Goal: Task Accomplishment & Management: Complete application form

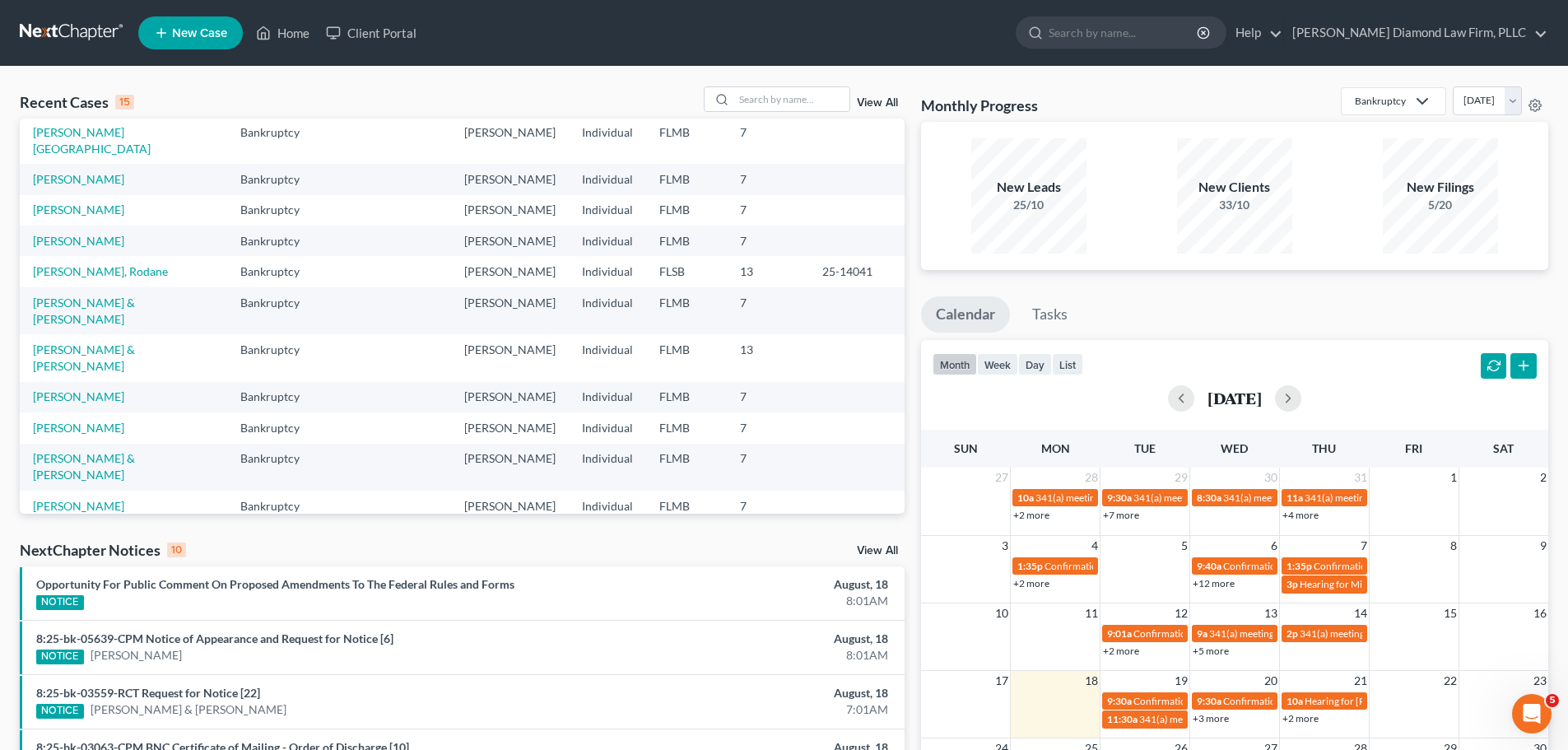
scroll to position [113, 0]
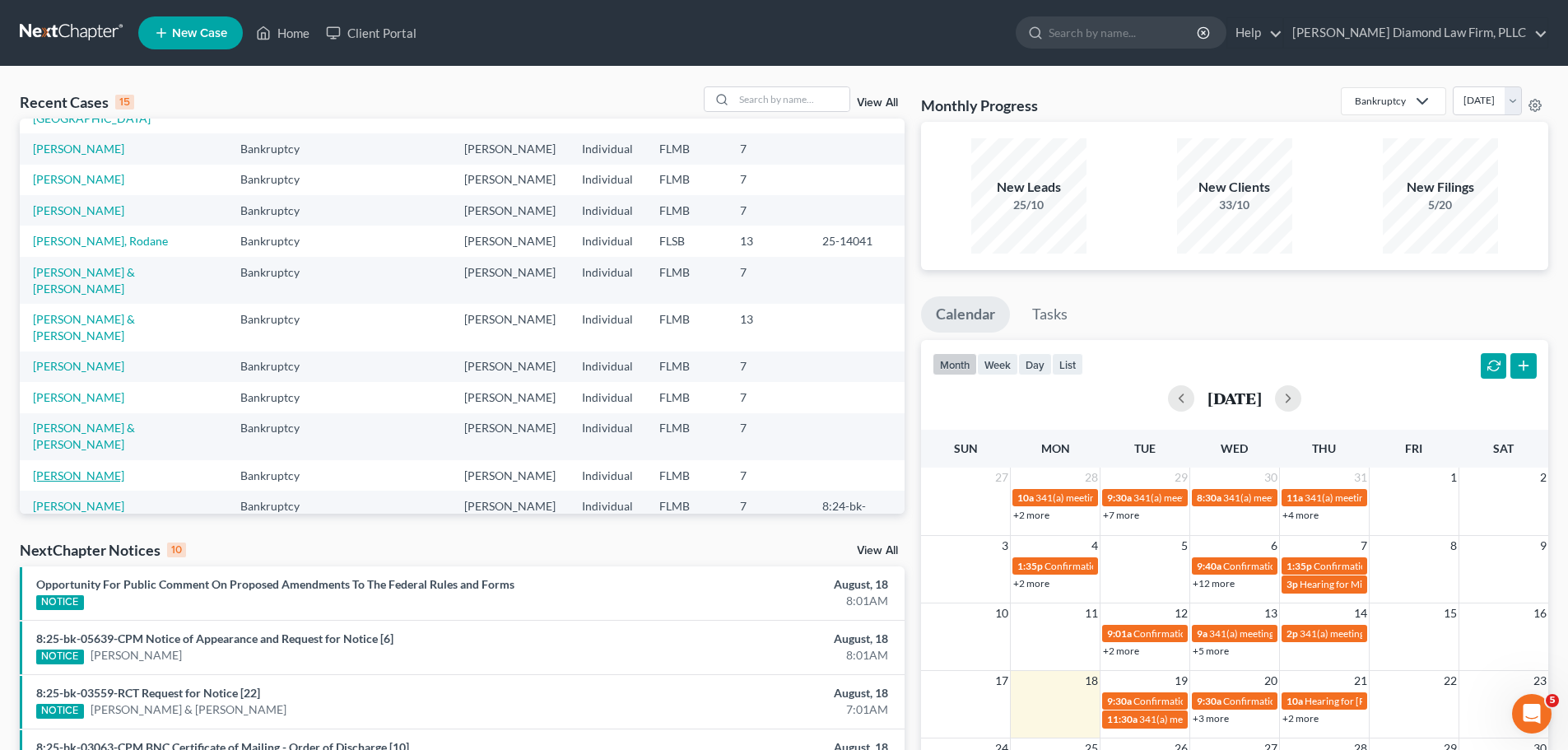
click at [100, 468] on link "[PERSON_NAME]" at bounding box center [78, 475] width 91 height 14
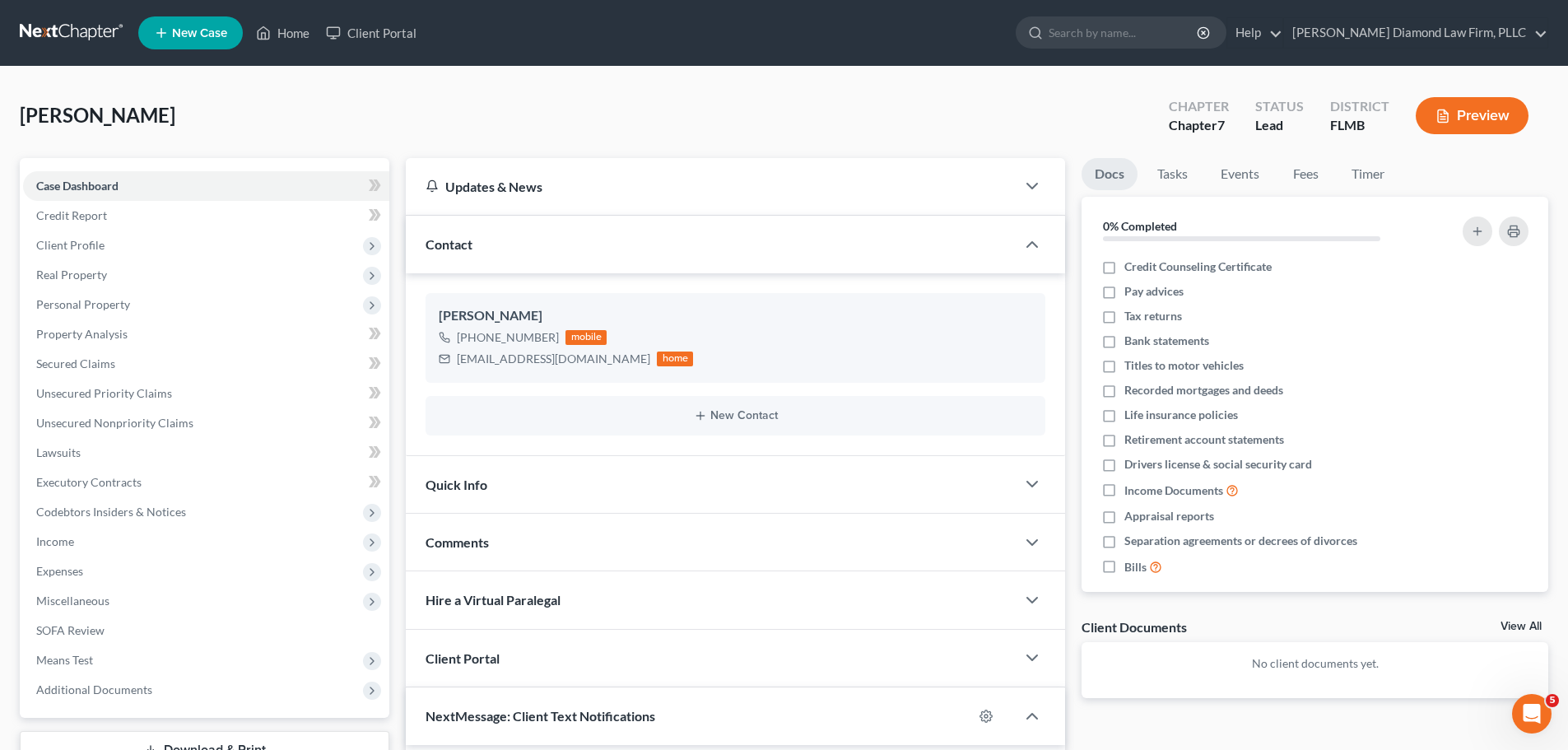
click at [15, 16] on nav "Home New Case Client Portal Ziegler Diamond Law Firm, PLLC elizabeth@attorneyde…" at bounding box center [784, 33] width 1568 height 65
click at [25, 26] on link at bounding box center [73, 33] width 106 height 30
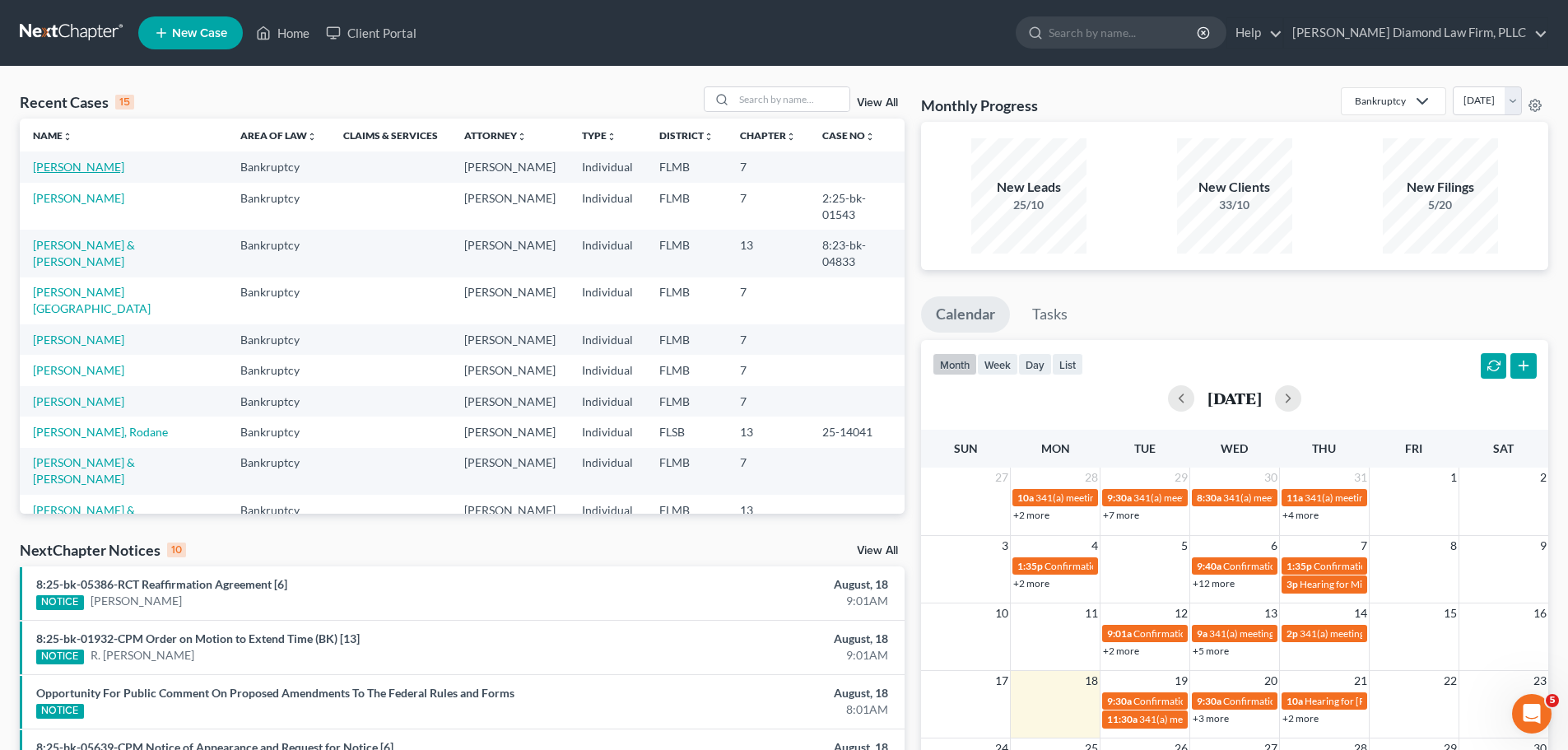
click at [81, 165] on link "[PERSON_NAME]" at bounding box center [78, 166] width 91 height 14
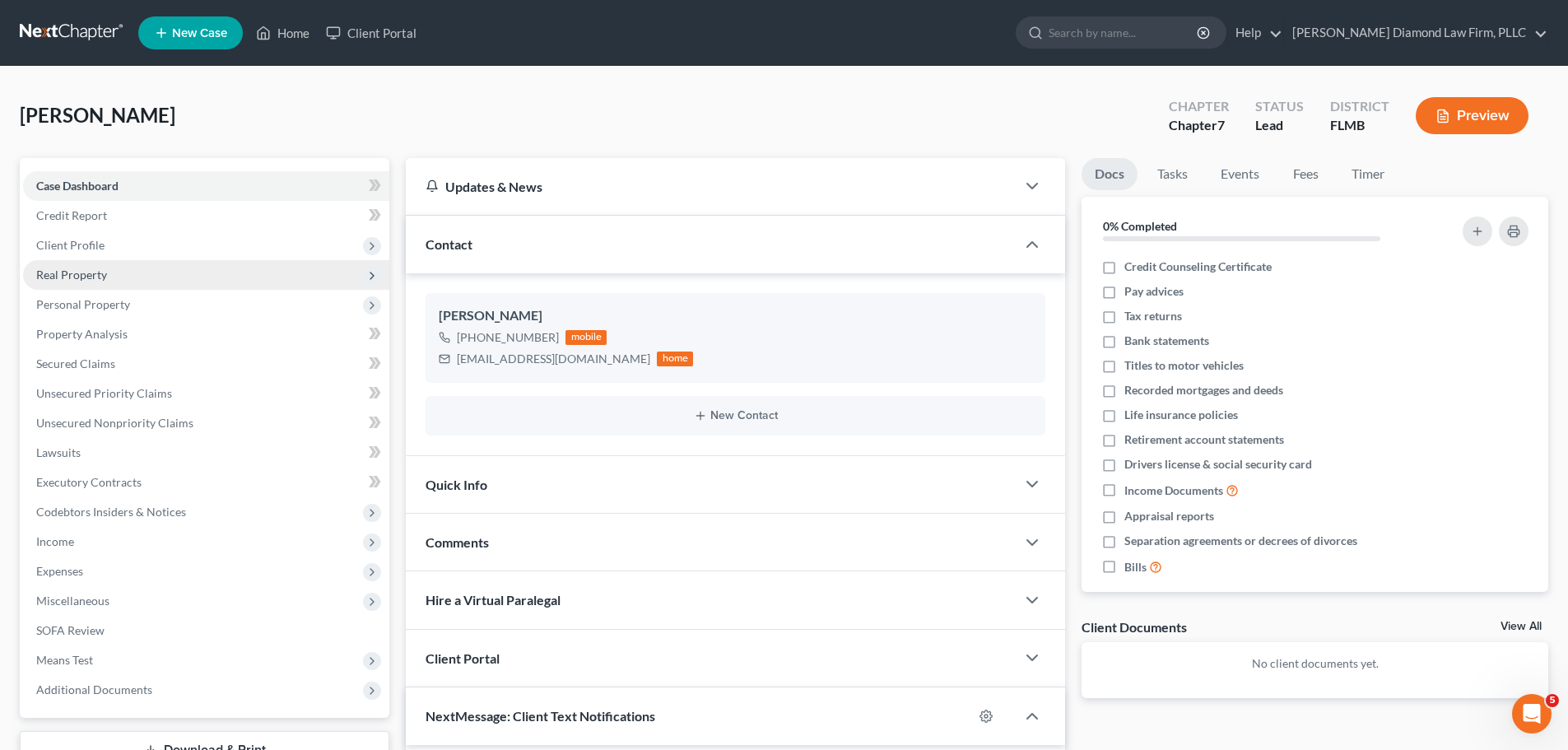
click at [115, 282] on span "Real Property" at bounding box center [206, 275] width 367 height 30
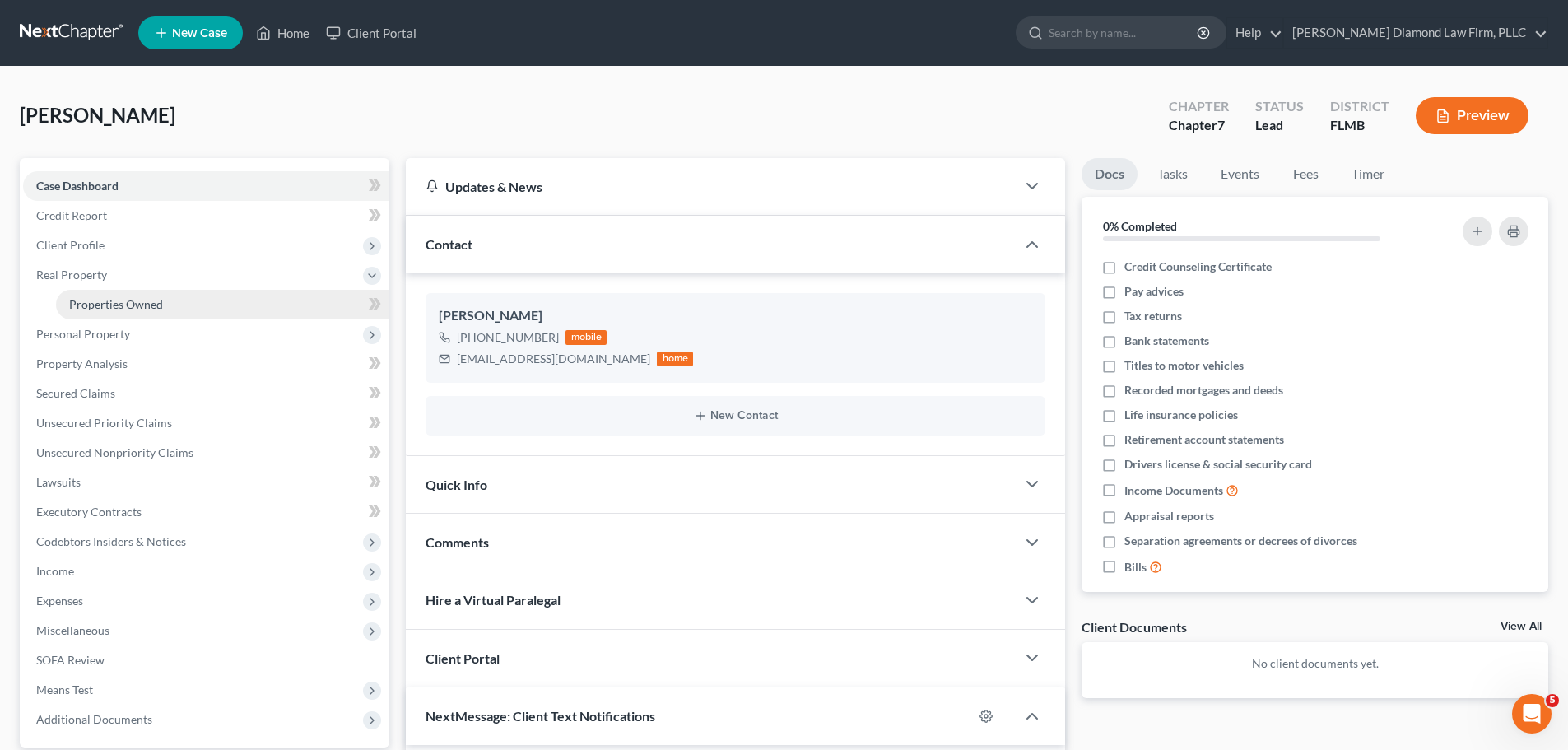
click at [102, 312] on link "Properties Owned" at bounding box center [223, 305] width 334 height 30
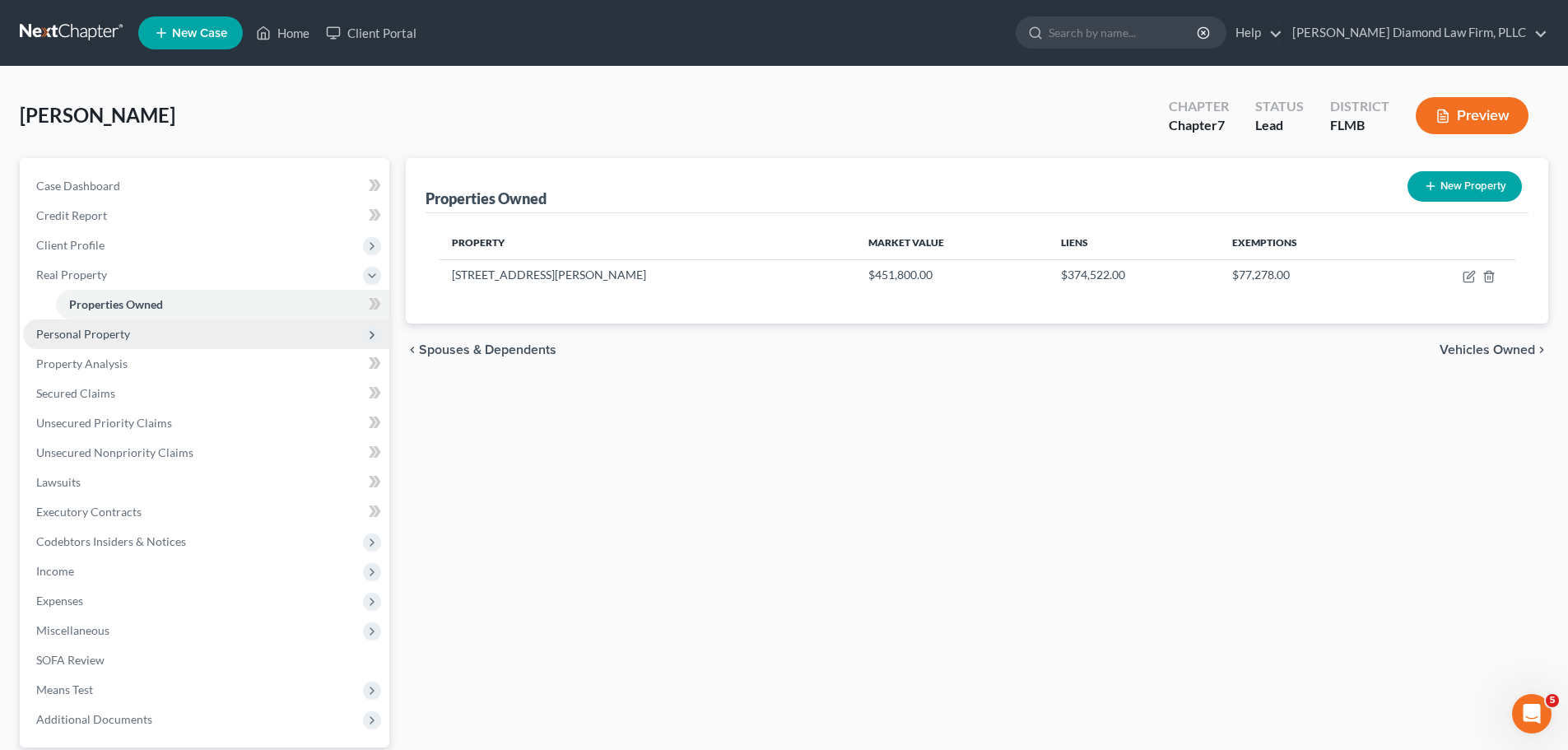
click at [99, 327] on span "Personal Property" at bounding box center [83, 333] width 94 height 14
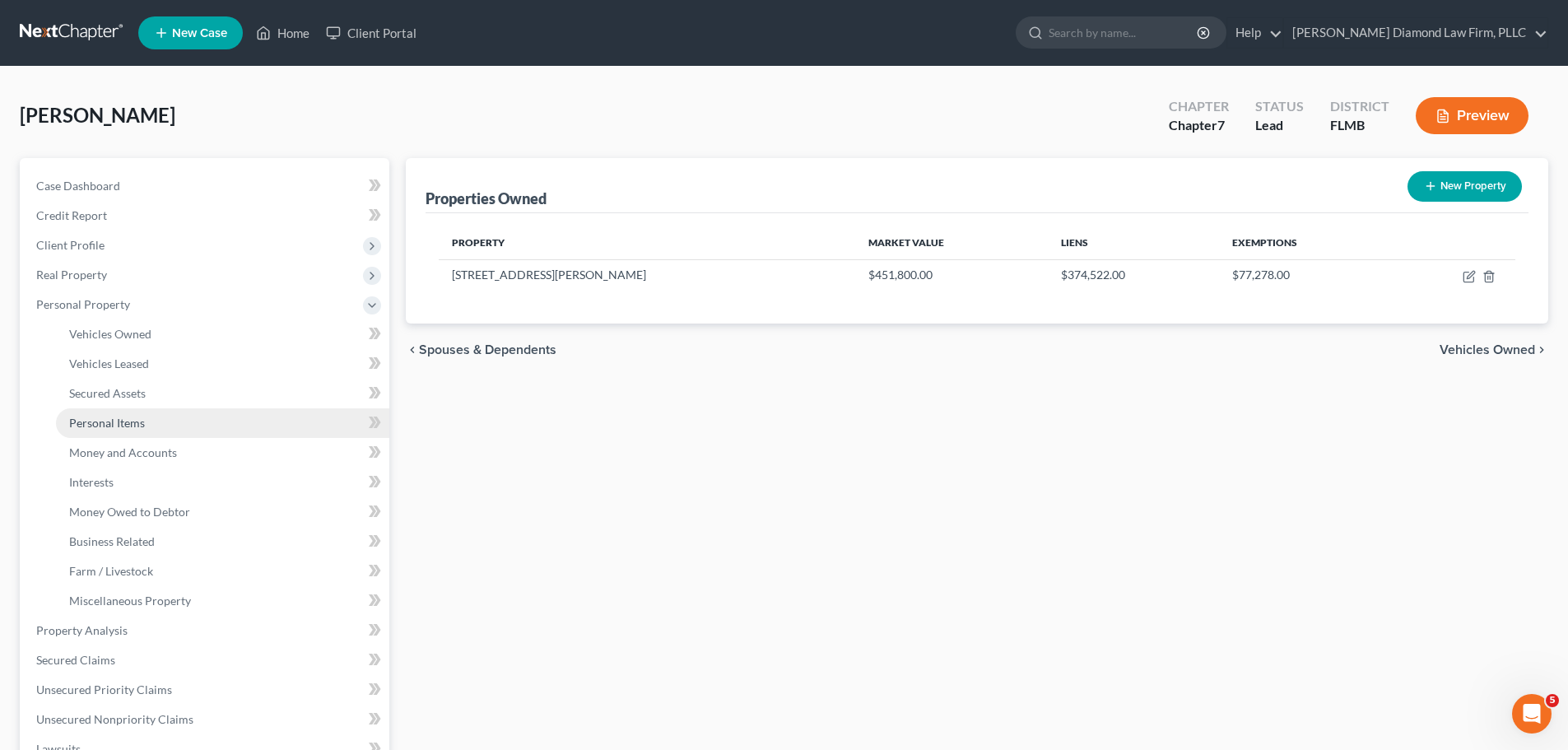
click at [102, 429] on link "Personal Items" at bounding box center [223, 423] width 334 height 30
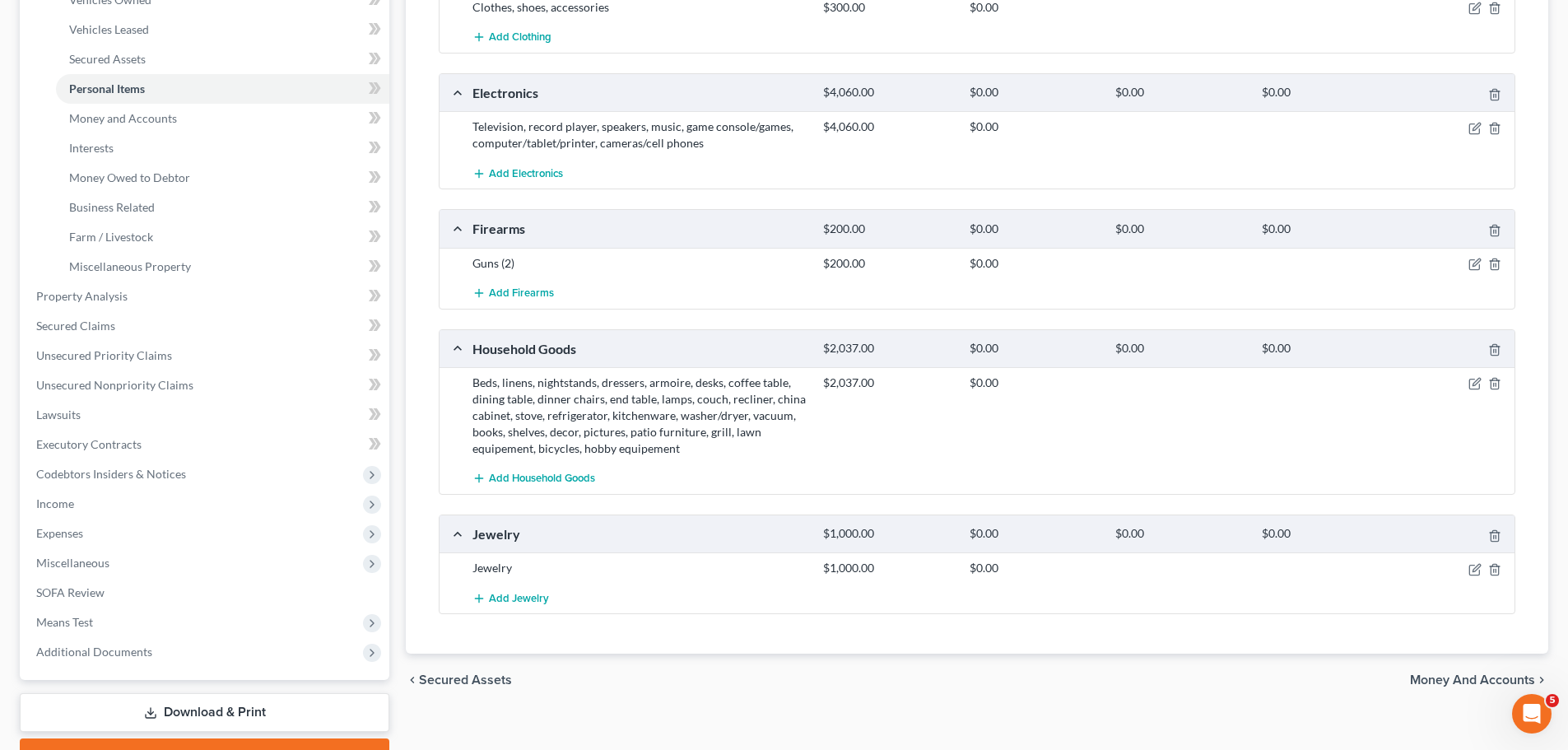
scroll to position [412, 0]
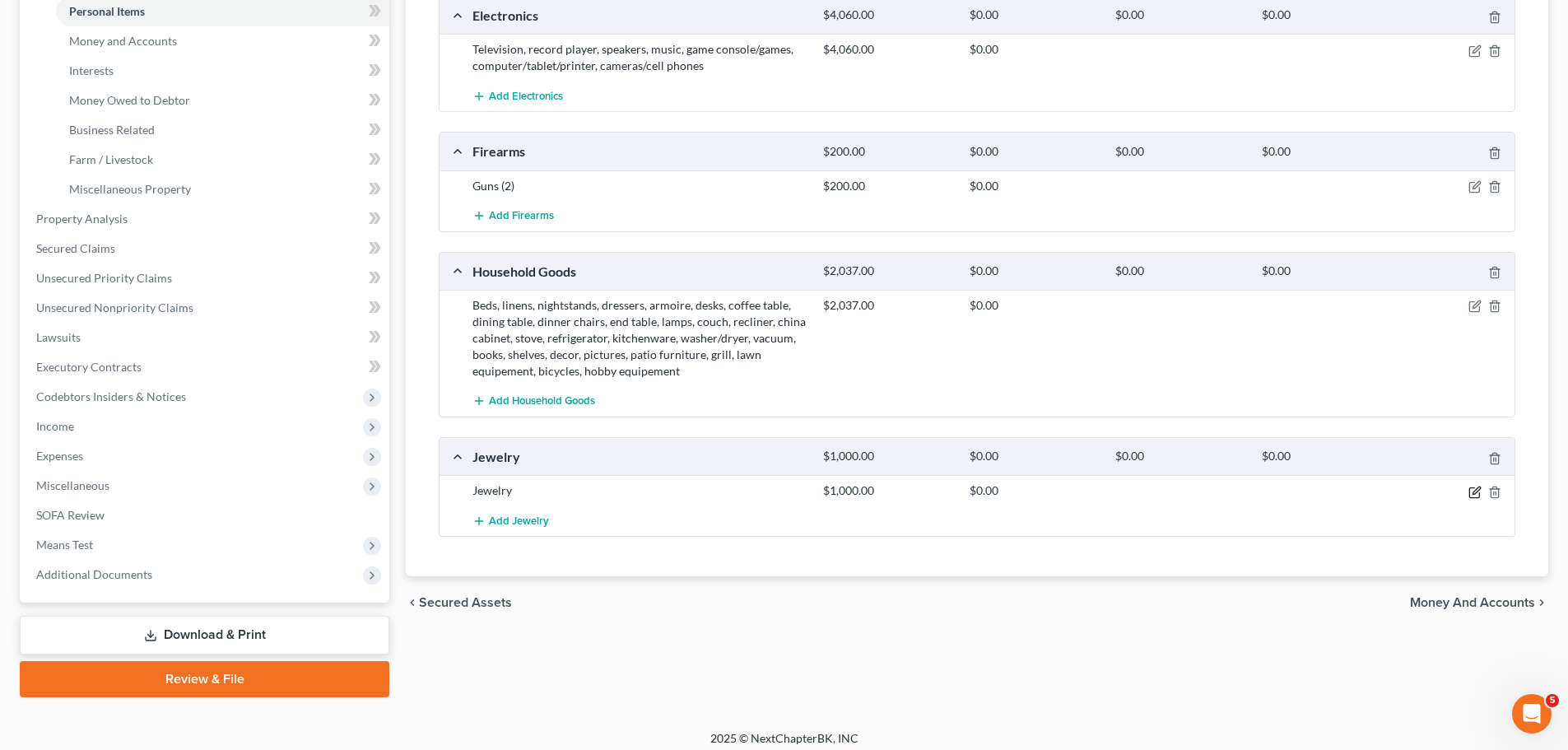
click at [1475, 494] on icon "button" at bounding box center [1476, 490] width 7 height 7
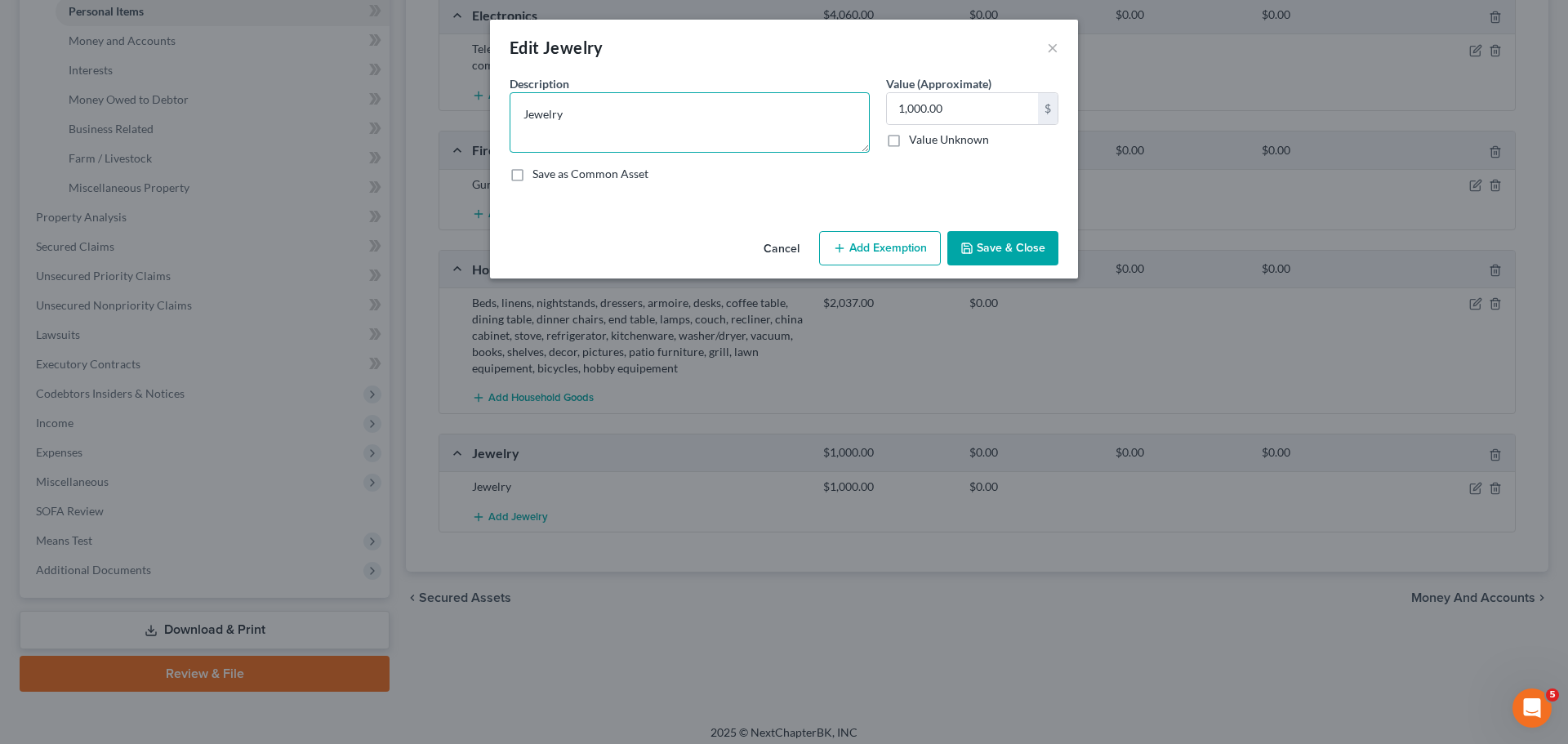
click at [601, 124] on textarea "Jewelry" at bounding box center [689, 122] width 360 height 60
type textarea "Jewelry (engagement & wedding band)"
click at [999, 253] on button "Save & Close" at bounding box center [1002, 248] width 111 height 34
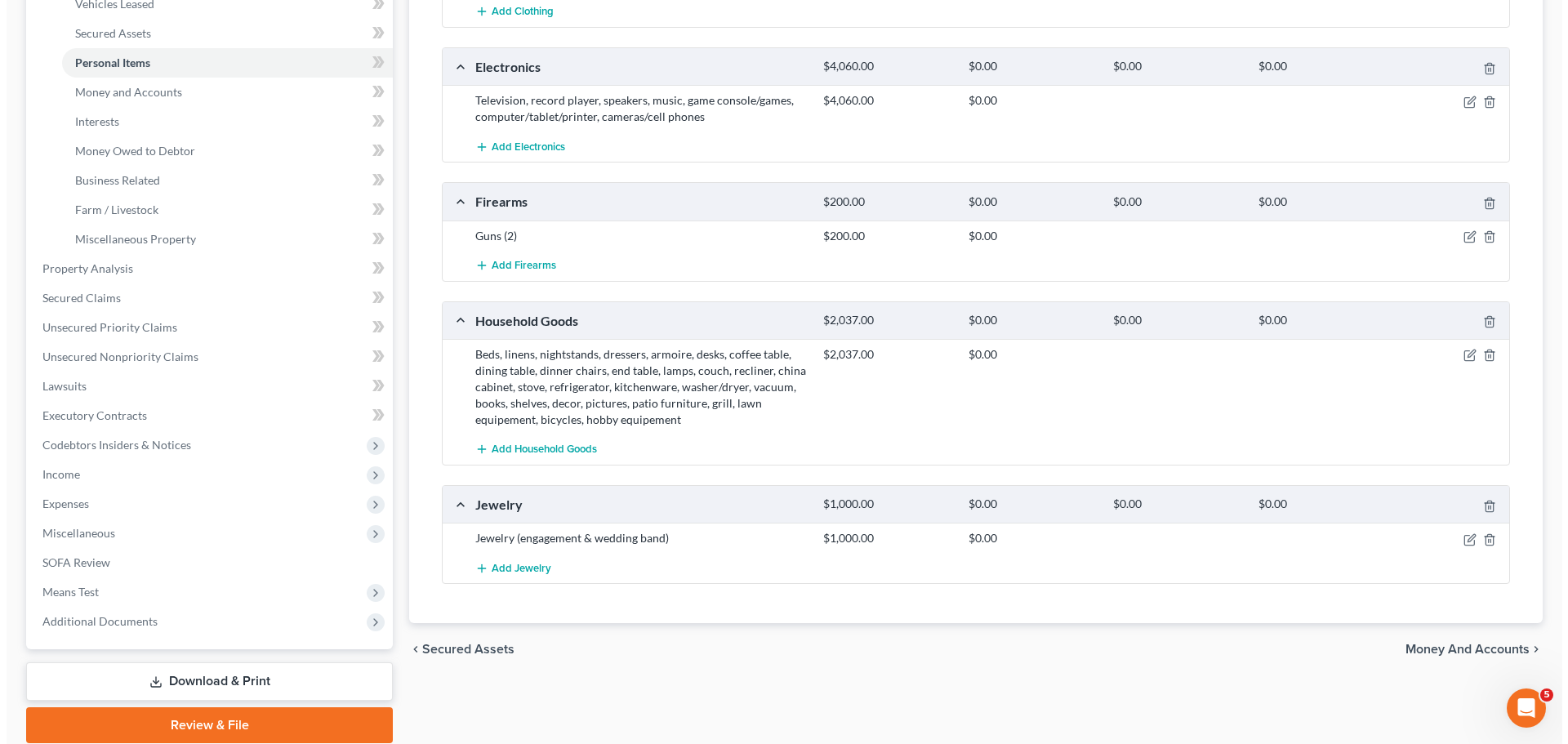
scroll to position [163, 0]
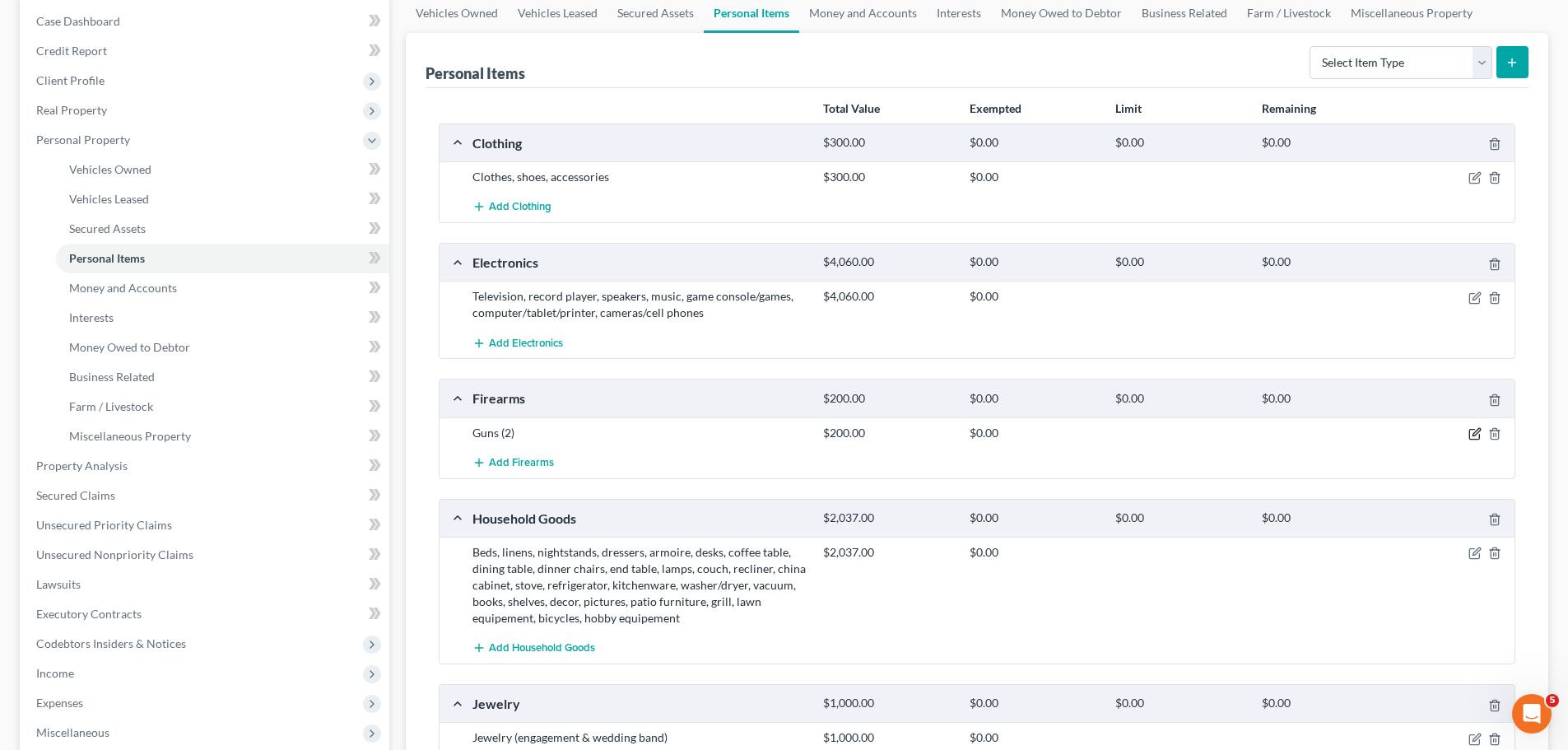
click at [1472, 436] on icon "button" at bounding box center [1475, 434] width 13 height 13
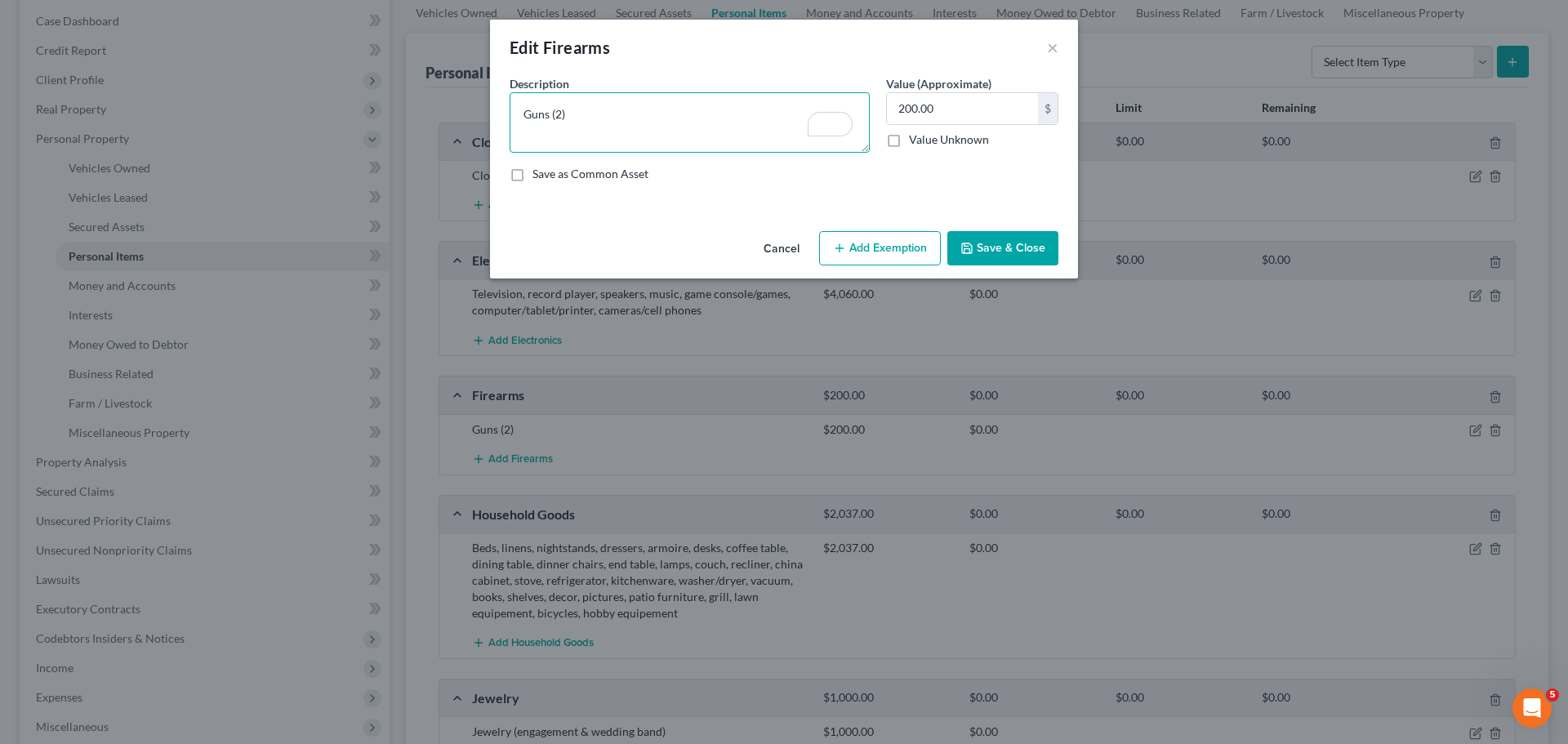
drag, startPoint x: 595, startPoint y: 111, endPoint x: 558, endPoint y: 116, distance: 37.3
click at [558, 116] on textarea "Guns (2)" at bounding box center [689, 122] width 360 height 60
paste textarea "Glock 43 9mm Smith & Weson, 9mm"
click at [577, 129] on textarea "Guns (Glock 43 9mm Smith & Weson, 9mm" at bounding box center [689, 122] width 360 height 60
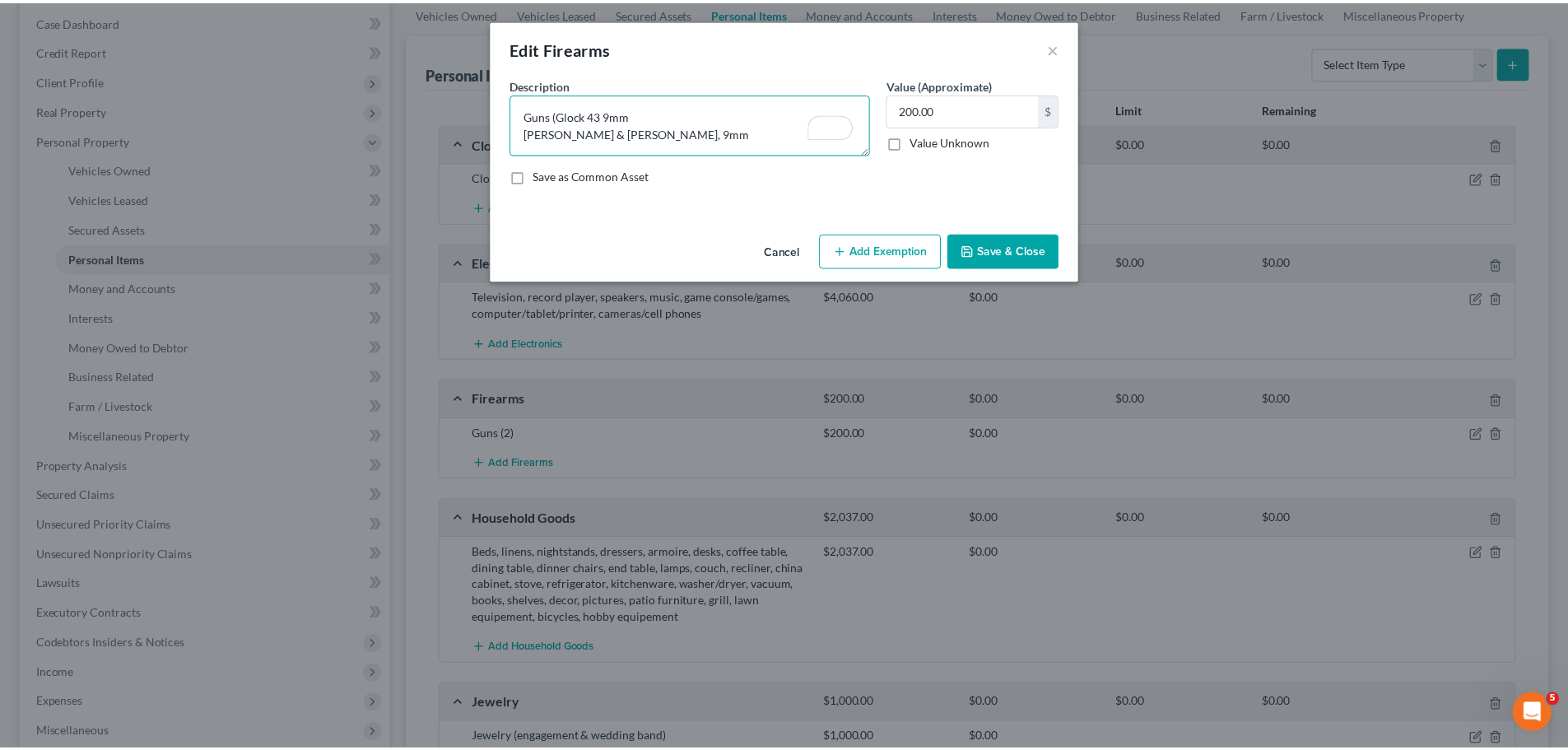
scroll to position [0, 0]
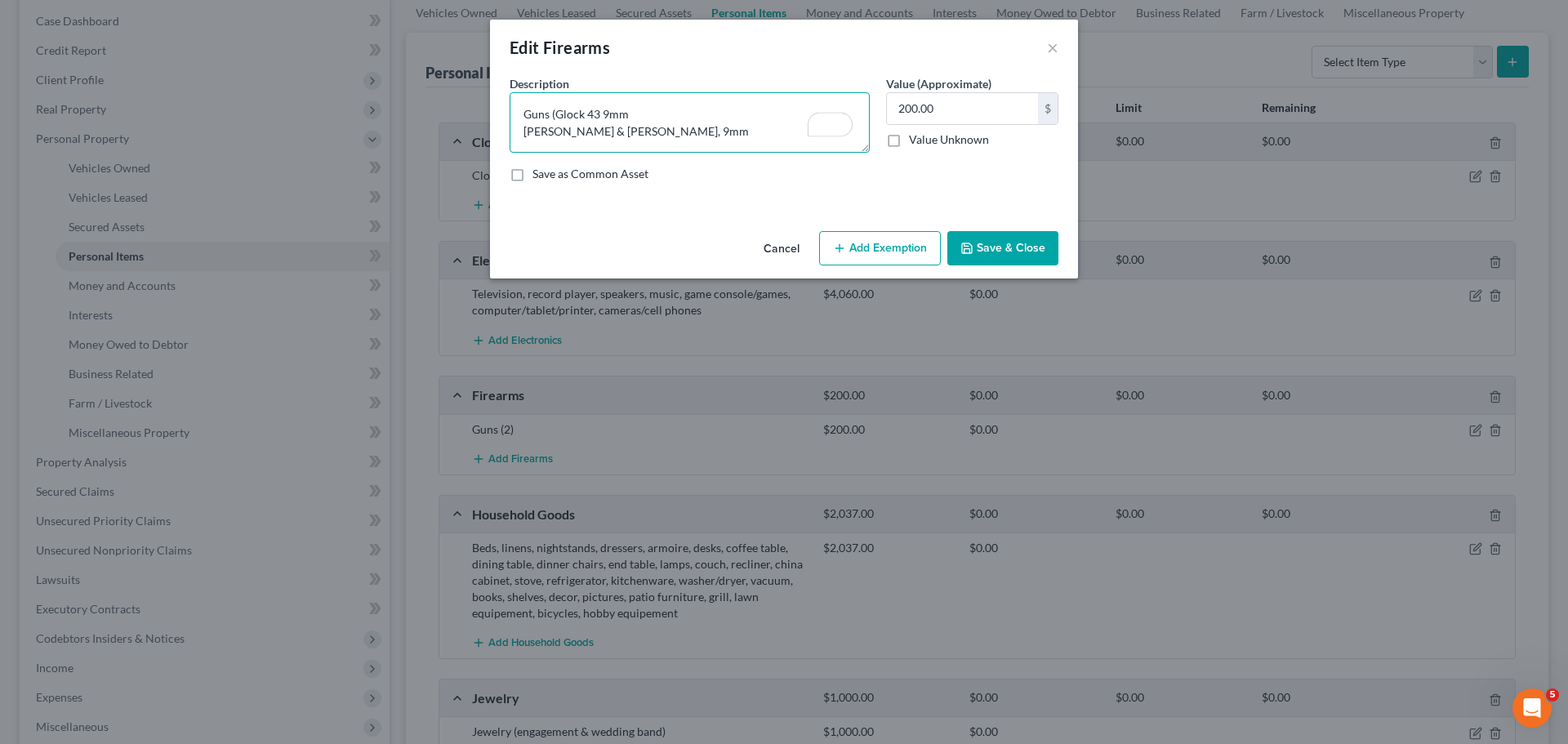
click at [521, 135] on textarea "Guns (Glock 43 9mm Smith & Weson, 9mm" at bounding box center [689, 122] width 360 height 60
click at [760, 123] on textarea "Guns (Glock 43 9mm , Smith & Weson, 9mm" at bounding box center [689, 122] width 360 height 60
type textarea "Guns (Glock 43 9mm , Smith & Weson, 9mm)"
click at [1029, 240] on button "Save & Close" at bounding box center [1002, 248] width 111 height 34
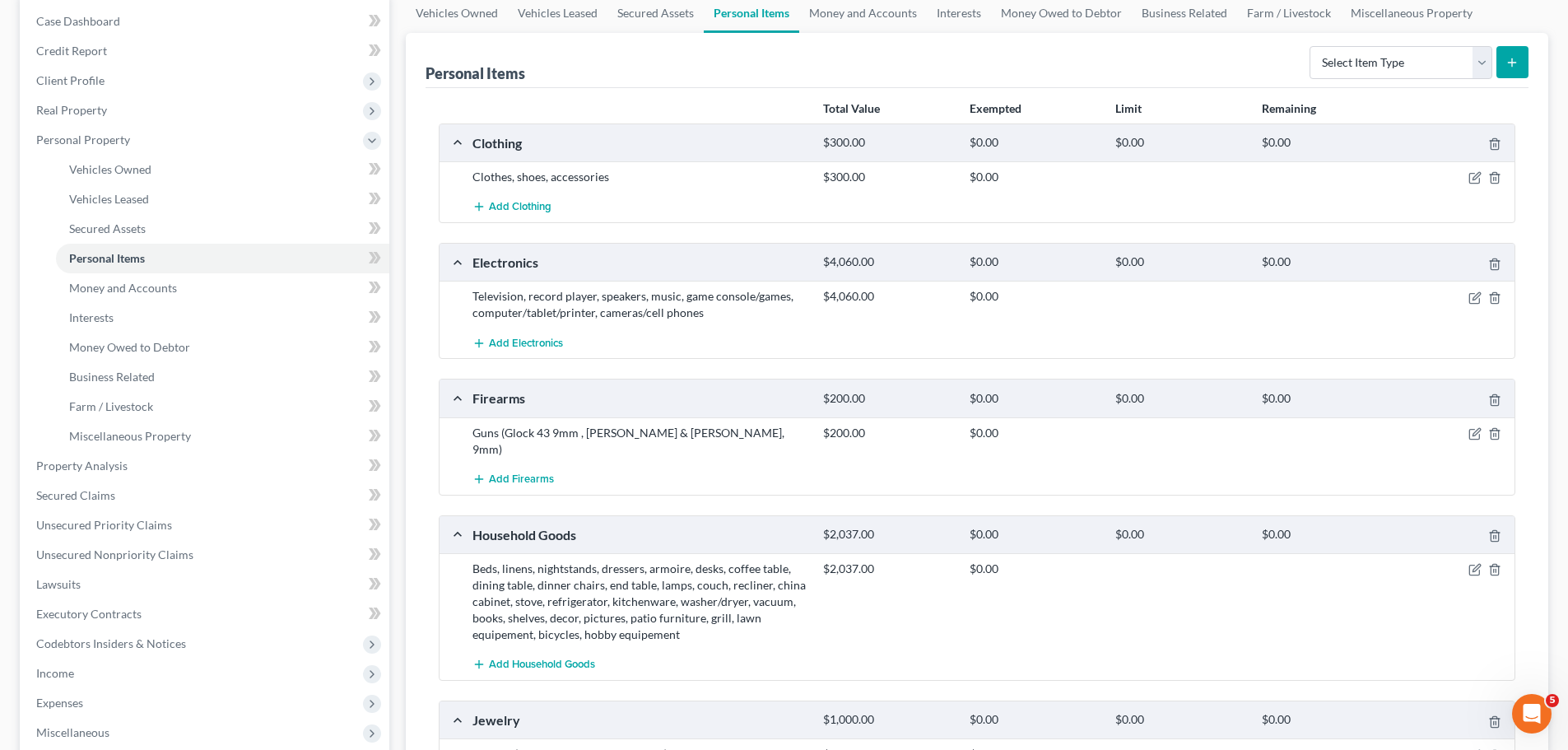
scroll to position [247, 0]
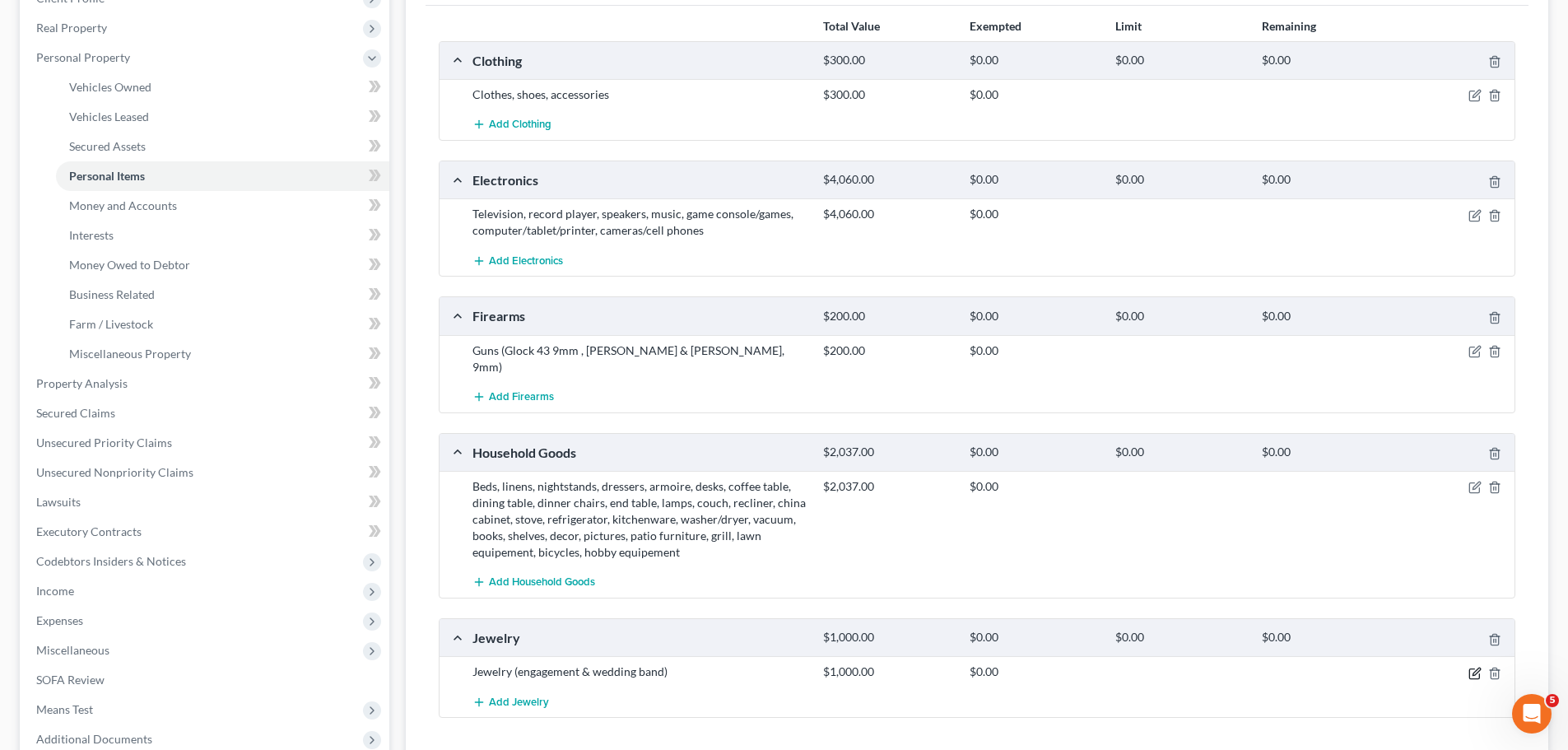
click at [1471, 666] on icon "button" at bounding box center [1475, 673] width 13 height 13
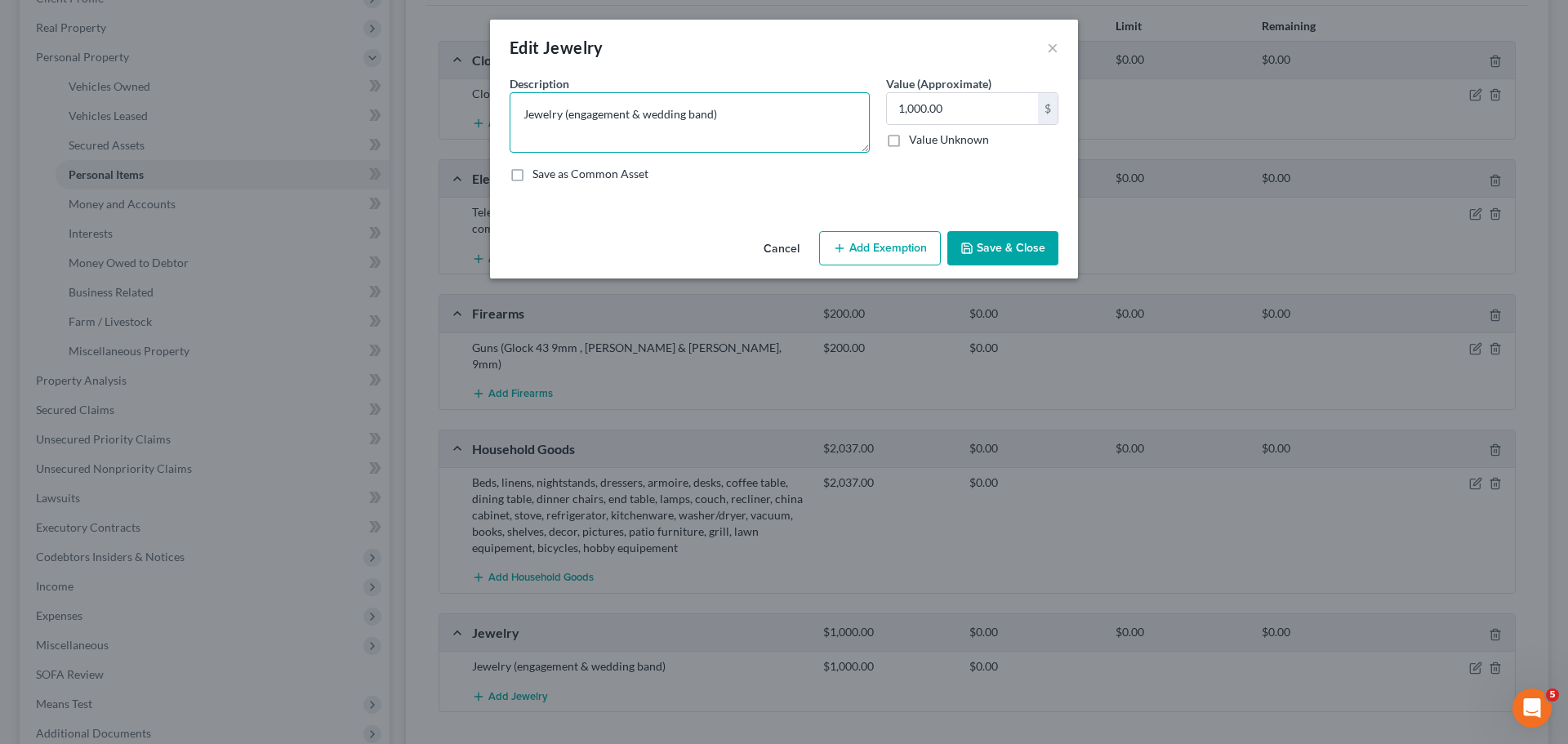
click at [707, 119] on textarea "Jewelry (engagement & wedding band)" at bounding box center [689, 122] width 360 height 60
type textarea "Jewelry (engagement & wedding band, Apple Watch)"
click at [1010, 243] on button "Save & Close" at bounding box center [1002, 248] width 111 height 34
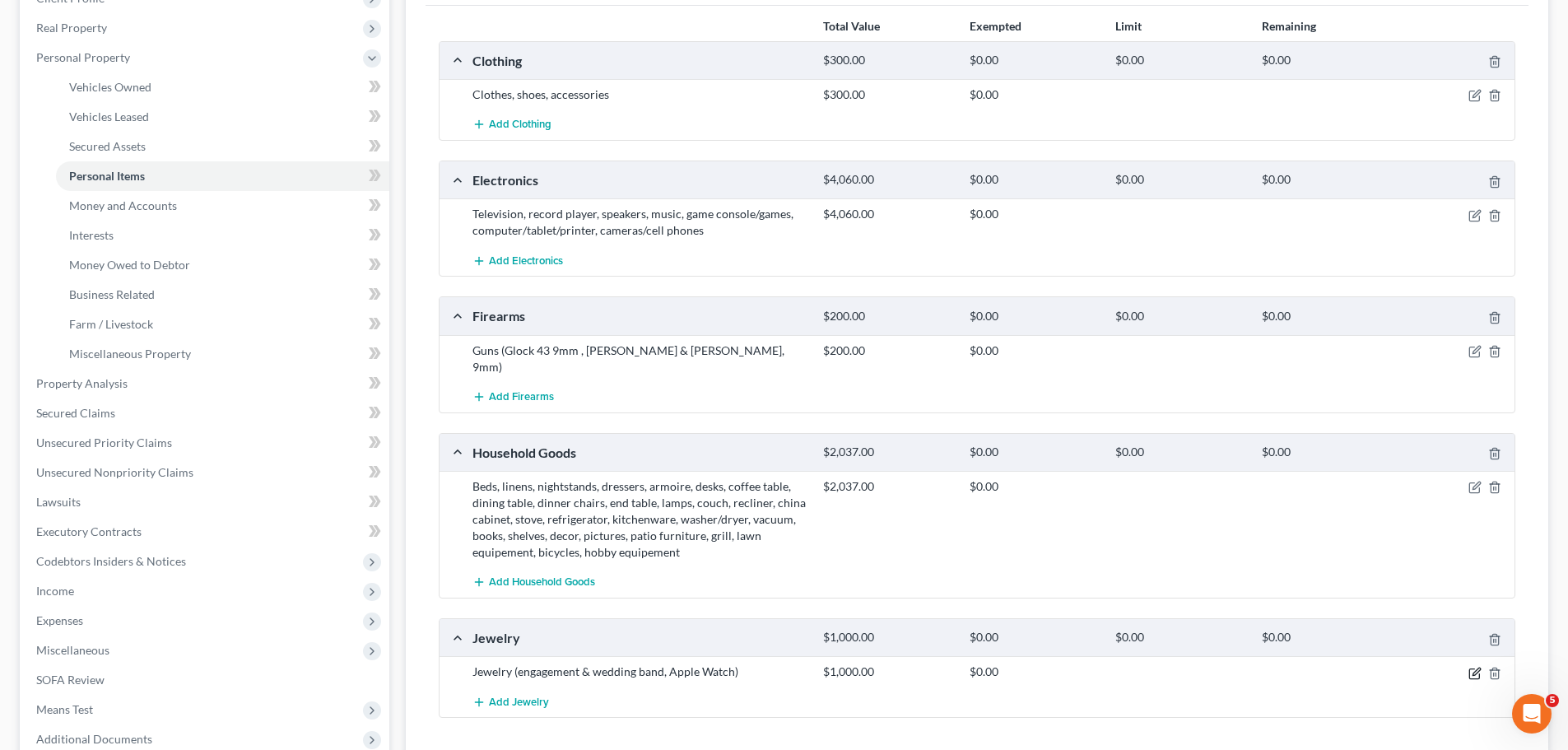
click at [1473, 667] on icon "button" at bounding box center [1476, 671] width 7 height 7
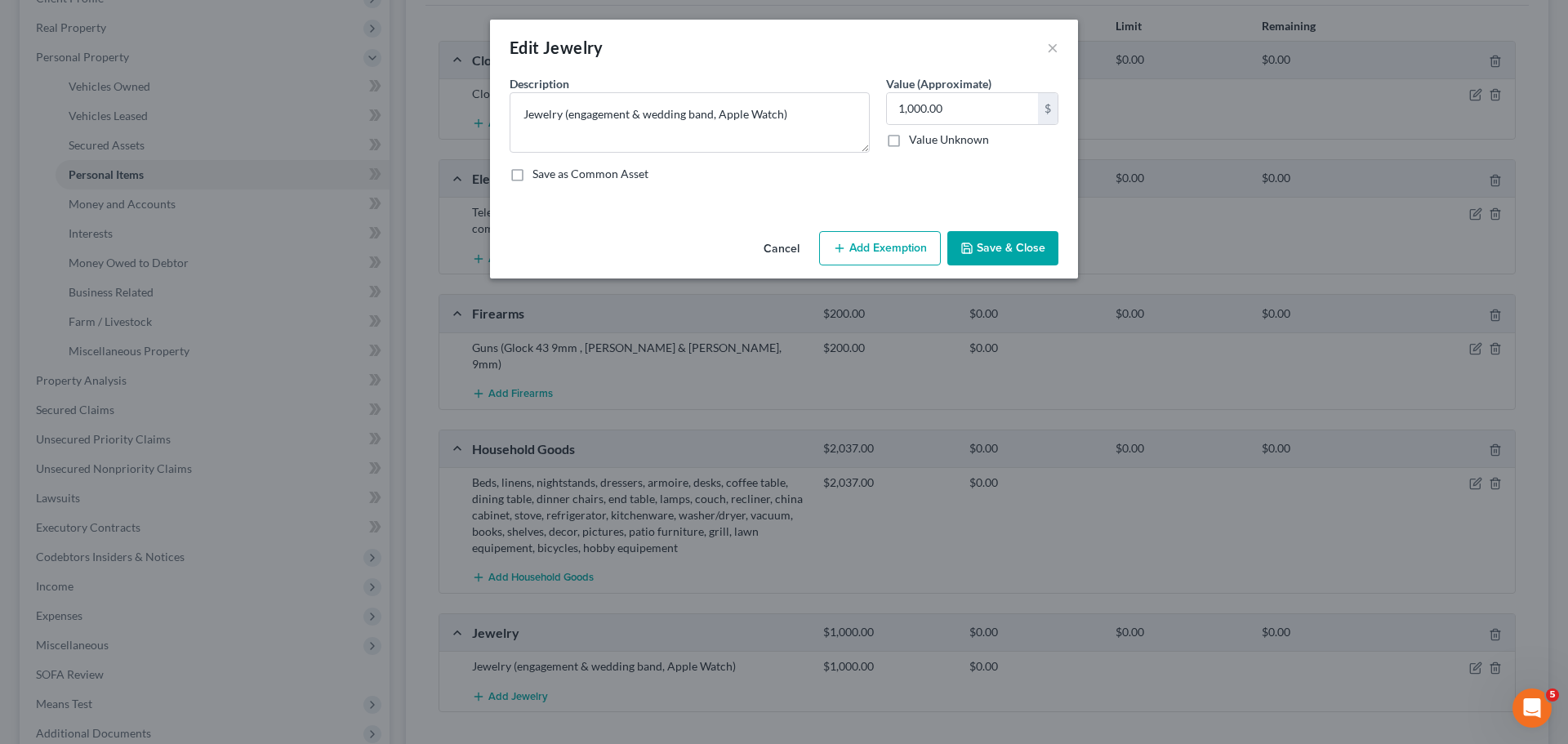
click at [853, 239] on button "Add Exemption" at bounding box center [880, 248] width 122 height 34
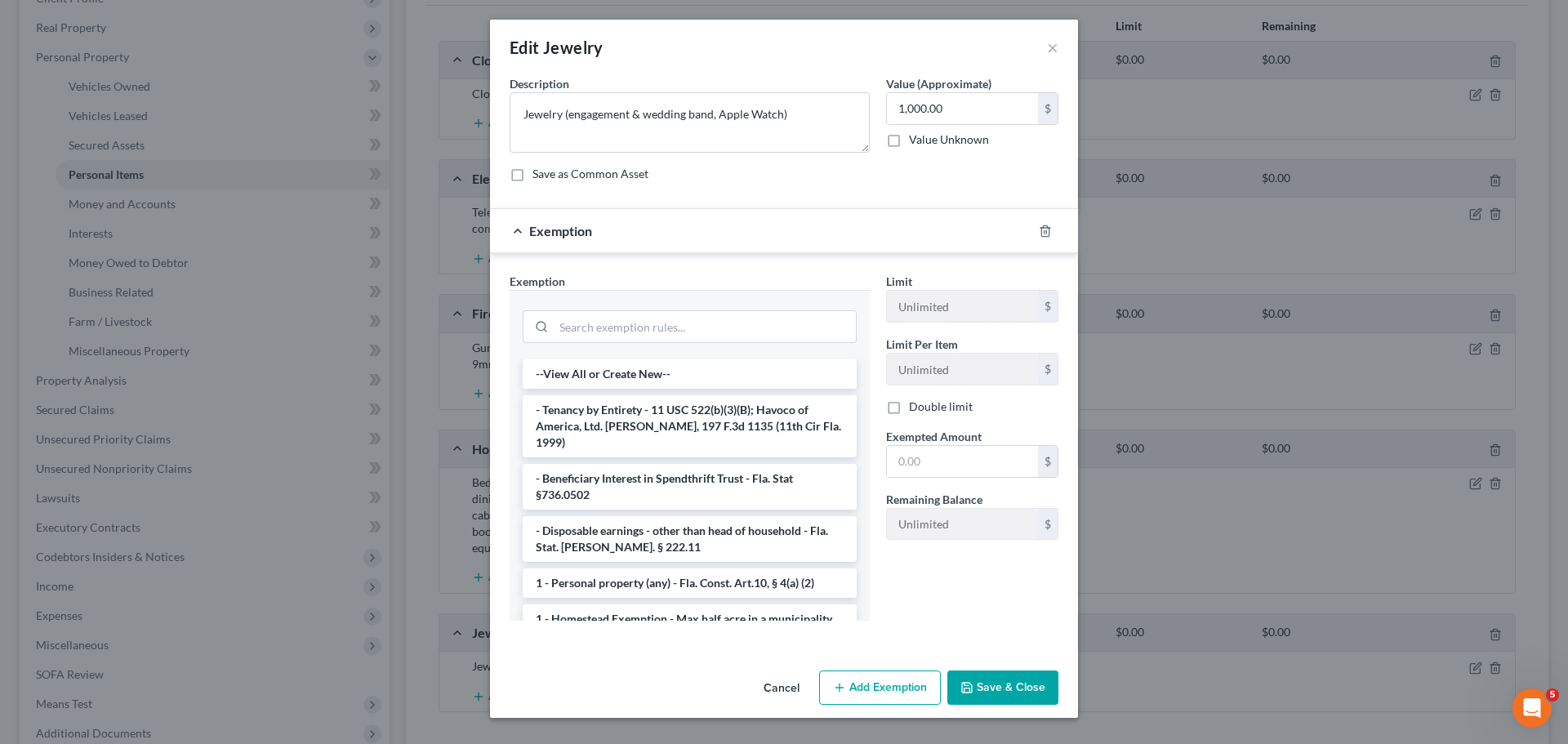
click at [694, 571] on li "1 - Personal property (any) - Fla. Const. Art.10, § 4(a) (2)" at bounding box center [689, 583] width 334 height 30
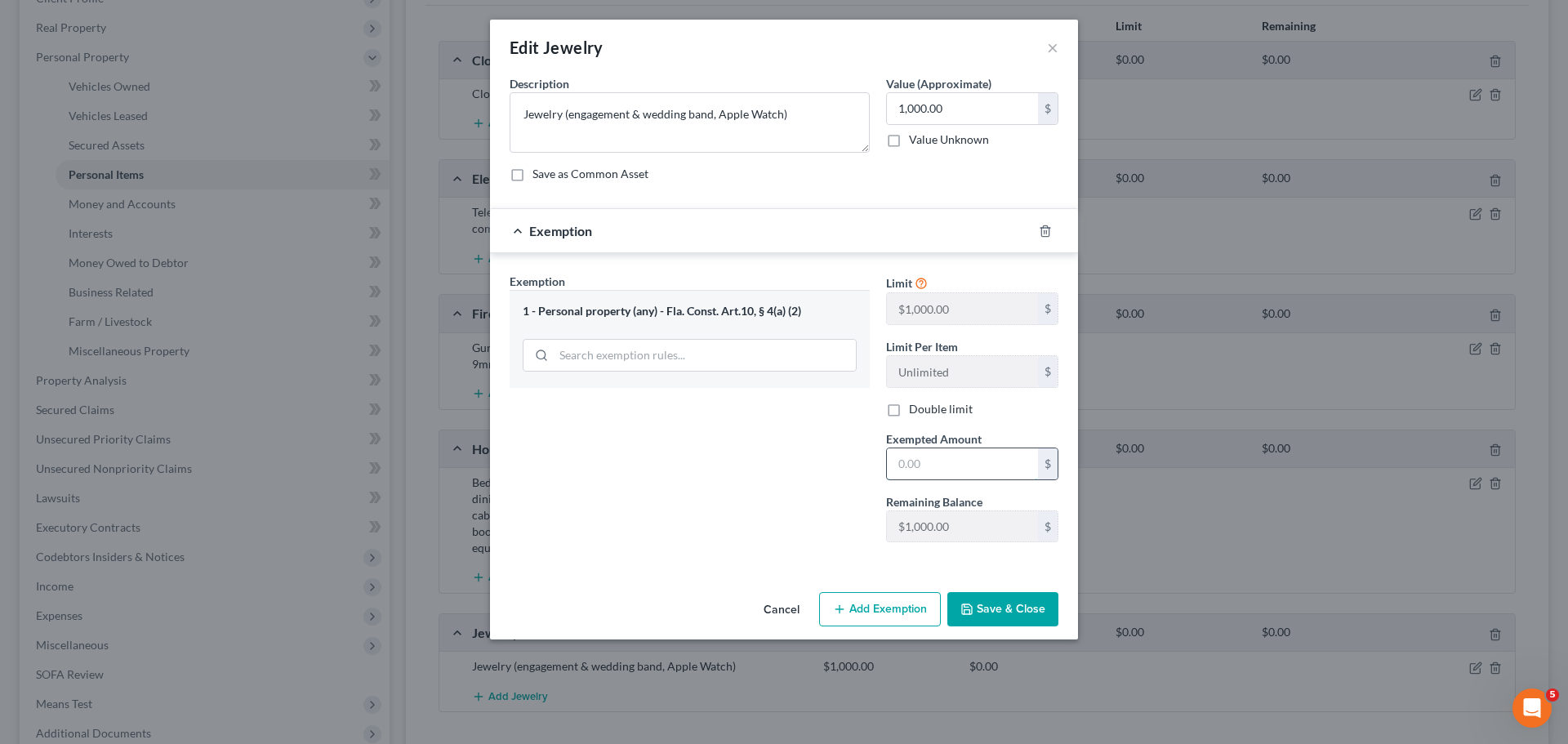
click at [960, 455] on input "text" at bounding box center [962, 464] width 151 height 31
type input "1,000"
click at [1006, 611] on button "Save & Close" at bounding box center [1002, 609] width 111 height 34
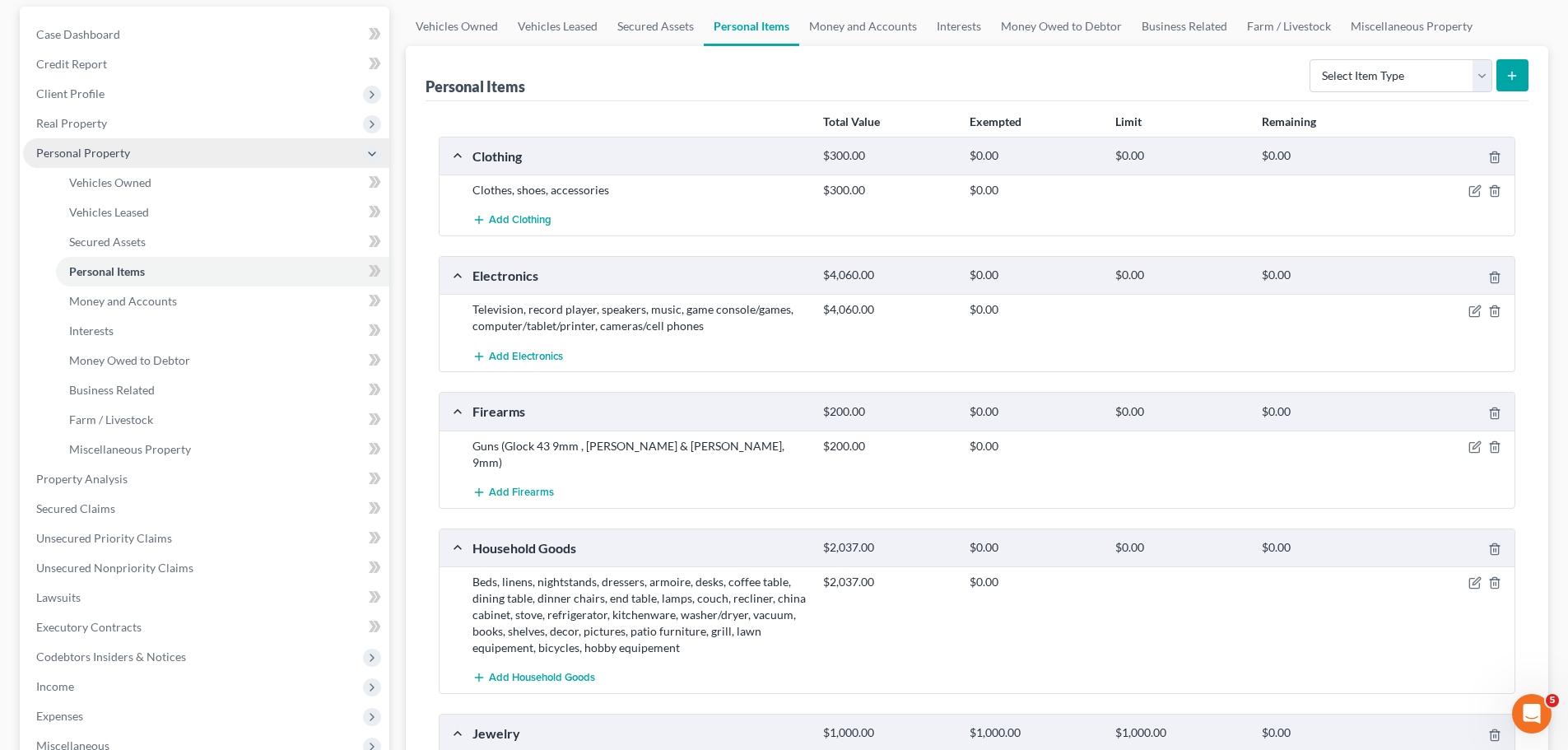
scroll to position [83, 0]
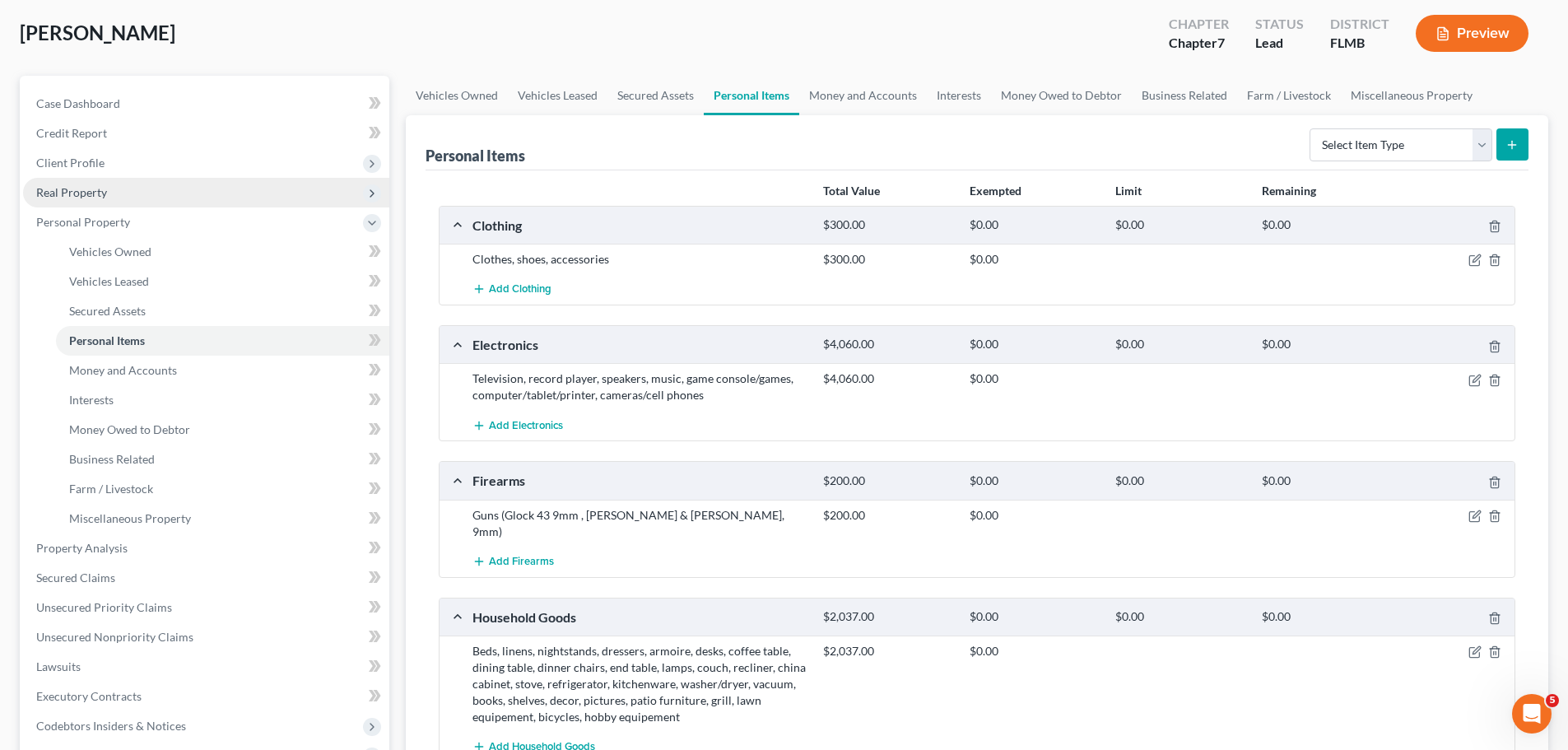
click at [106, 193] on span "Real Property" at bounding box center [72, 192] width 71 height 14
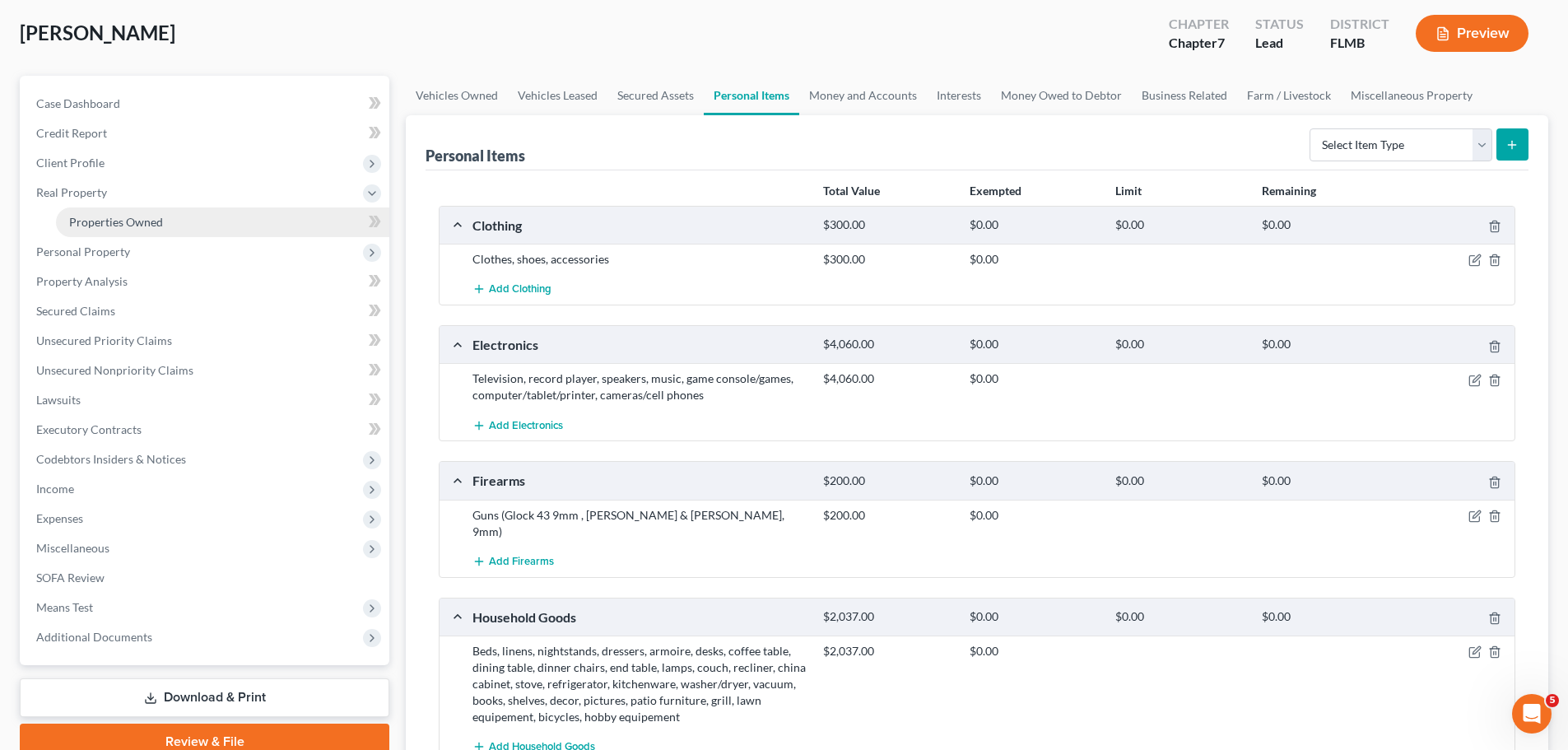
click at [91, 208] on link "Properties Owned" at bounding box center [223, 222] width 334 height 30
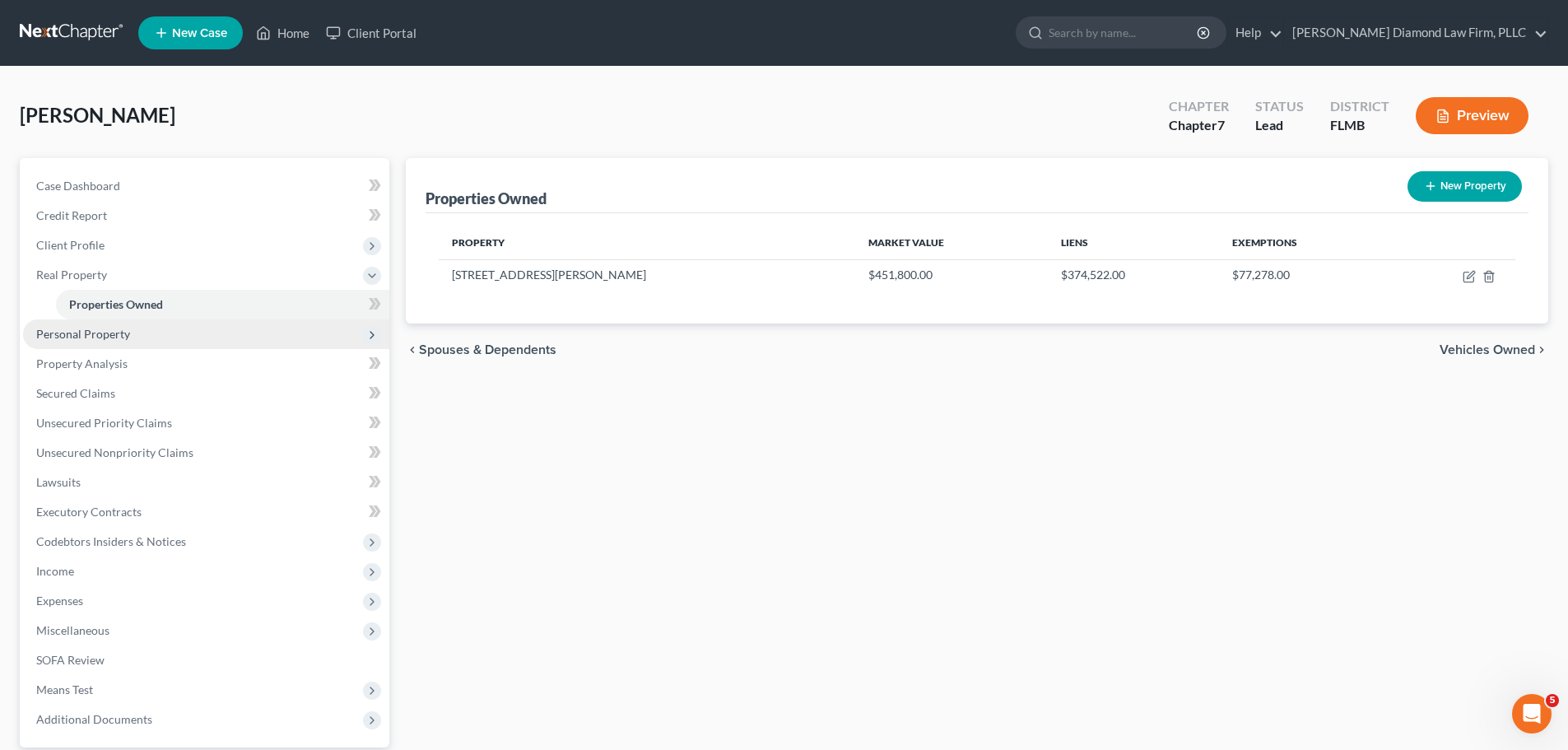
click at [102, 334] on span "Personal Property" at bounding box center [83, 333] width 94 height 14
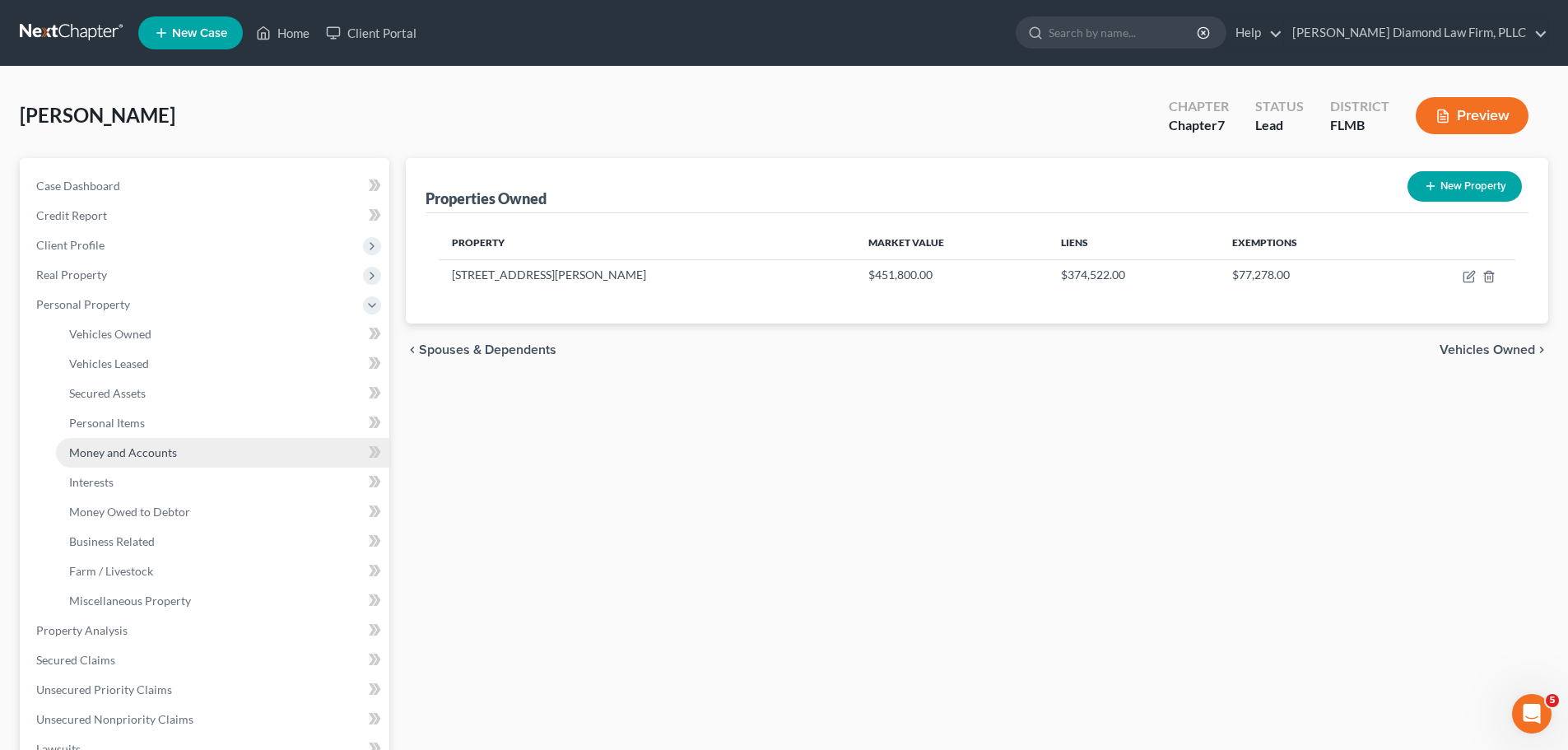
click at [137, 455] on span "Money and Accounts" at bounding box center [123, 452] width 108 height 14
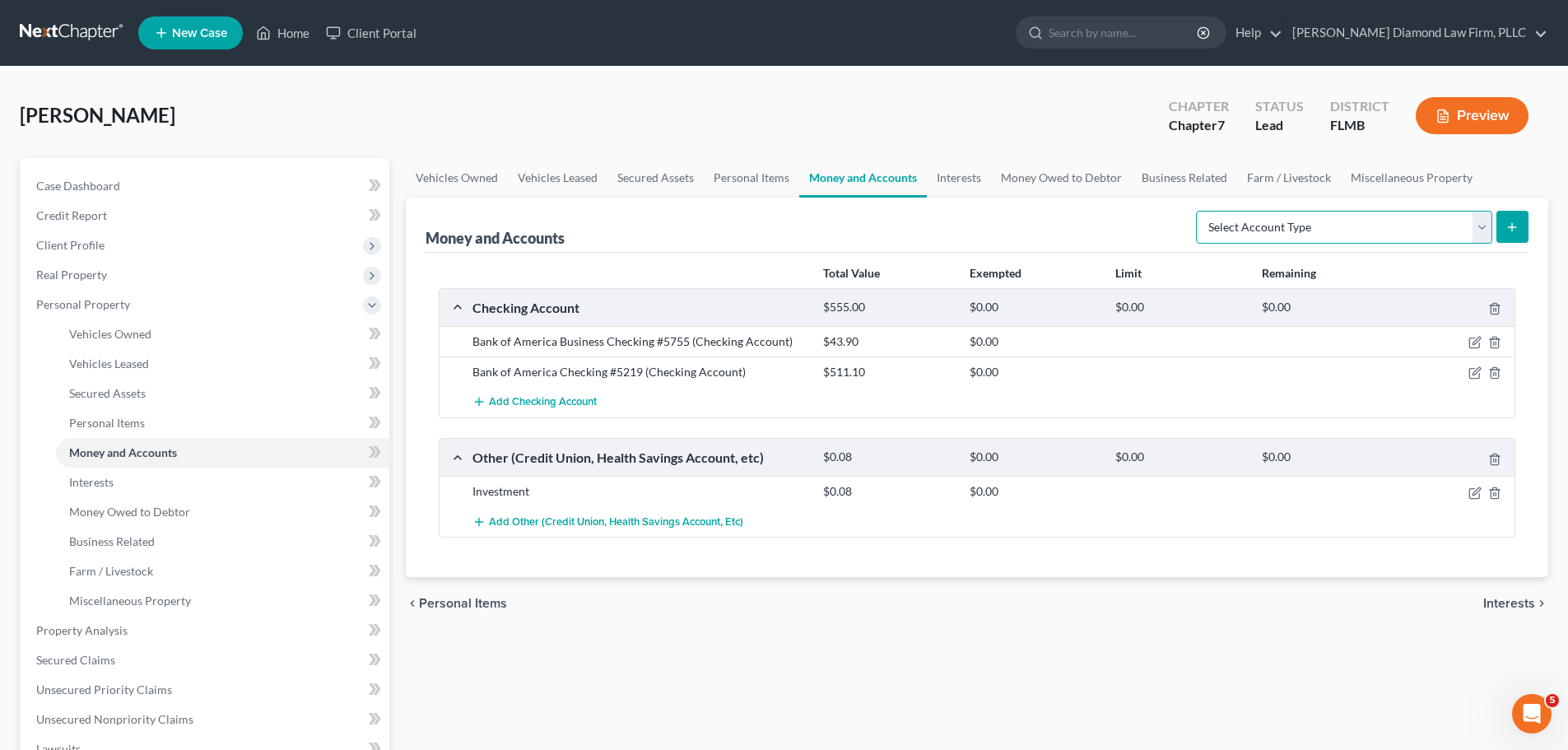
click at [1312, 234] on select "Select Account Type Brokerage Cash on Hand Certificates of Deposit Checking Acc…" at bounding box center [1344, 227] width 297 height 33
click at [1139, 236] on div "Money and Accounts Select Account Type Brokerage Cash on Hand Certificates of D…" at bounding box center [977, 225] width 1103 height 55
click at [1287, 233] on select "Select Account Type Brokerage Cash on Hand Certificates of Deposit Checking Acc…" at bounding box center [1344, 227] width 297 height 33
select select "checking"
click at [1200, 211] on select "Select Account Type Brokerage Cash on Hand Certificates of Deposit Checking Acc…" at bounding box center [1344, 227] width 297 height 33
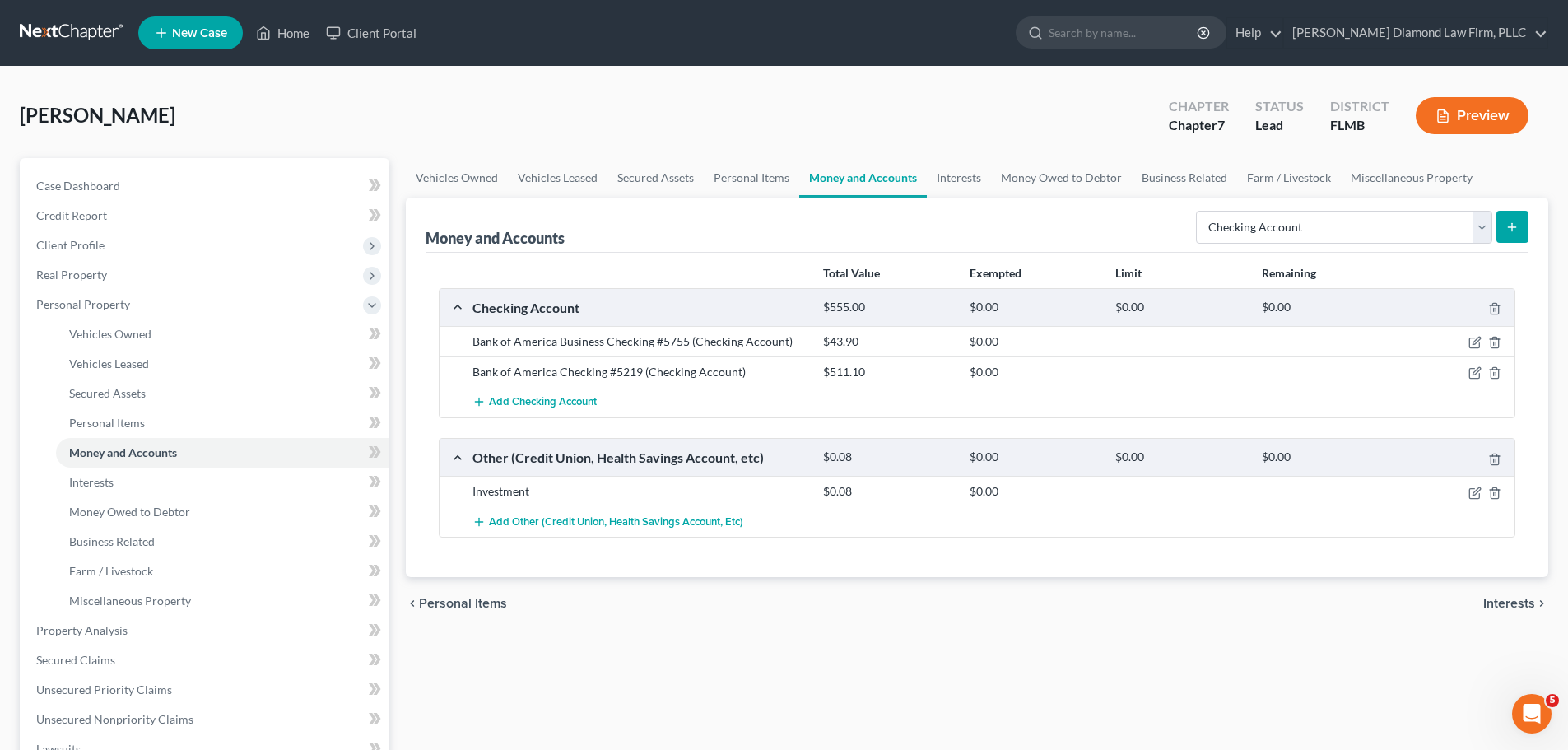
click at [1513, 225] on line "submit" at bounding box center [1513, 226] width 0 height 7
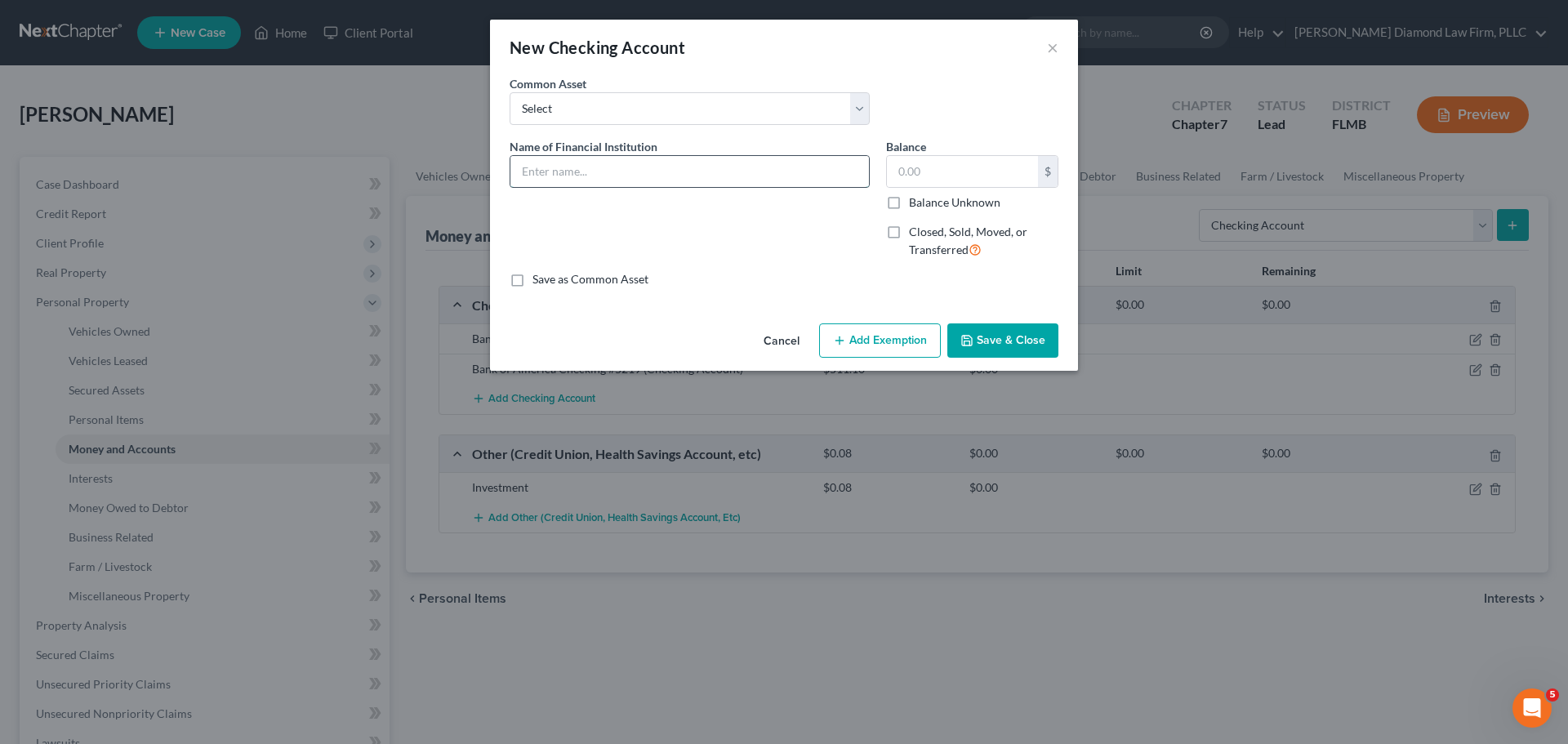
click at [604, 166] on input "text" at bounding box center [689, 171] width 358 height 31
click at [643, 113] on select "Select Chase Bank Achieva Truist Regions Truist Navy Federal CU Bank of America…" at bounding box center [689, 108] width 360 height 32
select select "13"
click at [510, 92] on select "Select Chase Bank Achieva Truist Regions Truist Navy Federal CU Bank of America…" at bounding box center [689, 108] width 360 height 32
click at [647, 182] on input "Chase Bank" at bounding box center [689, 171] width 358 height 31
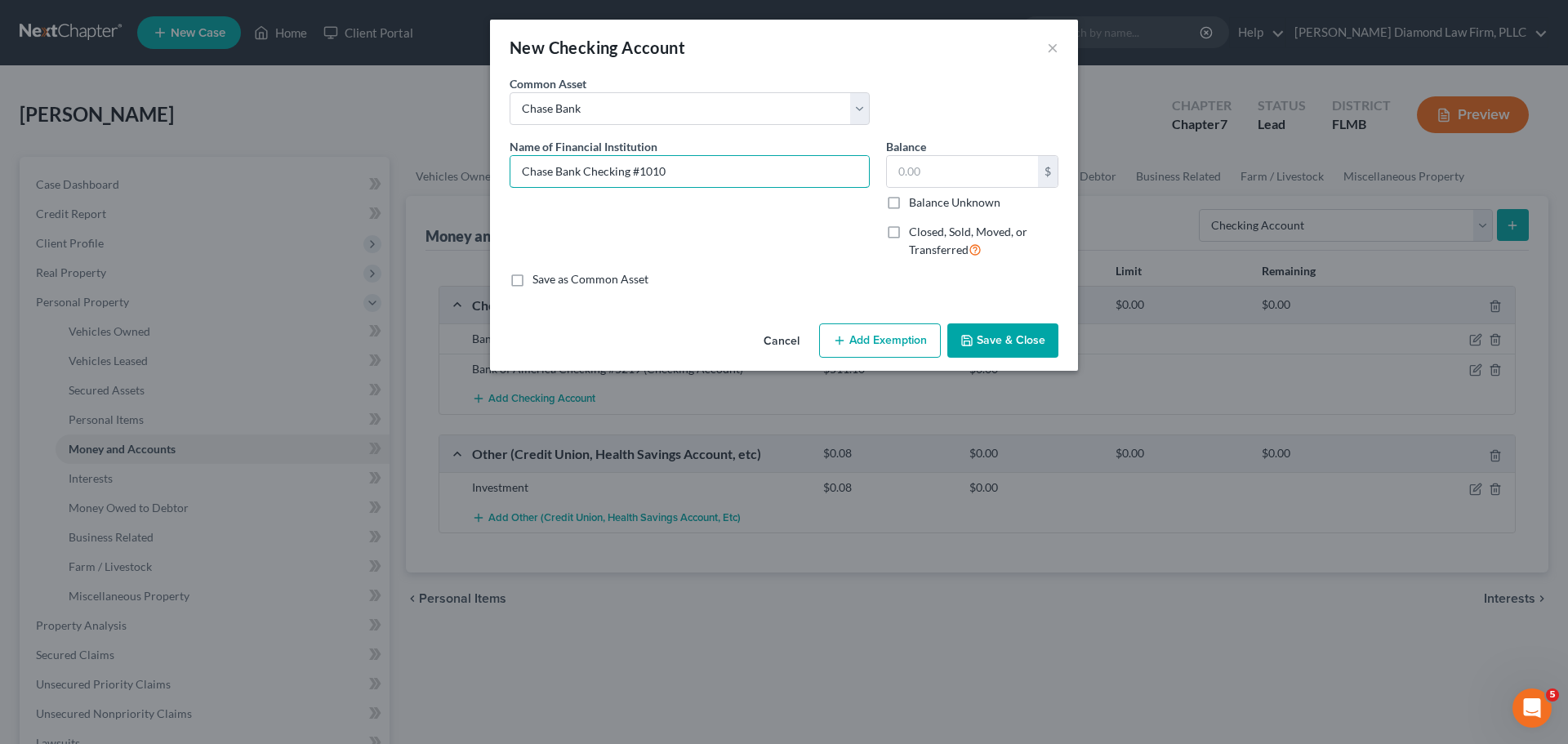
type input "Chase Bank Checking #1010"
type input "0"
click at [1001, 329] on button "Save & Close" at bounding box center [1002, 340] width 111 height 34
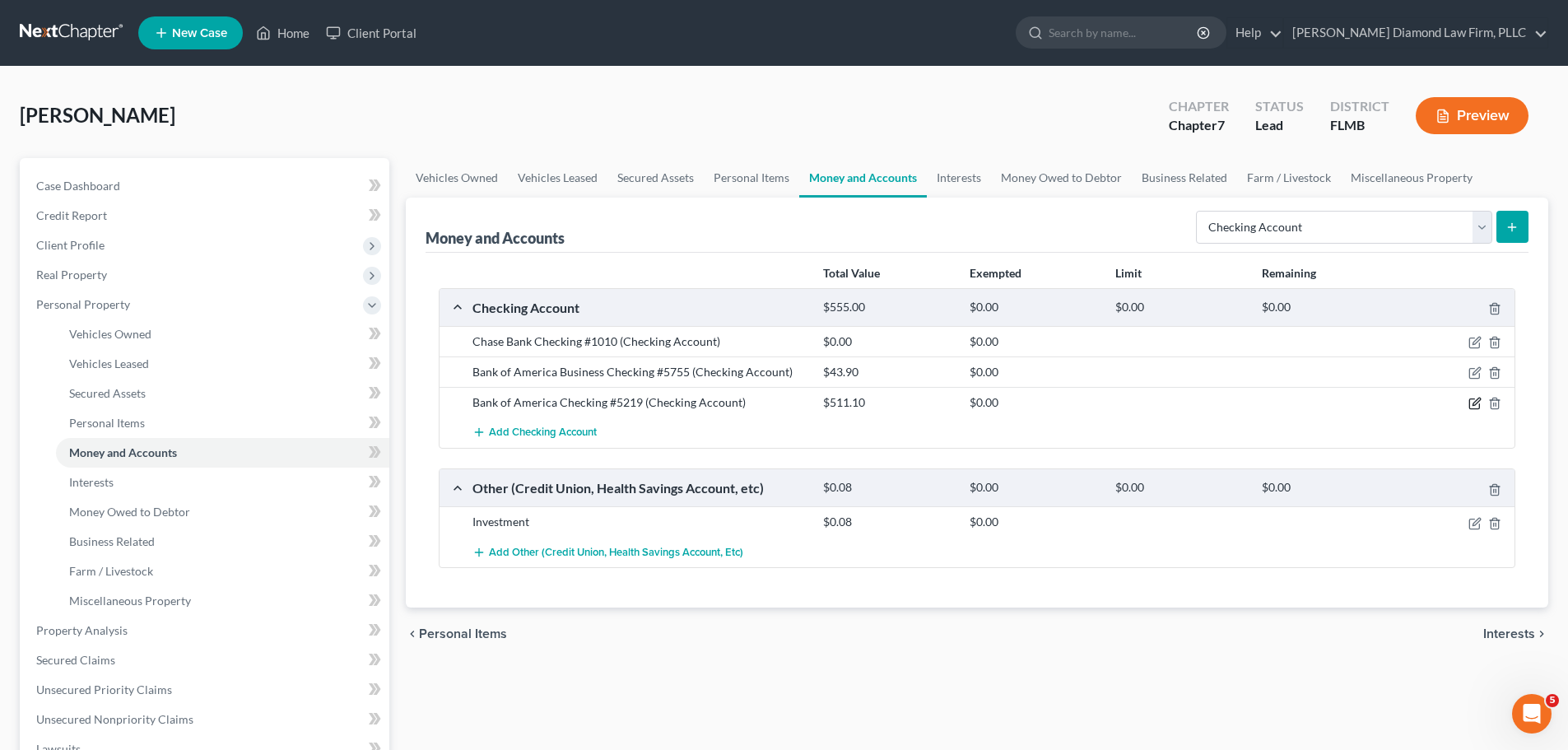
click at [1473, 400] on icon "button" at bounding box center [1475, 403] width 13 height 13
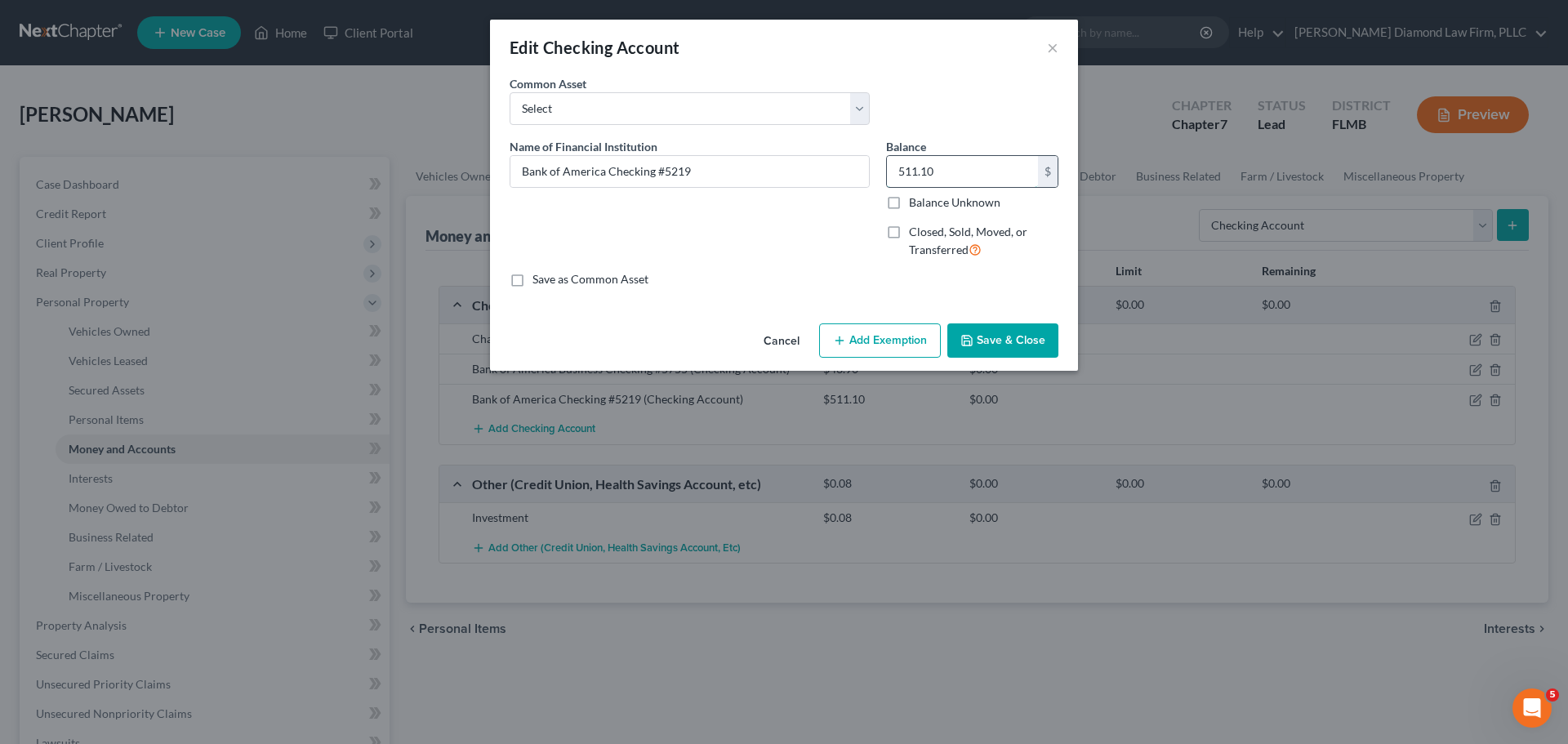
click at [943, 176] on input "511.10" at bounding box center [962, 171] width 151 height 31
type input "0"
click at [1000, 347] on button "Save & Close" at bounding box center [1002, 340] width 111 height 34
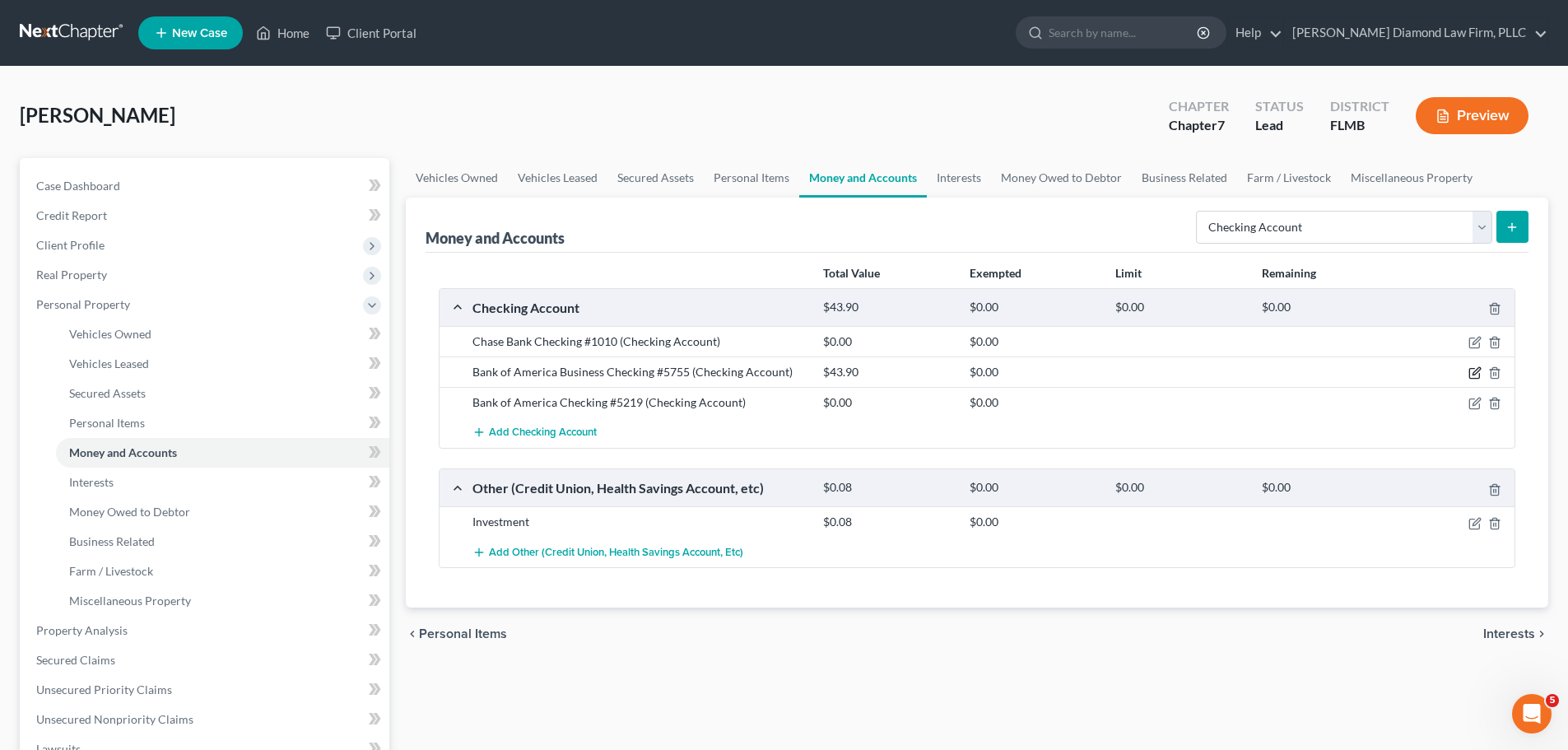
click at [1478, 374] on icon "button" at bounding box center [1475, 373] width 13 height 13
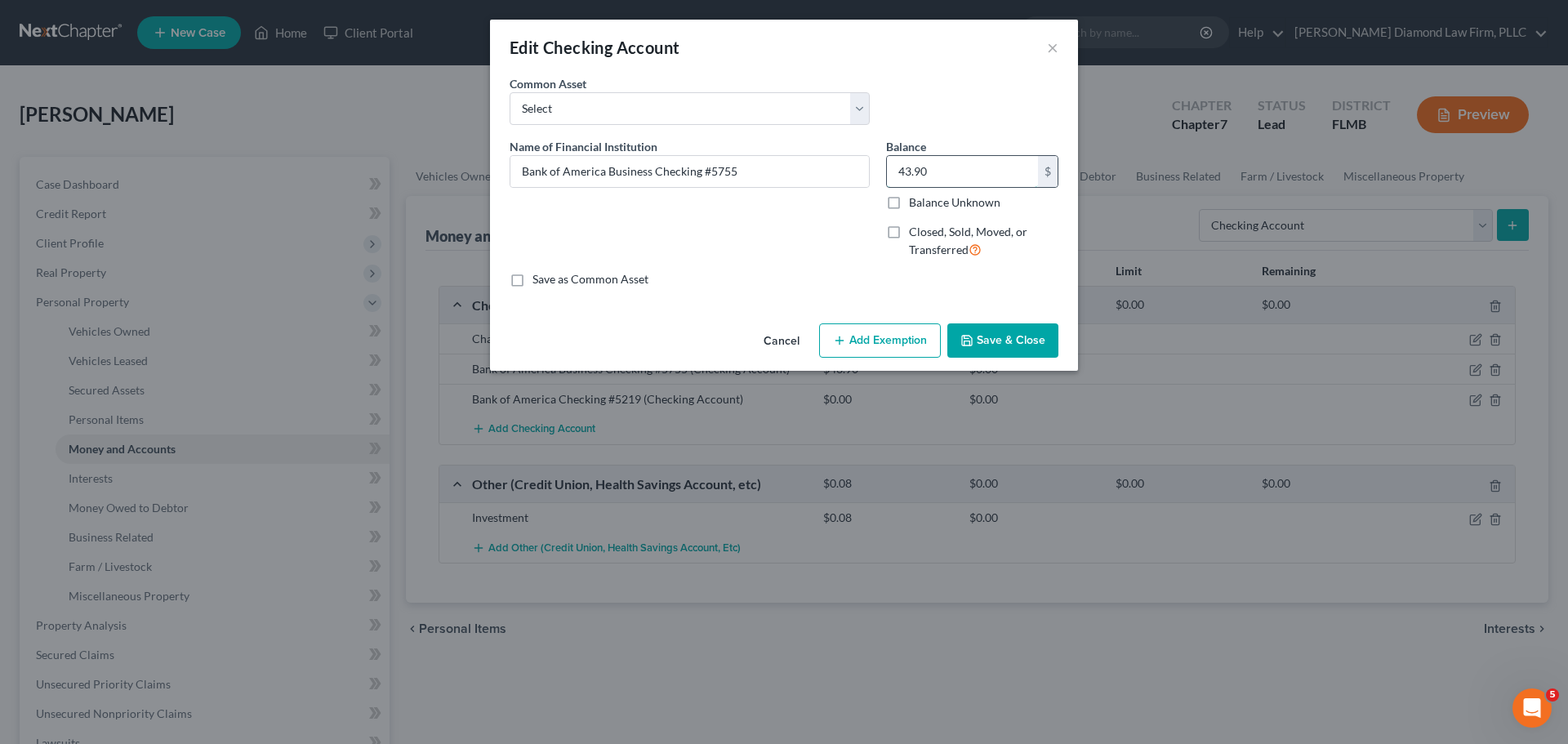
click at [994, 172] on input "43.90" at bounding box center [962, 171] width 151 height 31
type input "0.08"
click at [972, 329] on button "Save & Close" at bounding box center [1002, 340] width 111 height 34
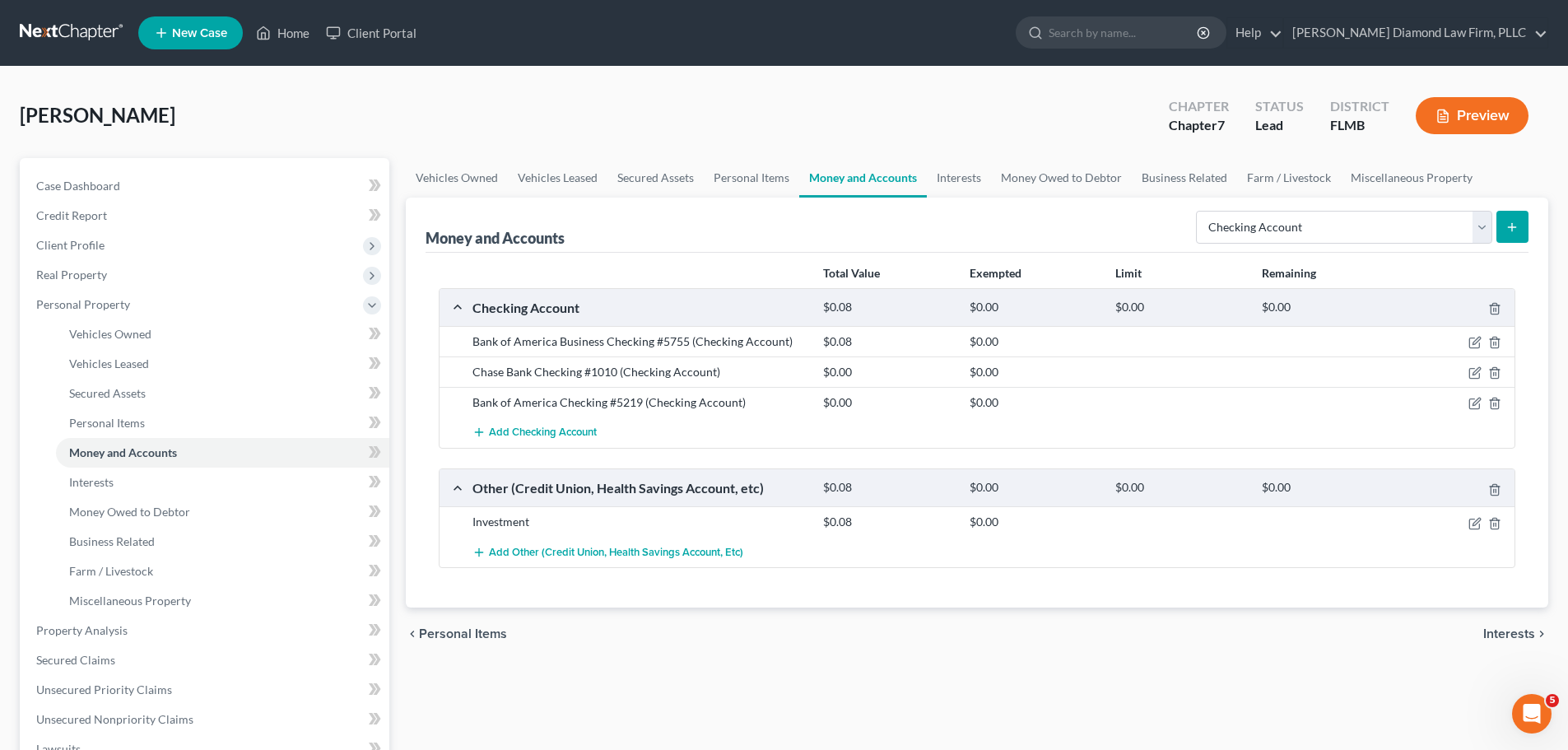
click at [1506, 232] on icon "submit" at bounding box center [1513, 227] width 13 height 13
click at [1515, 235] on button "submit" at bounding box center [1513, 226] width 32 height 32
click at [1376, 244] on form "Select Account Type Brokerage Cash on Hand Certificates of Deposit Checking Acc…" at bounding box center [1362, 227] width 333 height 34
click at [1372, 230] on select "Select Account Type Brokerage Cash on Hand Certificates of Deposit Checking Acc…" at bounding box center [1344, 227] width 297 height 33
click at [1200, 211] on select "Select Account Type Brokerage Cash on Hand Certificates of Deposit Checking Acc…" at bounding box center [1344, 227] width 297 height 33
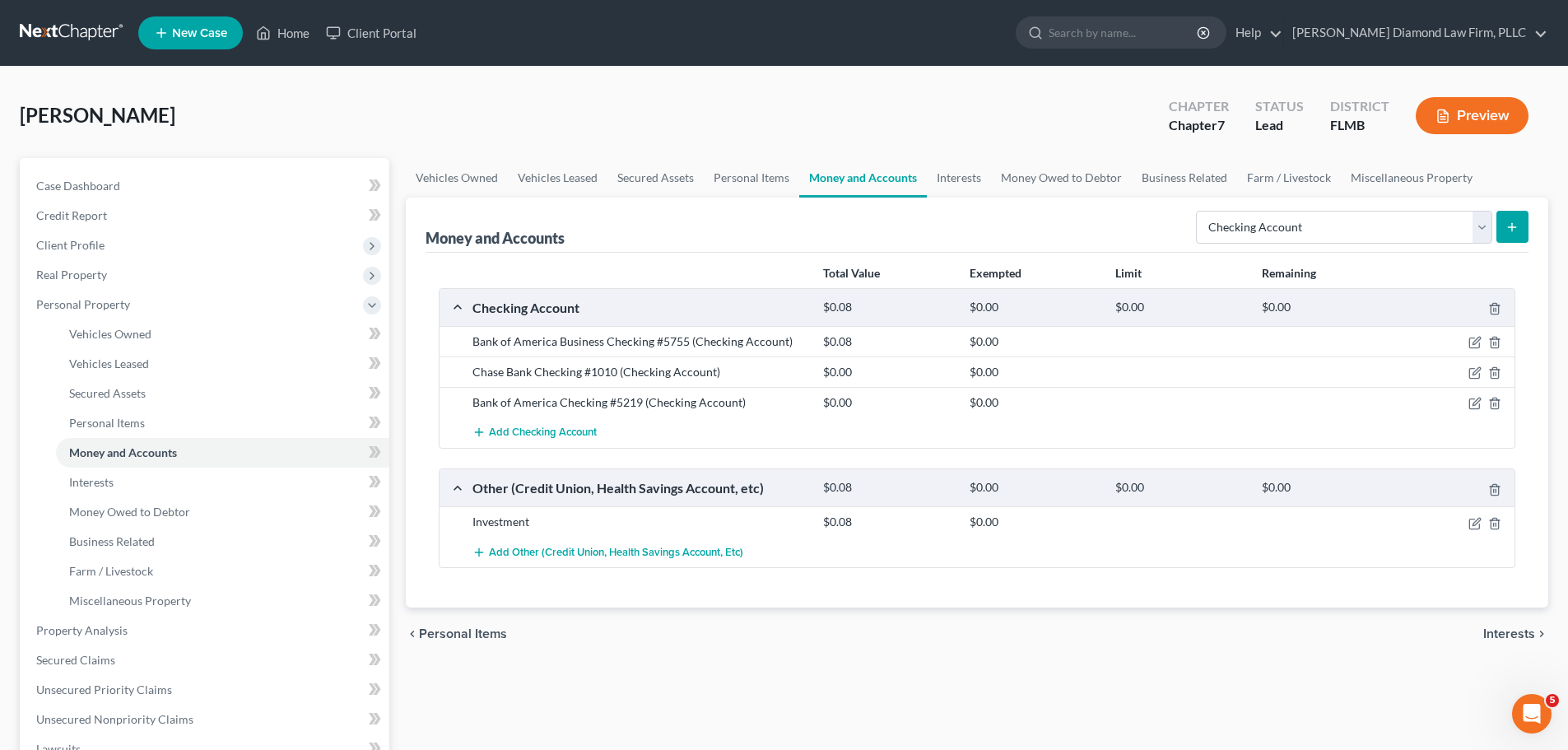
click at [1504, 232] on button "submit" at bounding box center [1513, 226] width 32 height 32
click at [518, 429] on span "Add Checking Account" at bounding box center [543, 433] width 108 height 13
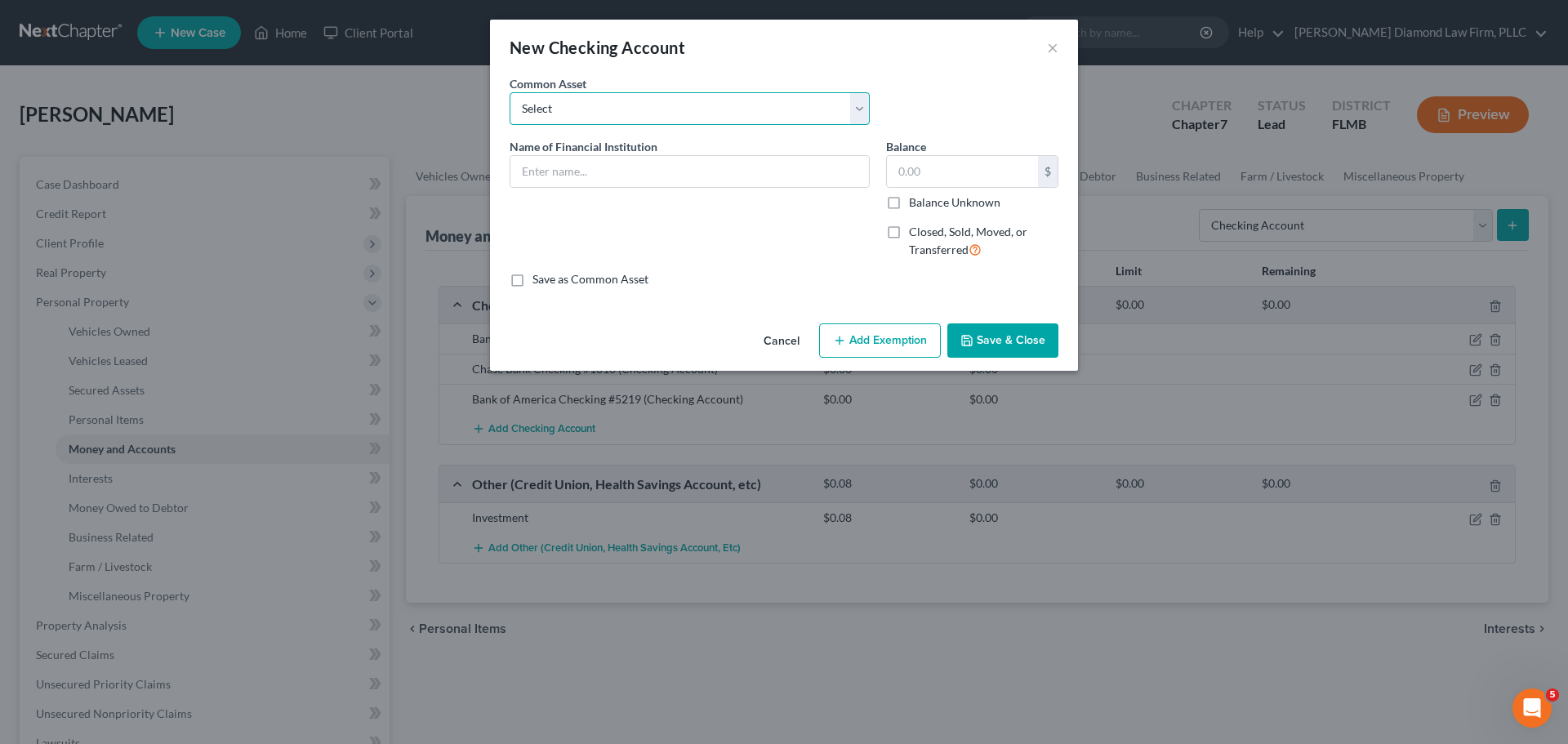
click at [611, 111] on select "Select Chase Bank Achieva Truist Regions Truist Navy Federal CU Bank of America…" at bounding box center [689, 108] width 360 height 32
select select "13"
click at [510, 92] on select "Select Chase Bank Achieva Truist Regions Truist Navy Federal CU Bank of America…" at bounding box center [689, 108] width 360 height 32
click at [624, 174] on input "Chase Bank" at bounding box center [689, 171] width 358 height 31
click at [677, 165] on input "Chase Bank Checking #" at bounding box center [689, 171] width 358 height 31
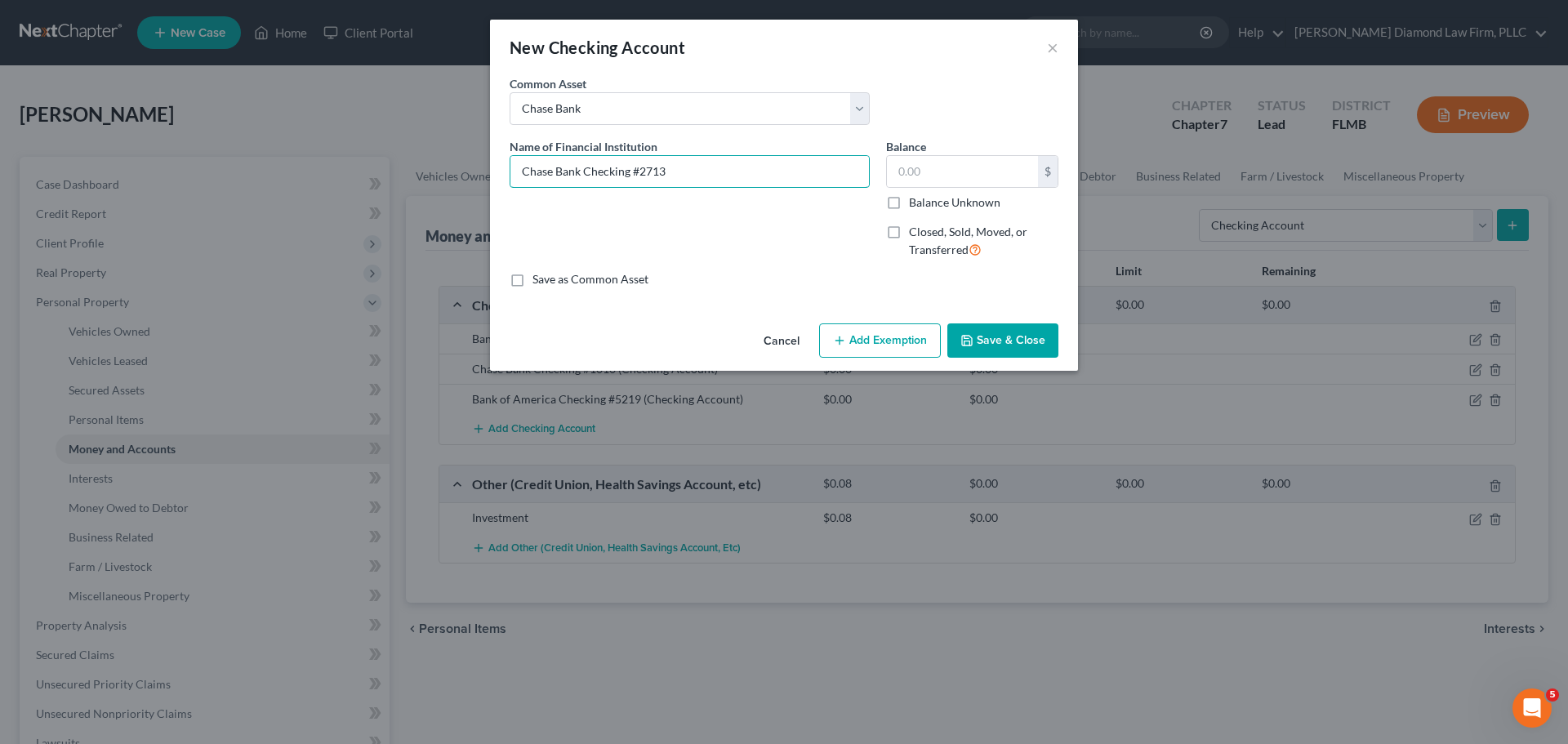
type input "Chase Bank Checking #2713"
click at [1018, 337] on button "Save & Close" at bounding box center [1002, 340] width 111 height 34
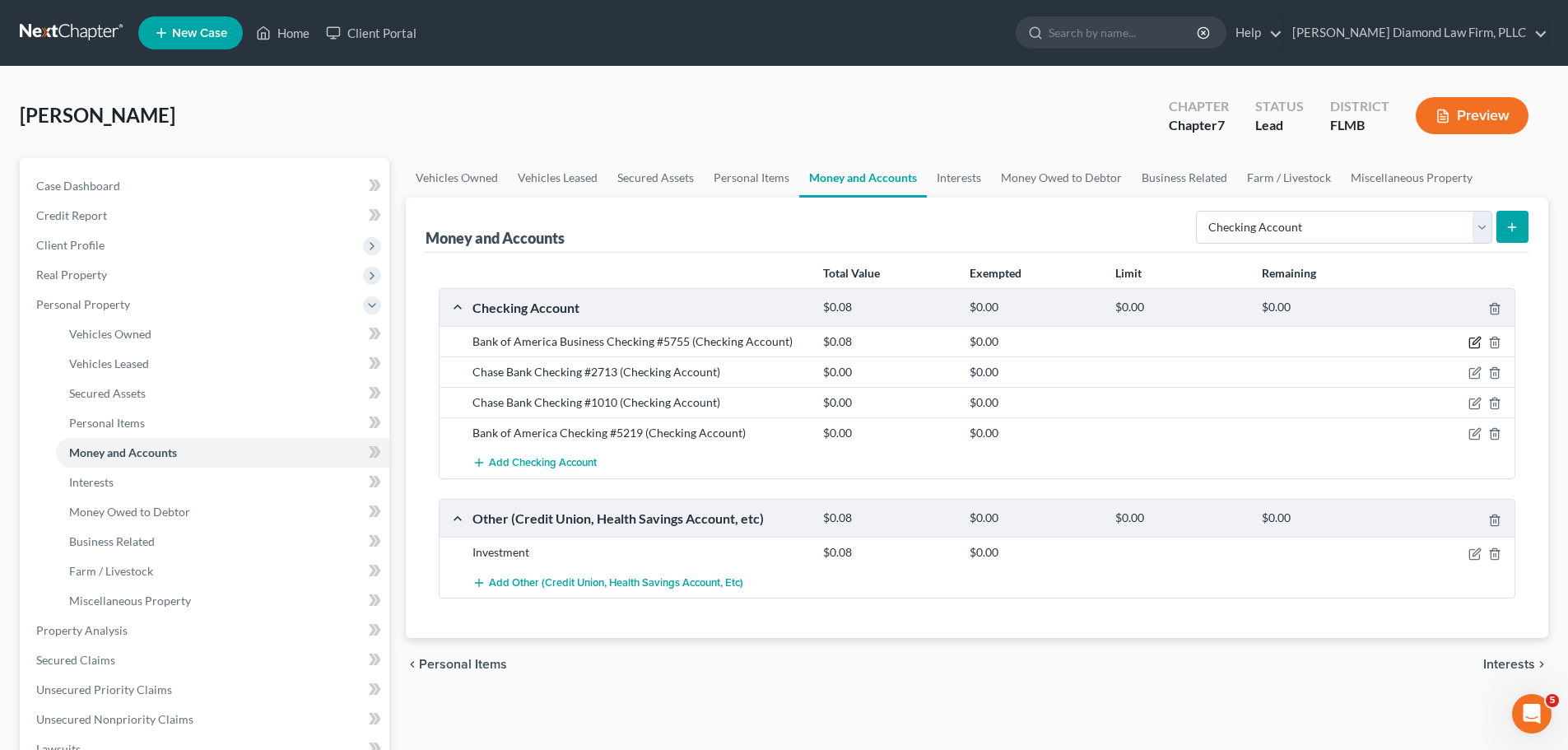
click at [1477, 348] on icon "button" at bounding box center [1474, 343] width 10 height 10
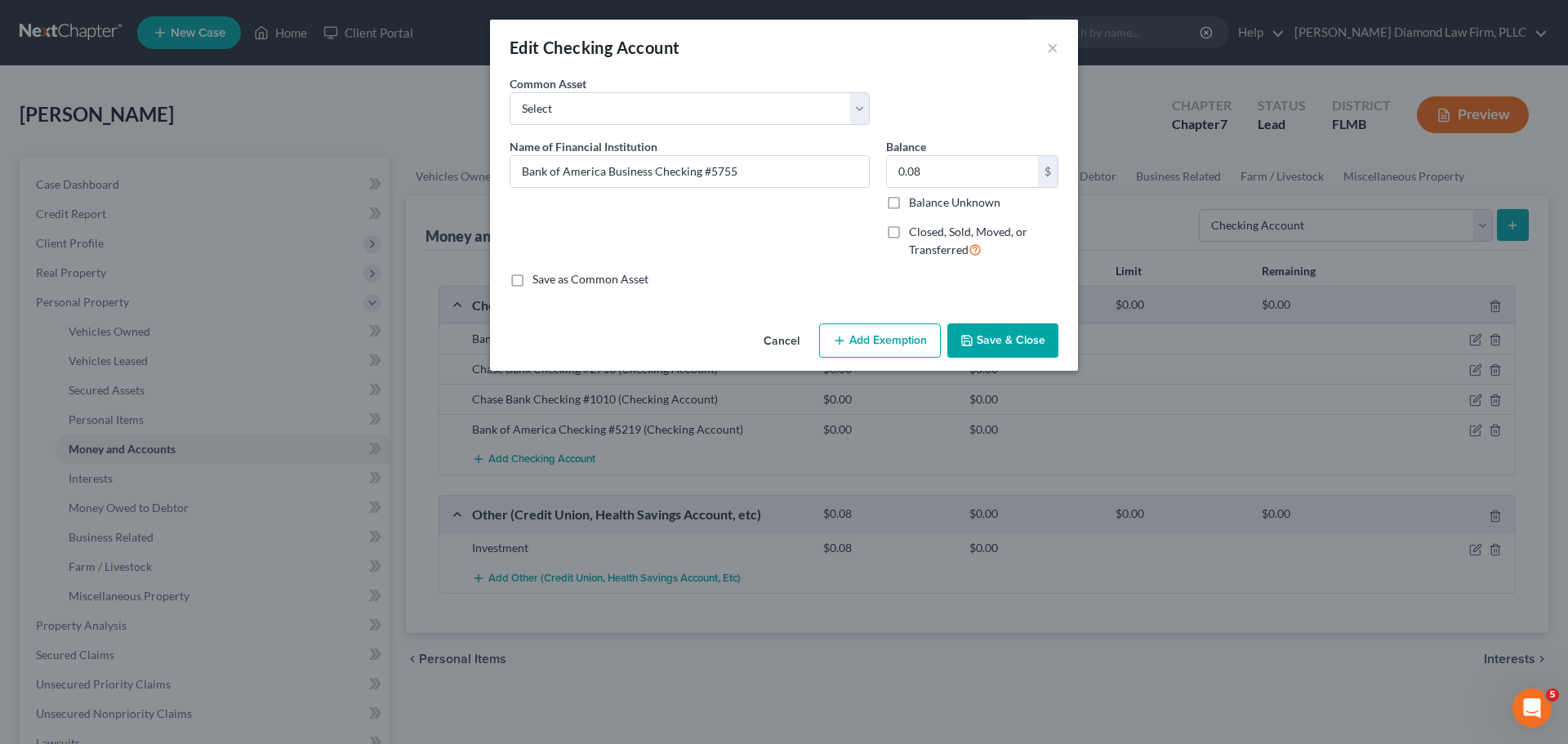
click at [909, 236] on label "Closed, Sold, Moved, or Transferred" at bounding box center [983, 241] width 150 height 35
click at [916, 234] on input "Closed, Sold, Moved, or Transferred" at bounding box center [921, 229] width 11 height 11
checkbox input "true"
select select "9"
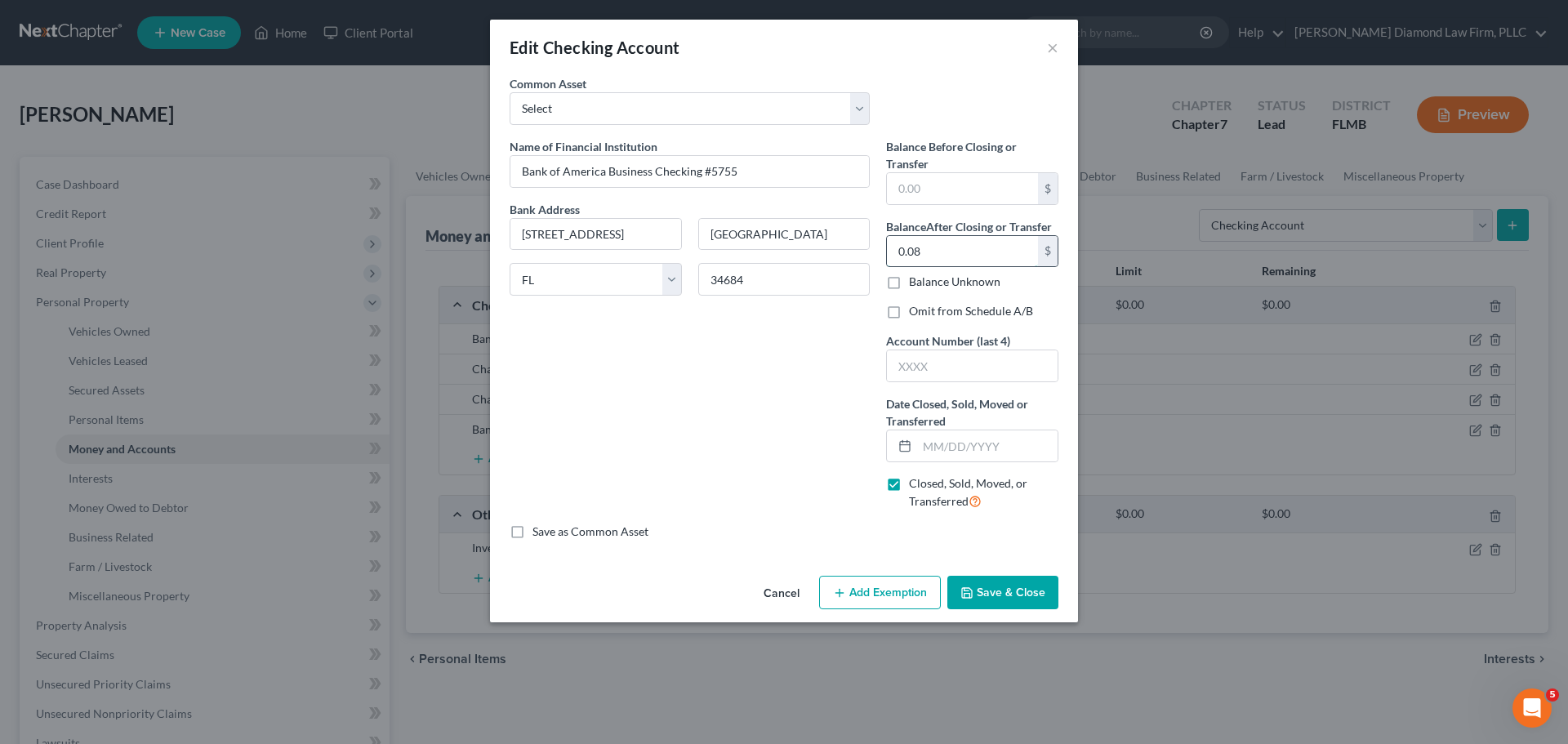
click at [938, 255] on input "0.08" at bounding box center [962, 252] width 151 height 31
type input "0.0"
click at [964, 312] on label "Omit from Schedule A/B" at bounding box center [971, 311] width 125 height 16
click at [926, 312] on input "Omit from Schedule A/B" at bounding box center [921, 308] width 11 height 11
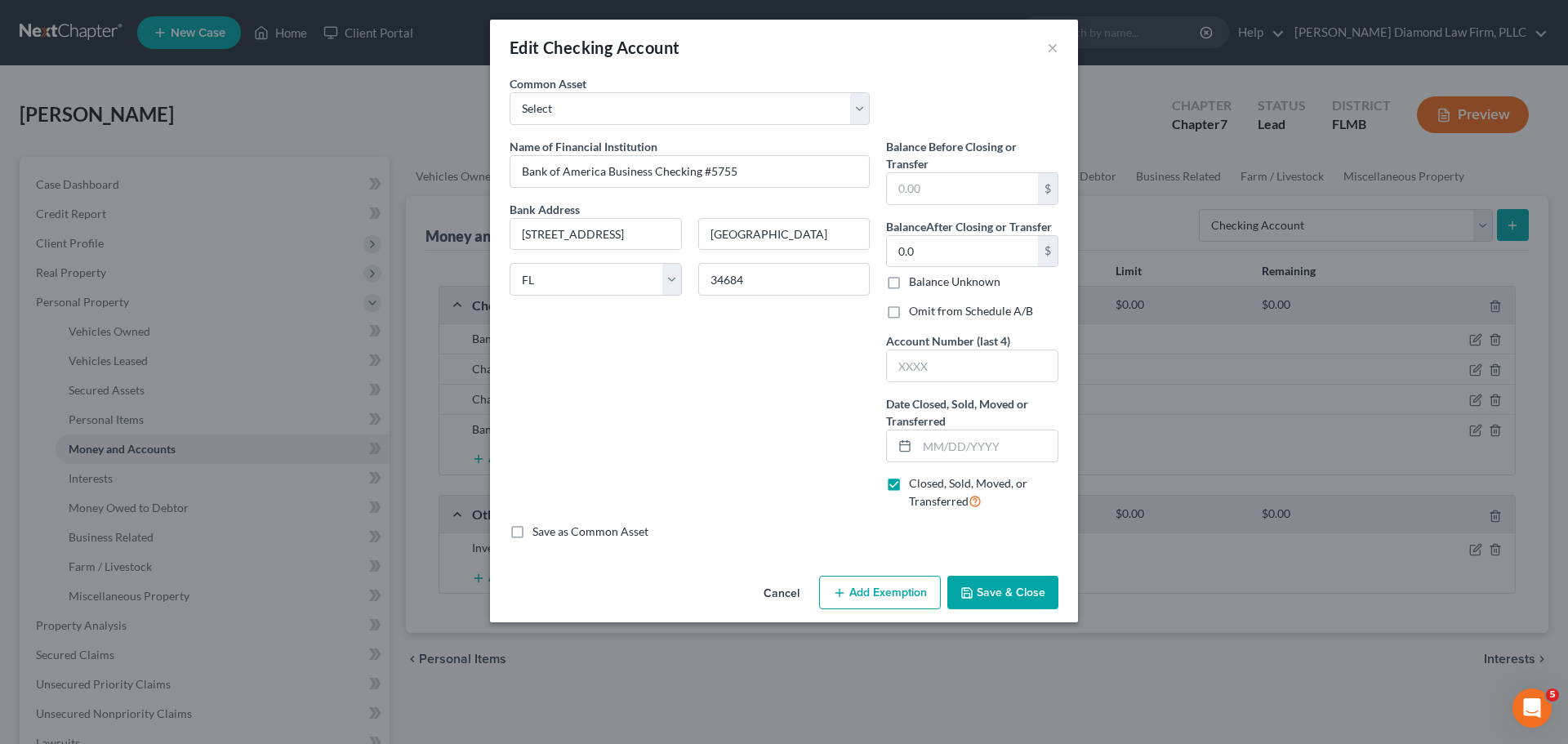
checkbox input "true"
click at [946, 359] on input "text" at bounding box center [972, 365] width 171 height 31
type input "5755"
click at [778, 581] on button "Cancel" at bounding box center [781, 593] width 62 height 32
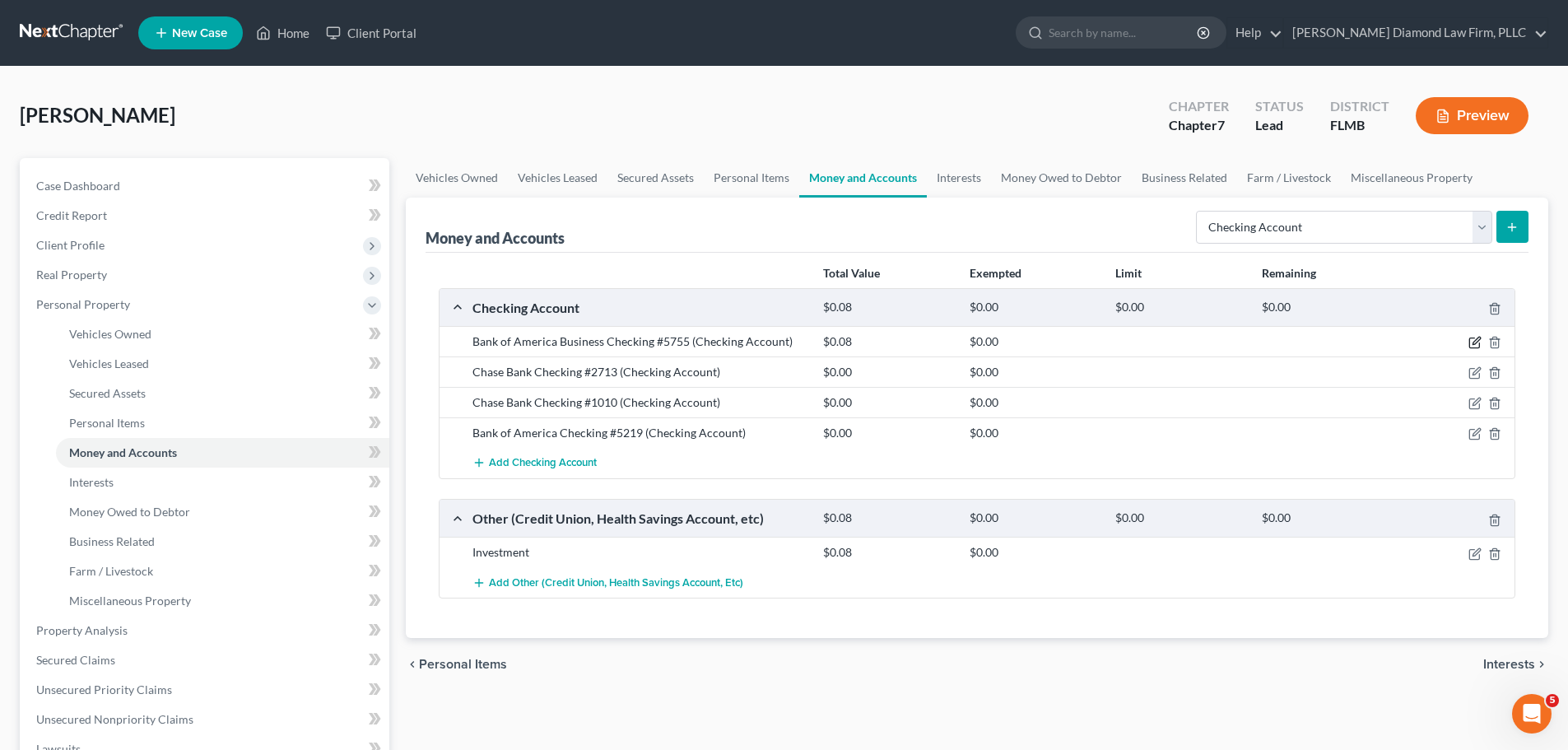
click at [1474, 343] on icon "button" at bounding box center [1476, 341] width 7 height 7
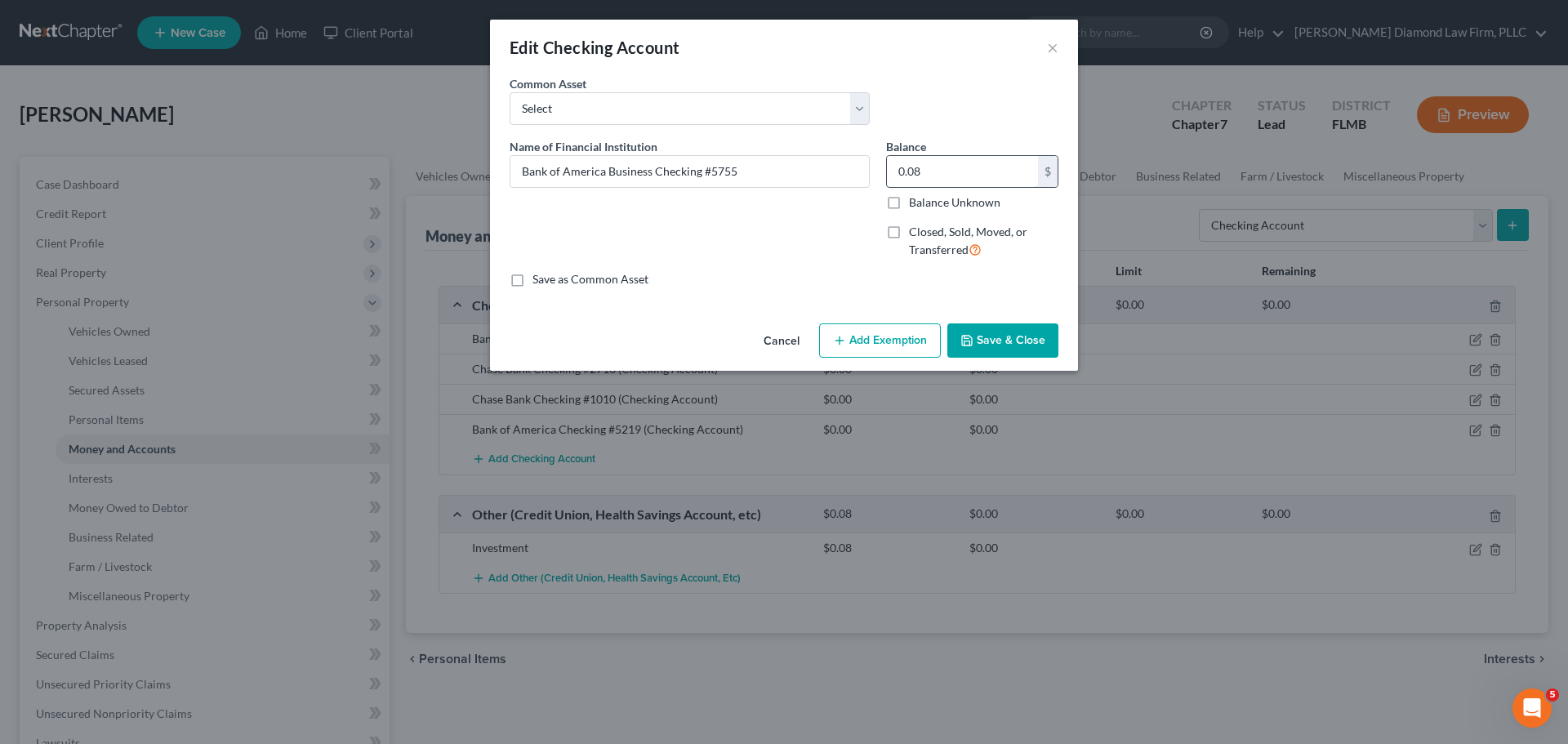
click at [917, 168] on input "0.08" at bounding box center [962, 171] width 151 height 31
type input "43.90"
click at [1019, 344] on button "Save & Close" at bounding box center [1002, 340] width 111 height 34
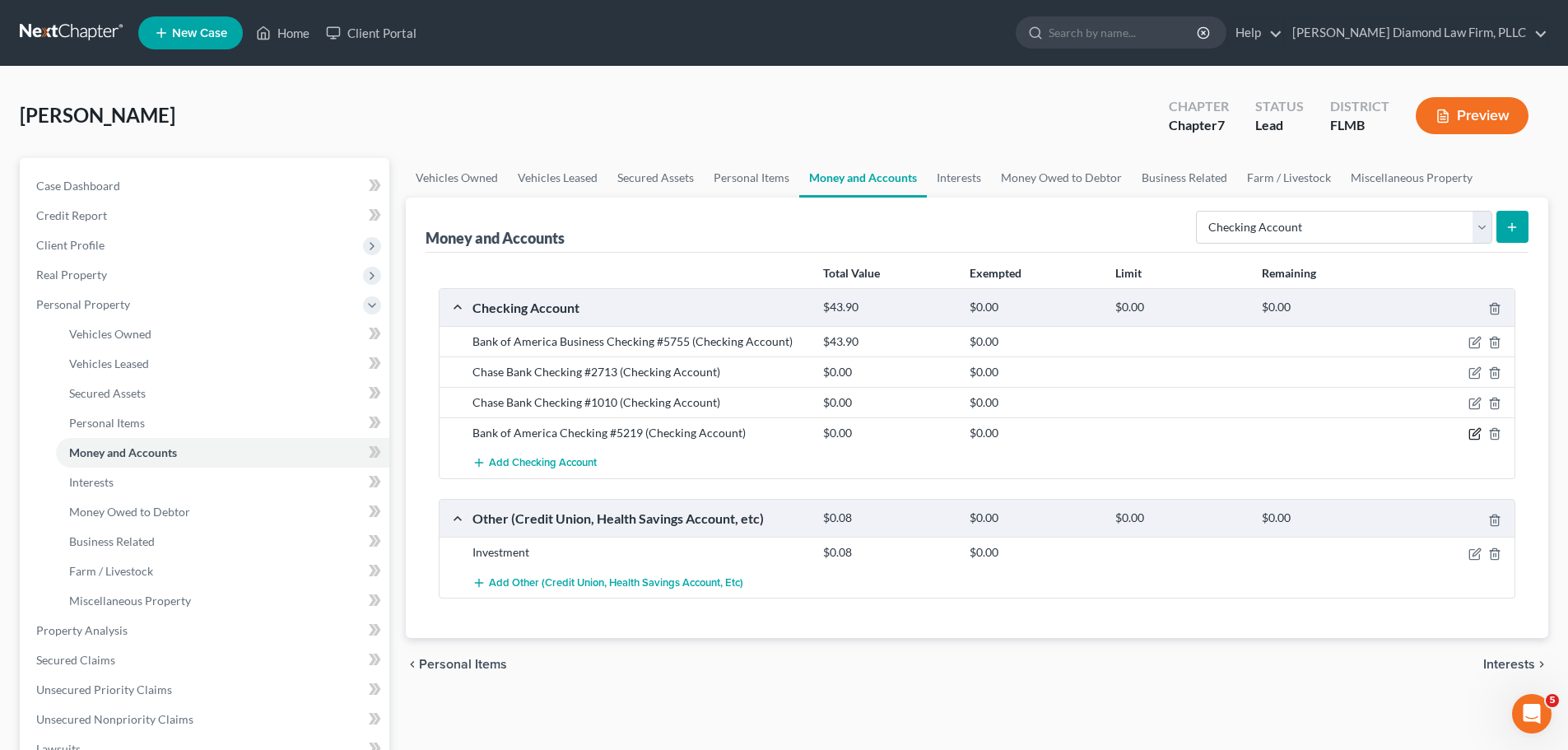
click at [1479, 434] on icon "button" at bounding box center [1475, 434] width 13 height 13
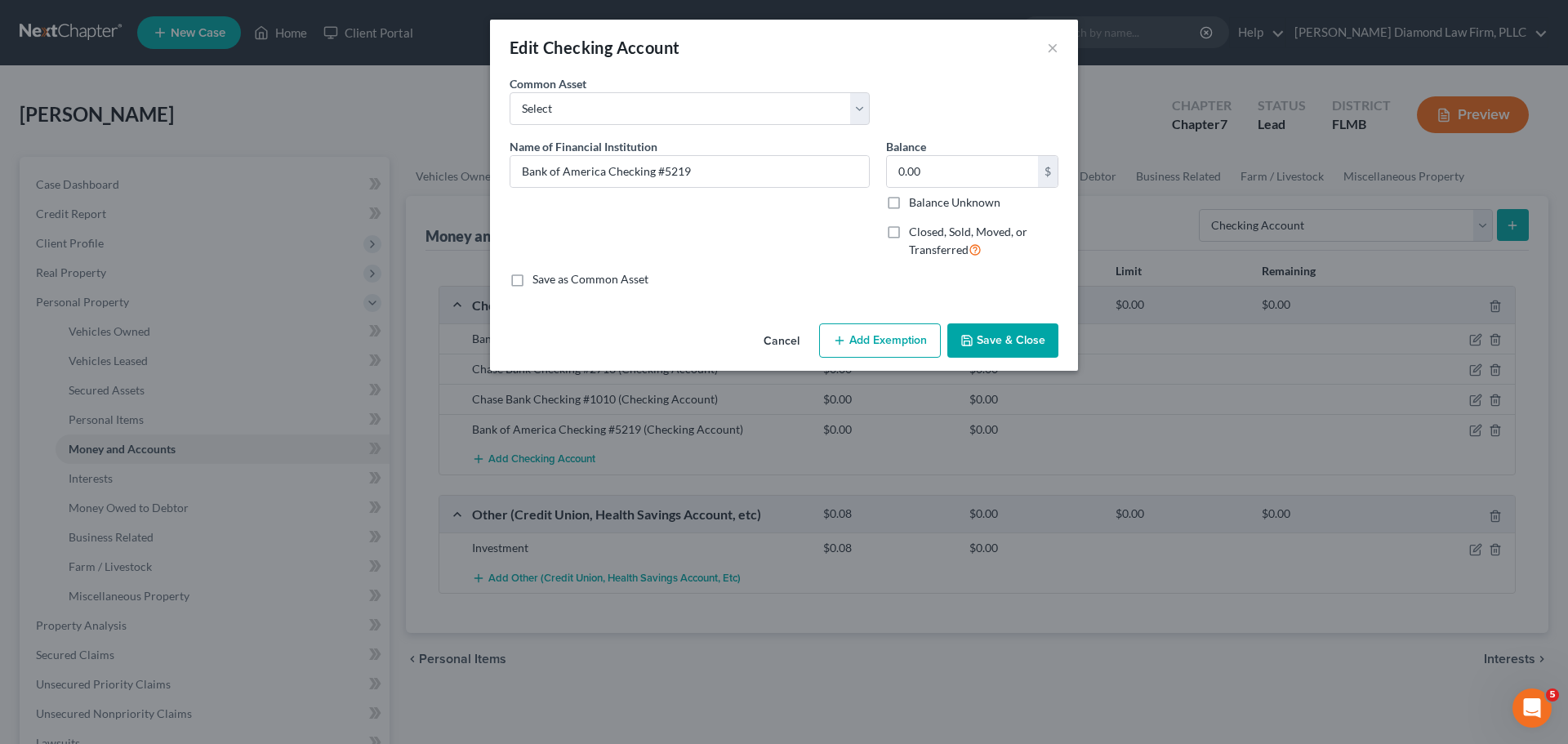
click at [915, 232] on span "Closed, Sold, Moved, or Transferred" at bounding box center [967, 240] width 118 height 32
click at [916, 232] on input "Closed, Sold, Moved, or Transferred" at bounding box center [921, 229] width 11 height 11
checkbox input "true"
select select "9"
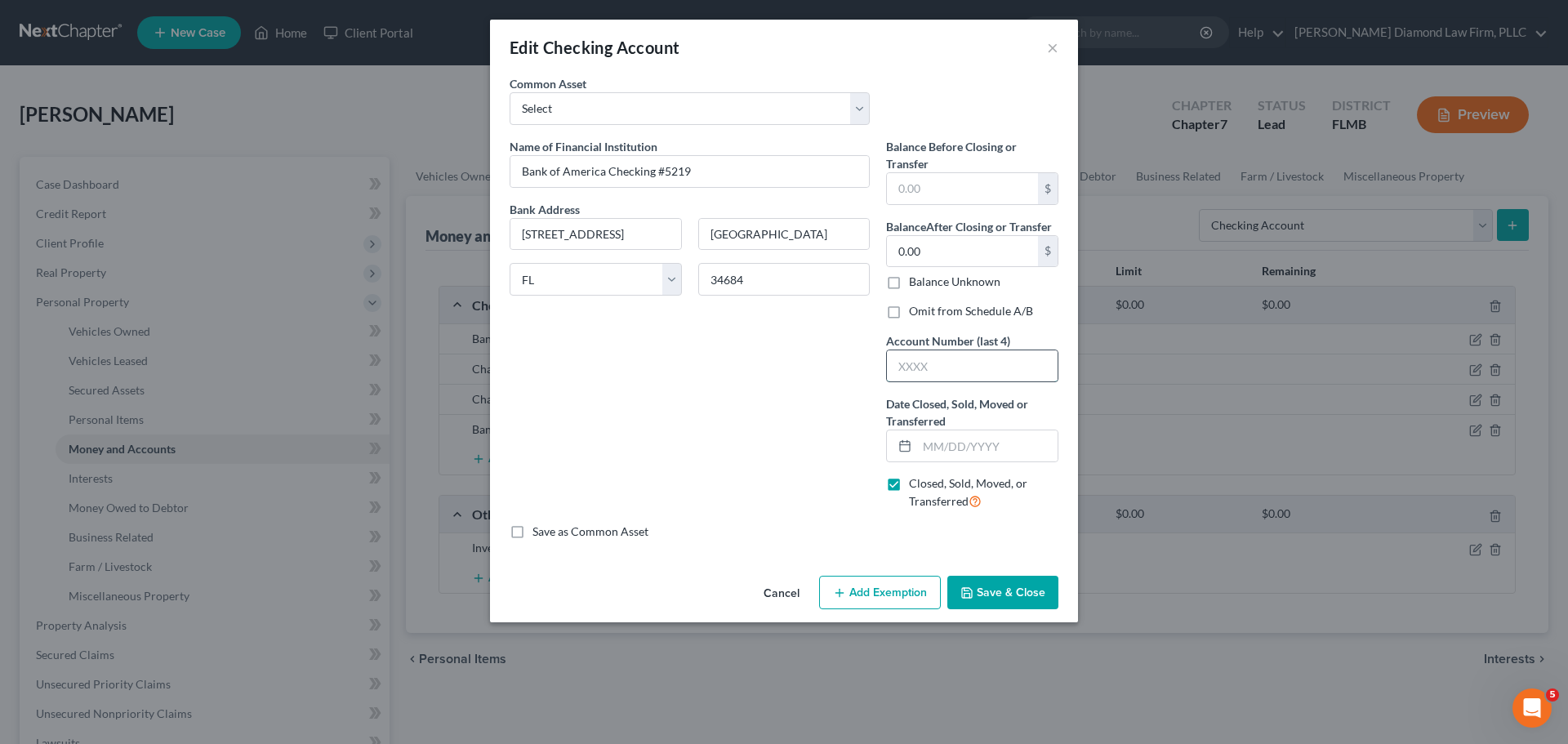
click at [941, 369] on input "text" at bounding box center [972, 365] width 171 height 31
type input "5219"
click at [957, 434] on input "text" at bounding box center [987, 445] width 141 height 31
type input "08/06/2025"
click at [1010, 585] on button "Save & Close" at bounding box center [1002, 592] width 111 height 34
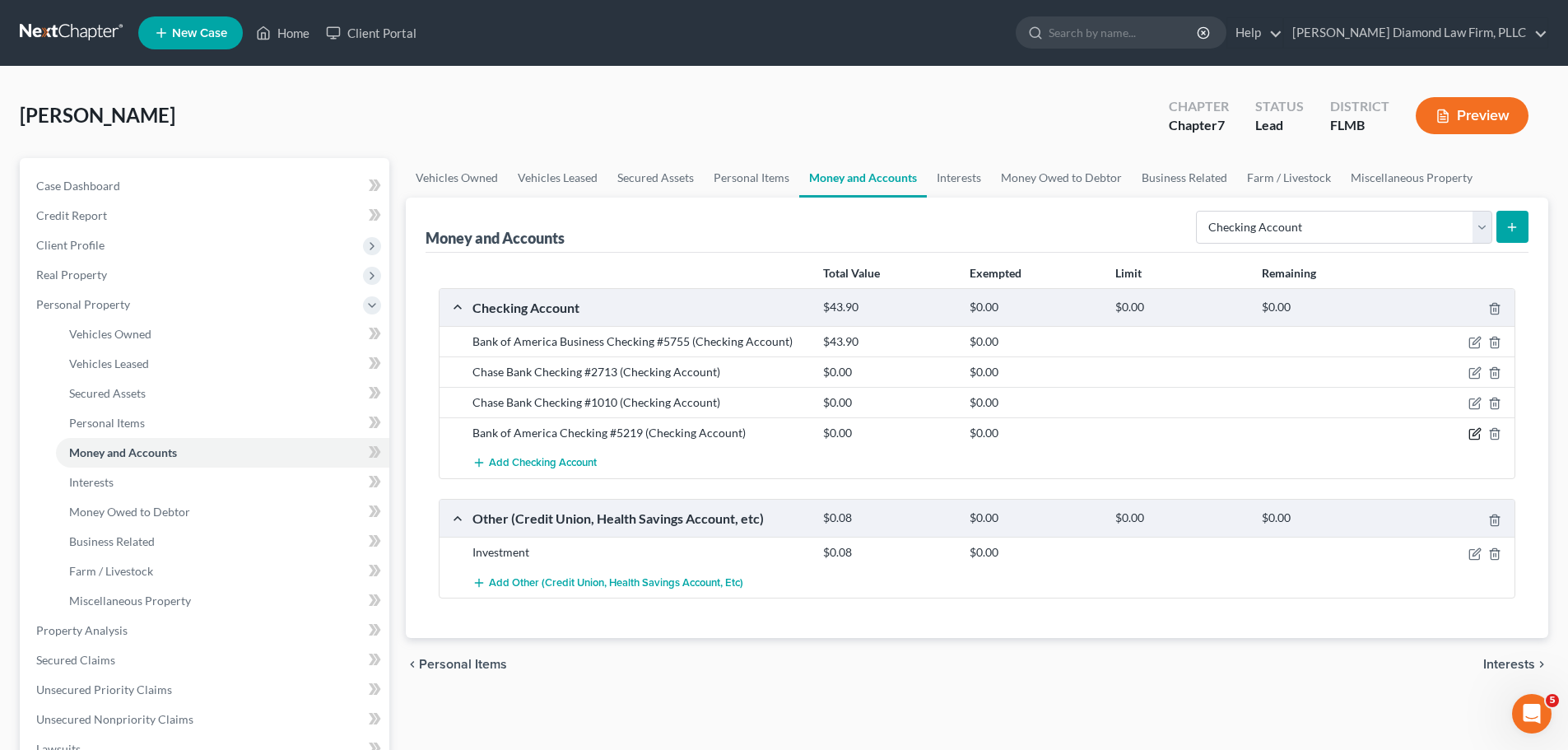
click at [1474, 428] on icon "button" at bounding box center [1475, 434] width 13 height 13
select select "9"
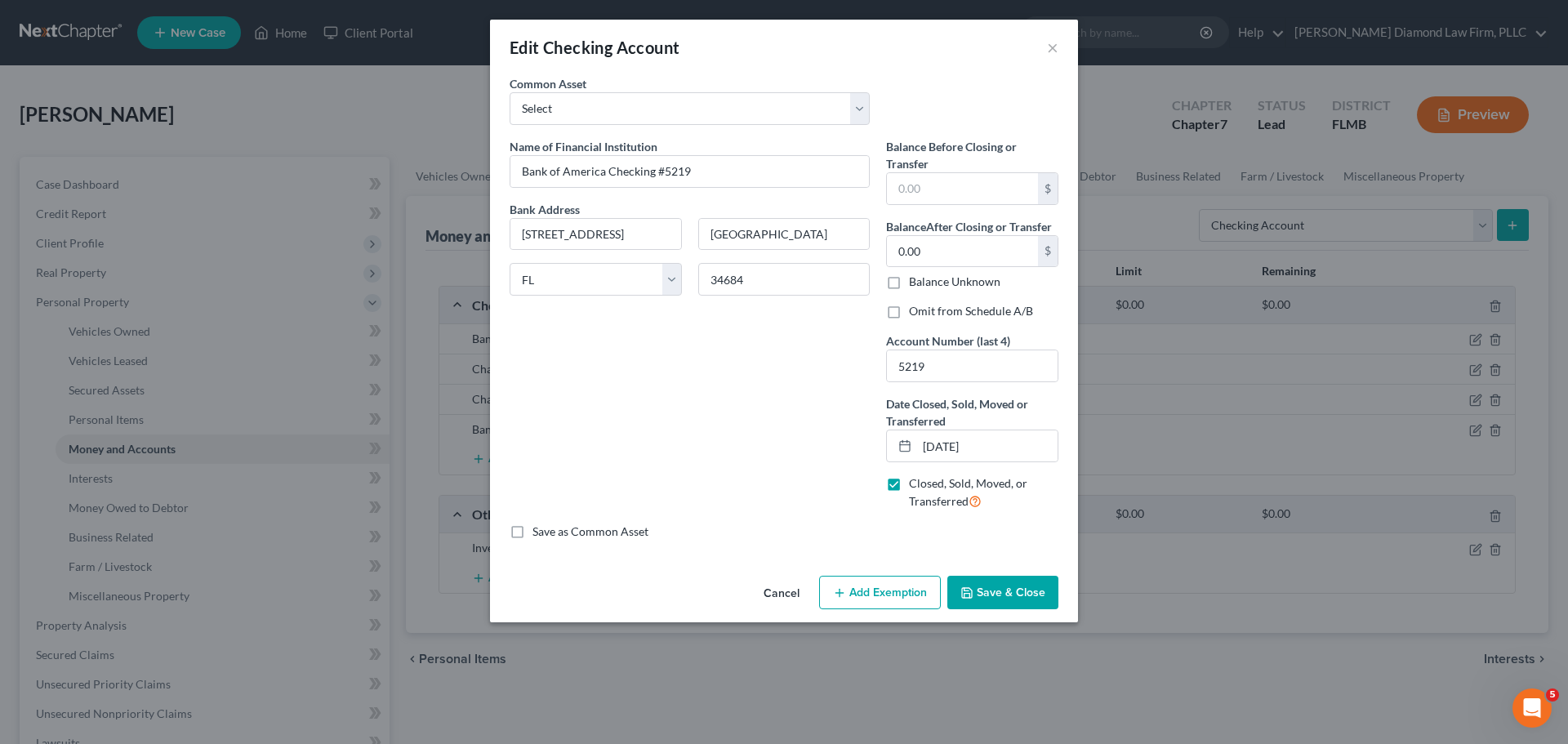
click at [936, 312] on label "Omit from Schedule A/B" at bounding box center [971, 311] width 125 height 16
click at [926, 312] on input "Omit from Schedule A/B" at bounding box center [921, 308] width 11 height 11
checkbox input "true"
click at [1022, 593] on button "Save & Close" at bounding box center [1002, 592] width 111 height 34
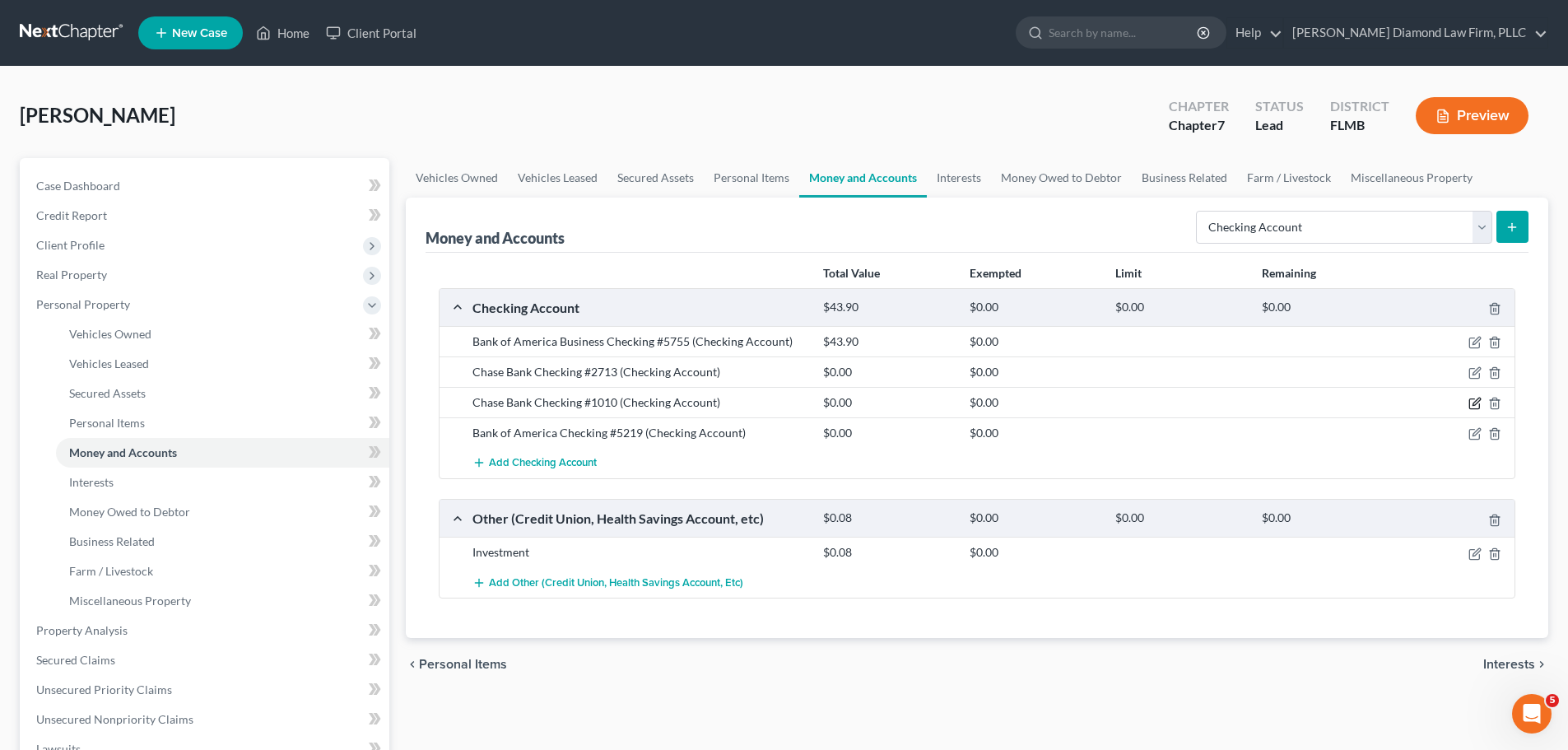
click at [1476, 402] on icon "button" at bounding box center [1476, 402] width 7 height 7
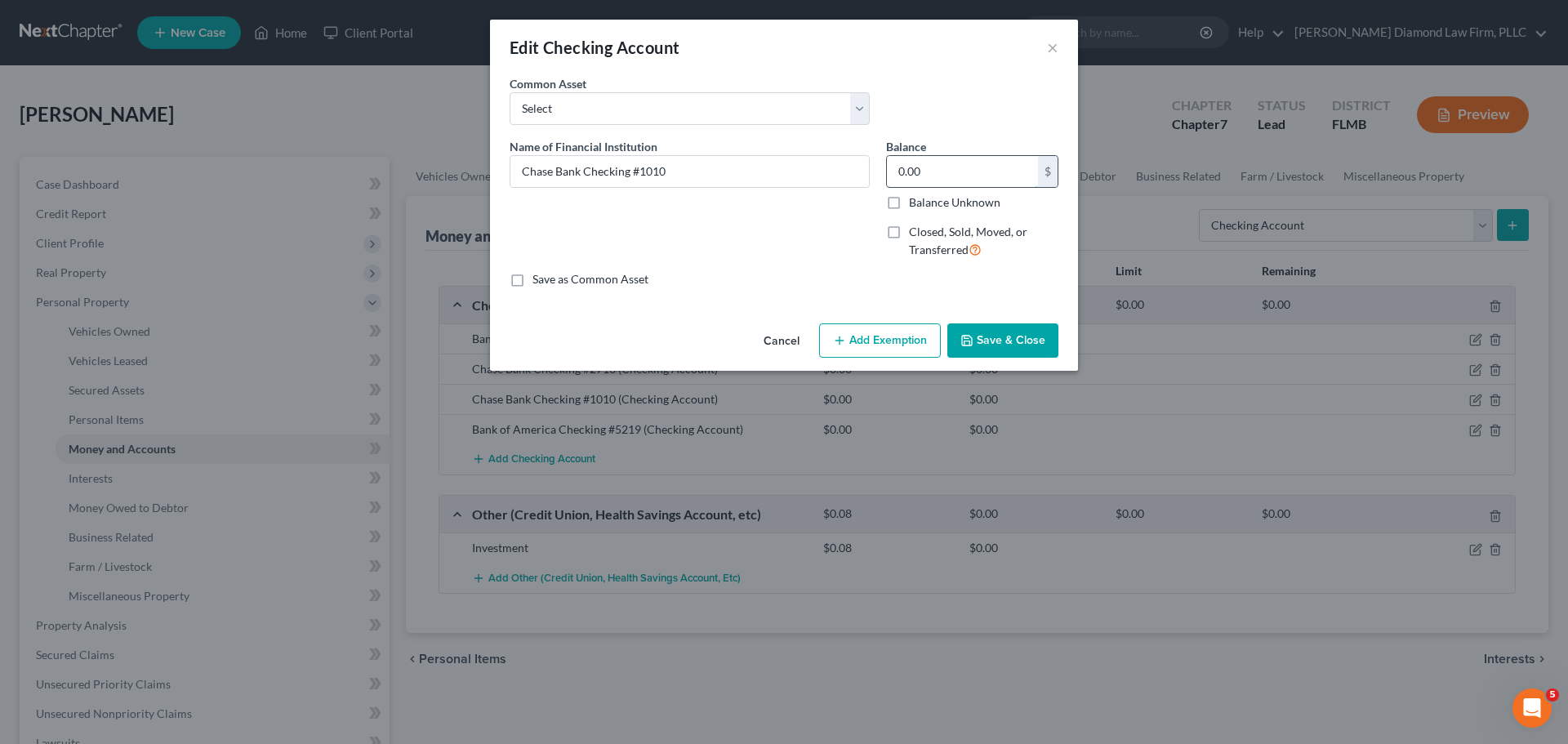
click at [939, 180] on input "0.00" at bounding box center [962, 171] width 151 height 31
type input "401.6"
click at [993, 326] on button "Save & Close" at bounding box center [1002, 340] width 111 height 34
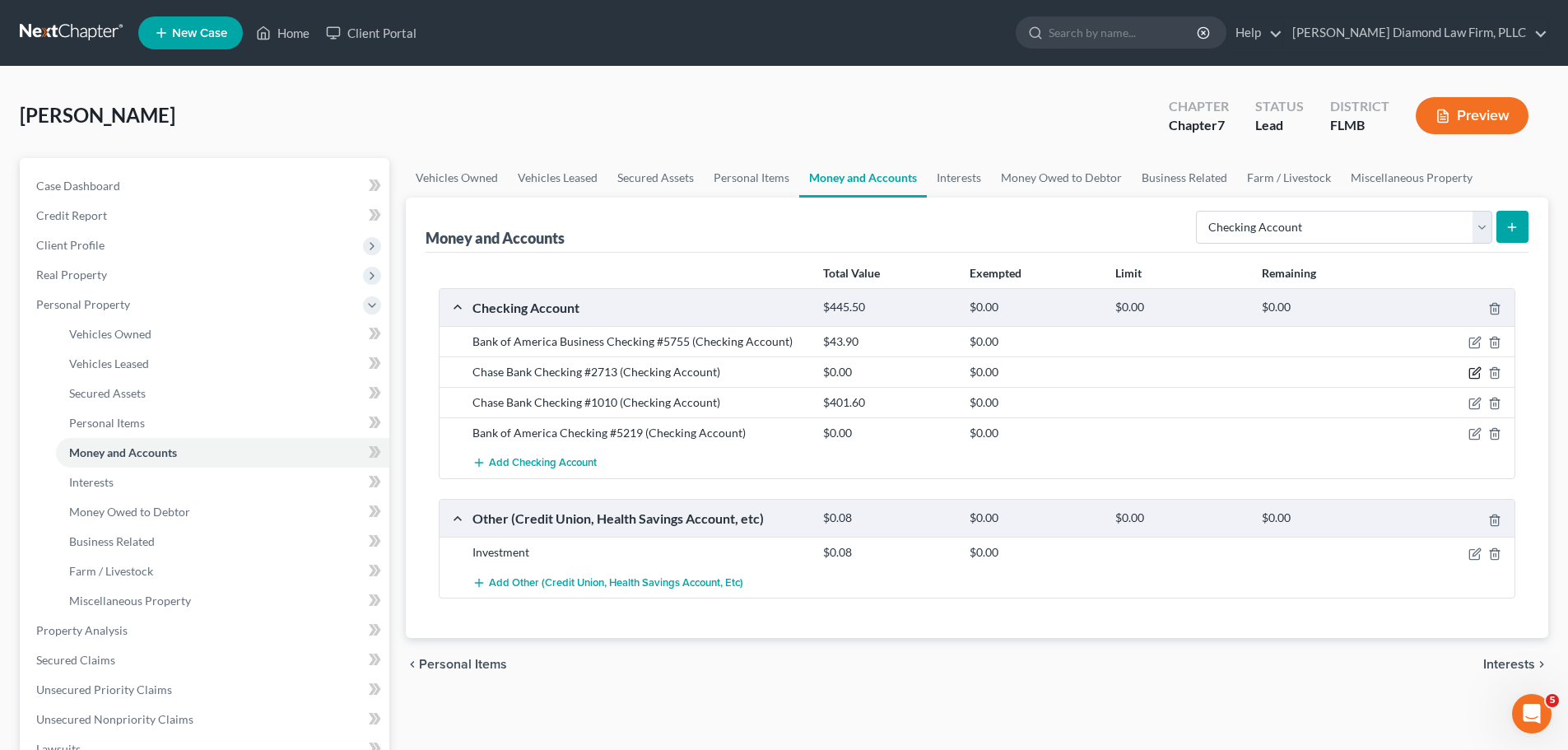
click at [1474, 372] on icon "button" at bounding box center [1476, 372] width 7 height 7
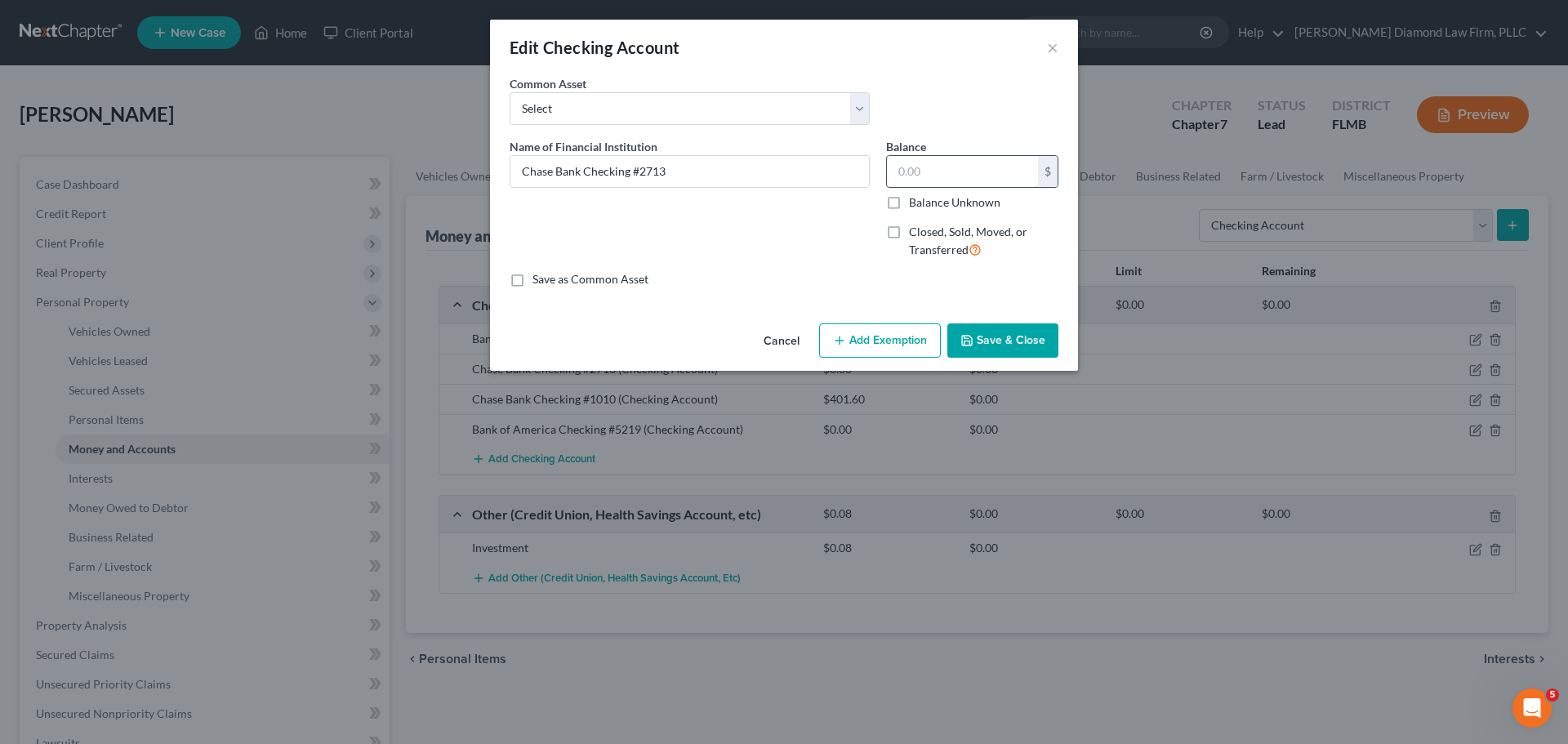
click at [953, 177] on input "text" at bounding box center [962, 171] width 151 height 31
type input "492.81"
click at [971, 347] on icon "button" at bounding box center [966, 340] width 13 height 13
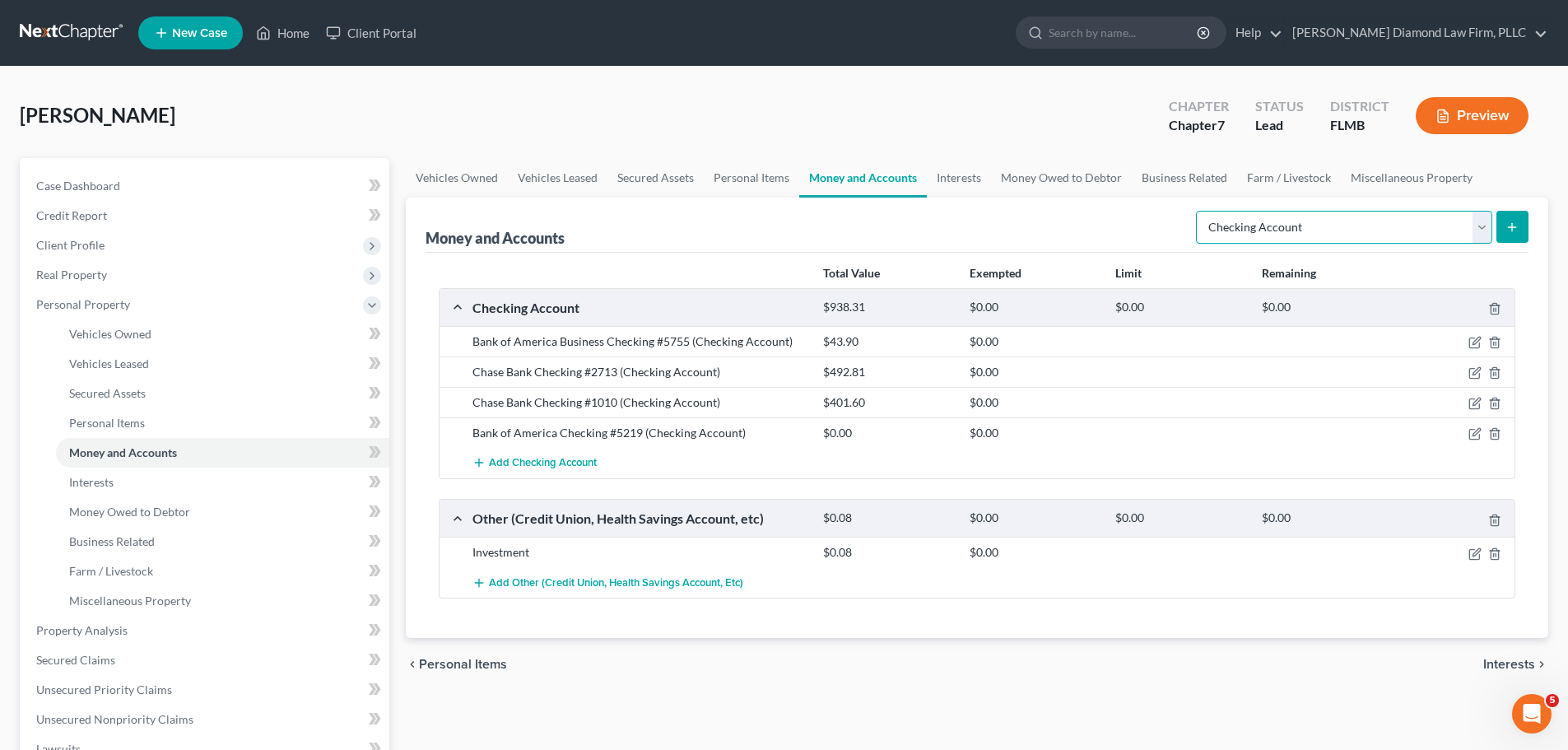
click at [1282, 234] on select "Select Account Type Brokerage Cash on Hand Certificates of Deposit Checking Acc…" at bounding box center [1344, 227] width 297 height 33
select select "savings"
click at [1200, 211] on select "Select Account Type Brokerage Cash on Hand Certificates of Deposit Checking Acc…" at bounding box center [1344, 227] width 297 height 33
click at [1515, 215] on button "submit" at bounding box center [1513, 226] width 32 height 32
click at [857, 238] on div "Money and Accounts Select Account Type Brokerage Cash on Hand Certificates of D…" at bounding box center [977, 225] width 1103 height 55
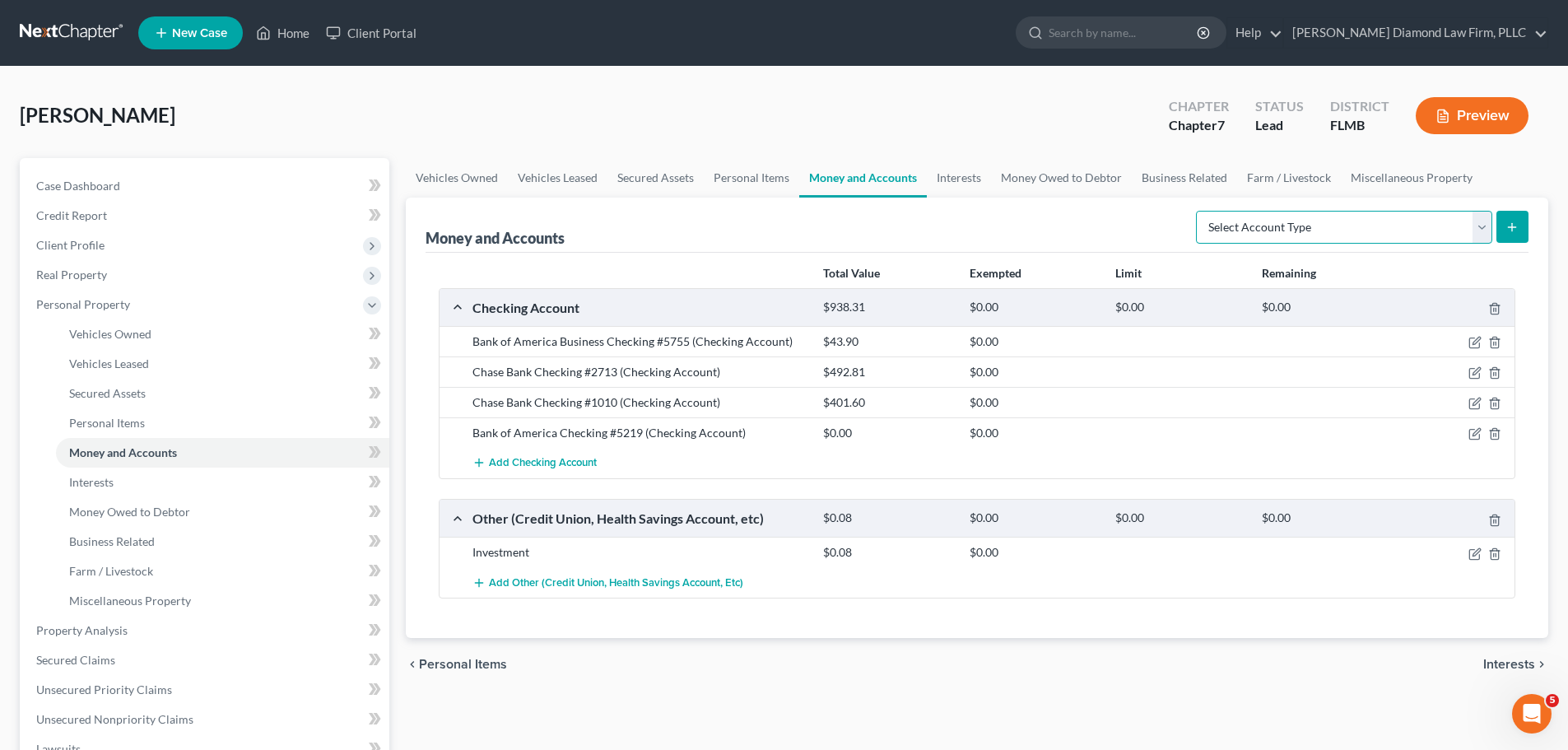
click at [1315, 235] on select "Select Account Type Brokerage Cash on Hand Certificates of Deposit Checking Acc…" at bounding box center [1344, 227] width 297 height 33
select select "savings"
click at [1200, 211] on select "Select Account Type Brokerage Cash on Hand Certificates of Deposit Checking Acc…" at bounding box center [1344, 227] width 297 height 33
click at [1513, 234] on button "submit" at bounding box center [1513, 226] width 32 height 32
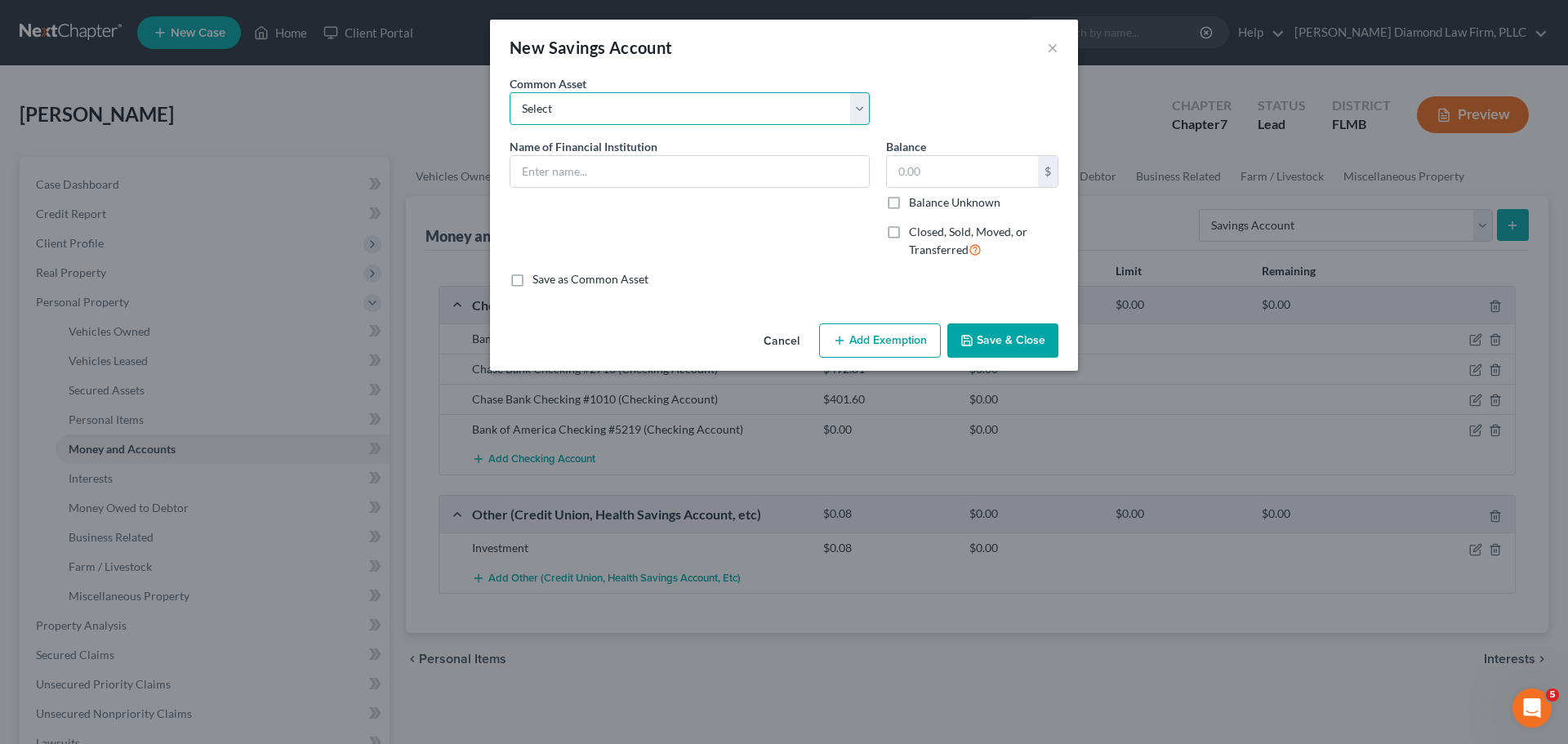
click at [710, 113] on select "Select Achieva Truist Navy Federal CU SunTrust PNC Bank Suncoast Credit Union W…" at bounding box center [689, 108] width 360 height 32
click at [646, 172] on input "text" at bounding box center [689, 171] width 358 height 31
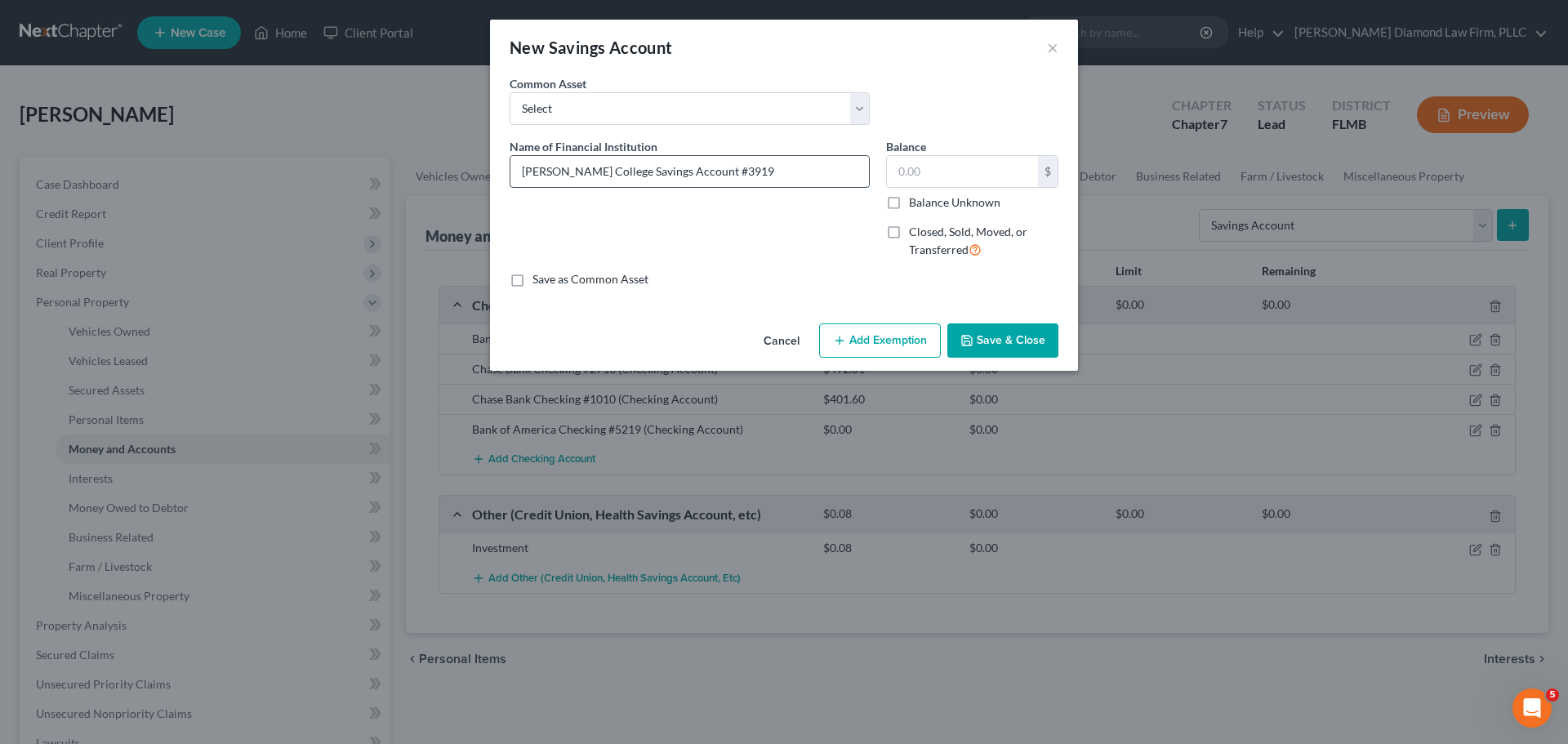
type input "Merrill College Savings Account #3919"
click at [952, 172] on input "text" at bounding box center [962, 171] width 151 height 31
type input "8,324.21"
click at [863, 336] on button "Add Exemption" at bounding box center [880, 340] width 122 height 34
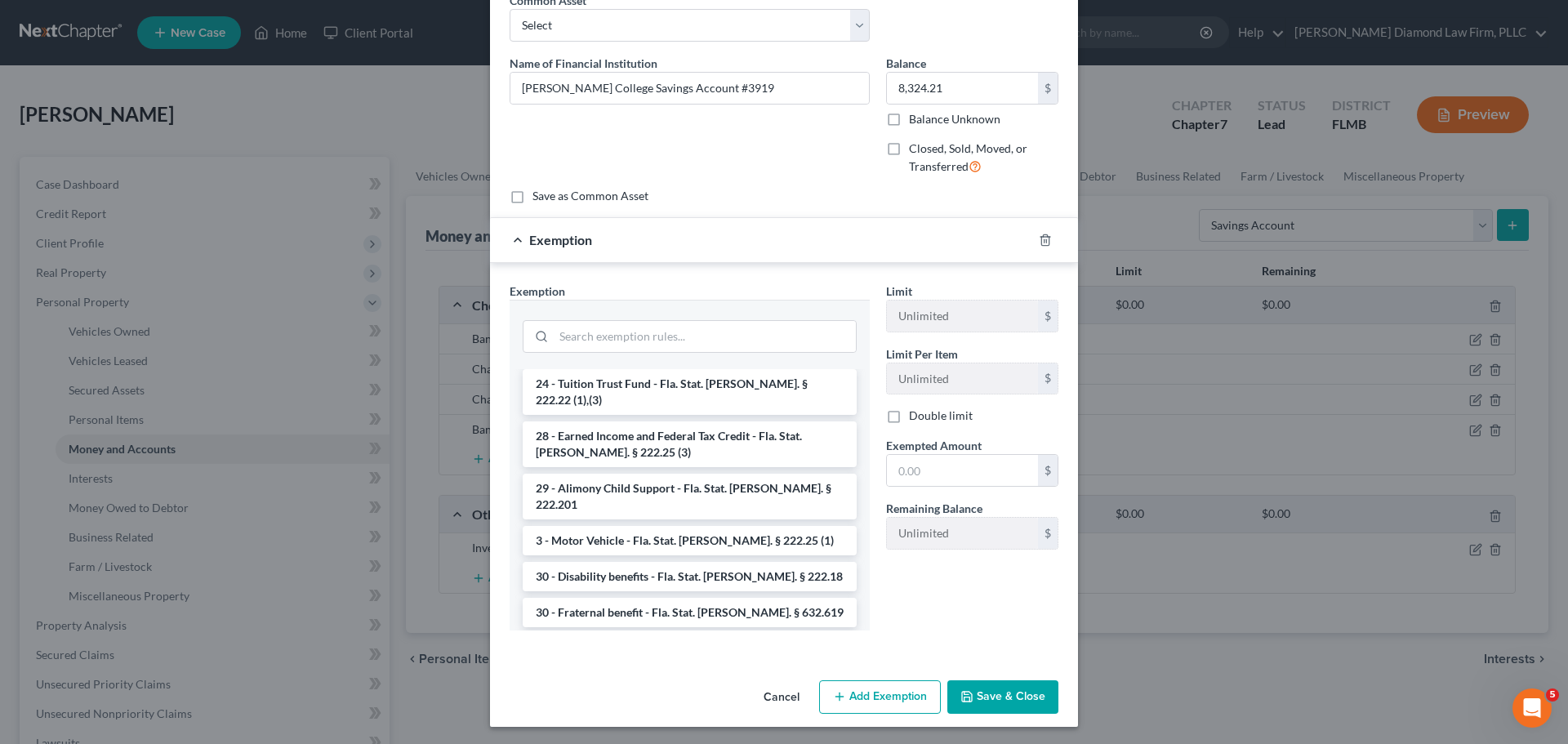
scroll to position [86, 0]
click at [1036, 706] on button "Save & Close" at bounding box center [1002, 694] width 111 height 34
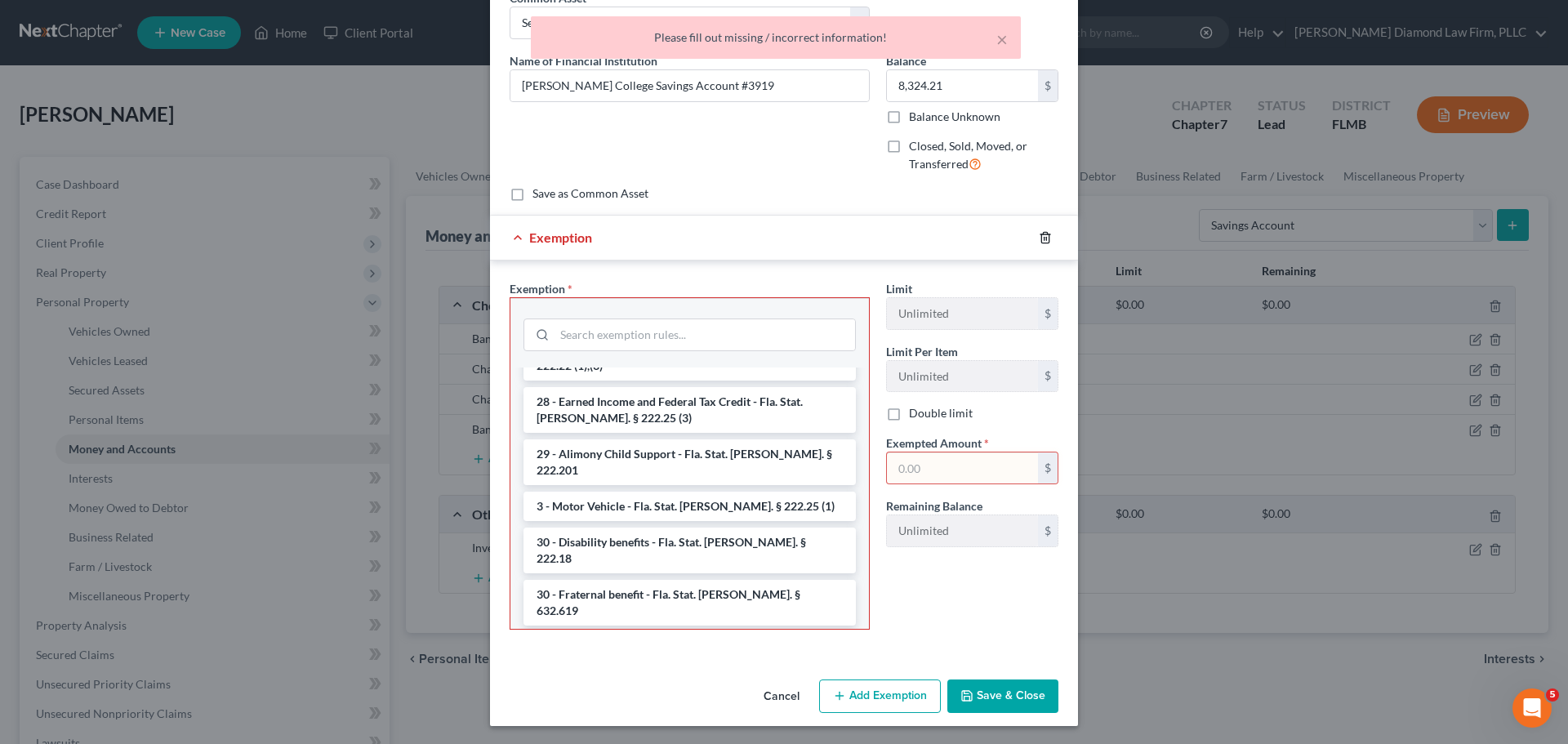
click at [1041, 237] on icon "button" at bounding box center [1045, 237] width 13 height 13
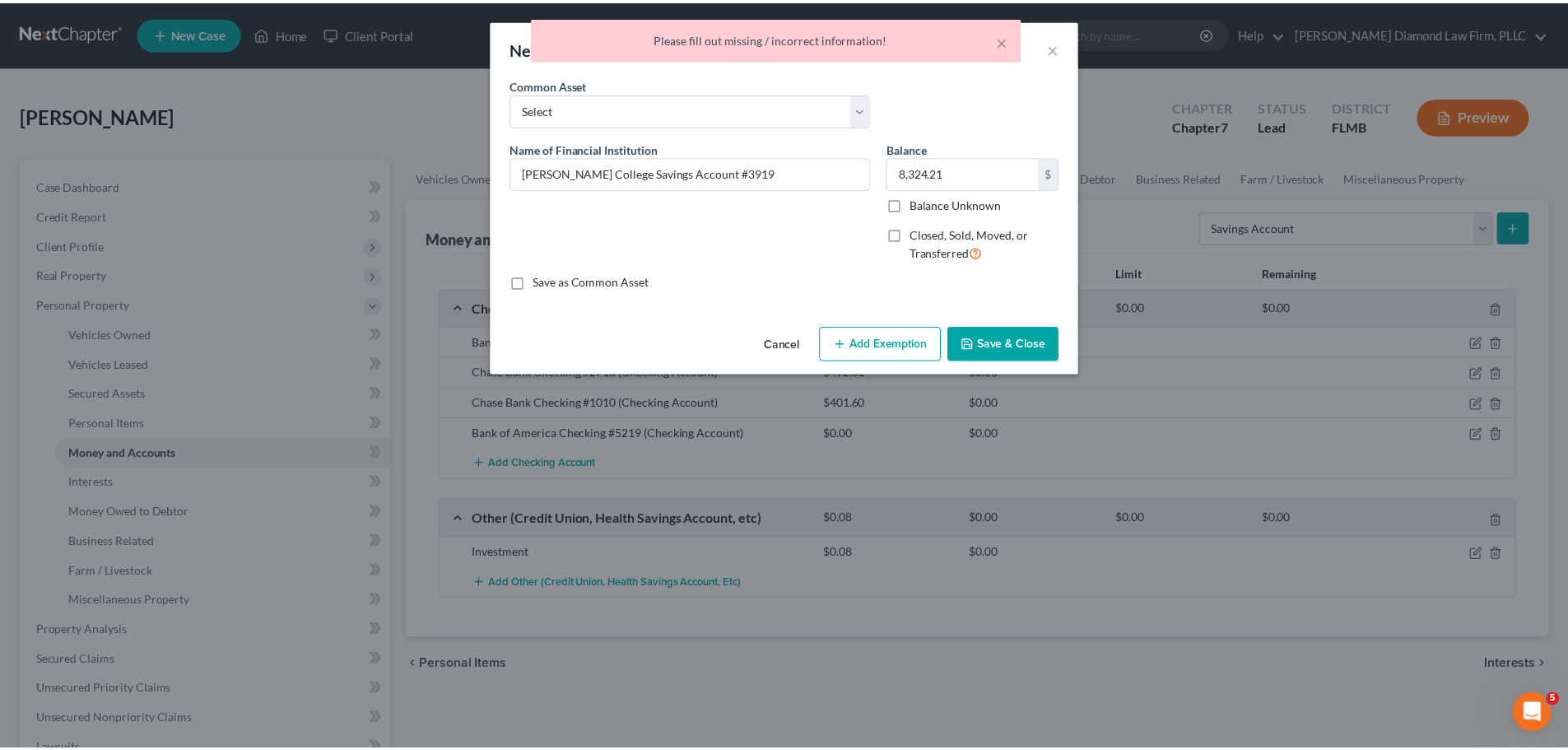
scroll to position [0, 0]
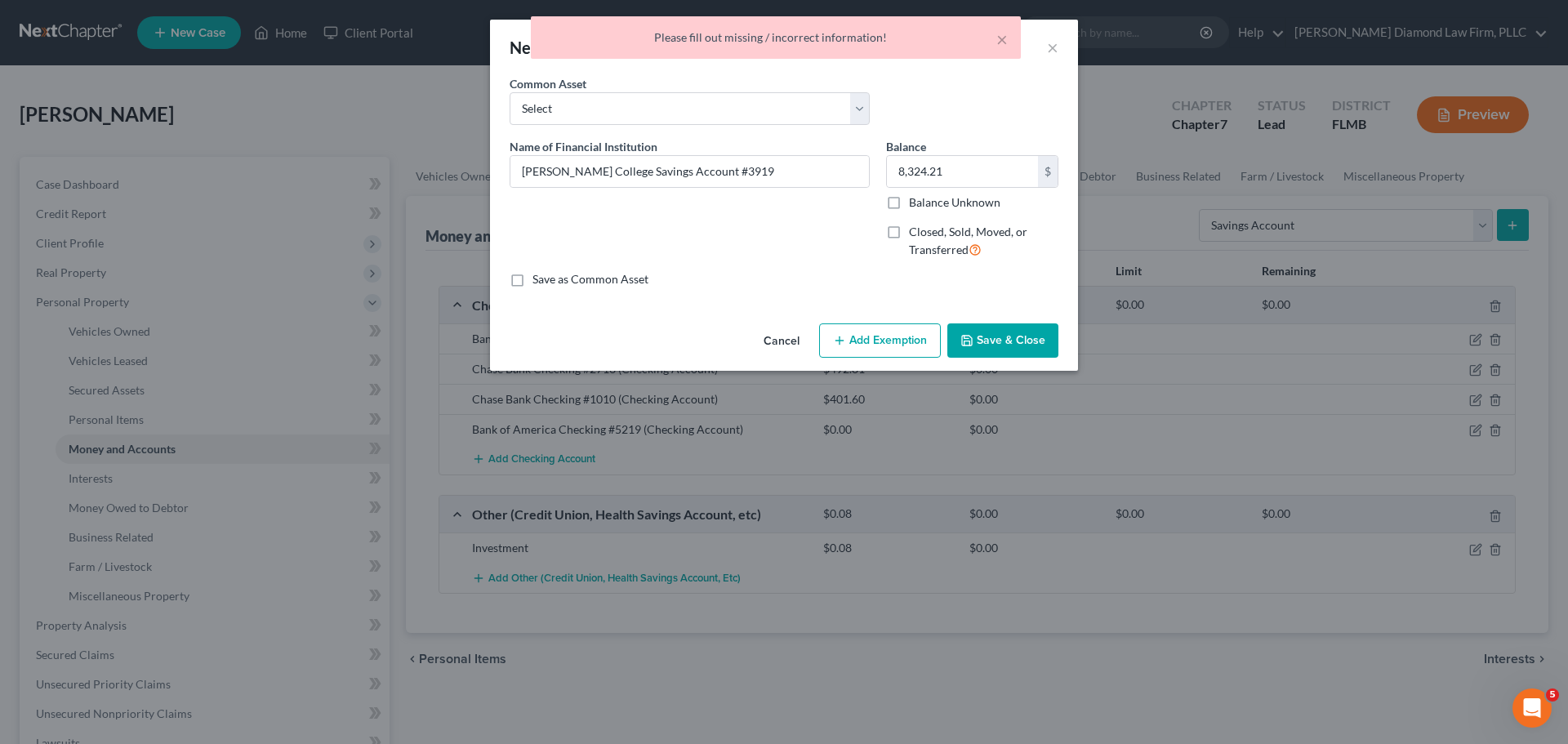
click at [1028, 343] on button "Save & Close" at bounding box center [1002, 340] width 111 height 34
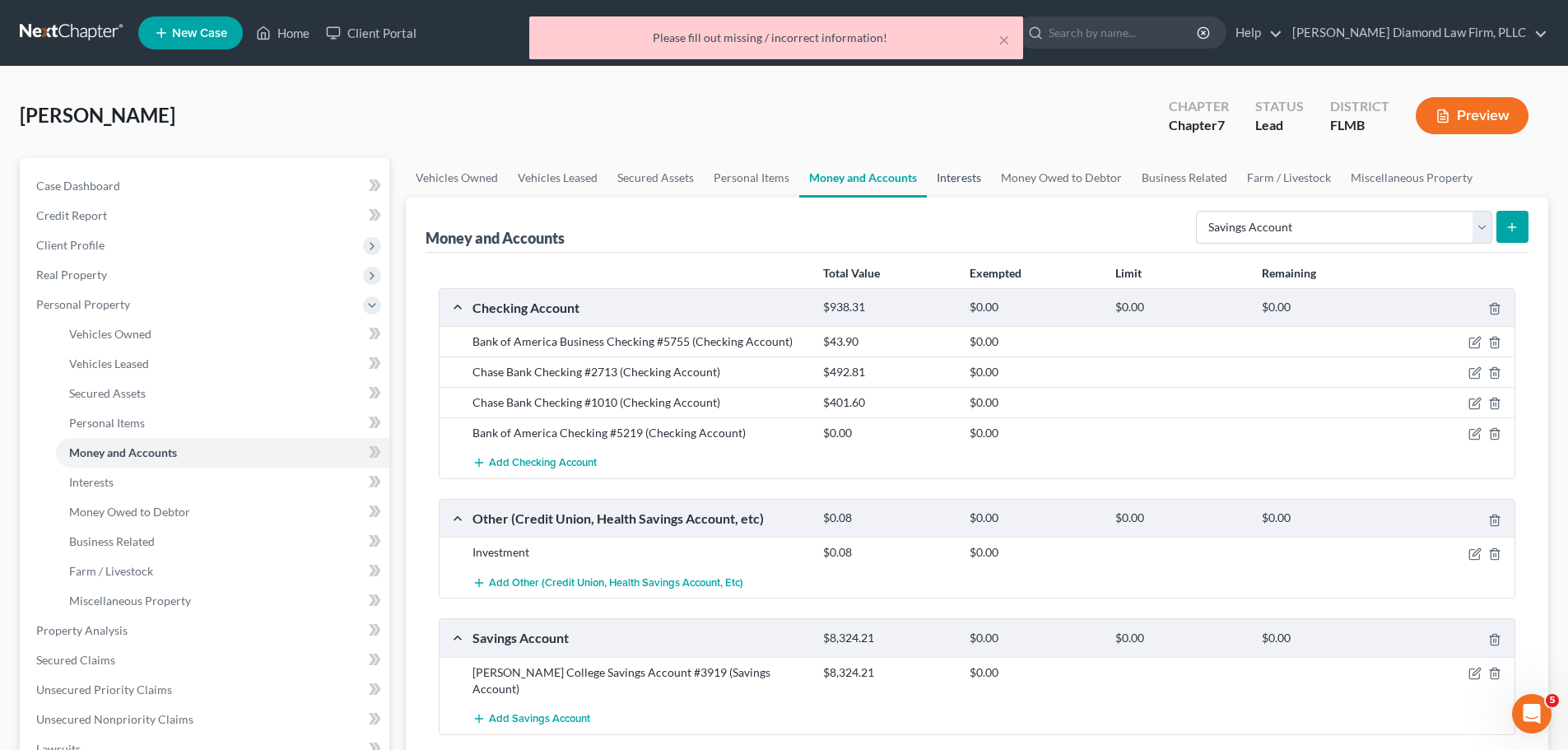
click at [962, 178] on link "Interests" at bounding box center [959, 177] width 65 height 39
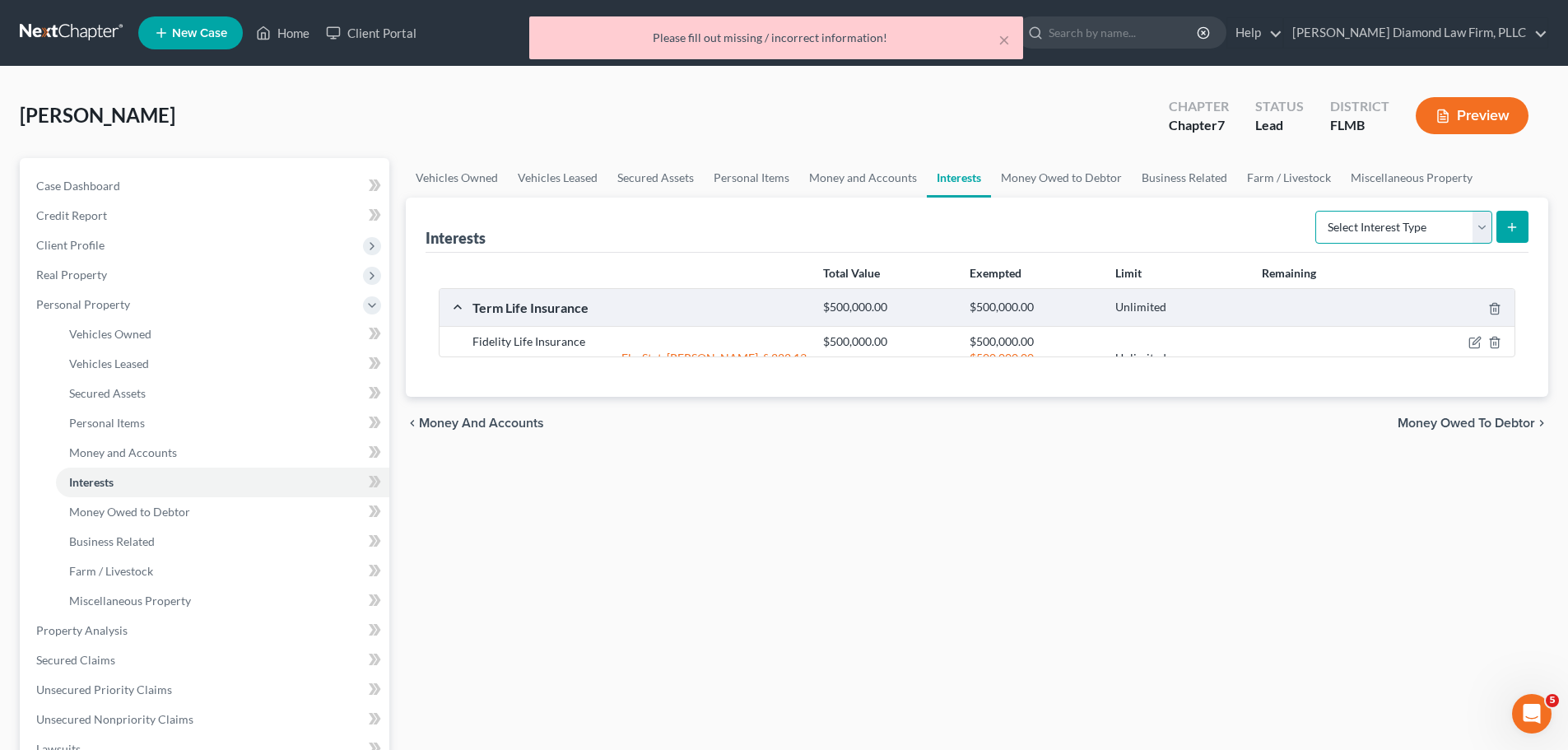
click at [1344, 230] on select "Select Interest Type 401K Annuity Bond Education IRA Government Bond Government…" at bounding box center [1403, 227] width 177 height 33
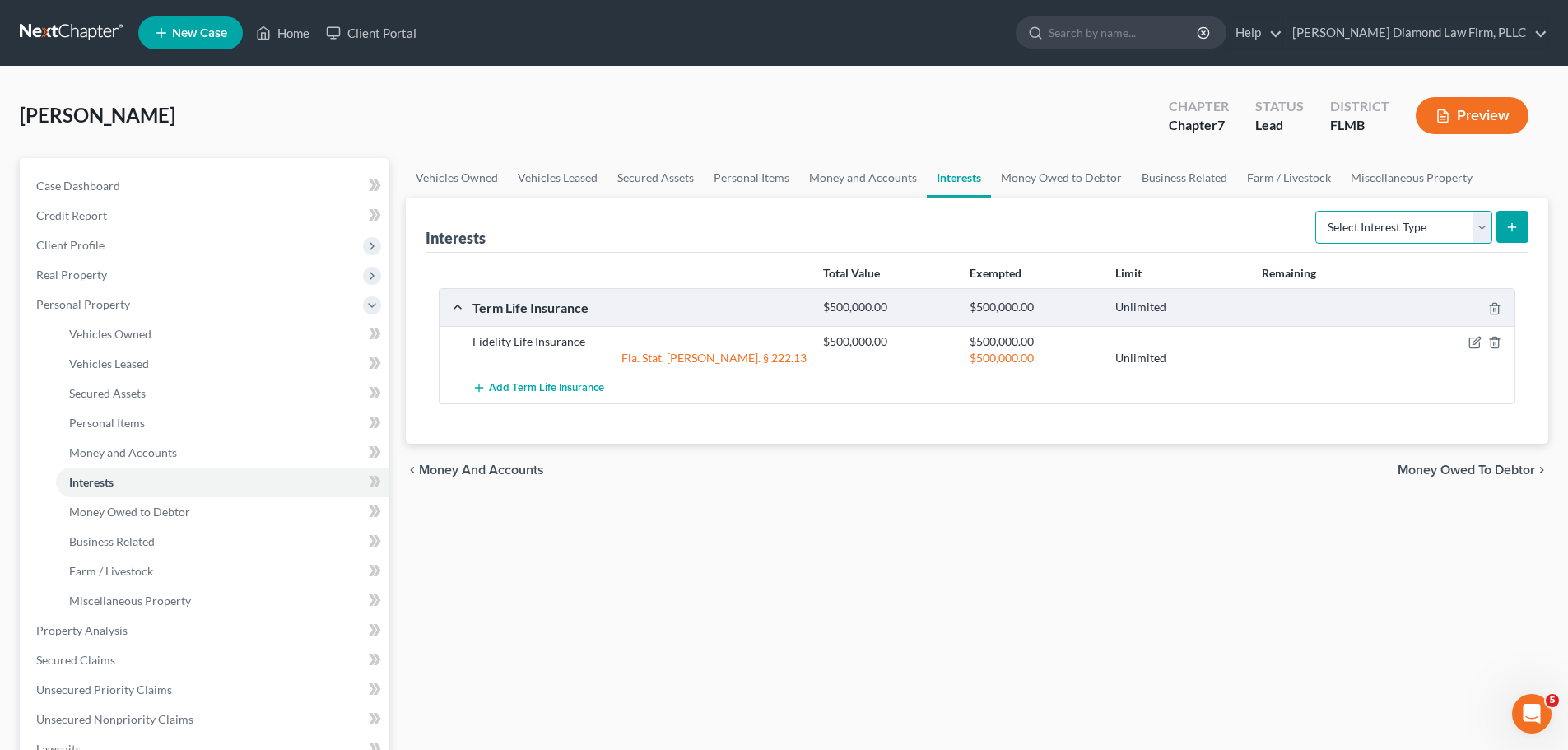
click at [1345, 230] on select "Select Interest Type 401K Annuity Bond Education IRA Government Bond Government…" at bounding box center [1403, 227] width 177 height 33
click at [1091, 230] on div "Interests Select Interest Type 401K Annuity Bond Education IRA Government Bond …" at bounding box center [977, 225] width 1103 height 55
click at [819, 185] on link "Money and Accounts" at bounding box center [863, 177] width 127 height 39
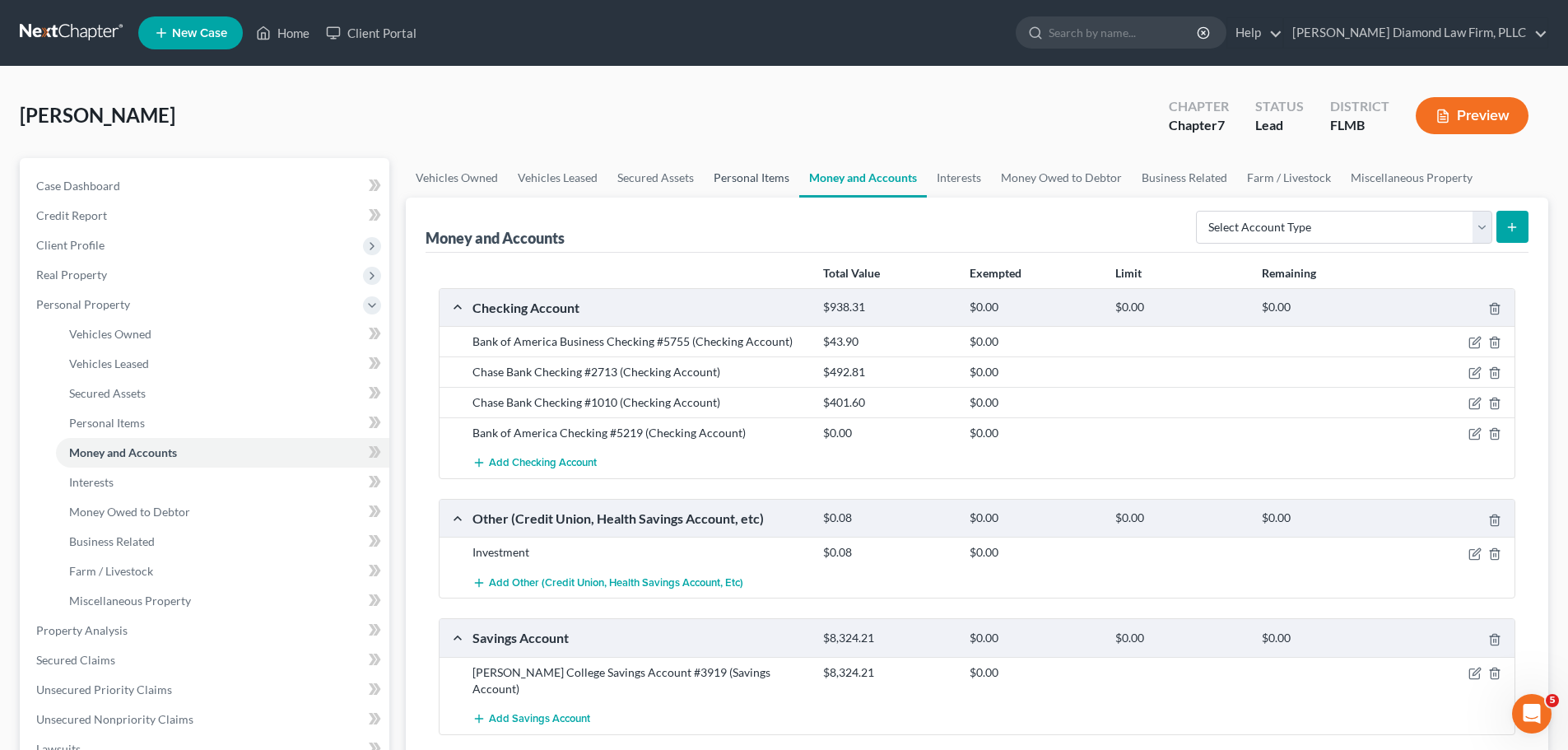
click at [735, 169] on link "Personal Items" at bounding box center [751, 177] width 95 height 39
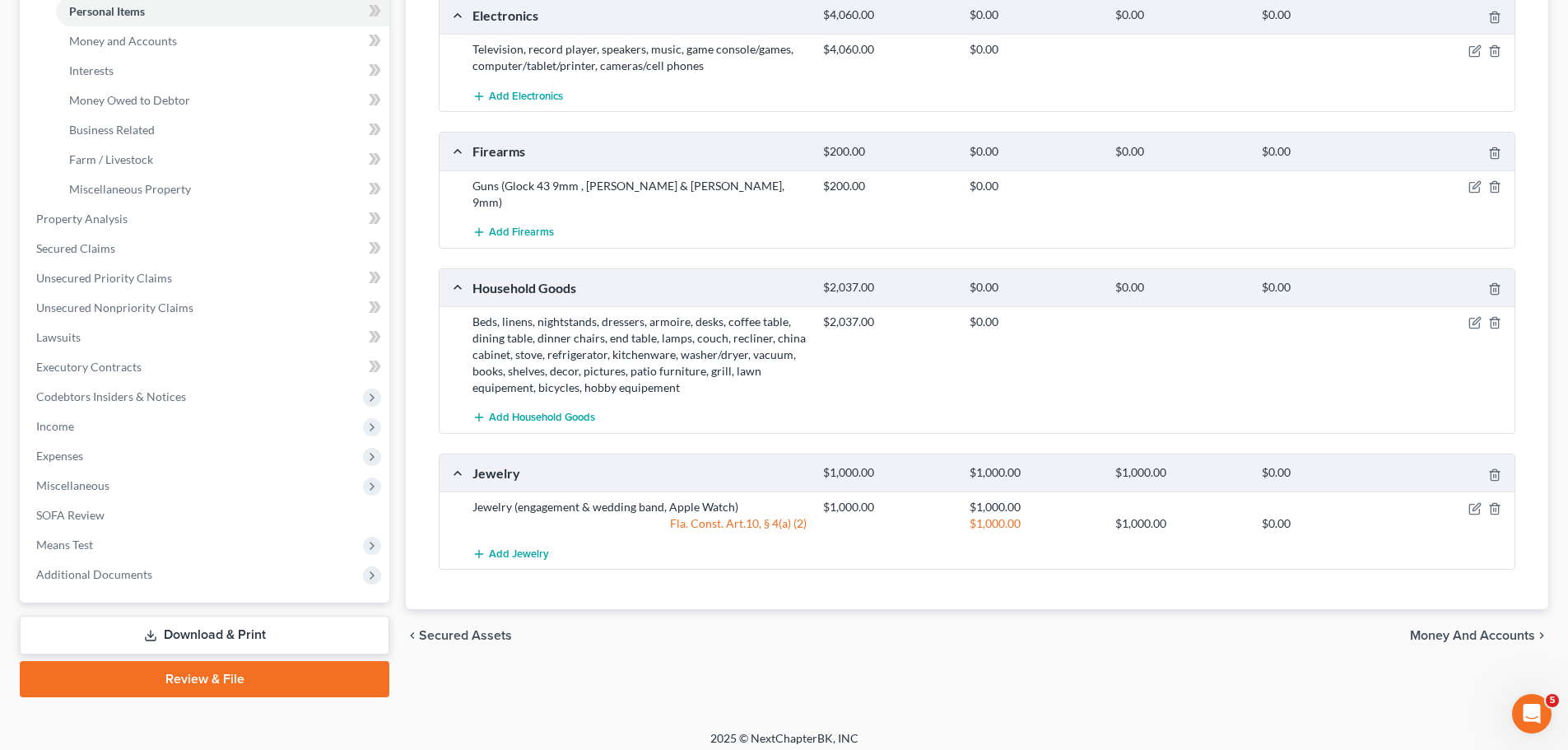
scroll to position [83, 0]
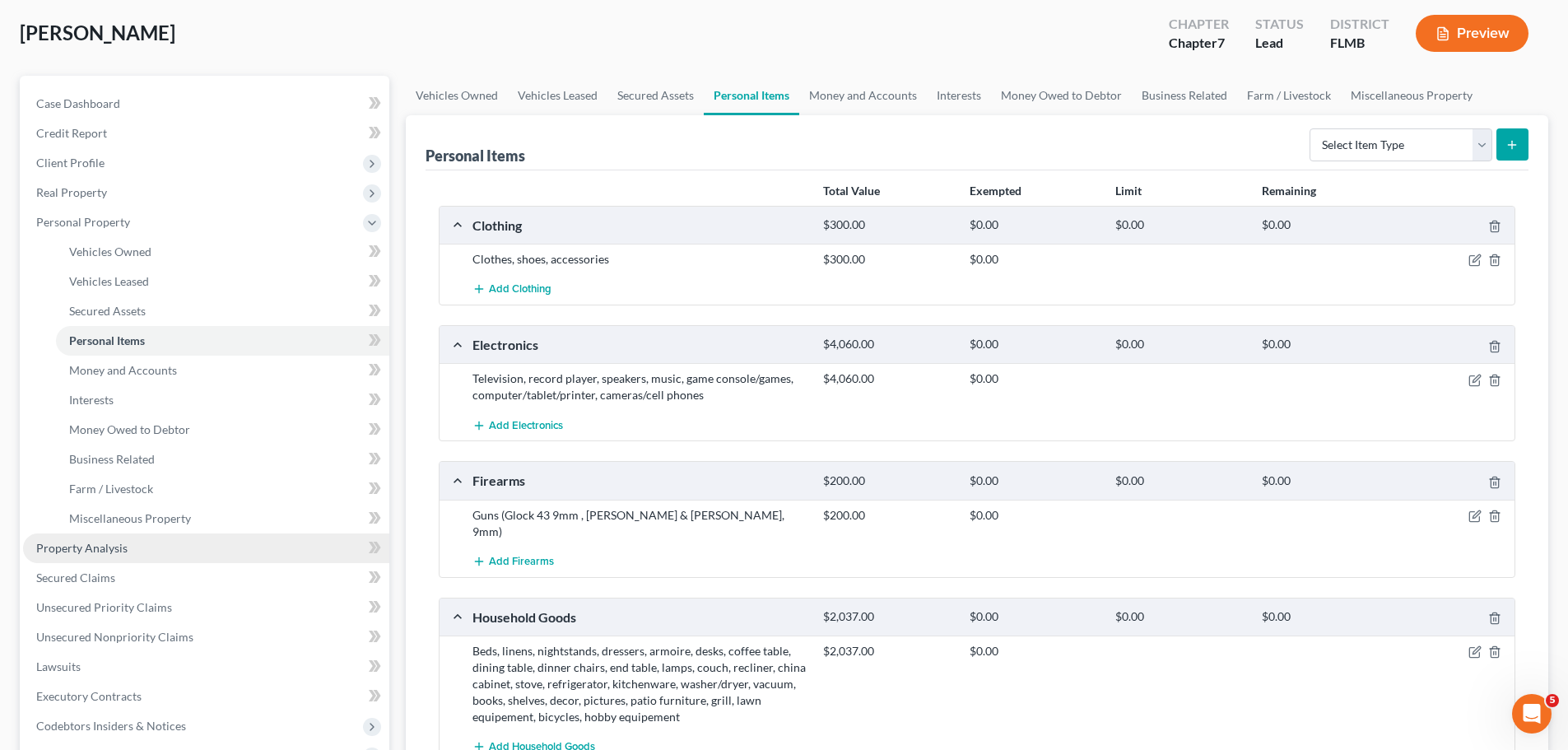
click at [102, 537] on link "Property Analysis" at bounding box center [206, 548] width 367 height 30
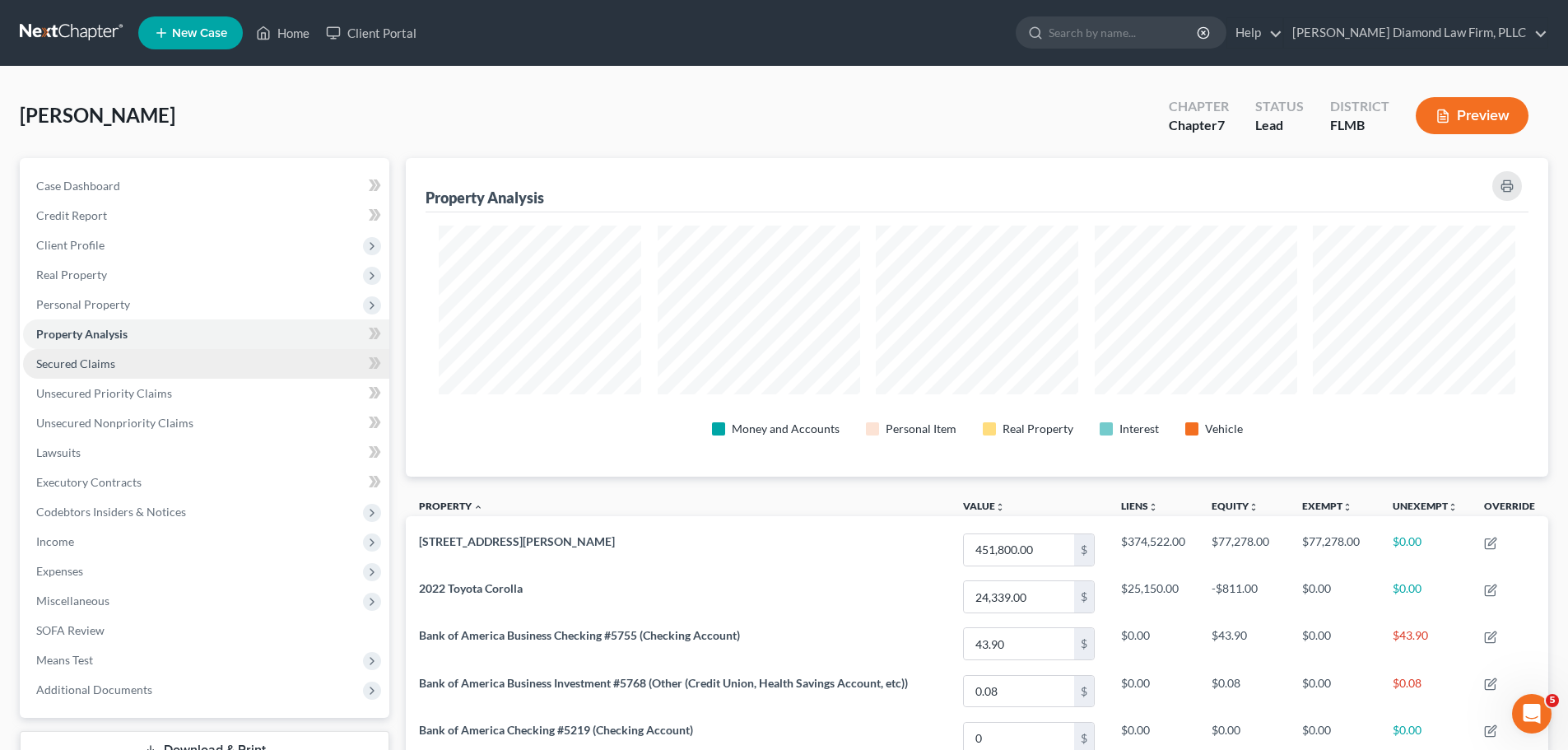
click at [94, 363] on span "Secured Claims" at bounding box center [75, 363] width 79 height 14
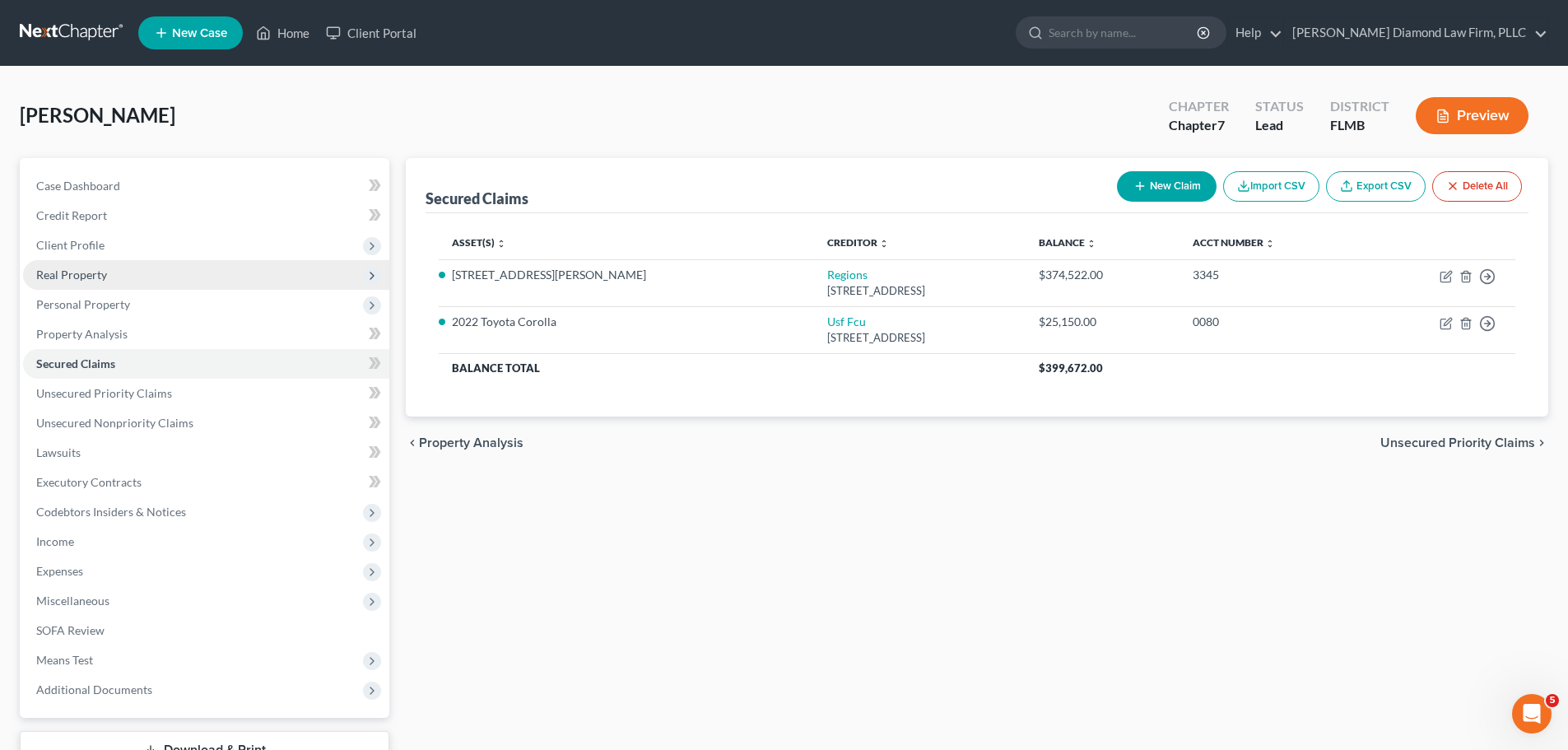
click at [55, 278] on span "Real Property" at bounding box center [72, 274] width 71 height 14
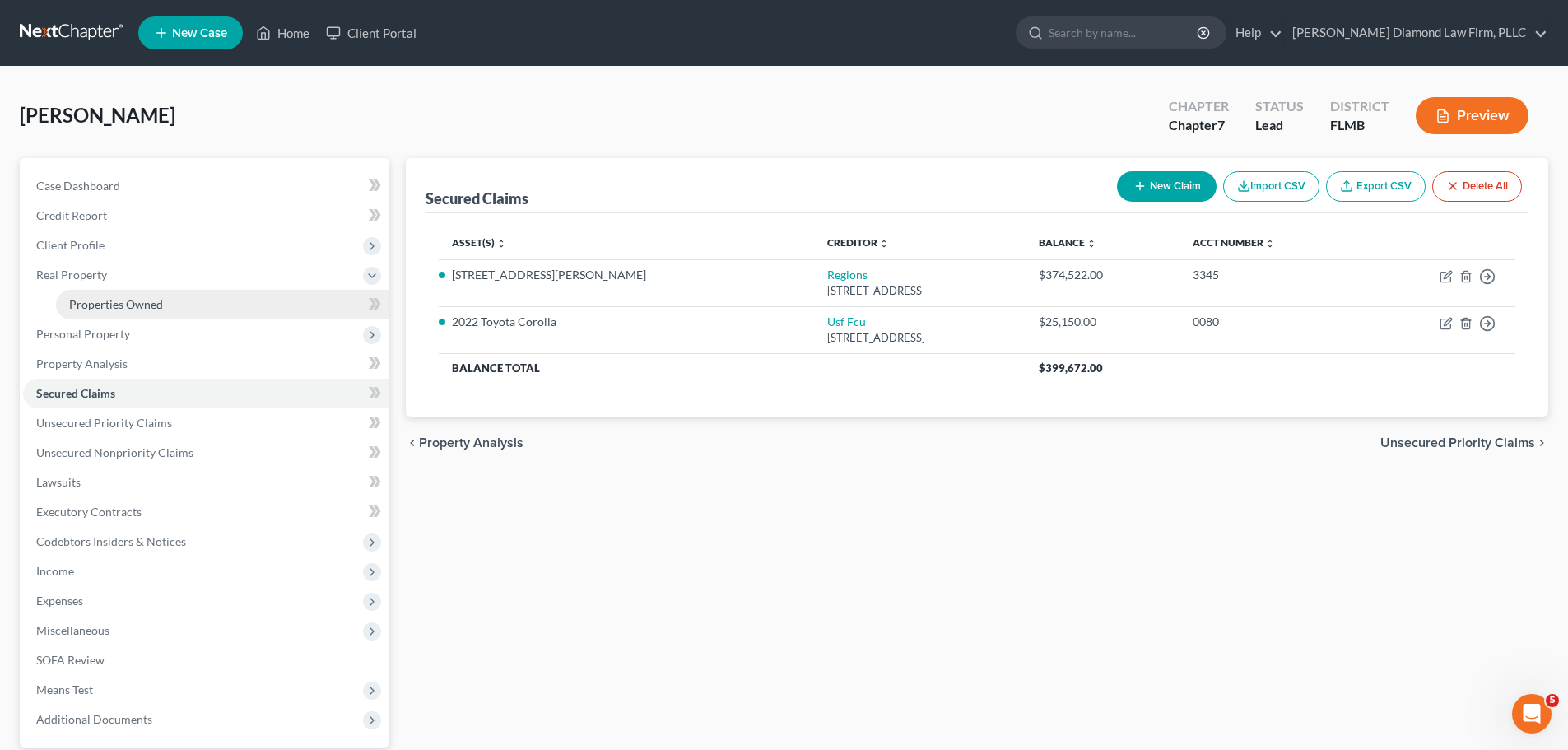
click at [74, 305] on span "Properties Owned" at bounding box center [116, 304] width 94 height 14
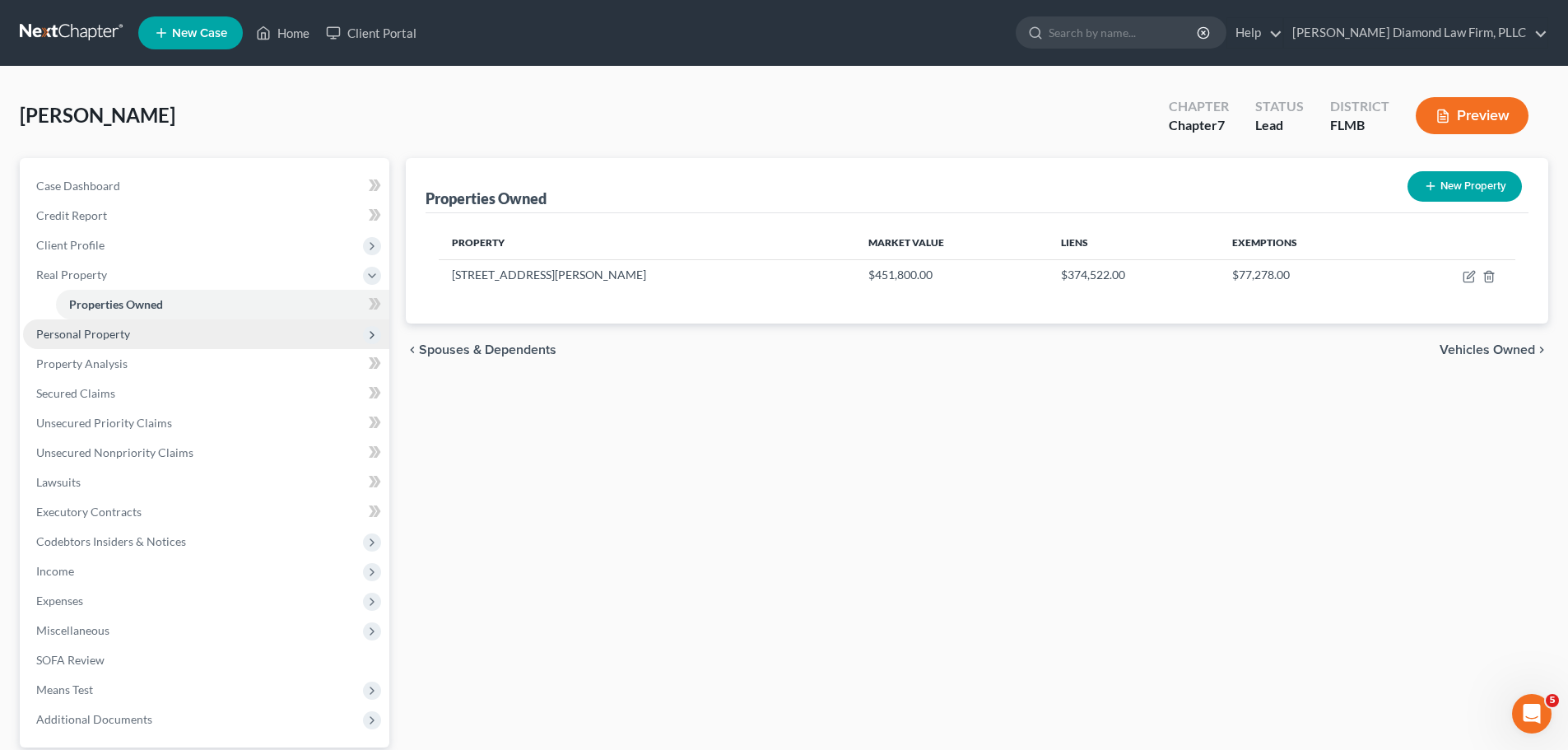
click at [78, 327] on span "Personal Property" at bounding box center [83, 333] width 94 height 14
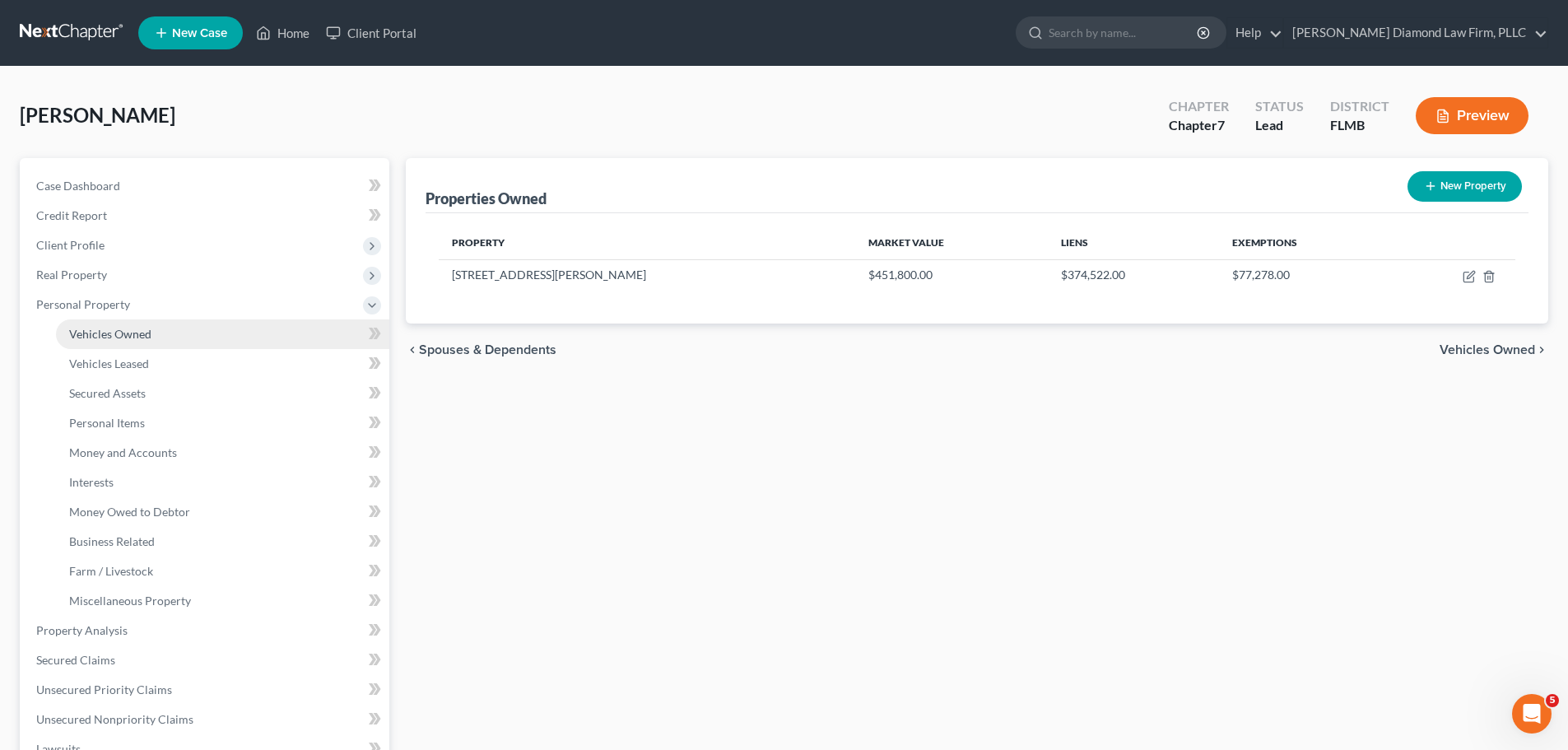
click at [93, 329] on span "Vehicles Owned" at bounding box center [110, 333] width 83 height 14
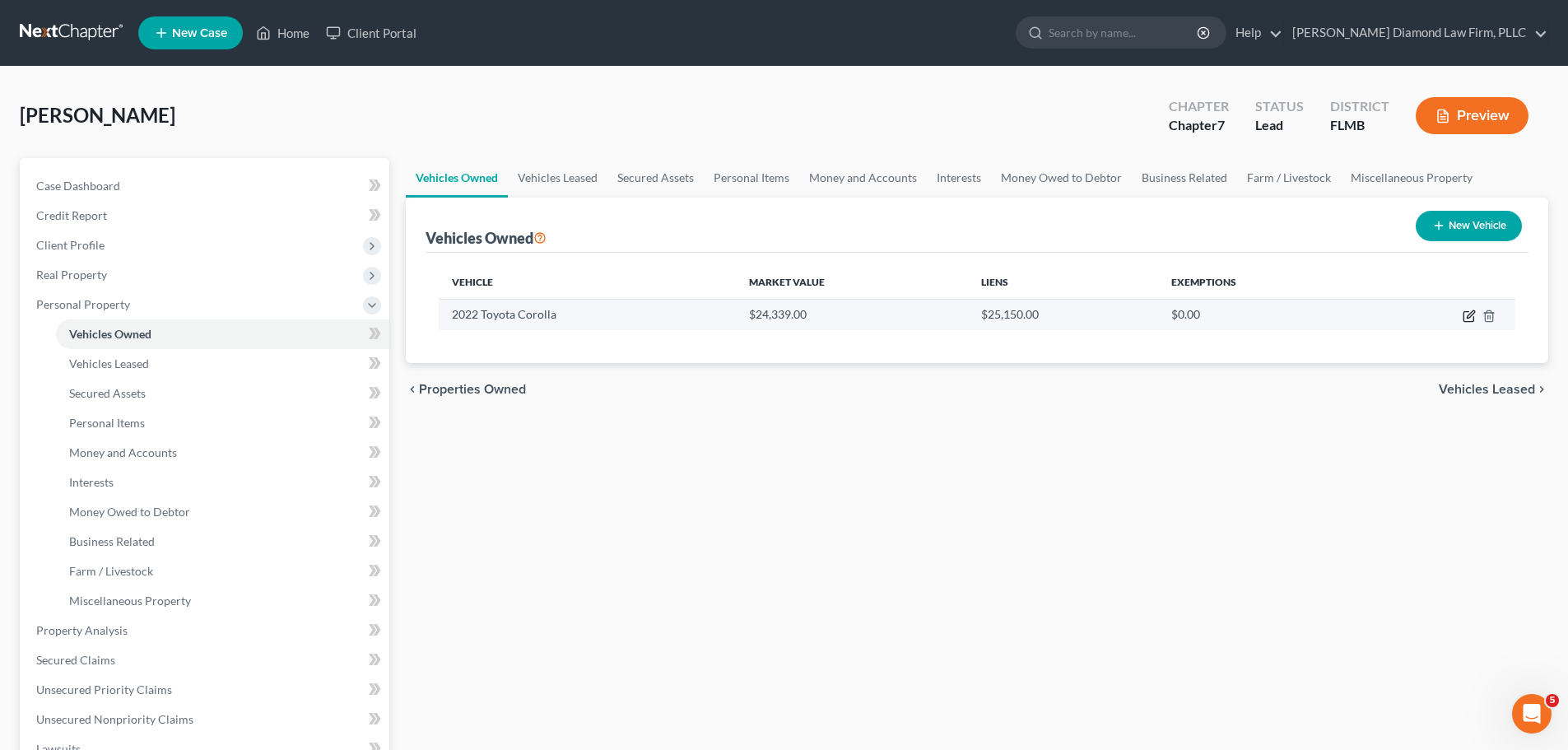
click at [1469, 318] on icon "button" at bounding box center [1469, 315] width 13 height 13
select select "0"
select select "4"
select select "1"
select select "3"
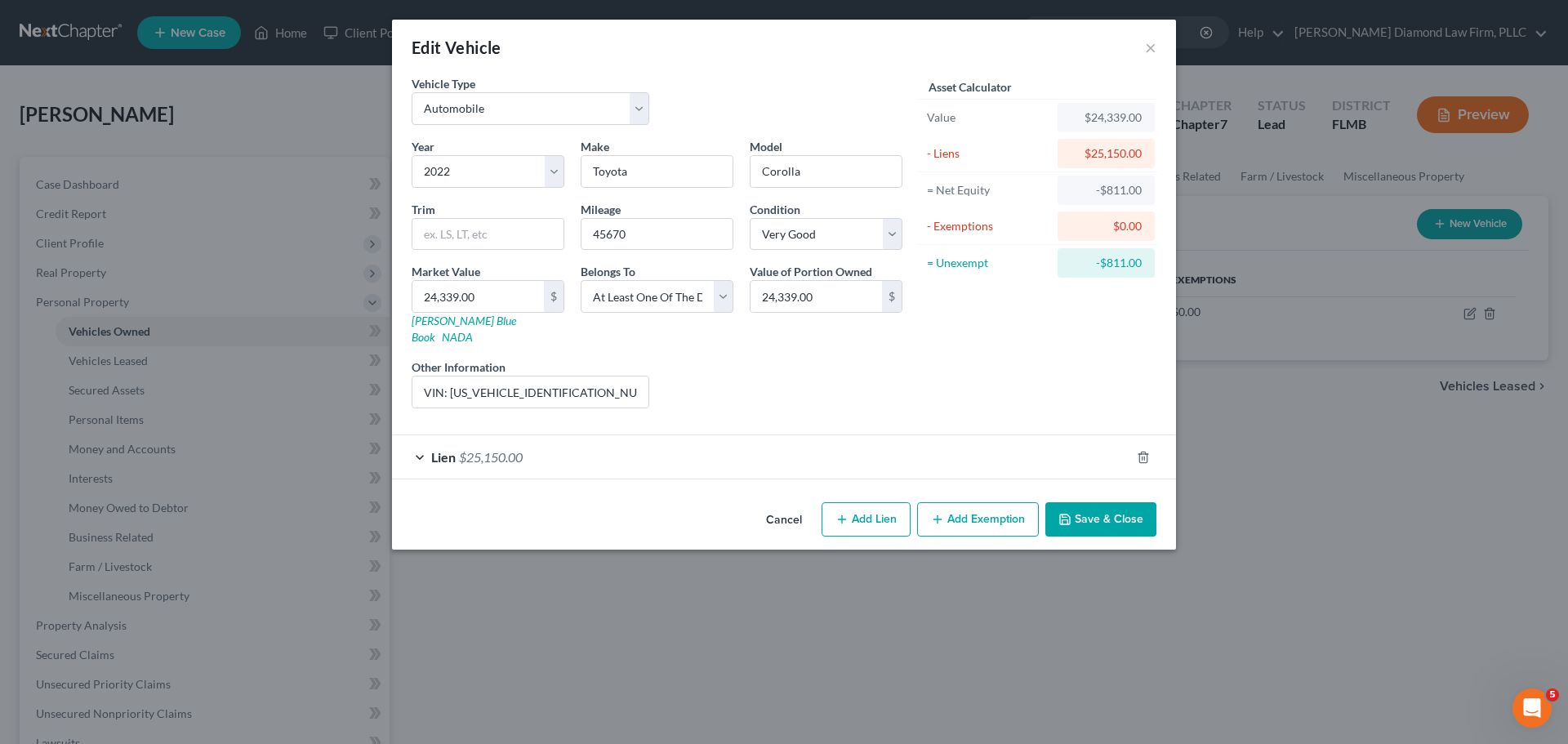
click at [788, 508] on button "Cancel" at bounding box center [784, 519] width 62 height 32
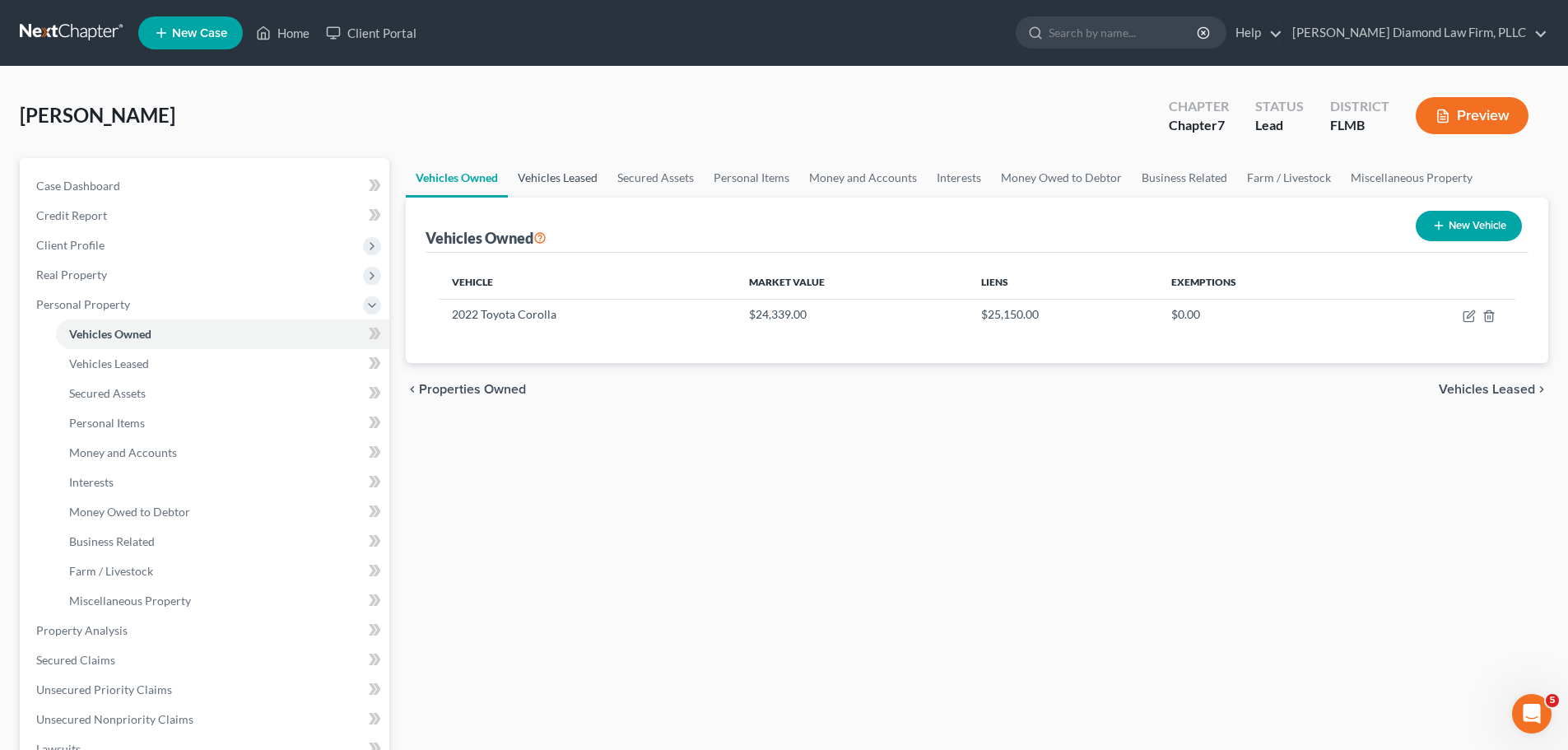
click at [534, 181] on link "Vehicles Leased" at bounding box center [558, 177] width 100 height 39
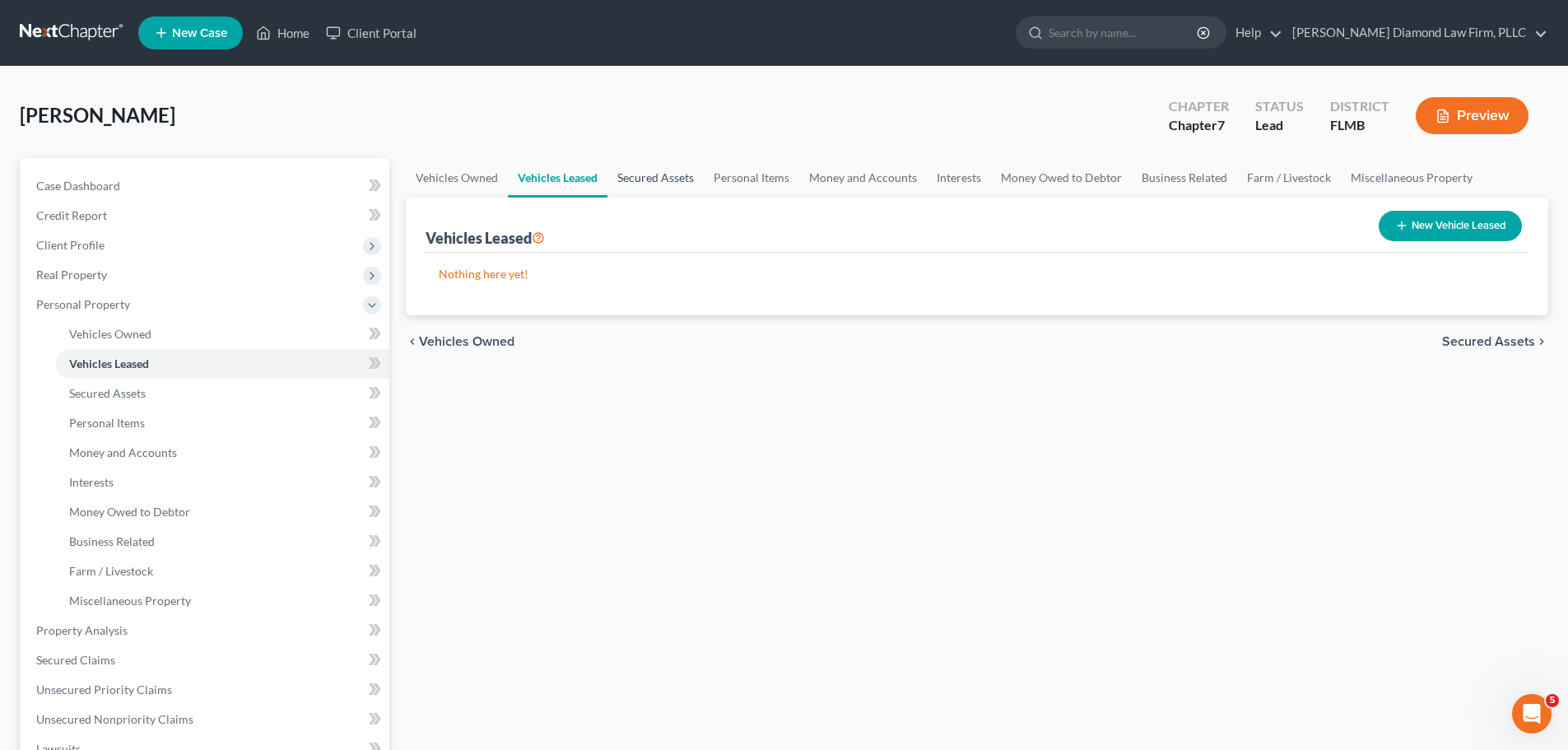
click at [676, 170] on link "Secured Assets" at bounding box center [656, 177] width 96 height 39
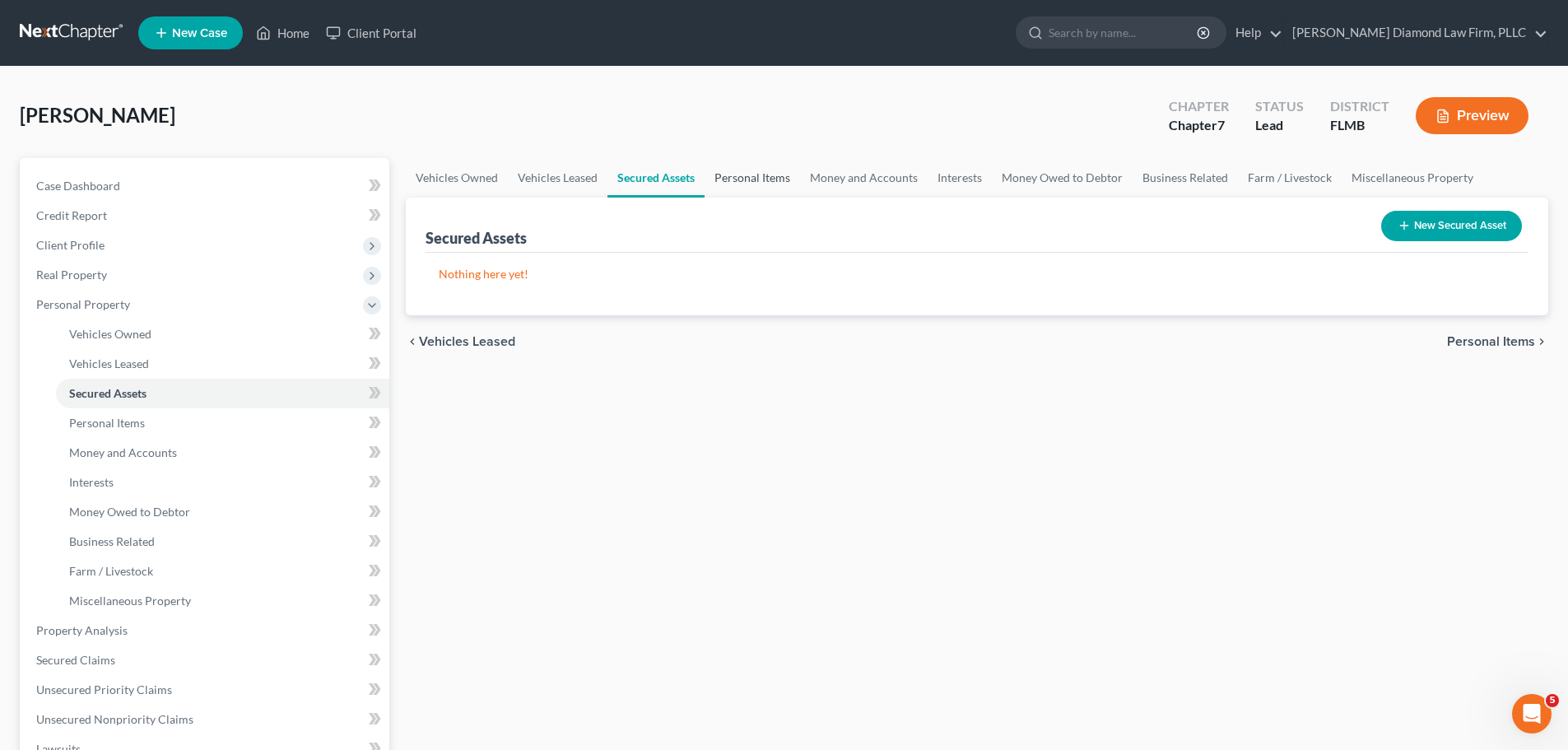
click at [741, 183] on link "Personal Items" at bounding box center [752, 177] width 95 height 39
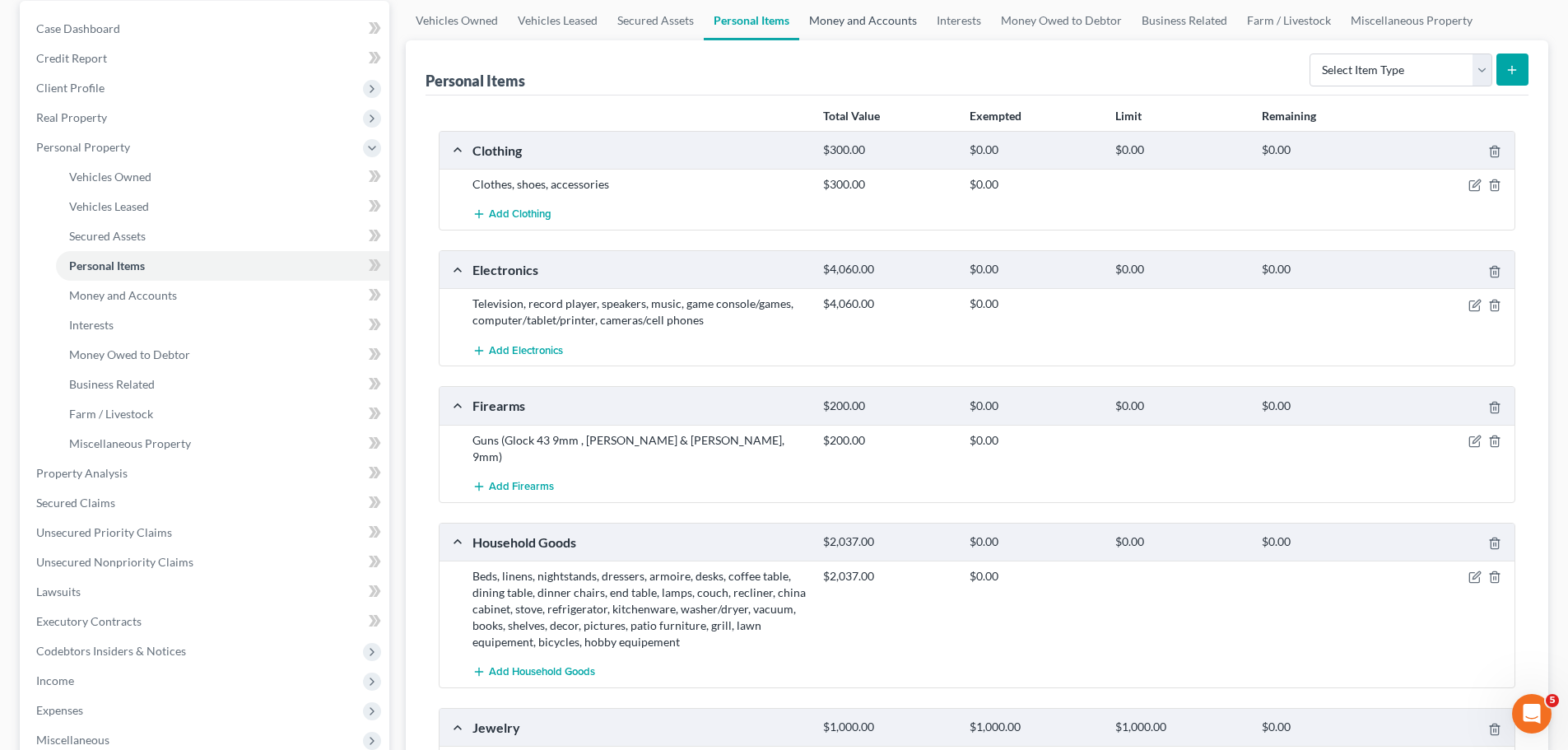
scroll to position [247, 0]
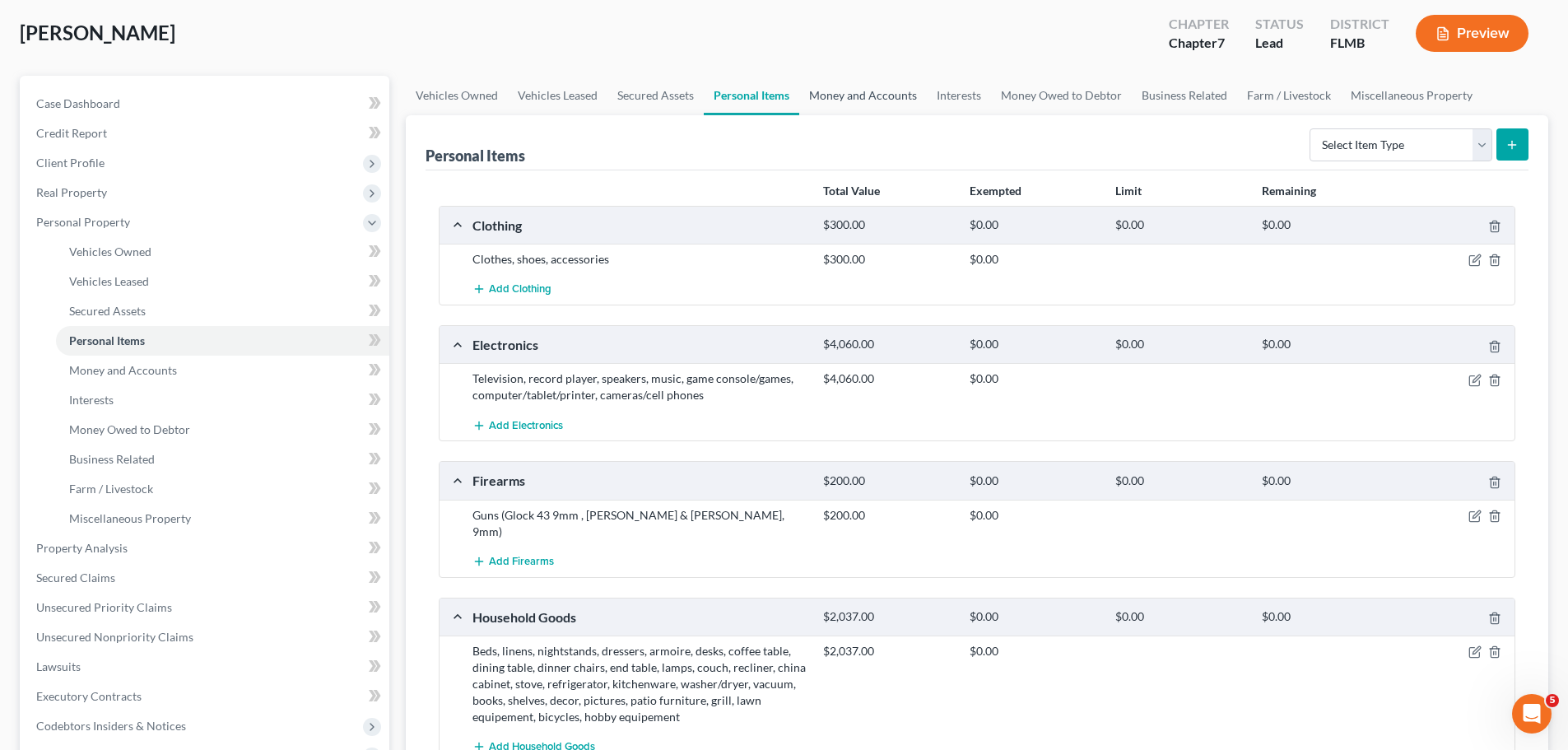
click at [865, 105] on link "Money and Accounts" at bounding box center [863, 95] width 127 height 39
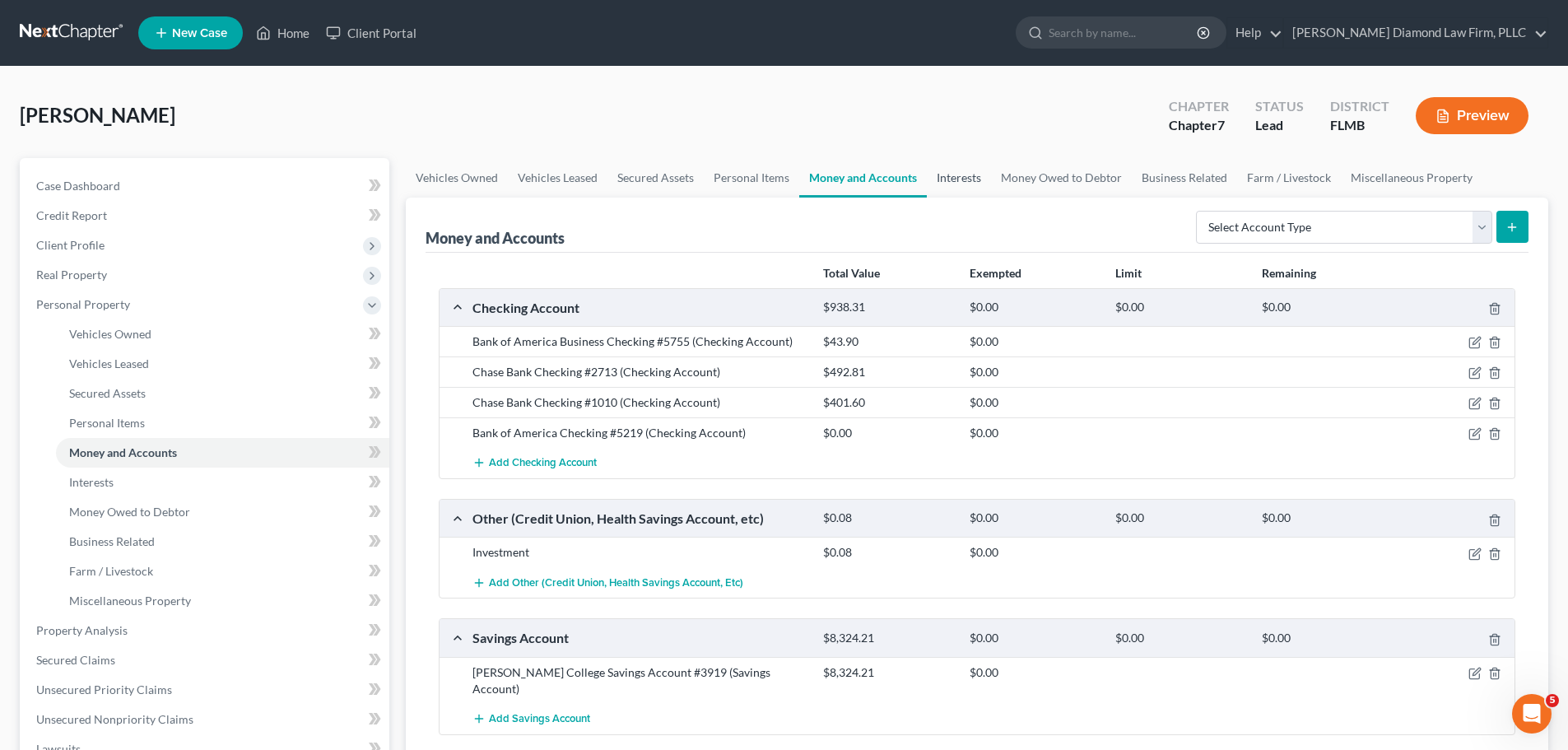
click at [946, 173] on link "Interests" at bounding box center [959, 177] width 65 height 39
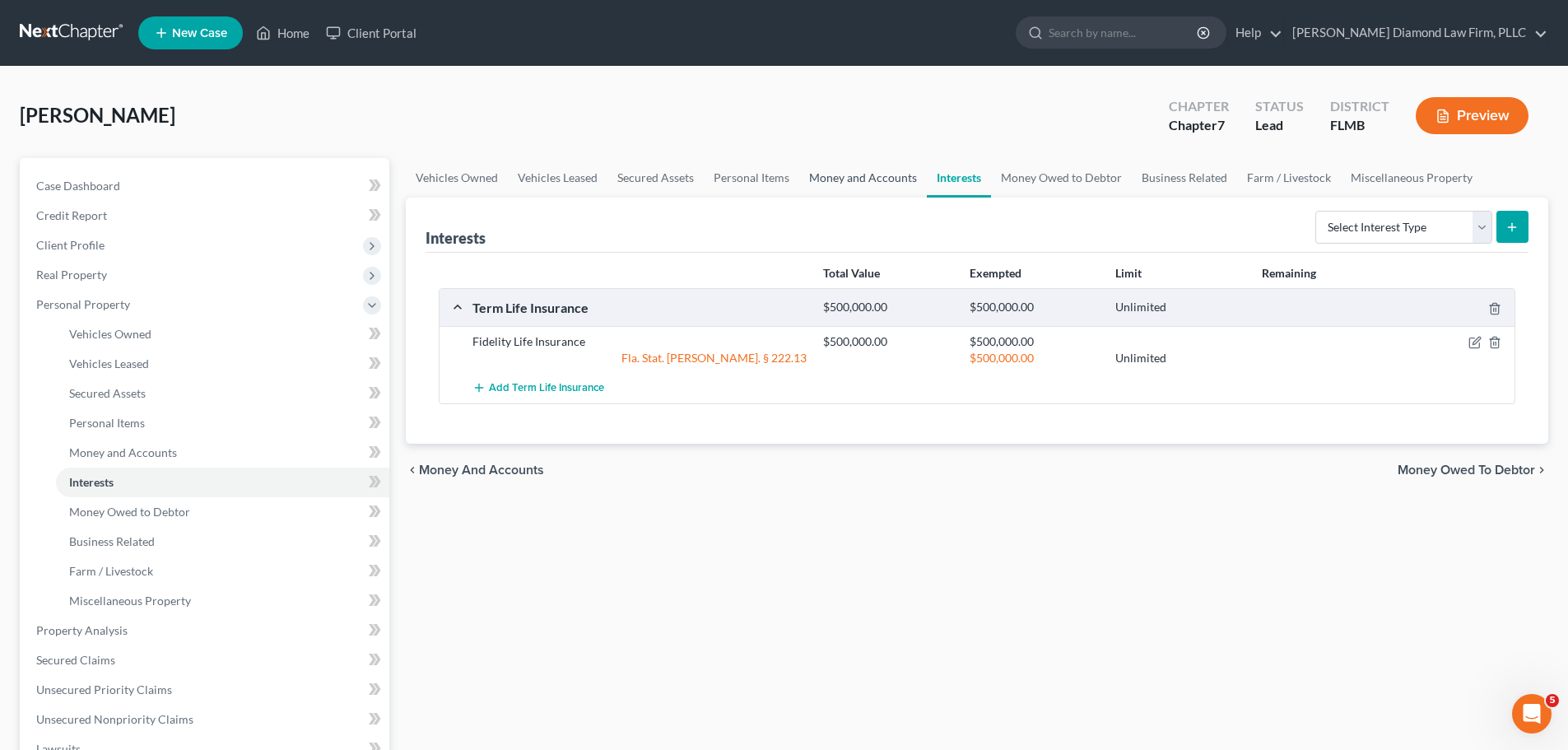
click at [855, 190] on link "Money and Accounts" at bounding box center [863, 177] width 127 height 39
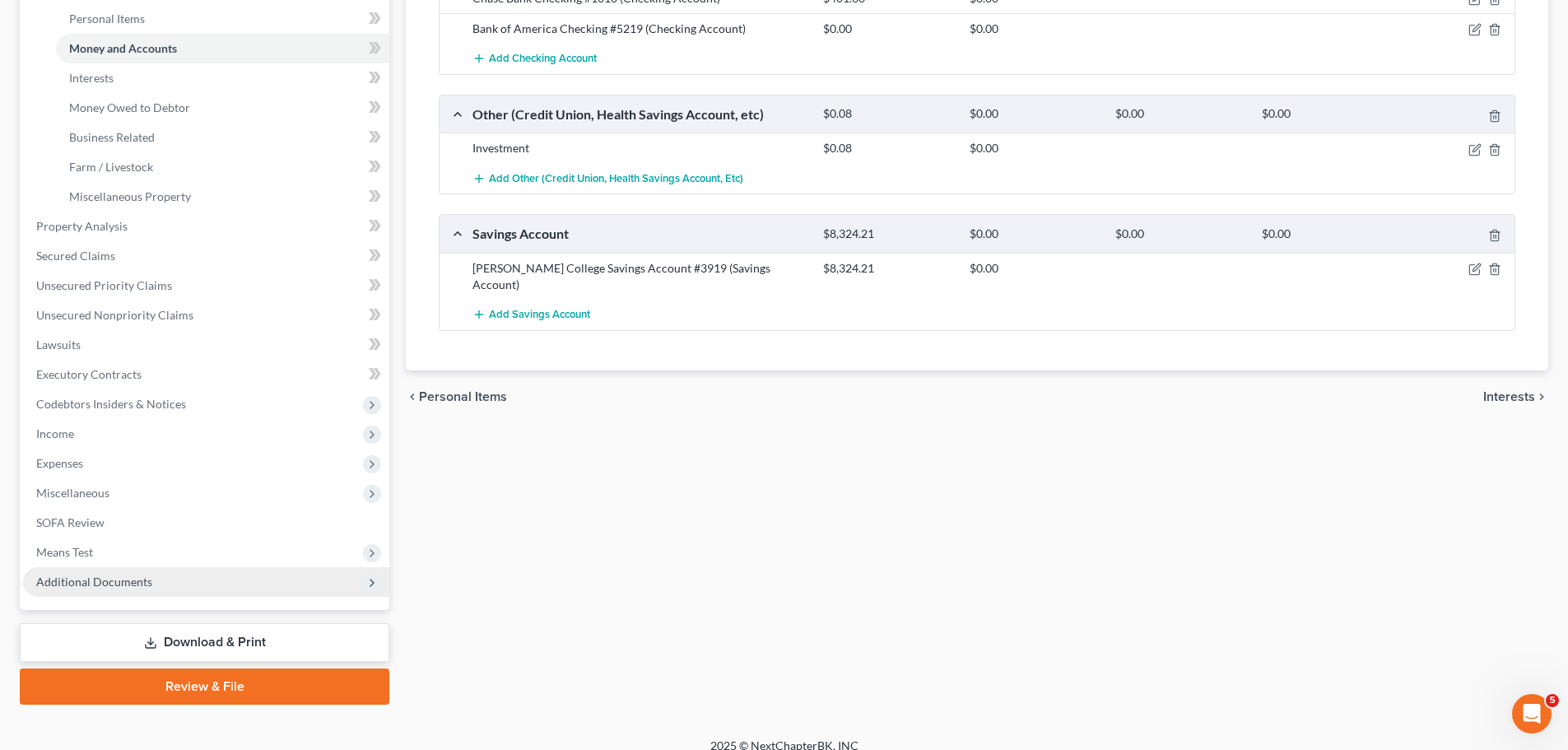
scroll to position [412, 0]
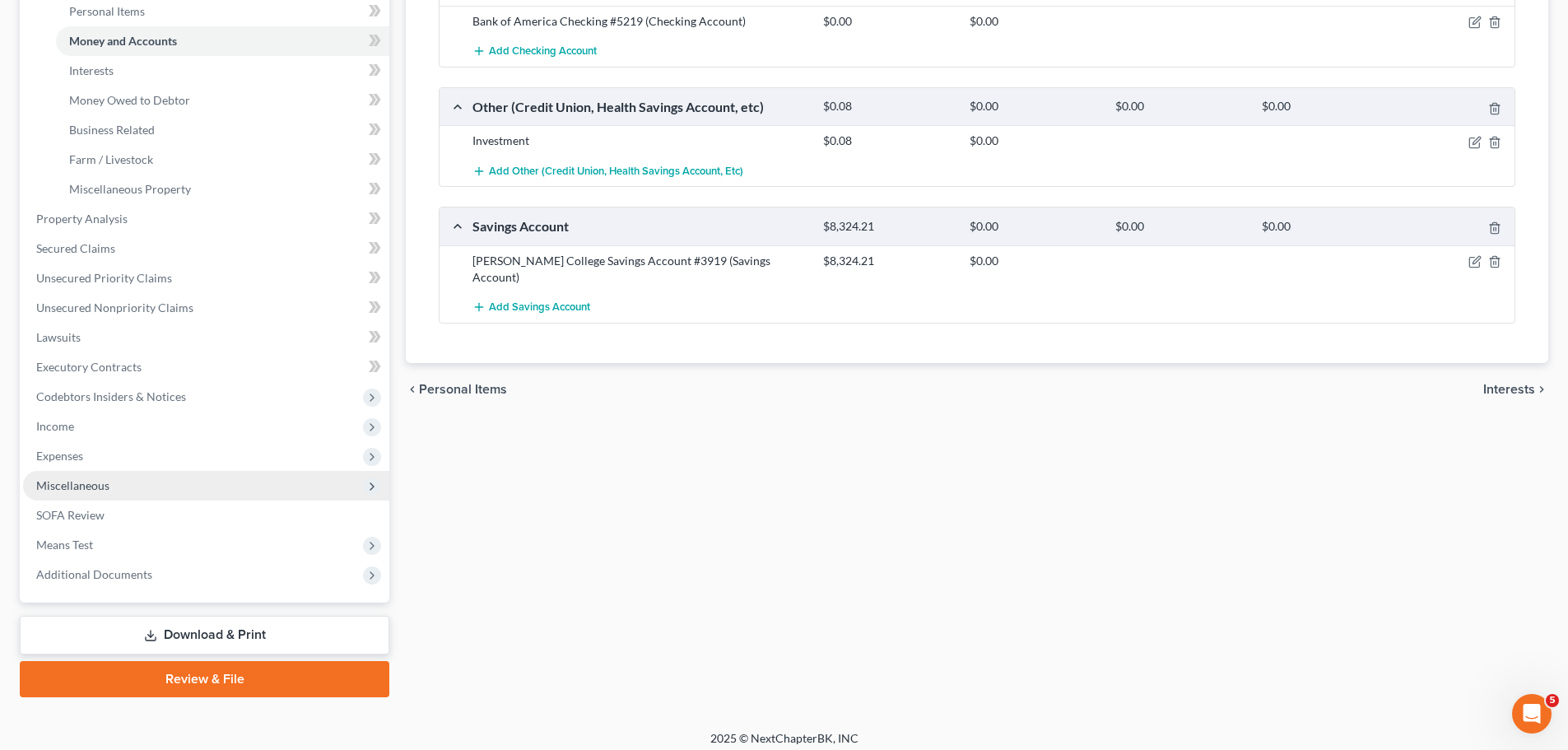
click at [101, 490] on span "Miscellaneous" at bounding box center [73, 485] width 74 height 14
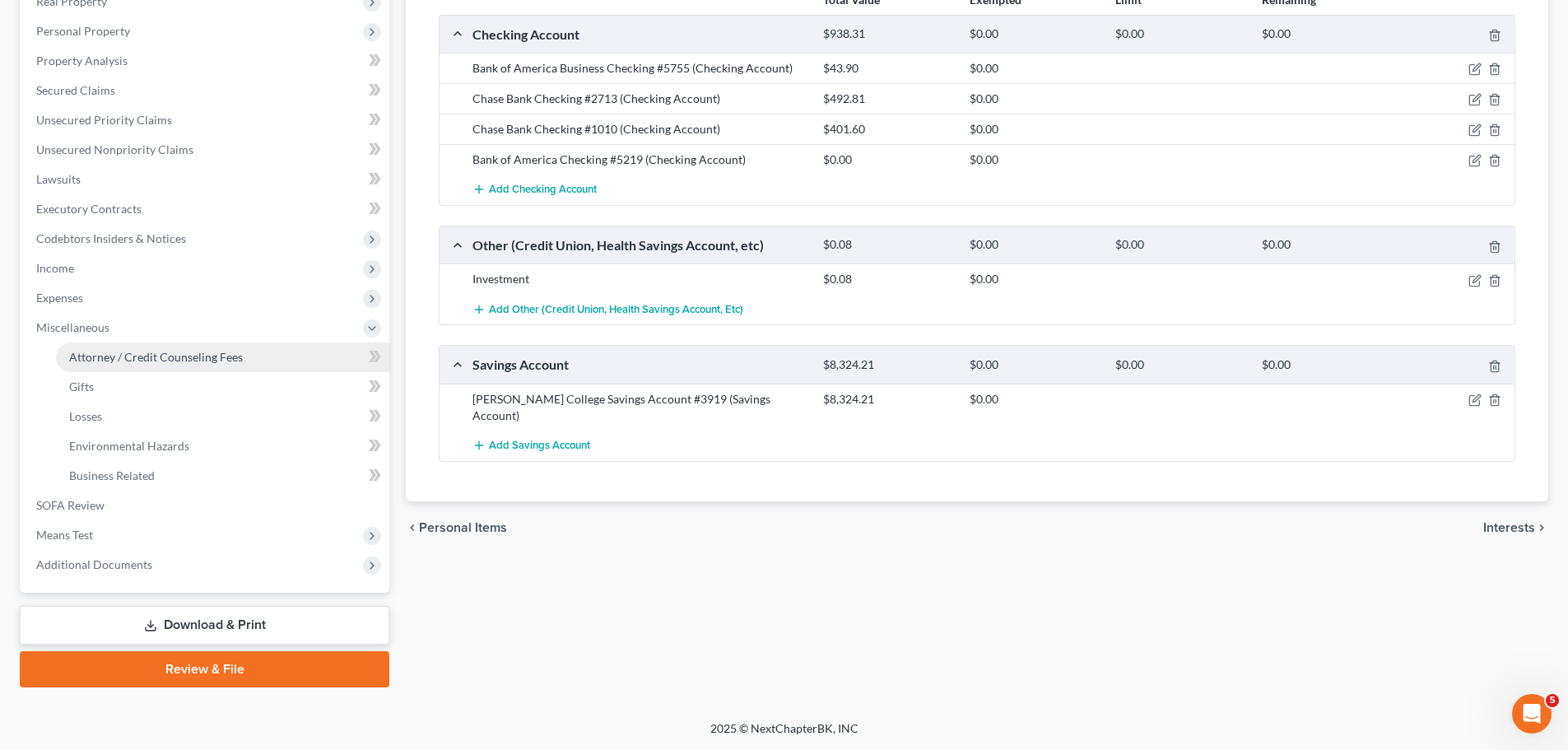
click at [113, 365] on link "Attorney / Credit Counseling Fees" at bounding box center [223, 357] width 334 height 30
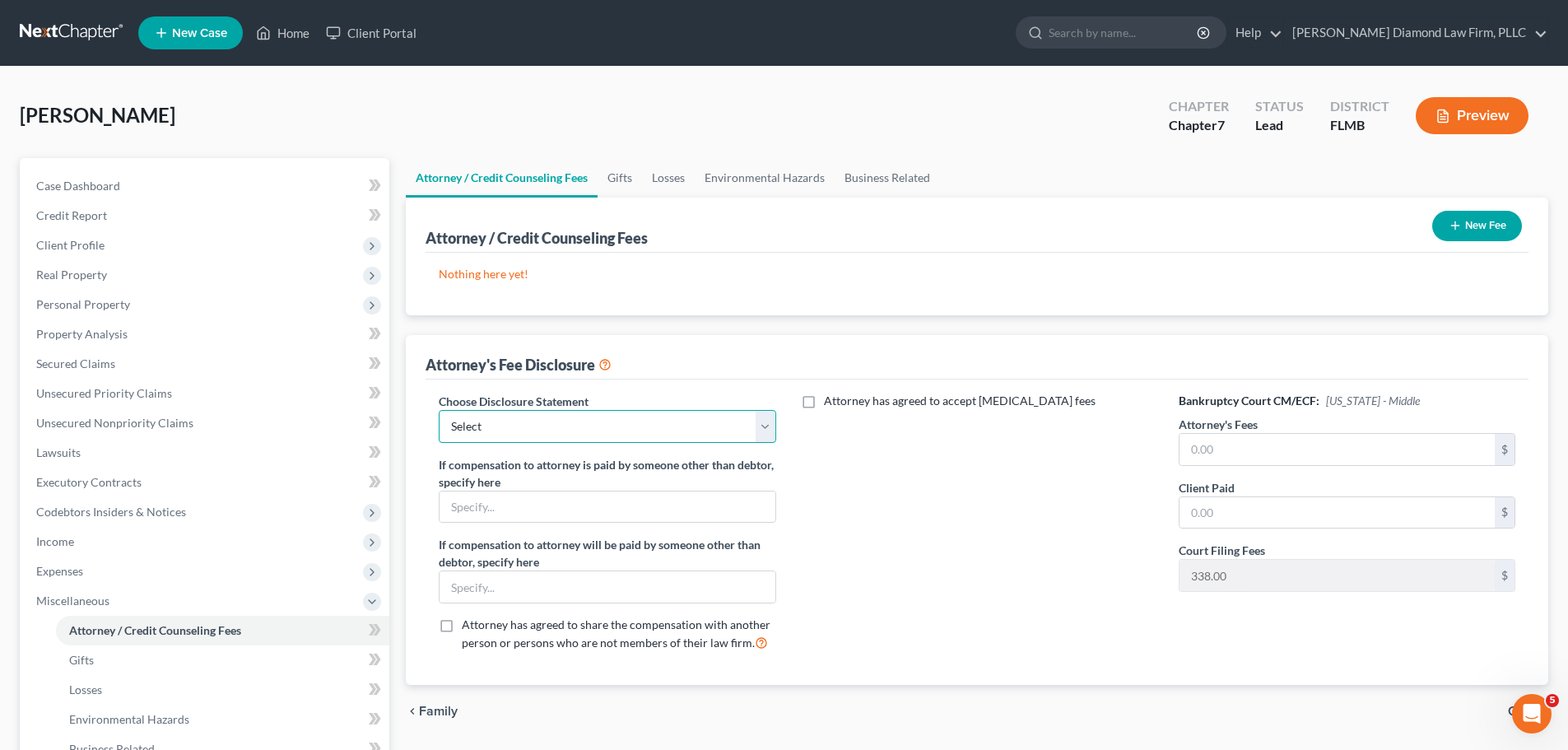
click at [557, 427] on select "Select [PERSON_NAME] Chapter 13 monitoring fees Attorney Fee" at bounding box center [607, 426] width 337 height 33
select select "2"
click at [438, 410] on select "Select [PERSON_NAME] Chapter 13 monitoring fees Attorney Fee" at bounding box center [607, 426] width 337 height 33
click at [1225, 430] on label "Attorney's Fees" at bounding box center [1218, 424] width 79 height 17
click at [1226, 442] on input "text" at bounding box center [1337, 449] width 316 height 31
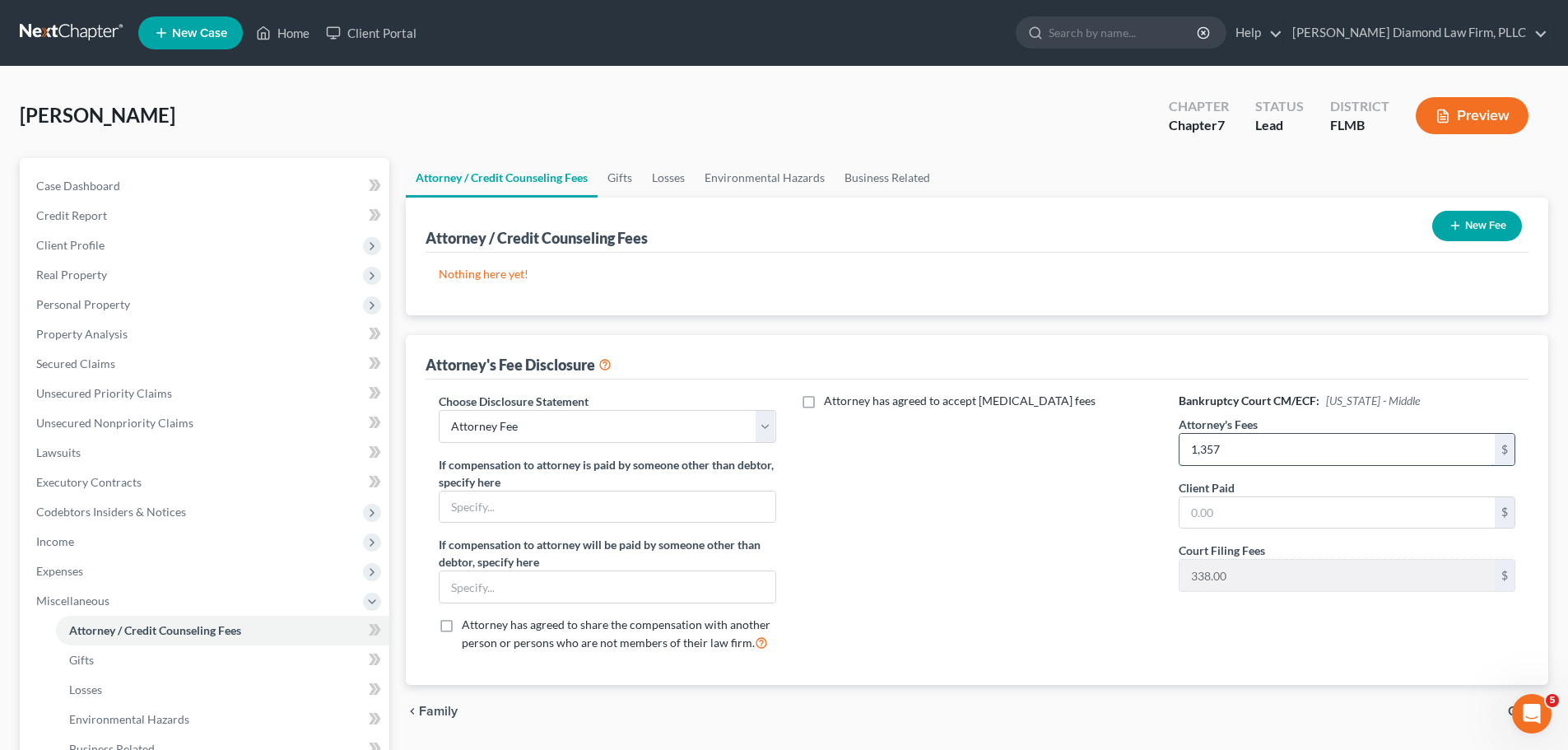
type input "1,357"
click at [1465, 224] on button "New Fee" at bounding box center [1477, 225] width 90 height 30
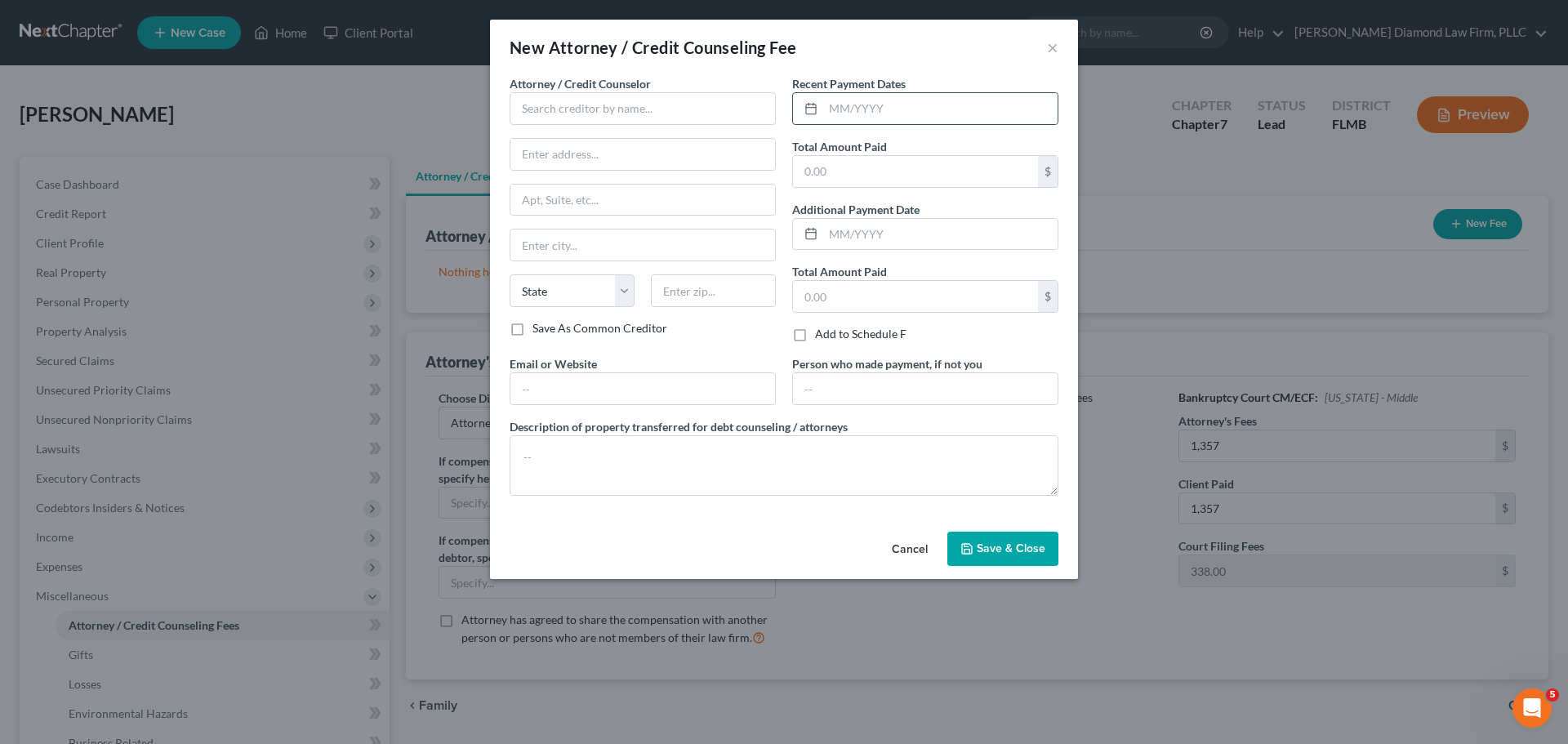
click at [895, 92] on div at bounding box center [925, 108] width 266 height 32
click at [897, 92] on div at bounding box center [925, 108] width 266 height 32
type input "07/2025"
type input "1,695"
click at [613, 107] on input "text" at bounding box center [642, 108] width 266 height 32
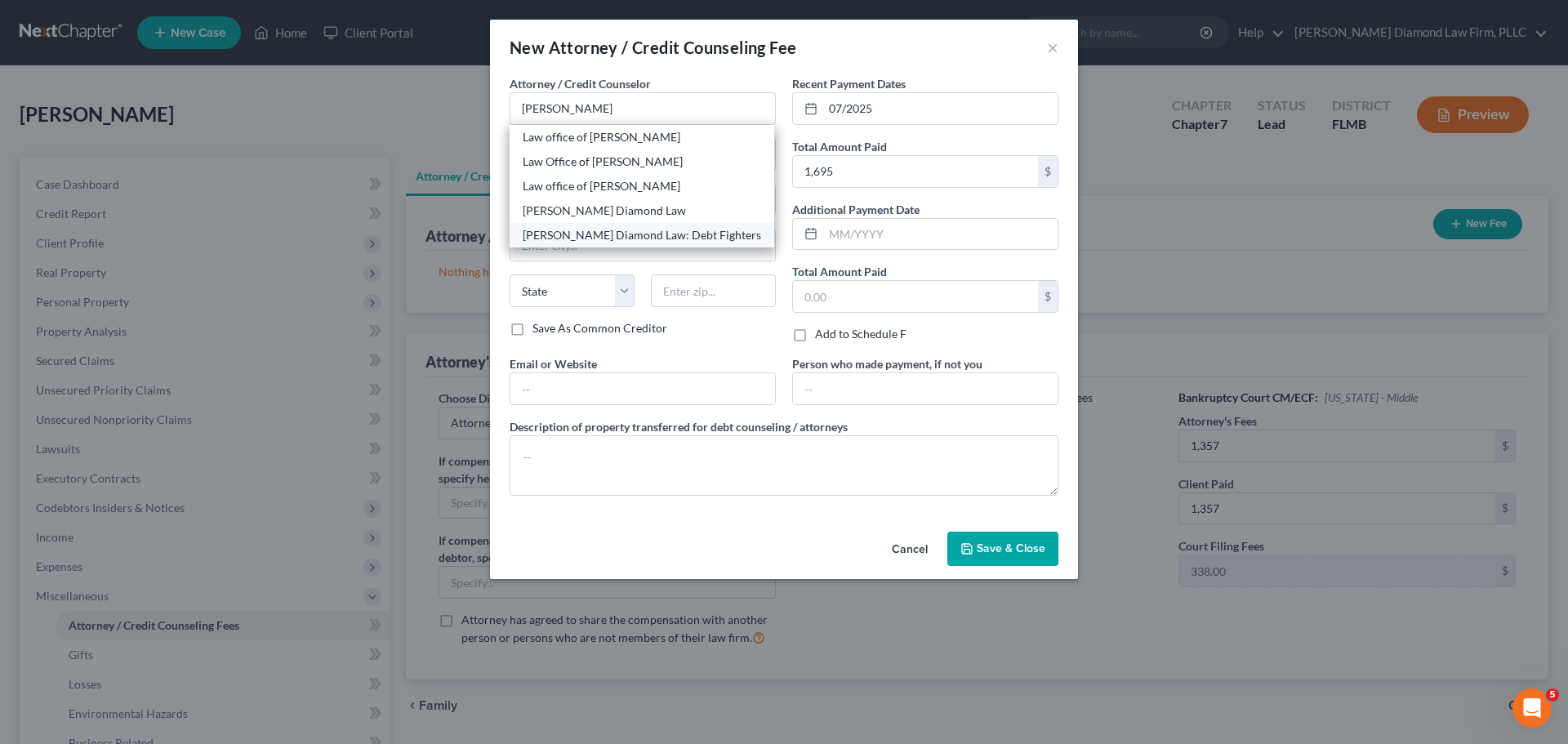
click at [587, 228] on div "[PERSON_NAME] Diamond Law: Debt Fighters" at bounding box center [641, 235] width 238 height 16
type input "[PERSON_NAME] Diamond Law: Debt Fighters"
type input "[STREET_ADDRESS]"
type input "Unit 108"
type input "Clearwater"
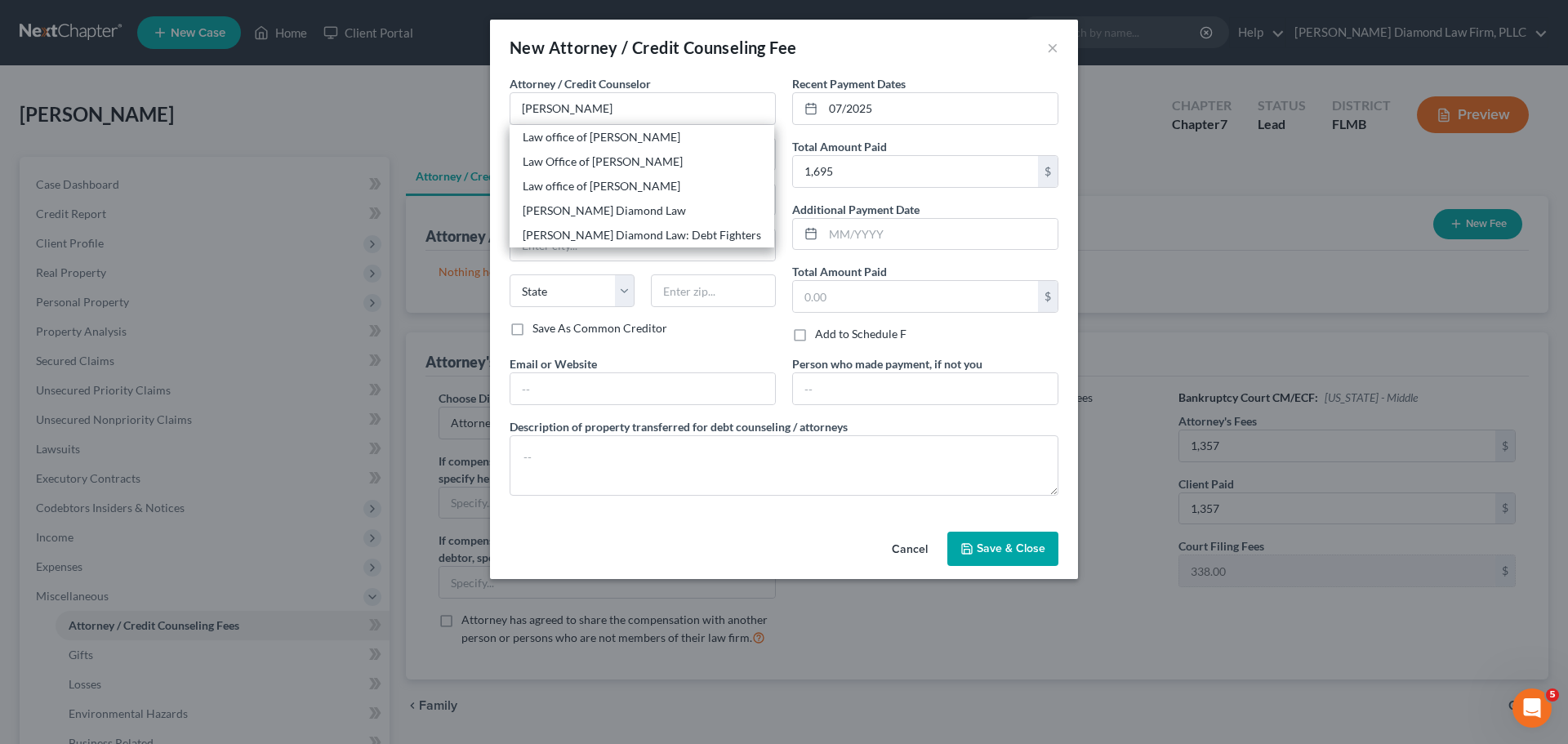
select select "9"
type input "33761"
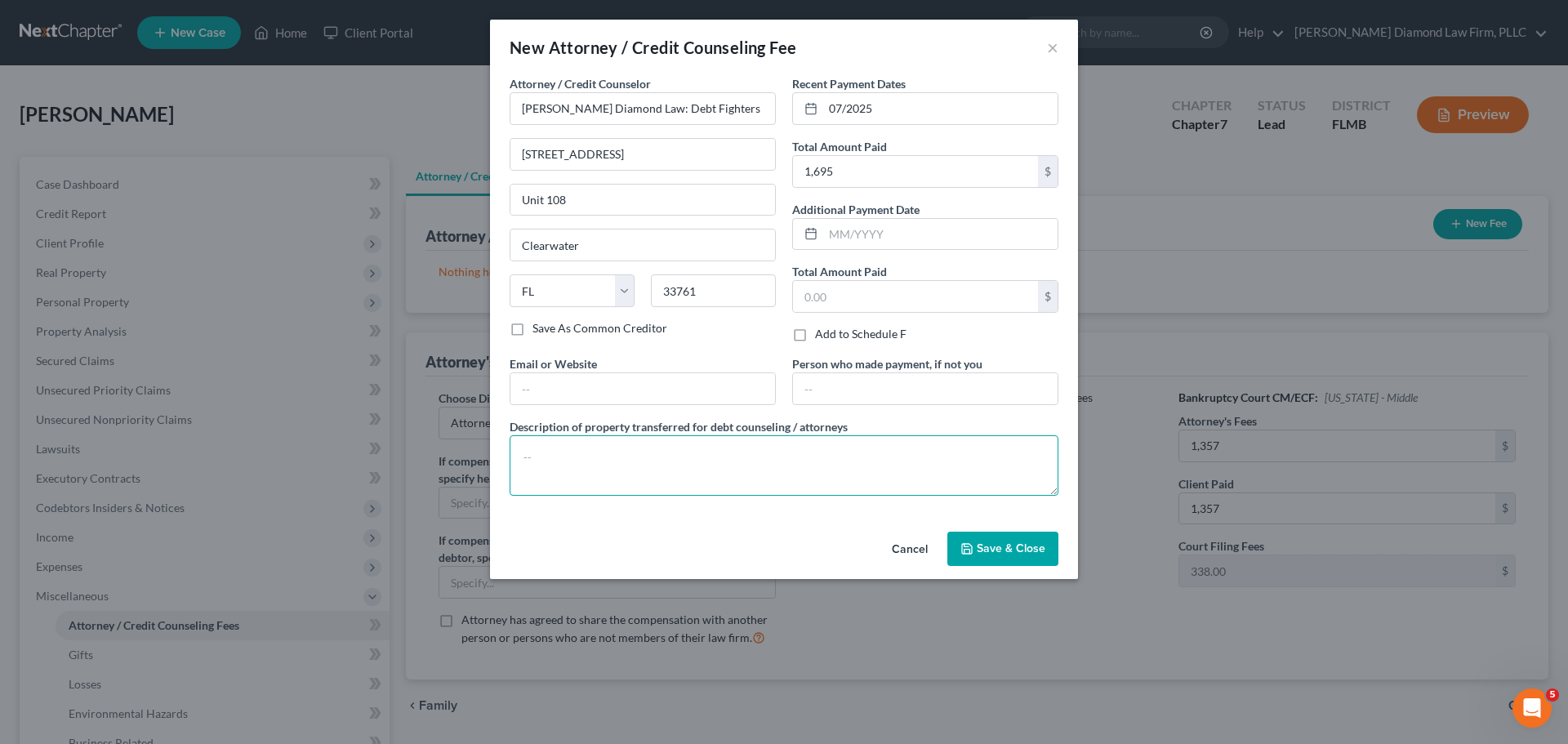
click at [550, 467] on textarea at bounding box center [784, 464] width 549 height 60
type textarea "Attorney costs and filing fees for this bankruptcy."
click at [1012, 557] on button "Save & Close" at bounding box center [1002, 548] width 111 height 34
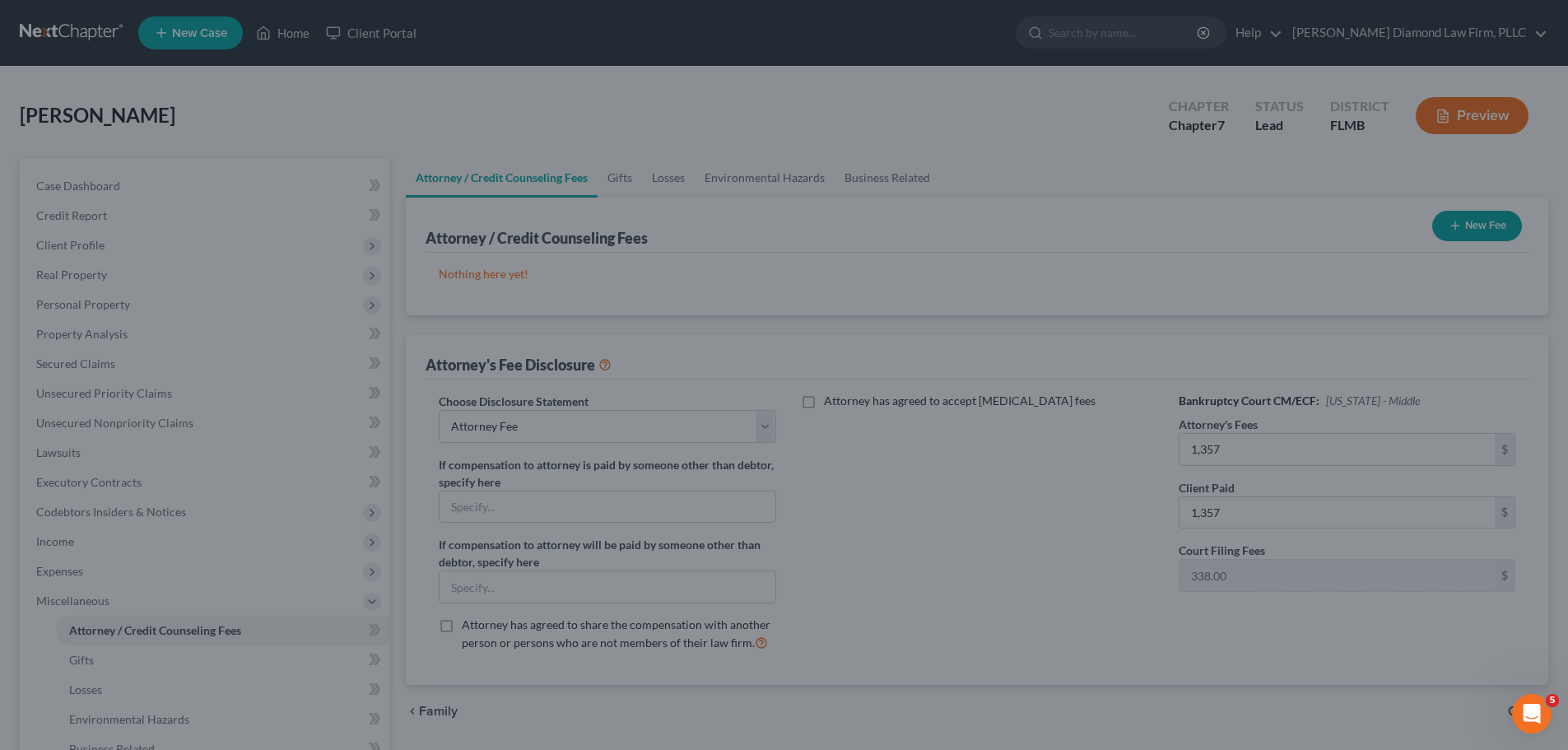
click at [1462, 226] on button "New Fee" at bounding box center [1477, 225] width 90 height 30
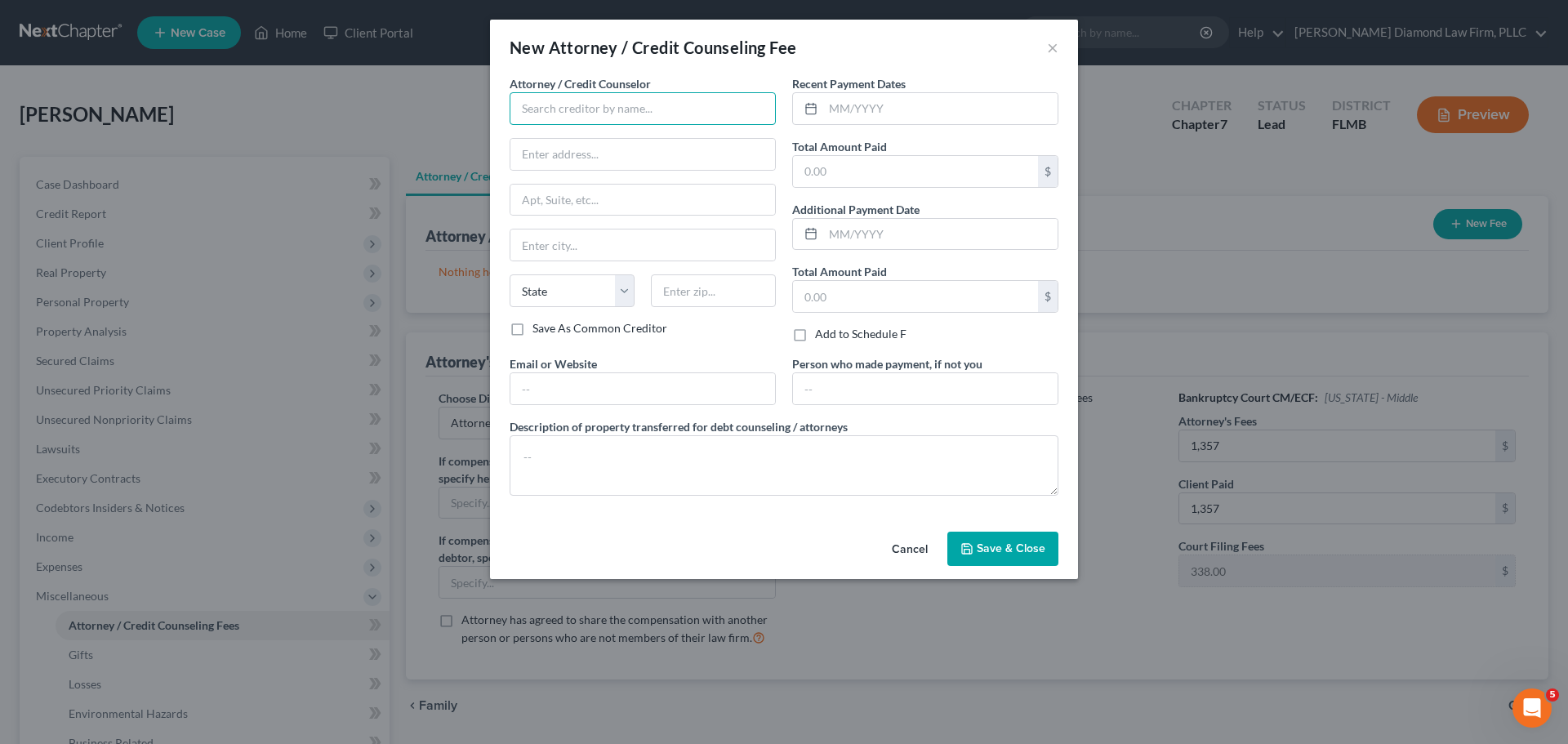
click at [588, 102] on input "text" at bounding box center [642, 108] width 266 height 32
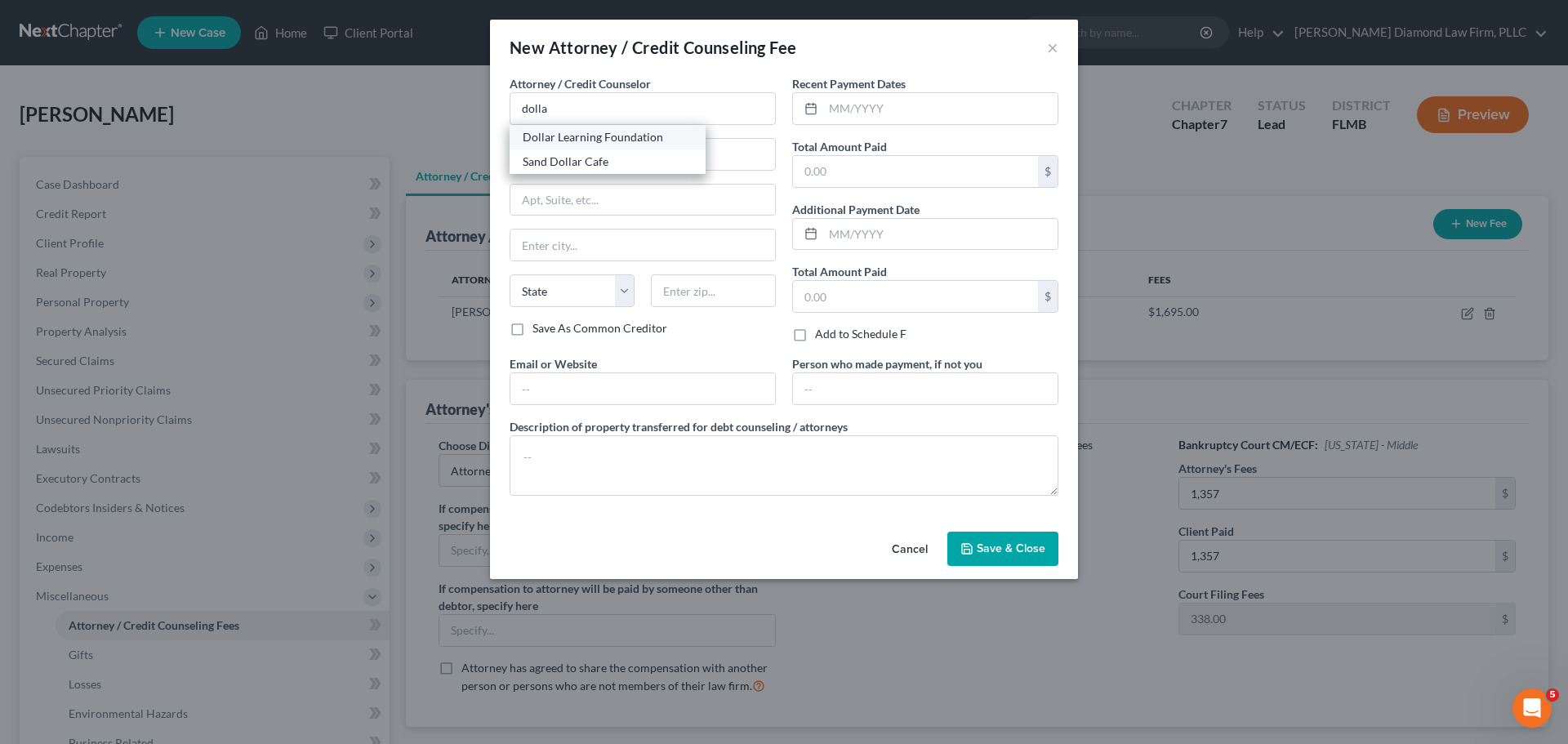
click at [572, 140] on div "Dollar Learning Foundation" at bounding box center [607, 137] width 170 height 16
type input "Dollar Learning Foundation"
type input "21550 Oxnard St, 3rd Fl"
type input "PMB #001"
type input "Woodland Hills"
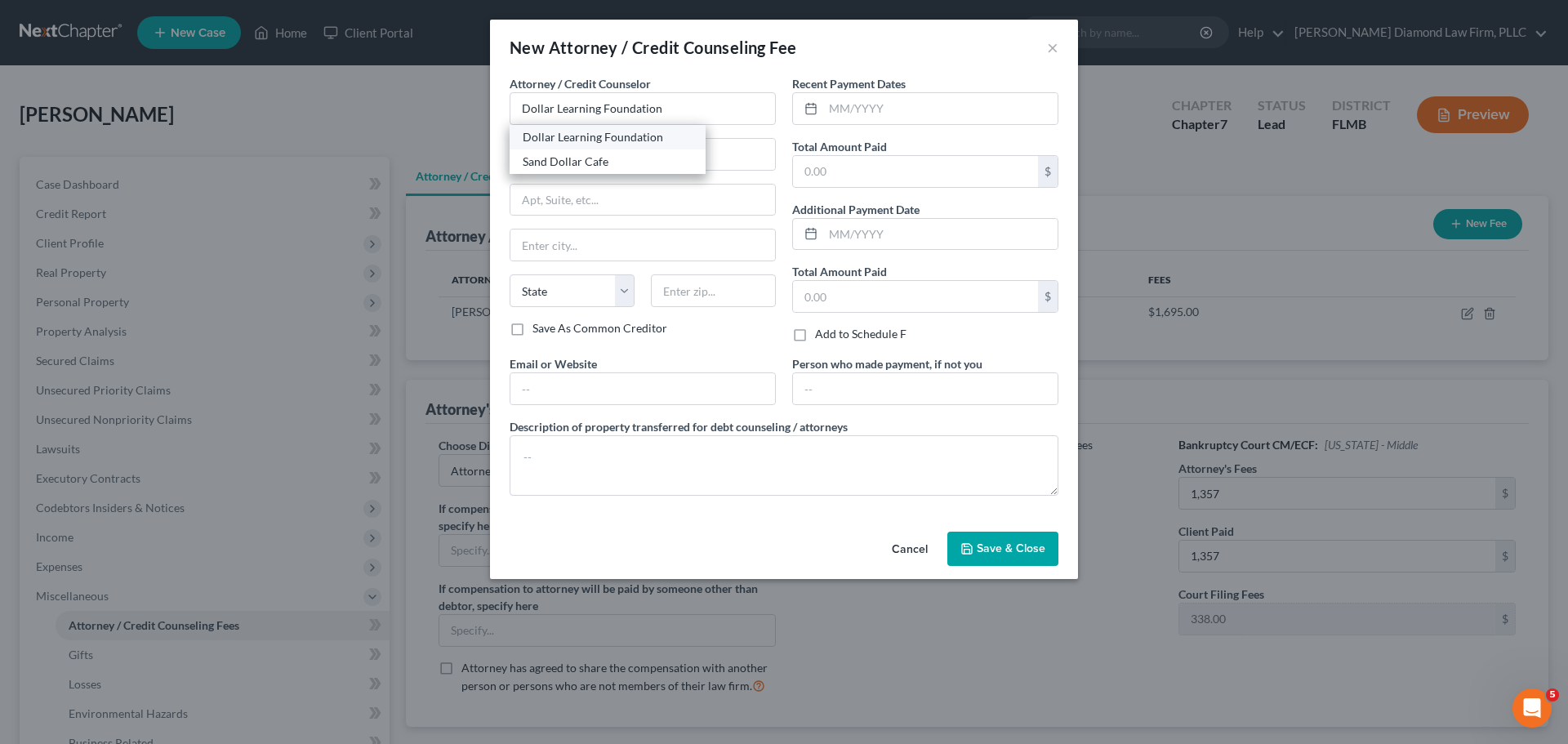
select select "4"
type input "91367"
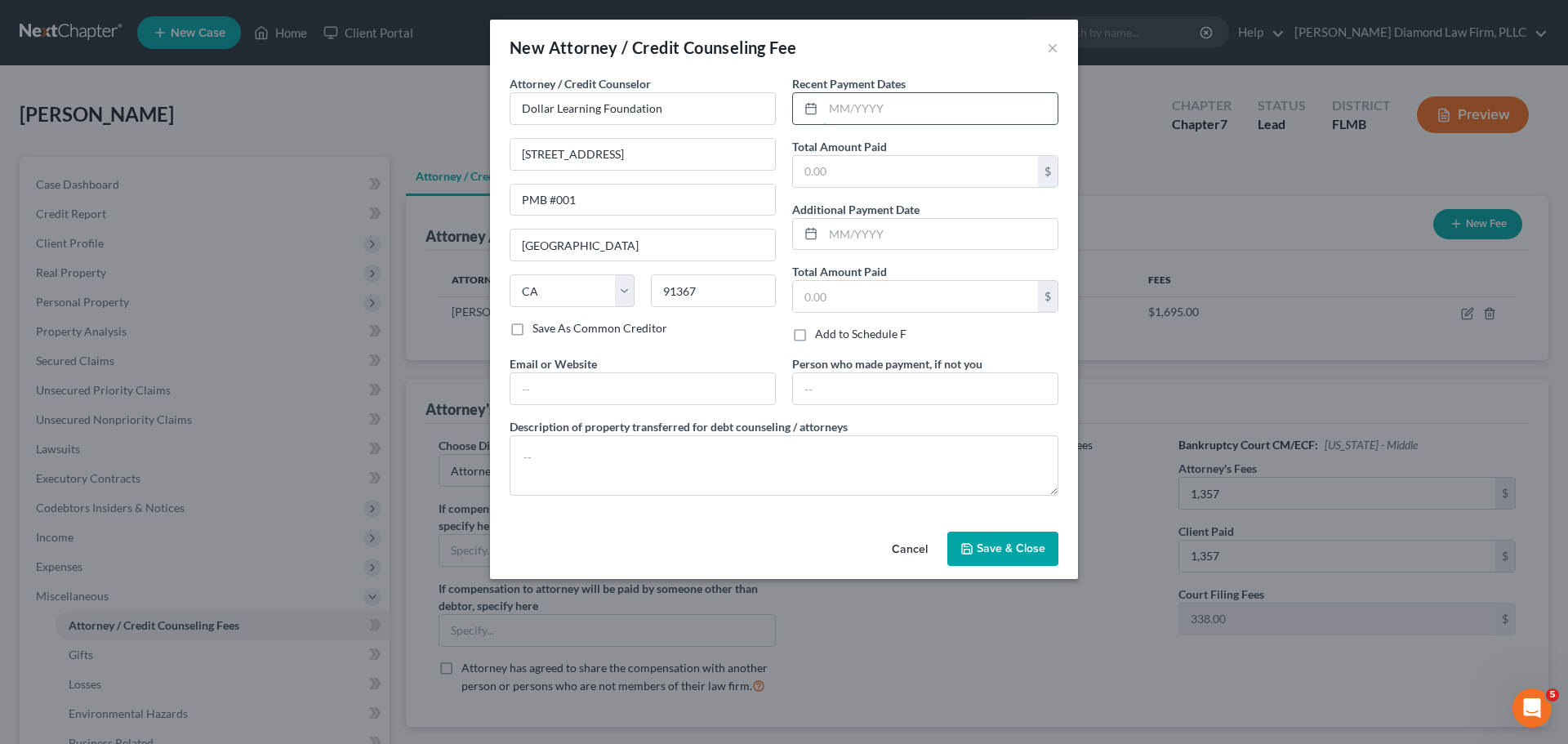
click at [890, 109] on input "text" at bounding box center [940, 108] width 235 height 31
click at [856, 112] on input "text" at bounding box center [940, 108] width 235 height 31
type input "07/2025"
type input "35.96"
type textarea "Credit counseling course."
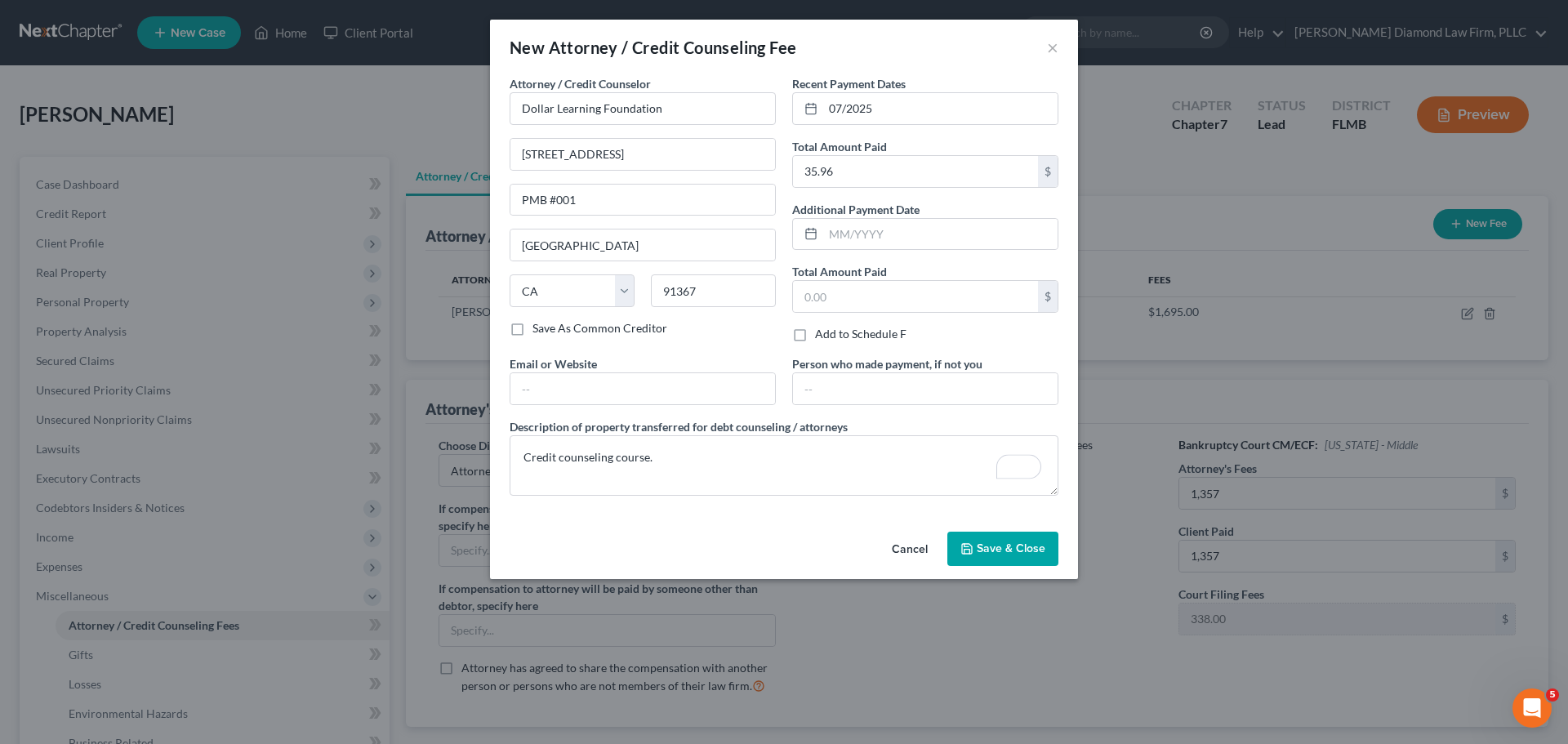
click at [1021, 551] on span "Save & Close" at bounding box center [1011, 547] width 69 height 14
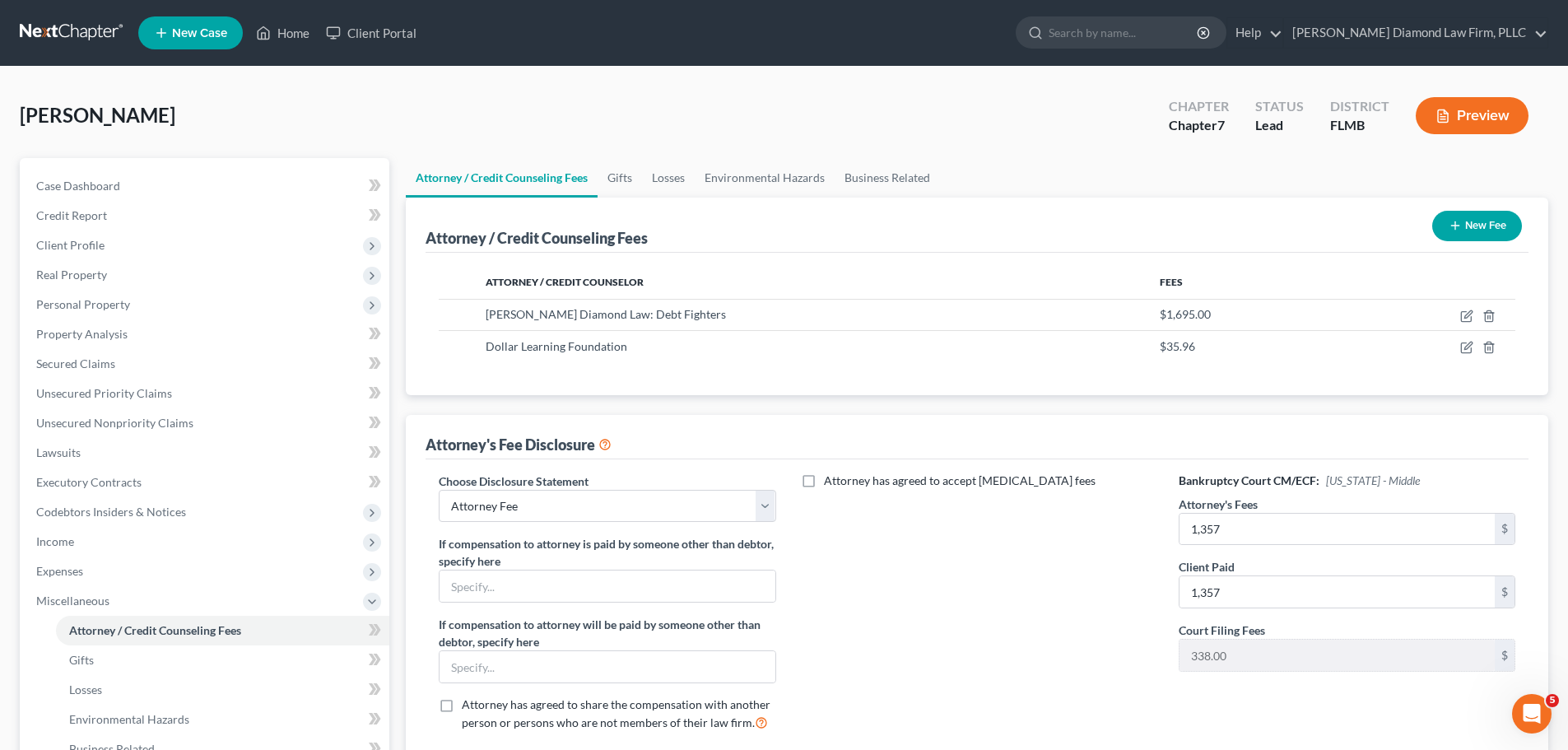
click at [1435, 226] on button "New Fee" at bounding box center [1477, 225] width 90 height 30
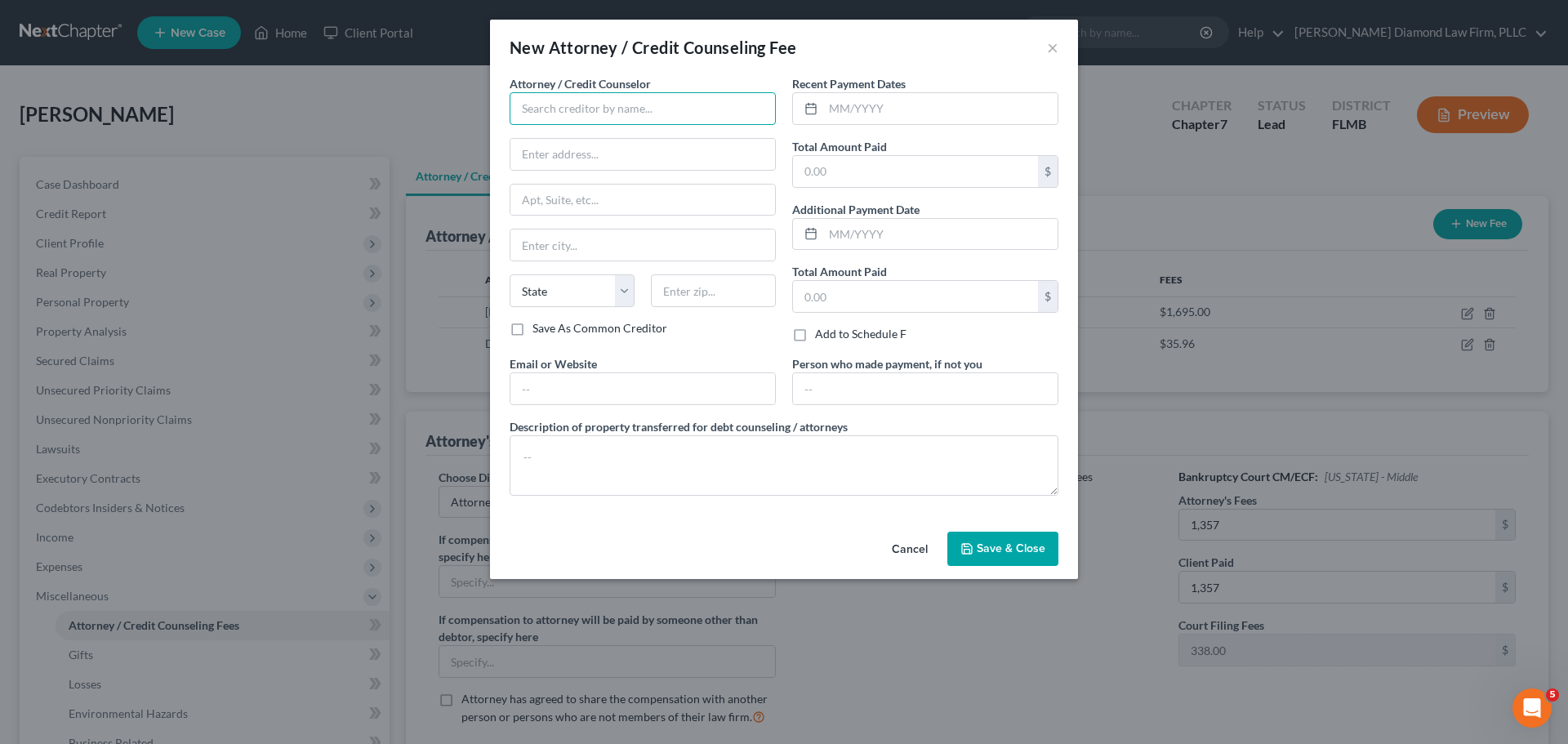
click at [606, 110] on input "text" at bounding box center [642, 108] width 266 height 32
type input "Greenpath Financial"
click at [604, 139] on input "text" at bounding box center [642, 154] width 264 height 31
click at [634, 82] on span "Attorney / Credit Counselor" at bounding box center [580, 83] width 142 height 14
click at [633, 103] on input "Greenpath Financial" at bounding box center [642, 108] width 266 height 32
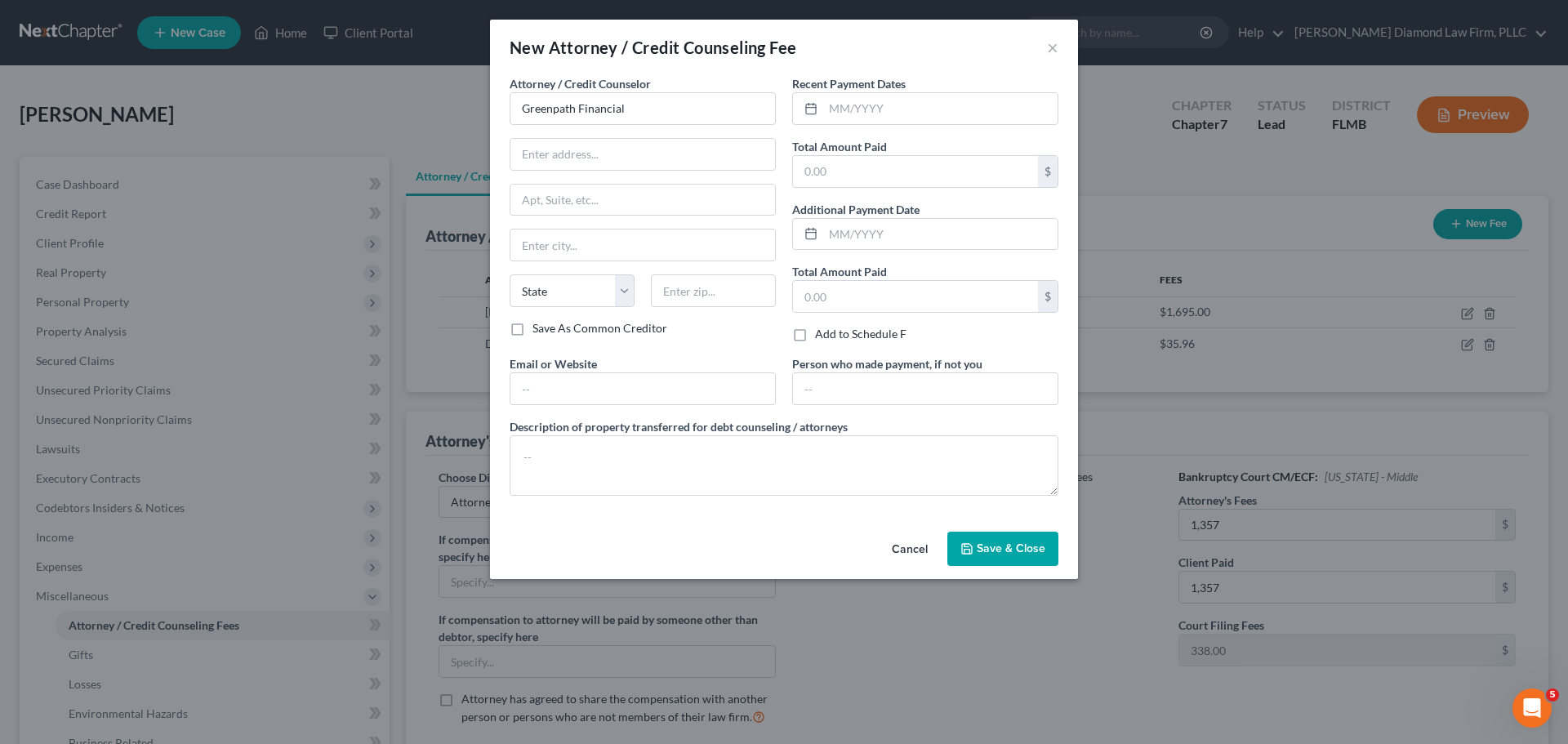
click at [587, 172] on div "Attorney / Credit Counselor * Greenpath Financial State AL AK AR AZ CA CO CT DE…" at bounding box center [642, 197] width 266 height 245
click at [585, 160] on input "text" at bounding box center [642, 154] width 264 height 31
paste input "36500 Corporate Drive"
type input "36500 Corporate Drive"
click at [624, 253] on input "text" at bounding box center [642, 244] width 264 height 31
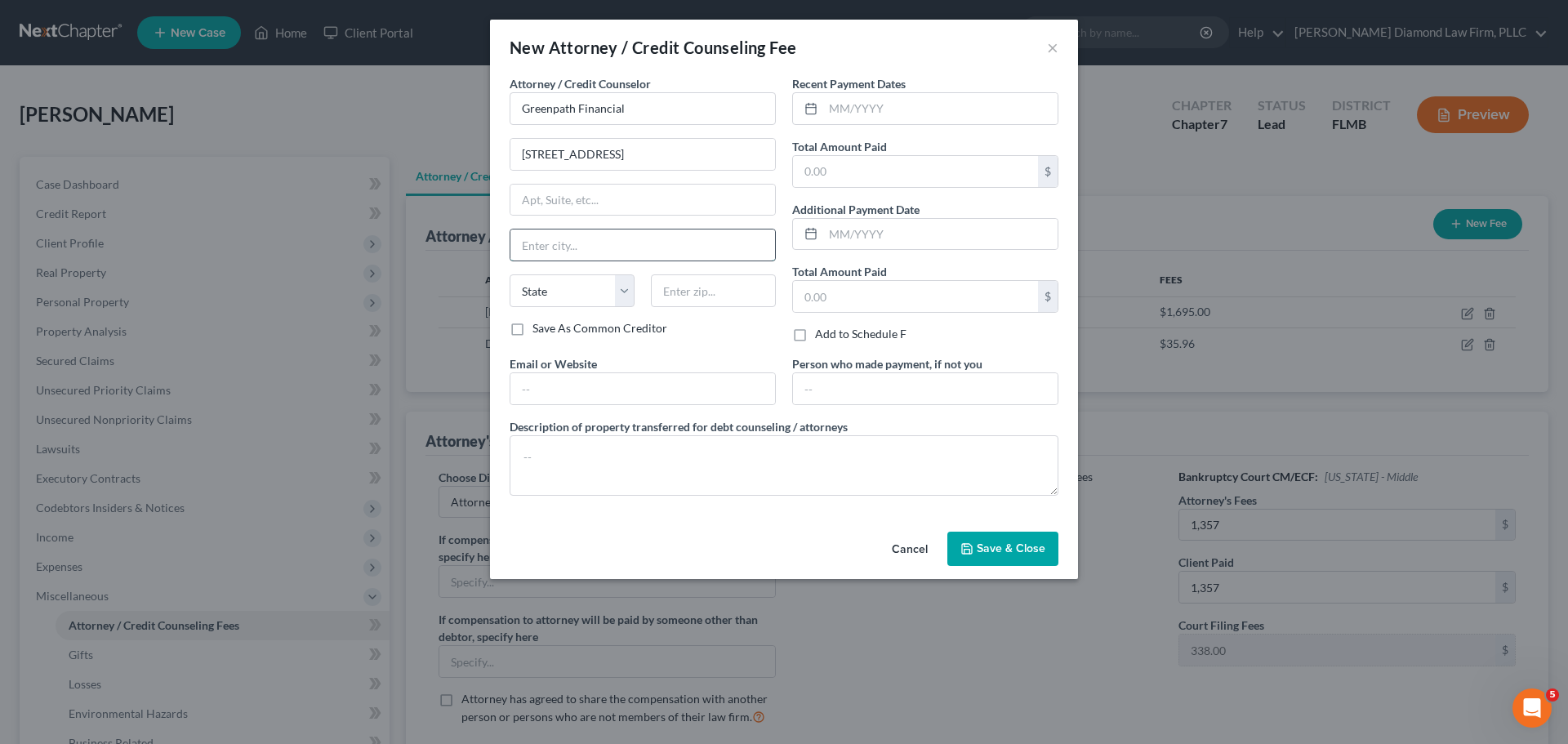
paste input "Farmington Hills"
type input "Farmington Hills"
click at [605, 297] on select "State AL AK AR AZ CA CO CT DE DC FL GA GU HI ID IL IN IA KS KY LA ME MD MA MI M…" at bounding box center [572, 290] width 125 height 32
select select "23"
click at [510, 274] on select "State AL AK AR AZ CA CO CT DE DC FL GA GU HI ID IL IN IA KS KY LA ME MD MA MI M…" at bounding box center [572, 290] width 125 height 32
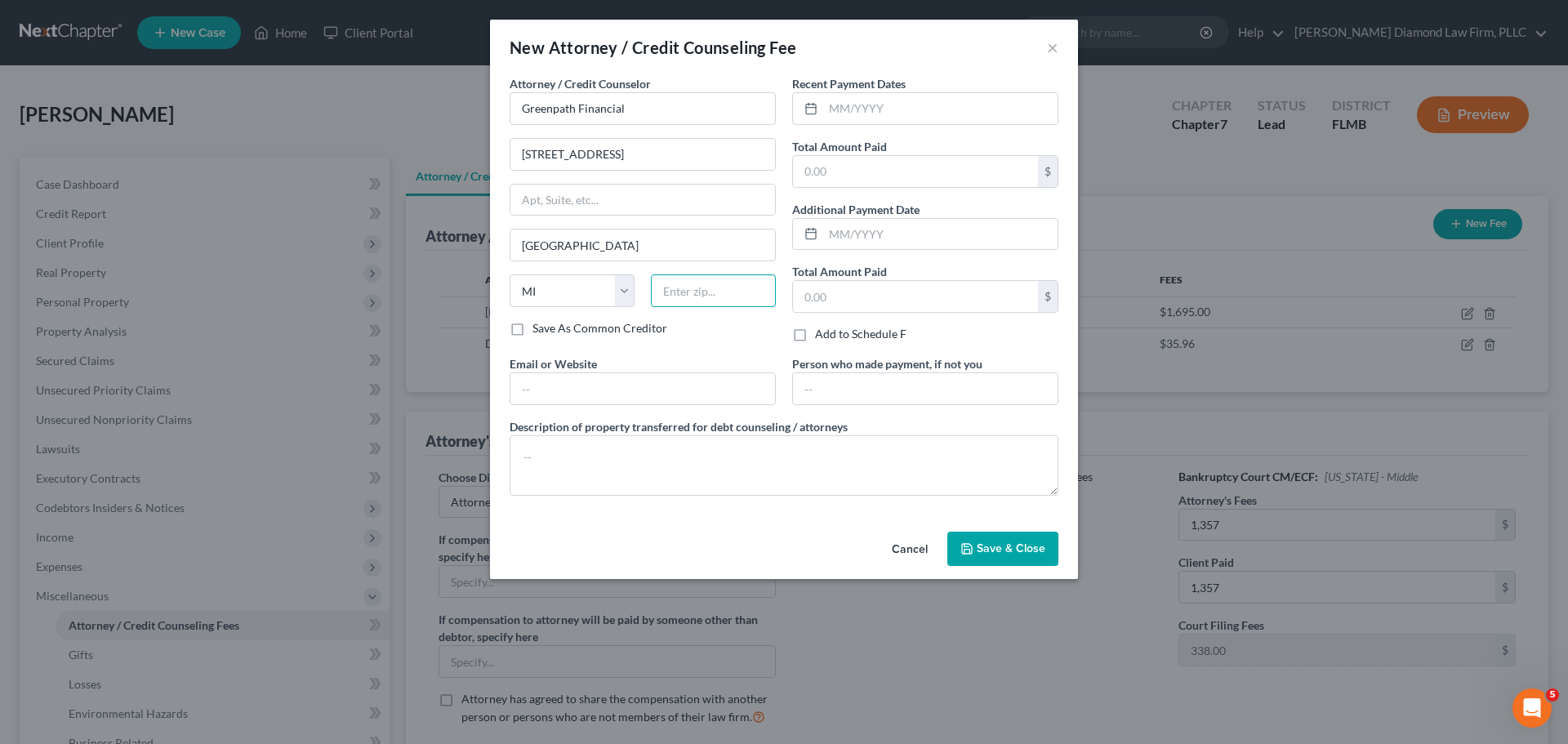
click at [674, 289] on input "text" at bounding box center [713, 290] width 125 height 32
paste input "48331"
type input "48331"
click at [961, 100] on input "text" at bounding box center [940, 108] width 235 height 31
type input "Farmington"
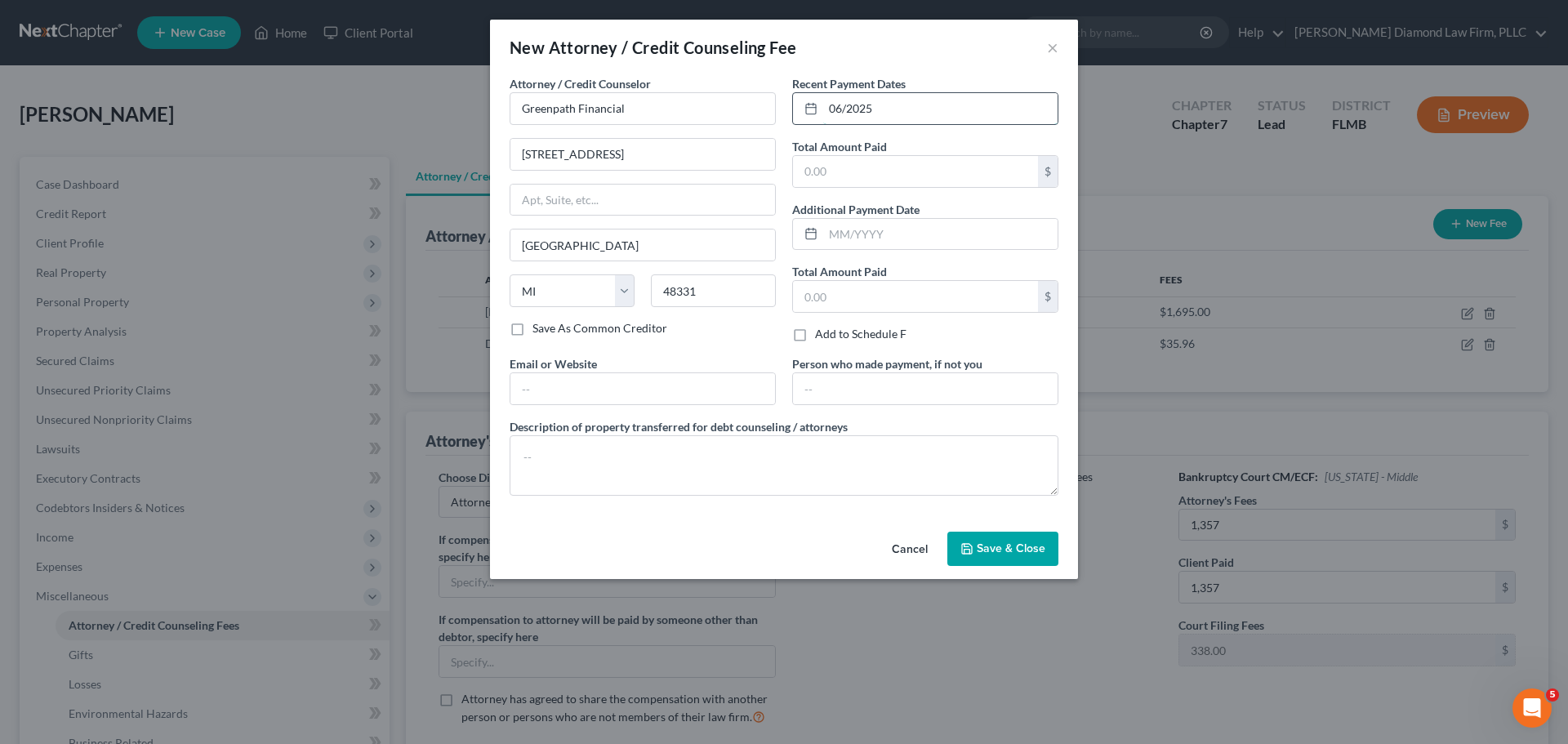
type input "06/2025"
type input "1,791.50"
click at [1024, 555] on span "Save & Close" at bounding box center [1011, 547] width 69 height 14
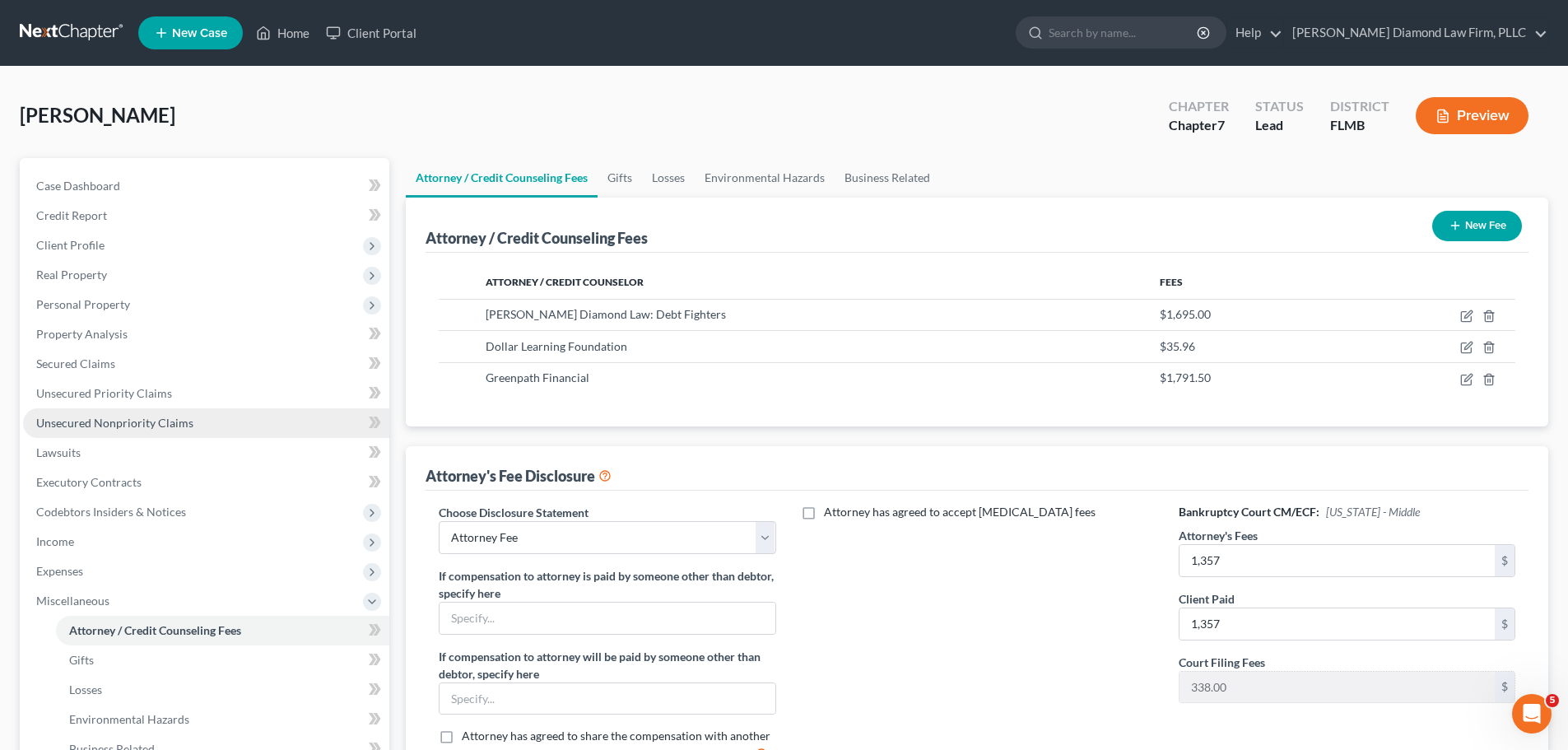
click at [108, 425] on span "Unsecured Nonpriority Claims" at bounding box center [115, 422] width 157 height 14
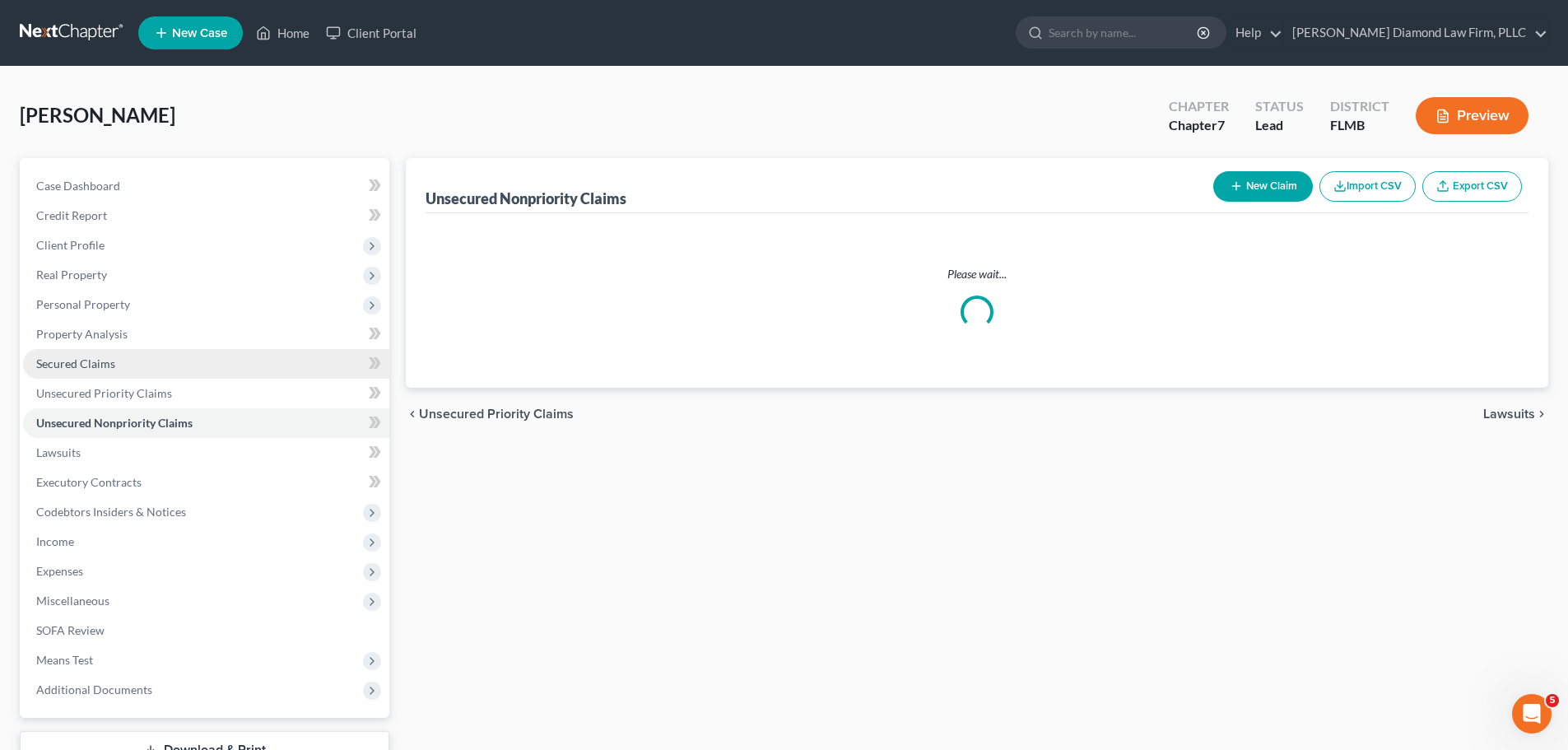
click at [101, 349] on link "Secured Claims" at bounding box center [206, 364] width 367 height 30
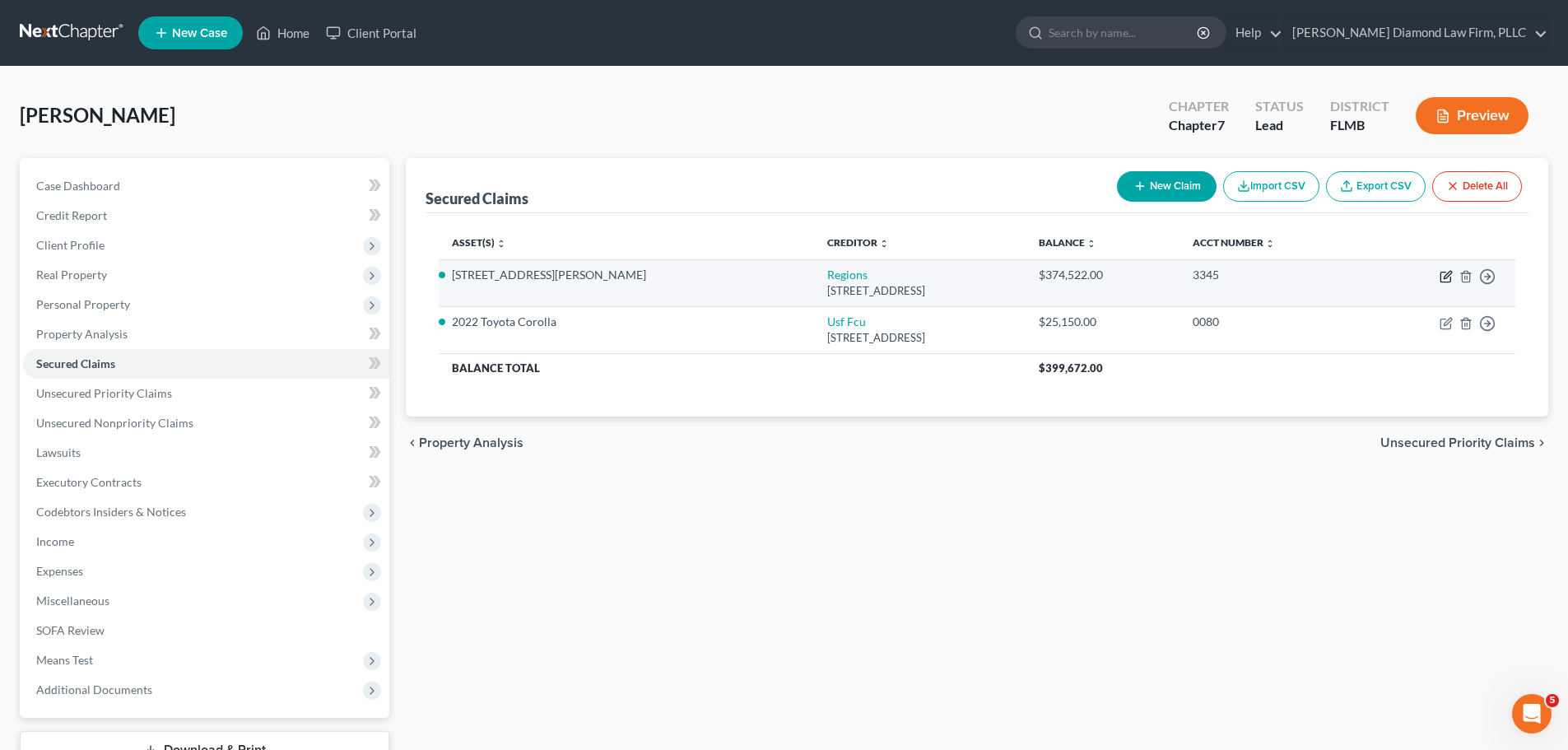
click at [1442, 275] on icon "button" at bounding box center [1445, 277] width 10 height 10
select select "25"
select select "4"
select select "3"
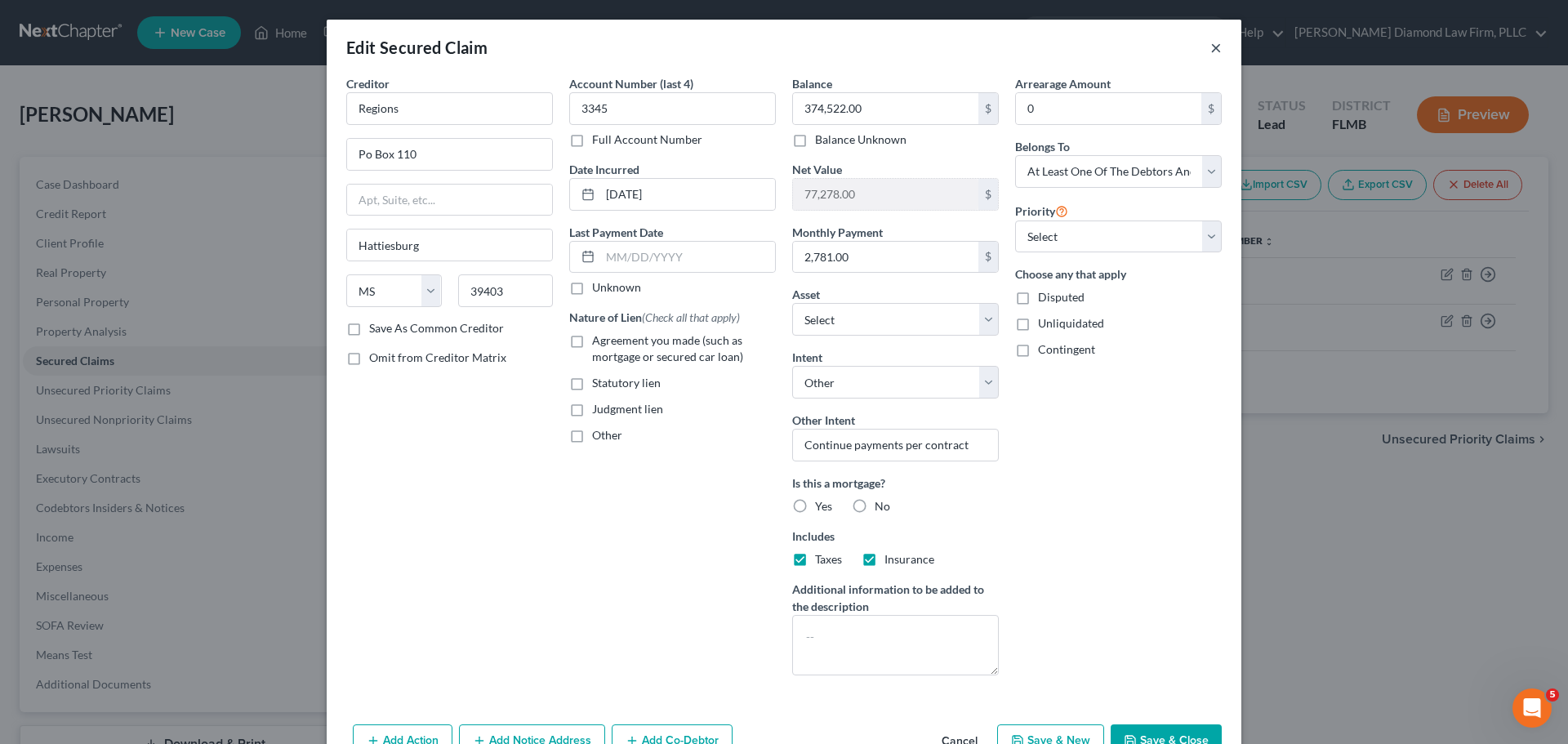
click at [1211, 48] on button "×" at bounding box center [1215, 48] width 12 height 20
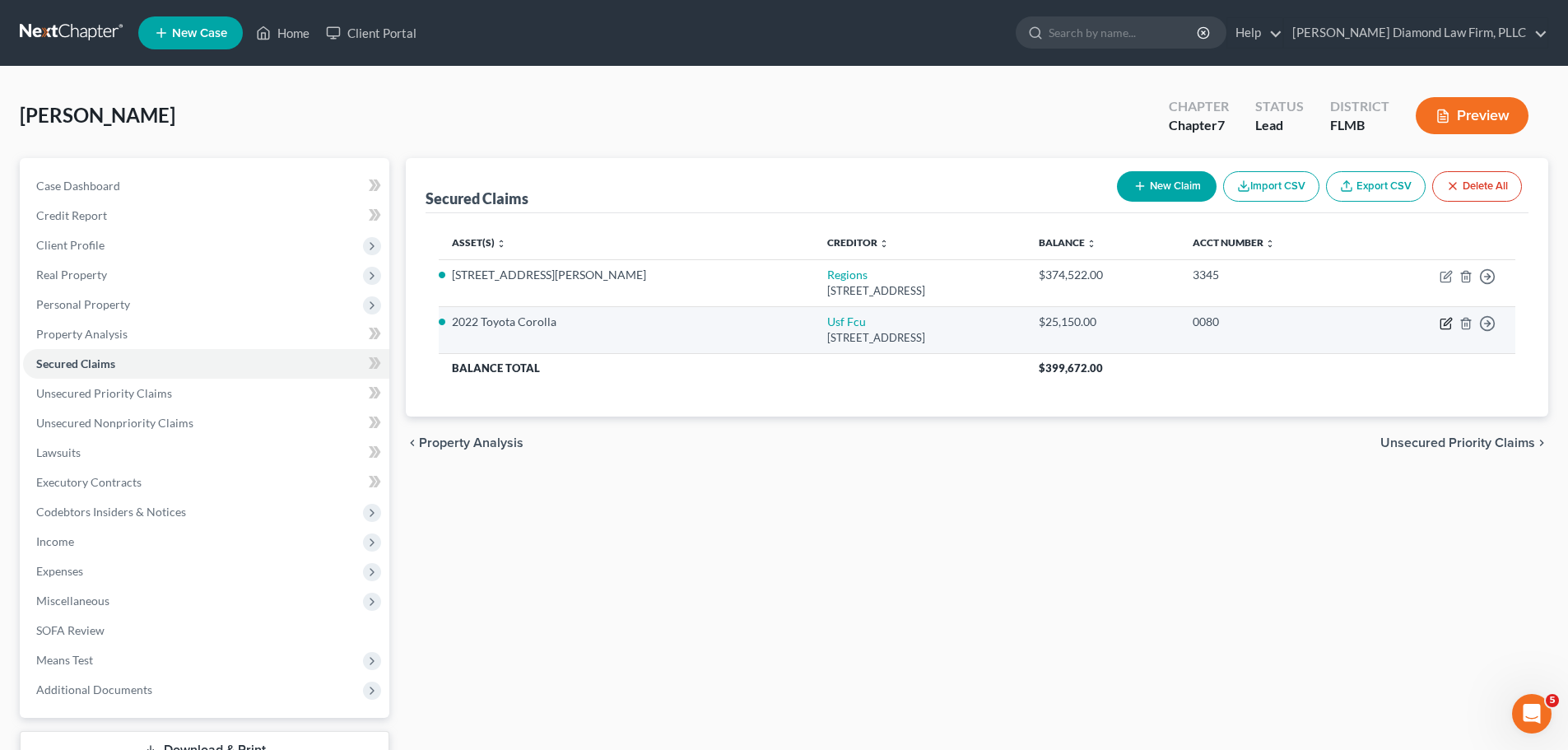
click at [1443, 323] on icon "button" at bounding box center [1446, 323] width 13 height 13
select select "9"
select select "14"
select select "2"
select select "0"
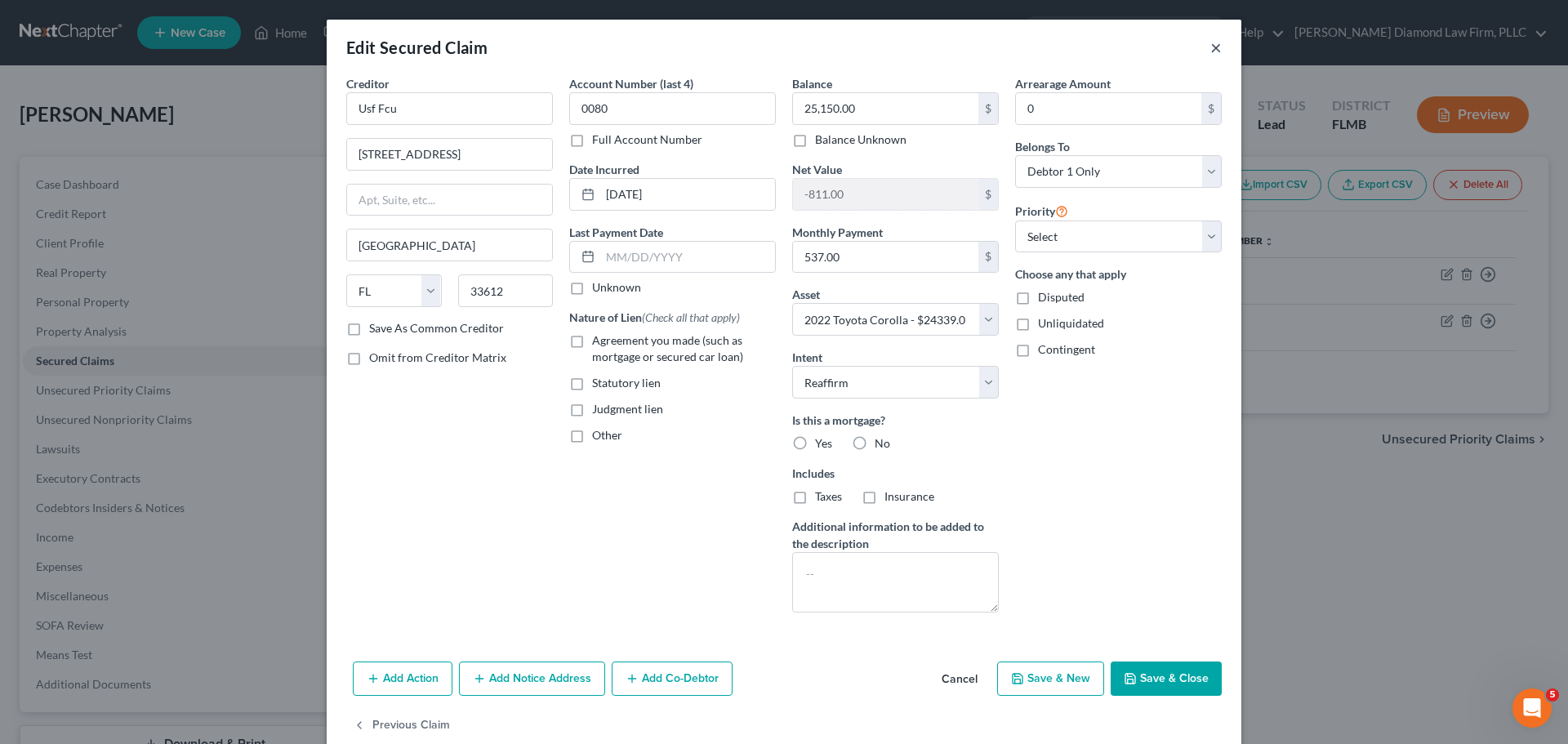
click at [1210, 51] on button "×" at bounding box center [1215, 48] width 12 height 20
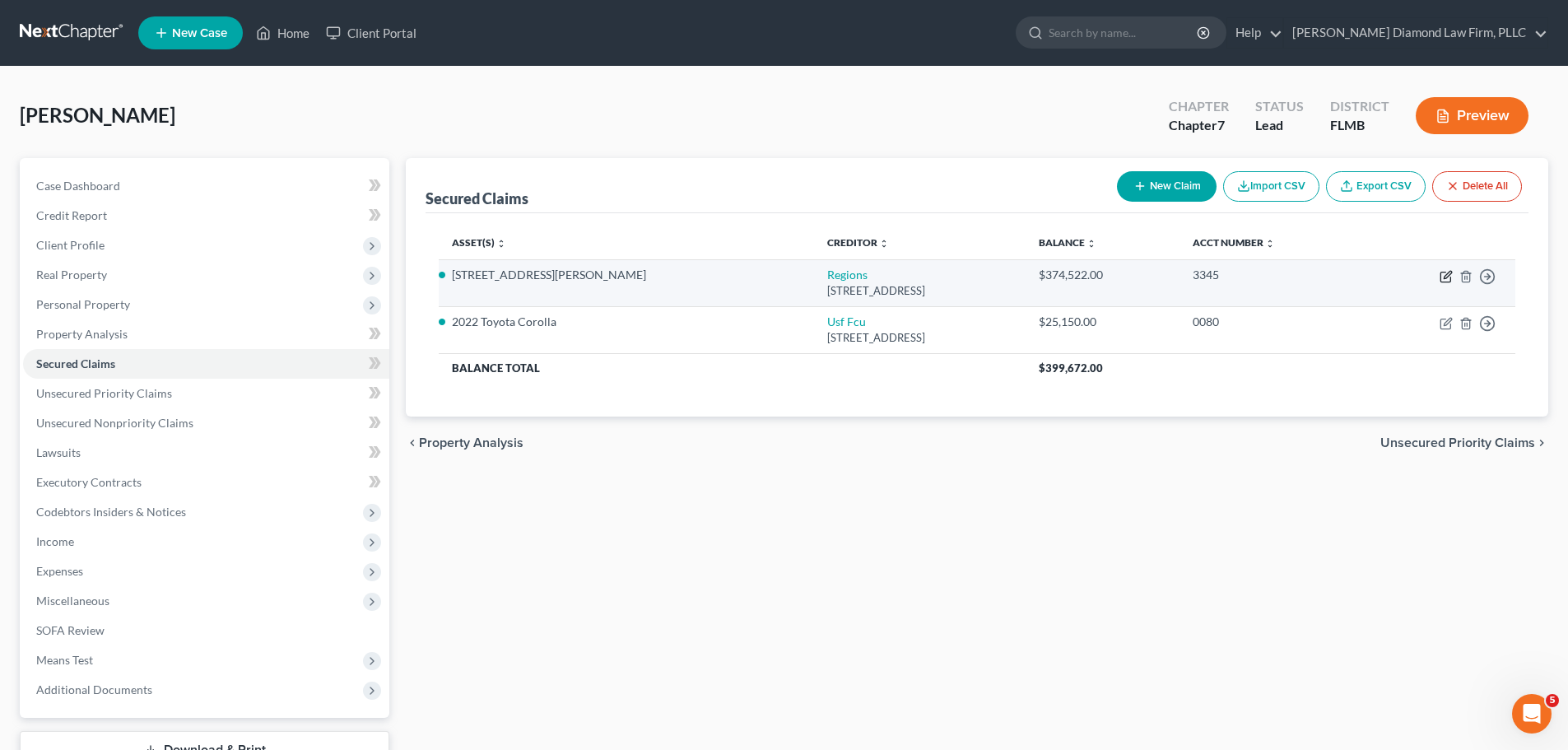
click at [1446, 279] on icon "button" at bounding box center [1446, 276] width 13 height 13
select select "25"
select select "10"
select select "4"
select select "3"
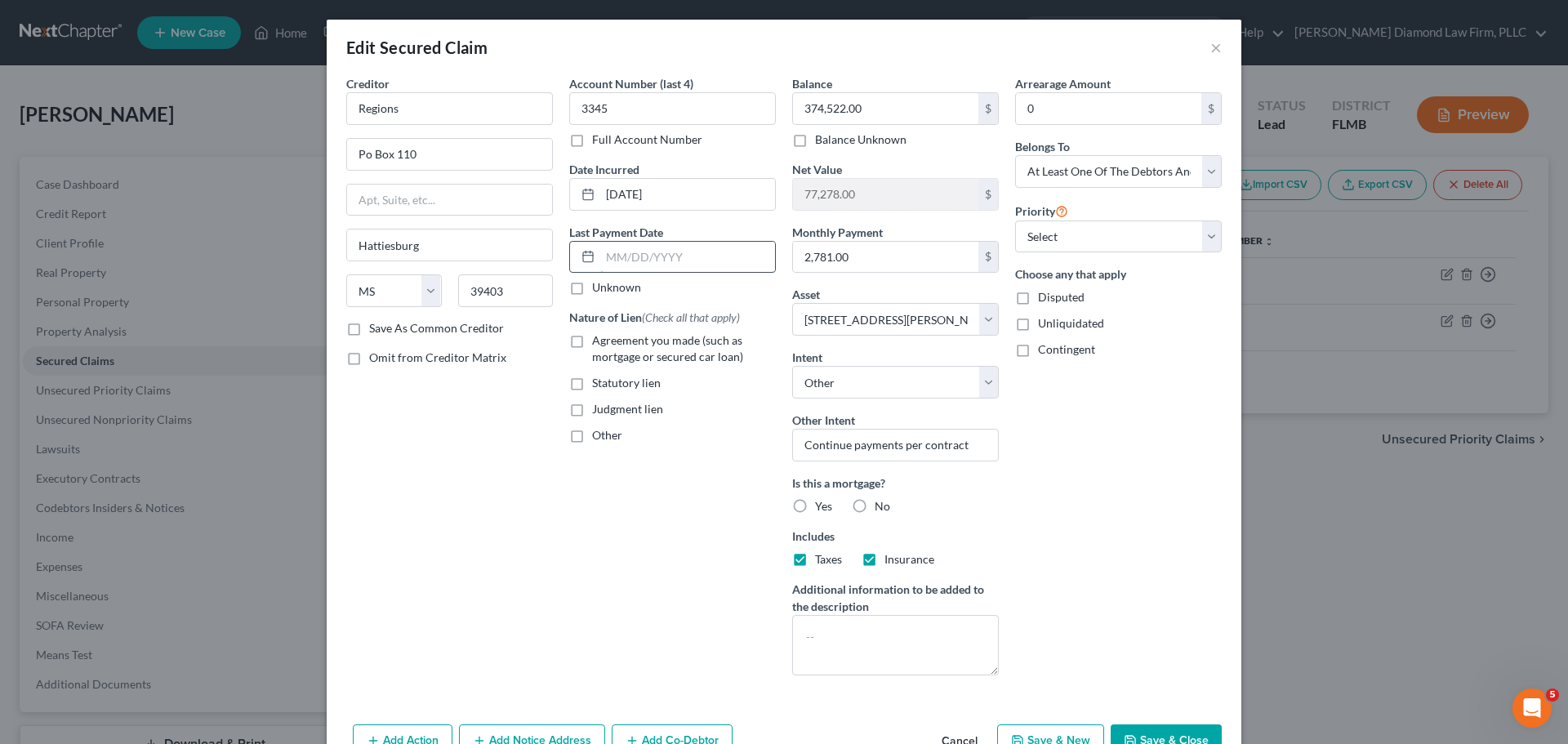
click at [624, 268] on input "text" at bounding box center [687, 257] width 175 height 31
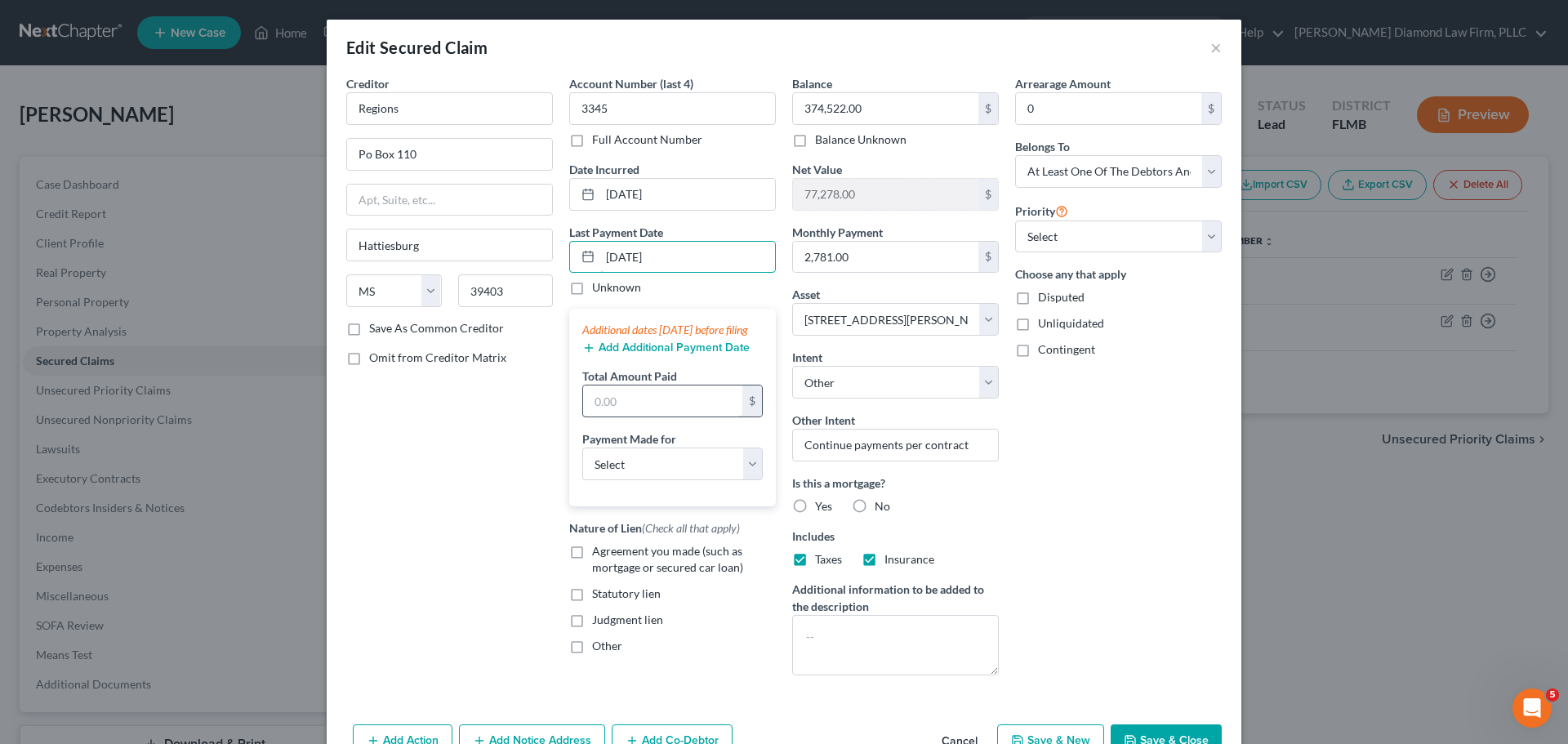
type input "08/04/2025"
click at [641, 417] on input "text" at bounding box center [662, 400] width 160 height 31
type input "2,881.86"
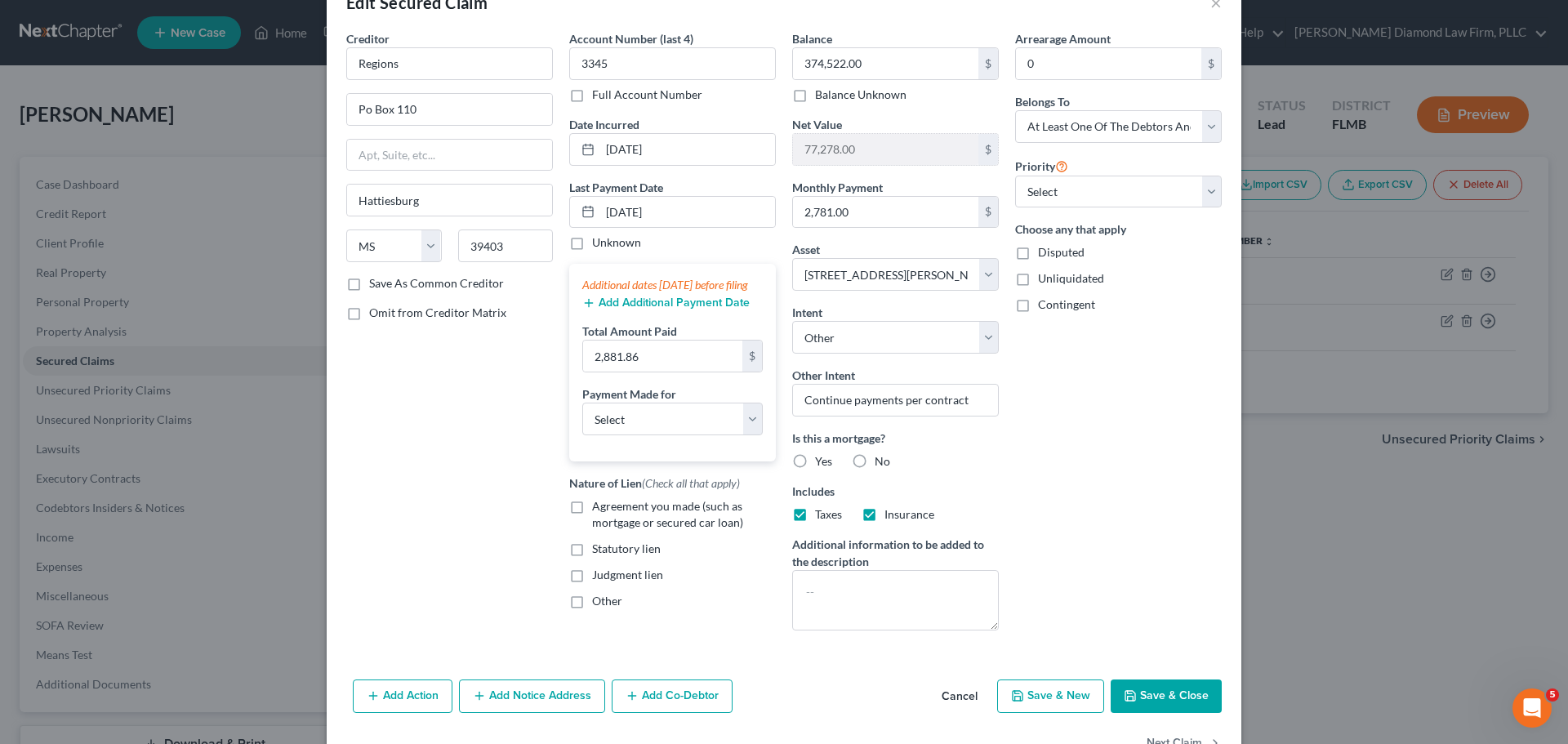
scroll to position [82, 0]
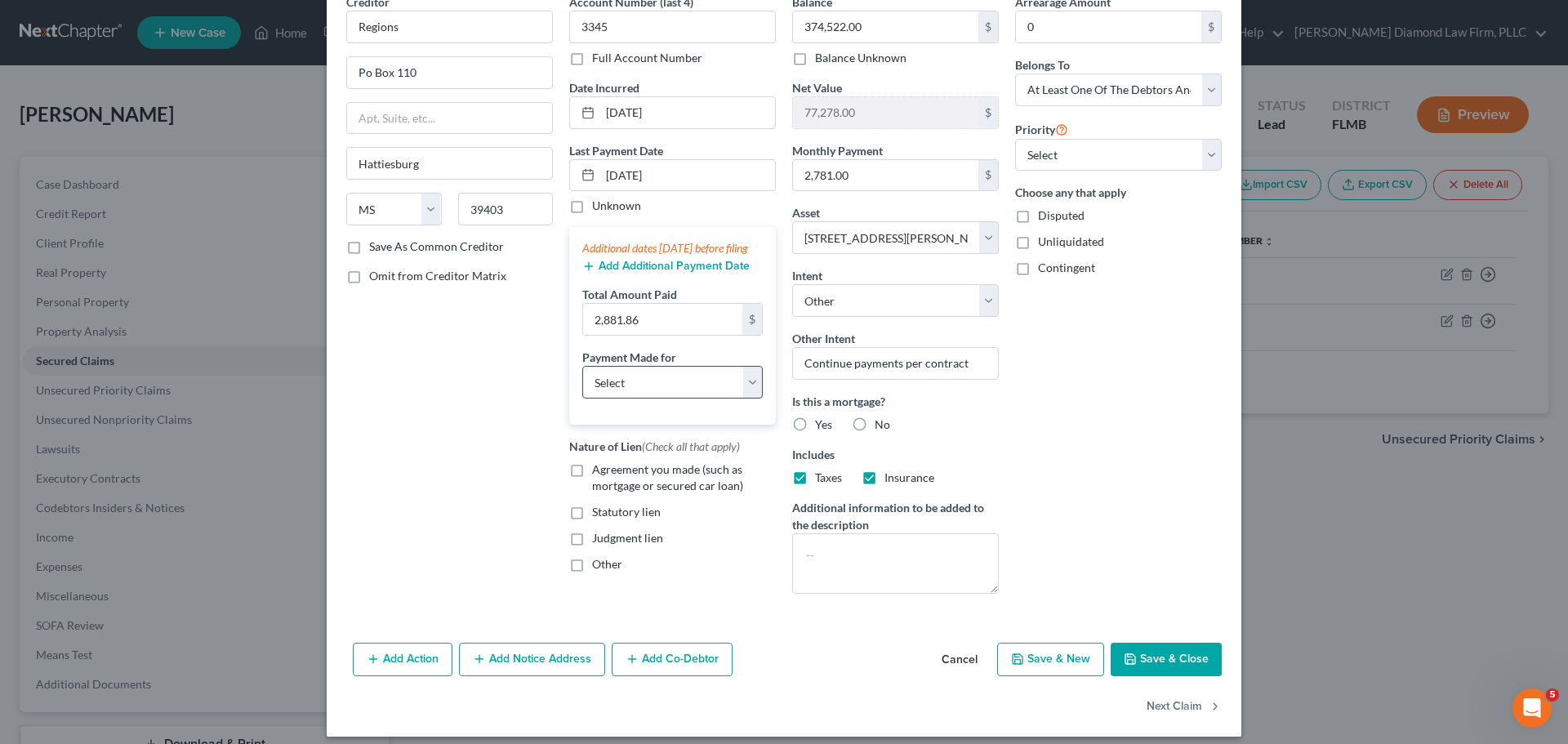
drag, startPoint x: 614, startPoint y: 377, endPoint x: 620, endPoint y: 387, distance: 11.7
click at [614, 366] on label "Payment Made for" at bounding box center [629, 357] width 94 height 17
click at [620, 387] on select "Select Car Credit Card Loan Repayment Mortgage Other Suppliers Or Vendors" at bounding box center [672, 382] width 180 height 32
select select "3"
click at [582, 382] on select "Select Car Credit Card Loan Repayment Mortgage Other Suppliers Or Vendors" at bounding box center [672, 382] width 180 height 32
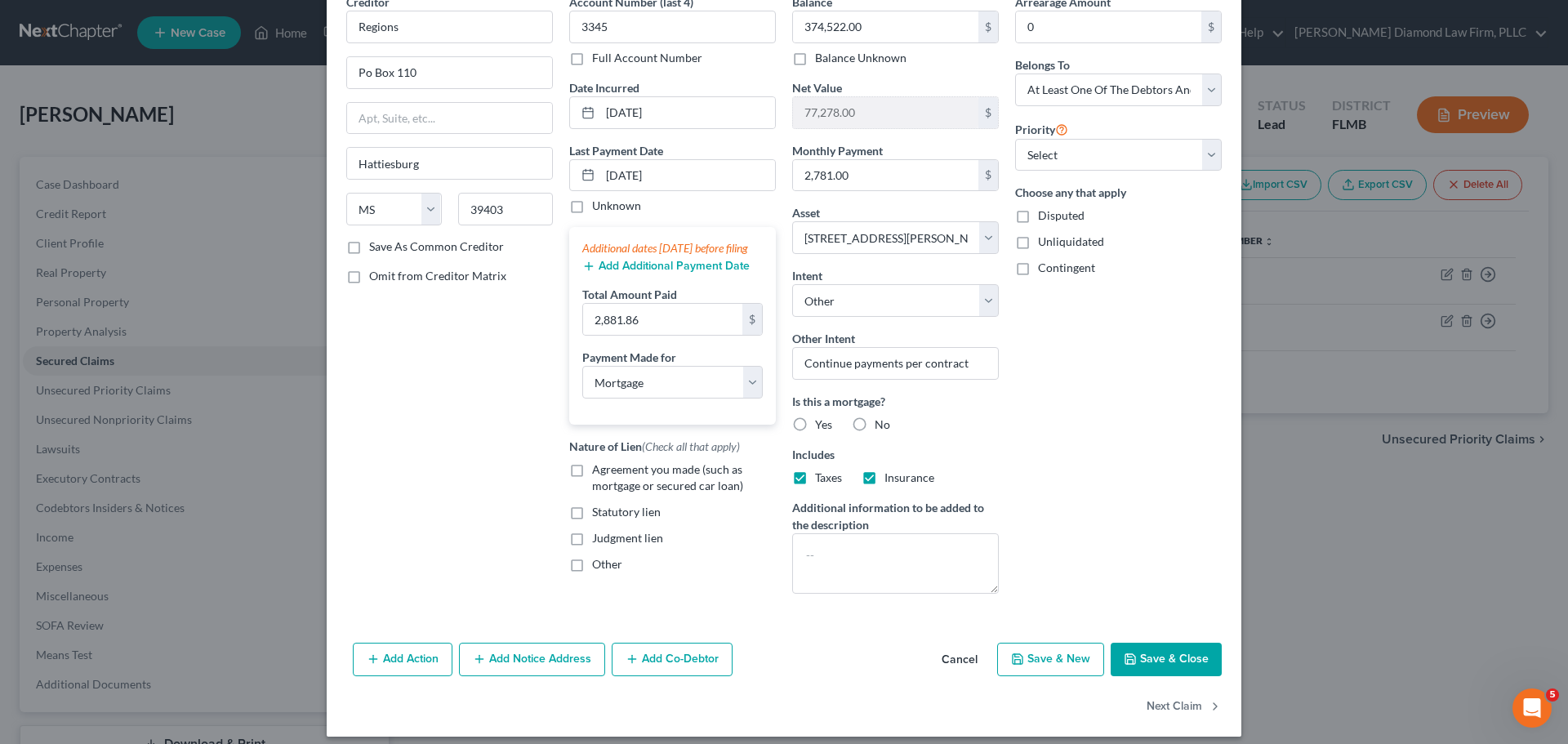
click at [596, 485] on span "Agreement you made (such as mortgage or secured car loan)" at bounding box center [667, 476] width 151 height 30
click at [598, 472] on input "Agreement you made (such as mortgage or secured car loan)" at bounding box center [604, 466] width 11 height 11
checkbox input "true"
click at [815, 418] on label "Yes" at bounding box center [823, 425] width 17 height 16
click at [822, 418] on input "Yes" at bounding box center [827, 422] width 11 height 11
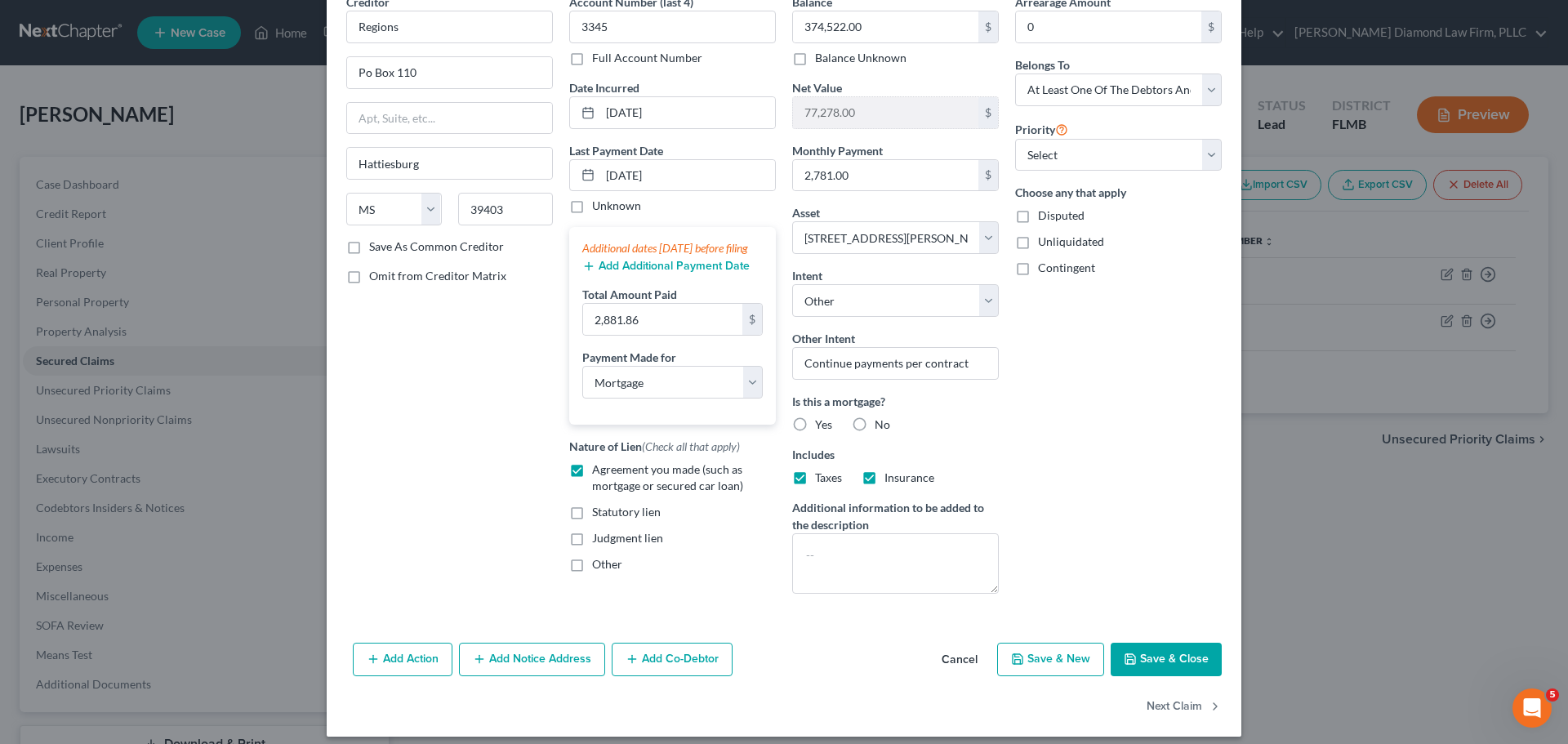
radio input "true"
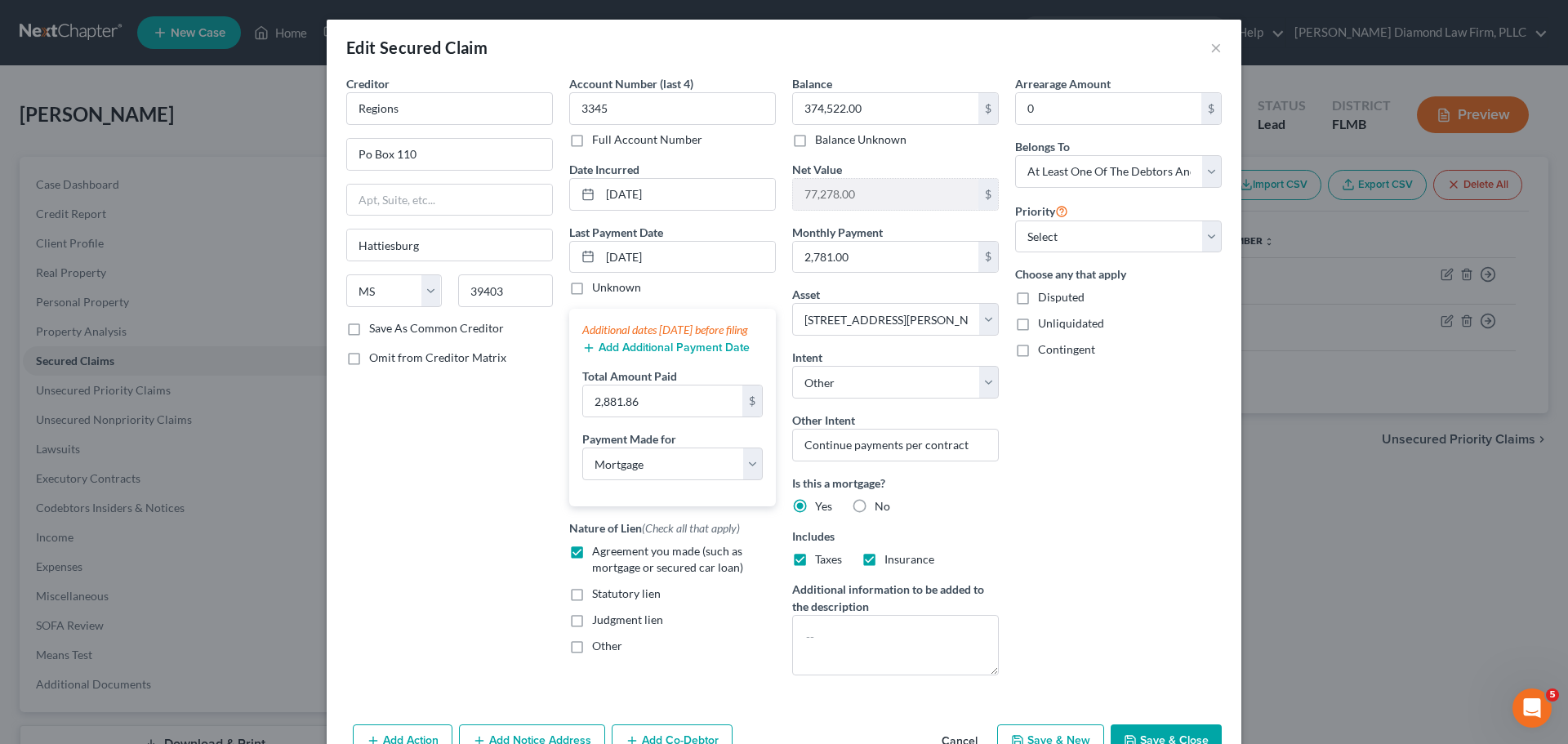
scroll to position [94, 0]
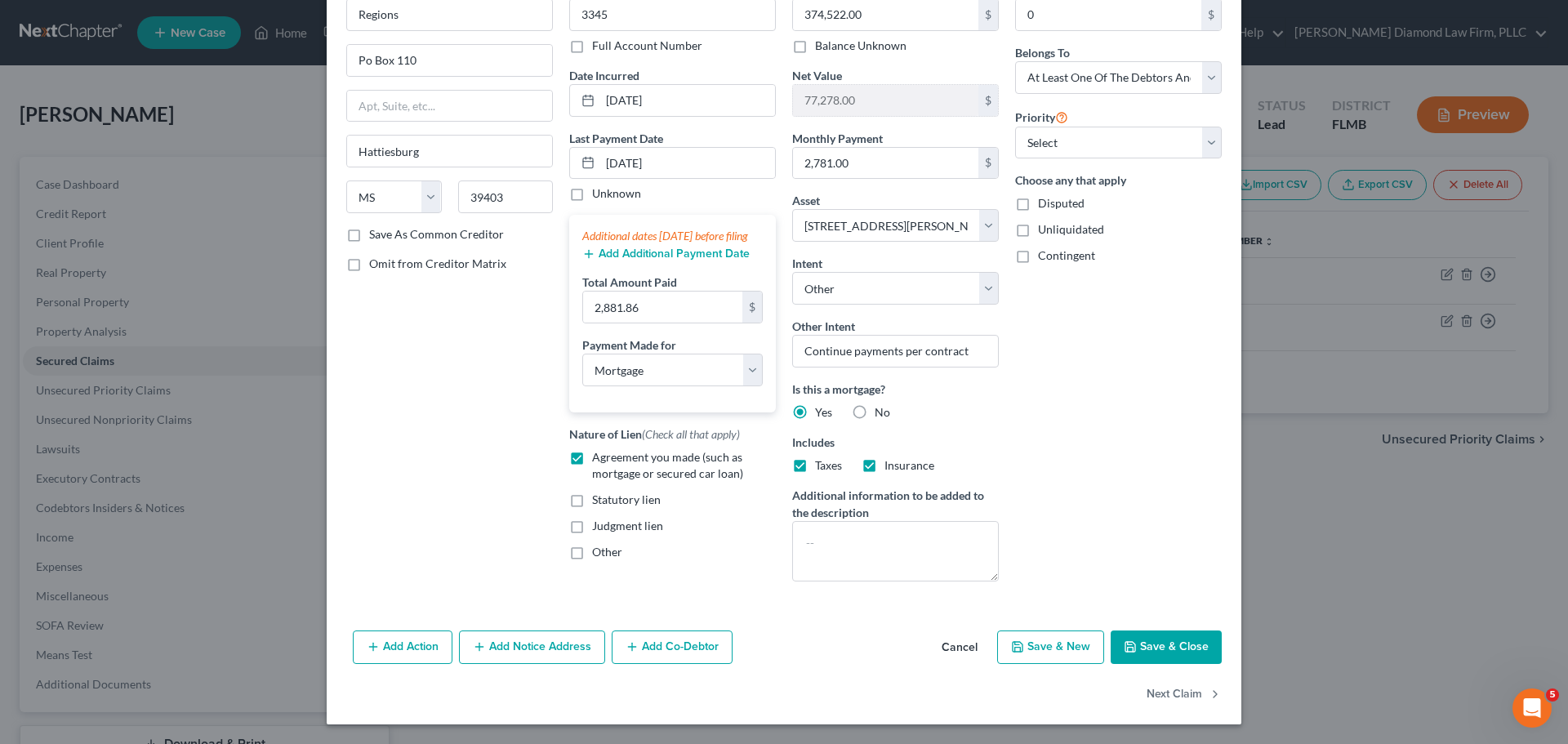
click at [1157, 635] on button "Save & Close" at bounding box center [1166, 648] width 111 height 34
select select
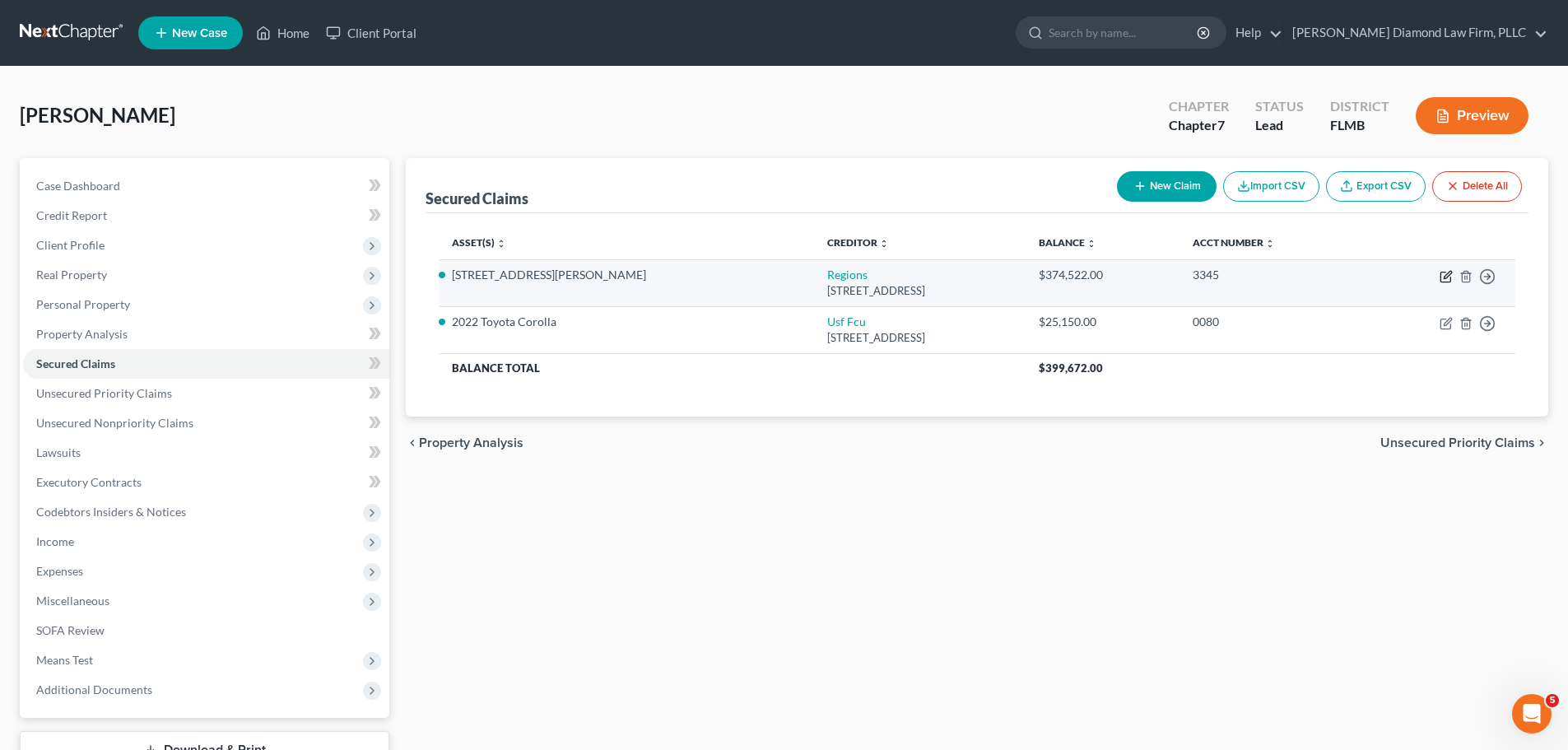
click at [1444, 274] on icon "button" at bounding box center [1446, 276] width 13 height 13
select select "25"
select select "3"
select select "4"
select select "3"
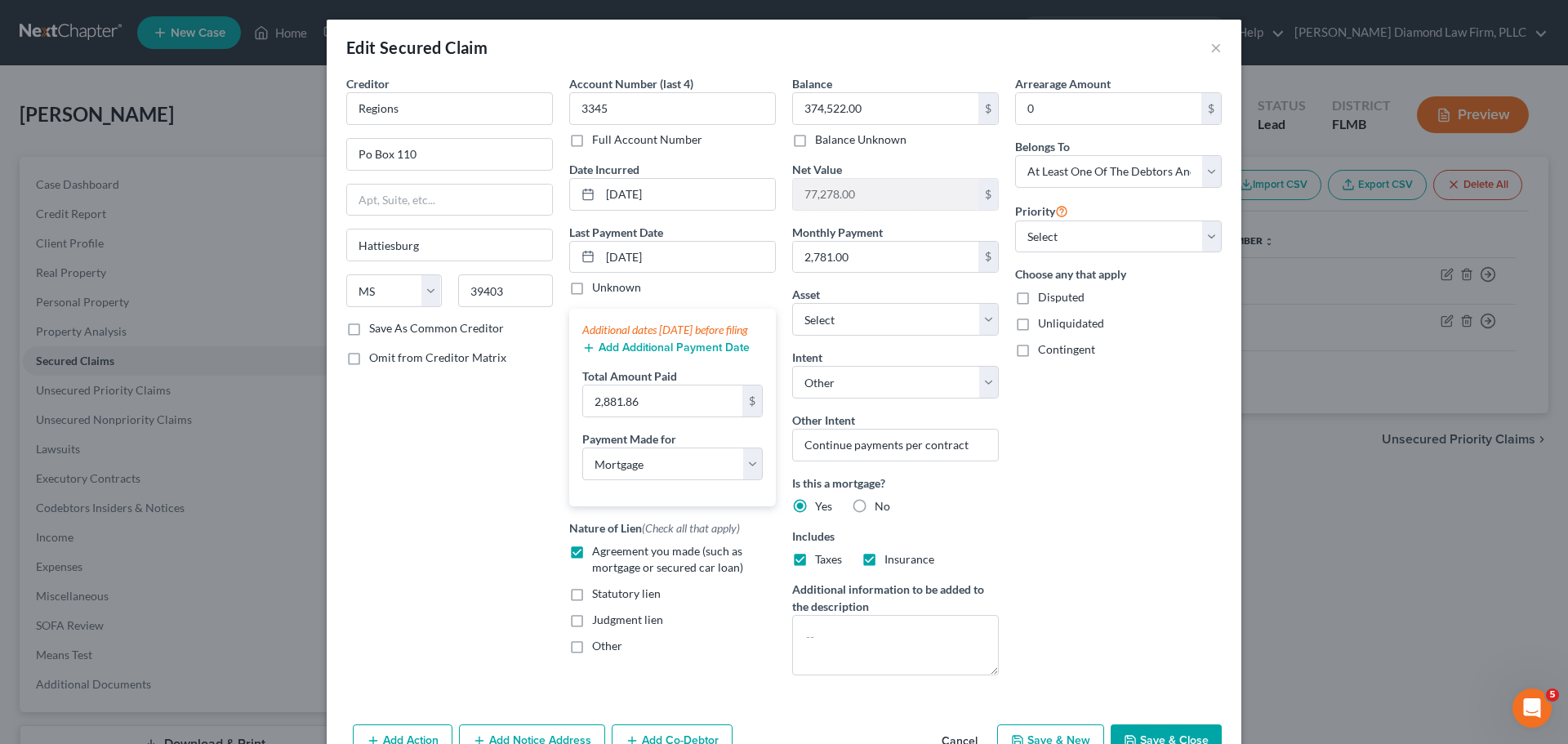
click at [668, 354] on button "Add Additional Payment Date" at bounding box center [666, 347] width 168 height 13
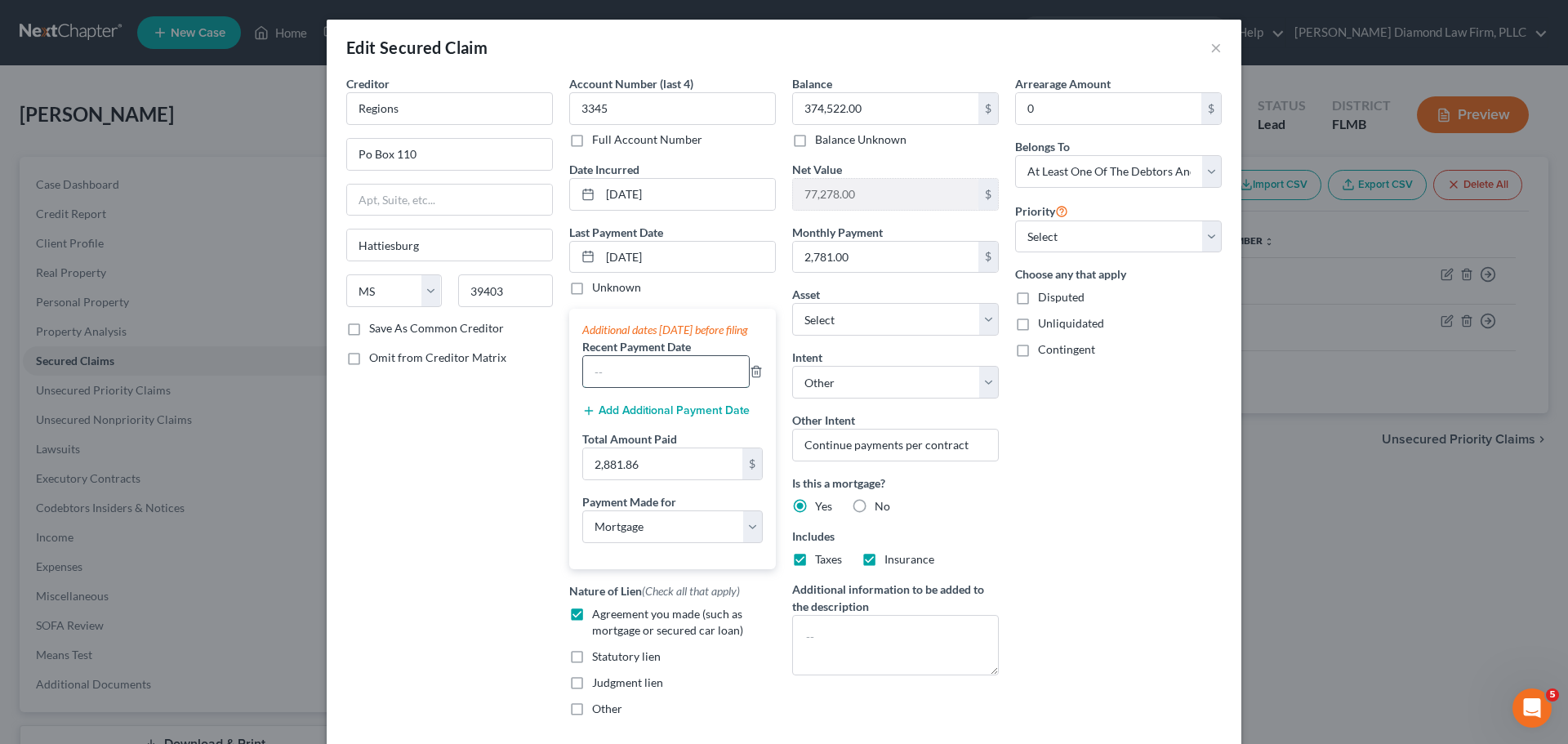
click at [641, 386] on input "text" at bounding box center [666, 372] width 166 height 31
type input "07/02/2025"
click at [647, 417] on div "Additional dates within 90 days before filing Recent Payment Date 07/02/2025 Ad…" at bounding box center [672, 438] width 207 height 260
click at [643, 437] on div "Additional dates within 90 days before filing Recent Payment Date 07/02/2025 Ad…" at bounding box center [672, 438] width 207 height 260
click at [644, 418] on button "Add Additional Payment Date" at bounding box center [666, 410] width 168 height 13
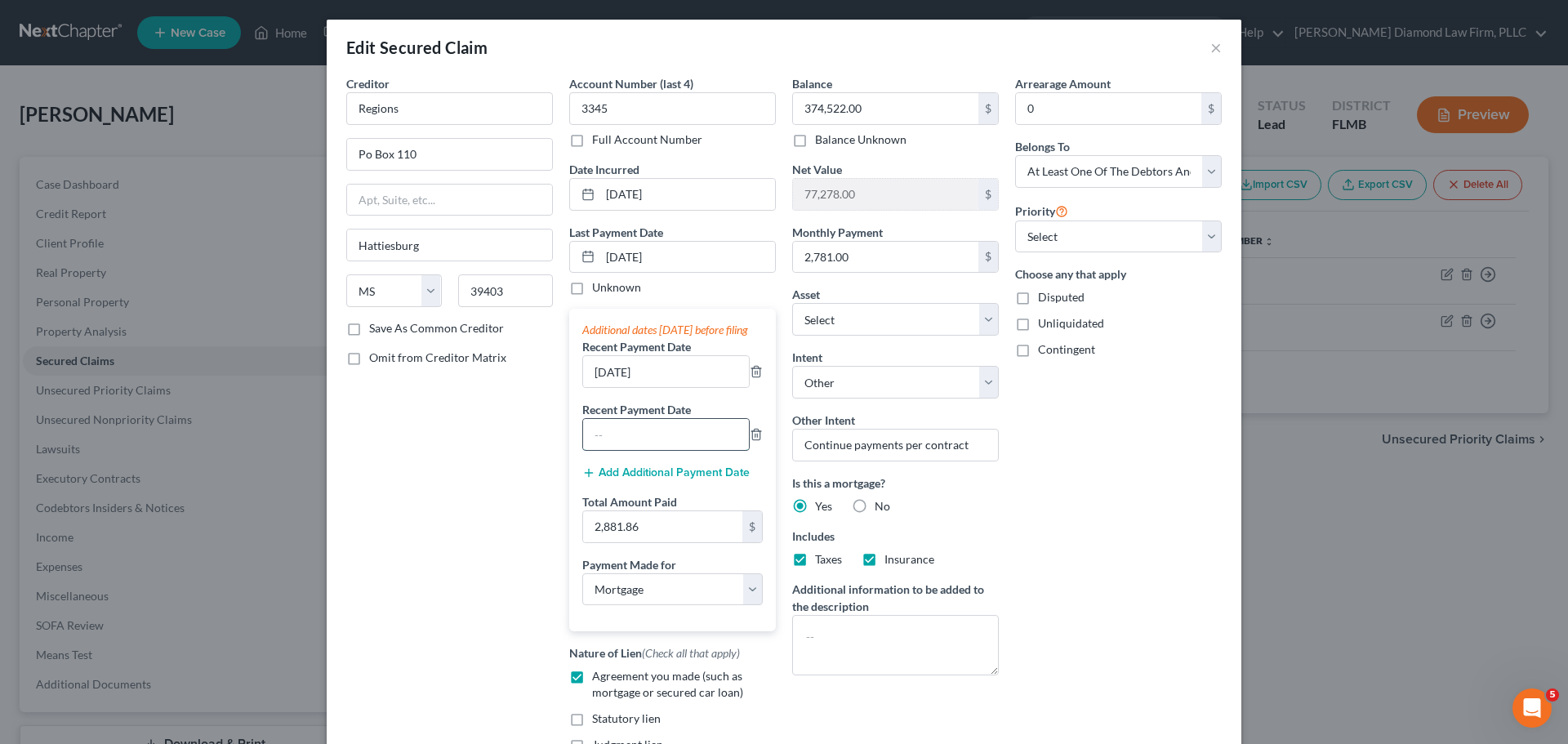
click at [631, 450] on input "text" at bounding box center [666, 434] width 166 height 31
type input "06/06/2025"
click at [633, 542] on input "2,881.86" at bounding box center [662, 527] width 160 height 31
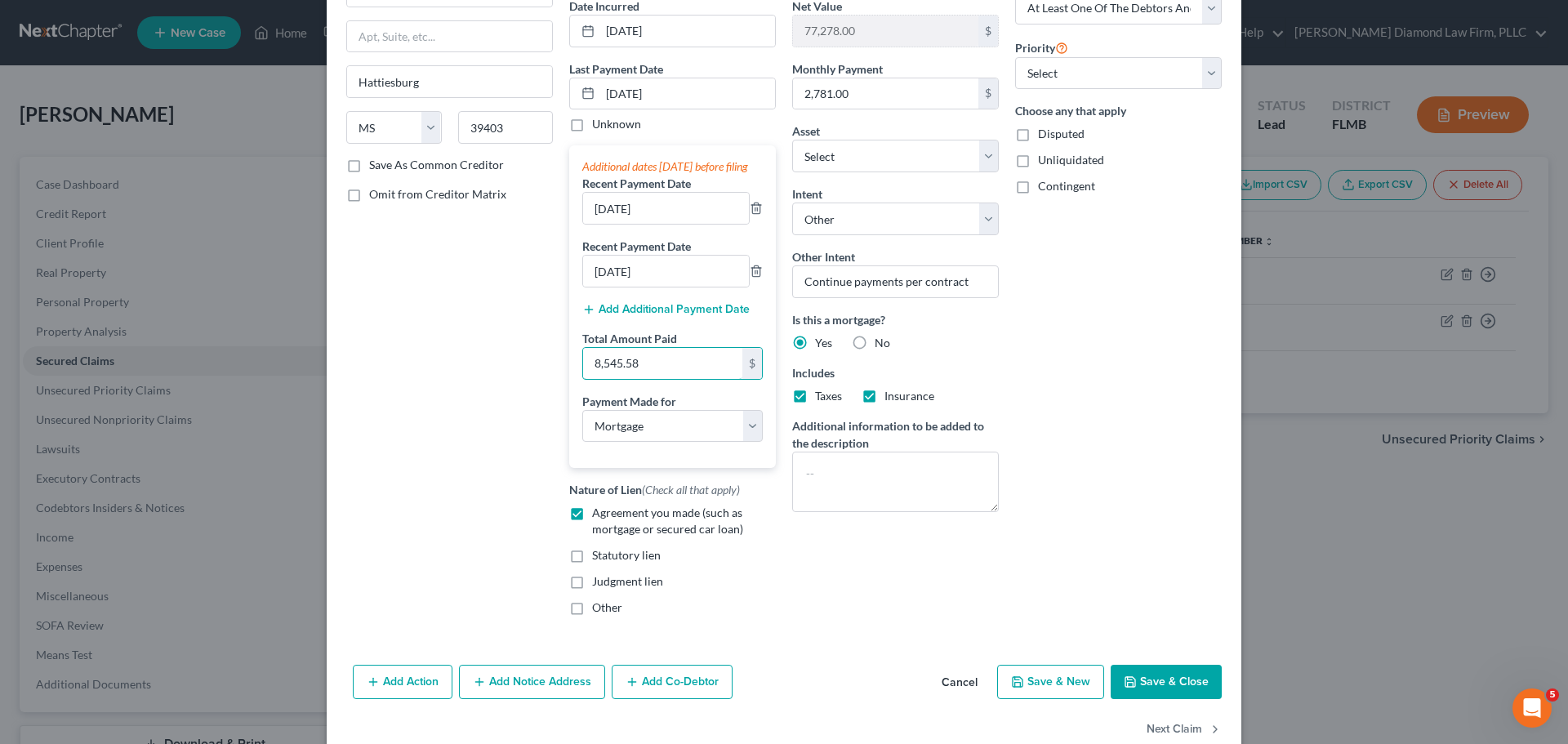
scroll to position [215, 0]
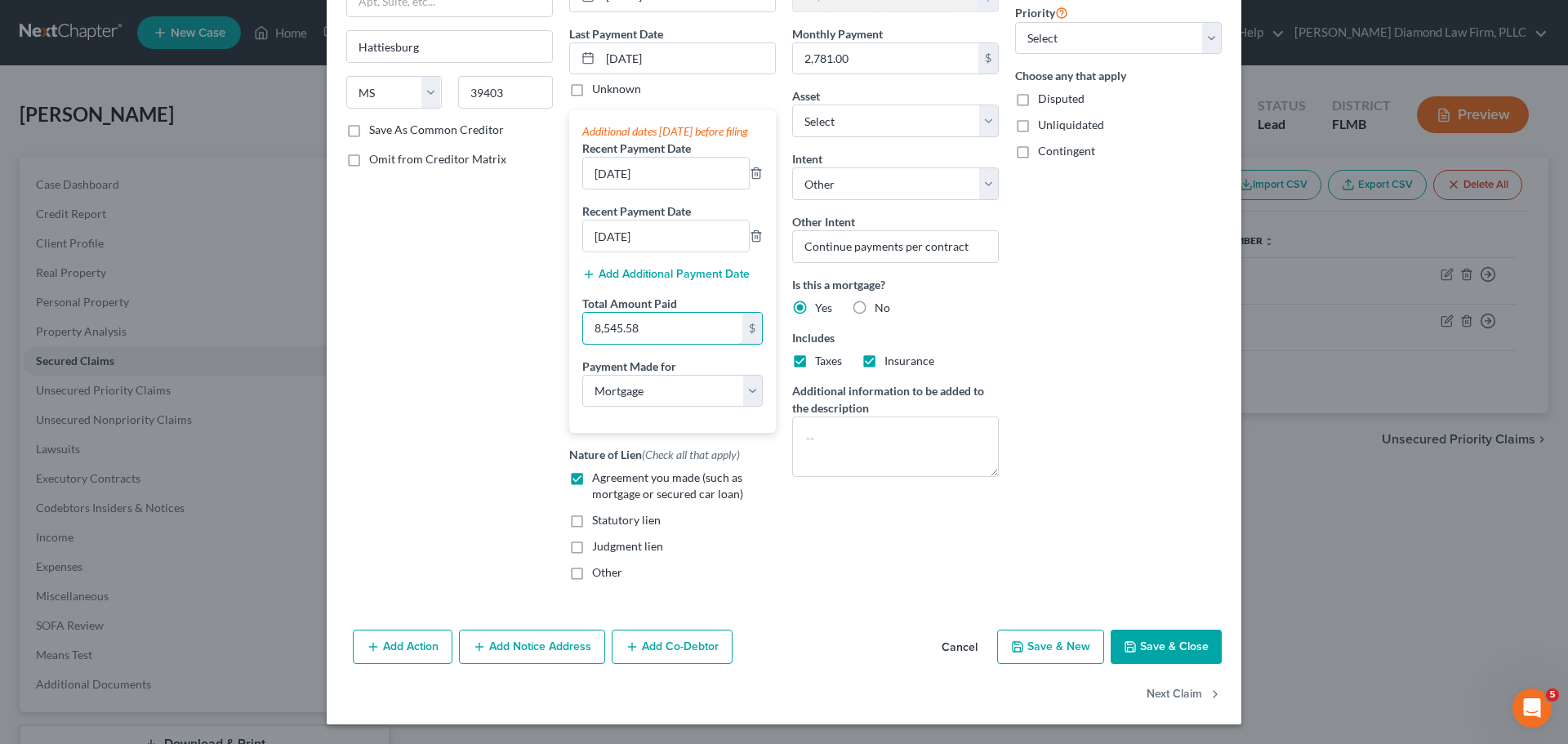
type input "8,545.58"
click at [1146, 654] on button "Save & Close" at bounding box center [1166, 647] width 111 height 34
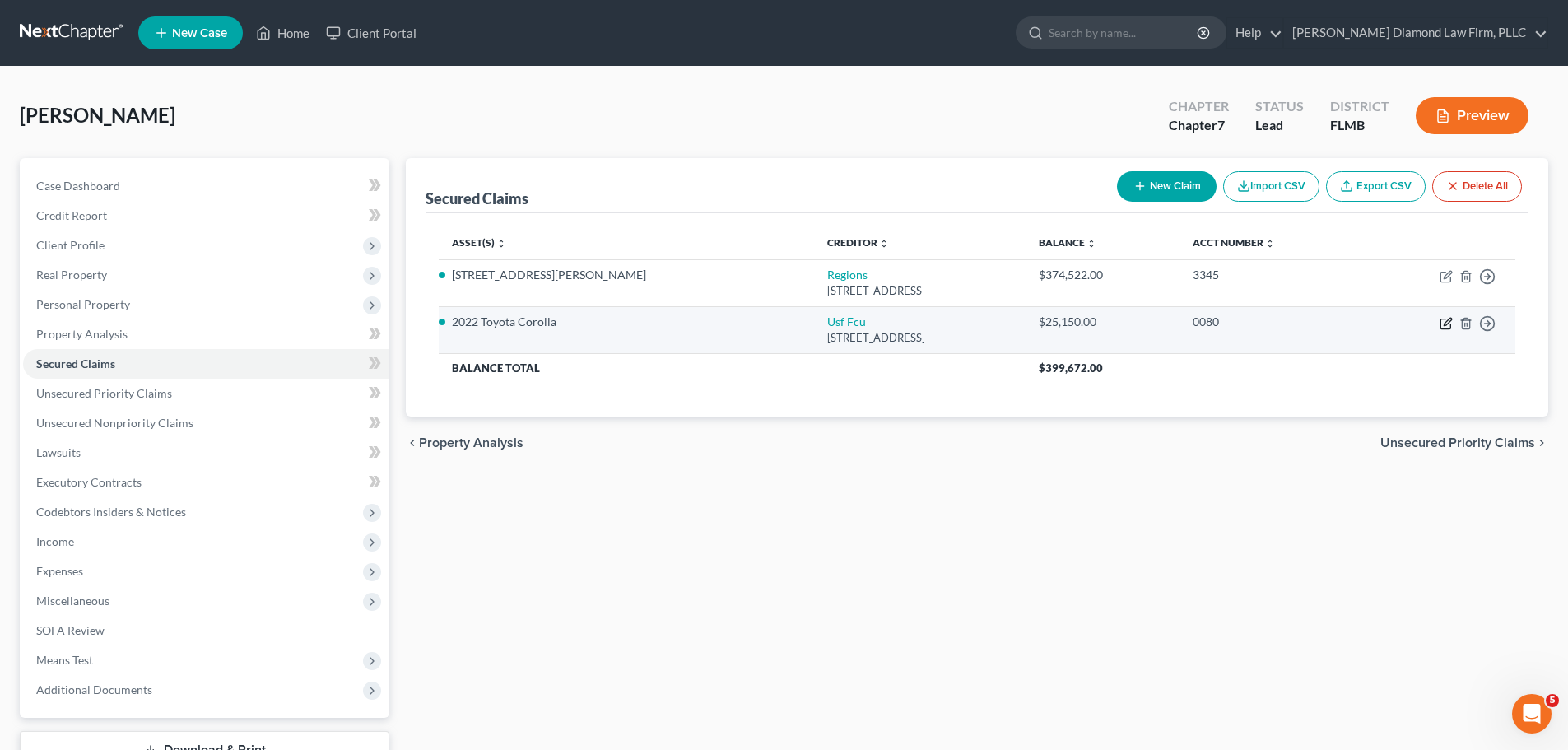
click at [1442, 325] on icon "button" at bounding box center [1445, 324] width 10 height 10
select select "9"
select select "2"
select select "0"
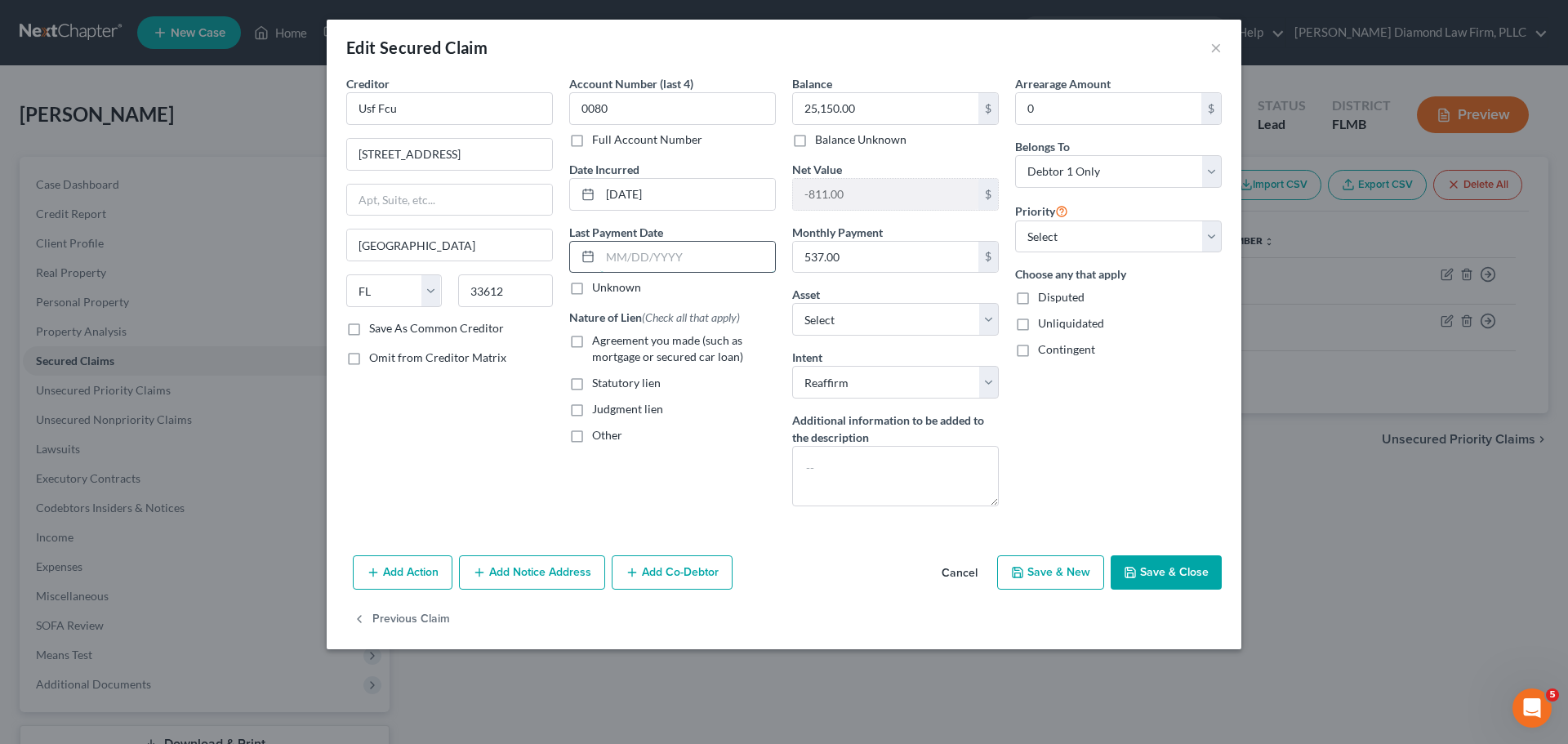
click at [635, 269] on input "text" at bounding box center [687, 257] width 175 height 31
click at [686, 269] on input "text" at bounding box center [687, 257] width 175 height 31
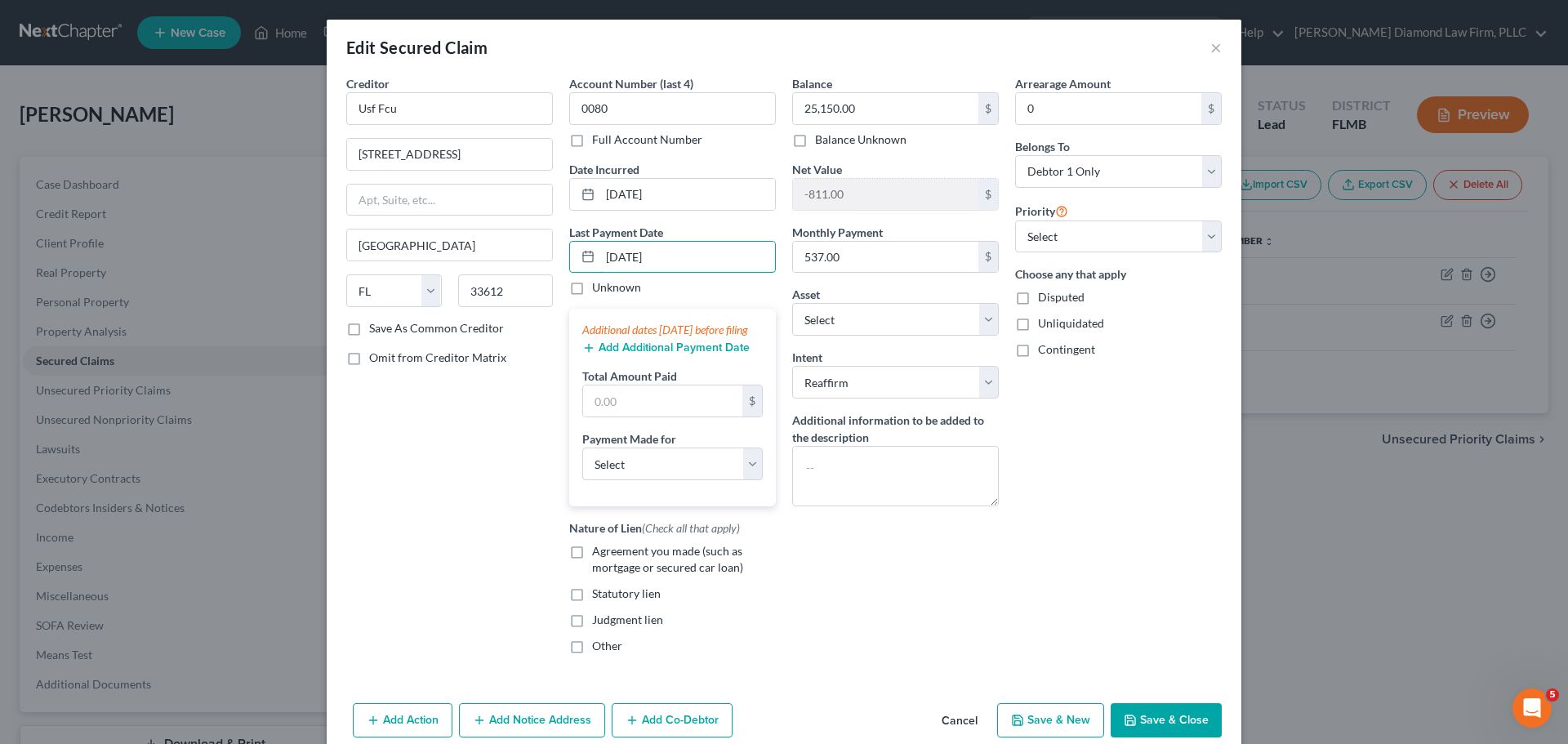
type input "07/15/2025"
click at [628, 354] on button "Add Additional Payment Date" at bounding box center [666, 347] width 168 height 13
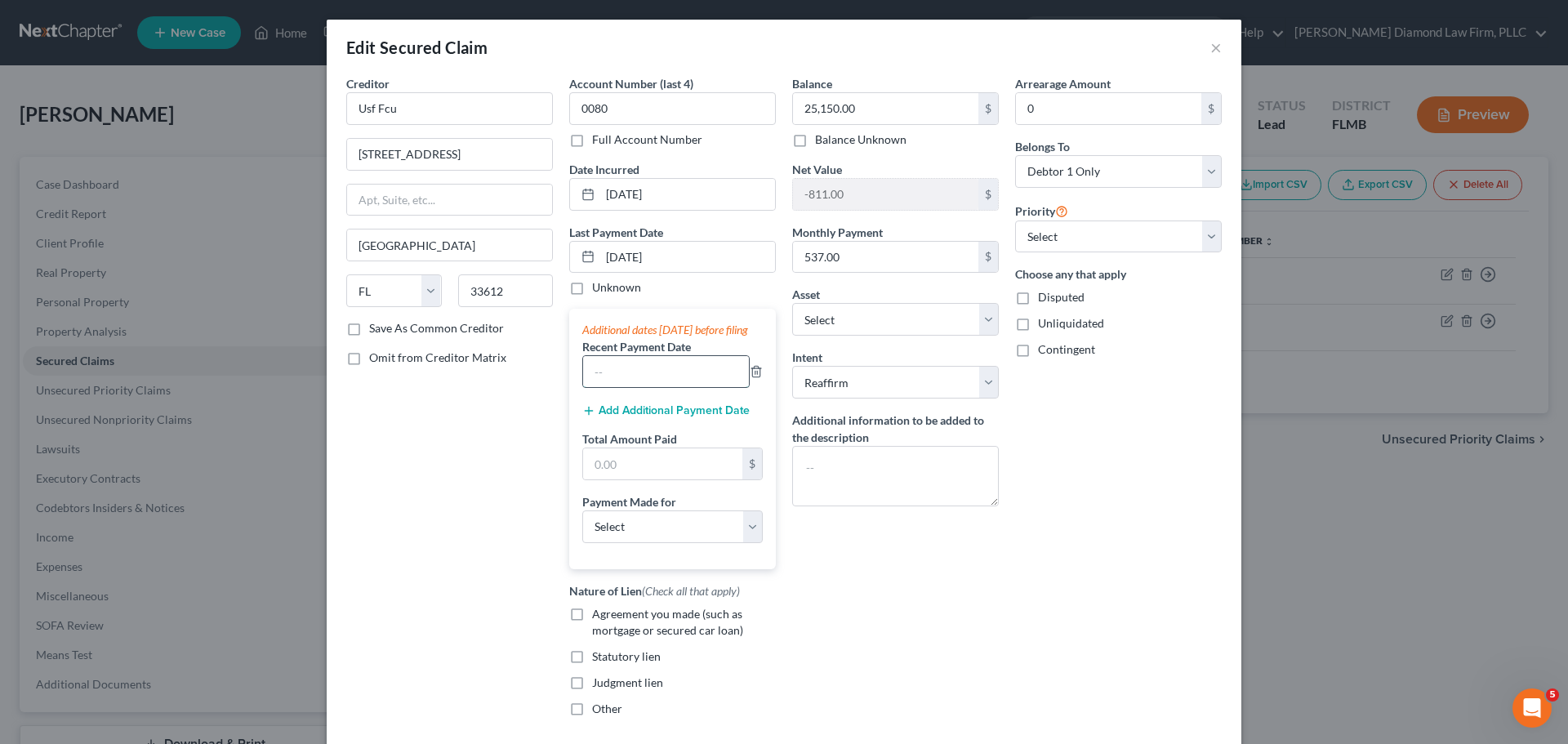
click at [629, 386] on input "text" at bounding box center [666, 372] width 166 height 31
type input "07/01/2025"
click at [646, 418] on button "Add Additional Payment Date" at bounding box center [666, 410] width 168 height 13
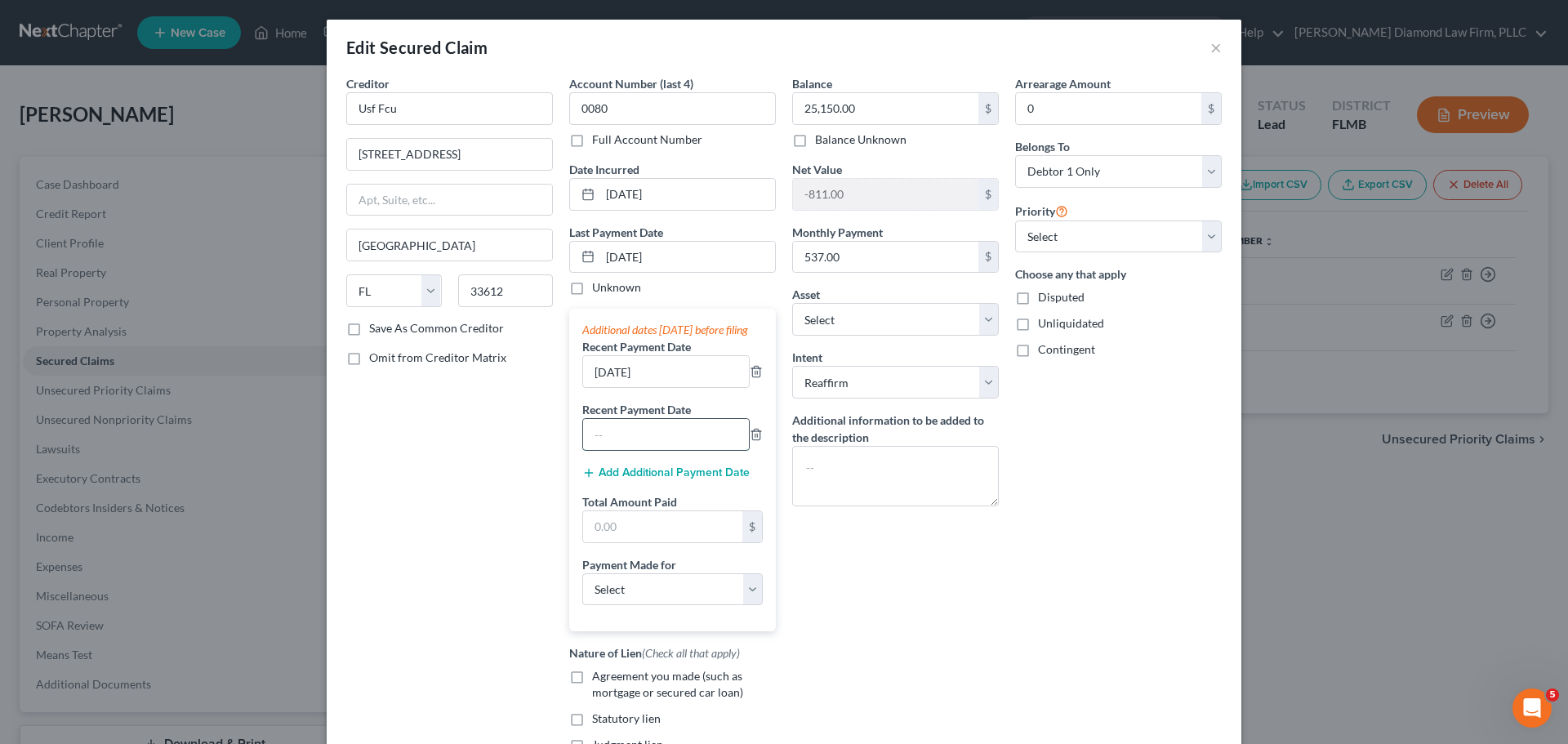
click at [624, 450] on input "text" at bounding box center [666, 434] width 166 height 31
type input "06/17/2025"
click at [633, 479] on button "Add Additional Payment Date" at bounding box center [666, 473] width 168 height 13
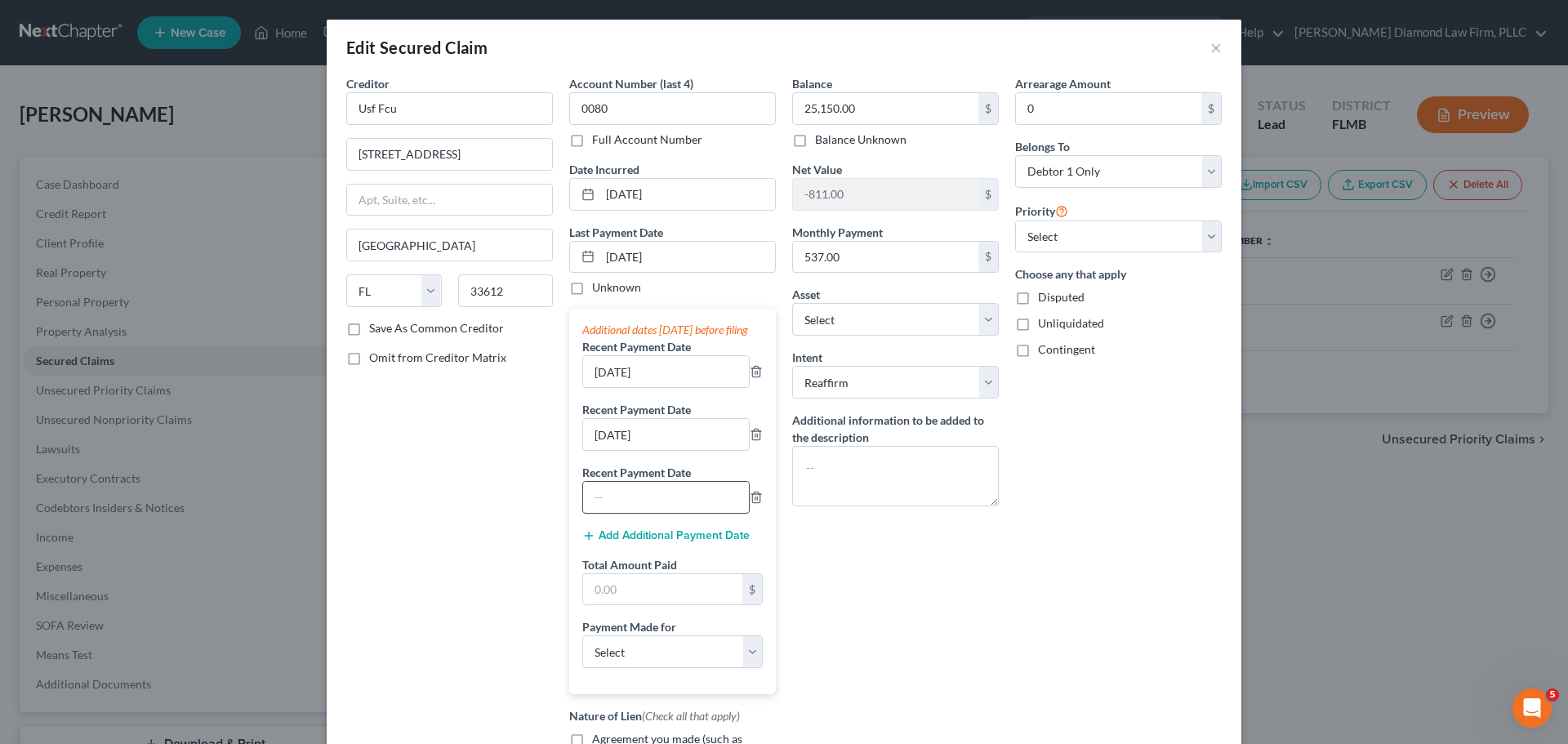
click at [618, 512] on input "text" at bounding box center [666, 497] width 166 height 31
type input "06/03/2025"
click at [645, 605] on input "text" at bounding box center [662, 589] width 160 height 31
type input "1,080"
click at [641, 667] on select "Select Car Credit Card Loan Repayment Mortgage Other Suppliers Or Vendors" at bounding box center [672, 651] width 180 height 32
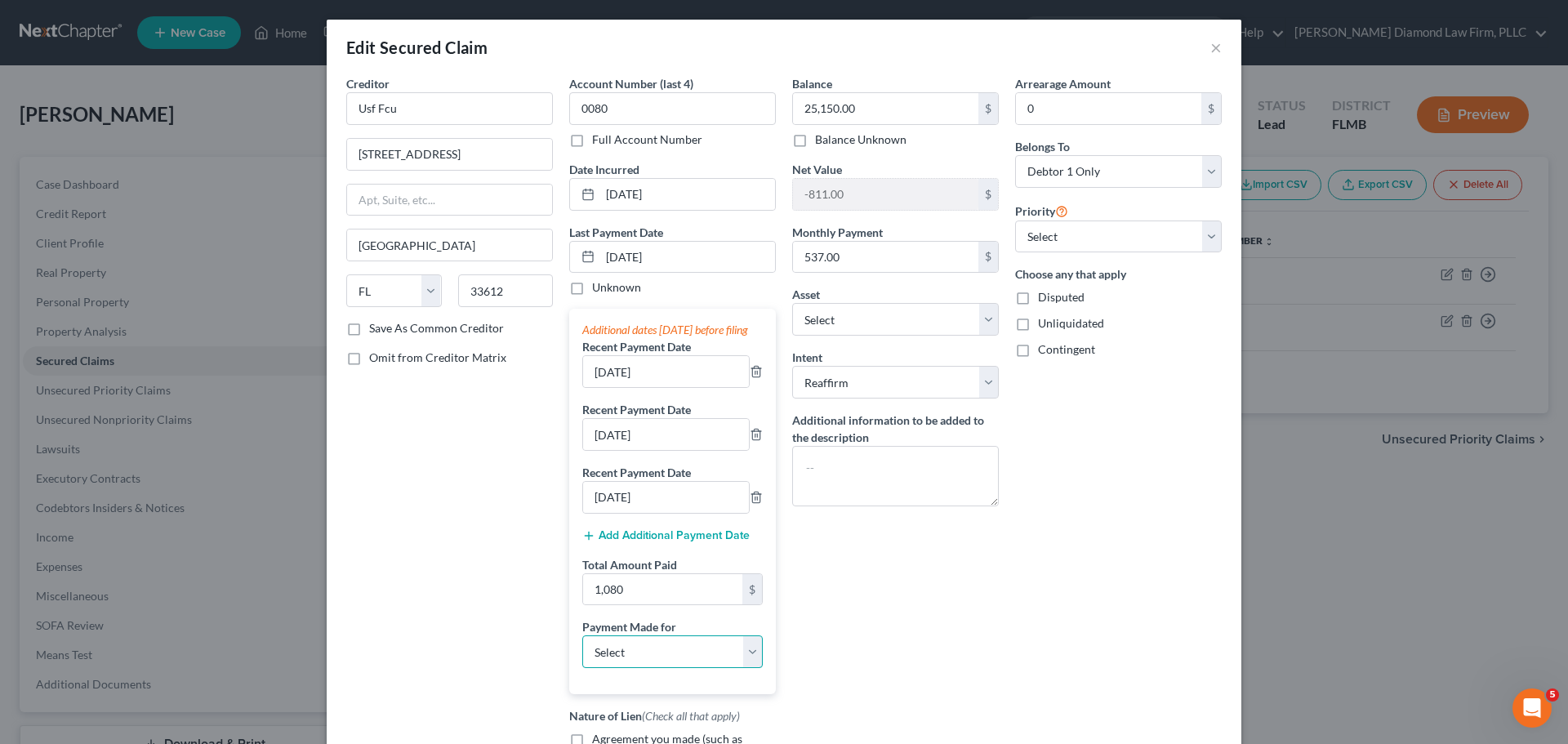
select select "0"
click at [582, 651] on select "Select Car Credit Card Loan Repayment Mortgage Other Suppliers Or Vendors" at bounding box center [672, 651] width 180 height 32
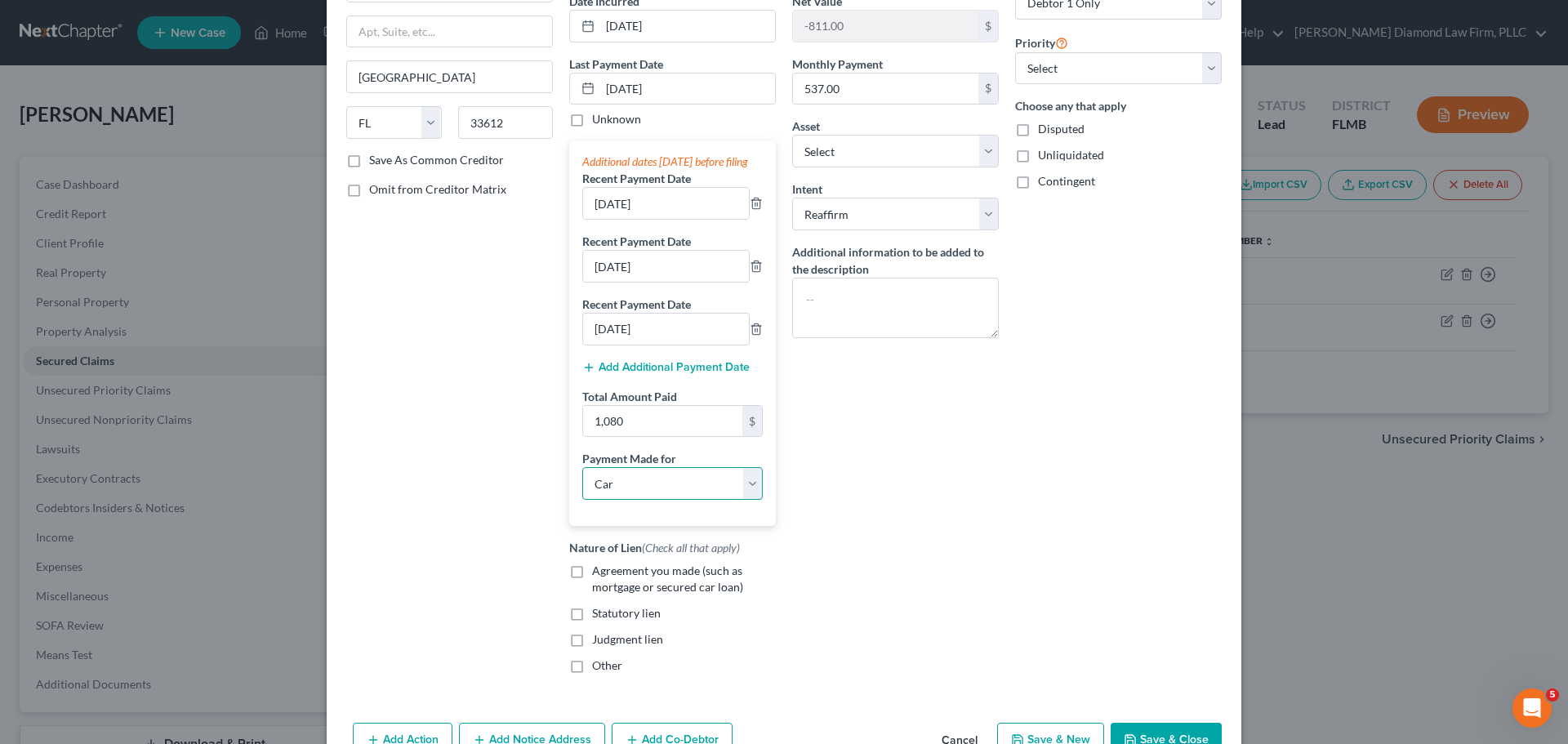
scroll to position [245, 0]
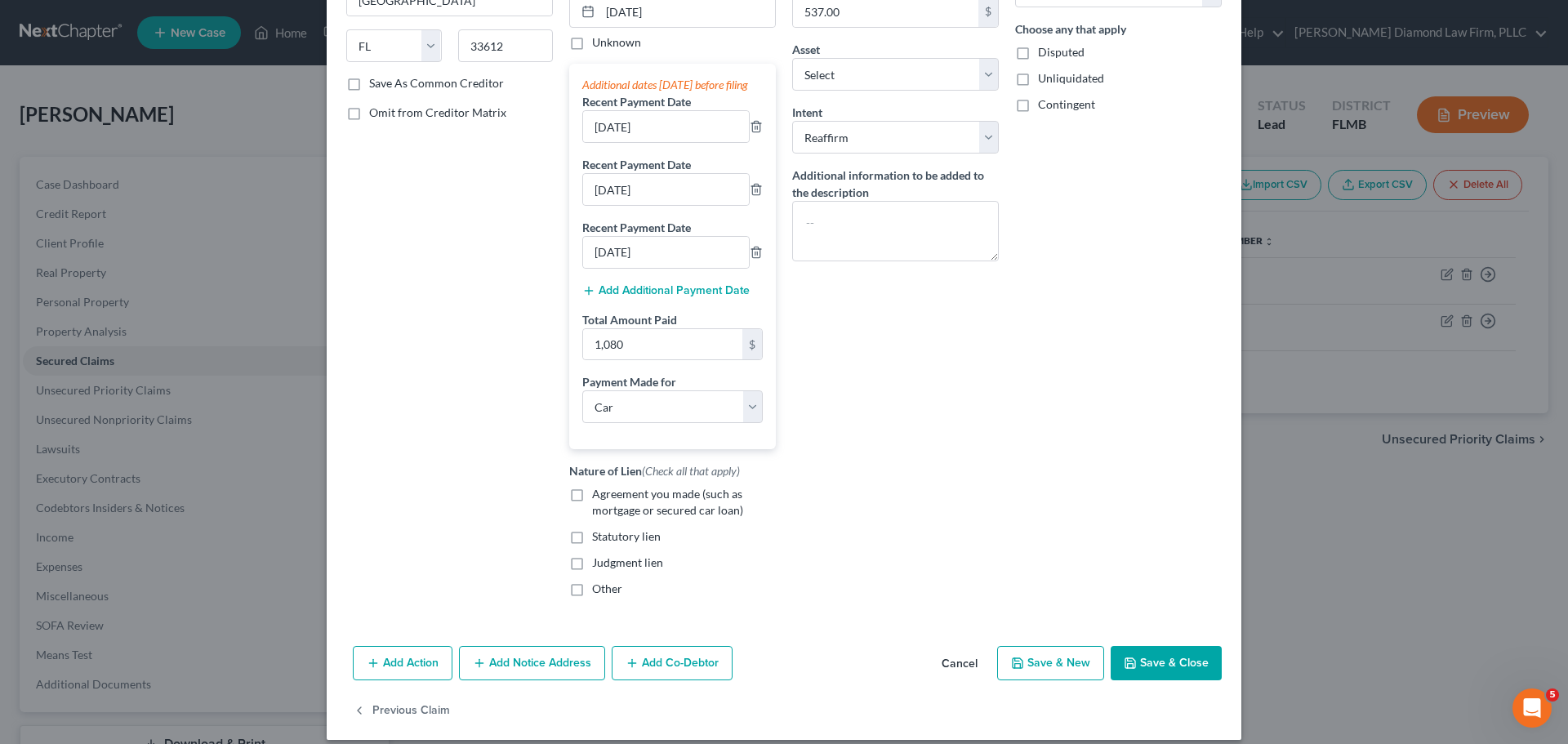
click at [620, 516] on span "Agreement you made (such as mortgage or secured car loan)" at bounding box center [667, 501] width 151 height 30
click at [609, 496] on input "Agreement you made (such as mortgage or secured car loan)" at bounding box center [604, 491] width 11 height 11
checkbox input "true"
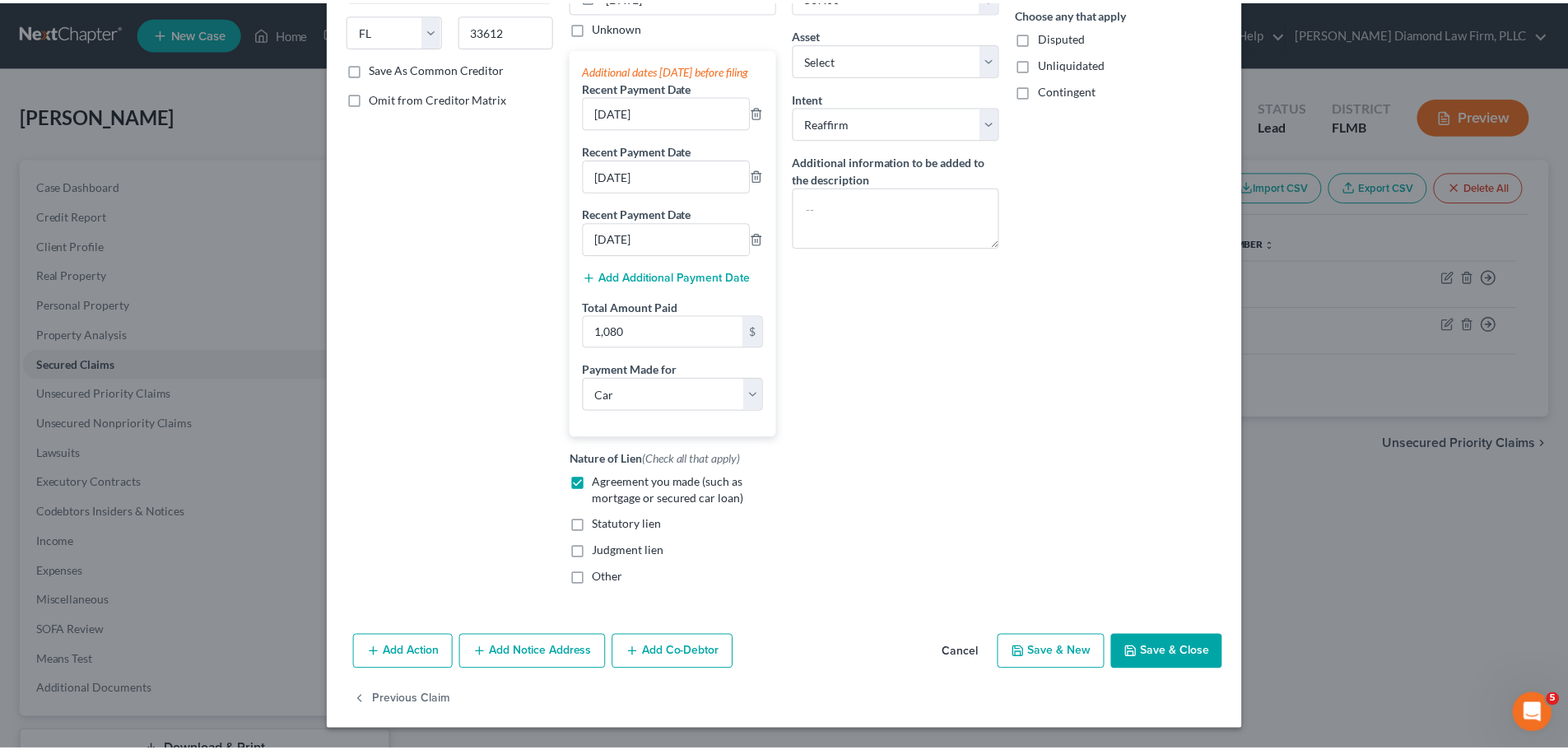
scroll to position [279, 0]
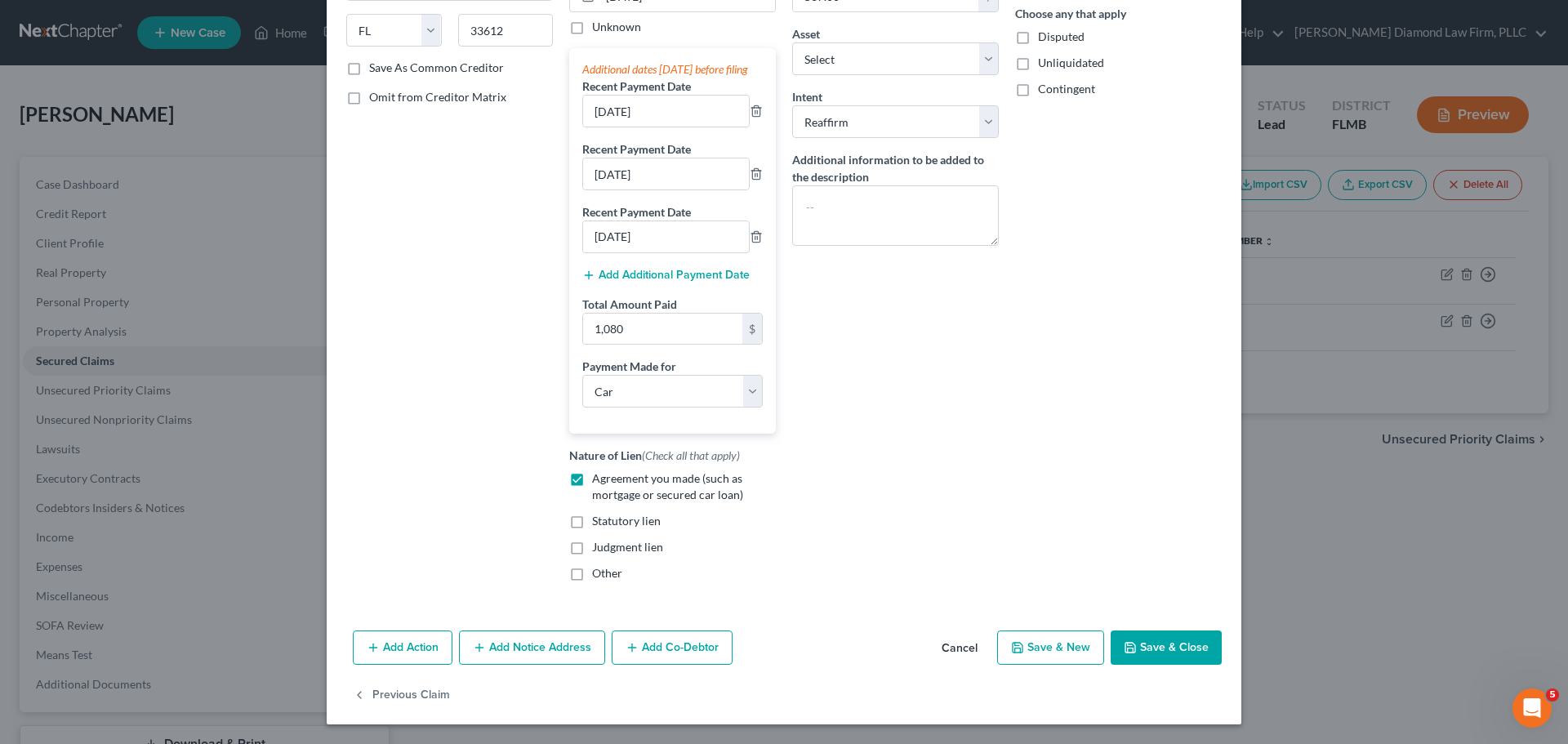
click at [1175, 646] on button "Save & Close" at bounding box center [1166, 648] width 111 height 34
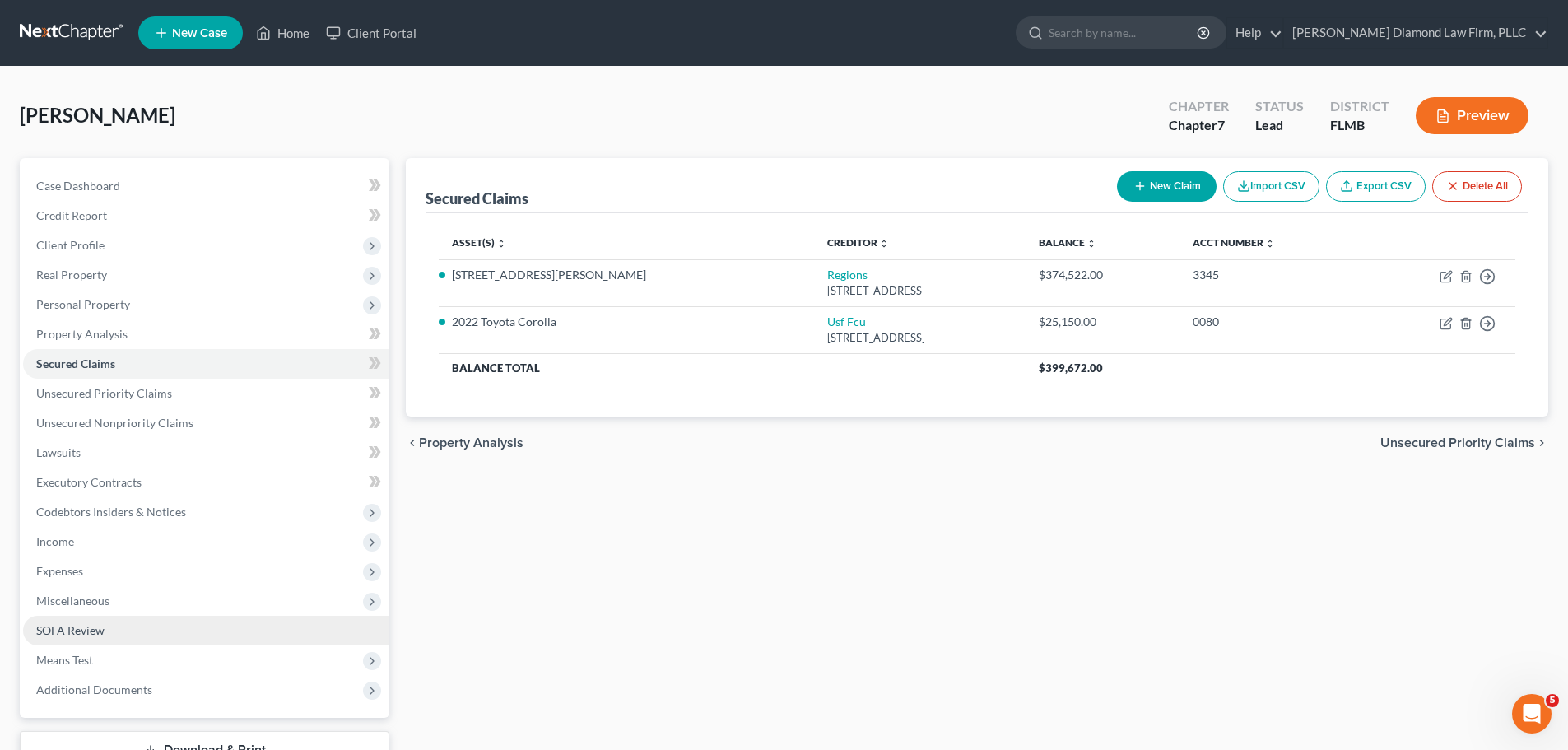
click at [100, 635] on span "SOFA Review" at bounding box center [70, 629] width 68 height 14
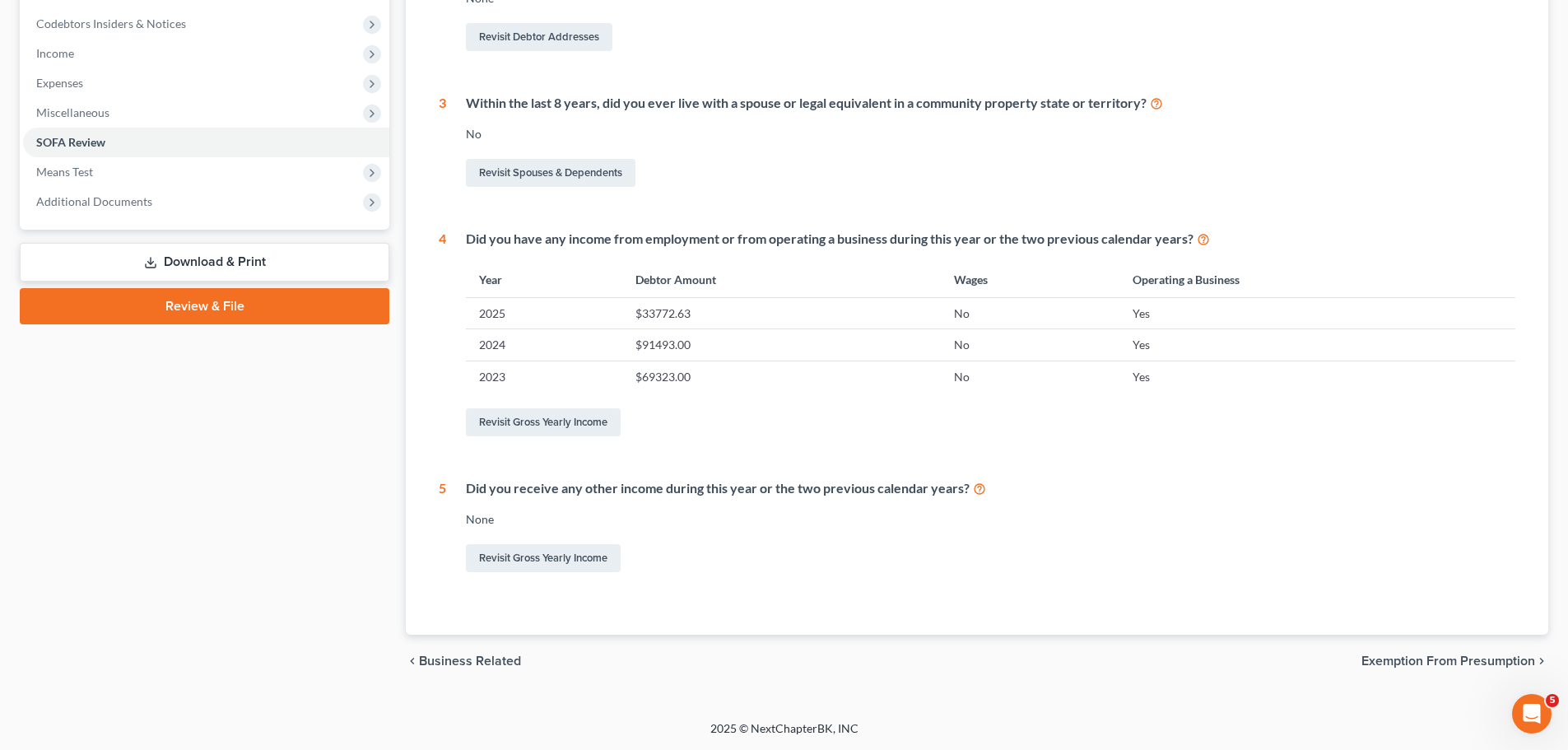
scroll to position [76, 0]
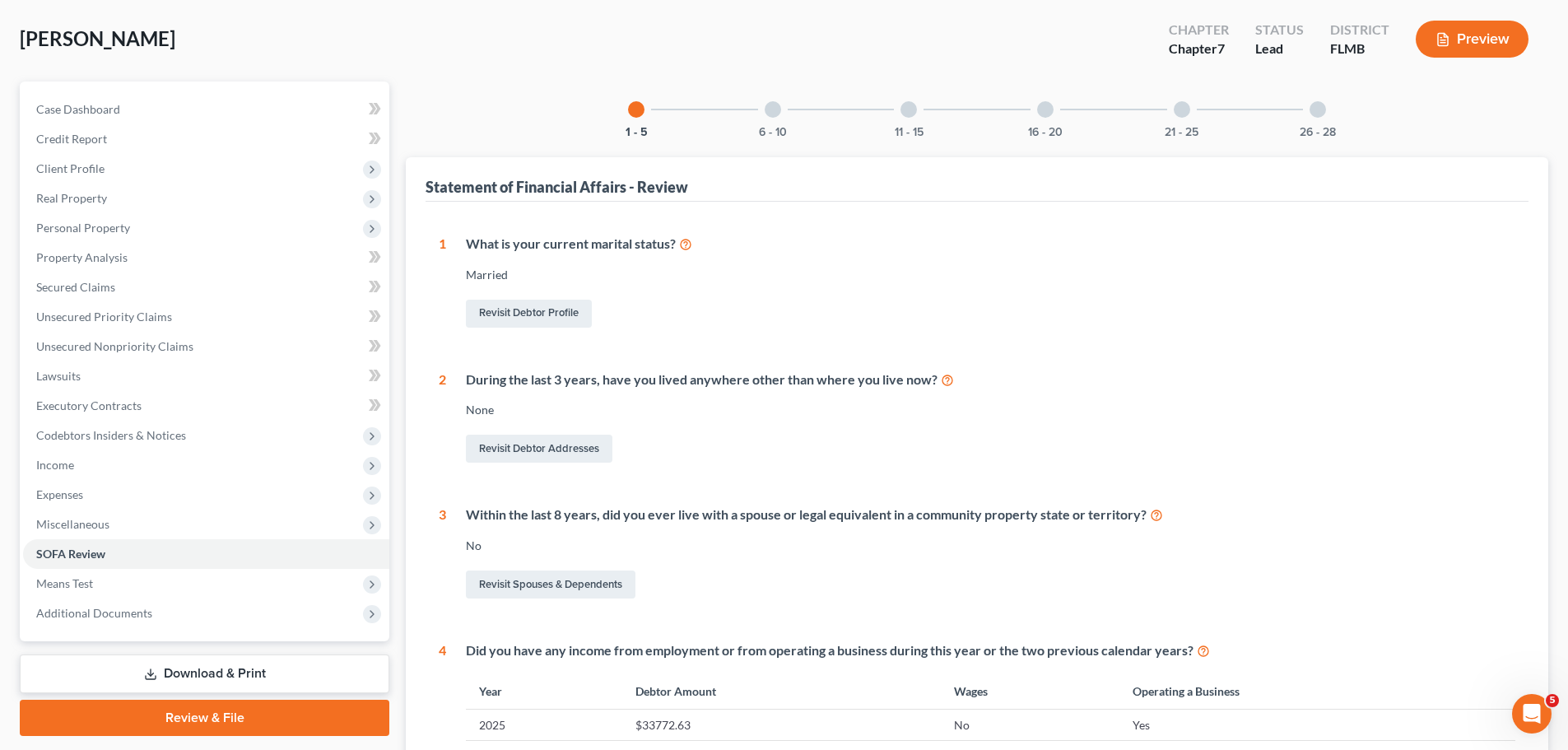
click at [779, 112] on div at bounding box center [773, 109] width 16 height 16
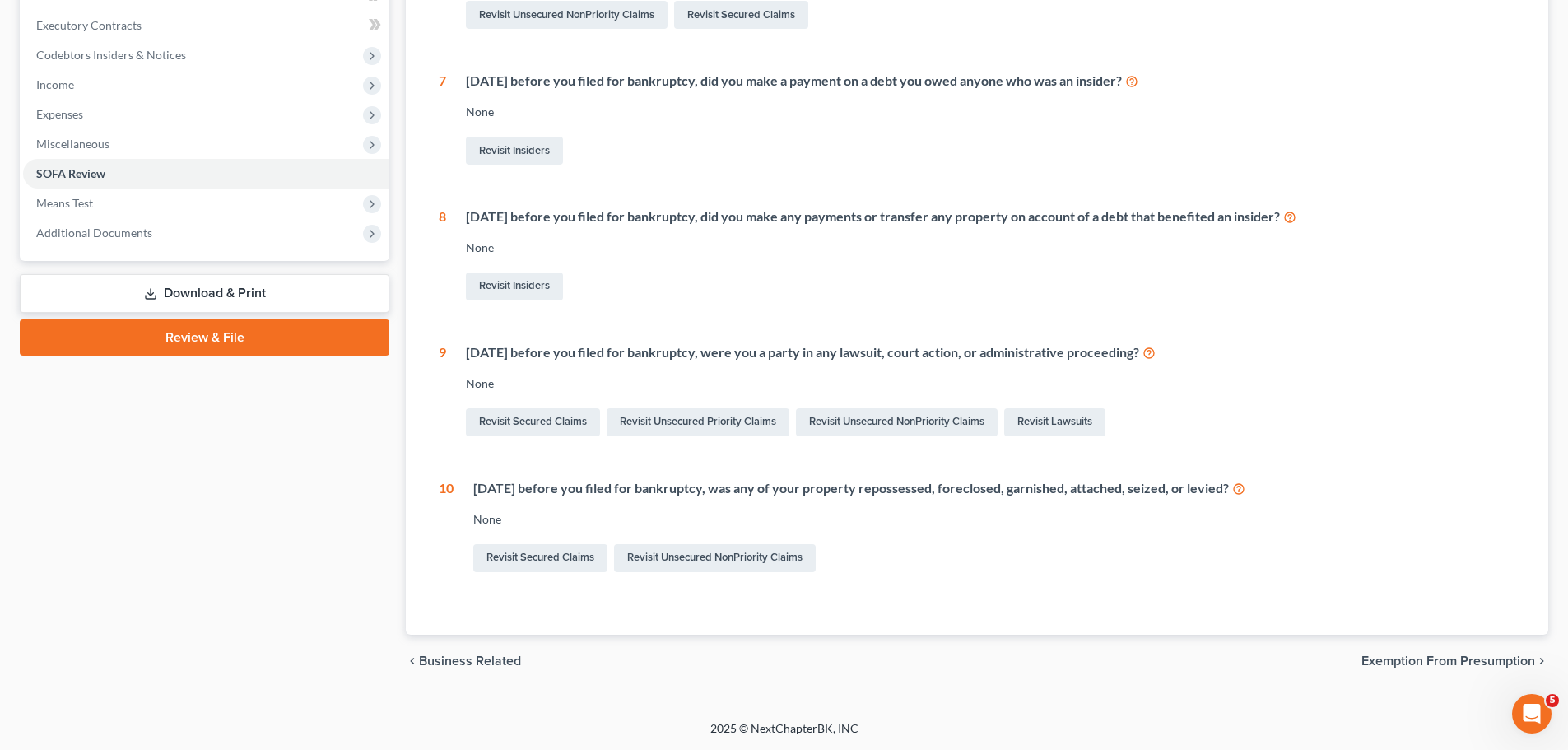
scroll to position [45, 0]
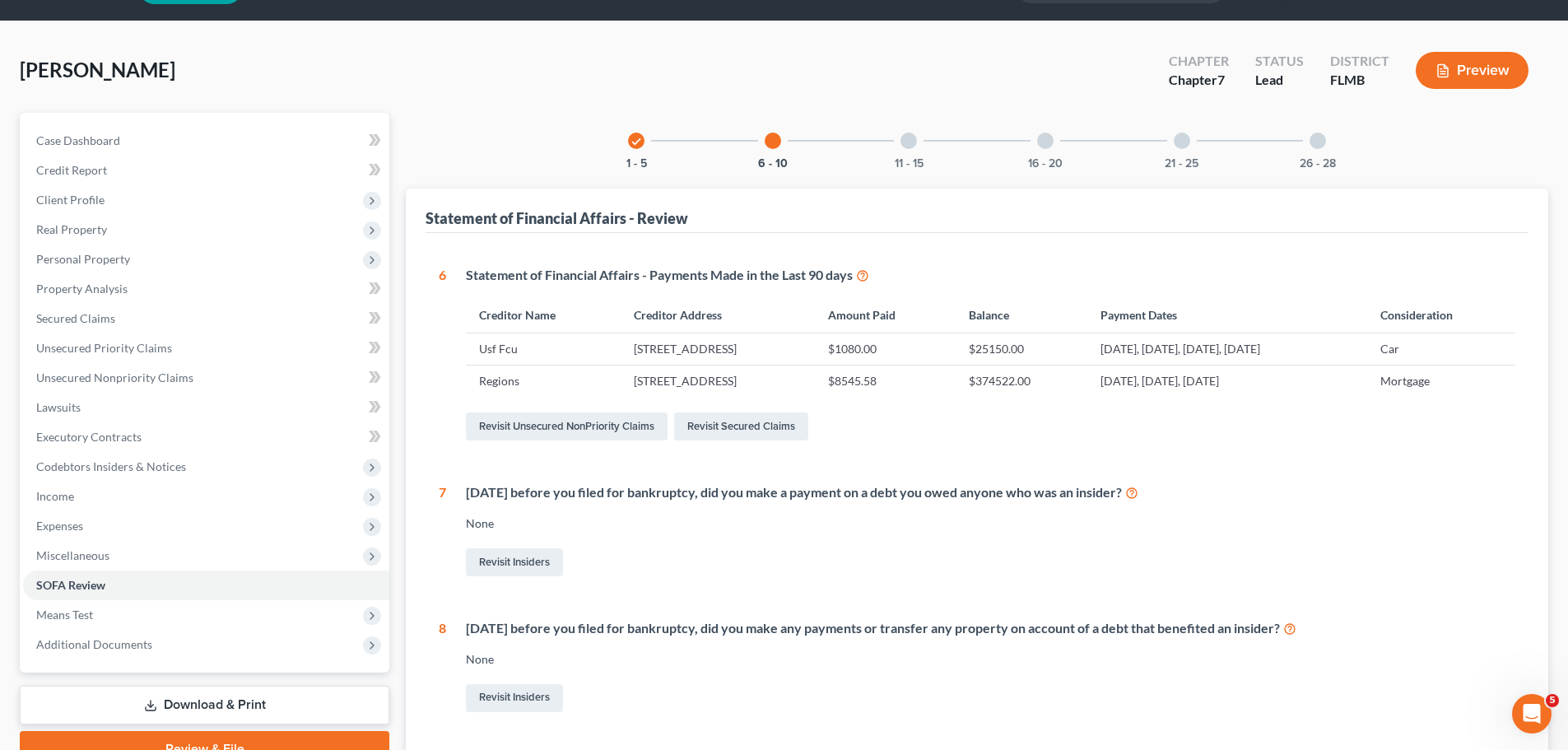
click at [932, 142] on div "11 - 15" at bounding box center [910, 141] width 56 height 56
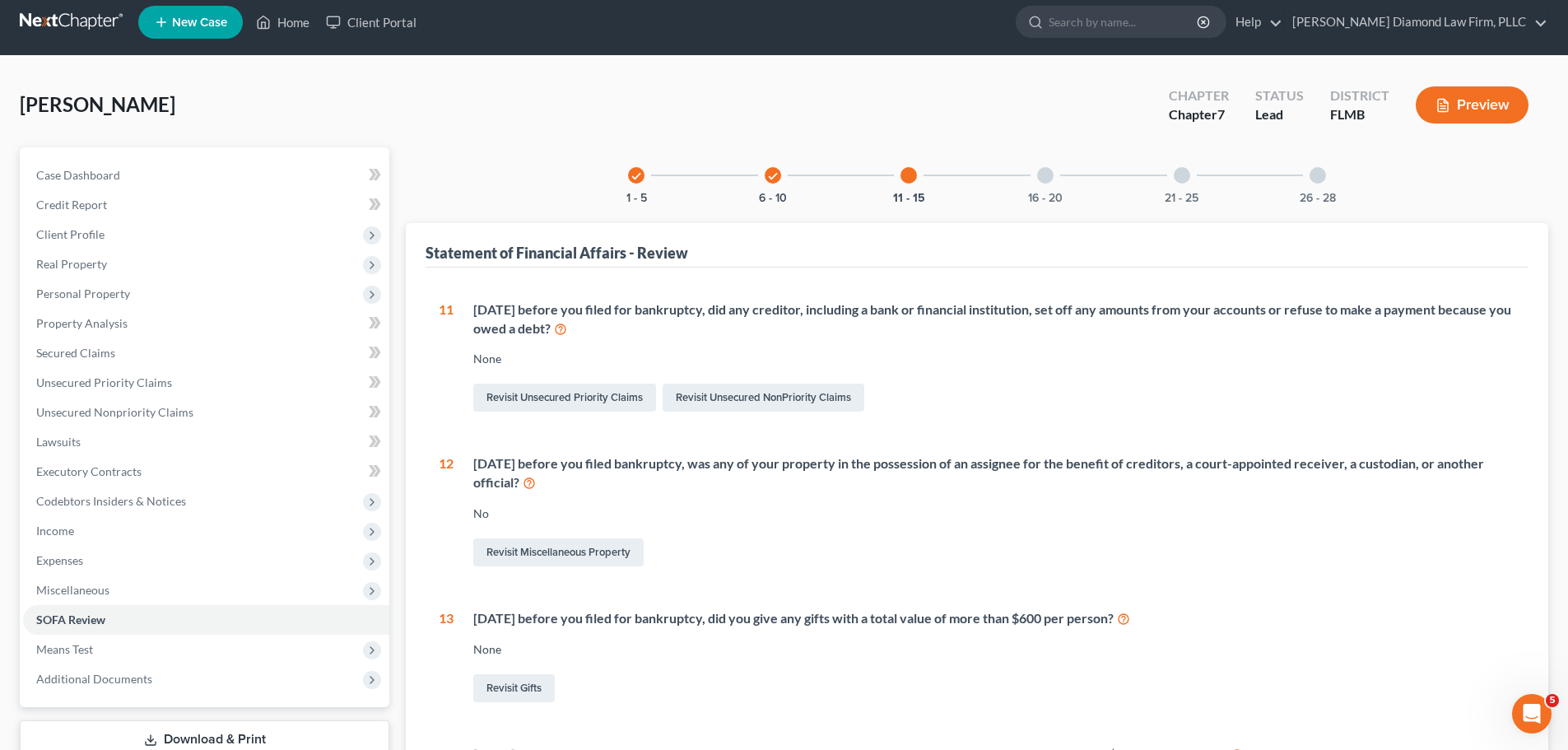
scroll to position [0, 0]
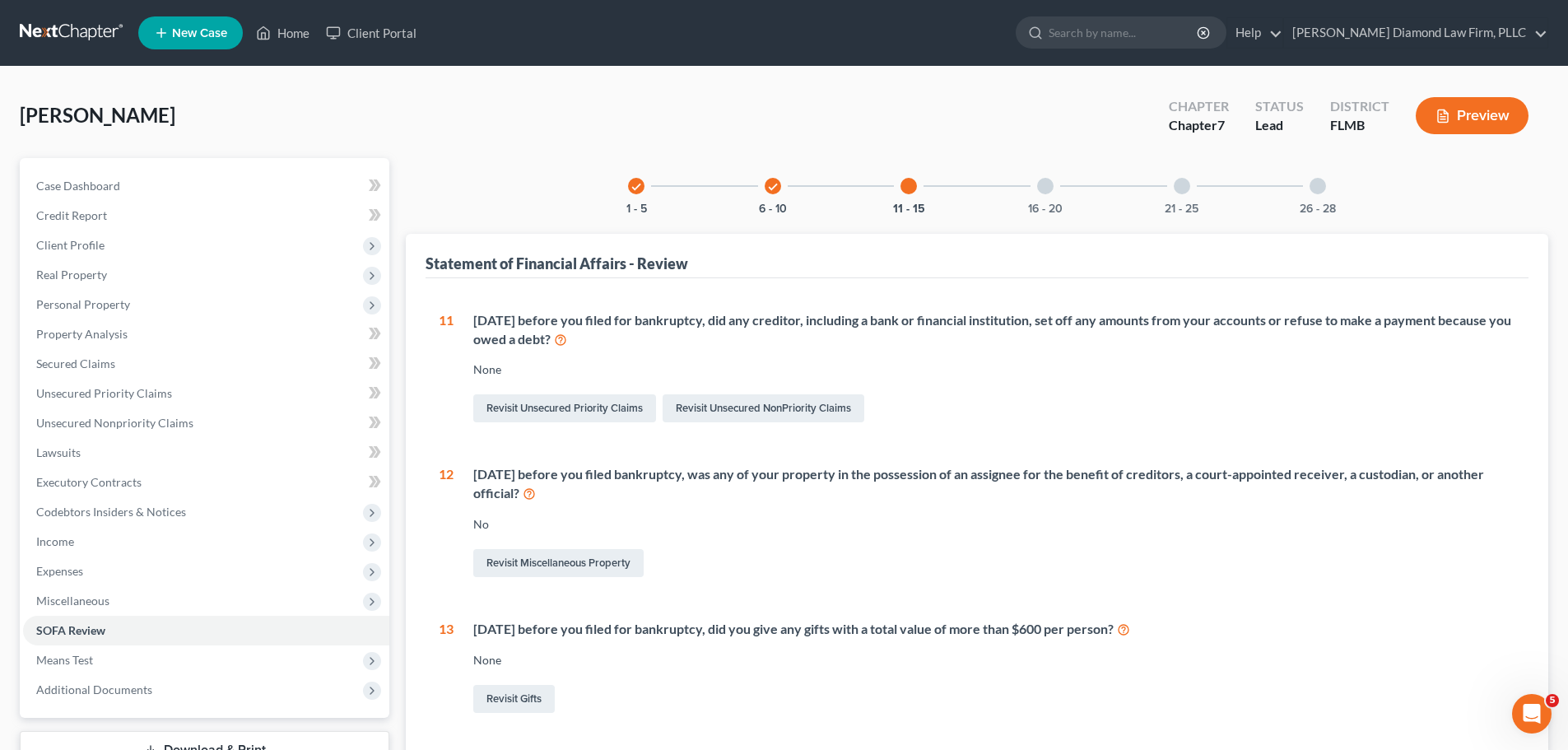
click at [1041, 197] on div "16 - 20" at bounding box center [1046, 186] width 56 height 56
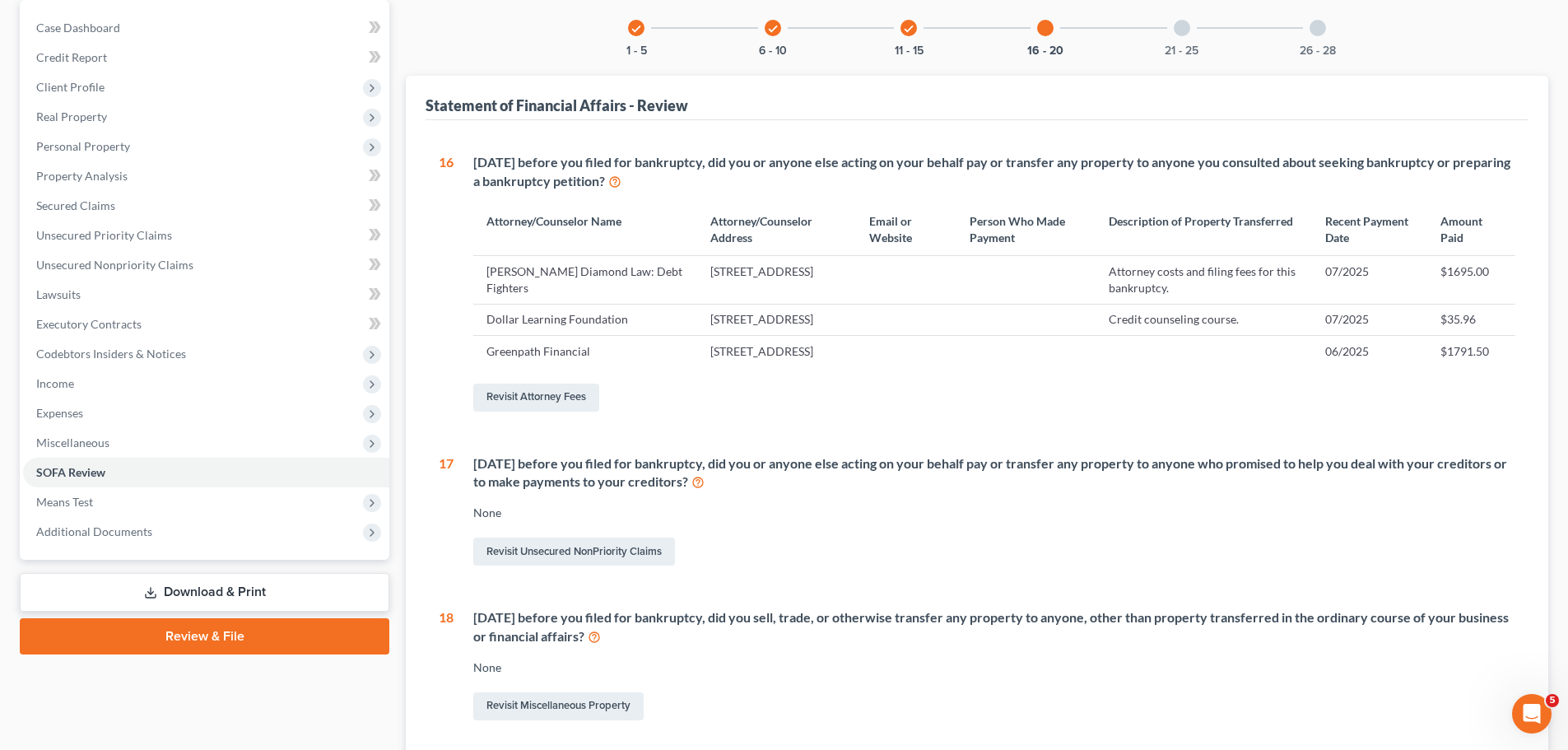
scroll to position [165, 0]
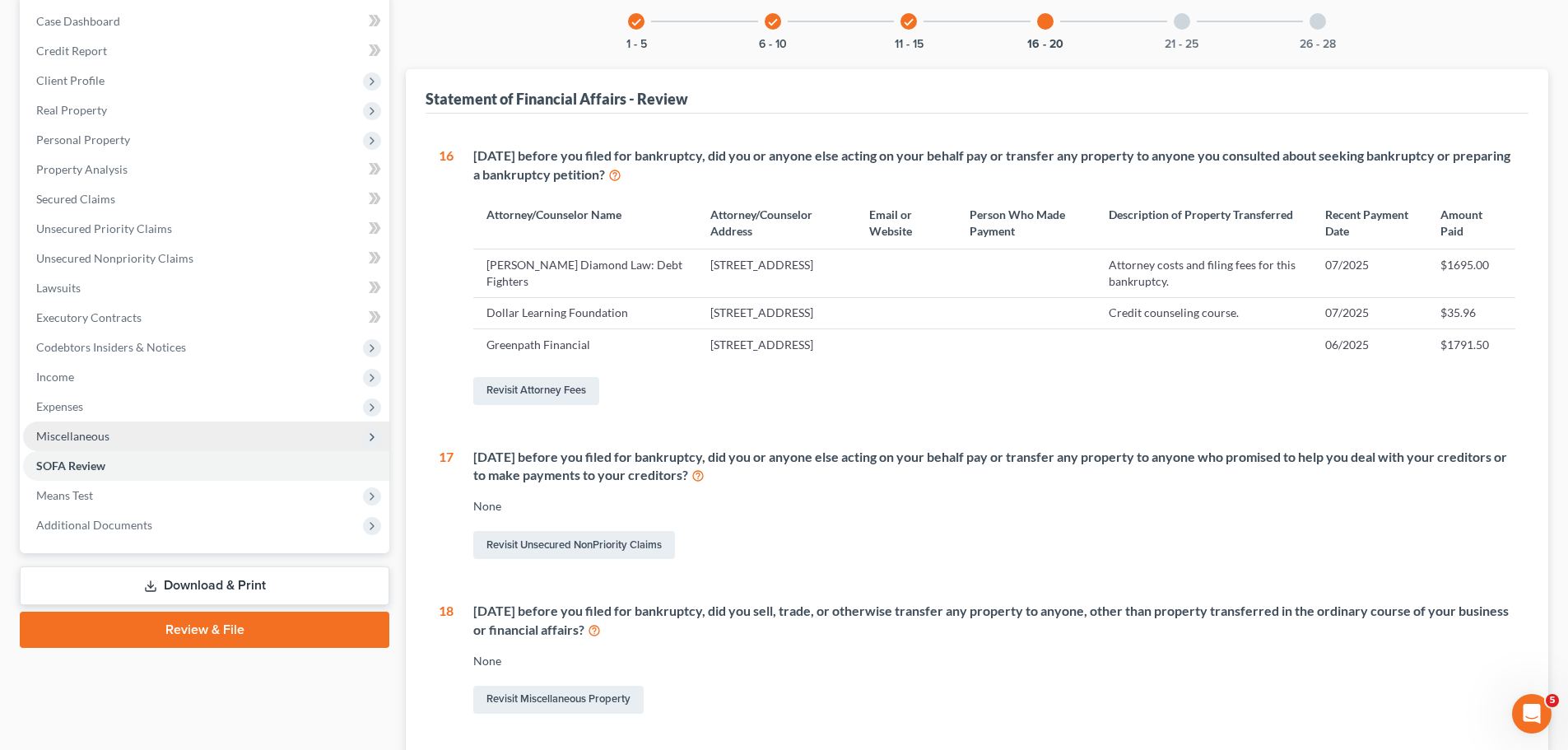
click at [91, 429] on span "Miscellaneous" at bounding box center [73, 435] width 74 height 14
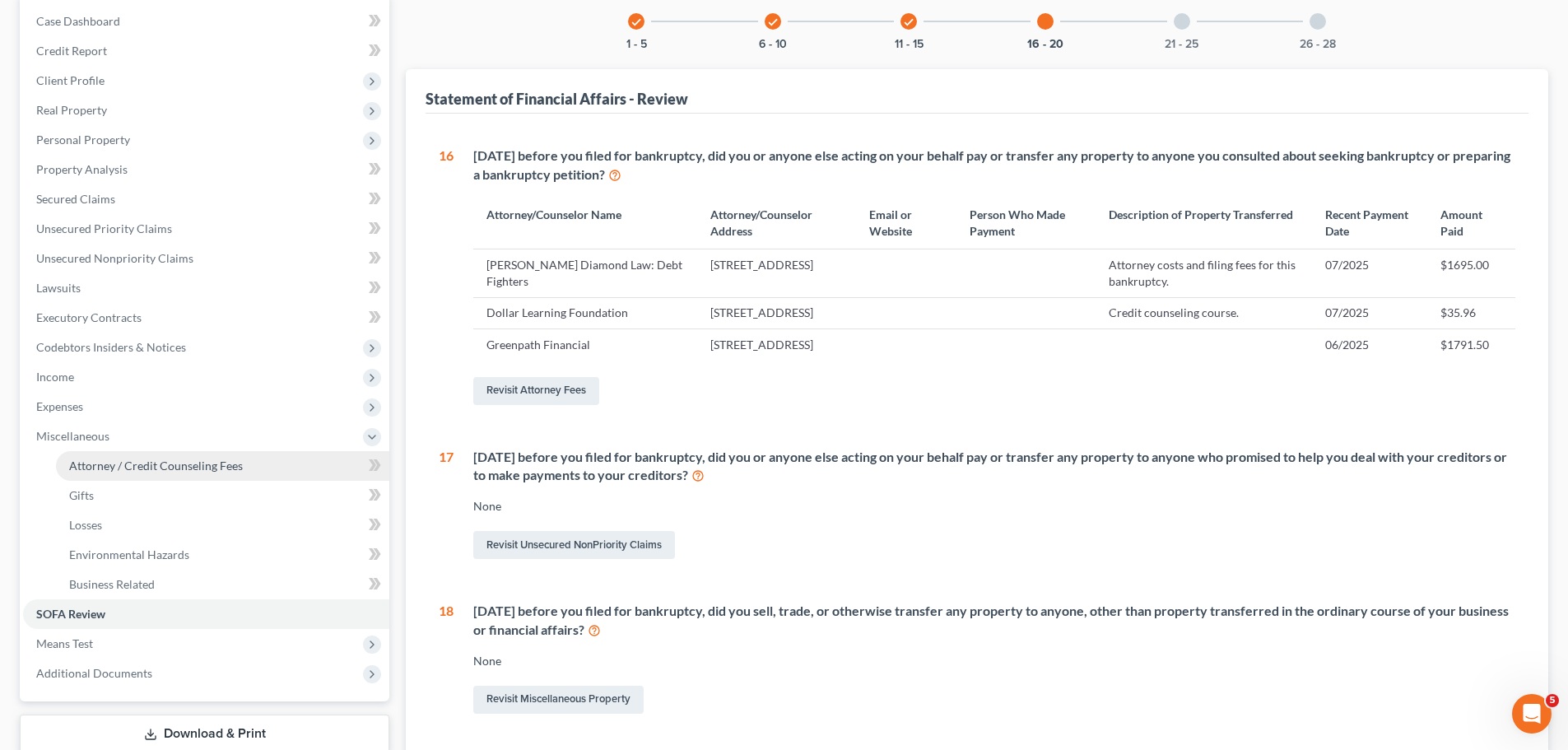
click at [129, 462] on span "Attorney / Credit Counseling Fees" at bounding box center [156, 465] width 174 height 14
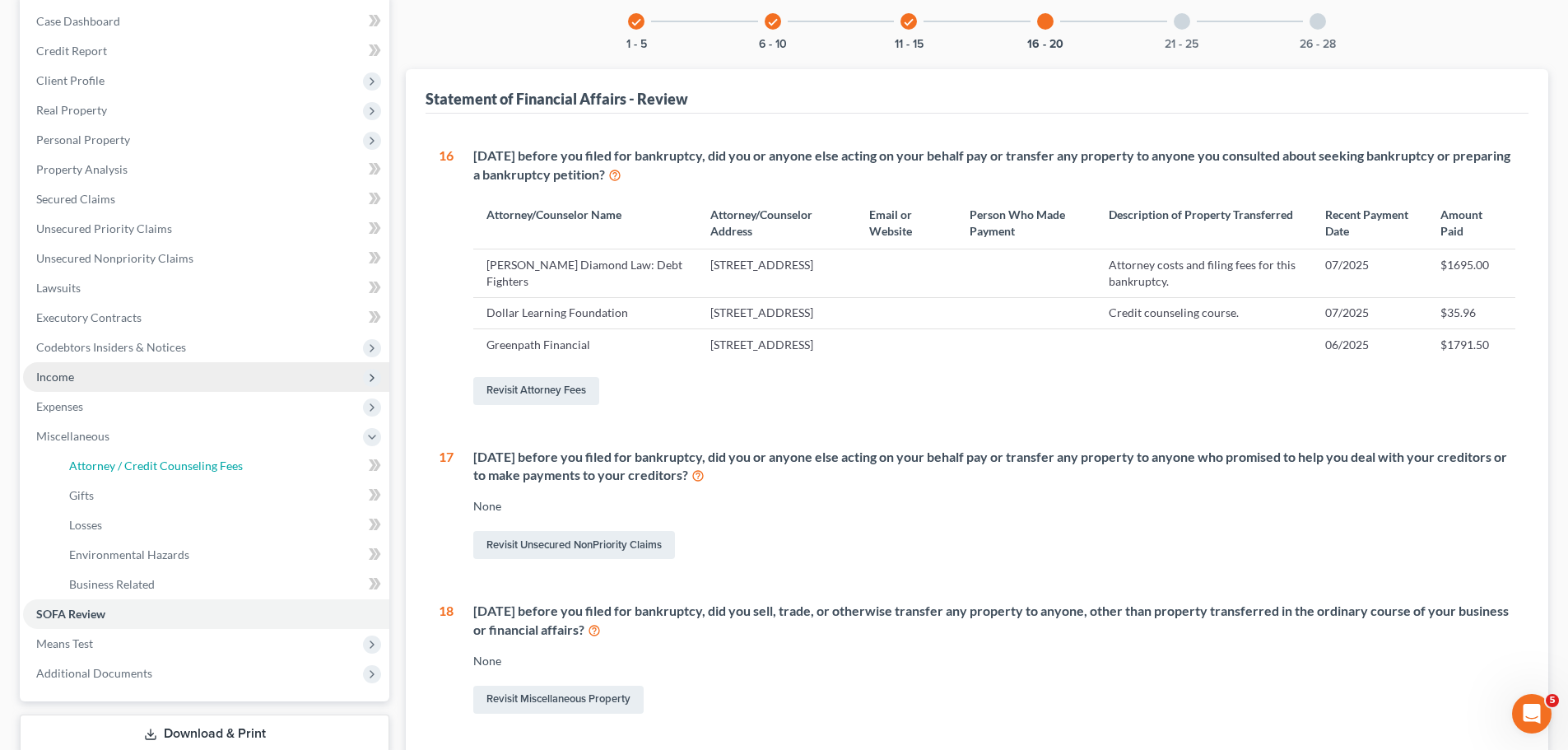
select select "2"
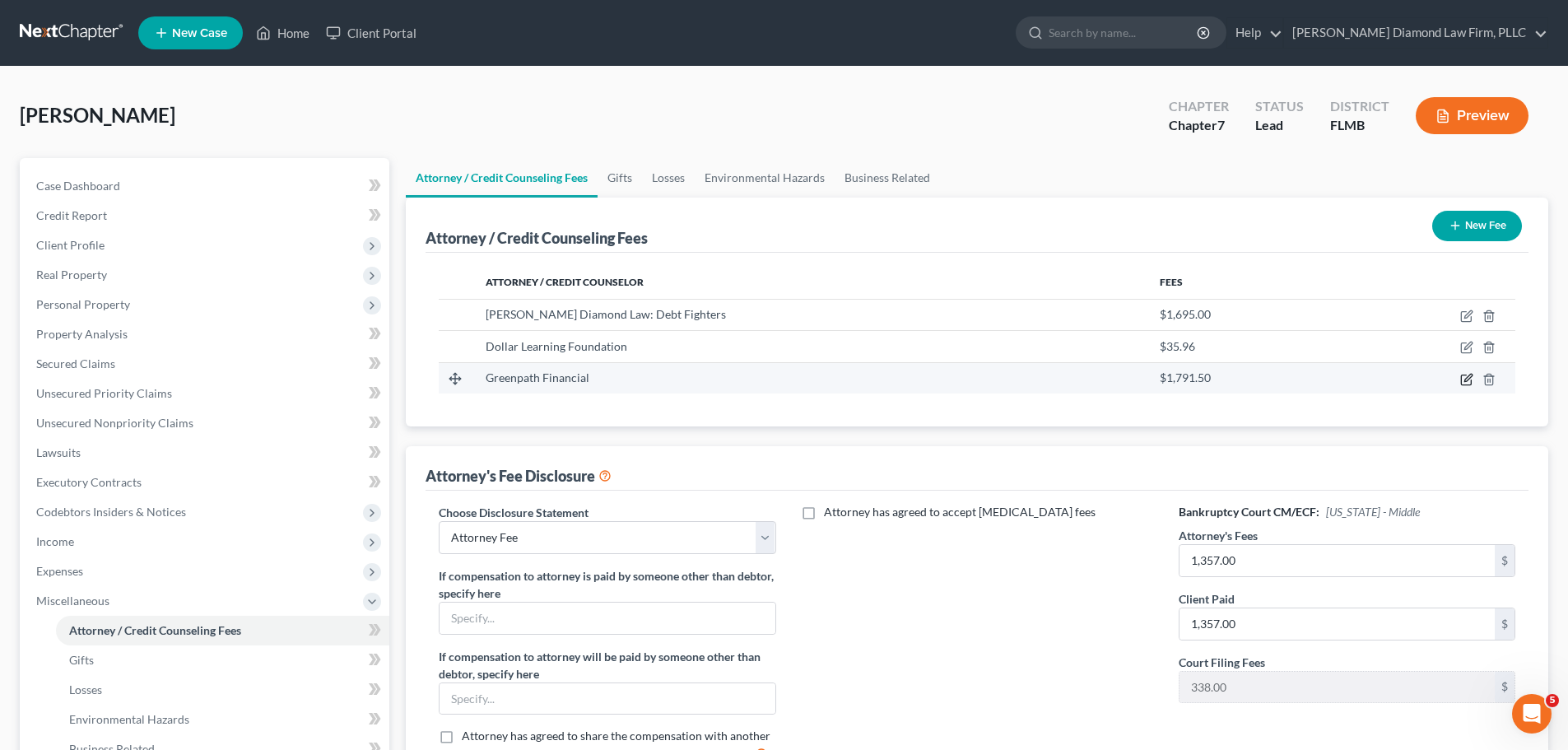
click at [1466, 377] on icon "button" at bounding box center [1467, 379] width 13 height 13
select select "23"
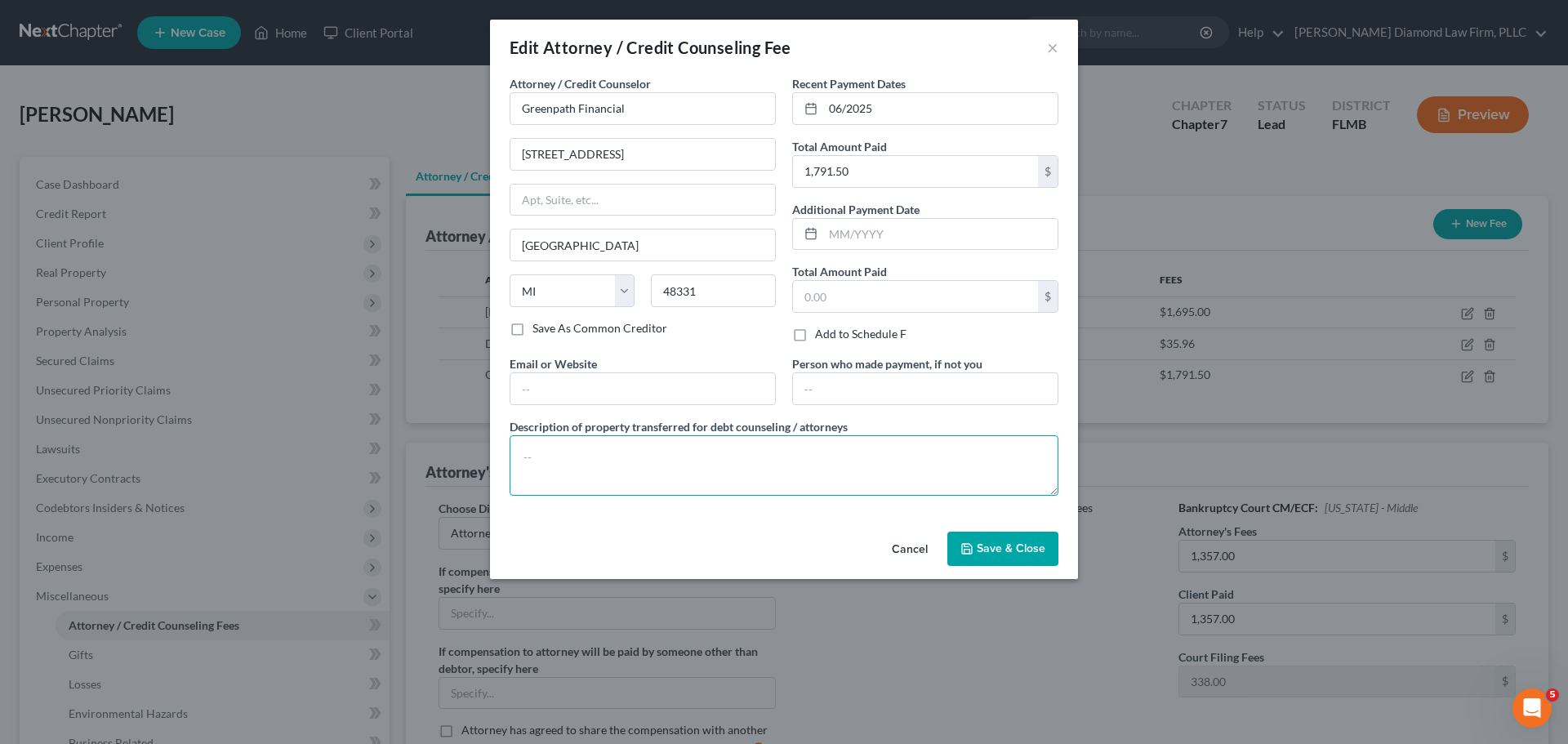
click at [564, 461] on textarea at bounding box center [784, 464] width 549 height 60
type textarea "Debt consolidation"
click at [994, 546] on span "Save & Close" at bounding box center [1011, 547] width 69 height 14
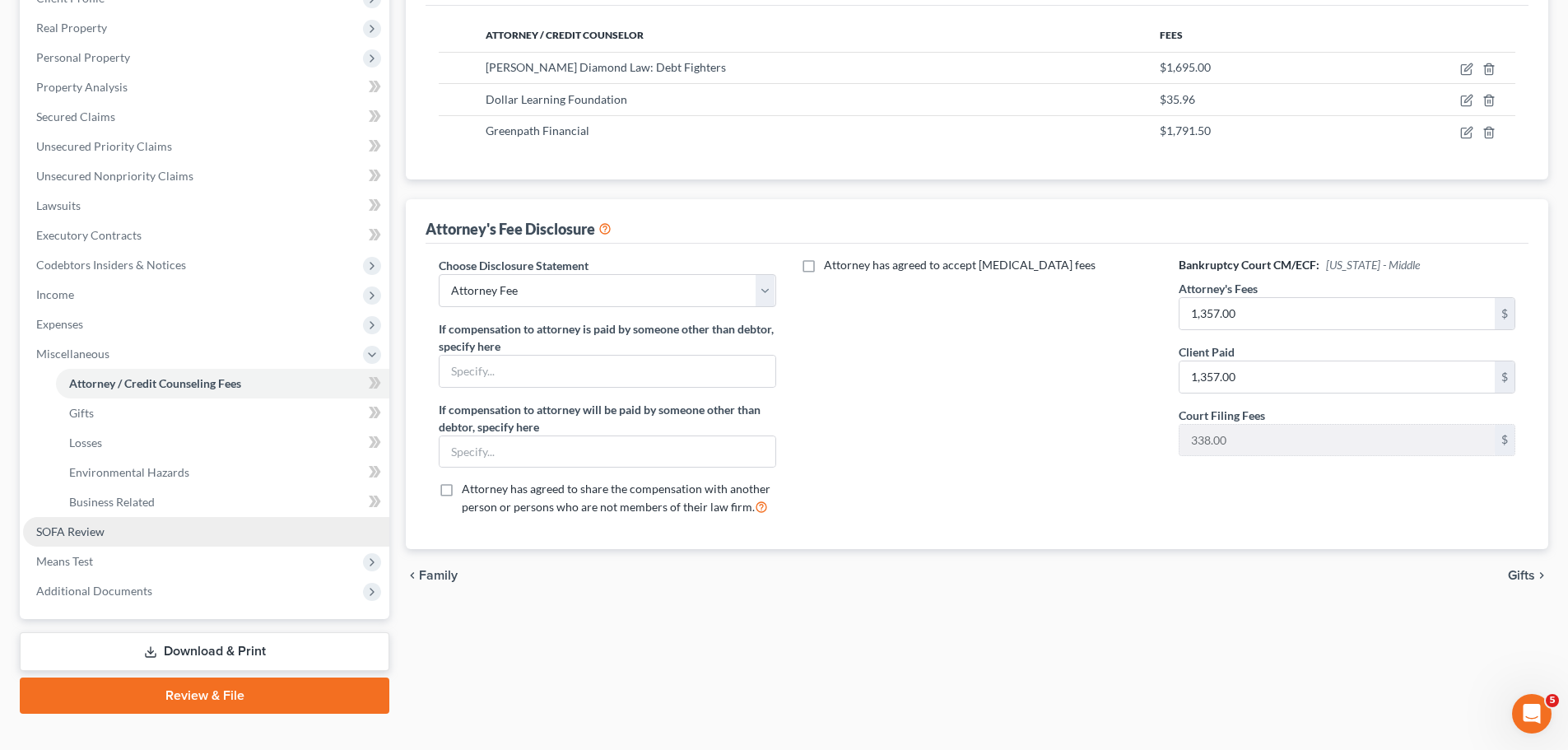
click at [112, 529] on link "SOFA Review" at bounding box center [206, 531] width 367 height 30
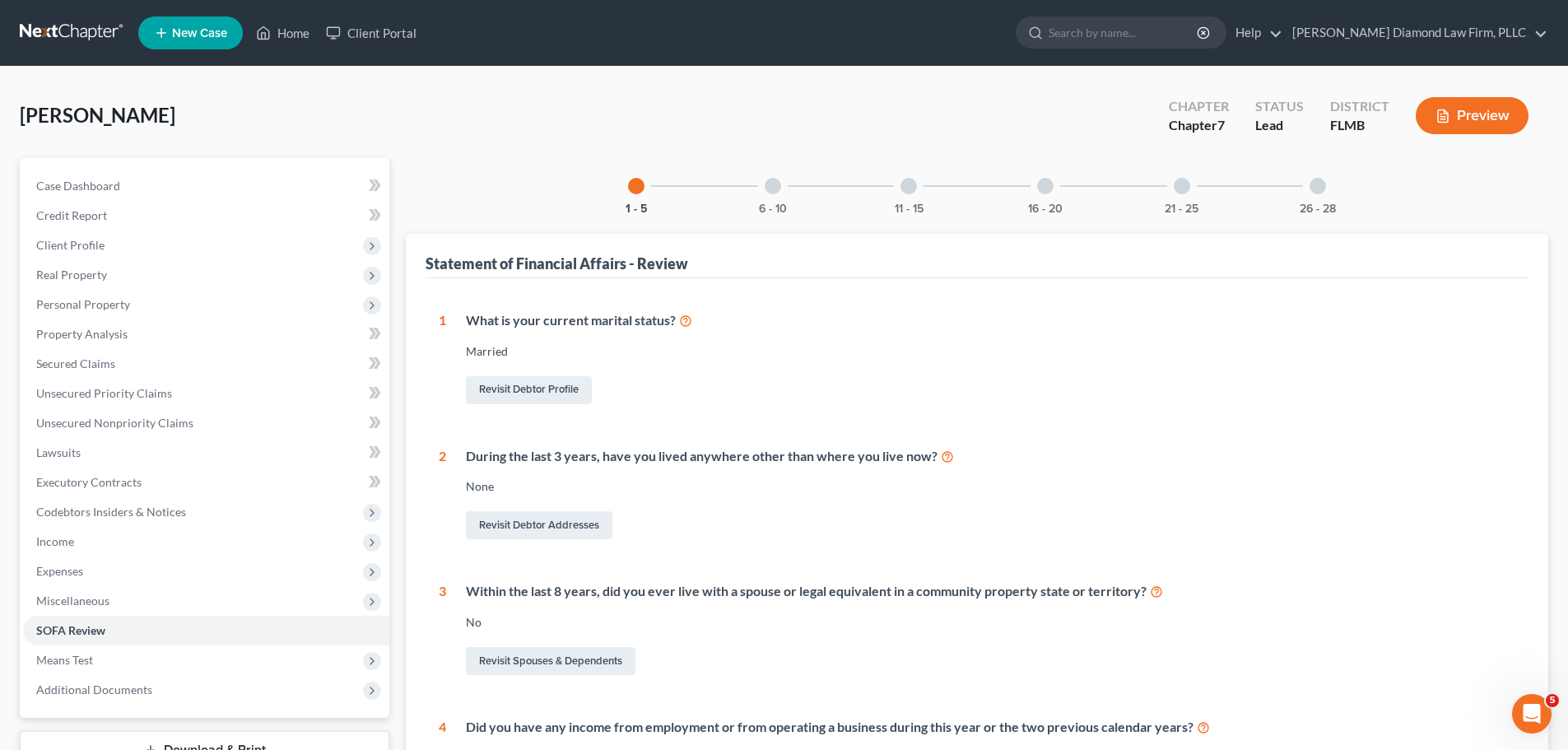
click at [905, 187] on div at bounding box center [909, 186] width 16 height 16
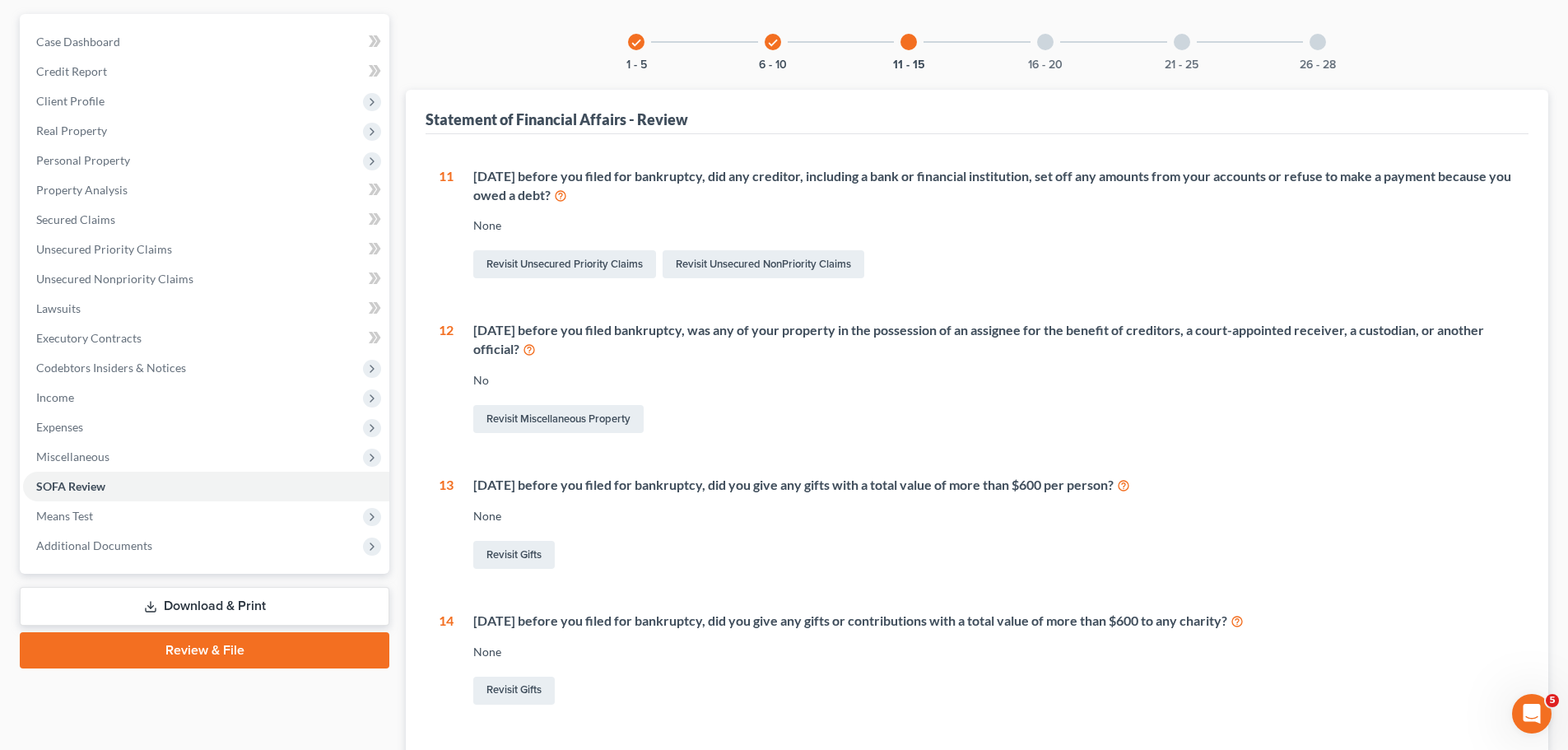
scroll to position [1, 0]
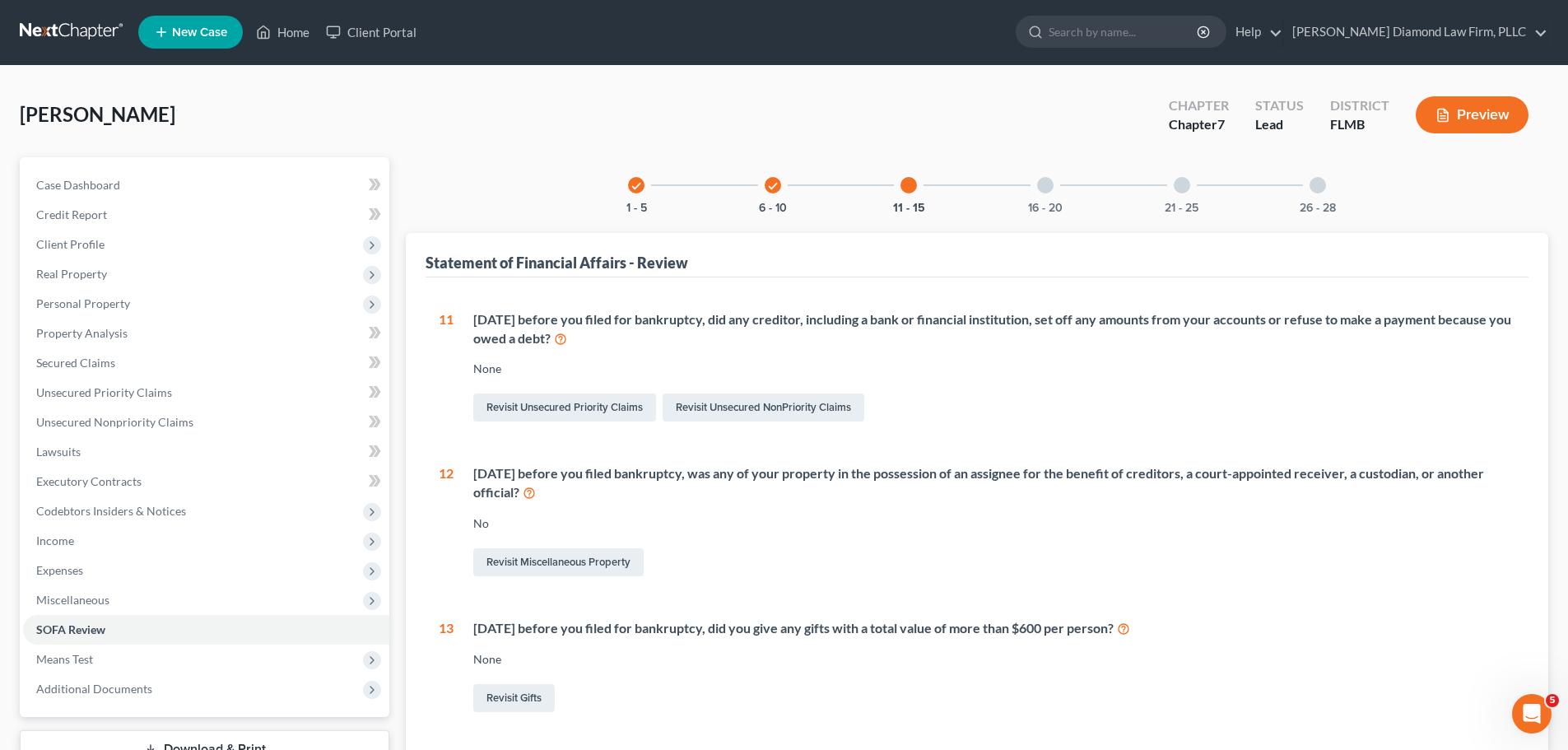
click at [1052, 185] on div at bounding box center [1046, 185] width 16 height 16
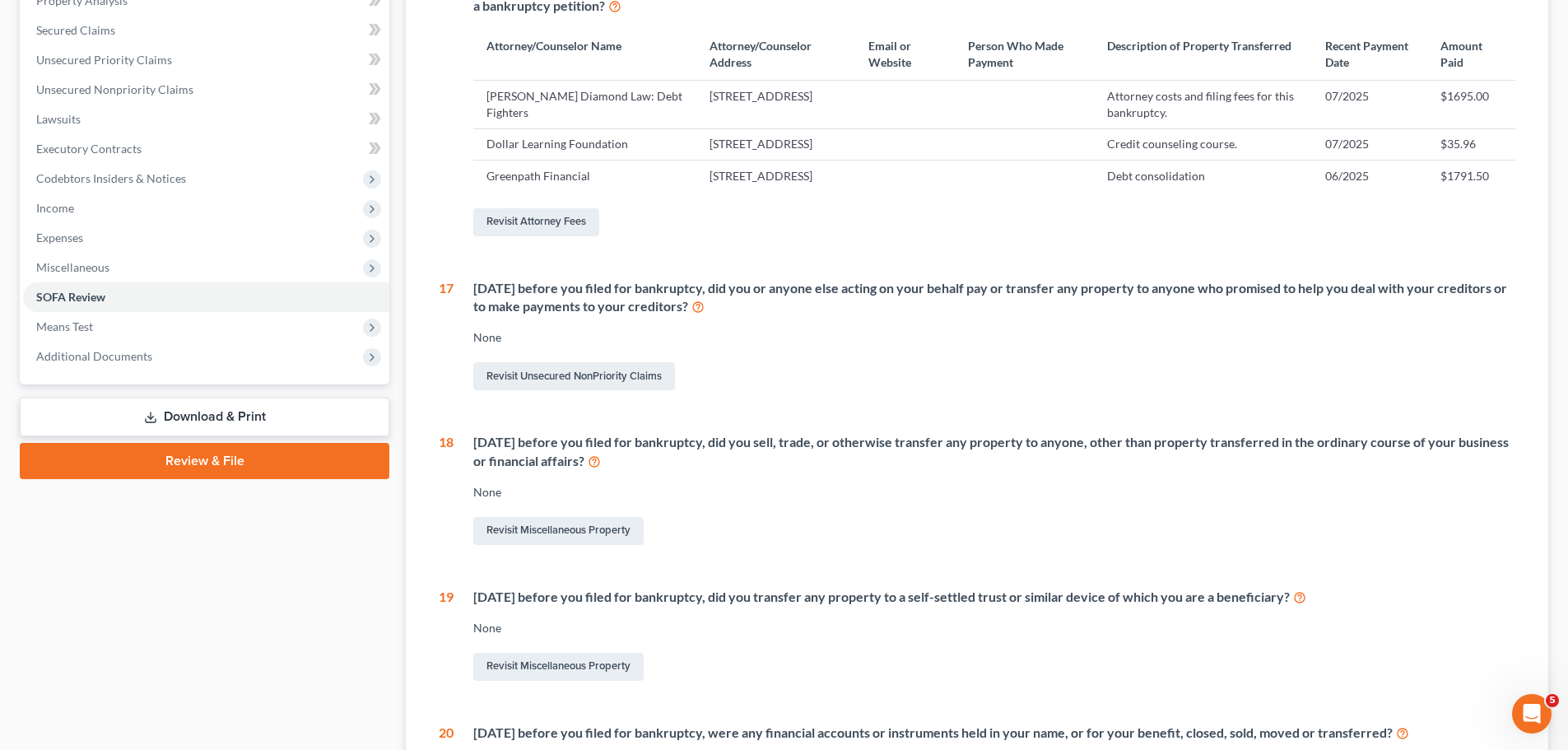
scroll to position [165, 0]
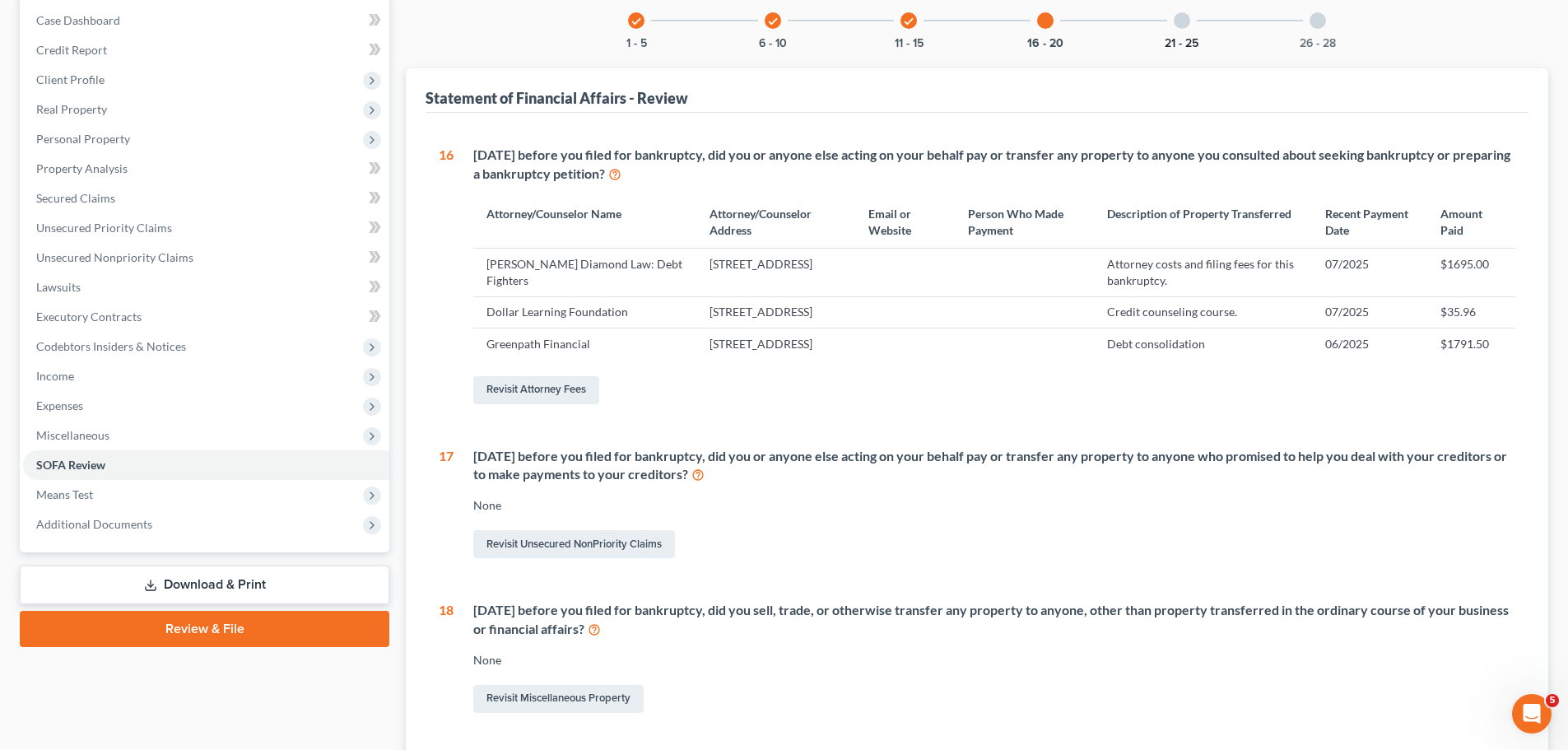
click at [1187, 38] on button "21 - 25" at bounding box center [1181, 44] width 34 height 12
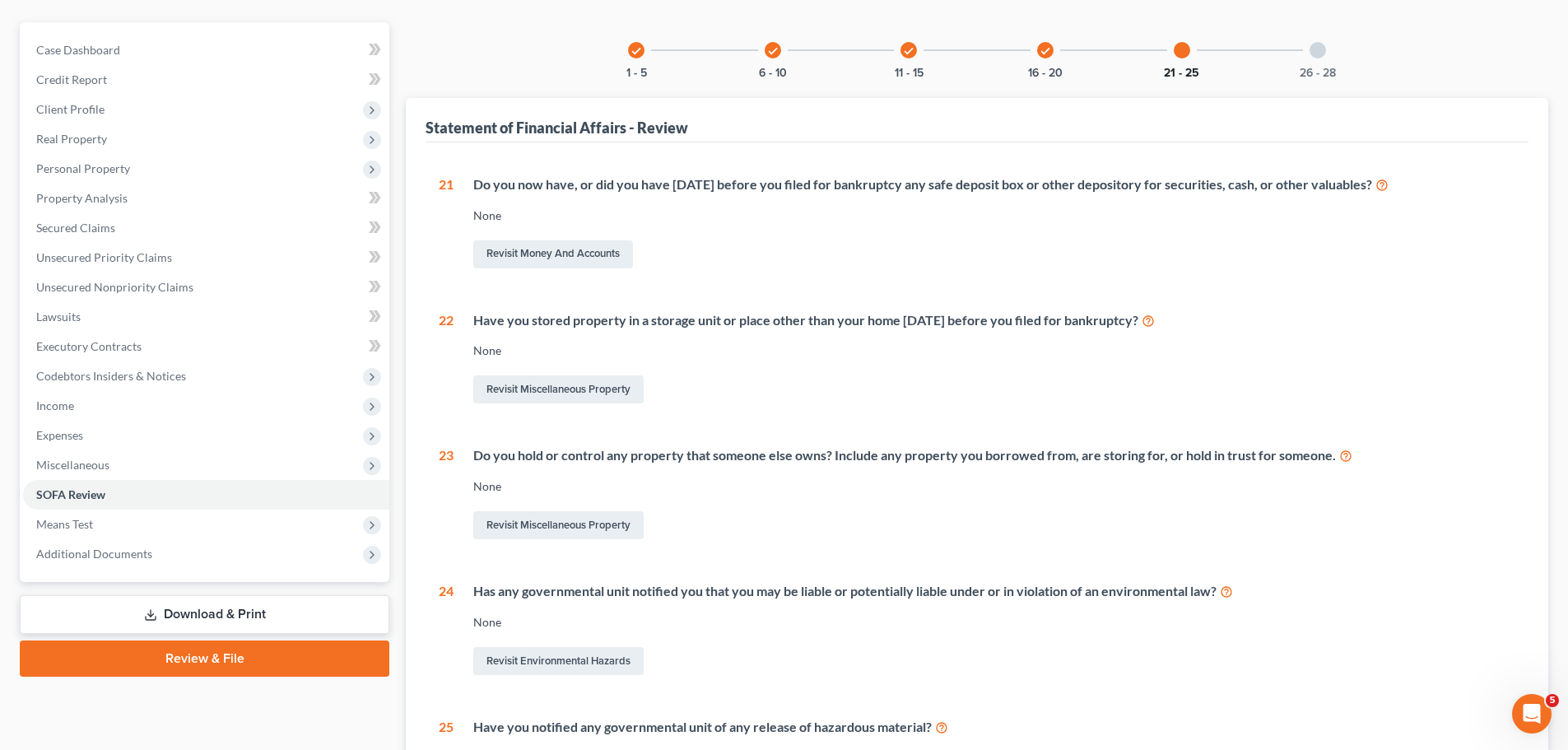
scroll to position [0, 0]
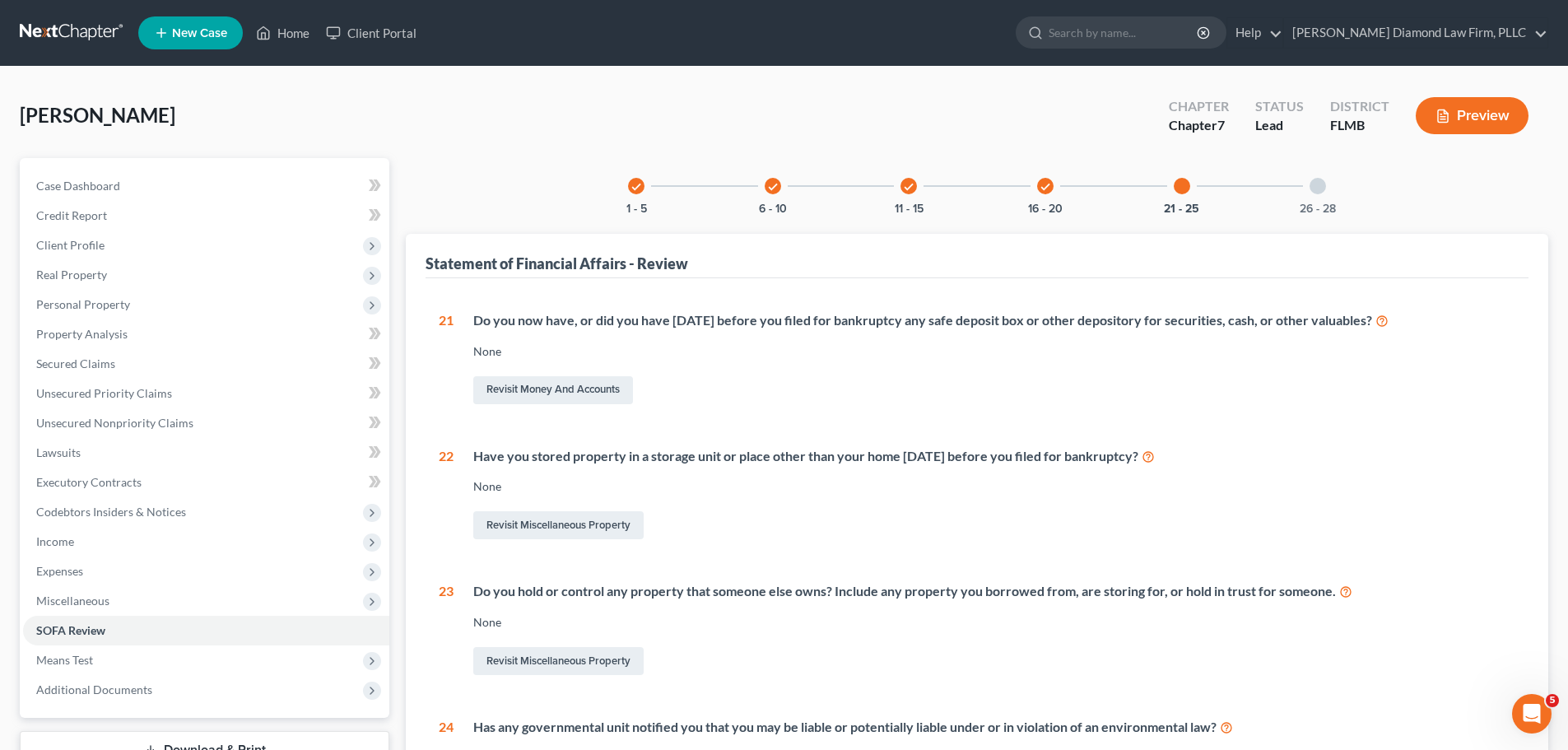
click at [1309, 181] on div "26 - 28" at bounding box center [1318, 186] width 56 height 56
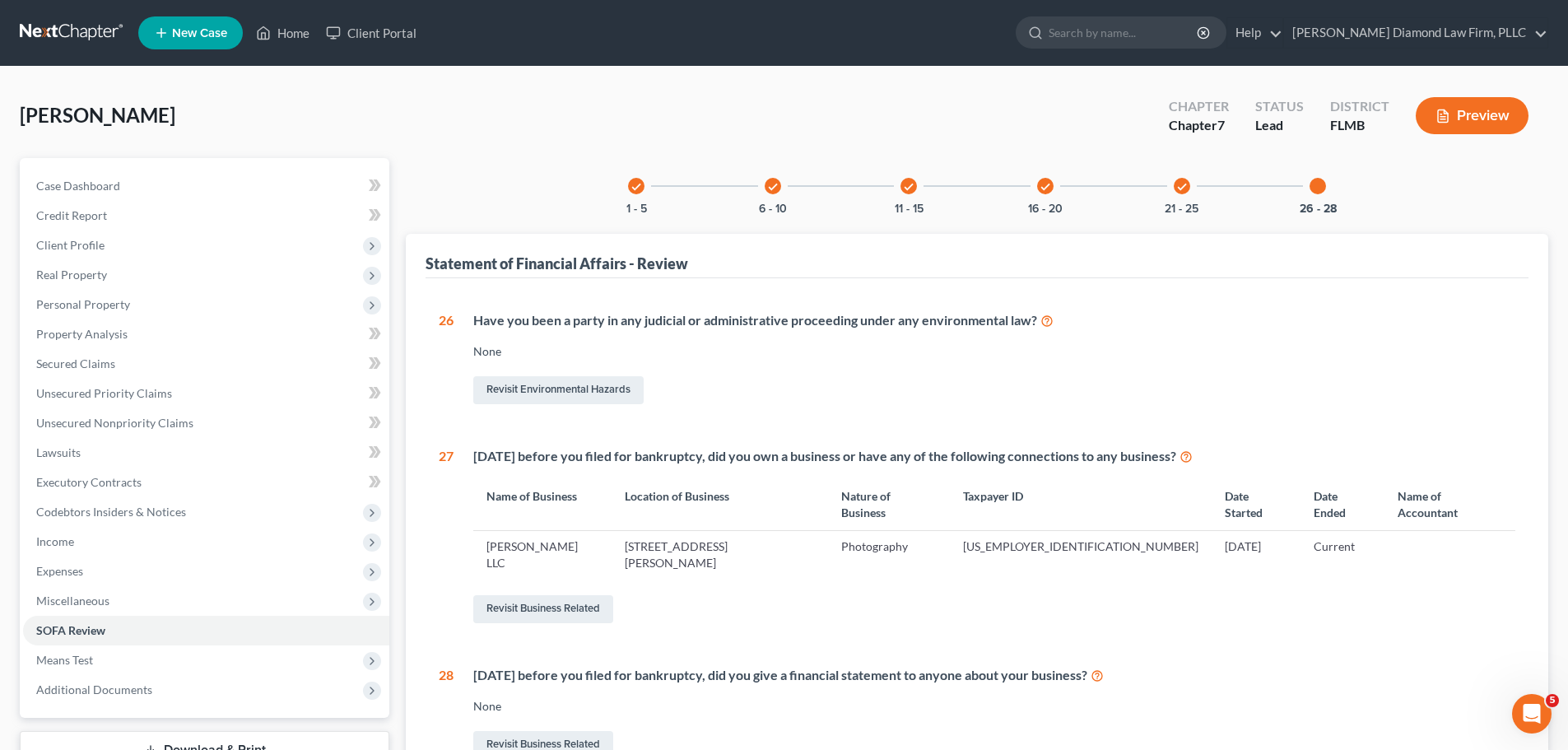
click at [1175, 185] on div "check" at bounding box center [1182, 186] width 16 height 16
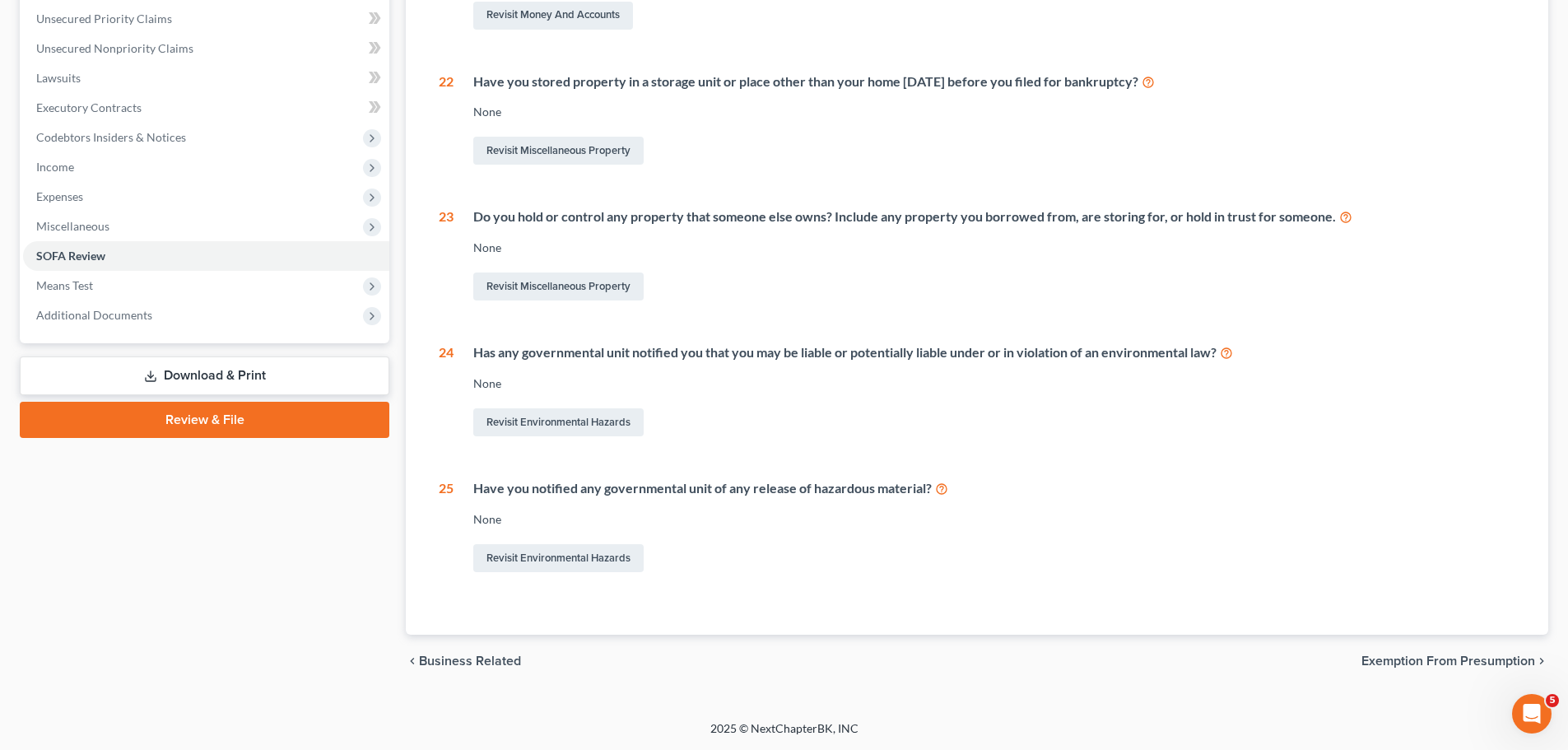
scroll to position [45, 0]
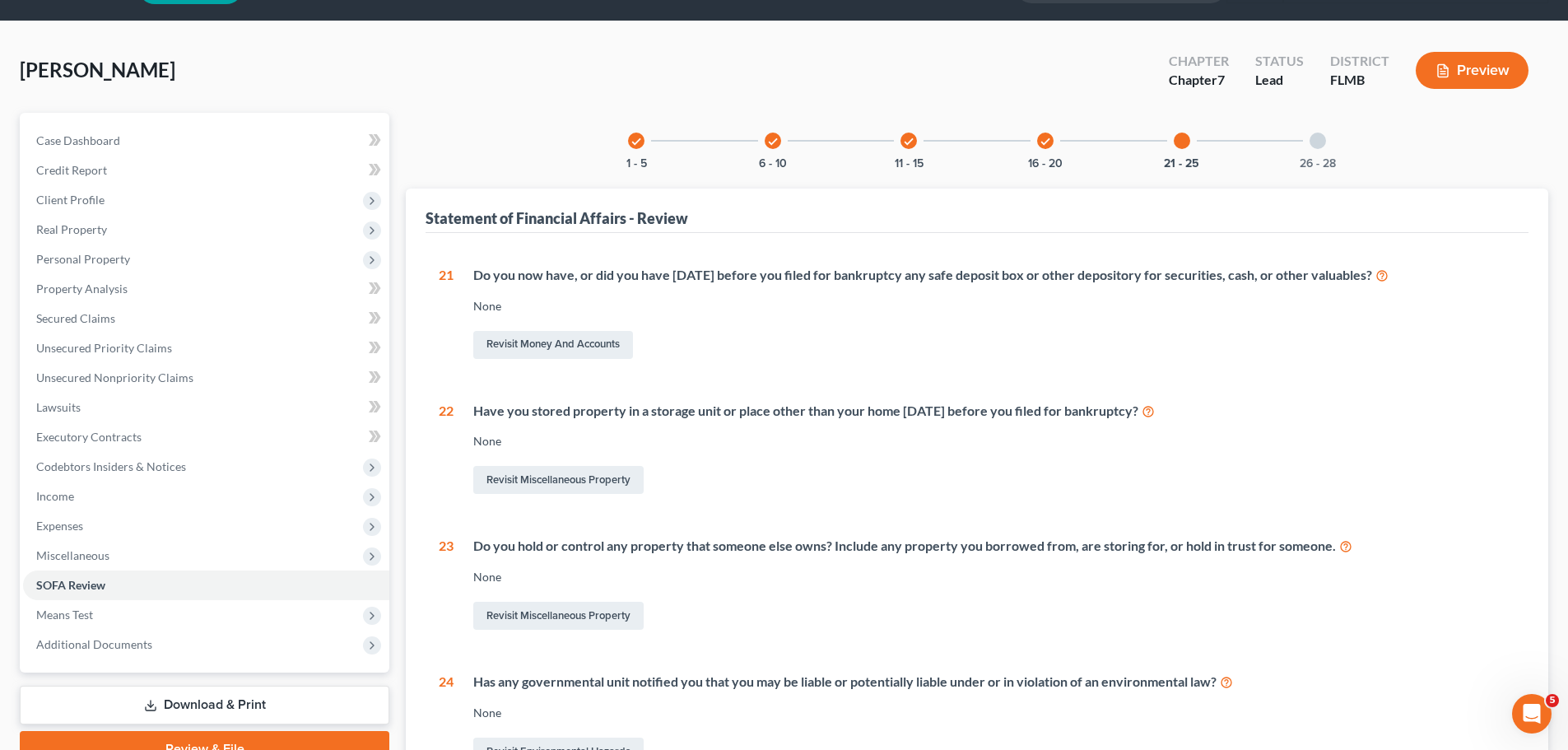
click at [1048, 140] on icon "check" at bounding box center [1045, 141] width 12 height 12
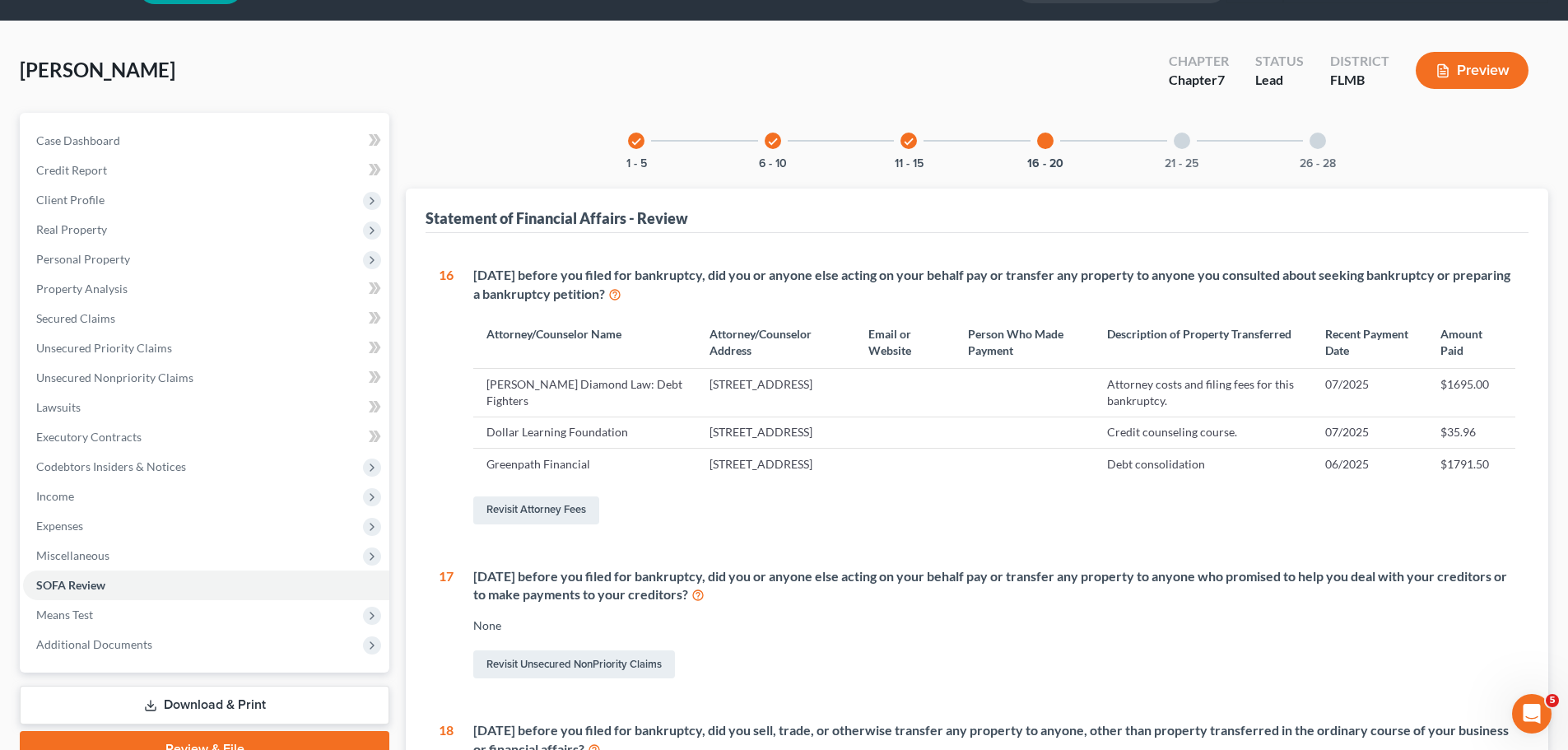
click at [916, 145] on div "check" at bounding box center [909, 141] width 16 height 16
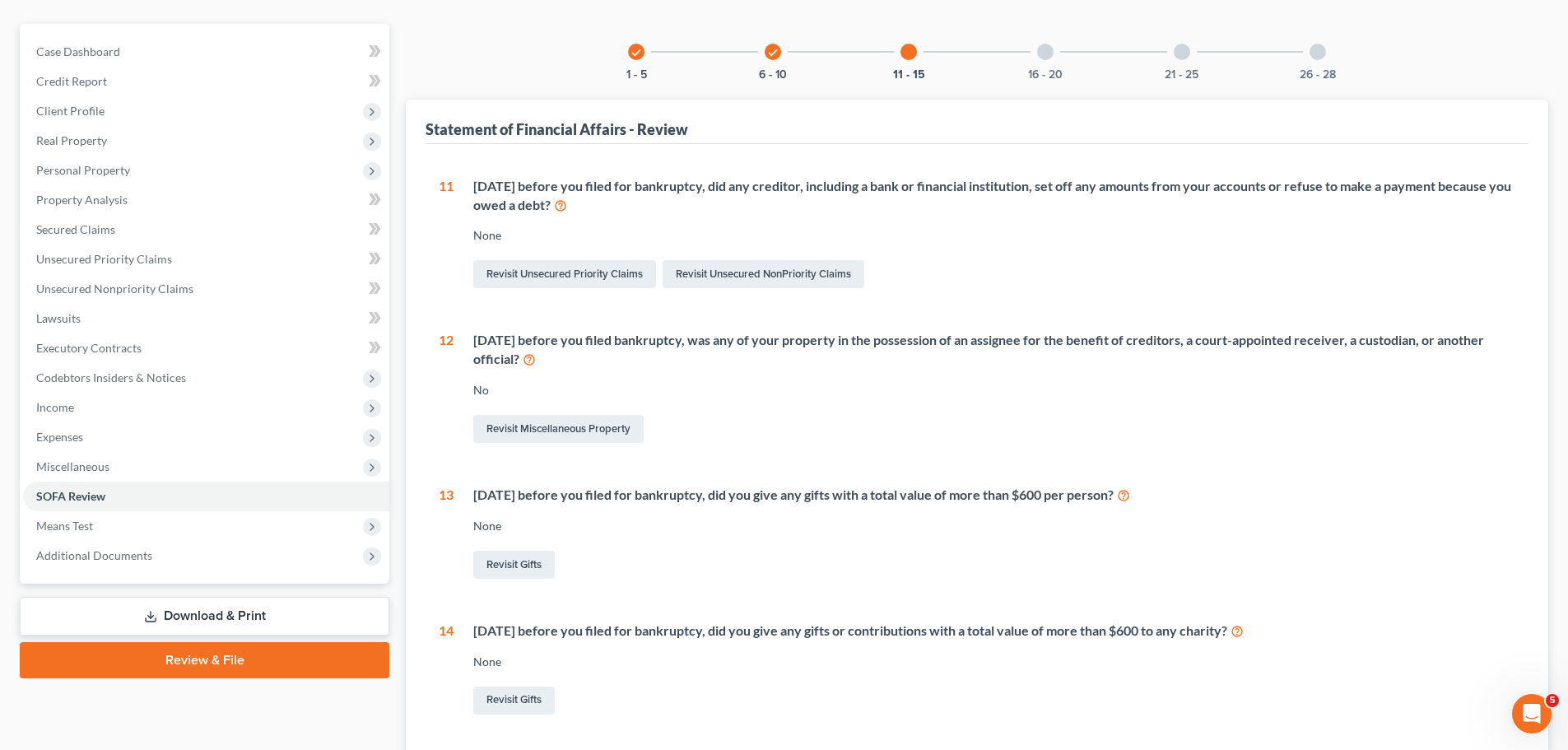
scroll to position [0, 0]
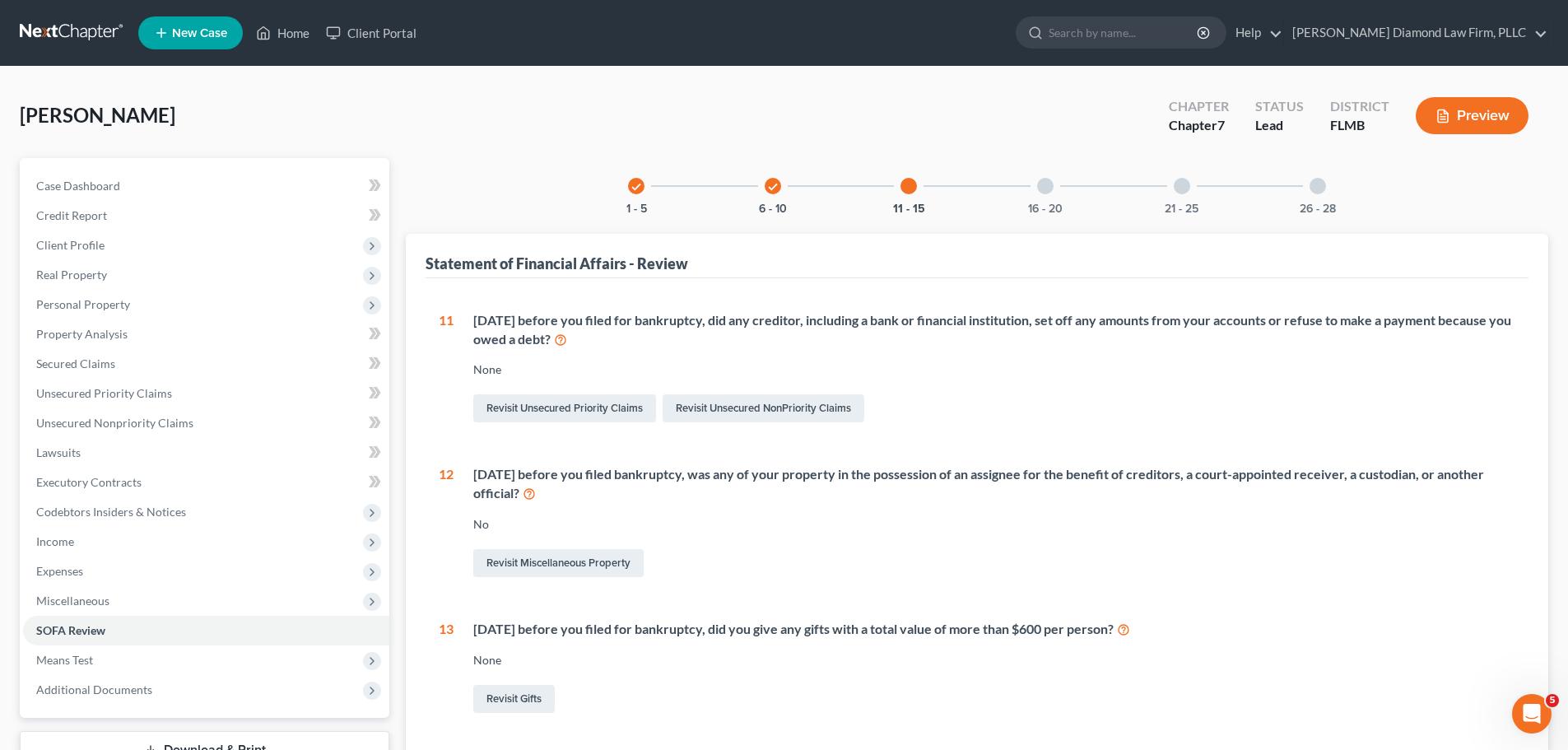
click at [779, 179] on div "check 6 - 10" at bounding box center [773, 186] width 56 height 56
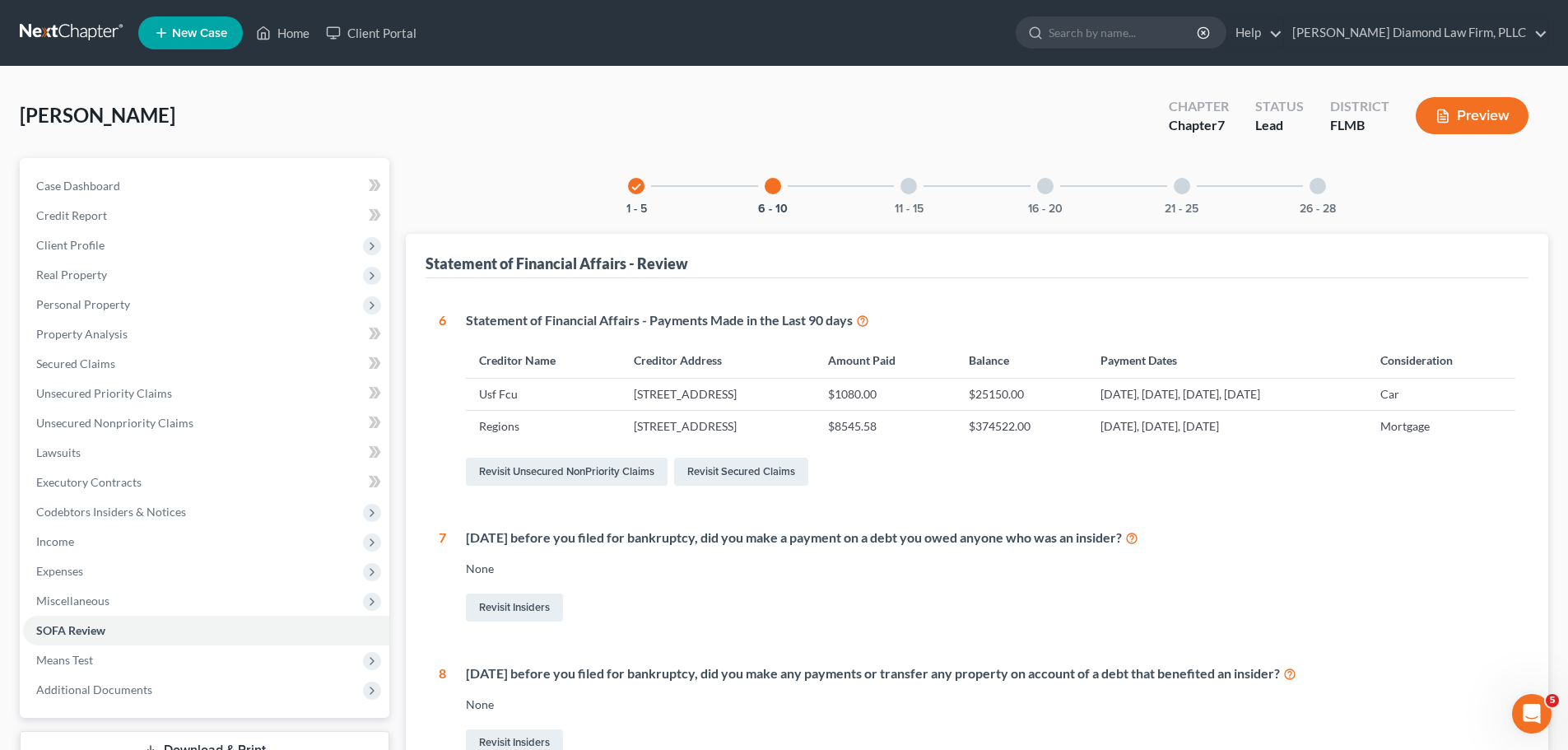
click at [773, 178] on div at bounding box center [773, 186] width 16 height 16
click at [639, 185] on icon "check" at bounding box center [636, 186] width 12 height 12
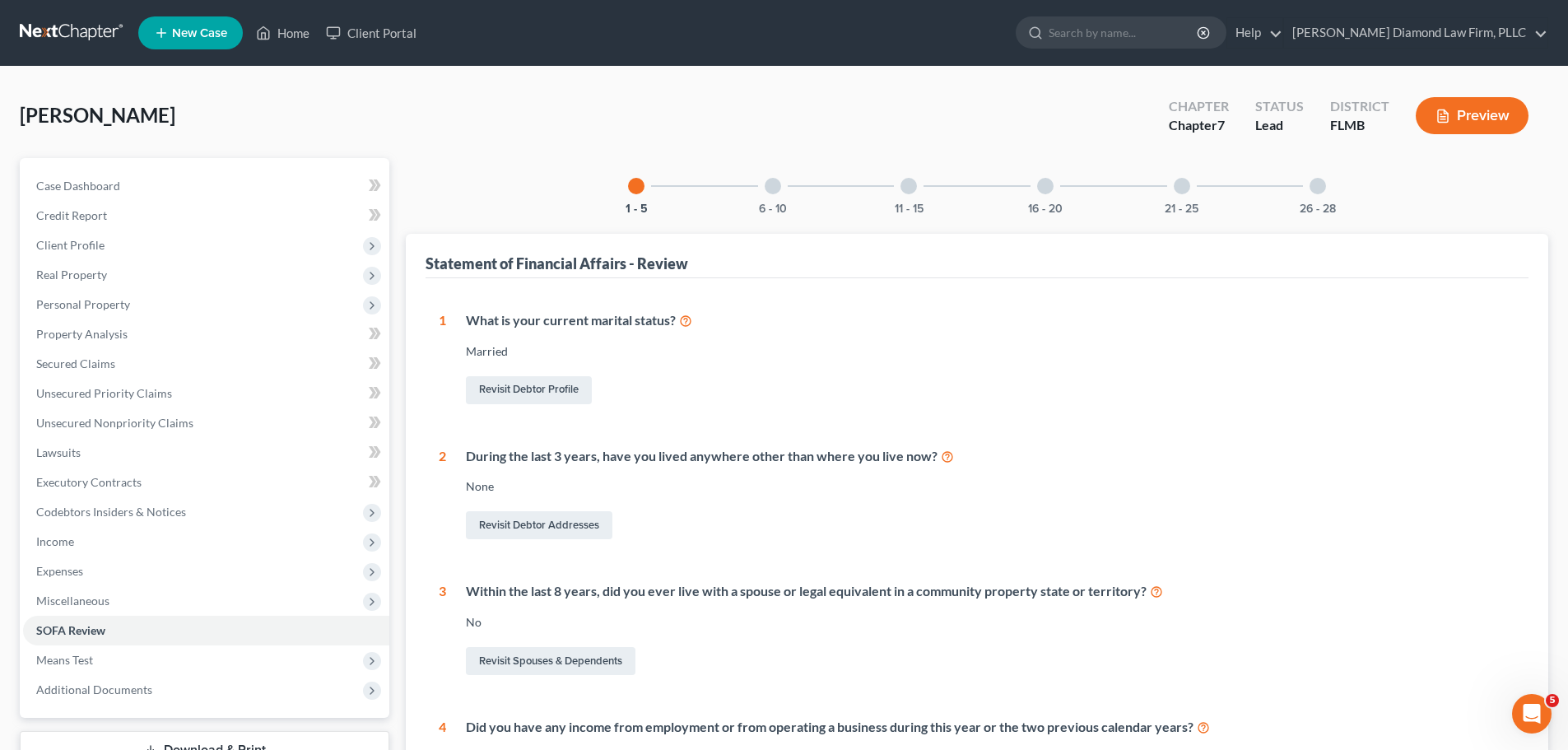
click at [25, 34] on link at bounding box center [73, 33] width 106 height 30
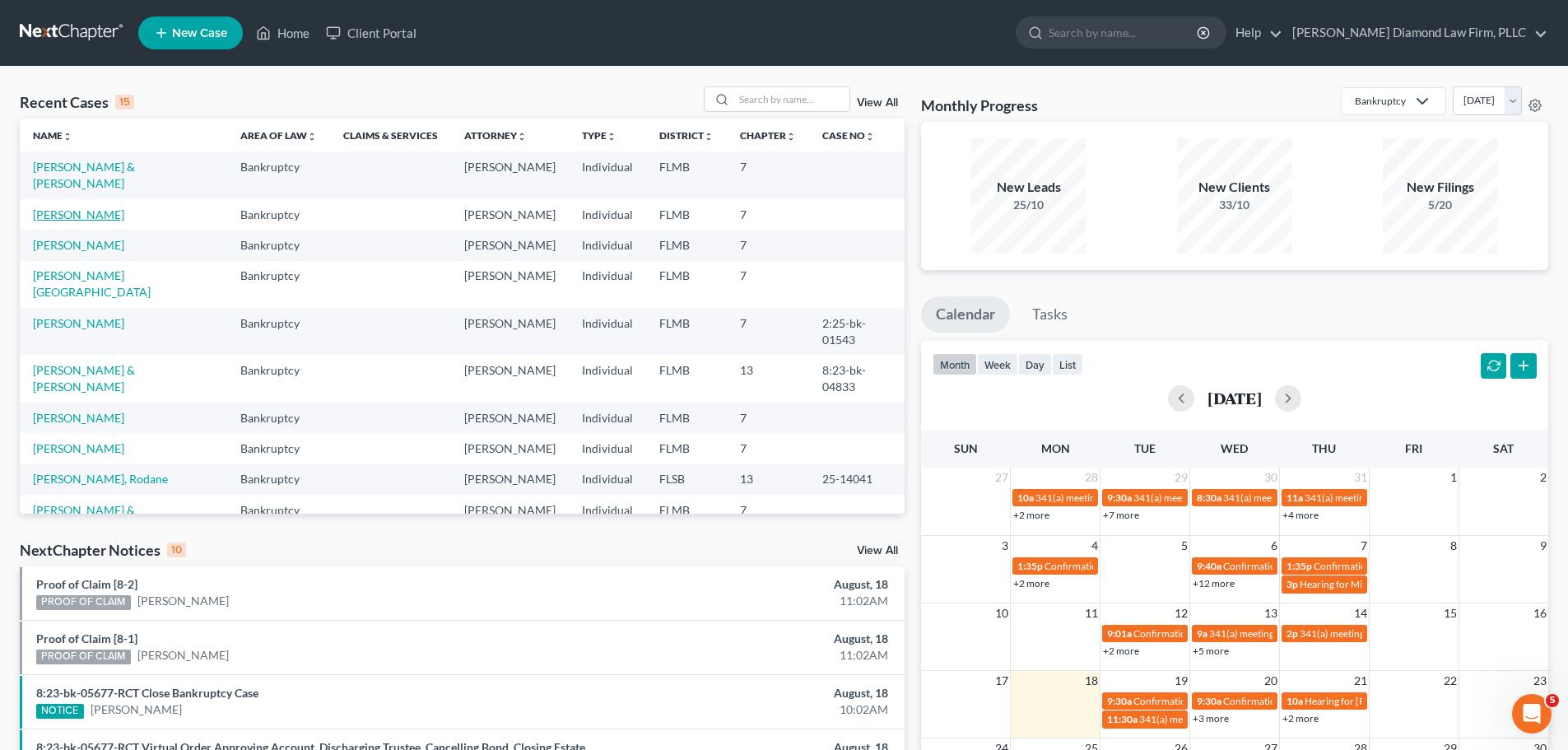
click at [94, 207] on link "[PERSON_NAME]" at bounding box center [78, 214] width 91 height 14
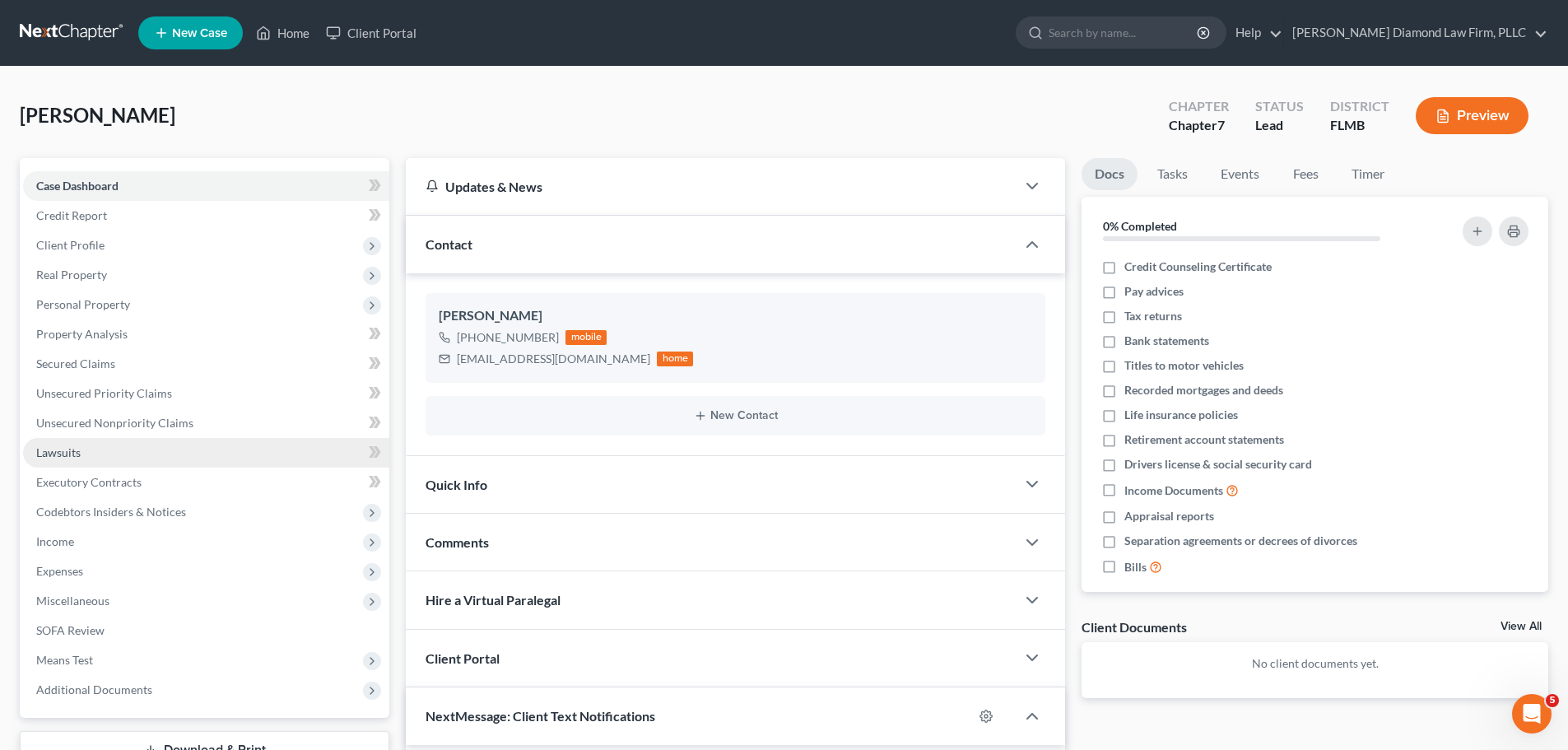
click at [94, 455] on link "Lawsuits" at bounding box center [206, 453] width 367 height 30
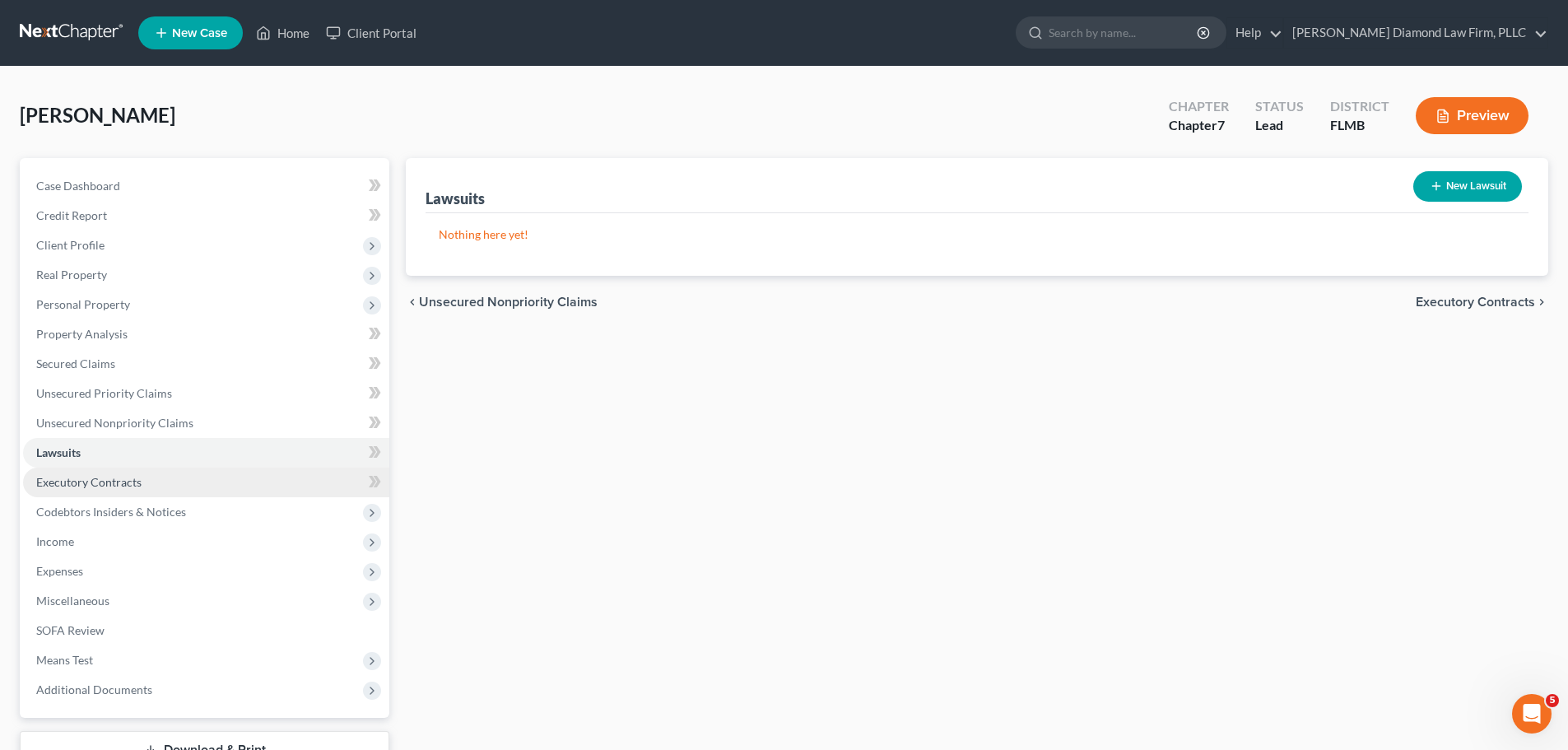
click at [96, 475] on span "Executory Contracts" at bounding box center [89, 481] width 106 height 14
click at [141, 453] on link "Lawsuits" at bounding box center [206, 453] width 367 height 30
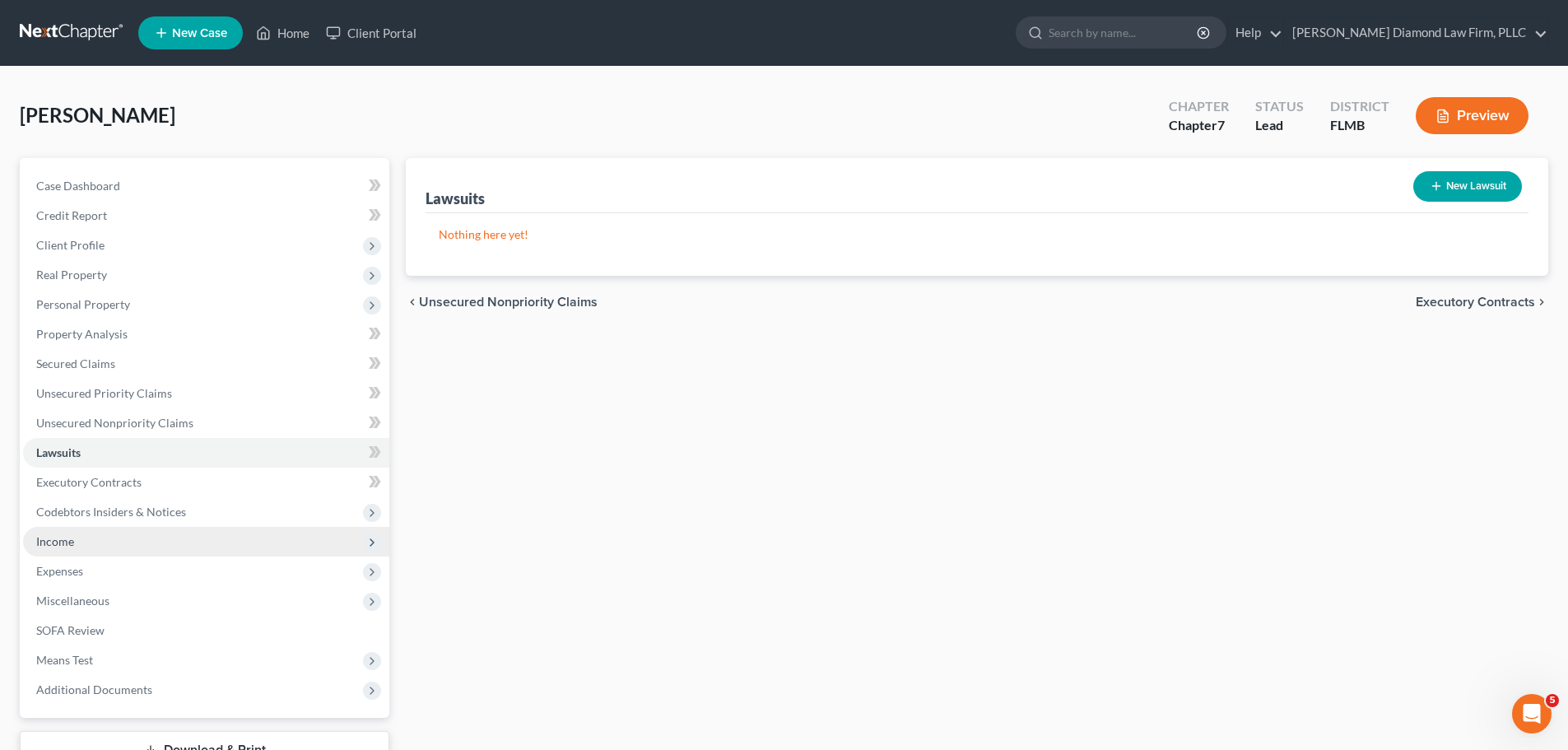
click at [130, 532] on span "Income" at bounding box center [206, 541] width 367 height 30
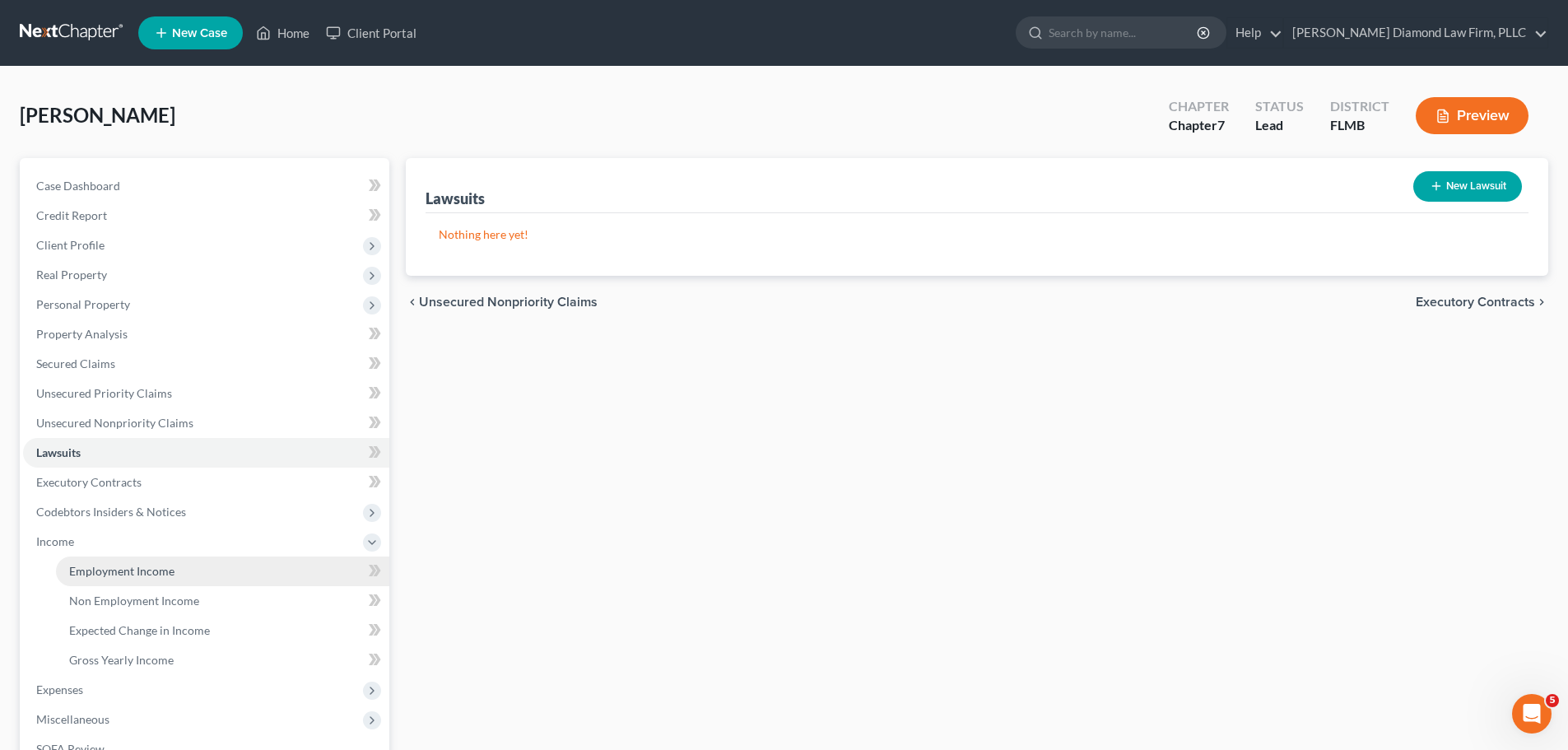
click at [129, 557] on link "Employment Income" at bounding box center [223, 571] width 334 height 30
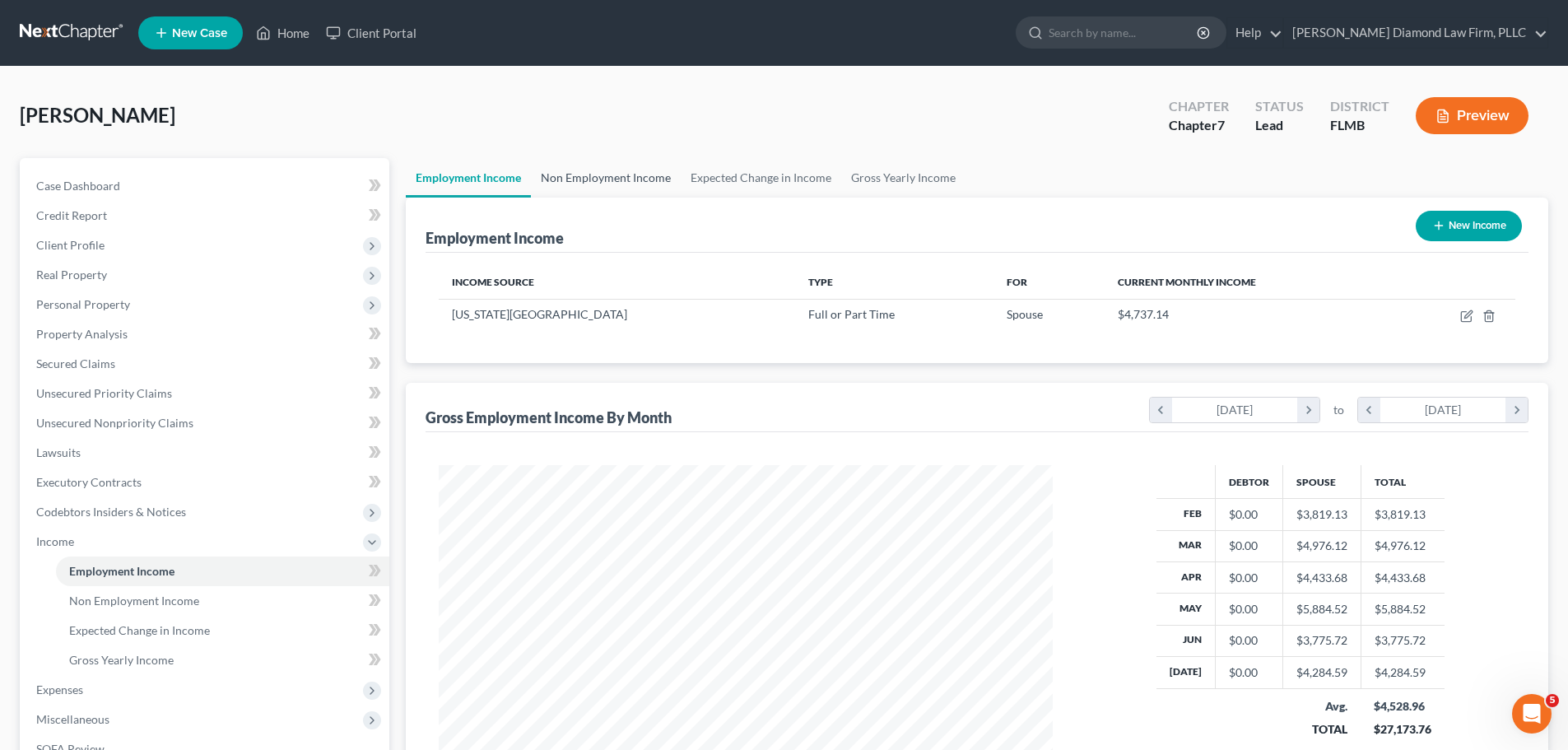
scroll to position [307, 647]
click at [615, 161] on link "Non Employment Income" at bounding box center [606, 177] width 150 height 39
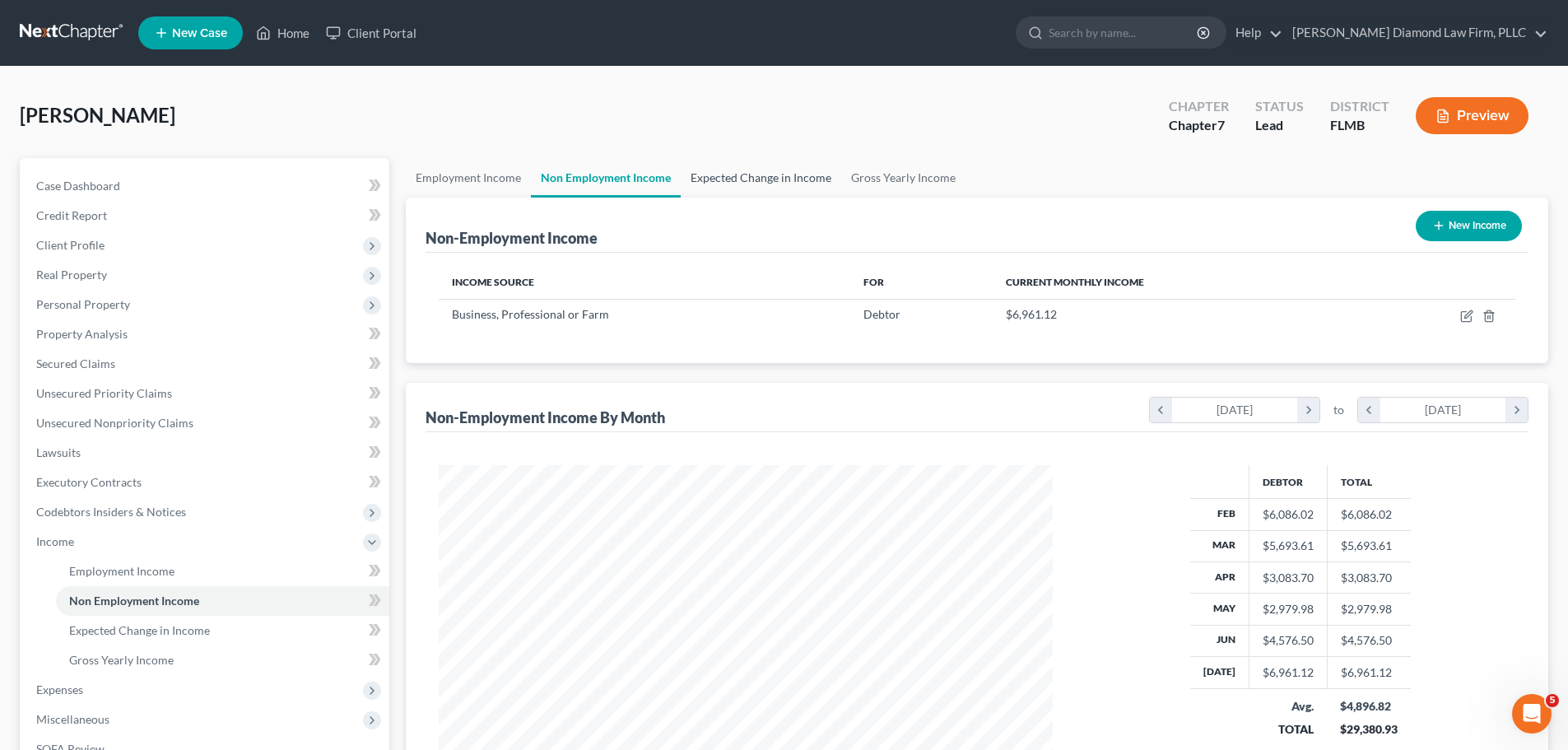
scroll to position [307, 647]
click at [735, 169] on link "Expected Change in Income" at bounding box center [761, 177] width 161 height 39
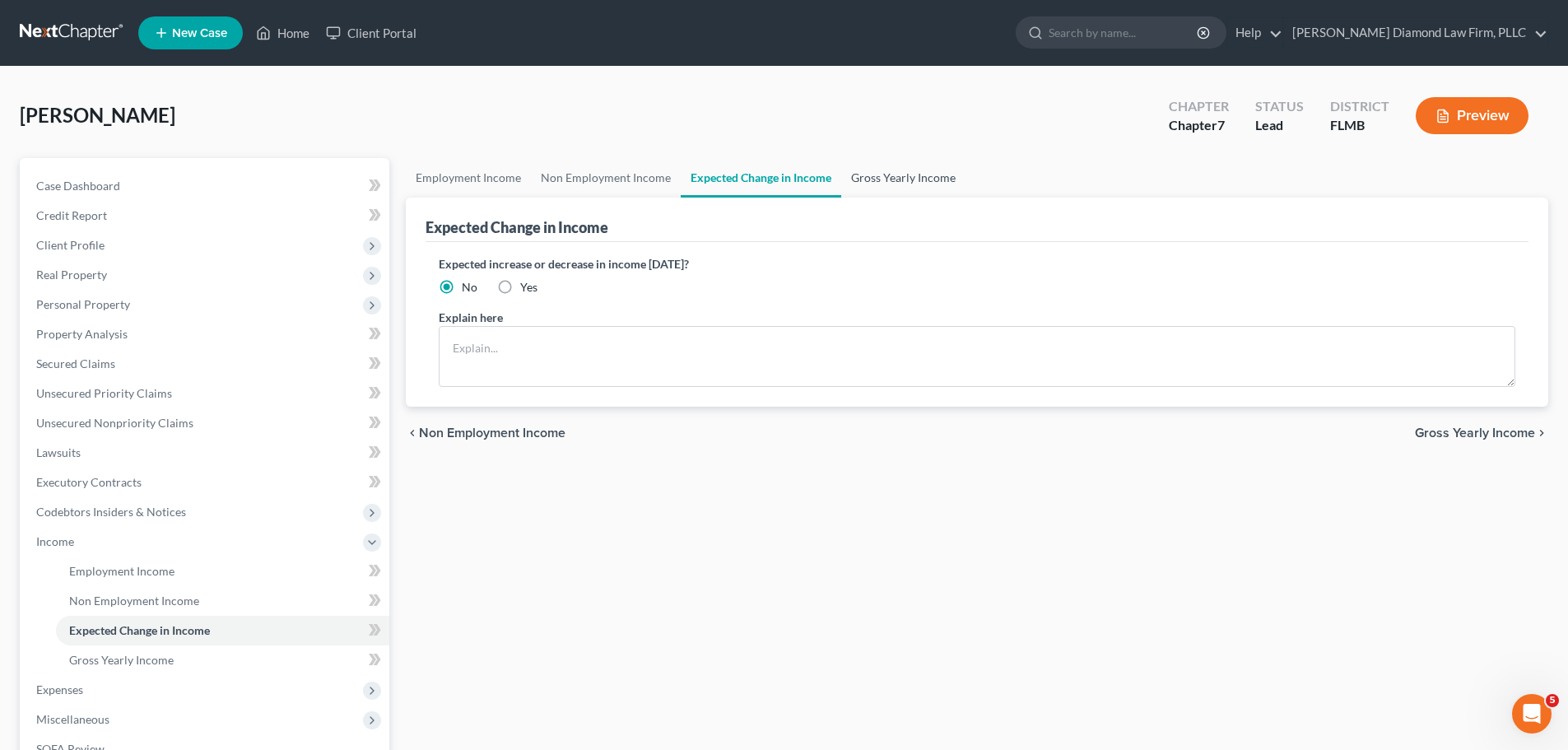
click at [897, 169] on link "Gross Yearly Income" at bounding box center [903, 177] width 125 height 39
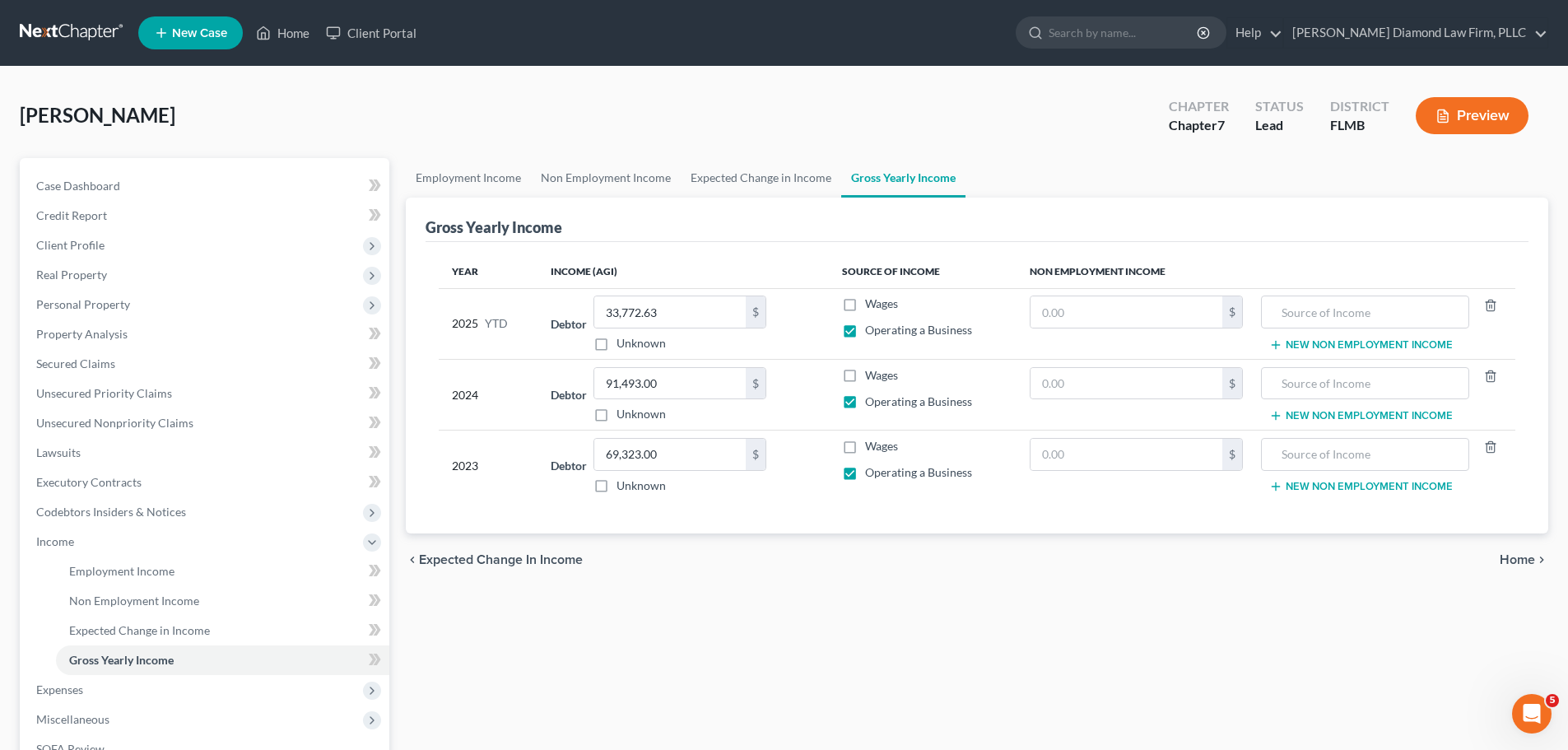
click at [39, 32] on link at bounding box center [73, 33] width 106 height 30
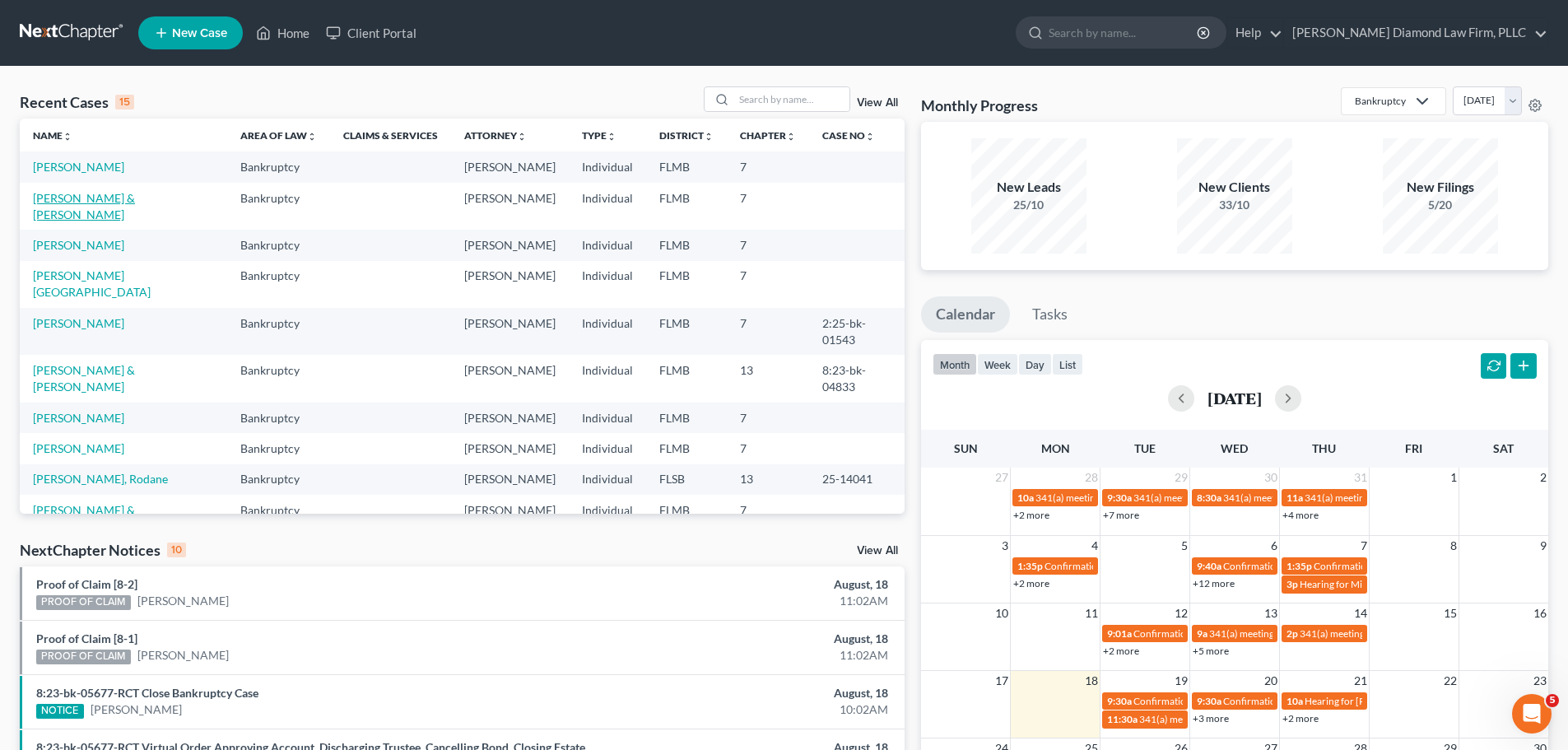
click at [83, 195] on link "[PERSON_NAME] & [PERSON_NAME]" at bounding box center [84, 205] width 102 height 30
click at [84, 169] on link "[PERSON_NAME] & [PERSON_NAME]" at bounding box center [84, 175] width 102 height 30
select select "7"
click at [86, 207] on link "[PERSON_NAME]" at bounding box center [78, 214] width 91 height 14
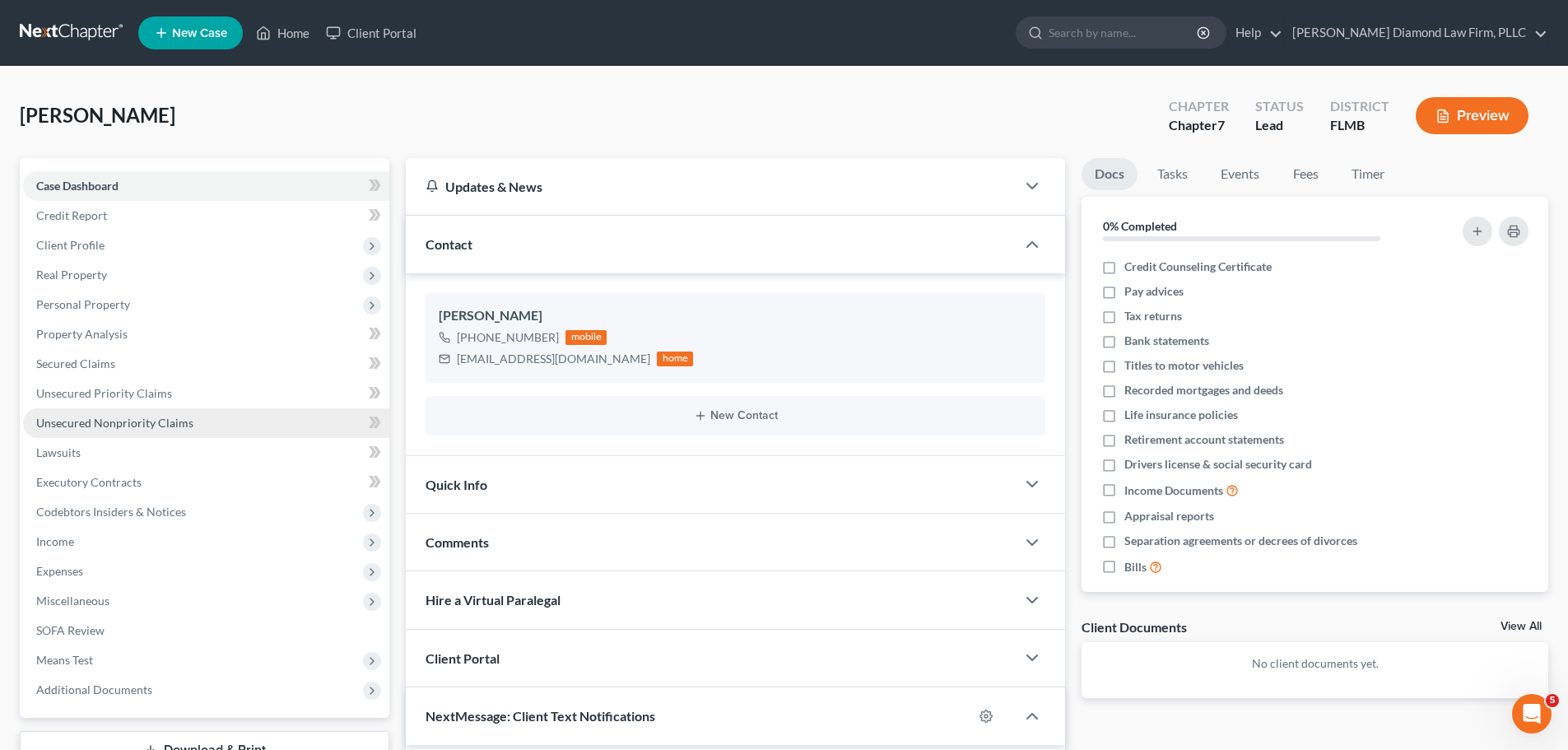
click at [162, 436] on link "Unsecured Nonpriority Claims" at bounding box center [206, 423] width 367 height 30
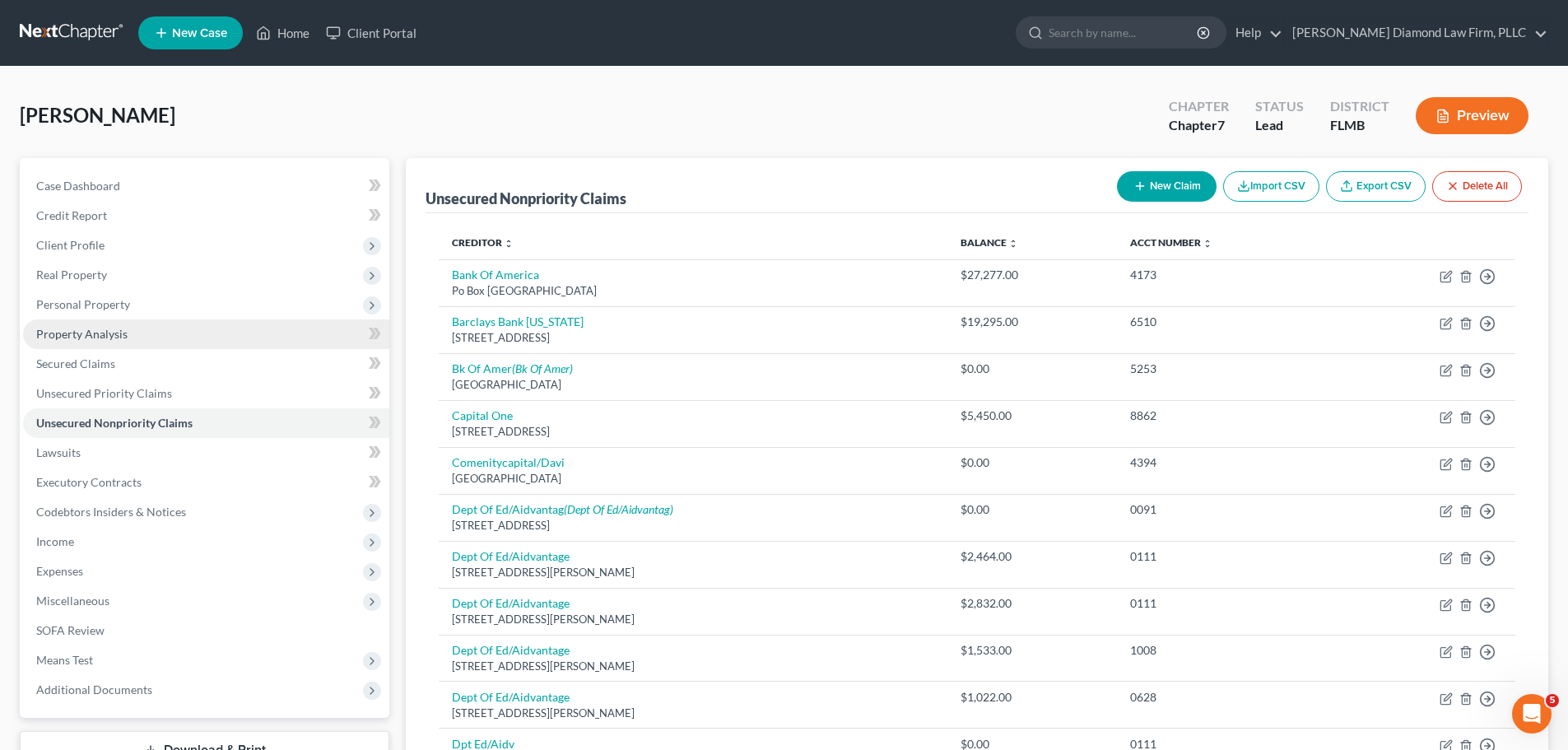
click at [108, 334] on span "Property Analysis" at bounding box center [82, 333] width 91 height 14
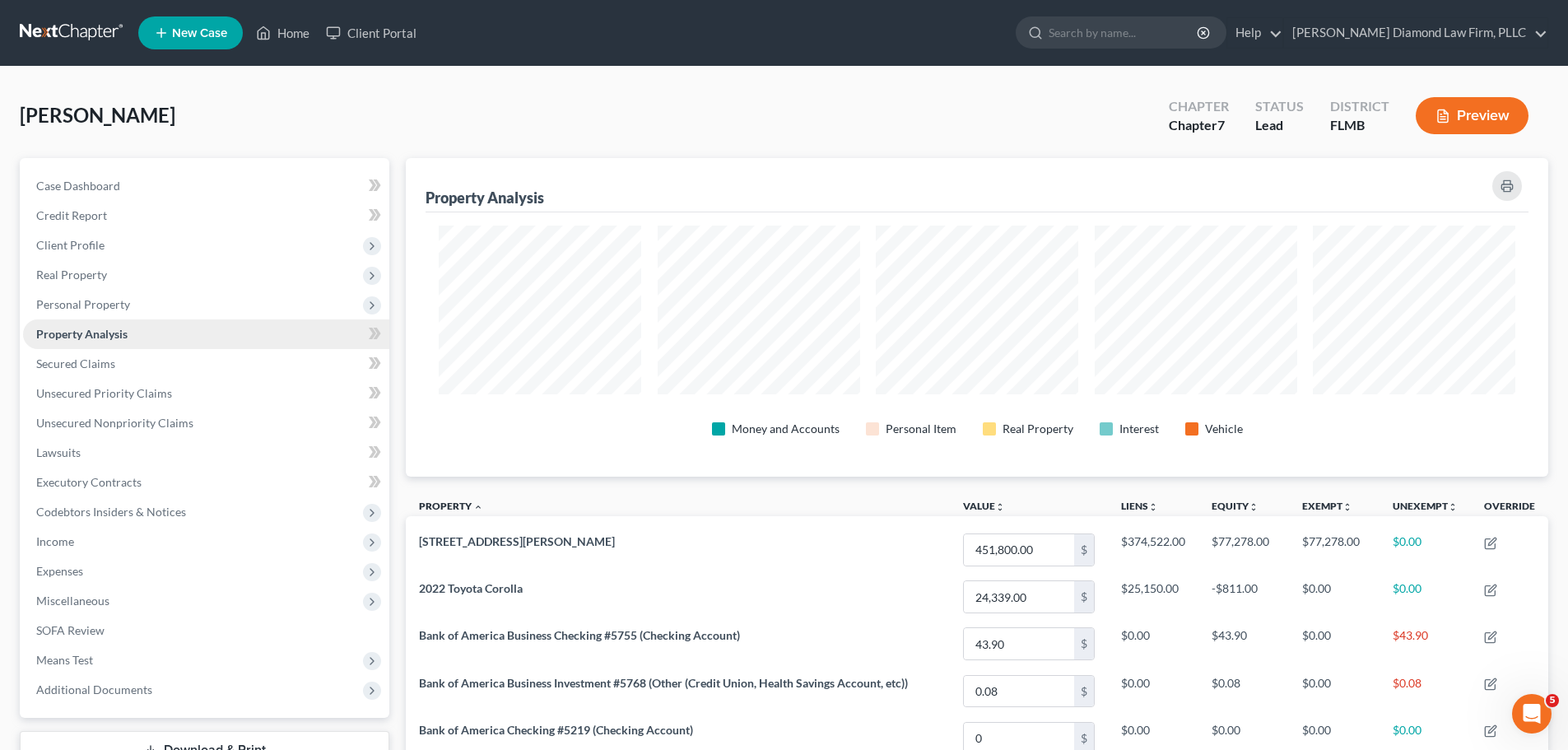
scroll to position [318, 1142]
click at [47, 30] on link at bounding box center [73, 33] width 106 height 30
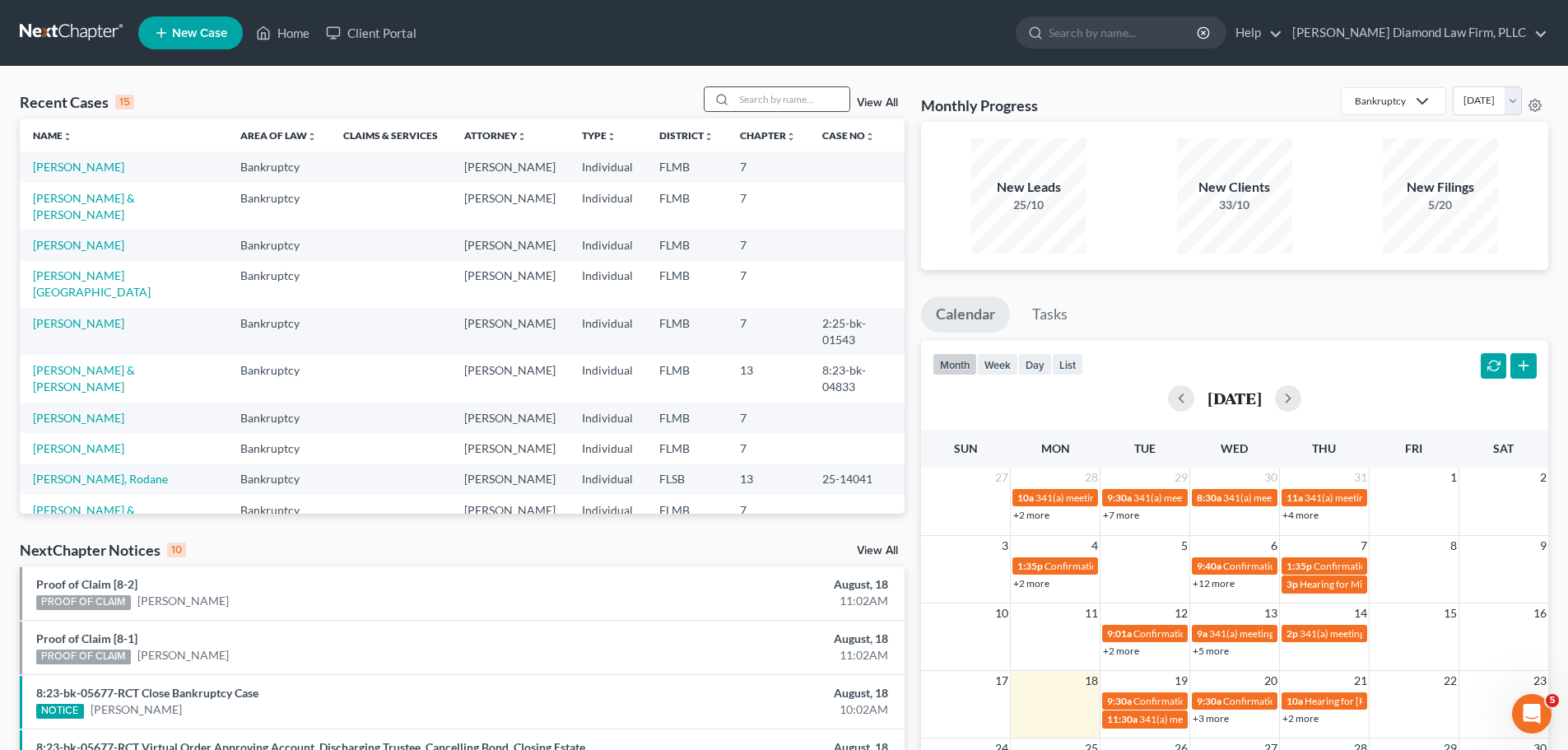
click at [786, 102] on input "search" at bounding box center [791, 99] width 116 height 24
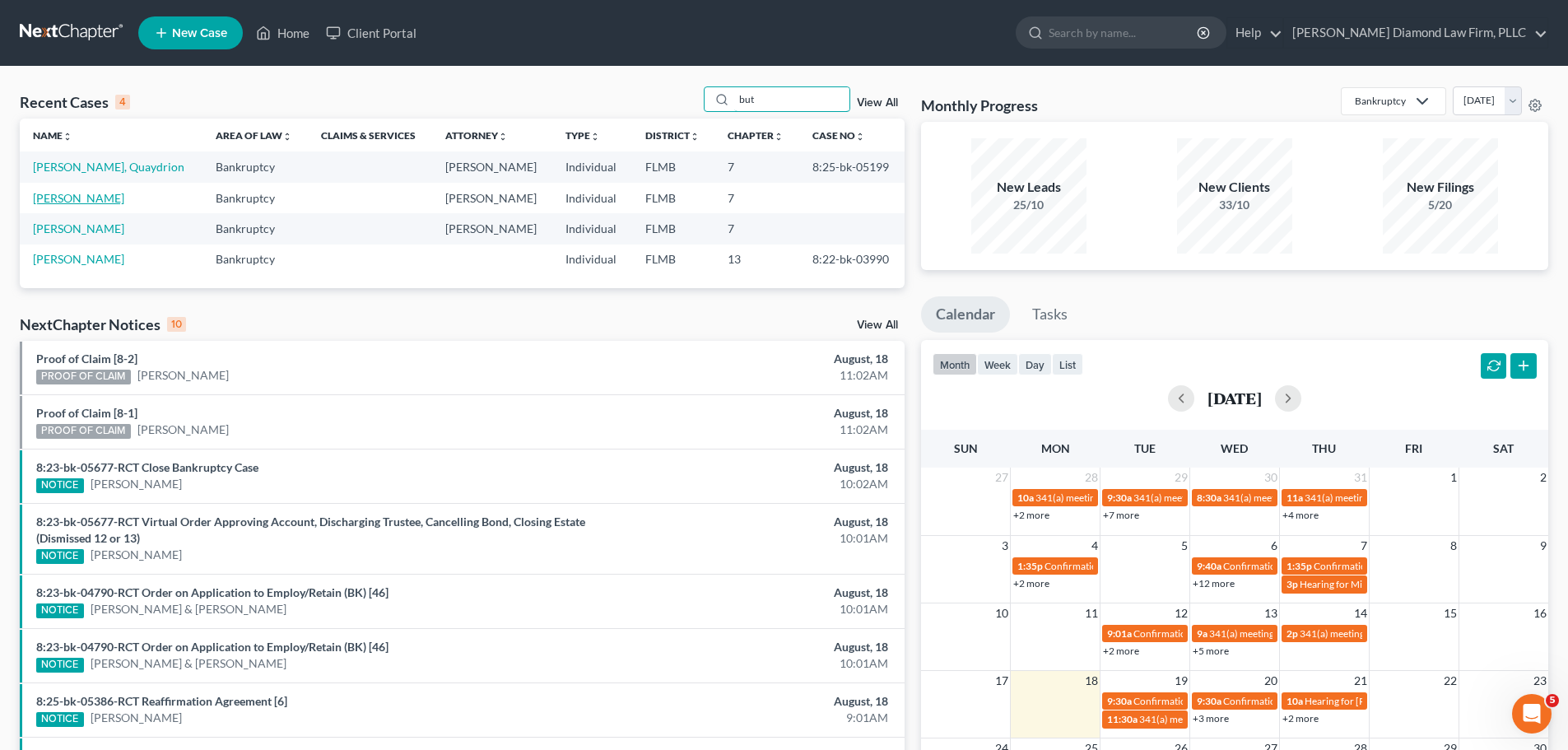
type input "but"
click at [95, 203] on link "[PERSON_NAME]" at bounding box center [78, 197] width 91 height 14
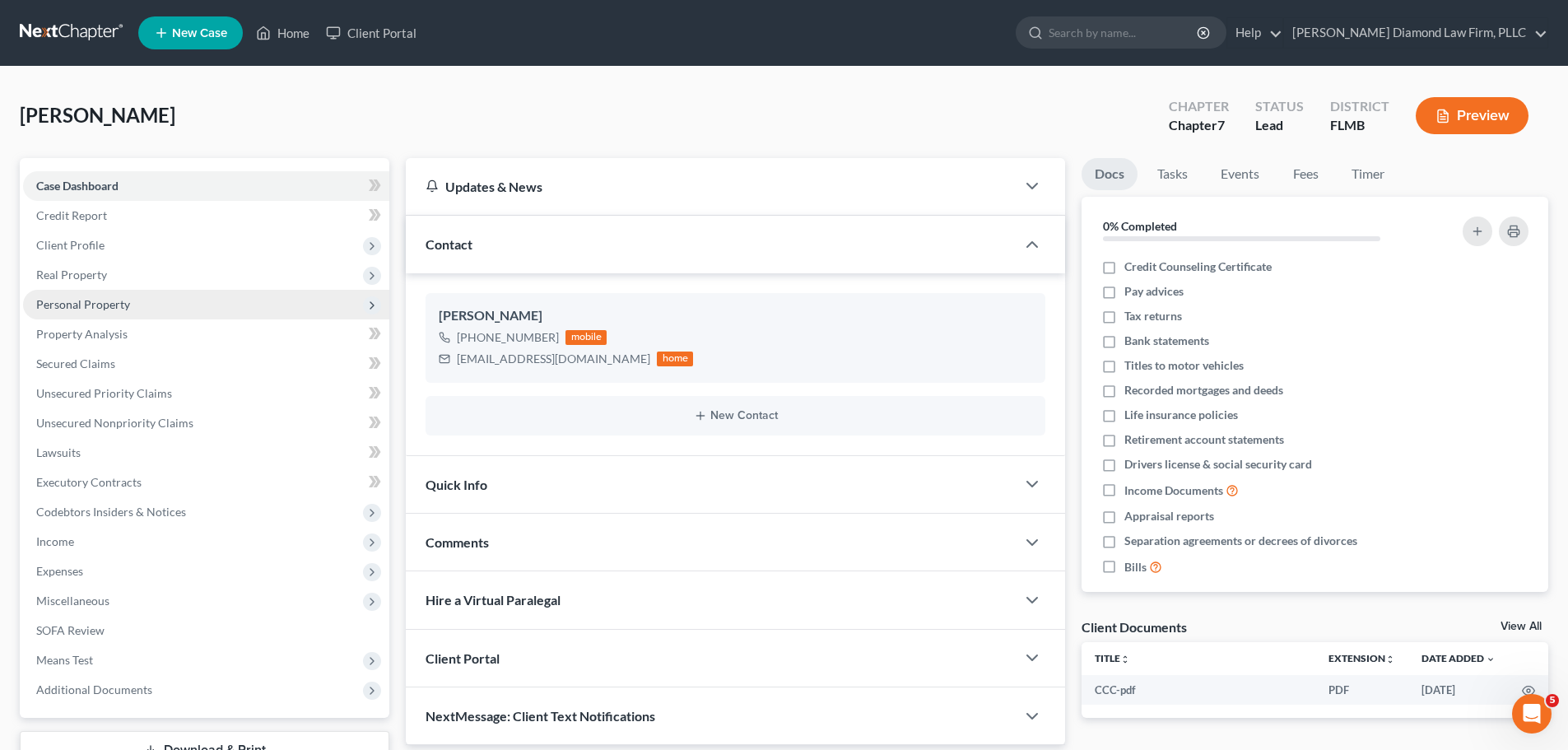
click at [98, 305] on span "Personal Property" at bounding box center [83, 304] width 94 height 14
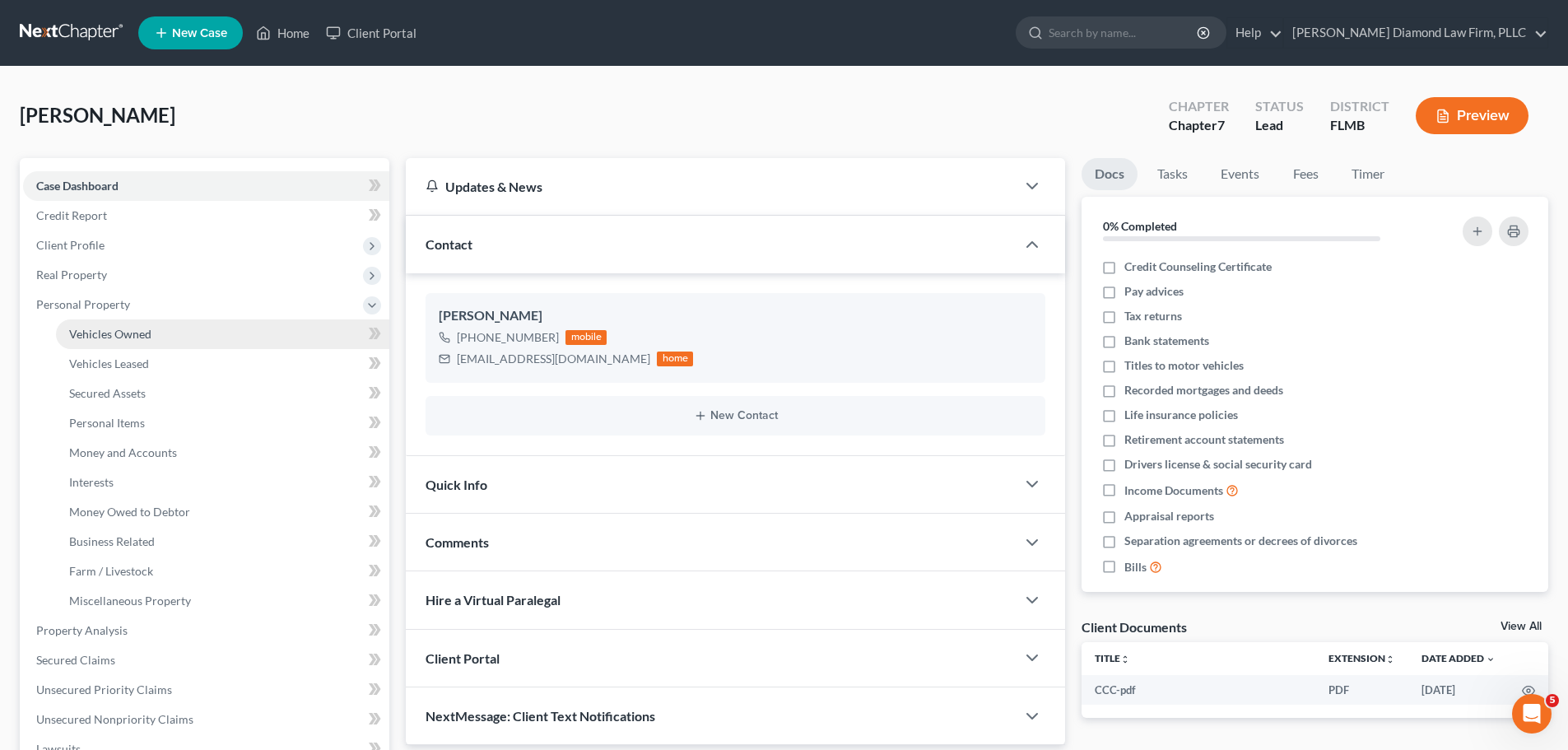
click at [98, 340] on span "Vehicles Owned" at bounding box center [110, 333] width 83 height 14
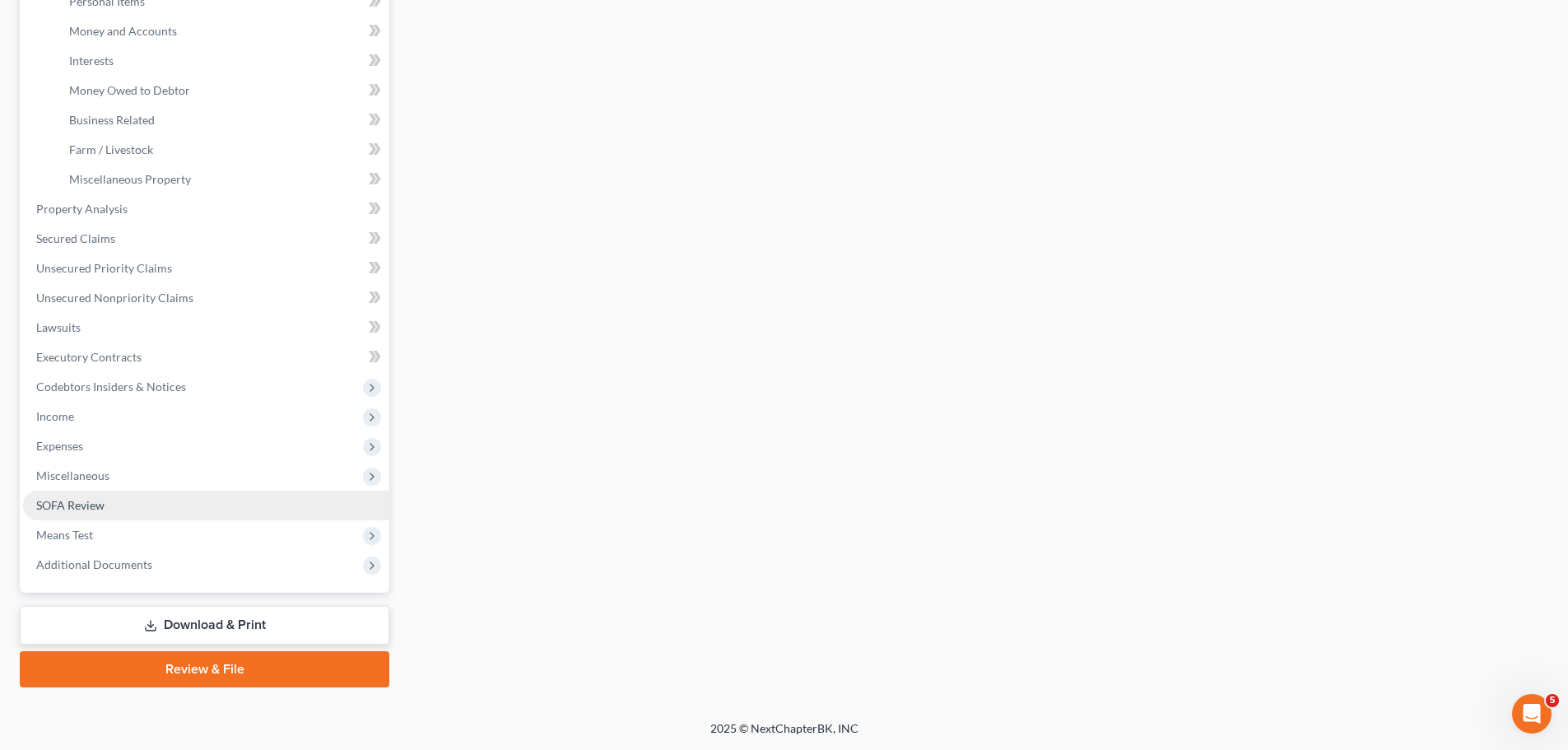
click at [132, 500] on link "SOFA Review" at bounding box center [206, 505] width 367 height 30
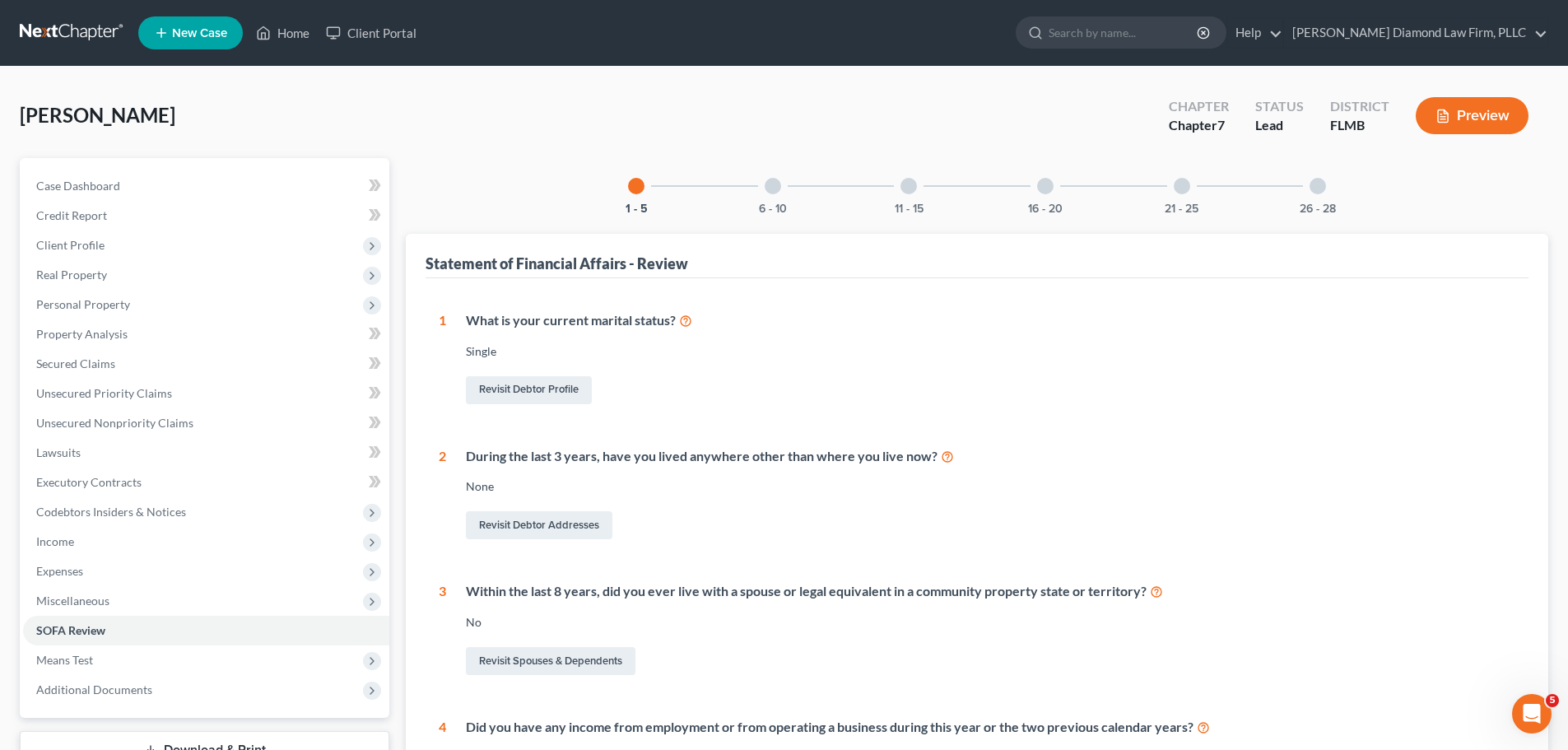
click at [775, 195] on div "6 - 10" at bounding box center [773, 186] width 56 height 56
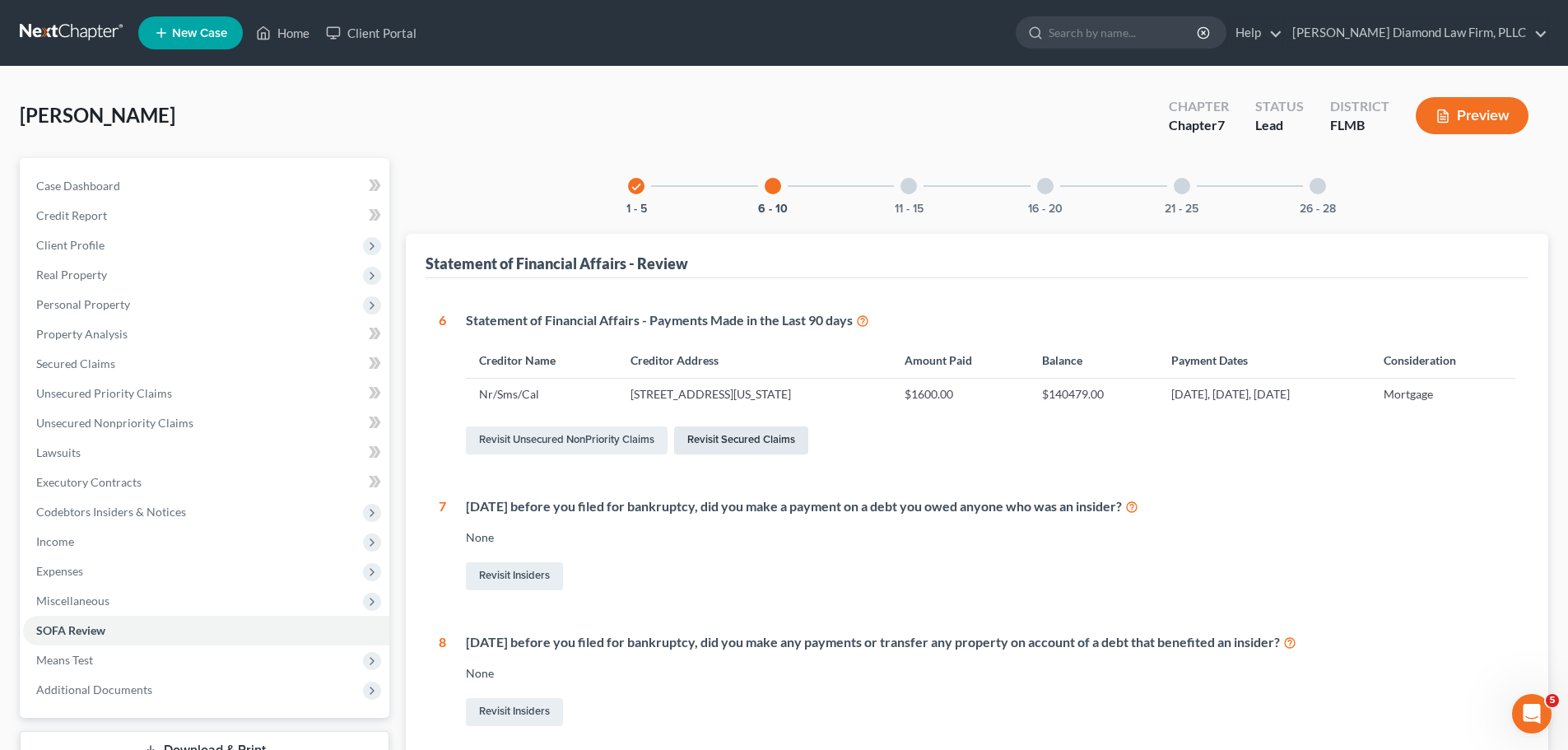
click at [692, 443] on link "Revisit Secured Claims" at bounding box center [741, 440] width 135 height 28
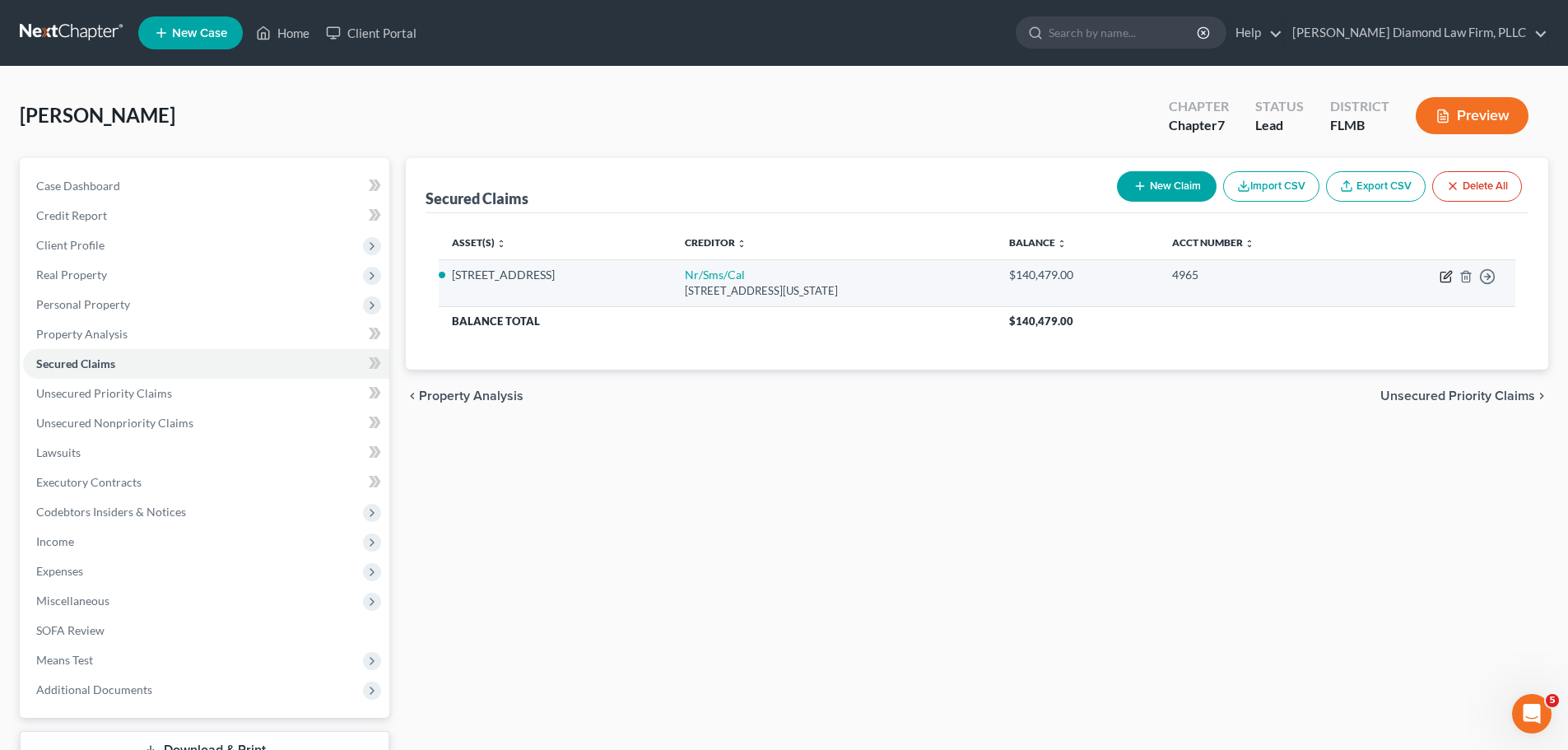
click at [1446, 276] on icon "button" at bounding box center [1446, 276] width 13 height 13
select select "39"
select select "3"
select select "4"
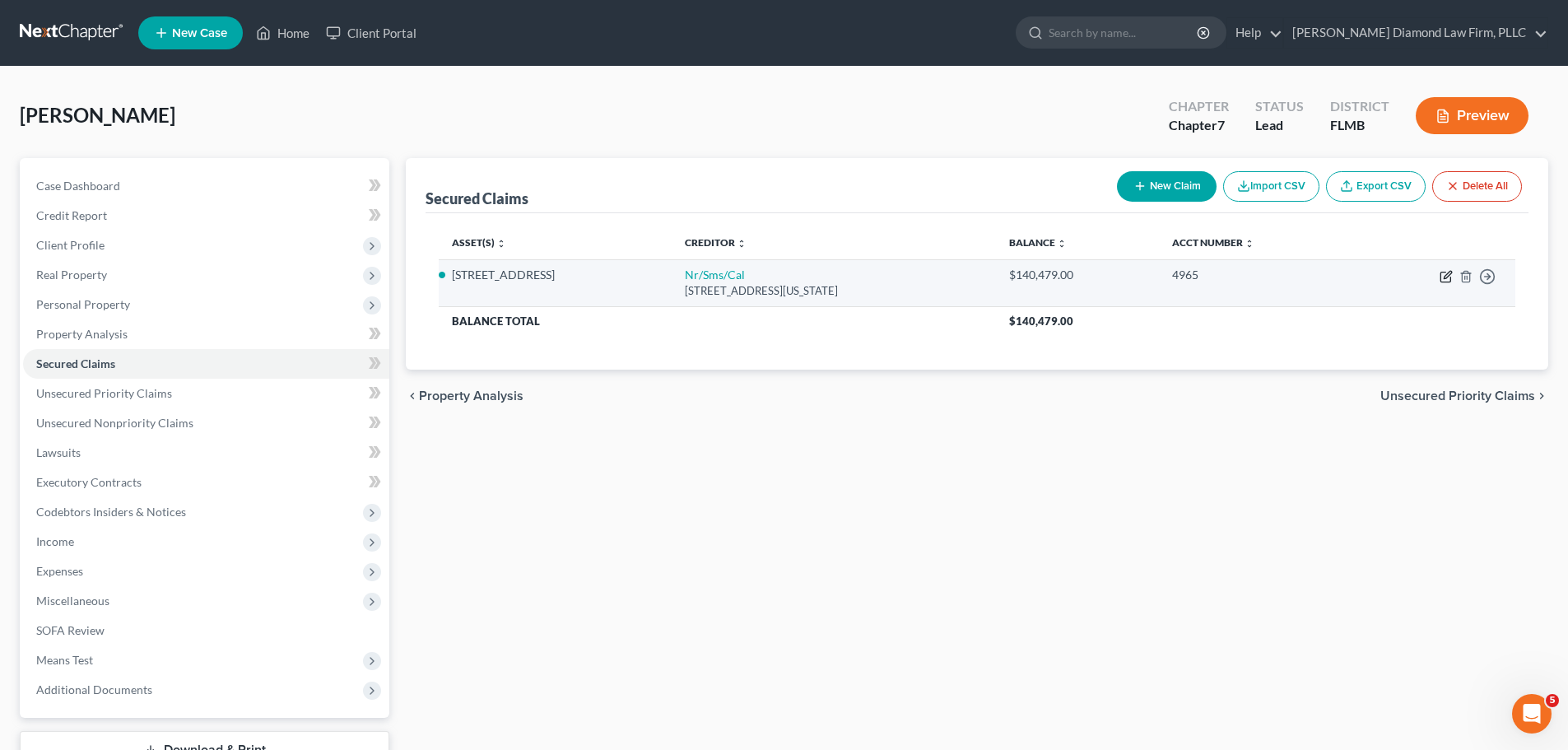
select select "3"
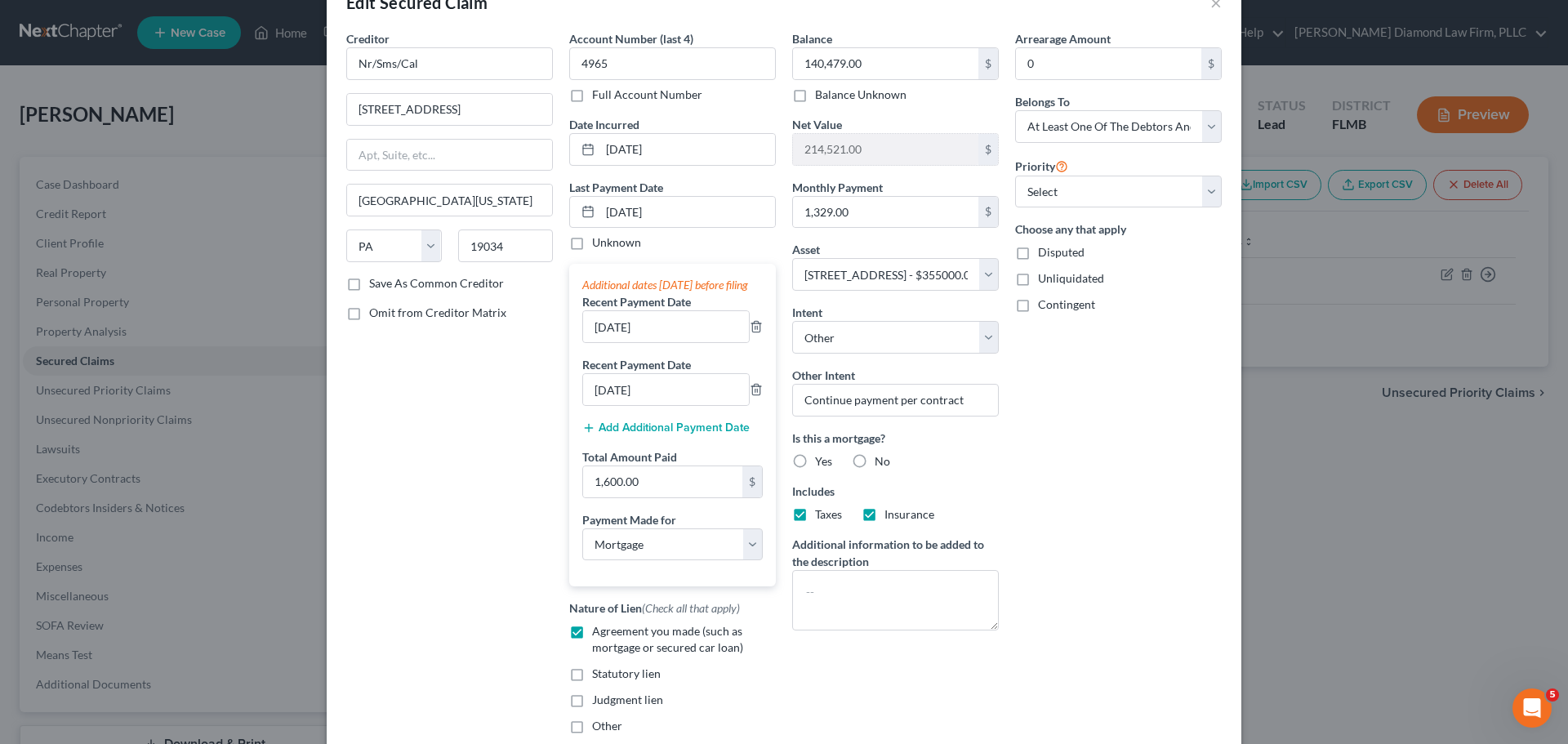
scroll to position [82, 0]
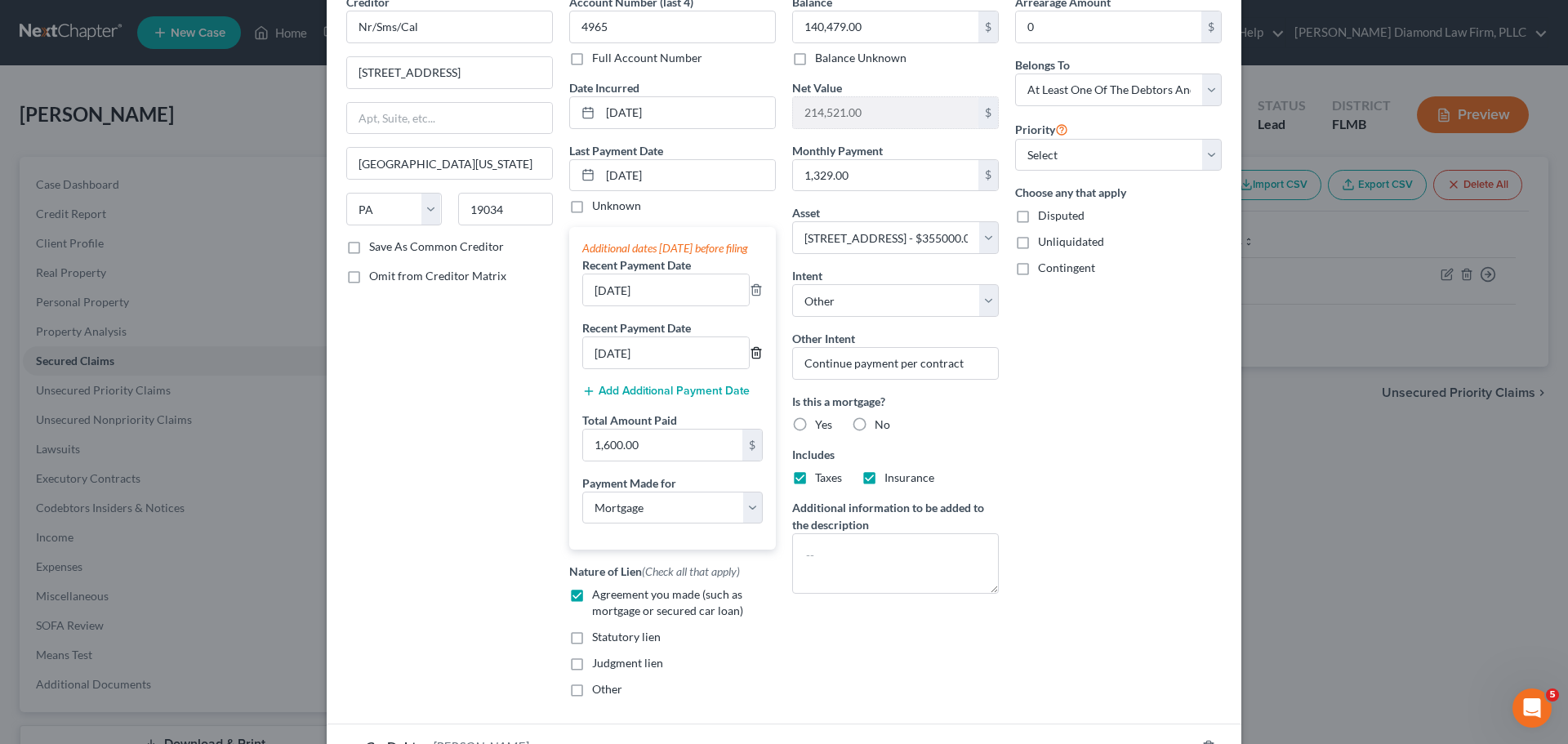
click at [752, 359] on icon "button" at bounding box center [756, 353] width 13 height 13
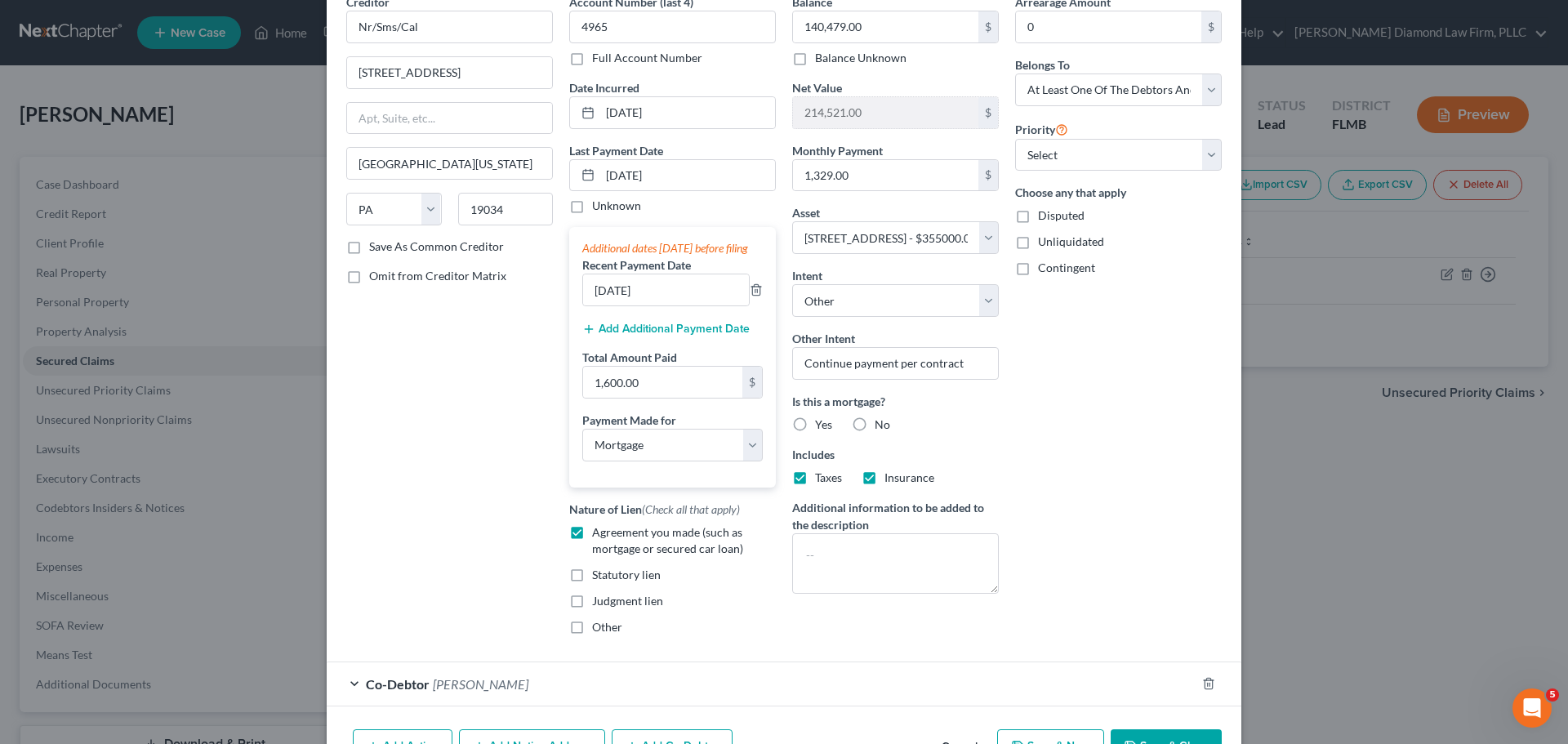
click at [670, 335] on button "Add Additional Payment Date" at bounding box center [666, 329] width 168 height 13
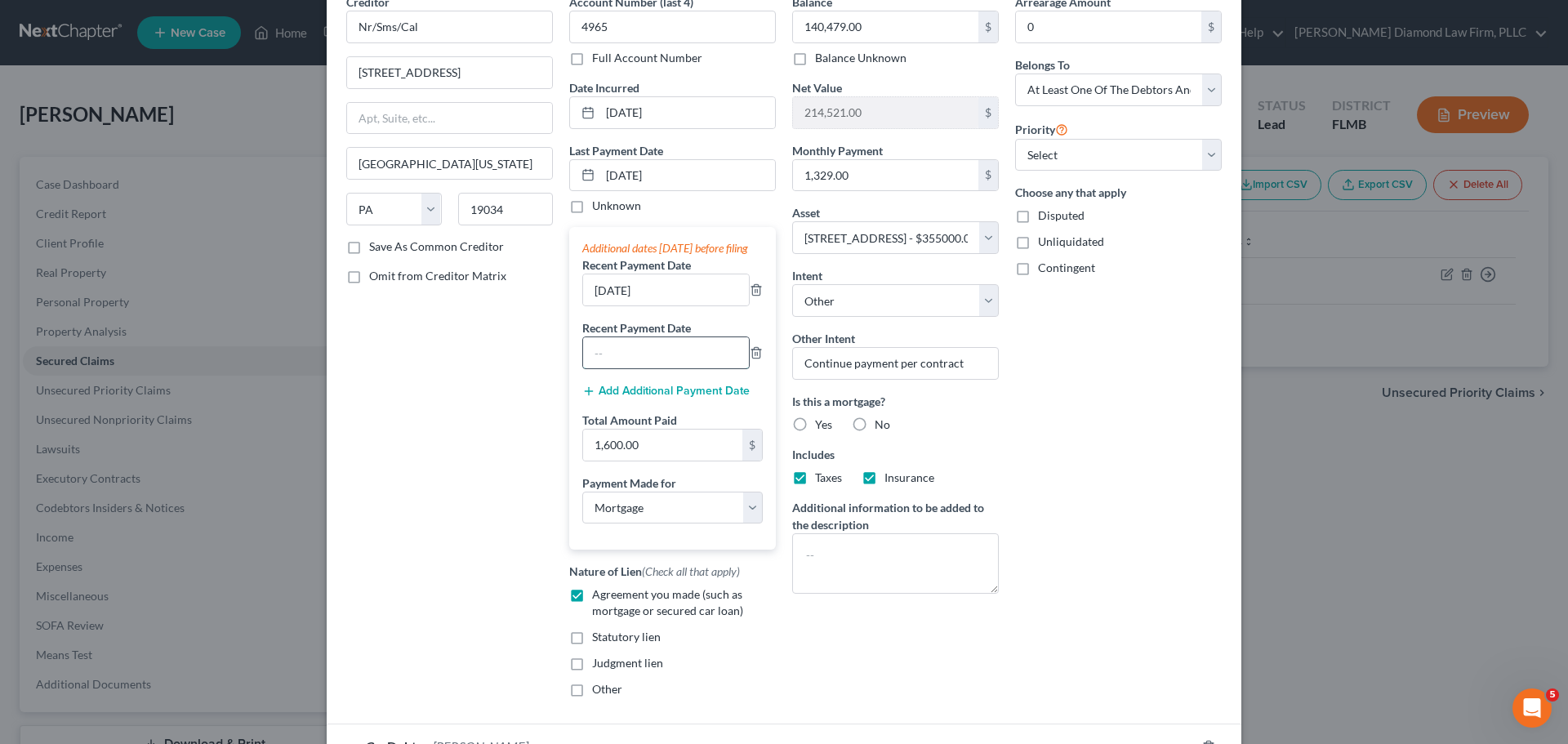
click at [636, 355] on input "text" at bounding box center [666, 353] width 166 height 31
type input "[DATE]"
click at [609, 174] on input "[DATE]" at bounding box center [687, 175] width 175 height 31
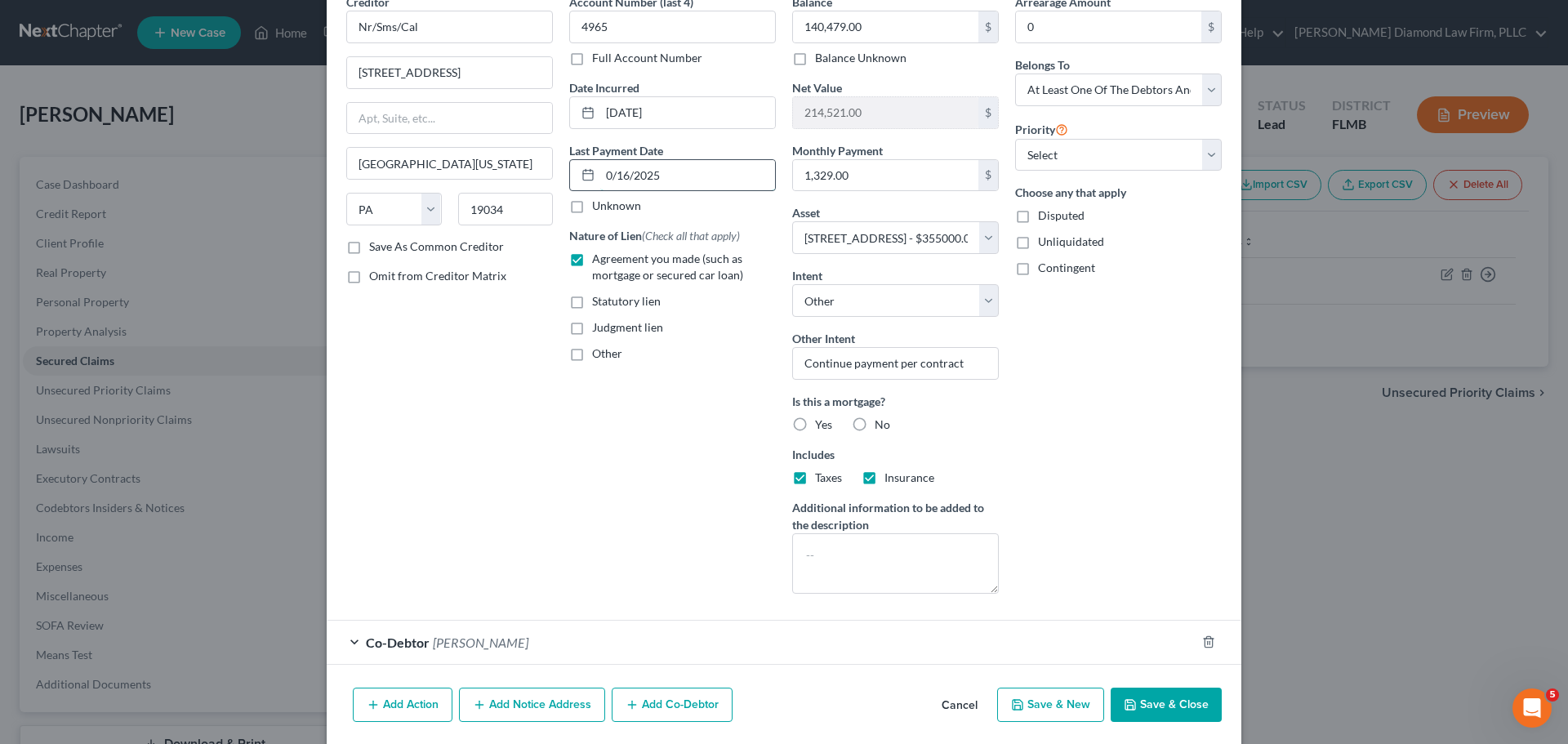
type input "[DATE]"
select select "3"
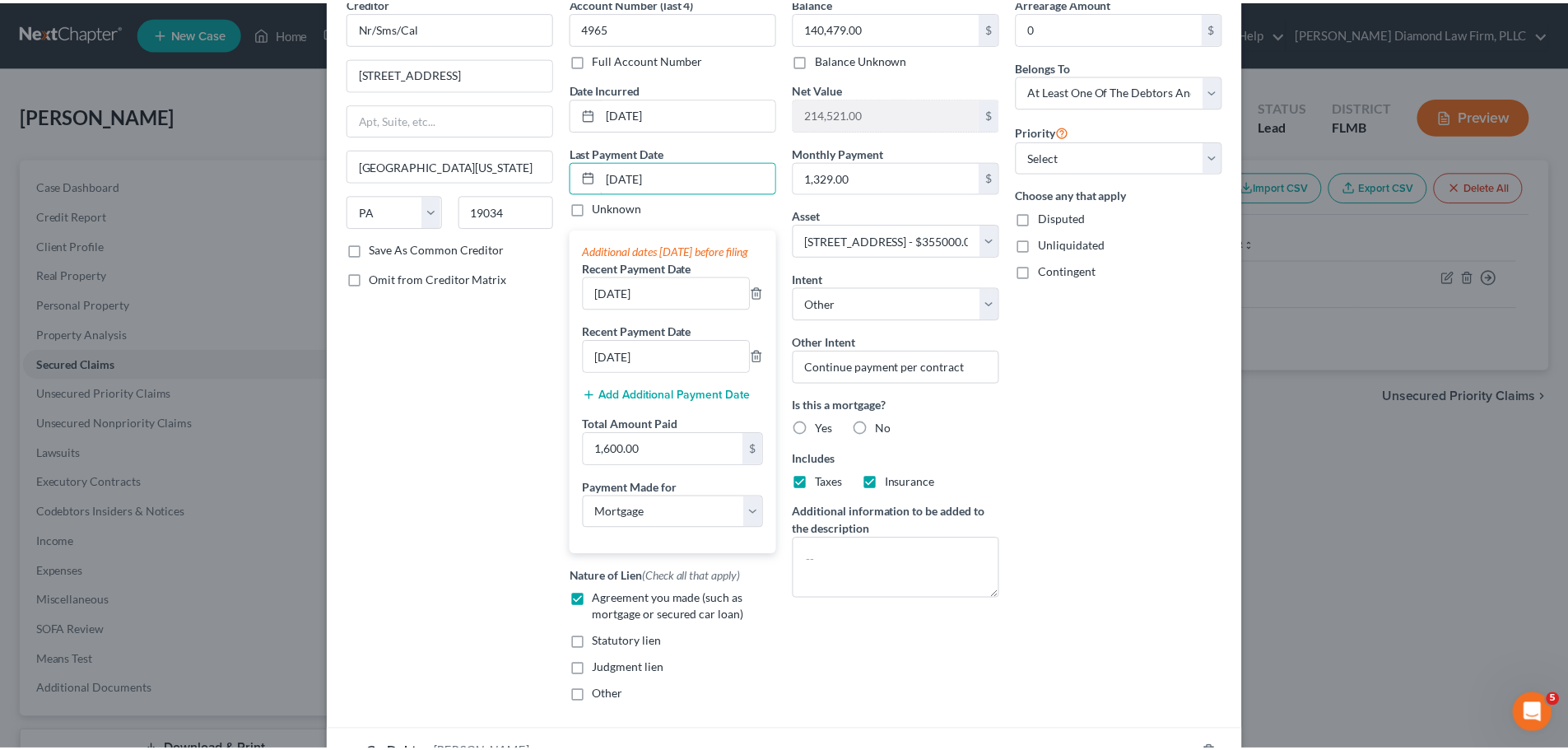
scroll to position [227, 0]
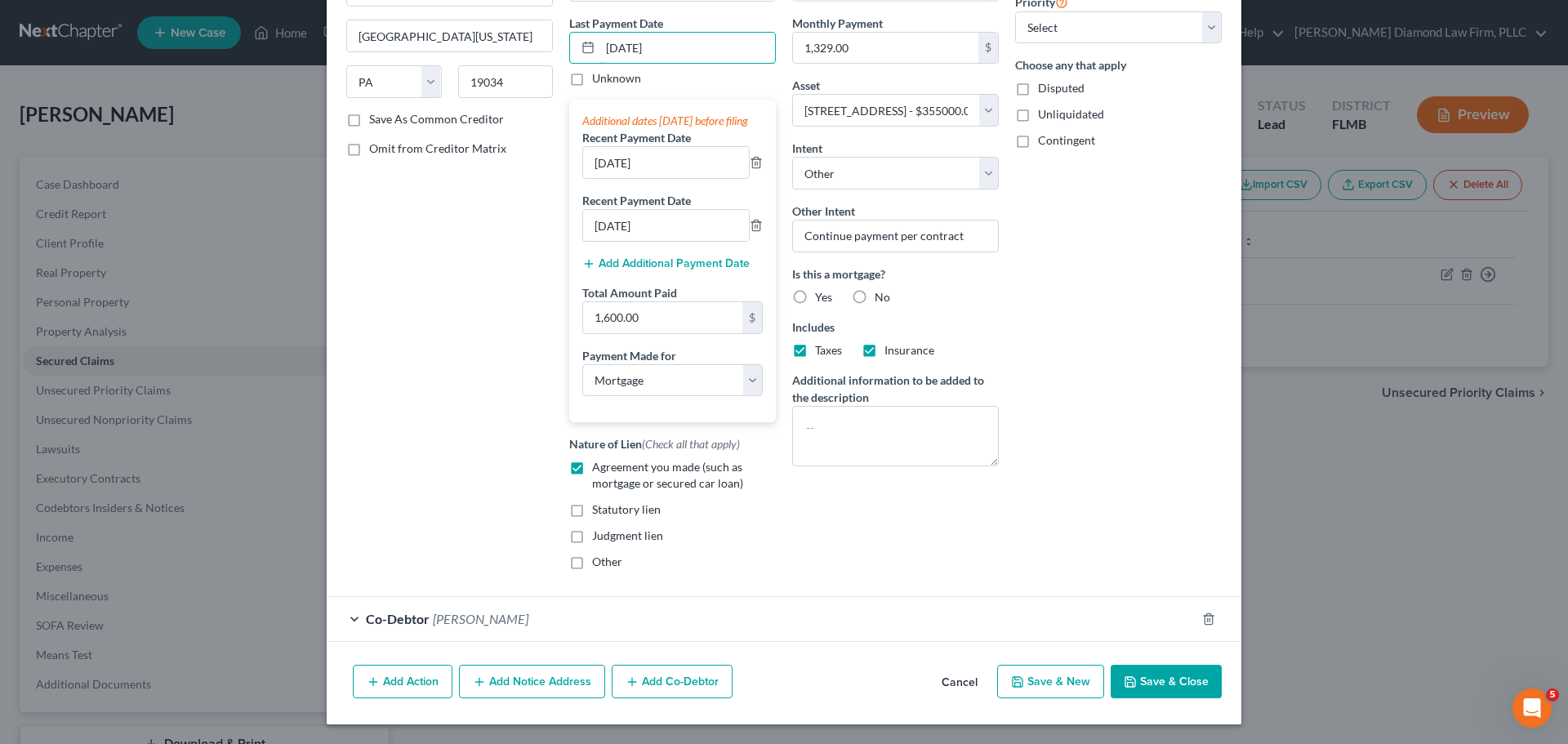
type input "[DATE]"
click at [1148, 678] on button "Save & Close" at bounding box center [1166, 682] width 111 height 34
select select
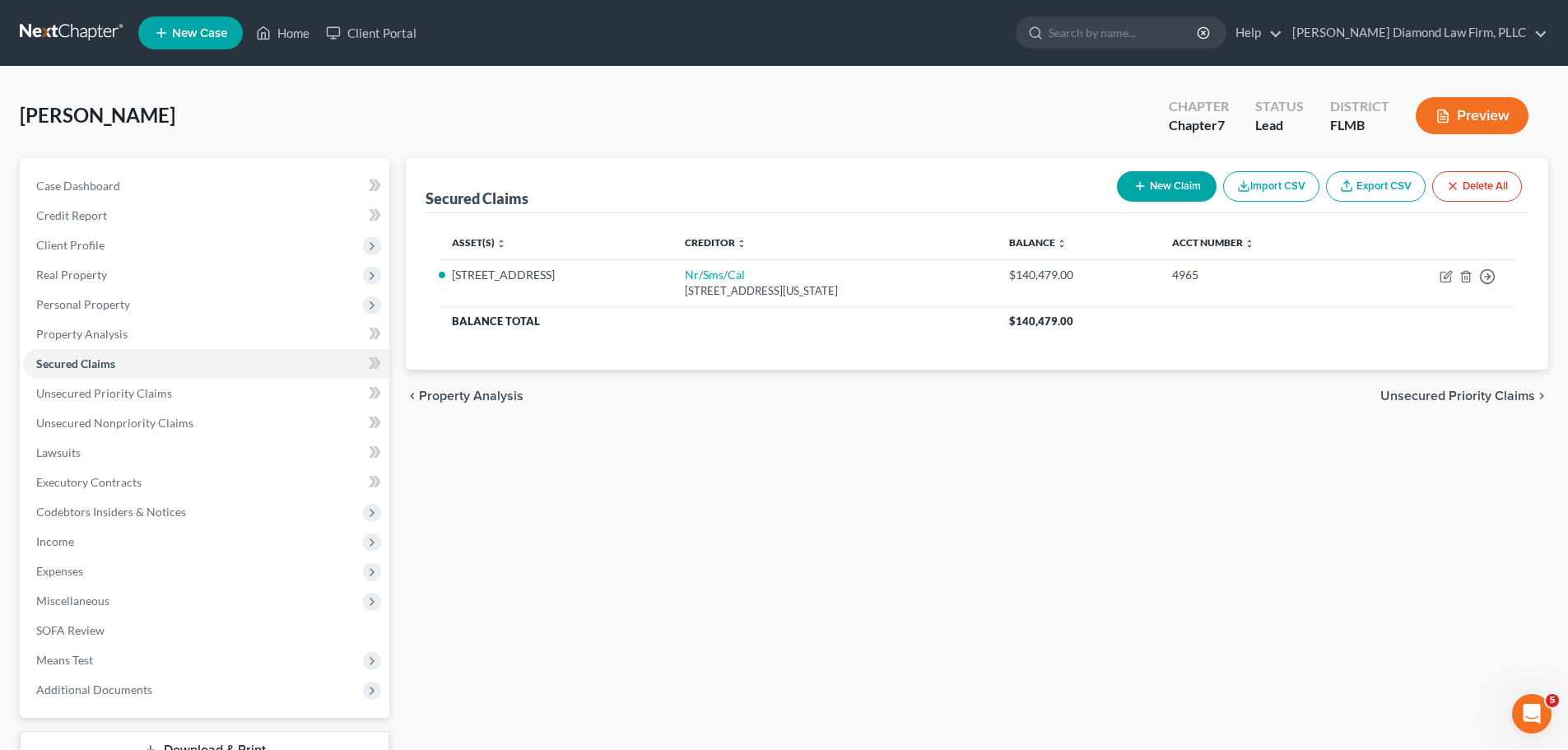
click at [47, 25] on link at bounding box center [73, 33] width 106 height 30
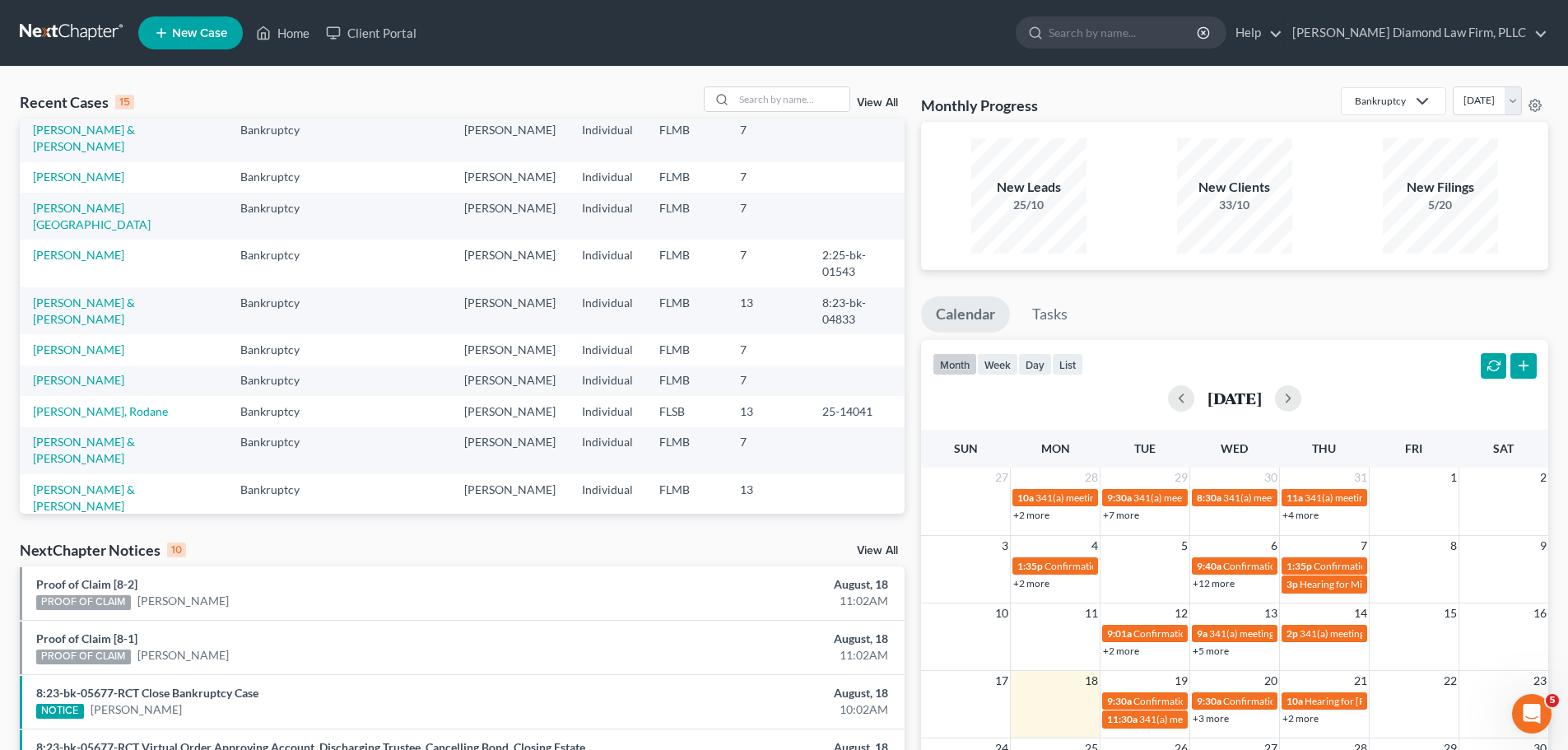
scroll to position [113, 0]
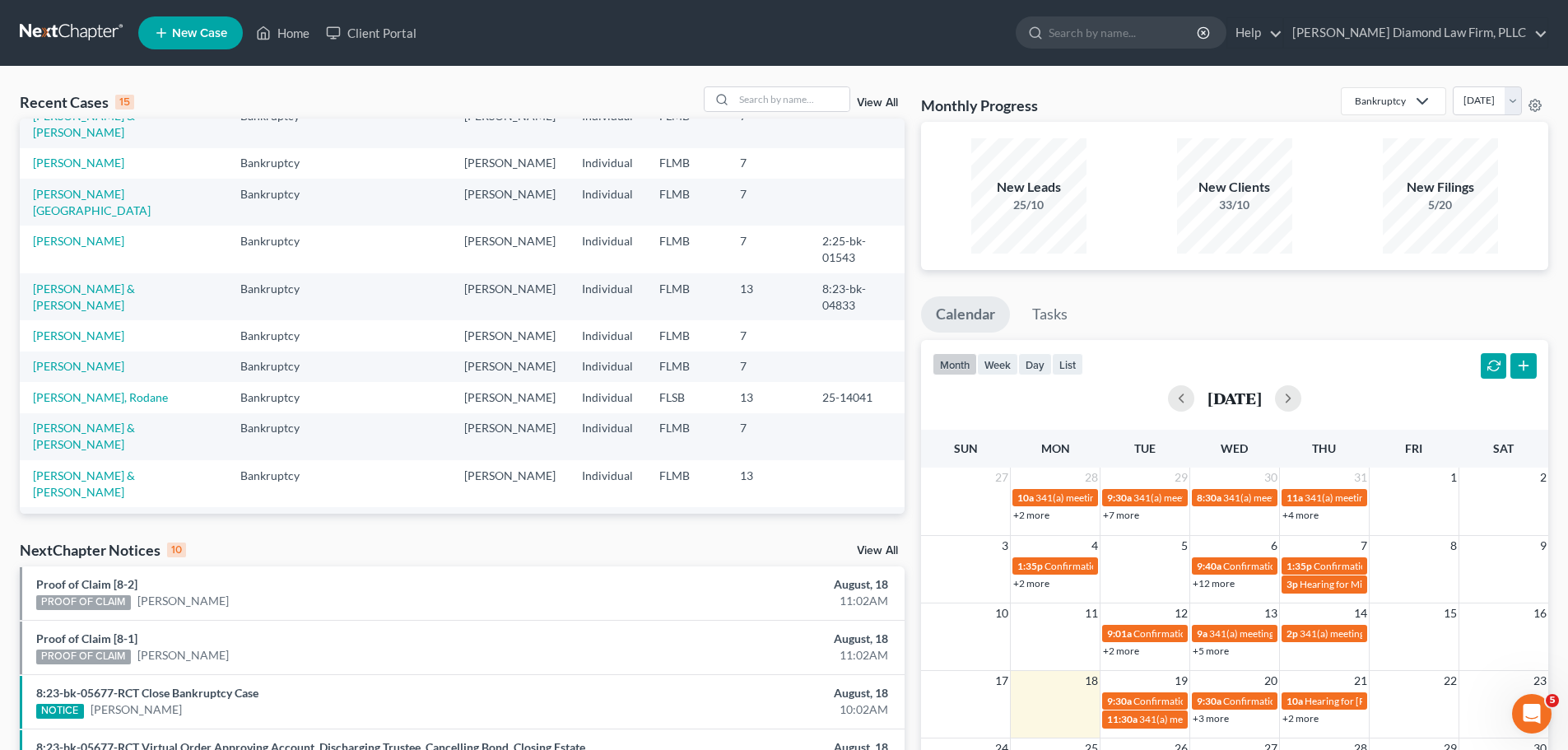
click at [80, 515] on link "[PERSON_NAME]" at bounding box center [78, 522] width 91 height 14
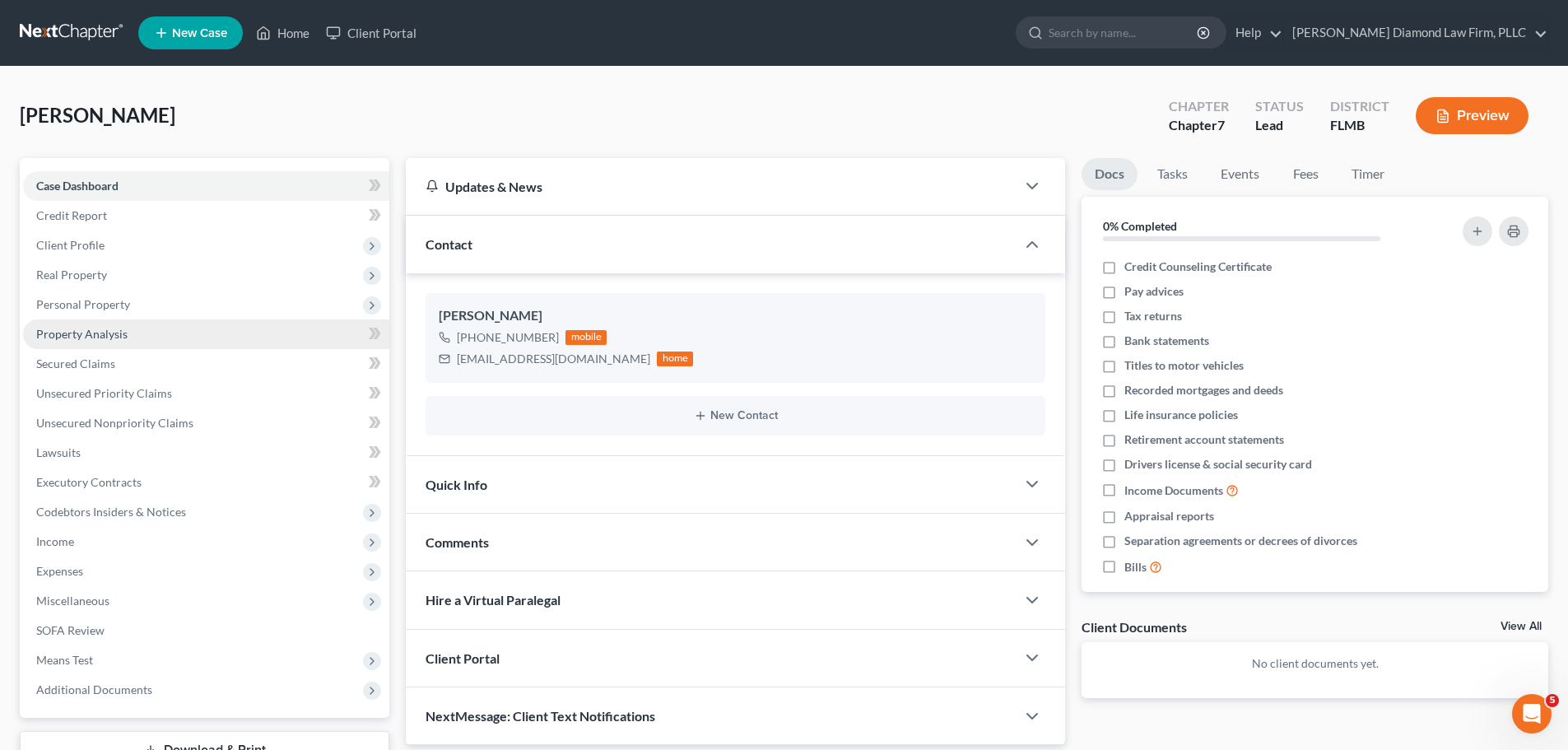
click at [78, 327] on span "Property Analysis" at bounding box center [82, 333] width 91 height 14
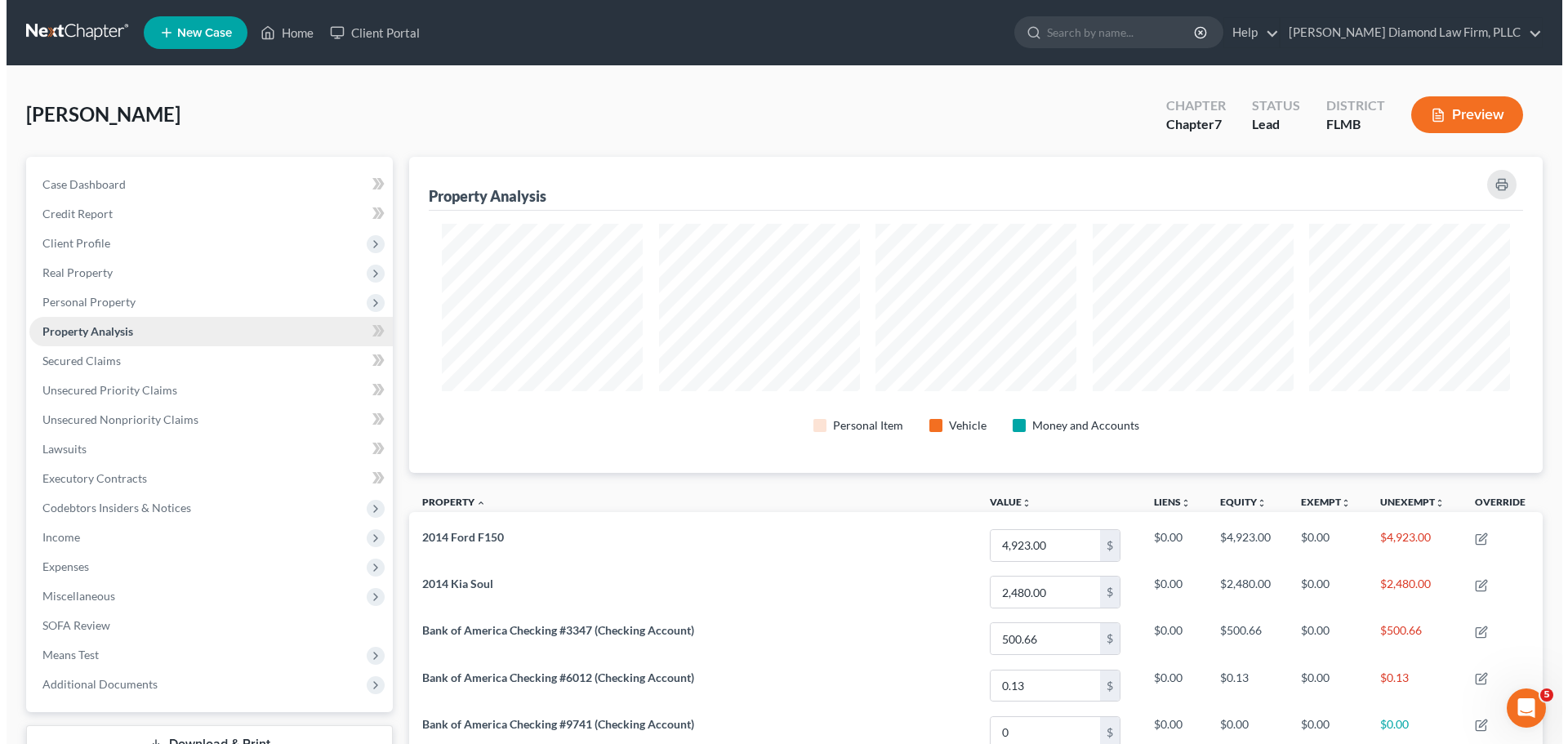
scroll to position [316, 1133]
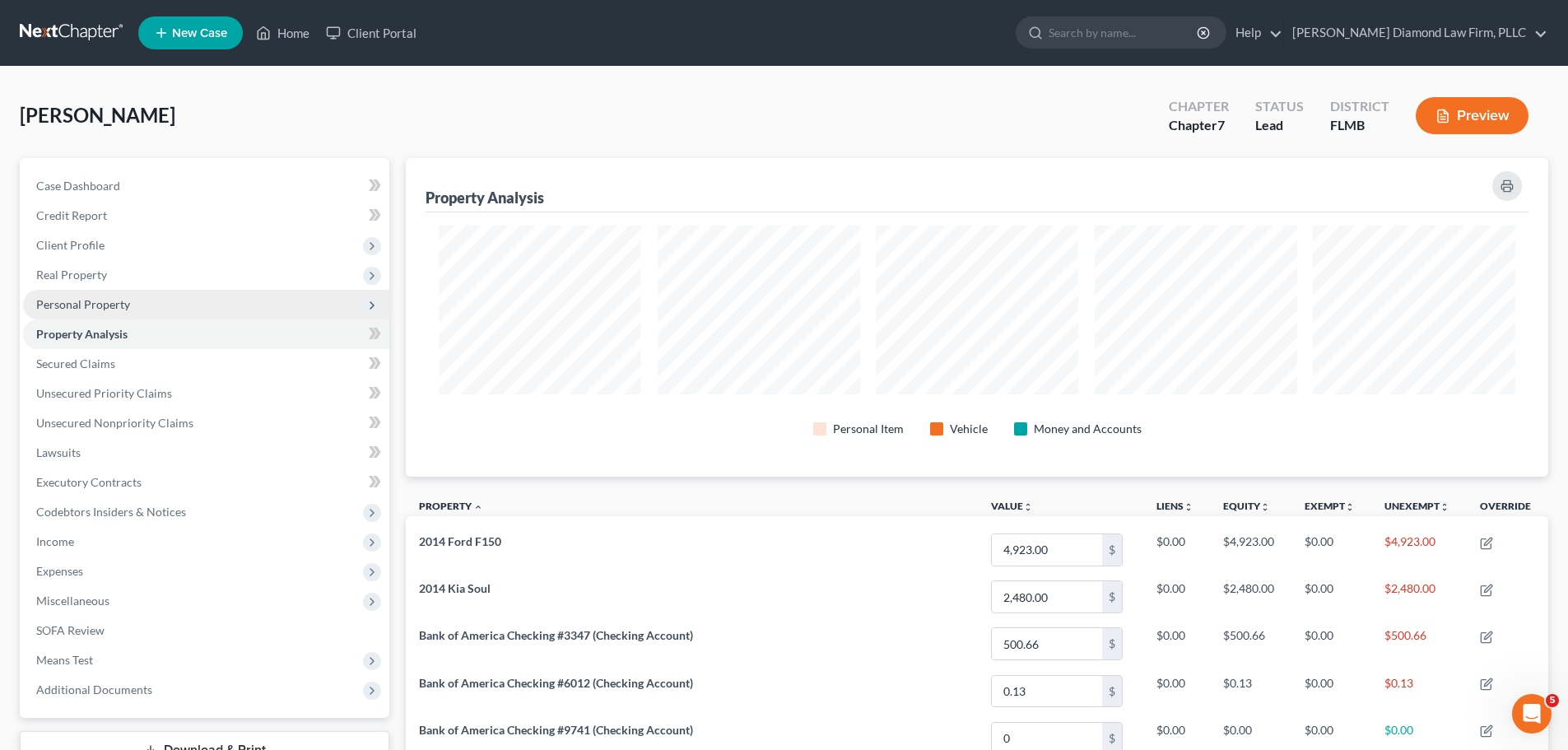
click at [81, 306] on span "Personal Property" at bounding box center [83, 304] width 94 height 14
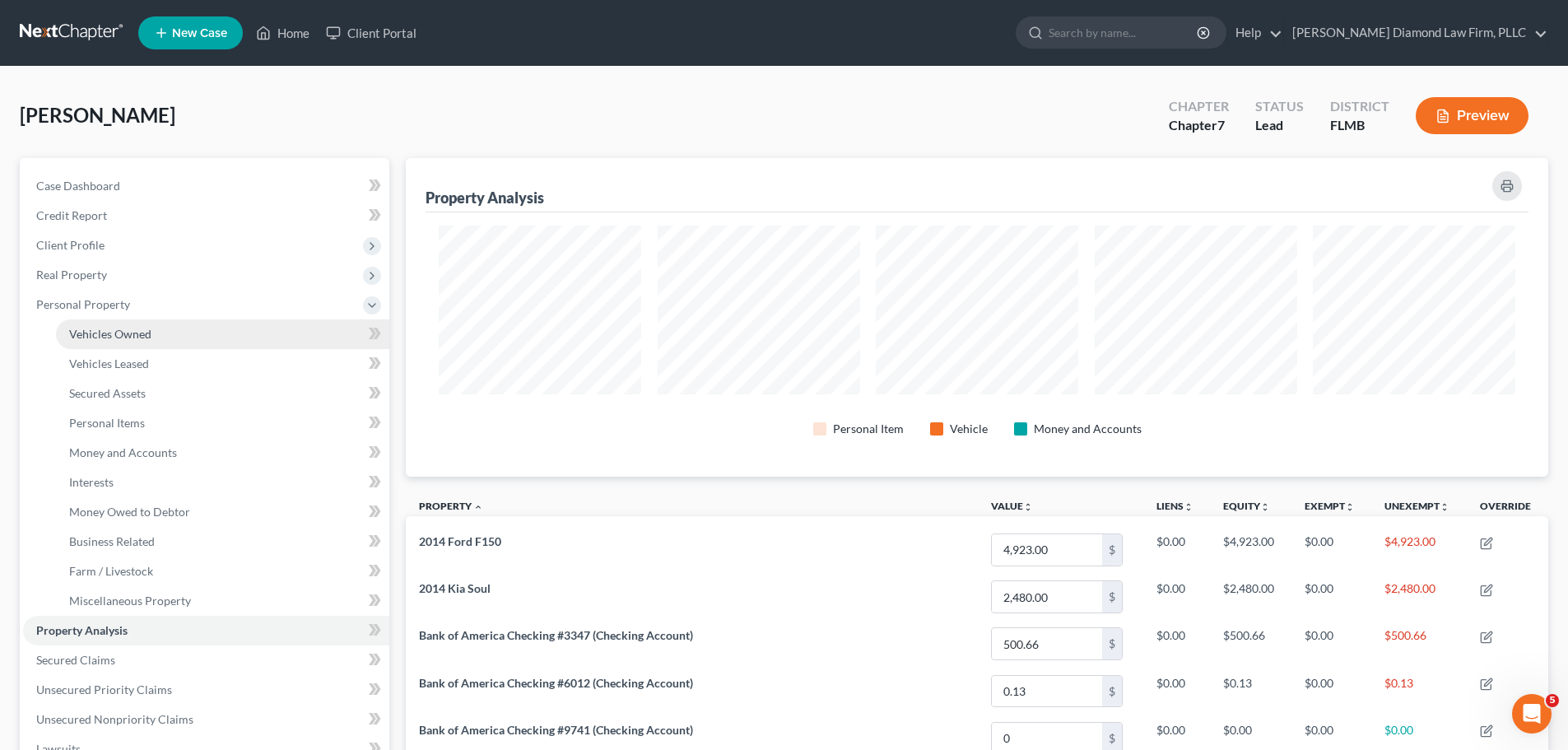
click at [85, 335] on span "Vehicles Owned" at bounding box center [110, 333] width 83 height 14
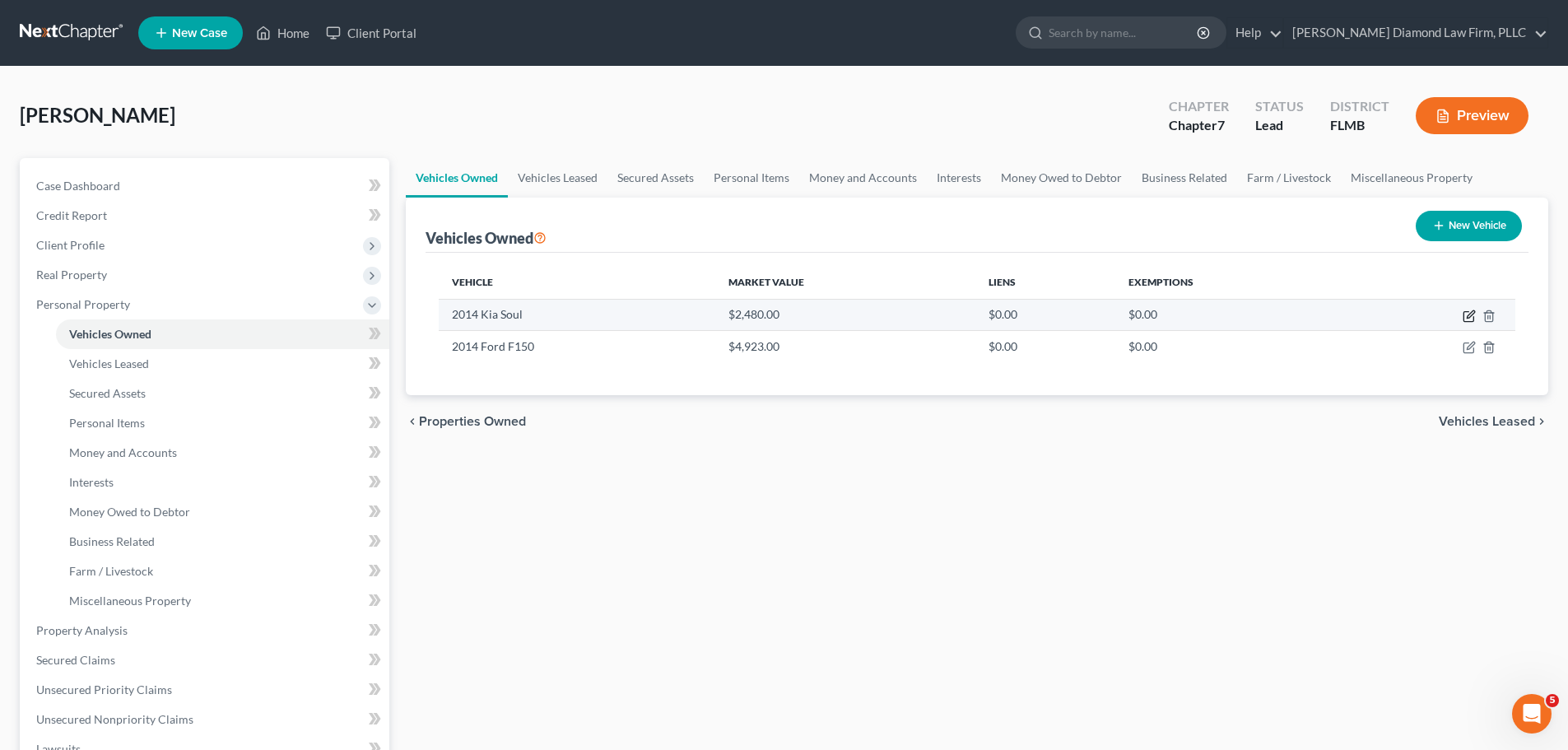
click at [1463, 318] on icon "button" at bounding box center [1468, 316] width 10 height 10
select select "0"
select select "12"
select select "3"
select select "0"
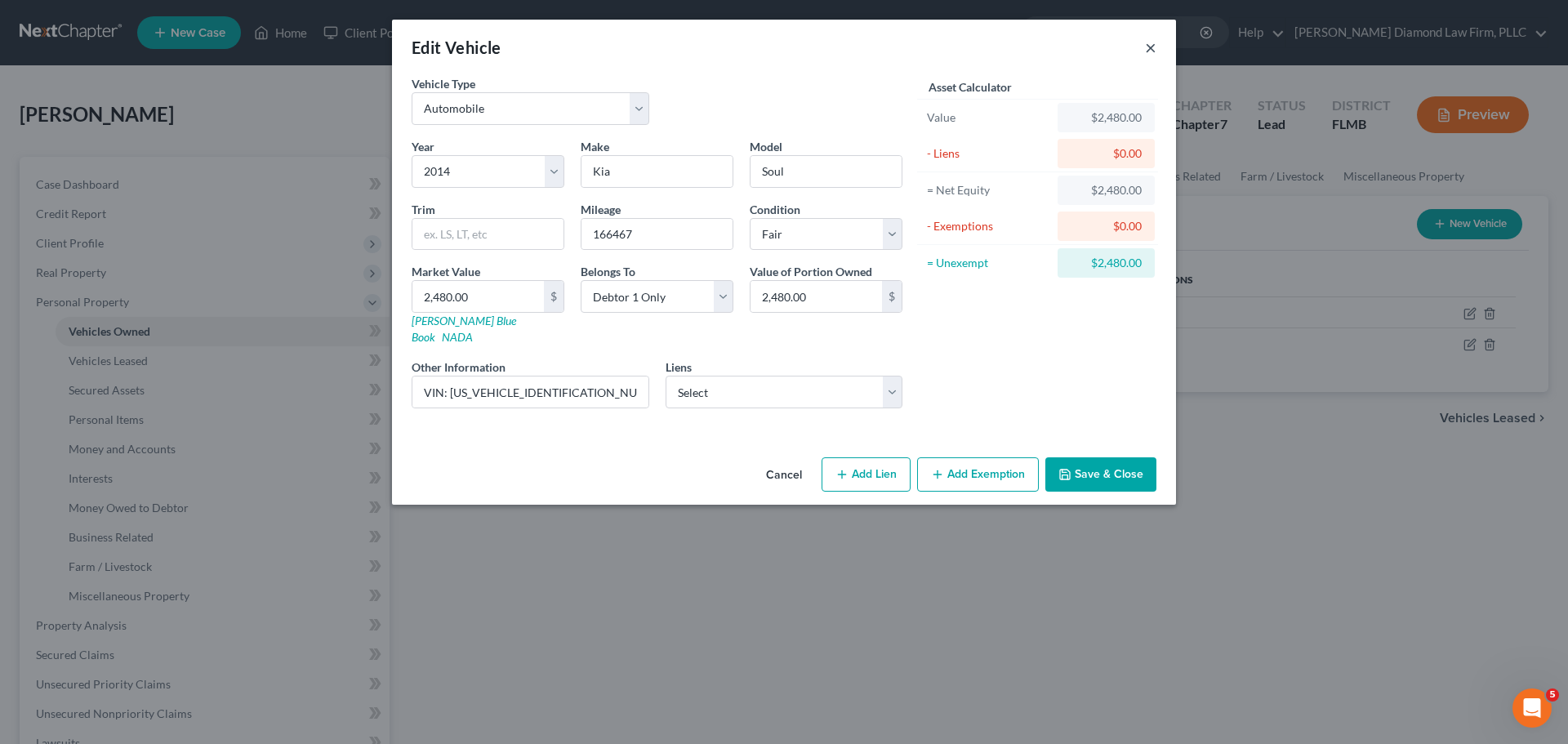
click at [1150, 43] on button "×" at bounding box center [1150, 48] width 12 height 20
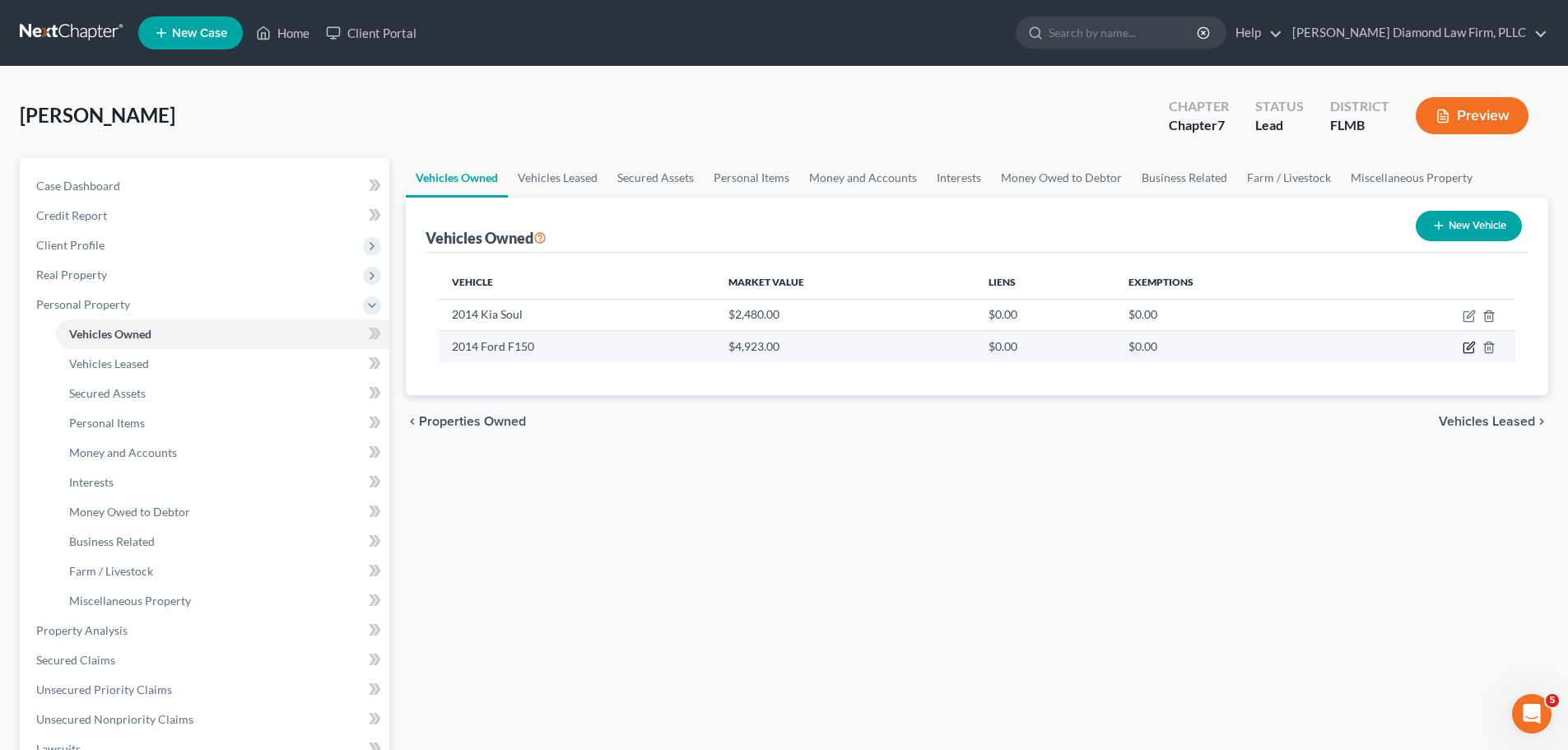
click at [1468, 346] on icon "button" at bounding box center [1469, 347] width 13 height 13
select select "0"
select select "12"
select select "3"
select select "0"
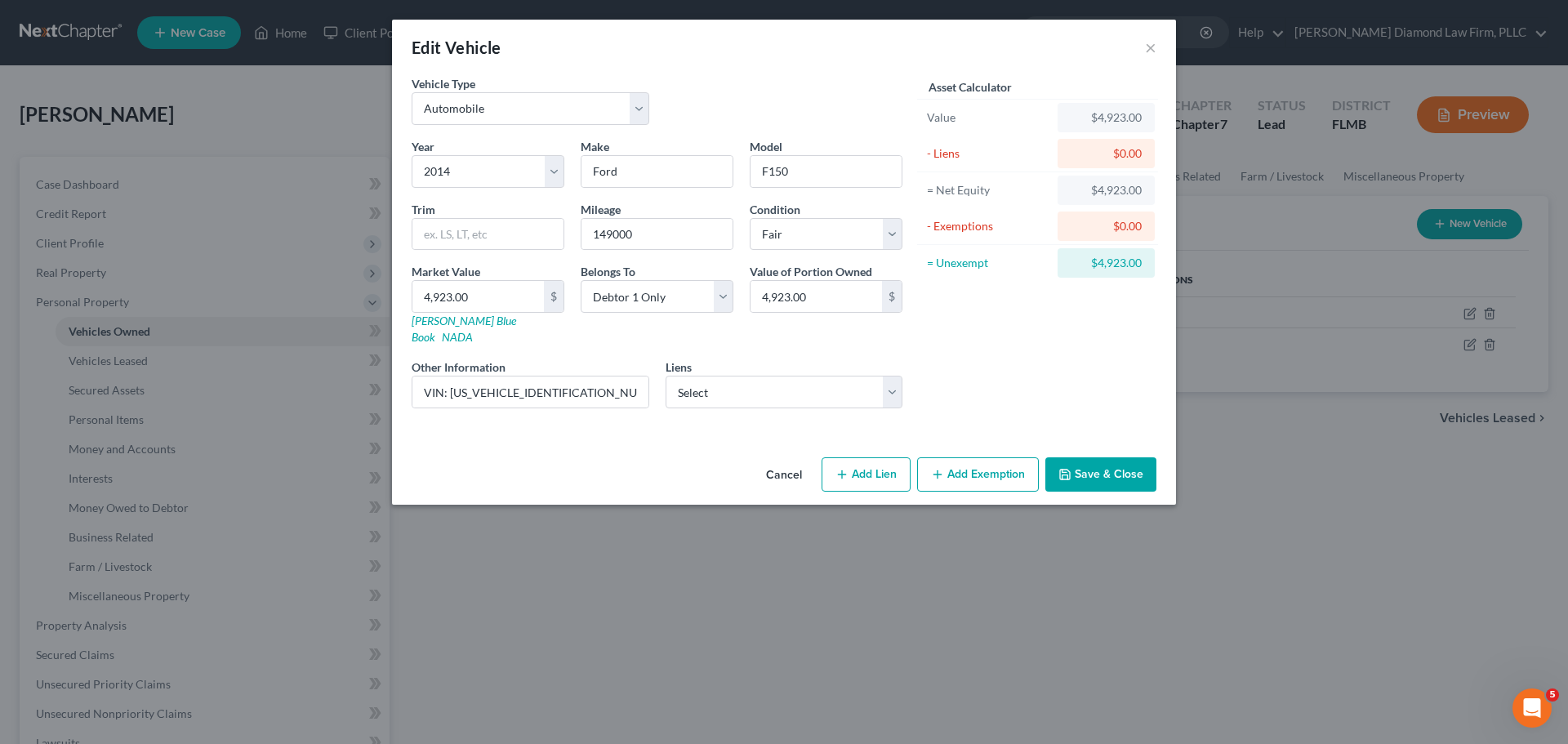
click at [992, 459] on button "Add Exemption" at bounding box center [977, 474] width 122 height 34
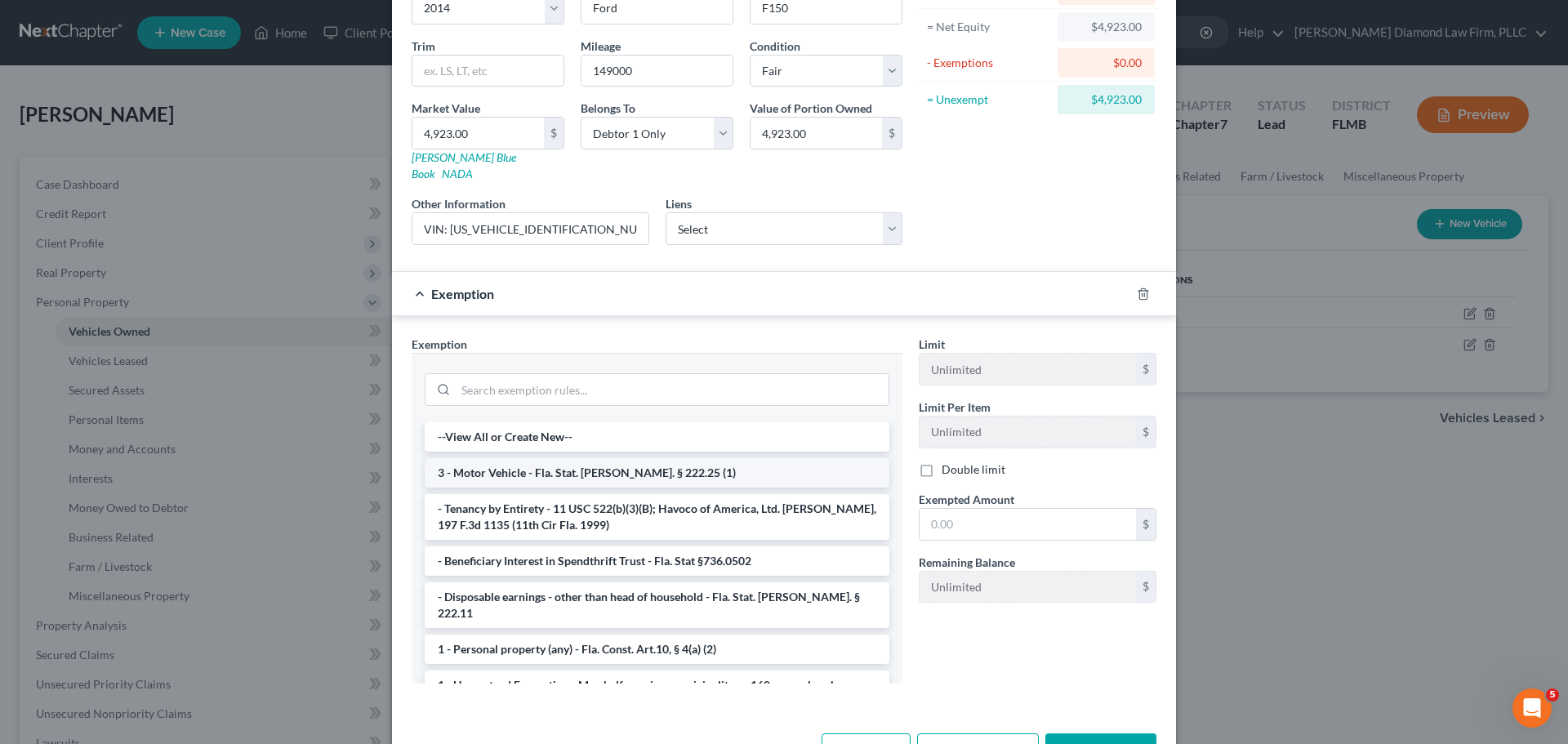
click at [640, 458] on li "3 - Motor Vehicle - Fla. Stat. [PERSON_NAME]. § 222.25 (1)" at bounding box center [657, 473] width 465 height 30
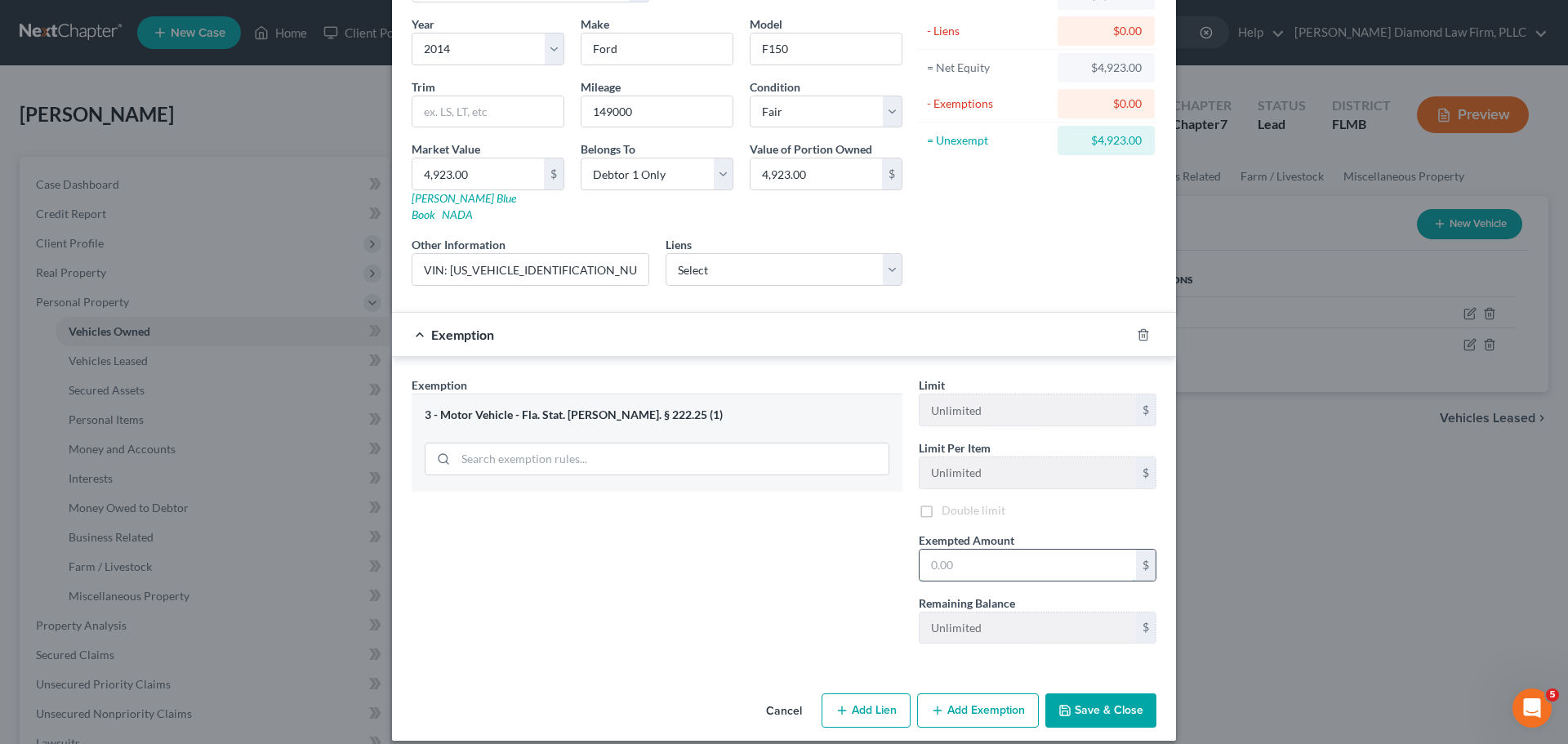
click at [1053, 549] on input "text" at bounding box center [1028, 565] width 217 height 31
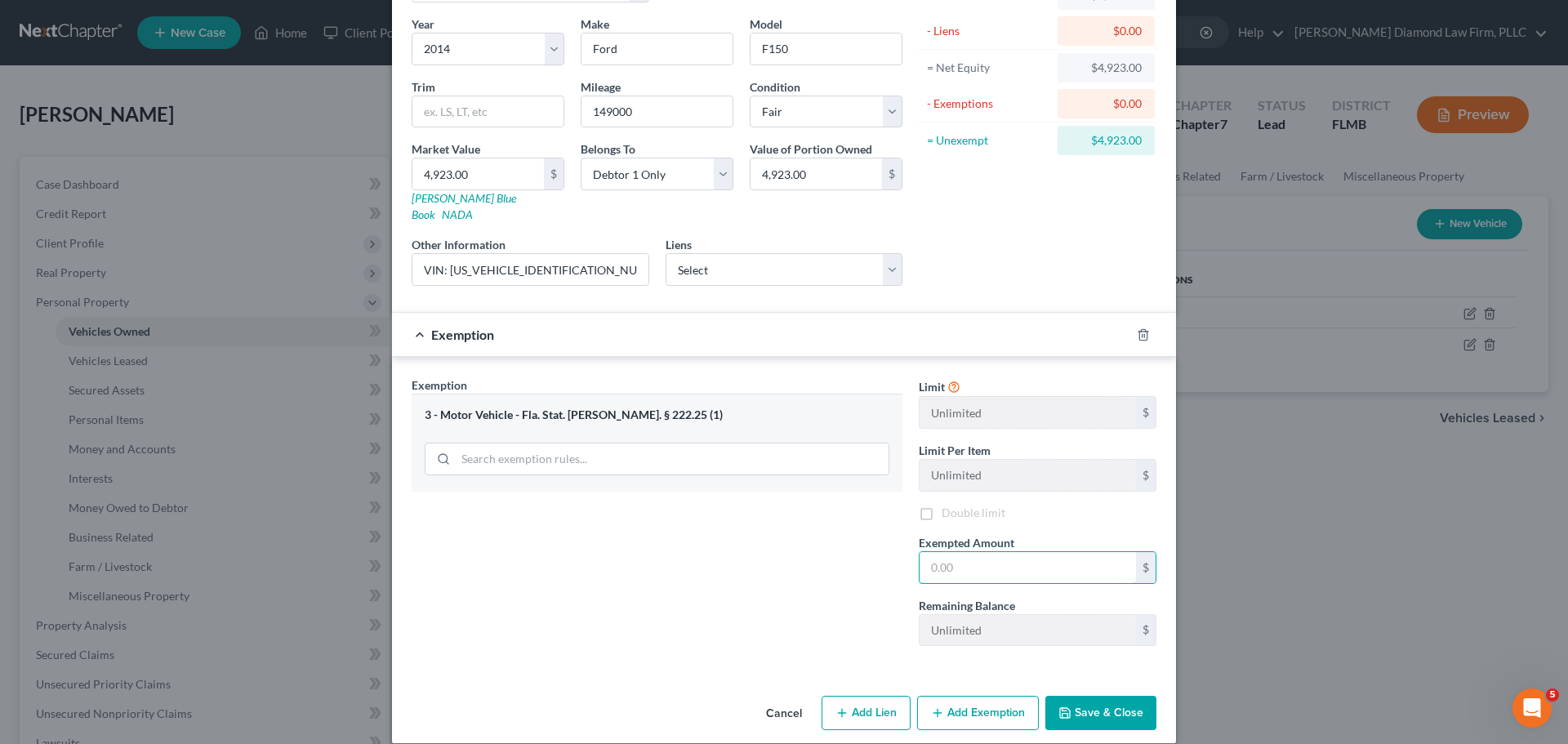
scroll to position [124, 0]
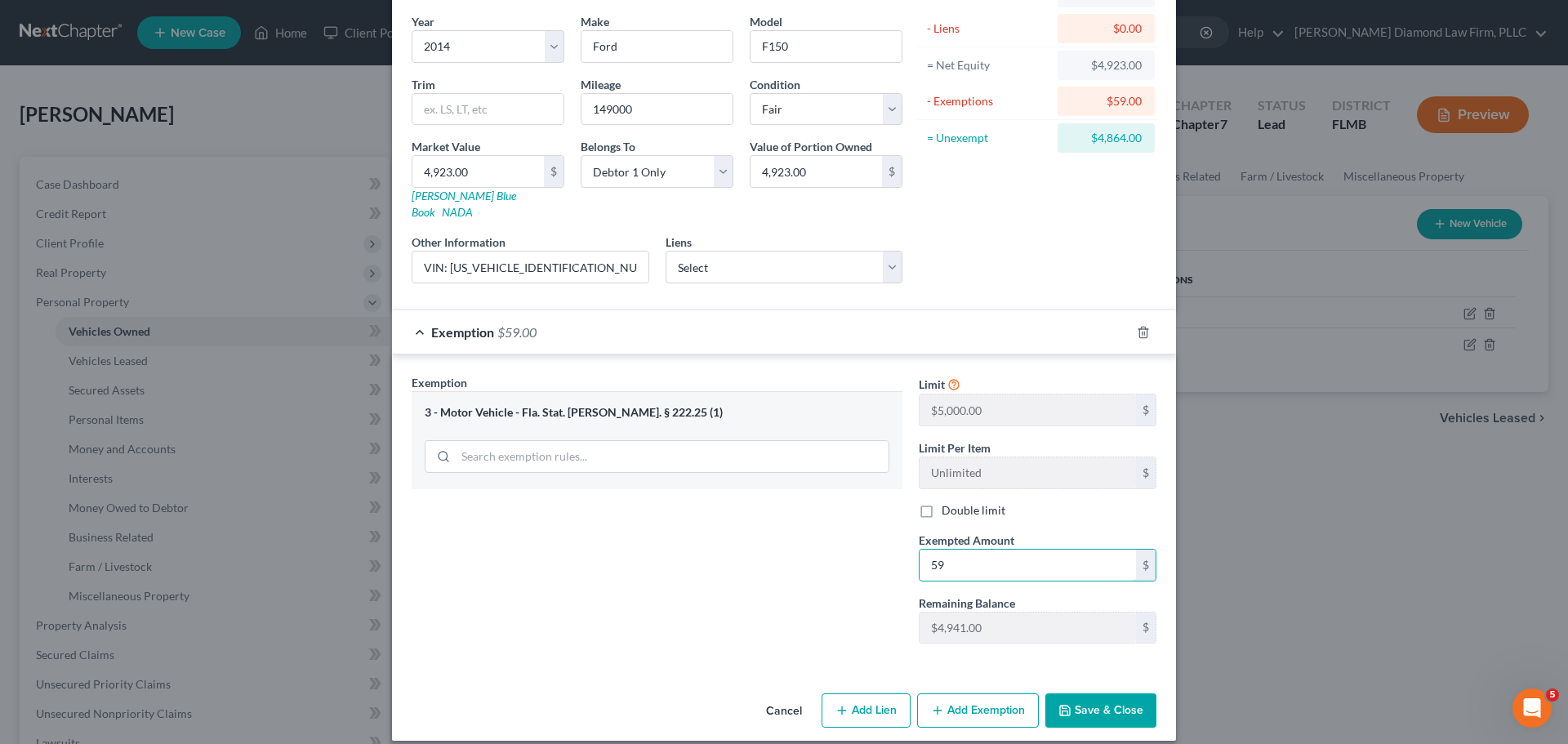
type input "5"
type input "4,923"
click at [1098, 707] on button "Save & Close" at bounding box center [1101, 710] width 111 height 34
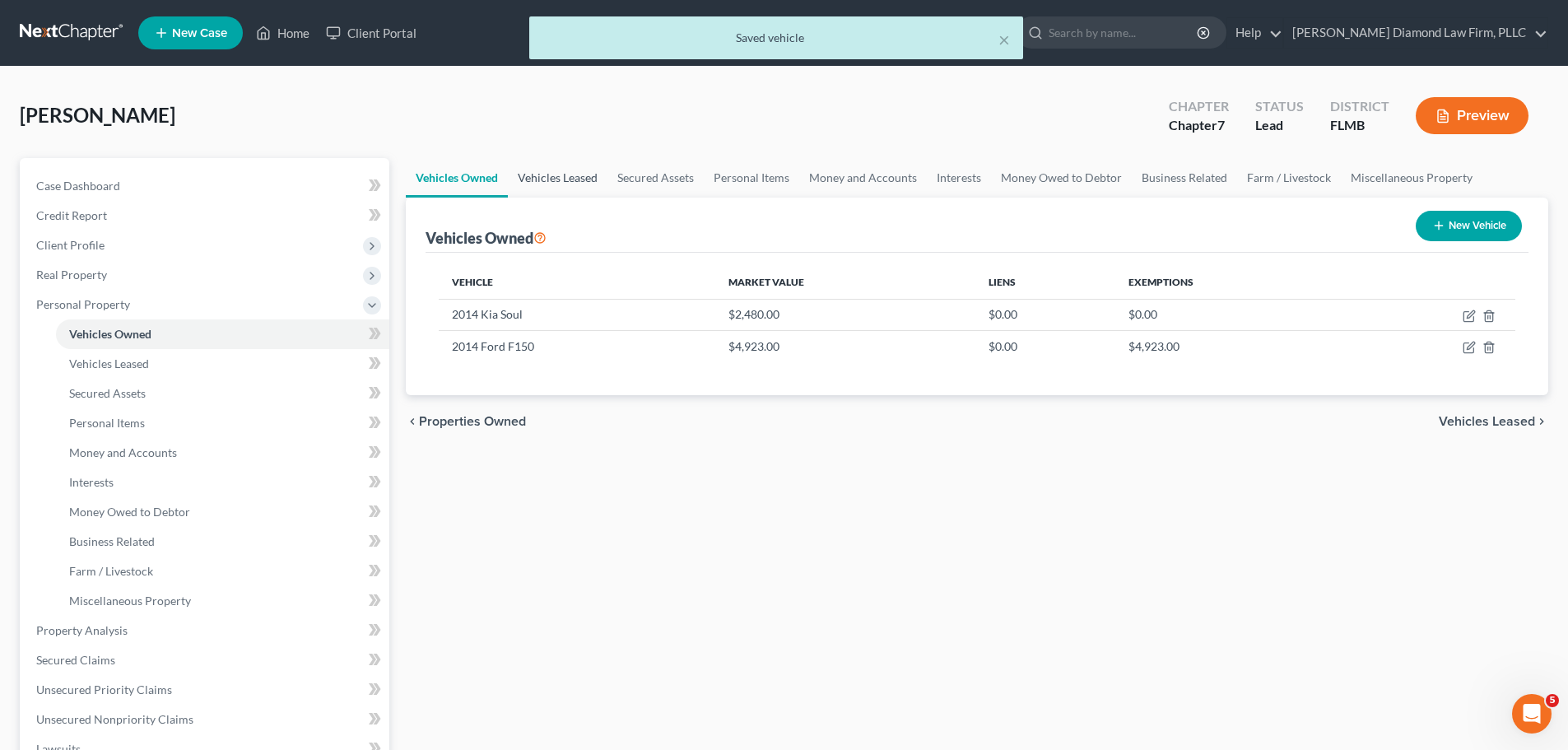
click at [551, 174] on link "Vehicles Leased" at bounding box center [558, 177] width 100 height 39
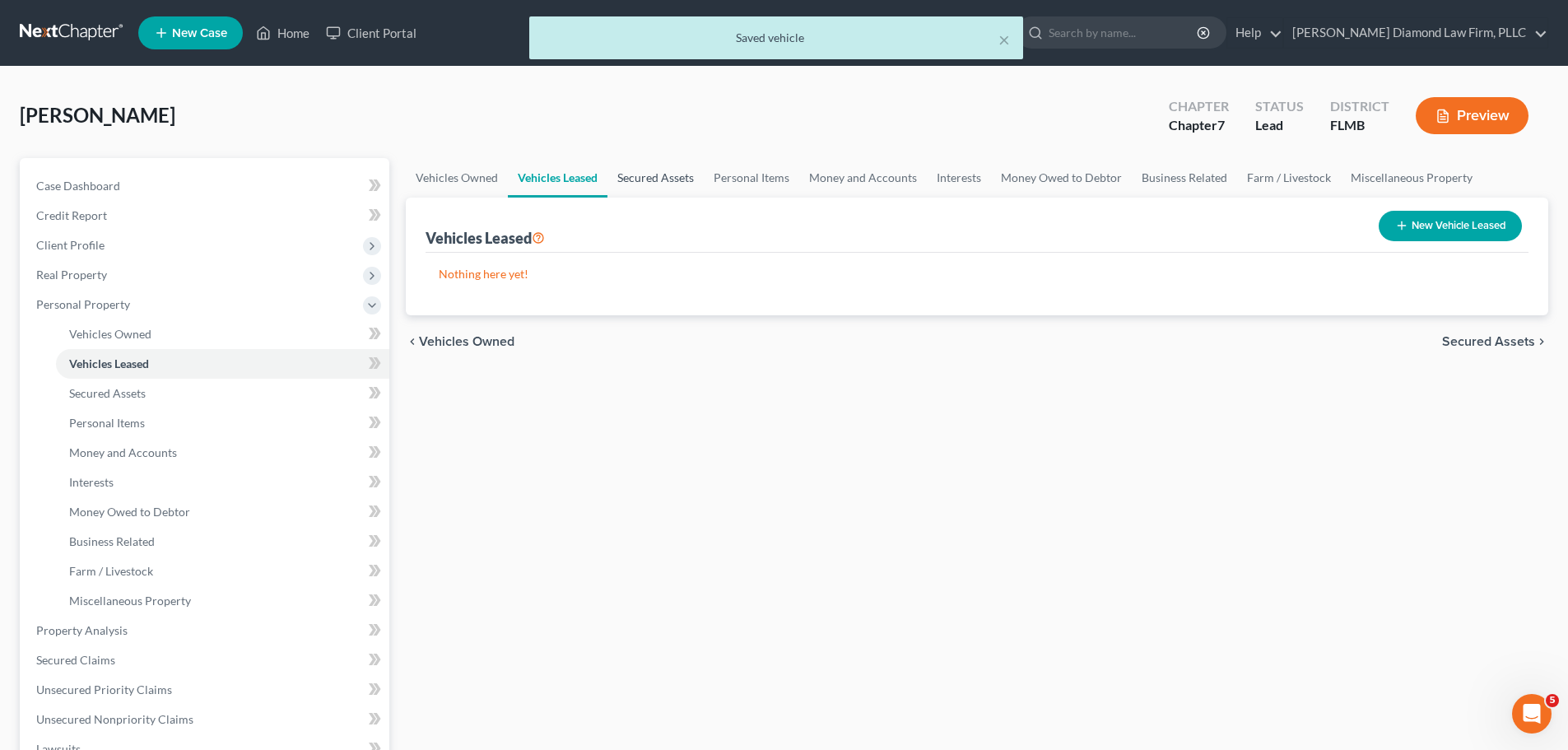
click at [669, 169] on link "Secured Assets" at bounding box center [656, 177] width 96 height 39
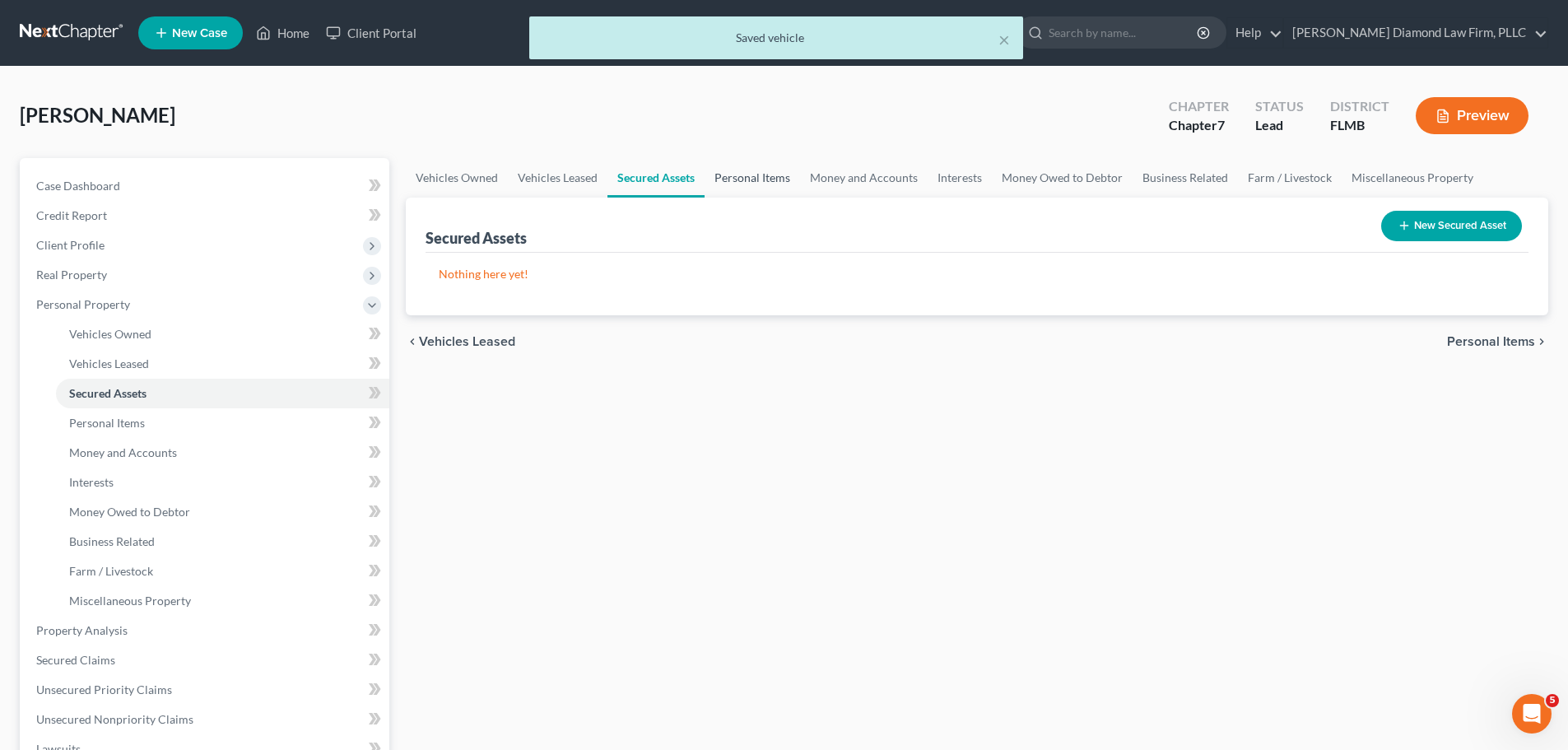
click at [736, 172] on link "Personal Items" at bounding box center [752, 177] width 95 height 39
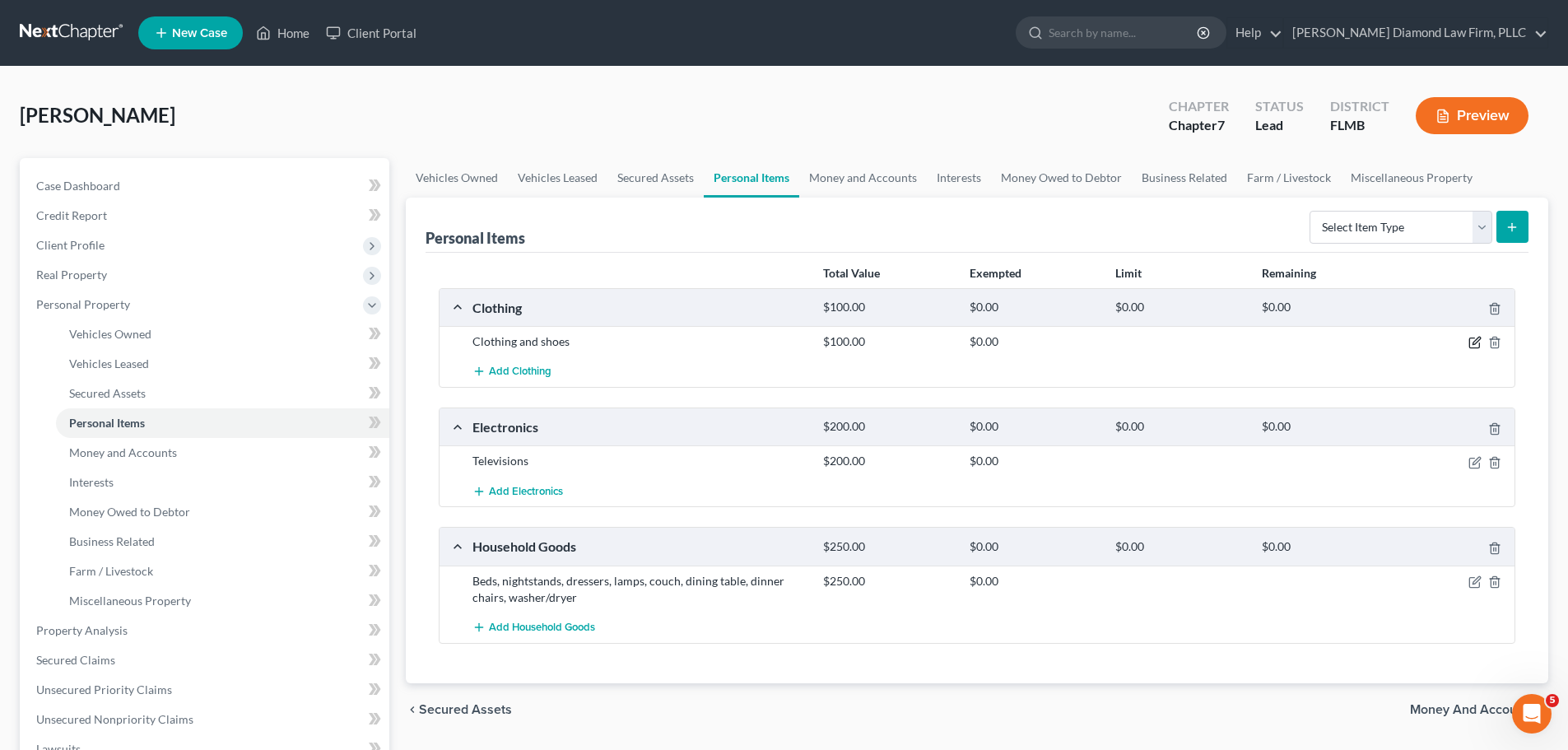
click at [1473, 341] on icon "button" at bounding box center [1475, 342] width 13 height 13
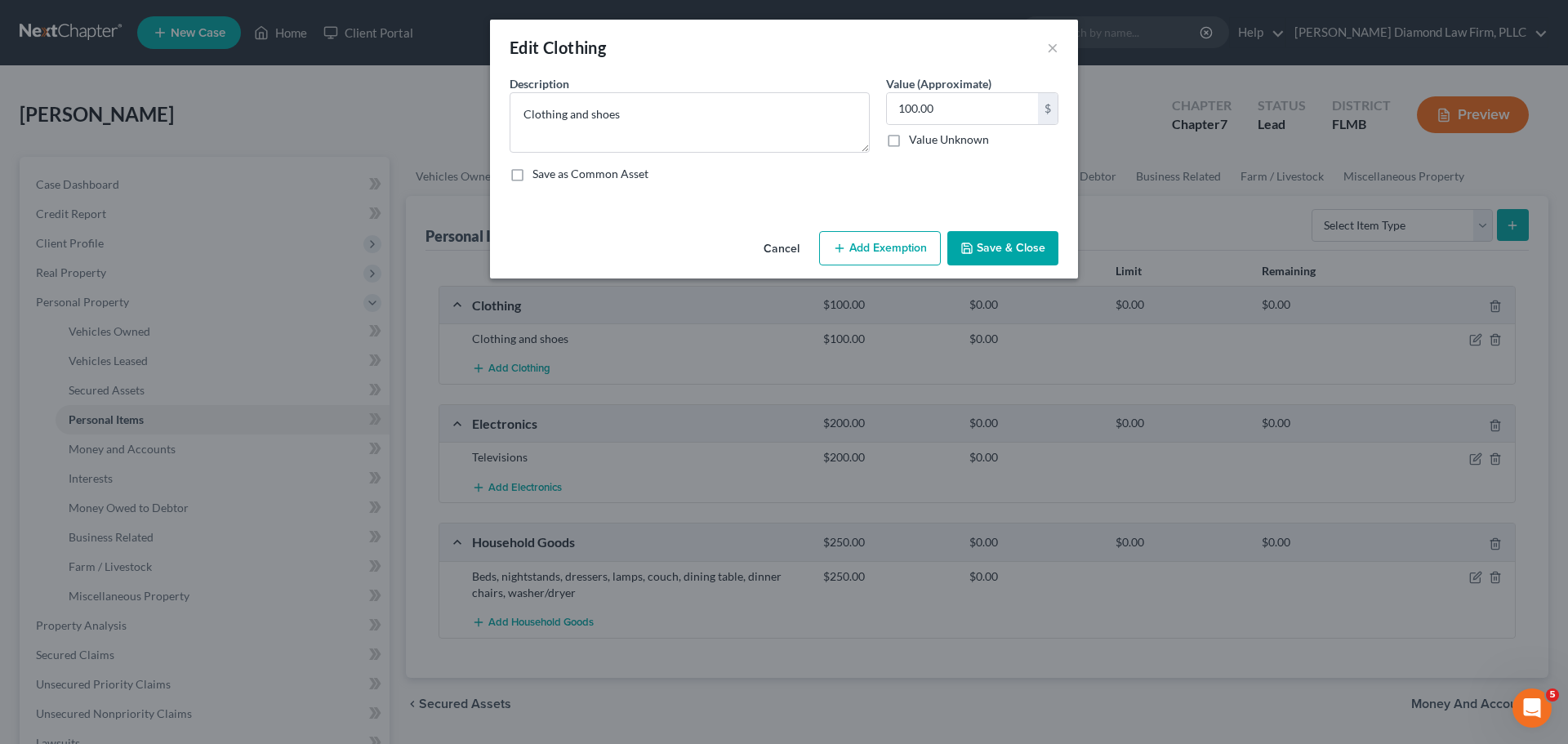
click at [893, 240] on button "Add Exemption" at bounding box center [880, 248] width 122 height 34
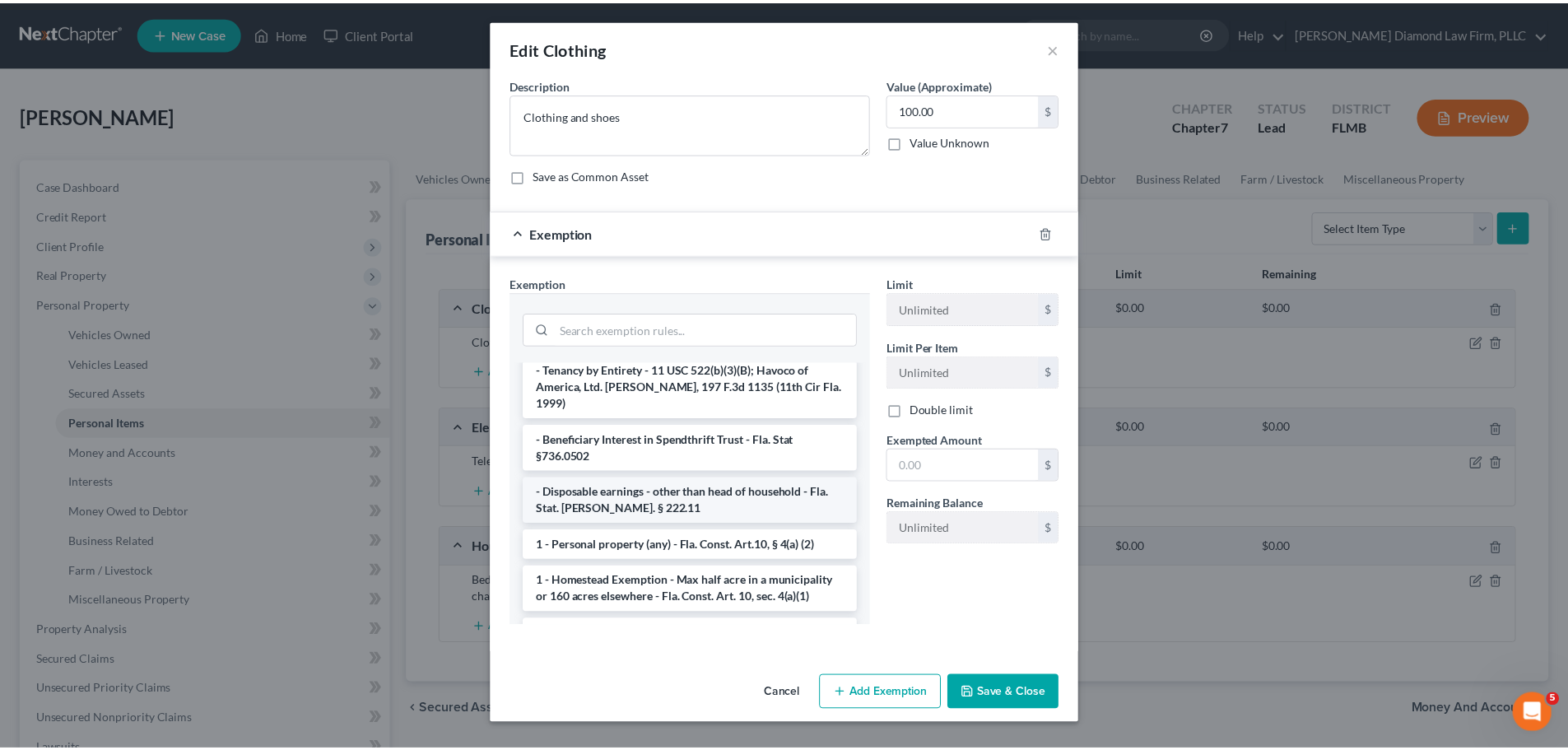
scroll to position [83, 0]
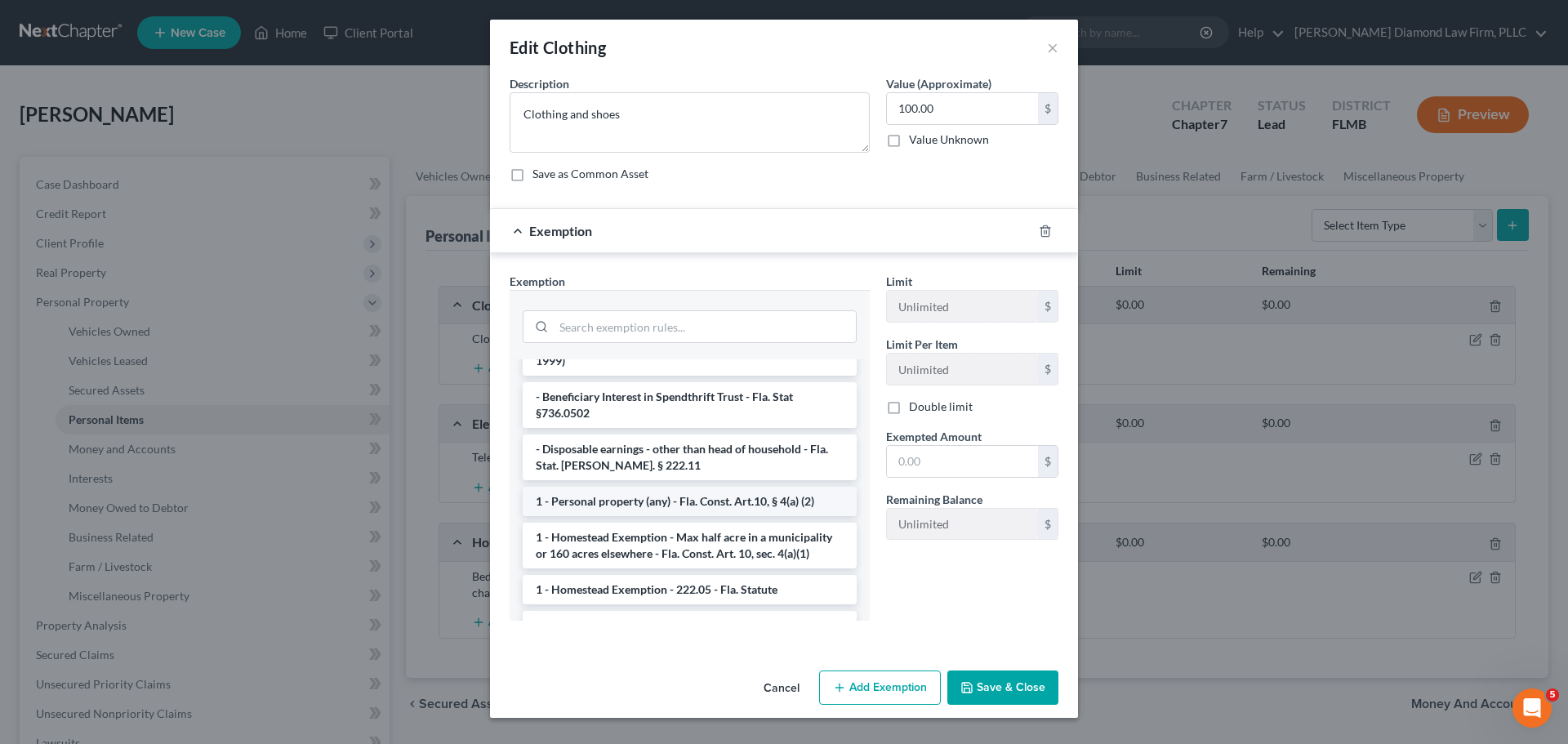
click at [688, 495] on li "1 - Personal property (any) - Fla. Const. Art.10, § 4(a) (2)" at bounding box center [689, 501] width 334 height 30
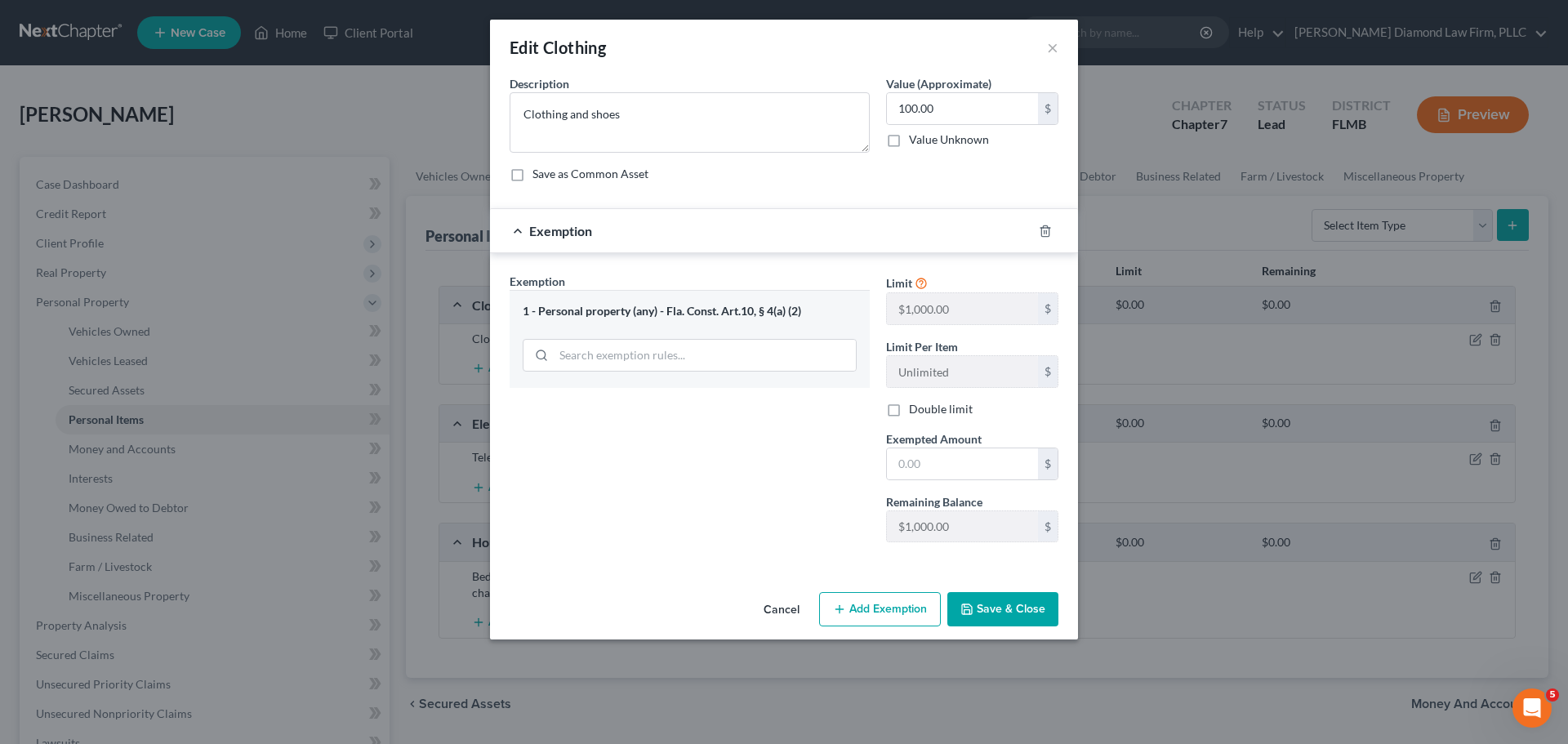
click at [783, 599] on button "Cancel" at bounding box center [781, 610] width 62 height 32
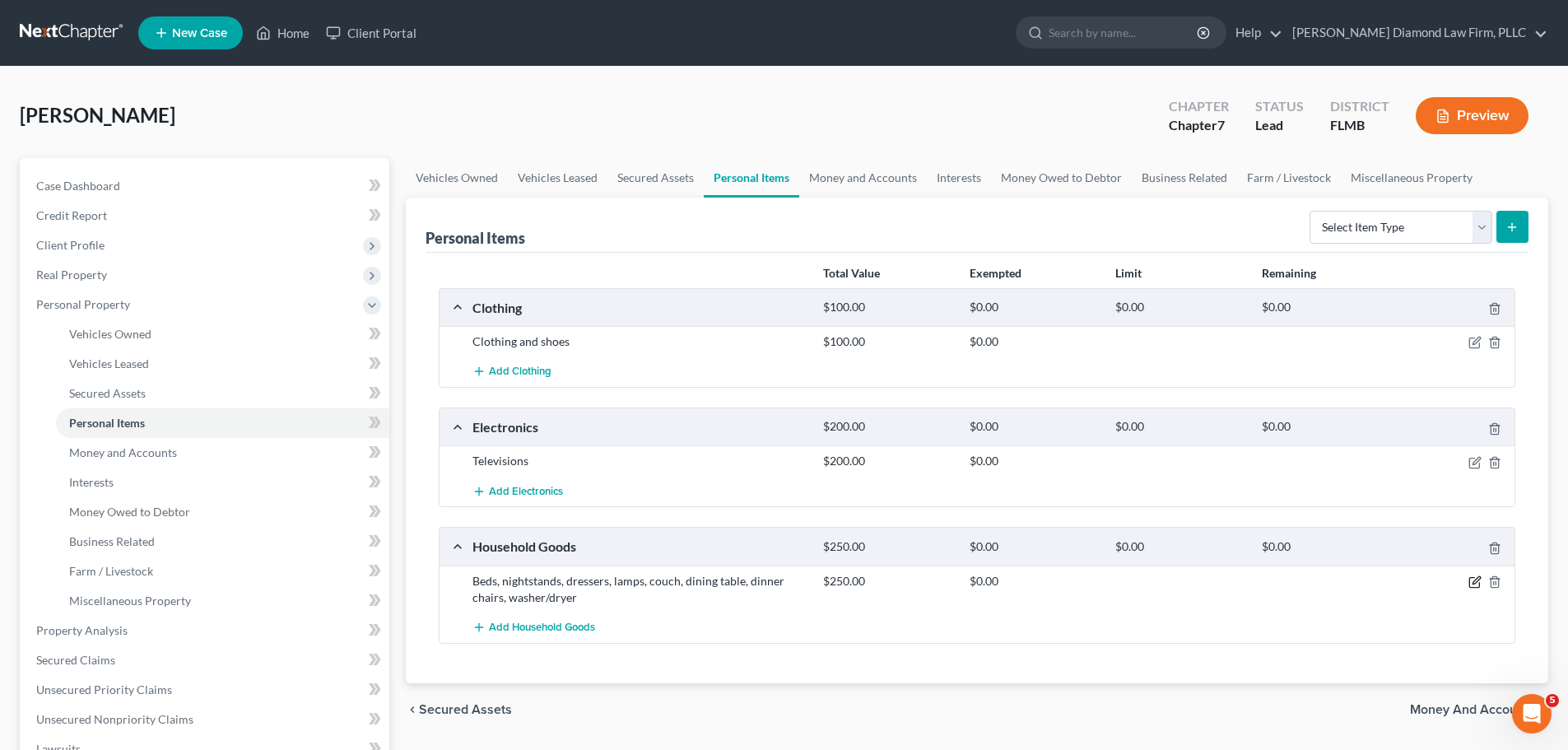
click at [1473, 584] on icon "button" at bounding box center [1476, 580] width 7 height 7
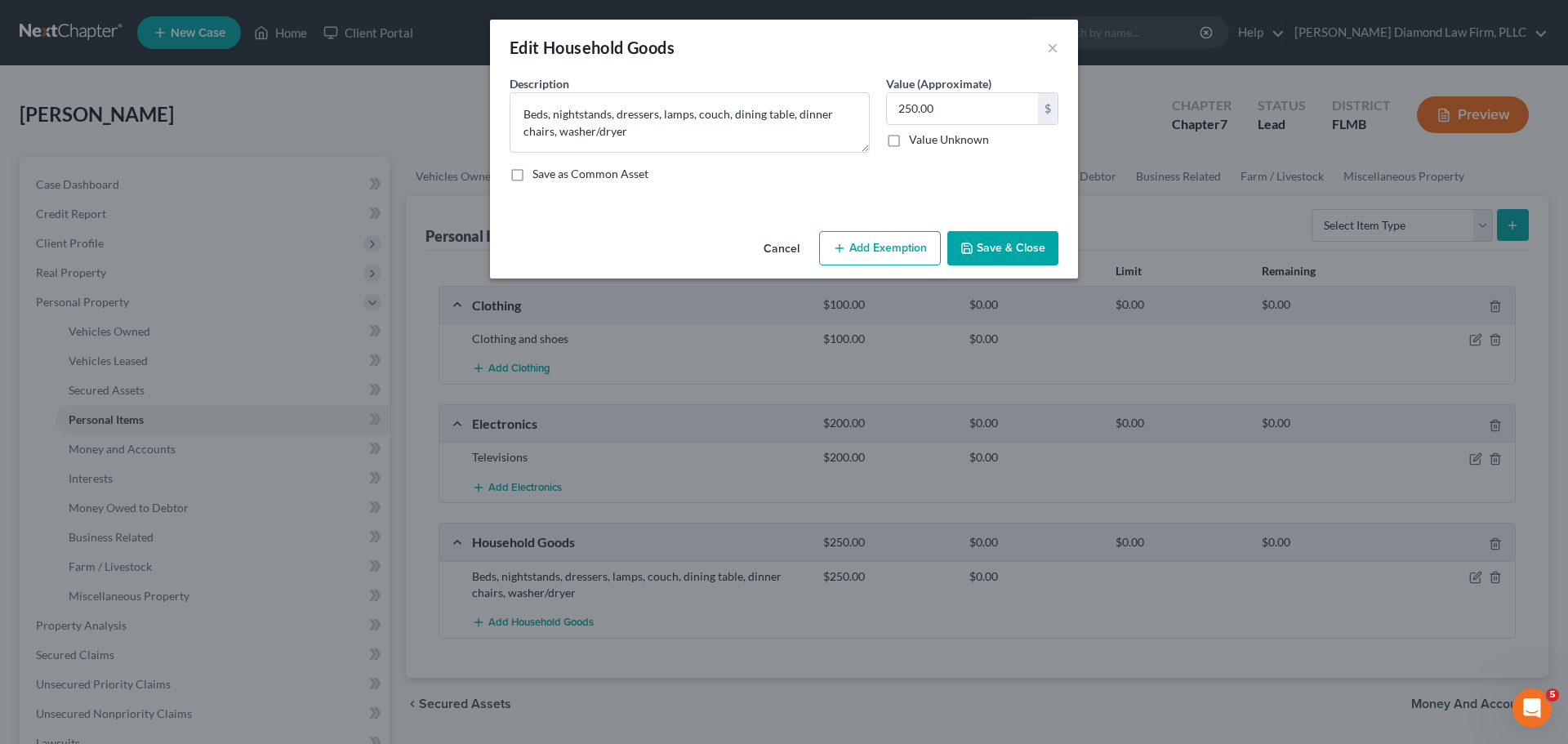
click at [890, 252] on button "Add Exemption" at bounding box center [880, 248] width 122 height 34
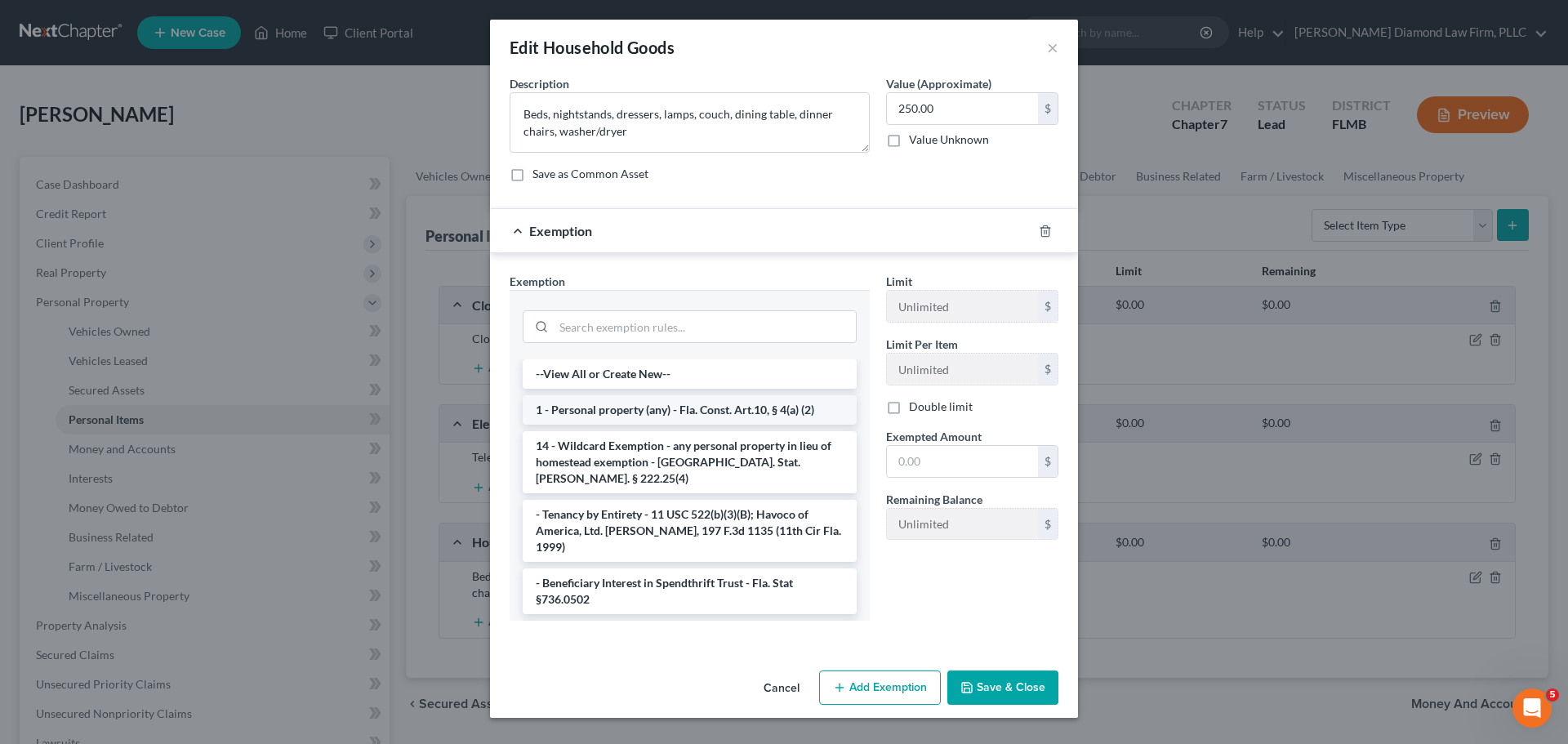
click at [659, 415] on li "1 - Personal property (any) - Fla. Const. Art.10, § 4(a) (2)" at bounding box center [689, 409] width 334 height 30
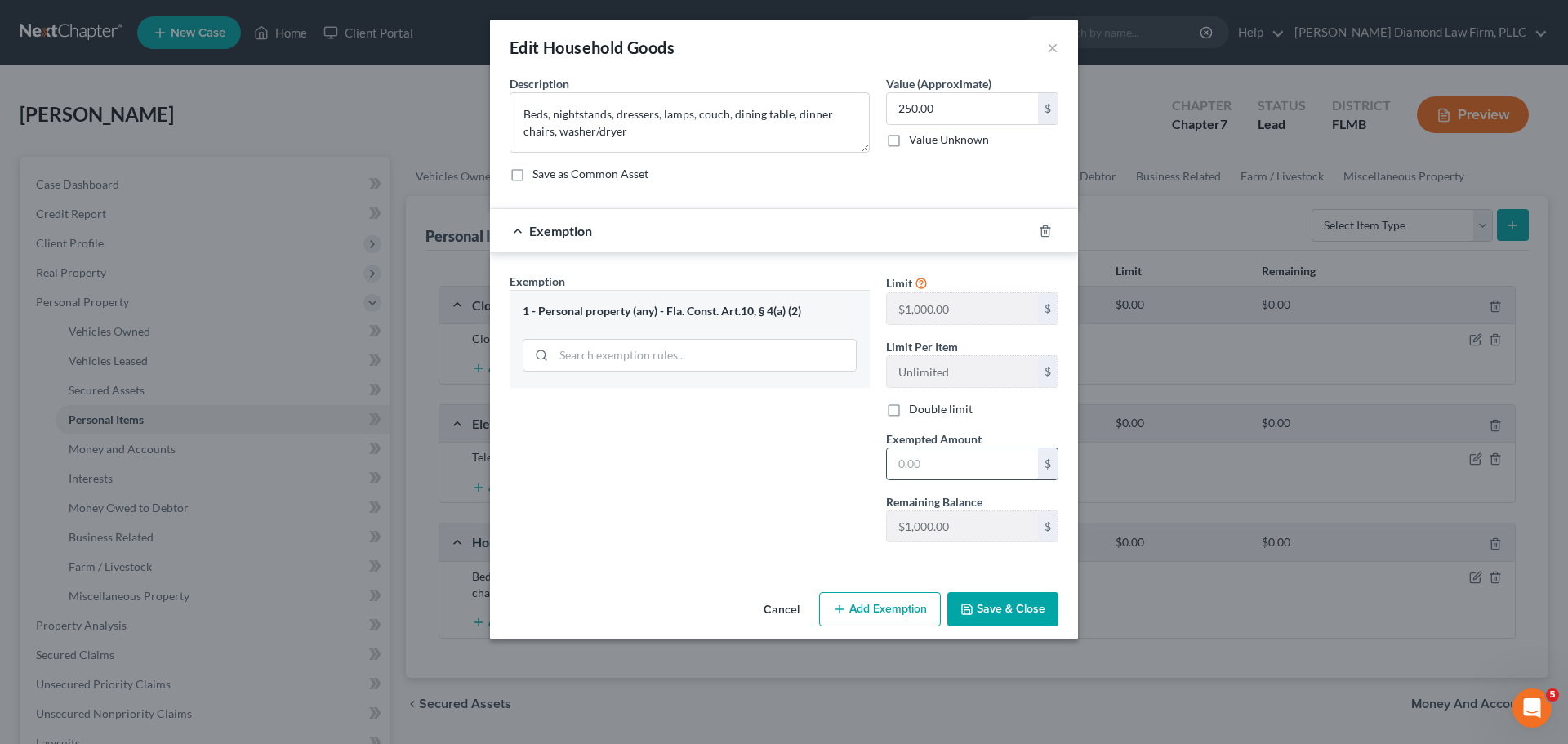
click at [923, 452] on input "text" at bounding box center [962, 464] width 151 height 31
type input "250"
click at [1003, 602] on button "Save & Close" at bounding box center [1002, 609] width 111 height 34
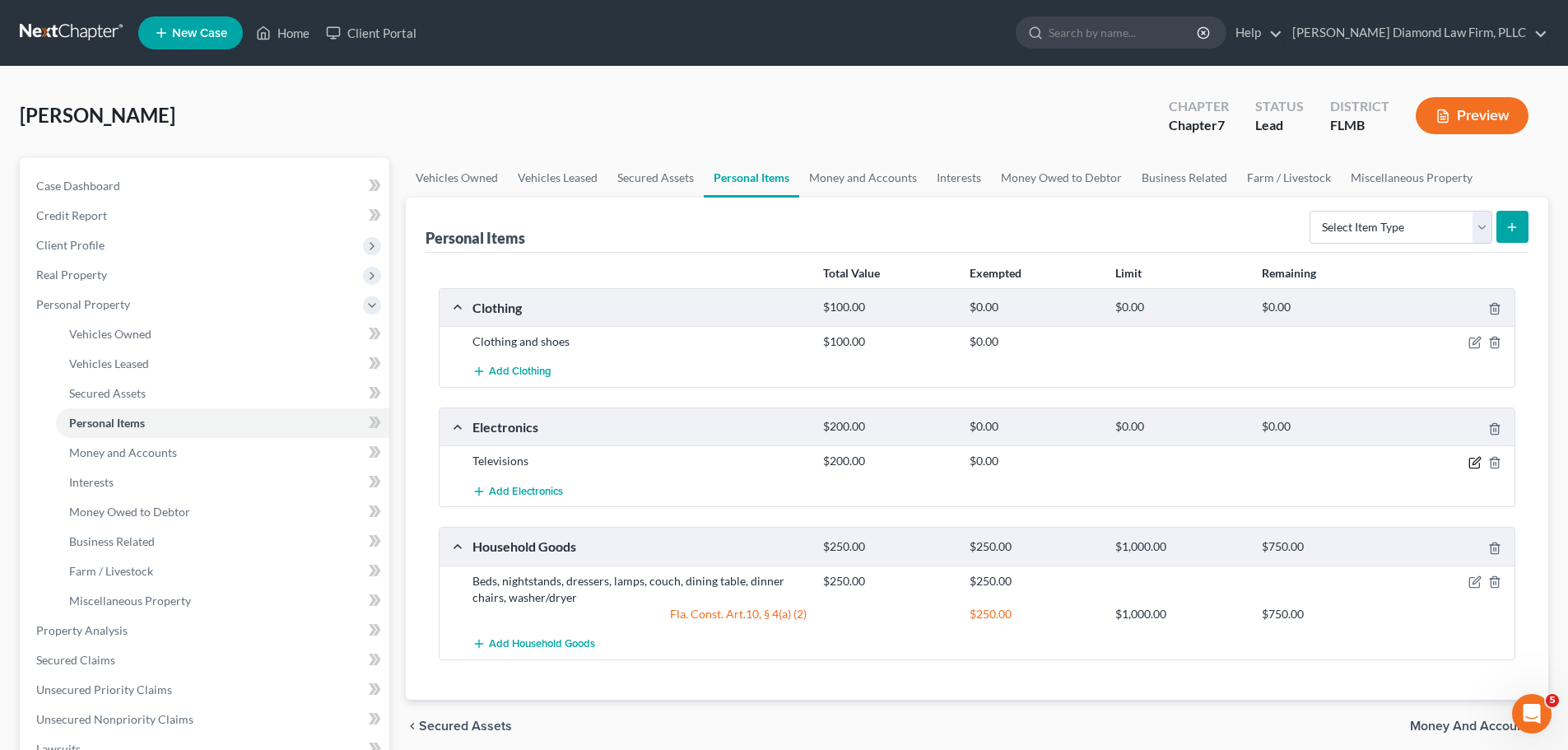
click at [1474, 459] on icon "button" at bounding box center [1475, 462] width 13 height 13
click at [1477, 464] on icon "button" at bounding box center [1475, 462] width 13 height 13
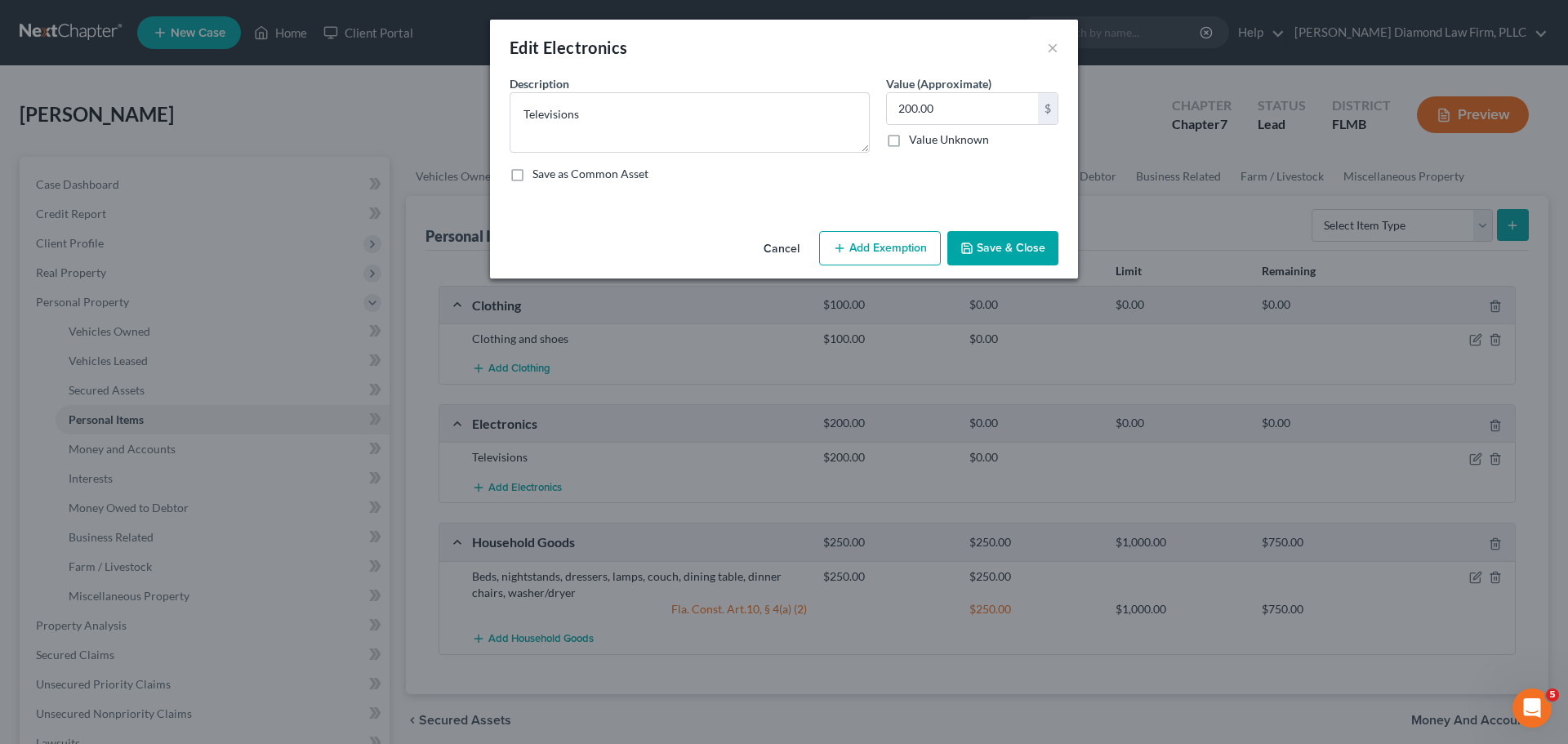
click at [894, 241] on button "Add Exemption" at bounding box center [880, 248] width 122 height 34
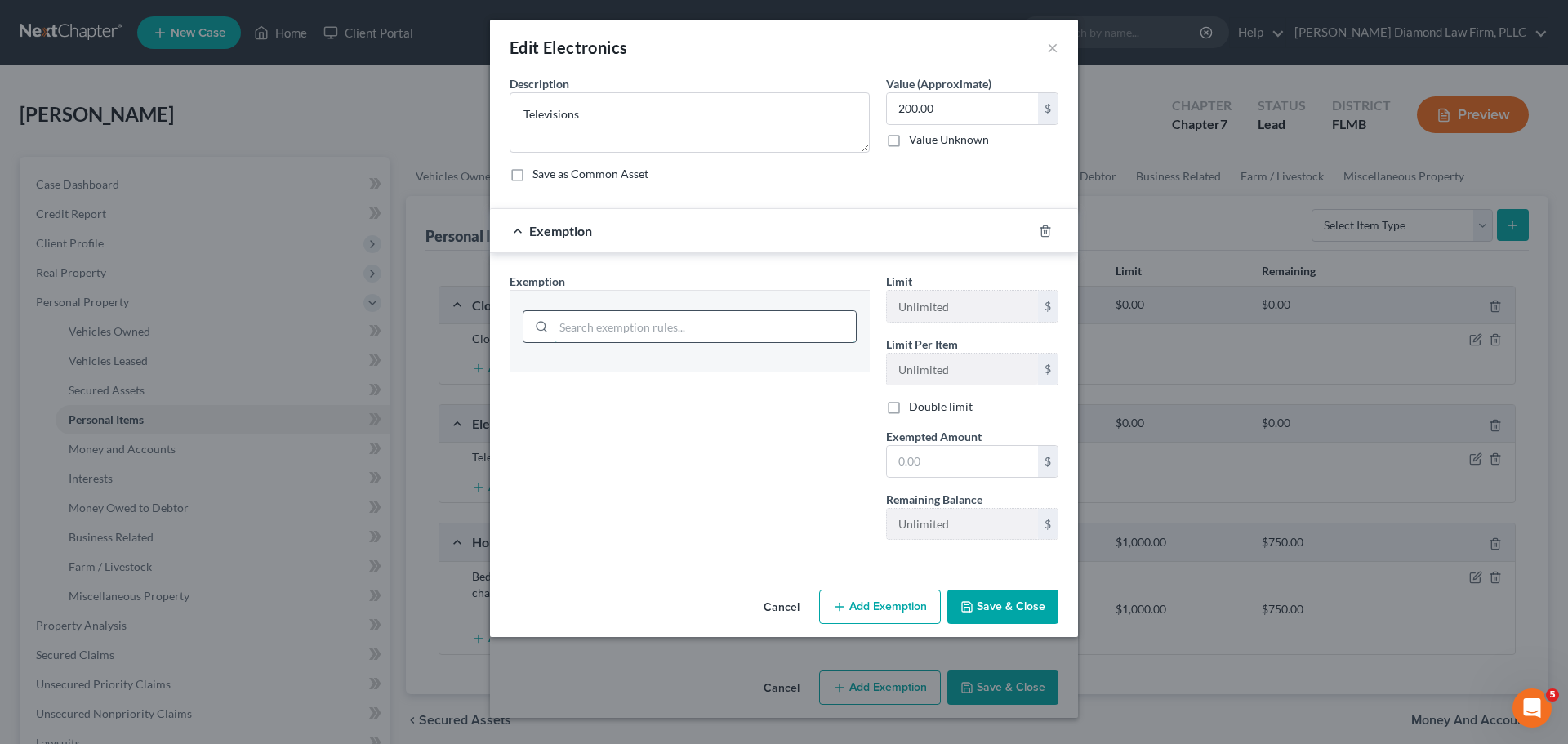
click at [658, 337] on input "search" at bounding box center [705, 326] width 302 height 31
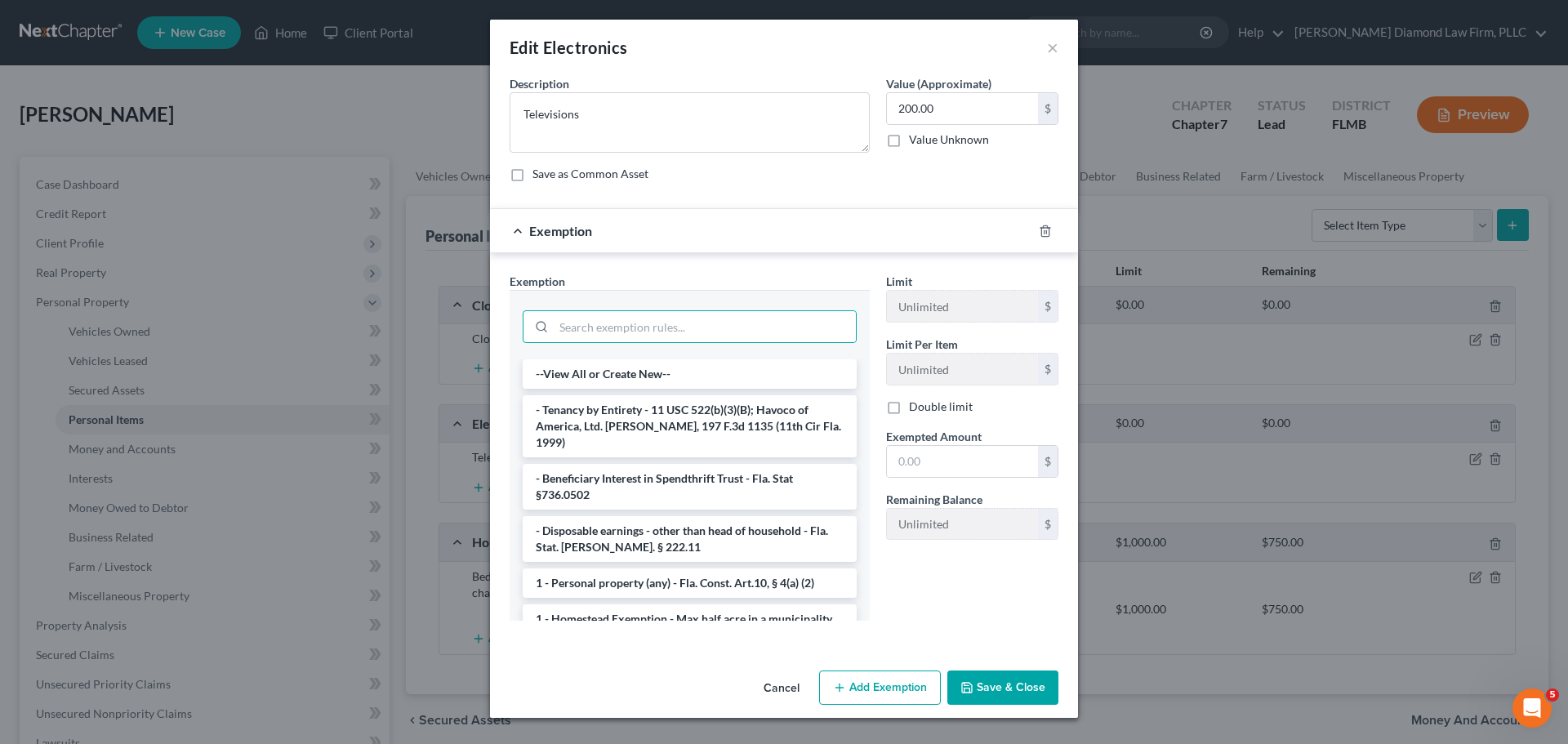
drag, startPoint x: 649, startPoint y: 558, endPoint x: 867, endPoint y: 542, distance: 218.6
click at [648, 568] on li "1 - Personal property (any) - Fla. Const. Art.10, § 4(a) (2)" at bounding box center [689, 583] width 334 height 30
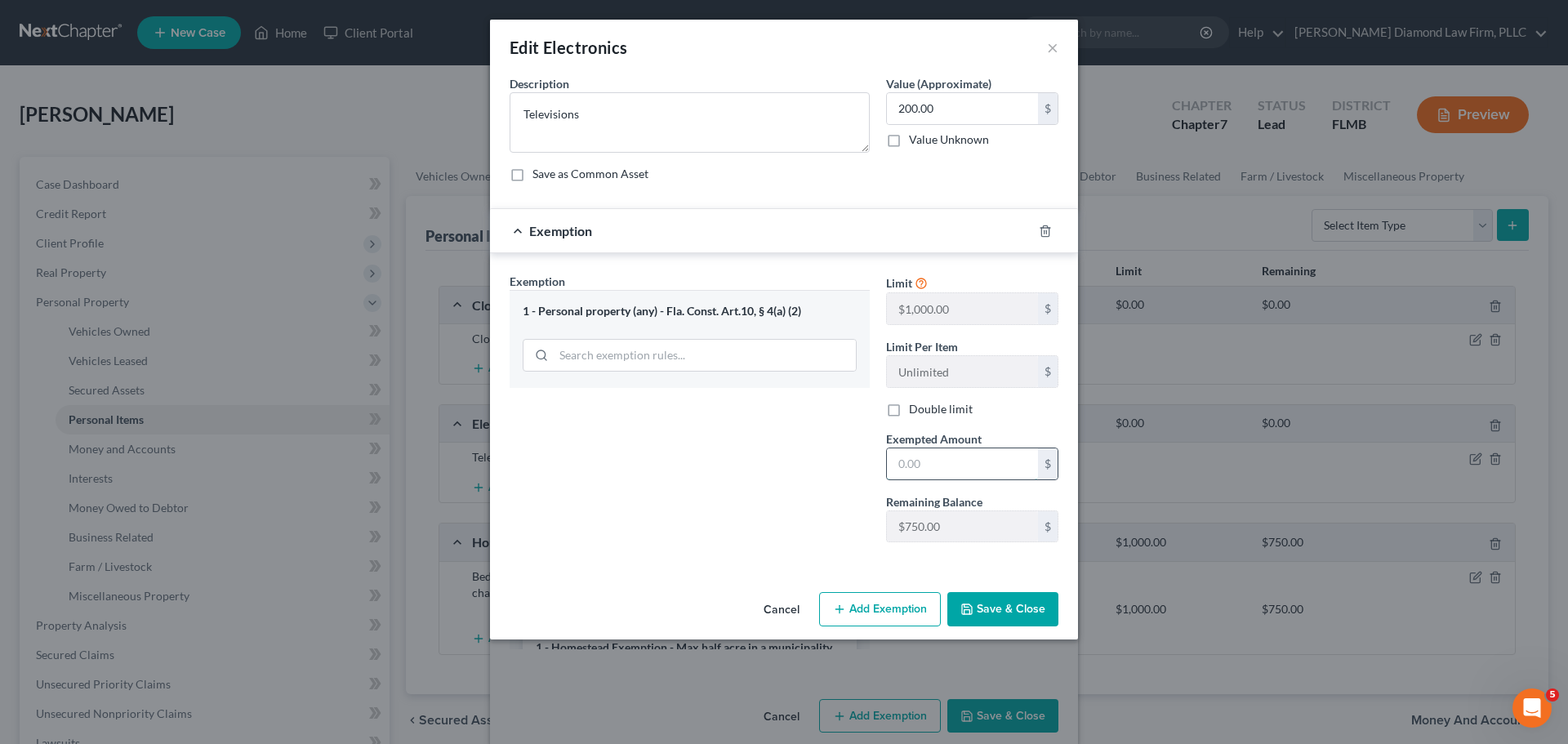
click at [937, 469] on input "text" at bounding box center [962, 464] width 151 height 31
type input "2.00"
type input "2"
type input "20.00"
type input "20"
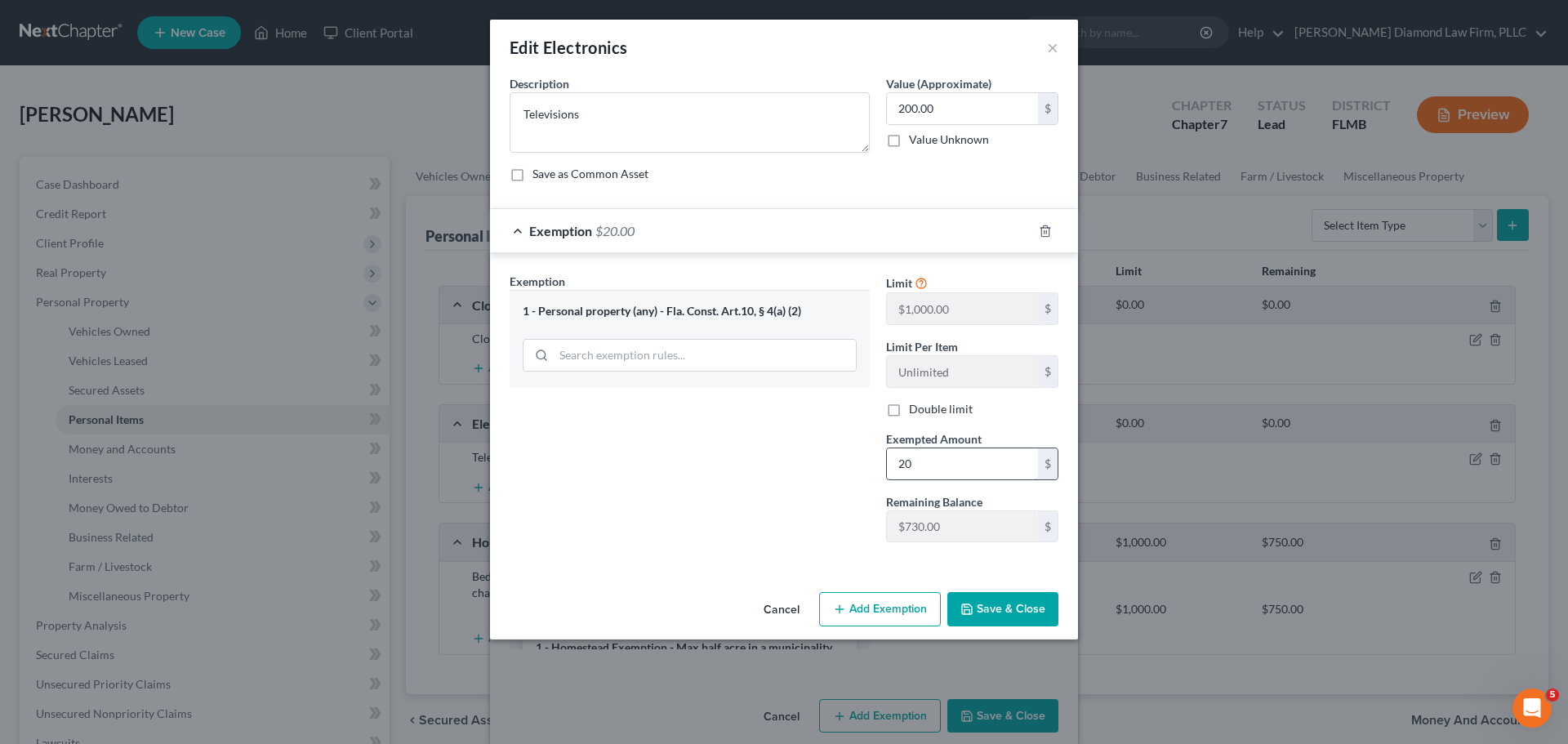
type input "200.00"
type input "200"
click at [1042, 598] on button "Save & Close" at bounding box center [1002, 609] width 111 height 34
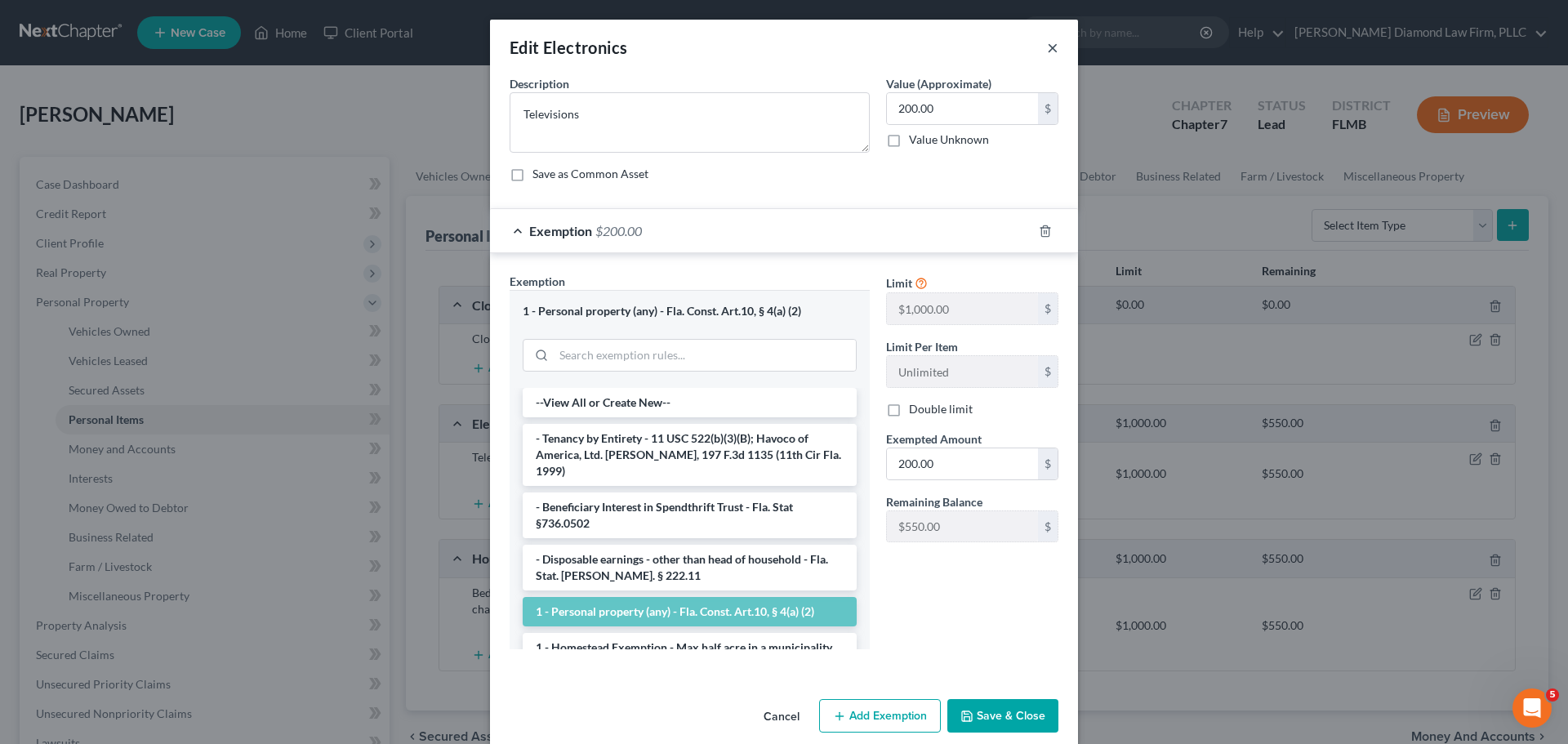
click at [1047, 44] on button "×" at bounding box center [1052, 48] width 12 height 20
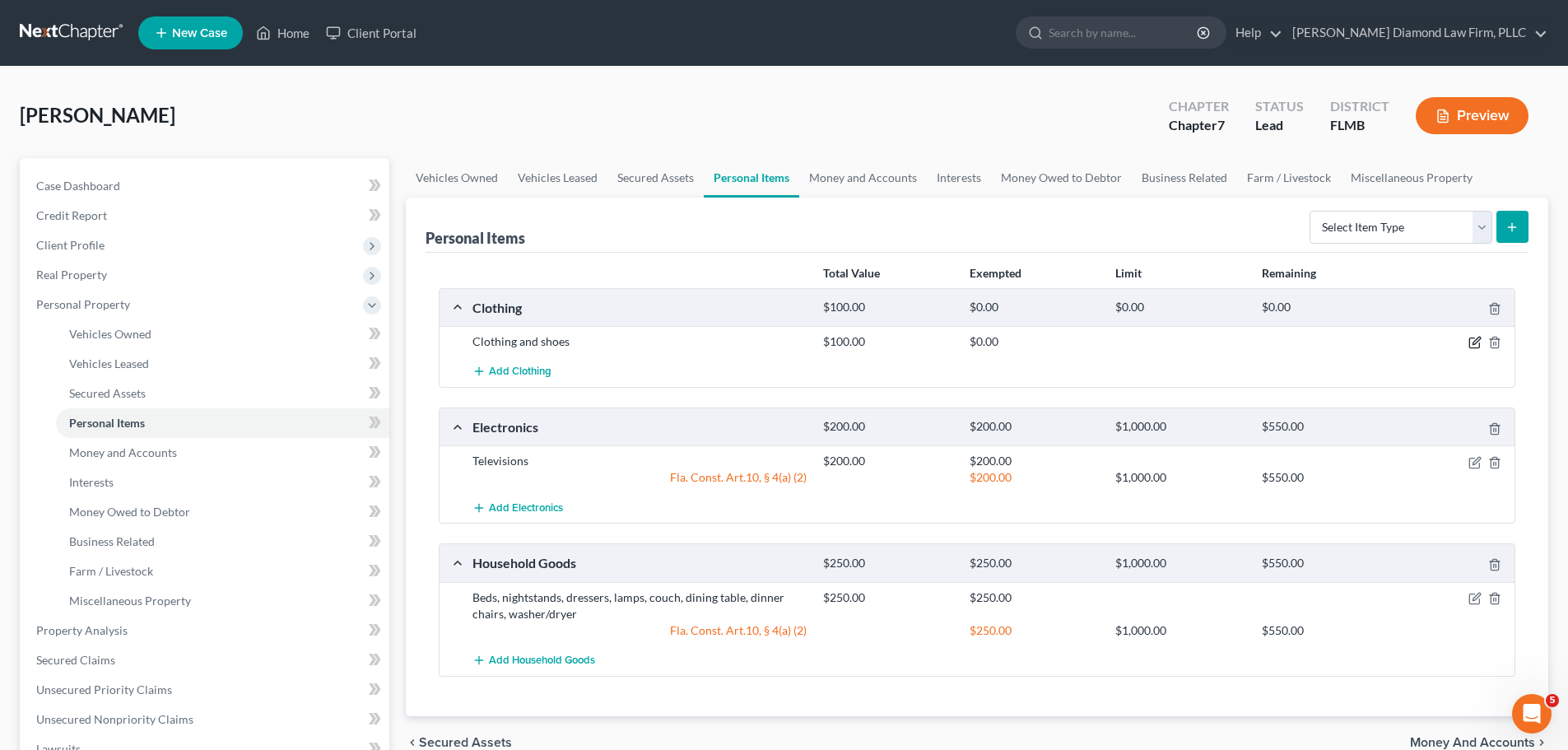
click at [1474, 345] on icon "button" at bounding box center [1475, 342] width 13 height 13
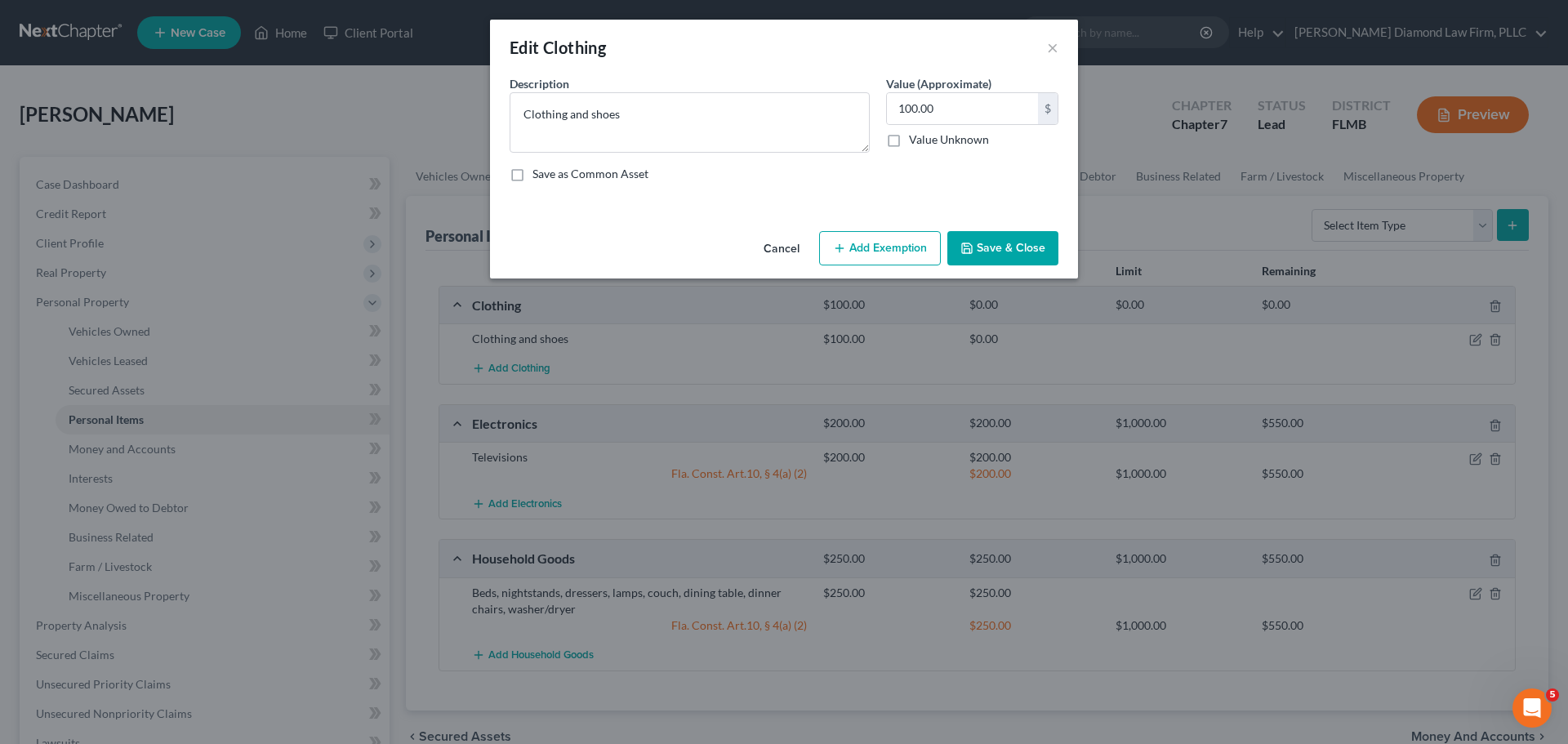
click at [884, 232] on button "Add Exemption" at bounding box center [880, 248] width 122 height 34
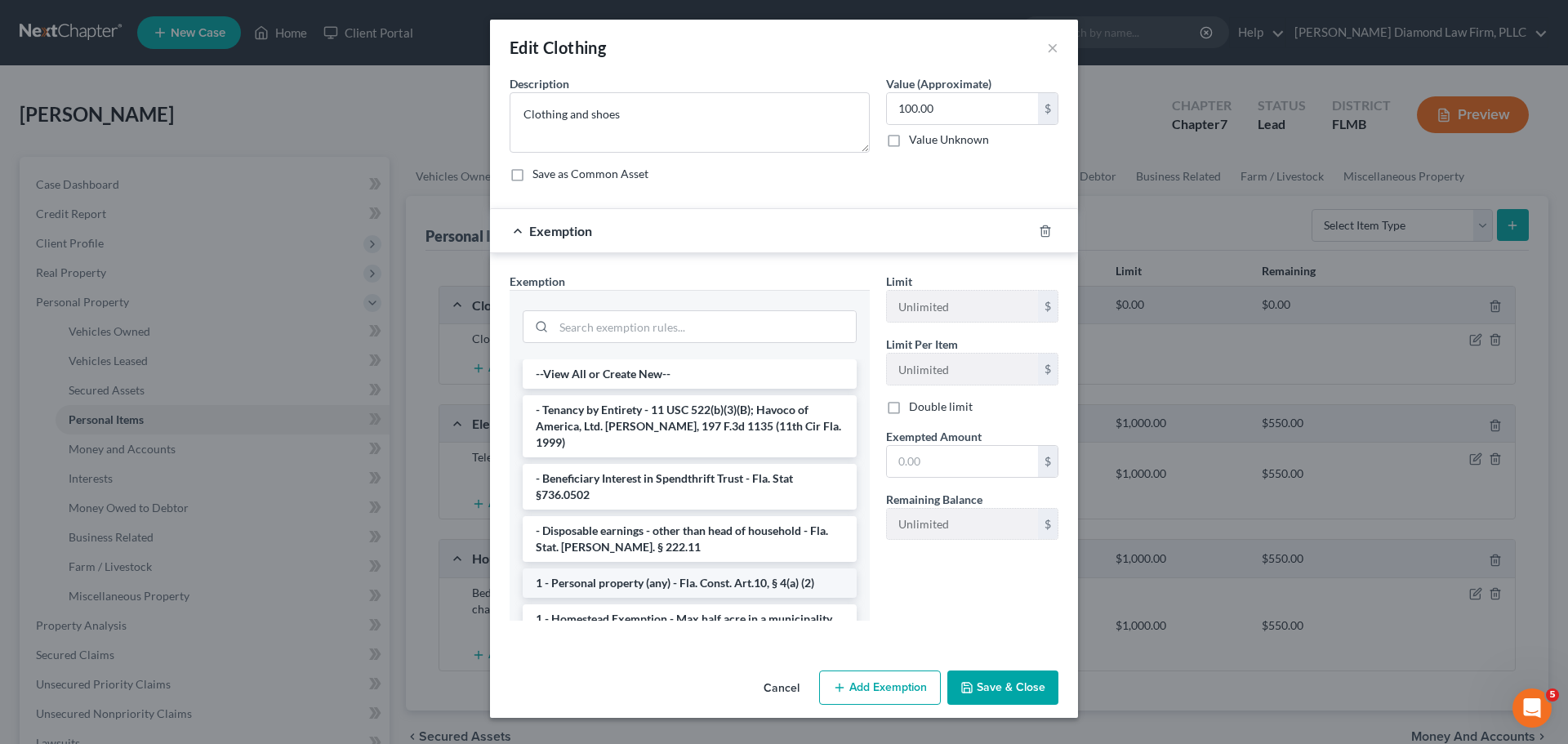
click at [684, 568] on li "1 - Personal property (any) - Fla. Const. Art.10, § 4(a) (2)" at bounding box center [689, 583] width 334 height 30
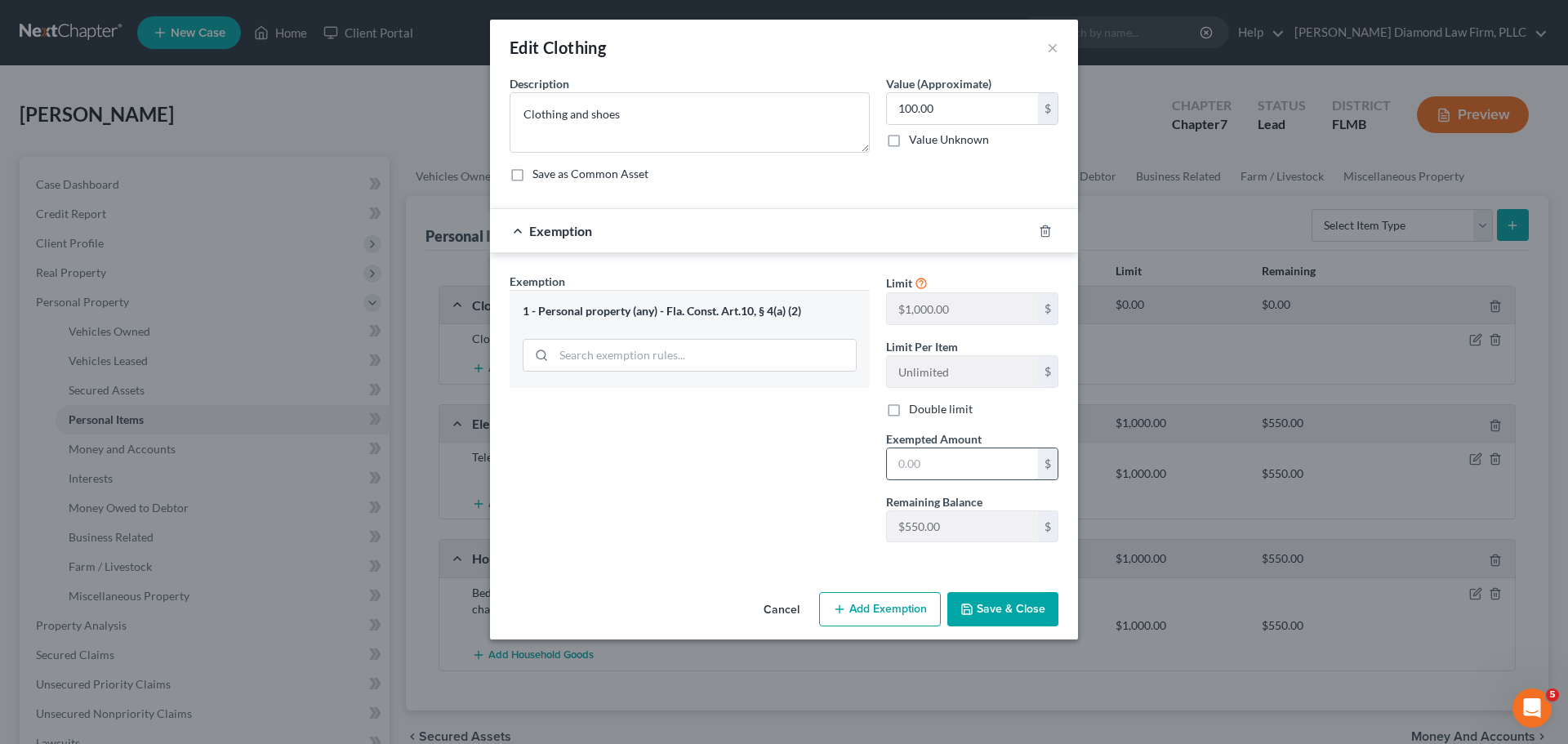
click at [944, 451] on input "text" at bounding box center [962, 464] width 151 height 31
type input "100"
click at [1000, 604] on button "Save & Close" at bounding box center [1002, 609] width 111 height 34
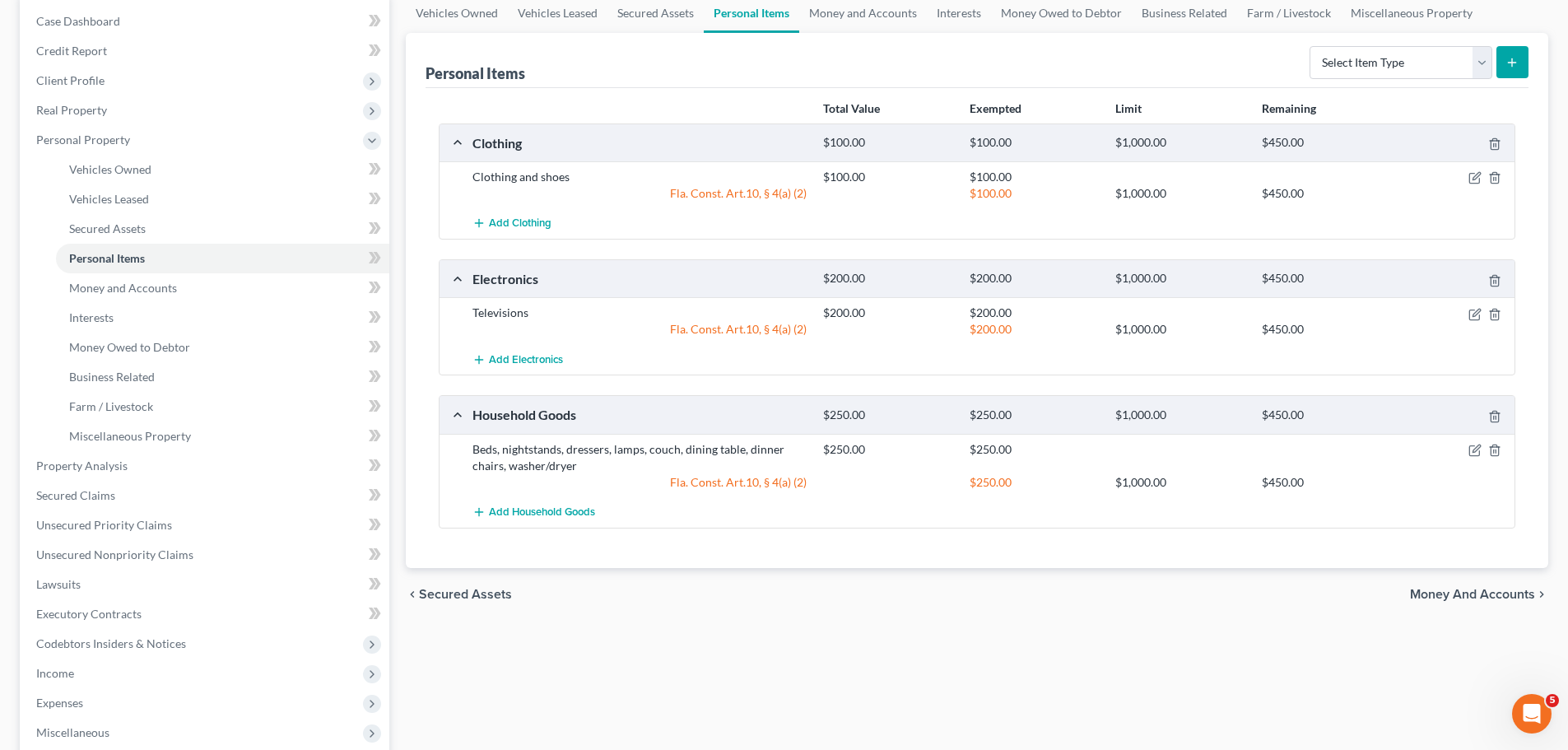
scroll to position [0, 0]
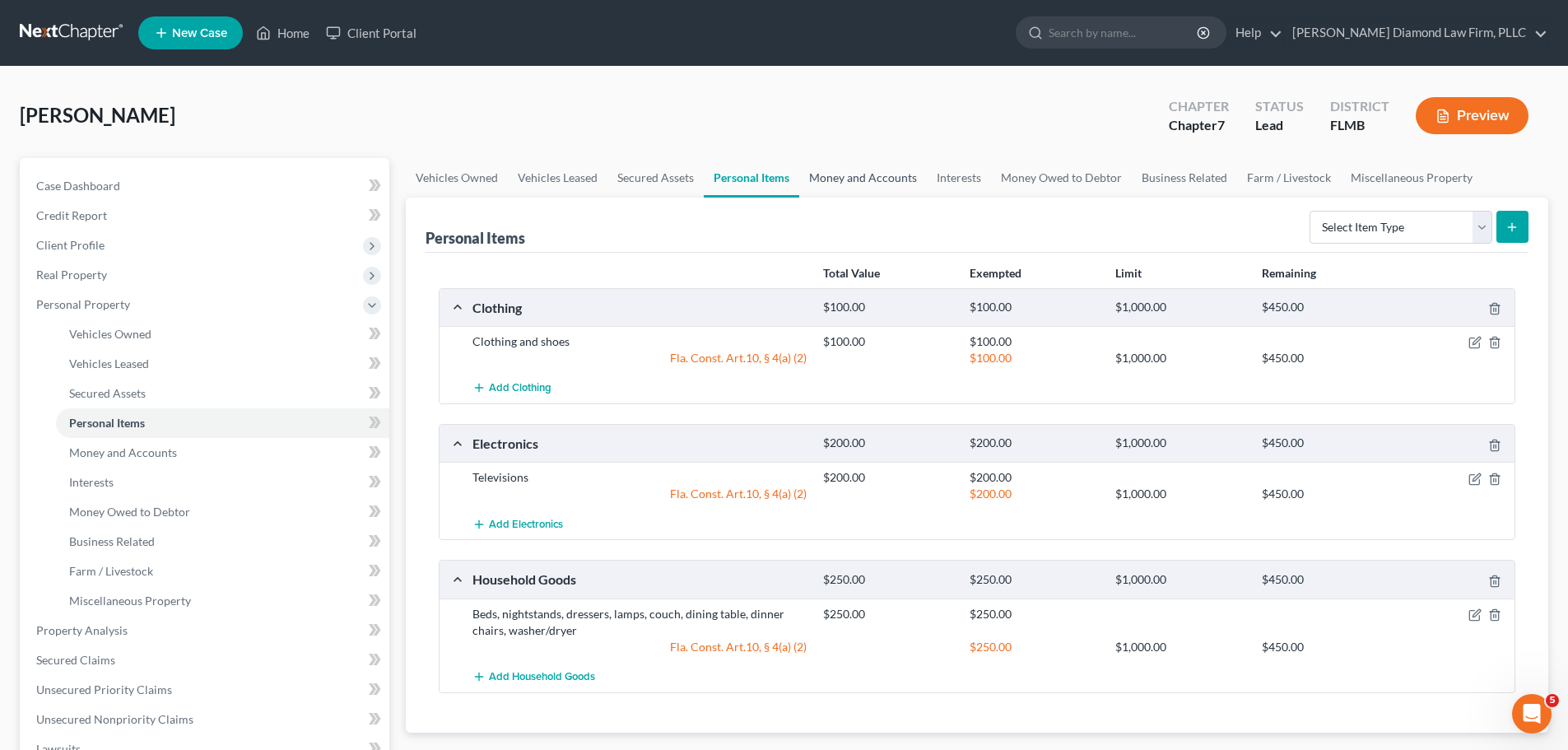
click at [827, 178] on link "Money and Accounts" at bounding box center [863, 177] width 127 height 39
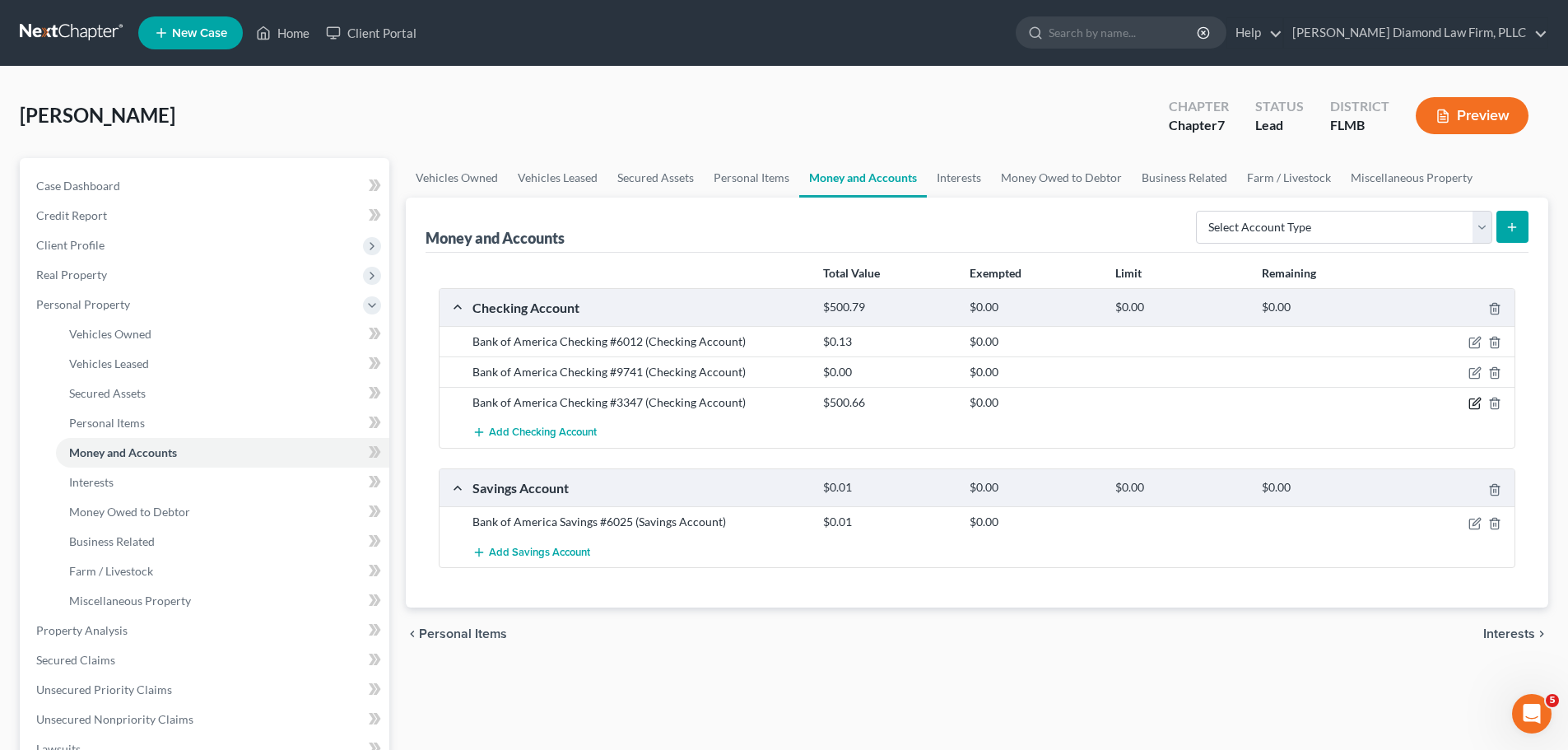
drag, startPoint x: 1473, startPoint y: 403, endPoint x: 1509, endPoint y: 404, distance: 36.0
click at [1473, 403] on icon "button" at bounding box center [1475, 403] width 13 height 13
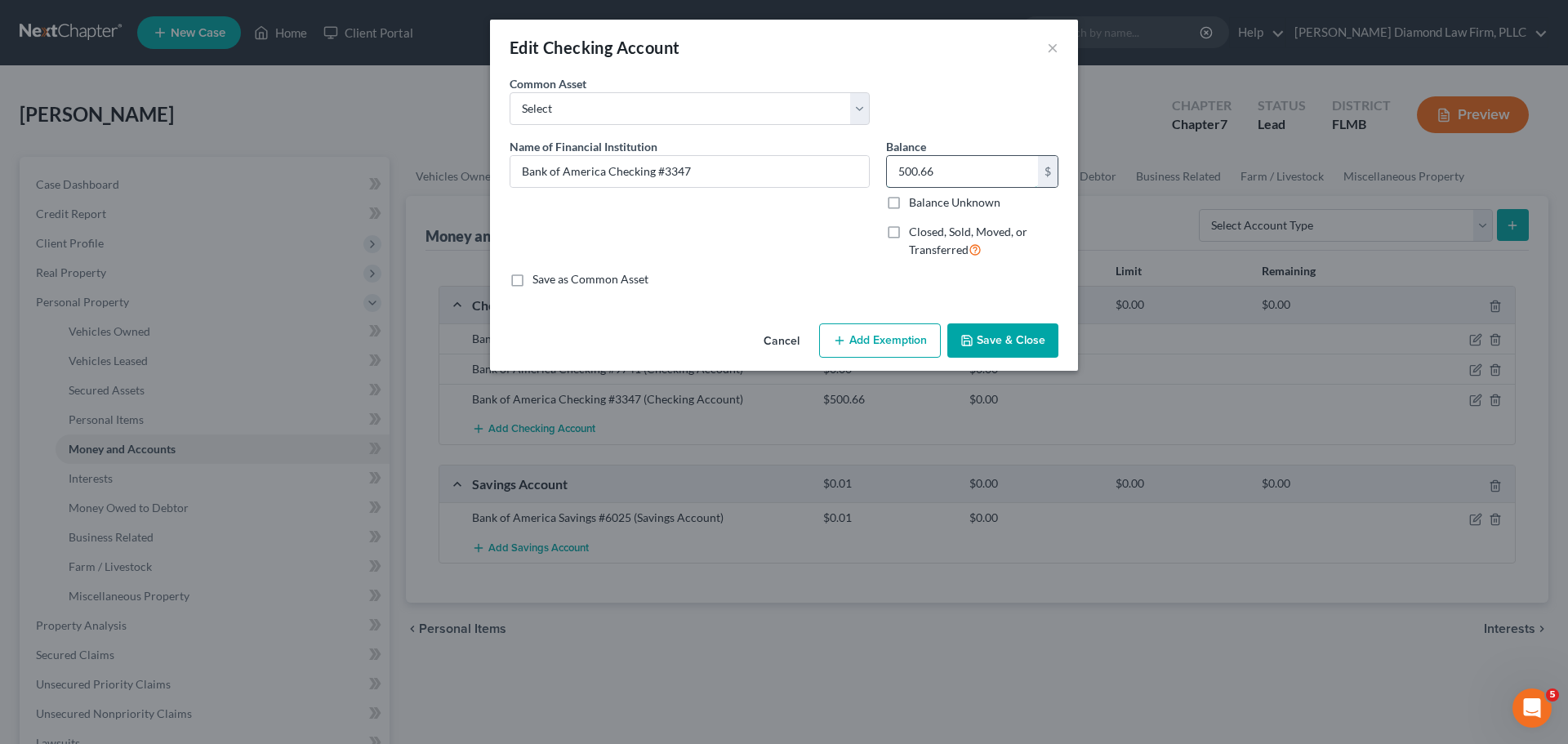
click at [955, 175] on input "500.66" at bounding box center [962, 171] width 151 height 31
type input "512.22"
click at [998, 338] on button "Save & Close" at bounding box center [1002, 340] width 111 height 34
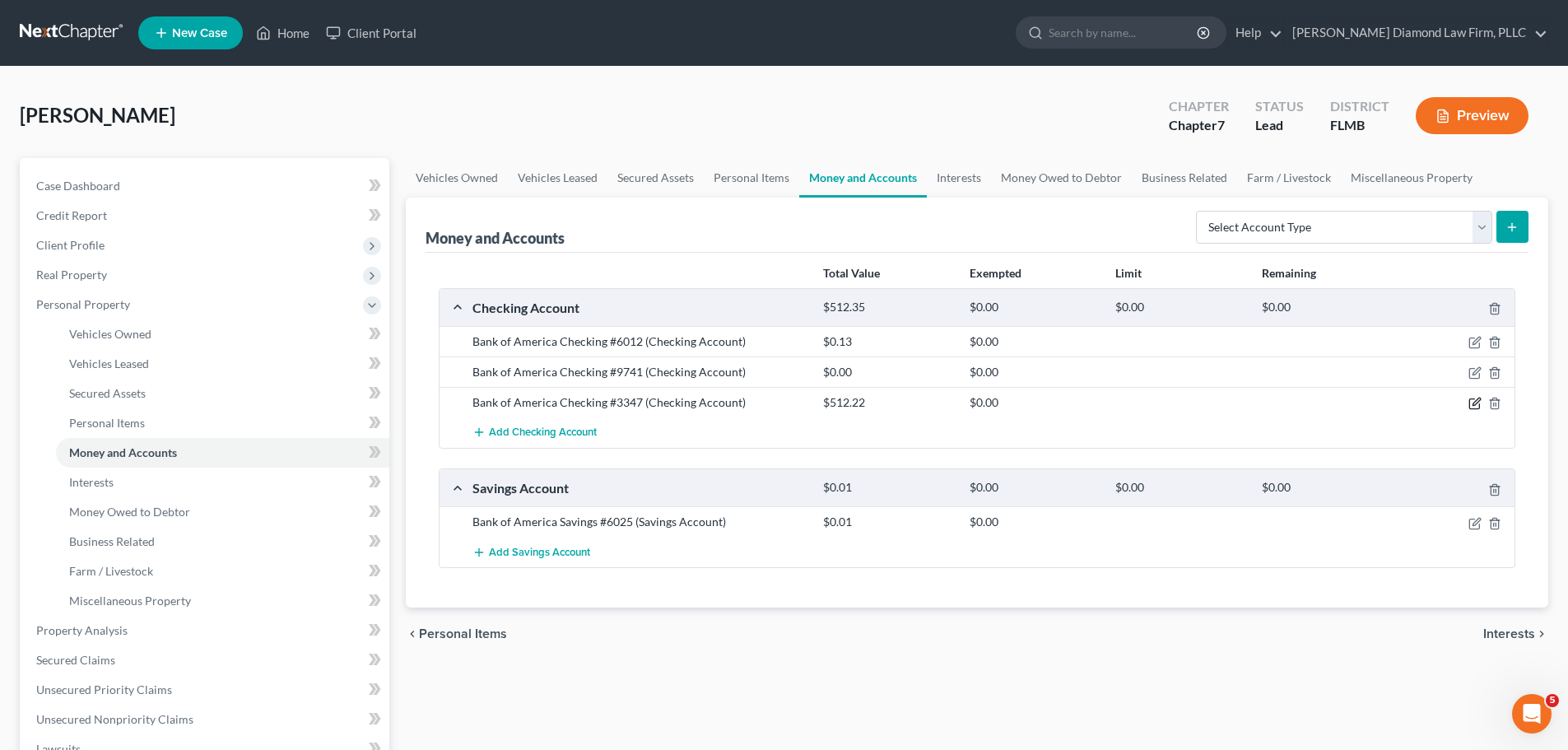
click at [1473, 401] on icon "button" at bounding box center [1475, 403] width 13 height 13
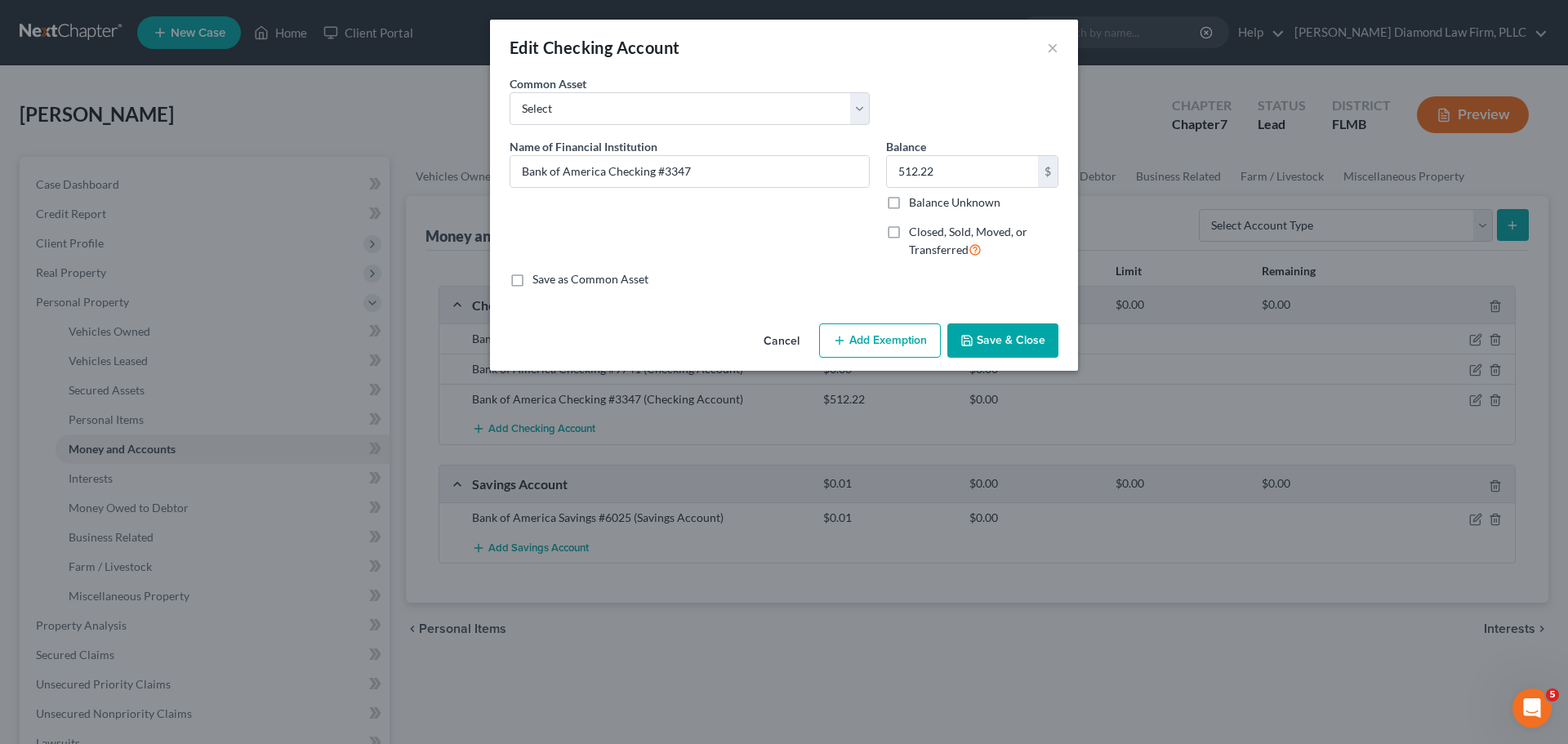
click at [901, 340] on button "Add Exemption" at bounding box center [880, 340] width 122 height 34
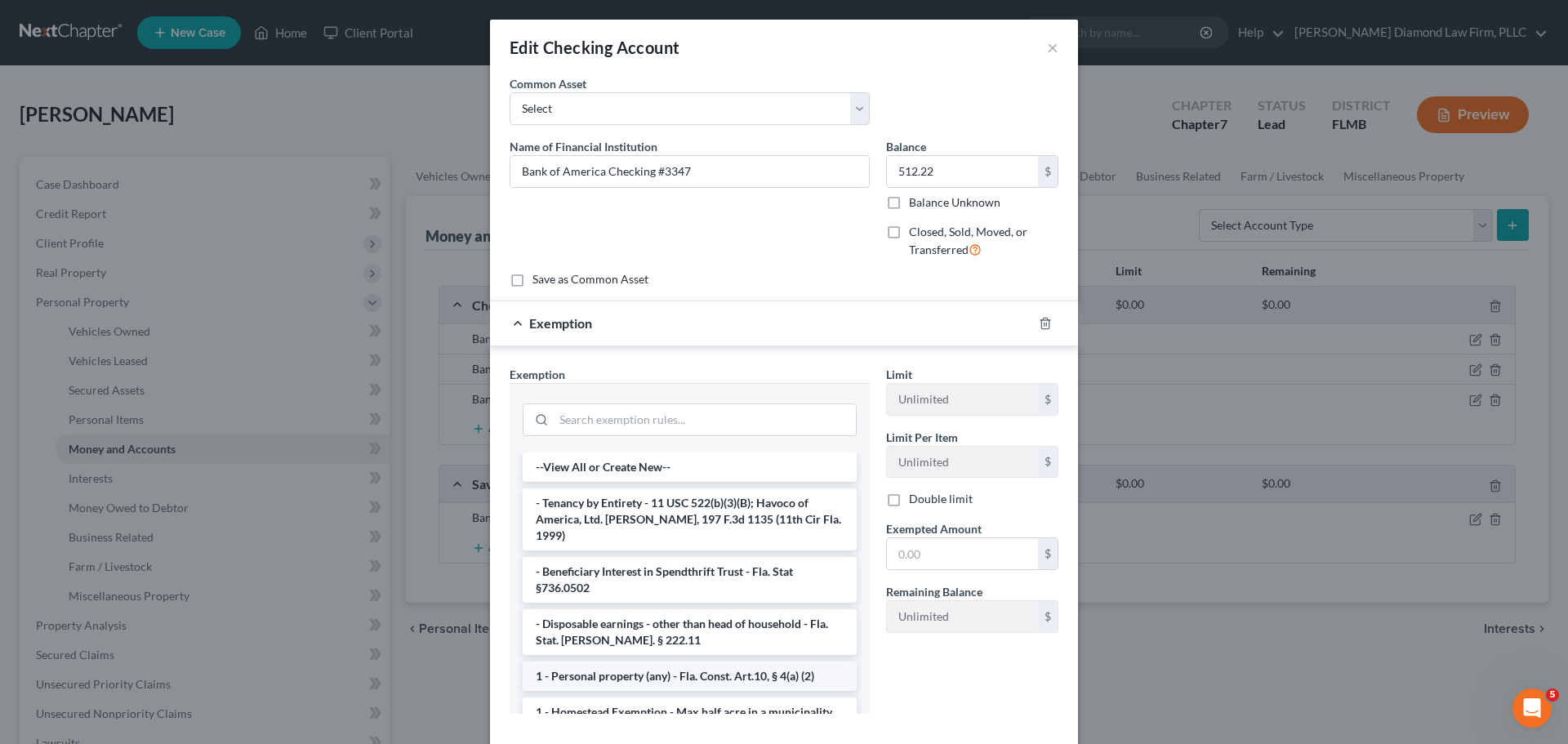
click at [652, 661] on li "1 - Personal property (any) - Fla. Const. Art.10, § 4(a) (2)" at bounding box center [689, 675] width 334 height 30
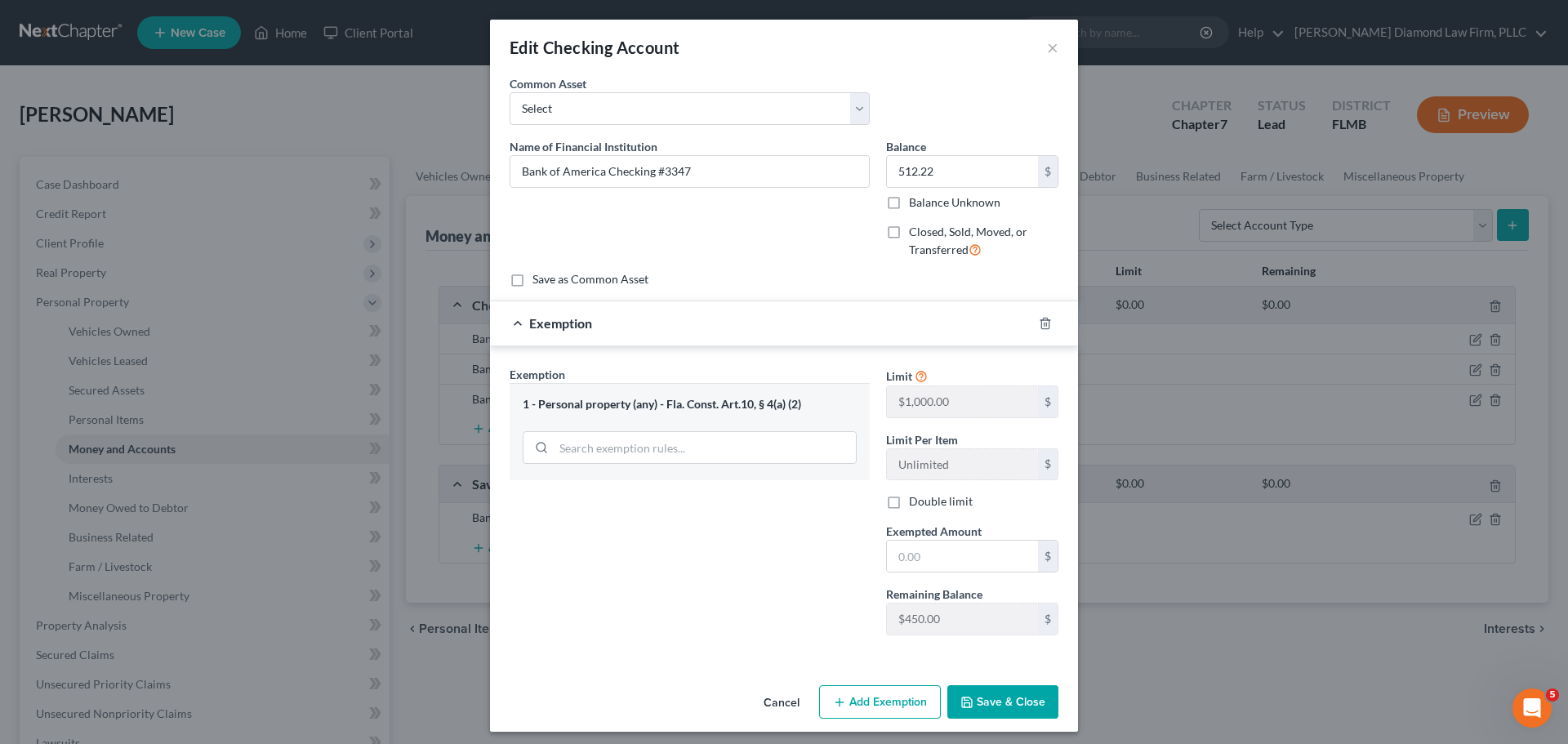
click at [778, 694] on button "Cancel" at bounding box center [781, 703] width 62 height 32
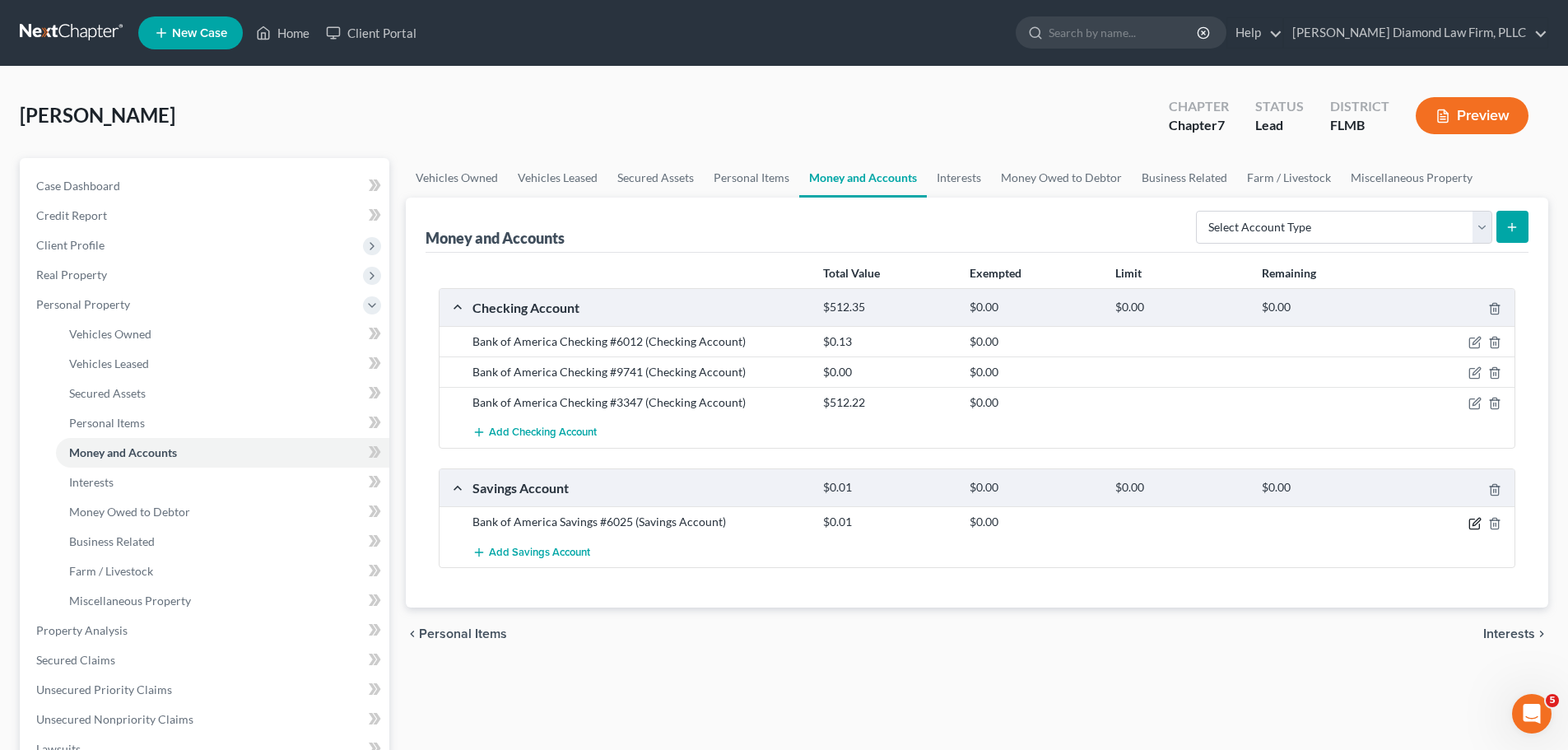
click at [1472, 526] on icon "button" at bounding box center [1475, 523] width 13 height 13
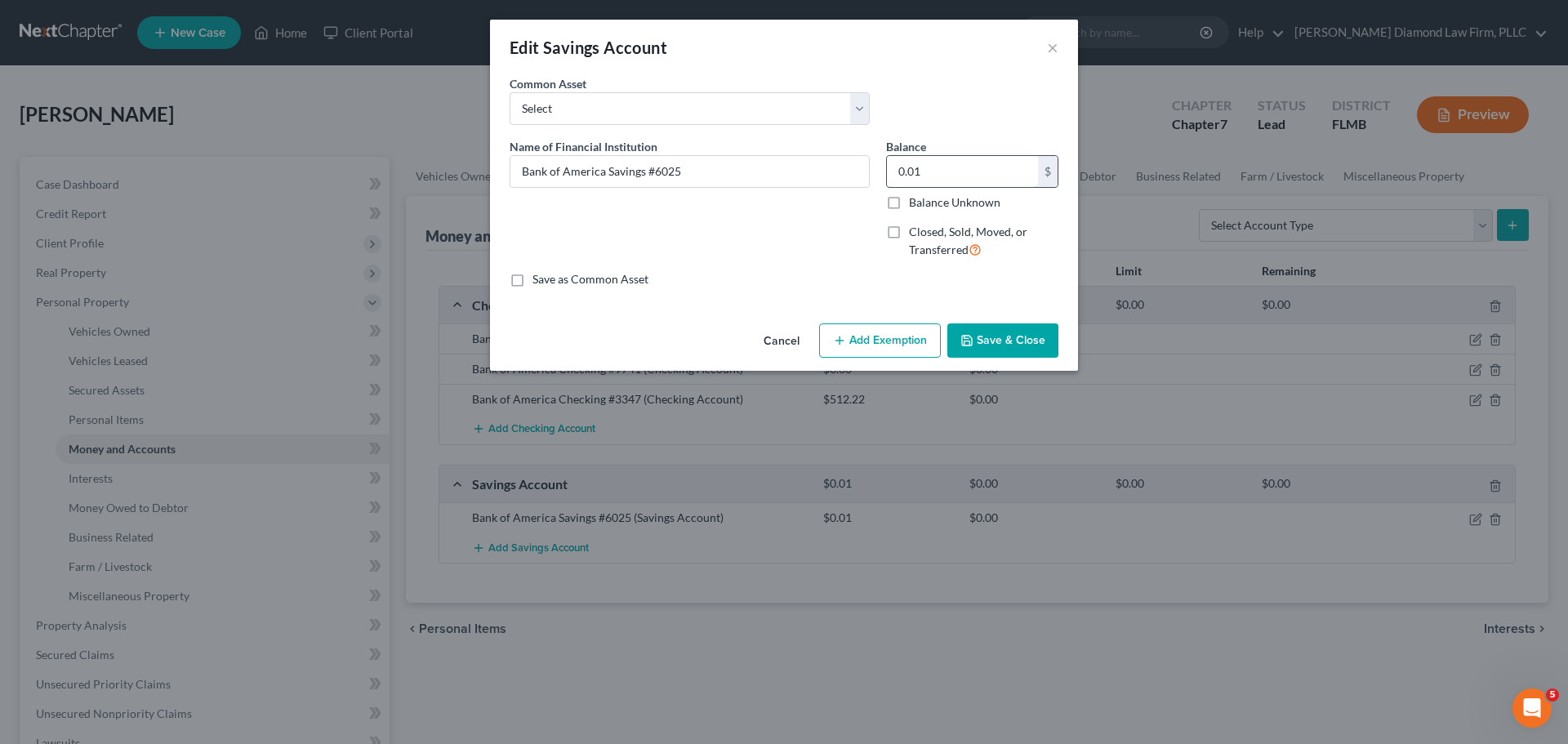
click at [927, 177] on input "0.01" at bounding box center [962, 171] width 151 height 31
type input "0.91"
click at [1003, 346] on button "Save & Close" at bounding box center [1002, 340] width 111 height 34
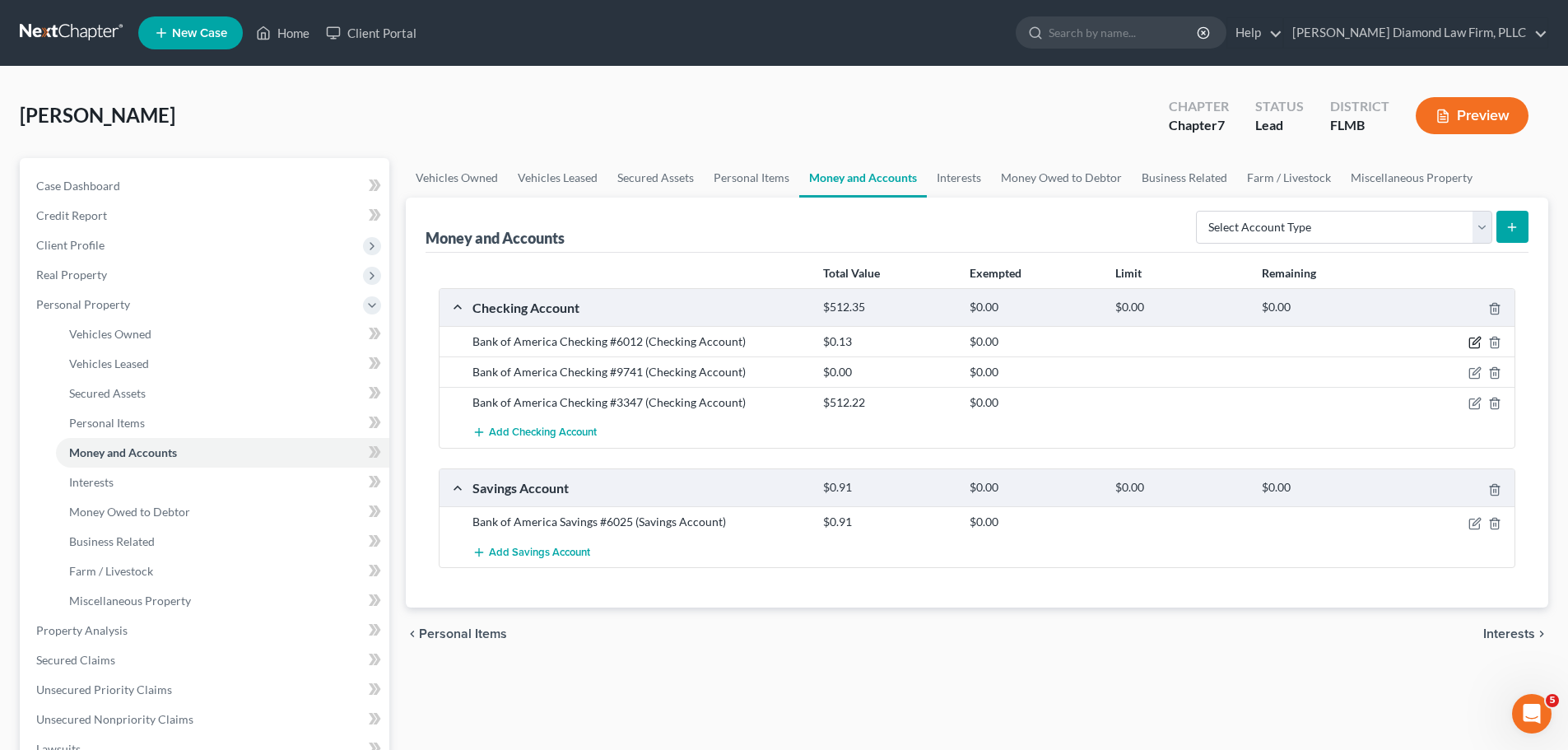
click at [1473, 343] on icon "button" at bounding box center [1476, 341] width 7 height 7
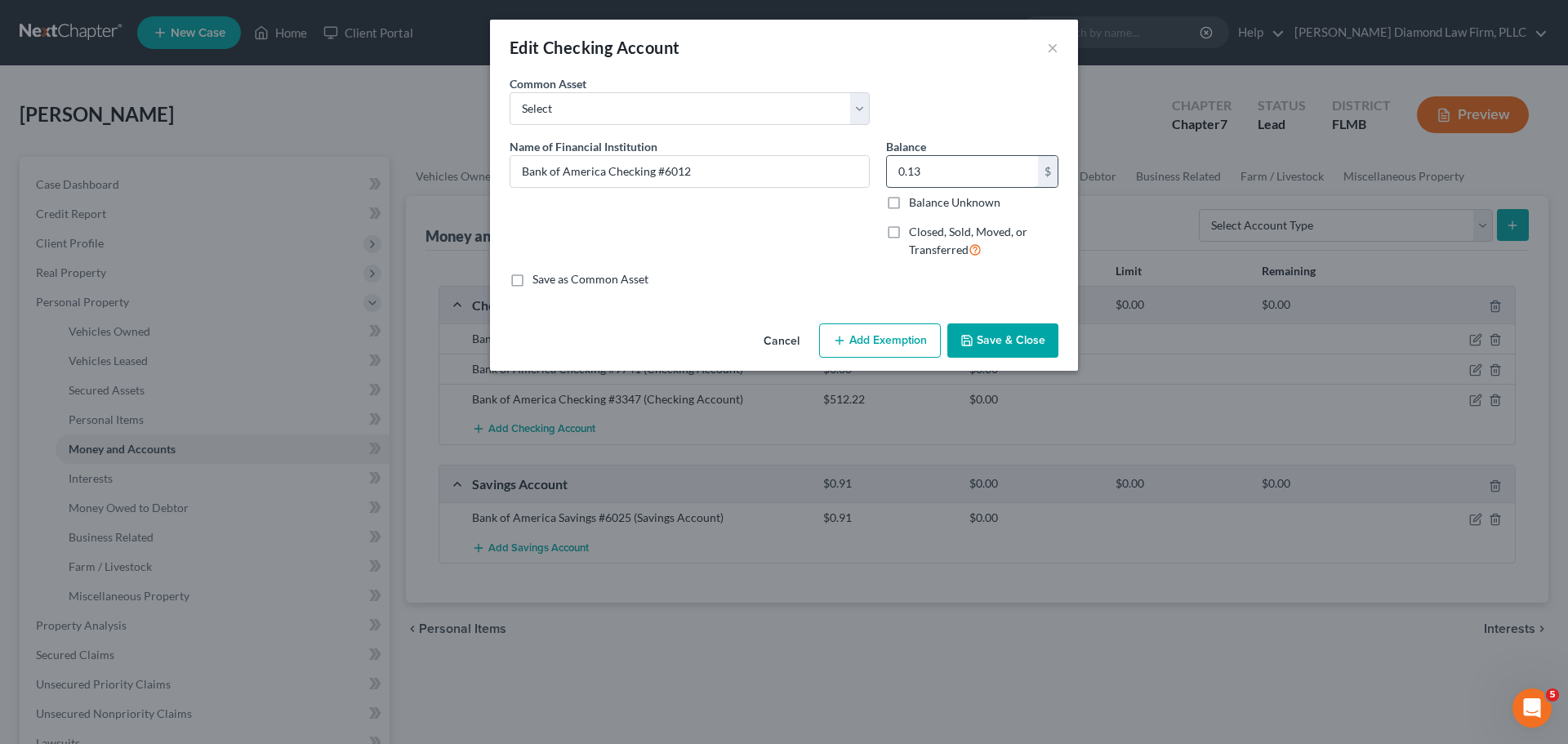
click at [975, 176] on input "0.13" at bounding box center [962, 171] width 151 height 31
type input "5.45"
drag, startPoint x: 998, startPoint y: 344, endPoint x: 991, endPoint y: 371, distance: 27.9
click at [998, 348] on button "Save & Close" at bounding box center [1002, 340] width 111 height 34
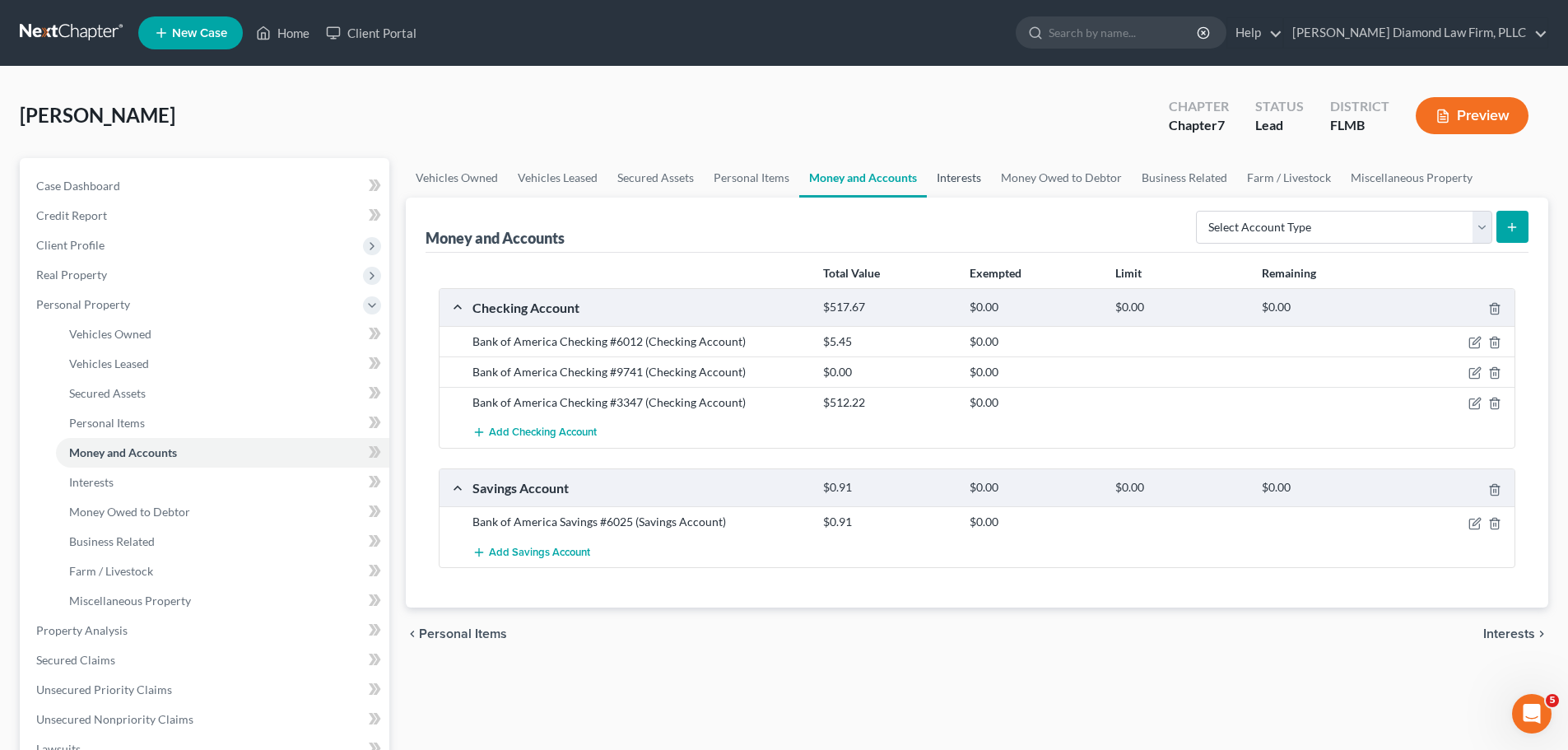
click at [949, 185] on link "Interests" at bounding box center [959, 177] width 65 height 39
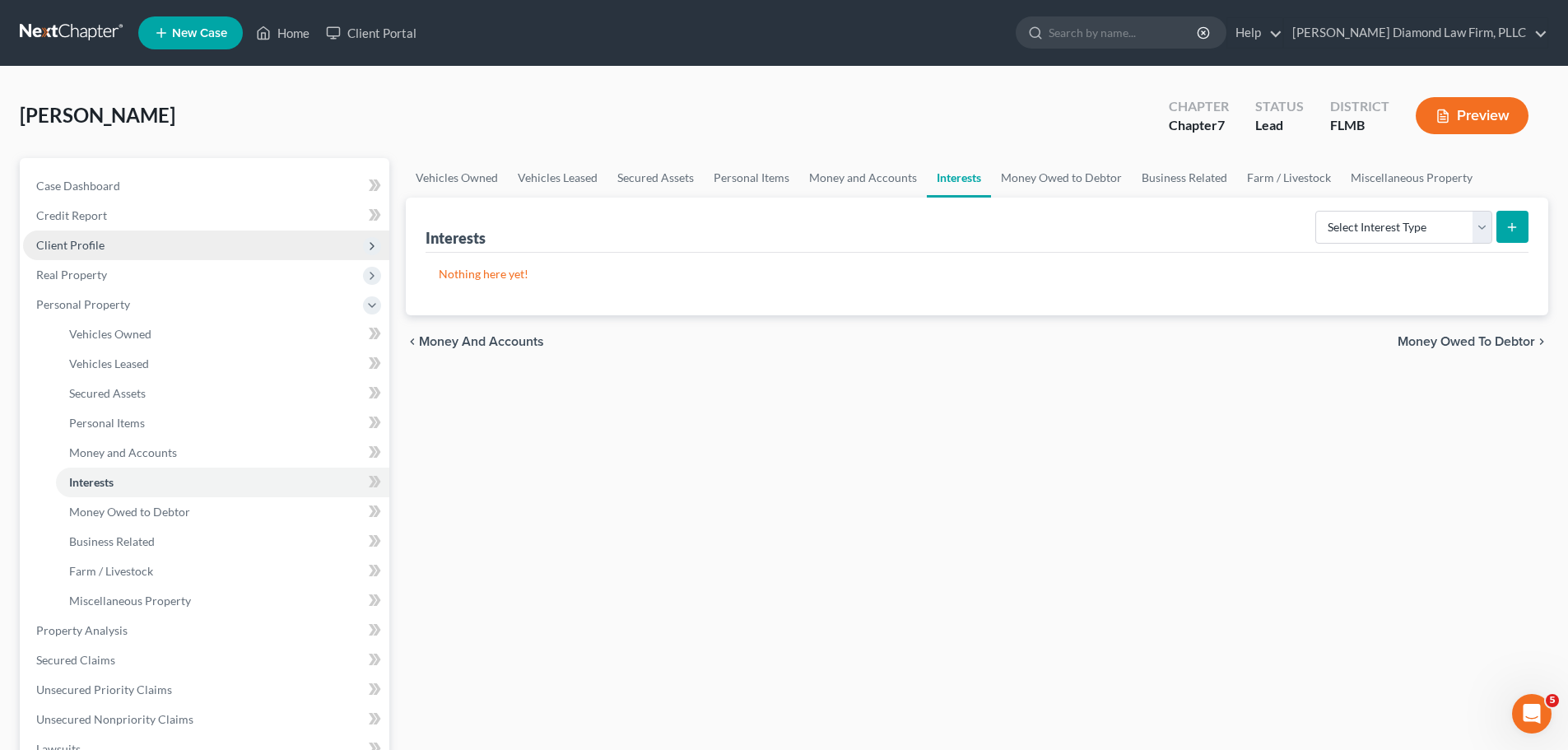
click at [75, 249] on span "Client Profile" at bounding box center [70, 245] width 68 height 14
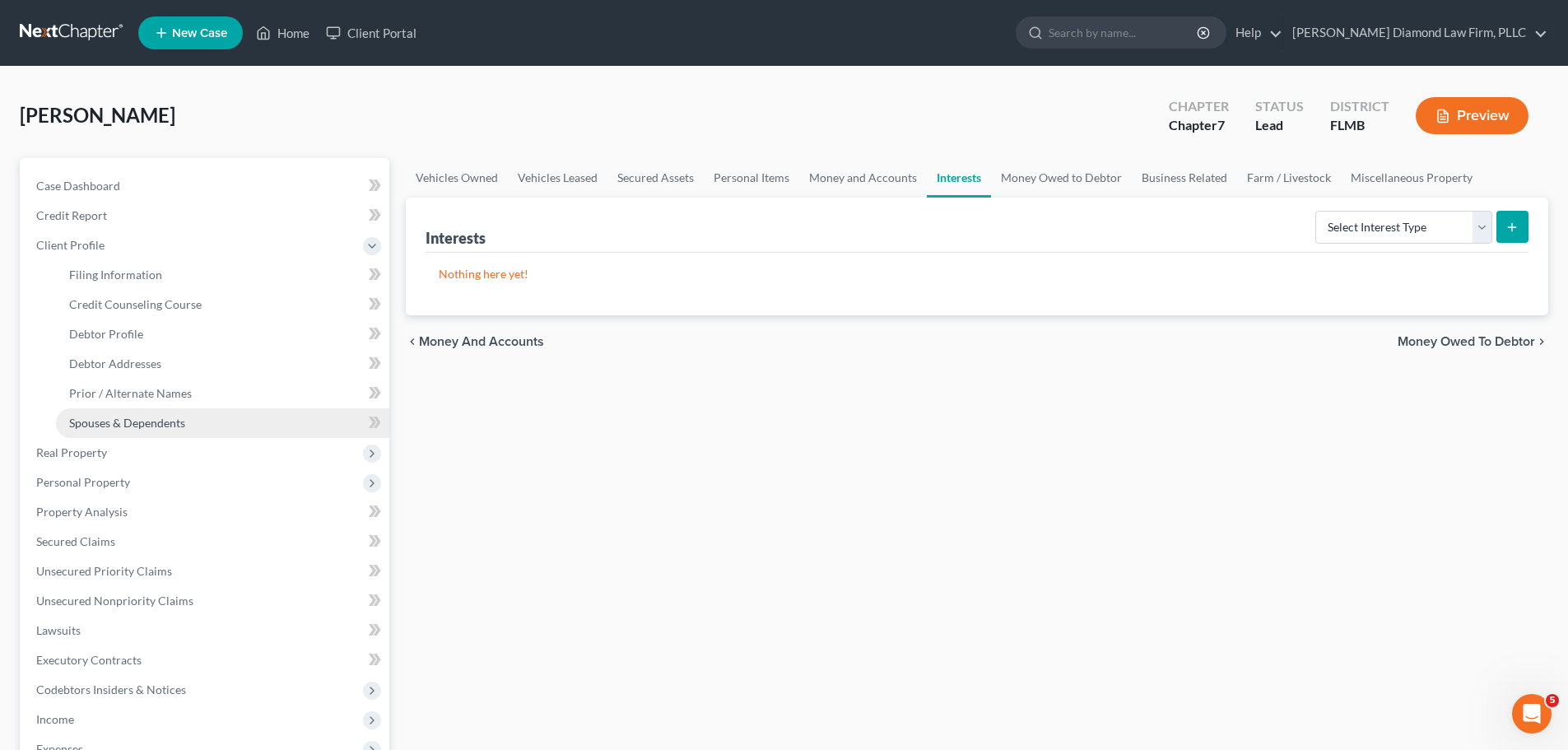
click at [138, 425] on span "Spouses & Dependents" at bounding box center [127, 422] width 116 height 14
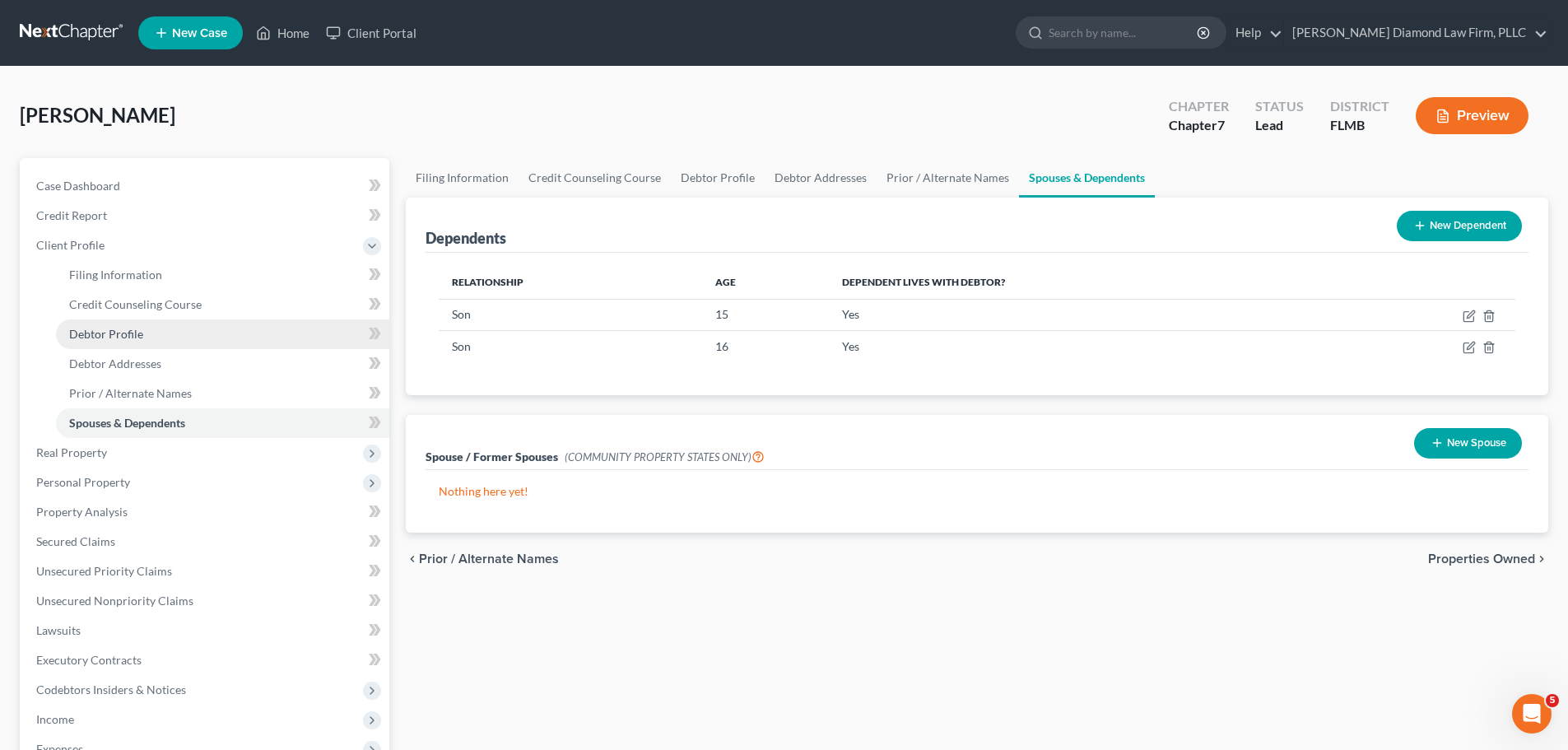
click at [141, 335] on span "Debtor Profile" at bounding box center [106, 333] width 74 height 14
select select "0"
select select "2"
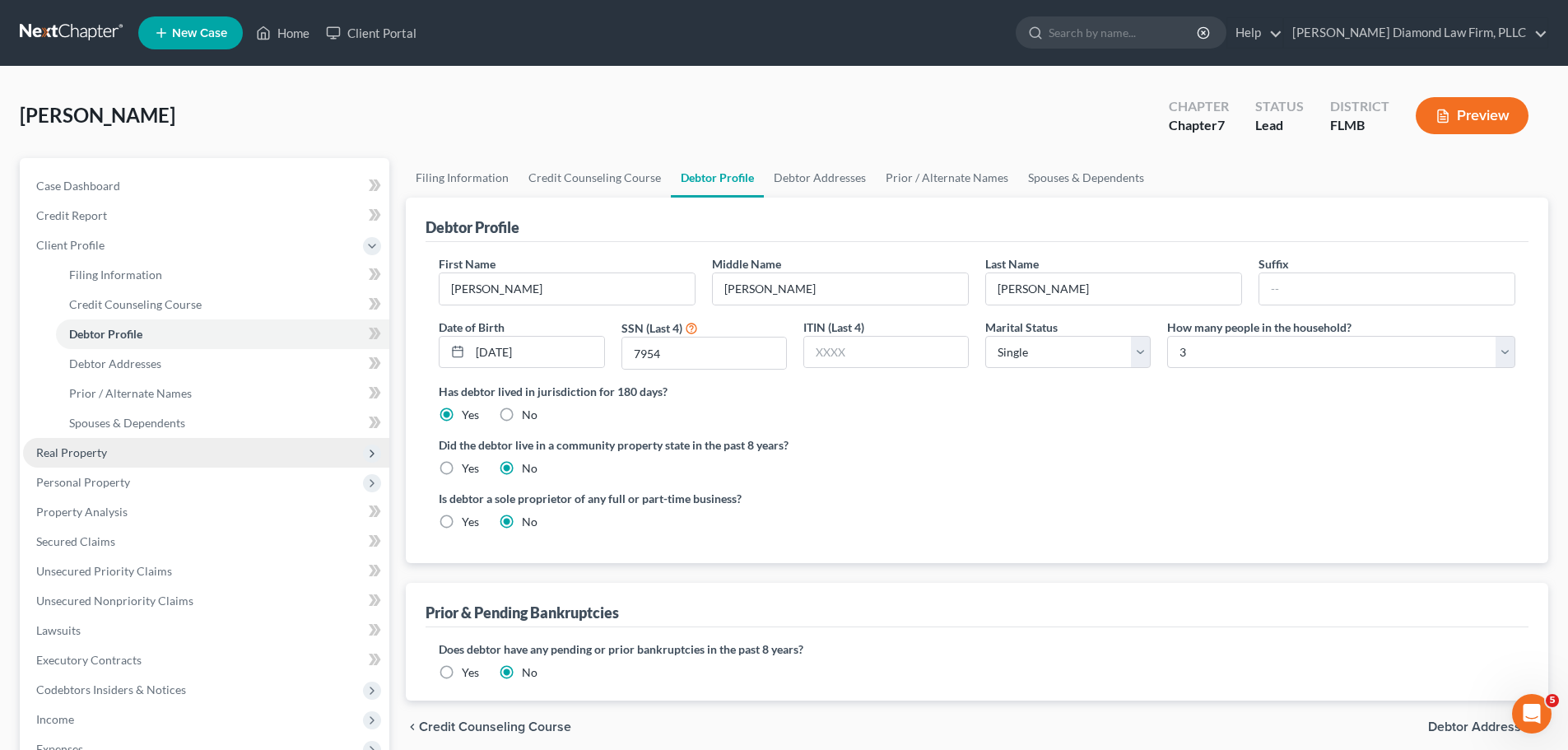
click at [120, 445] on span "Real Property" at bounding box center [206, 453] width 367 height 30
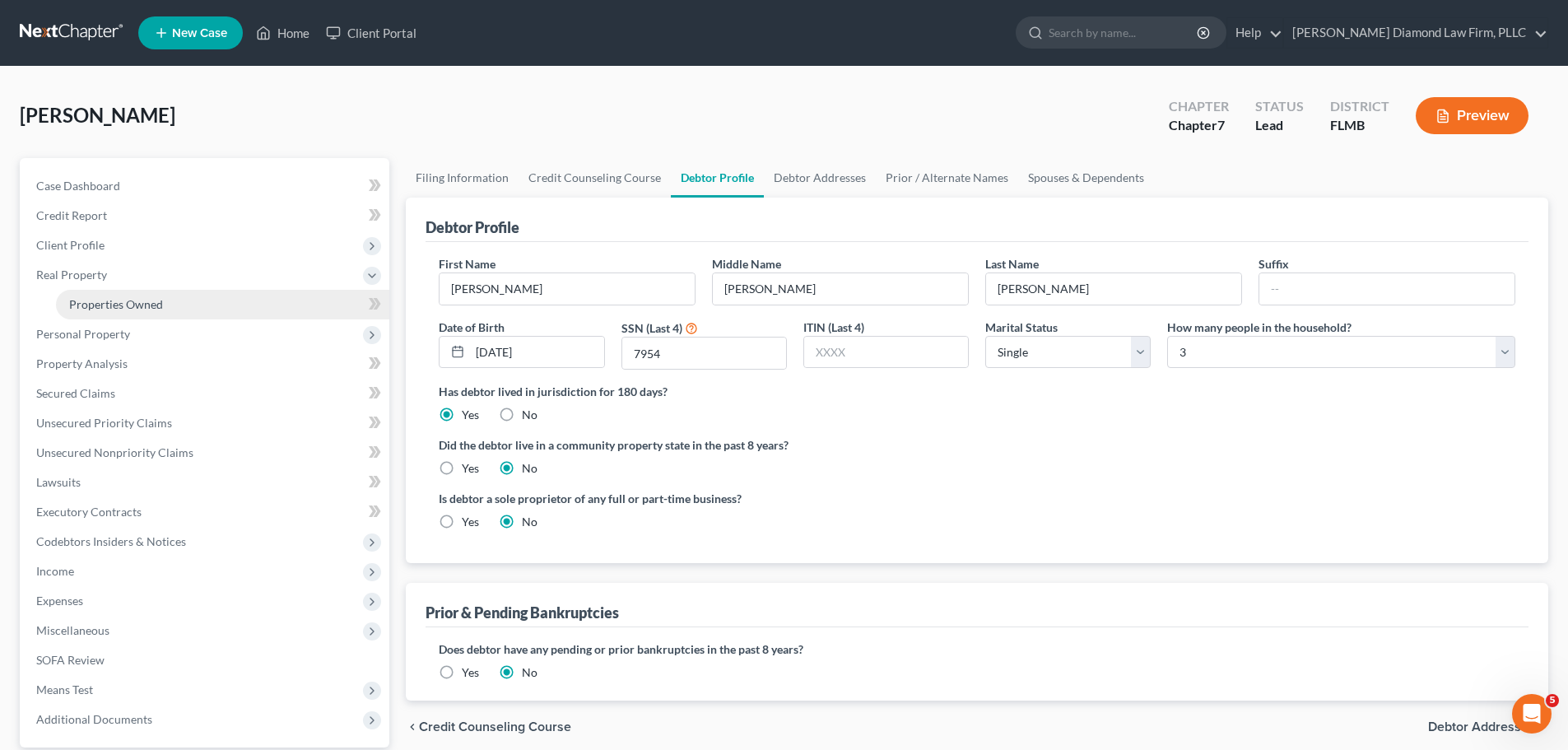
click at [106, 308] on span "Properties Owned" at bounding box center [116, 304] width 94 height 14
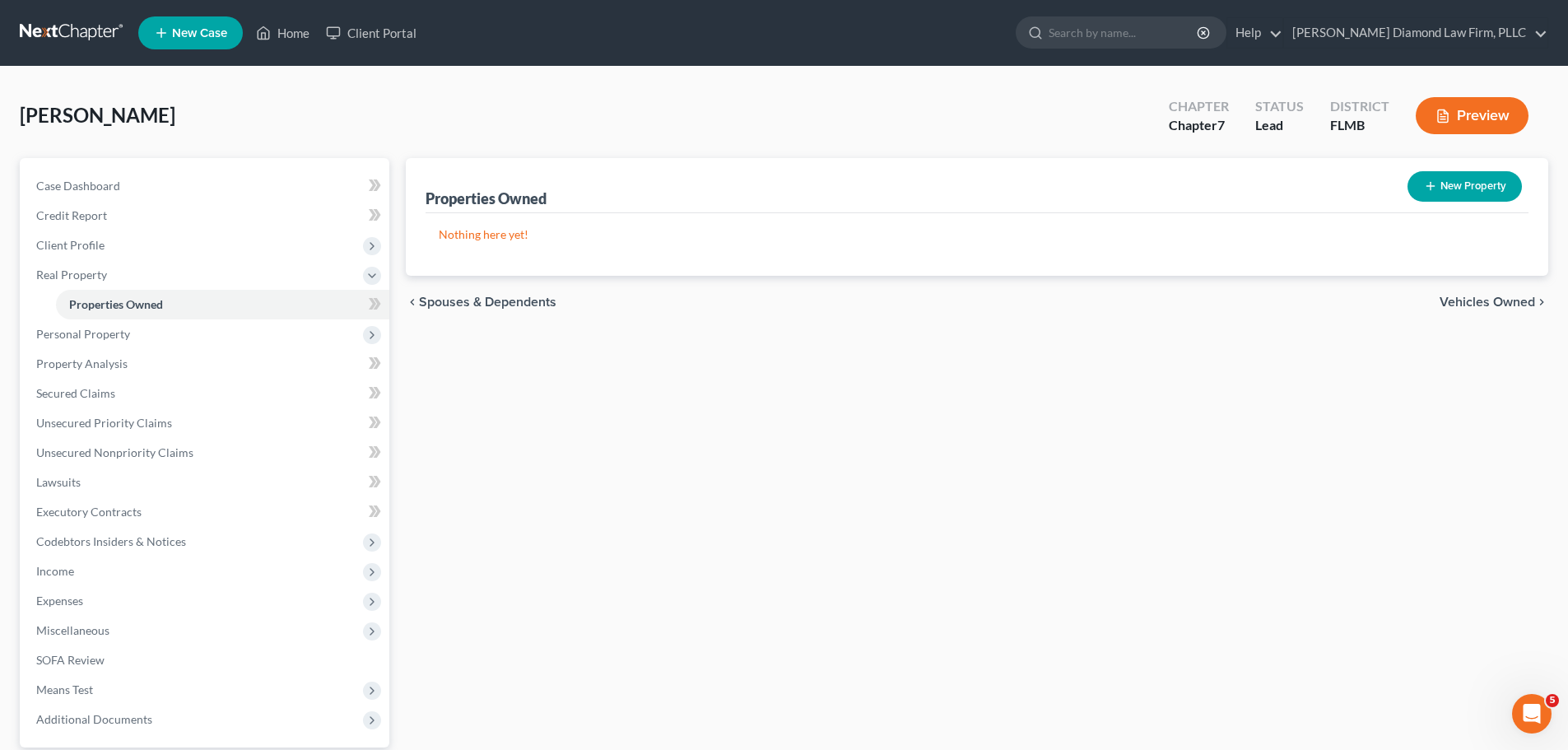
click at [532, 485] on div "Properties Owned New Property Nothing here yet! Property Market Value Liens Exe…" at bounding box center [977, 500] width 1159 height 684
click at [192, 328] on span "Personal Property" at bounding box center [206, 334] width 367 height 30
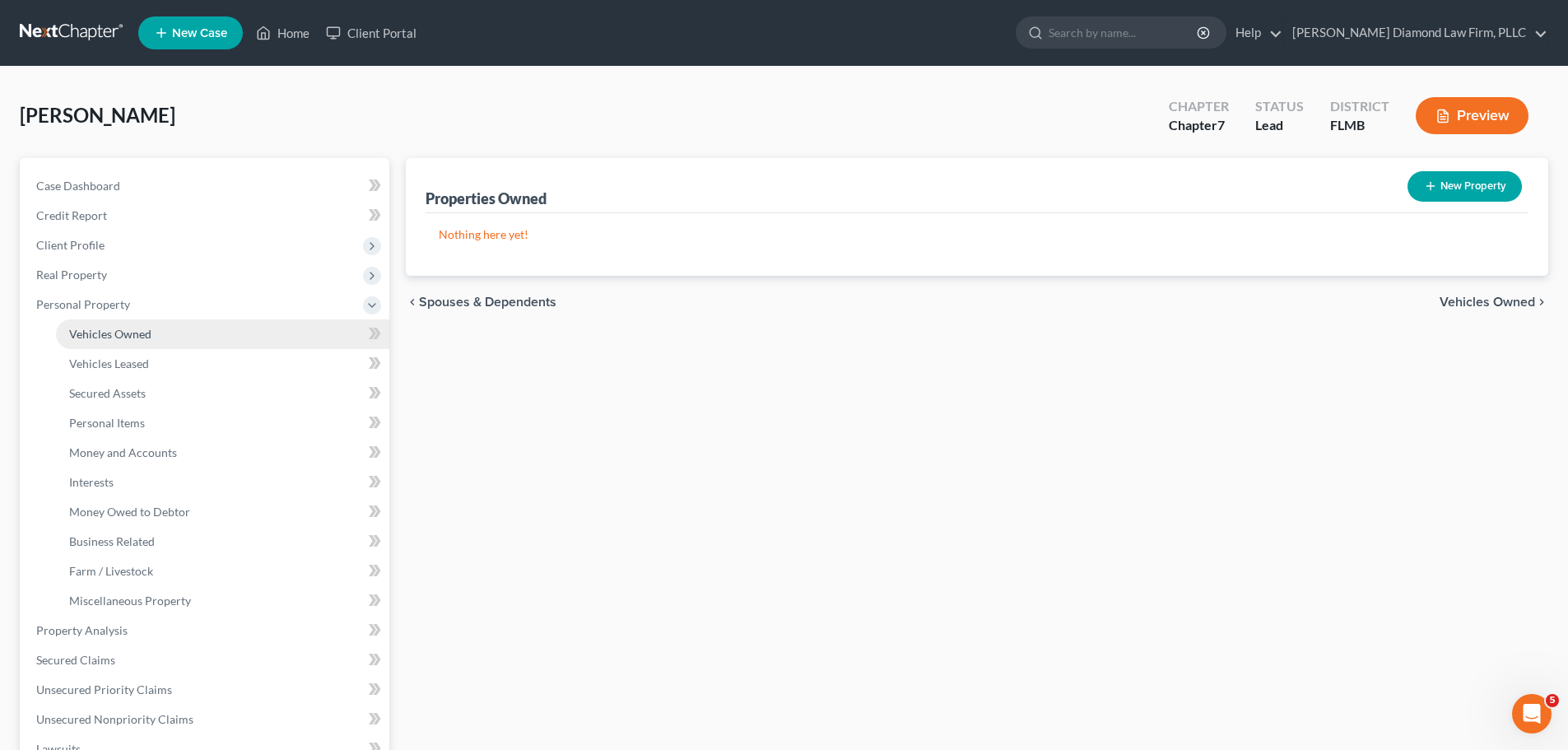
click at [177, 331] on link "Vehicles Owned" at bounding box center [223, 334] width 334 height 30
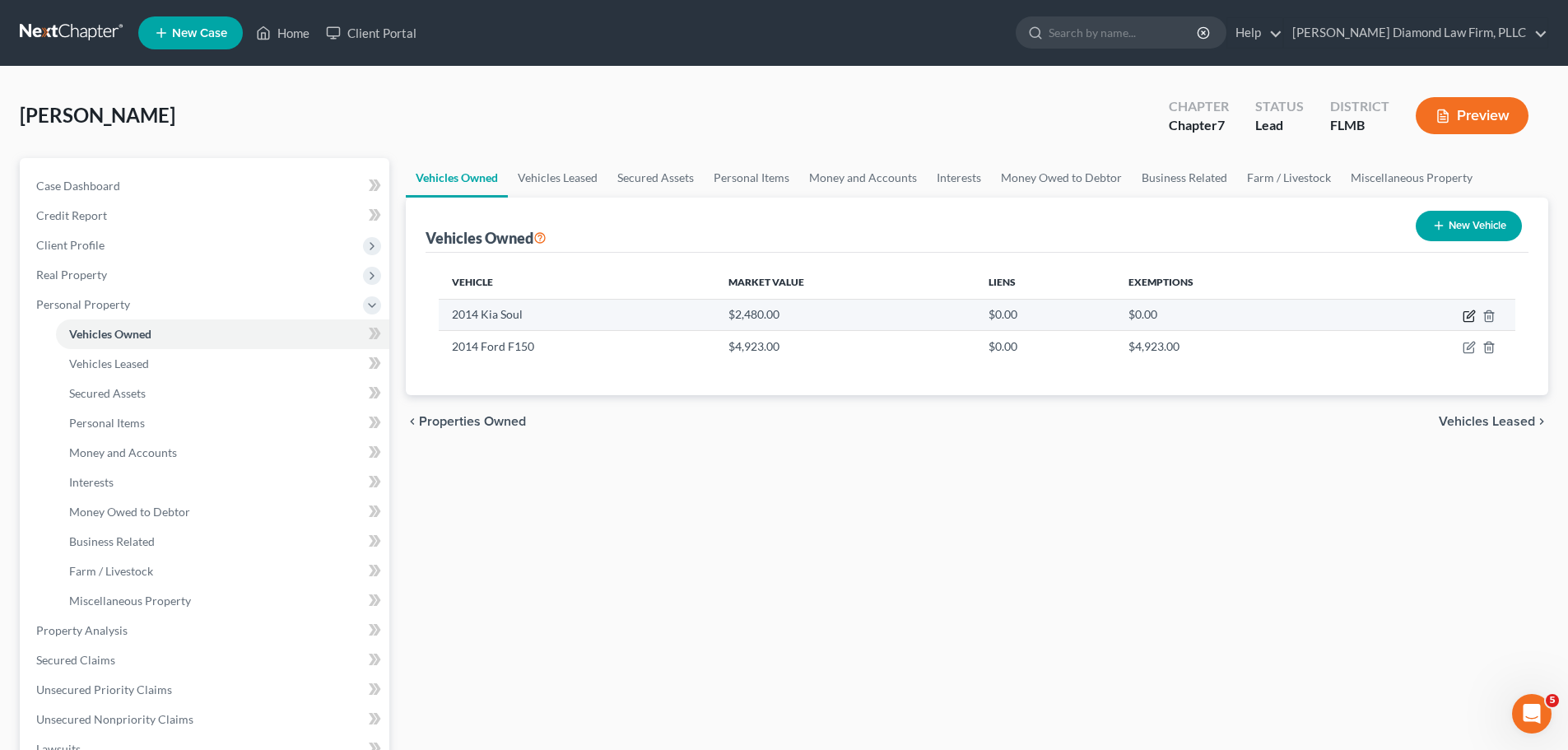
click at [1463, 316] on icon "button" at bounding box center [1468, 316] width 10 height 10
select select "0"
select select "12"
select select "3"
select select "0"
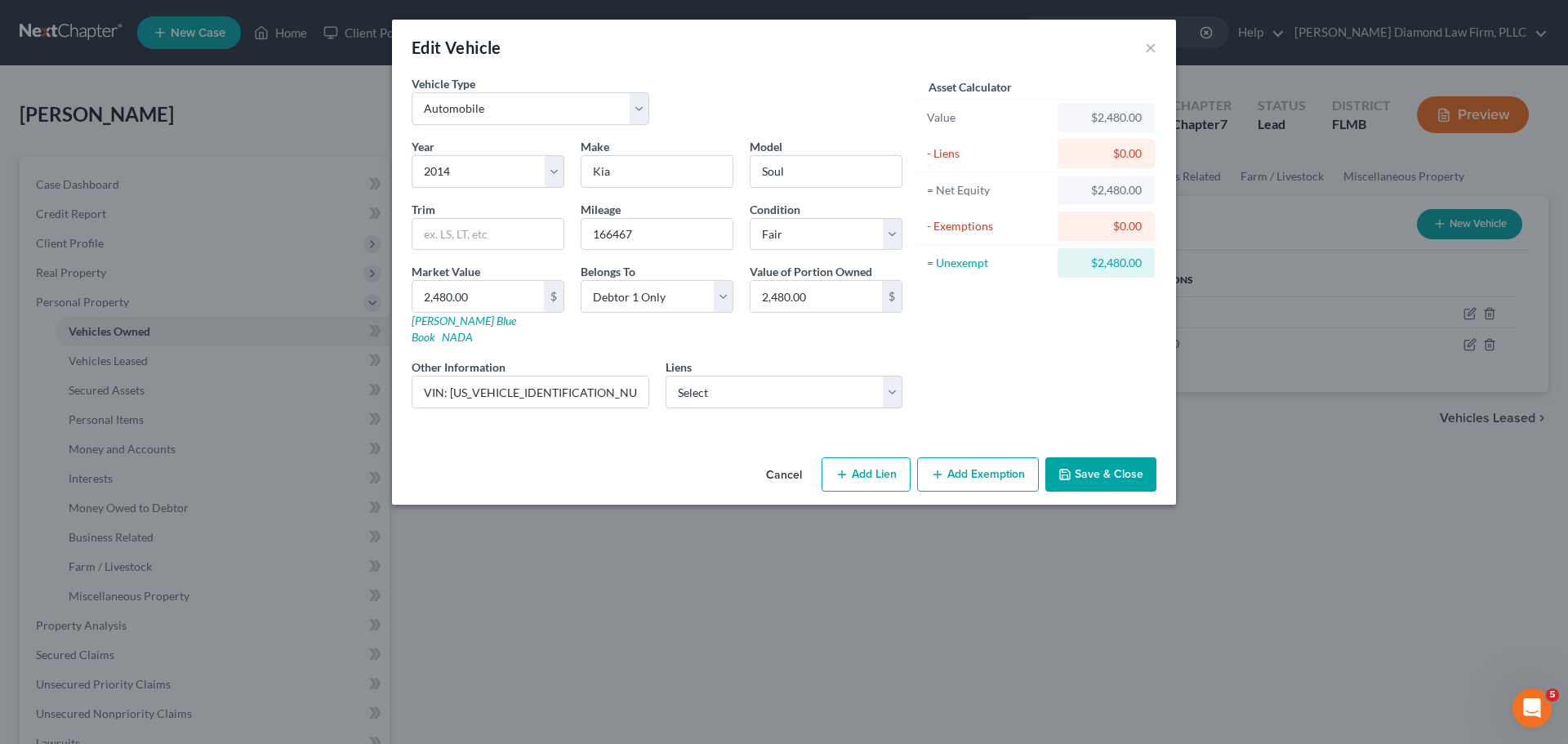
click at [786, 461] on button "Cancel" at bounding box center [784, 475] width 62 height 32
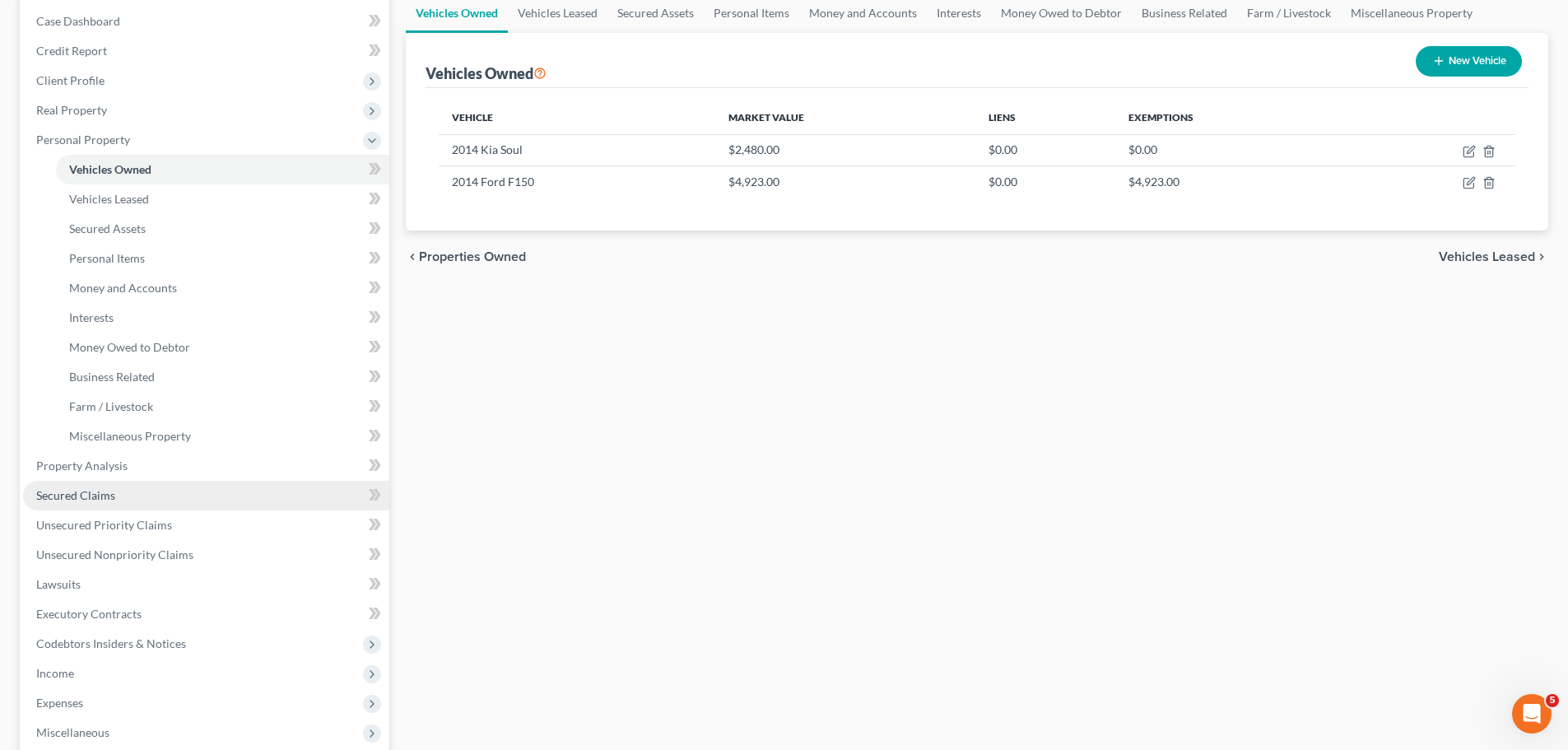
click at [124, 499] on link "Secured Claims" at bounding box center [206, 495] width 367 height 30
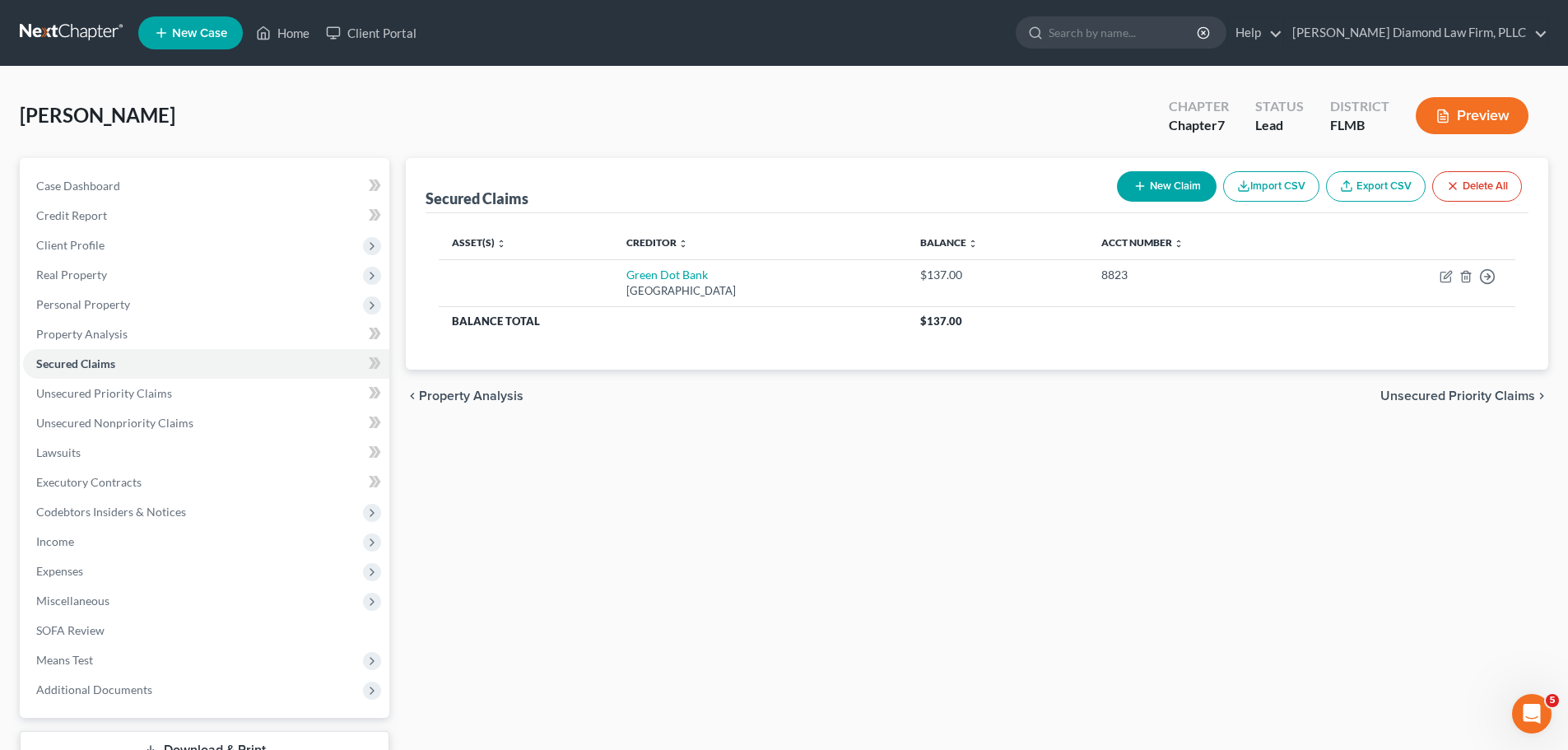
click at [568, 469] on div "Secured Claims New Claim Import CSV Export CSV Delete All Asset(s) expand_more …" at bounding box center [977, 485] width 1159 height 655
click at [1176, 406] on div "chevron_left Property Analysis Unsecured Priority Claims chevron_right" at bounding box center [977, 395] width 1142 height 53
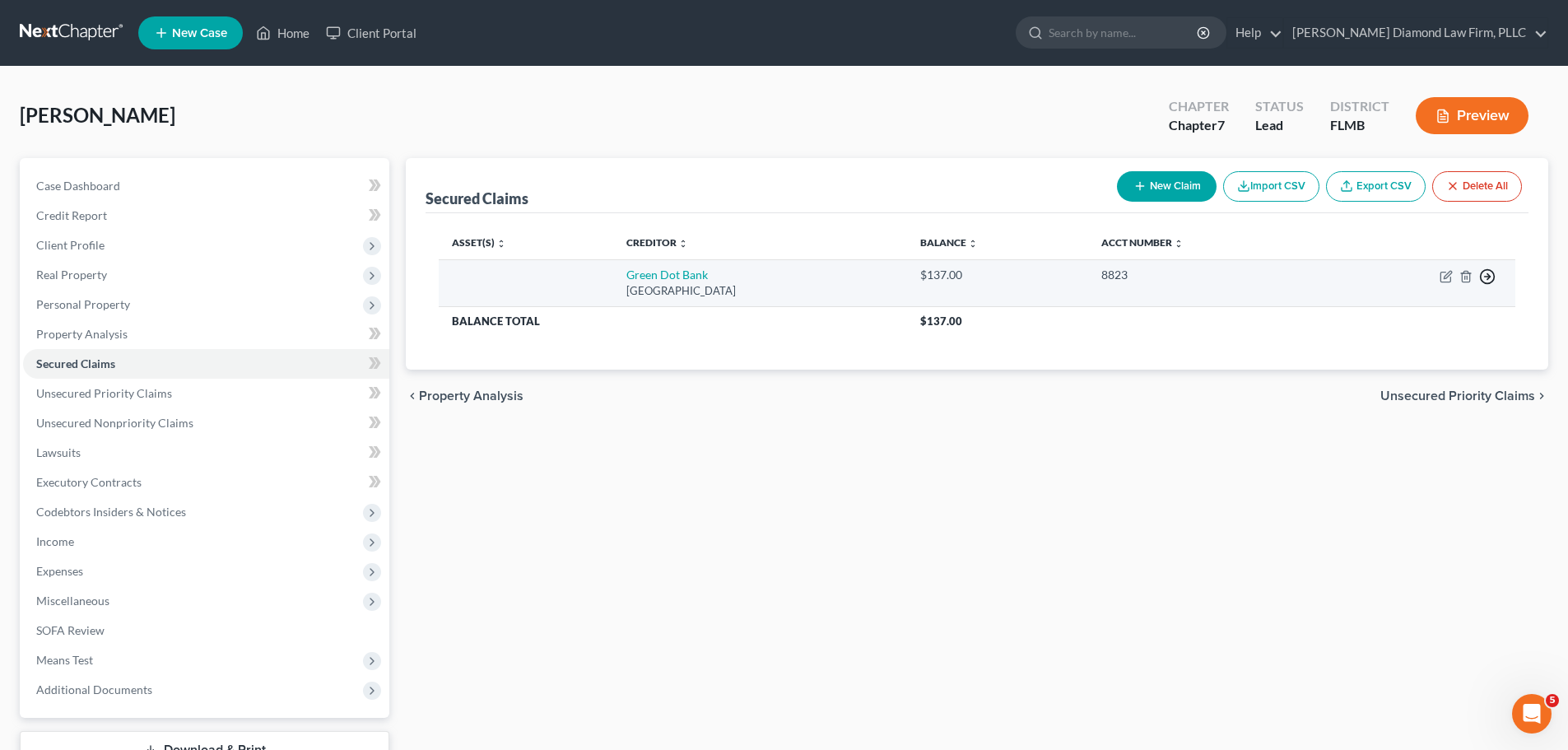
click at [1486, 280] on icon "button" at bounding box center [1488, 276] width 16 height 16
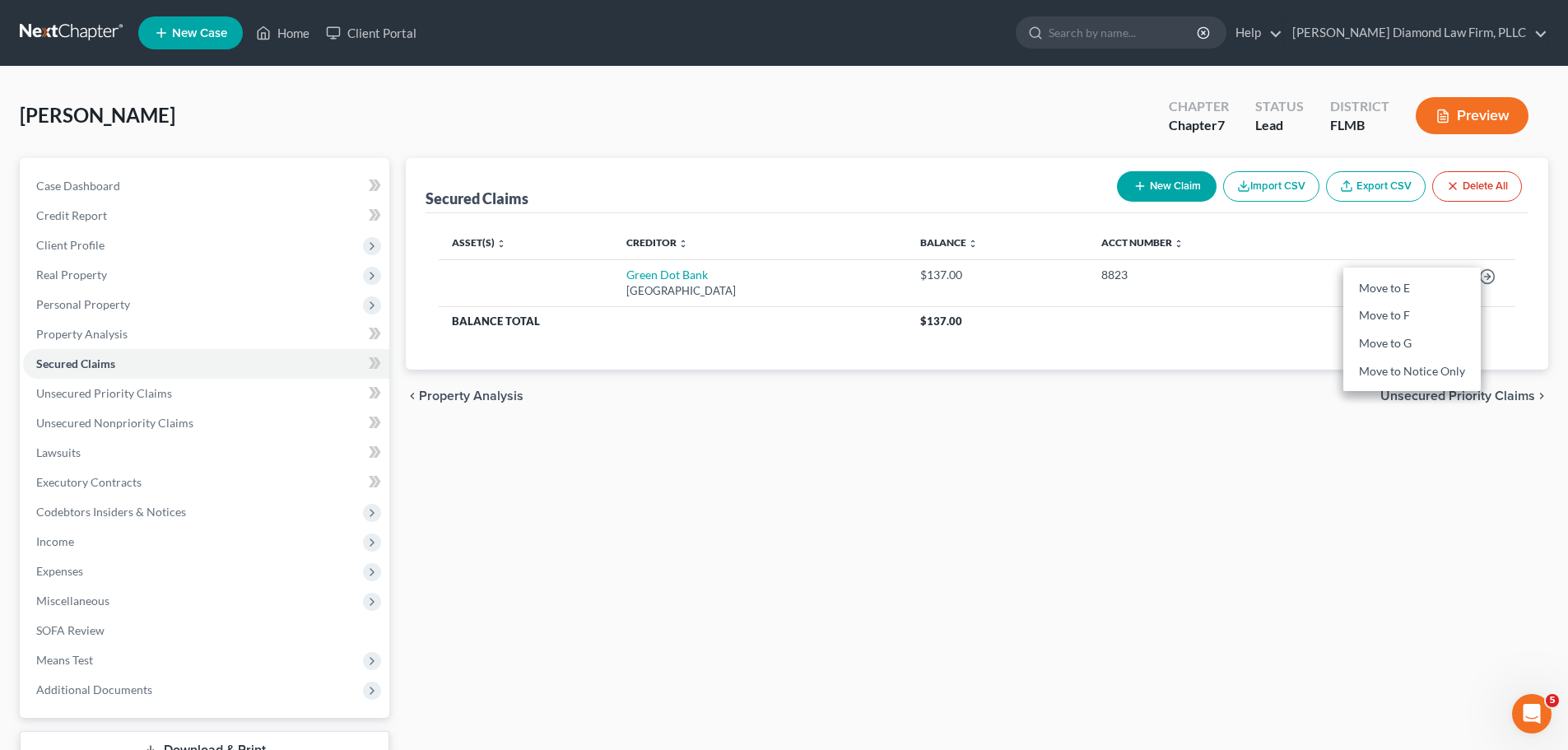
click at [1180, 424] on div "Secured Claims New Claim Import CSV Export CSV Delete All Asset(s) expand_more …" at bounding box center [977, 485] width 1159 height 655
click at [70, 337] on span "Property Analysis" at bounding box center [82, 333] width 91 height 14
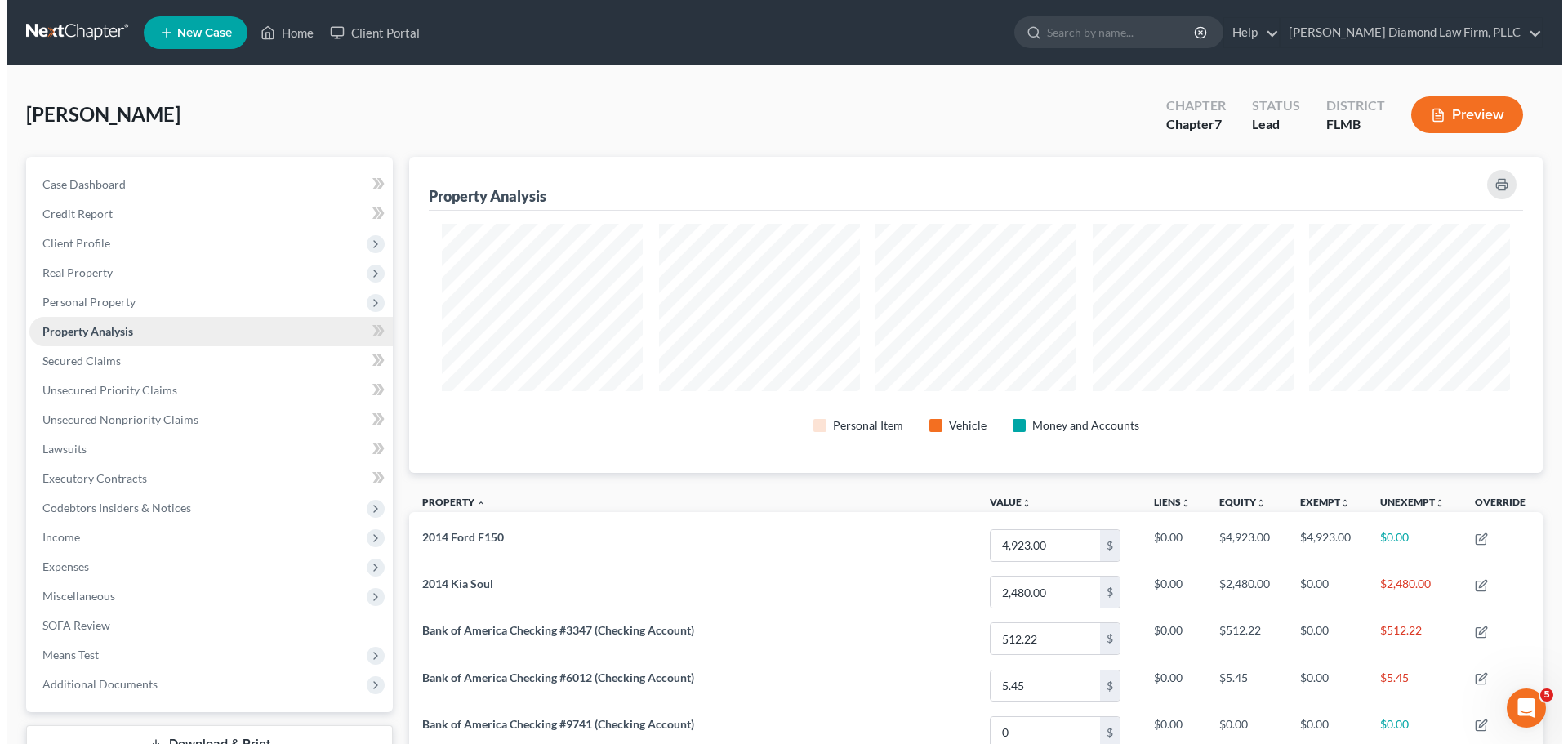
scroll to position [316, 1133]
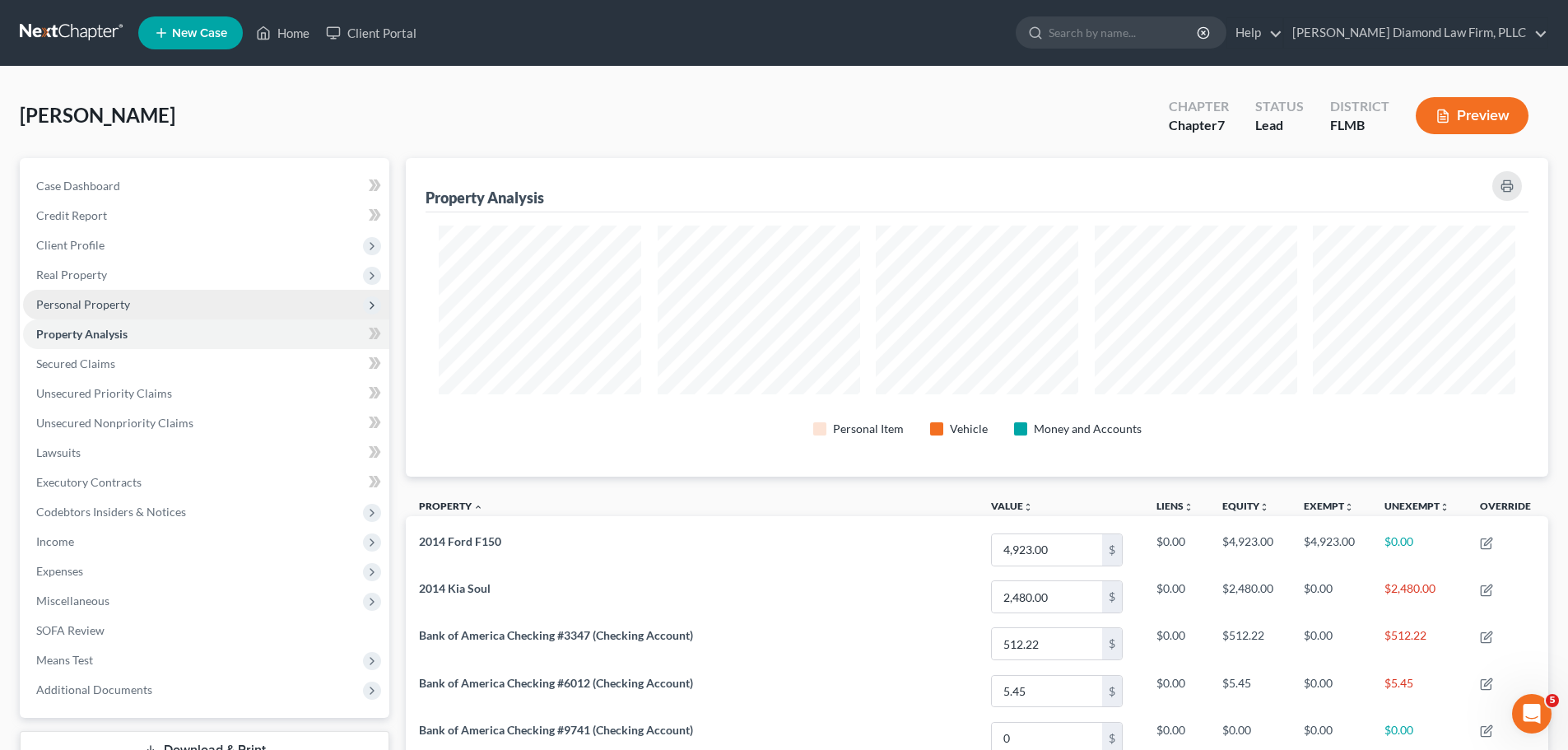
click at [81, 315] on span "Personal Property" at bounding box center [206, 305] width 367 height 30
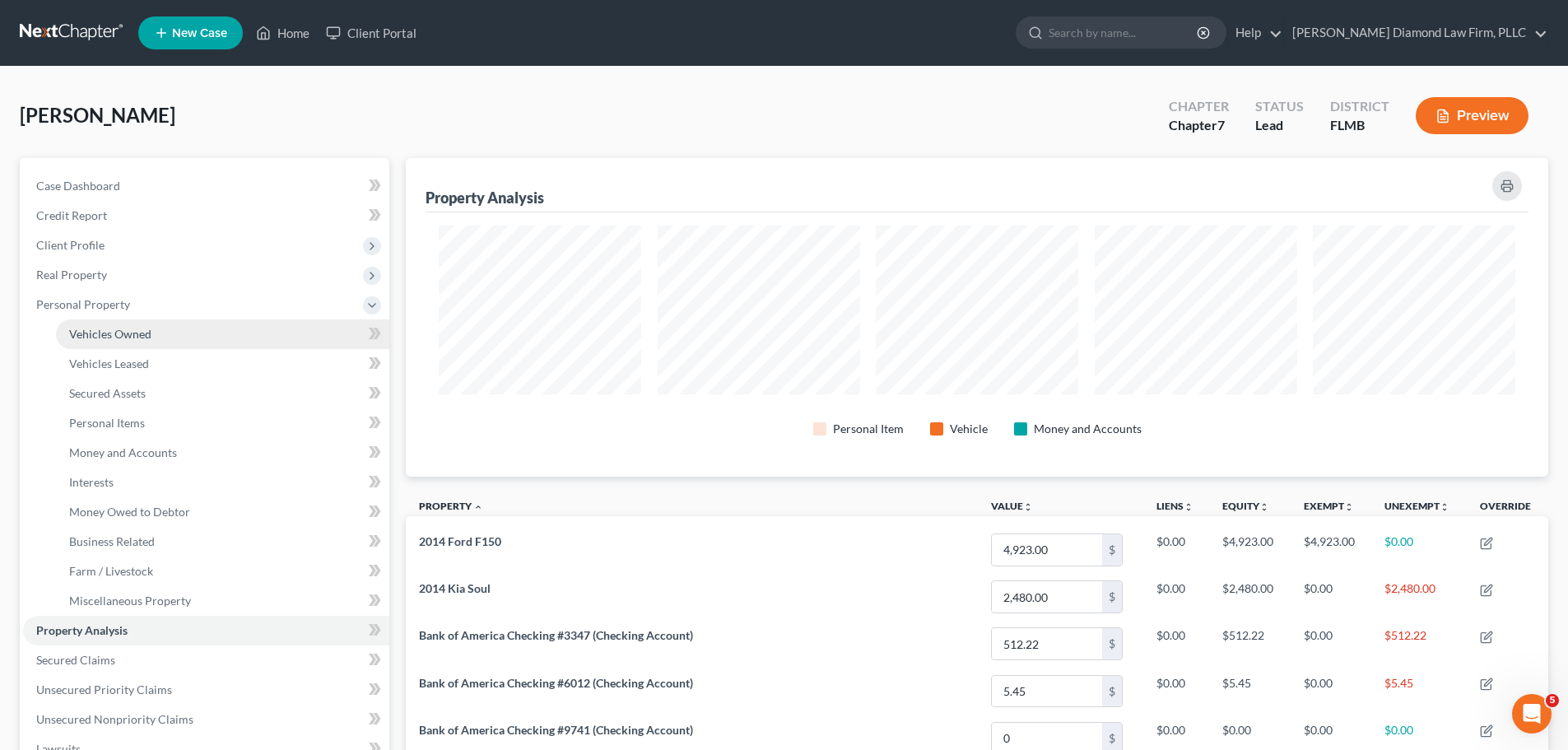
click at [82, 330] on span "Vehicles Owned" at bounding box center [110, 333] width 83 height 14
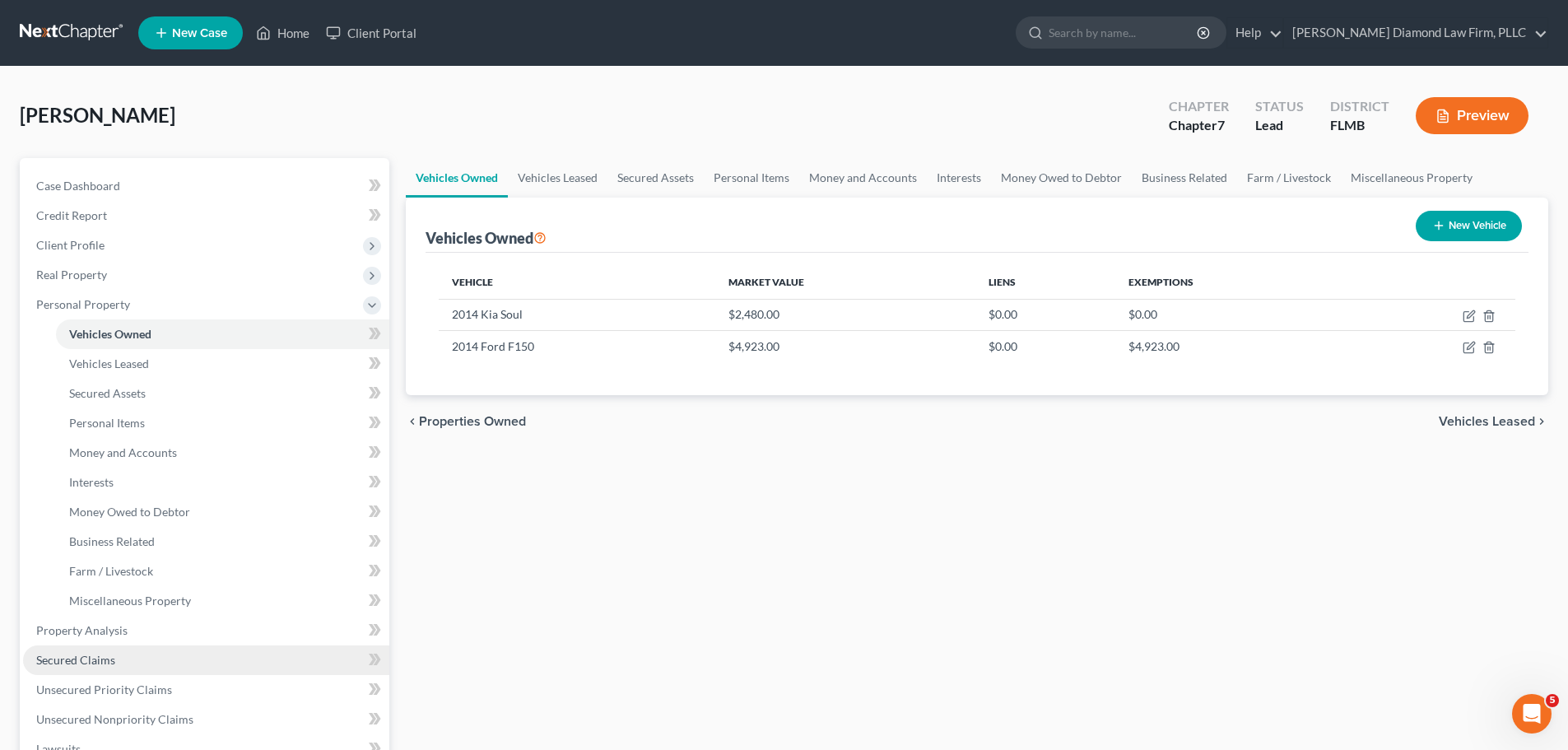
click at [77, 663] on span "Secured Claims" at bounding box center [75, 659] width 79 height 14
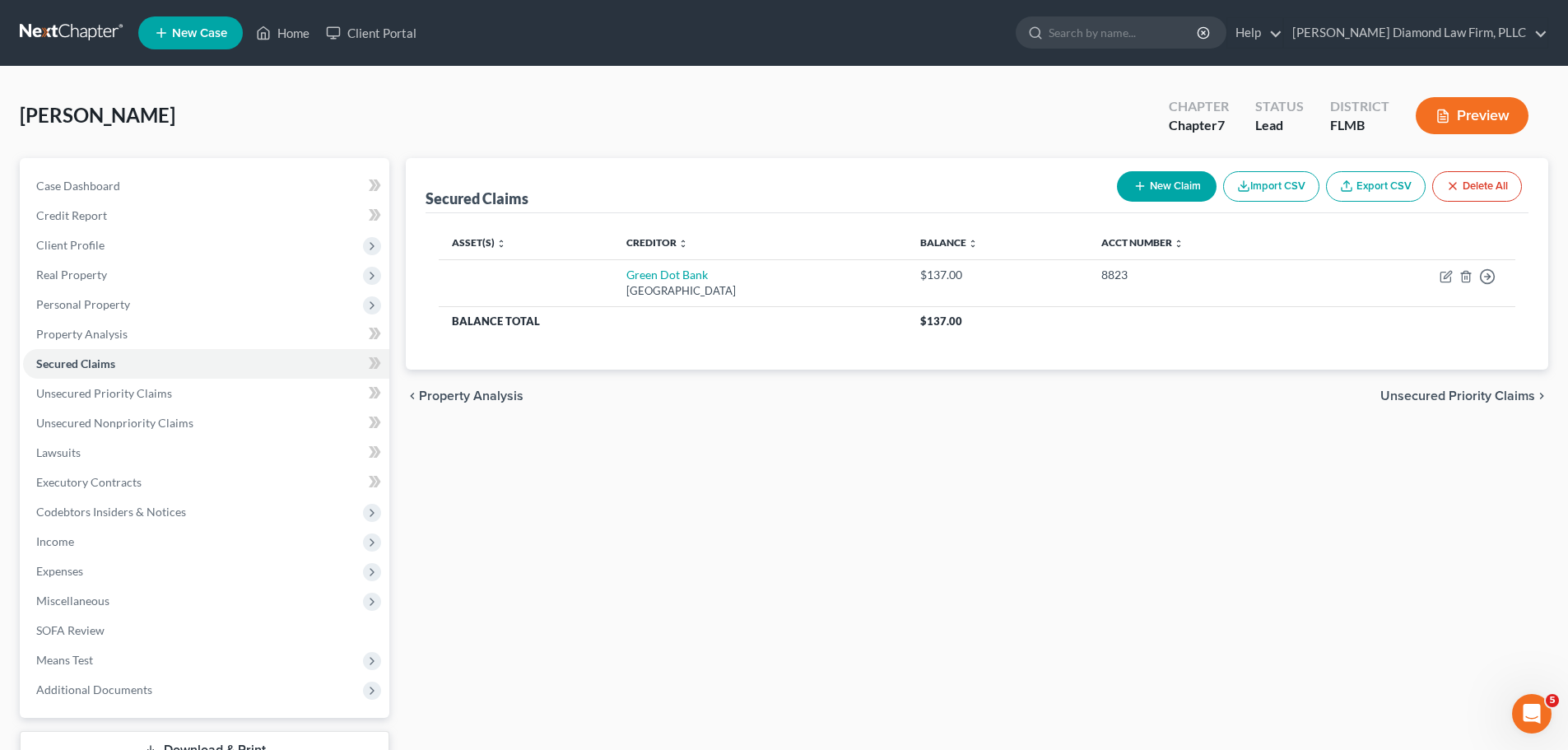
drag, startPoint x: 841, startPoint y: 414, endPoint x: 686, endPoint y: 406, distance: 155.2
click at [841, 414] on div "chevron_left Property Analysis Unsecured Priority Claims chevron_right" at bounding box center [977, 395] width 1142 height 53
click at [46, 304] on span "Personal Property" at bounding box center [83, 304] width 94 height 14
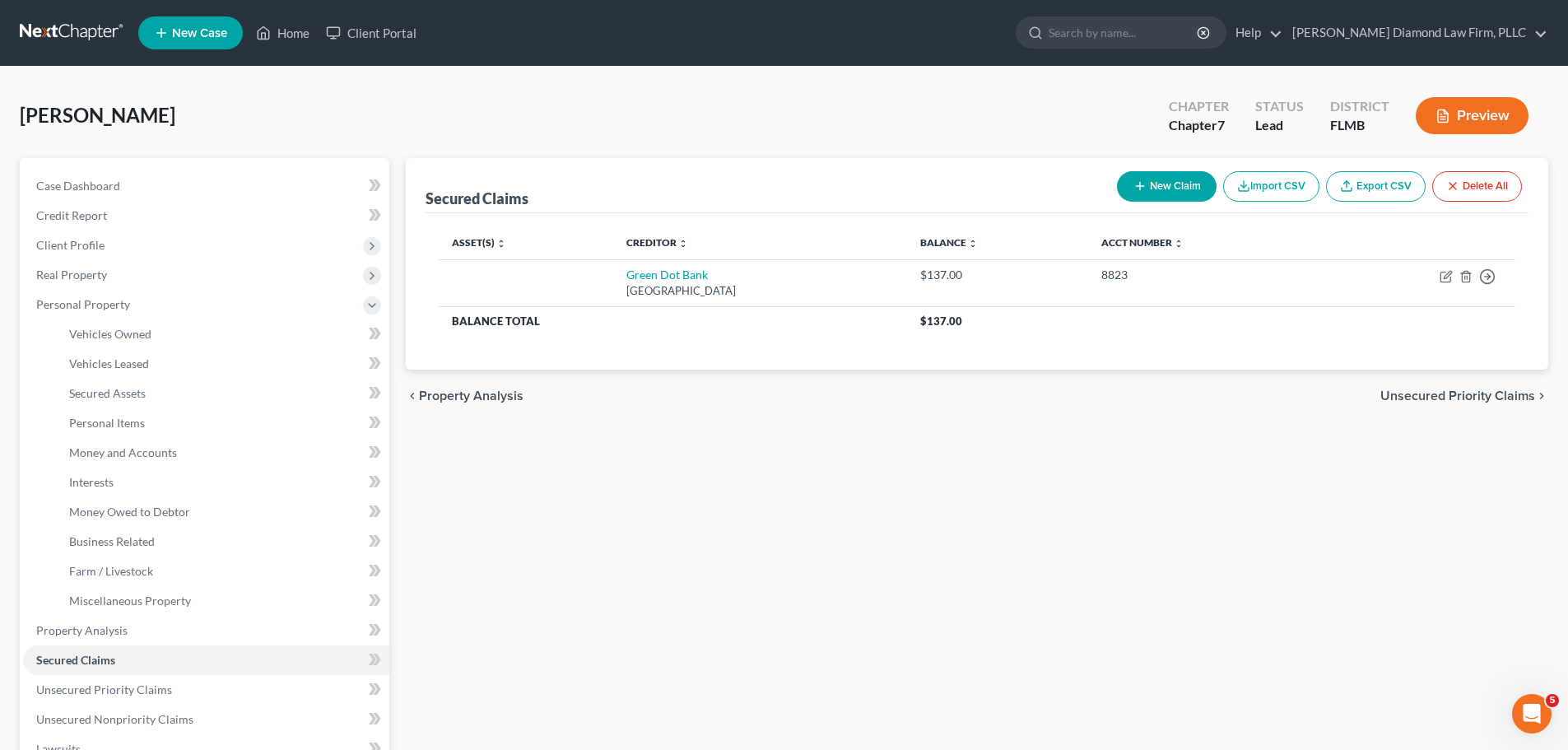
click at [55, 325] on ul "Vehicles Owned Vehicles Leased Machinery and Vehicles Office Related" at bounding box center [206, 467] width 367 height 296
click at [60, 335] on link "Vehicles Owned" at bounding box center [223, 334] width 334 height 30
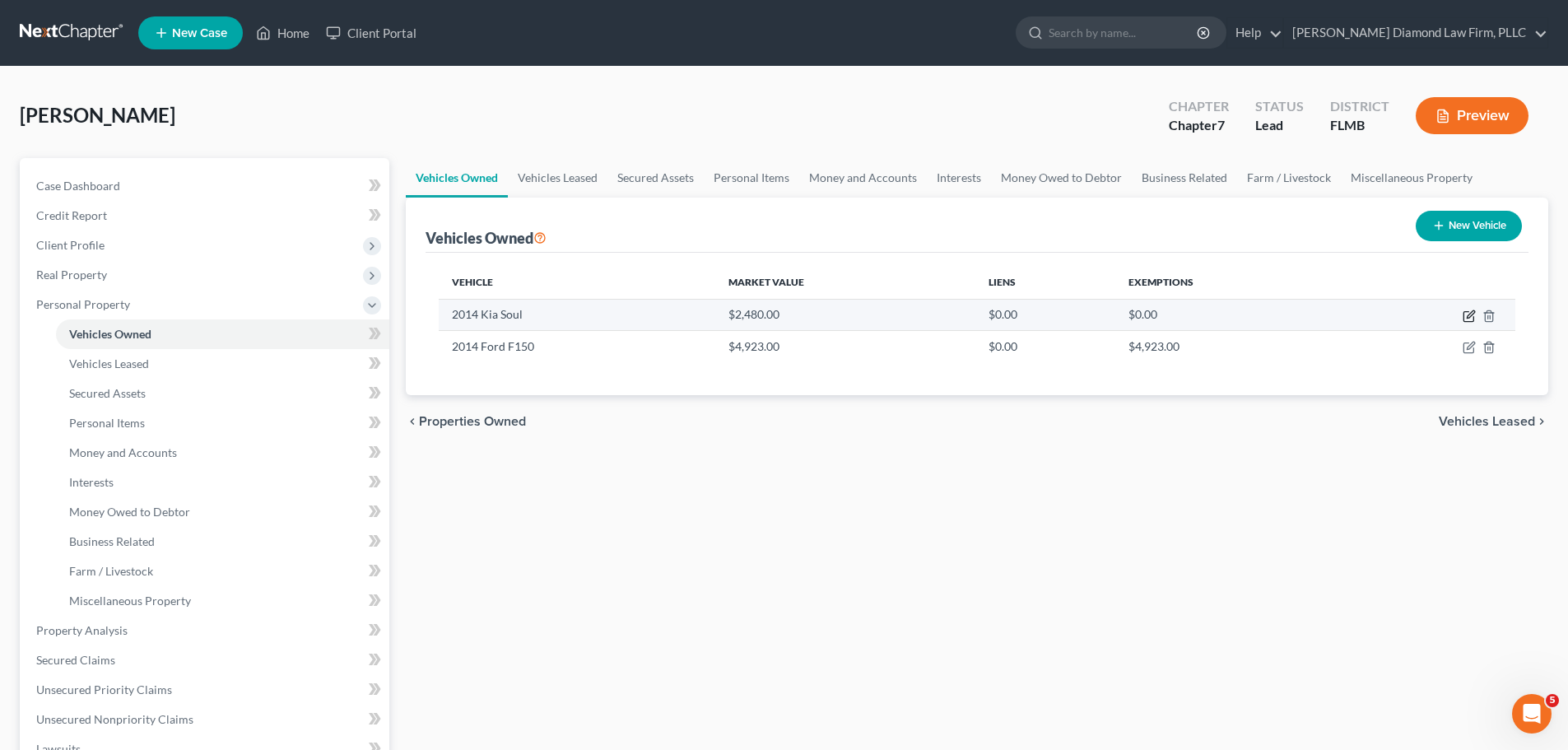
click at [1468, 315] on icon "button" at bounding box center [1469, 315] width 13 height 13
select select "0"
select select "12"
select select "3"
select select "0"
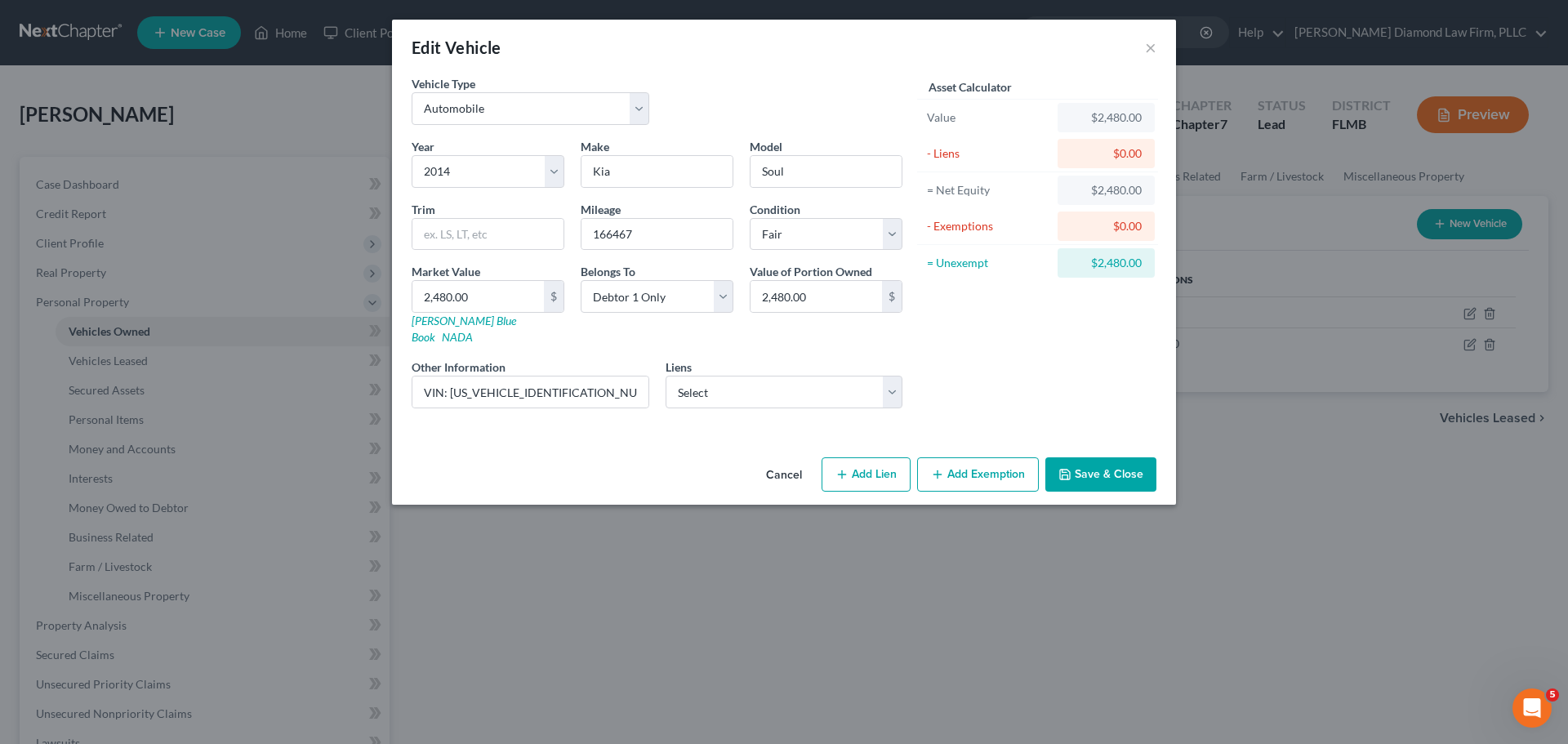
click at [962, 457] on button "Add Exemption" at bounding box center [977, 474] width 122 height 34
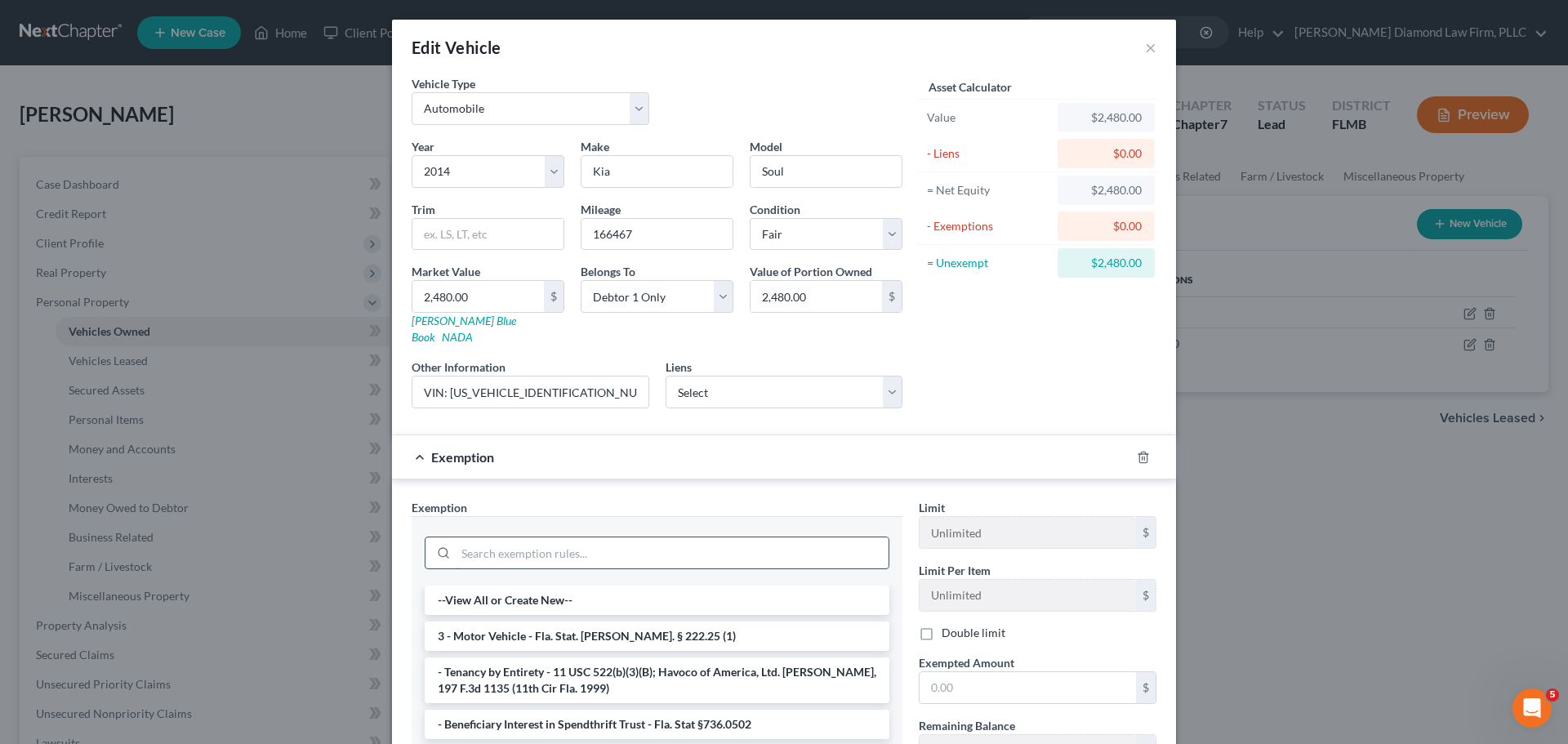
click at [570, 549] on input "search" at bounding box center [672, 553] width 433 height 31
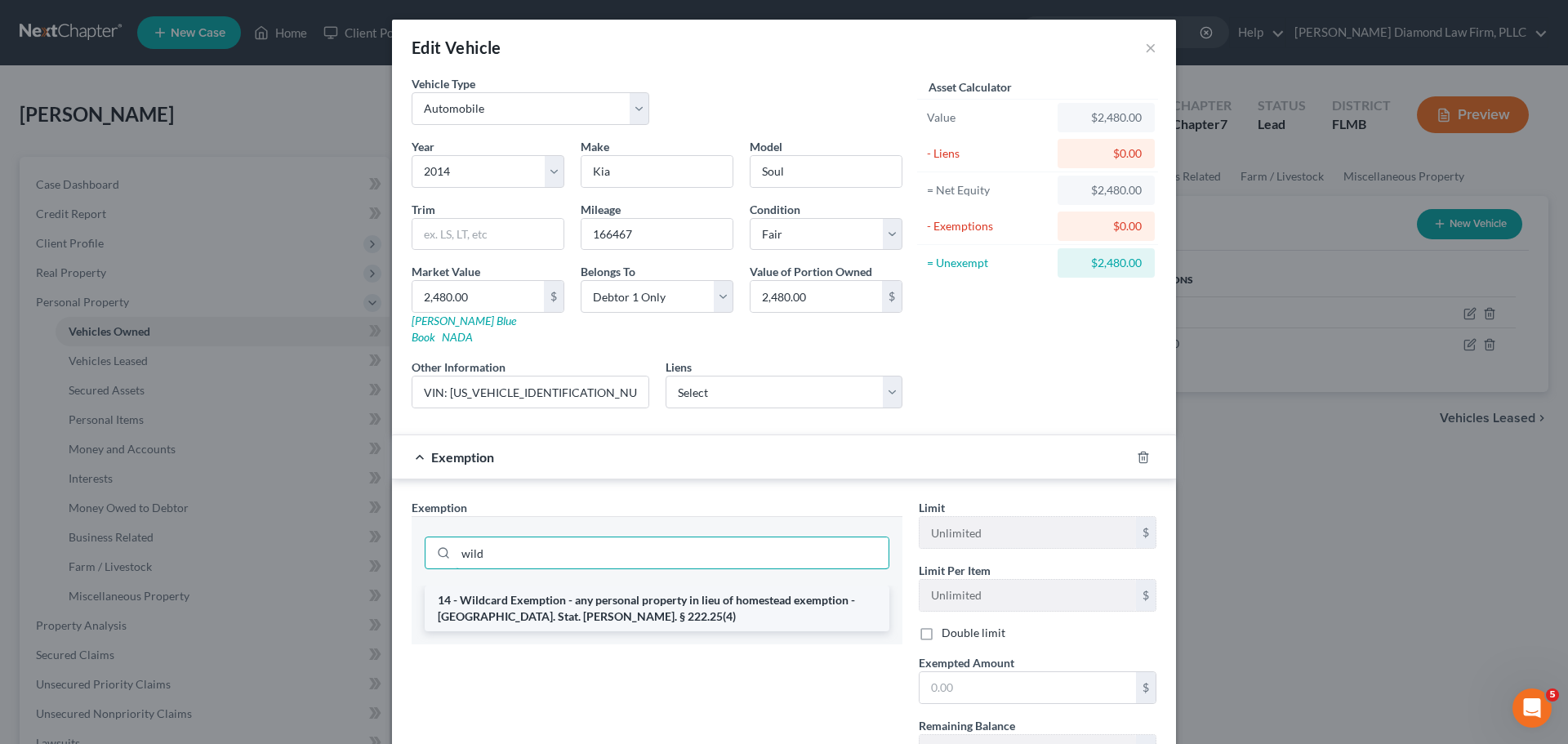
type input "wild"
click at [573, 585] on li "14 - Wildcard Exemption - any personal property in lieu of homestead exemption …" at bounding box center [657, 608] width 465 height 46
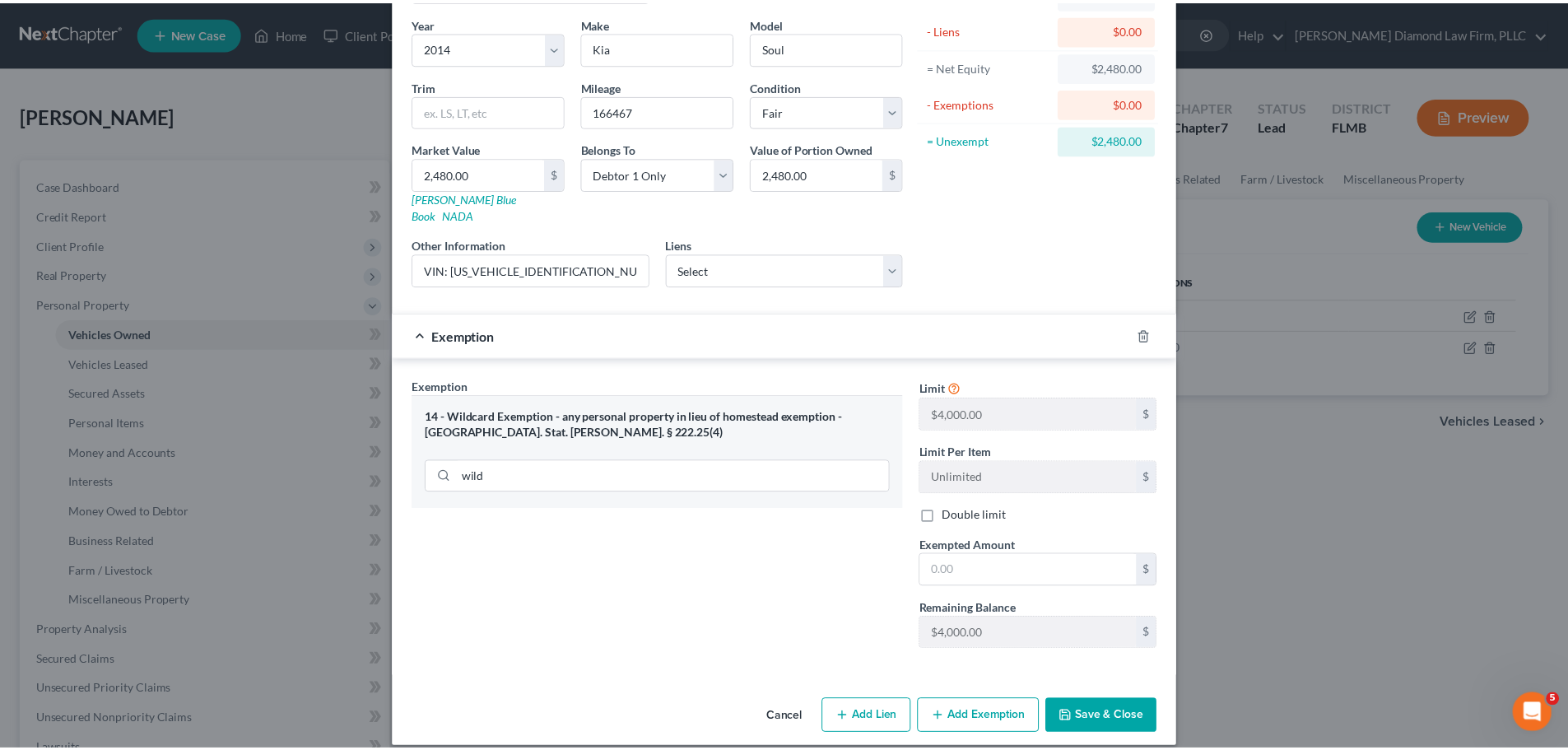
scroll to position [125, 0]
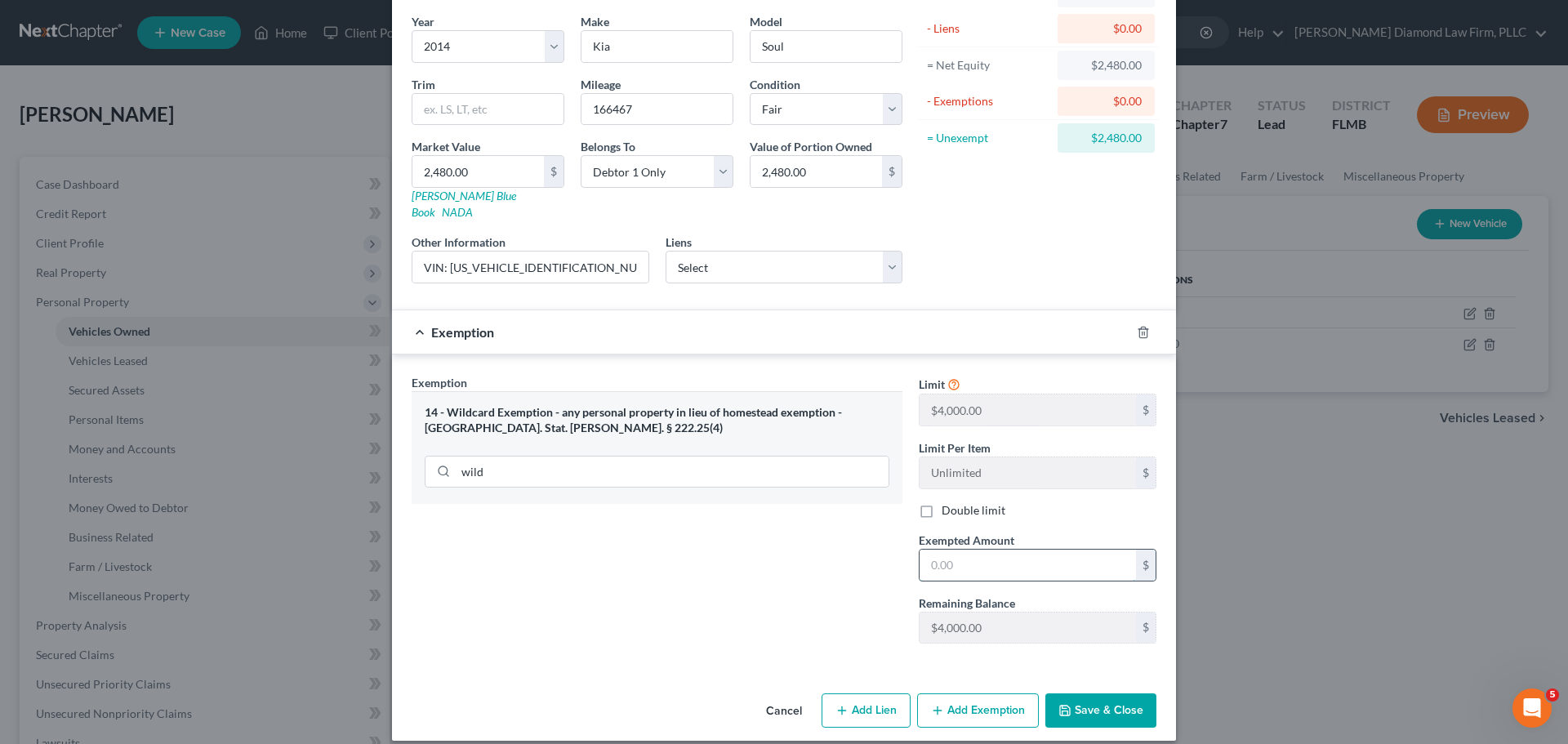
click at [966, 550] on input "text" at bounding box center [1028, 565] width 217 height 31
type input "1"
type input "2,480"
click at [1069, 693] on button "Save & Close" at bounding box center [1101, 710] width 111 height 34
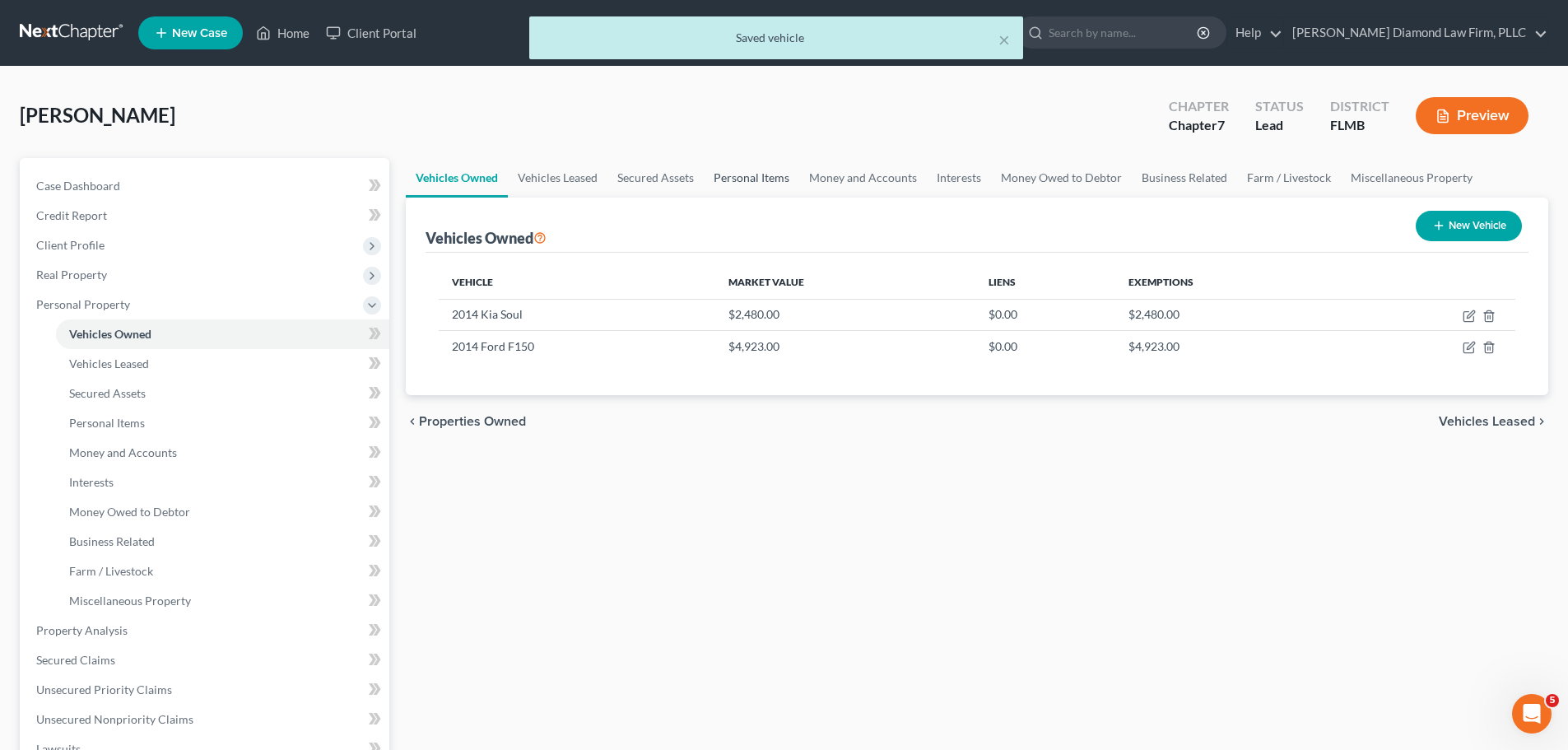
click at [739, 171] on link "Personal Items" at bounding box center [751, 177] width 95 height 39
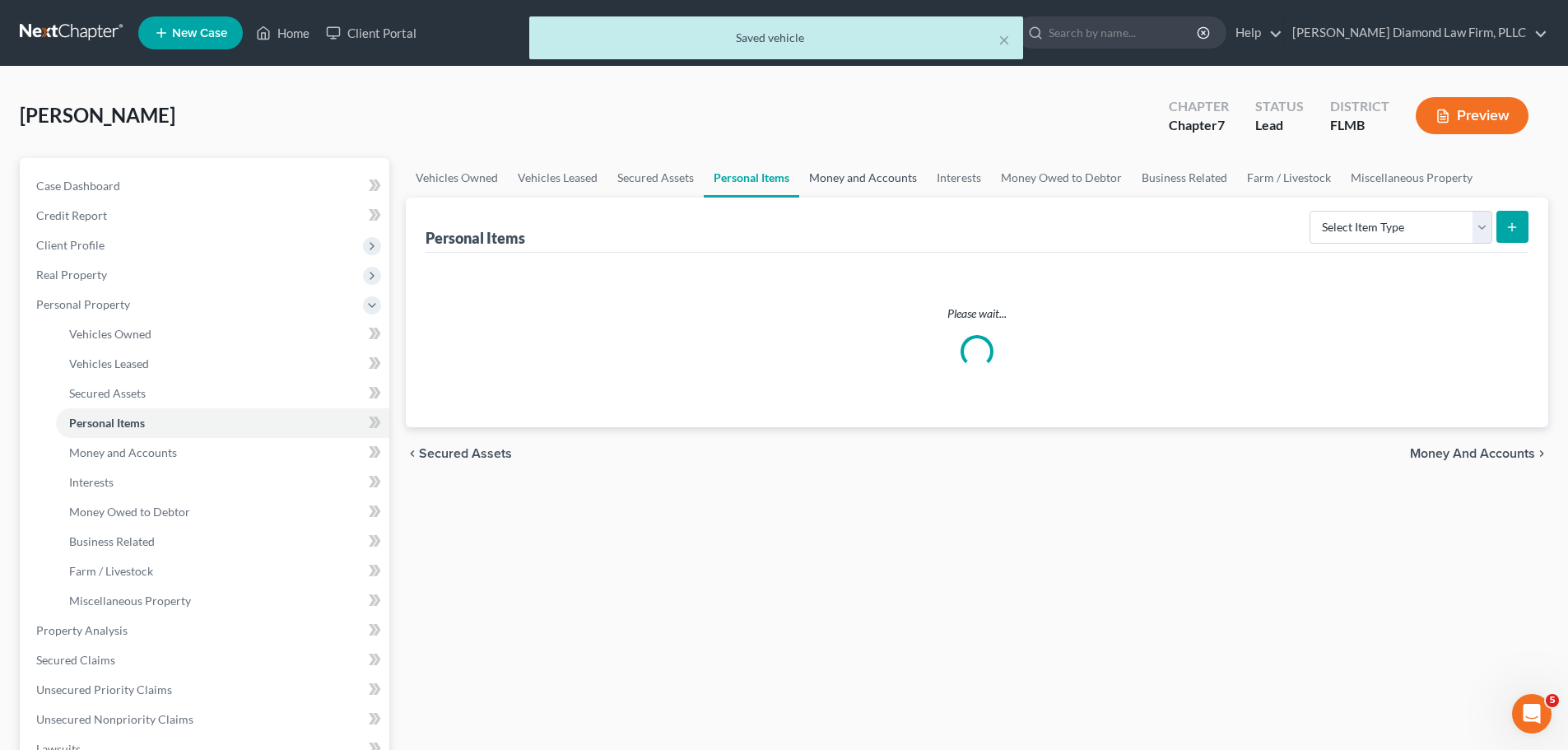
click at [855, 170] on link "Money and Accounts" at bounding box center [863, 177] width 127 height 39
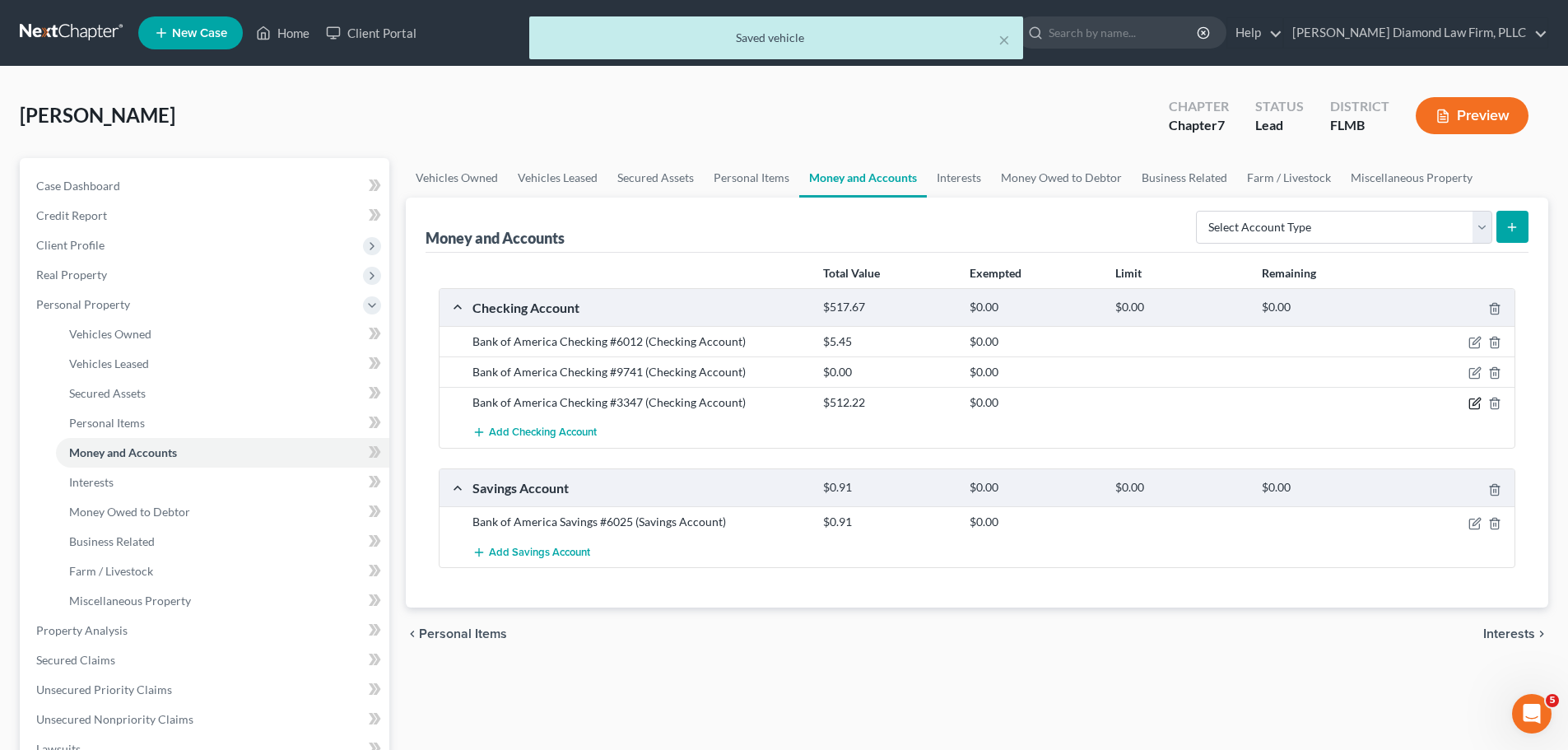
click at [1474, 400] on icon "button" at bounding box center [1475, 403] width 13 height 13
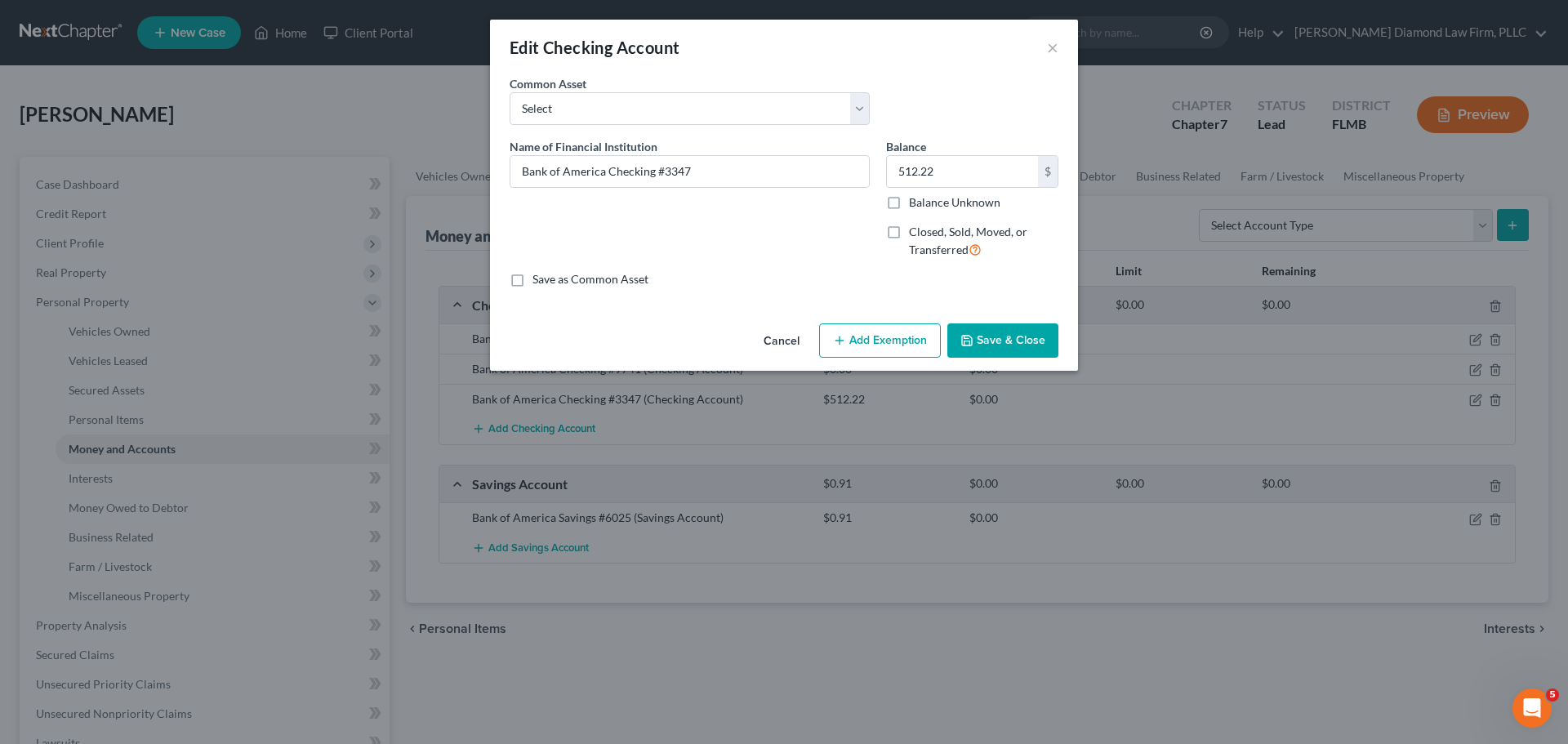
click at [864, 343] on button "Add Exemption" at bounding box center [880, 340] width 122 height 34
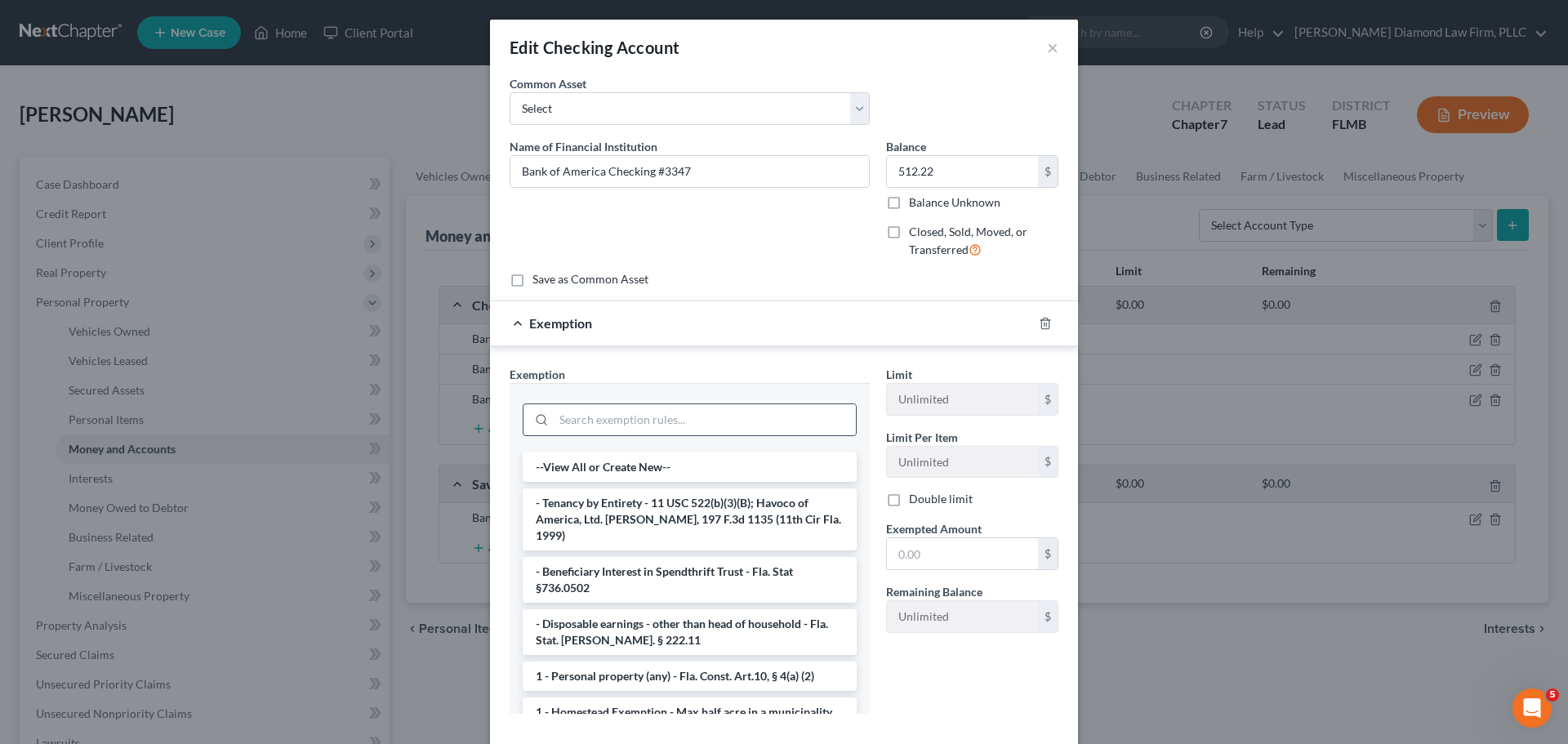
click at [609, 403] on div at bounding box center [689, 419] width 334 height 32
click at [609, 418] on input "search" at bounding box center [705, 419] width 302 height 31
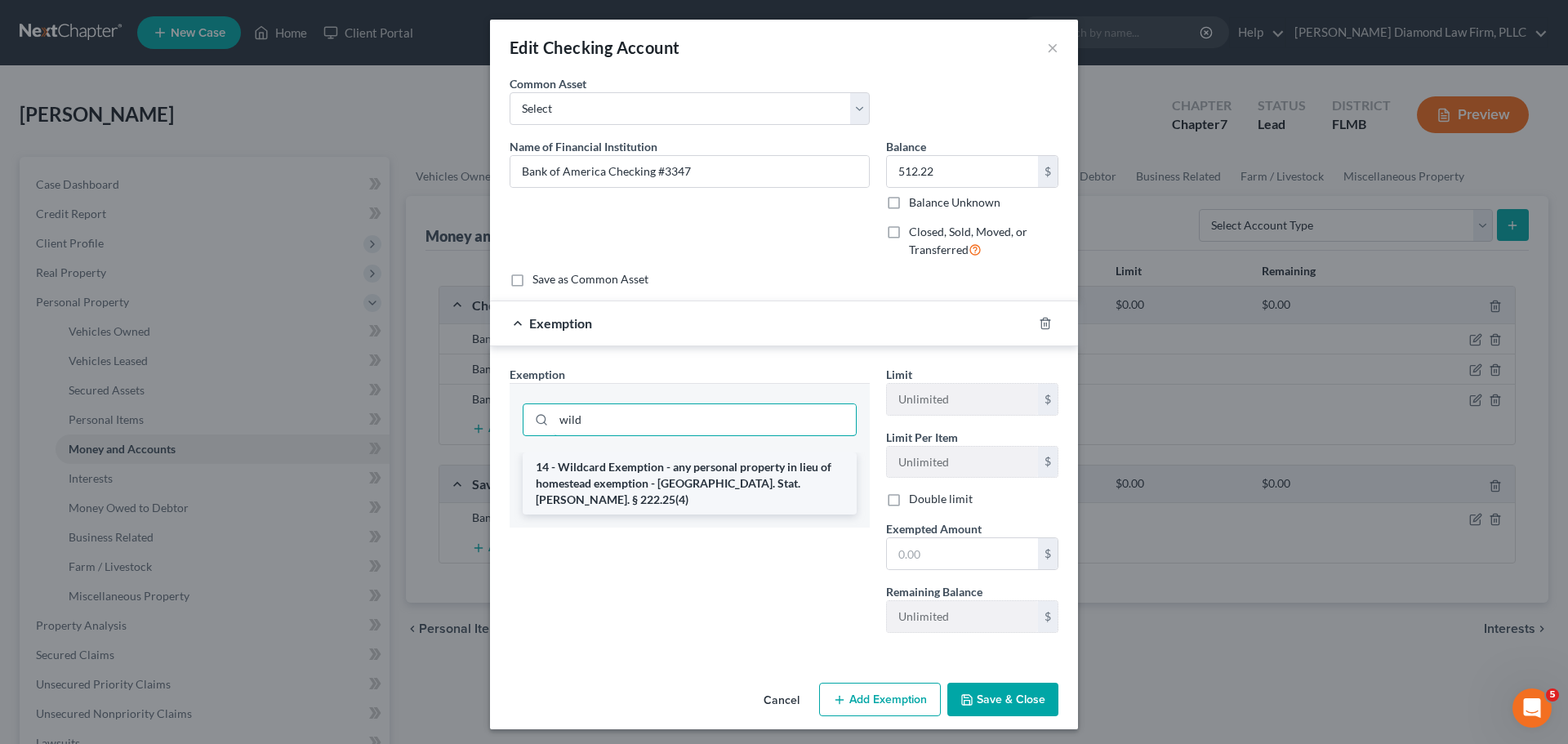
type input "wild"
click at [649, 488] on li "14 - Wildcard Exemption - any personal property in lieu of homestead exemption …" at bounding box center [689, 482] width 334 height 62
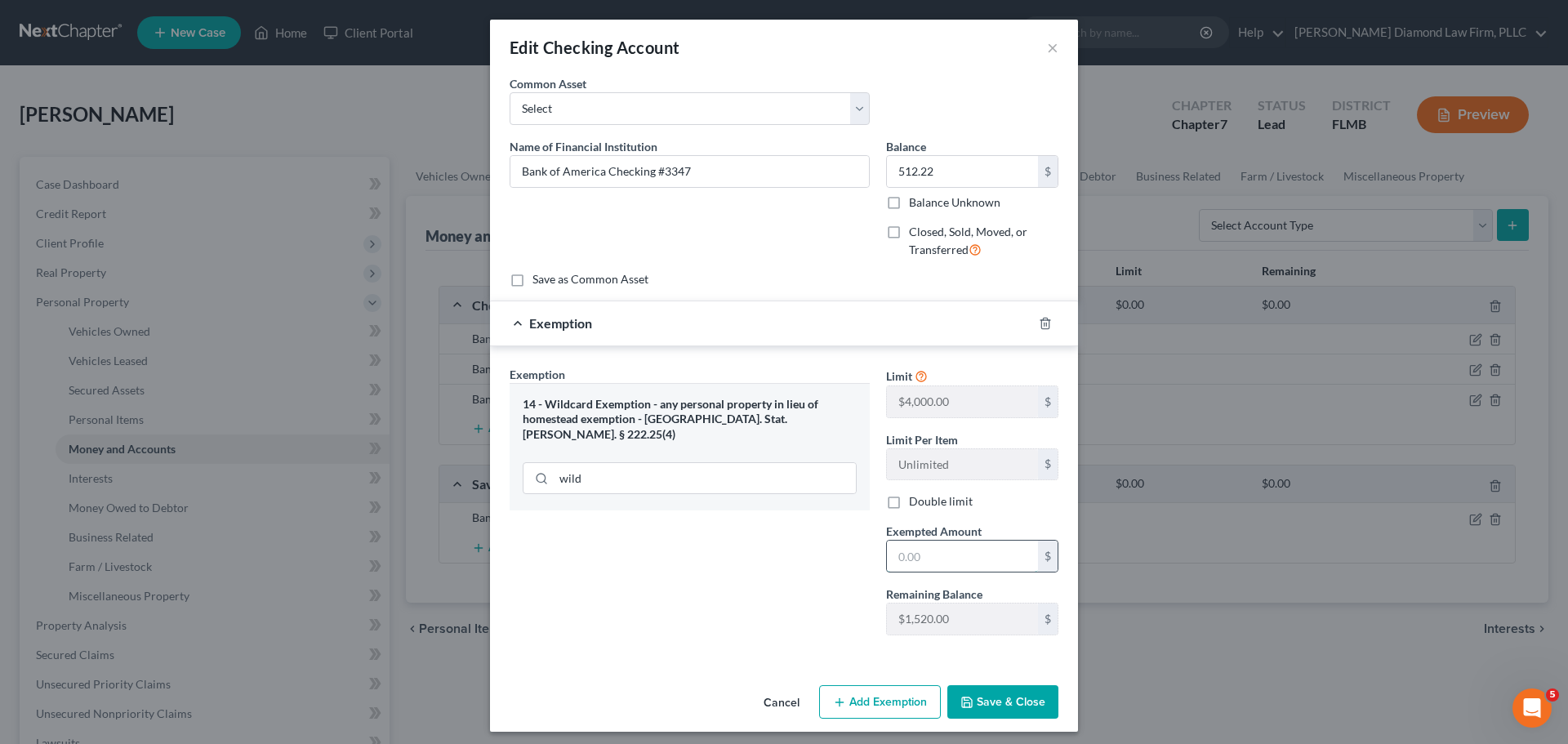
click at [909, 561] on input "text" at bounding box center [962, 556] width 151 height 31
type input "512.22"
click at [964, 697] on icon "button" at bounding box center [966, 702] width 10 height 10
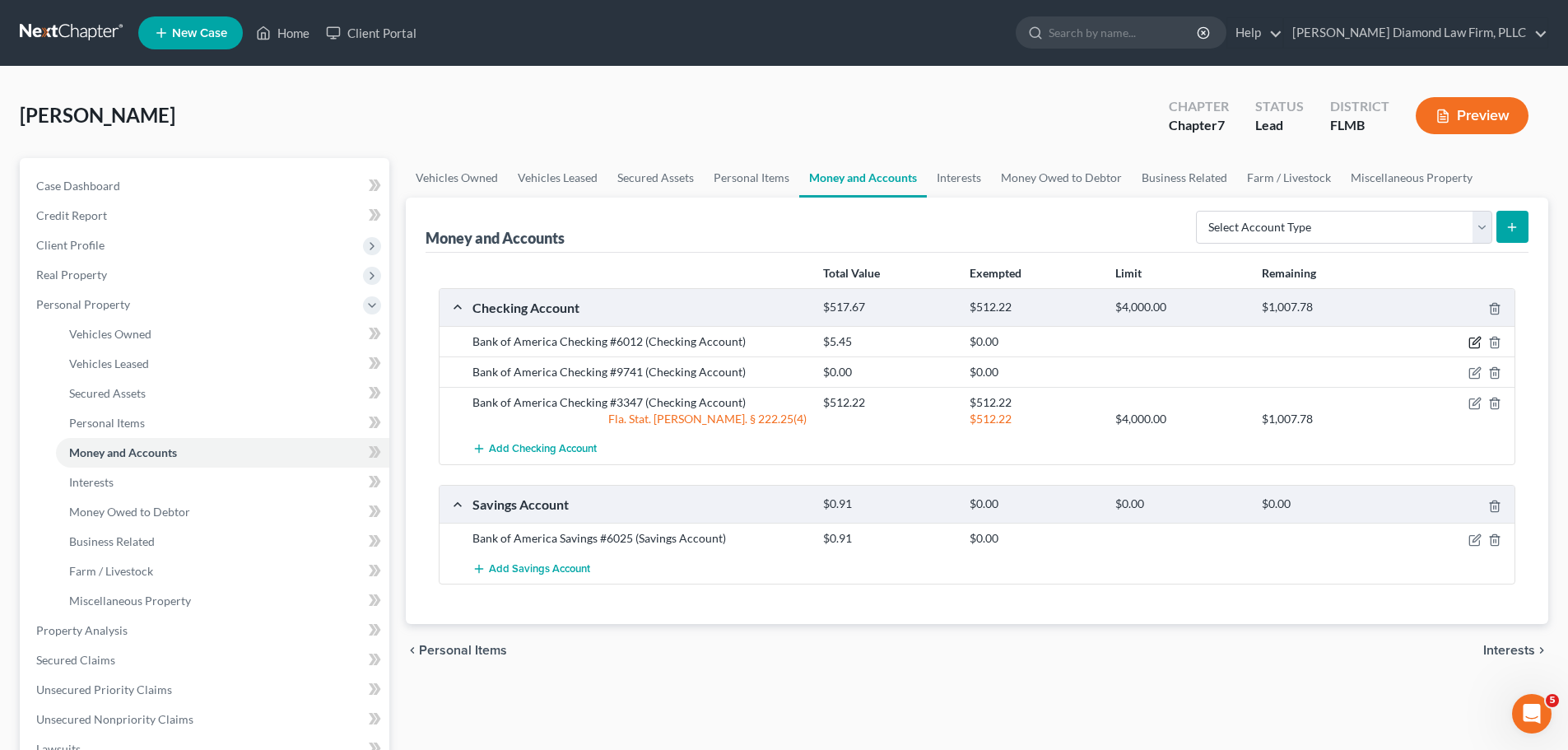
click at [1477, 340] on icon "button" at bounding box center [1475, 342] width 13 height 13
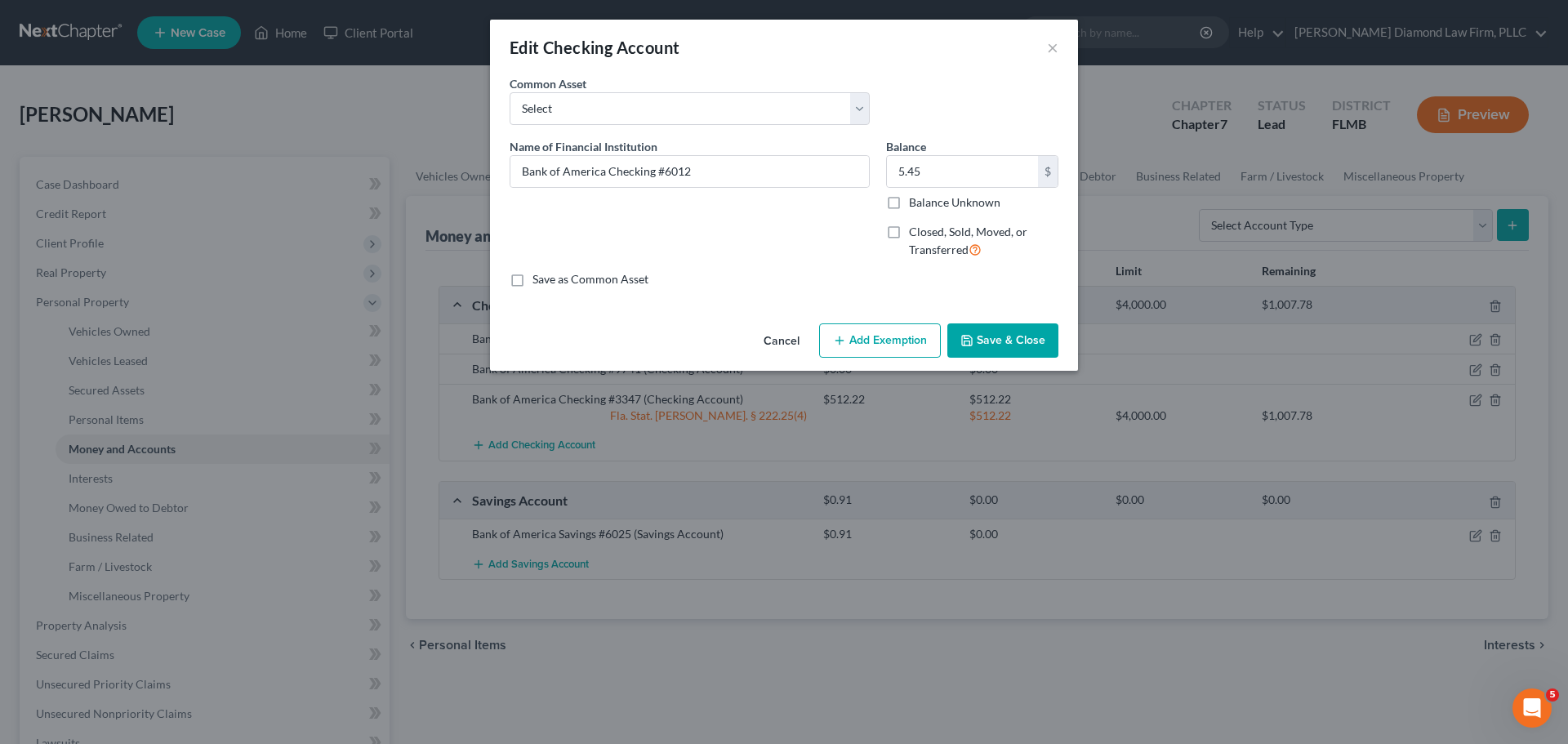
click at [871, 332] on button "Add Exemption" at bounding box center [880, 340] width 122 height 34
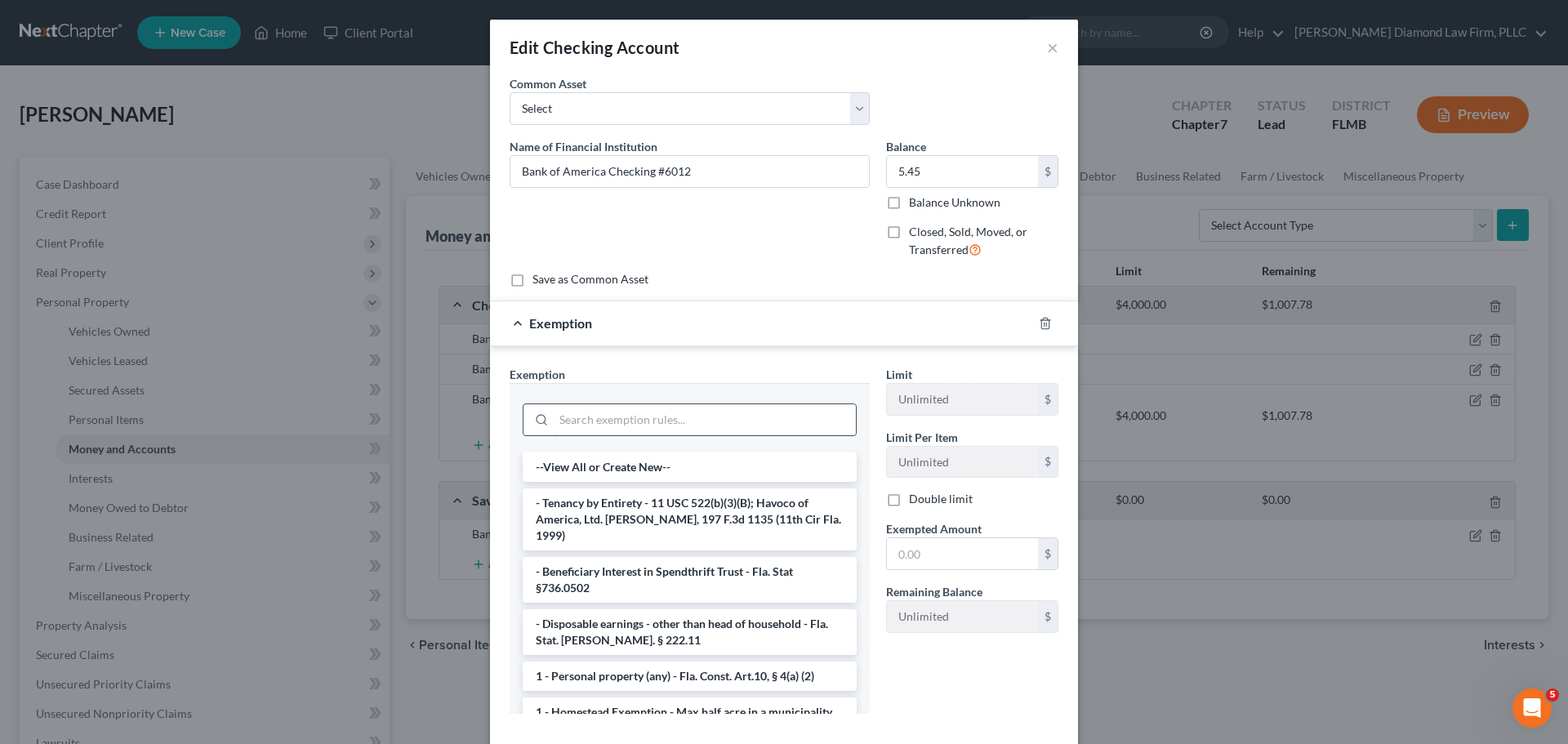
click at [627, 428] on input "search" at bounding box center [705, 419] width 302 height 31
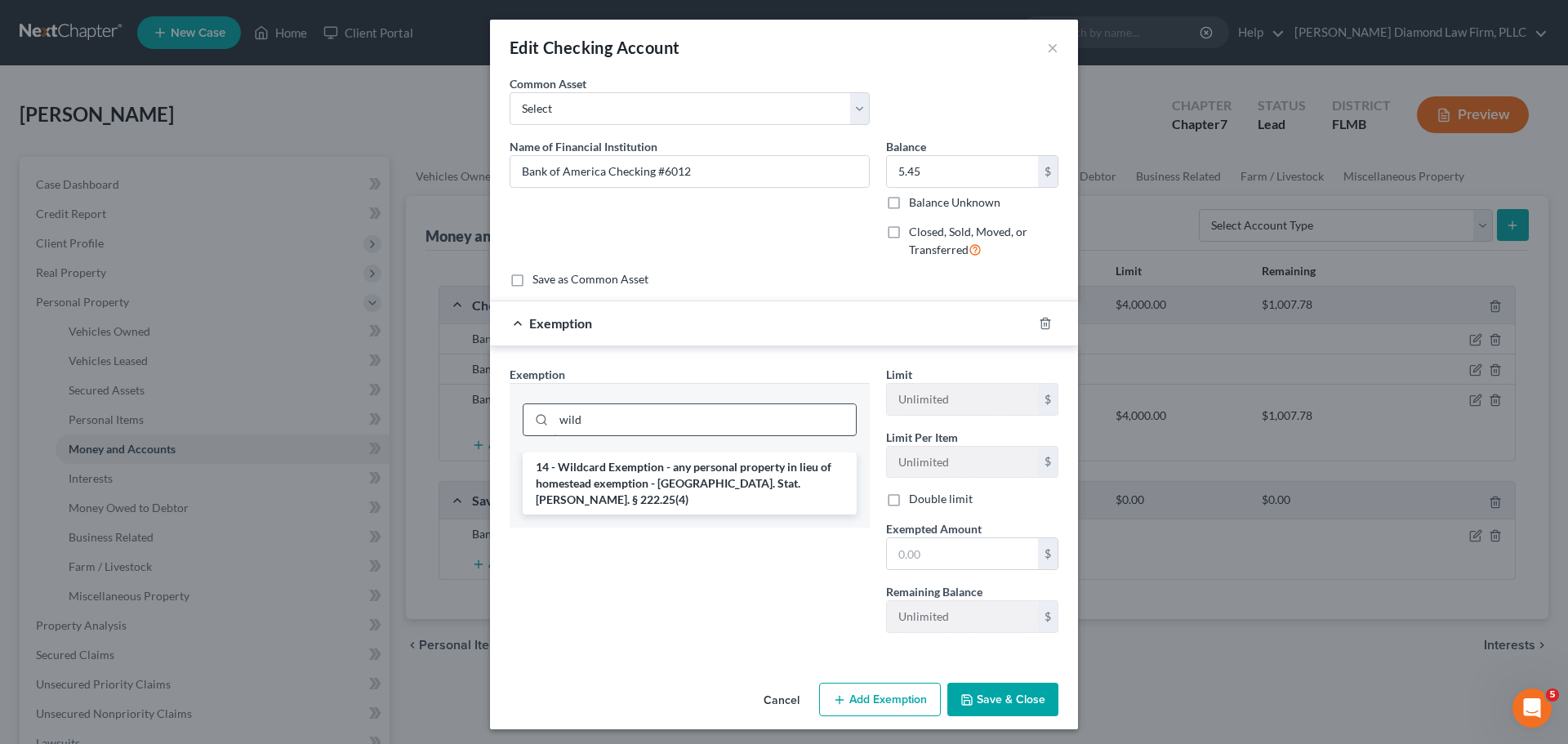
type input "wild"
click at [729, 466] on li "14 - Wildcard Exemption - any personal property in lieu of homestead exemption …" at bounding box center [689, 482] width 334 height 62
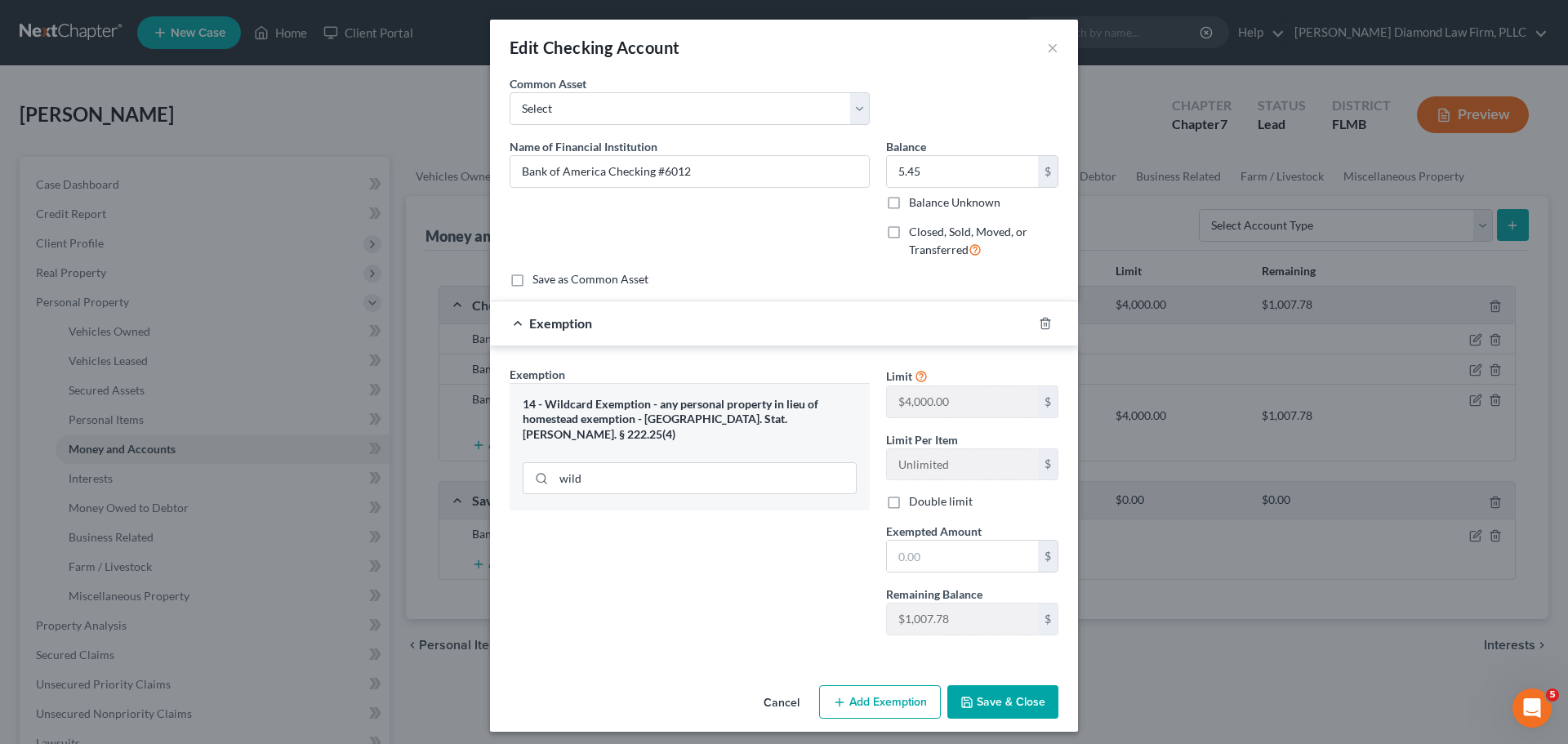
click at [952, 578] on div "Limit $4,000.00 $ Limit Per Item Unlimited $ Double limit Exempted Amount * $ R…" at bounding box center [972, 507] width 189 height 282
click at [952, 556] on input "text" at bounding box center [962, 556] width 151 height 31
type input "5.45"
click at [978, 693] on button "Save & Close" at bounding box center [1002, 702] width 111 height 34
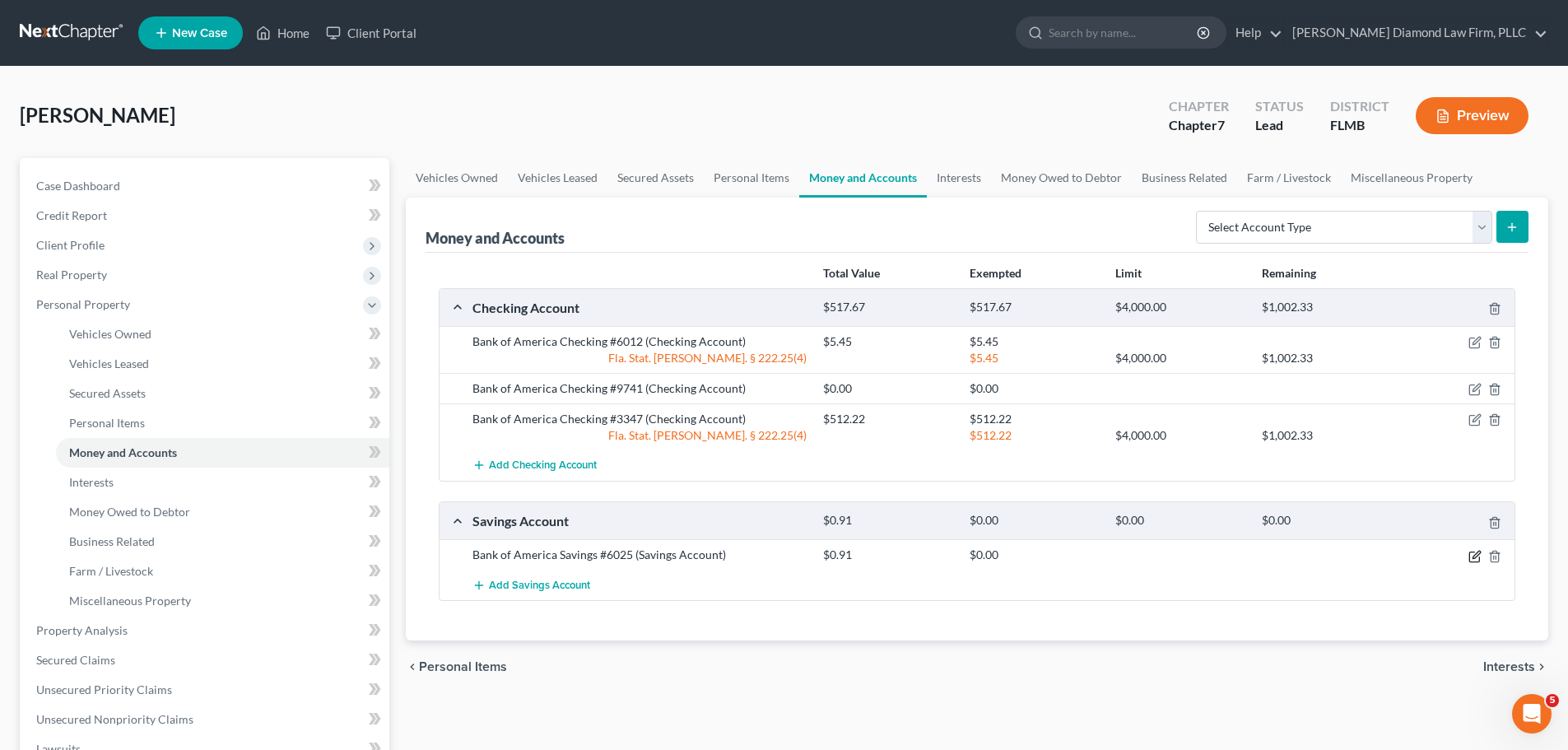
click at [1475, 555] on icon "button" at bounding box center [1476, 555] width 7 height 7
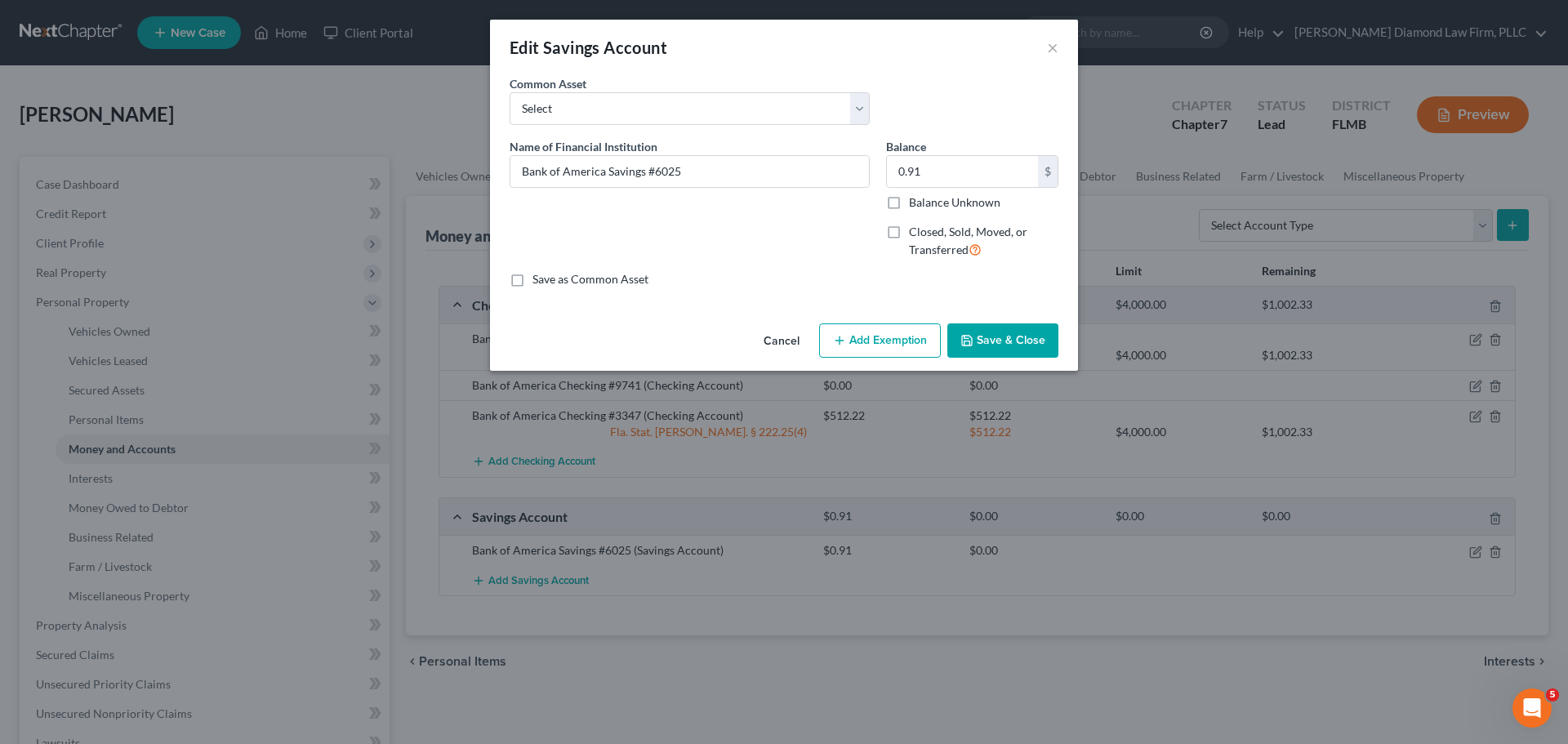
click at [886, 333] on button "Add Exemption" at bounding box center [880, 340] width 122 height 34
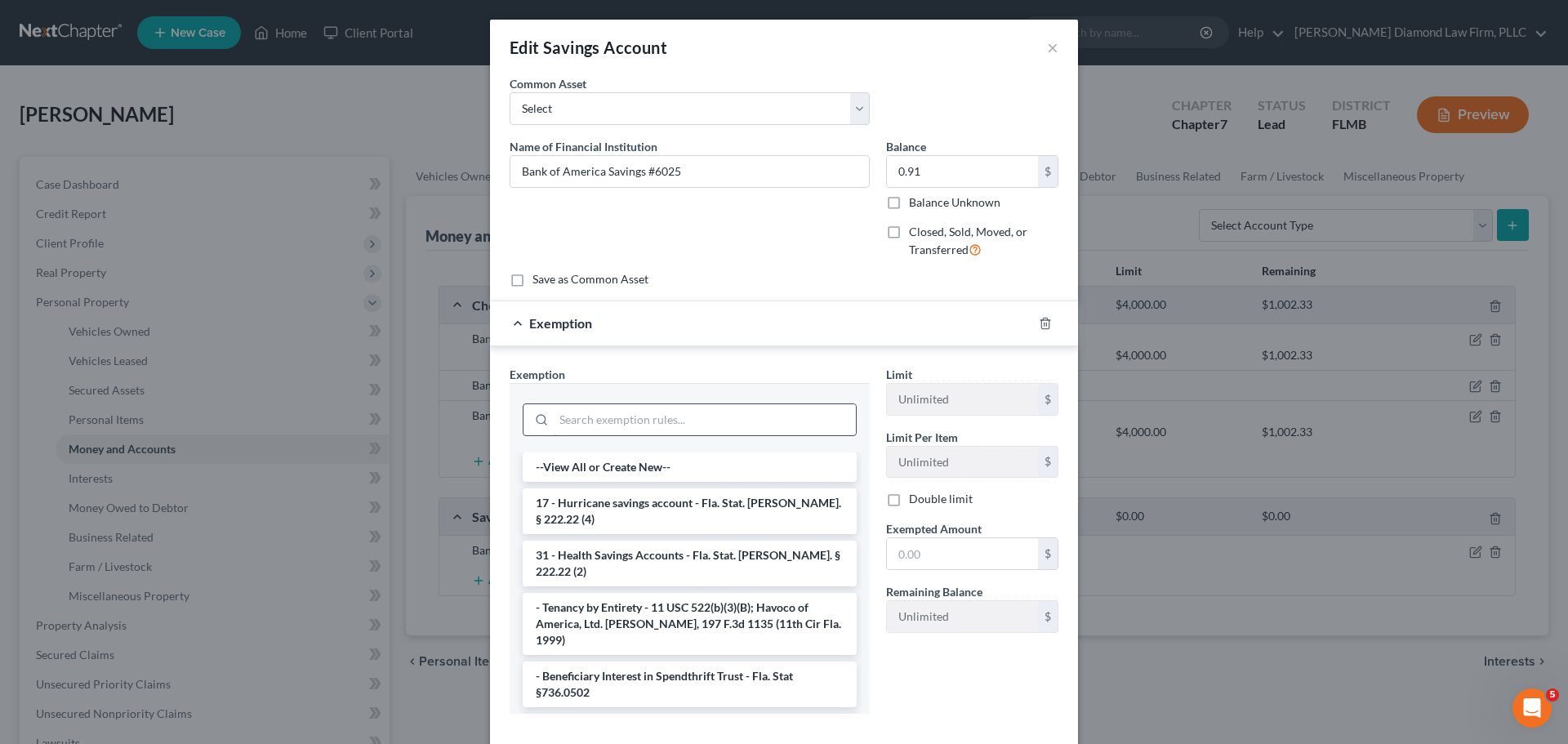
click at [591, 426] on input "search" at bounding box center [705, 419] width 302 height 31
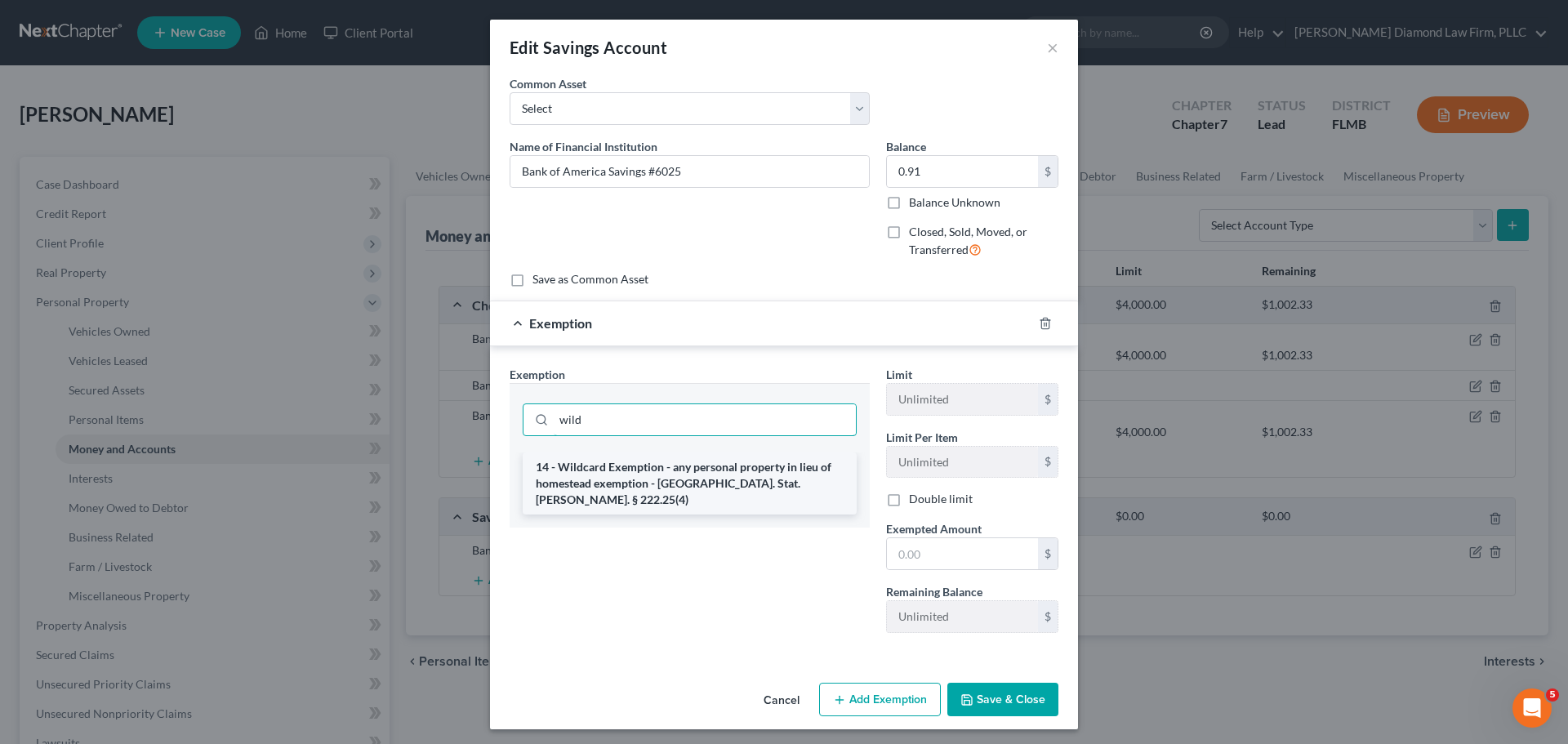
type input "wild"
click at [617, 473] on li "14 - Wildcard Exemption - any personal property in lieu of homestead exemption …" at bounding box center [689, 482] width 334 height 62
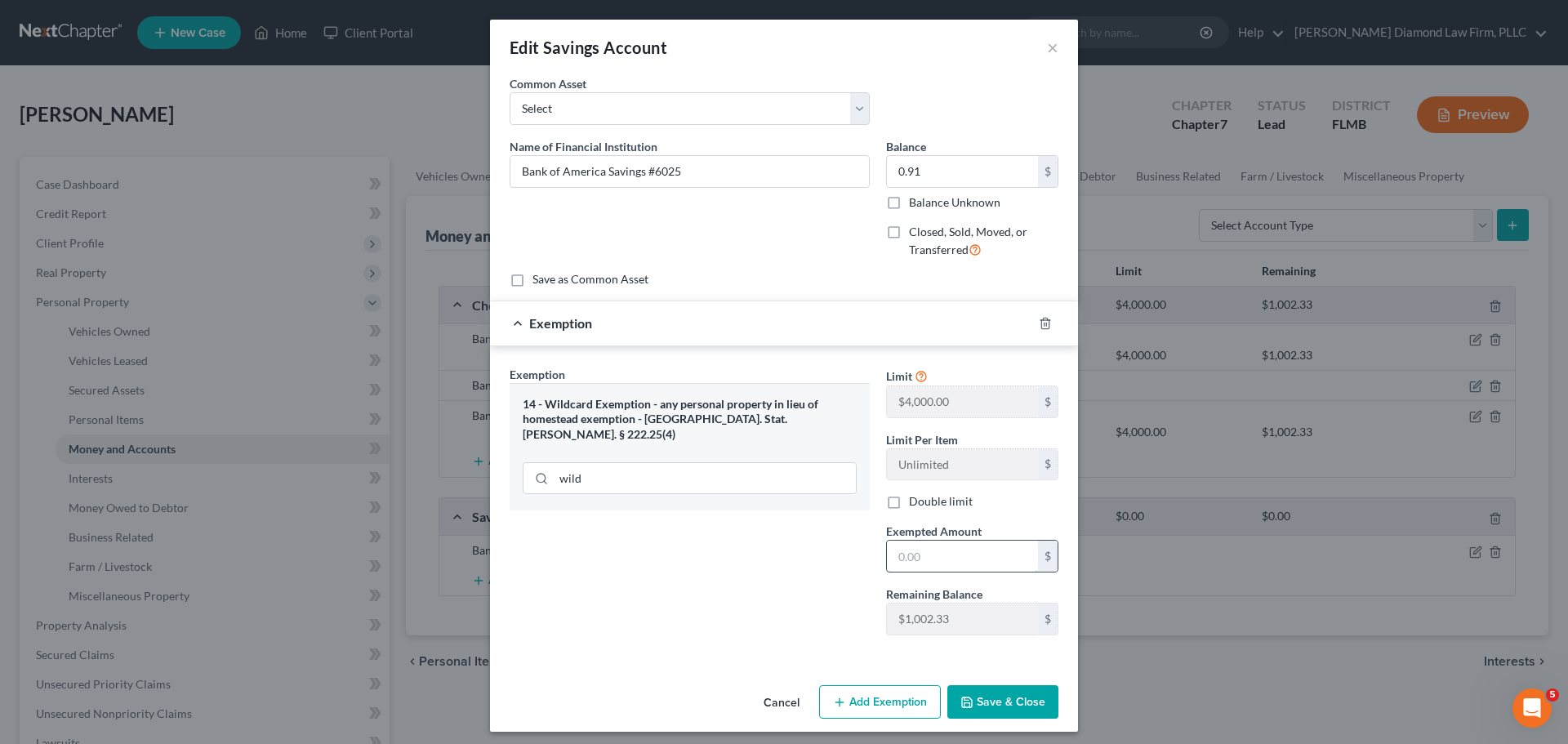
click at [939, 560] on input "text" at bounding box center [962, 556] width 151 height 31
type input "0.91"
click at [997, 701] on button "Save & Close" at bounding box center [1002, 702] width 111 height 34
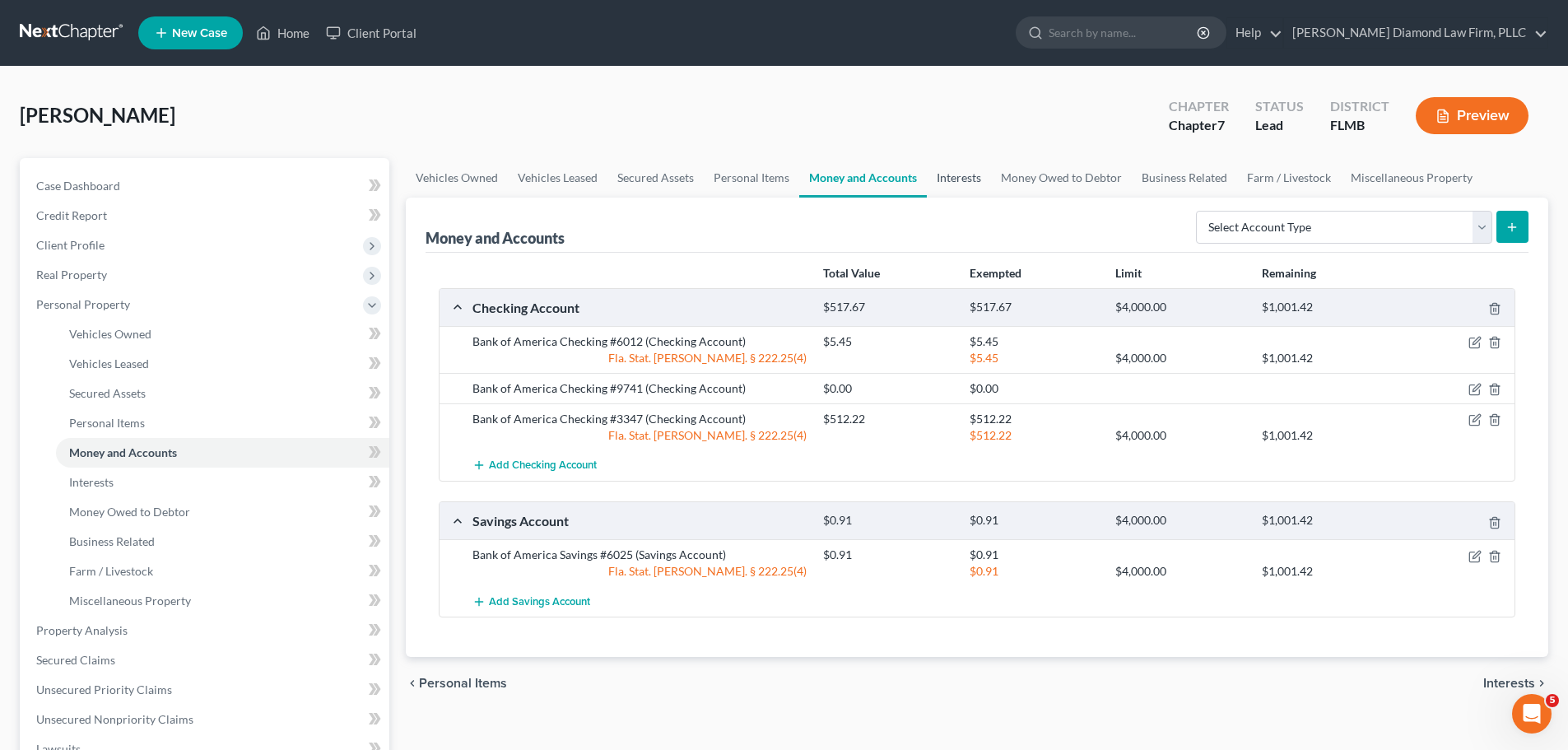
click at [960, 178] on link "Interests" at bounding box center [959, 177] width 65 height 39
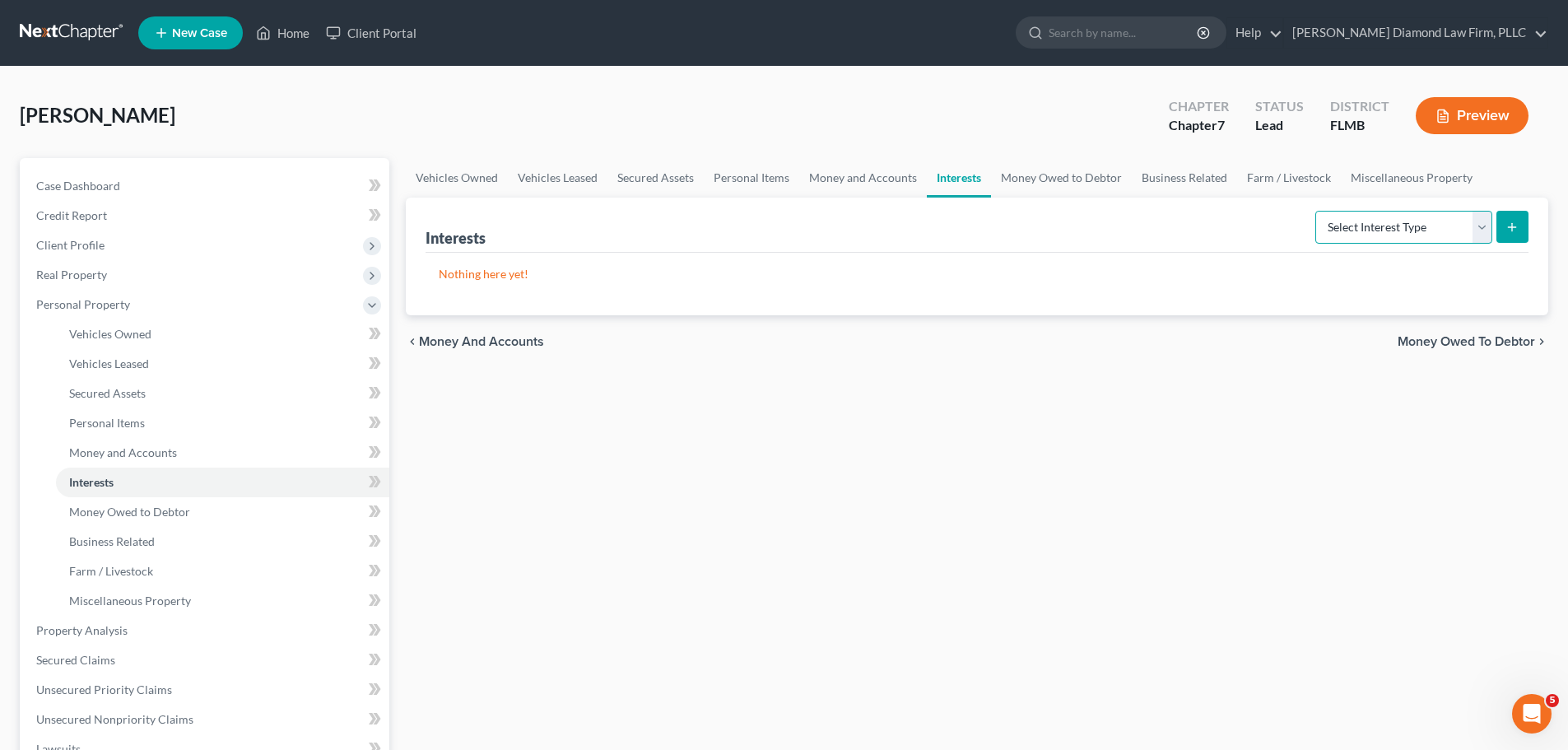
drag, startPoint x: 1362, startPoint y: 229, endPoint x: 1365, endPoint y: 237, distance: 8.5
click at [1362, 229] on select "Select Interest Type 401K Annuity Bond Education IRA Government Bond Government…" at bounding box center [1403, 227] width 177 height 33
select select "term_life_insurance"
click at [1317, 211] on select "Select Interest Type 401K Annuity Bond Education IRA Government Bond Government…" at bounding box center [1403, 227] width 177 height 33
click at [1507, 234] on button "submit" at bounding box center [1513, 226] width 32 height 32
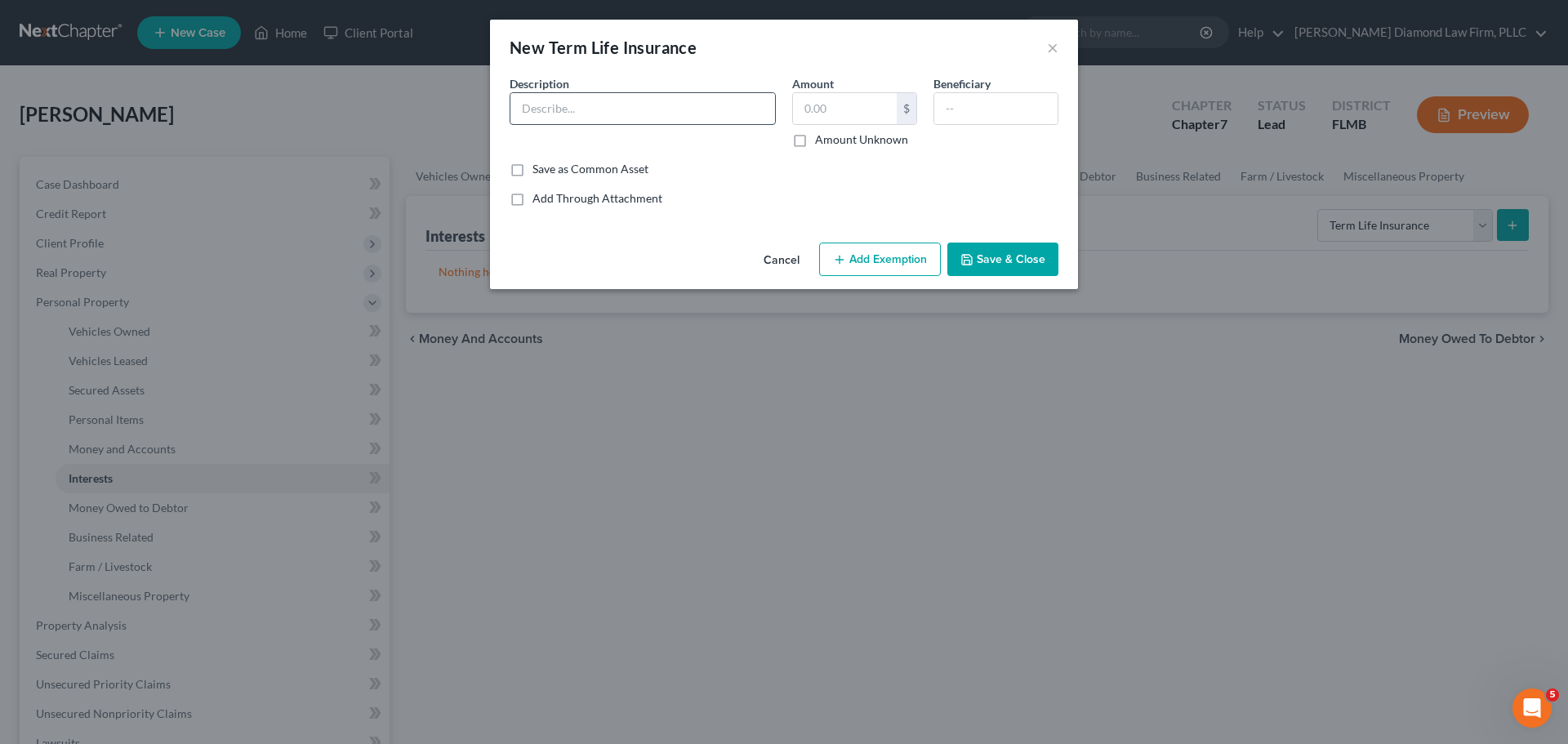
click at [604, 115] on input "text" at bounding box center [642, 108] width 264 height 31
type input "Life Insurance Company of America"
click at [815, 148] on label "Amount Unknown" at bounding box center [861, 140] width 93 height 16
click at [822, 142] on input "Amount Unknown" at bounding box center [827, 137] width 11 height 11
checkbox input "true"
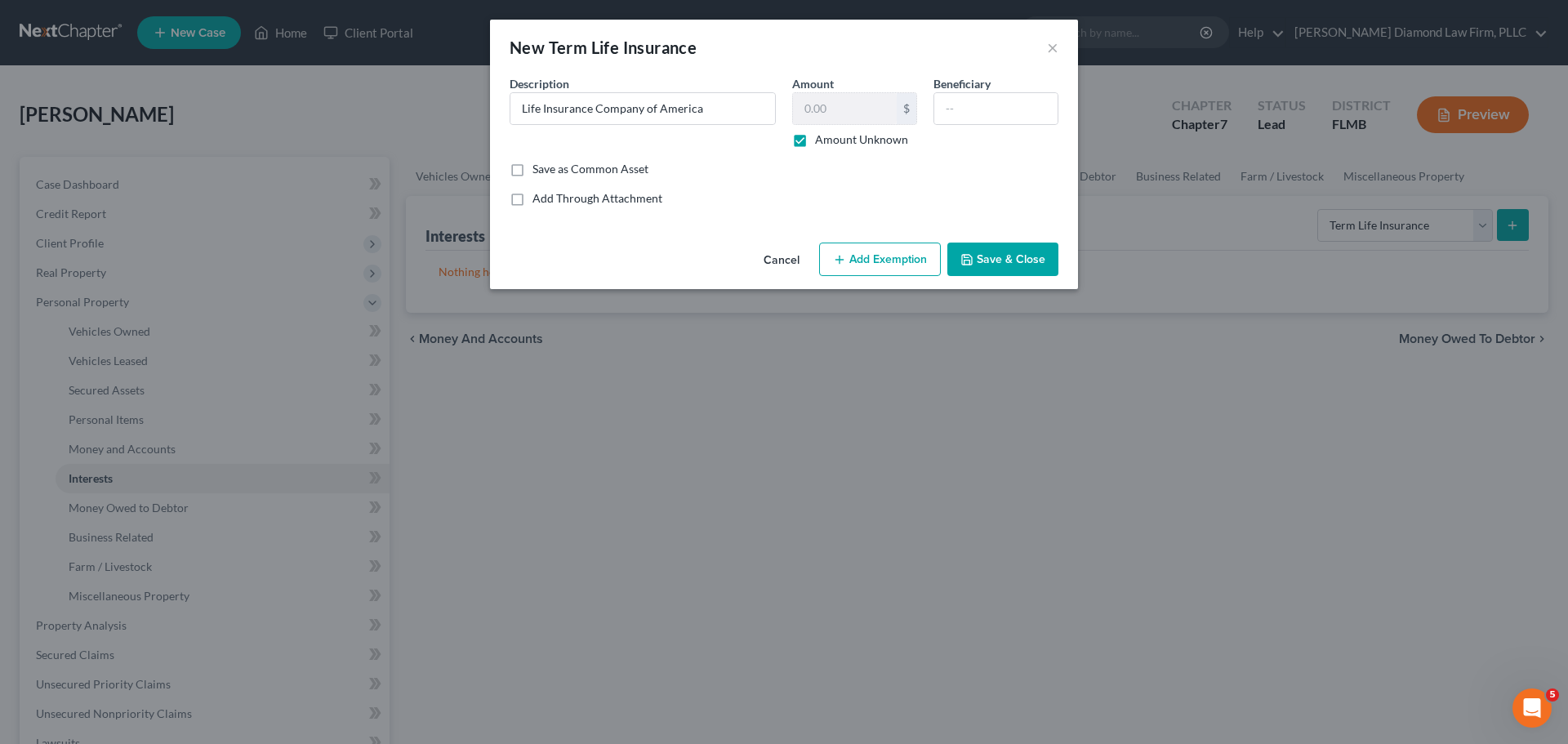
click at [977, 262] on button "Save & Close" at bounding box center [1002, 260] width 111 height 34
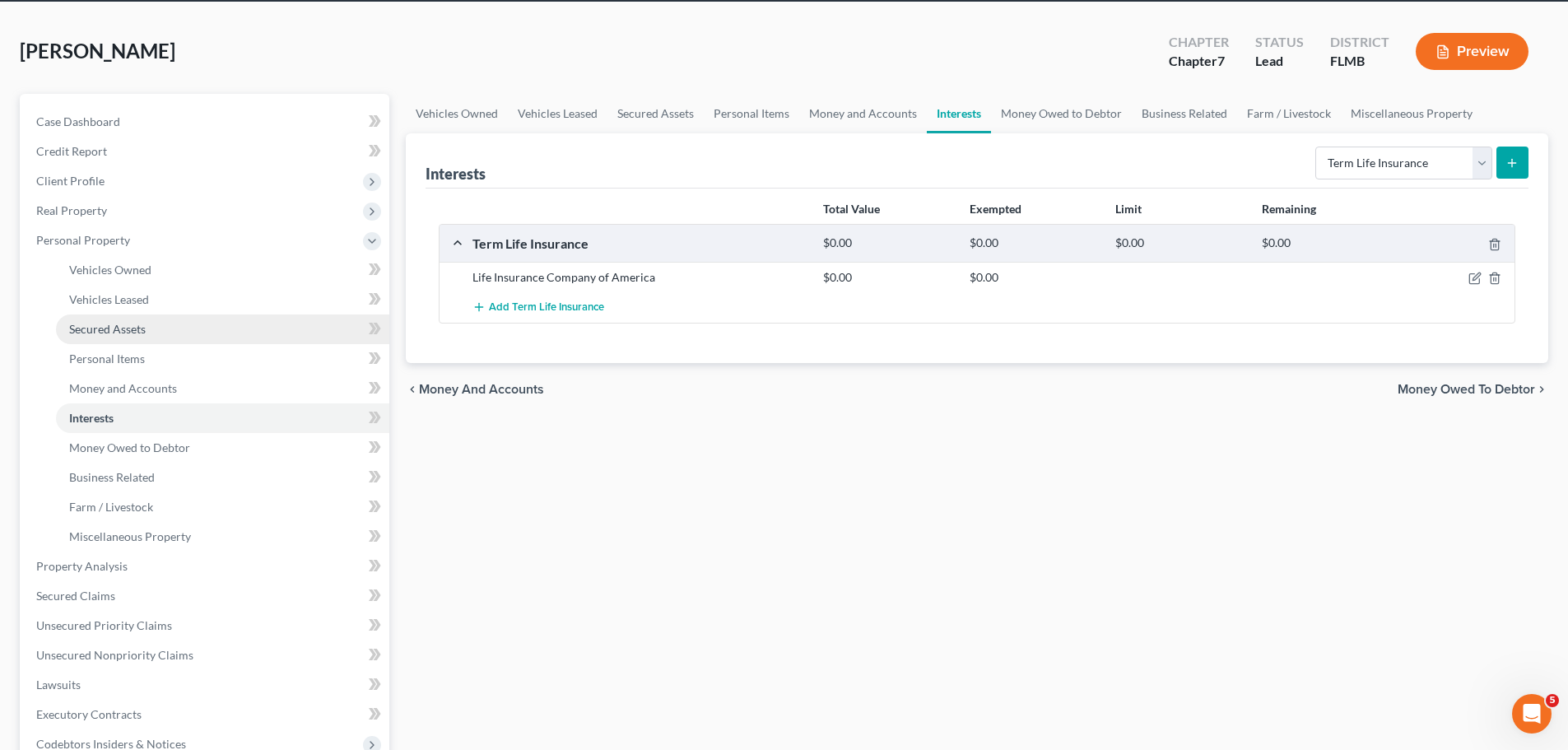
scroll to position [83, 0]
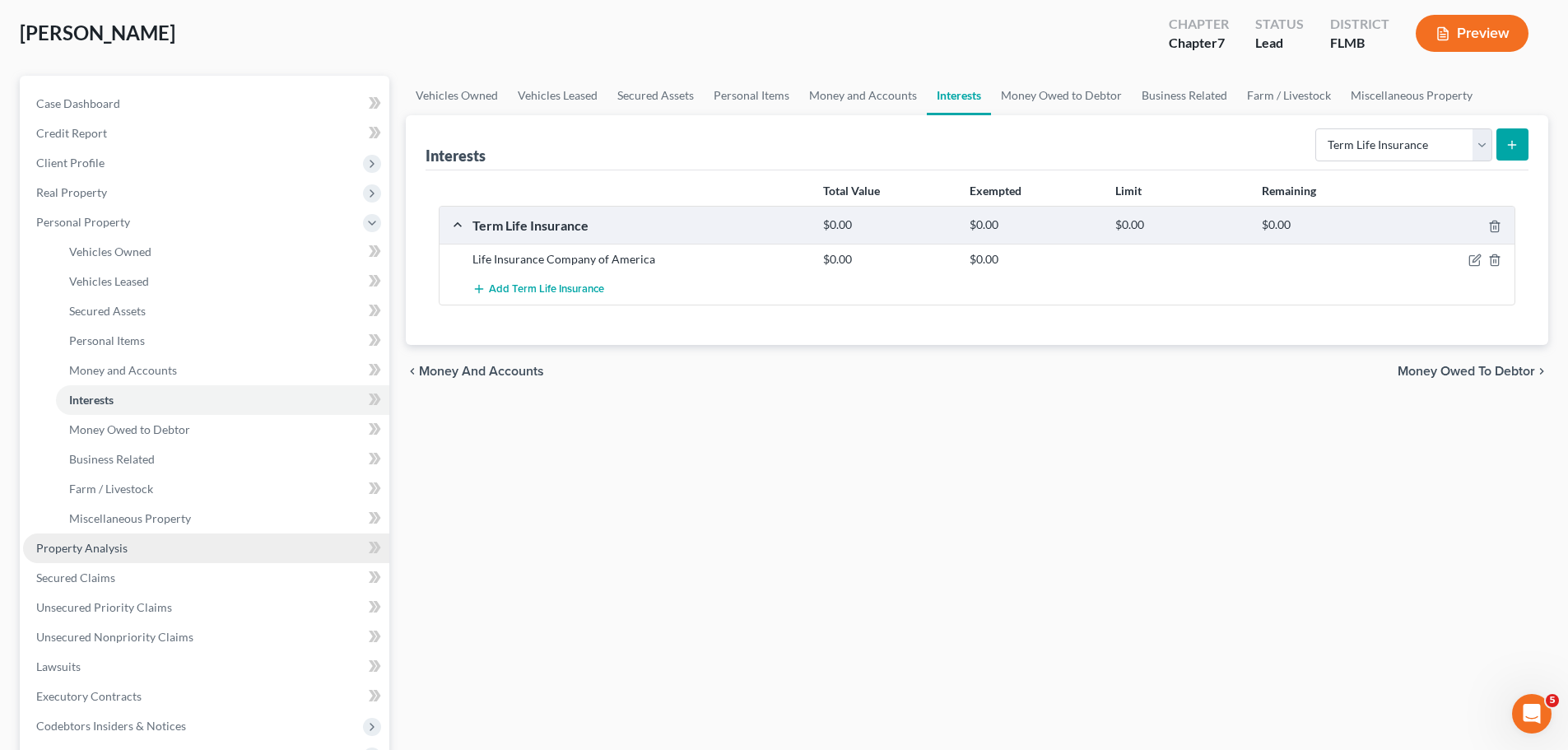
click at [124, 552] on span "Property Analysis" at bounding box center [82, 547] width 91 height 14
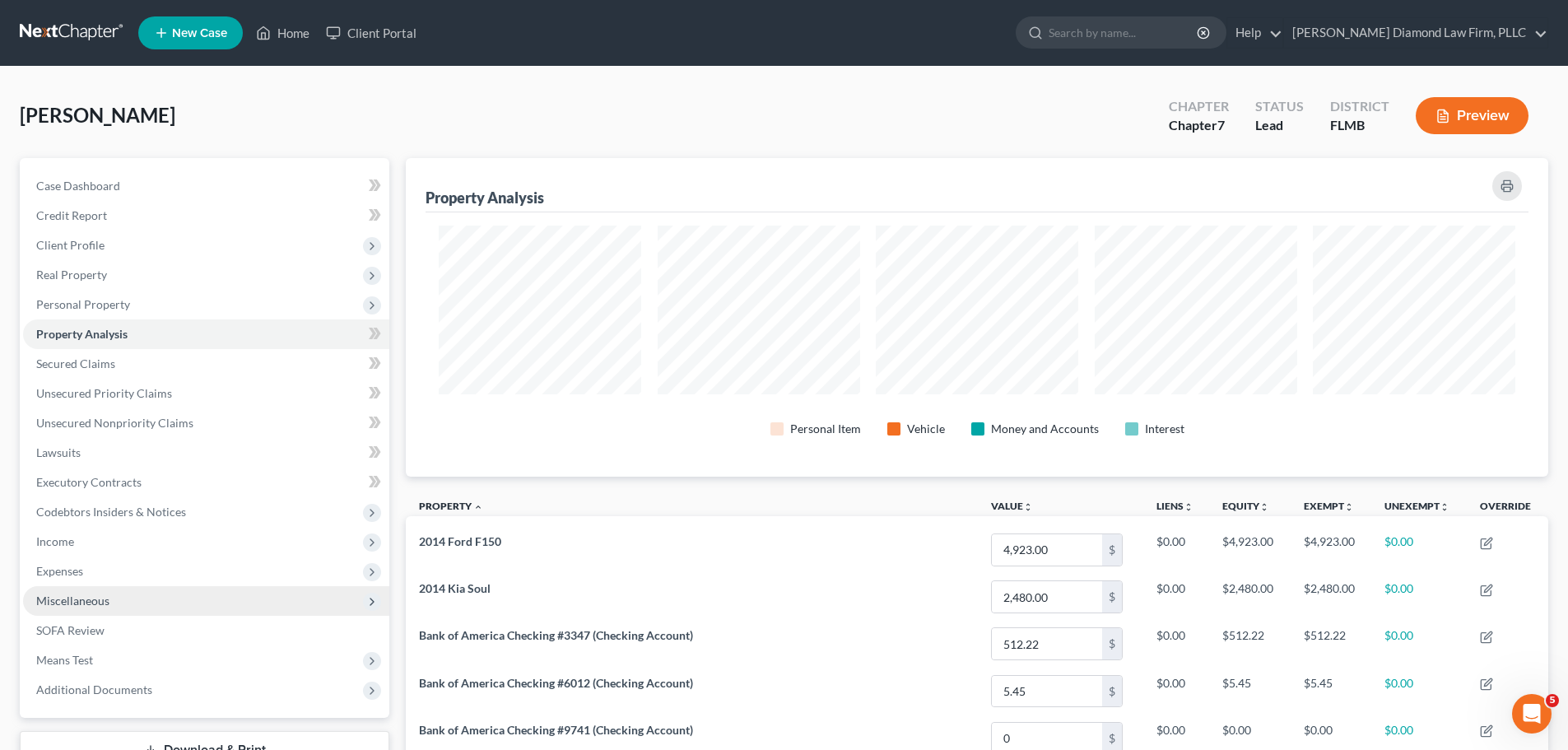
click at [74, 607] on span "Miscellaneous" at bounding box center [206, 600] width 367 height 30
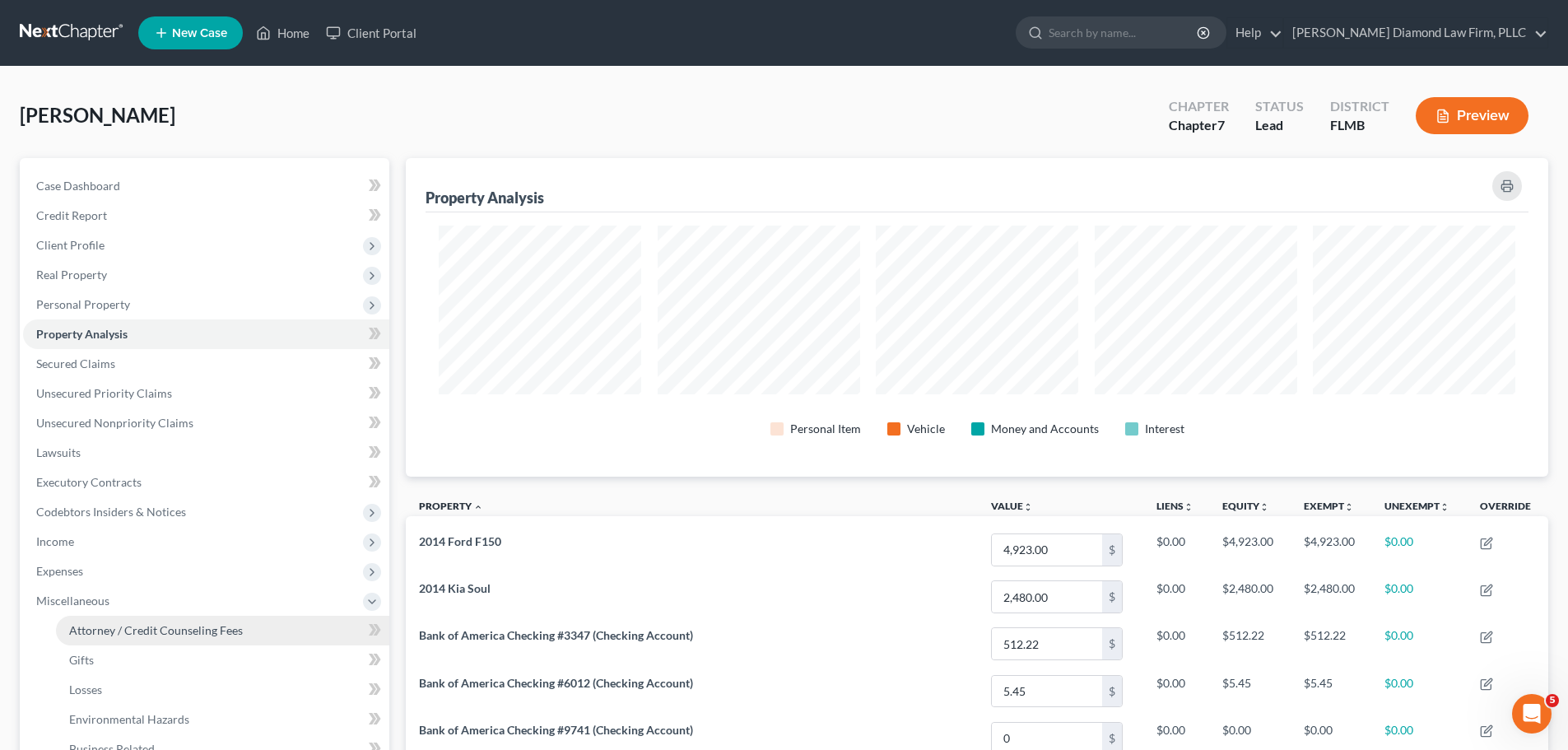
click at [75, 632] on span "Attorney / Credit Counseling Fees" at bounding box center [156, 629] width 174 height 14
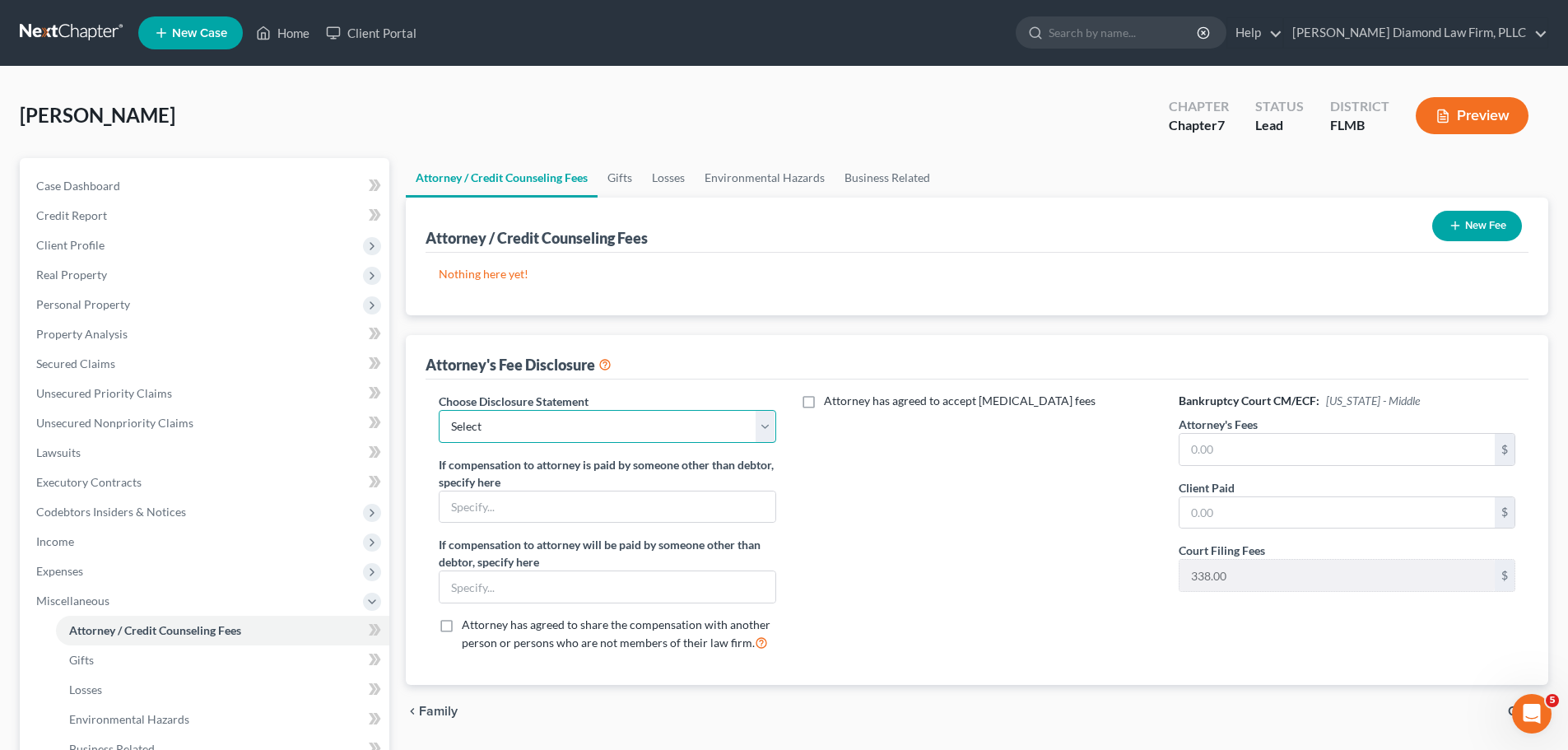
click at [656, 413] on select "Select Blundo Chapter 13 monitoring fees Attorney Fee" at bounding box center [607, 426] width 337 height 33
select select "2"
click at [438, 410] on select "Select Blundo Chapter 13 monitoring fees Attorney Fee" at bounding box center [607, 426] width 337 height 33
click at [1236, 447] on input "text" at bounding box center [1337, 449] width 316 height 31
click at [1324, 438] on input "text" at bounding box center [1337, 449] width 316 height 31
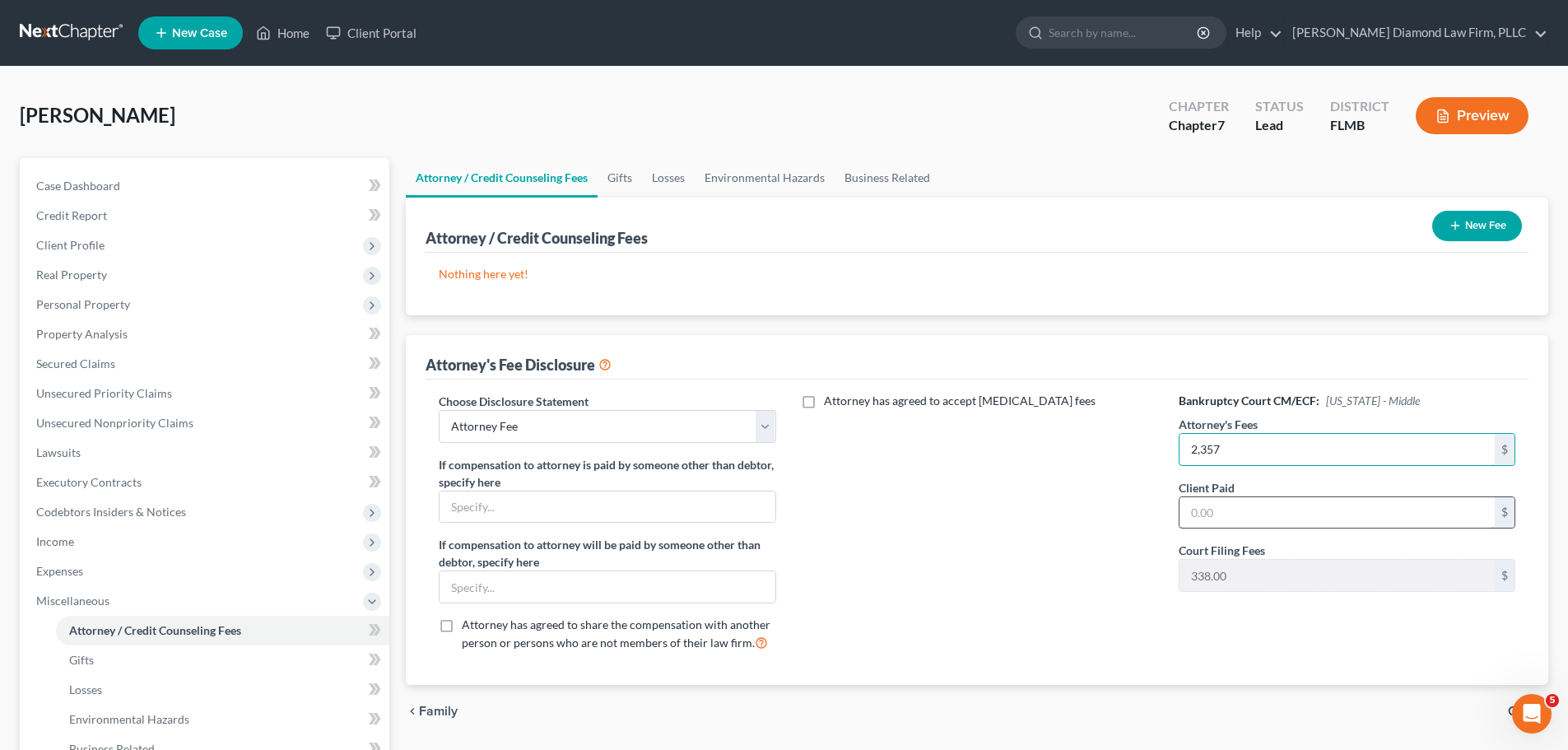
type input "2,357"
click at [1280, 508] on input "text" at bounding box center [1337, 513] width 316 height 31
type input "2,357"
click at [1463, 228] on button "New Fee" at bounding box center [1477, 225] width 90 height 30
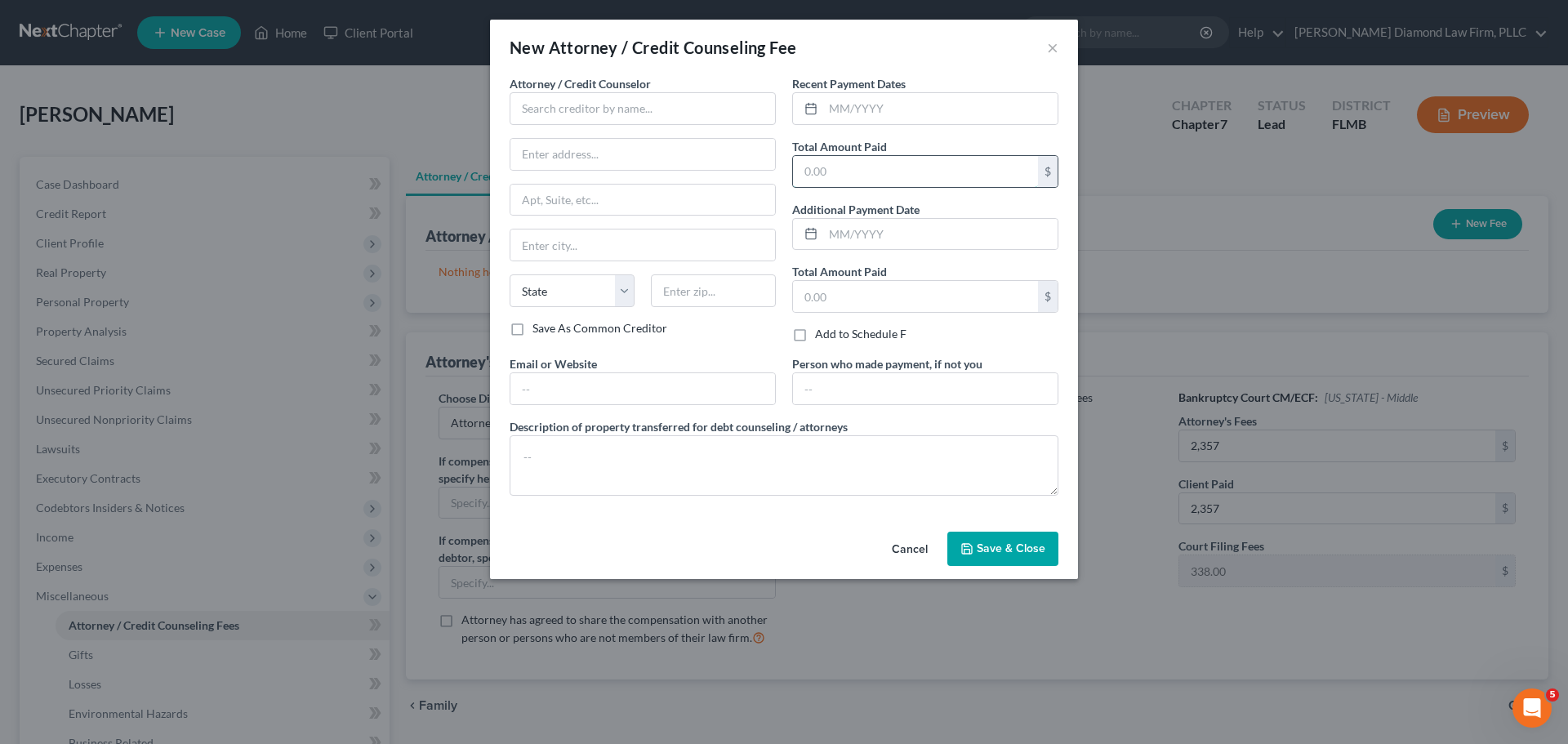
click at [862, 179] on input "text" at bounding box center [916, 171] width 245 height 31
type input "2,695"
click at [848, 97] on input "text" at bounding box center [940, 108] width 235 height 31
click at [865, 116] on input "text" at bounding box center [940, 108] width 235 height 31
type input "07/2025"
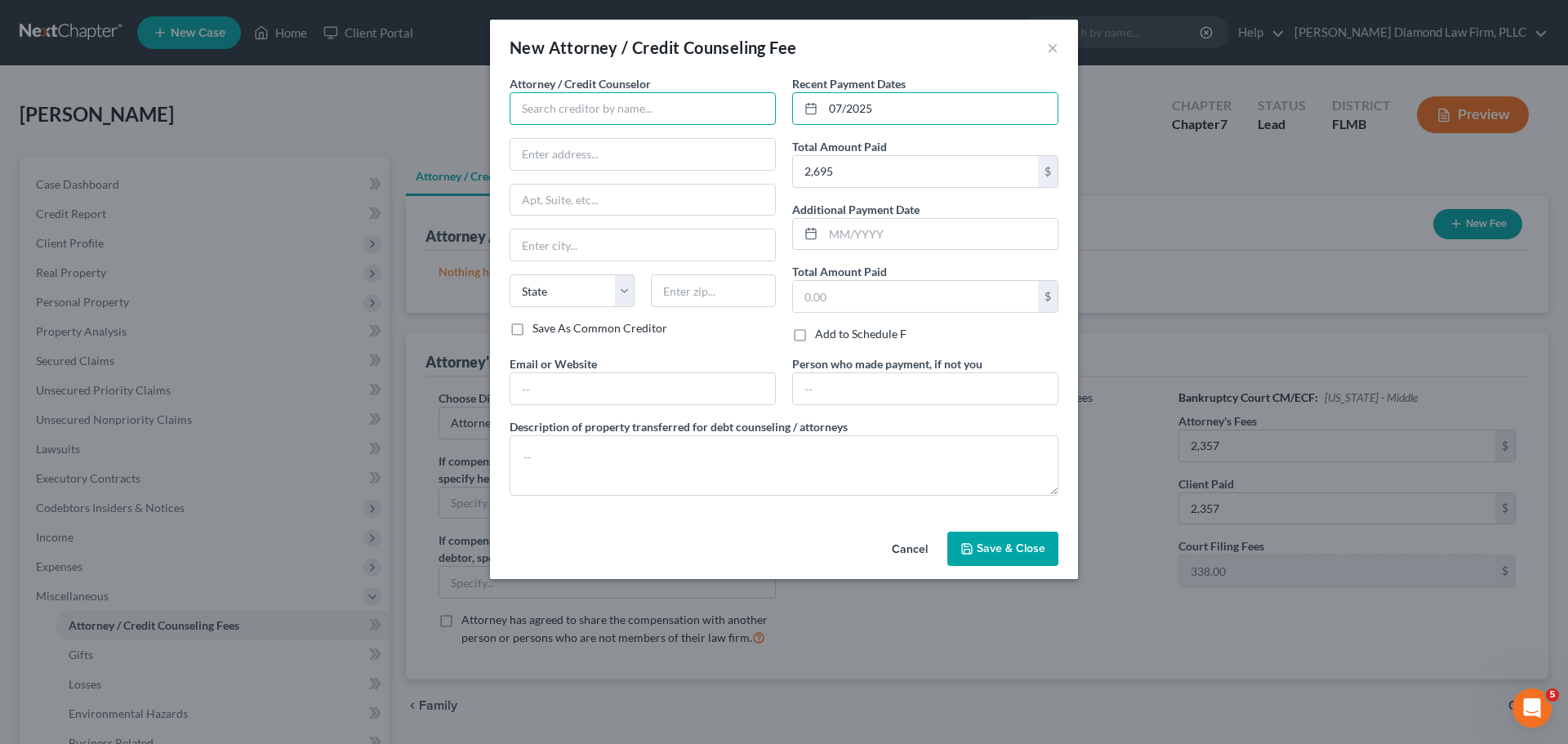
click at [574, 124] on input "text" at bounding box center [642, 108] width 266 height 32
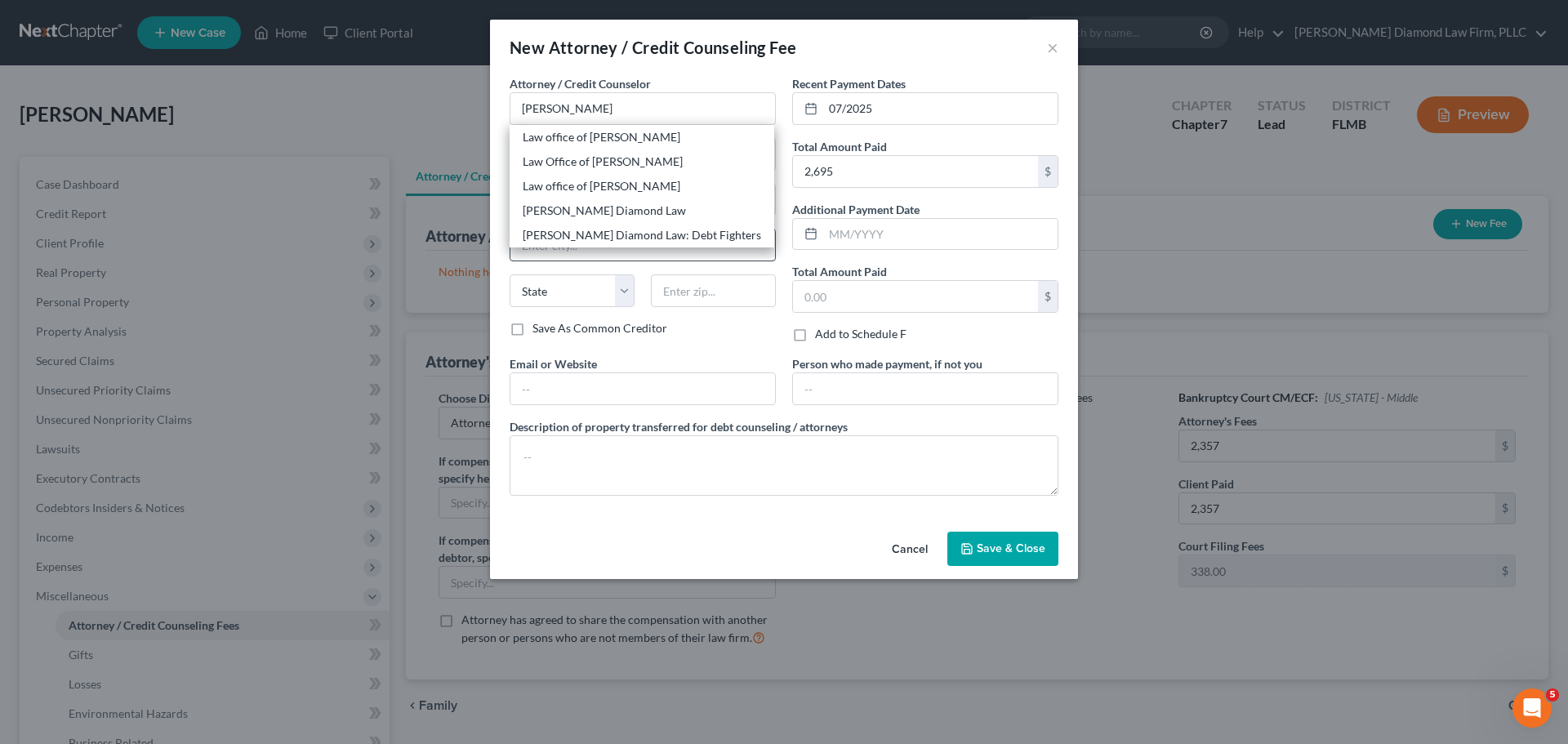
click at [599, 243] on div "Ziegler Diamond Law: Debt Fighters" at bounding box center [641, 235] width 238 height 16
type input "Ziegler Diamond Law: Debt Fighters"
type input "2430 Estancia Blvd"
type input "Unit 108"
type input "Clearwater"
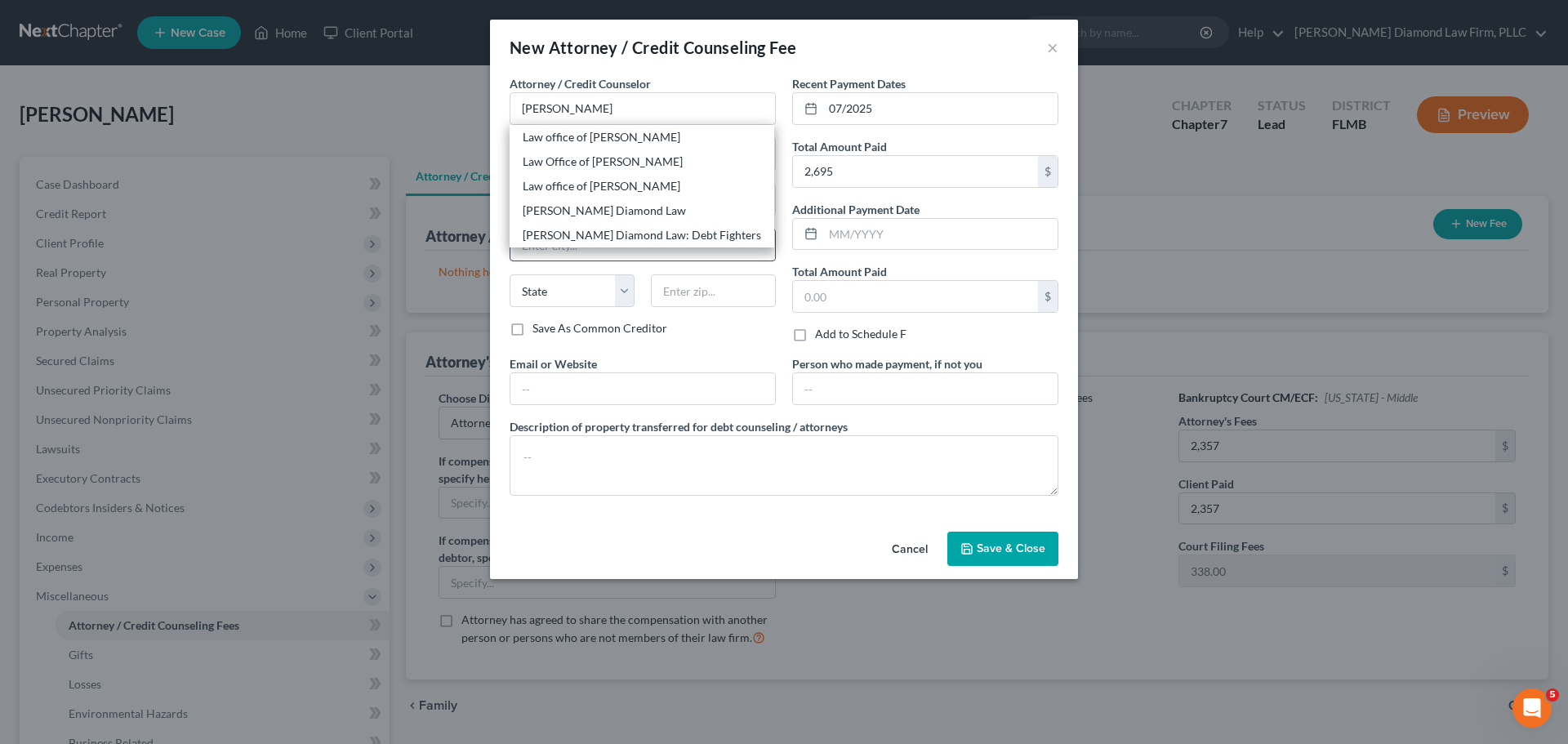
select select "9"
type input "33761"
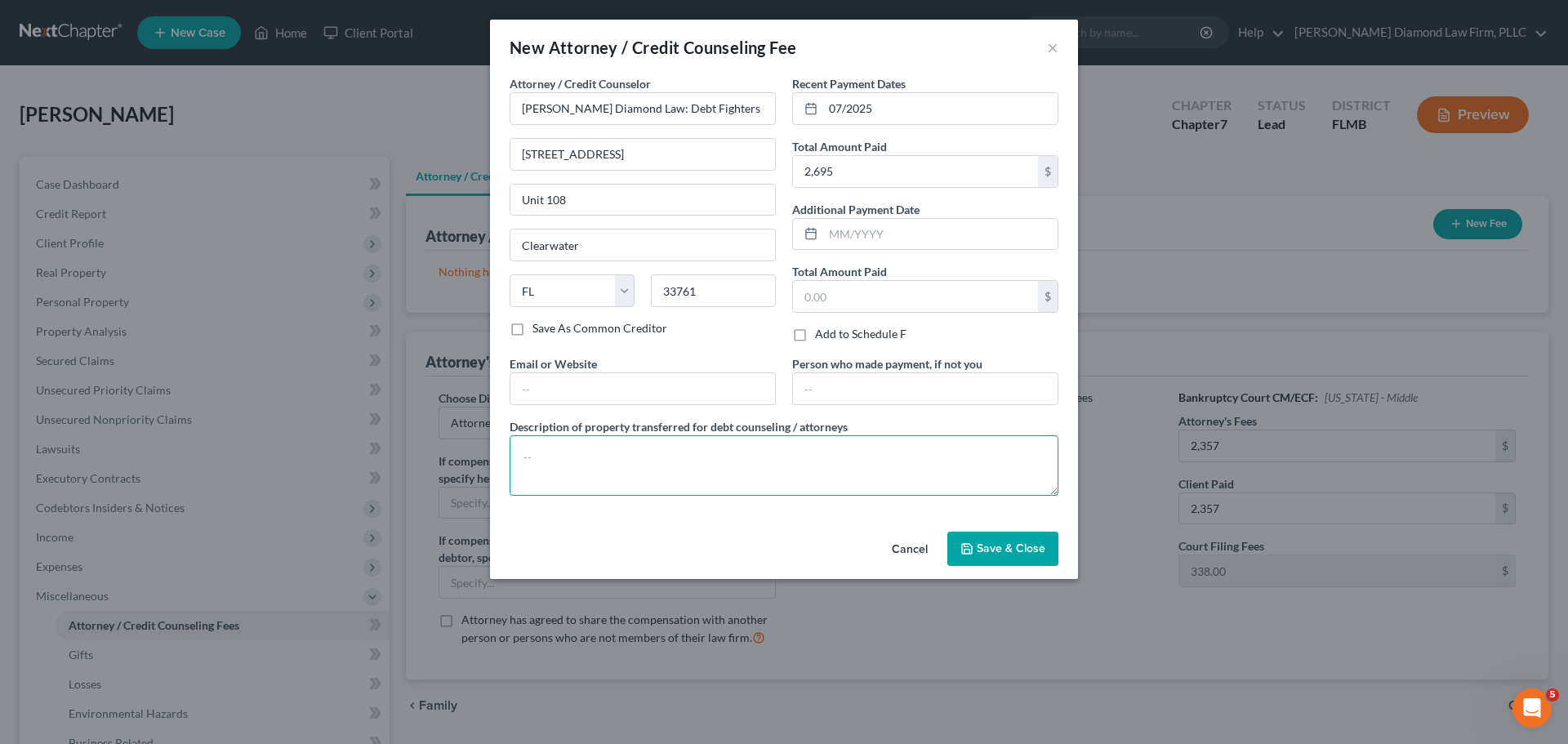
click at [554, 452] on textarea at bounding box center [784, 464] width 549 height 60
type textarea "Attorney costs and filing fees for this bankruptcy."
drag, startPoint x: 1011, startPoint y: 556, endPoint x: 1050, endPoint y: 532, distance: 45.8
click at [1010, 556] on button "Save & Close" at bounding box center [1002, 548] width 111 height 34
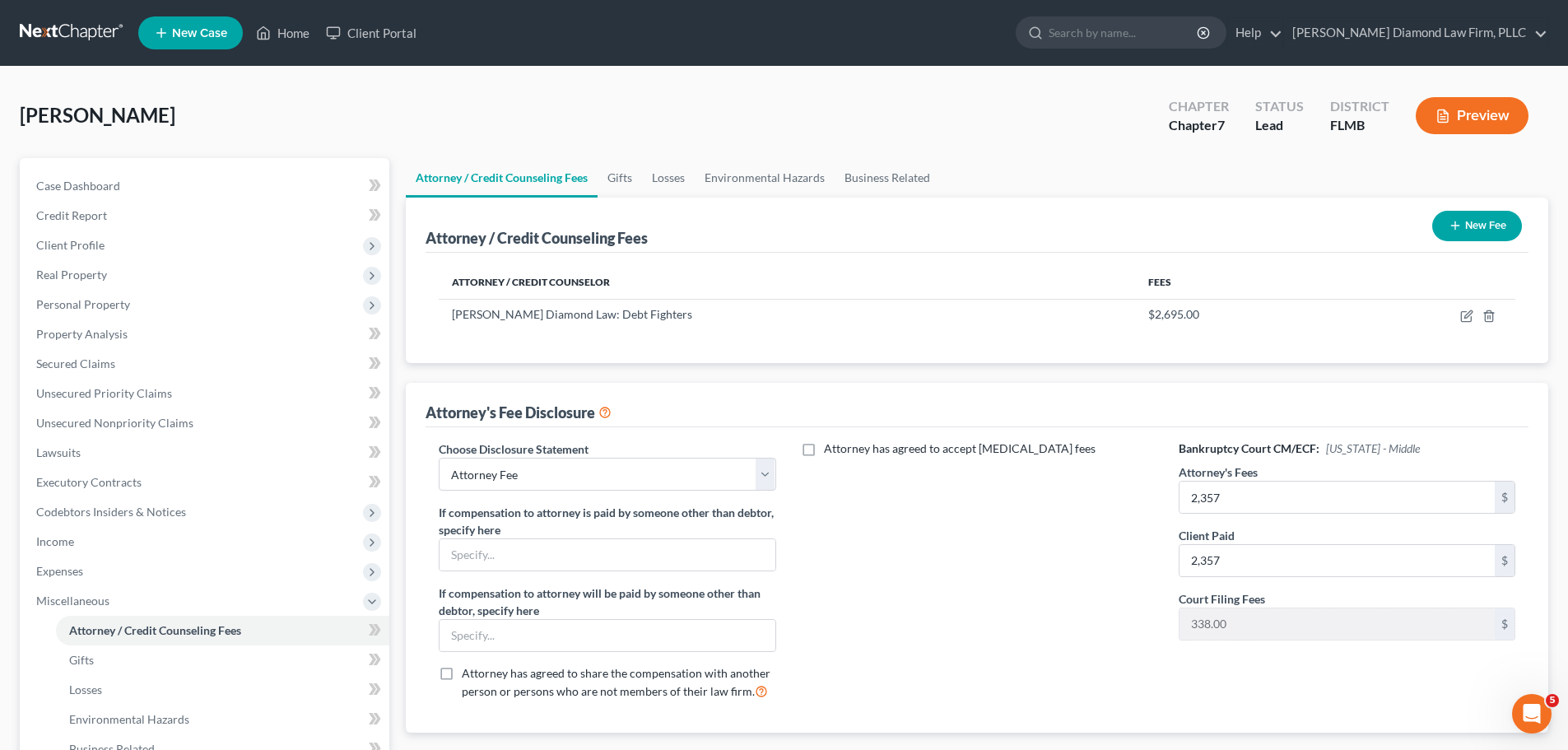
click at [1506, 215] on button "New Fee" at bounding box center [1477, 225] width 90 height 30
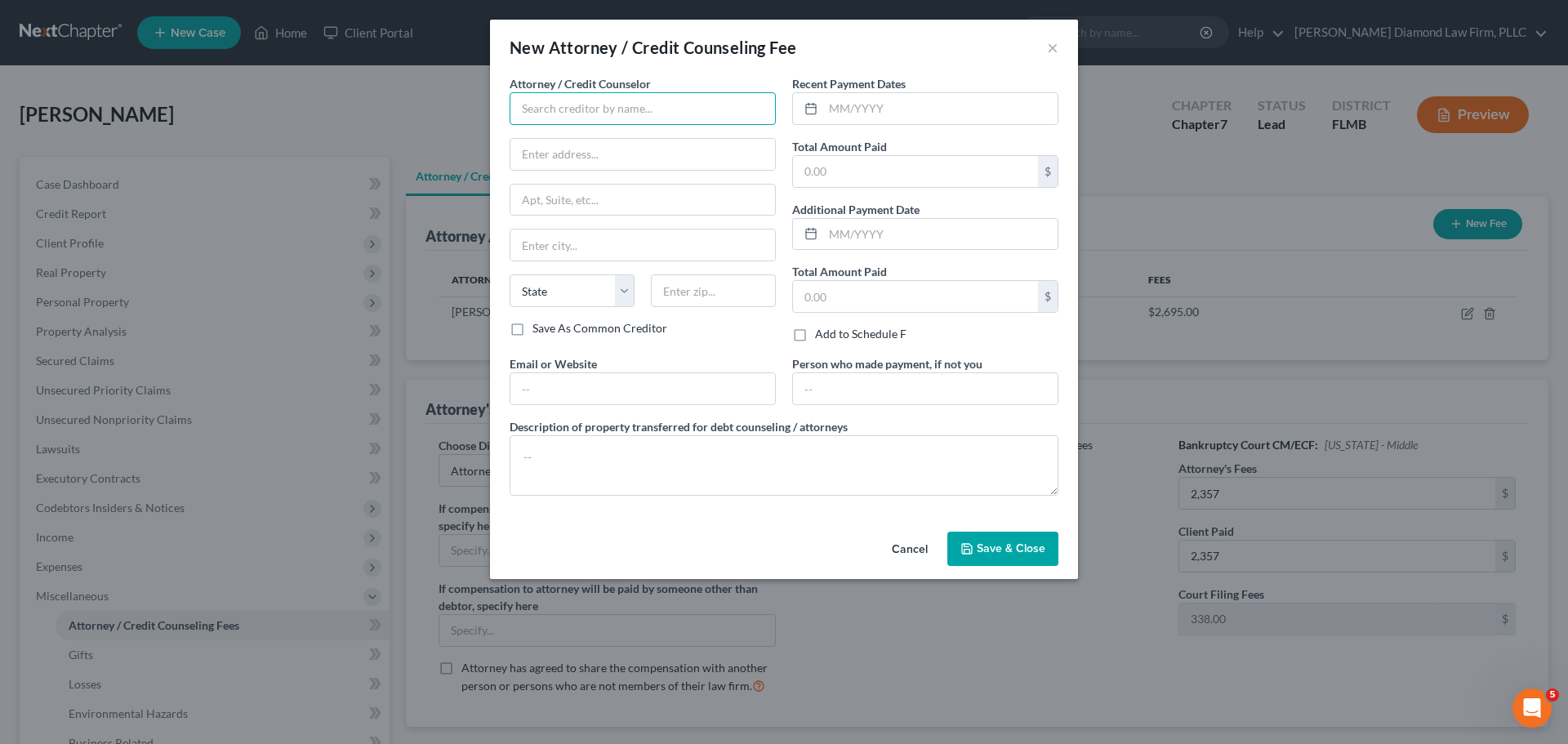
click at [590, 106] on input "text" at bounding box center [642, 108] width 266 height 32
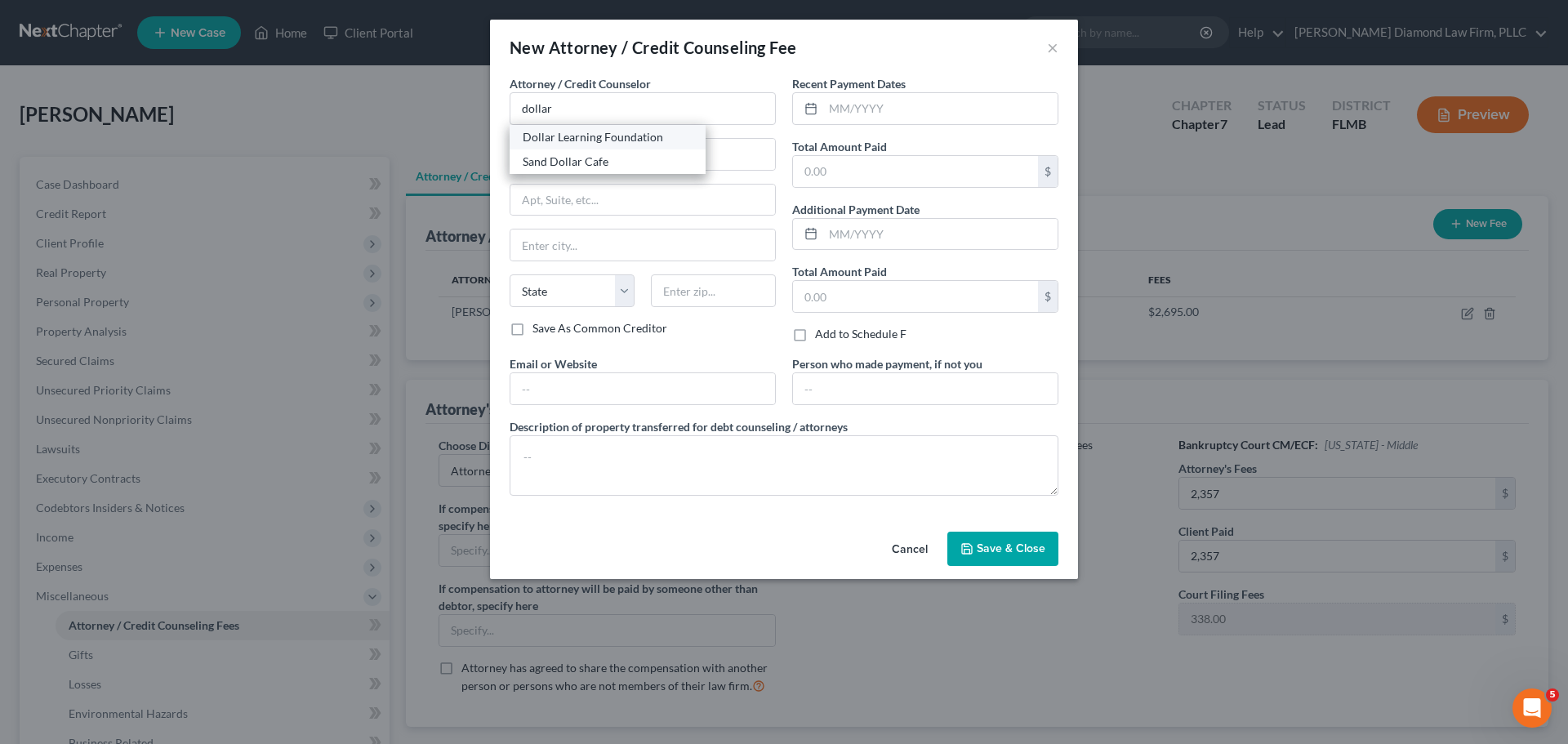
click at [558, 142] on div "Dollar Learning Foundation" at bounding box center [607, 137] width 170 height 16
type input "Dollar Learning Foundation"
type input "21550 Oxnard St, 3rd Fl"
type input "PMB #001"
type input "Woodland Hills"
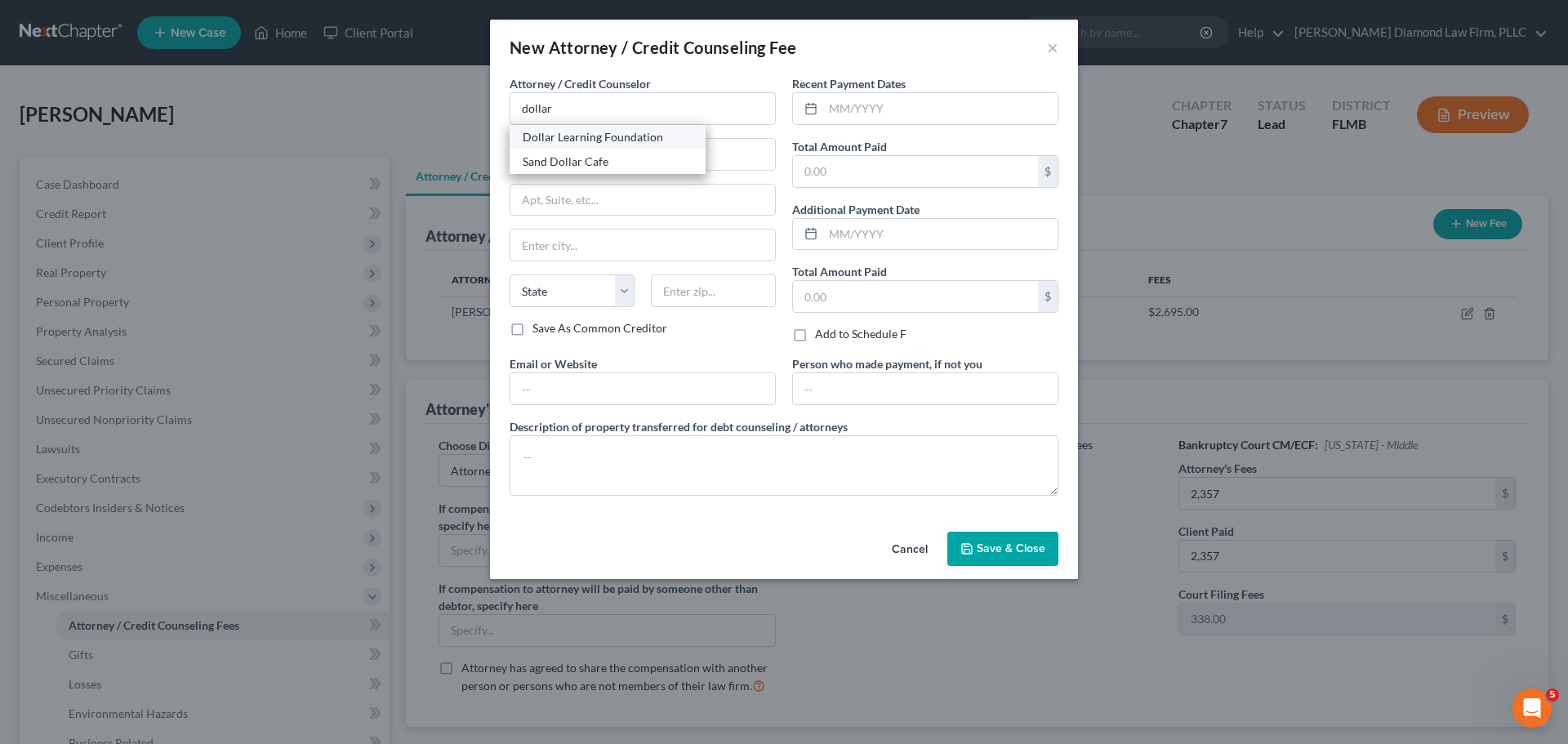
select select "4"
type input "91367"
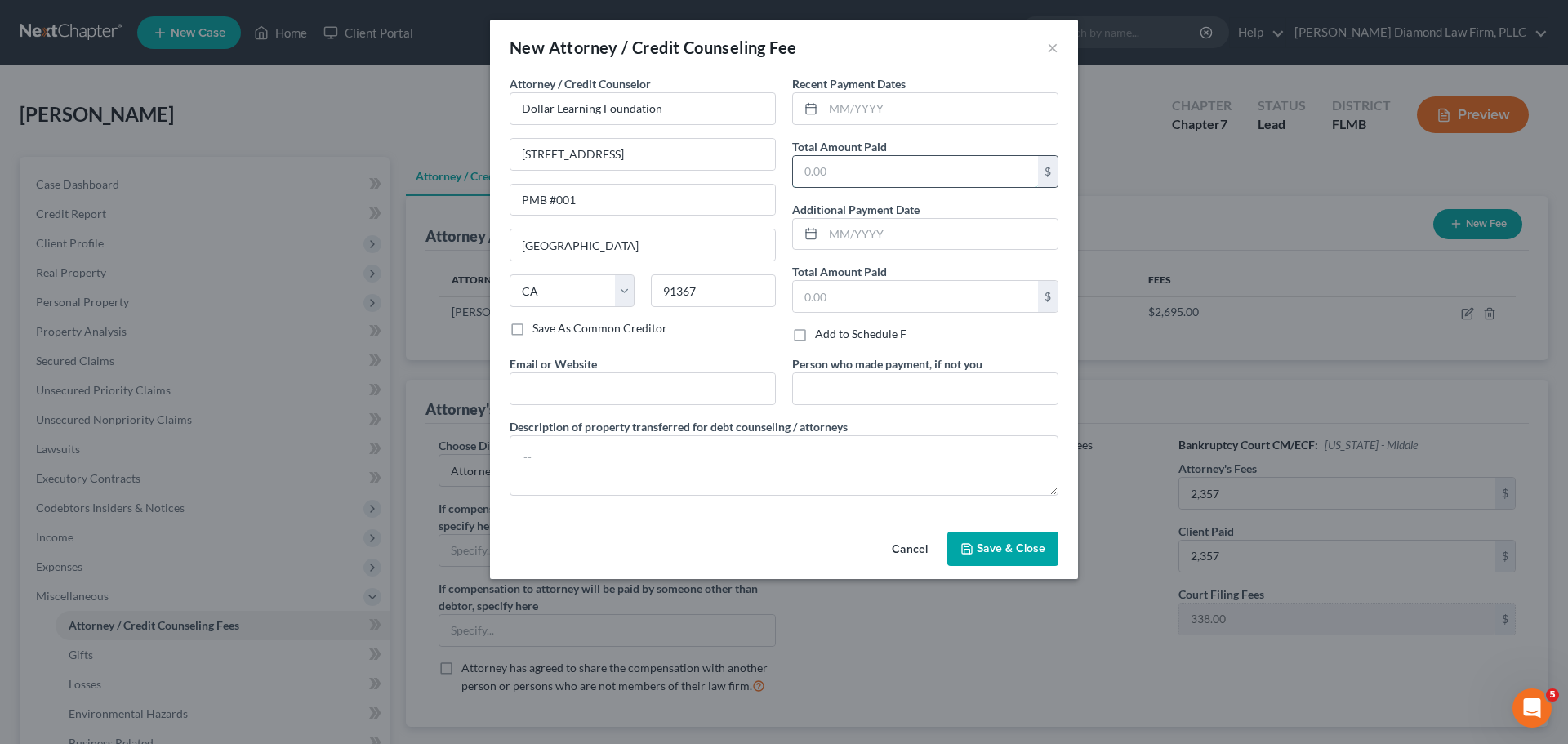
click at [875, 169] on input "text" at bounding box center [916, 171] width 245 height 31
type input "36.95"
click at [969, 463] on textarea at bounding box center [784, 464] width 549 height 60
type textarea "Credit counseling course"
click at [926, 117] on input "text" at bounding box center [940, 108] width 235 height 31
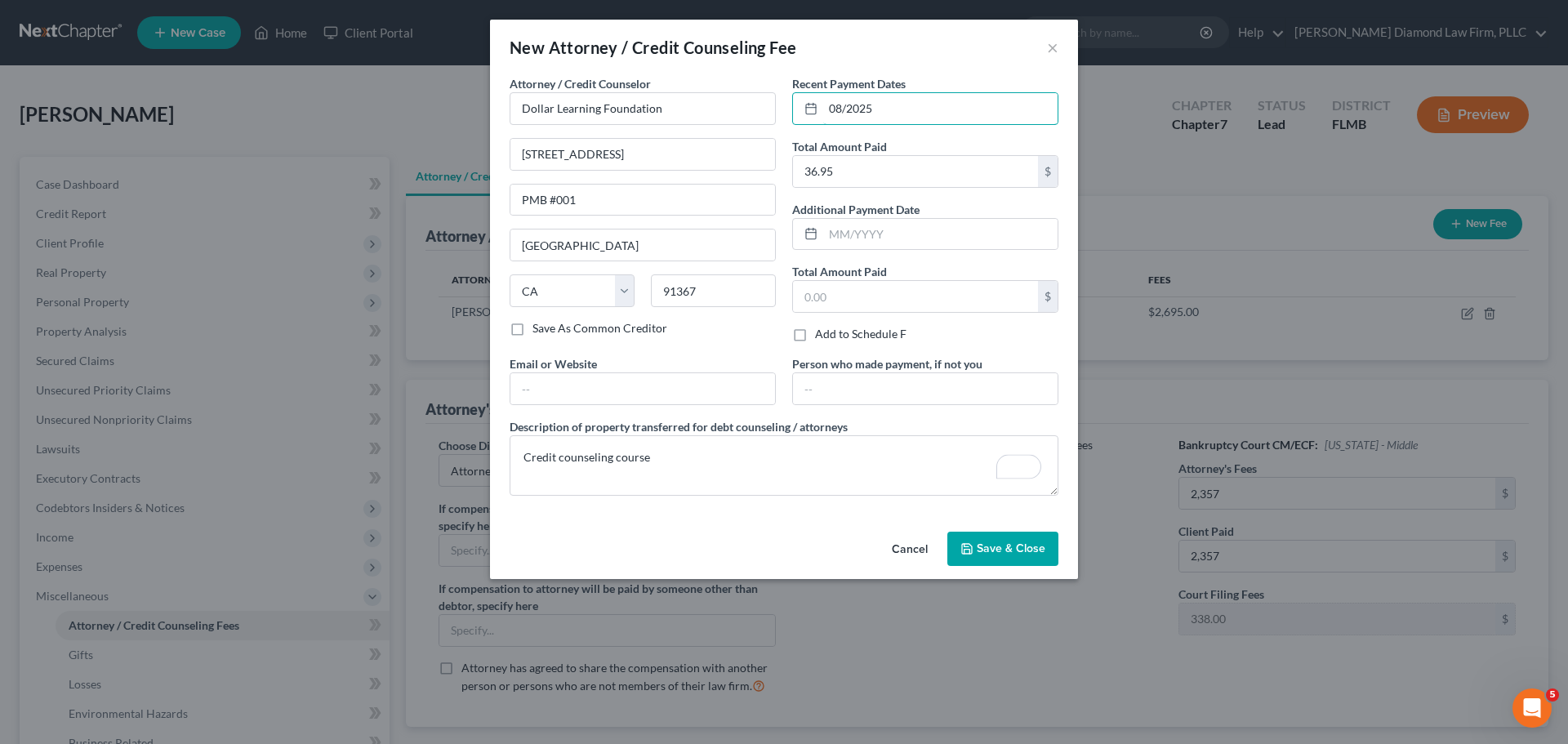
type input "08/2025"
click at [990, 550] on span "Save & Close" at bounding box center [1011, 547] width 69 height 14
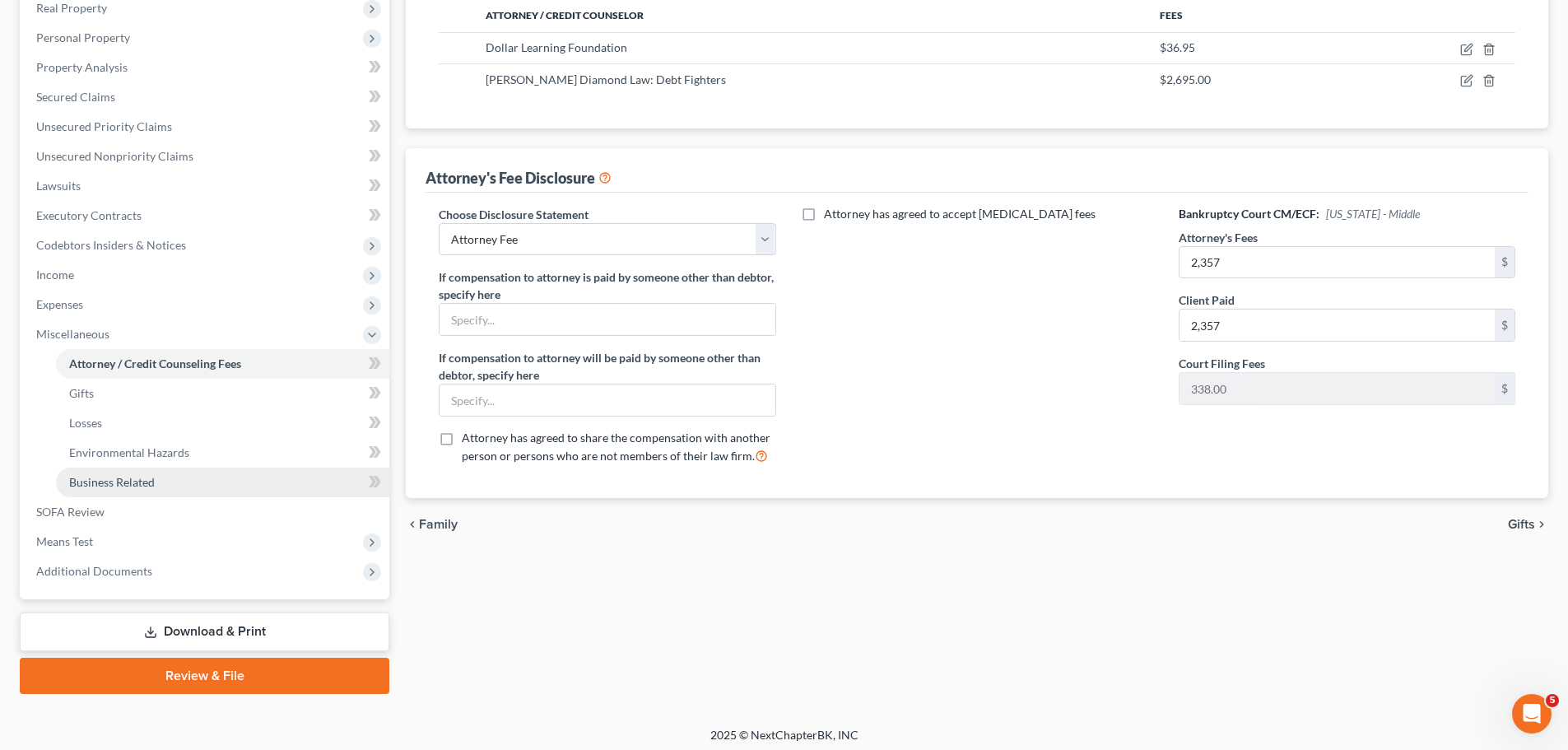
scroll to position [274, 0]
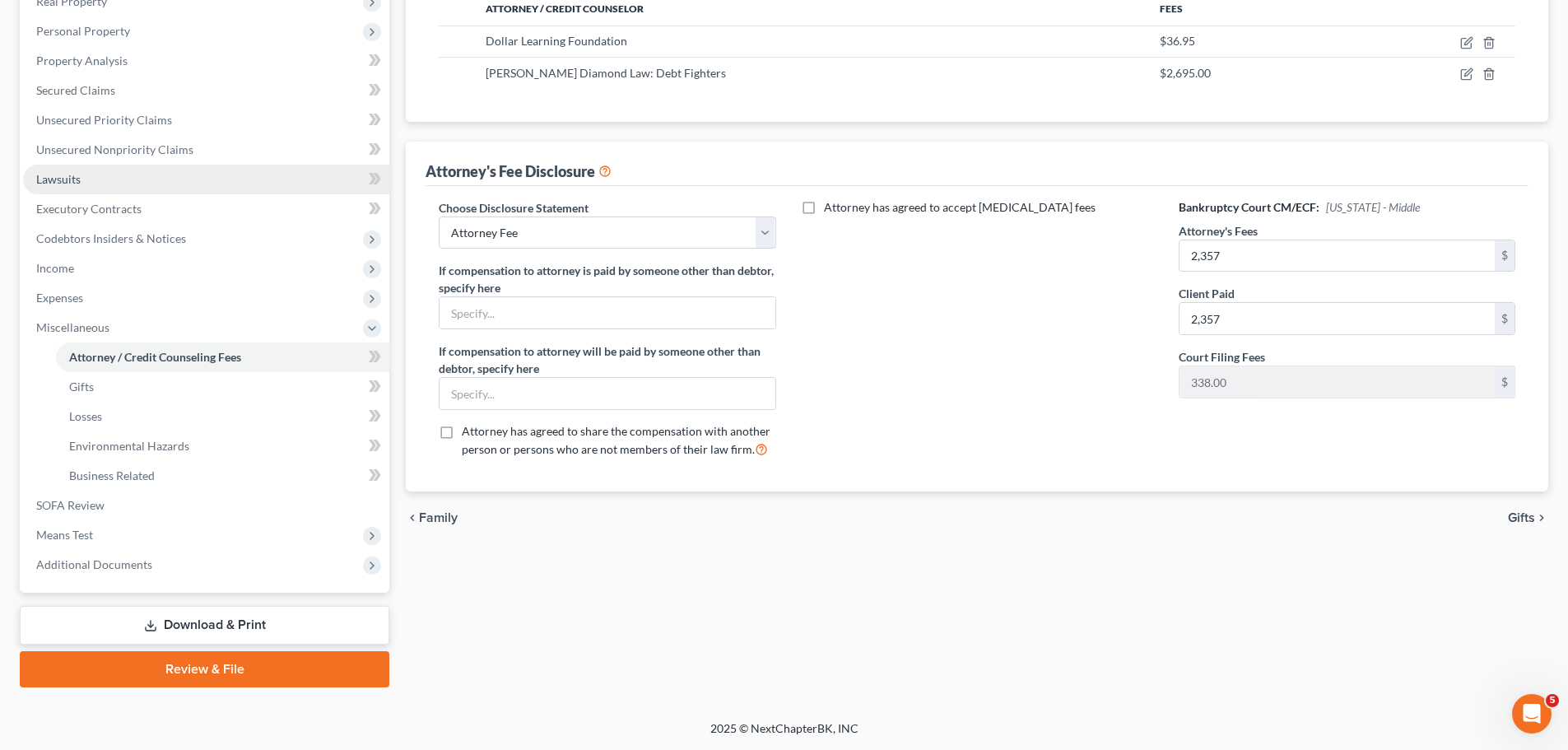
click at [52, 178] on span "Lawsuits" at bounding box center [58, 178] width 45 height 14
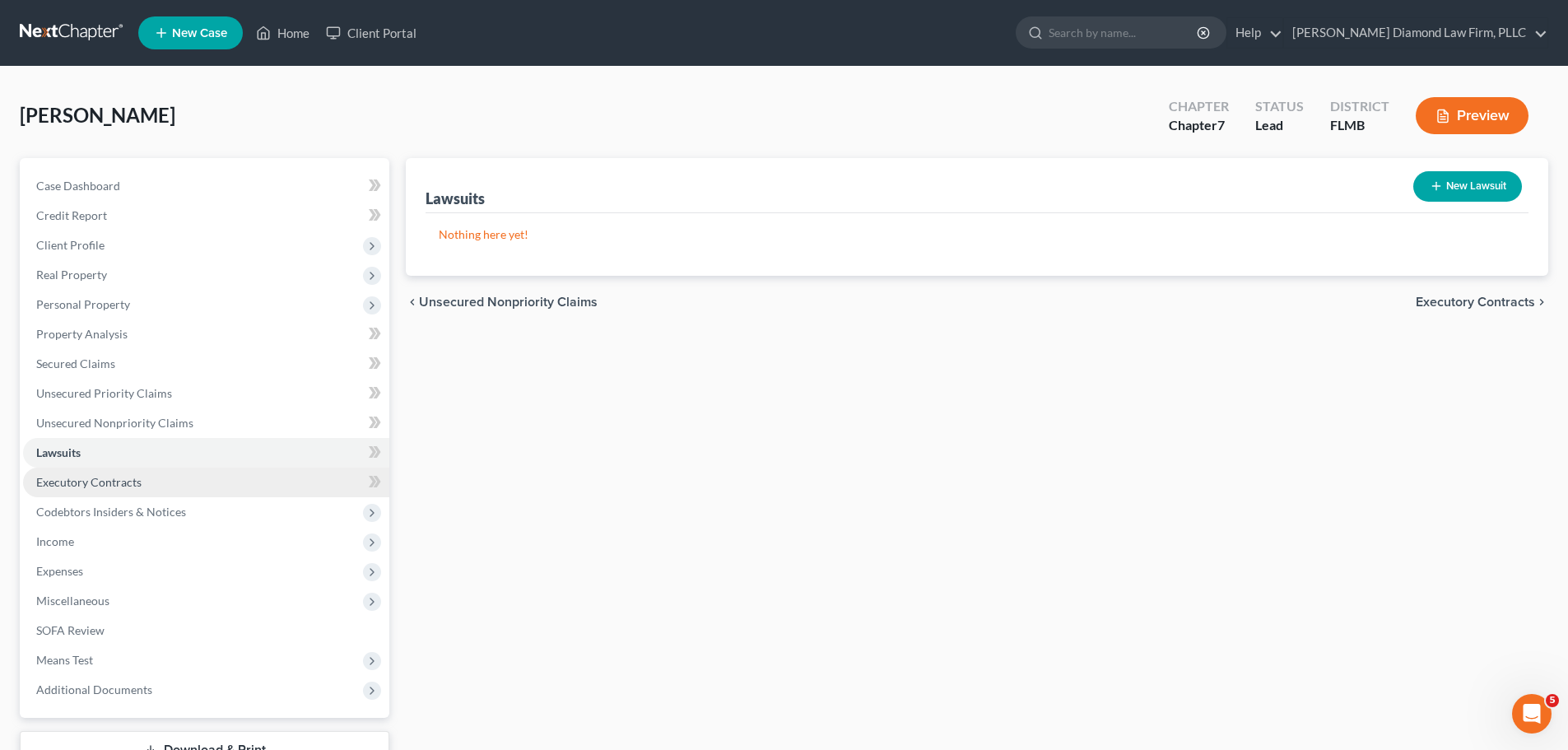
click at [98, 489] on link "Executory Contracts" at bounding box center [206, 482] width 367 height 30
click at [127, 459] on link "Lawsuits" at bounding box center [206, 453] width 367 height 30
click at [122, 490] on link "Executory Contracts" at bounding box center [206, 482] width 367 height 30
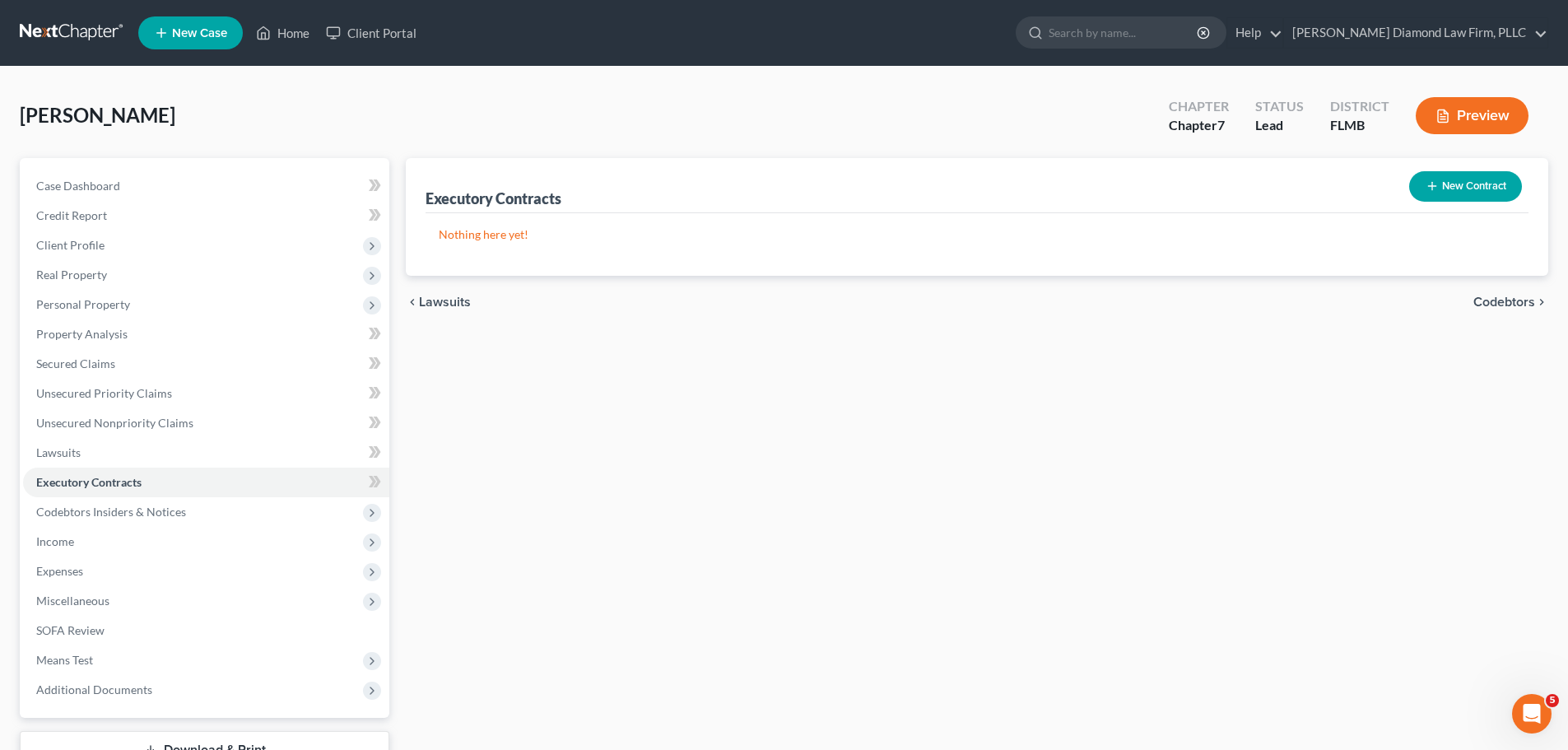
click at [1469, 184] on button "New Contract" at bounding box center [1466, 185] width 113 height 30
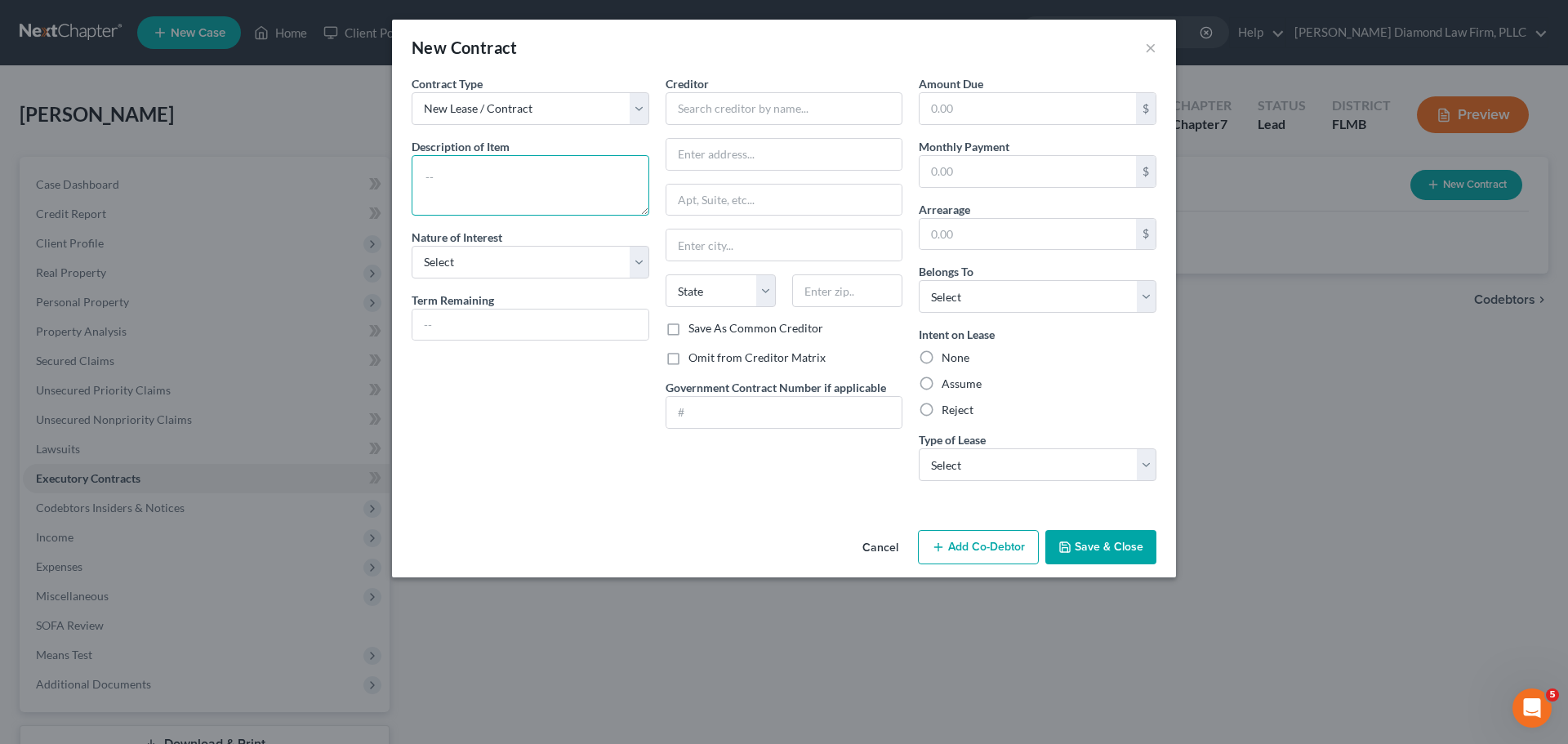
click at [516, 193] on textarea at bounding box center [530, 185] width 237 height 60
type textarea "Apartment lease"
drag, startPoint x: 508, startPoint y: 240, endPoint x: 503, endPoint y: 253, distance: 13.9
click at [507, 240] on div "Nature of Interest Select Purchaser Agent Lessor Lessee" at bounding box center [530, 253] width 237 height 50
click at [503, 253] on select "Select Purchaser Agent Lessor Lessee" at bounding box center [530, 262] width 237 height 32
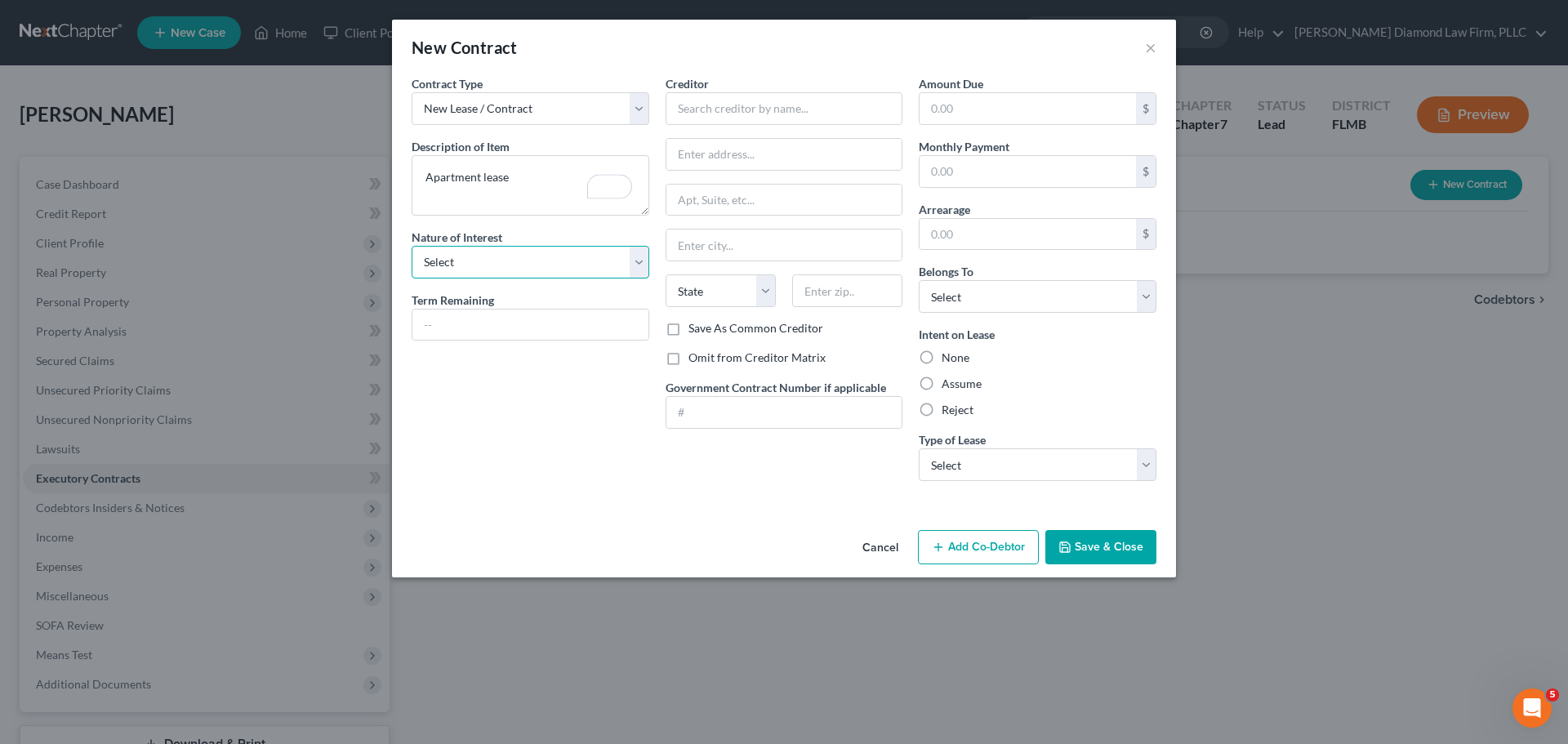
select select "3"
click at [411, 245] on select "Select Purchaser Agent Lessor Lessee" at bounding box center [530, 262] width 237 height 32
click at [490, 338] on input "text" at bounding box center [530, 325] width 236 height 31
click at [730, 102] on input "text" at bounding box center [784, 108] width 237 height 32
type input "Inivation Homes"
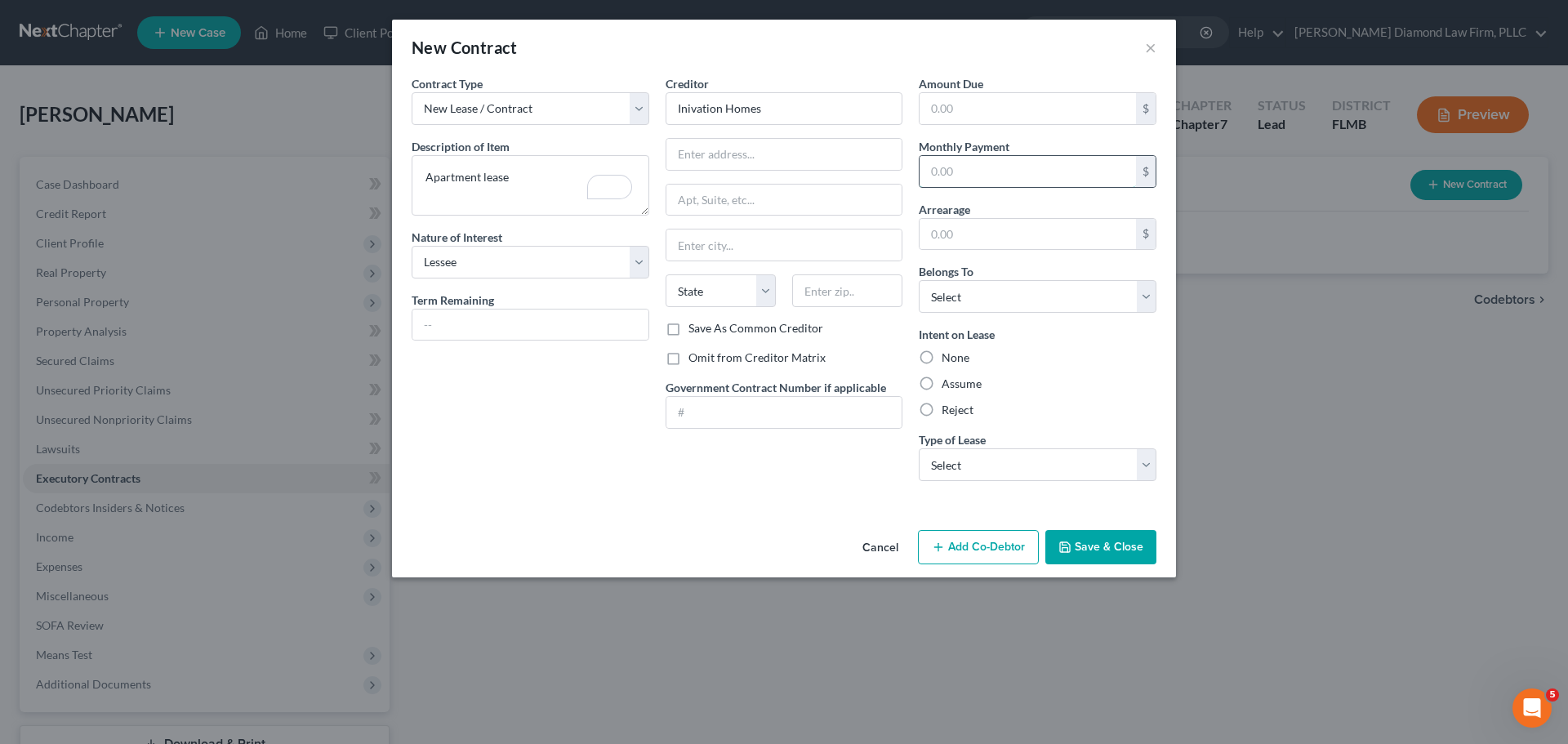
click at [1027, 163] on input "text" at bounding box center [1028, 171] width 217 height 31
type input "2,484.95"
click at [1061, 294] on select "Select Debtor 1 Only Debtor 2 Only Debtor 1 And Debtor 2 Only At Least One Of T…" at bounding box center [1037, 296] width 237 height 32
select select "3"
click at [918, 280] on select "Select Debtor 1 Only Debtor 2 Only Debtor 1 And Debtor 2 Only At Least One Of T…" at bounding box center [1037, 296] width 237 height 32
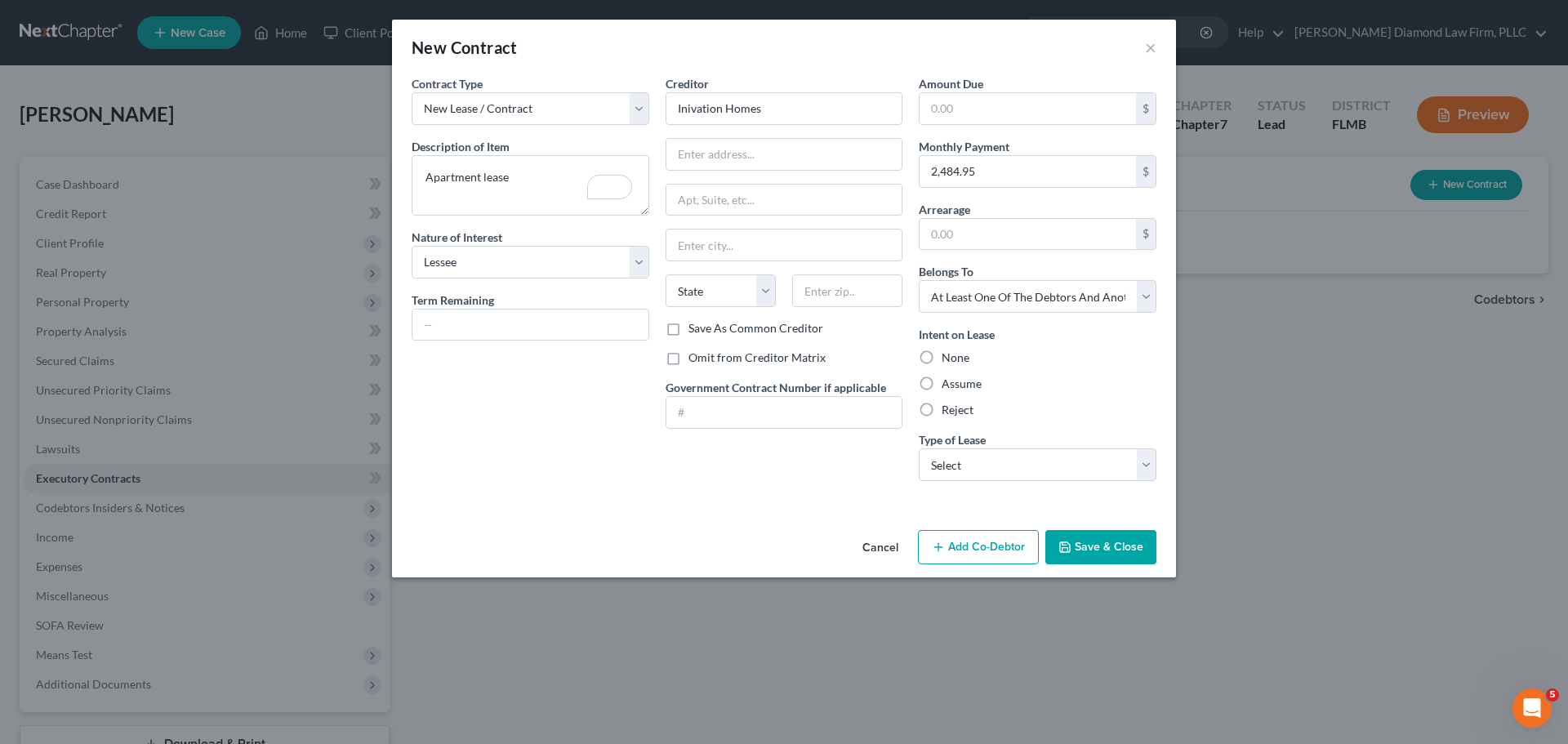
click at [968, 378] on label "Assume" at bounding box center [962, 383] width 40 height 16
click at [959, 378] on input "Assume" at bounding box center [954, 381] width 11 height 11
radio input "true"
click at [984, 452] on select "Select Real Estate Car Other" at bounding box center [1037, 464] width 237 height 32
select select "2"
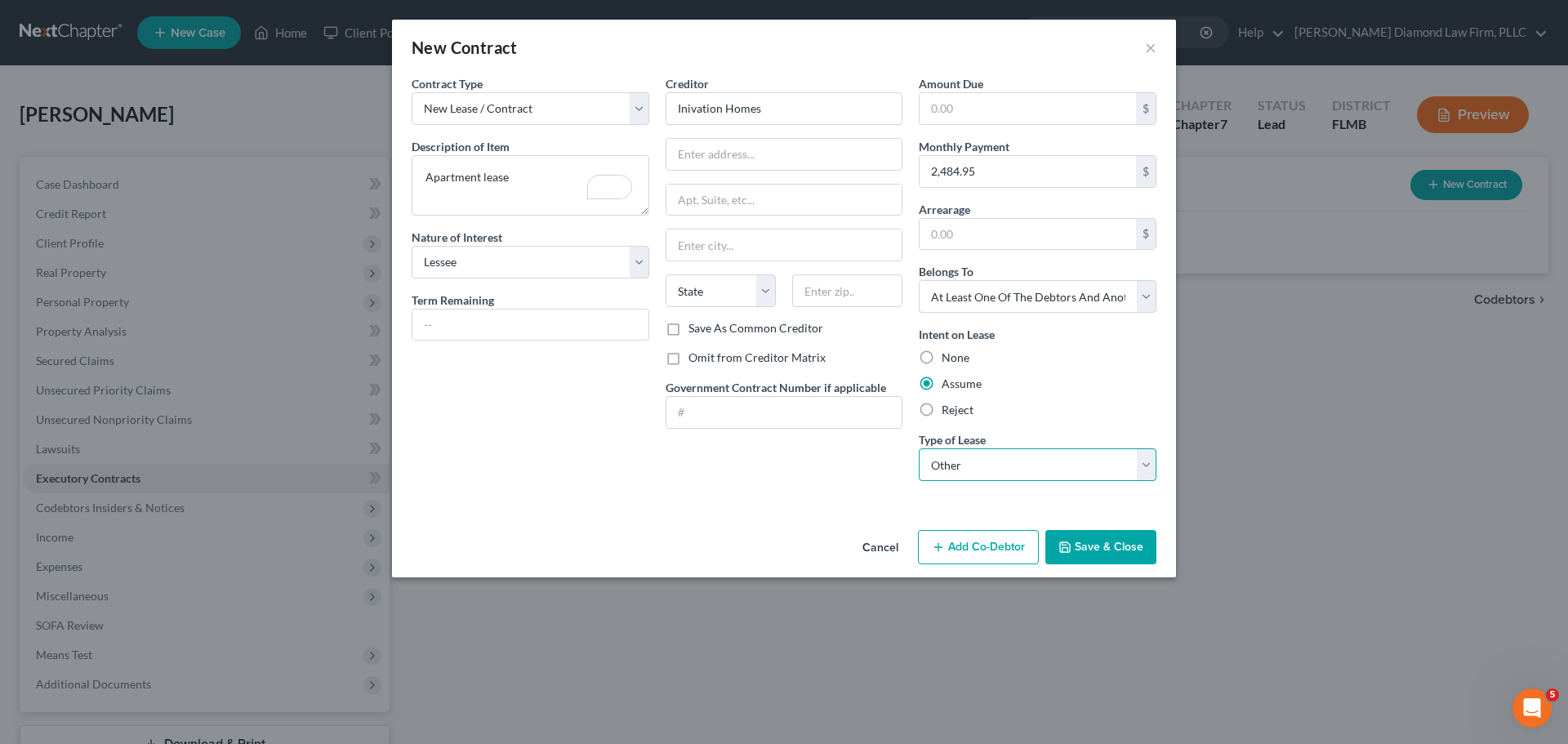
click at [918, 448] on select "Select Real Estate Car Other" at bounding box center [1037, 464] width 237 height 32
drag, startPoint x: 982, startPoint y: 168, endPoint x: 994, endPoint y: 164, distance: 12.6
click at [982, 168] on input "2,484.95" at bounding box center [1028, 171] width 217 height 31
type input "2,444"
click at [740, 154] on input "text" at bounding box center [785, 154] width 236 height 31
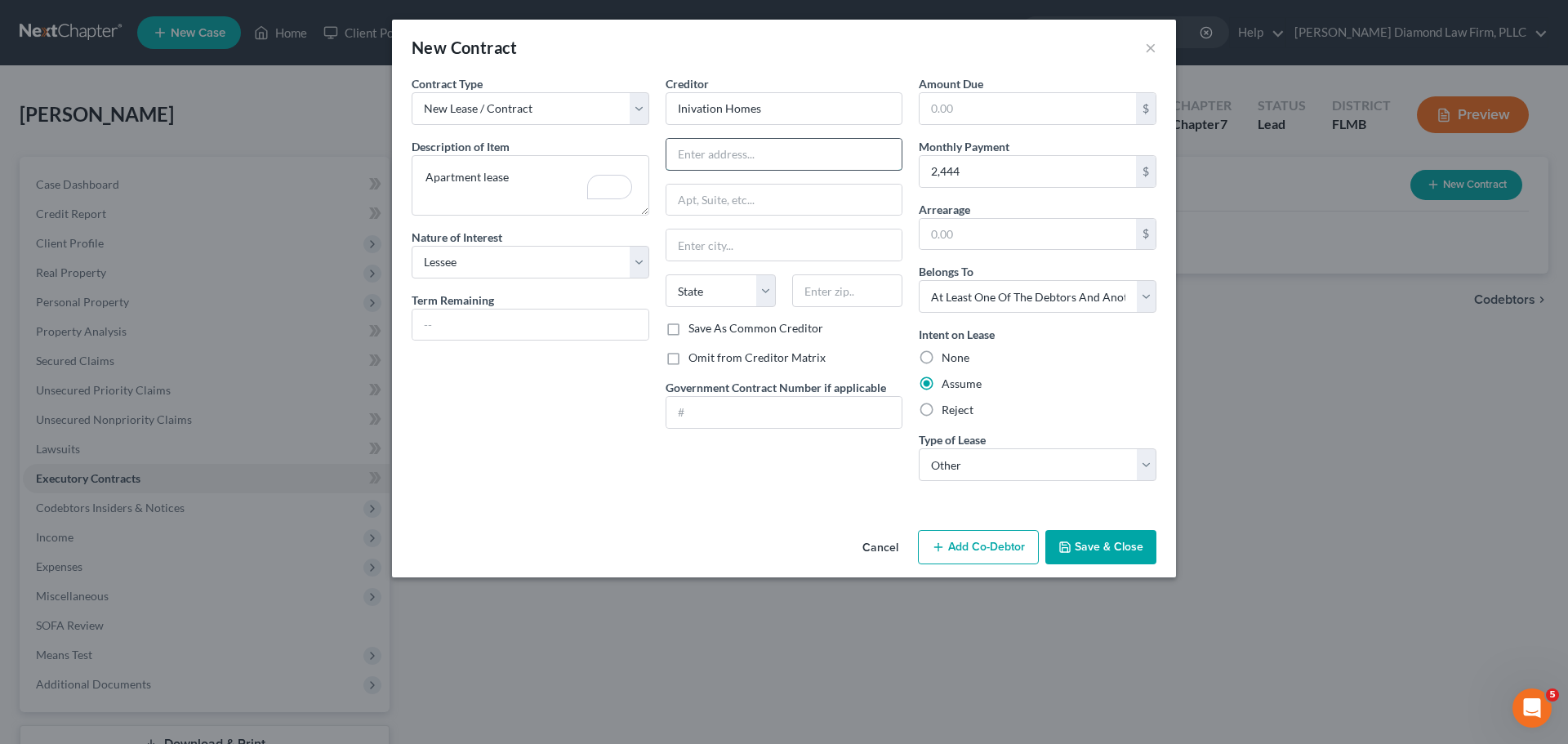
click at [756, 157] on input "text" at bounding box center [785, 154] width 236 height 31
type input "5310 Cypress Center Dr"
type input "Ste 105"
type input "Tampa"
select select "9"
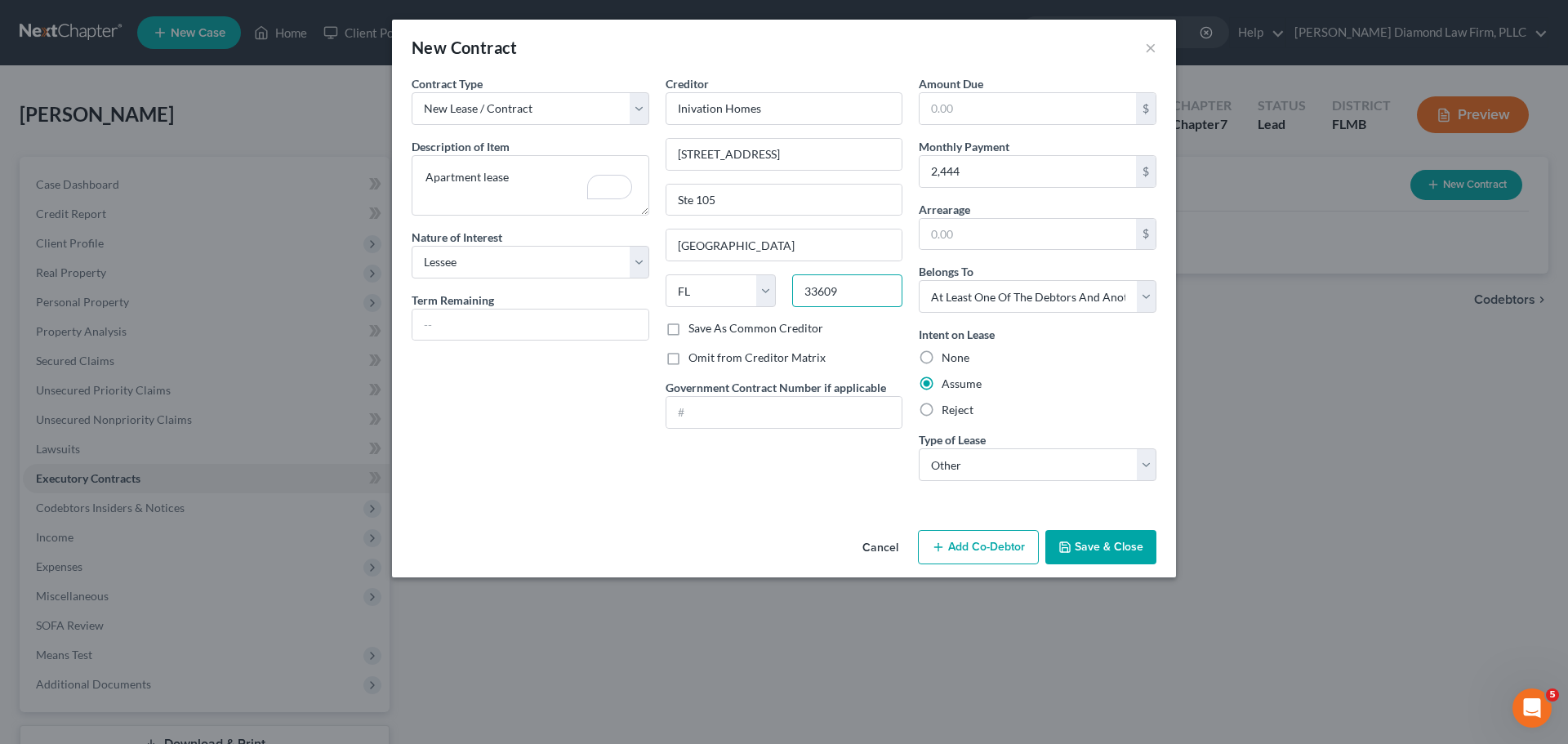
type input "33609"
click at [1093, 550] on button "Save & Close" at bounding box center [1101, 547] width 111 height 34
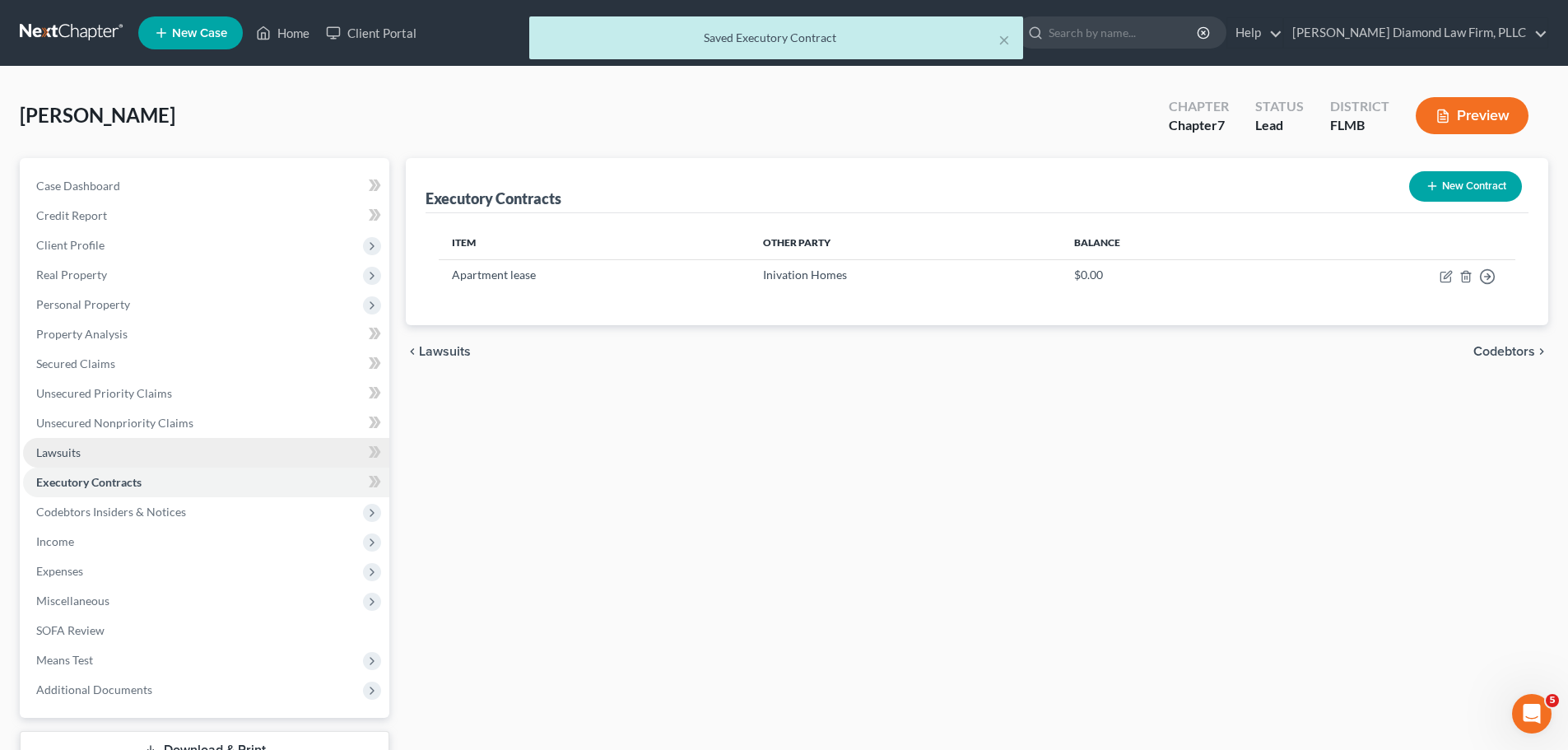
click at [96, 455] on link "Lawsuits" at bounding box center [206, 453] width 367 height 30
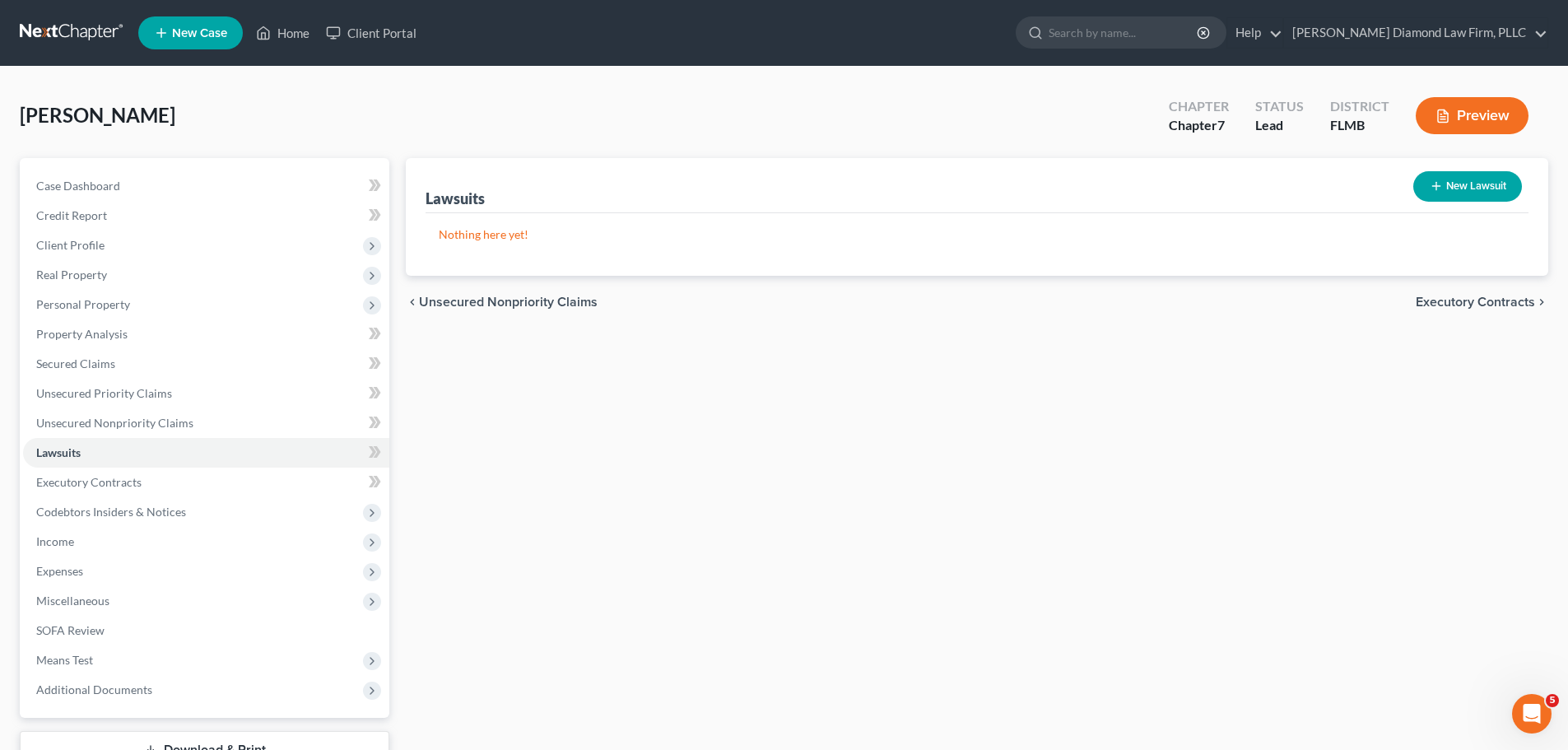
click at [1432, 186] on icon "button" at bounding box center [1436, 185] width 13 height 13
select select "0"
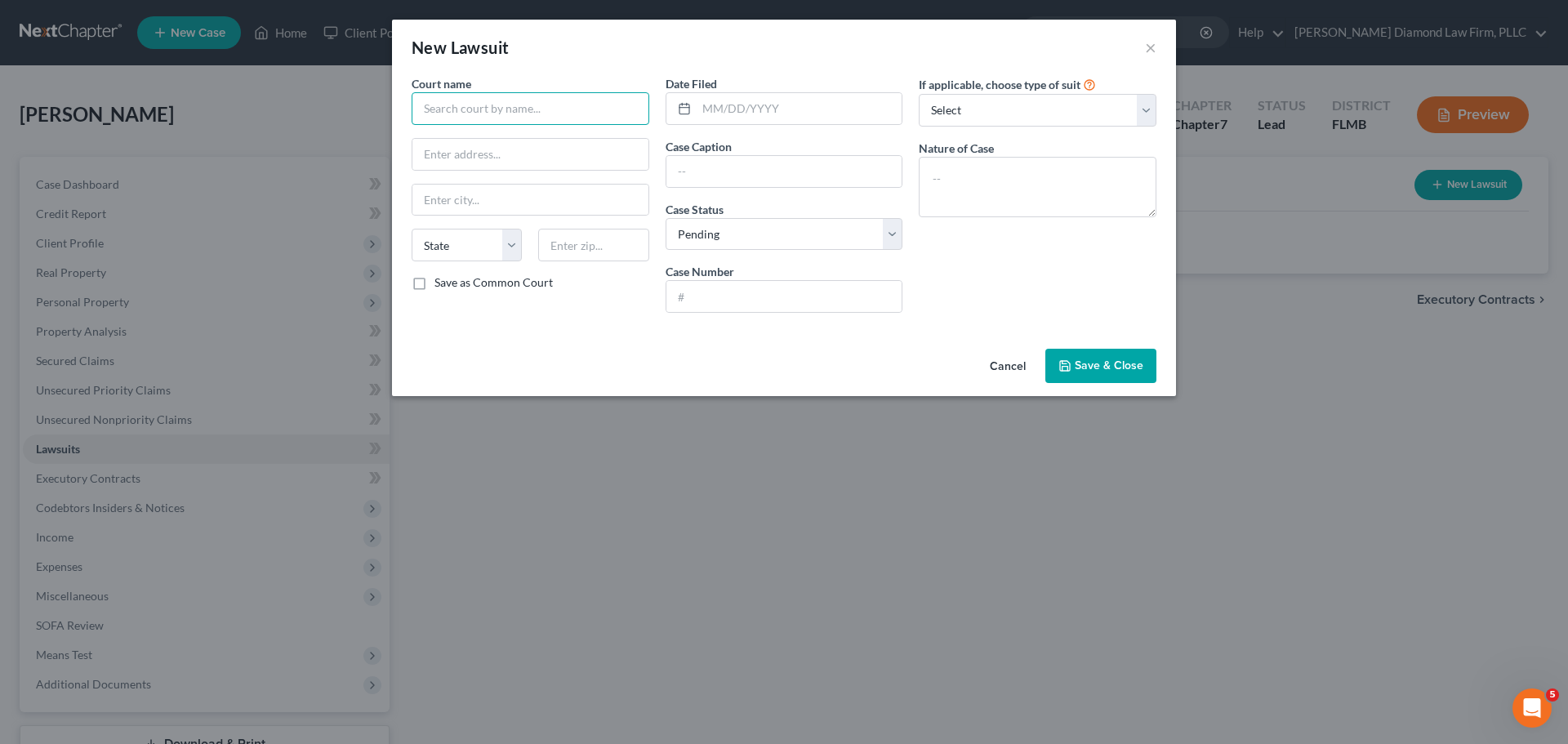
click at [530, 107] on input "text" at bounding box center [530, 108] width 237 height 32
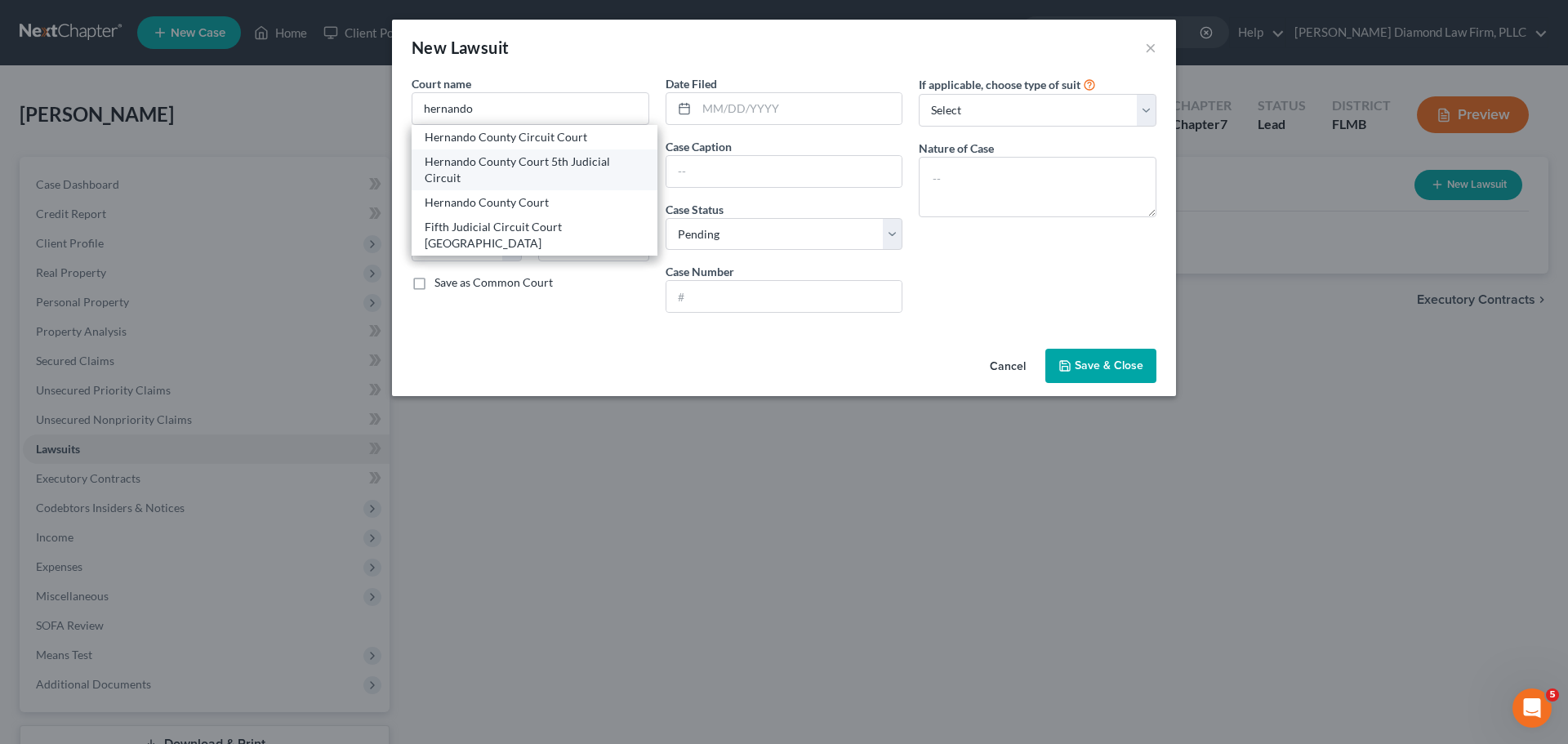
click at [558, 157] on div "Hernando County Court 5th Judicial Circuit" at bounding box center [534, 170] width 219 height 32
type input "Hernando County Court 5th Judicial Circuit"
type input "20 N. Main Street #362"
type input "Brooksville"
select select "9"
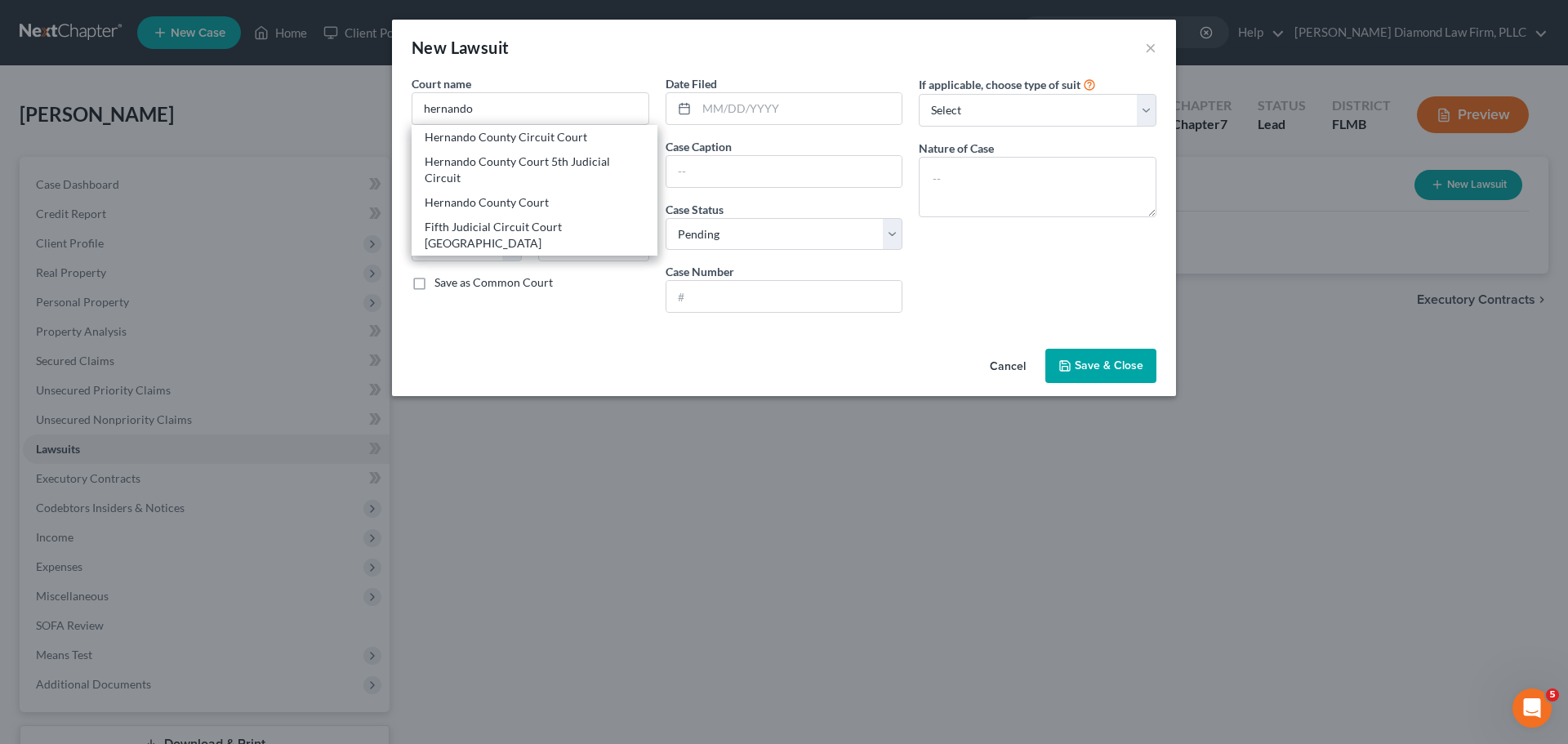
type input "34601"
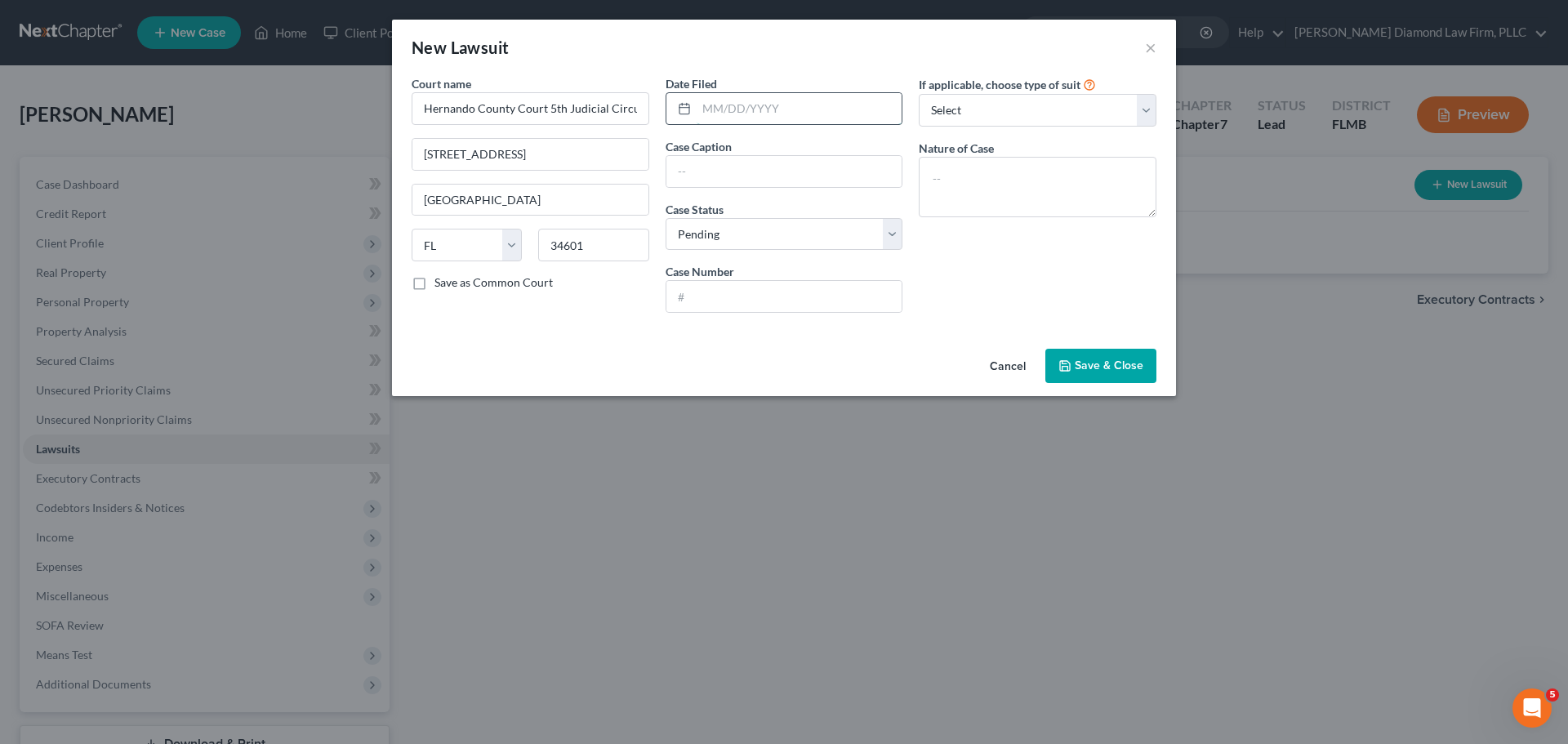
click at [770, 116] on input "text" at bounding box center [799, 108] width 206 height 31
type input "09/19/2024"
click at [773, 169] on input "text" at bounding box center [785, 171] width 236 height 31
type input "Midland Credit Management Inc Vs. Daniel Quinones"
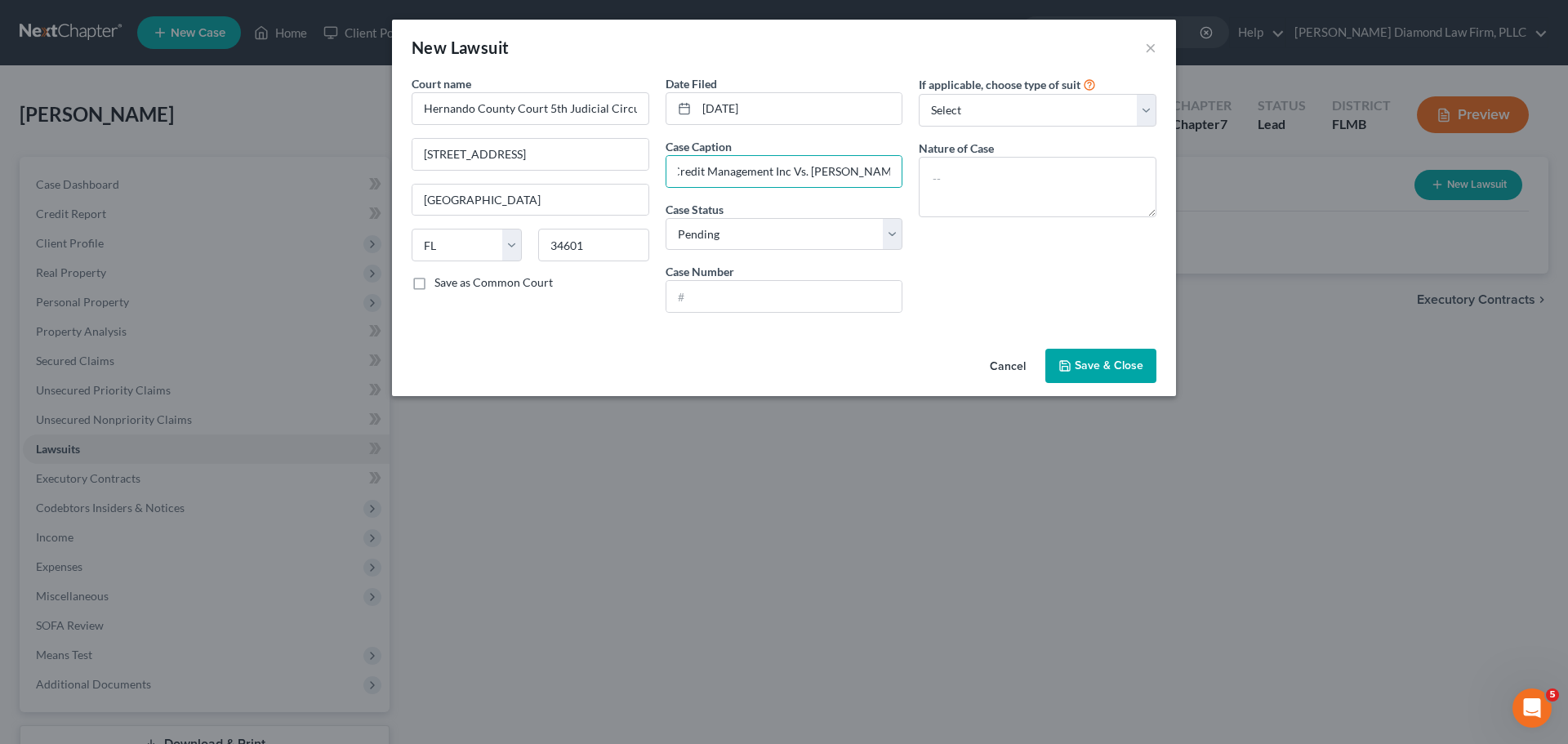
click at [1038, 129] on div "If applicable, choose type of suit Select Repossession Garnishment Foreclosure …" at bounding box center [1038, 200] width 254 height 251
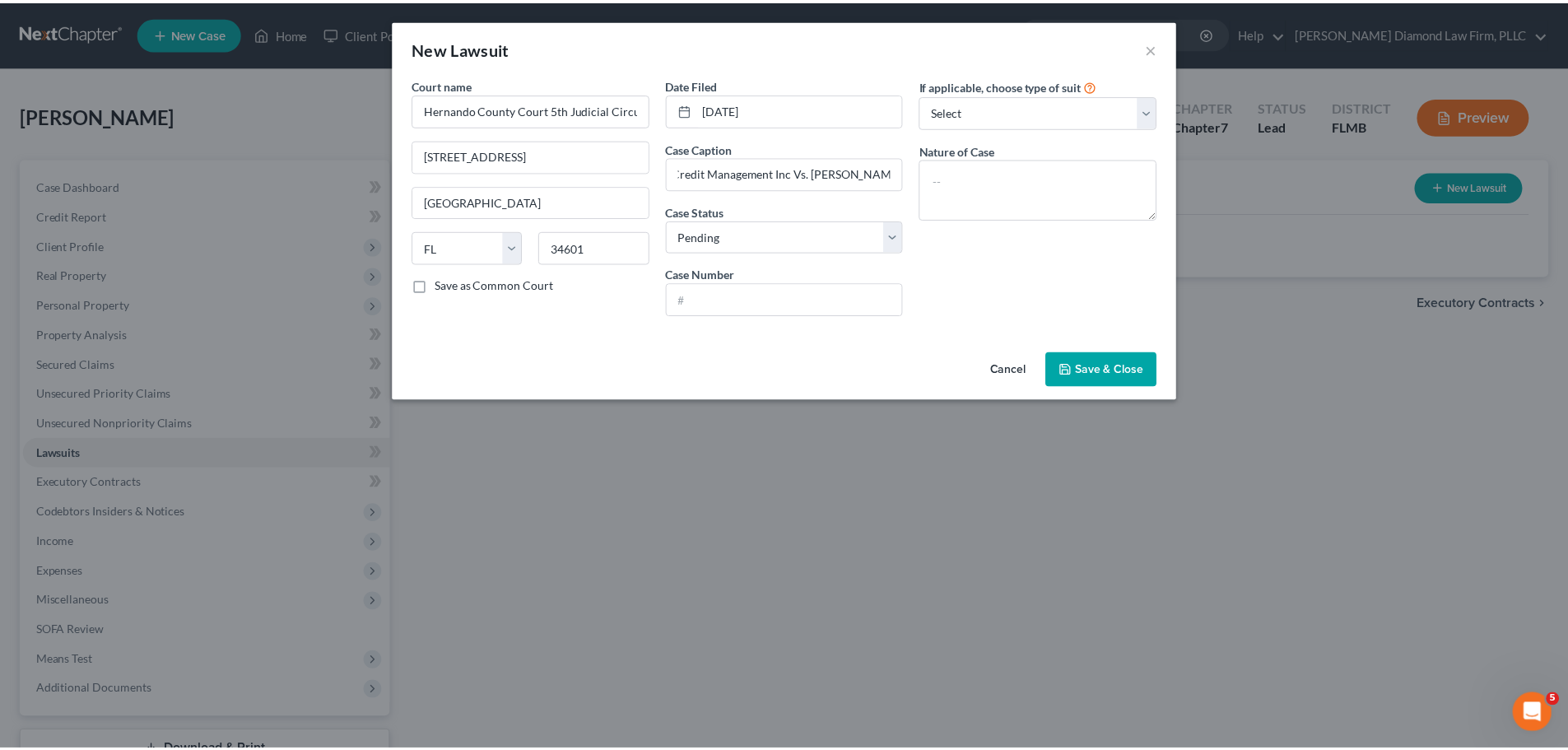
scroll to position [0, 0]
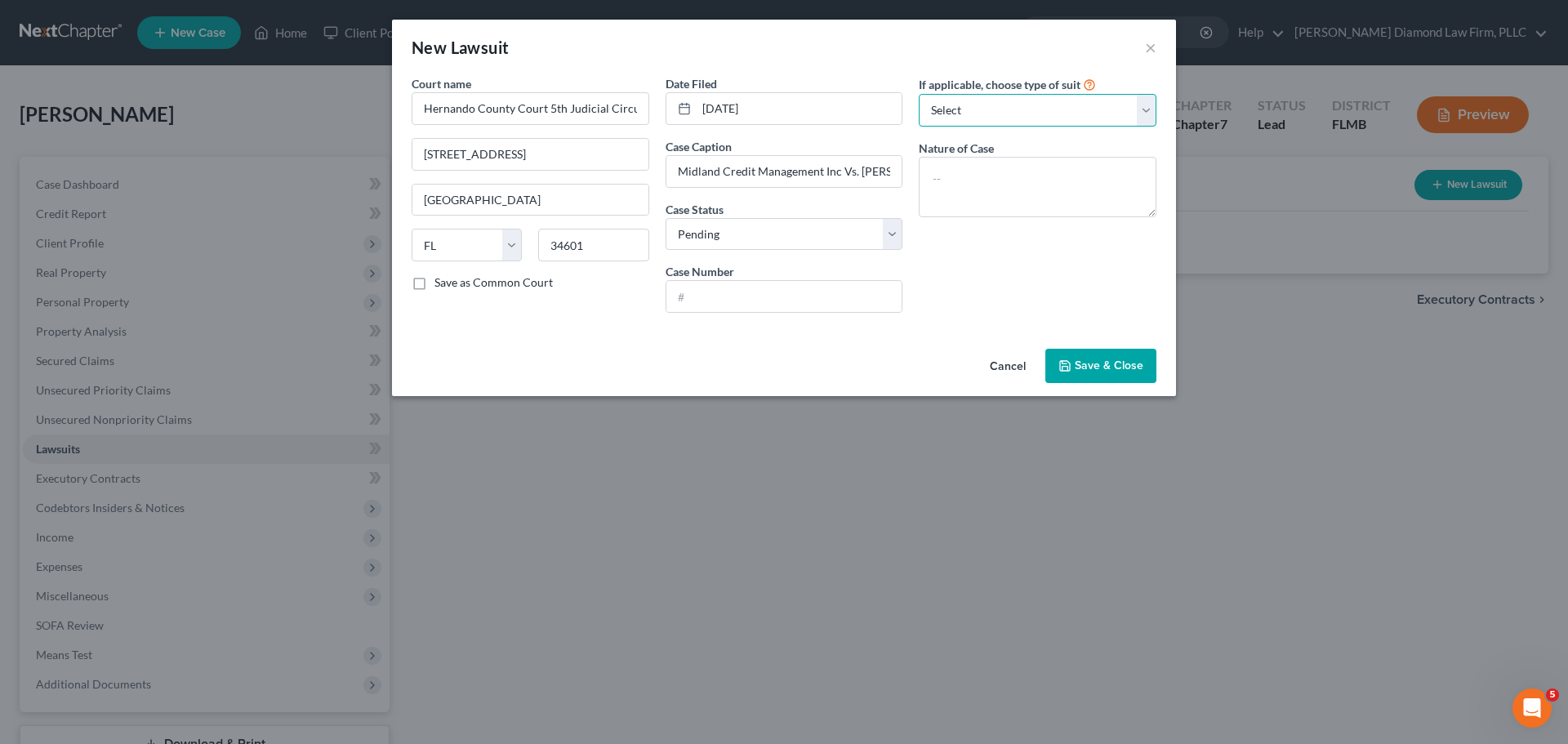
click at [1036, 119] on select "Select Repossession Garnishment Foreclosure Attached, Seized, Or Levied Other" at bounding box center [1037, 110] width 237 height 32
select select "4"
click at [918, 94] on select "Select Repossession Garnishment Foreclosure Attached, Seized, Or Levied Other" at bounding box center [1037, 110] width 237 height 32
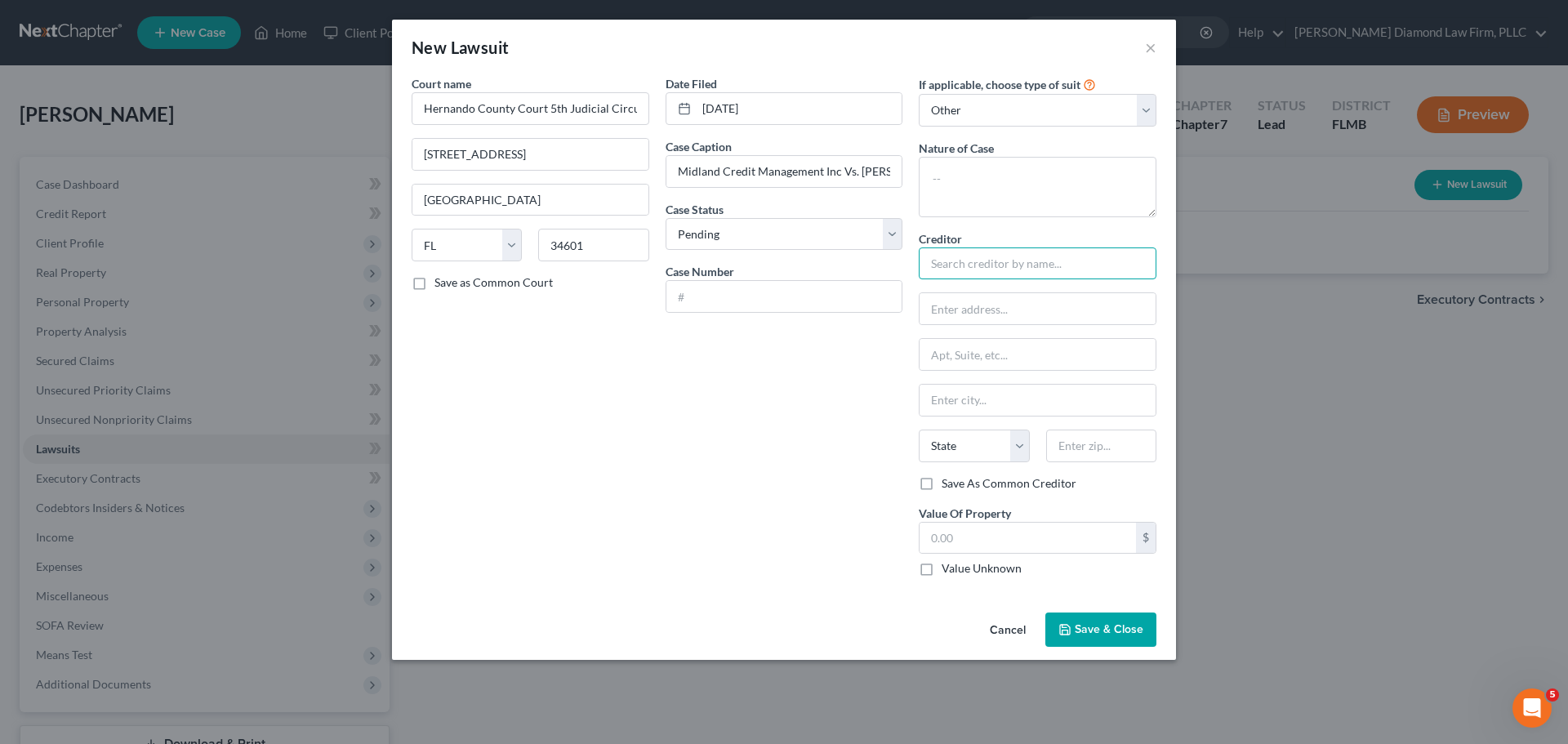
click at [961, 265] on input "text" at bounding box center [1037, 263] width 237 height 32
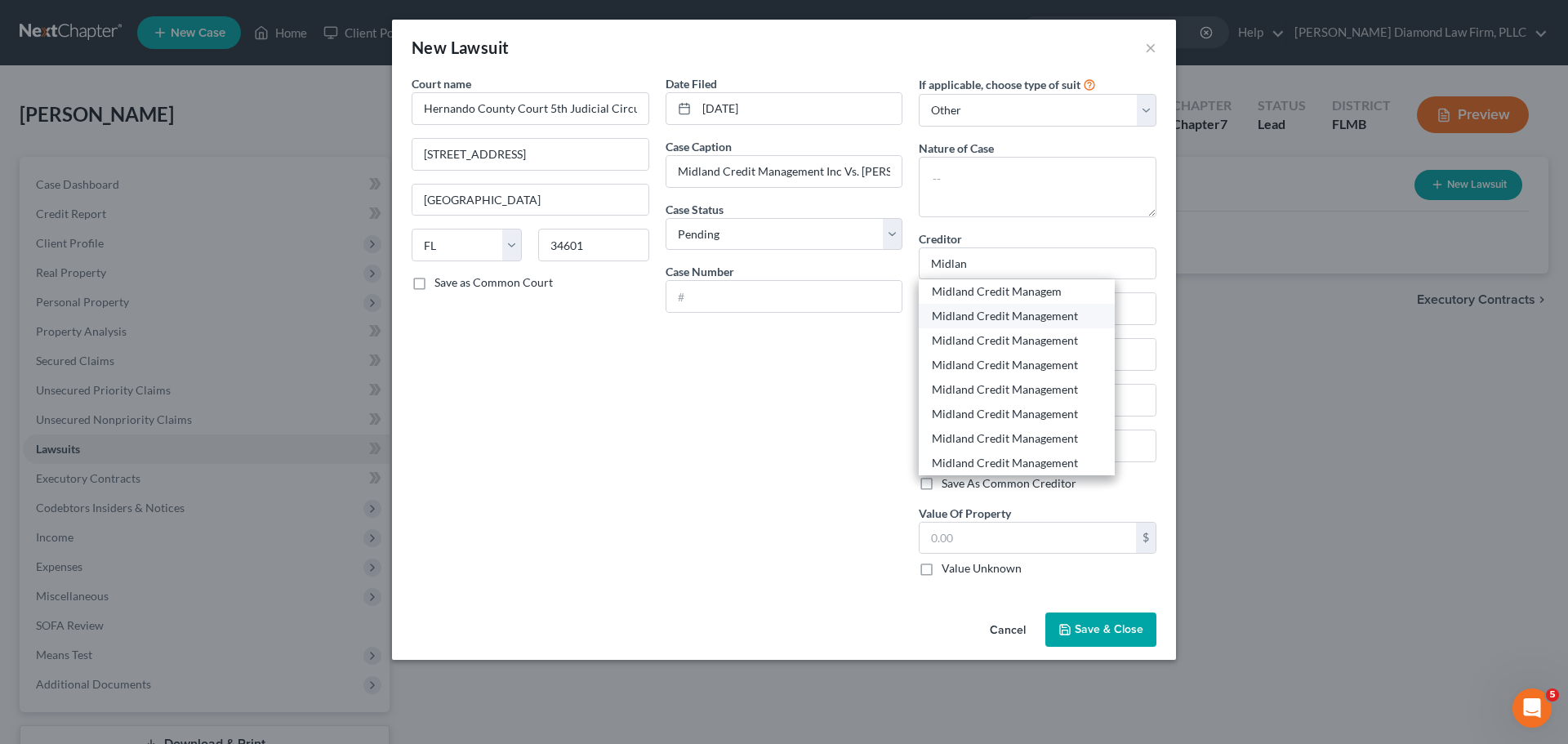
click at [996, 315] on div "Midland Credit Management" at bounding box center [1017, 316] width 170 height 16
type input "Midland Credit Management"
type input "PO Box 301030"
type input "Los Angeles"
select select "4"
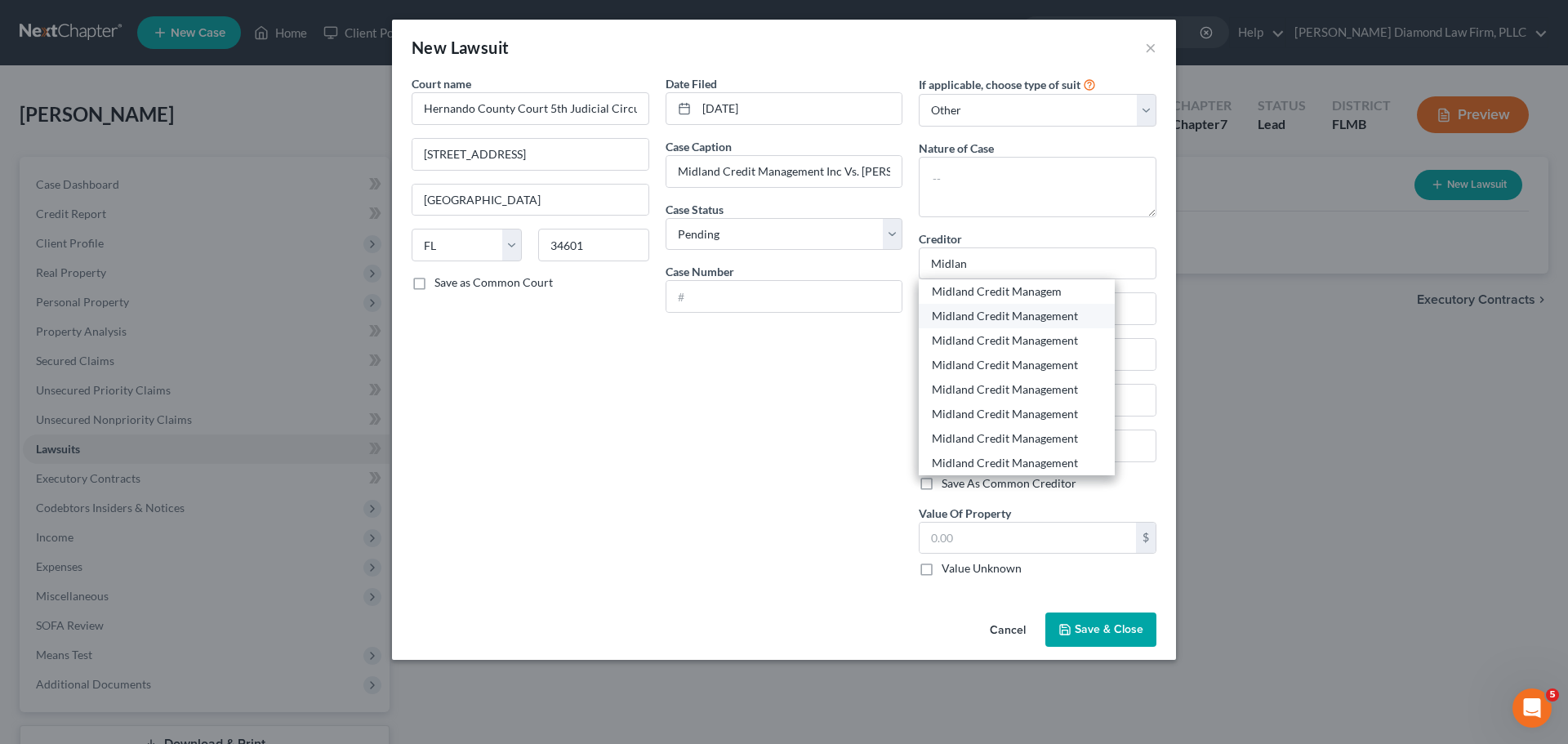
type input "90030"
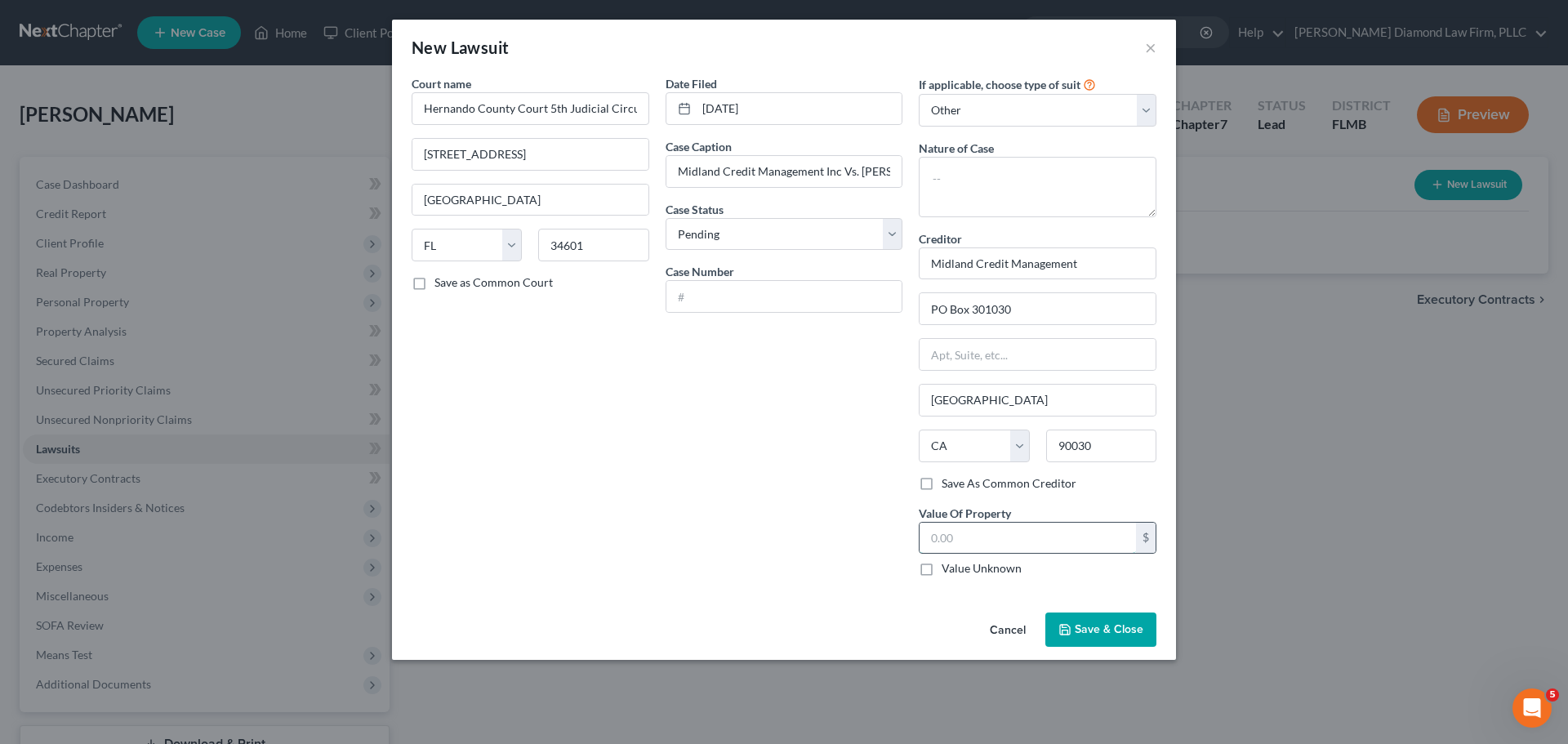
click at [1041, 546] on input "text" at bounding box center [1028, 537] width 217 height 31
type input "1,075.17"
click at [997, 106] on select "Select Repossession Garnishment Foreclosure Attached, Seized, Or Levied Other" at bounding box center [1037, 110] width 237 height 32
click at [1010, 171] on textarea at bounding box center [1037, 187] width 237 height 60
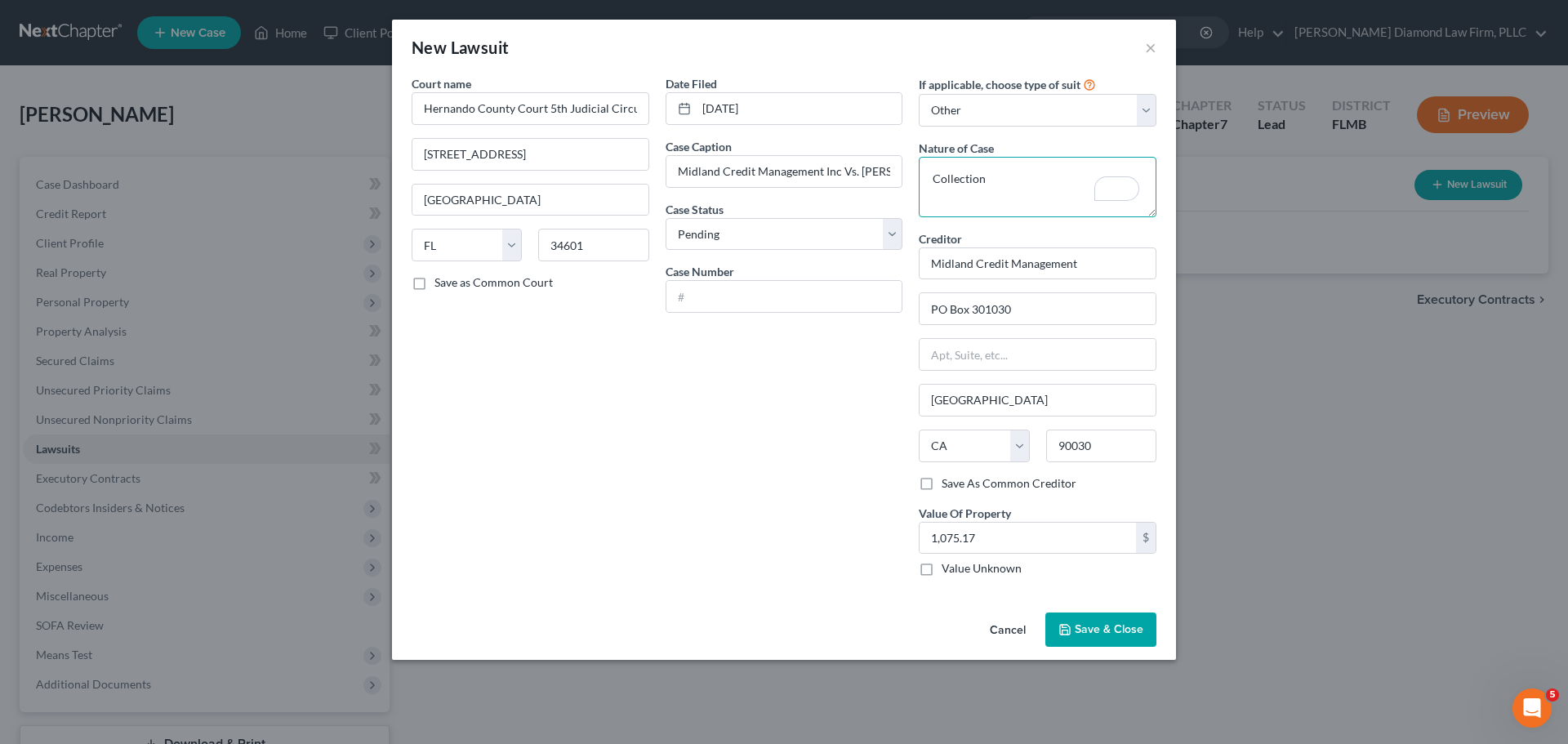
type textarea "Collection"
click at [783, 302] on input "text" at bounding box center [785, 296] width 236 height 31
paste input "272024SC002790SCAXMX"
type input "272024SC002790SCAXMX"
click at [751, 233] on select "Select Pending On Appeal Concluded" at bounding box center [784, 234] width 237 height 32
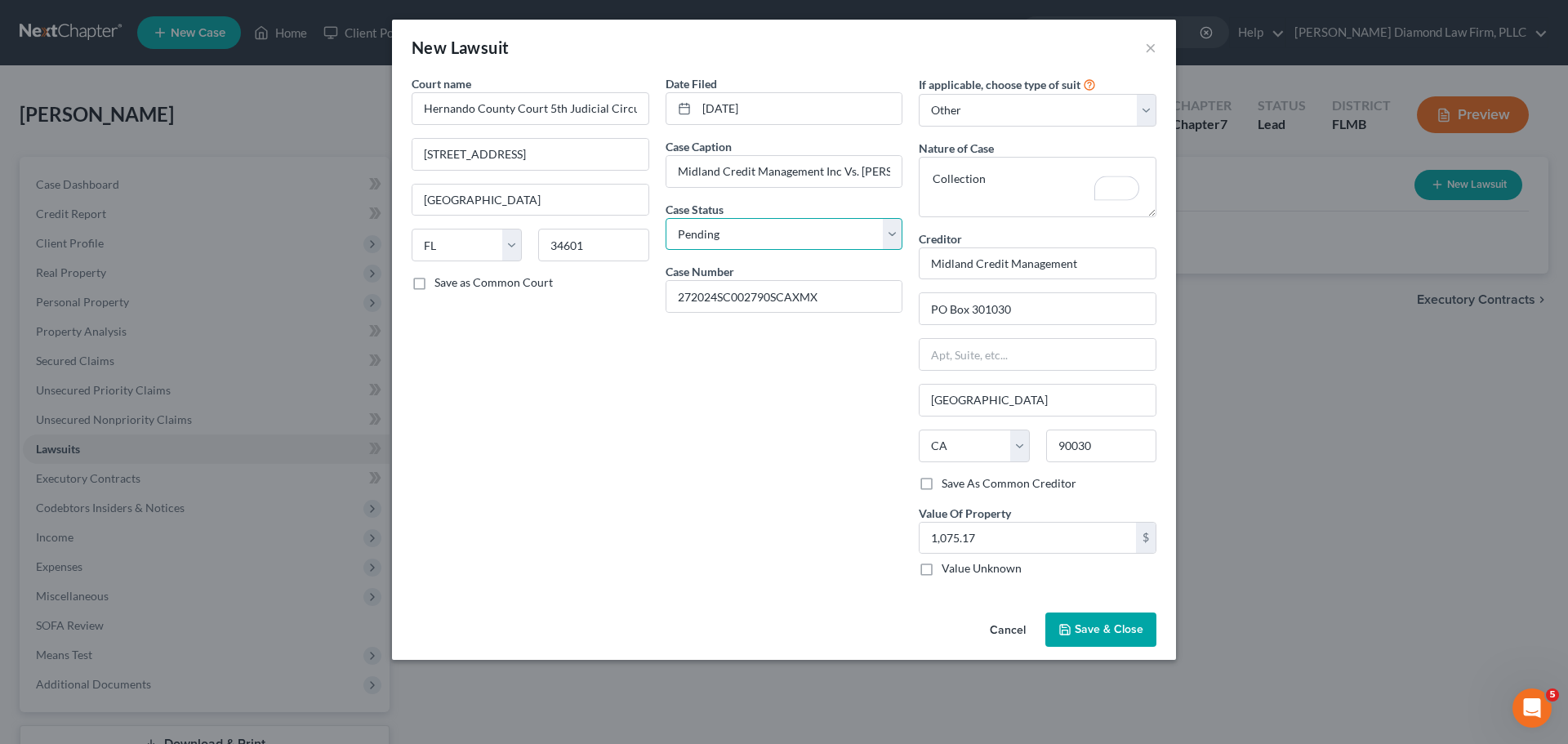
select select "2"
click at [666, 218] on select "Select Pending On Appeal Concluded" at bounding box center [784, 234] width 237 height 32
click at [1104, 629] on span "Save & Close" at bounding box center [1109, 629] width 69 height 14
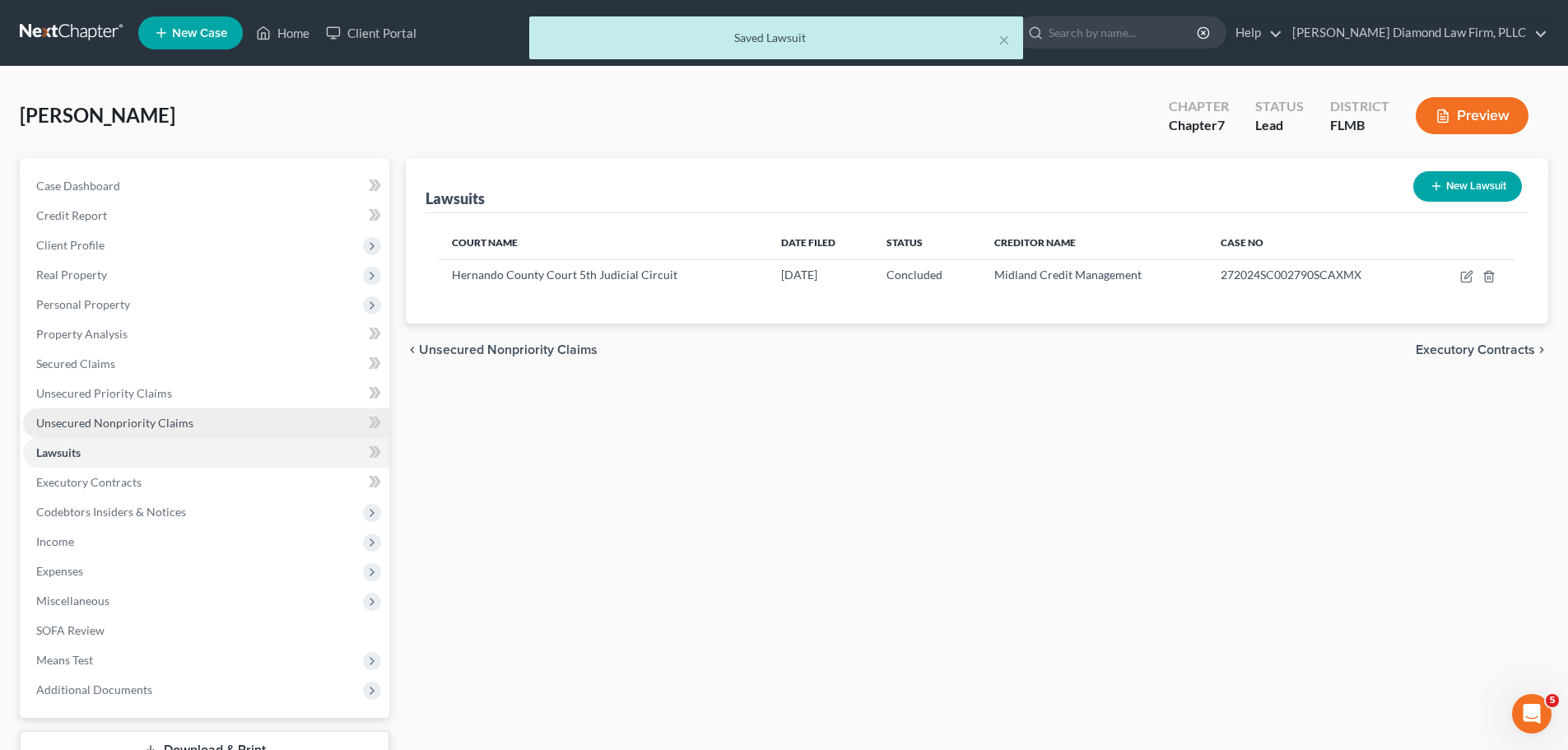
click at [130, 412] on link "Unsecured Nonpriority Claims" at bounding box center [206, 423] width 367 height 30
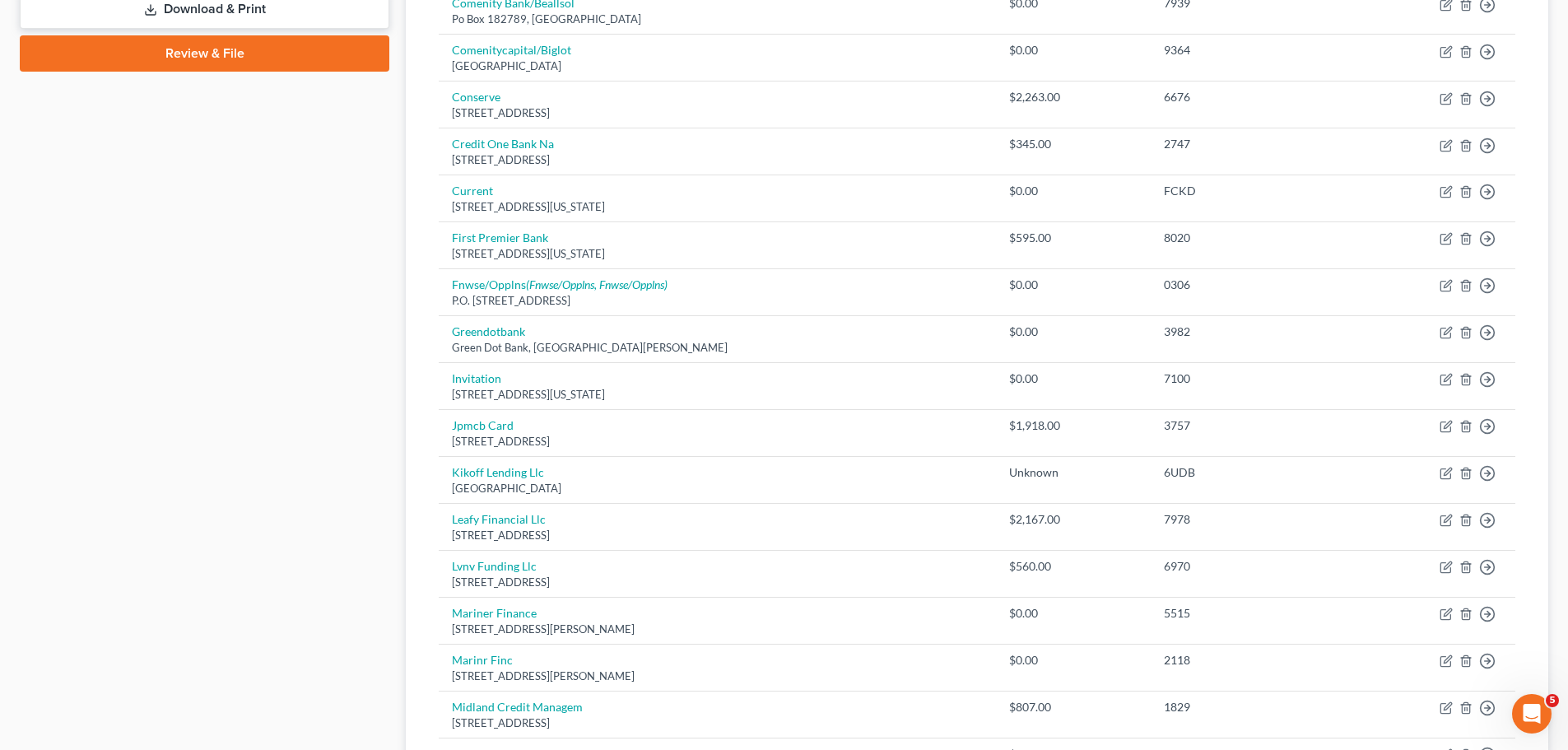
scroll to position [247, 0]
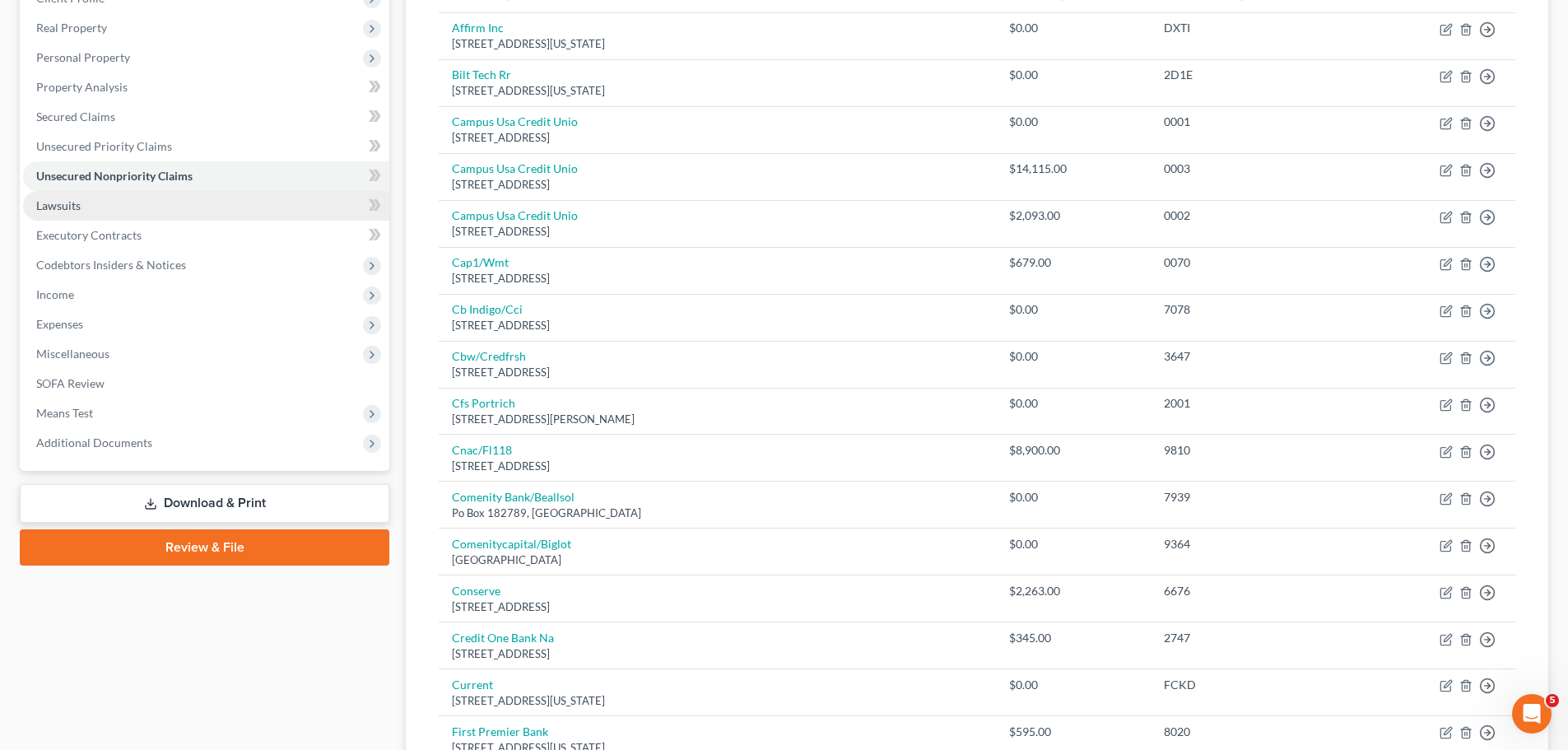
click at [97, 212] on link "Lawsuits" at bounding box center [206, 205] width 367 height 30
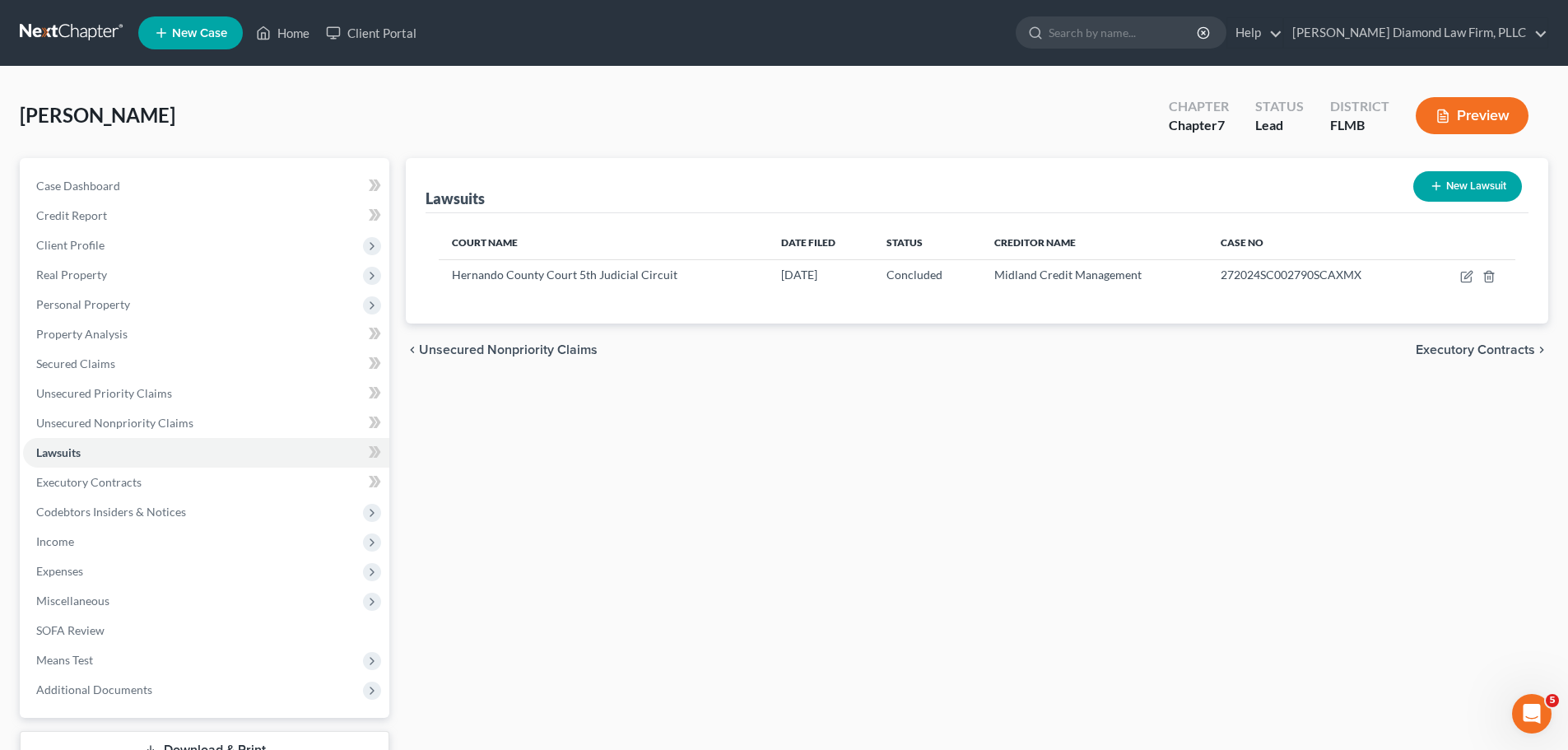
click at [1423, 196] on button "New Lawsuit" at bounding box center [1467, 185] width 108 height 30
select select "0"
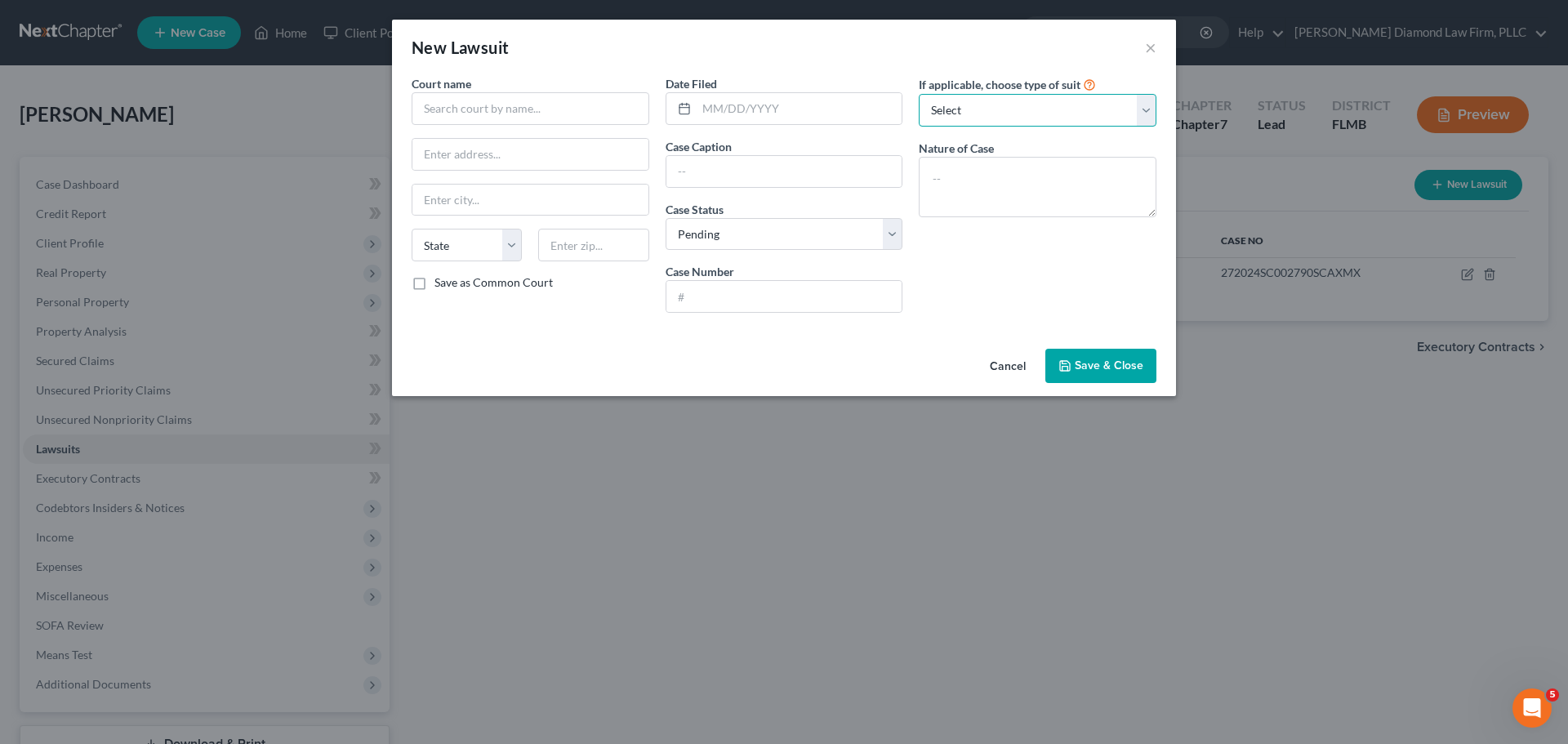
click at [1002, 106] on select "Select Repossession Garnishment Foreclosure Attached, Seized, Or Levied Other" at bounding box center [1037, 110] width 237 height 32
select select "1"
click at [918, 94] on select "Select Repossession Garnishment Foreclosure Attached, Seized, Or Levied Other" at bounding box center [1037, 110] width 237 height 32
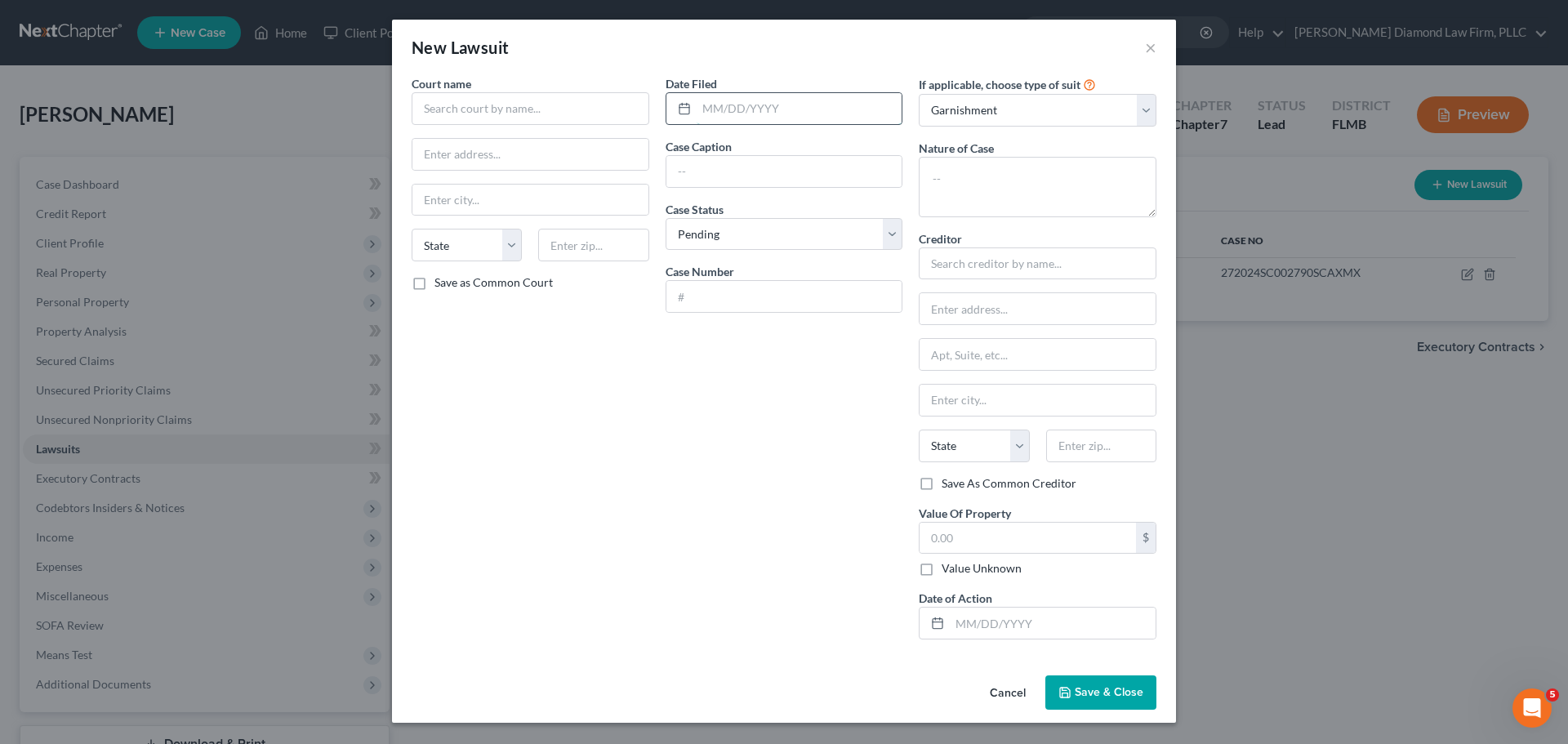
click at [733, 96] on input "text" at bounding box center [799, 108] width 206 height 31
paste input "07/13/2022"
type input "07/13/2022"
click at [783, 179] on input "text" at bounding box center [785, 171] width 236 height 31
paste input "272022CA000671CAAXMX"
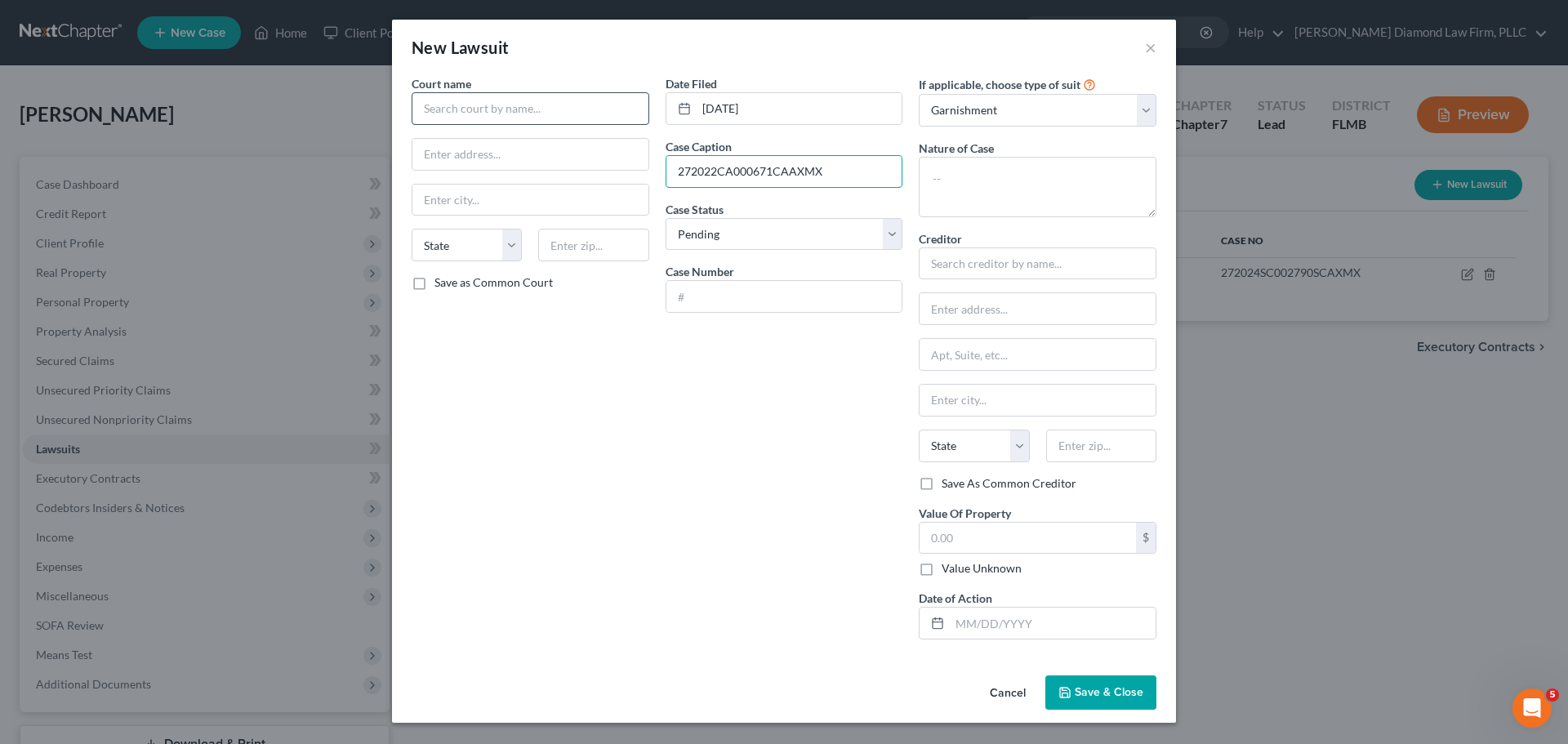
type input "272022CA000671CAAXMX"
click at [519, 103] on input "text" at bounding box center [530, 108] width 237 height 32
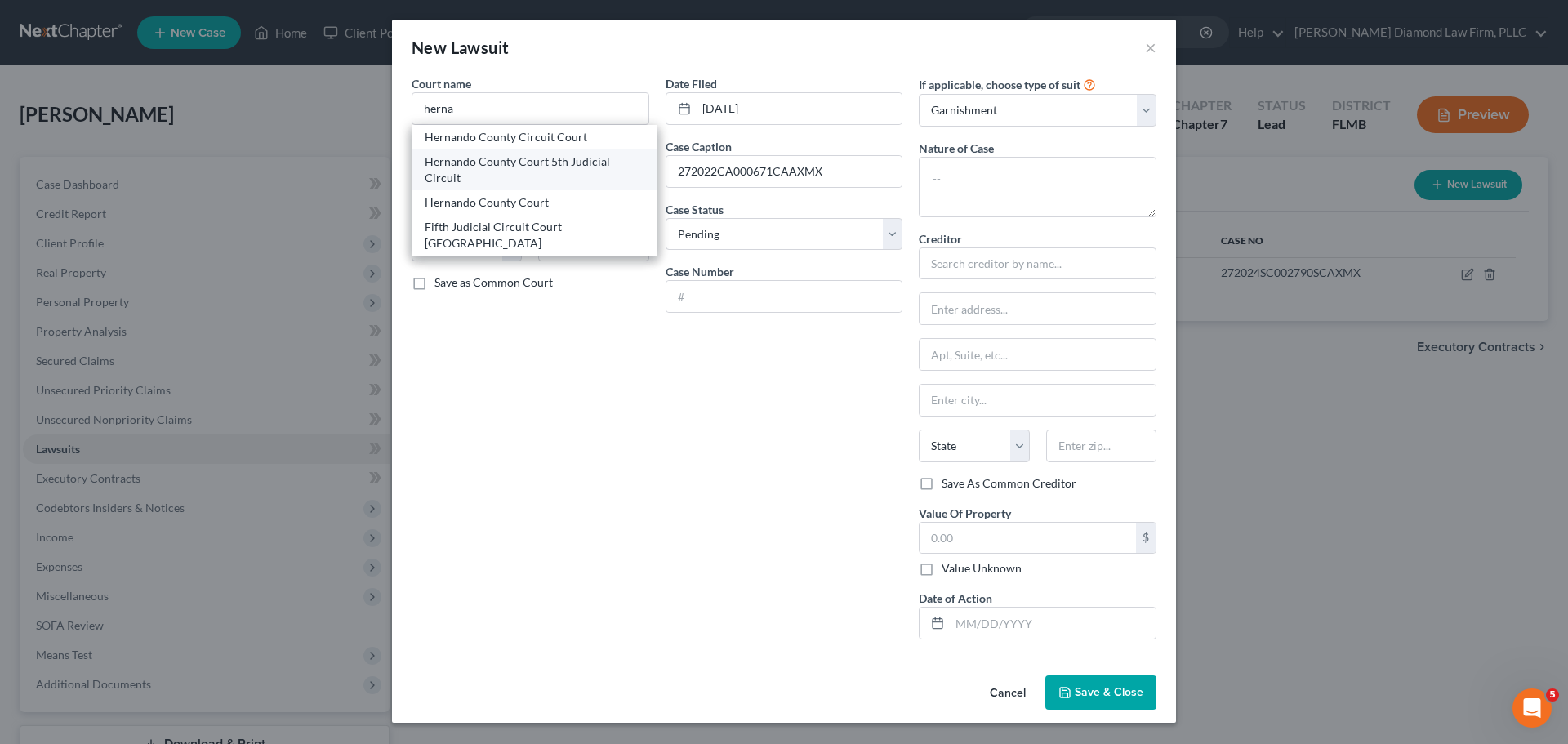
click at [531, 161] on div "Hernando County Court 5th Judicial Circuit" at bounding box center [534, 170] width 219 height 32
type input "Hernando County Court 5th Judicial Circuit"
type input "20 N. Main Street #362"
type input "Brooksville"
select select "9"
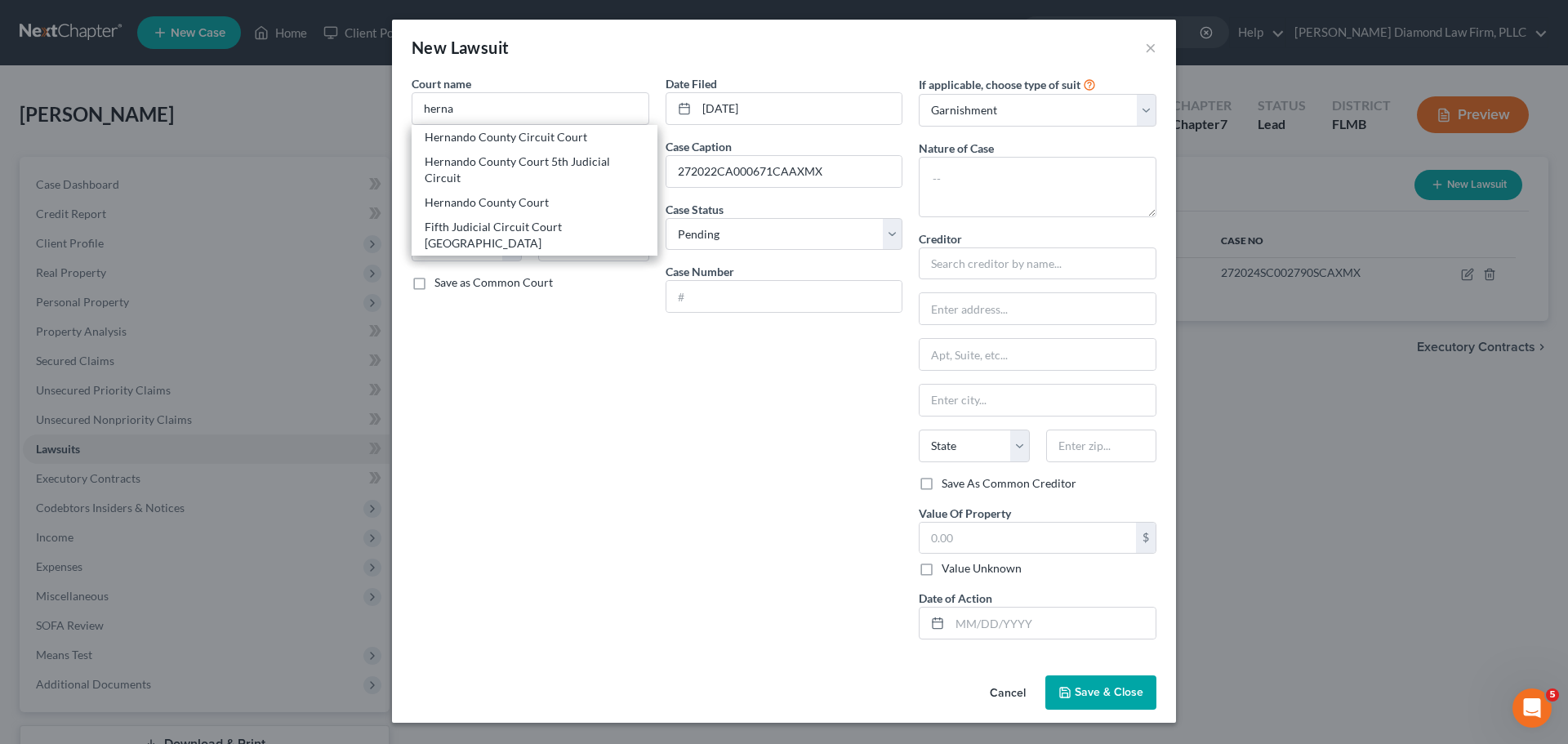
type input "34601"
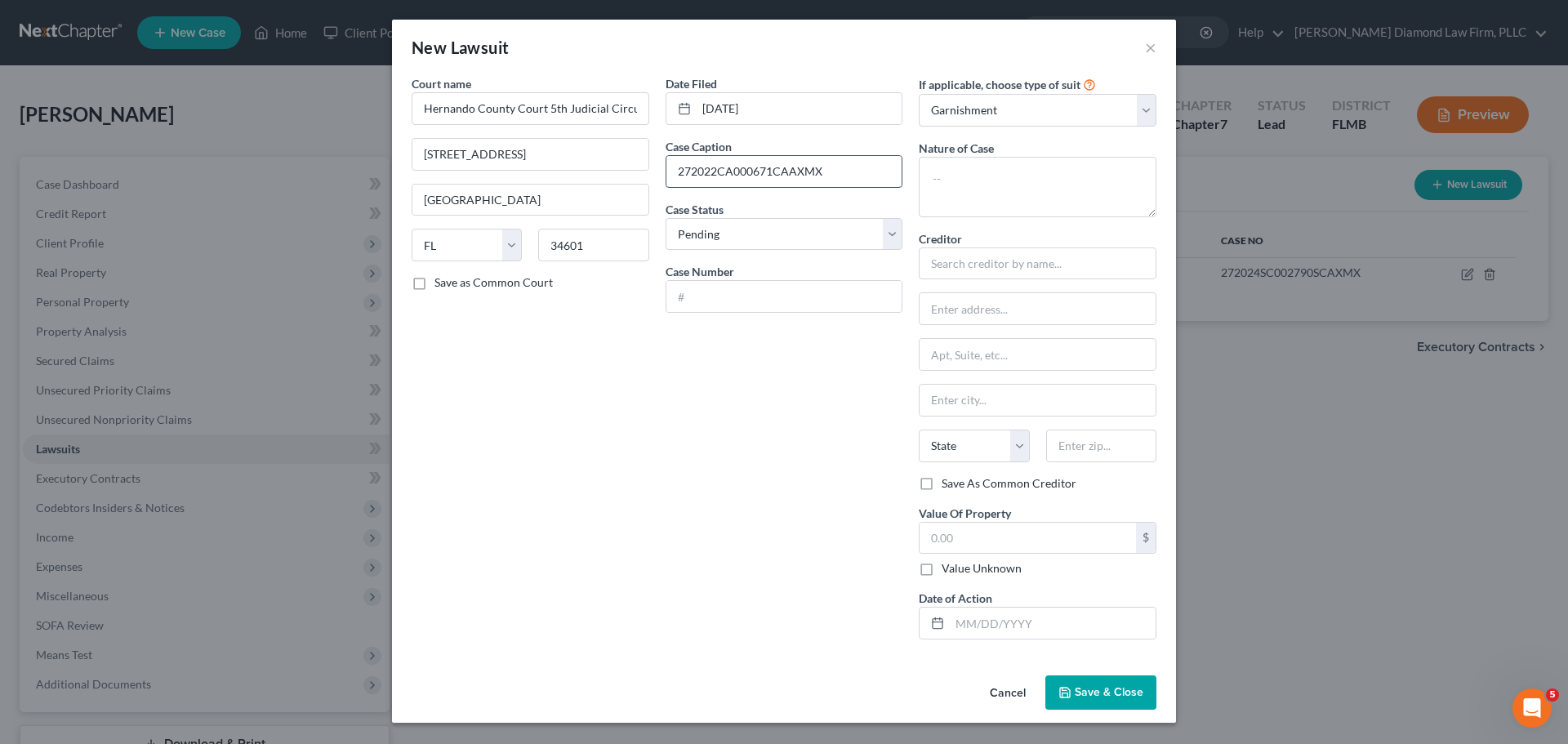
drag, startPoint x: 826, startPoint y: 169, endPoint x: 671, endPoint y: 167, distance: 155.0
click at [671, 167] on input "272022CA000671CAAXMX" at bounding box center [785, 171] width 236 height 31
click at [715, 297] on input "text" at bounding box center [785, 296] width 236 height 31
paste input "272022CA000671CAAXMX"
type input "272022CA000671CAAXMX"
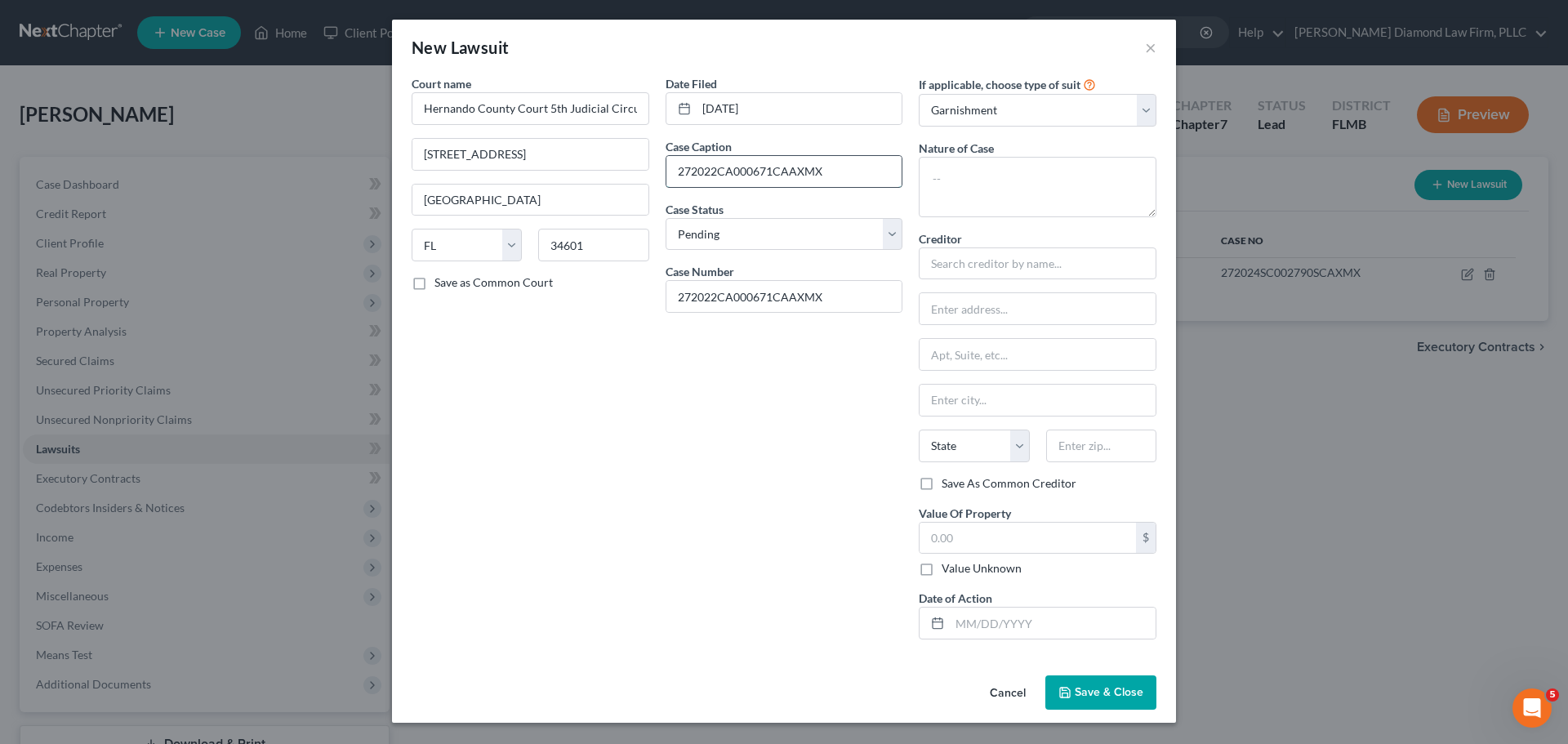
drag, startPoint x: 850, startPoint y: 173, endPoint x: 672, endPoint y: 174, distance: 178.0
click at [672, 174] on input "272022CA000671CAAXMX" at bounding box center [785, 171] width 236 height 31
click at [954, 201] on textarea at bounding box center [1037, 187] width 237 height 60
type textarea "Garnishment"
click at [730, 174] on input "text" at bounding box center [785, 171] width 236 height 31
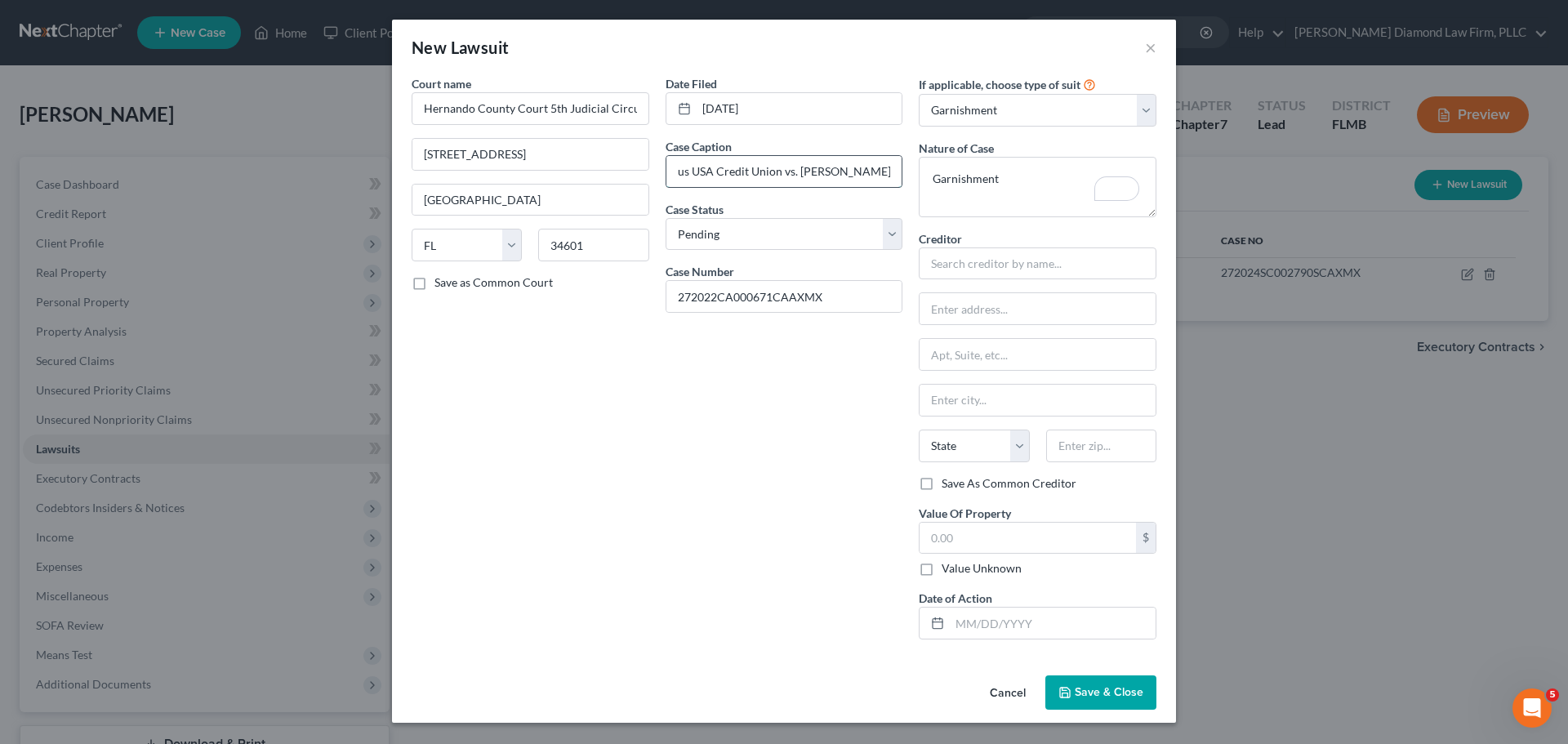
scroll to position [0, 39]
type input "Campus USA Credit Union vs. Daniel Lee Quinones"
click at [1055, 263] on input "text" at bounding box center [1037, 263] width 237 height 32
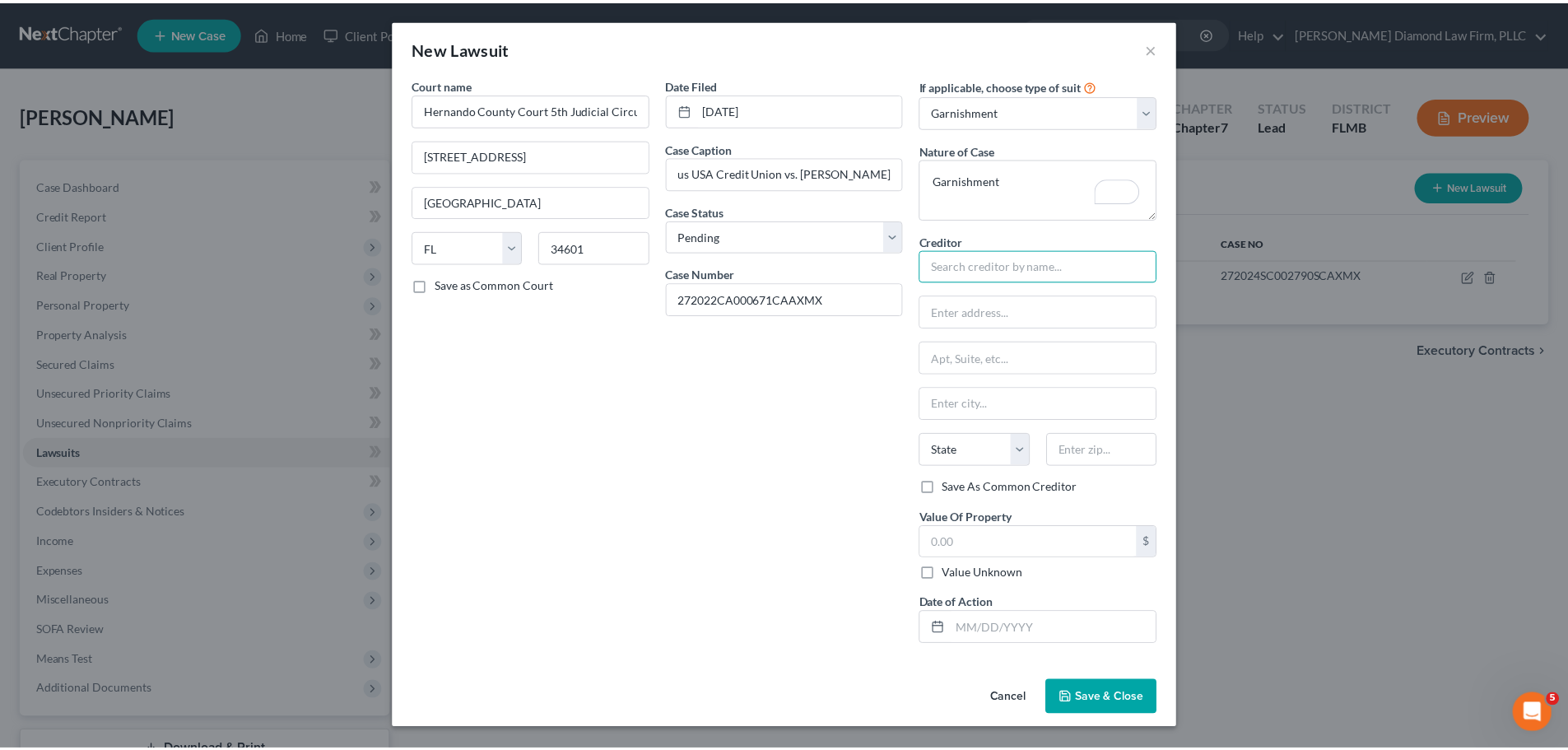
scroll to position [0, 0]
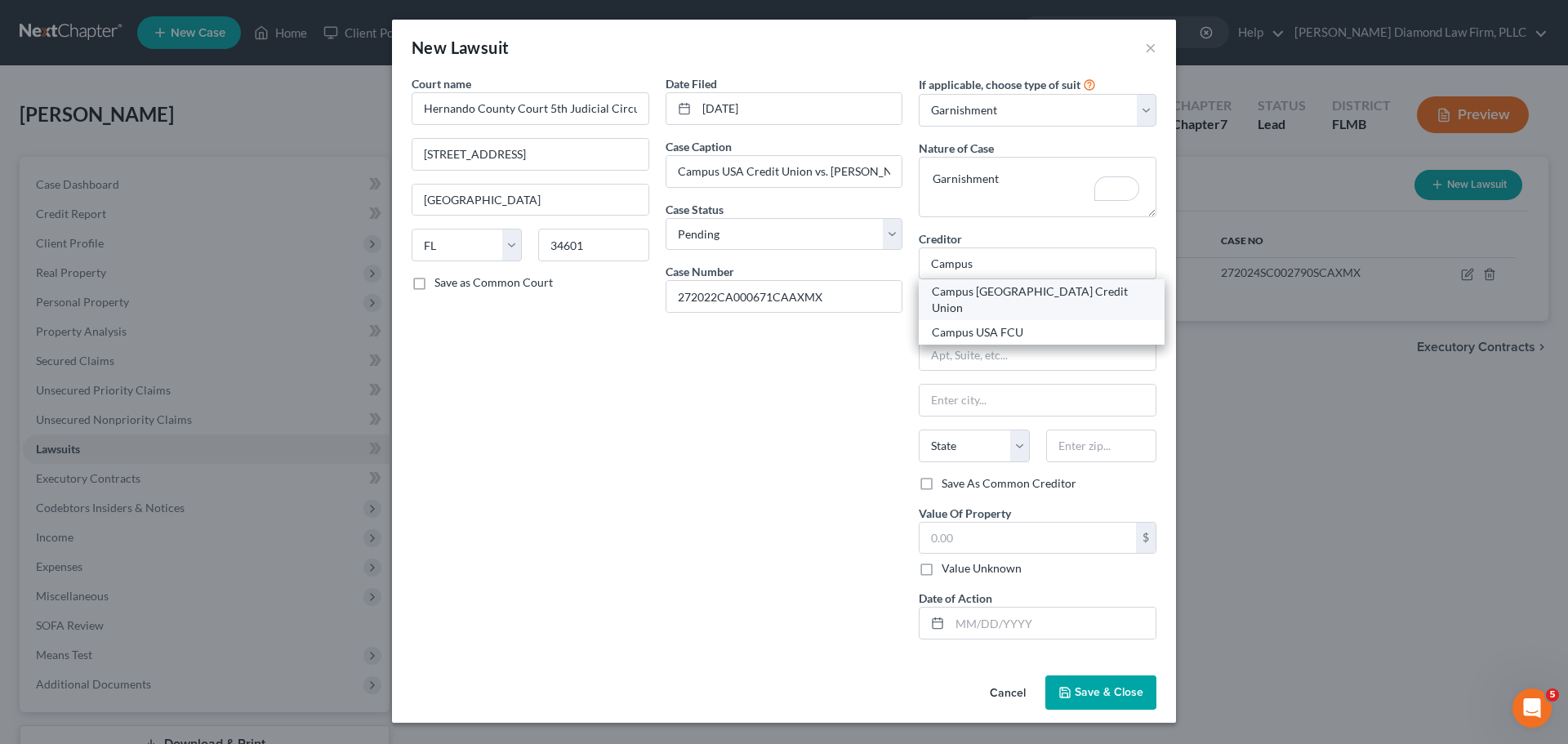
click at [1035, 299] on div "Campus USA Credit Union" at bounding box center [1041, 299] width 219 height 32
type input "Campus USA Credit Union"
type input "PO Box 147029"
type input "Gainesville"
select select "9"
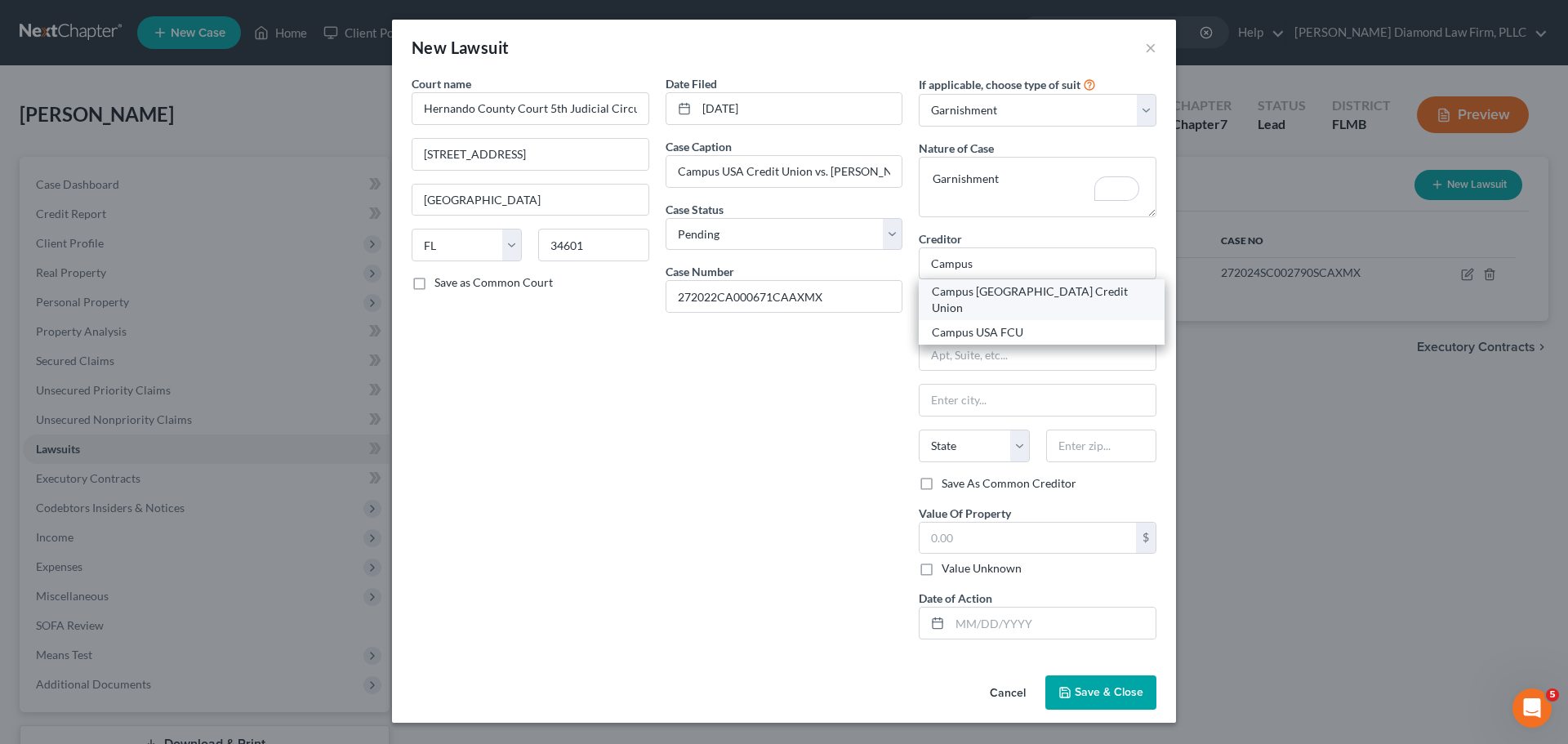
type input "32614"
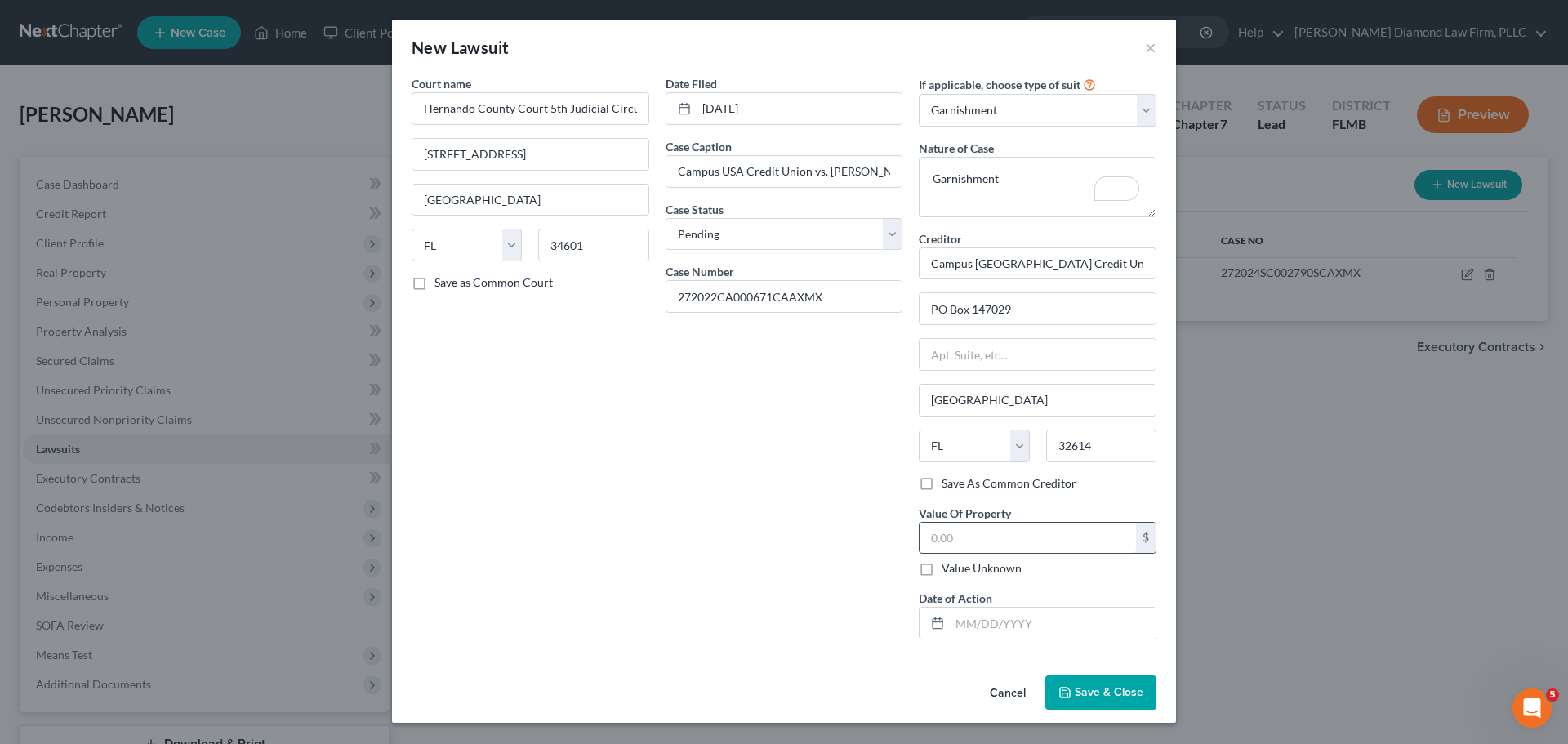
click at [1008, 541] on input "text" at bounding box center [1028, 537] width 217 height 31
type input "18,334"
click at [973, 638] on input "text" at bounding box center [1053, 622] width 206 height 31
type input "05/07/2025"
click at [1123, 680] on button "Save & Close" at bounding box center [1101, 693] width 111 height 34
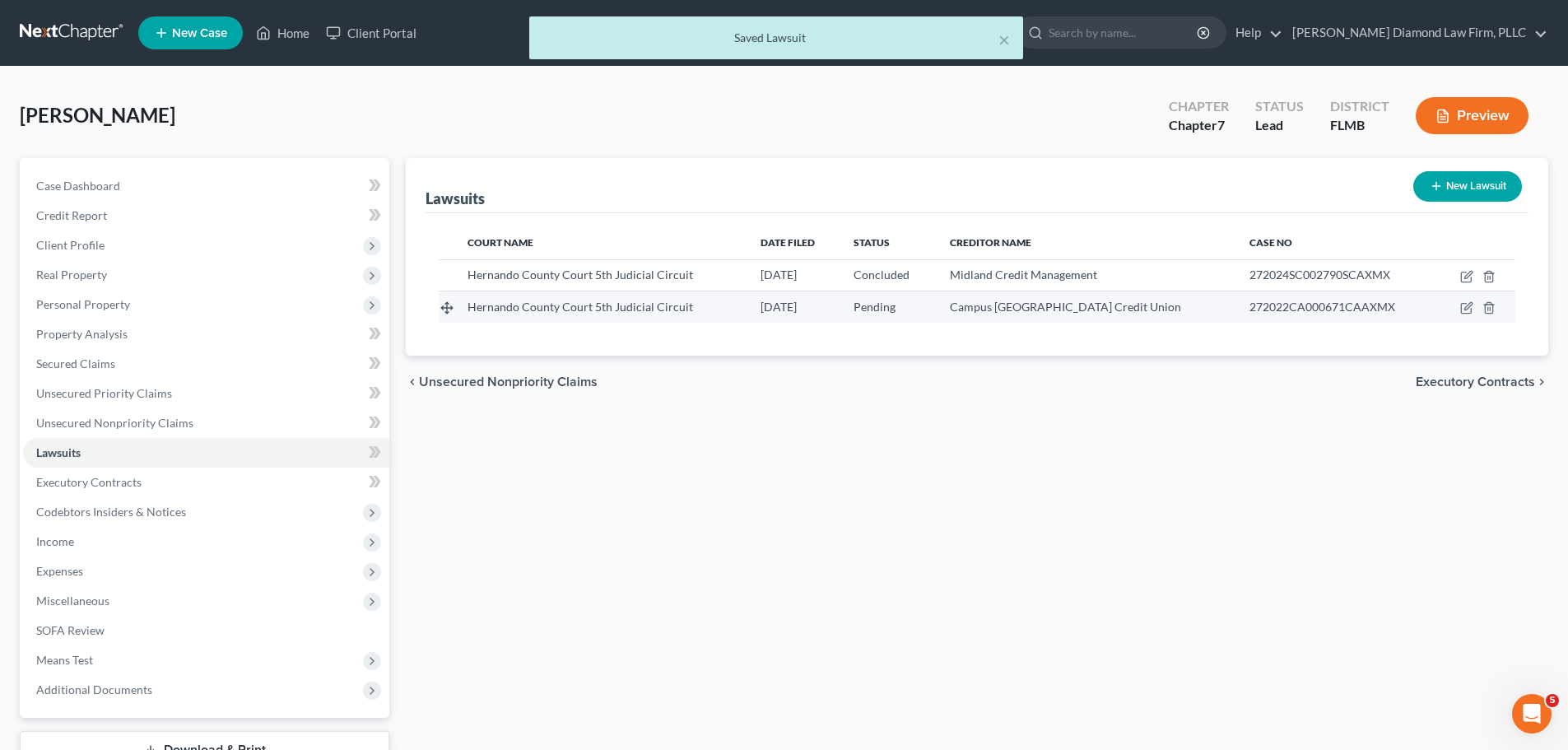
click at [1460, 303] on td at bounding box center [1476, 306] width 80 height 31
click at [1462, 304] on icon "button" at bounding box center [1466, 308] width 10 height 10
select select "9"
select select "0"
select select "1"
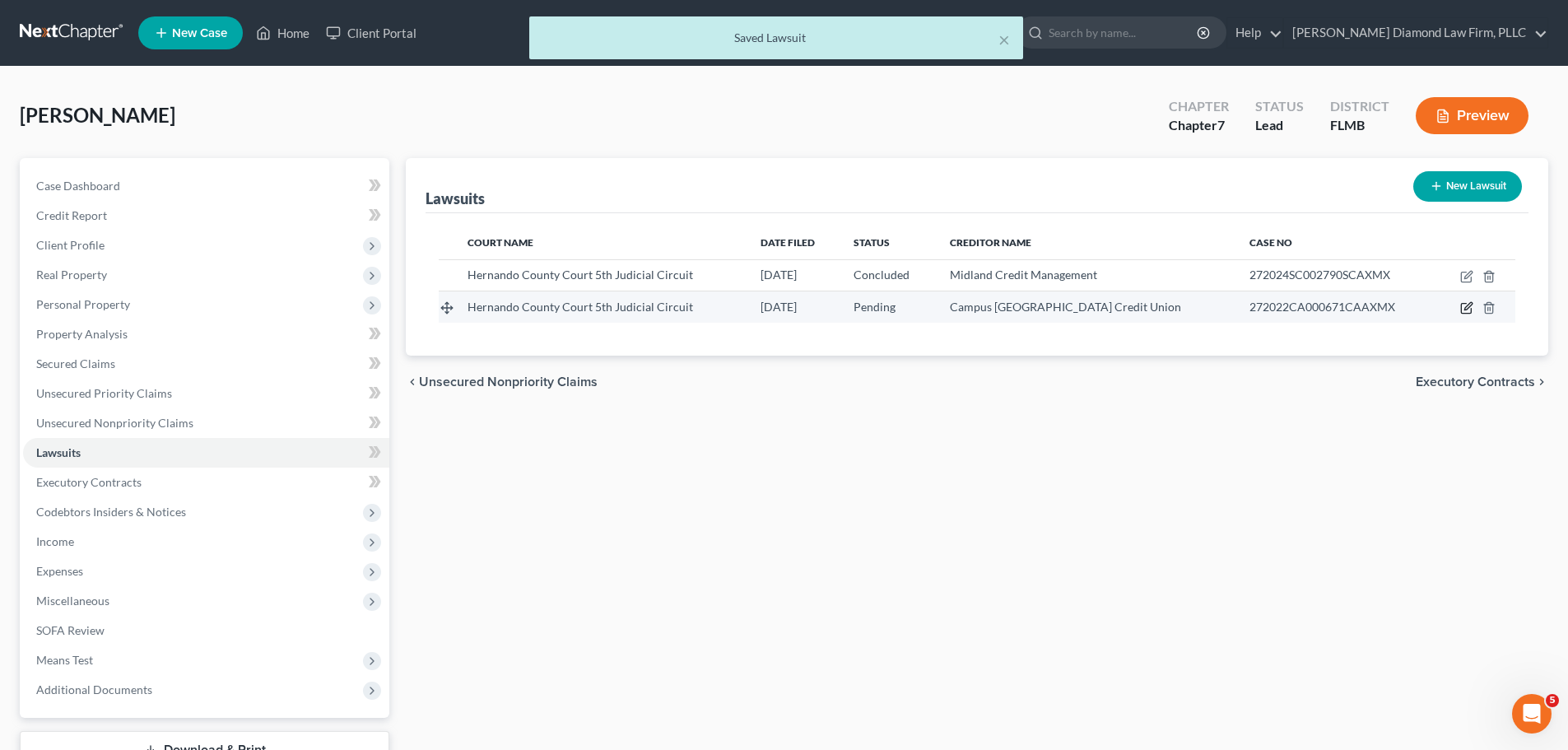
select select "9"
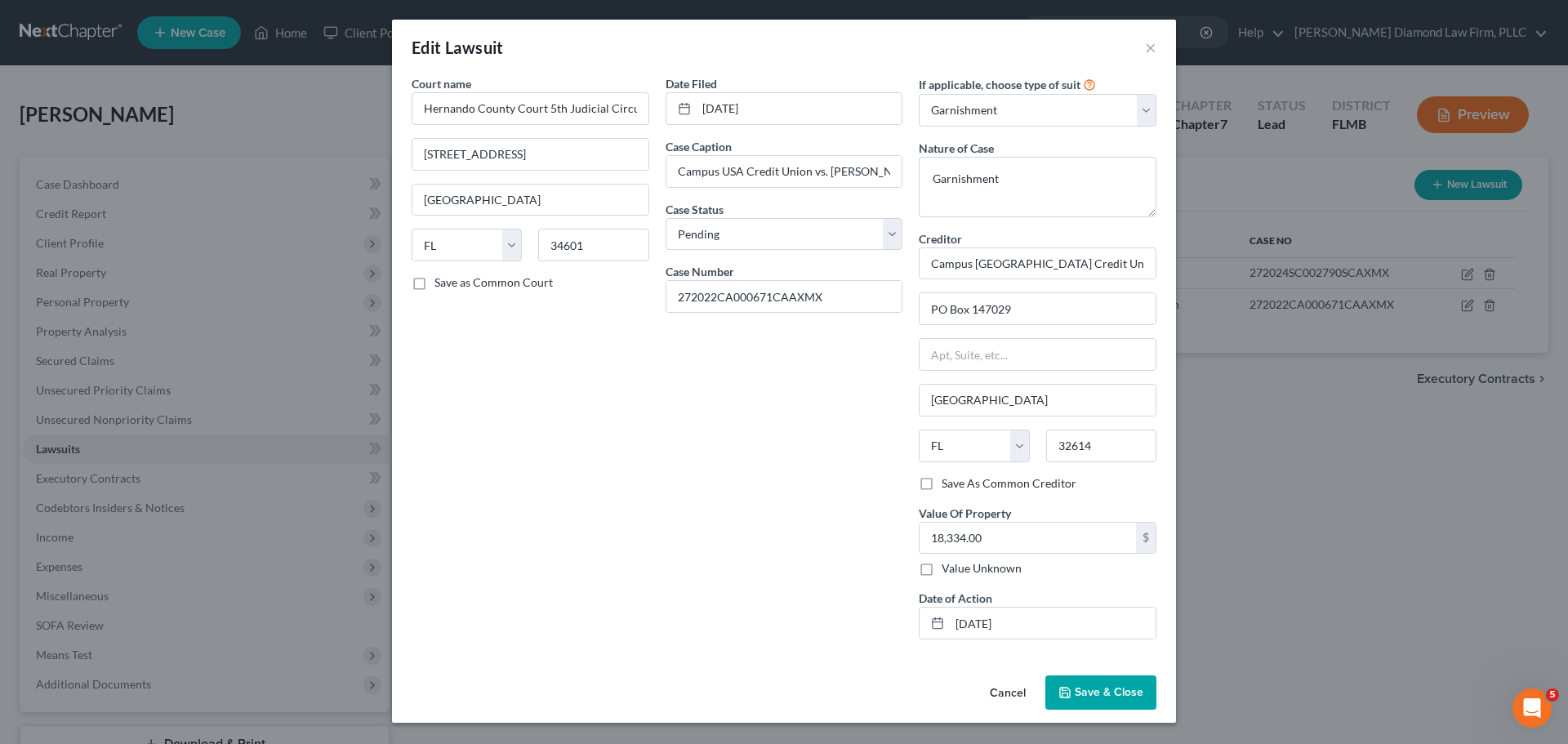
click at [1007, 695] on button "Cancel" at bounding box center [1008, 693] width 62 height 32
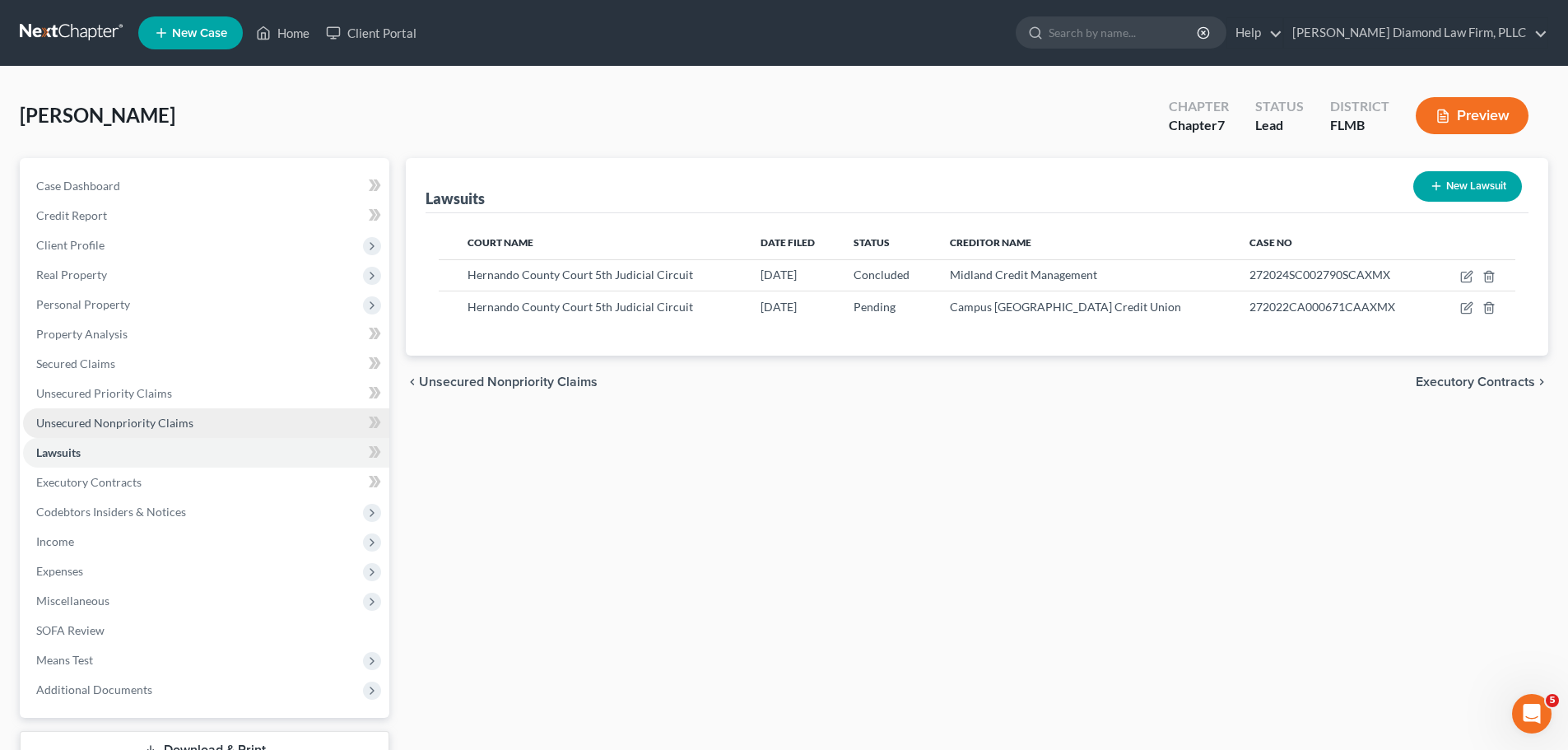
click at [173, 410] on link "Unsecured Nonpriority Claims" at bounding box center [206, 423] width 367 height 30
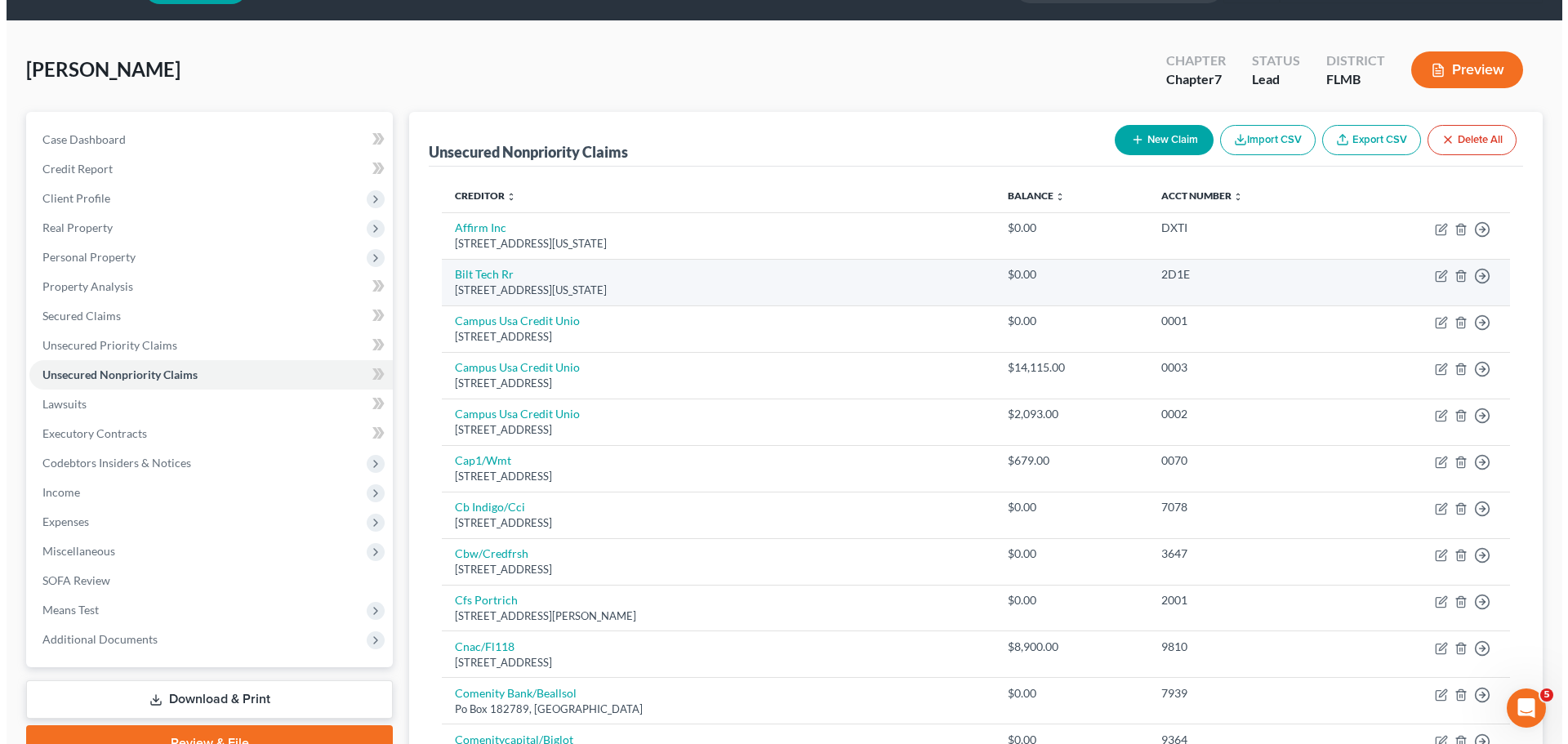
scroll to position [82, 0]
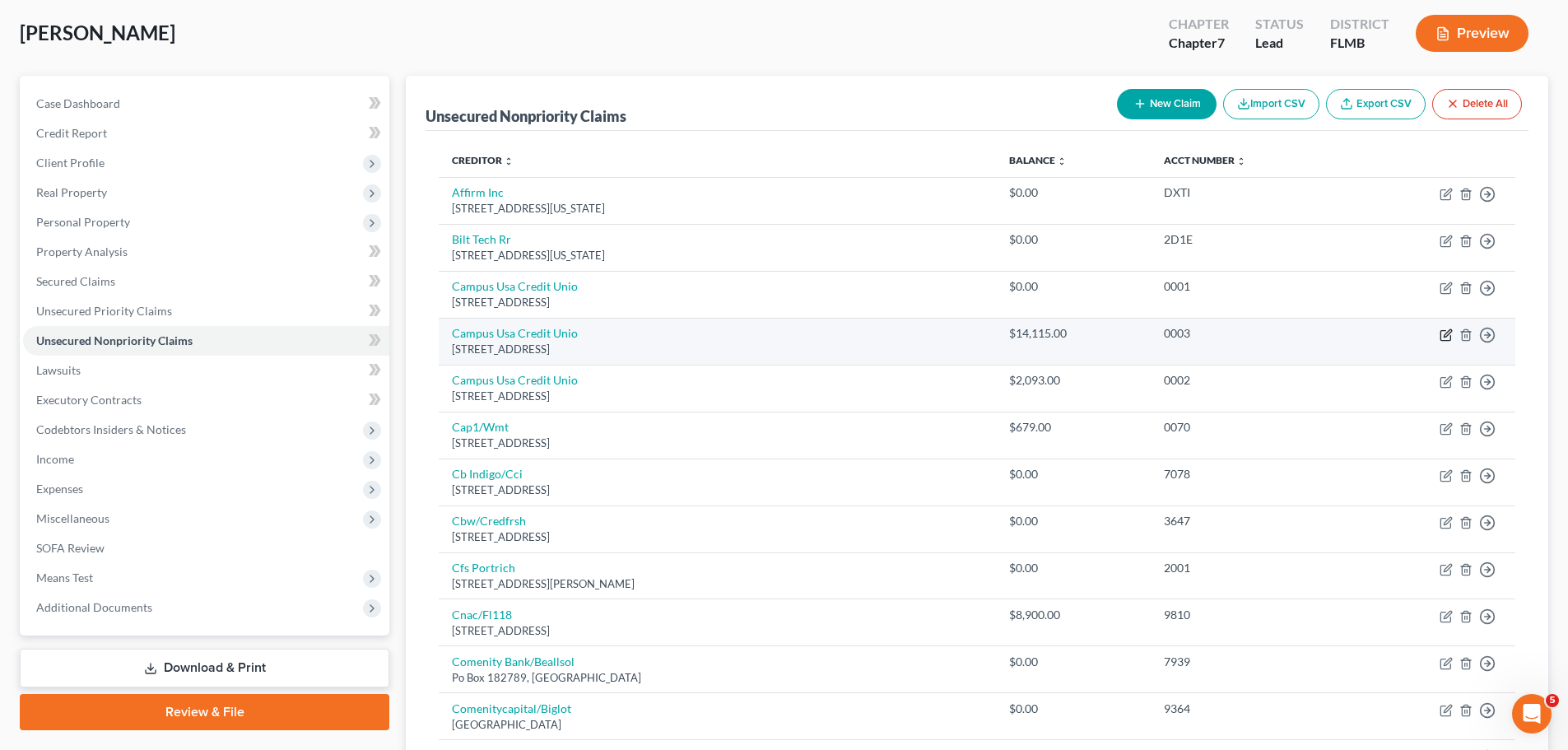
click at [1445, 331] on icon "button" at bounding box center [1445, 335] width 10 height 10
select select "9"
select select "0"
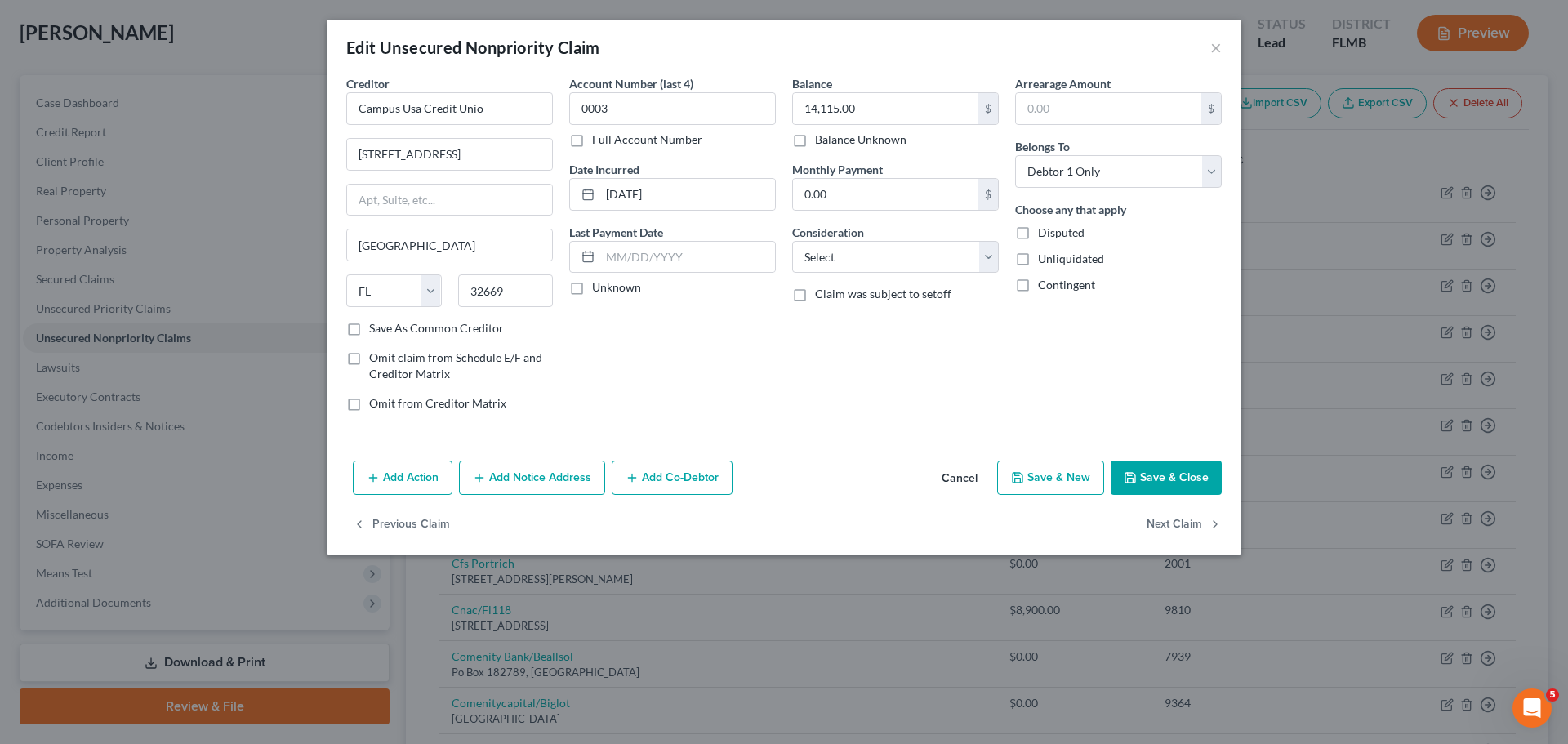
click at [385, 482] on button "Add Action" at bounding box center [402, 478] width 99 height 34
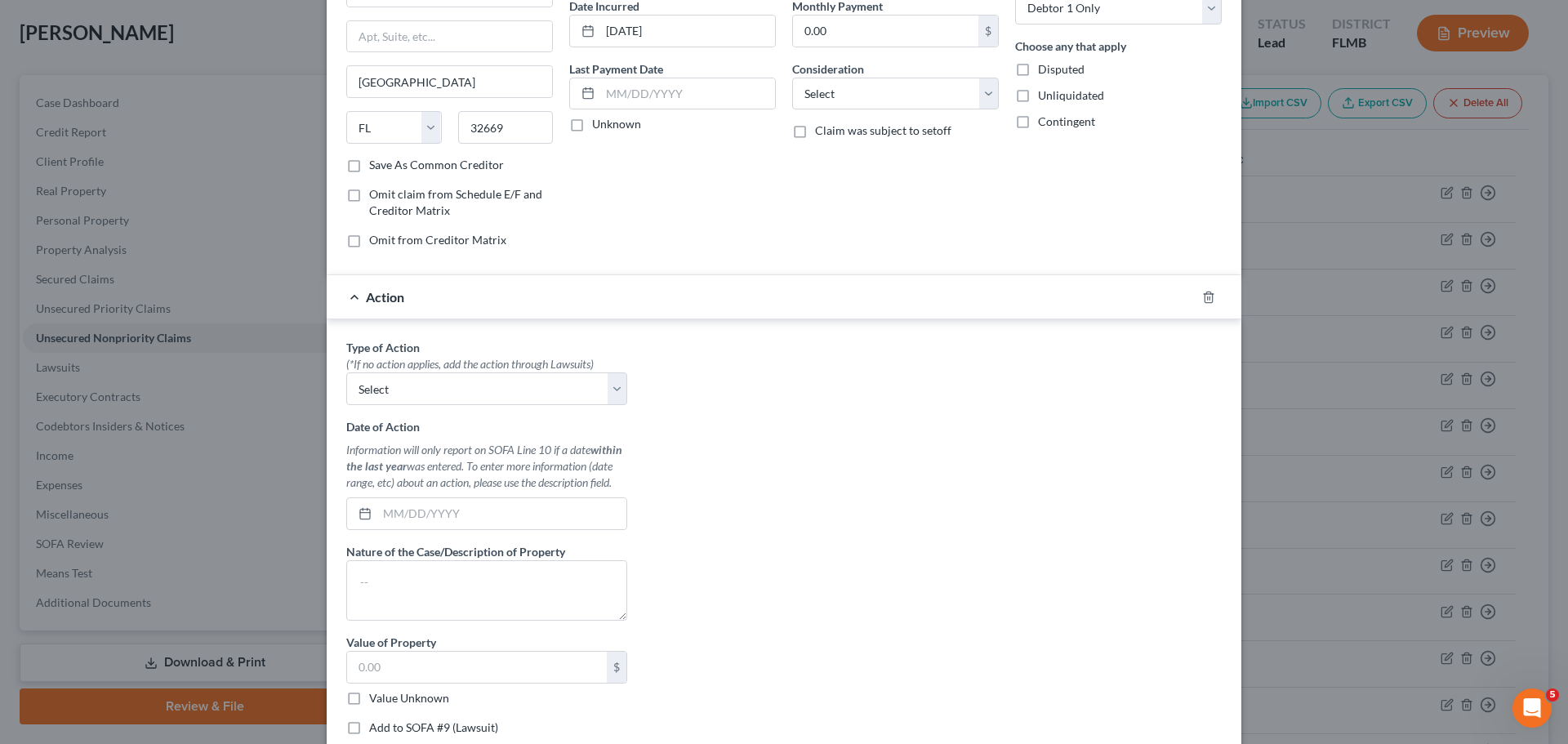
scroll to position [317, 0]
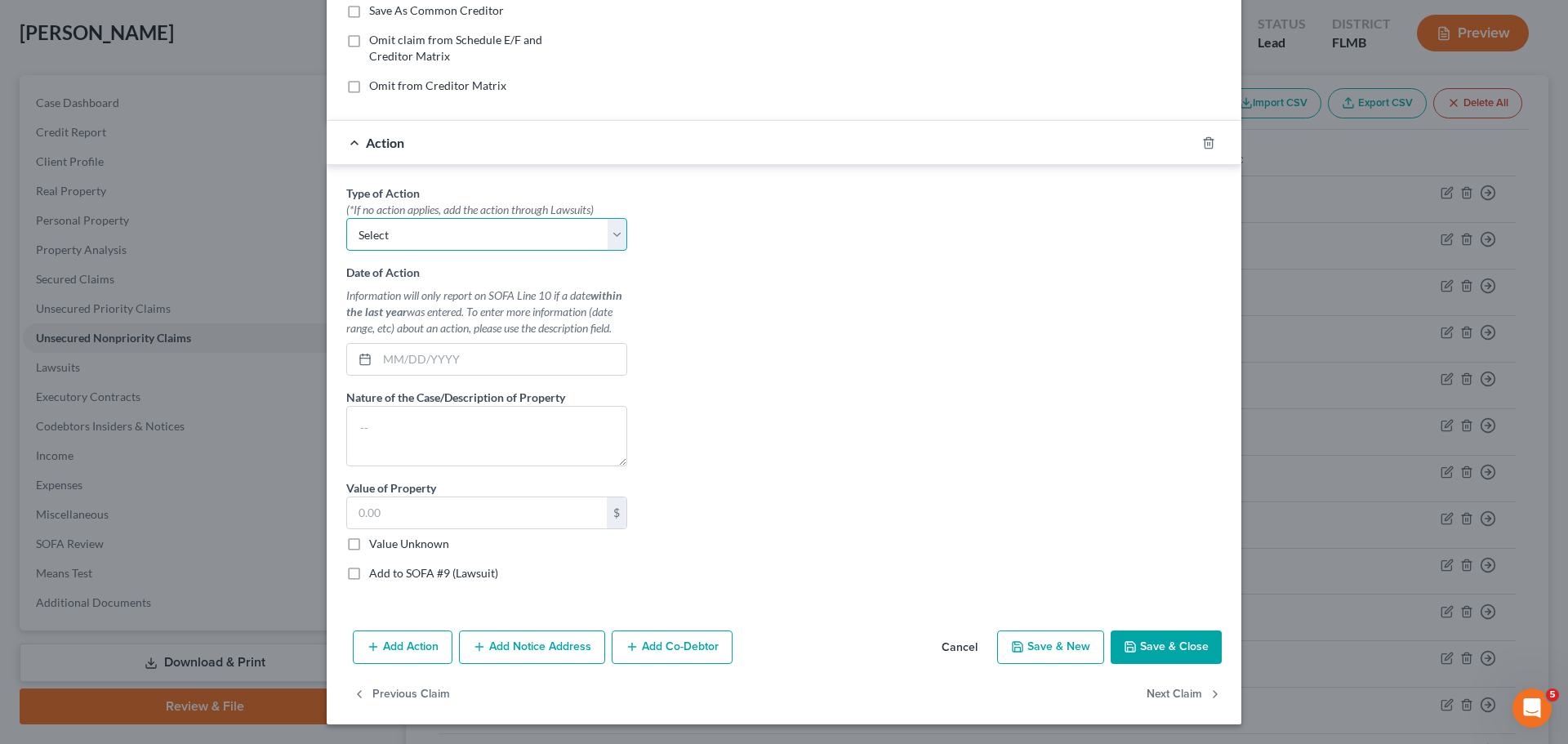
click at [579, 237] on select "Select Repossession Garnishment Foreclosure Personal Injury Attached, Seized, O…" at bounding box center [486, 234] width 281 height 32
select select "1"
click at [346, 218] on select "Select Repossession Garnishment Foreclosure Personal Injury Attached, Seized, O…" at bounding box center [486, 234] width 281 height 32
click at [530, 379] on div "Type of Action * (*If no action applies, add the action through Lawsuits) Selec…" at bounding box center [486, 389] width 297 height 409
click at [539, 358] on input "text" at bounding box center [502, 359] width 249 height 31
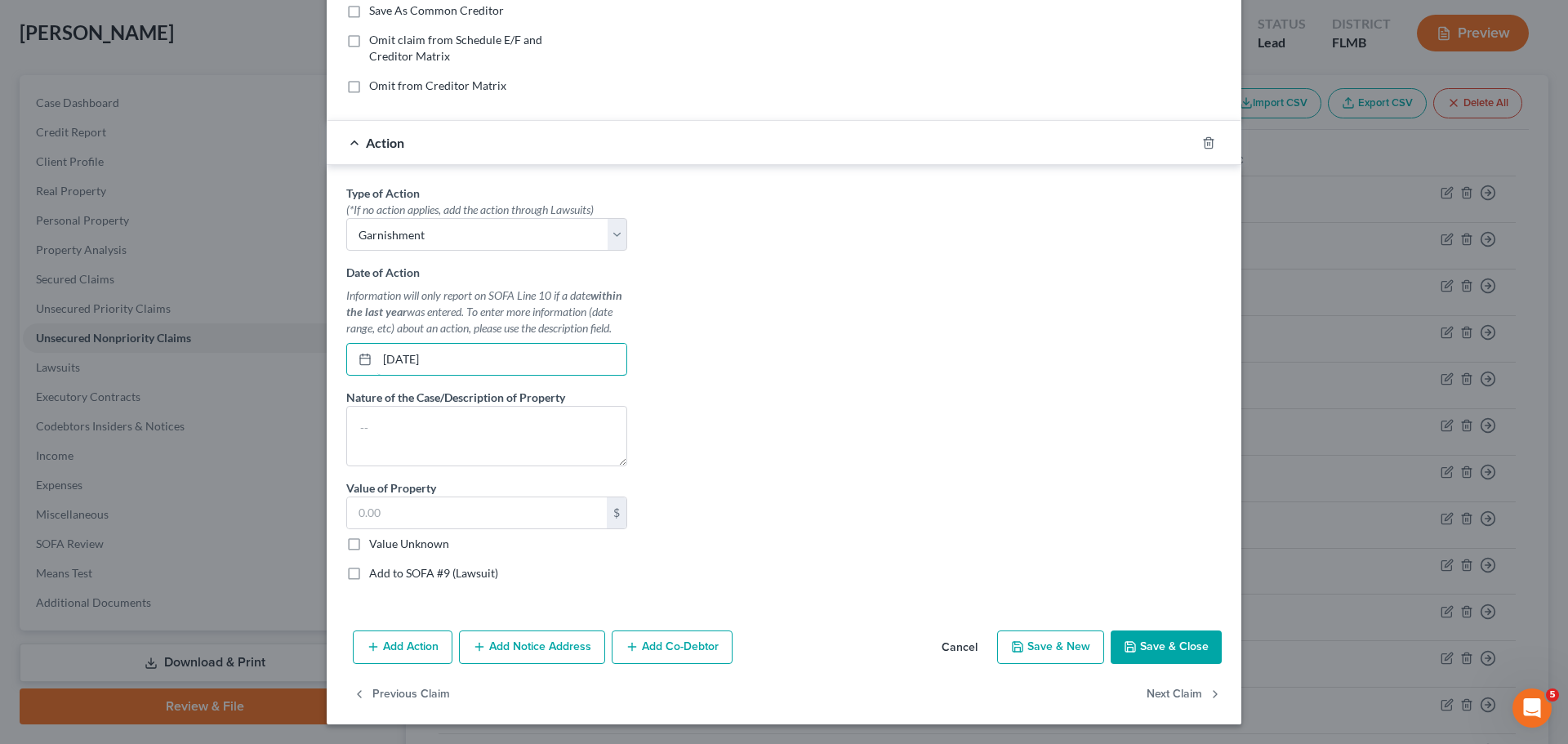
type input "05/07/2025"
drag, startPoint x: 401, startPoint y: 649, endPoint x: 438, endPoint y: 587, distance: 72.2
click at [401, 650] on button "Add Action" at bounding box center [402, 648] width 99 height 34
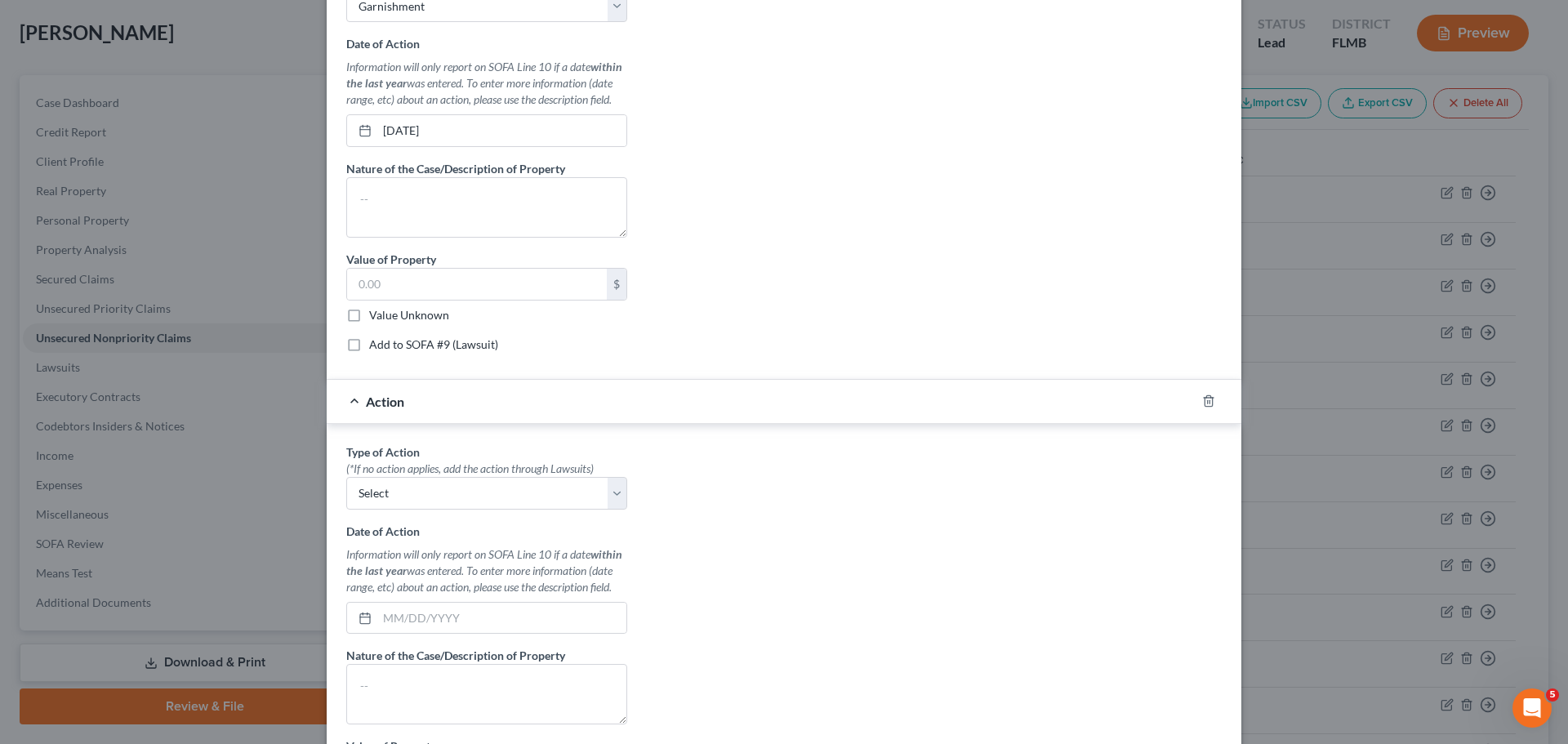
scroll to position [563, 0]
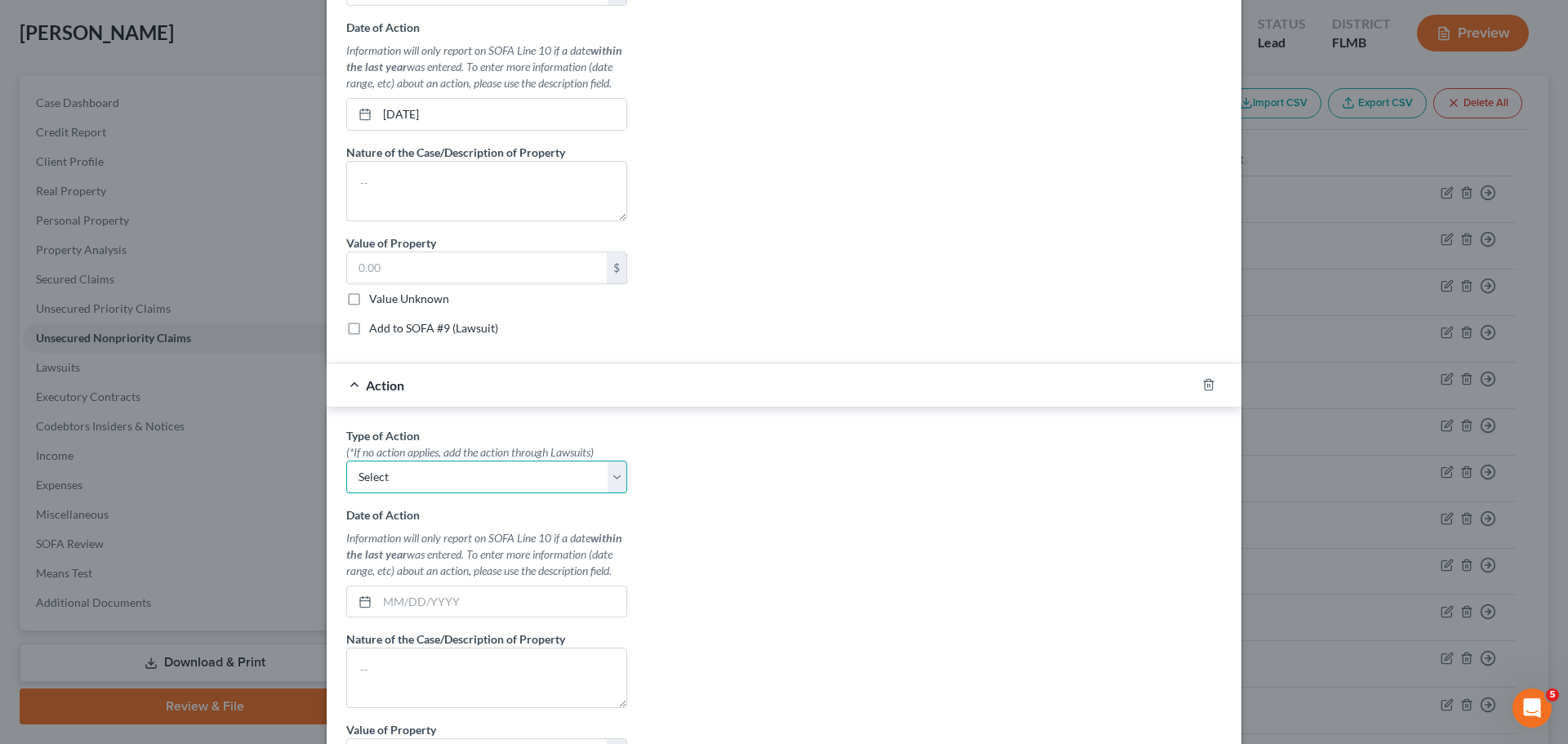
click at [437, 469] on select "Select Repossession Garnishment Foreclosure Personal Injury Attached, Seized, O…" at bounding box center [486, 477] width 281 height 32
click at [434, 480] on select "Select Repossession Garnishment Foreclosure Personal Injury Attached, Seized, O…" at bounding box center [486, 477] width 281 height 32
select select "0"
click at [346, 461] on select "Select Repossession Garnishment Foreclosure Personal Injury Attached, Seized, O…" at bounding box center [486, 477] width 281 height 32
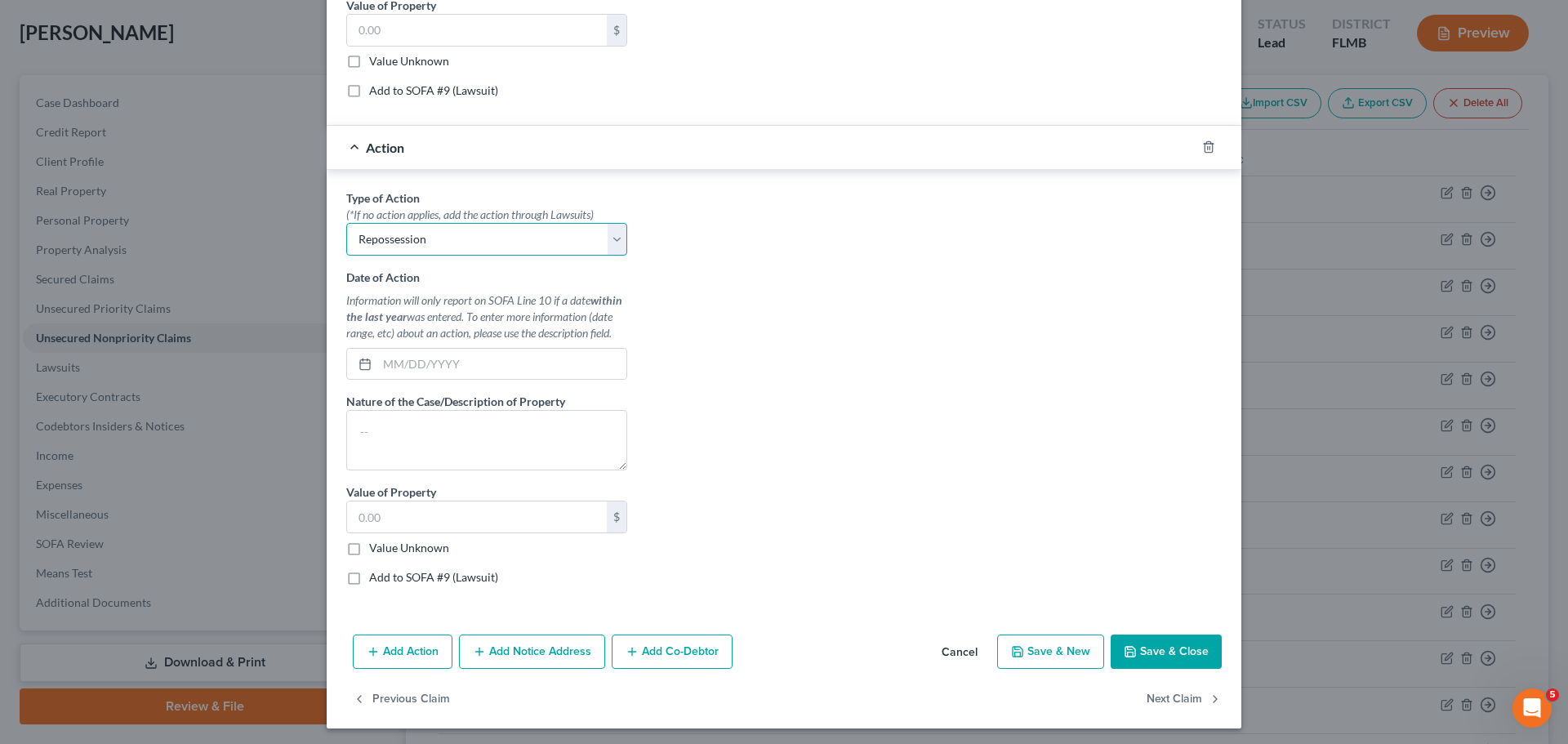
scroll to position [804, 0]
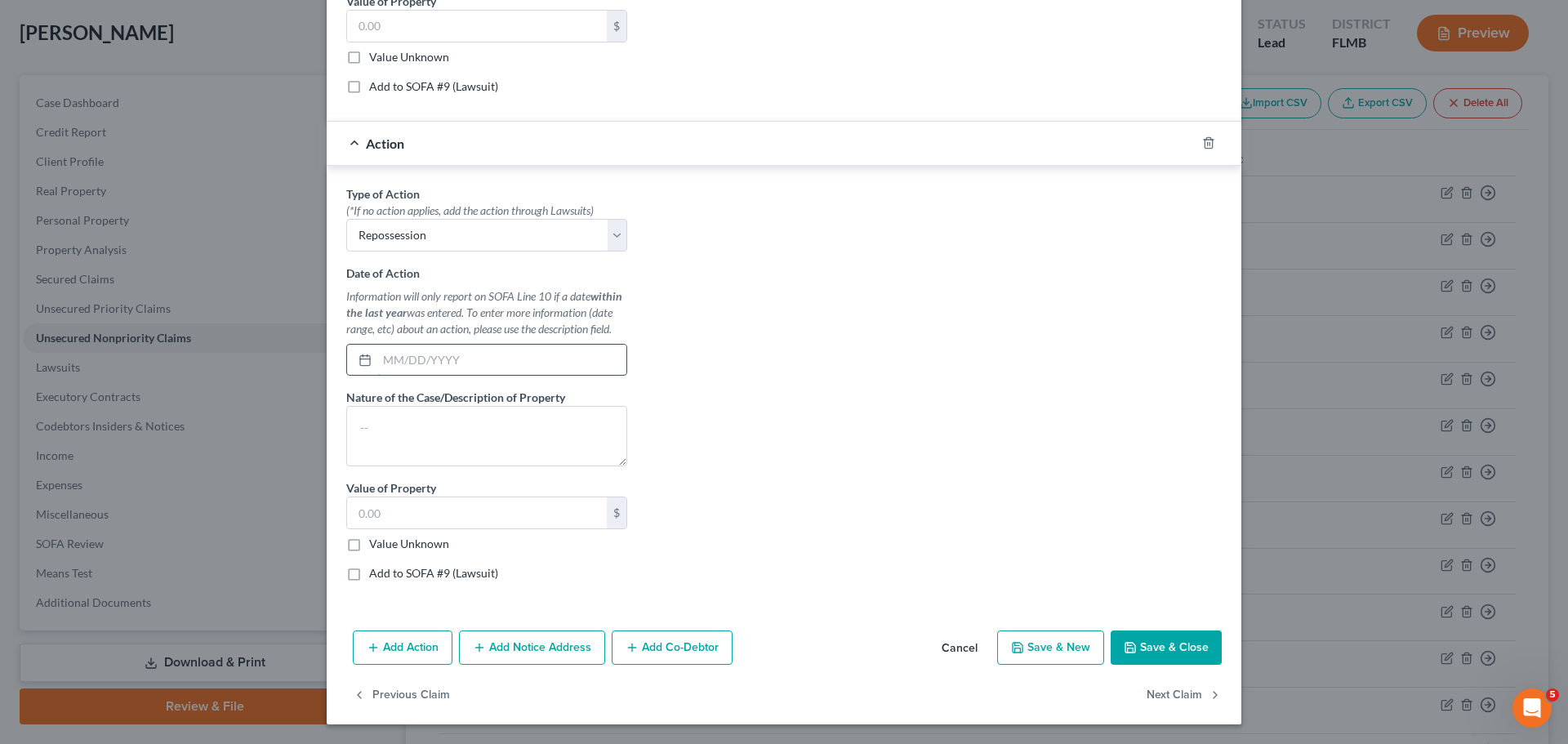
click at [447, 363] on input "text" at bounding box center [502, 360] width 249 height 31
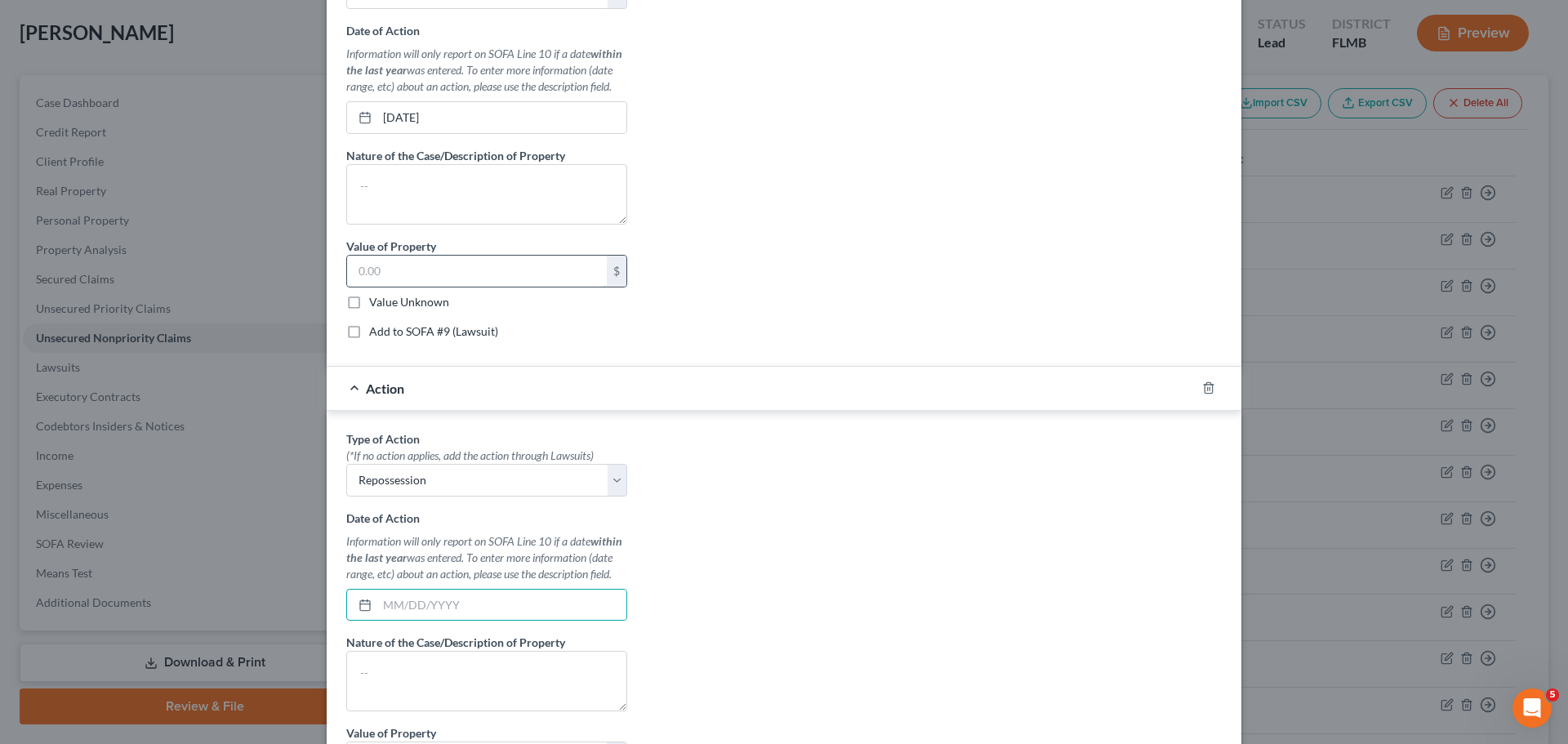
drag, startPoint x: 477, startPoint y: 267, endPoint x: 495, endPoint y: 257, distance: 20.6
click at [477, 267] on input "text" at bounding box center [477, 271] width 260 height 31
type input "18,334"
click at [455, 340] on div "Type of Action * (*If no action applies, add the action through Lawsuits) Selec…" at bounding box center [486, 147] width 297 height 409
click at [450, 333] on label "Add to SOFA #9 (Lawsuit)" at bounding box center [433, 331] width 129 height 16
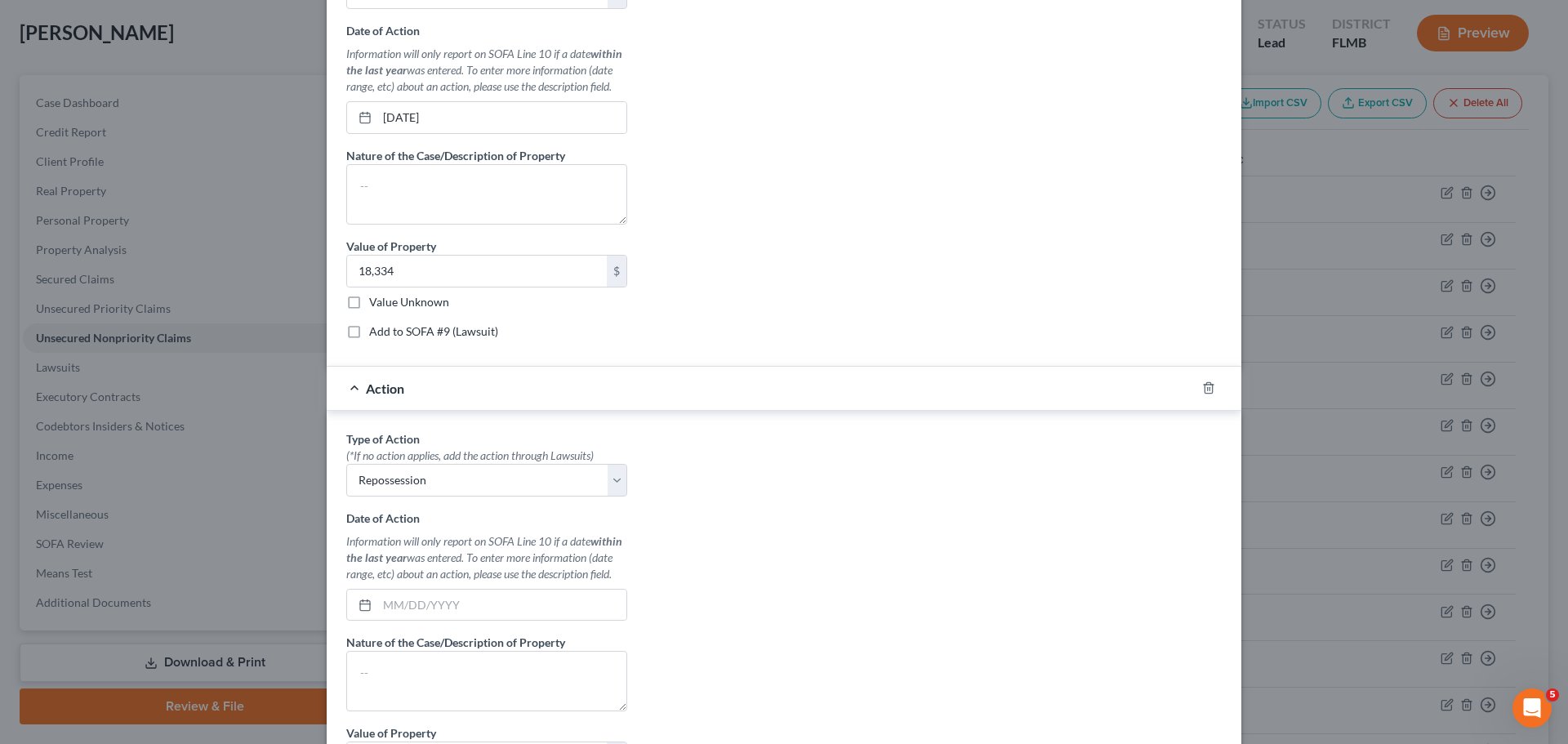
click at [386, 333] on input "Add to SOFA #9 (Lawsuit)" at bounding box center [381, 328] width 11 height 11
checkbox input "true"
select select "0"
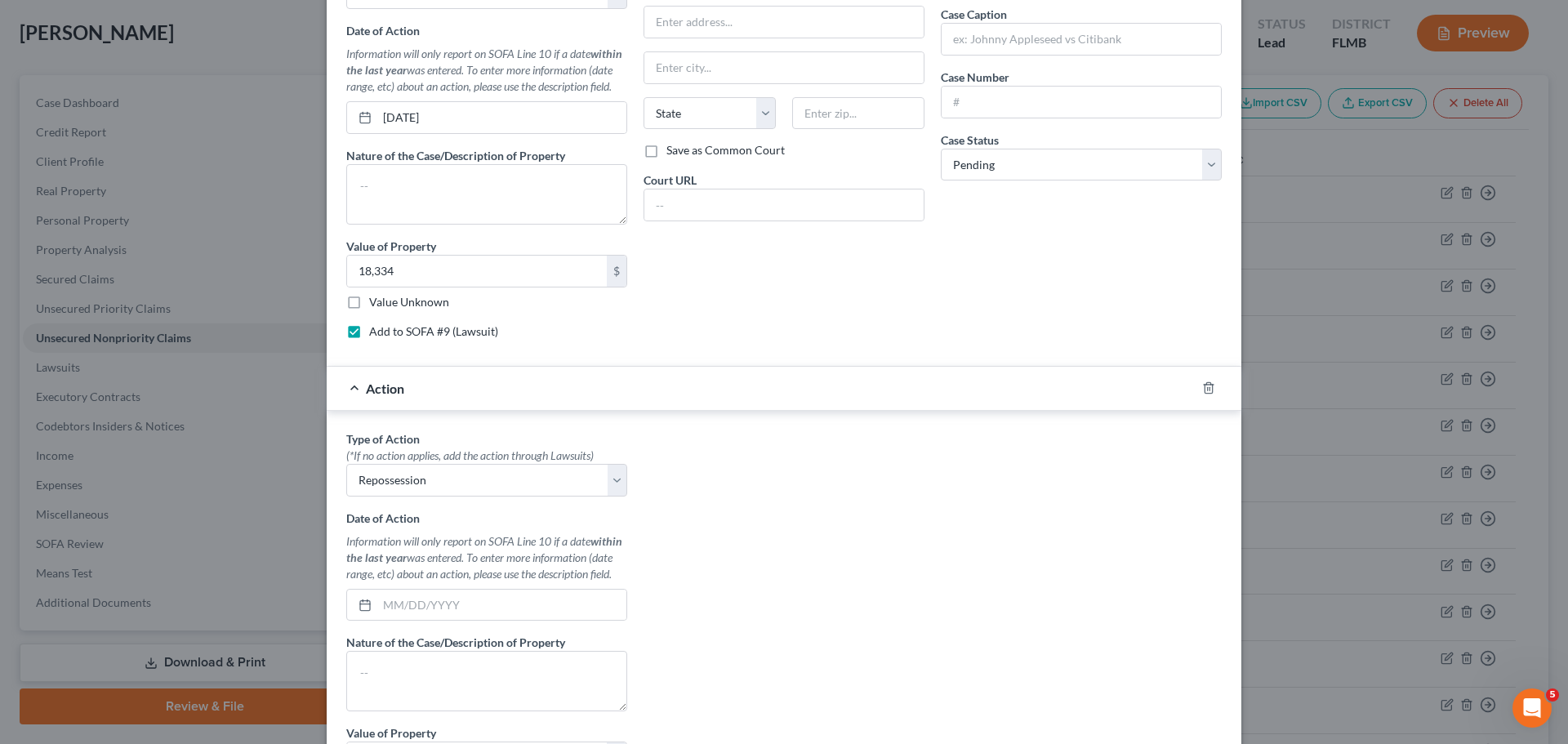
click at [396, 334] on label "Add to SOFA #9 (Lawsuit)" at bounding box center [433, 331] width 129 height 16
click at [386, 334] on input "Add to SOFA #9 (Lawsuit)" at bounding box center [381, 328] width 11 height 11
checkbox input "false"
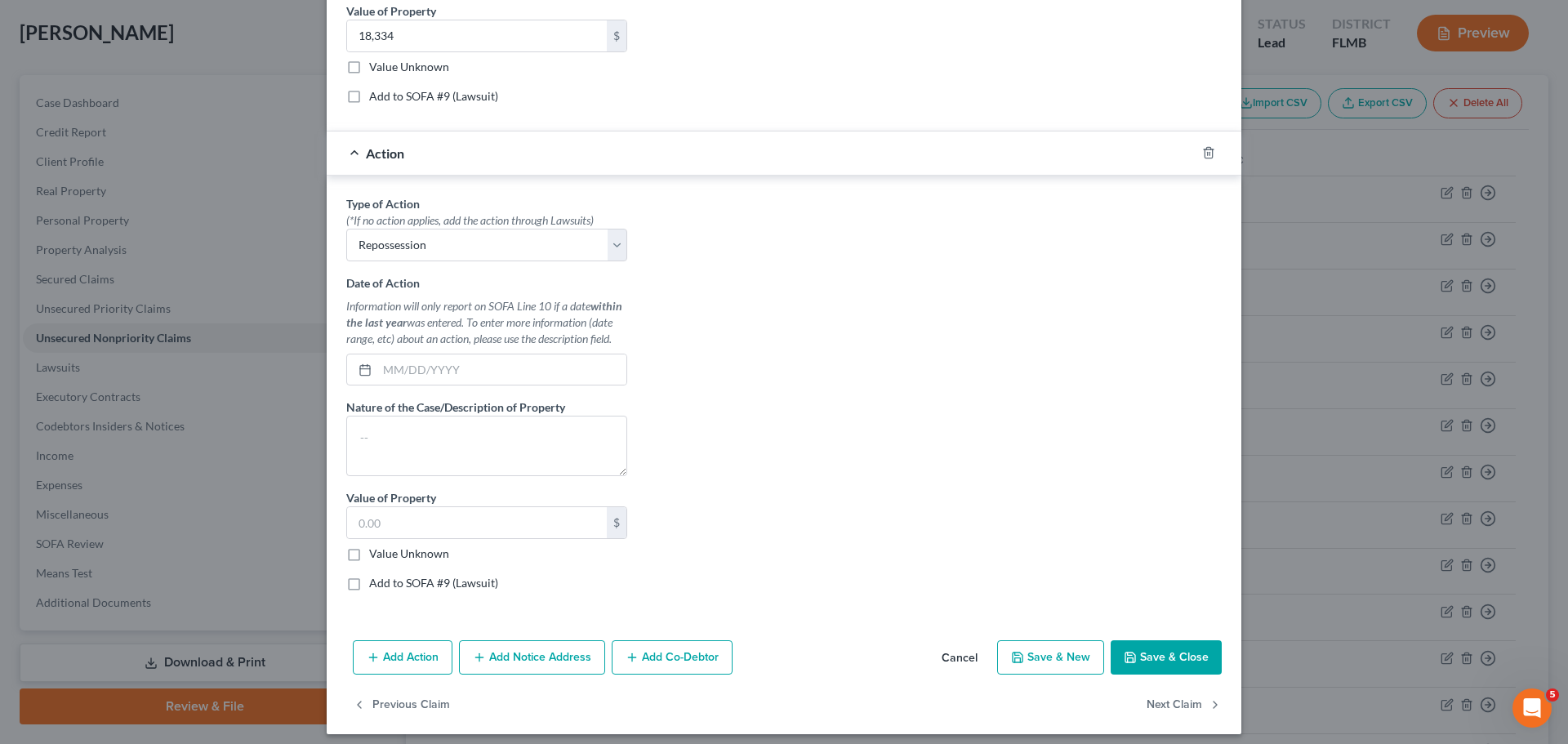
scroll to position [804, 0]
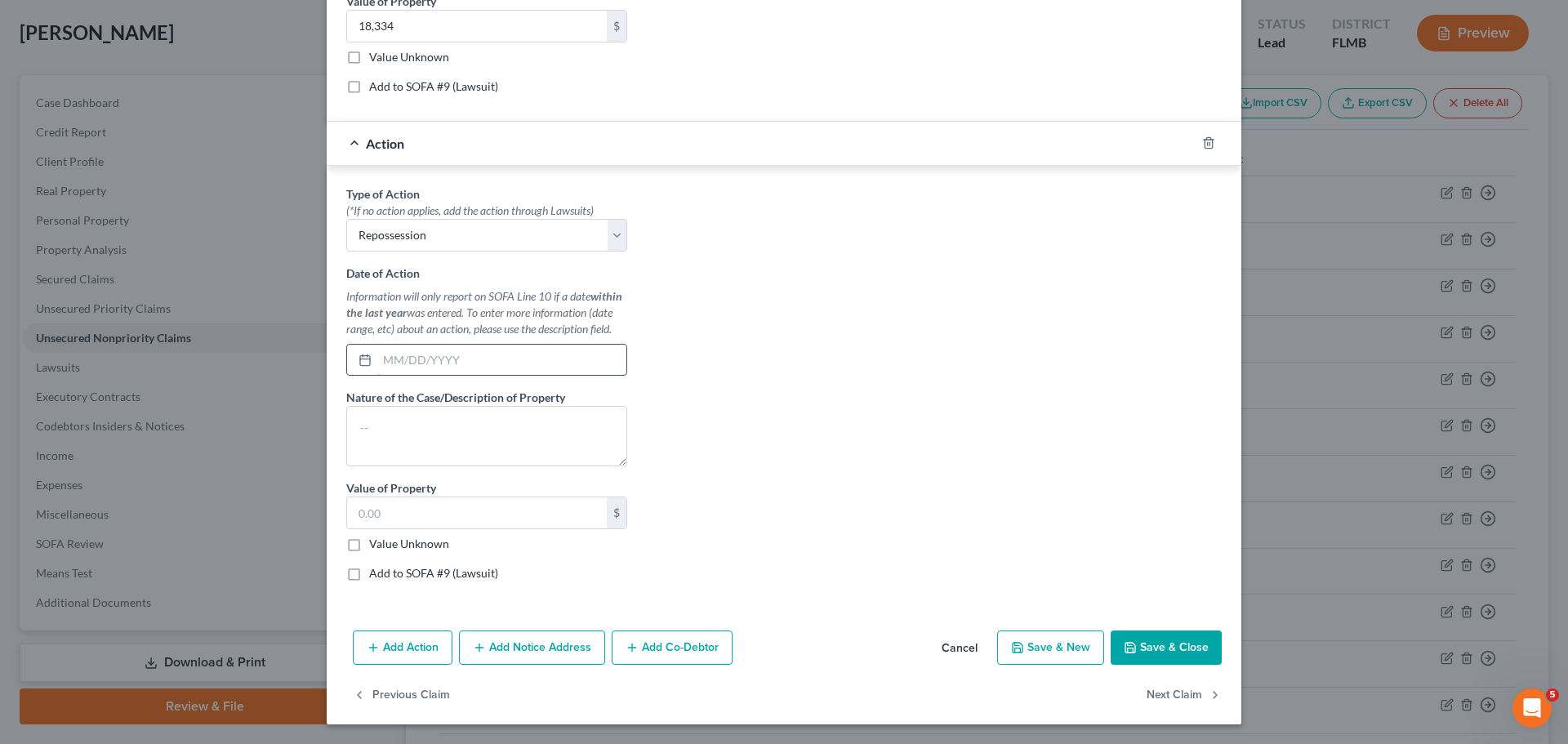
click at [428, 357] on input "text" at bounding box center [502, 360] width 249 height 31
click at [451, 364] on input "text" at bounding box center [502, 360] width 249 height 31
type input "03/2025"
click at [418, 427] on textarea at bounding box center [486, 436] width 281 height 60
type textarea "Voluentarily surrendered"
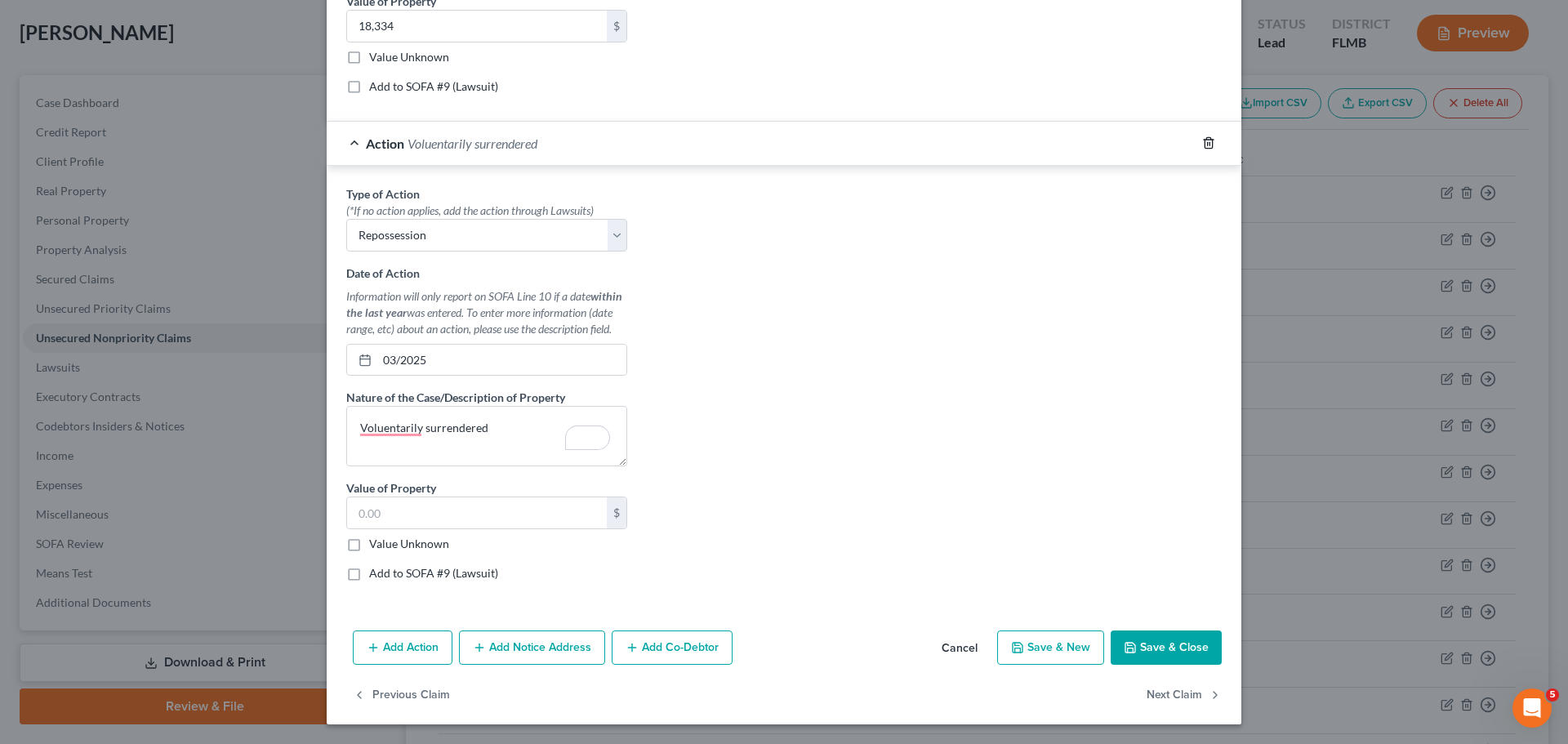
click at [1207, 143] on icon "button" at bounding box center [1208, 142] width 13 height 13
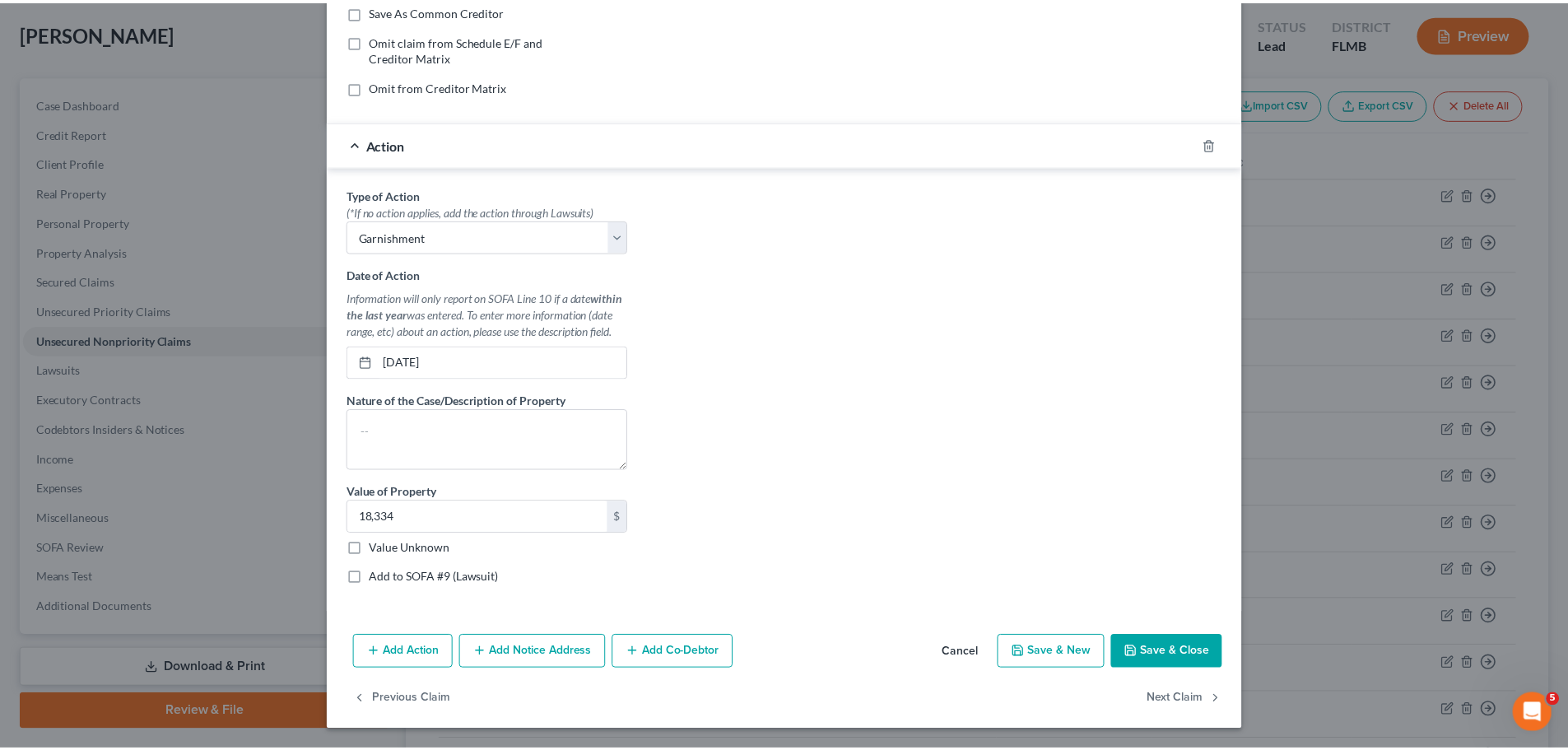
scroll to position [320, 0]
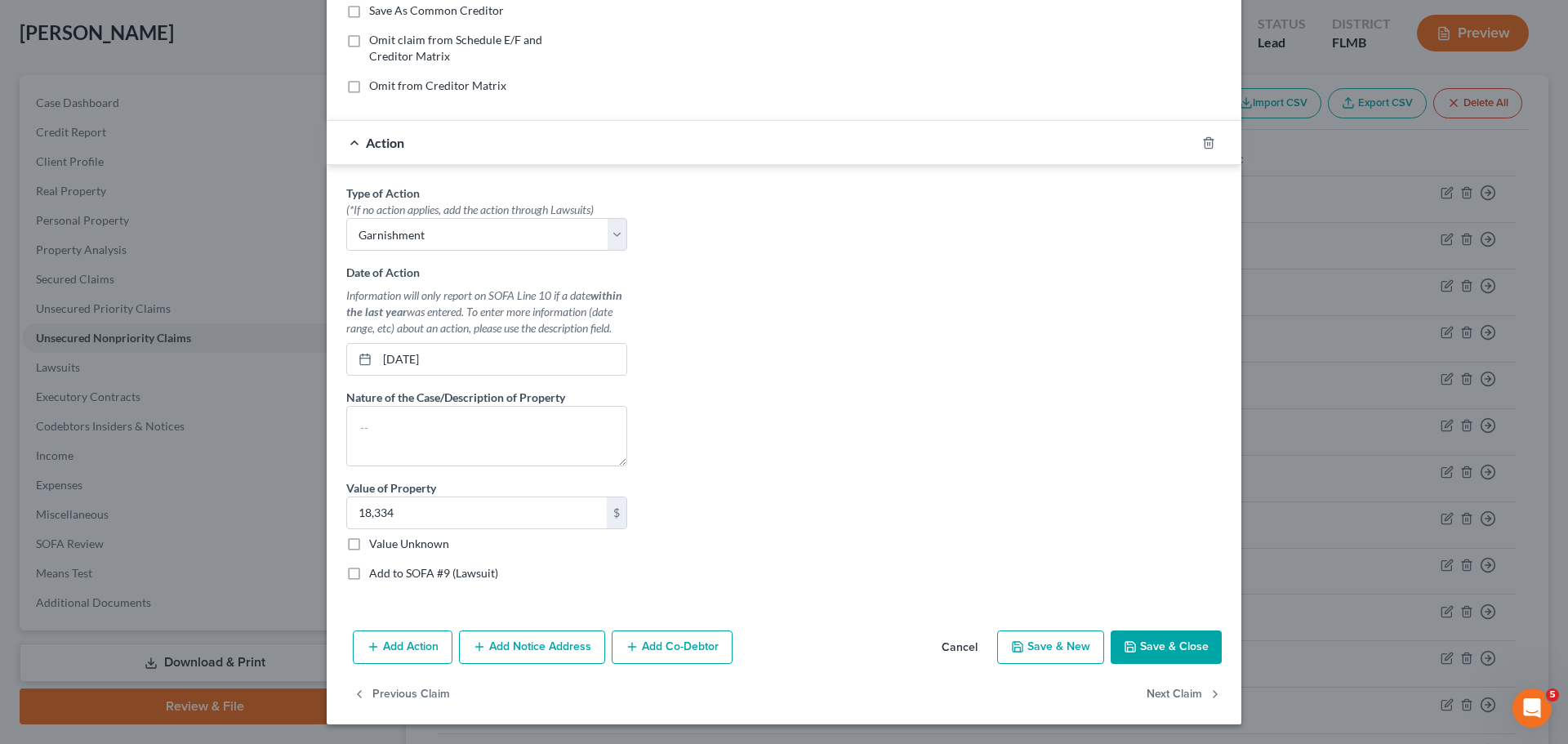
click at [1168, 638] on button "Save & Close" at bounding box center [1166, 648] width 111 height 34
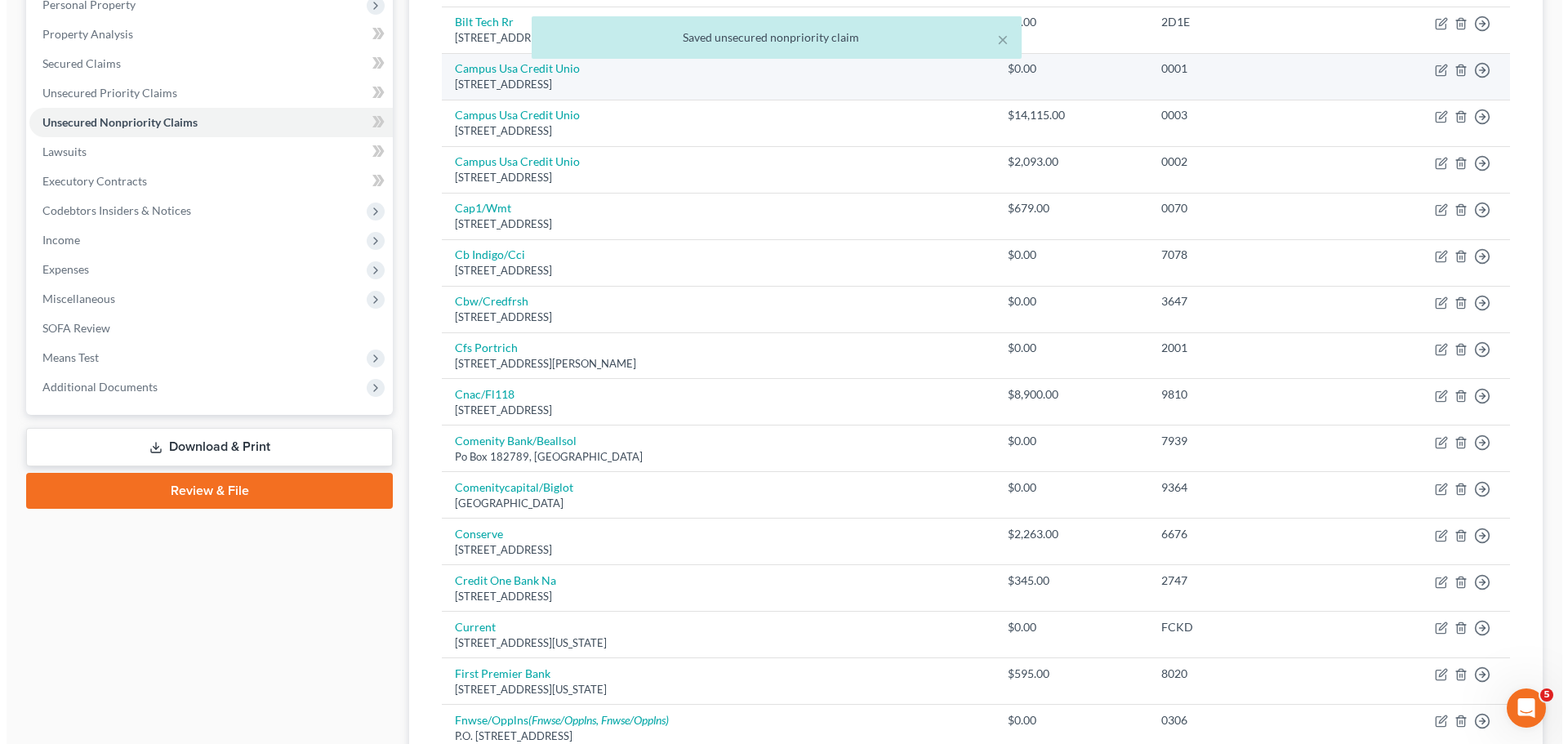
scroll to position [326, 0]
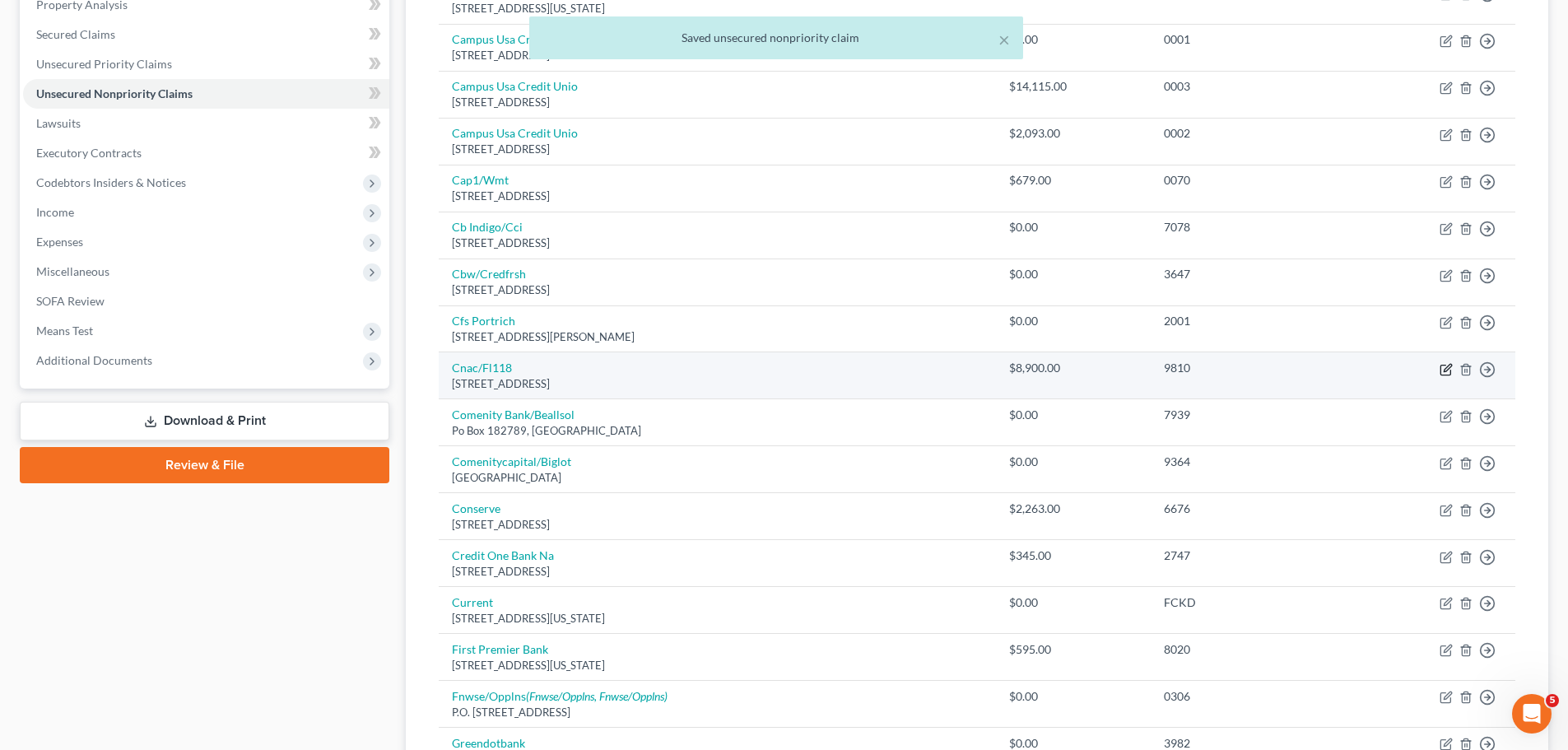
click at [1447, 369] on icon "button" at bounding box center [1446, 369] width 13 height 13
select select "9"
select select "0"
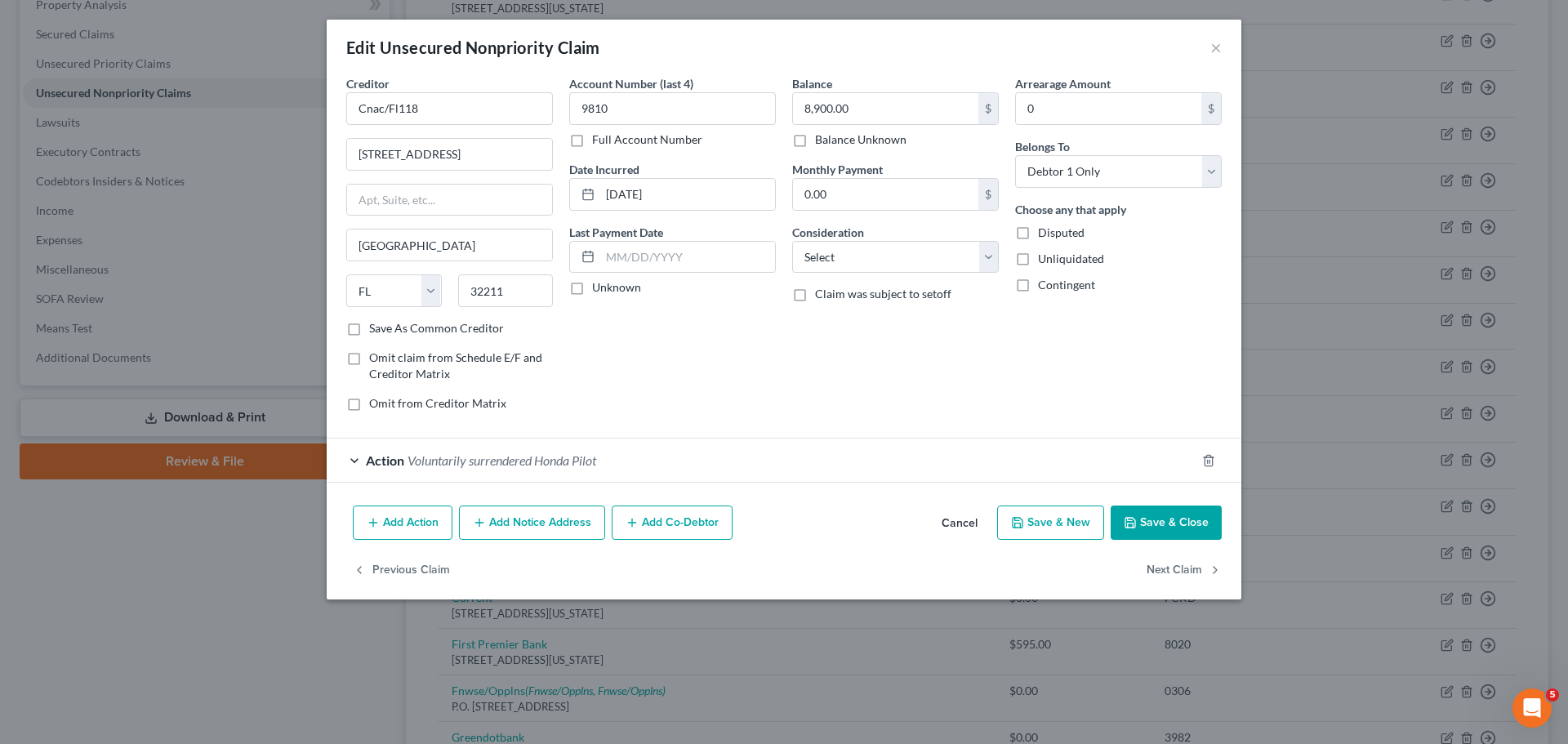
click at [676, 462] on div "Action Voluntarily surrendered Honda Pilot" at bounding box center [761, 460] width 869 height 43
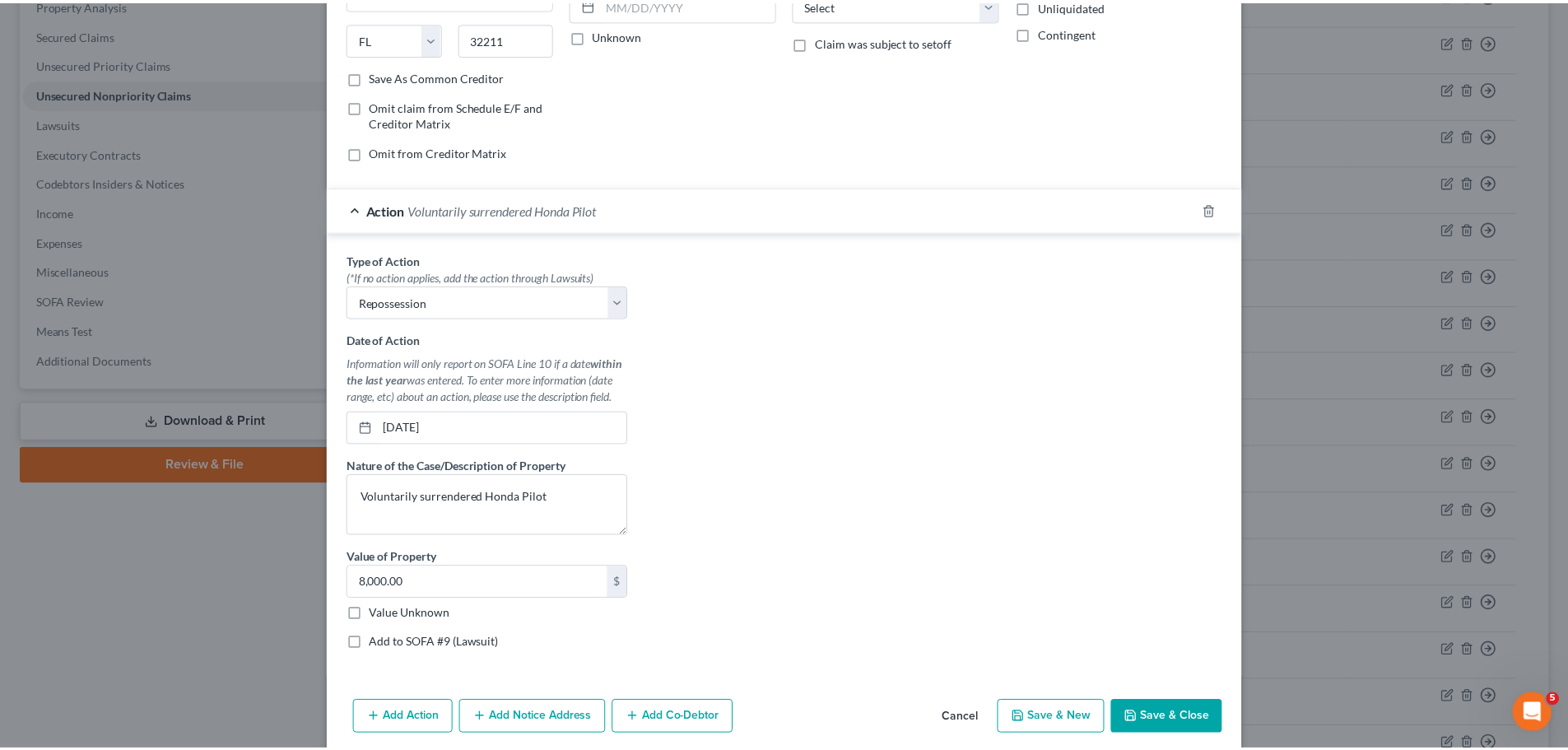
scroll to position [320, 0]
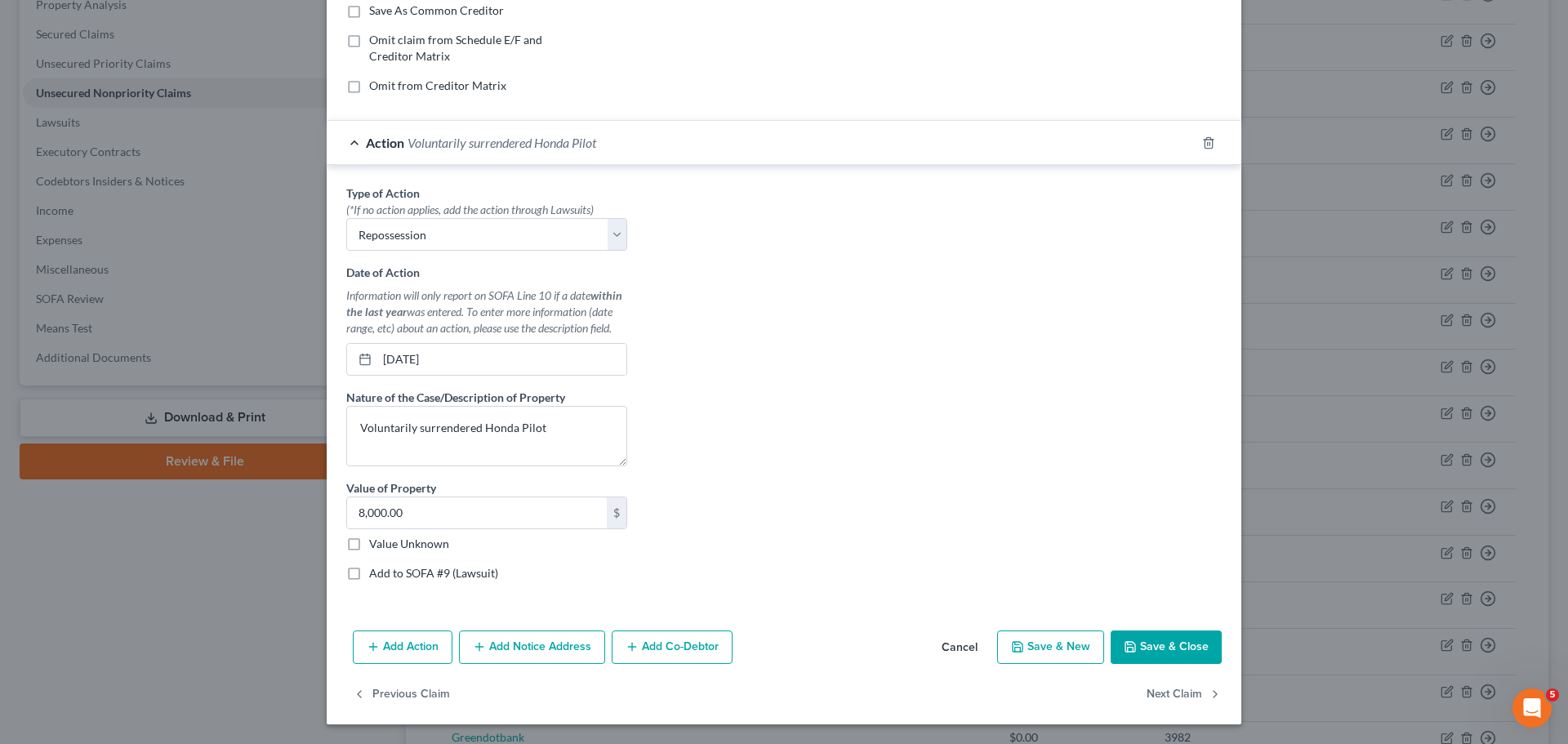
click at [1187, 655] on button "Save & Close" at bounding box center [1166, 648] width 111 height 34
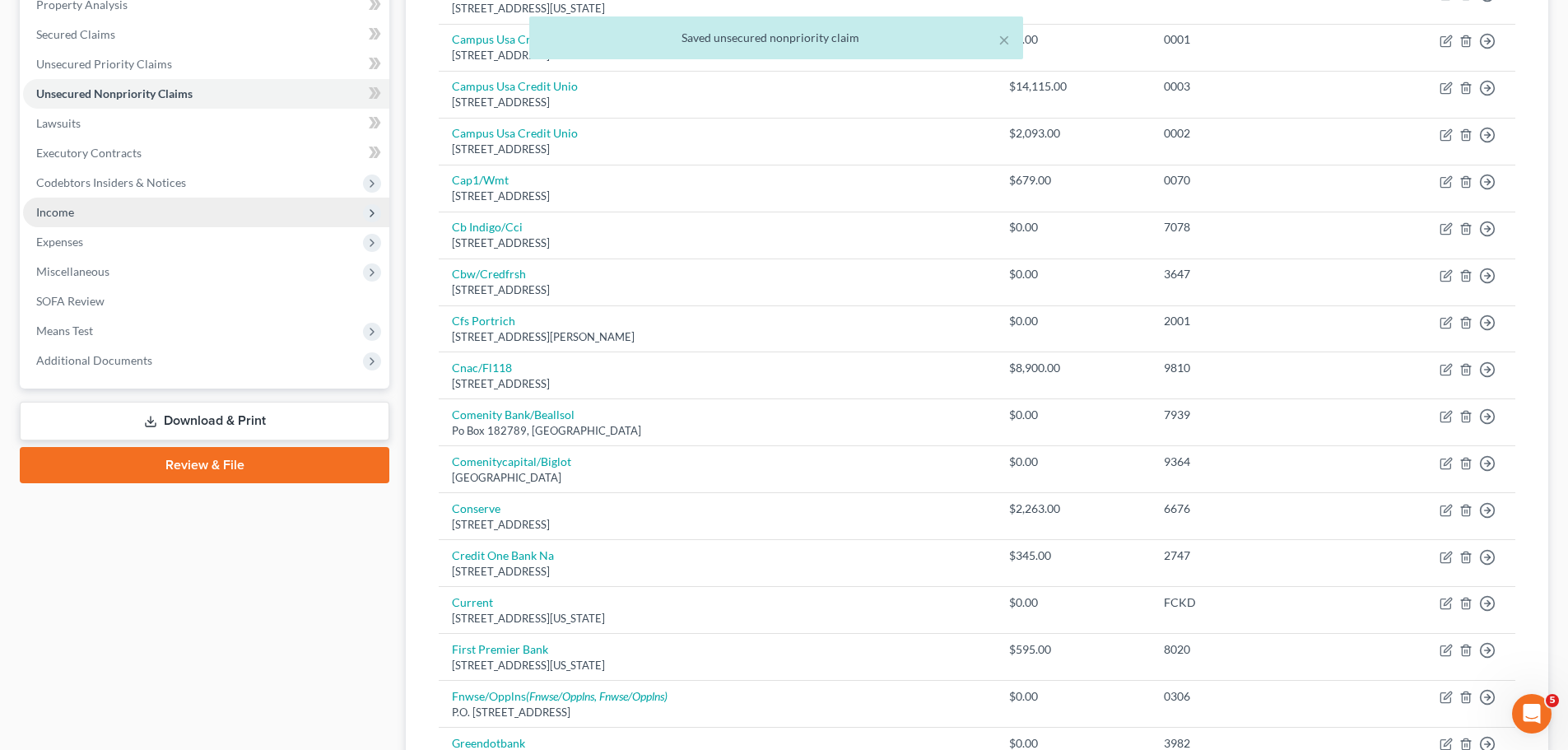
click at [88, 205] on span "Income" at bounding box center [206, 212] width 367 height 30
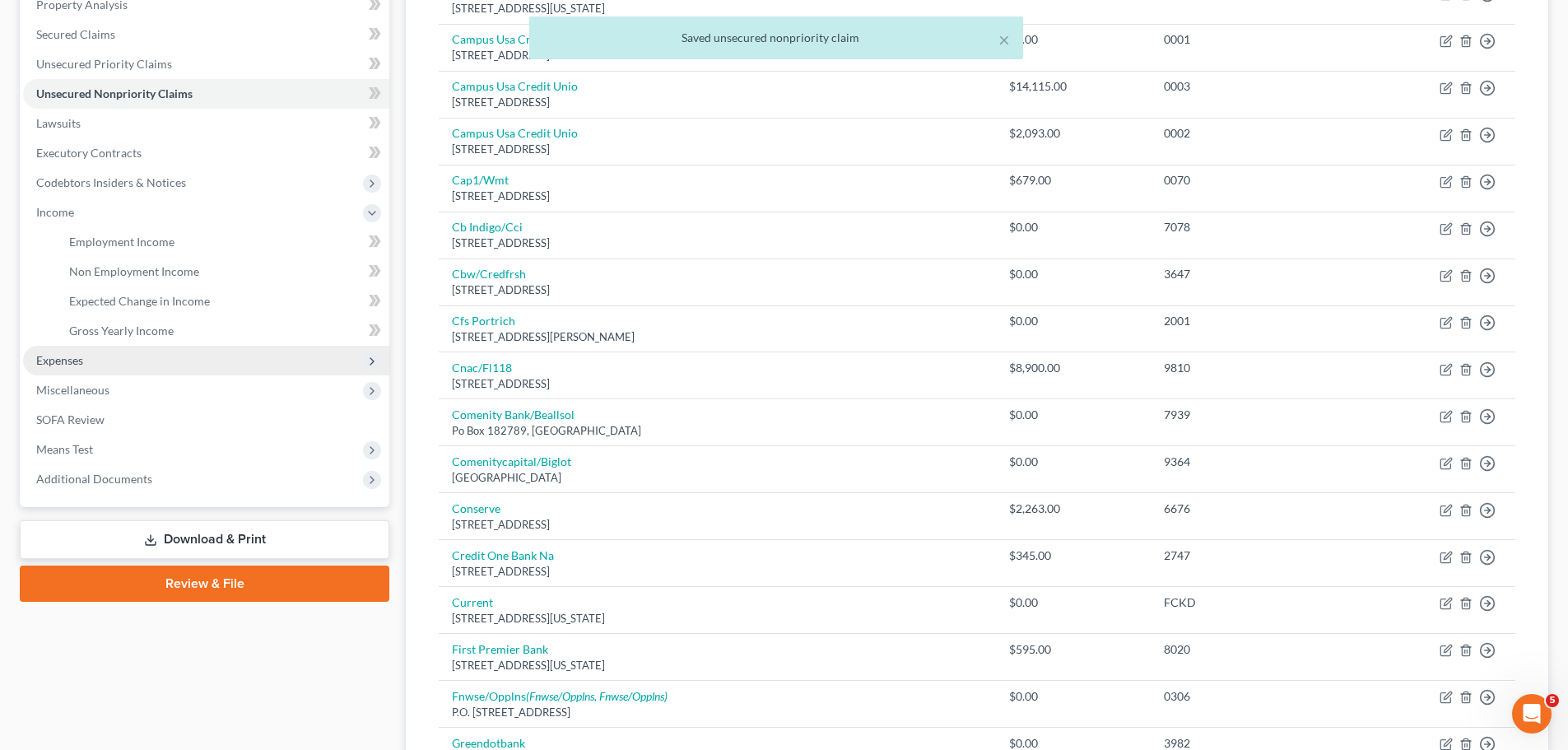
click at [108, 359] on span "Expenses" at bounding box center [206, 360] width 367 height 30
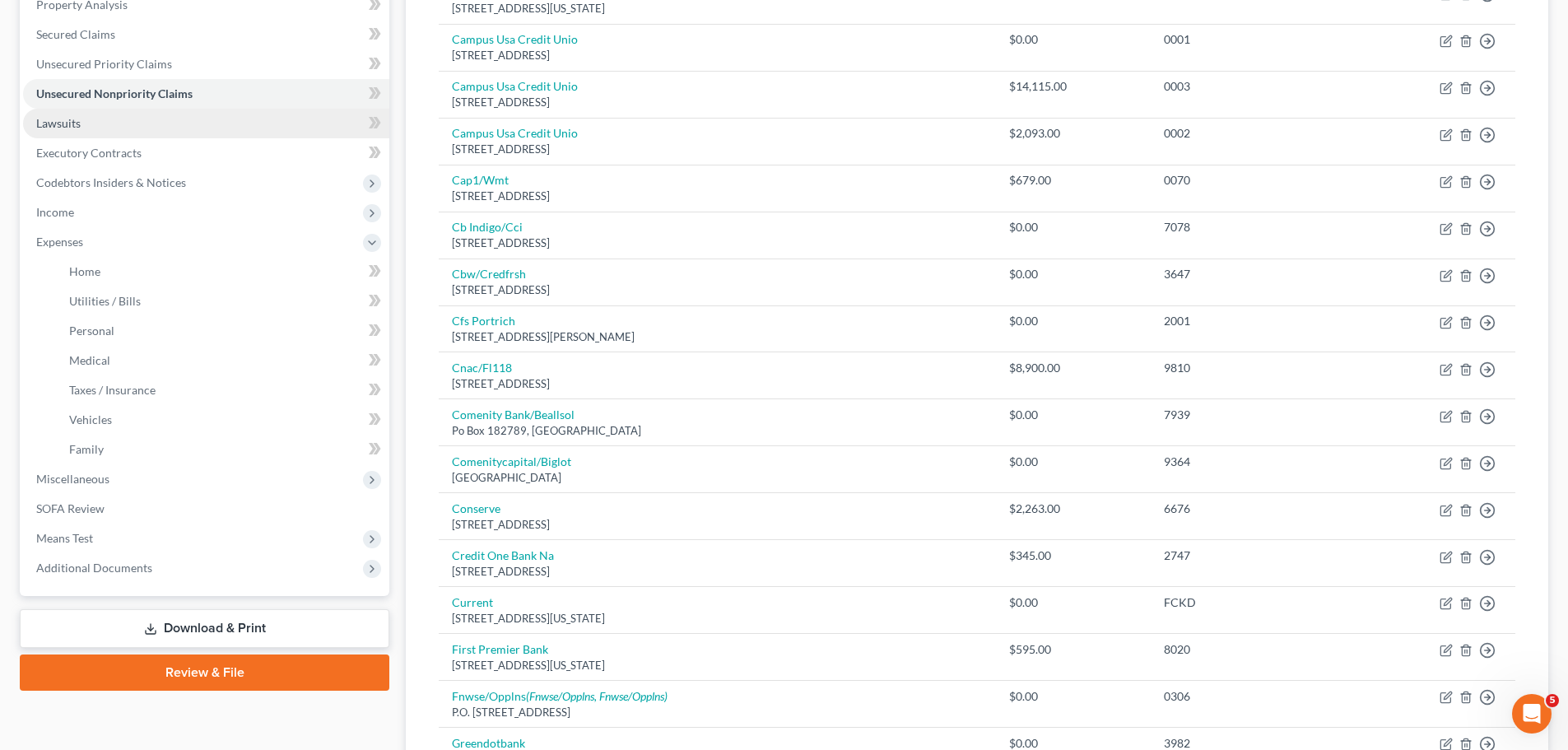
click at [106, 127] on link "Lawsuits" at bounding box center [206, 123] width 367 height 30
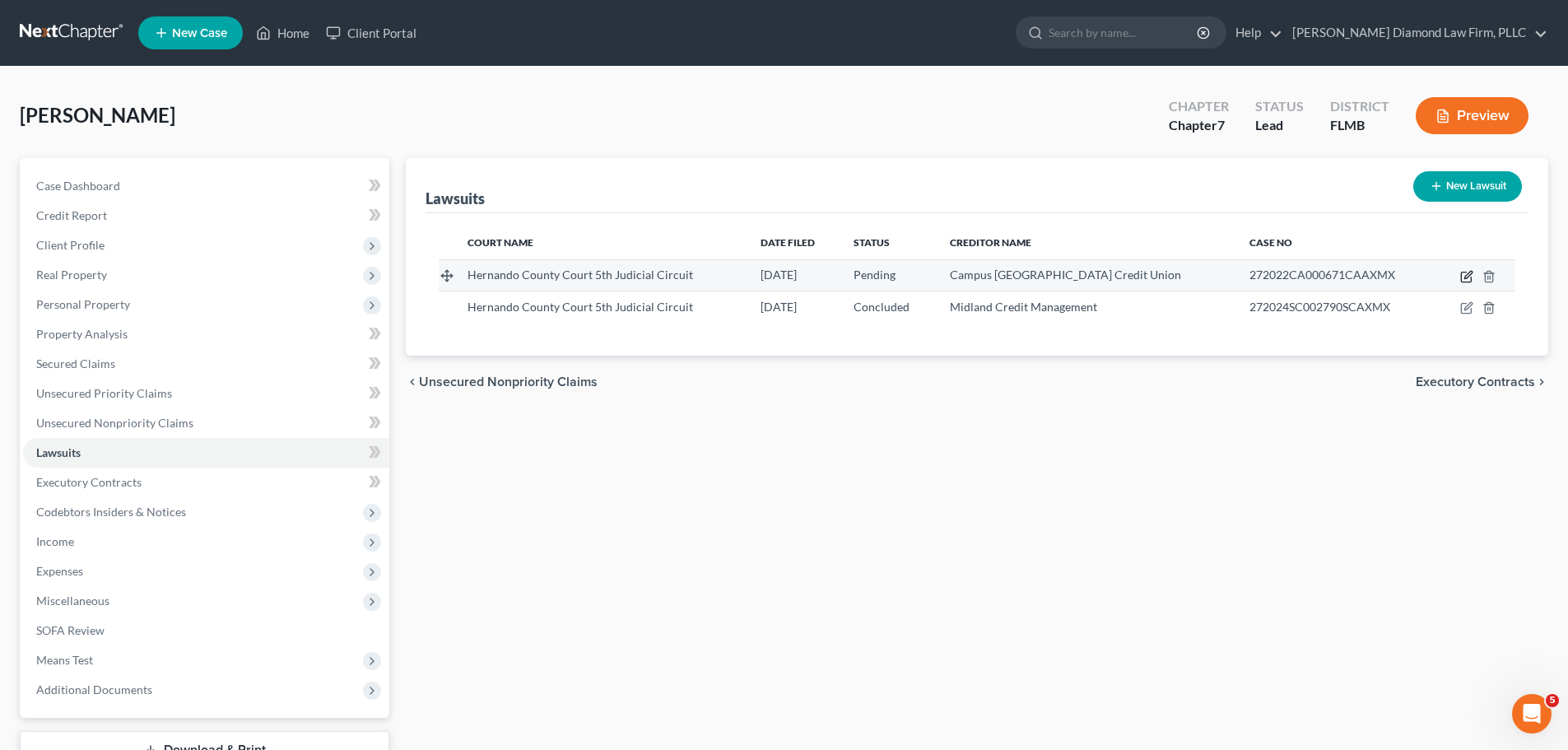
click at [1461, 274] on icon "button" at bounding box center [1467, 276] width 13 height 13
select select "9"
select select "0"
select select "1"
select select "9"
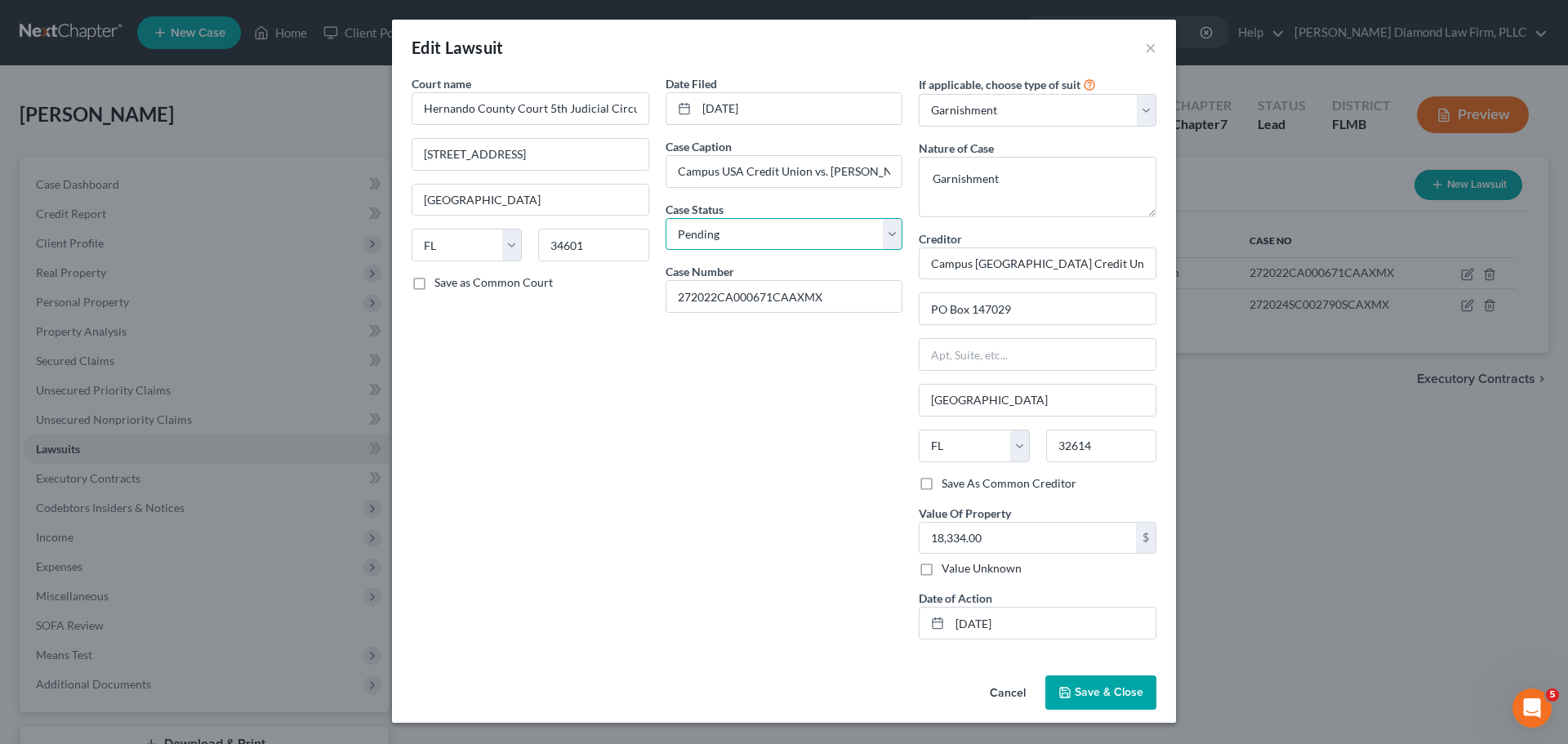
click at [744, 230] on select "Select Pending On Appeal Concluded" at bounding box center [784, 234] width 237 height 32
select select "2"
click at [666, 218] on select "Select Pending On Appeal Concluded" at bounding box center [784, 234] width 237 height 32
click at [1088, 669] on div "Cancel Save & Close" at bounding box center [783, 695] width 784 height 54
click at [1087, 689] on span "Save & Close" at bounding box center [1109, 691] width 69 height 14
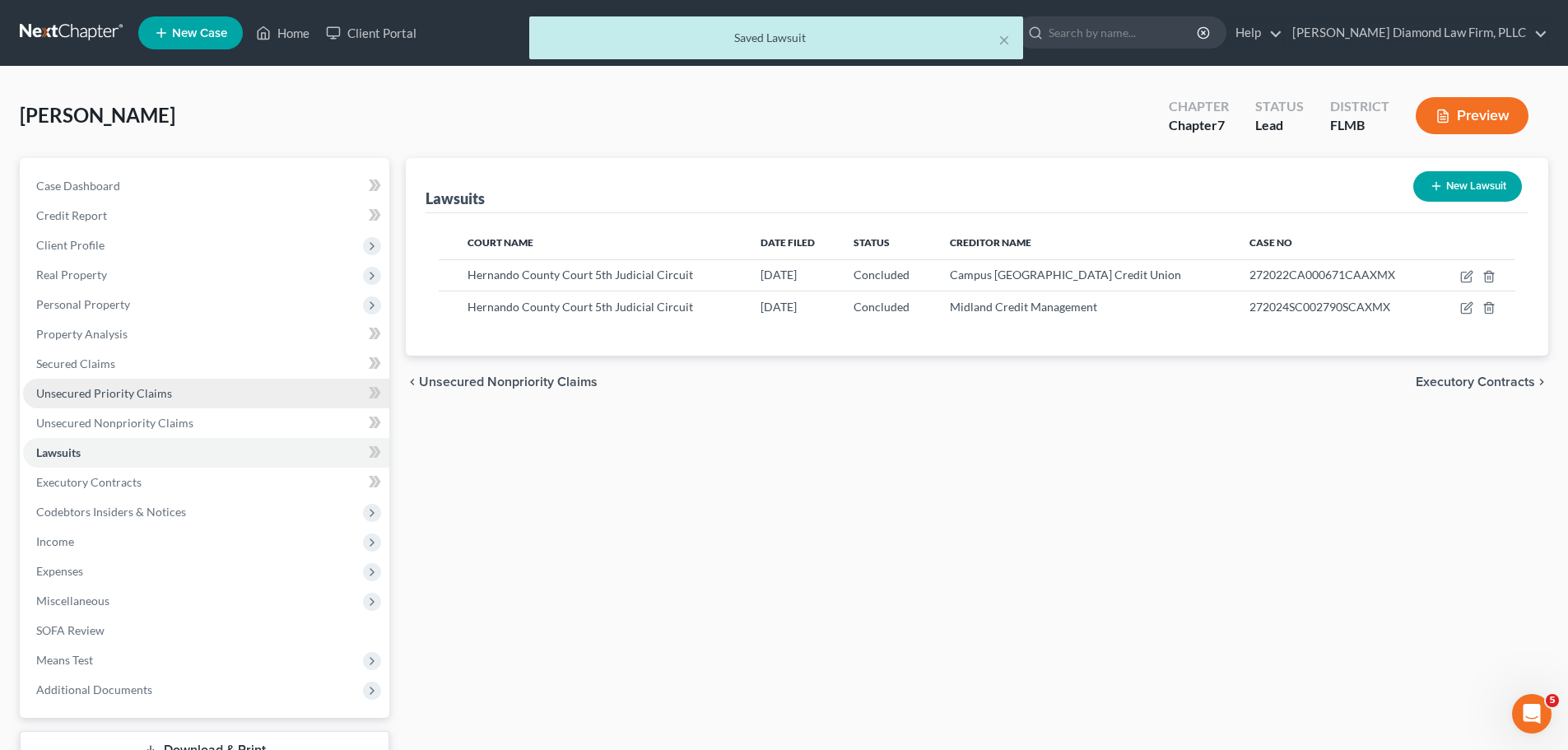
scroll to position [83, 0]
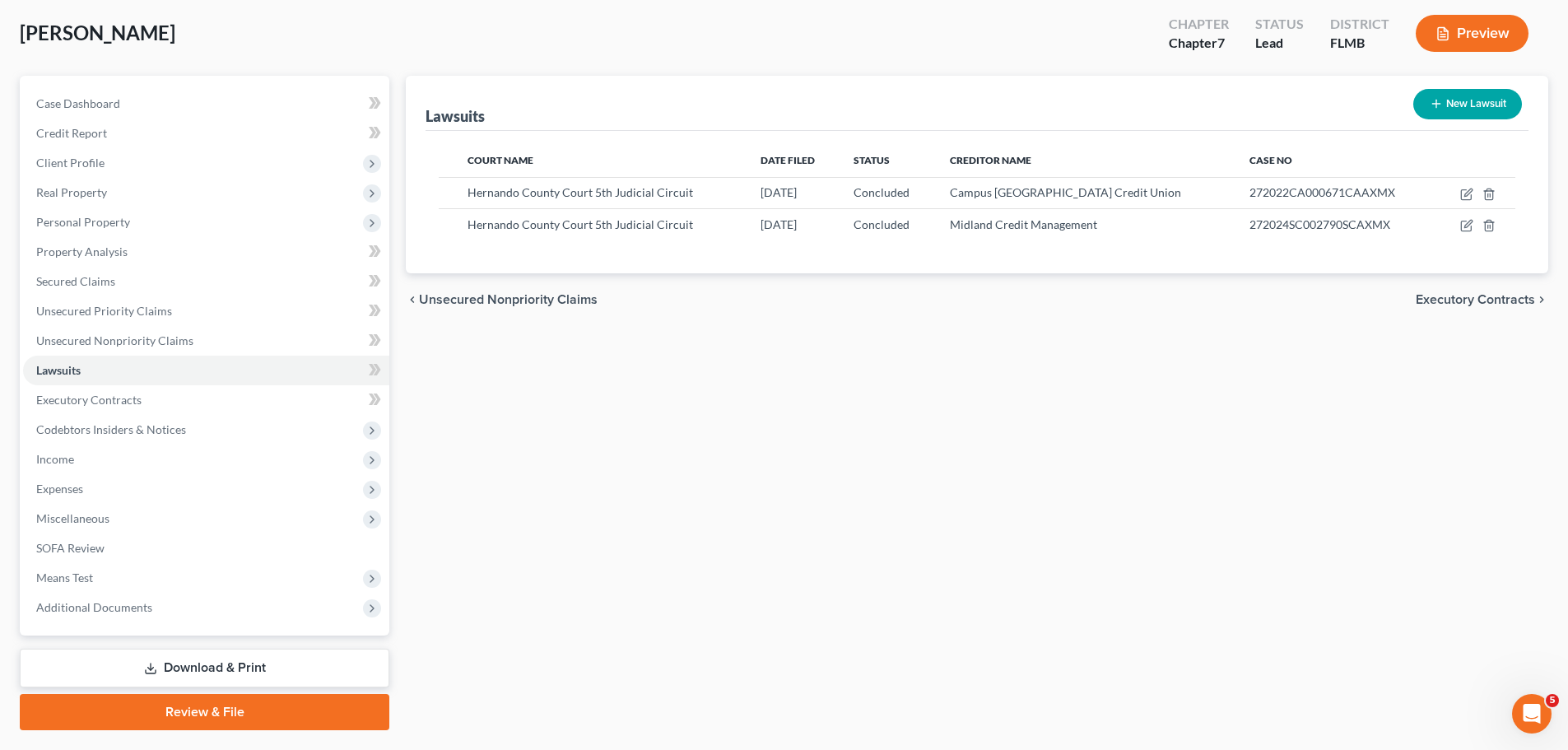
click at [534, 429] on div "Lawsuits New Lawsuit Court Name Date Filed Status Creditor Name Case No Hernand…" at bounding box center [977, 403] width 1159 height 655
click at [65, 541] on span "SOFA Review" at bounding box center [70, 547] width 68 height 14
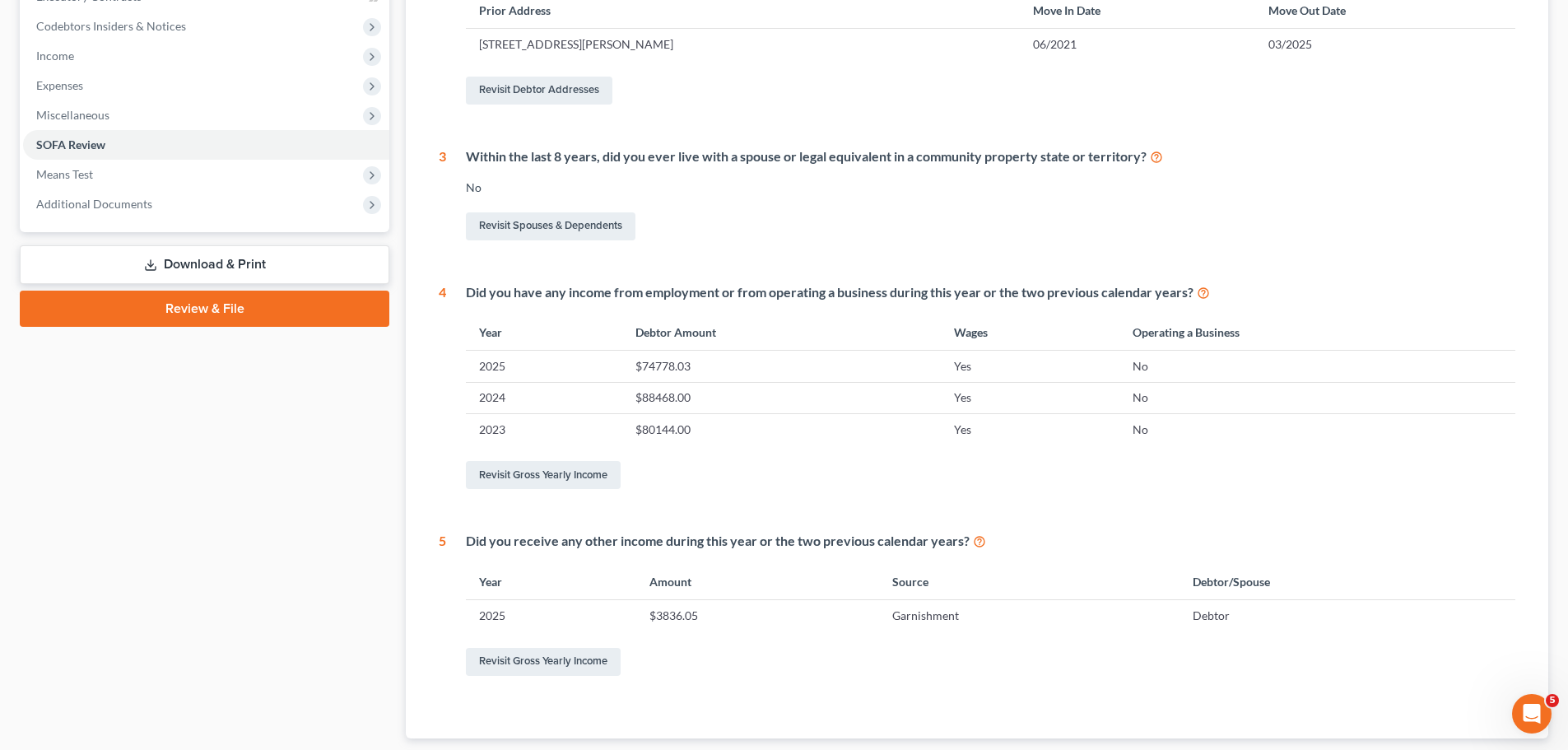
scroll to position [95, 0]
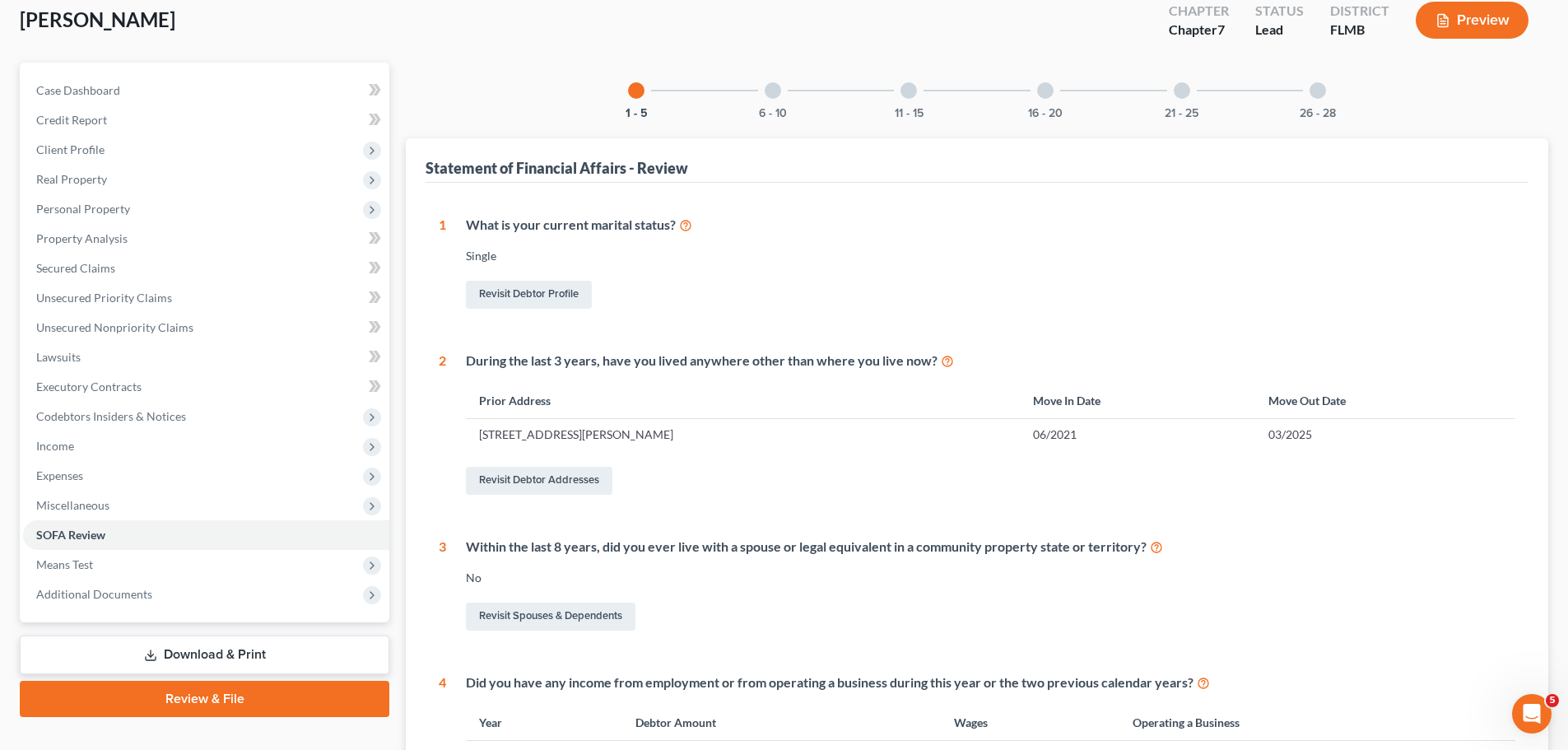
click at [779, 84] on div at bounding box center [773, 91] width 16 height 16
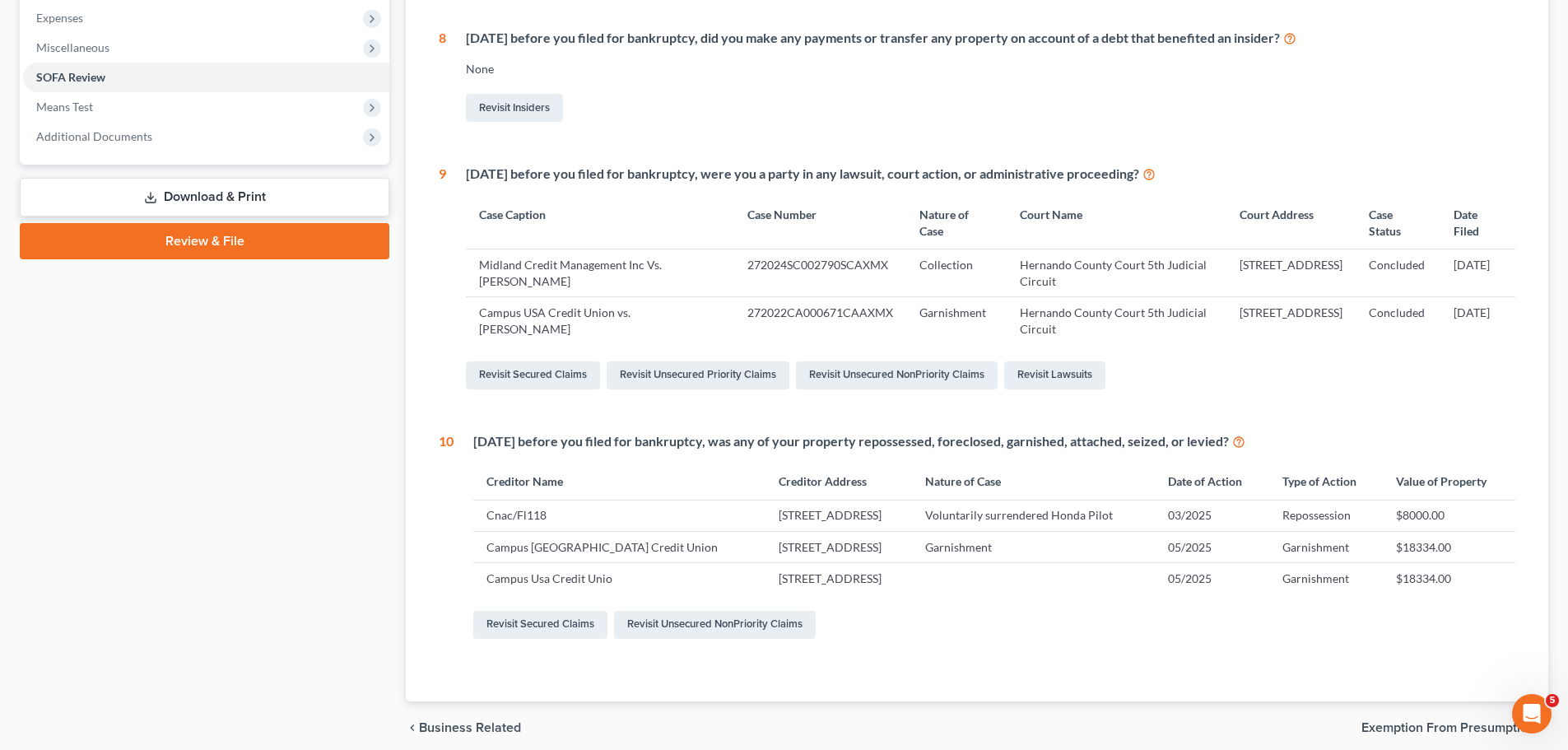
scroll to position [589, 0]
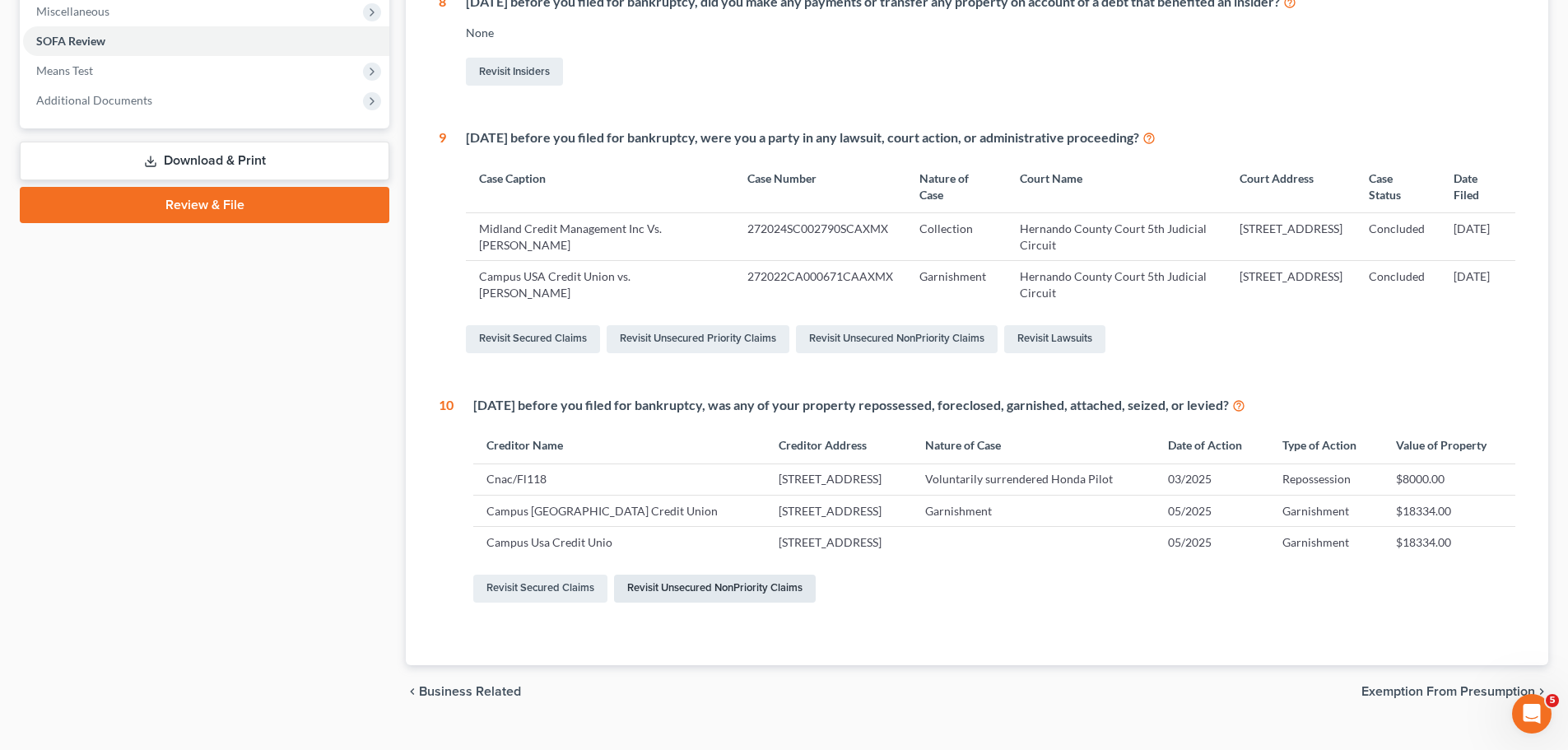
click at [683, 598] on link "Revisit Unsecured NonPriority Claims" at bounding box center [715, 588] width 202 height 28
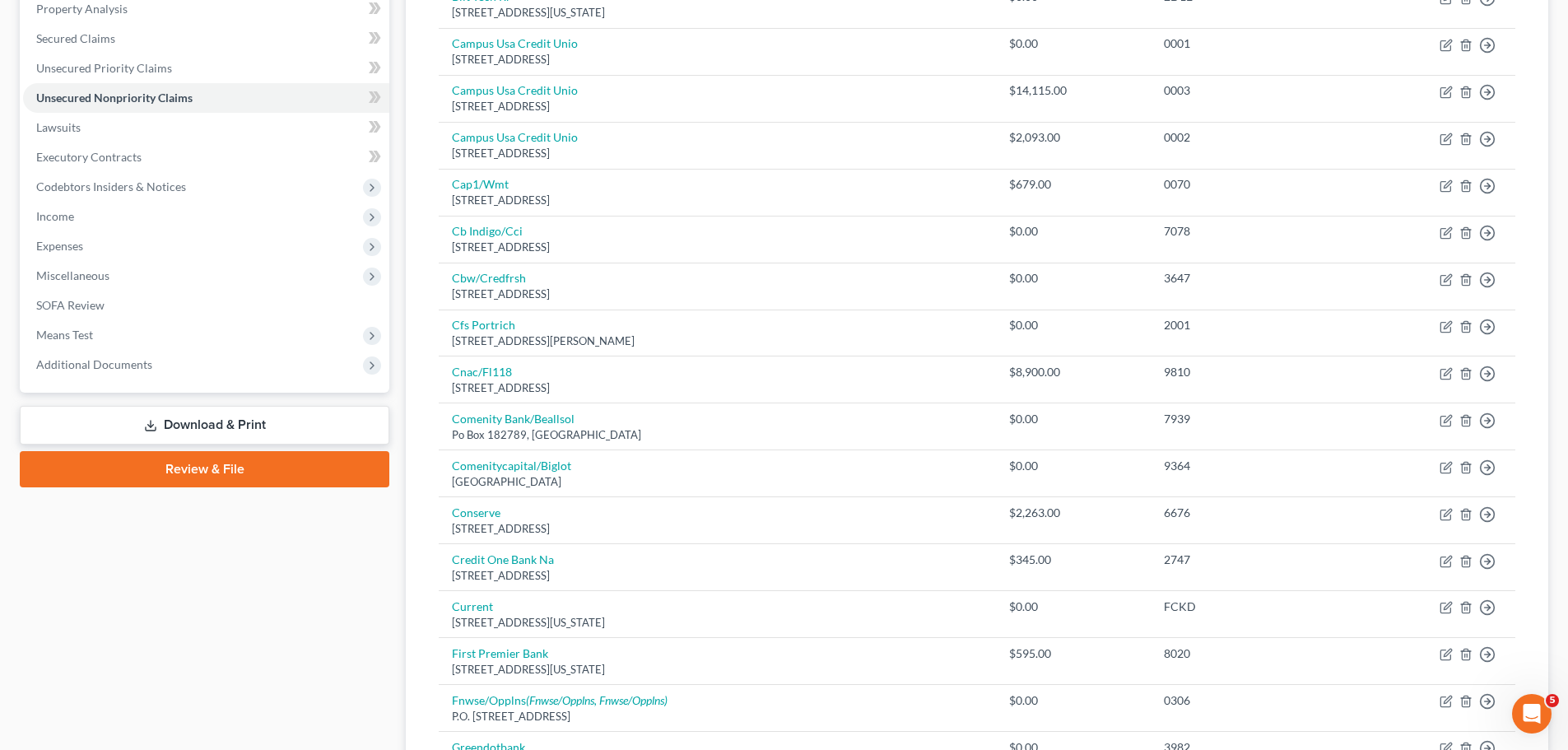
scroll to position [329, 0]
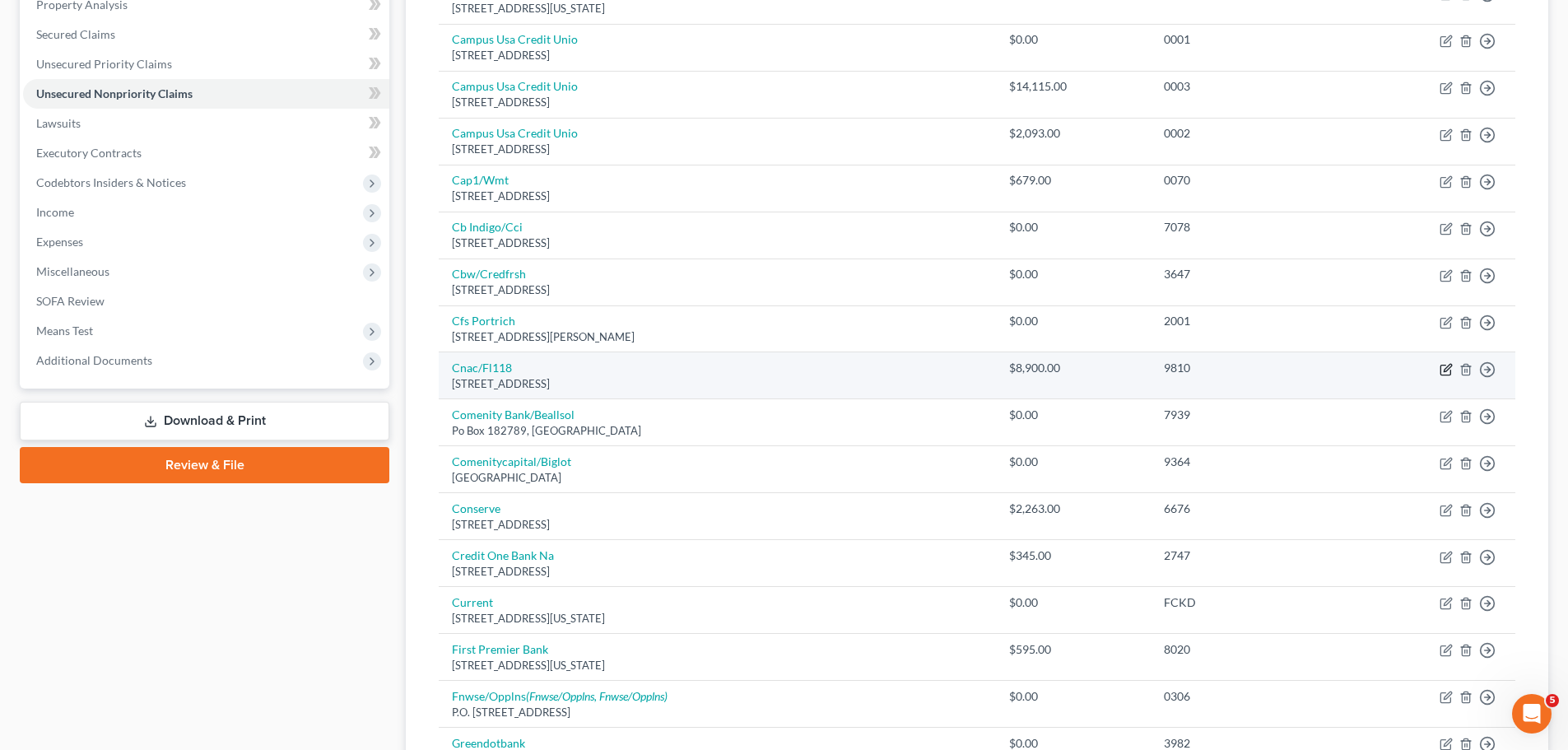
click at [1443, 373] on icon "button" at bounding box center [1446, 369] width 13 height 13
select select "9"
select select "0"
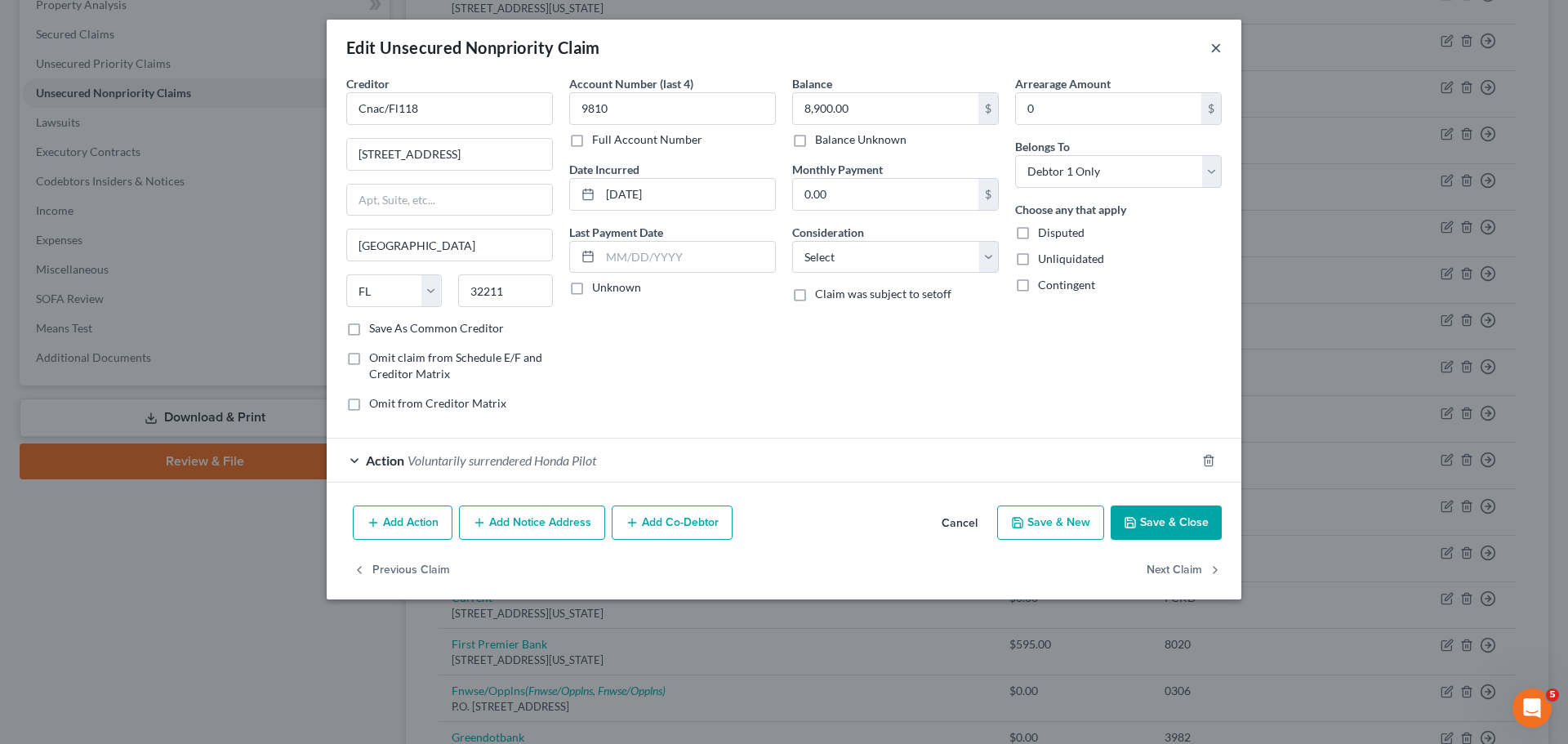
click at [1221, 46] on button "×" at bounding box center [1215, 48] width 12 height 20
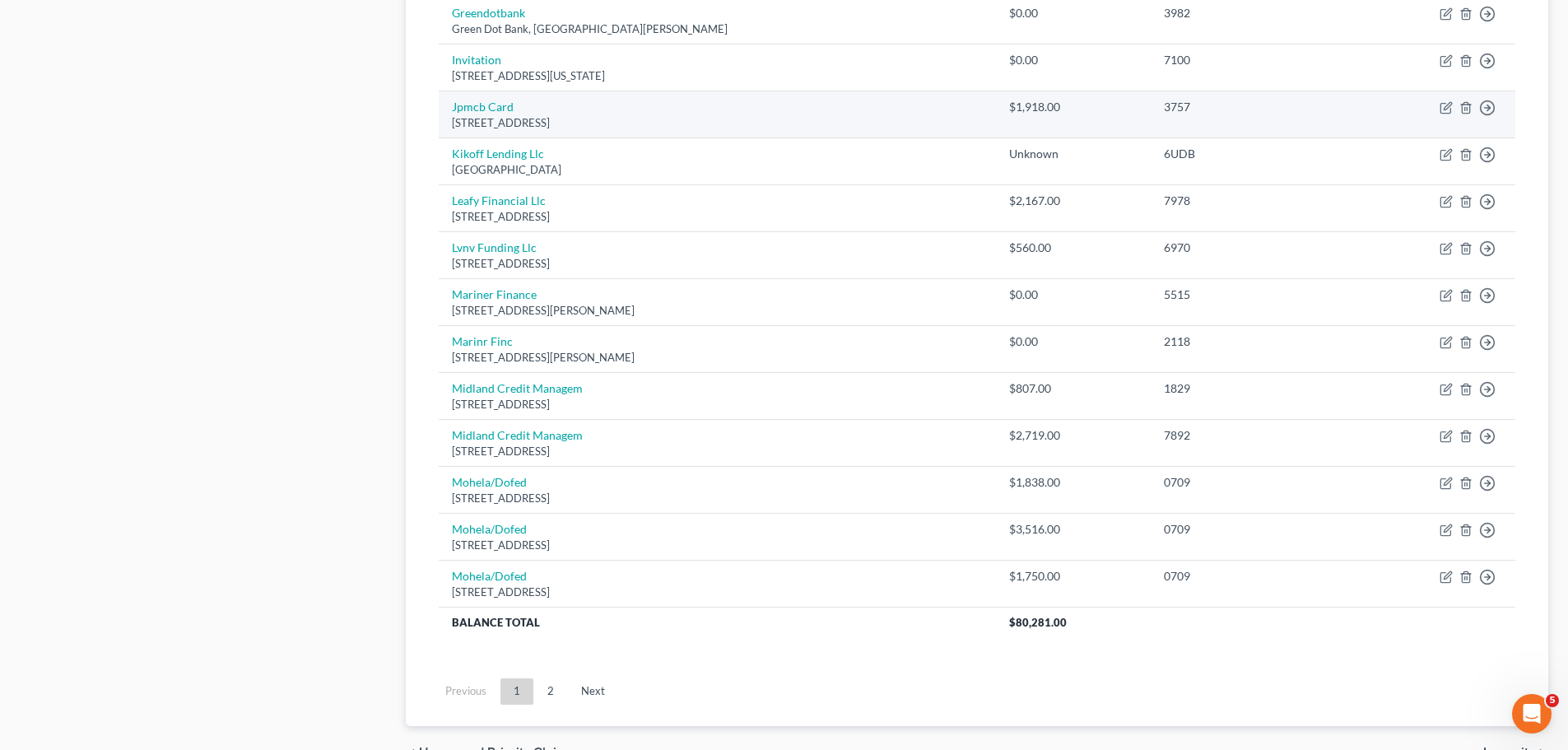
scroll to position [1070, 0]
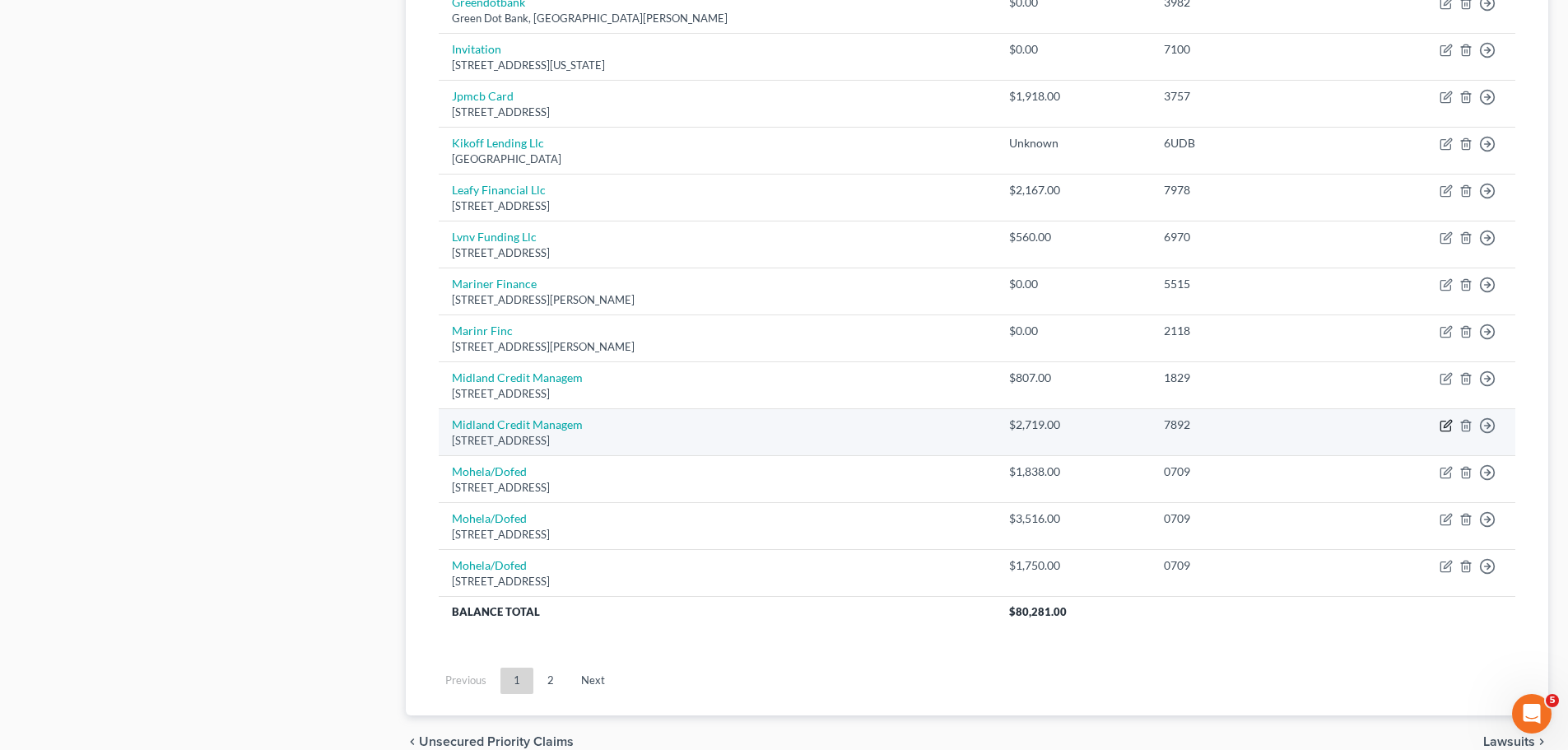
click at [1447, 427] on icon "button" at bounding box center [1448, 424] width 7 height 7
select select "23"
select select "0"
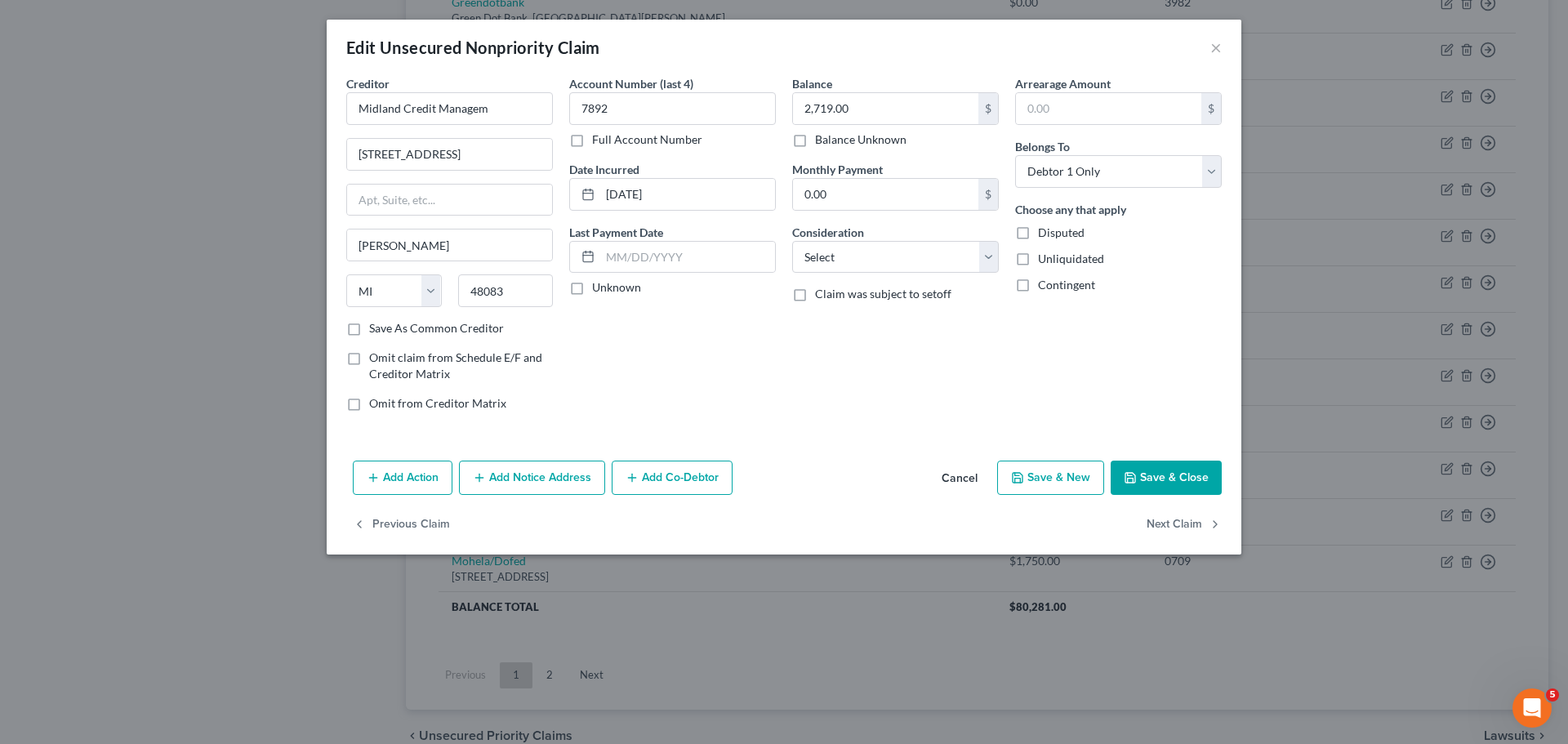
click at [1210, 54] on div "Edit Unsecured Nonpriority Claim ×" at bounding box center [784, 48] width 915 height 56
click at [1217, 48] on button "×" at bounding box center [1215, 48] width 12 height 20
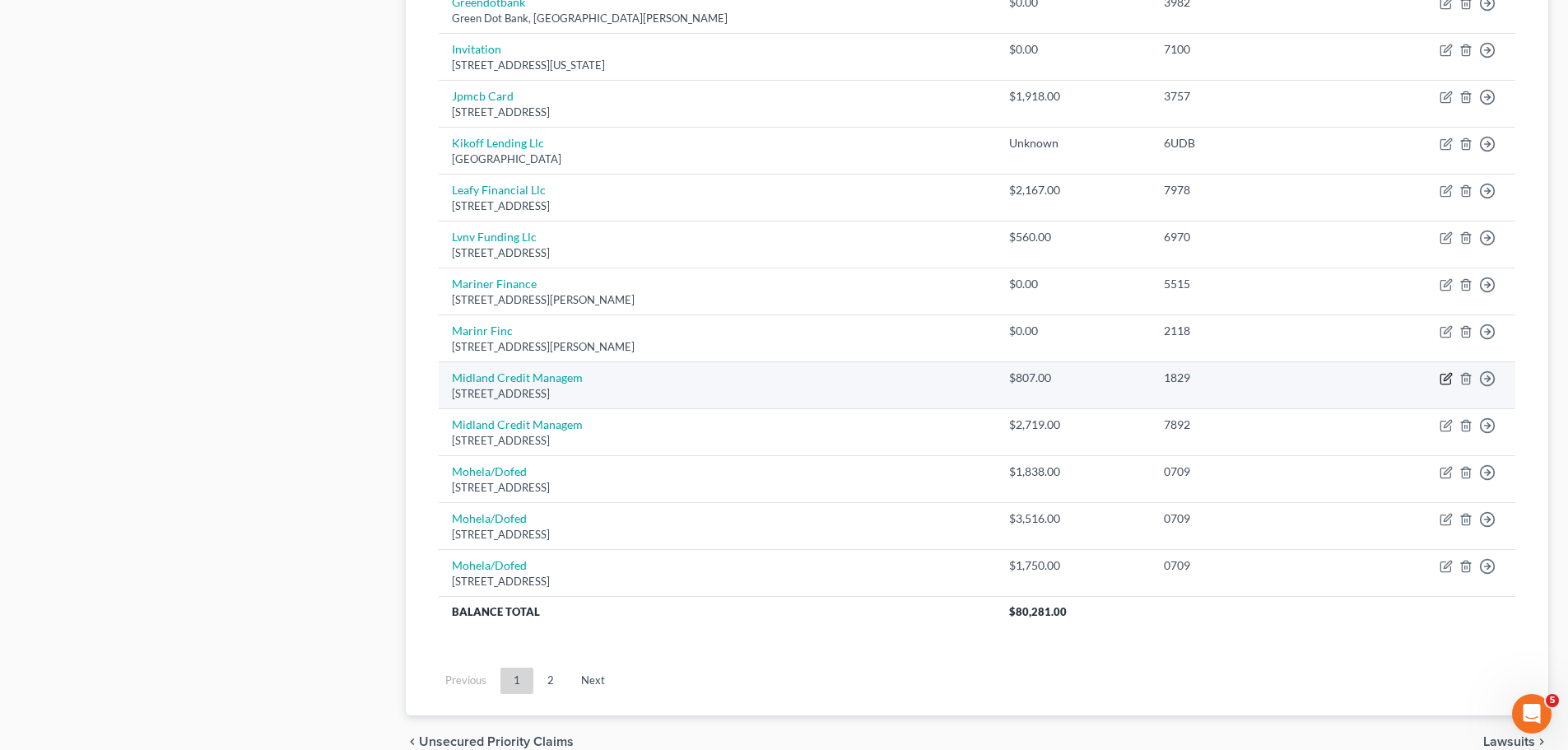
click at [1444, 379] on icon "button" at bounding box center [1446, 378] width 13 height 13
select select "23"
select select "0"
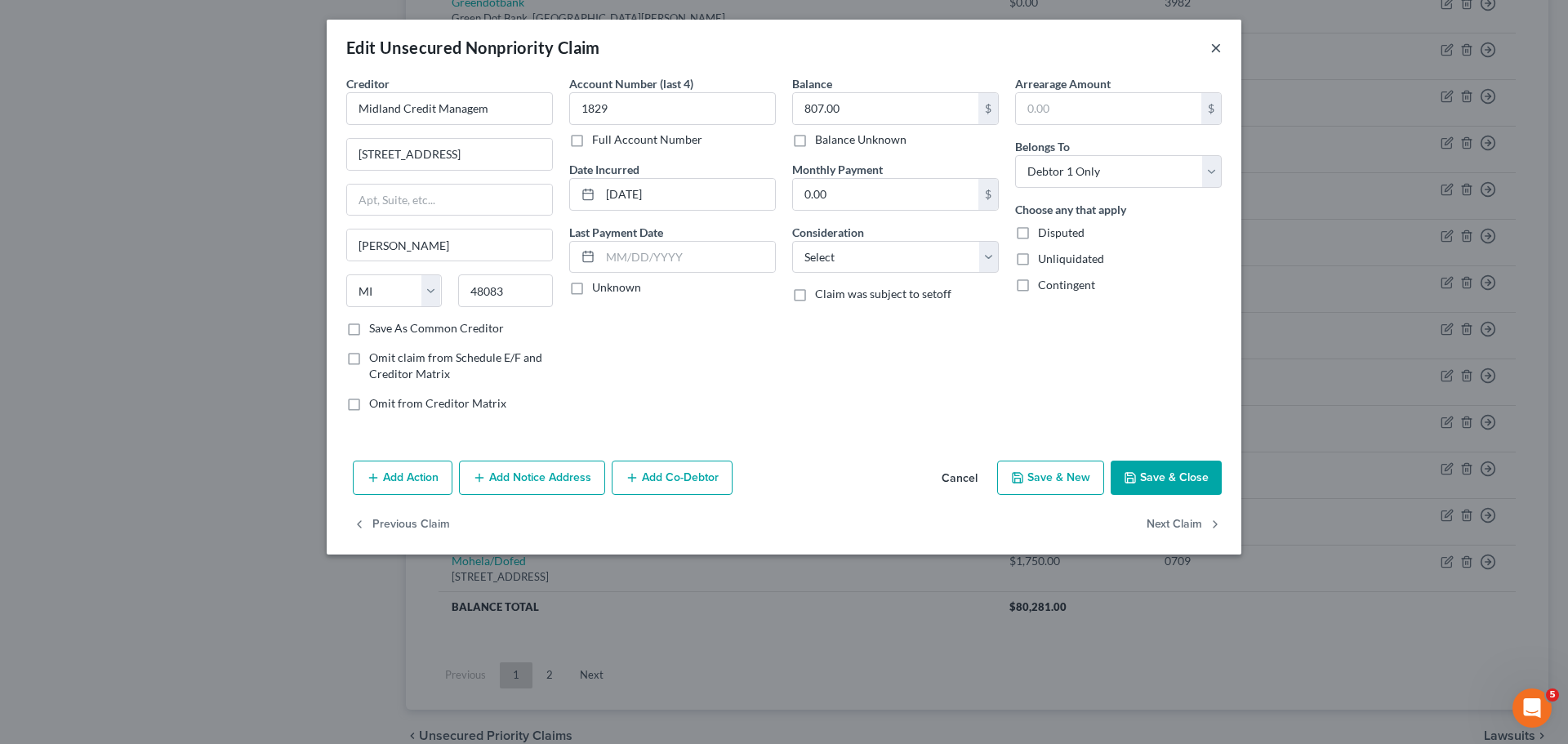
click at [1213, 51] on button "×" at bounding box center [1215, 48] width 12 height 20
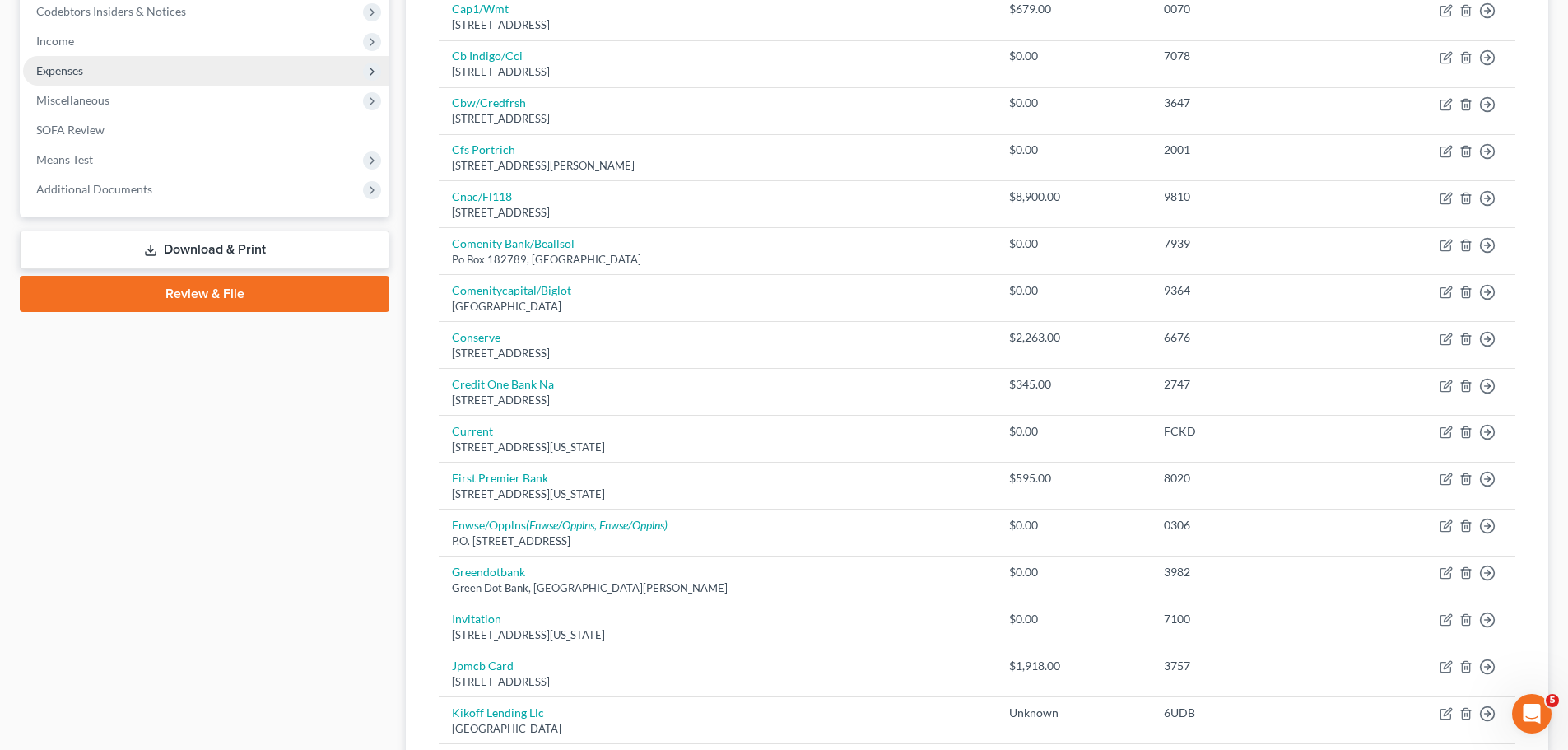
scroll to position [329, 0]
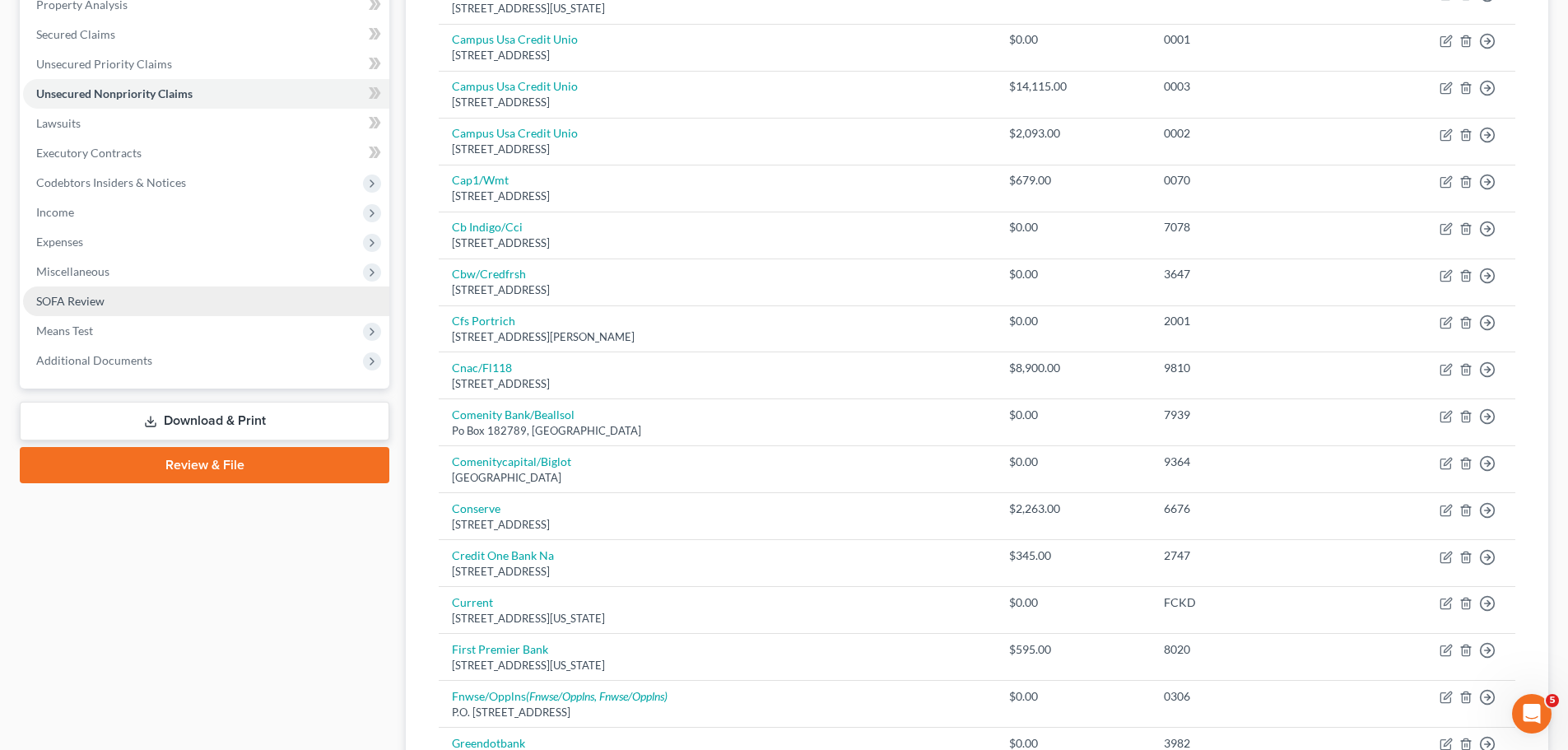
click at [114, 306] on link "SOFA Review" at bounding box center [206, 301] width 367 height 30
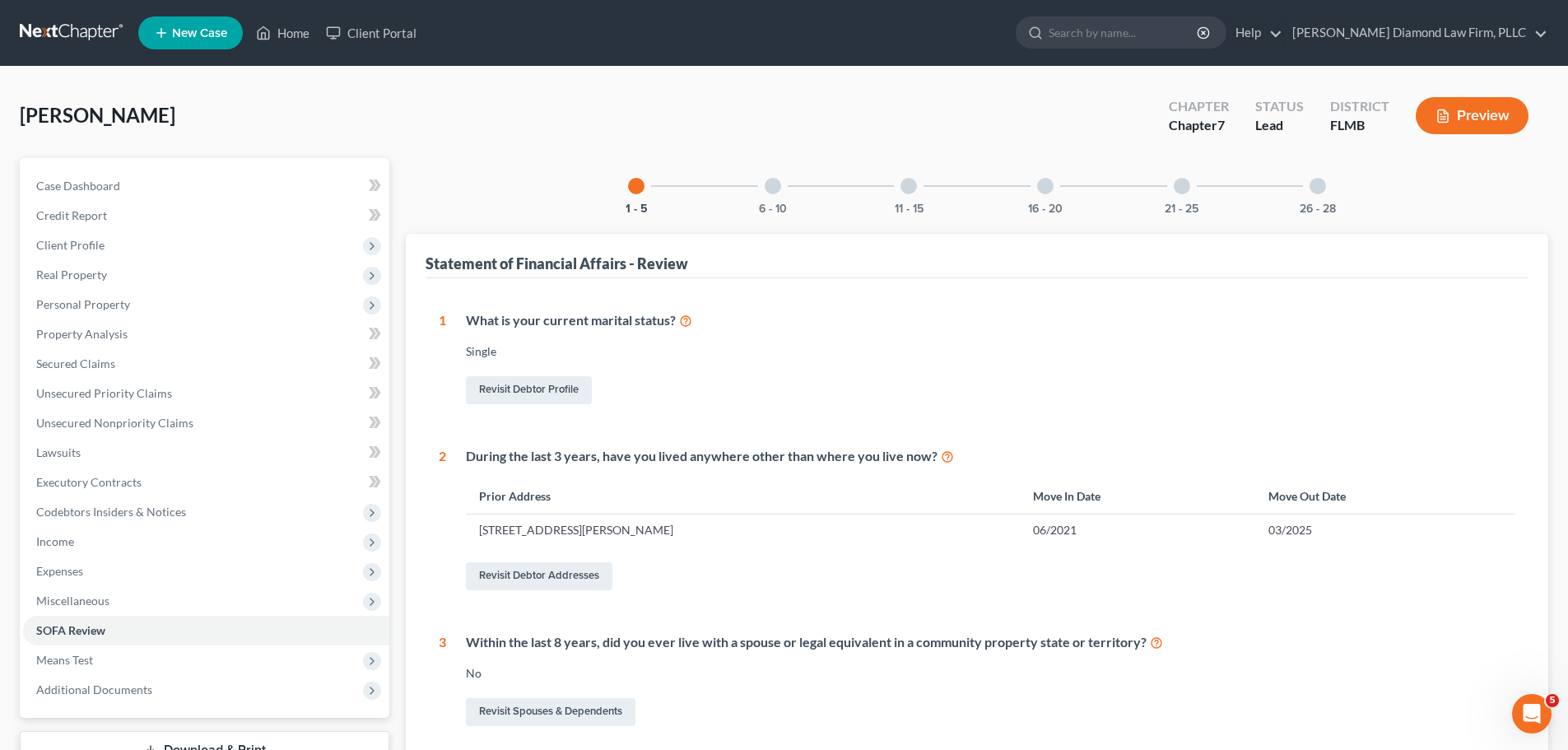
click at [920, 194] on div "11 - 15" at bounding box center [910, 186] width 56 height 56
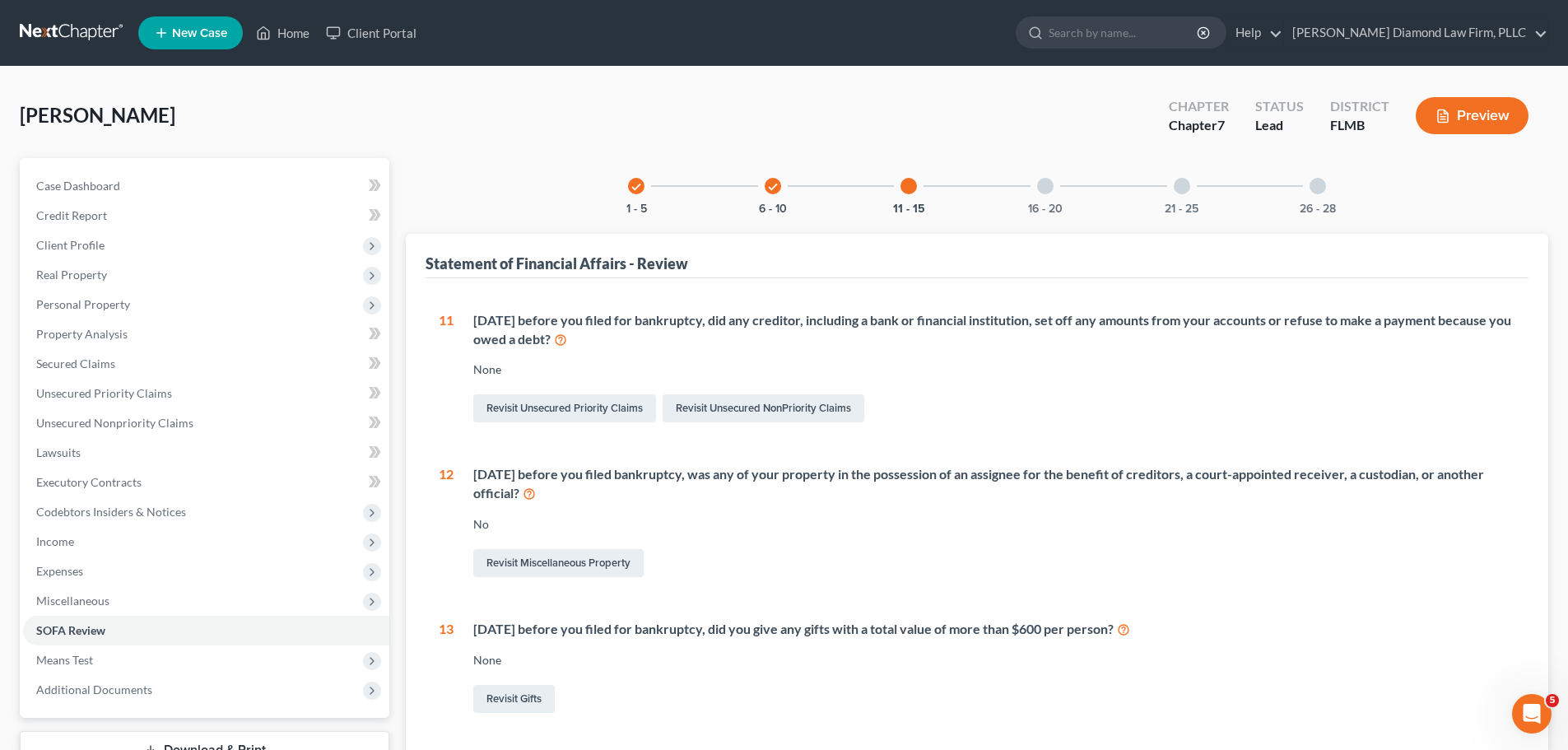
click at [777, 195] on div "check 6 - 10" at bounding box center [773, 186] width 56 height 56
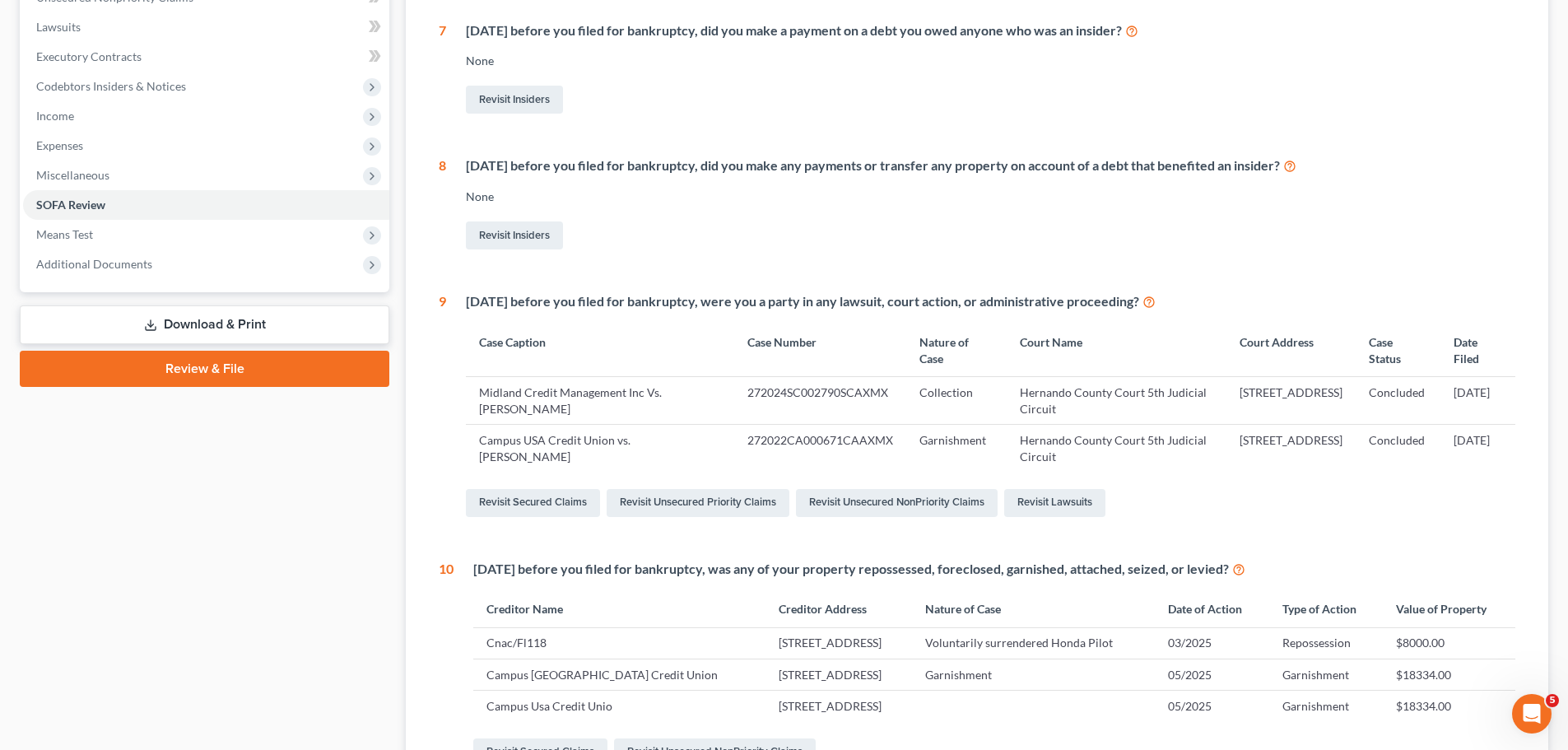
scroll to position [125, 0]
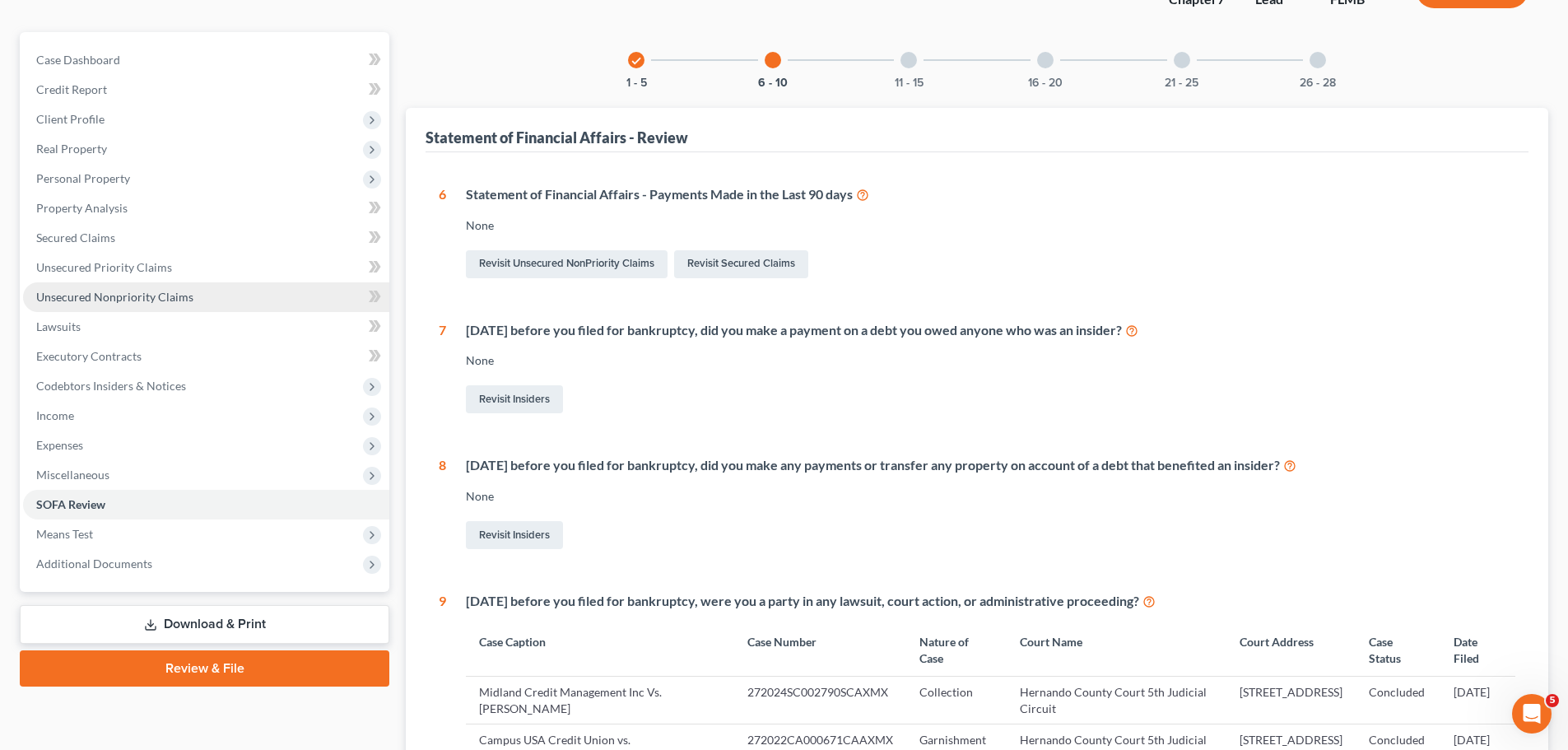
click at [169, 305] on link "Unsecured Nonpriority Claims" at bounding box center [206, 296] width 367 height 30
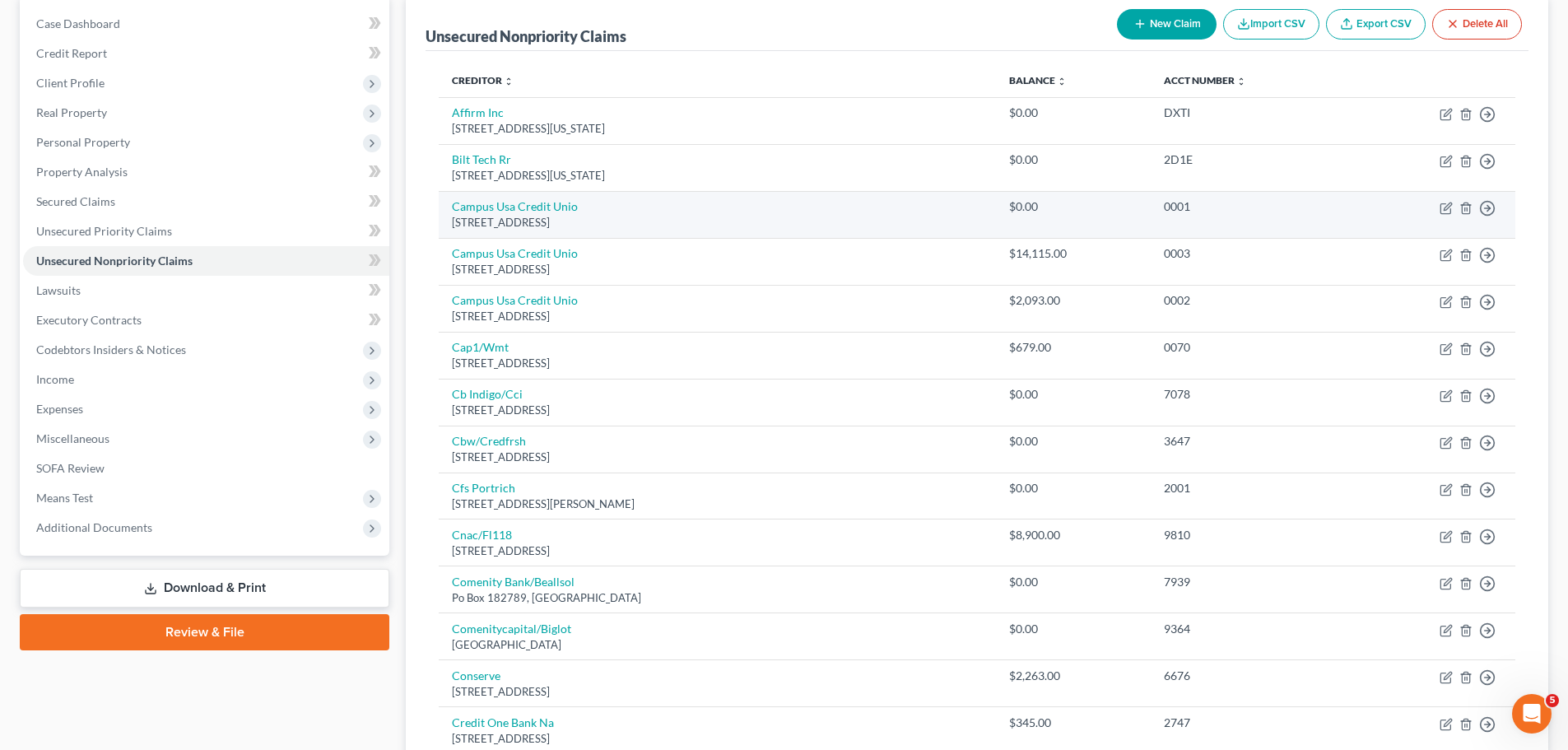
scroll to position [83, 0]
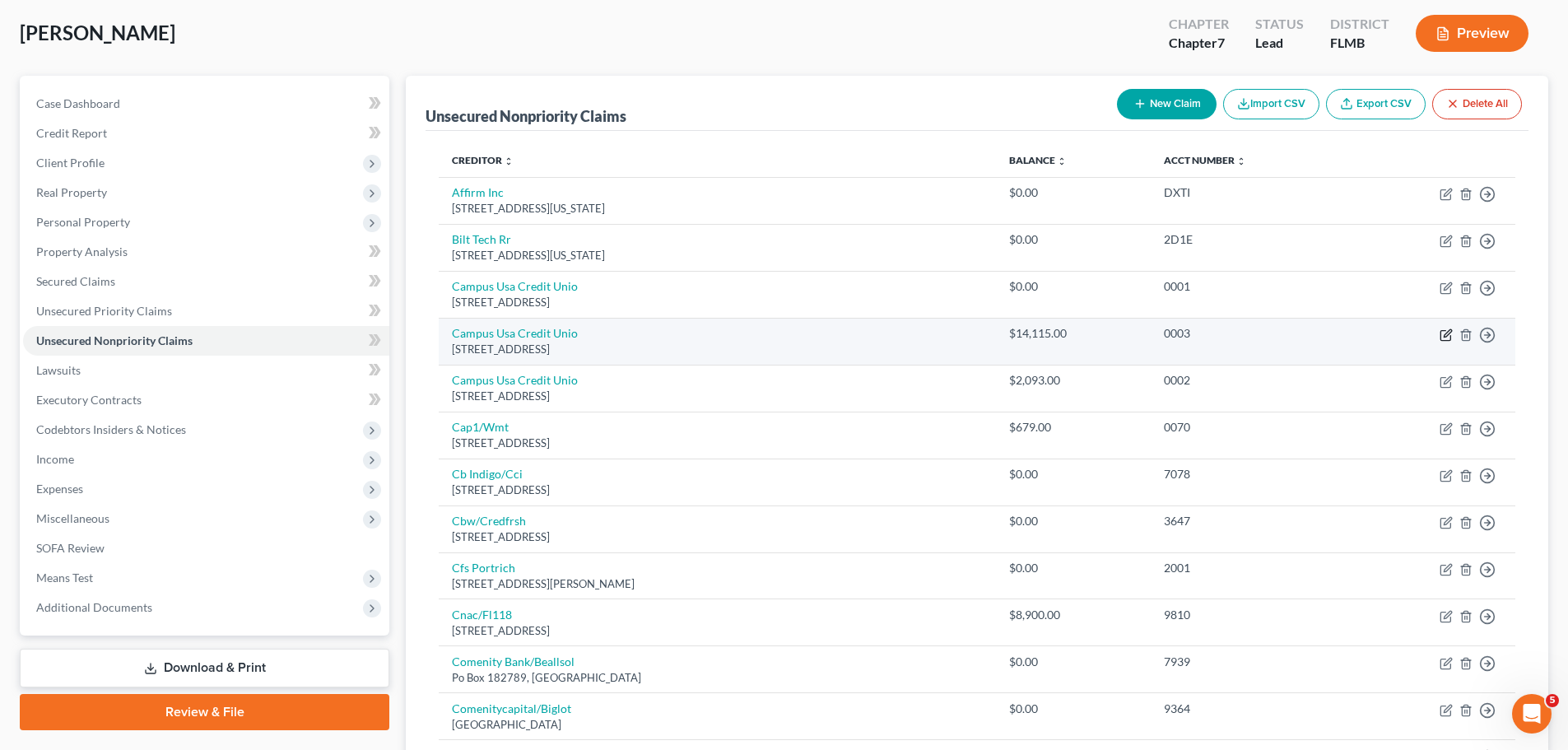
click at [1444, 338] on icon "button" at bounding box center [1446, 335] width 13 height 13
select select "9"
select select "0"
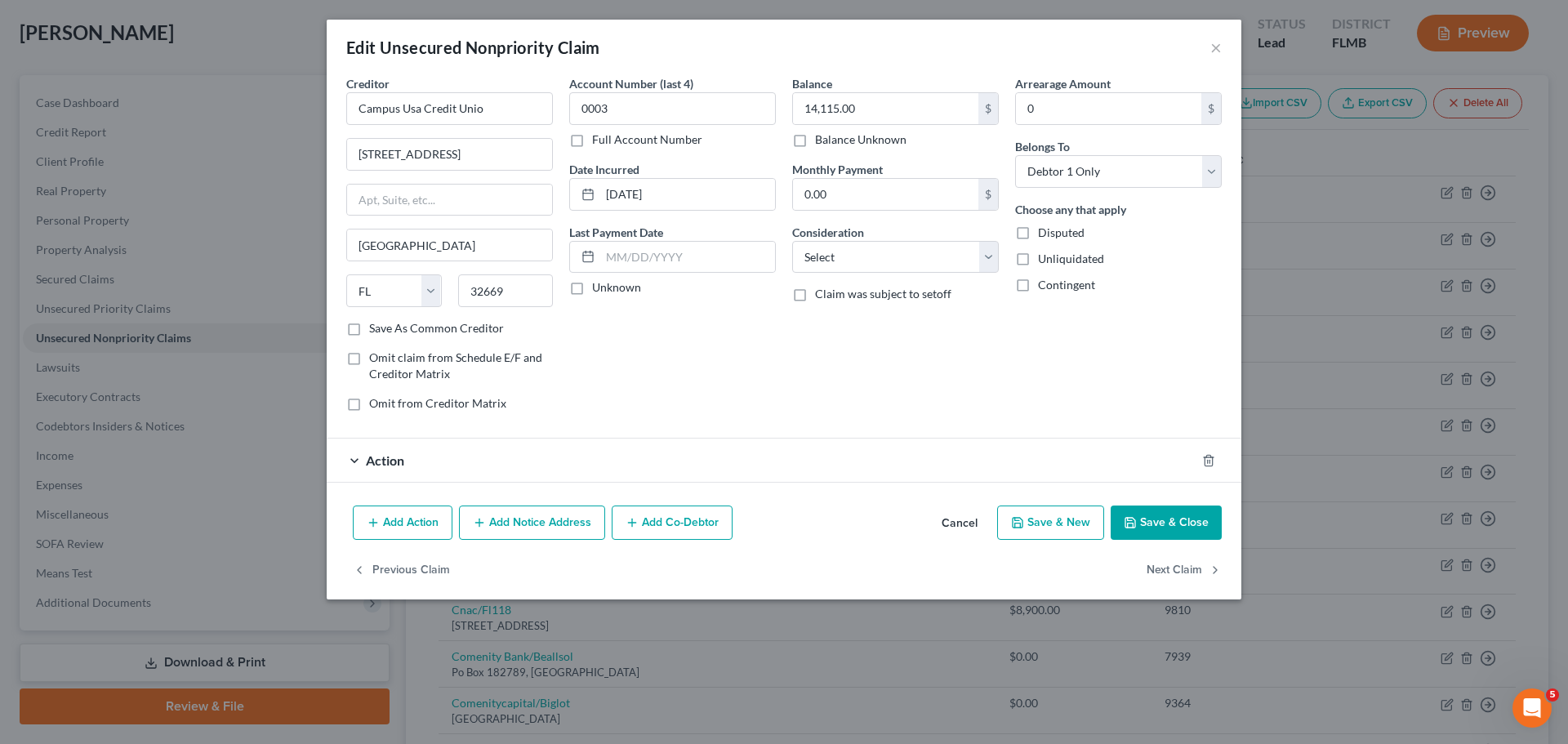
click at [678, 469] on div "Action" at bounding box center [761, 460] width 869 height 43
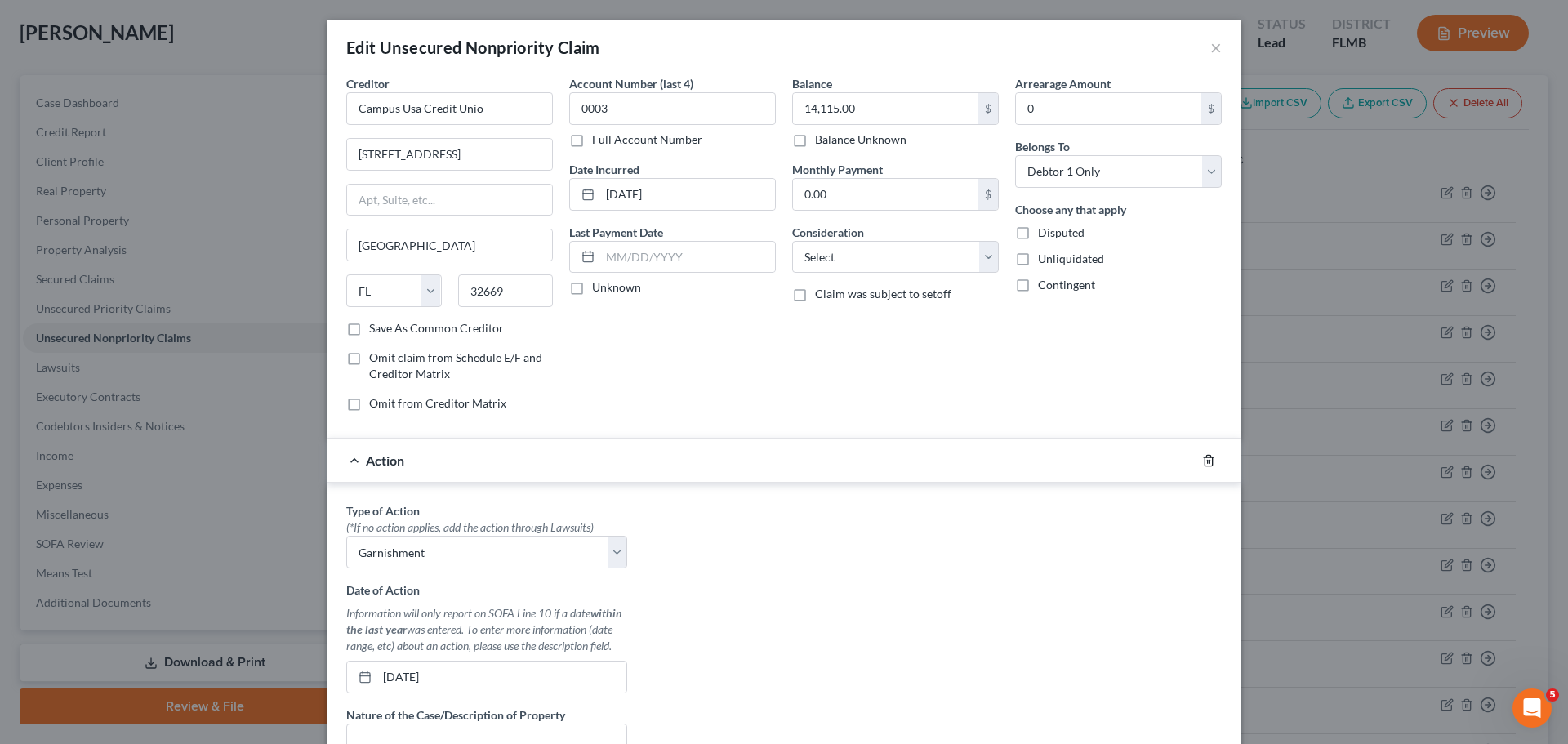
click at [1202, 464] on icon "button" at bounding box center [1208, 460] width 13 height 13
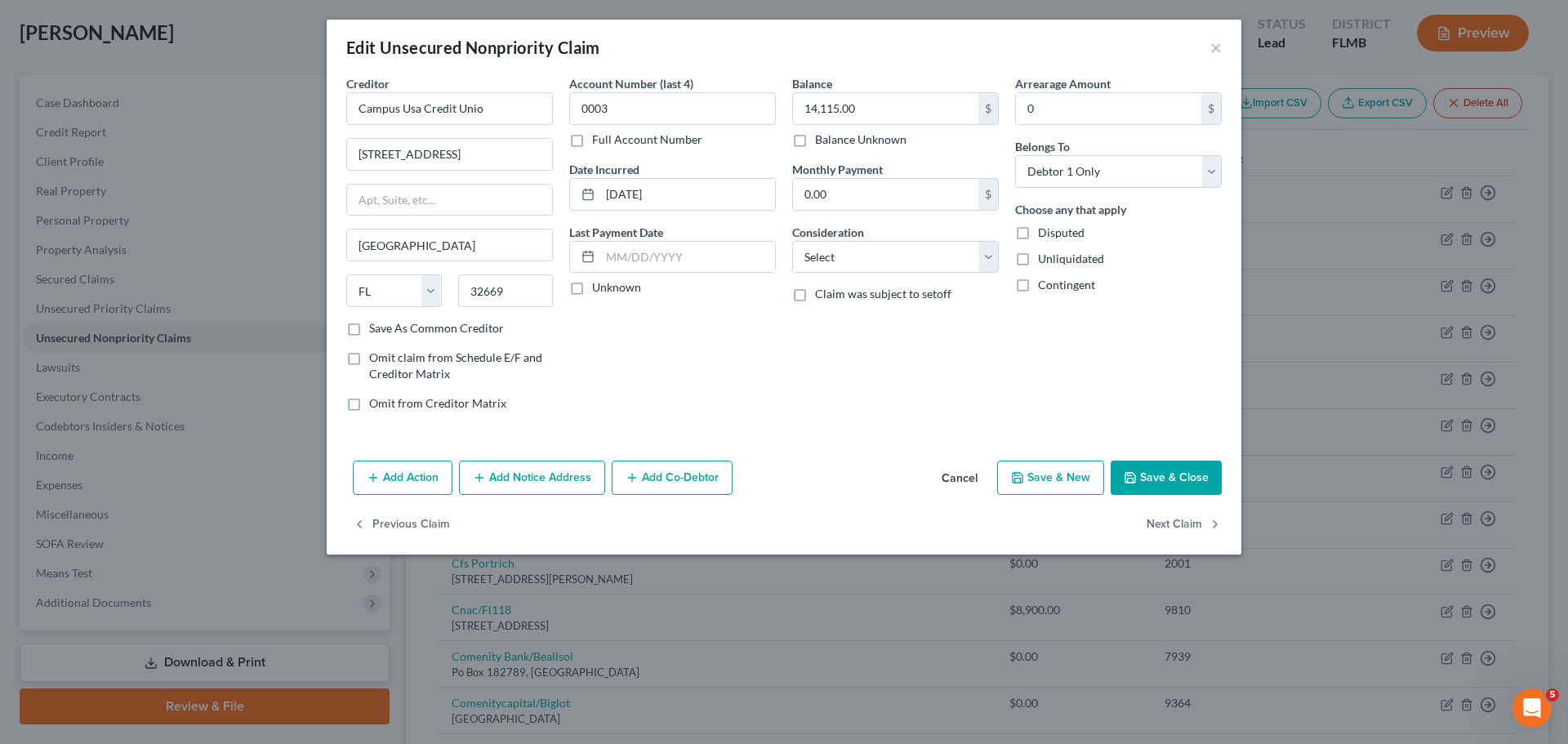
click at [1194, 481] on button "Save & Close" at bounding box center [1166, 478] width 111 height 34
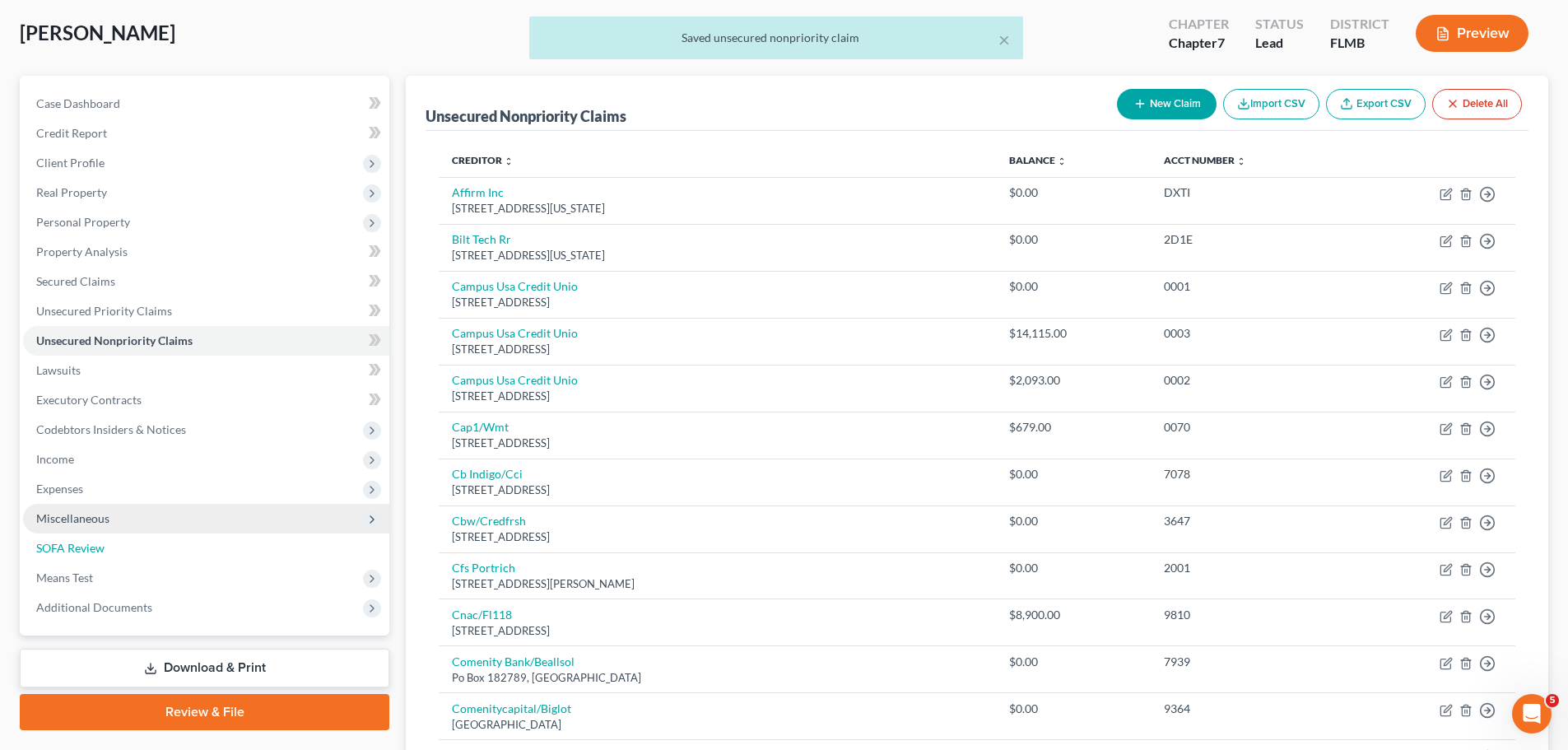
click at [142, 544] on link "SOFA Review" at bounding box center [206, 548] width 367 height 30
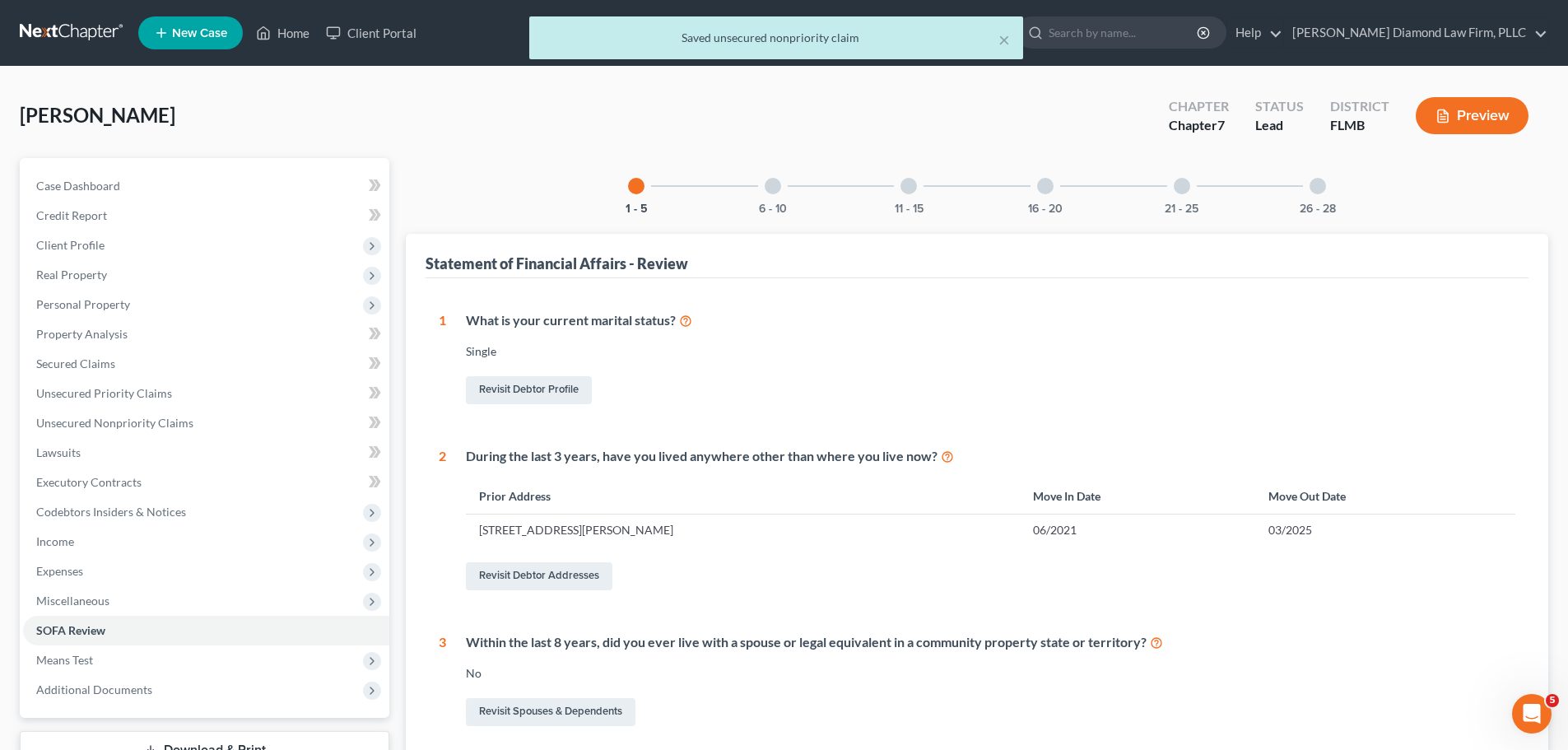
click at [783, 184] on div "6 - 10" at bounding box center [773, 186] width 56 height 56
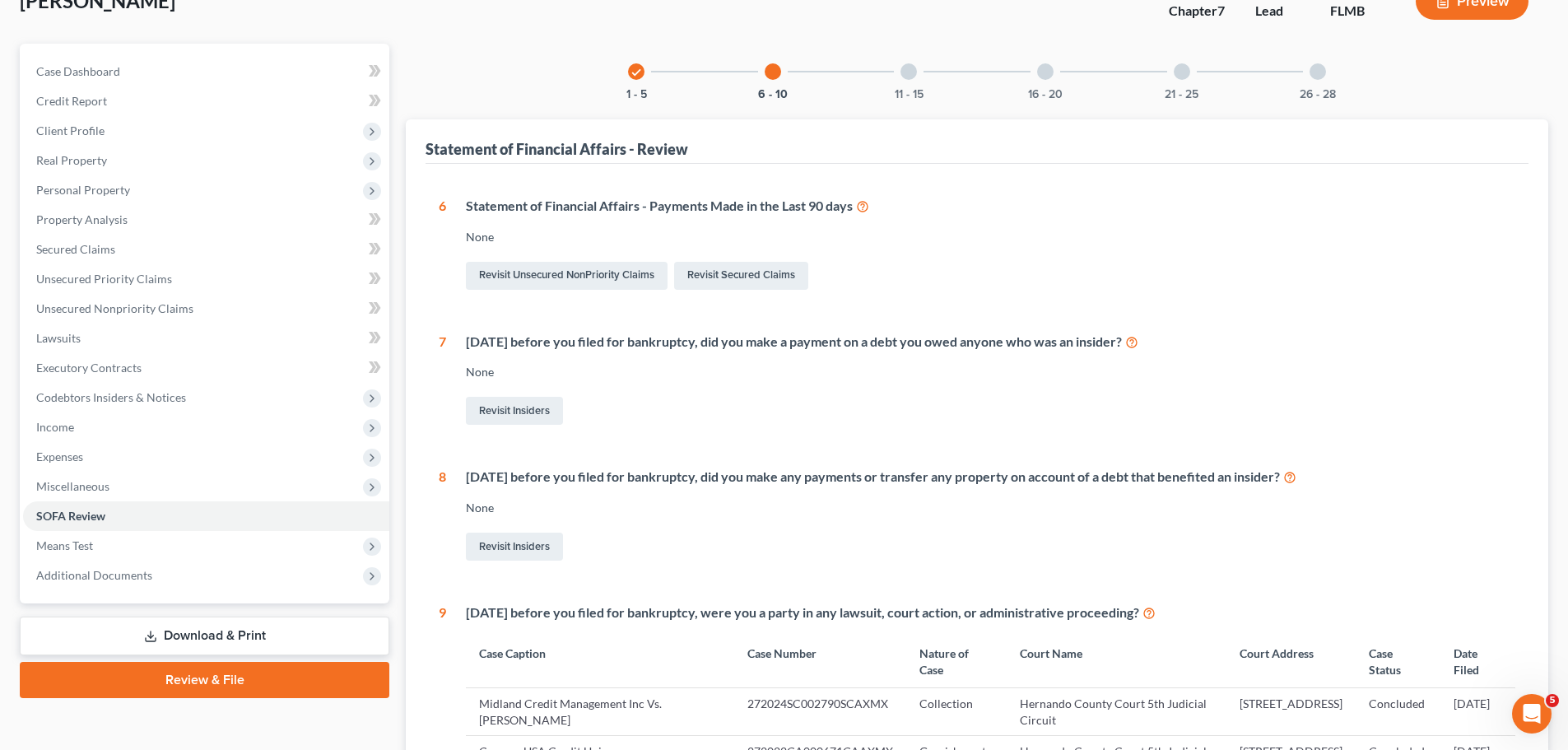
scroll to position [12, 0]
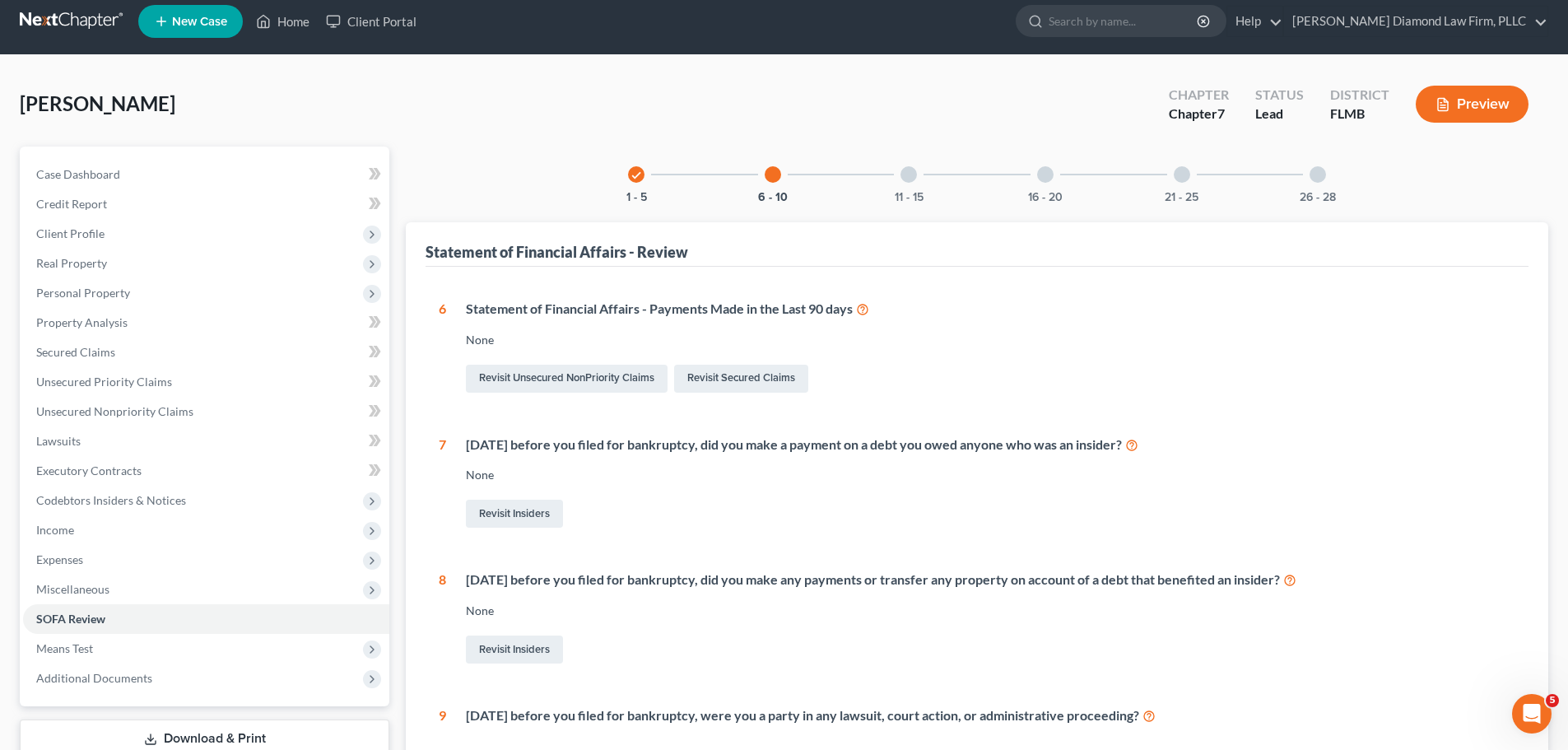
click at [919, 169] on div "11 - 15" at bounding box center [910, 175] width 56 height 56
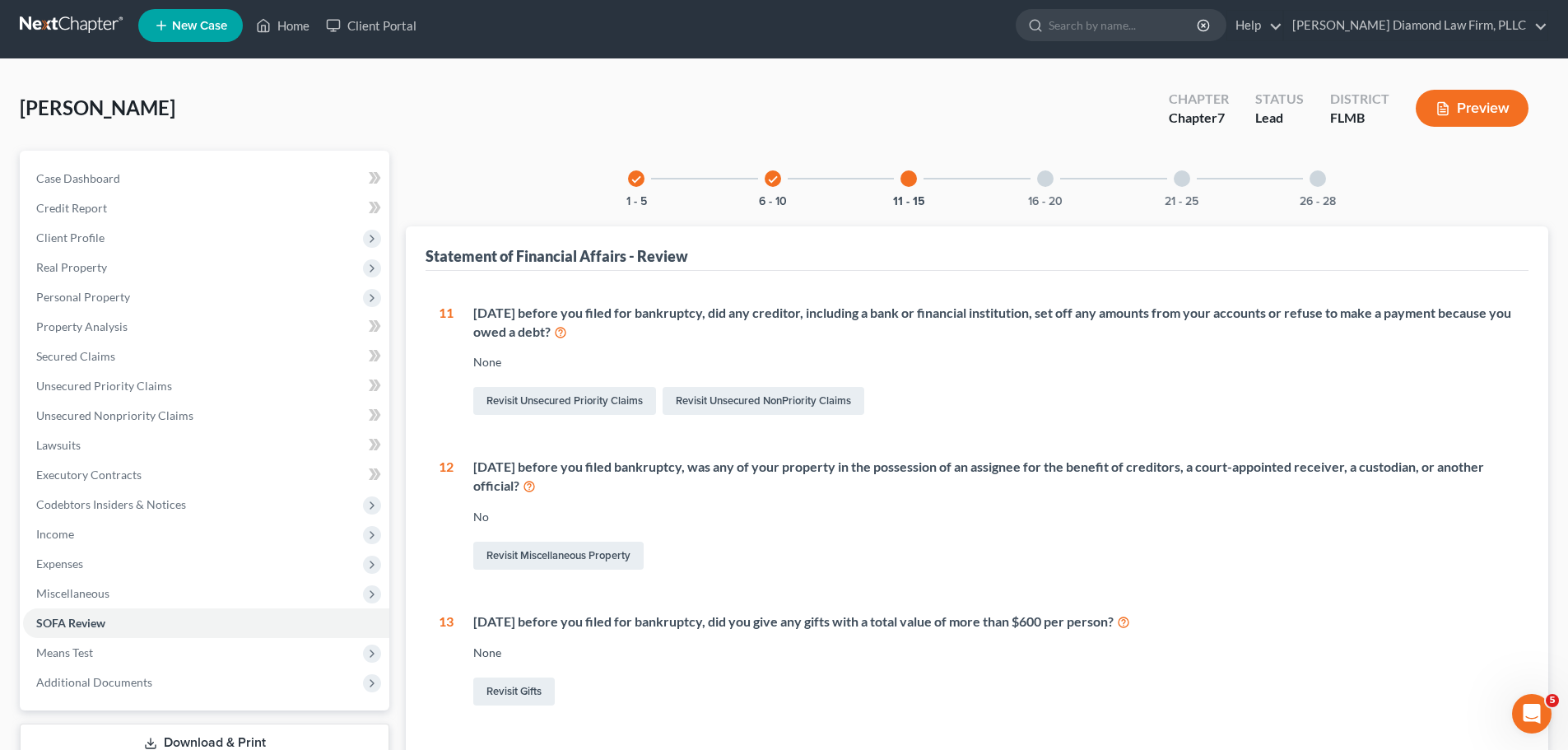
scroll to position [1, 0]
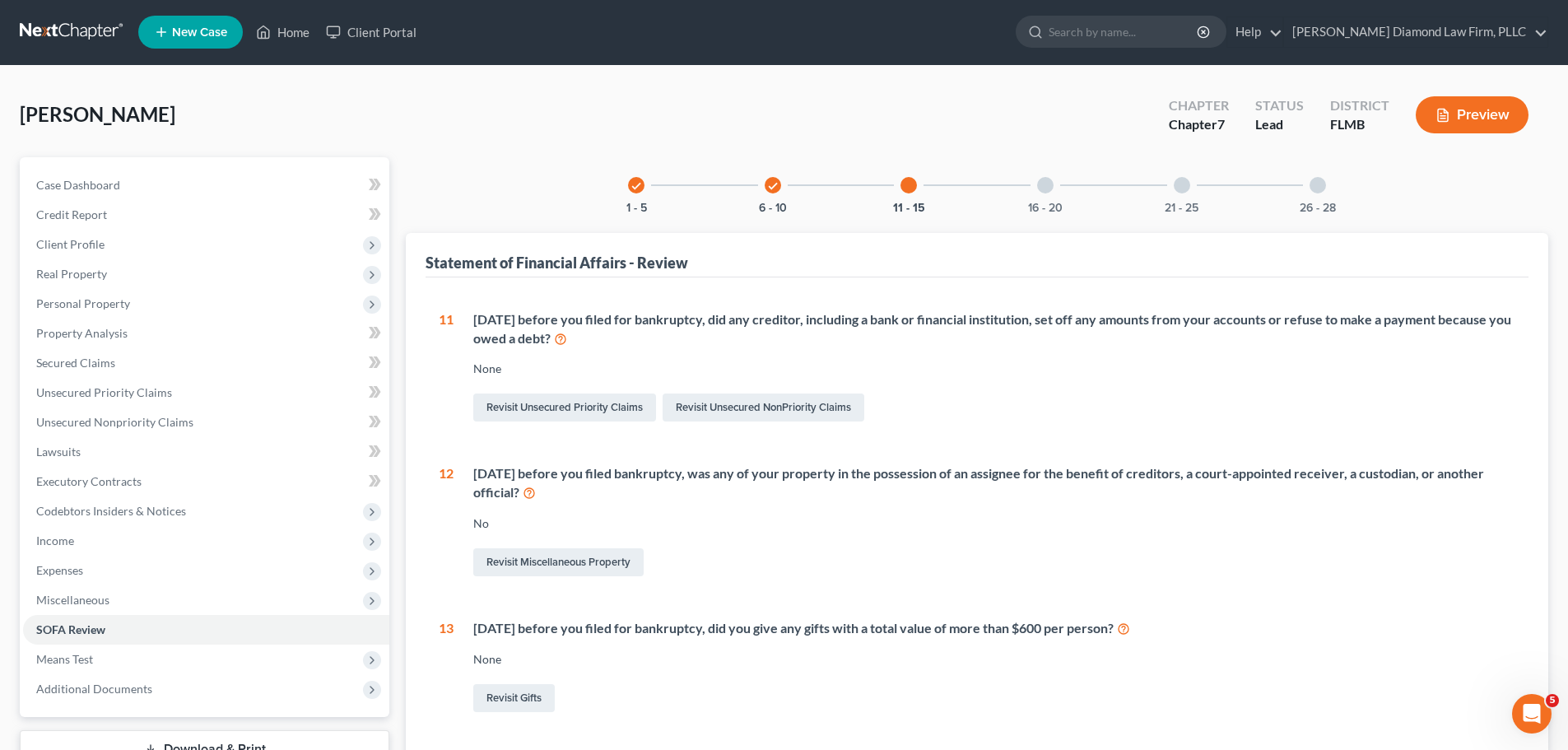
click at [1046, 185] on div at bounding box center [1046, 185] width 16 height 16
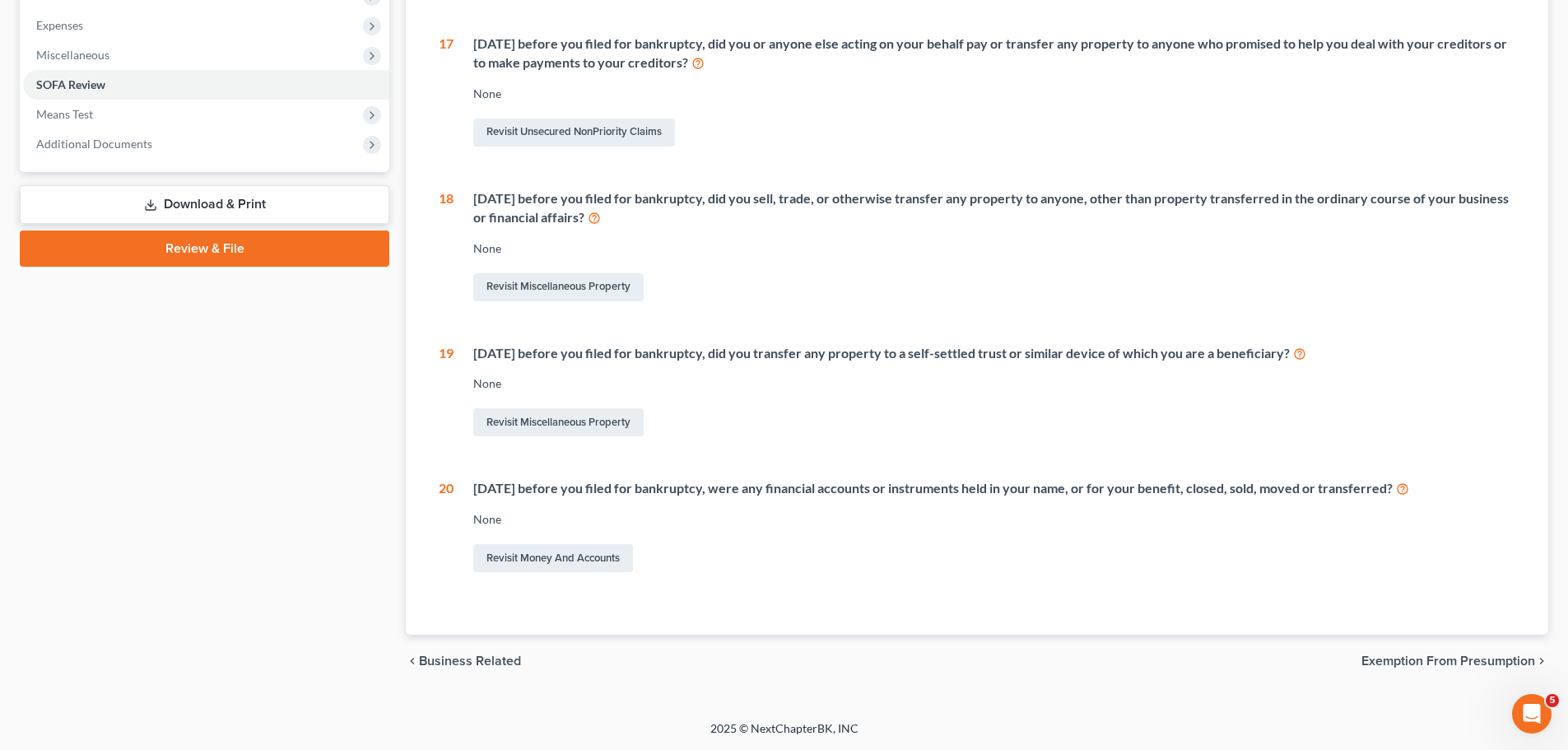
scroll to position [151, 0]
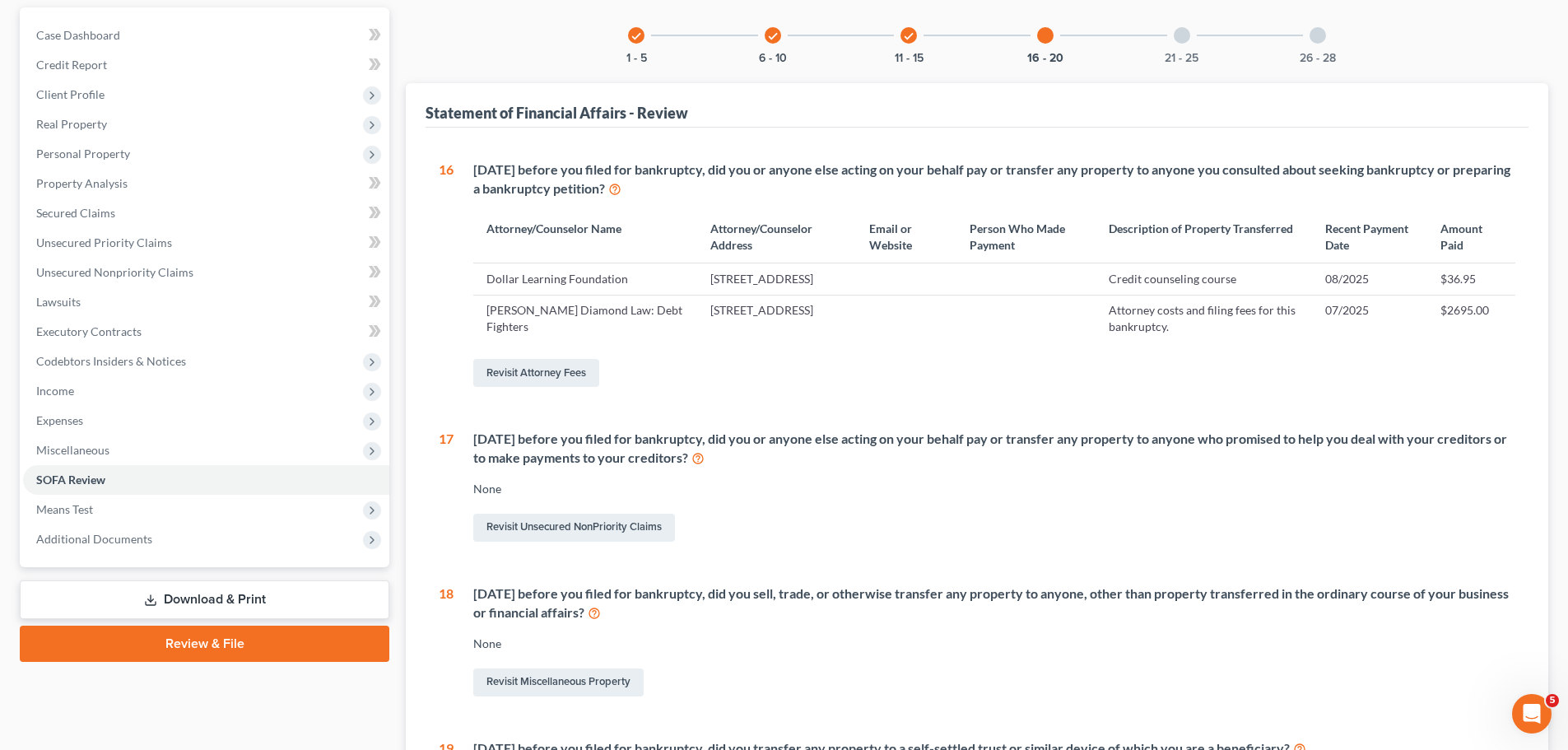
click at [1179, 32] on div at bounding box center [1182, 35] width 16 height 16
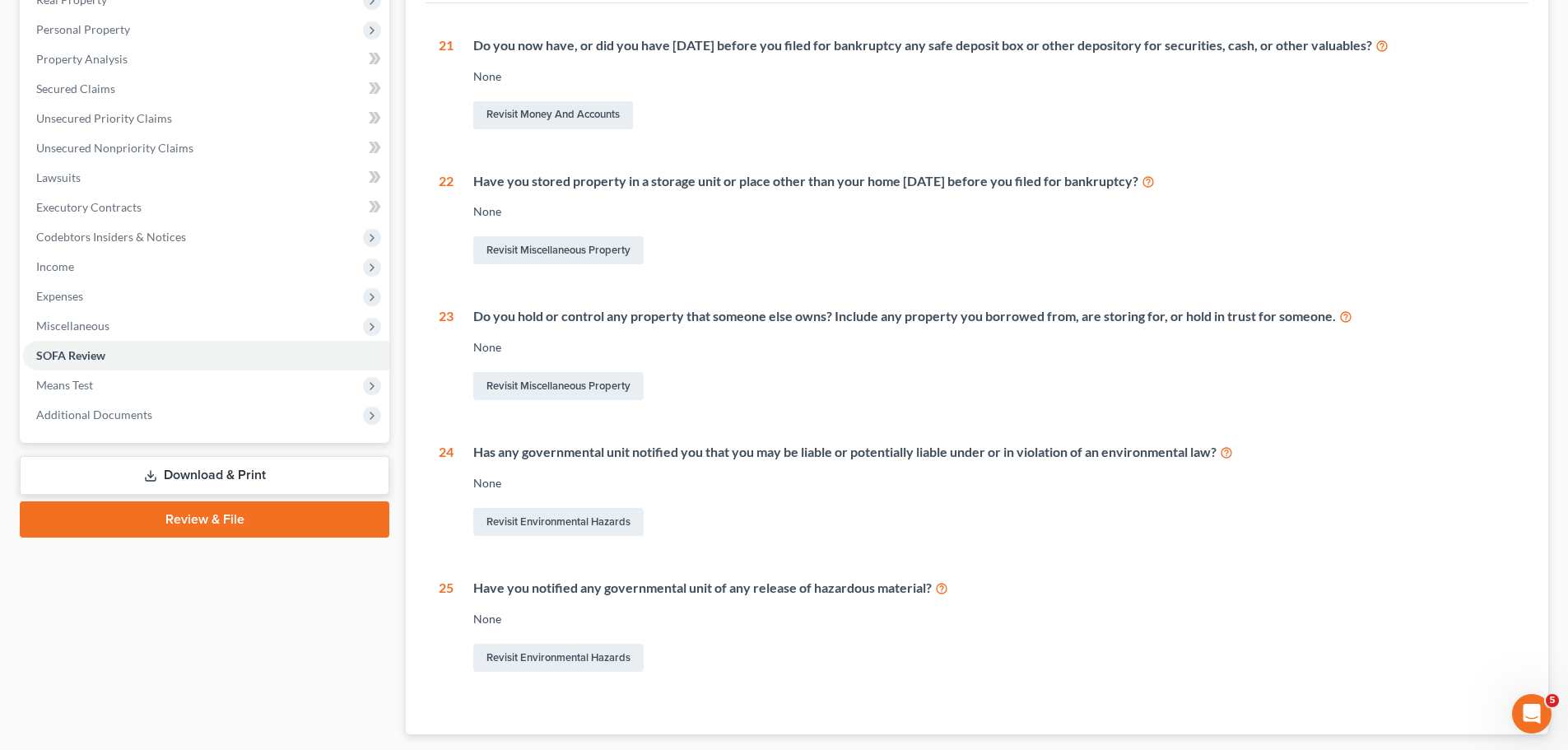
scroll to position [45, 0]
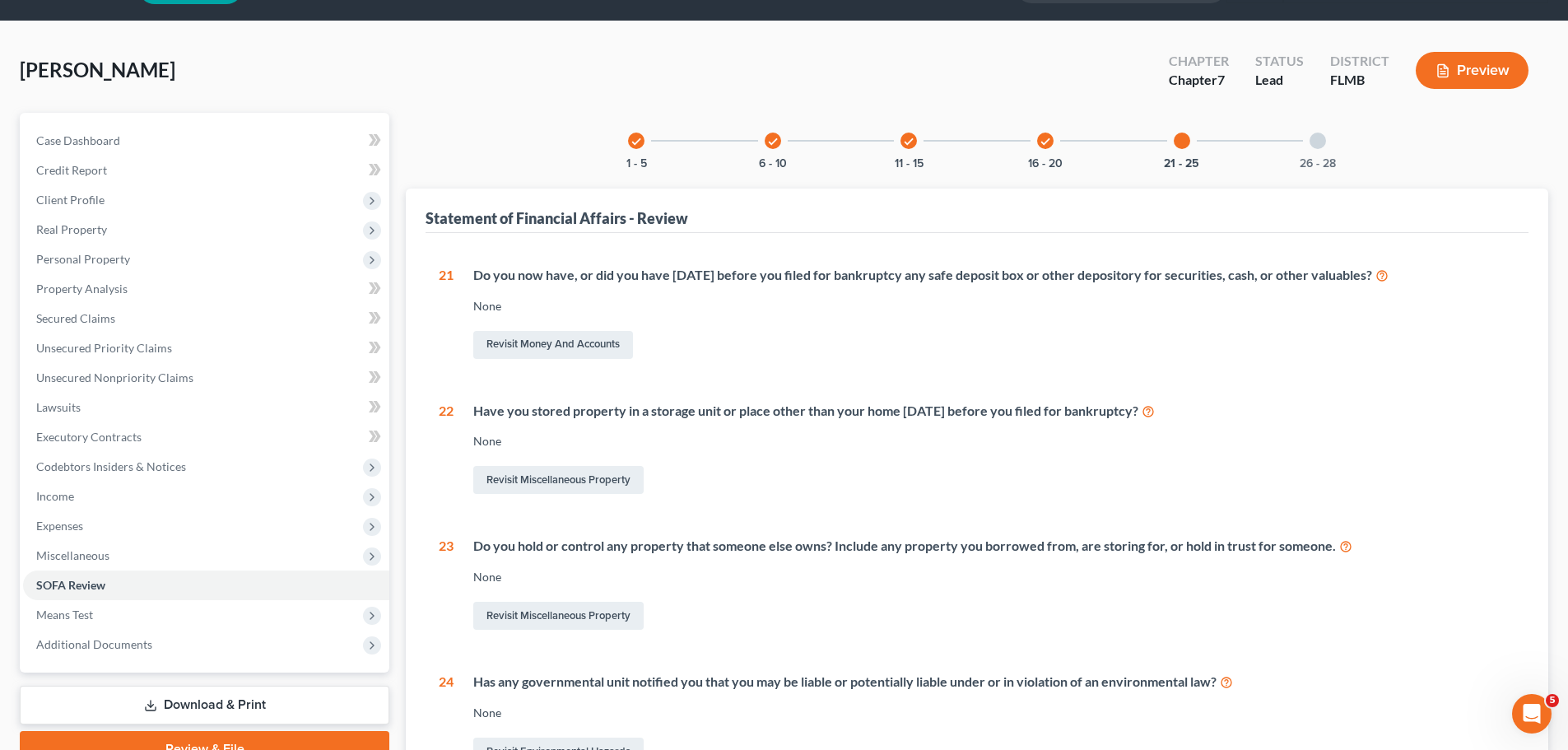
click at [1314, 146] on div at bounding box center [1318, 141] width 16 height 16
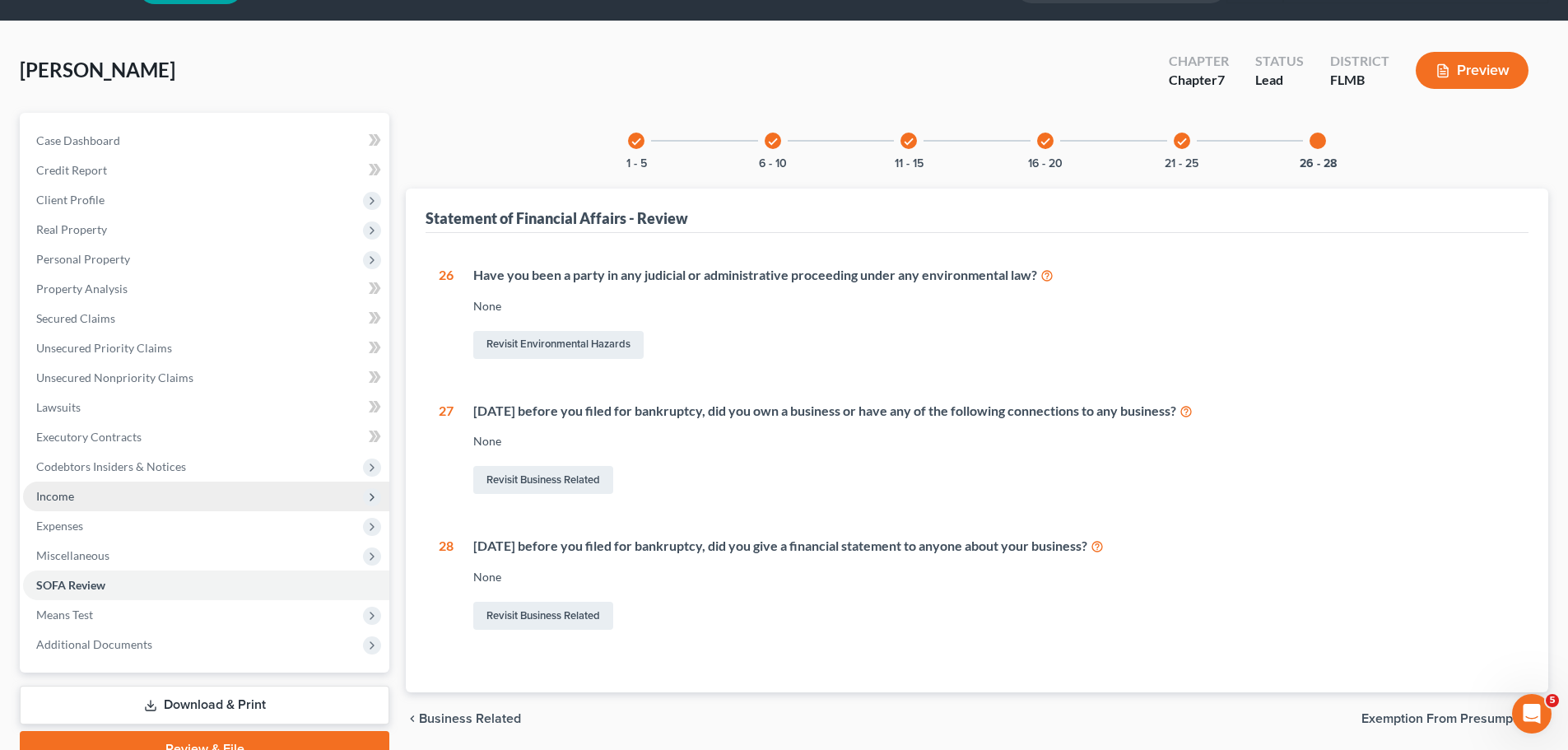
click at [126, 498] on span "Income" at bounding box center [206, 496] width 367 height 30
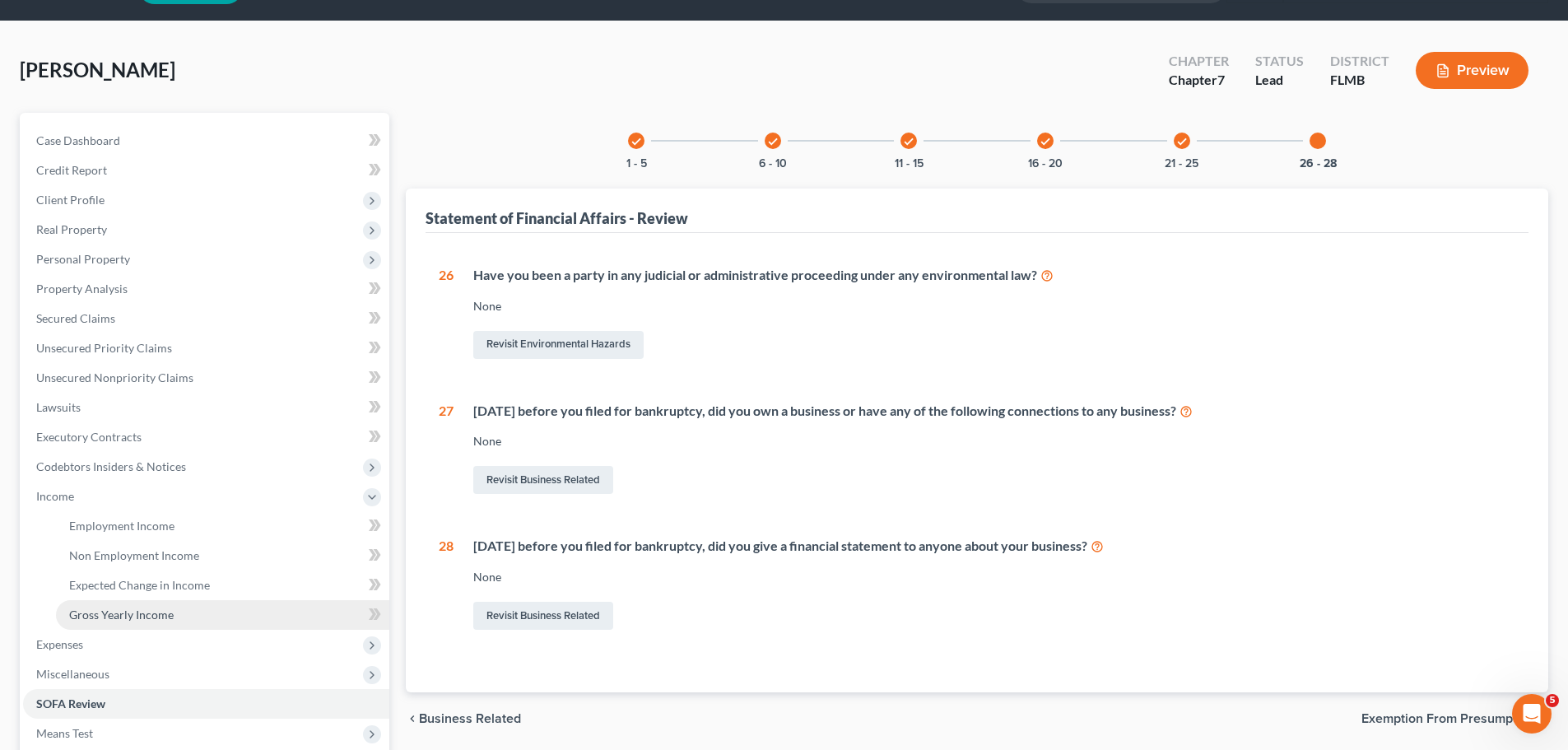
click at [121, 612] on span "Gross Yearly Income" at bounding box center [121, 614] width 105 height 14
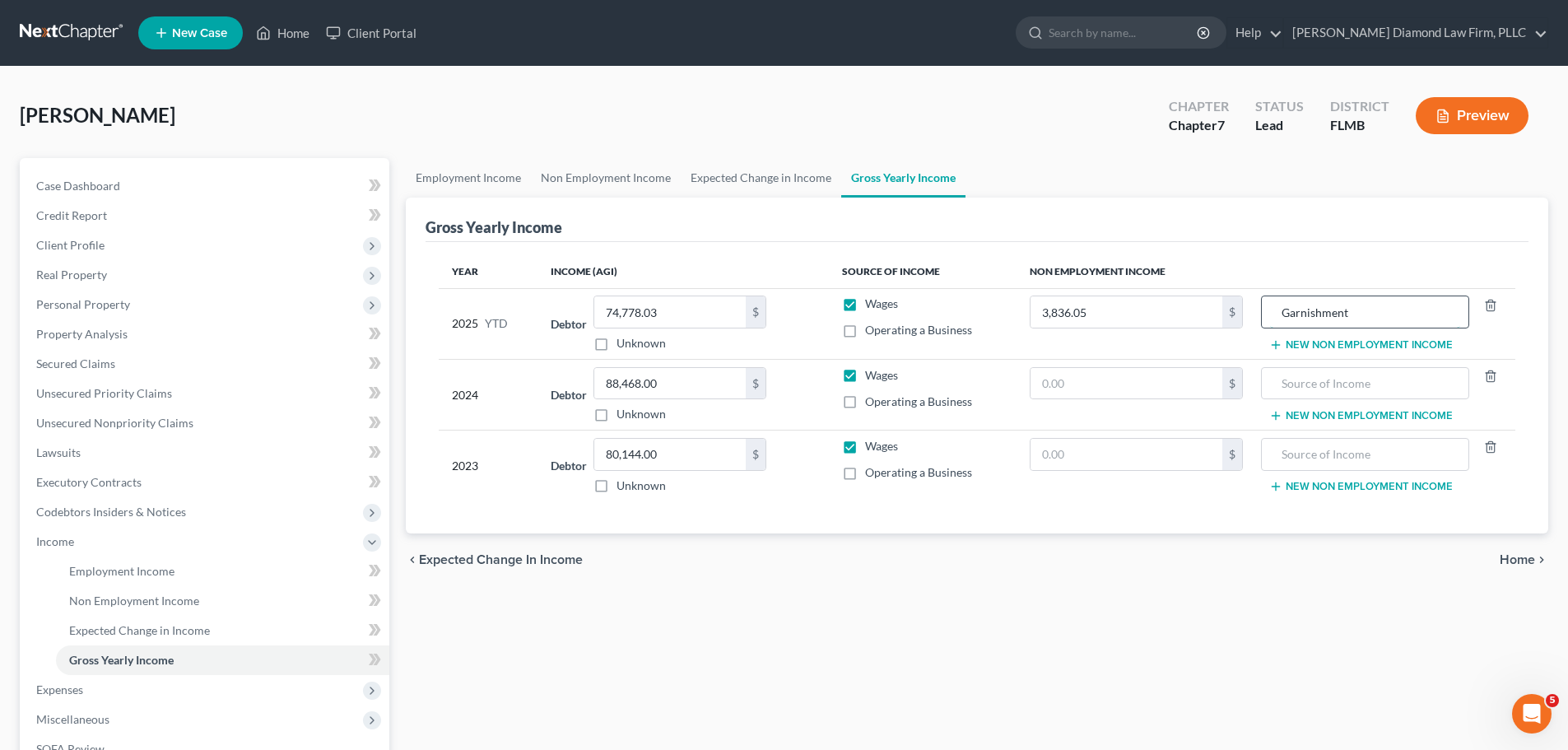
click at [1373, 308] on input "Garnishment" at bounding box center [1365, 312] width 189 height 31
type input "Garnishment reimbursement"
click at [759, 178] on link "Expected Change in Income" at bounding box center [761, 177] width 161 height 39
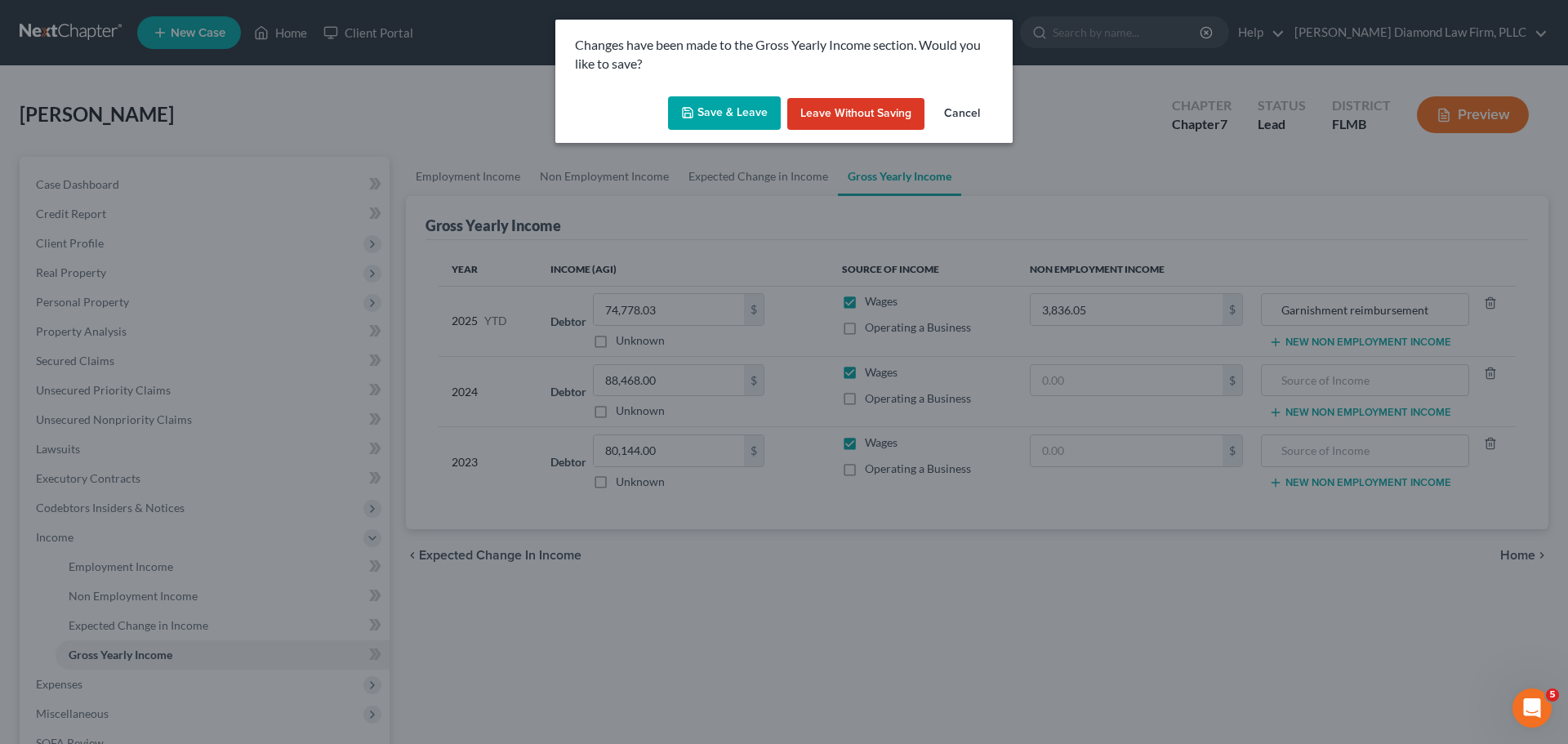
click at [724, 114] on button "Save & Leave" at bounding box center [724, 114] width 113 height 34
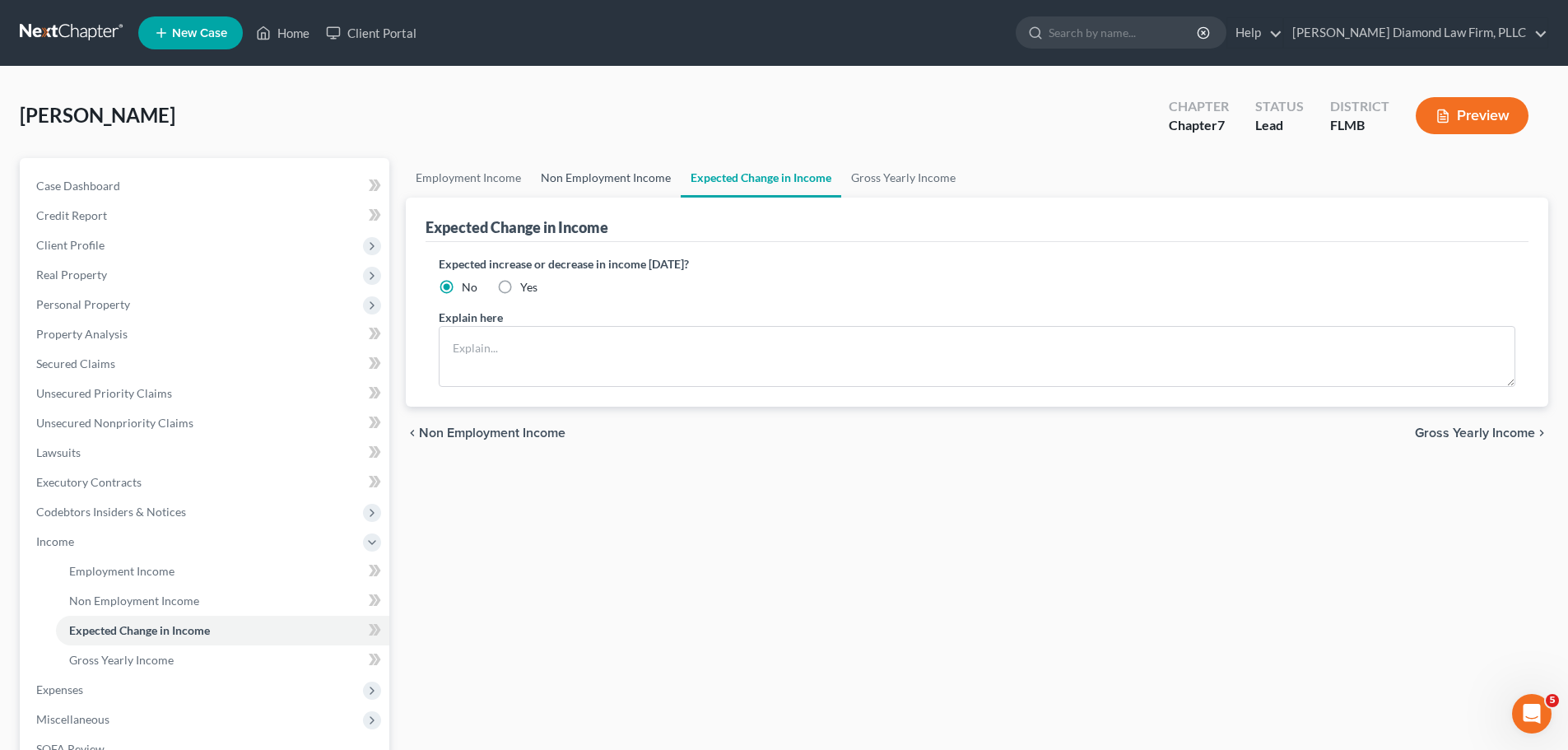
click at [601, 166] on link "Non Employment Income" at bounding box center [606, 177] width 150 height 39
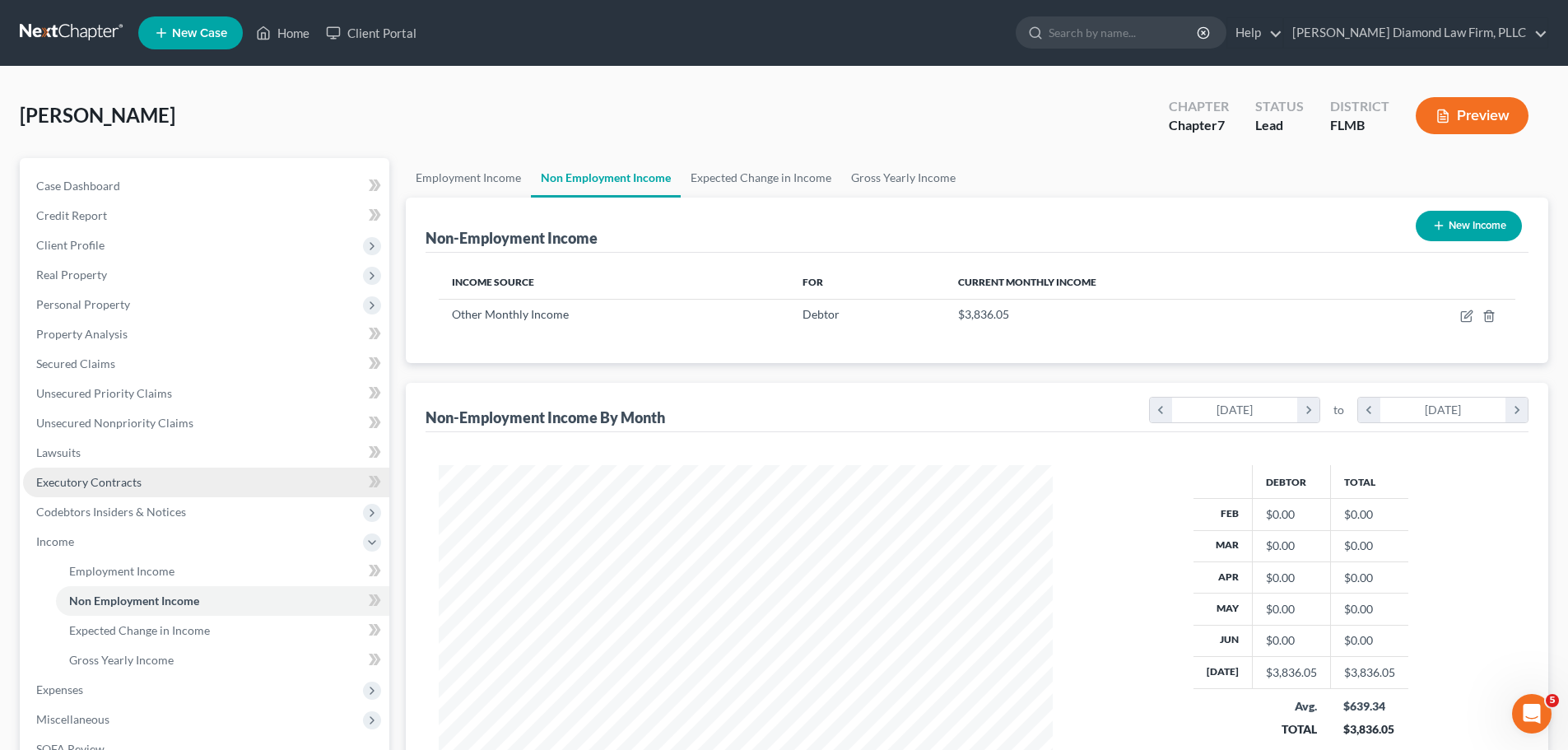
scroll to position [307, 647]
click at [131, 453] on link "Lawsuits" at bounding box center [206, 453] width 367 height 30
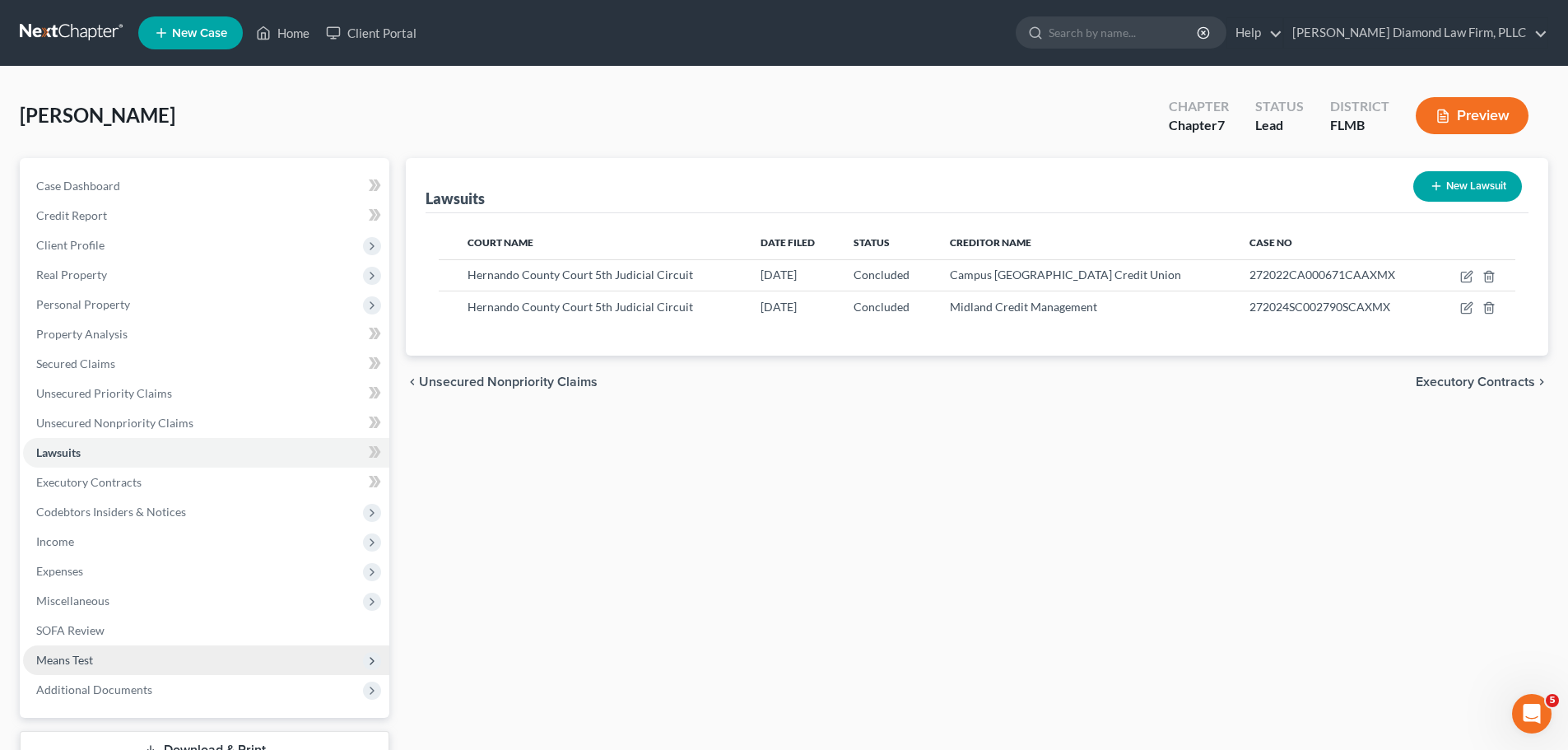
click at [144, 652] on span "Means Test" at bounding box center [206, 660] width 367 height 30
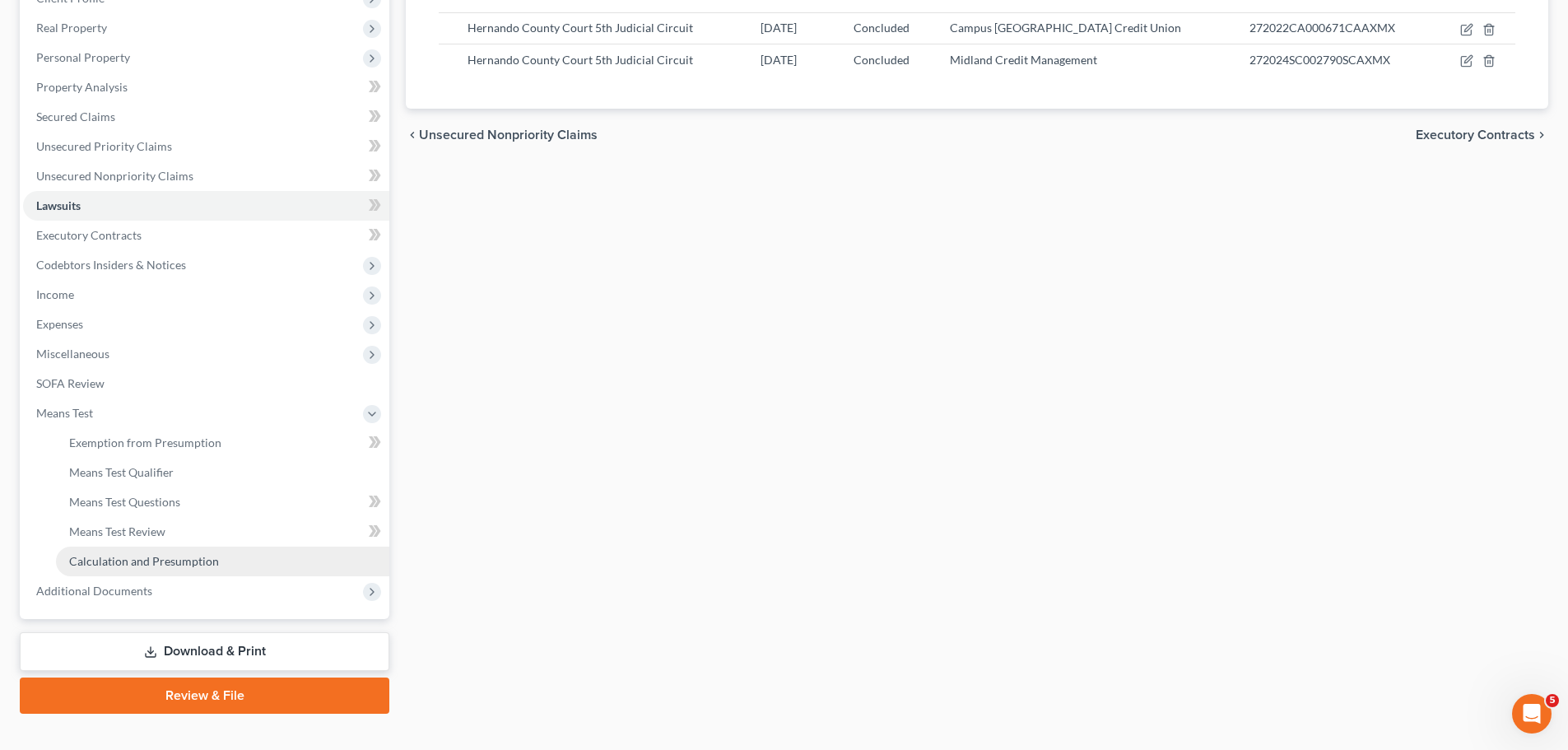
click at [147, 561] on span "Calculation and Presumption" at bounding box center [144, 560] width 150 height 14
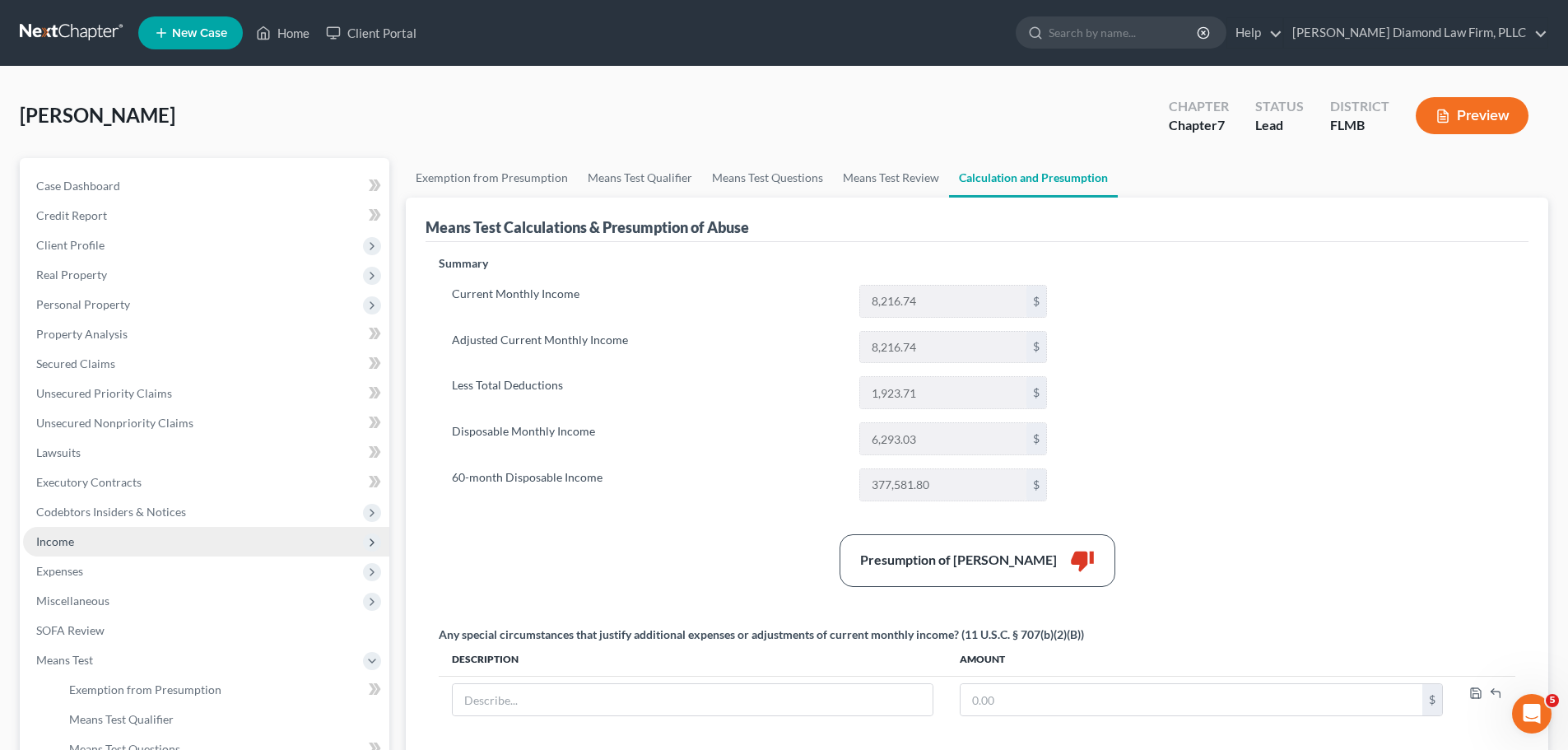
click at [92, 546] on span "Income" at bounding box center [206, 541] width 367 height 30
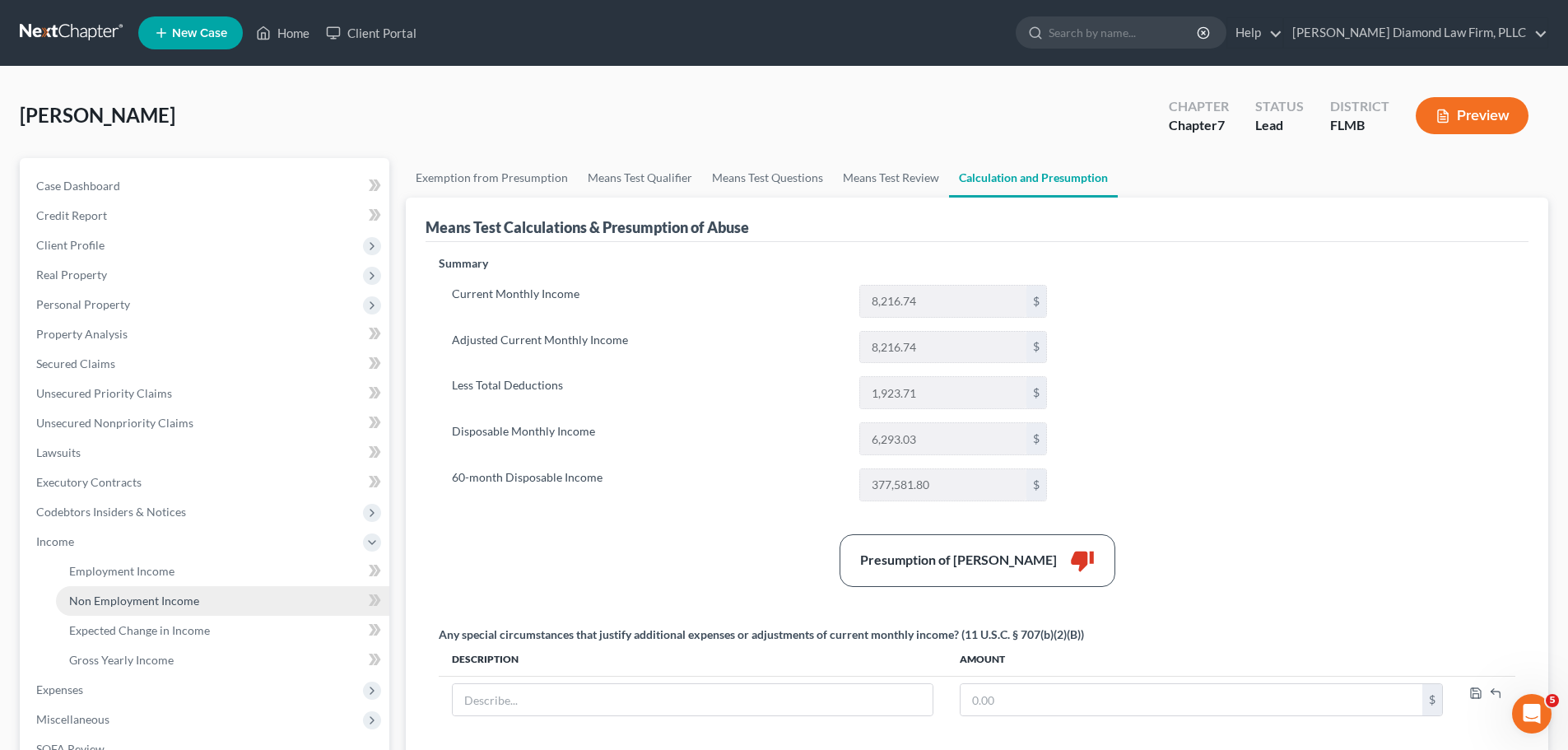
click at [120, 611] on link "Non Employment Income" at bounding box center [223, 600] width 334 height 30
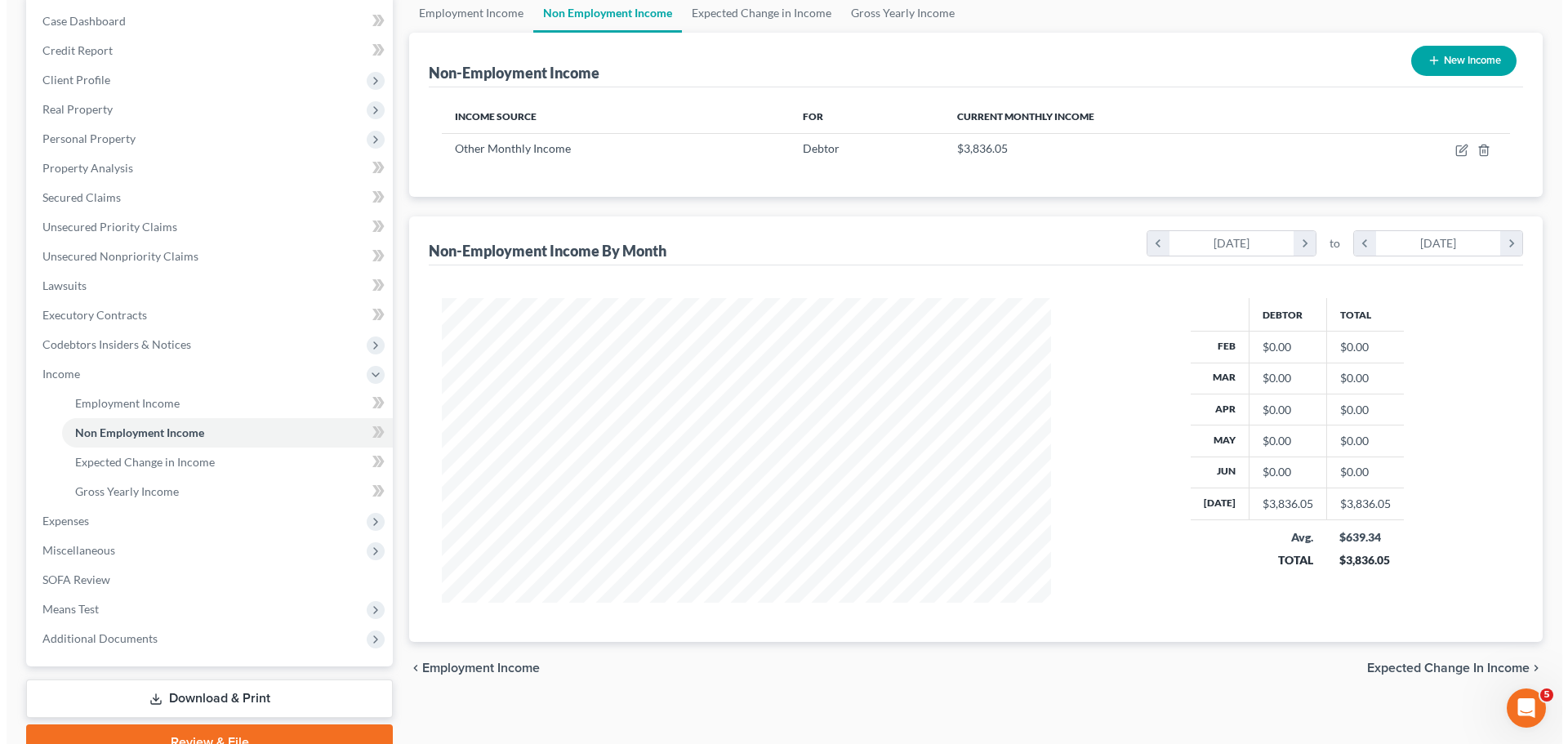
scroll to position [82, 0]
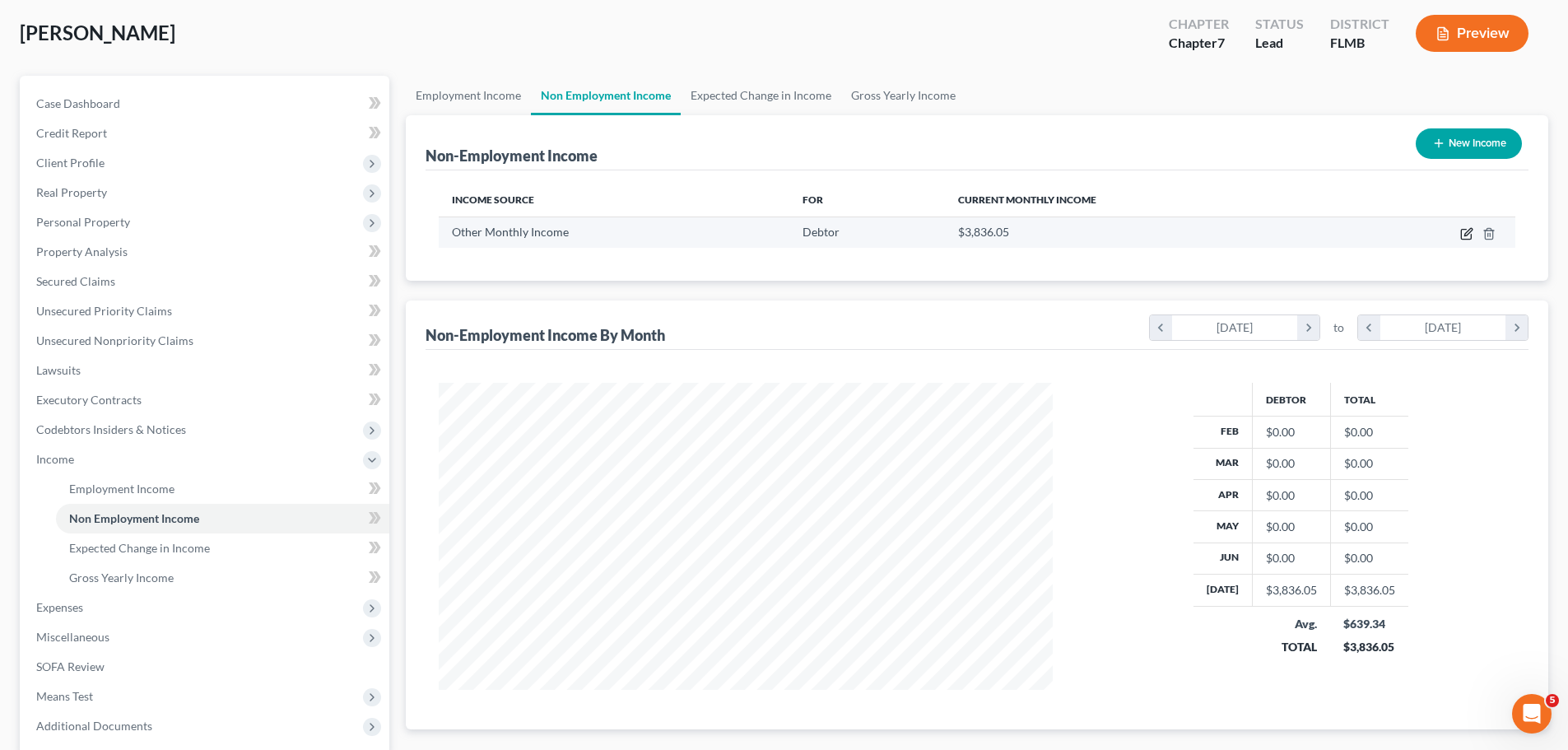
click at [1462, 230] on icon "button" at bounding box center [1467, 234] width 13 height 13
select select "13"
select select "0"
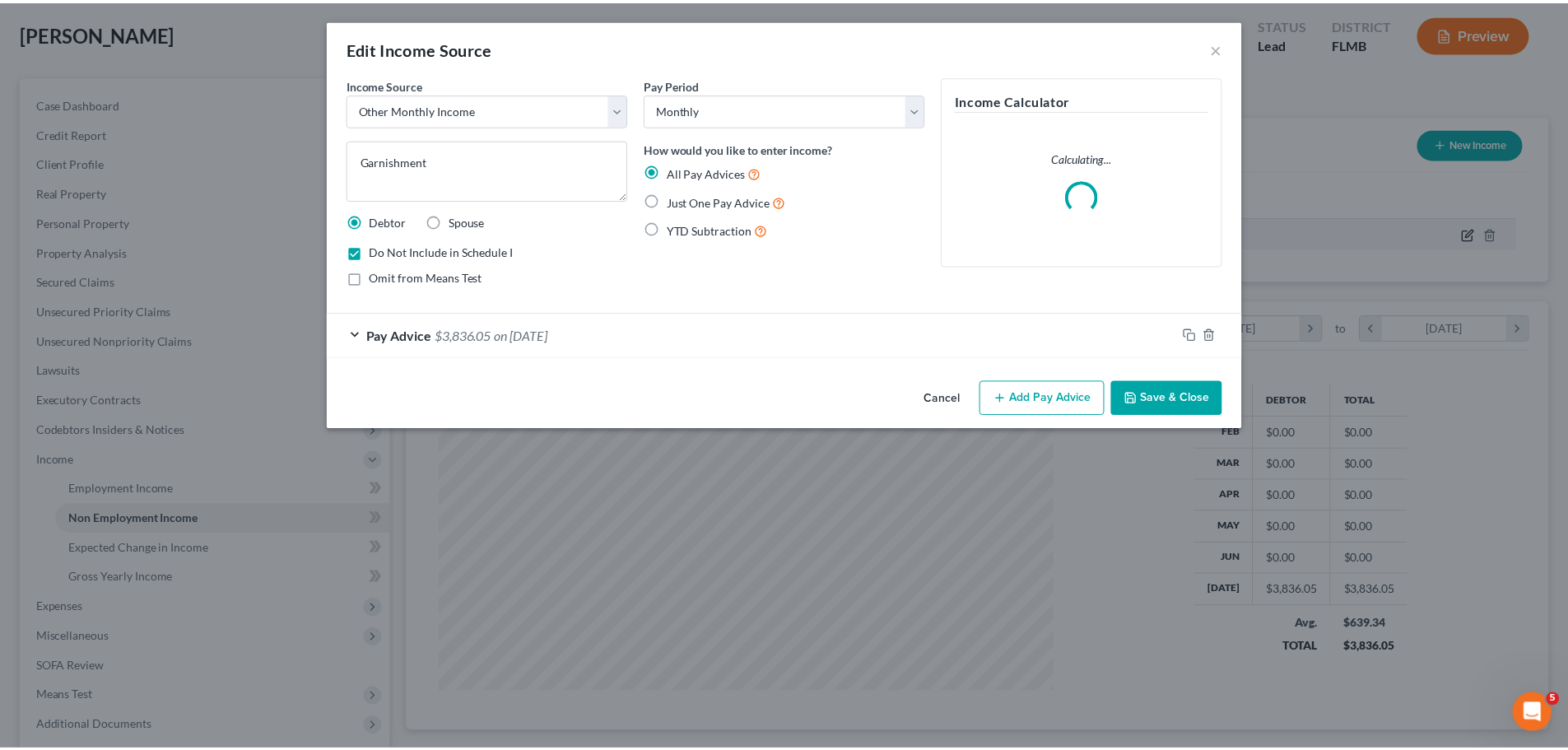
scroll to position [309, 653]
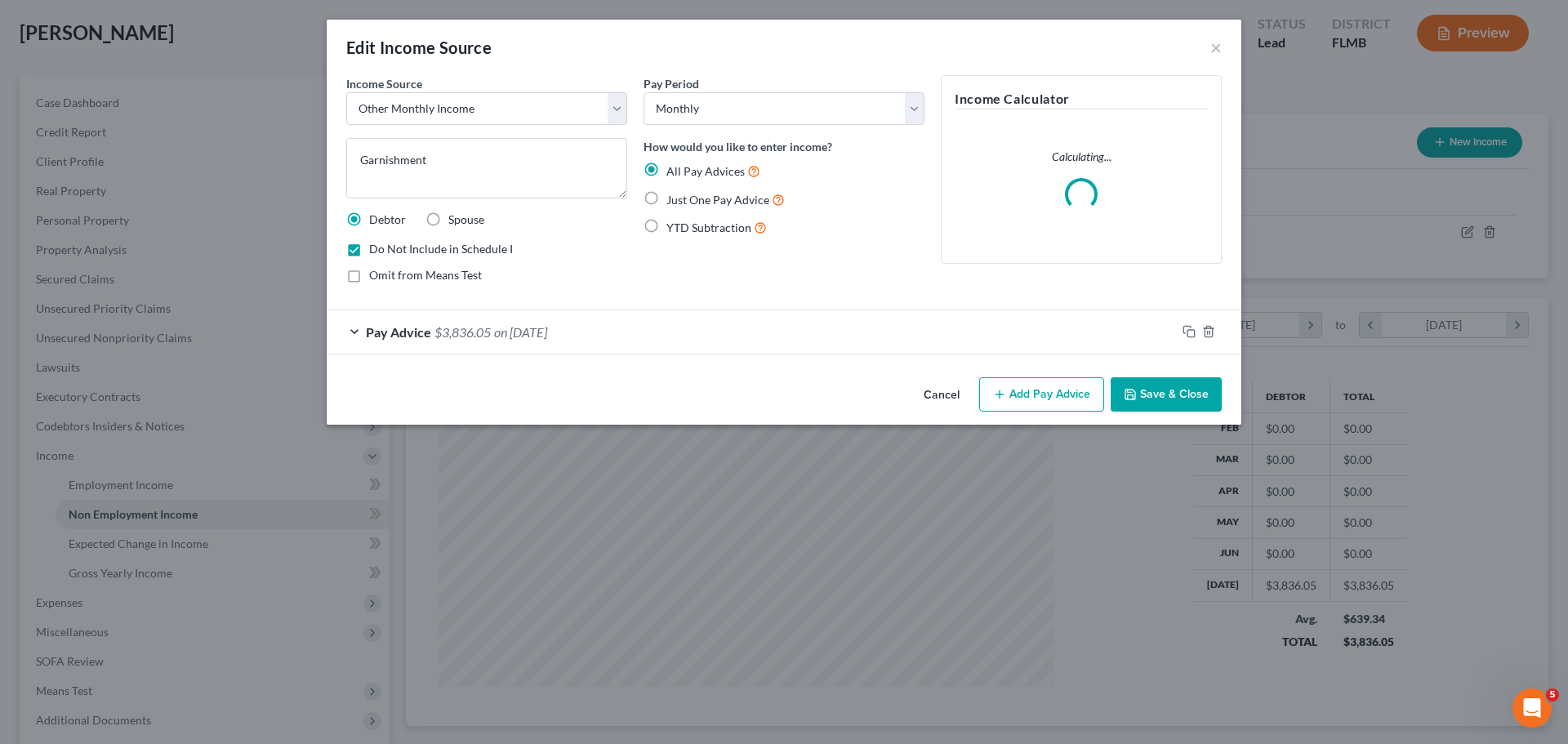
click at [435, 272] on span "Omit from Means Test" at bounding box center [425, 274] width 113 height 14
click at [386, 272] on input "Omit from Means Test" at bounding box center [381, 272] width 11 height 11
checkbox input "true"
click at [1163, 399] on button "Save & Close" at bounding box center [1166, 394] width 111 height 34
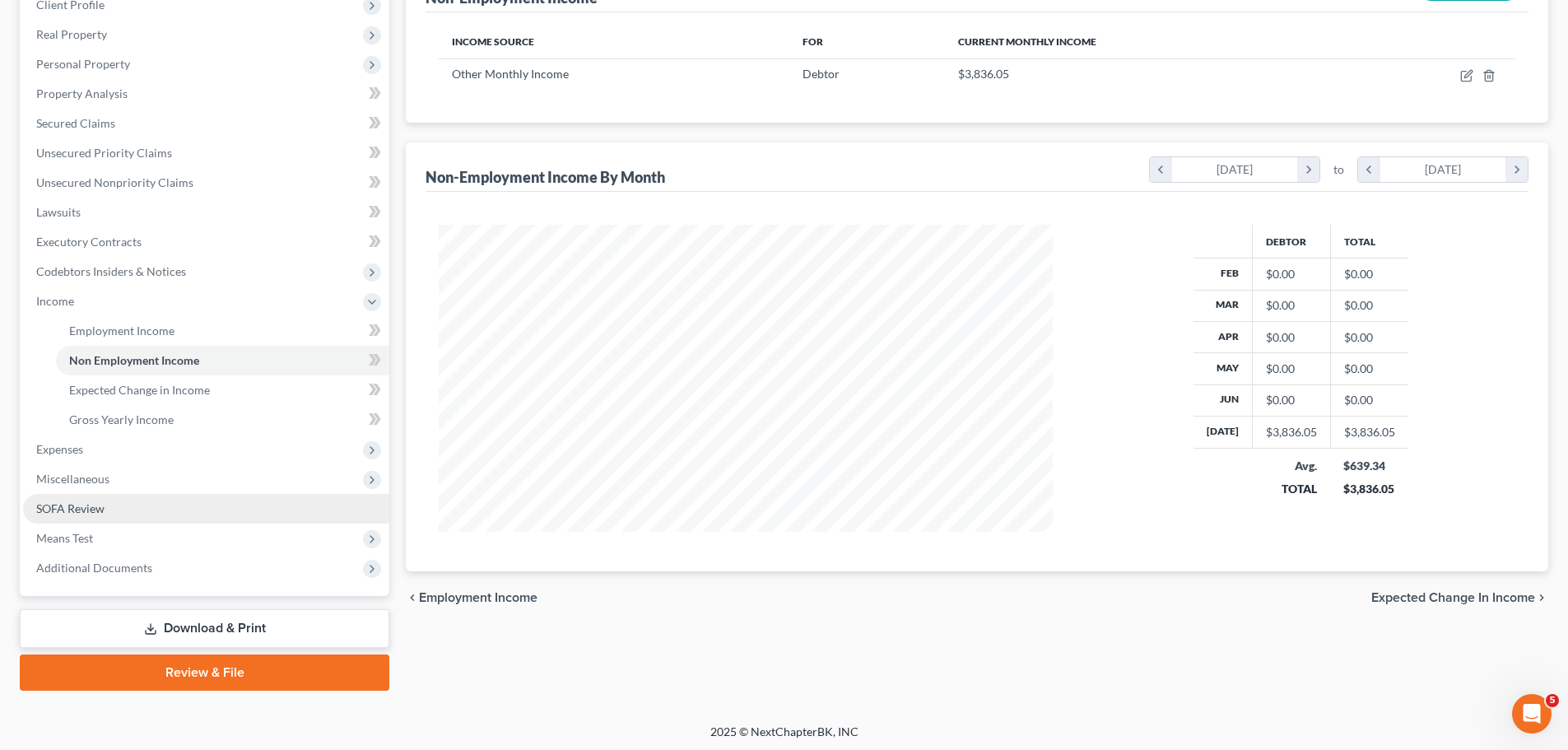
scroll to position [244, 0]
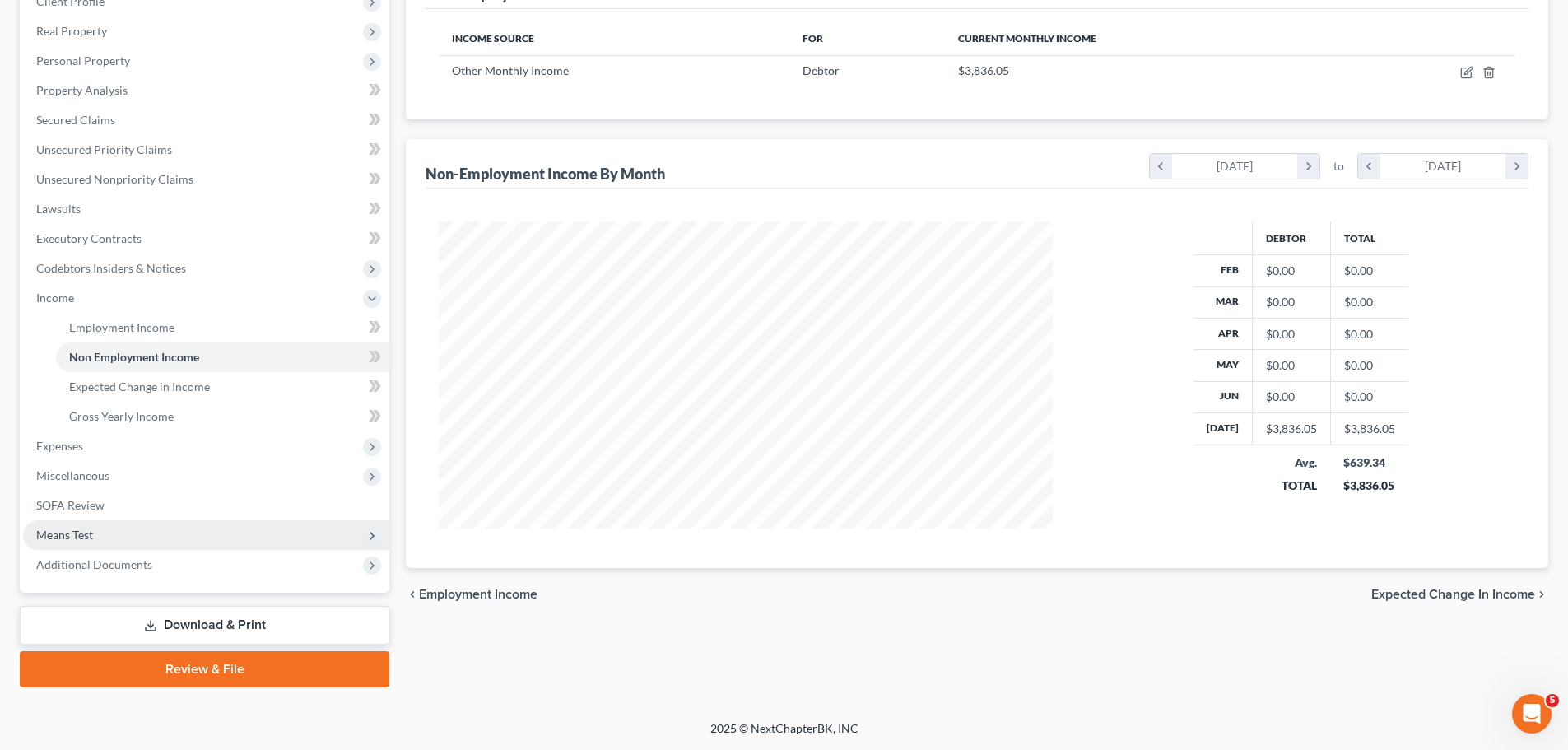
click at [127, 543] on span "Means Test" at bounding box center [206, 535] width 367 height 30
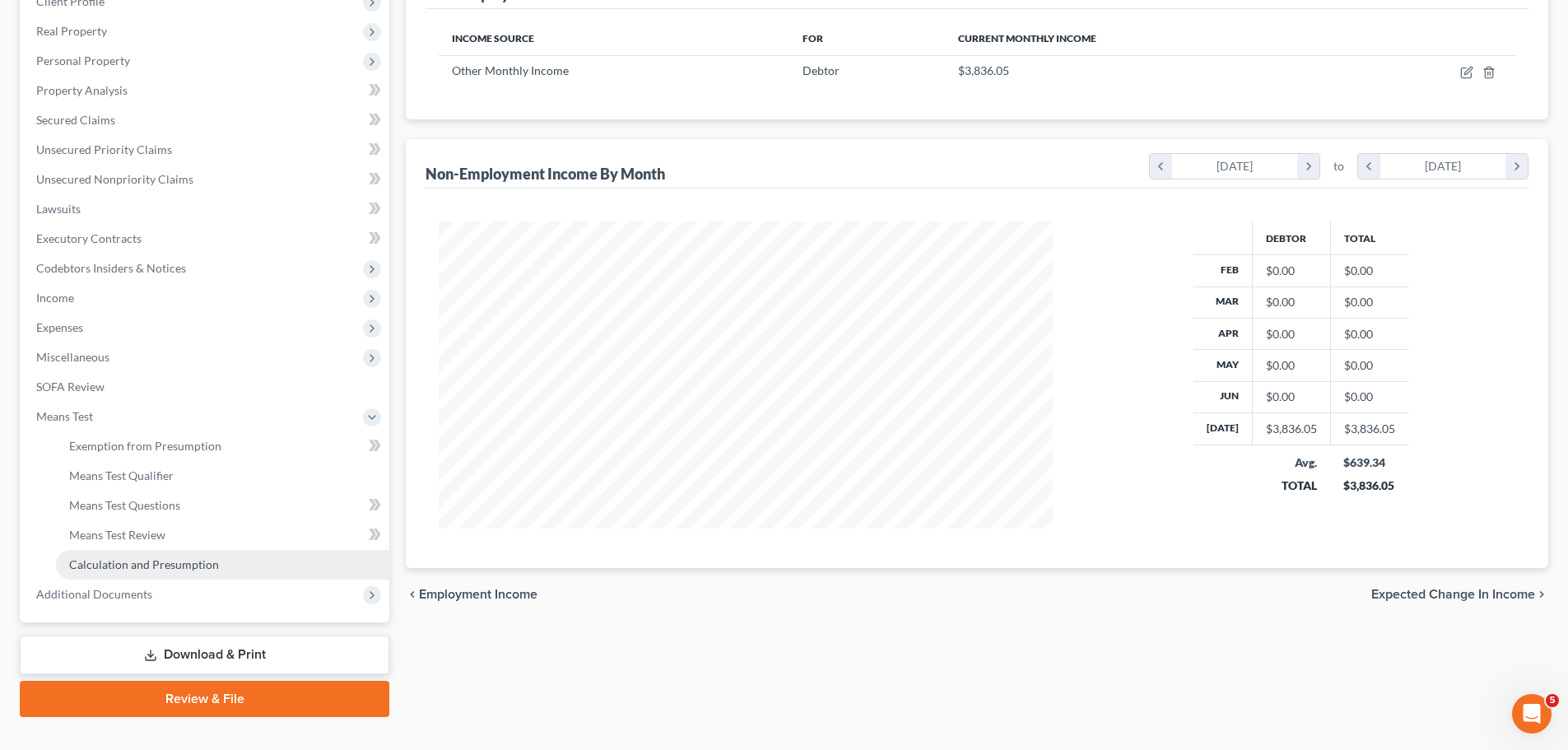
click at [137, 567] on span "Calculation and Presumption" at bounding box center [144, 564] width 150 height 14
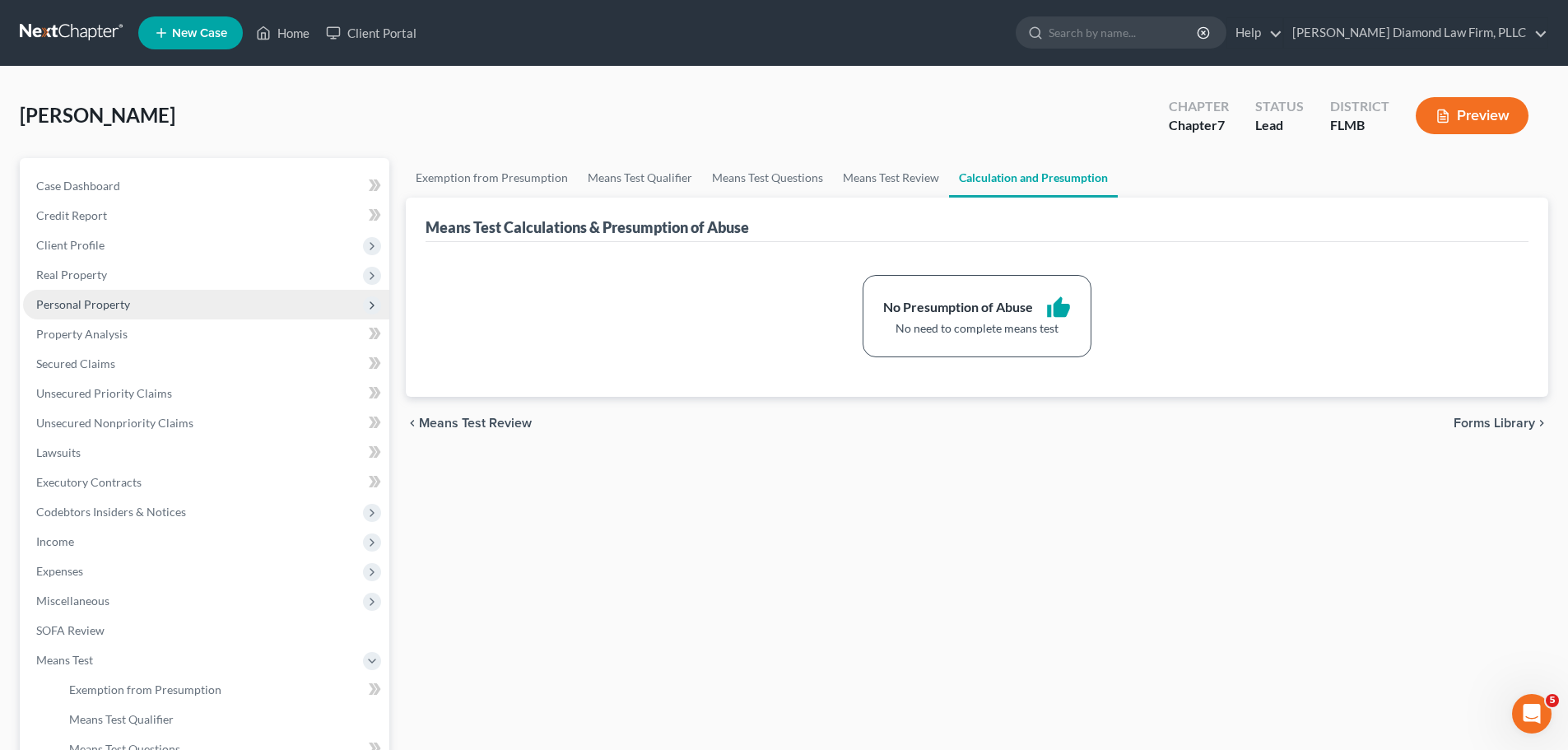
click at [138, 303] on span "Personal Property" at bounding box center [206, 305] width 367 height 30
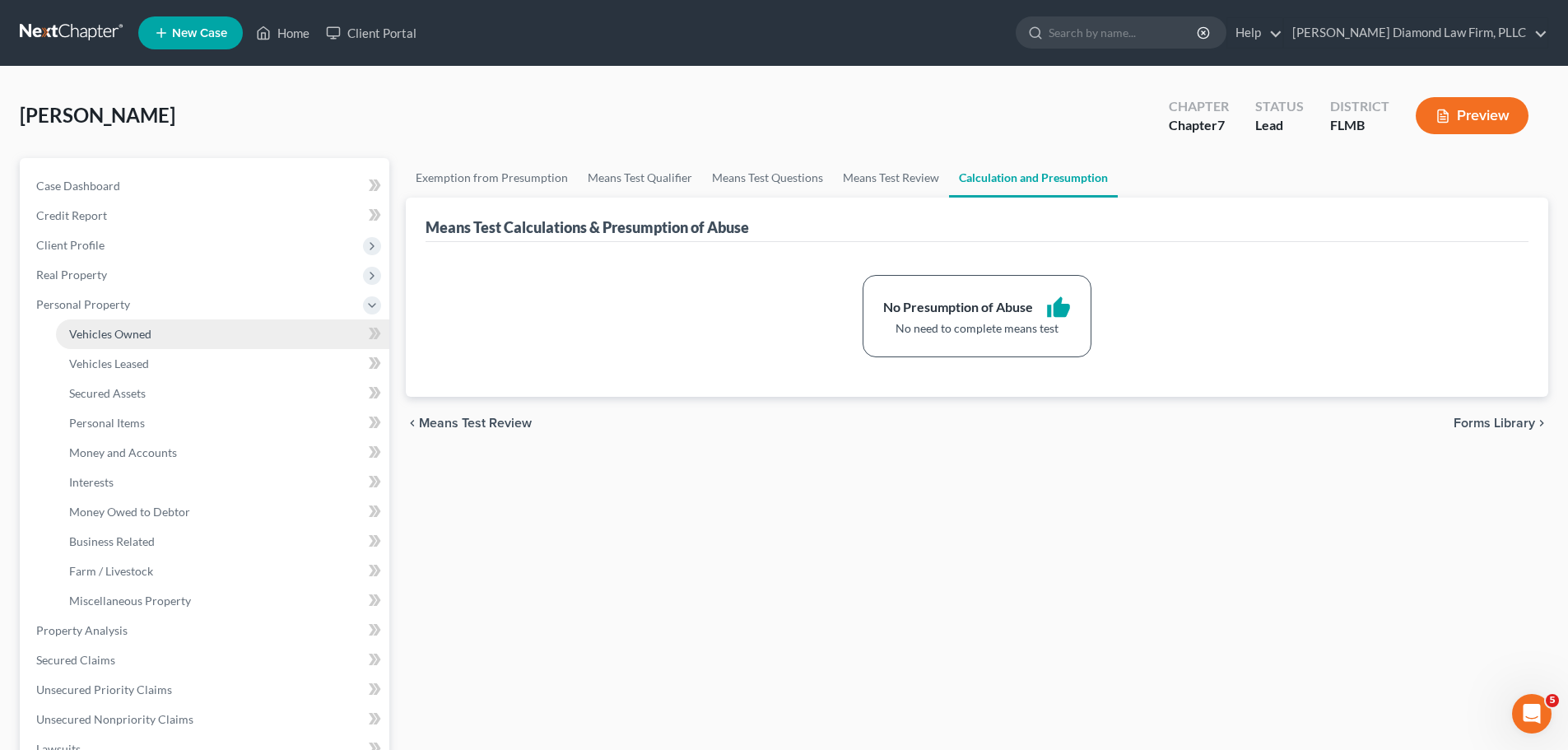
click at [136, 329] on span "Vehicles Owned" at bounding box center [110, 333] width 83 height 14
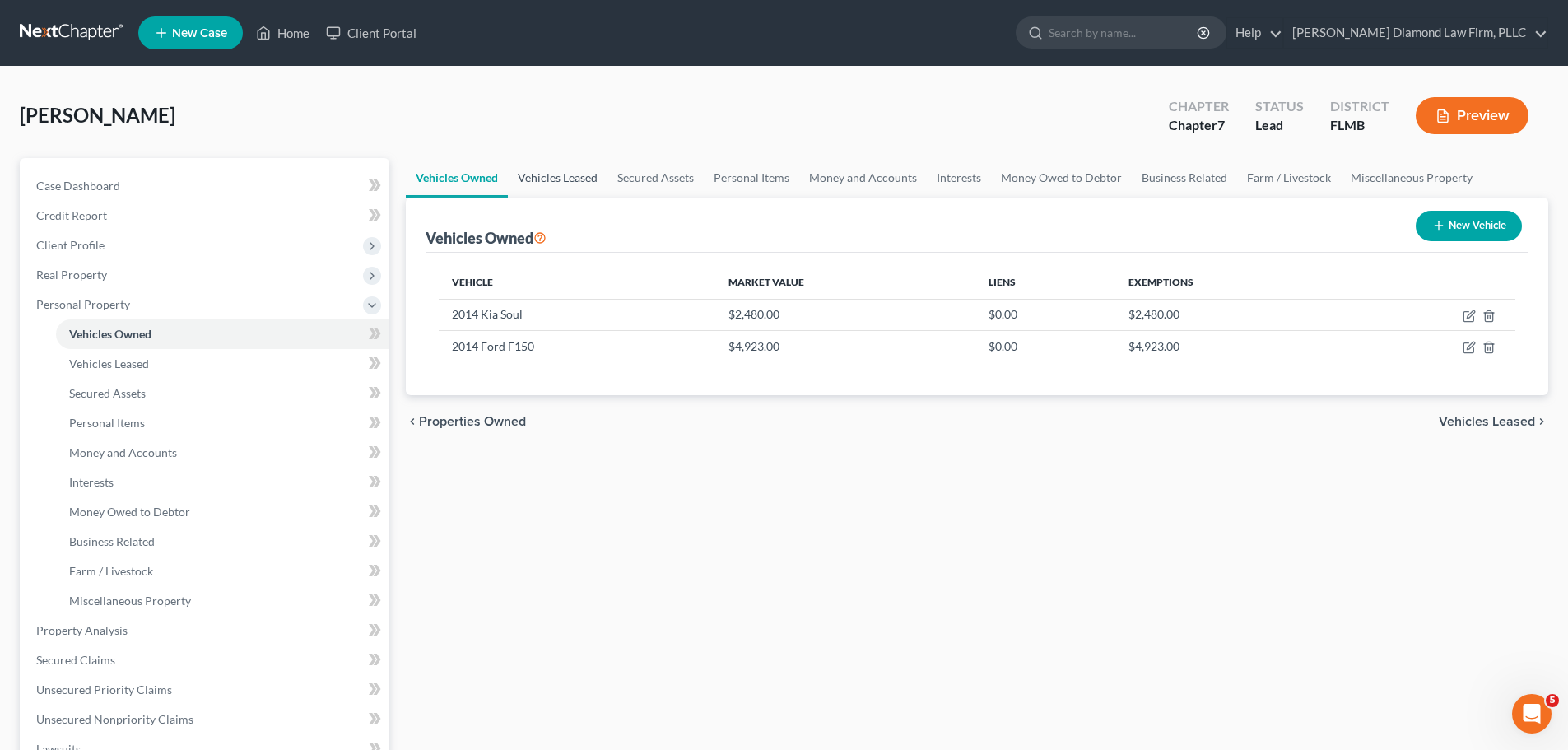
click at [527, 176] on link "Vehicles Leased" at bounding box center [558, 177] width 100 height 39
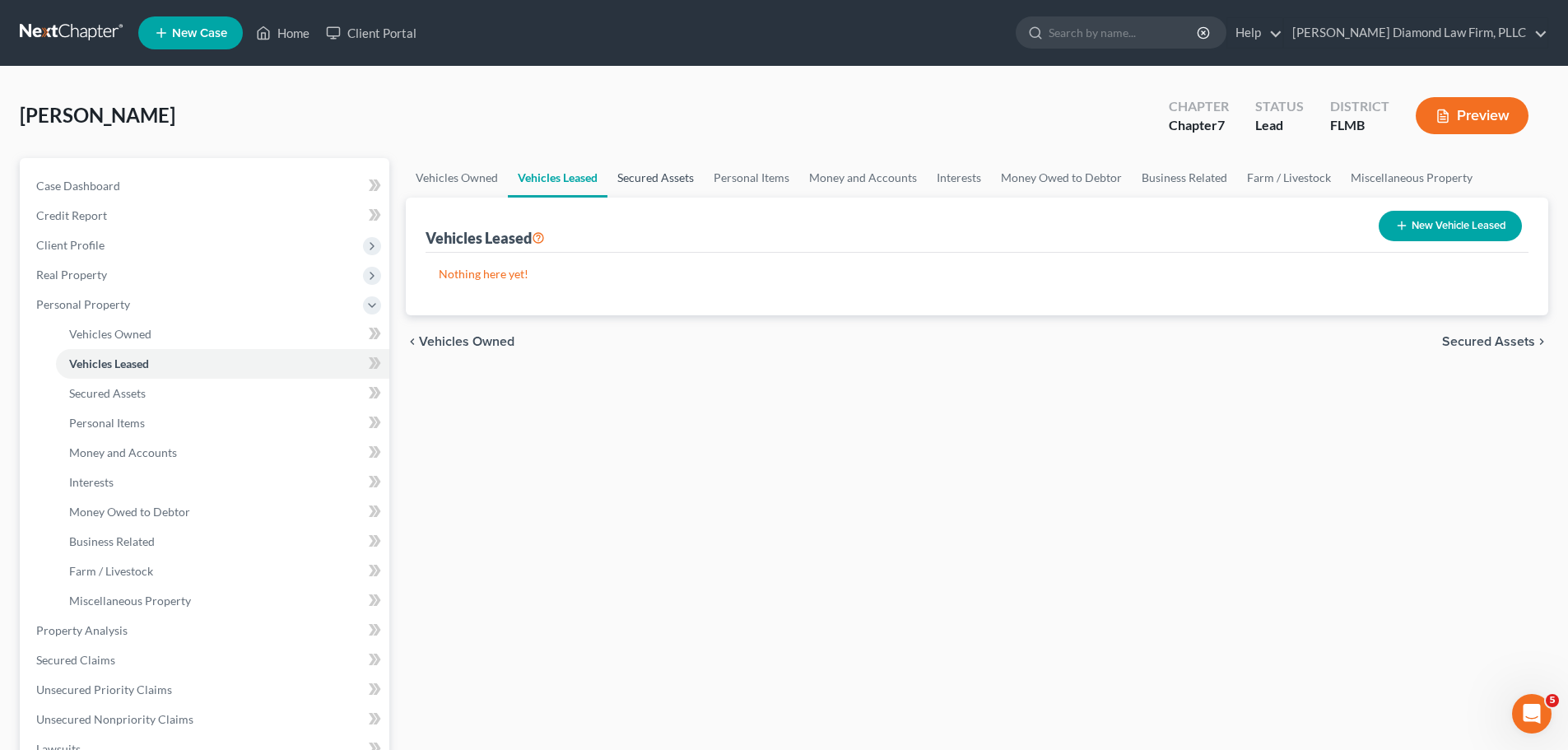
click at [646, 182] on link "Secured Assets" at bounding box center [656, 177] width 96 height 39
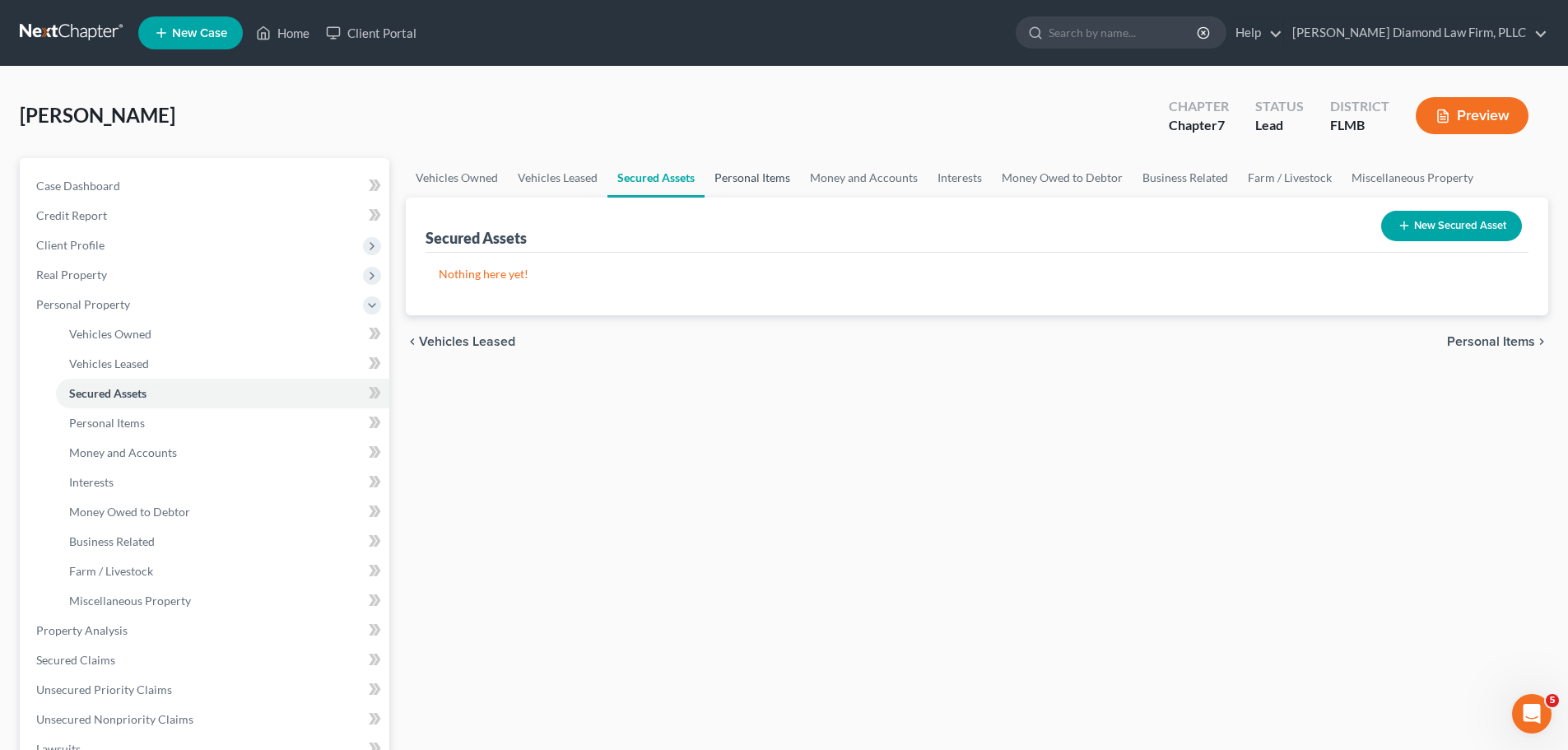
click at [771, 177] on link "Personal Items" at bounding box center [752, 177] width 95 height 39
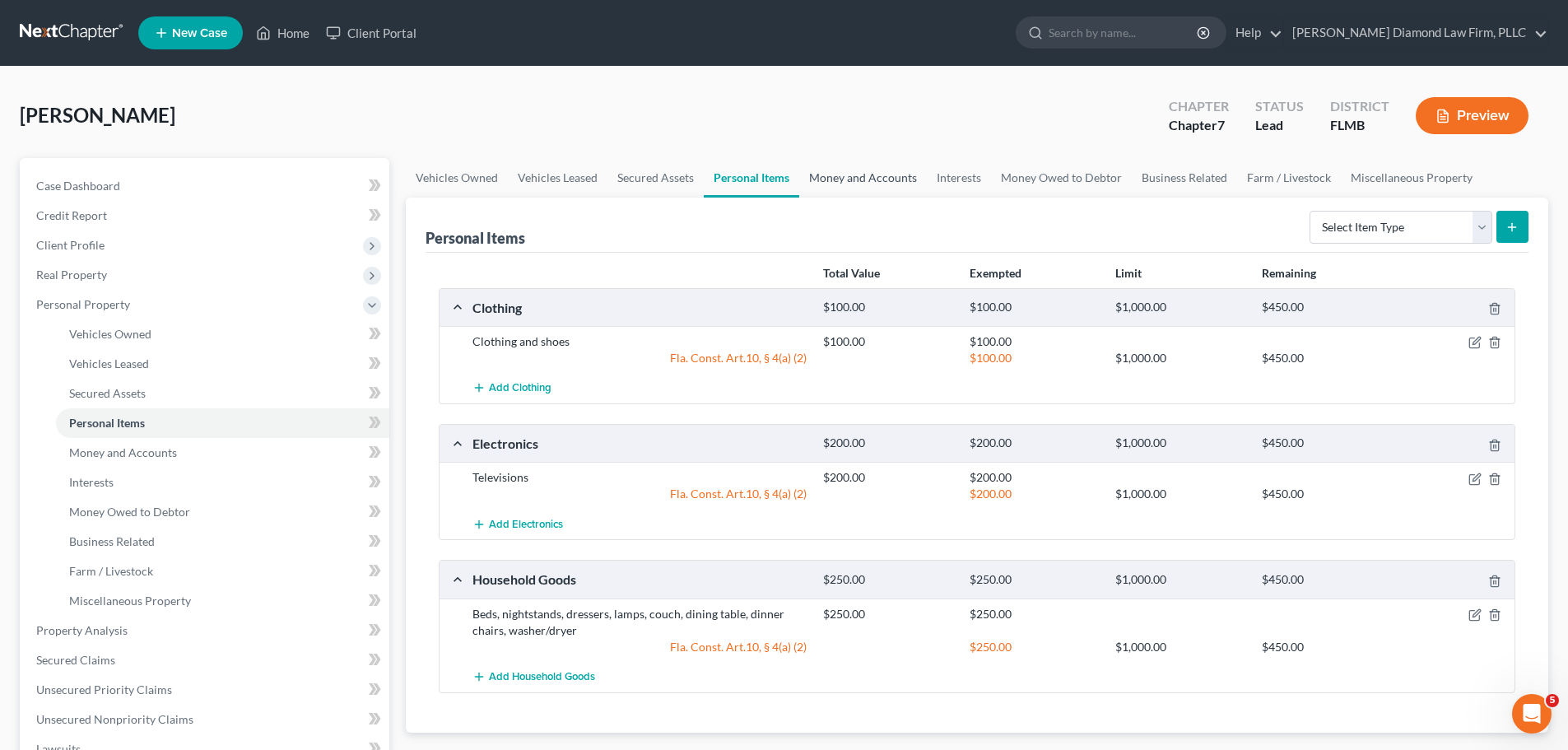
click at [864, 184] on link "Money and Accounts" at bounding box center [863, 177] width 127 height 39
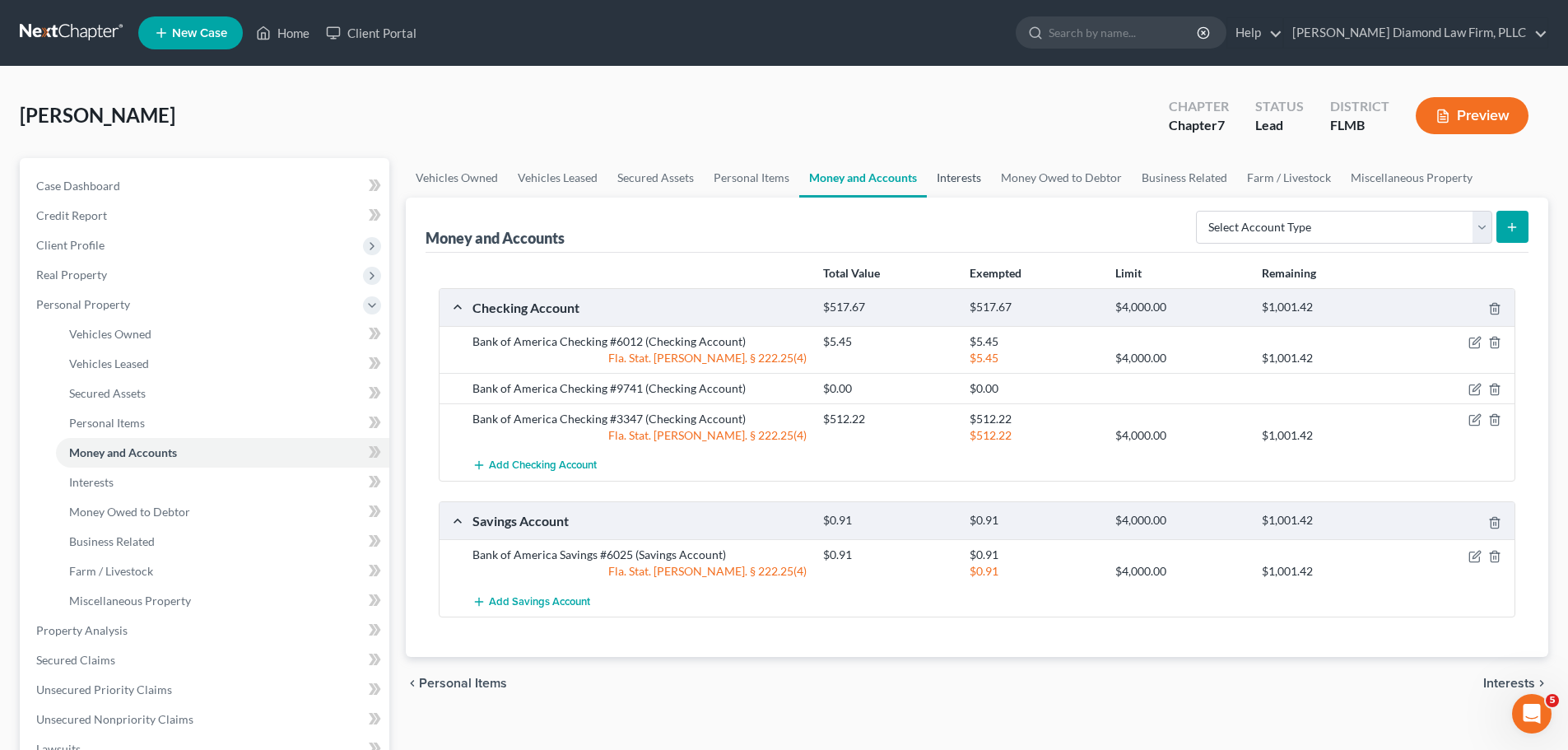
click at [950, 187] on link "Interests" at bounding box center [959, 177] width 65 height 39
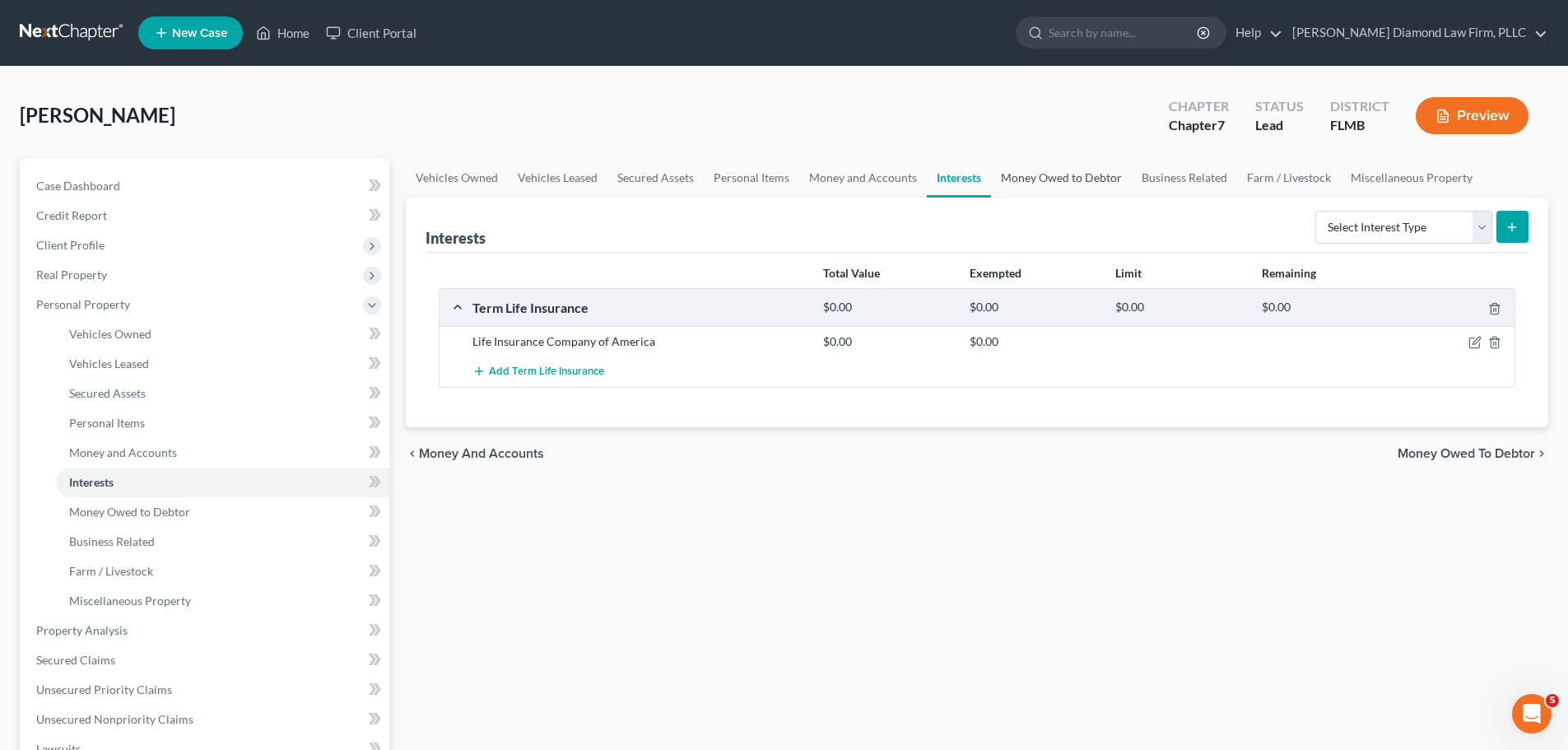
click at [1058, 189] on link "Money Owed to Debtor" at bounding box center [1061, 177] width 141 height 39
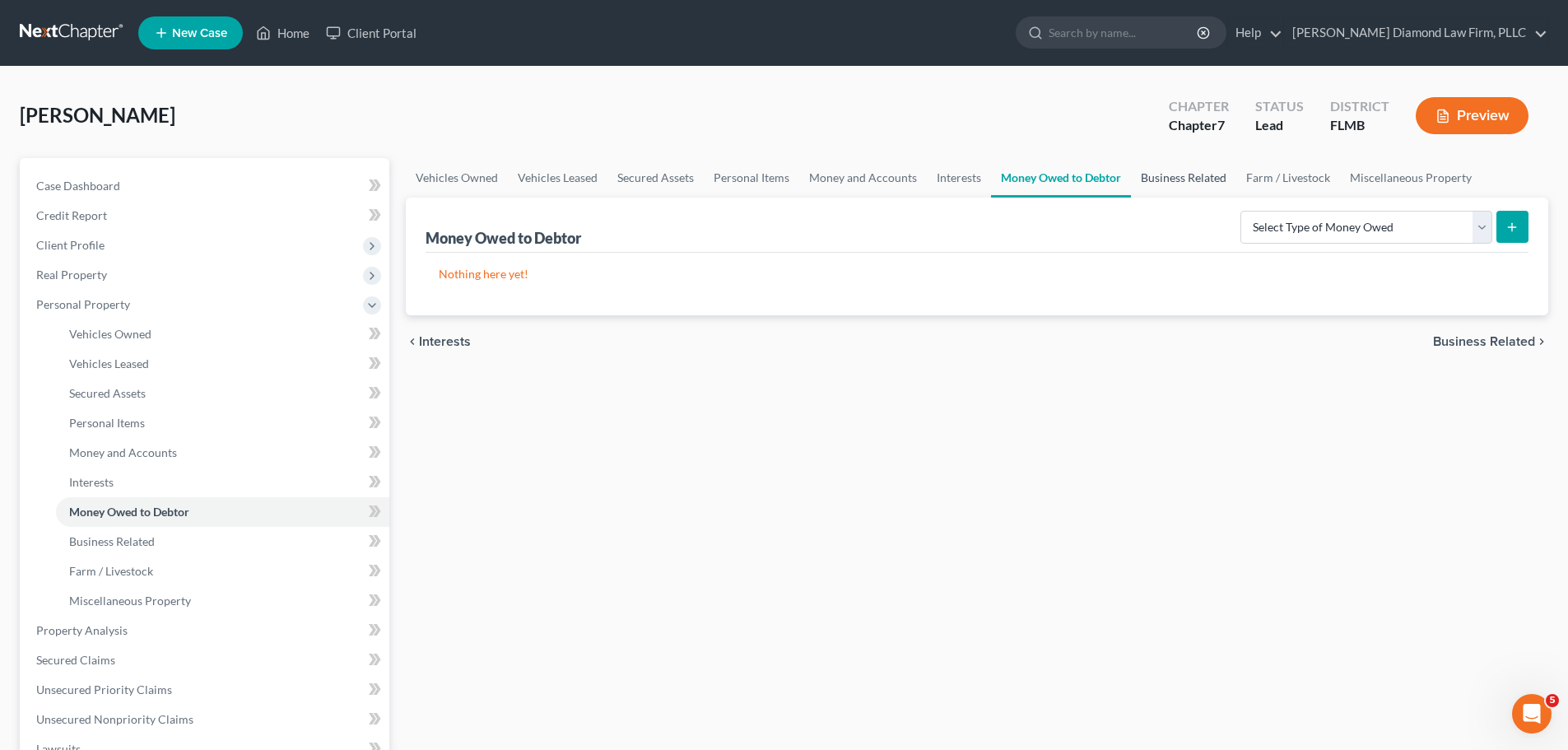
click at [1172, 181] on link "Business Related" at bounding box center [1184, 177] width 106 height 39
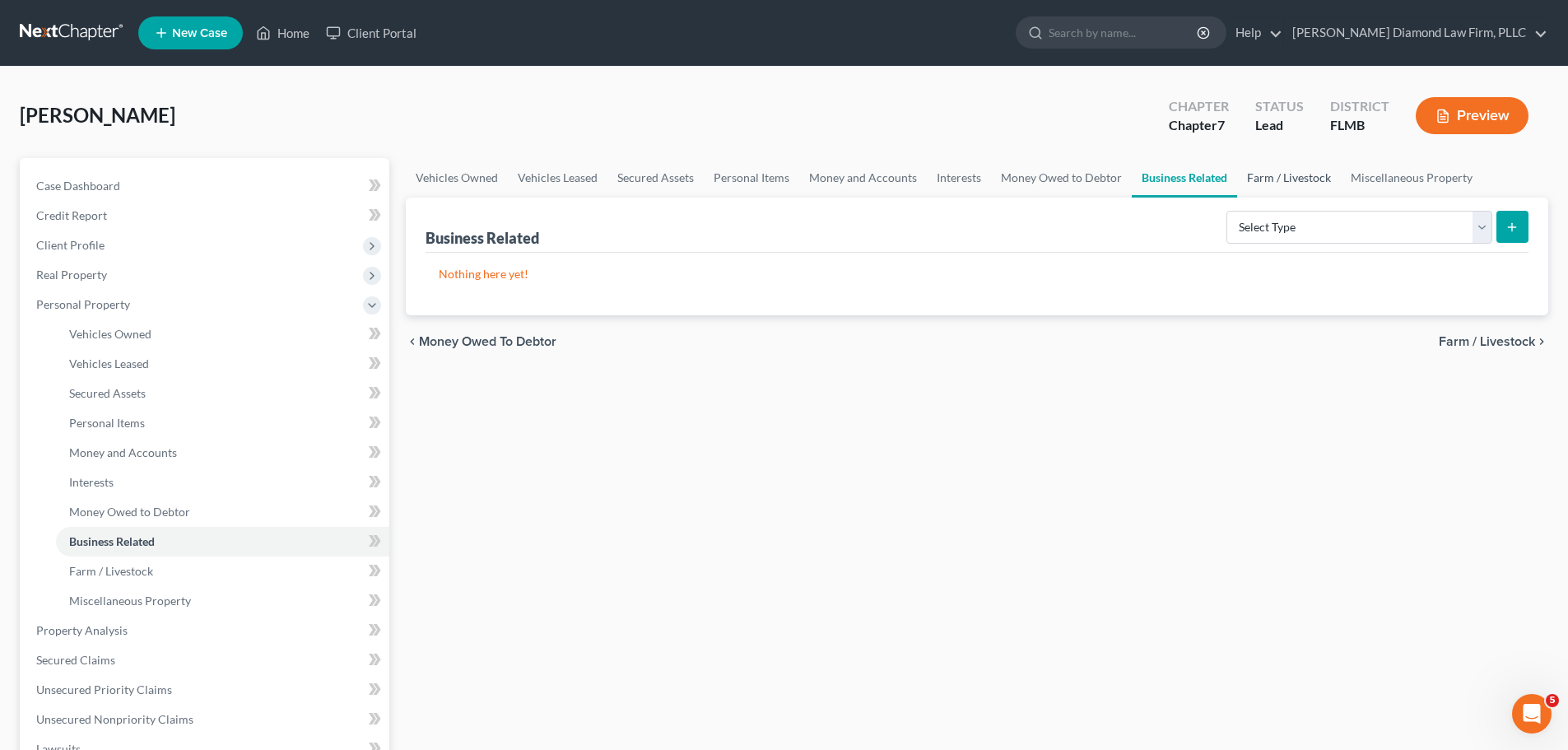
drag, startPoint x: 1260, startPoint y: 182, endPoint x: 1299, endPoint y: 184, distance: 39.1
click at [1260, 182] on link "Farm / Livestock" at bounding box center [1289, 177] width 104 height 39
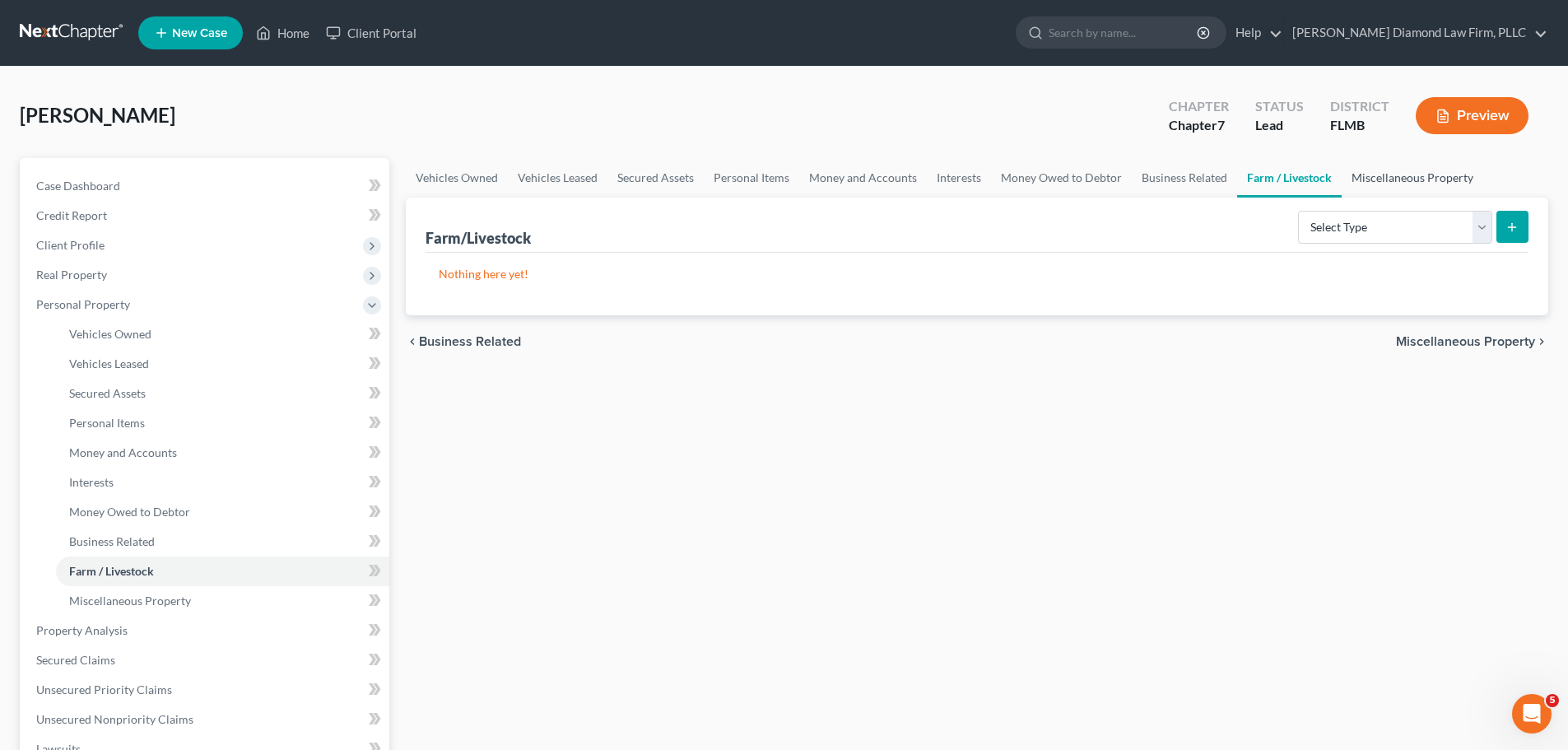
click at [1379, 185] on link "Miscellaneous Property" at bounding box center [1412, 177] width 142 height 39
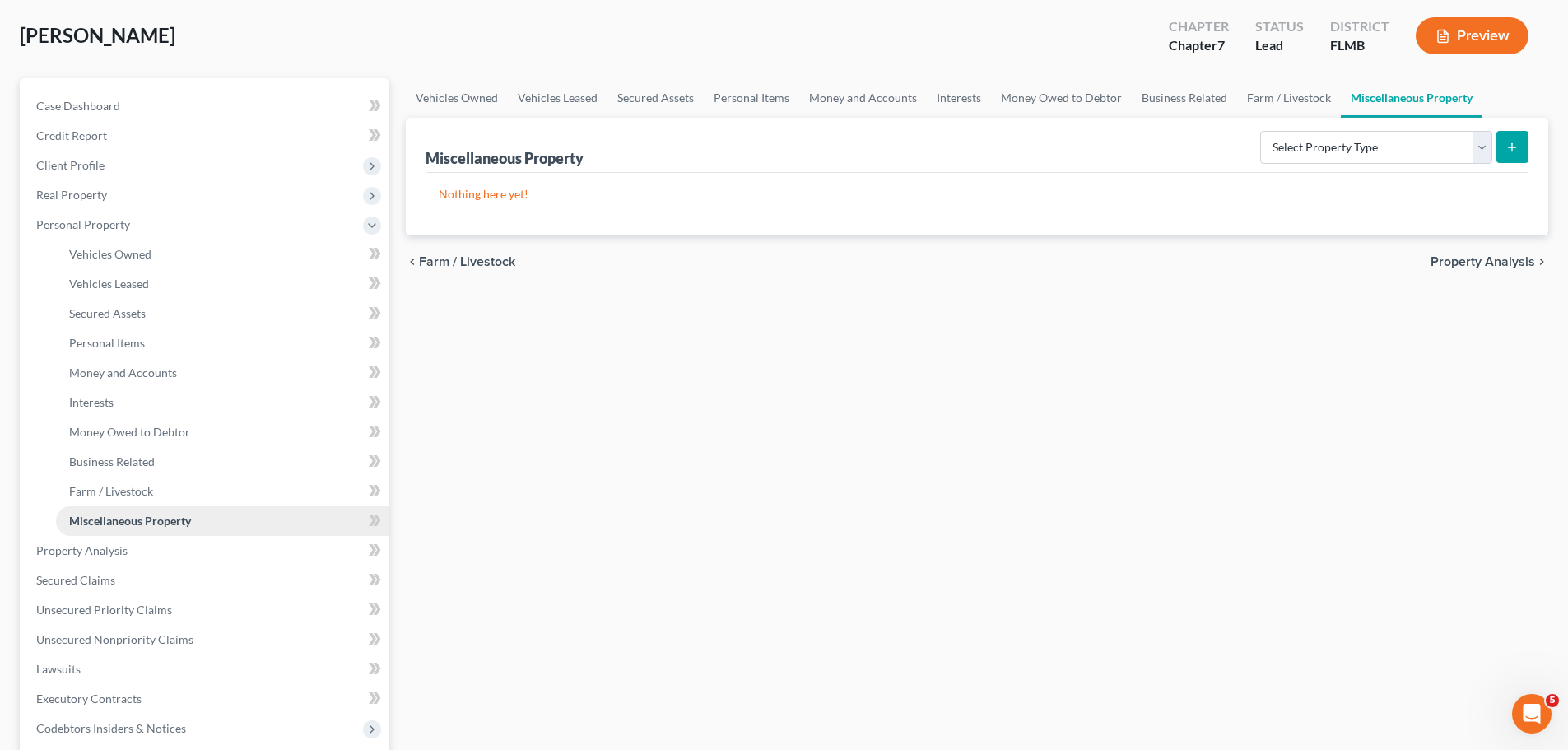
scroll to position [247, 0]
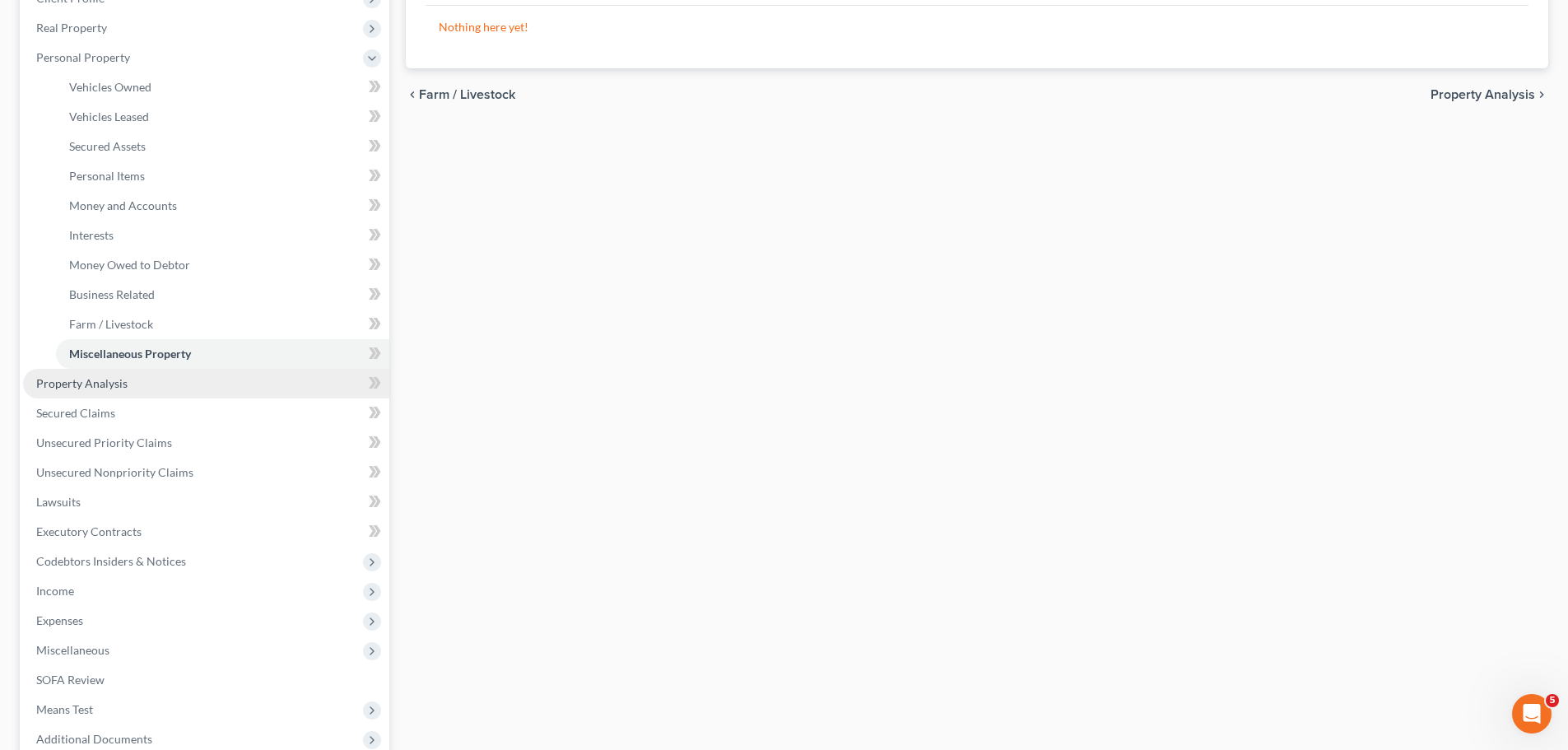
click at [90, 378] on span "Property Analysis" at bounding box center [82, 383] width 91 height 14
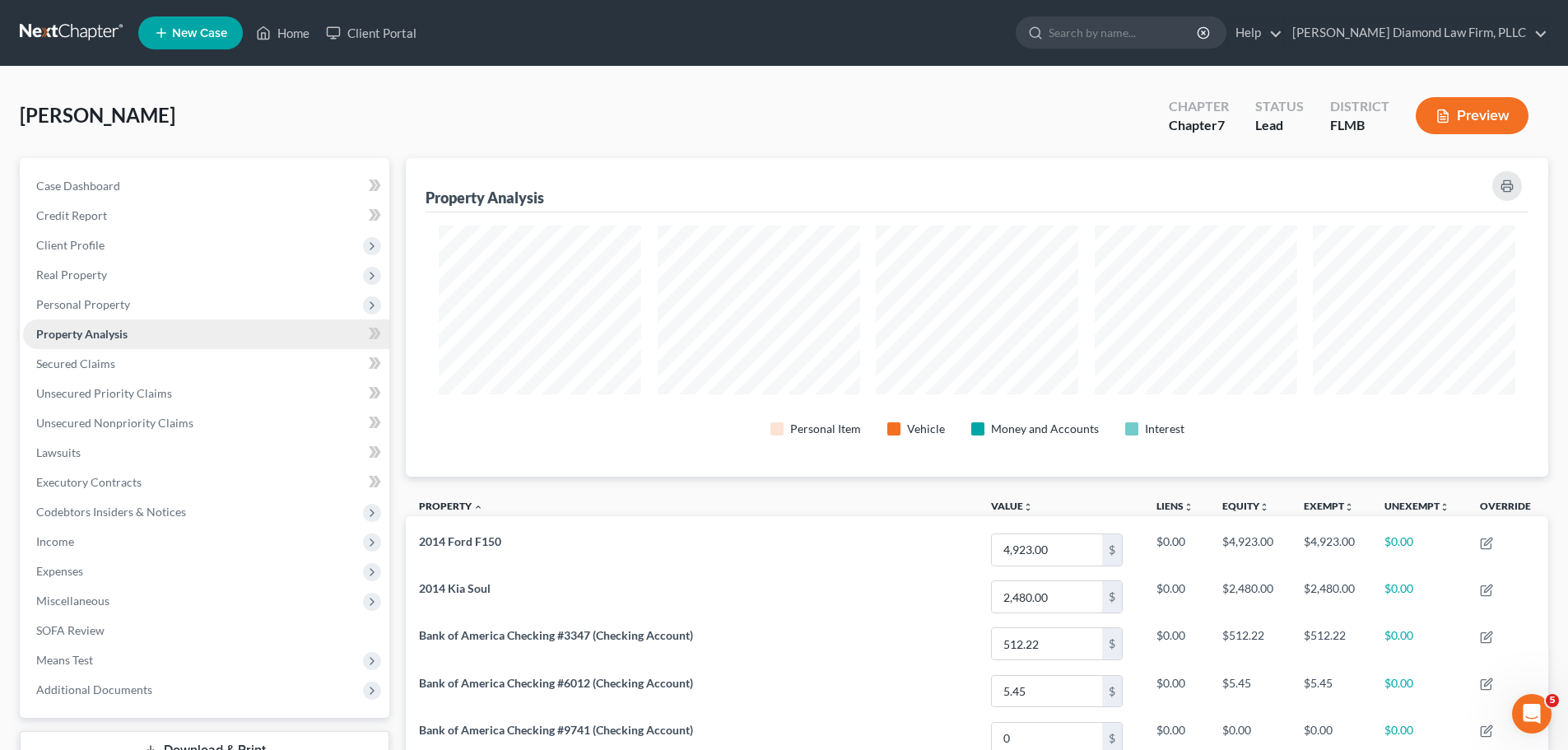
scroll to position [318, 1142]
click at [87, 365] on span "Secured Claims" at bounding box center [75, 363] width 79 height 14
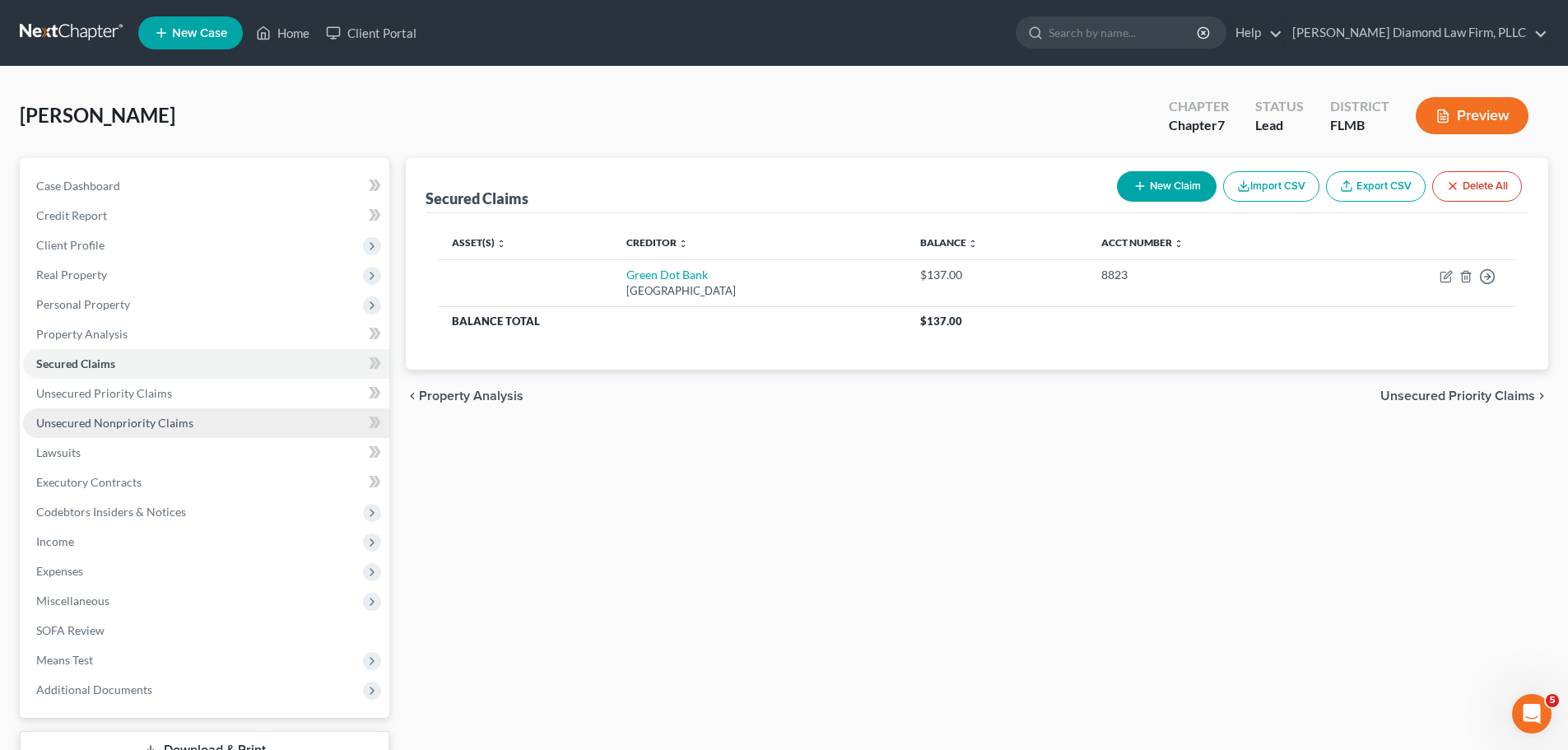
click at [78, 408] on link "Unsecured Nonpriority Claims" at bounding box center [206, 423] width 367 height 30
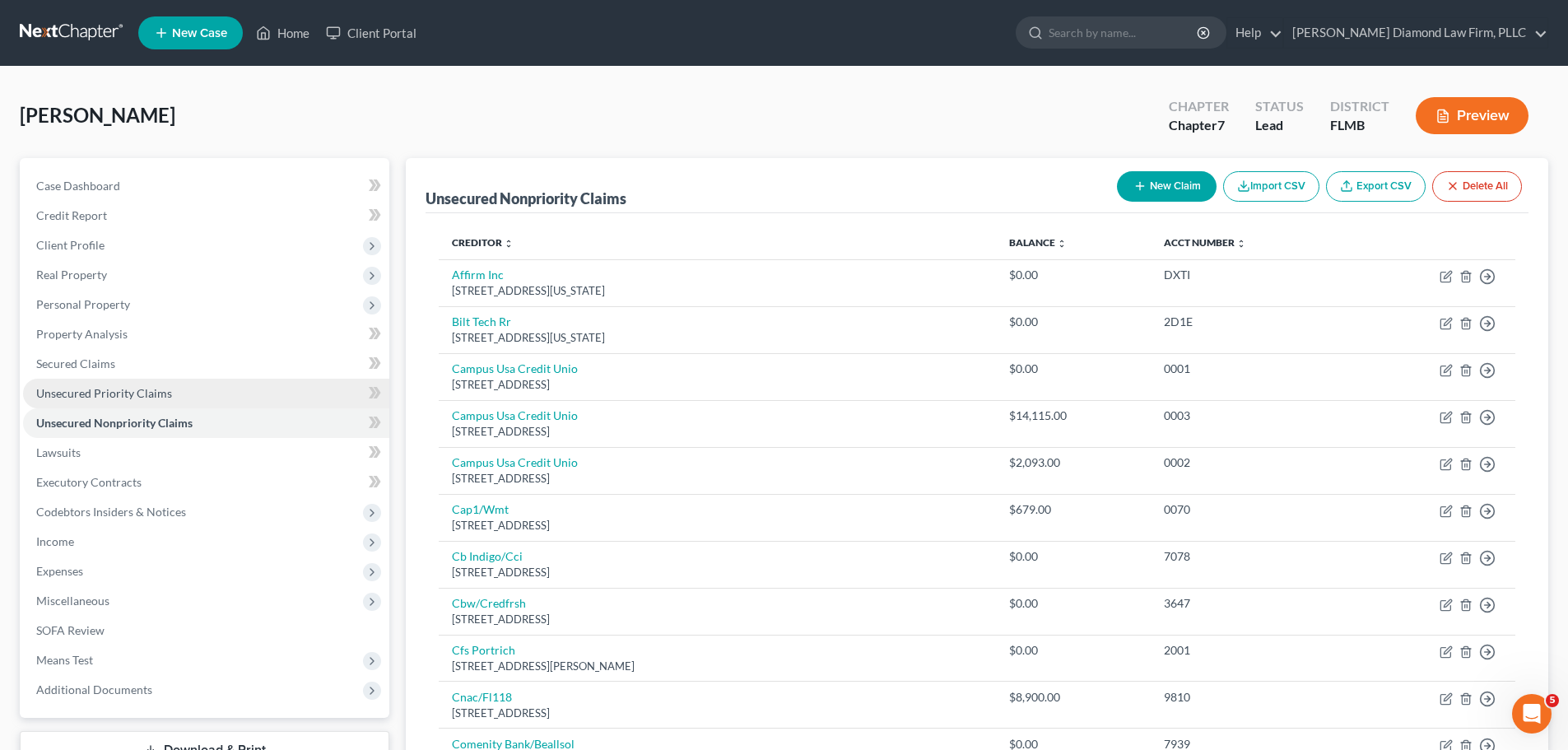
click at [78, 388] on span "Unsecured Priority Claims" at bounding box center [104, 393] width 136 height 14
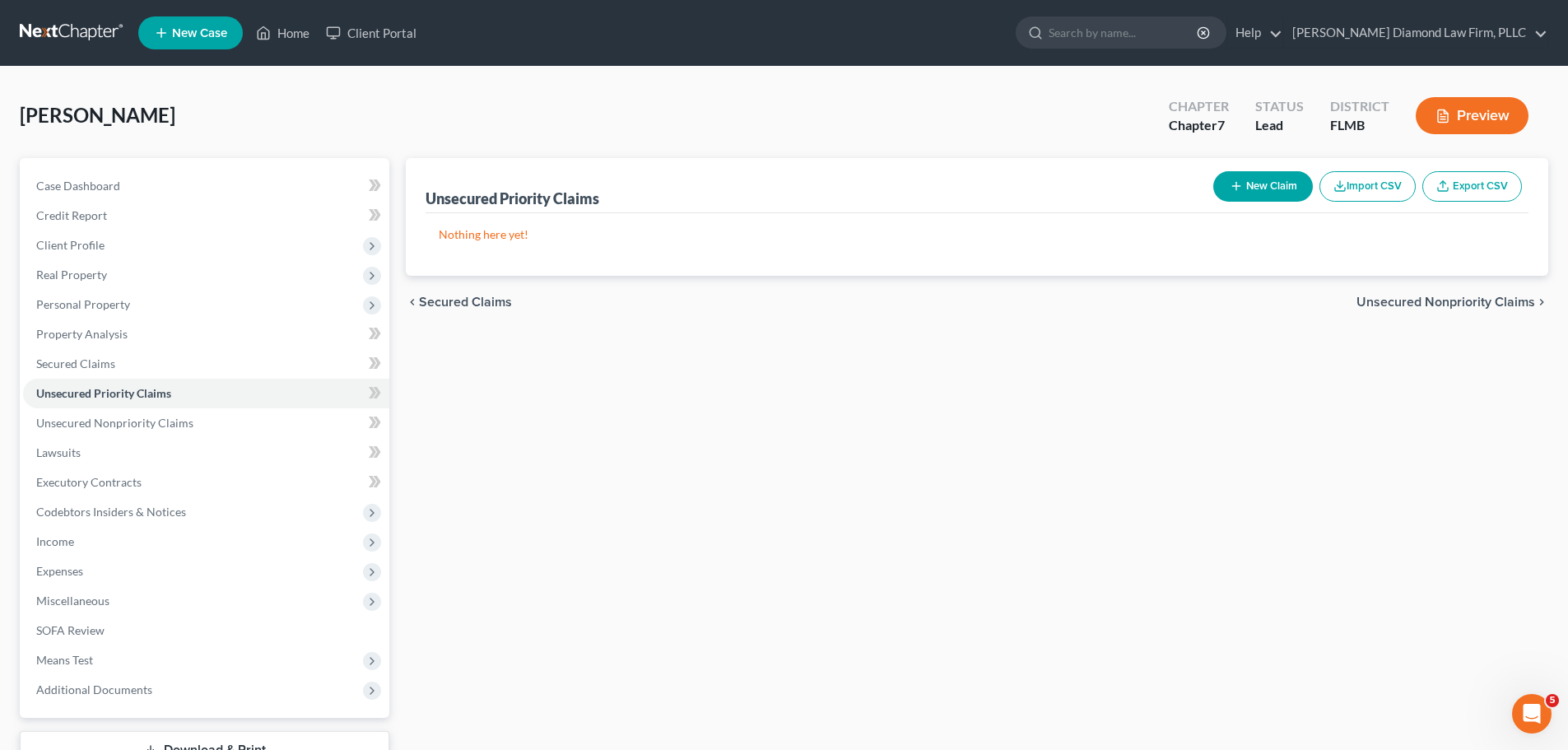
click at [977, 372] on div "Unsecured Priority Claims New Claim Import CSV Export CSV Nothing here yet! Pre…" at bounding box center [977, 485] width 1159 height 655
click at [49, 43] on link at bounding box center [73, 33] width 106 height 30
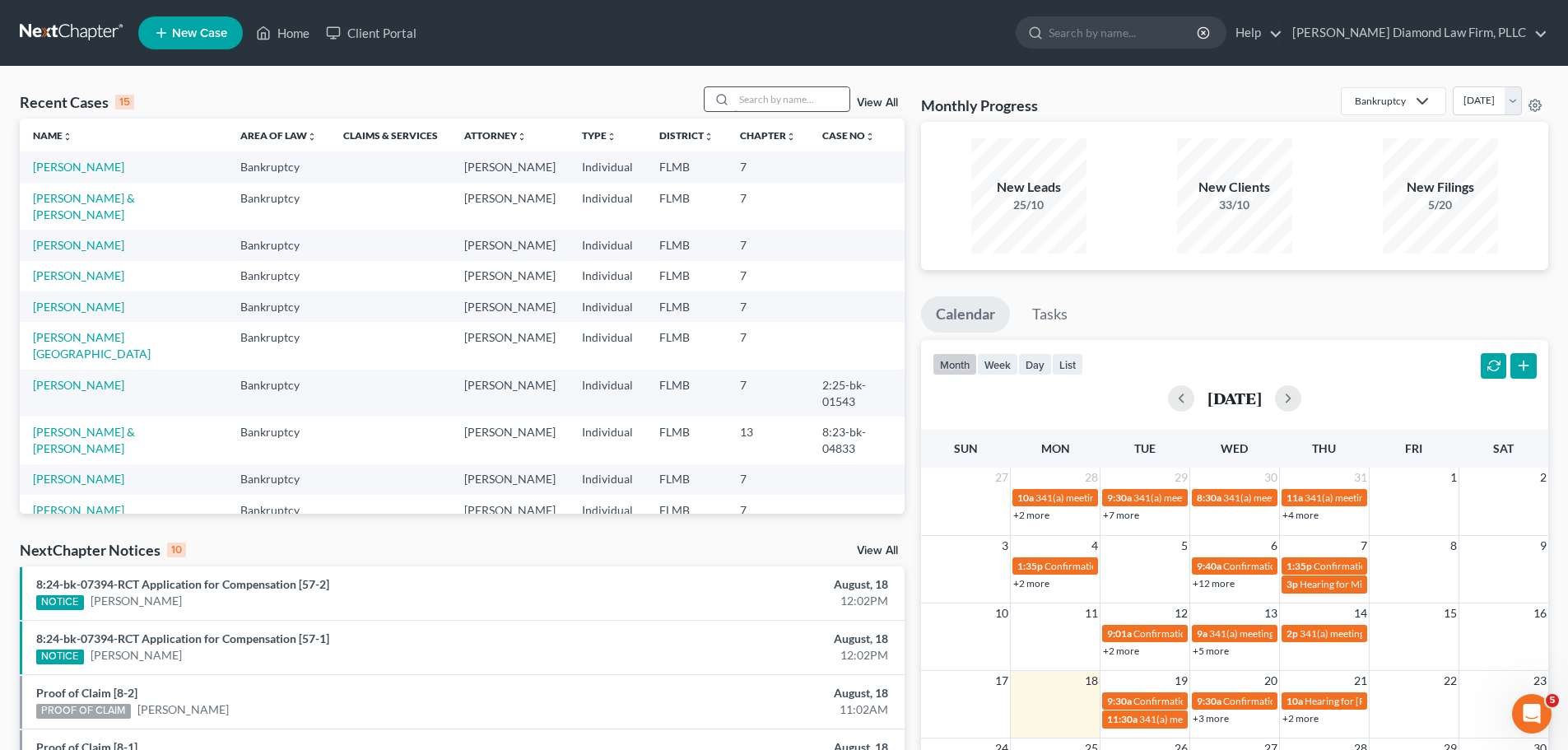
click at [767, 90] on input "search" at bounding box center [791, 99] width 116 height 24
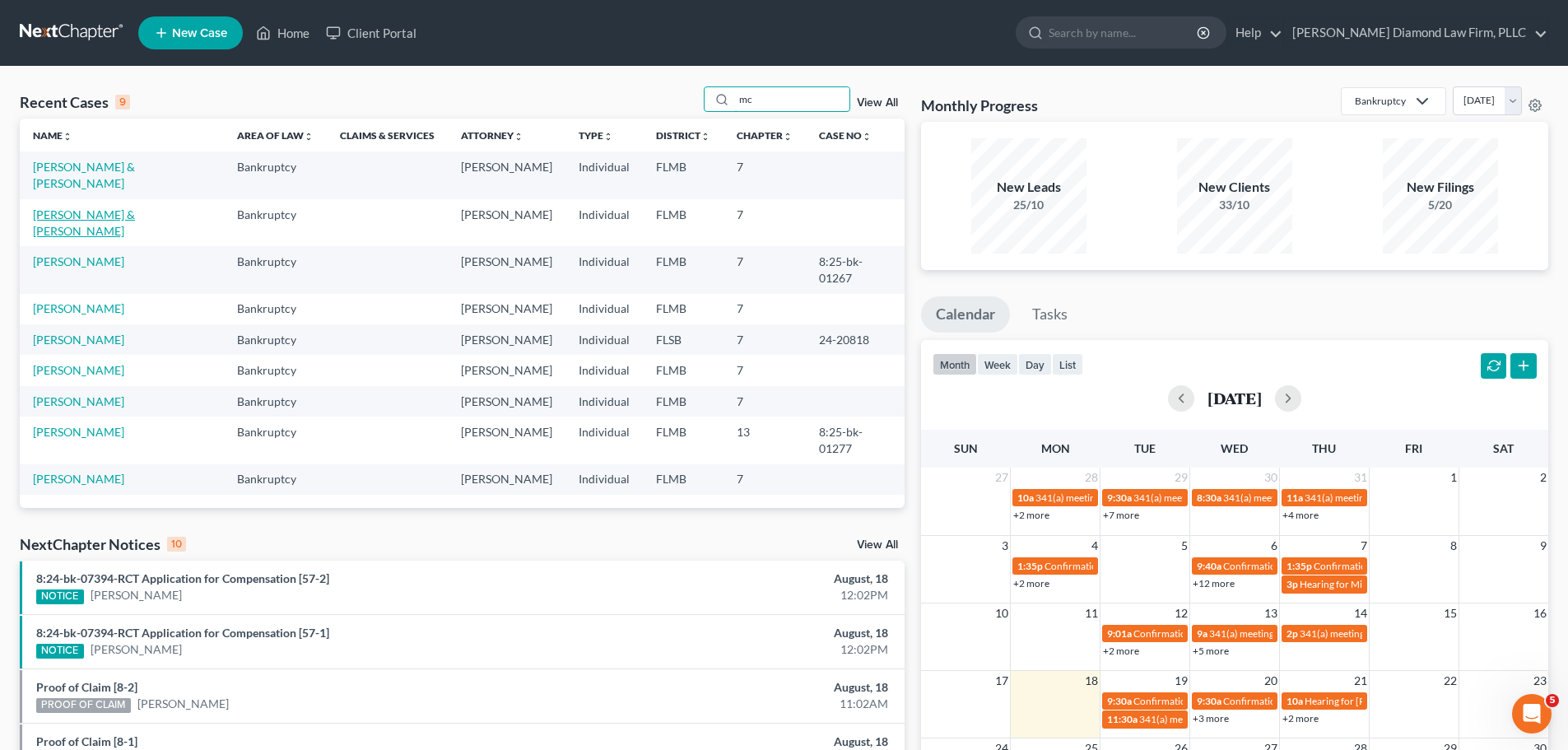
type input "mc"
click at [104, 207] on link "[PERSON_NAME] & [PERSON_NAME]" at bounding box center [84, 222] width 102 height 30
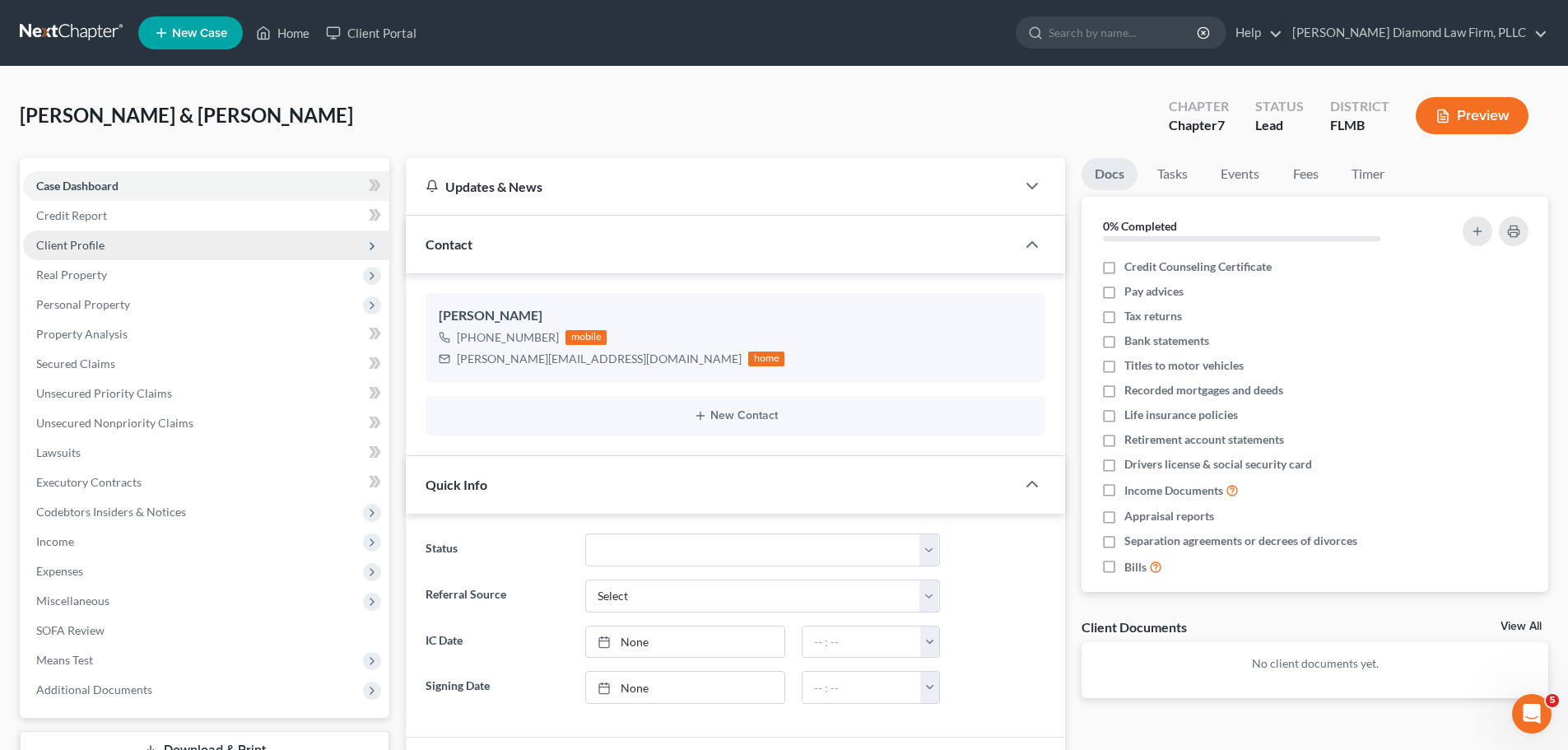
click at [115, 256] on span "Client Profile" at bounding box center [206, 245] width 367 height 30
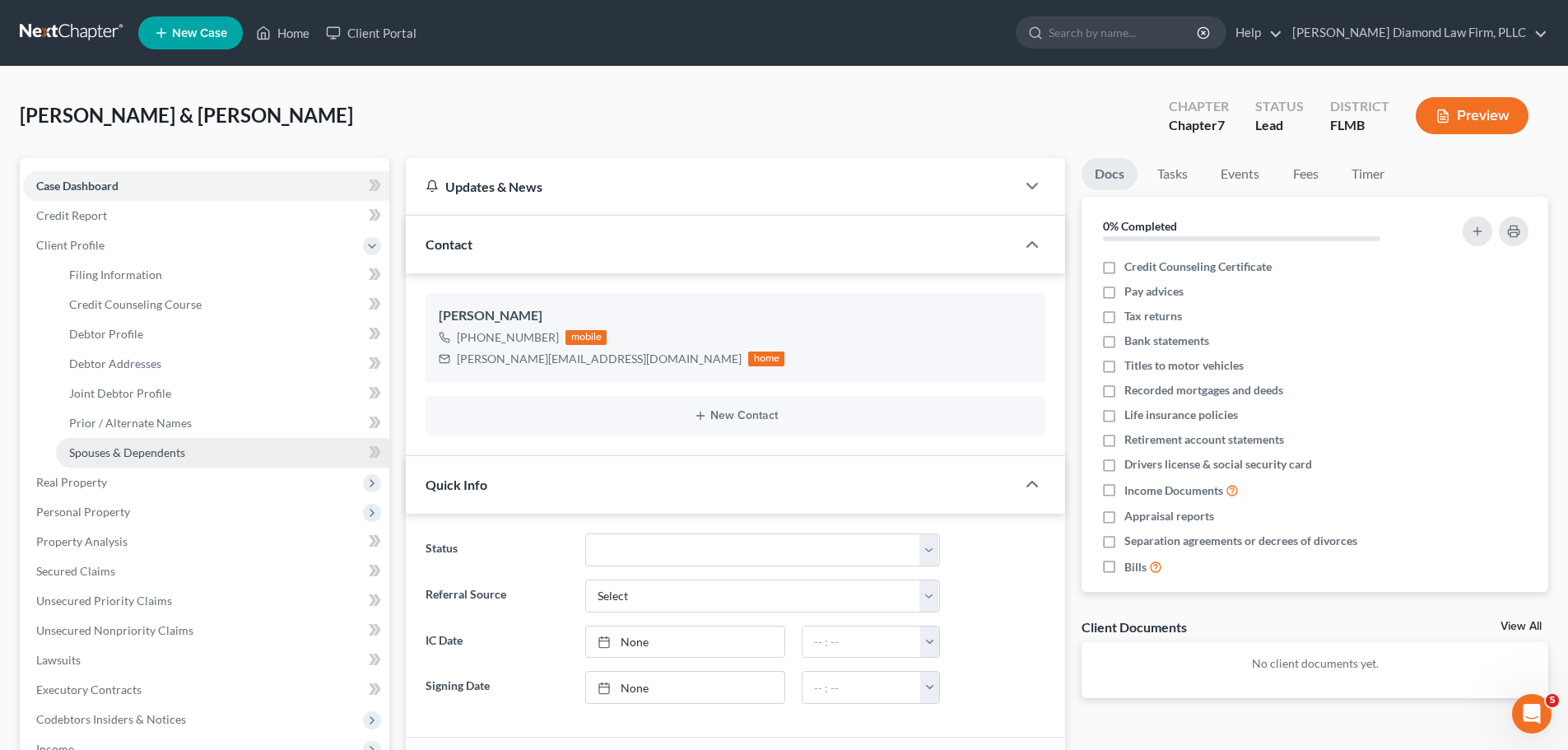
click at [126, 449] on span "Spouses & Dependents" at bounding box center [127, 452] width 116 height 14
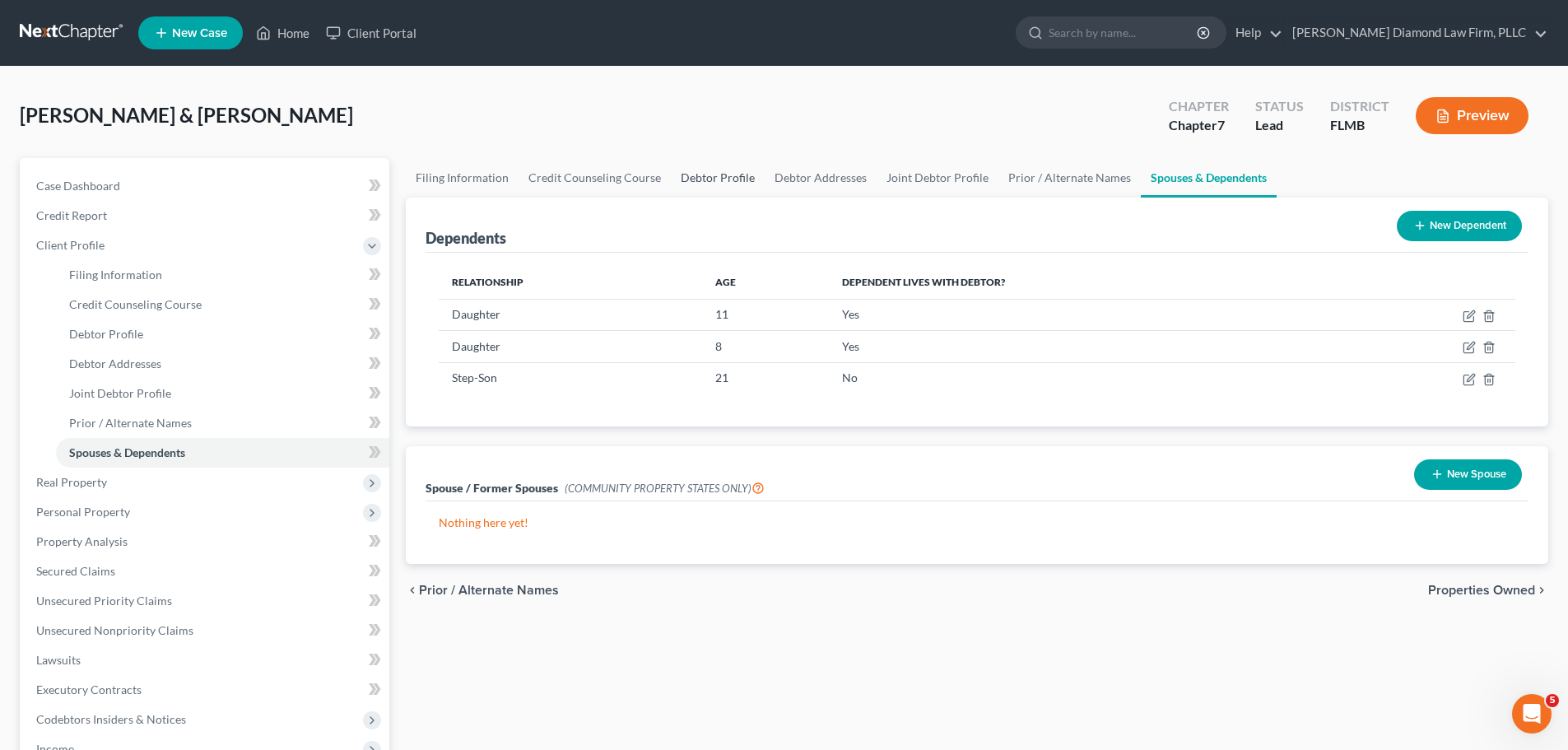
click at [703, 175] on link "Debtor Profile" at bounding box center [718, 177] width 94 height 39
select select "1"
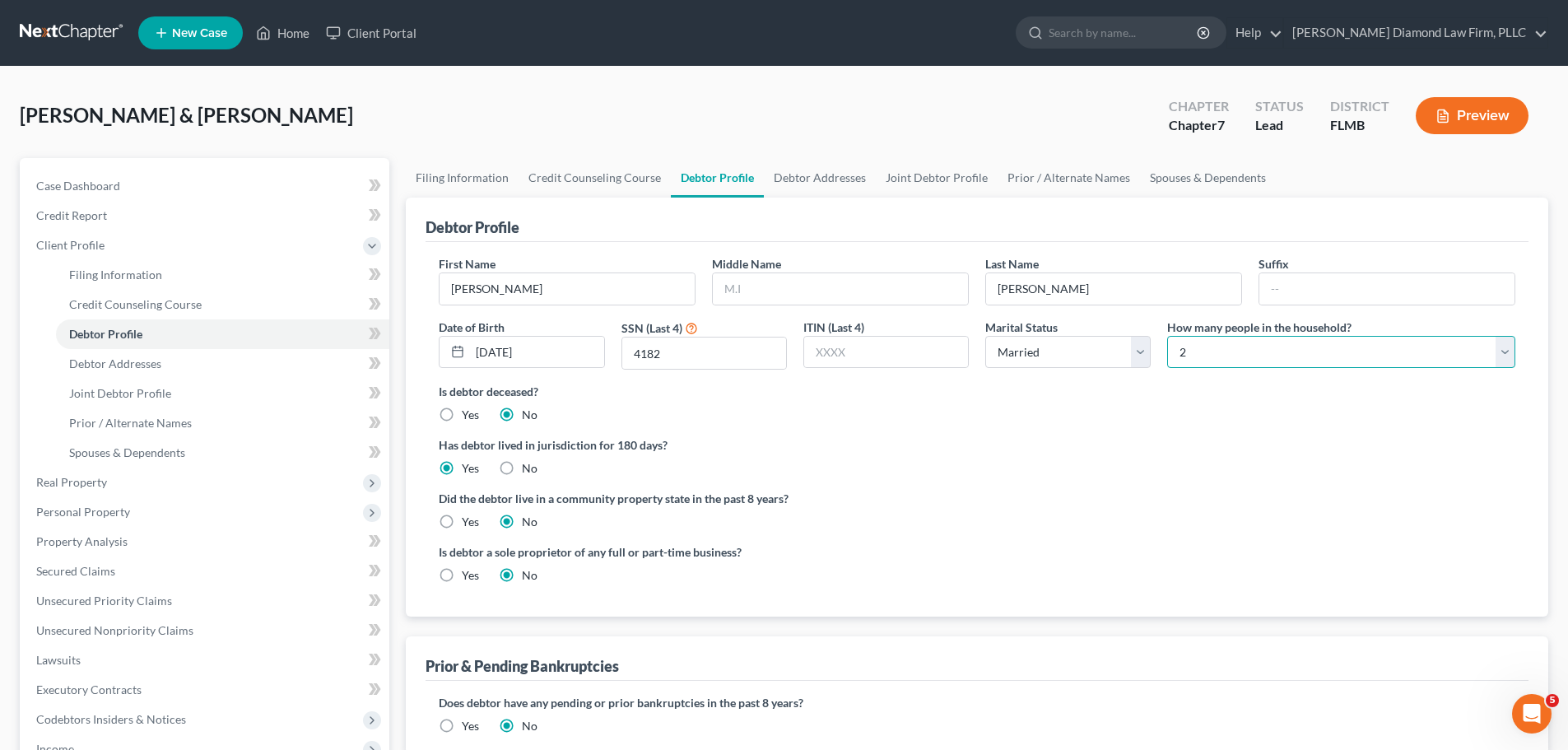
click at [1346, 353] on select "Select 1 2 3 4 5 6 7 8 9 10 11 12 13 14 15 16 17 18 19 20" at bounding box center [1342, 352] width 348 height 33
select select "4"
click at [1168, 335] on select "Select 1 2 3 4 5 6 7 8 9 10 11 12 13 14 15 16 17 18 19 20" at bounding box center [1342, 352] width 348 height 33
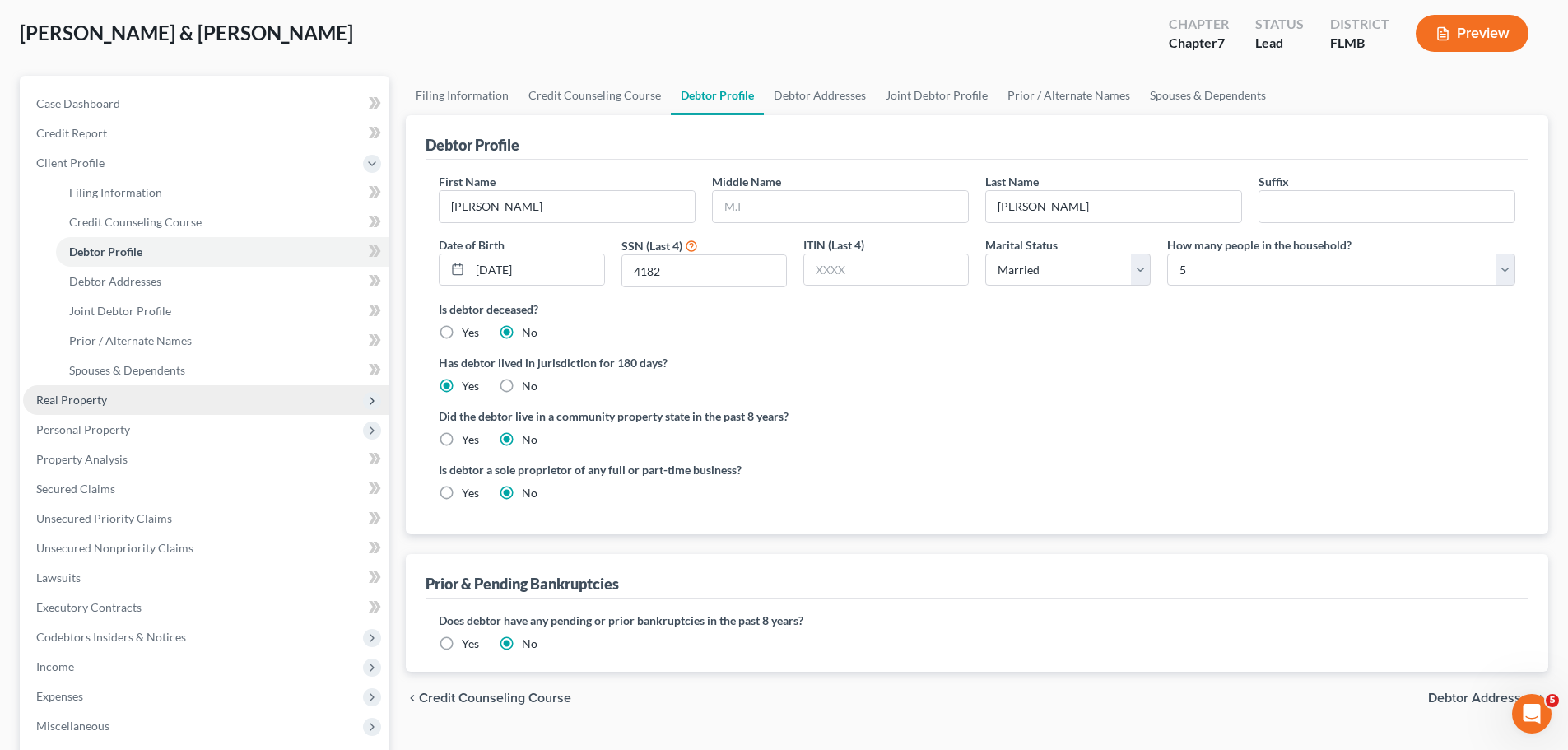
click at [81, 399] on span "Real Property" at bounding box center [72, 399] width 71 height 14
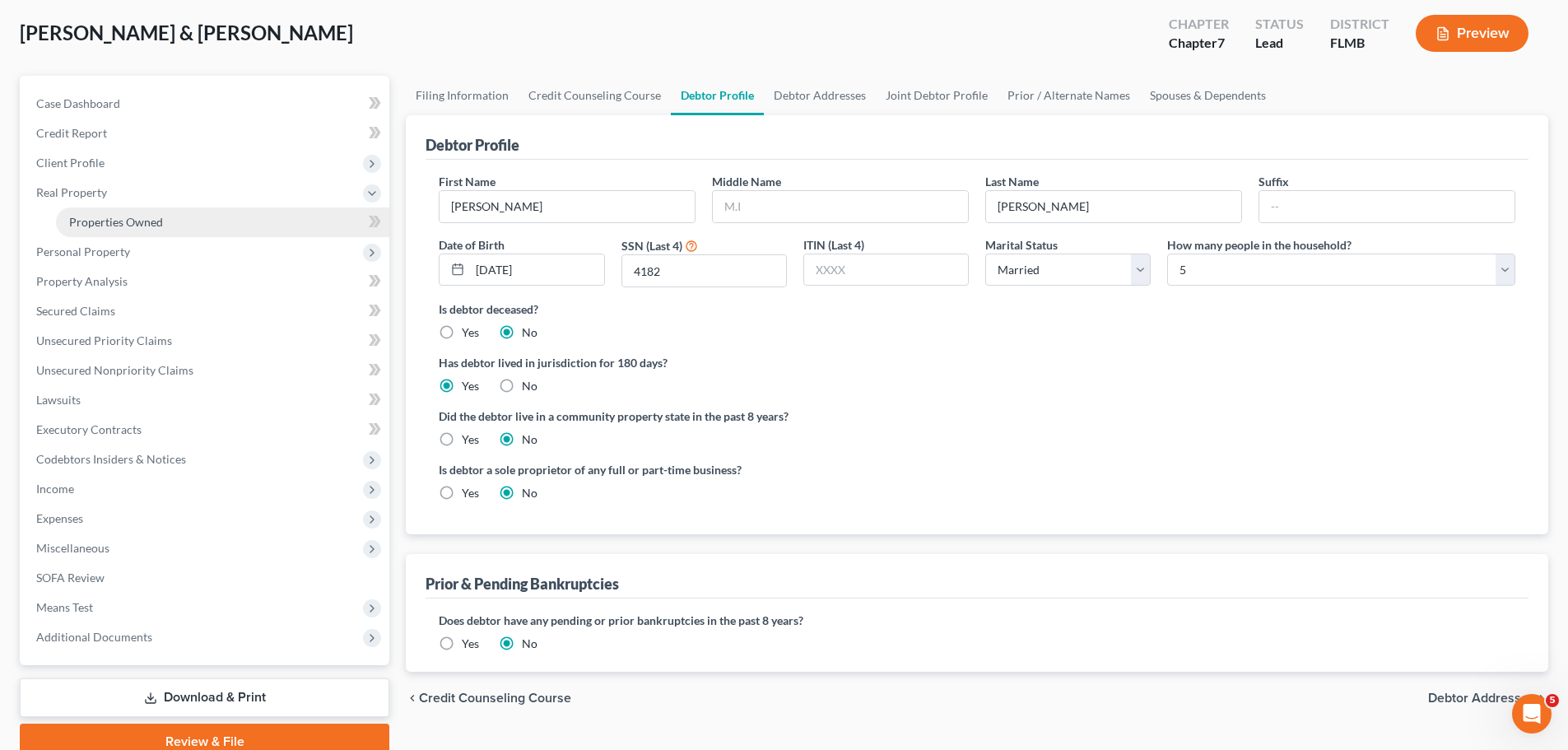
click at [85, 219] on span "Properties Owned" at bounding box center [116, 221] width 94 height 14
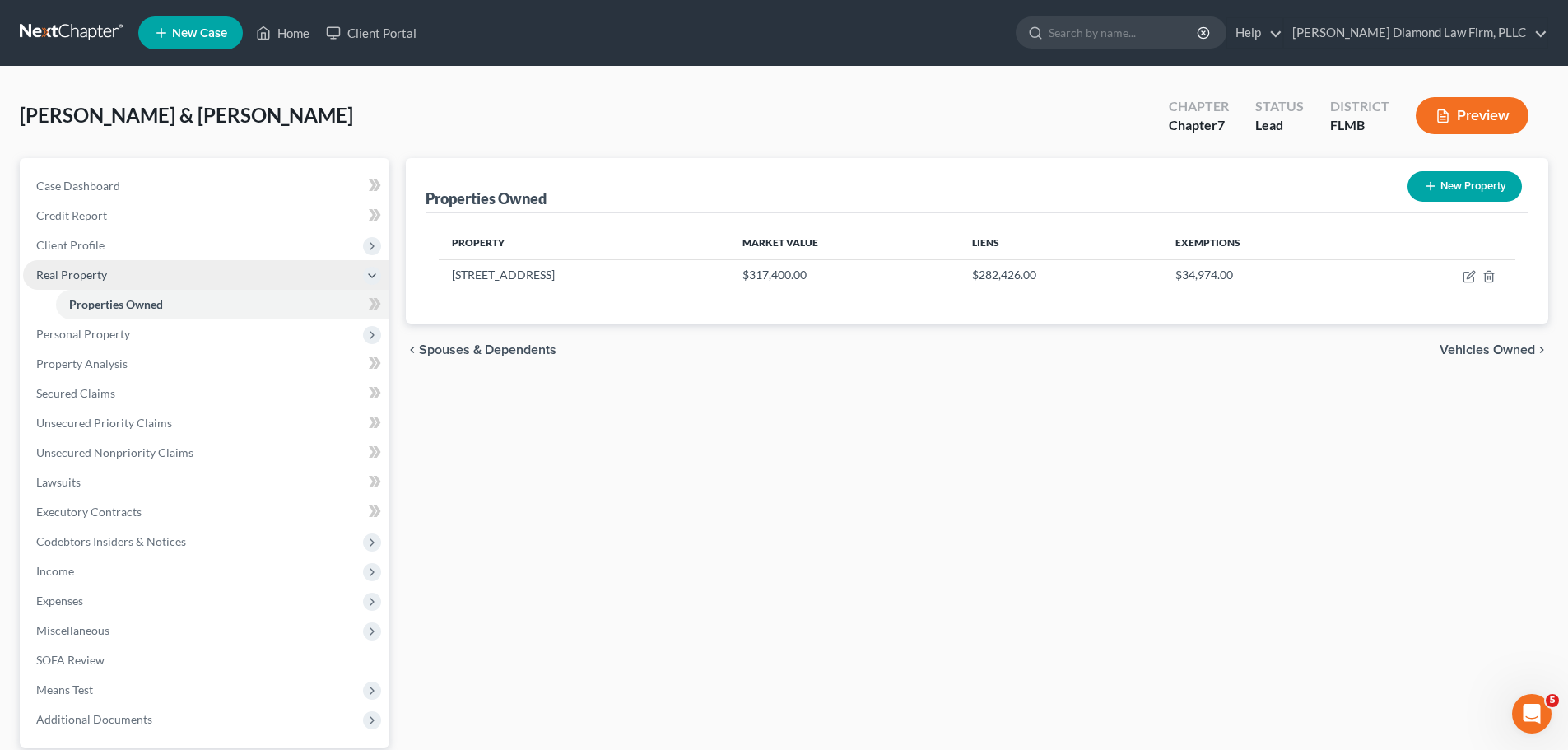
click at [95, 268] on span "Real Property" at bounding box center [72, 274] width 71 height 14
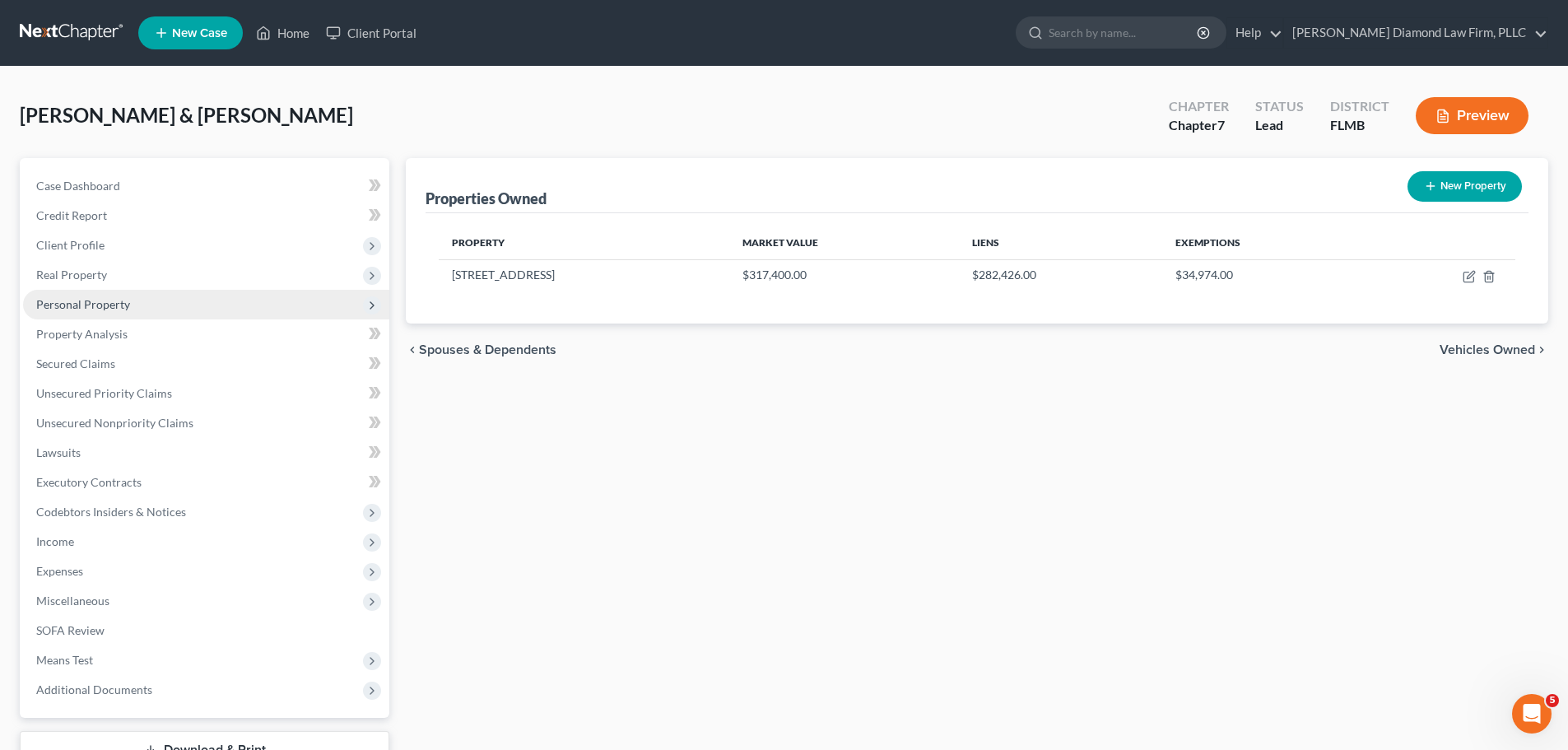
click at [72, 303] on span "Personal Property" at bounding box center [83, 304] width 94 height 14
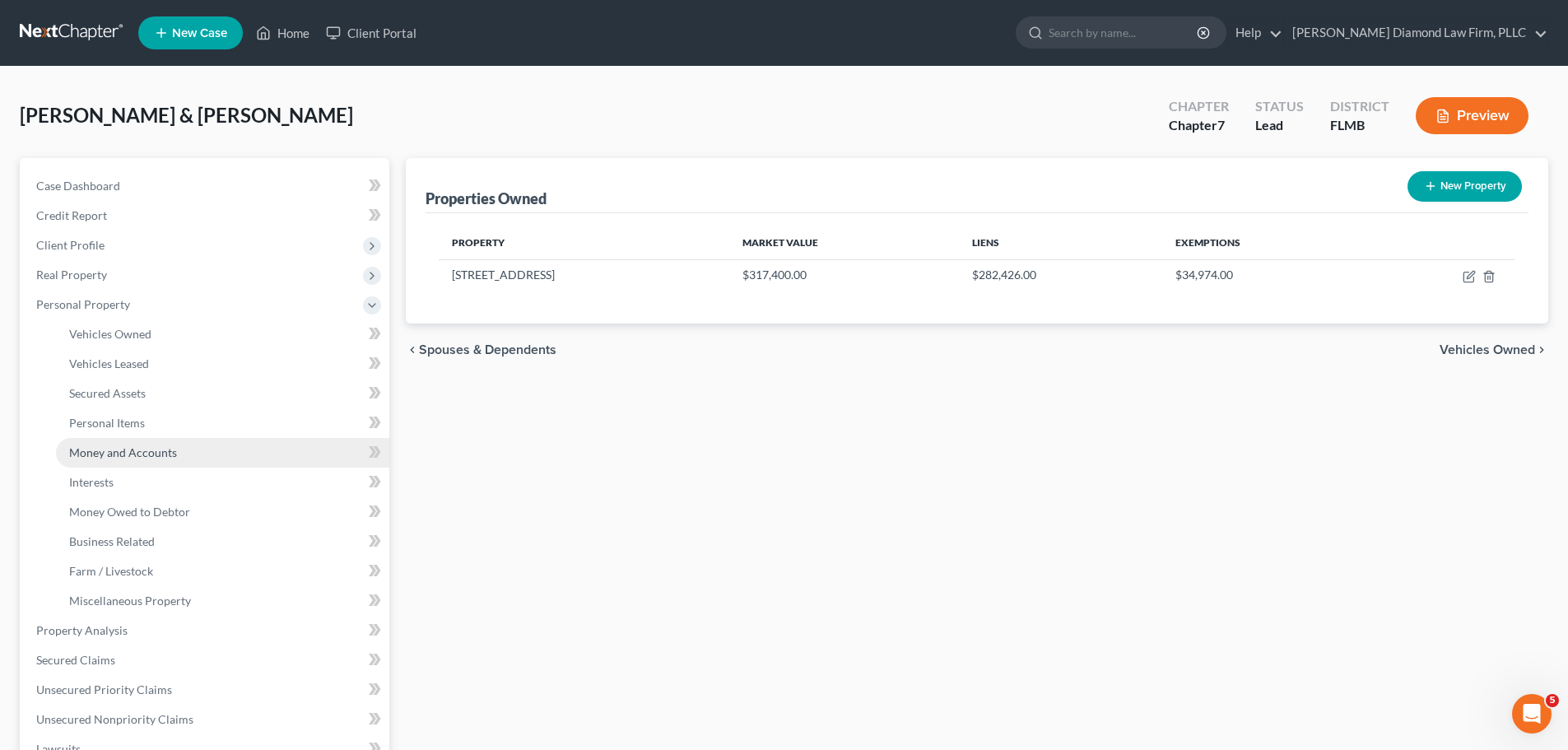
click at [116, 445] on span "Money and Accounts" at bounding box center [123, 452] width 108 height 14
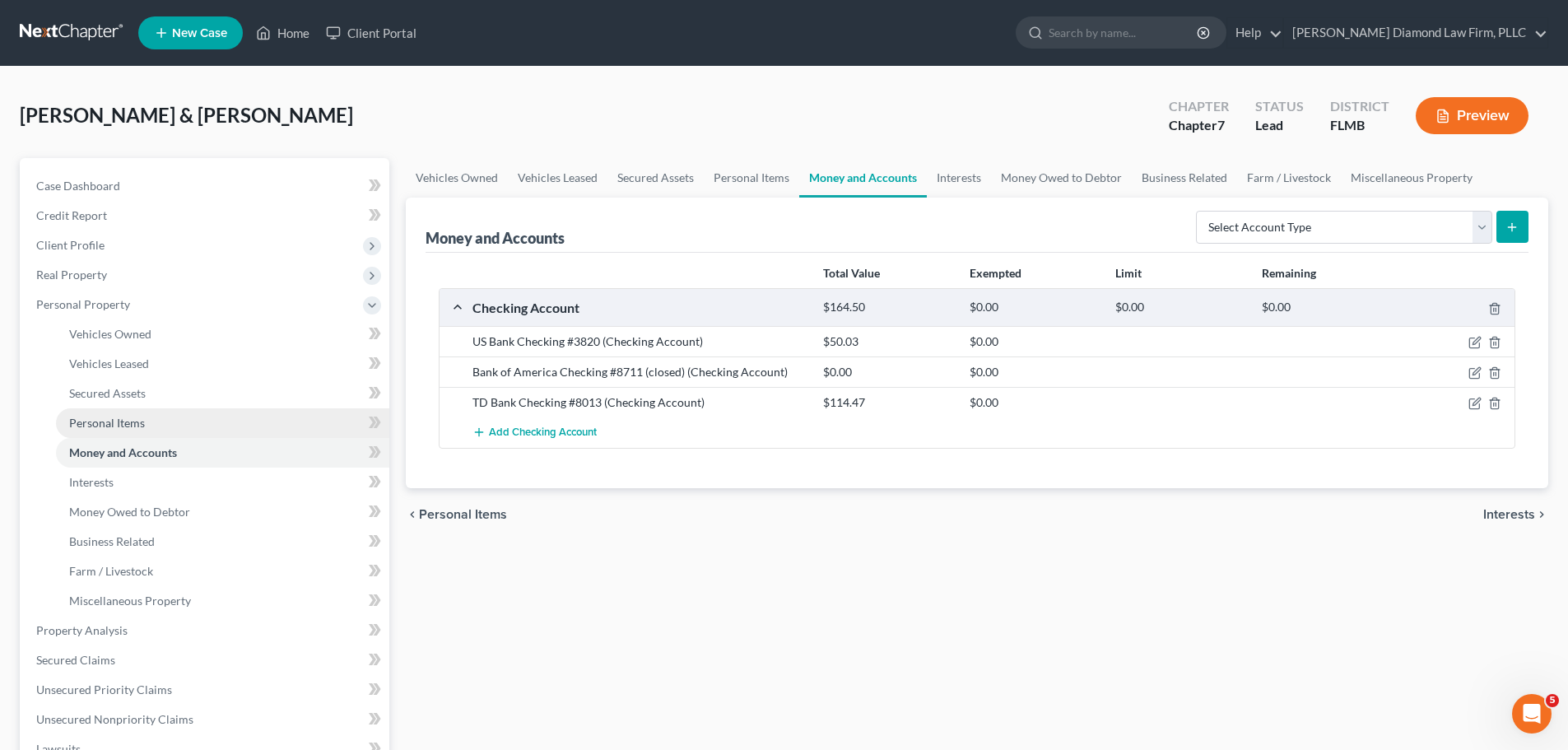
click at [117, 424] on span "Personal Items" at bounding box center [106, 422] width 75 height 14
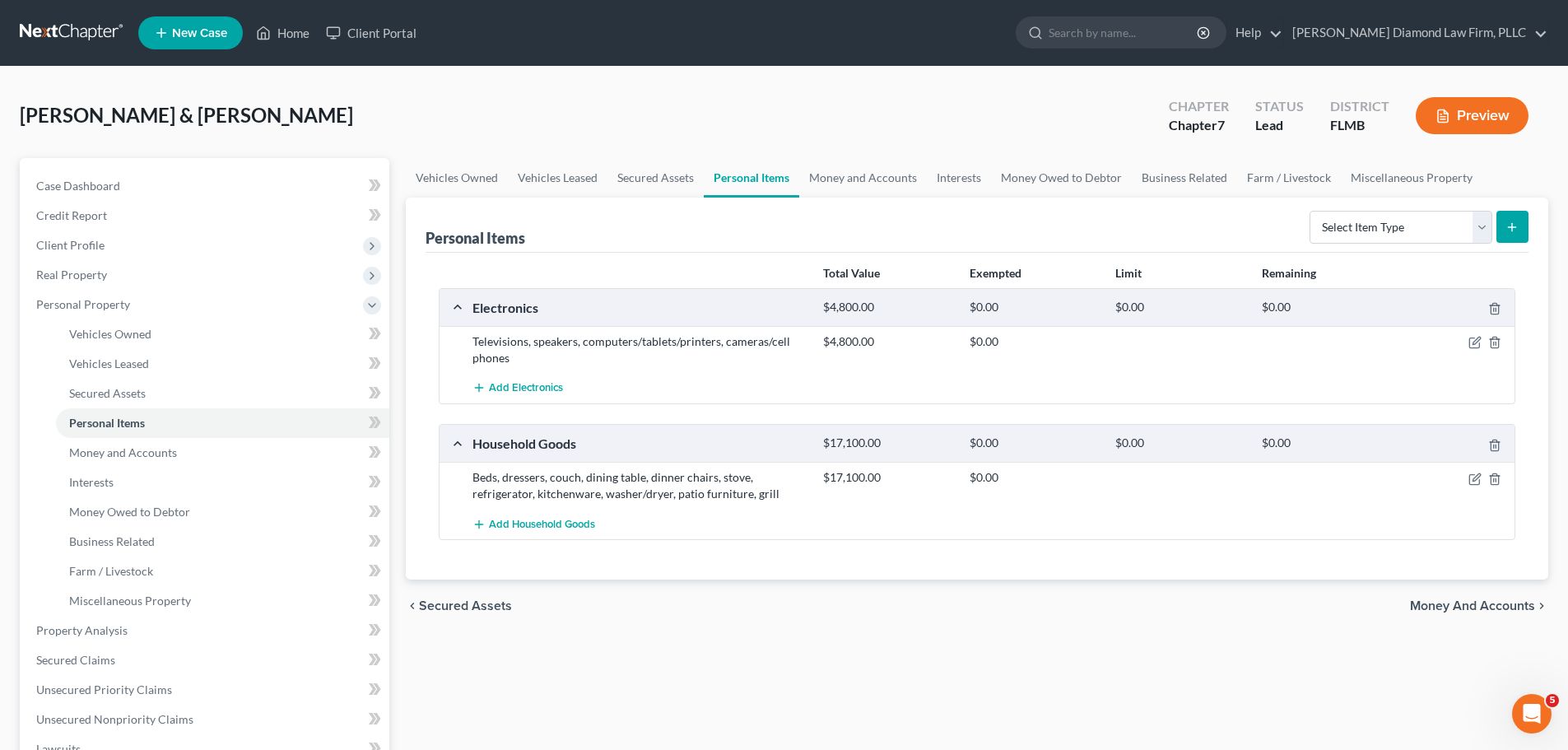
click at [871, 609] on div "chevron_left Secured Assets Money and Accounts chevron_right" at bounding box center [977, 605] width 1142 height 53
click at [1475, 478] on icon "button" at bounding box center [1475, 479] width 13 height 13
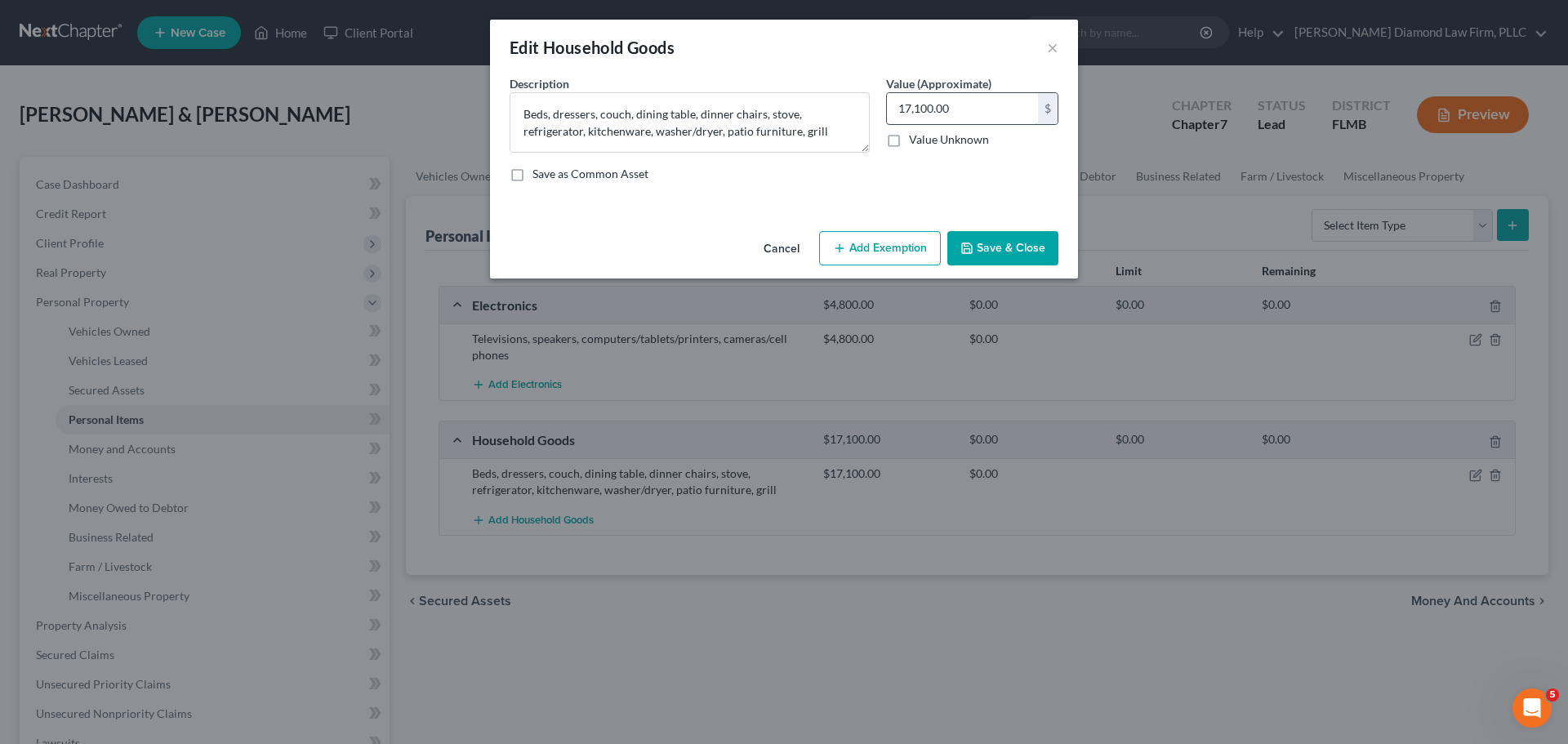
click at [965, 109] on input "17,100.00" at bounding box center [962, 108] width 151 height 31
type input "4,275"
click at [1029, 249] on button "Save & Close" at bounding box center [1002, 248] width 111 height 34
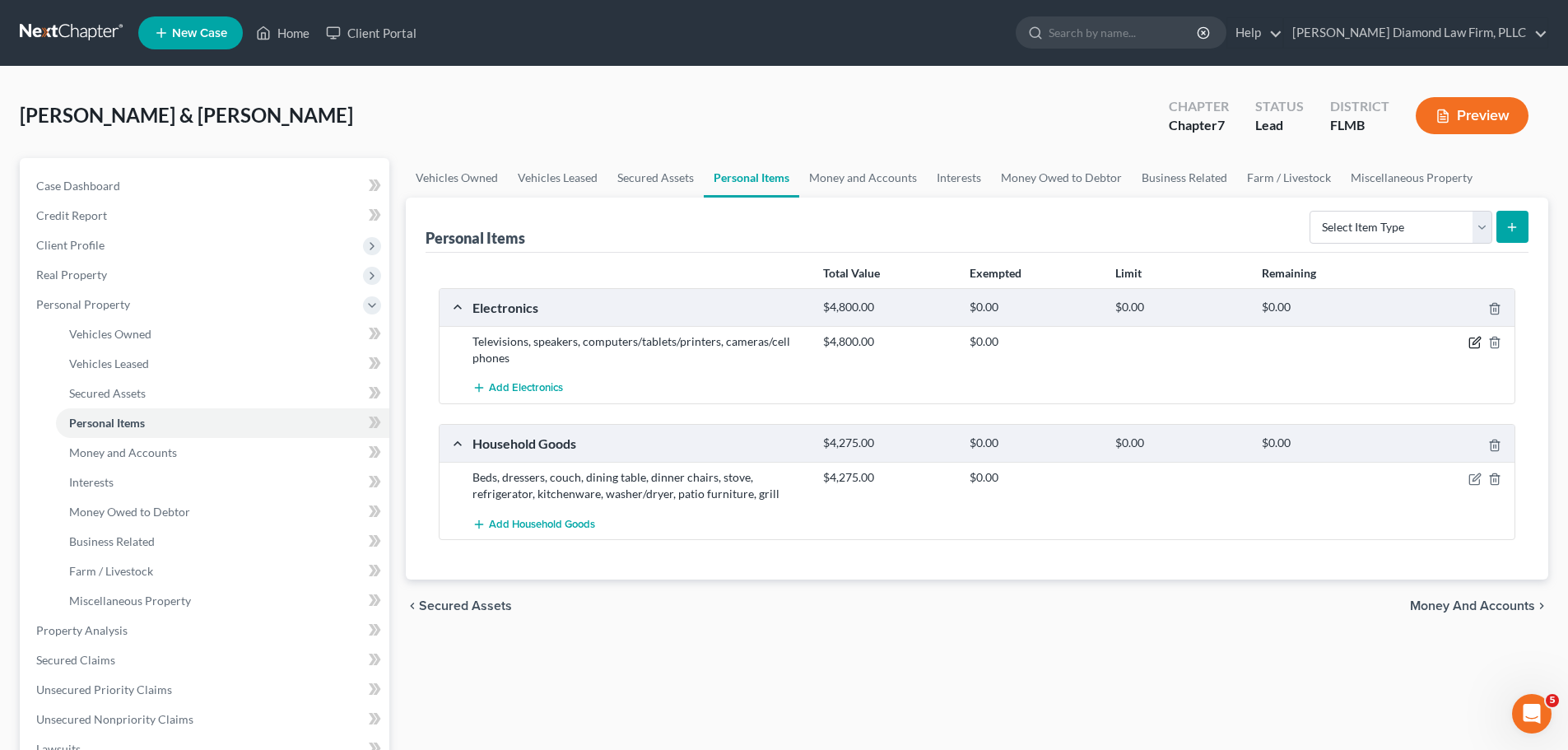
click at [1474, 347] on icon "button" at bounding box center [1475, 342] width 13 height 13
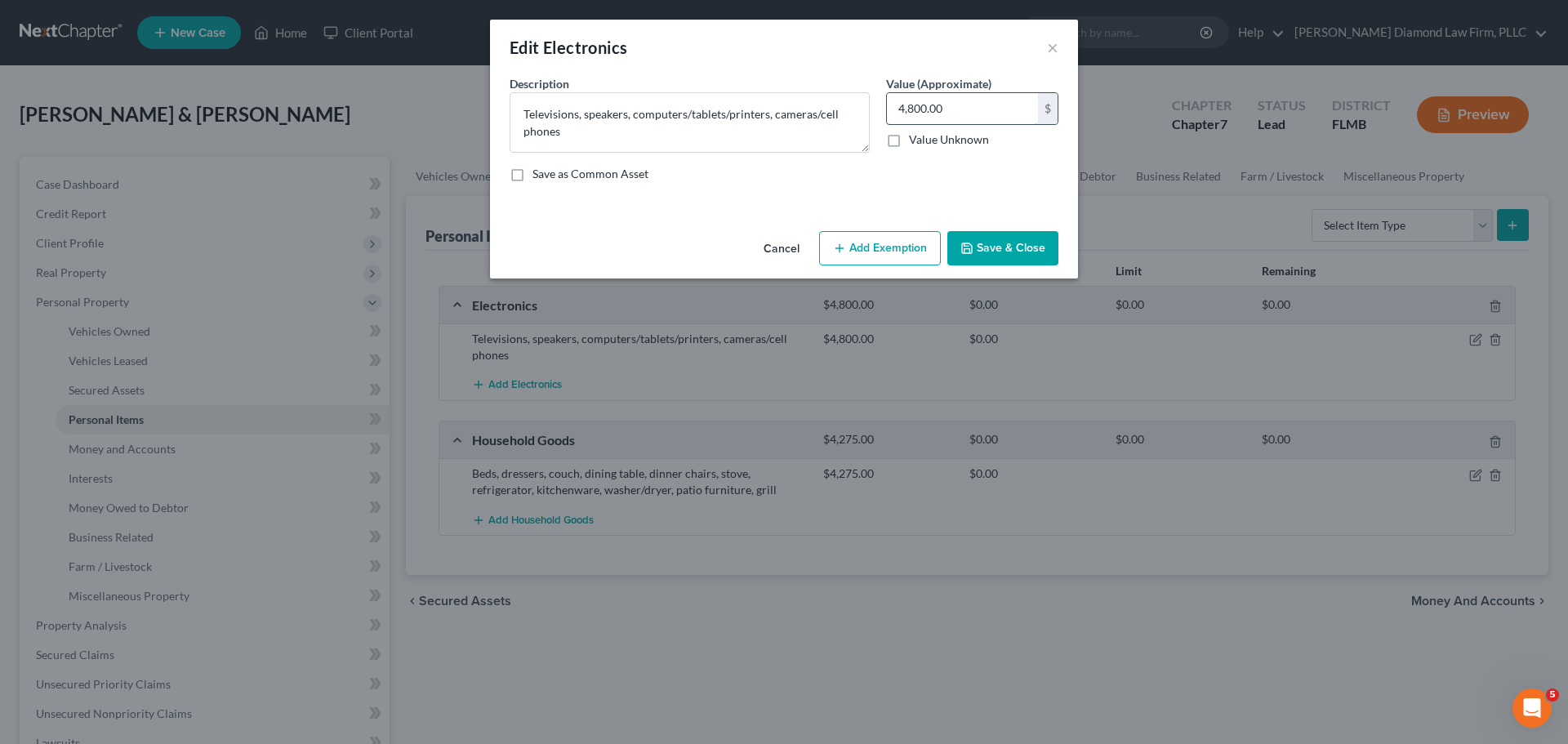
click at [1001, 114] on input "4,800.00" at bounding box center [962, 108] width 151 height 31
type input "1,200"
click at [1016, 241] on button "Save & Close" at bounding box center [1002, 248] width 111 height 34
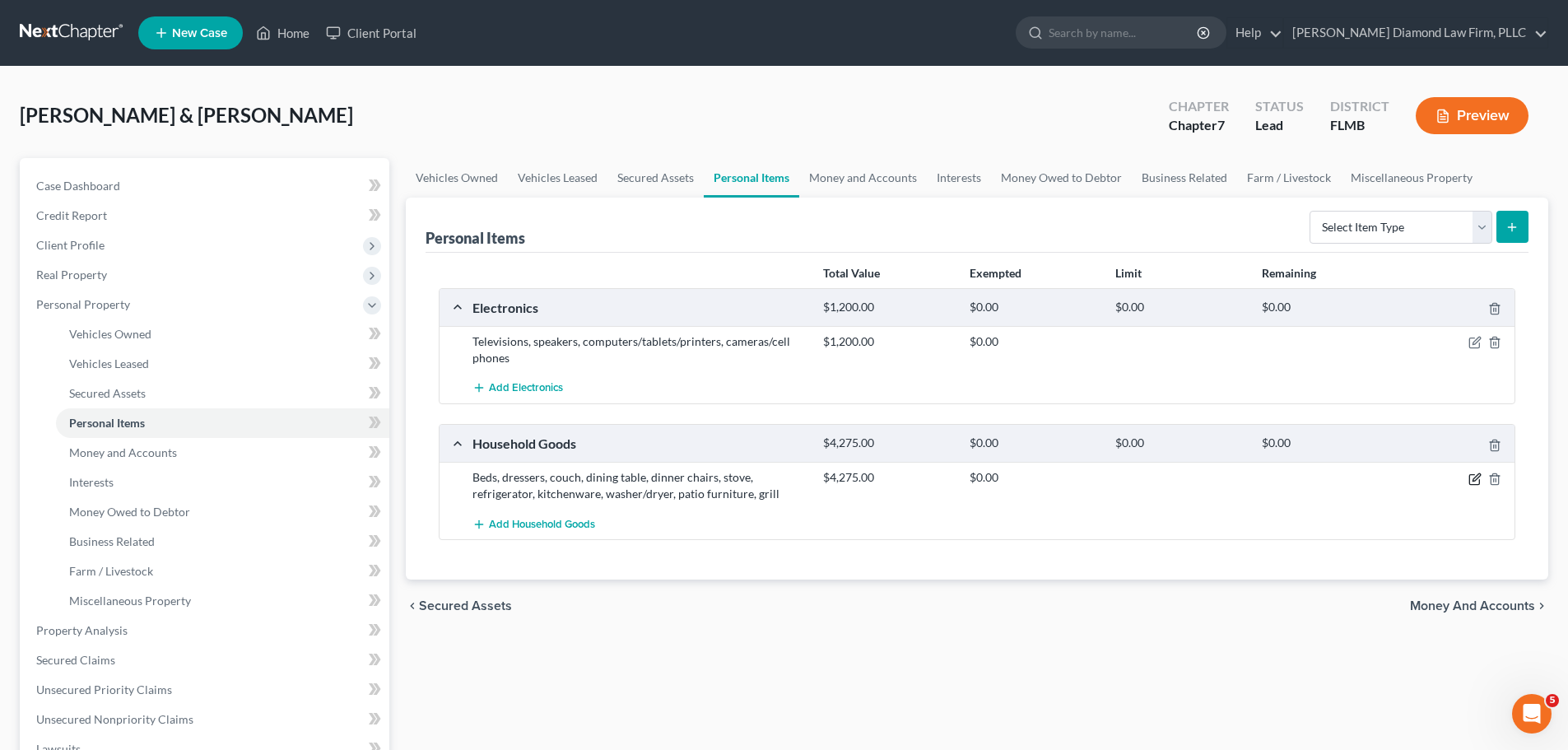
click at [1473, 477] on icon "button" at bounding box center [1475, 479] width 13 height 13
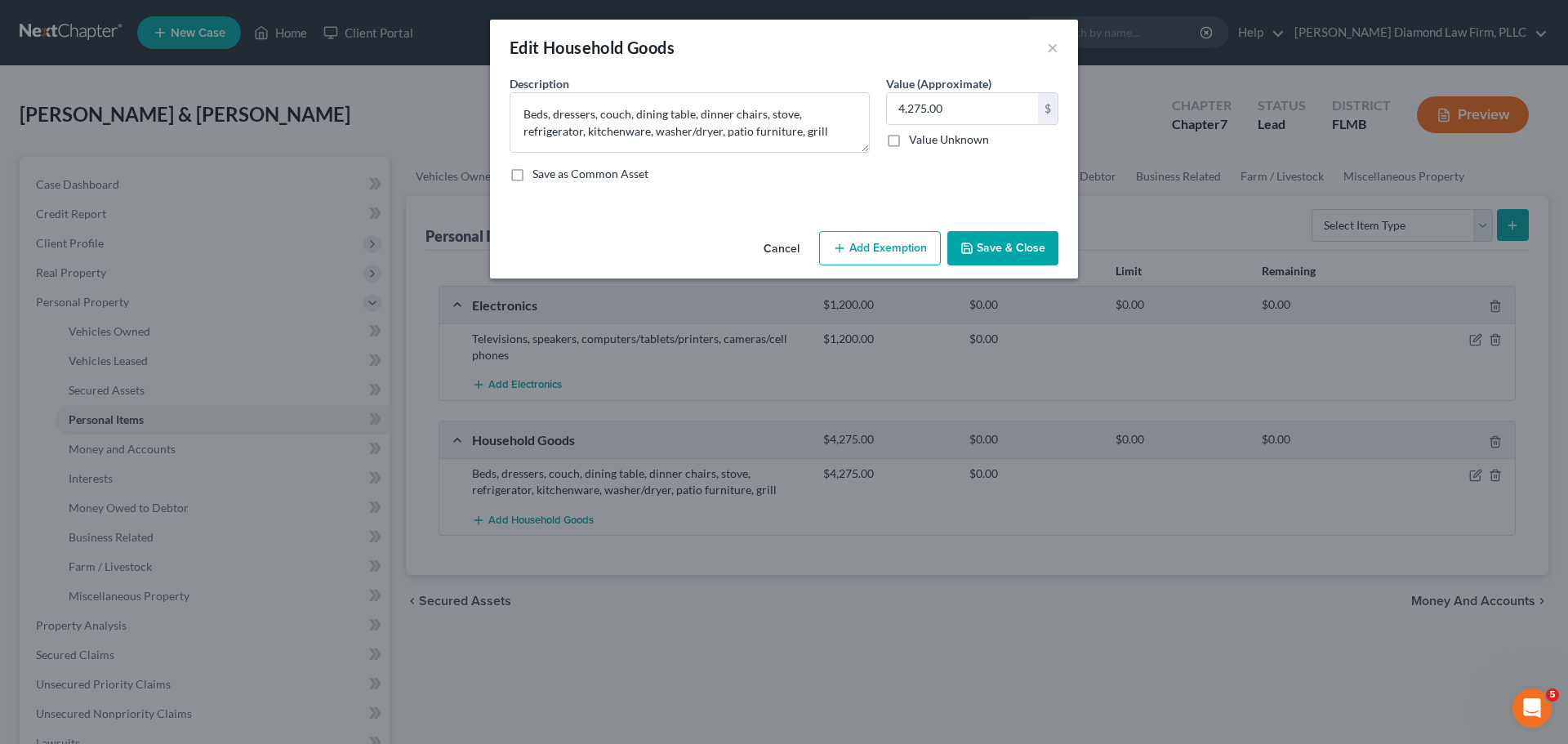
click at [872, 238] on button "Add Exemption" at bounding box center [880, 248] width 122 height 34
select select "2"
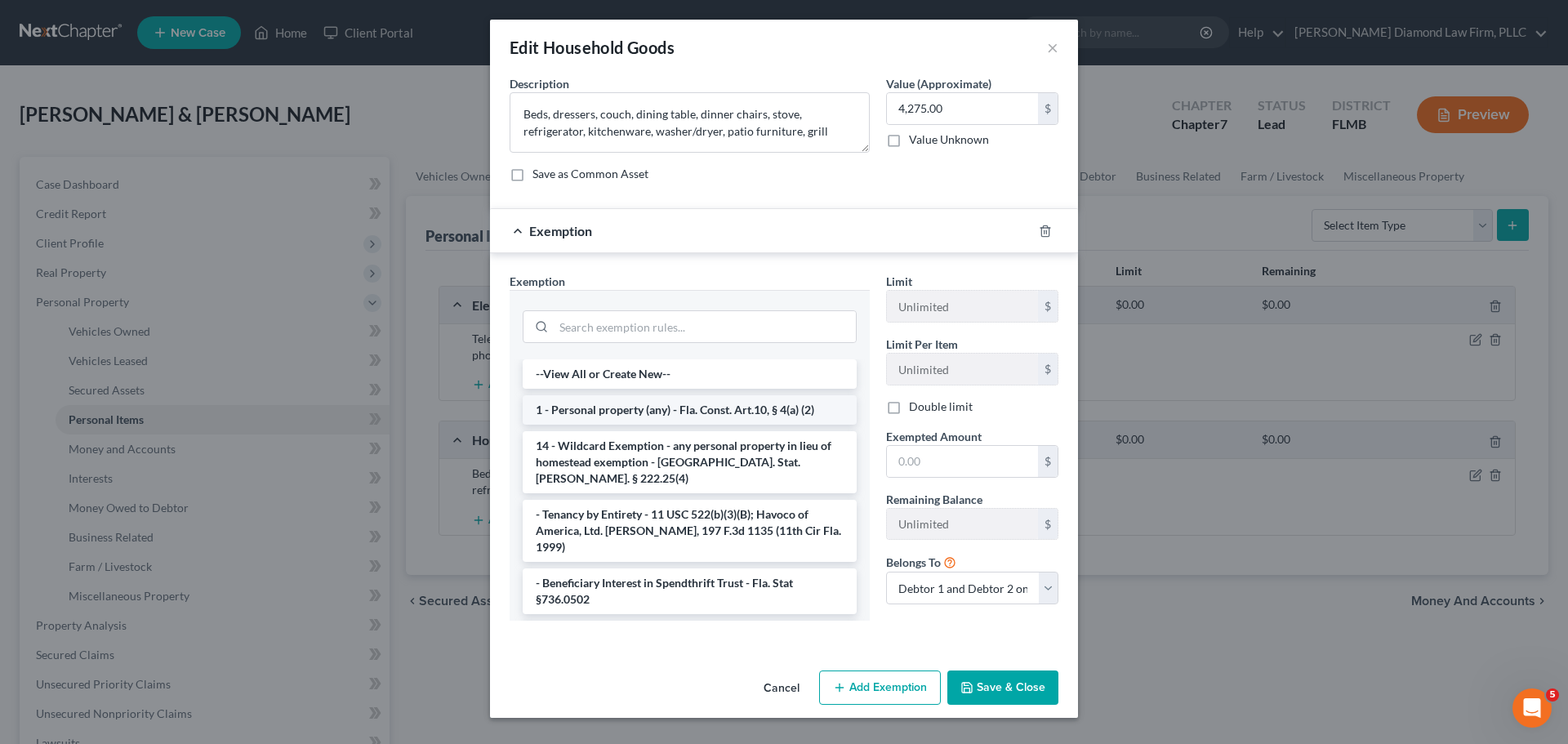
click at [650, 414] on li "1 - Personal property (any) - Fla. Const. Art.10, § 4(a) (2)" at bounding box center [689, 409] width 334 height 30
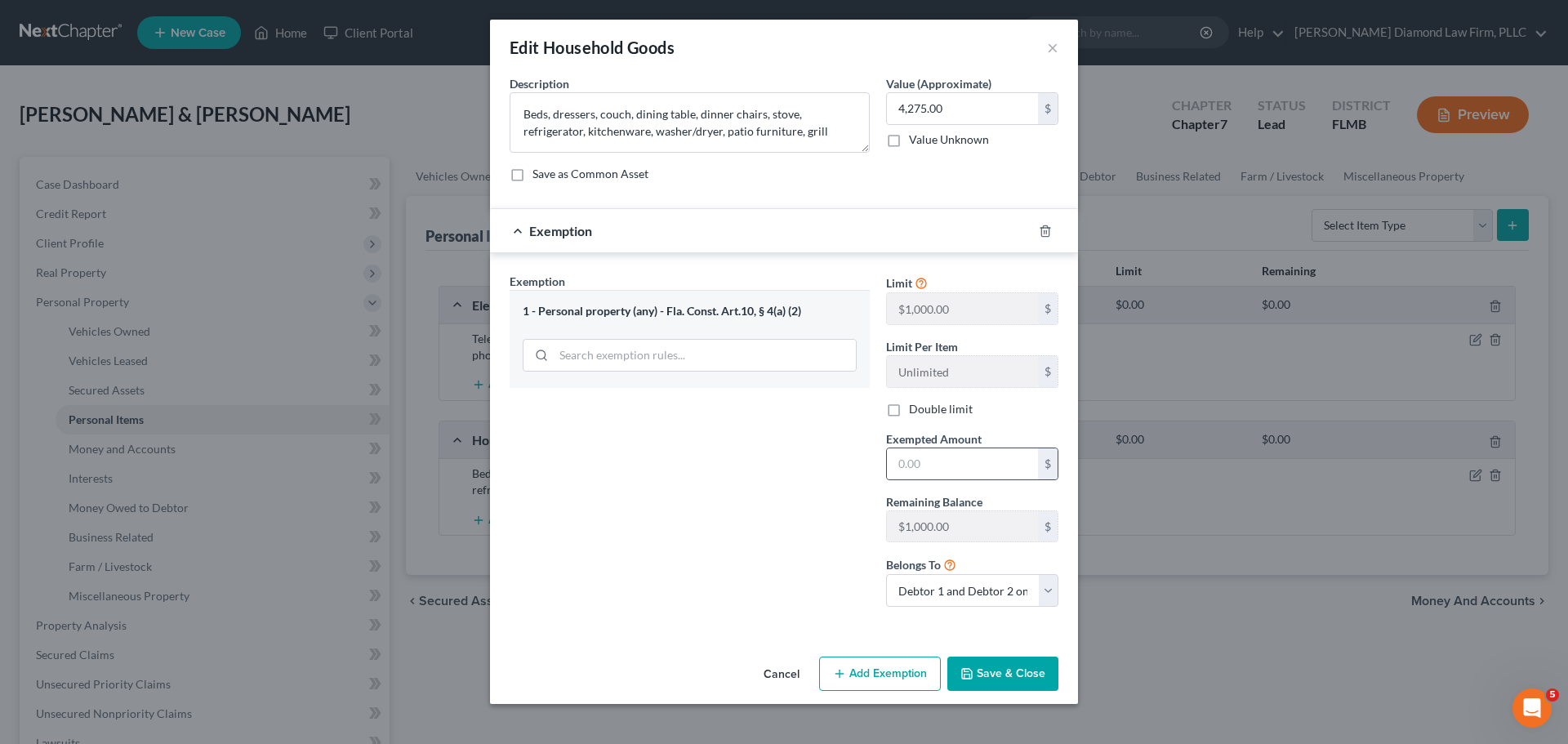
click at [967, 479] on div "$" at bounding box center [972, 464] width 172 height 32
click at [966, 473] on input "text" at bounding box center [962, 464] width 151 height 31
type input "1,000"
click at [997, 585] on select "Debtor 1 only Debtor 2 only Debtor 1 and Debtor 2 only" at bounding box center [972, 590] width 172 height 32
select select "0"
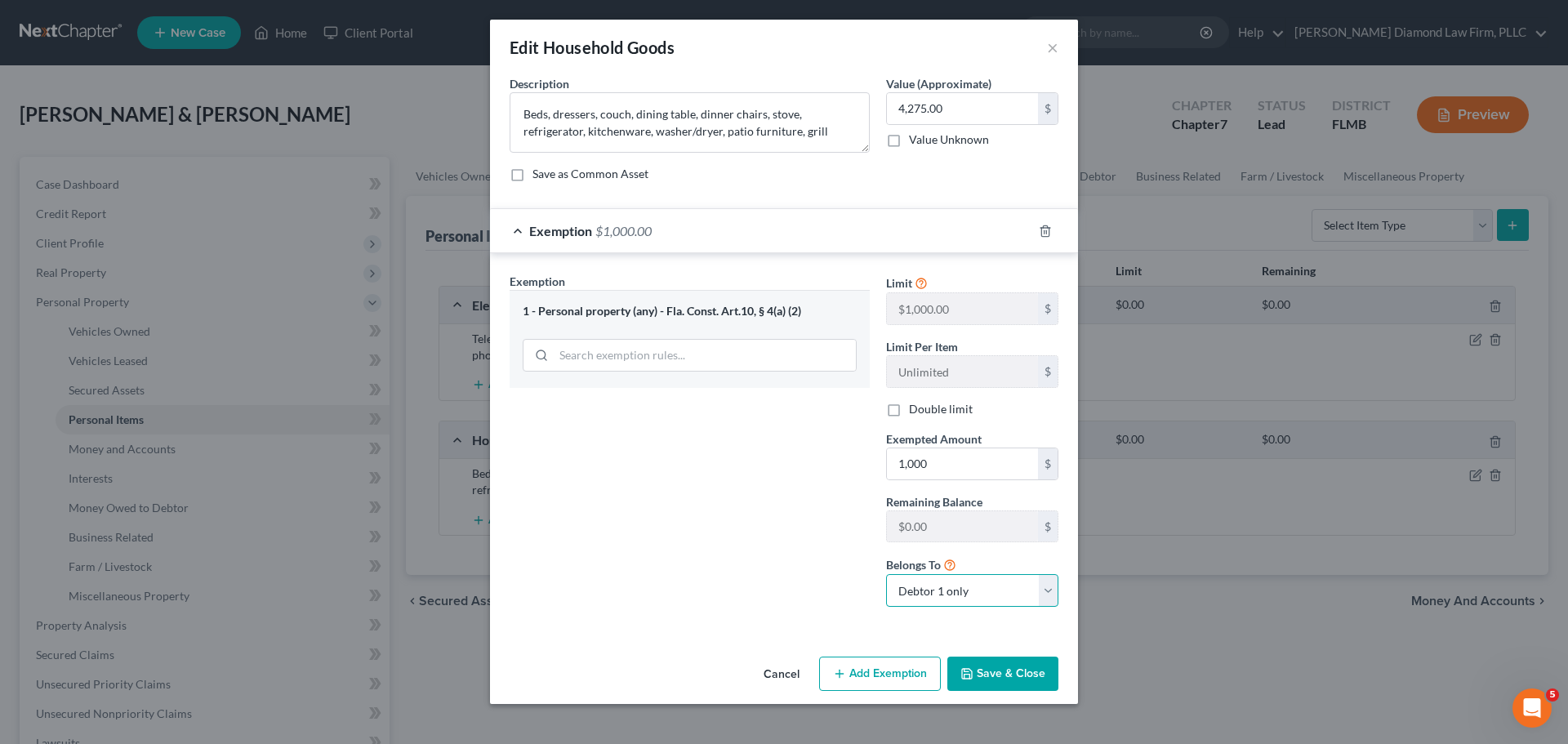
click at [886, 574] on select "Debtor 1 only Debtor 2 only Debtor 1 and Debtor 2 only" at bounding box center [972, 590] width 172 height 32
click at [994, 678] on button "Save & Close" at bounding box center [1002, 674] width 111 height 34
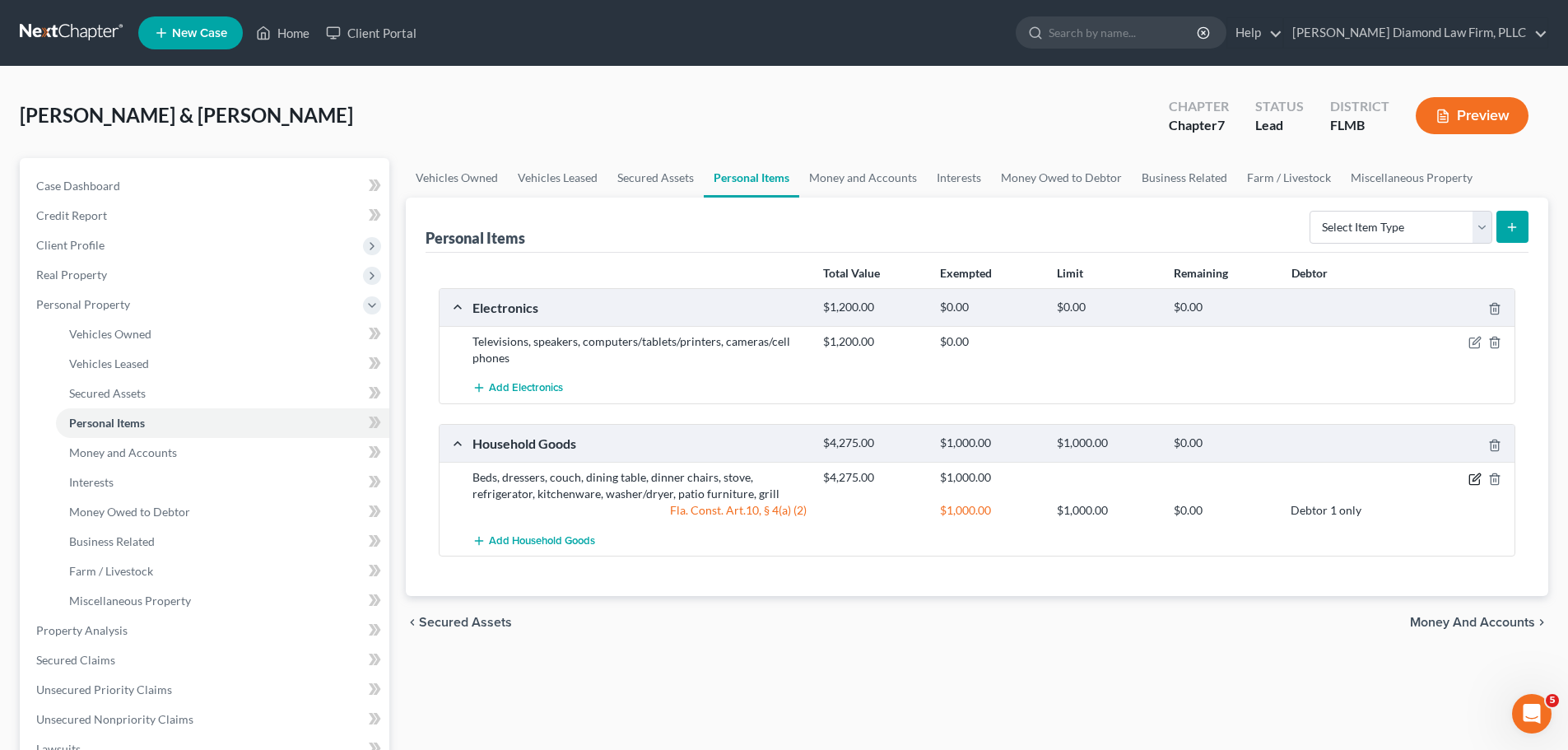
click at [1474, 479] on icon "button" at bounding box center [1475, 479] width 13 height 13
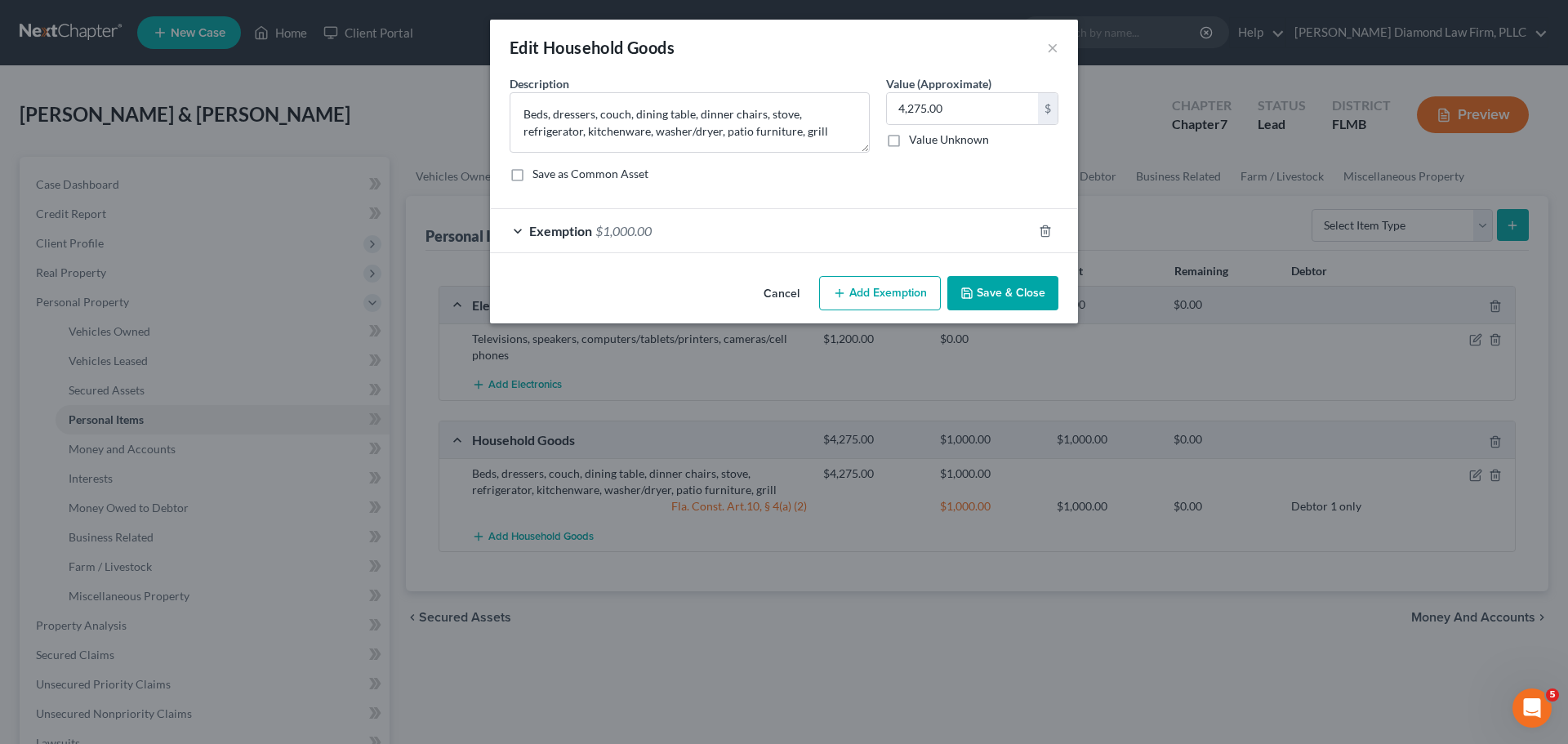
click at [862, 289] on button "Add Exemption" at bounding box center [880, 293] width 122 height 34
select select "2"
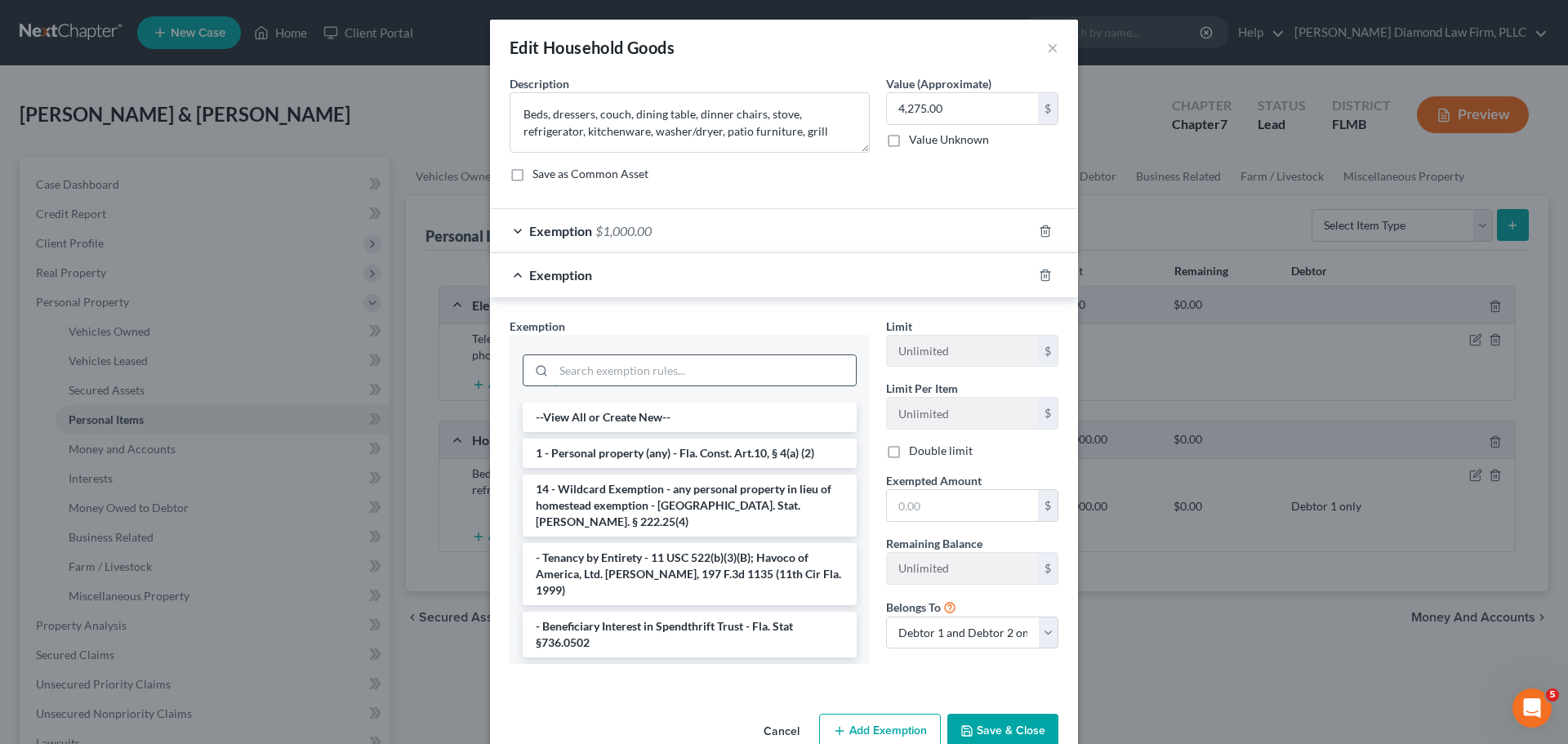
click at [592, 366] on input "search" at bounding box center [705, 371] width 302 height 31
click at [607, 461] on li "1 - Personal property (any) - Fla. Const. Art.10, § 4(a) (2)" at bounding box center [689, 453] width 334 height 30
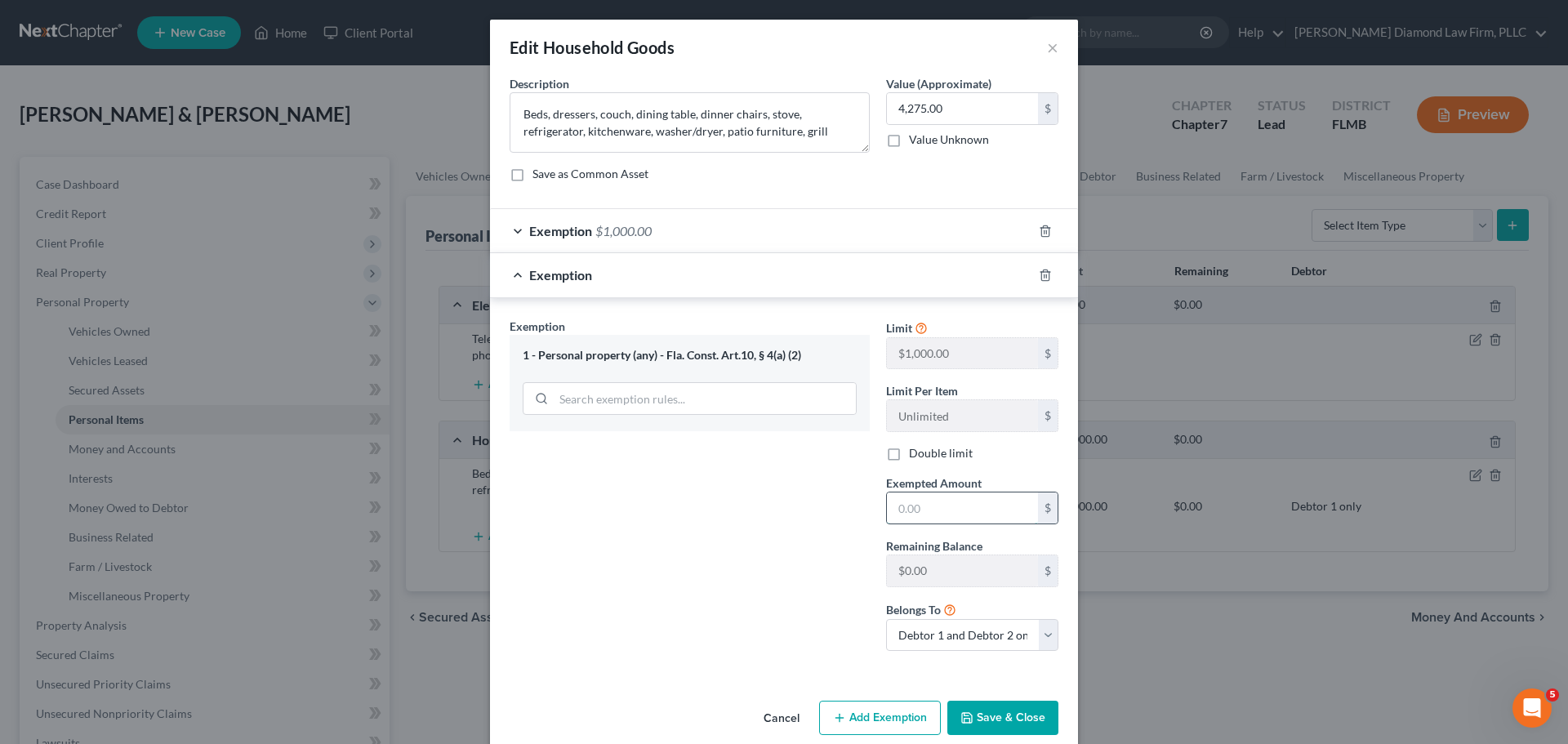
click at [957, 505] on input "text" at bounding box center [962, 508] width 151 height 31
type input "1,000"
click at [960, 651] on div "Limit $1,000.00 $ Limit Per Item Unlimited $ Double limit Exempted Amount * 1,0…" at bounding box center [972, 491] width 189 height 347
click at [960, 645] on select "Debtor 1 only Debtor 2 only Debtor 1 and Debtor 2 only" at bounding box center [972, 635] width 172 height 32
select select "1"
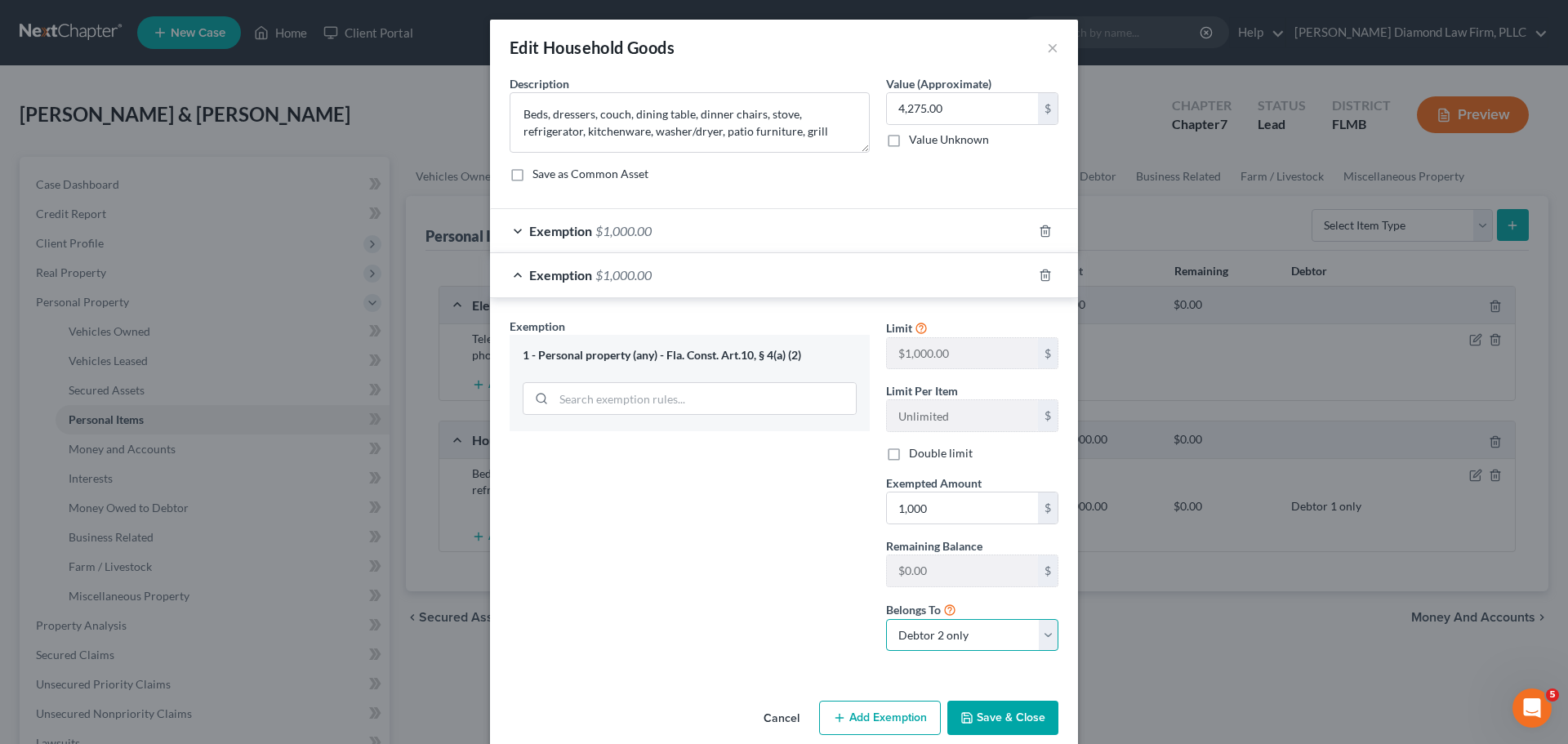
click at [886, 619] on select "Debtor 1 only Debtor 2 only Debtor 1 and Debtor 2 only" at bounding box center [972, 635] width 172 height 32
click at [1004, 711] on button "Save & Close" at bounding box center [1002, 718] width 111 height 34
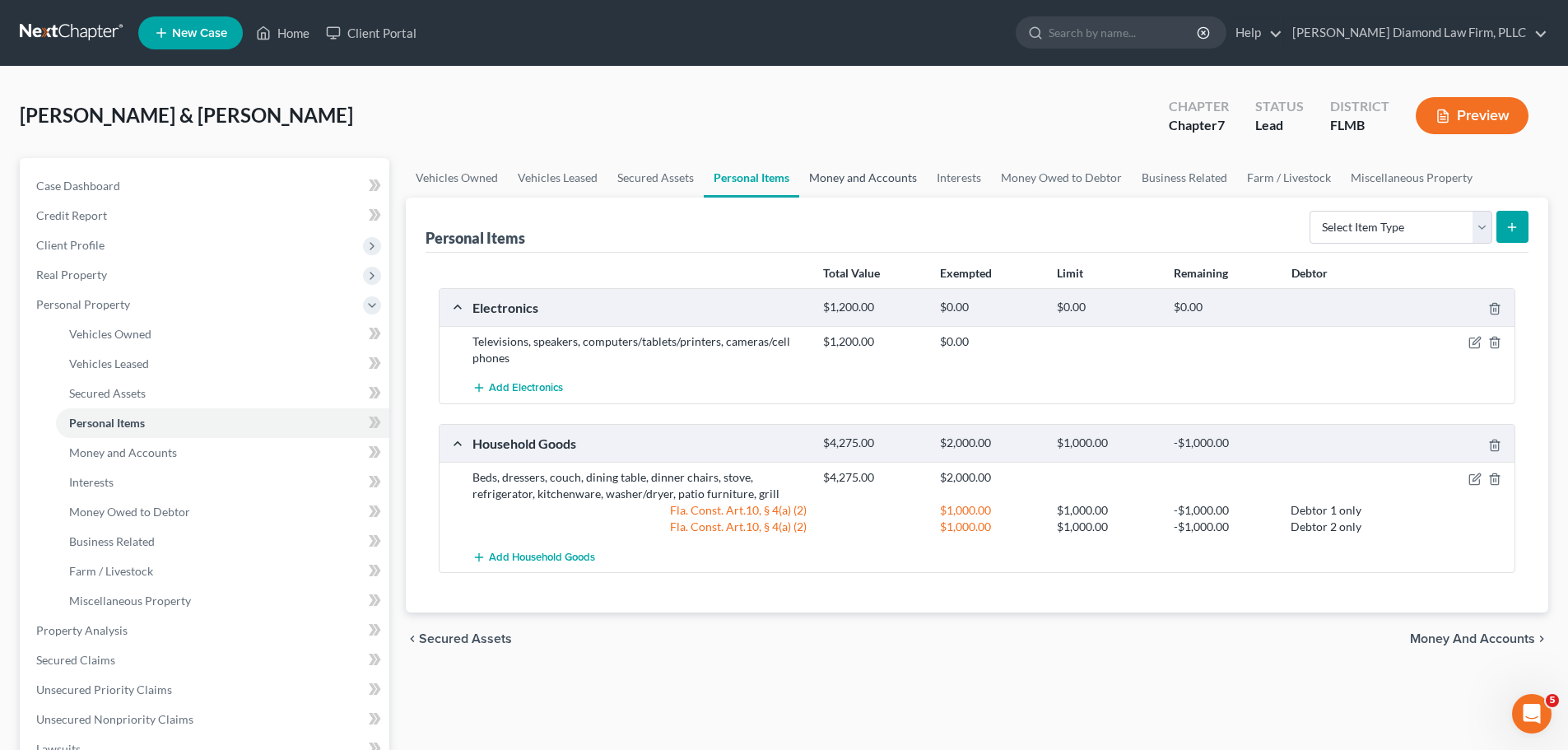
click at [841, 174] on link "Money and Accounts" at bounding box center [863, 177] width 127 height 39
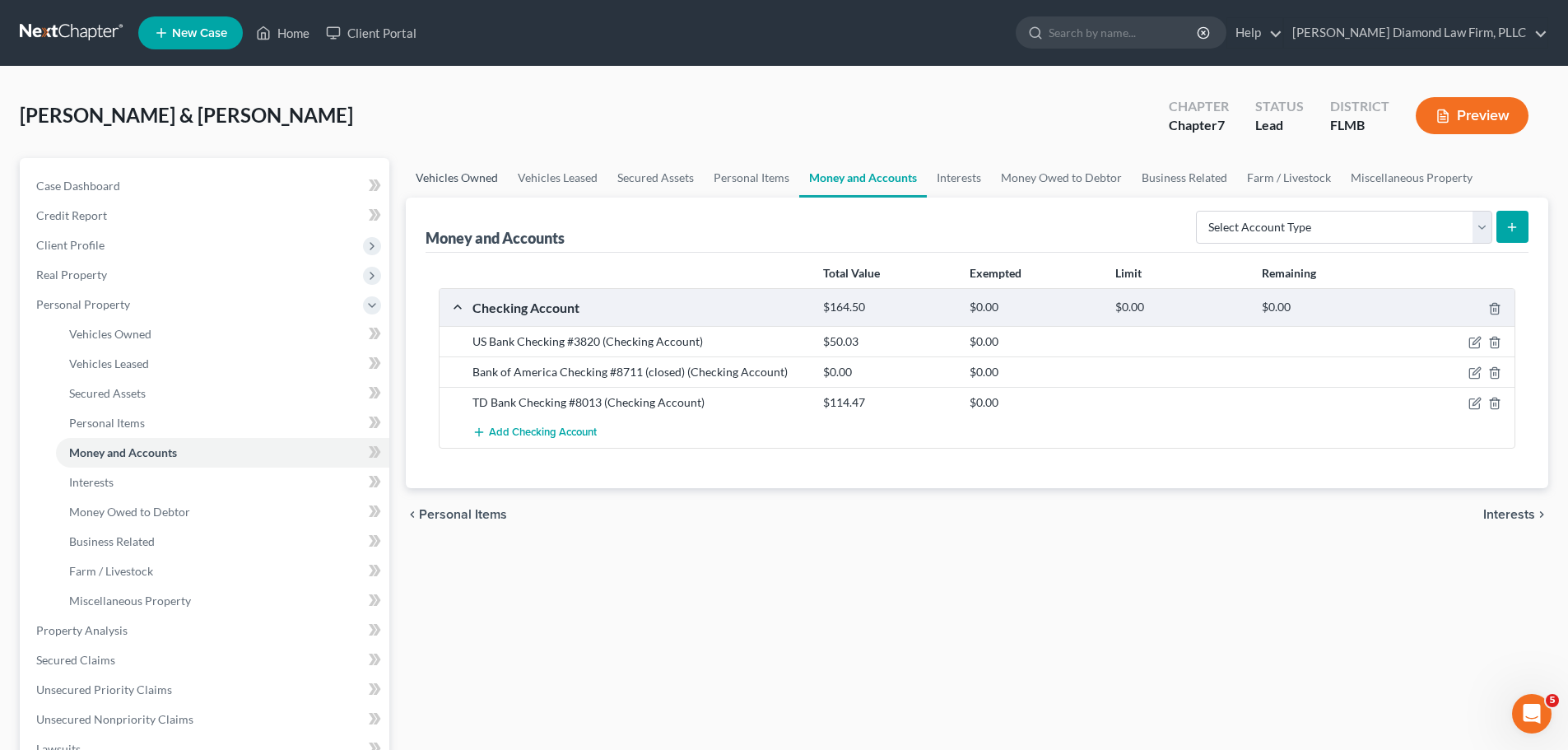
click at [452, 176] on link "Vehicles Owned" at bounding box center [457, 177] width 102 height 39
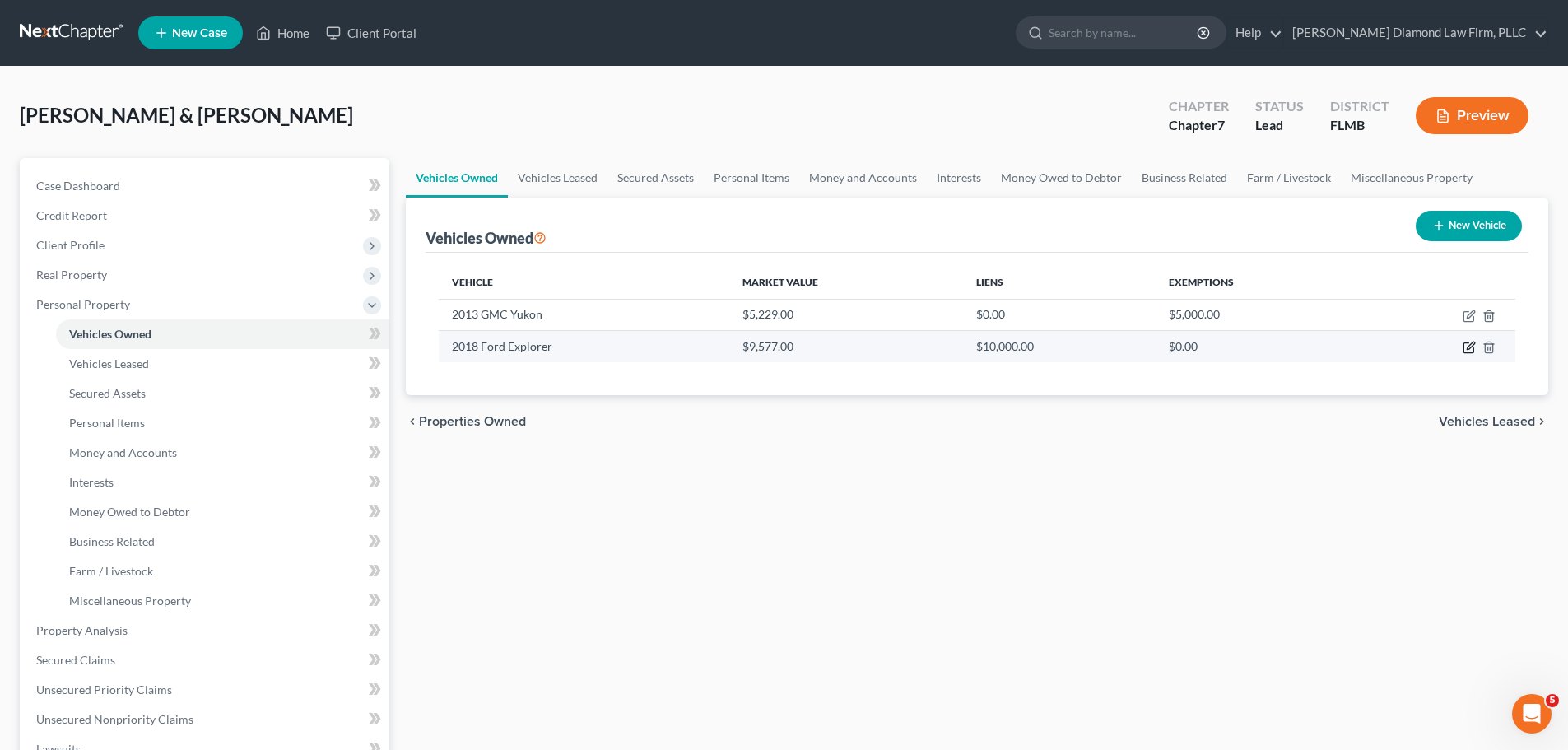
click at [1470, 352] on icon "button" at bounding box center [1469, 347] width 13 height 13
select select "0"
select select "8"
select select "4"
select select "0"
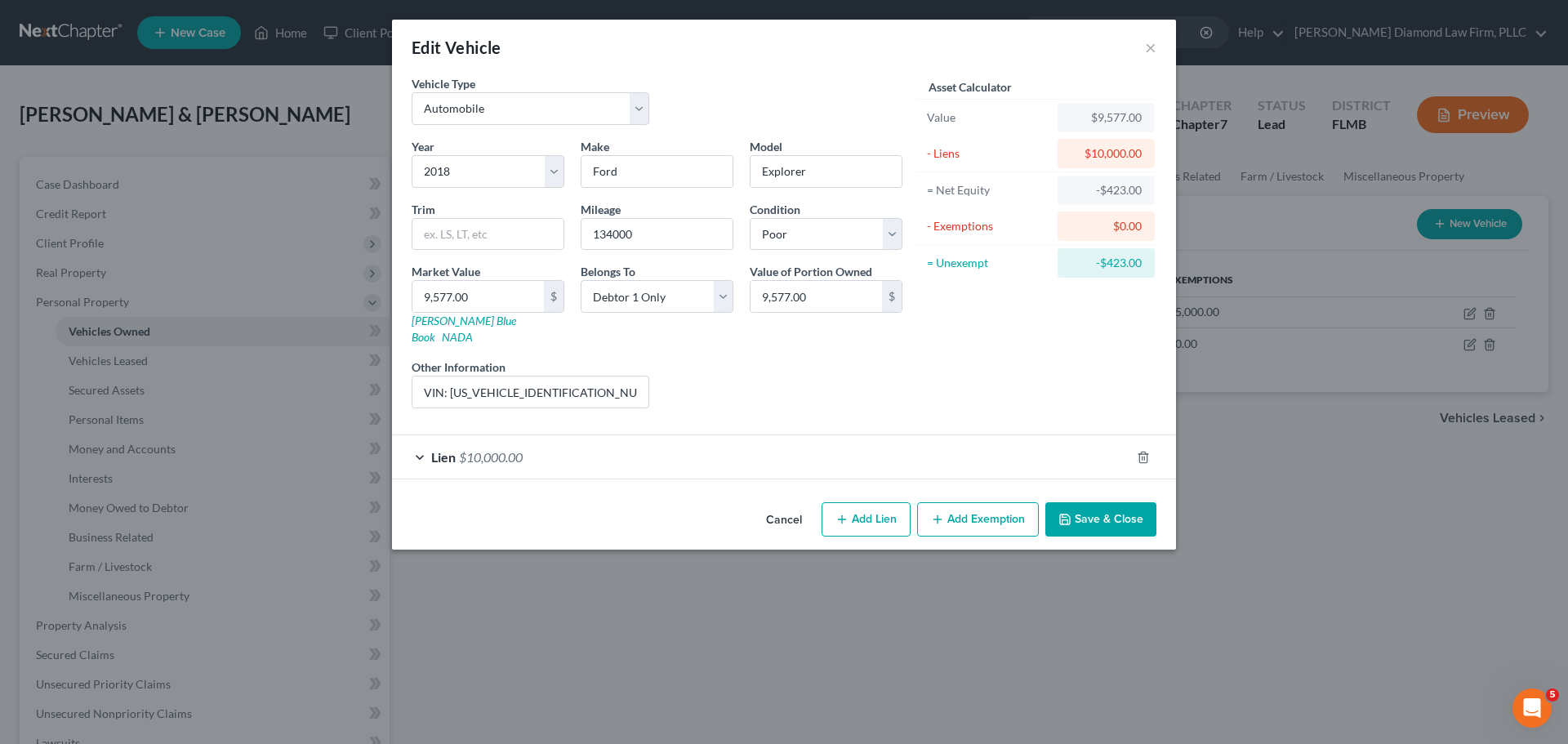
click at [779, 503] on button "Cancel" at bounding box center [784, 519] width 62 height 32
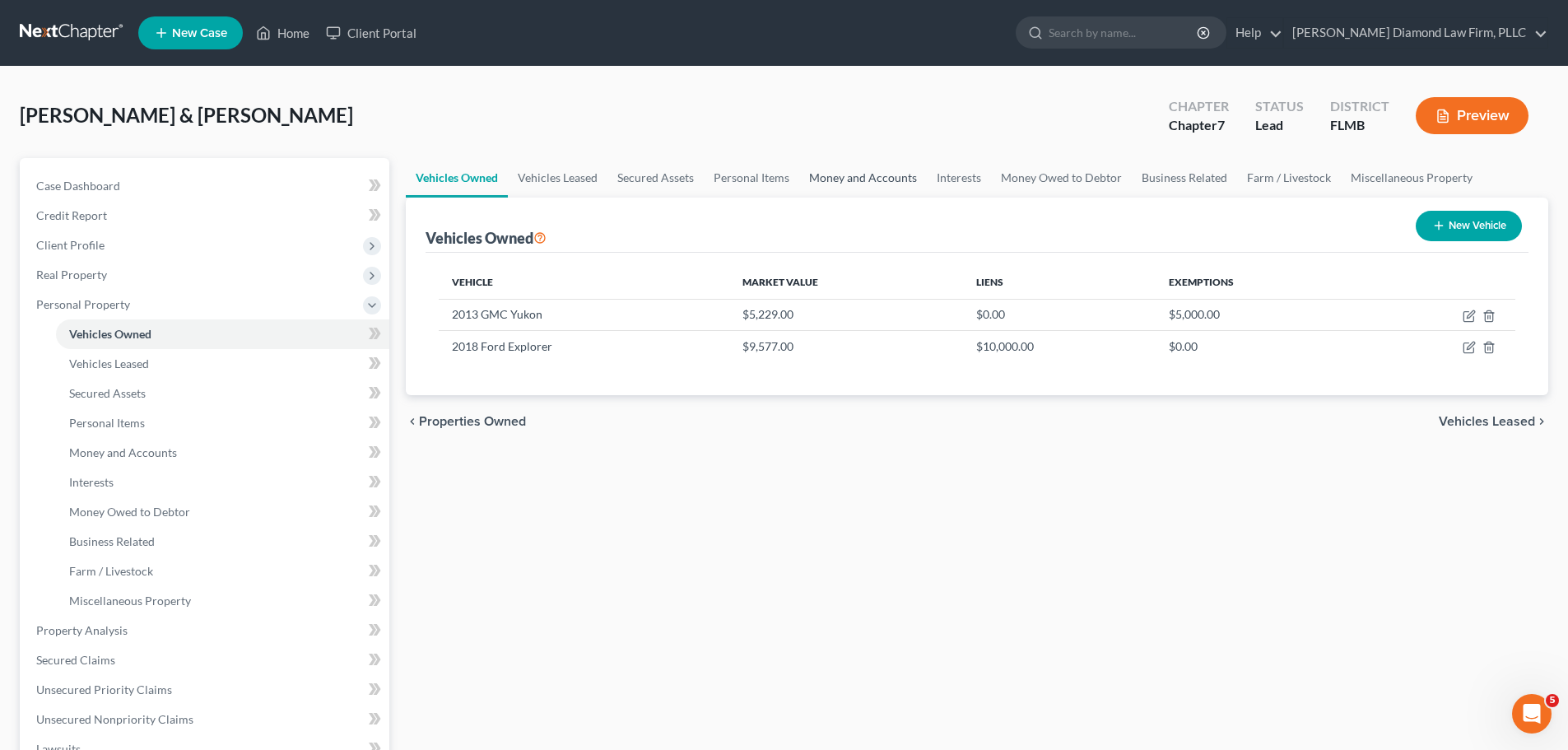
drag, startPoint x: 853, startPoint y: 185, endPoint x: 867, endPoint y: 190, distance: 14.9
click at [853, 185] on link "Money and Accounts" at bounding box center [863, 177] width 127 height 39
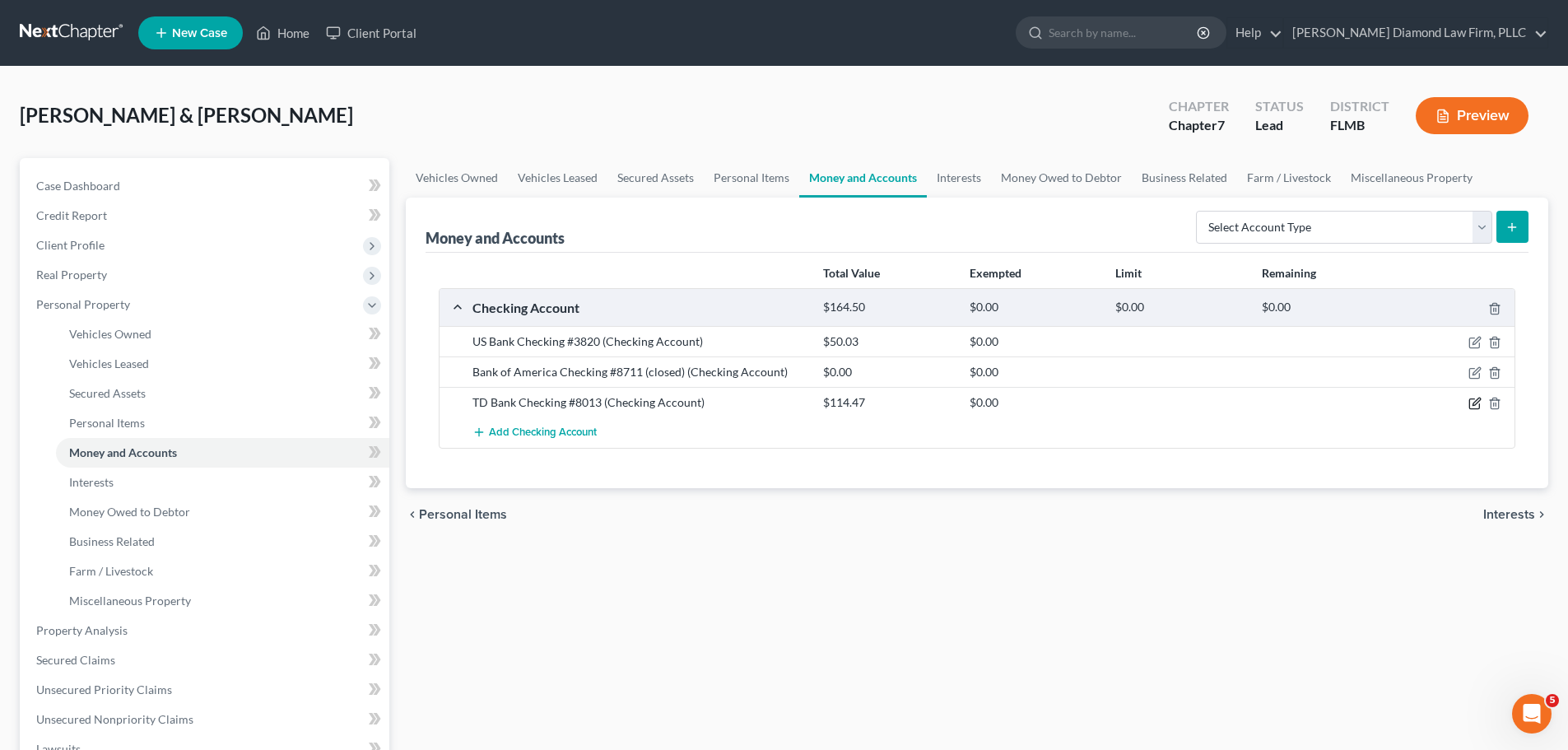
click at [1472, 404] on icon "button" at bounding box center [1475, 403] width 13 height 13
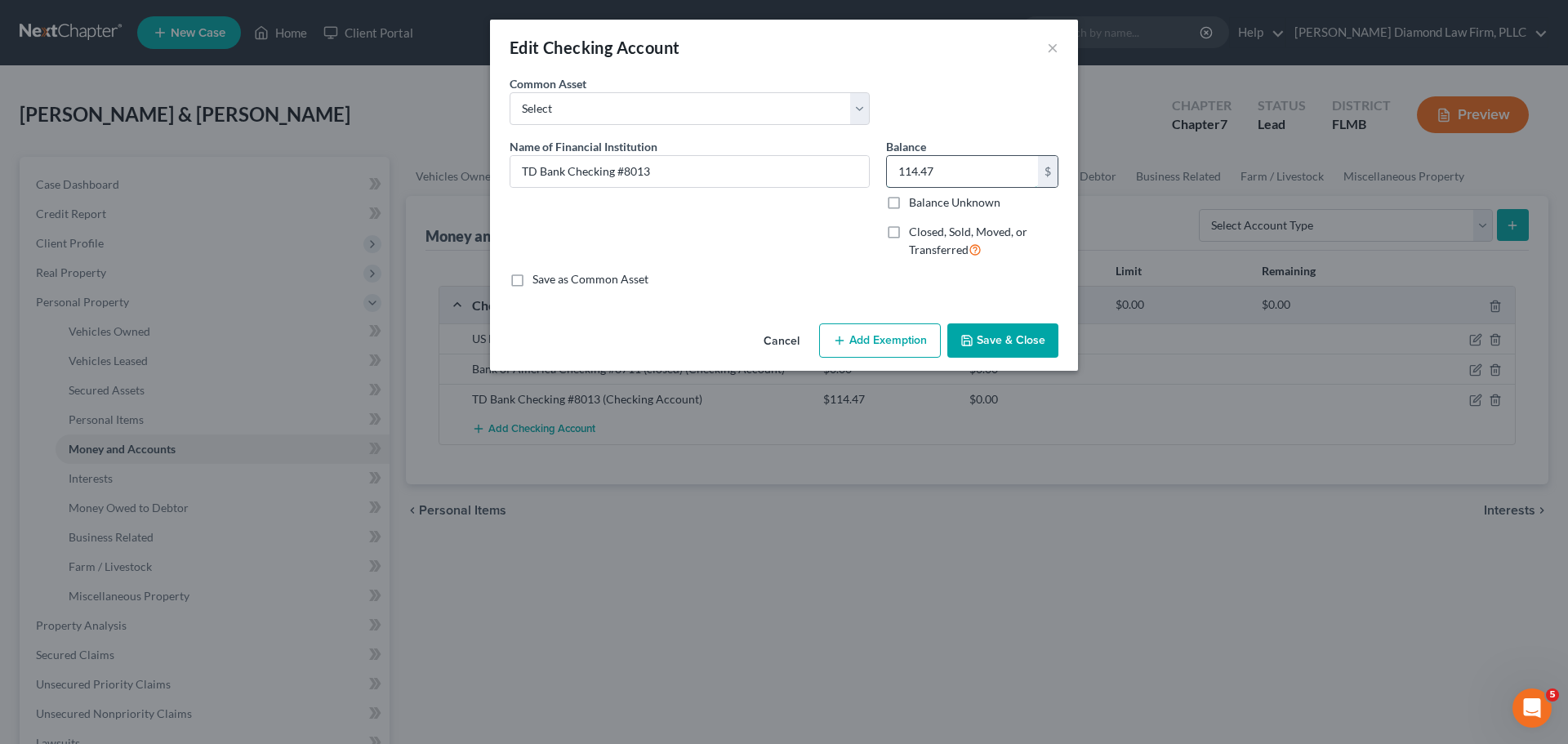
click at [944, 182] on input "114.47" at bounding box center [962, 171] width 151 height 31
type input "208.54"
click at [976, 332] on button "Save & Close" at bounding box center [1002, 340] width 111 height 34
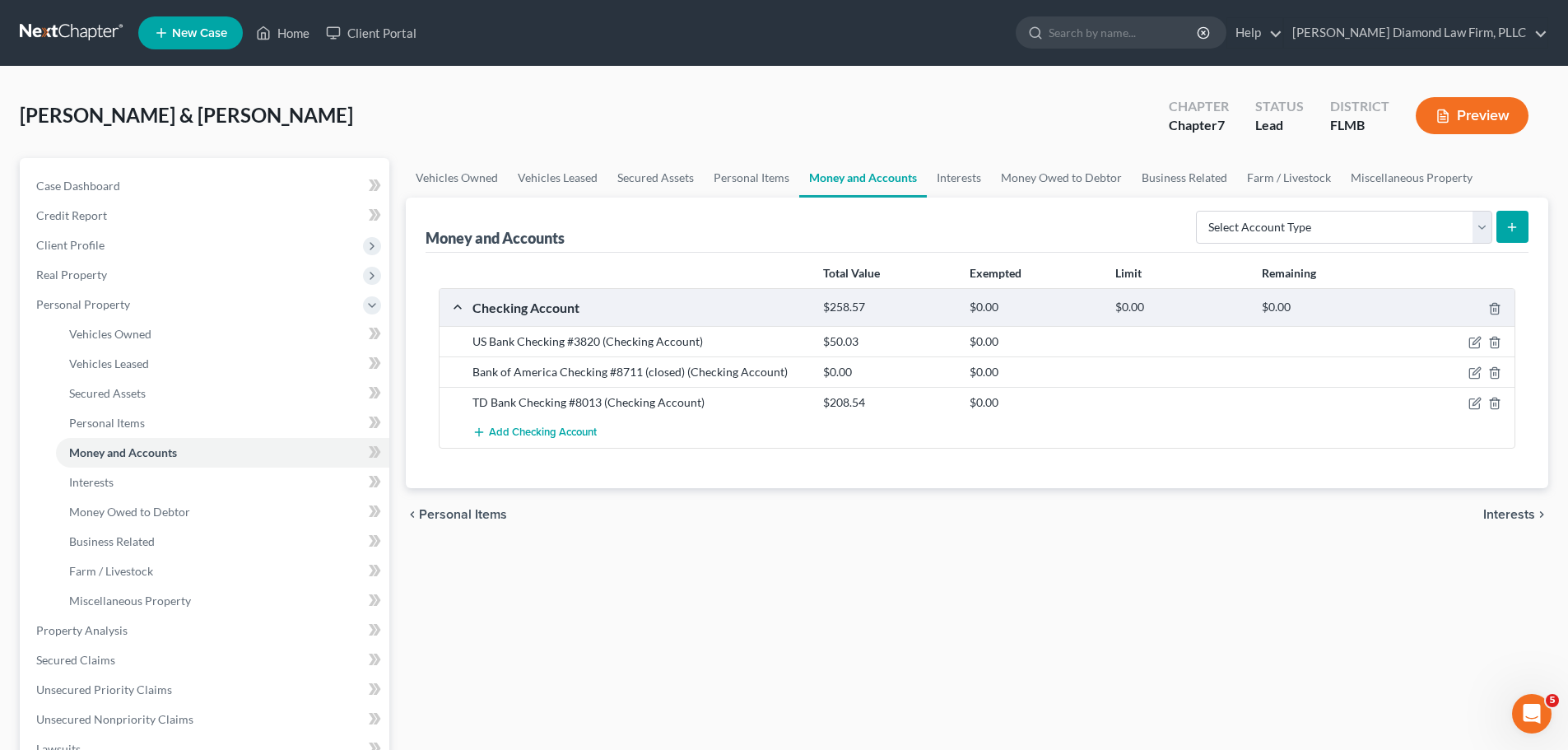
click at [81, 38] on link at bounding box center [73, 33] width 106 height 30
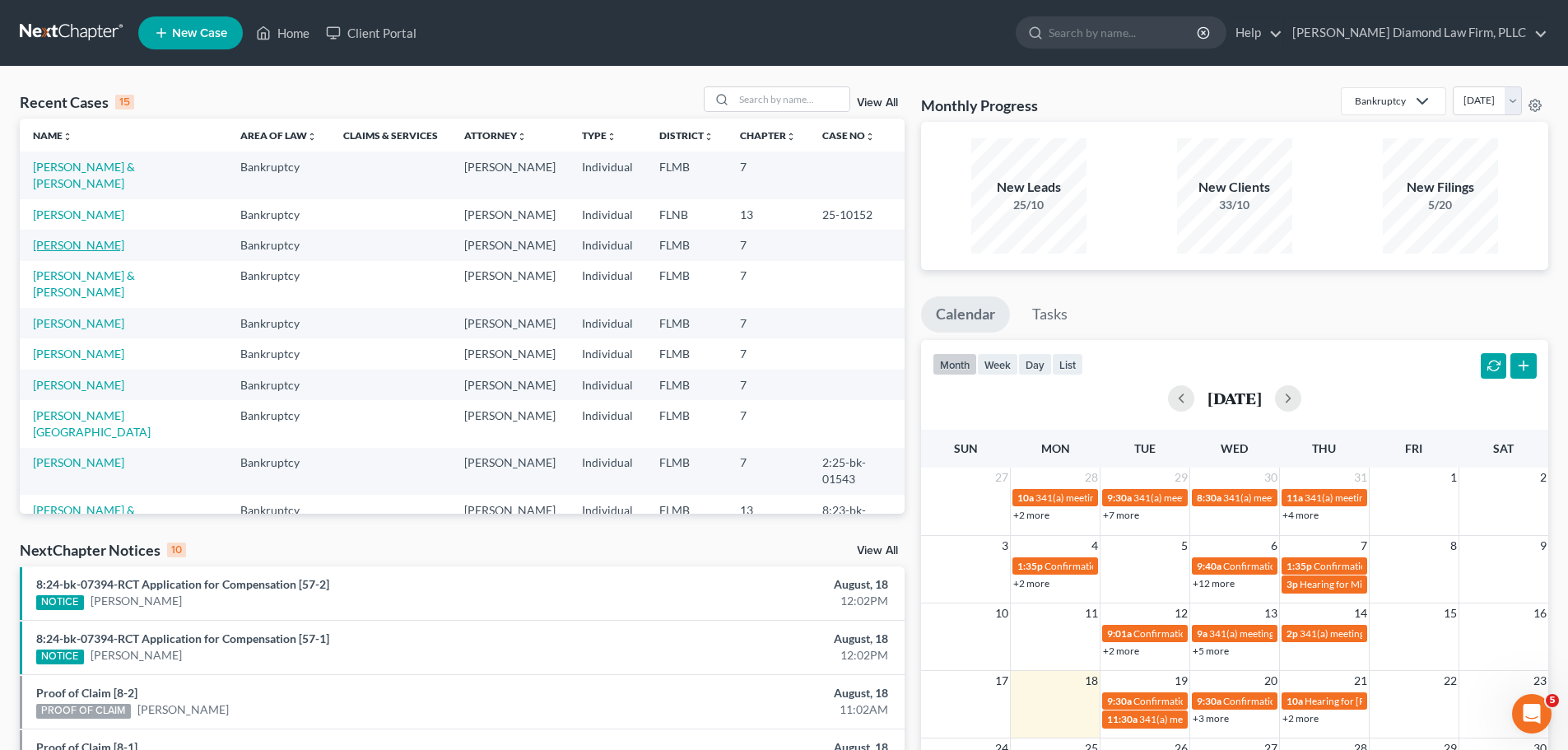
click at [98, 238] on link "[PERSON_NAME]" at bounding box center [78, 245] width 91 height 14
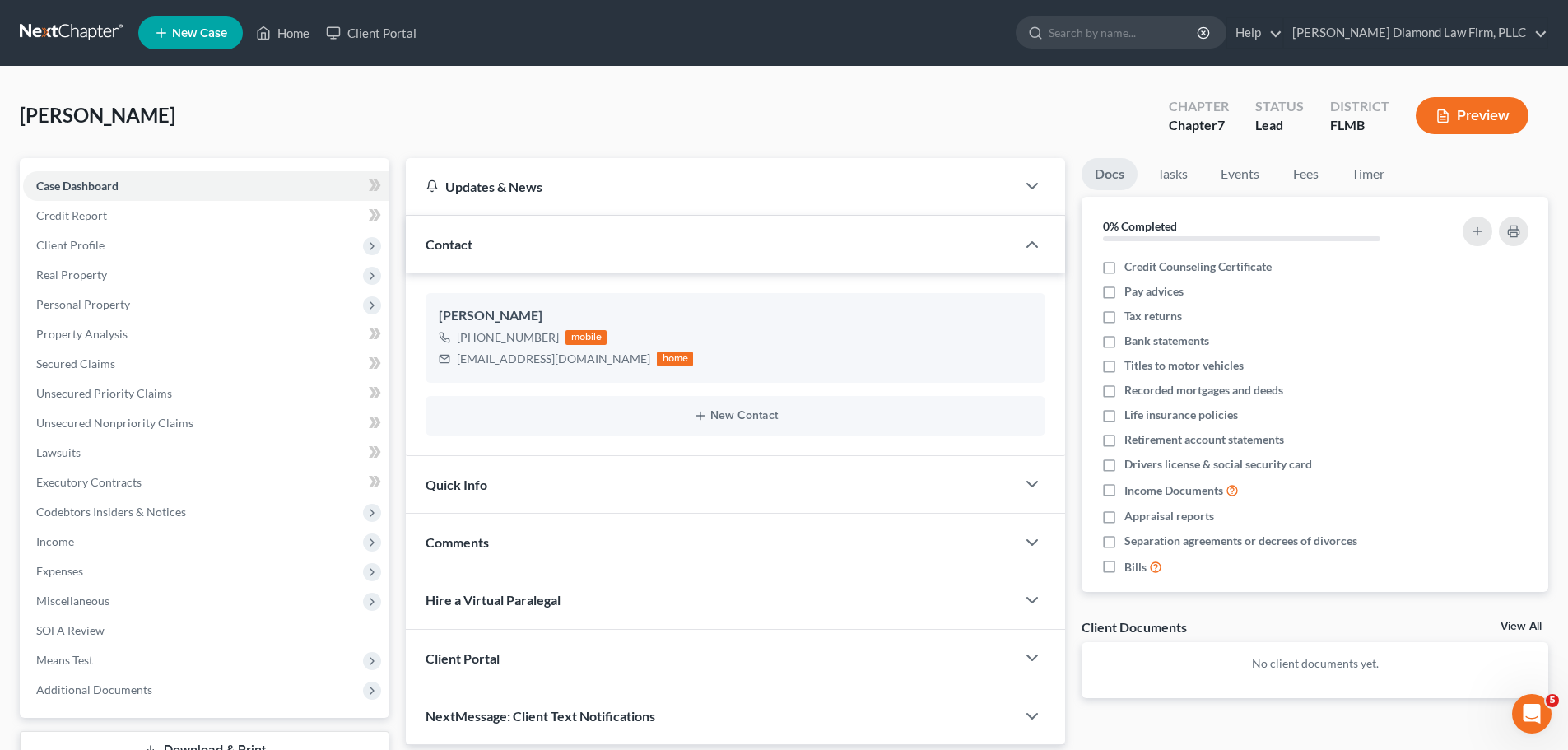
click at [55, 24] on link at bounding box center [73, 33] width 106 height 30
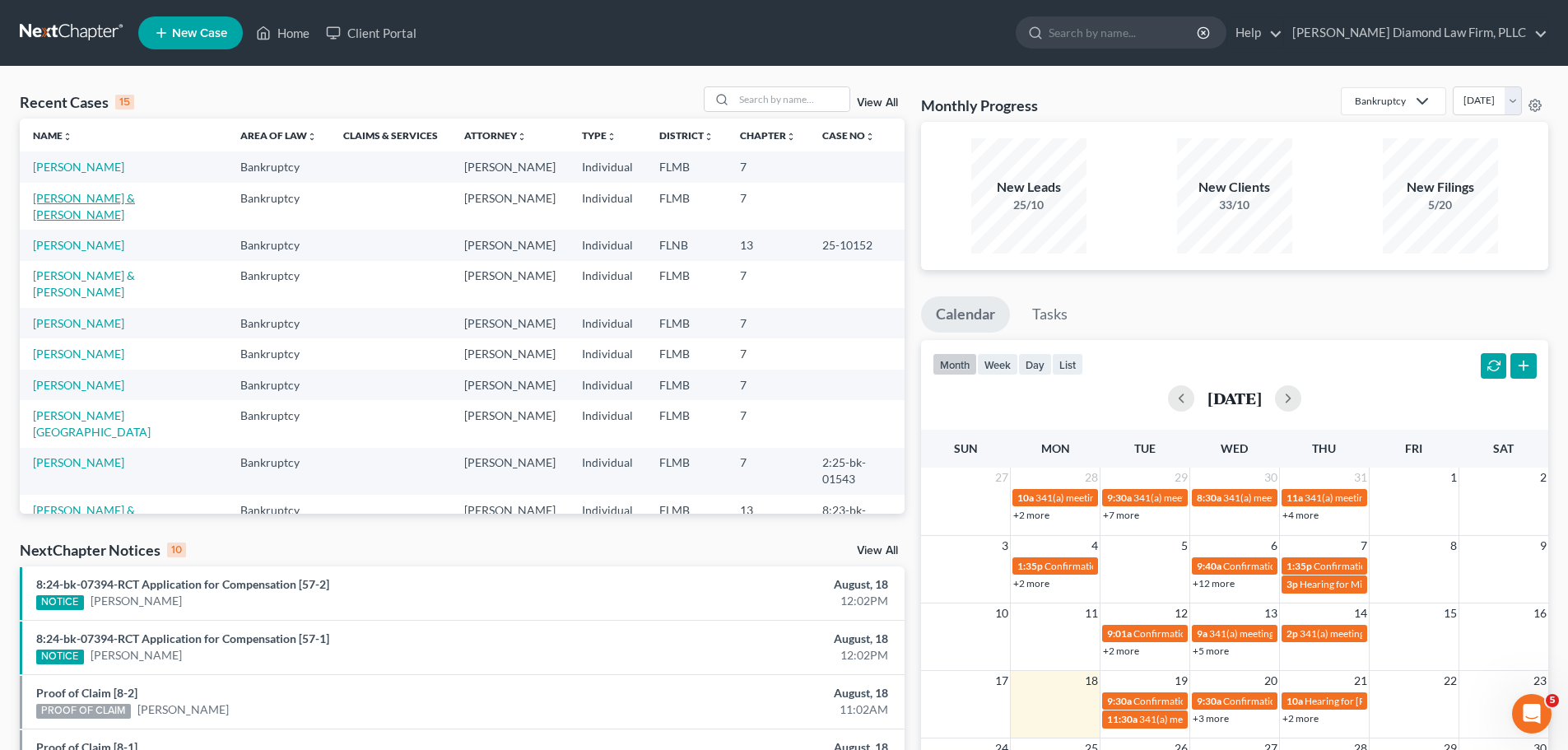
click at [135, 197] on link "[PERSON_NAME] & [PERSON_NAME]" at bounding box center [84, 205] width 102 height 30
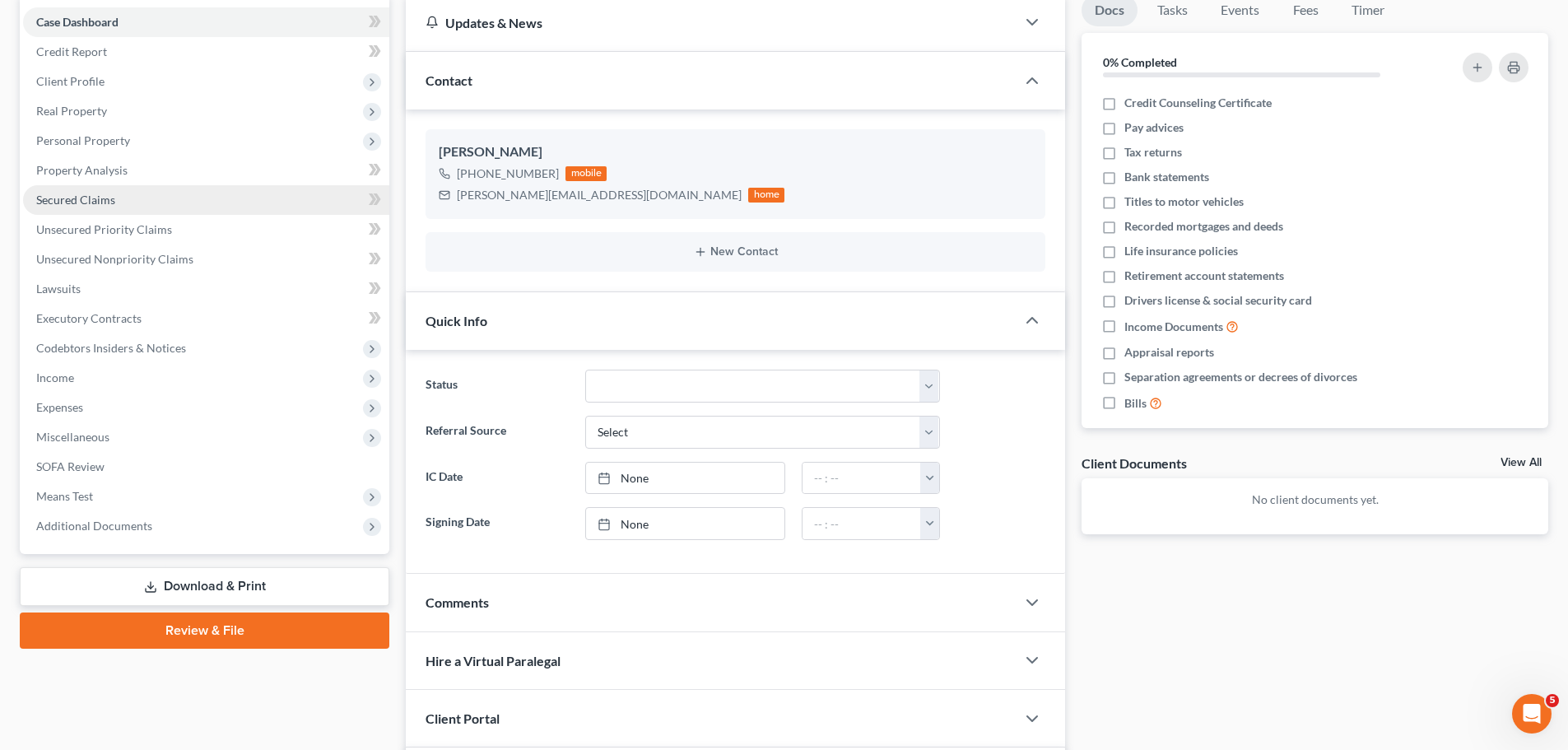
scroll to position [165, 0]
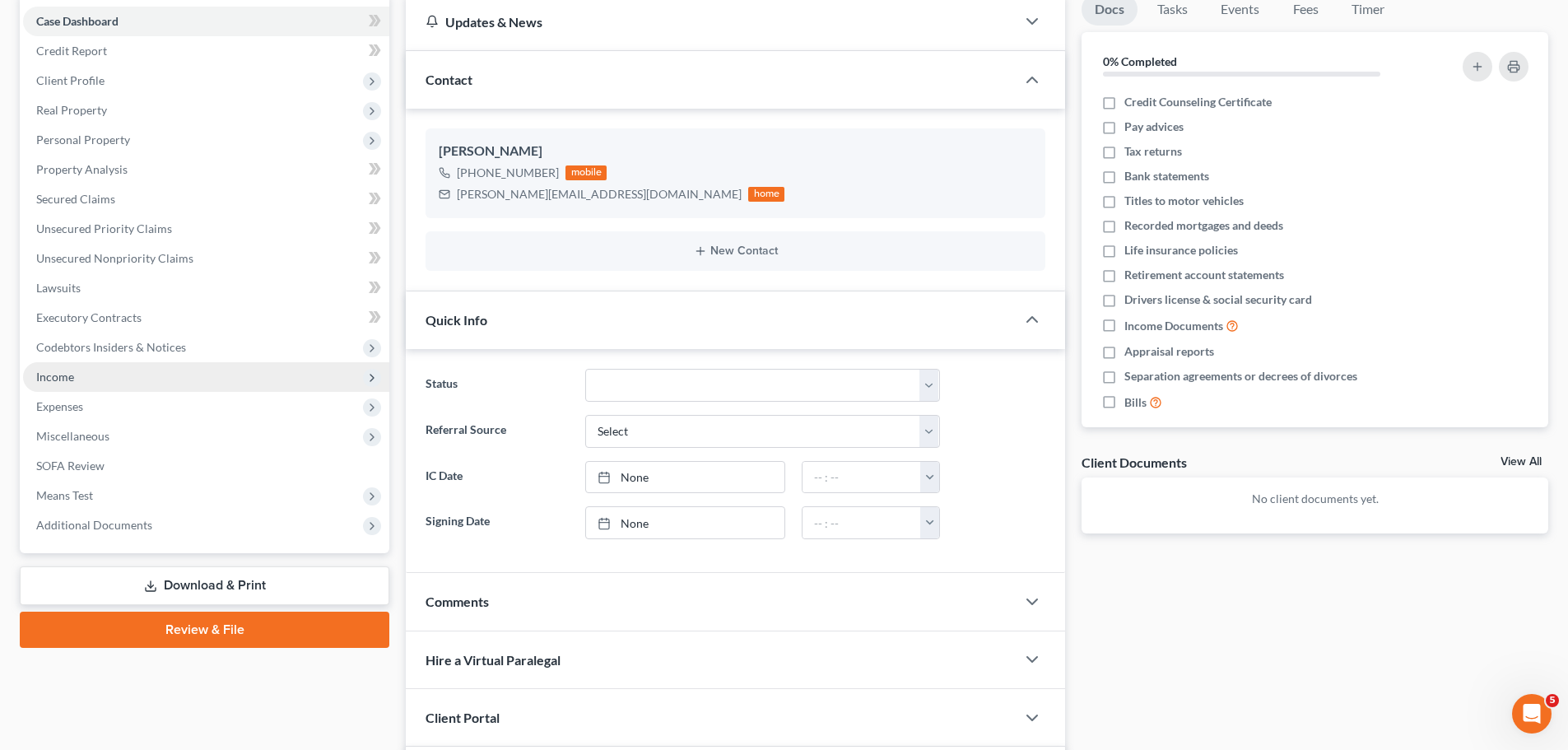
click at [282, 388] on span "Income" at bounding box center [206, 376] width 367 height 30
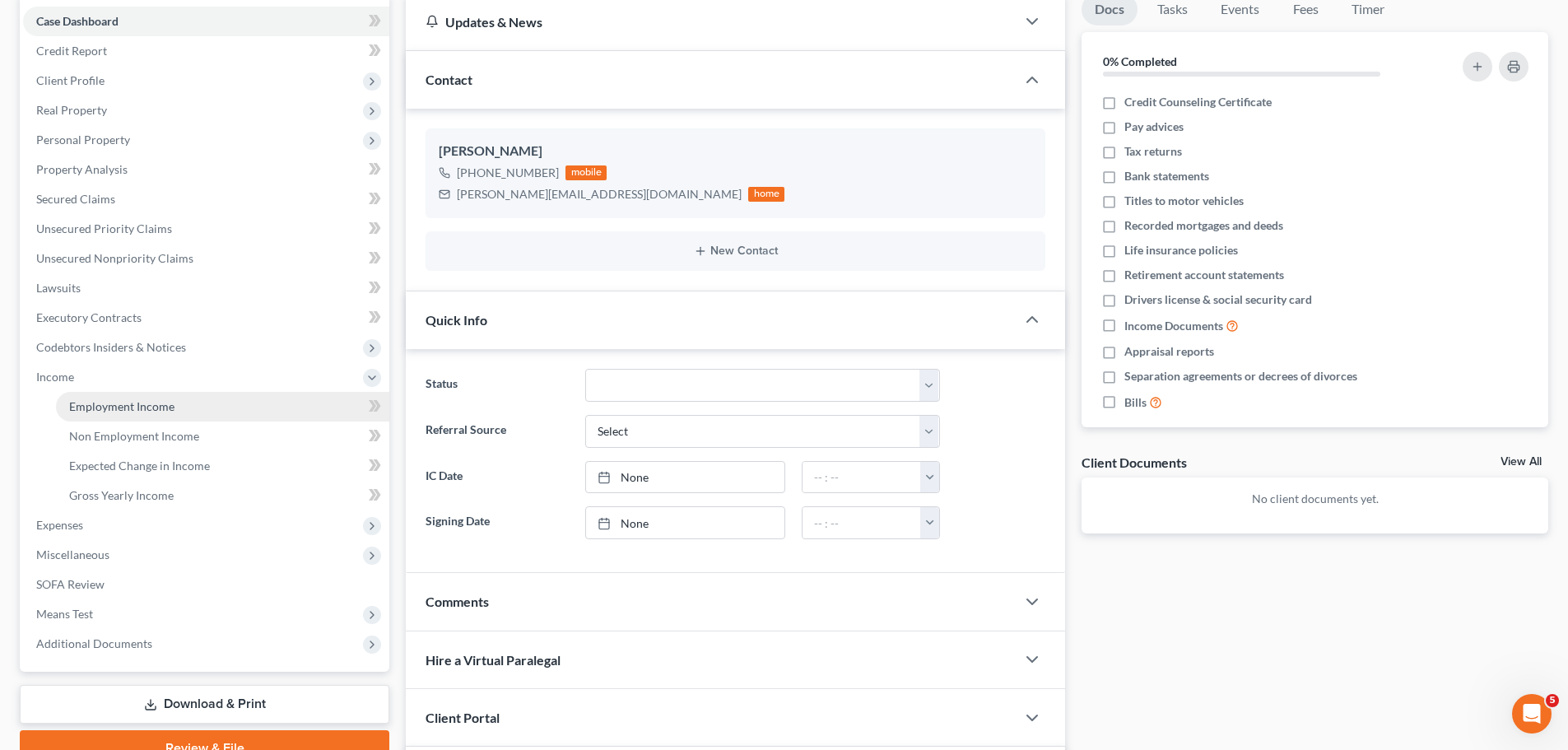
click at [146, 408] on span "Employment Income" at bounding box center [122, 405] width 106 height 14
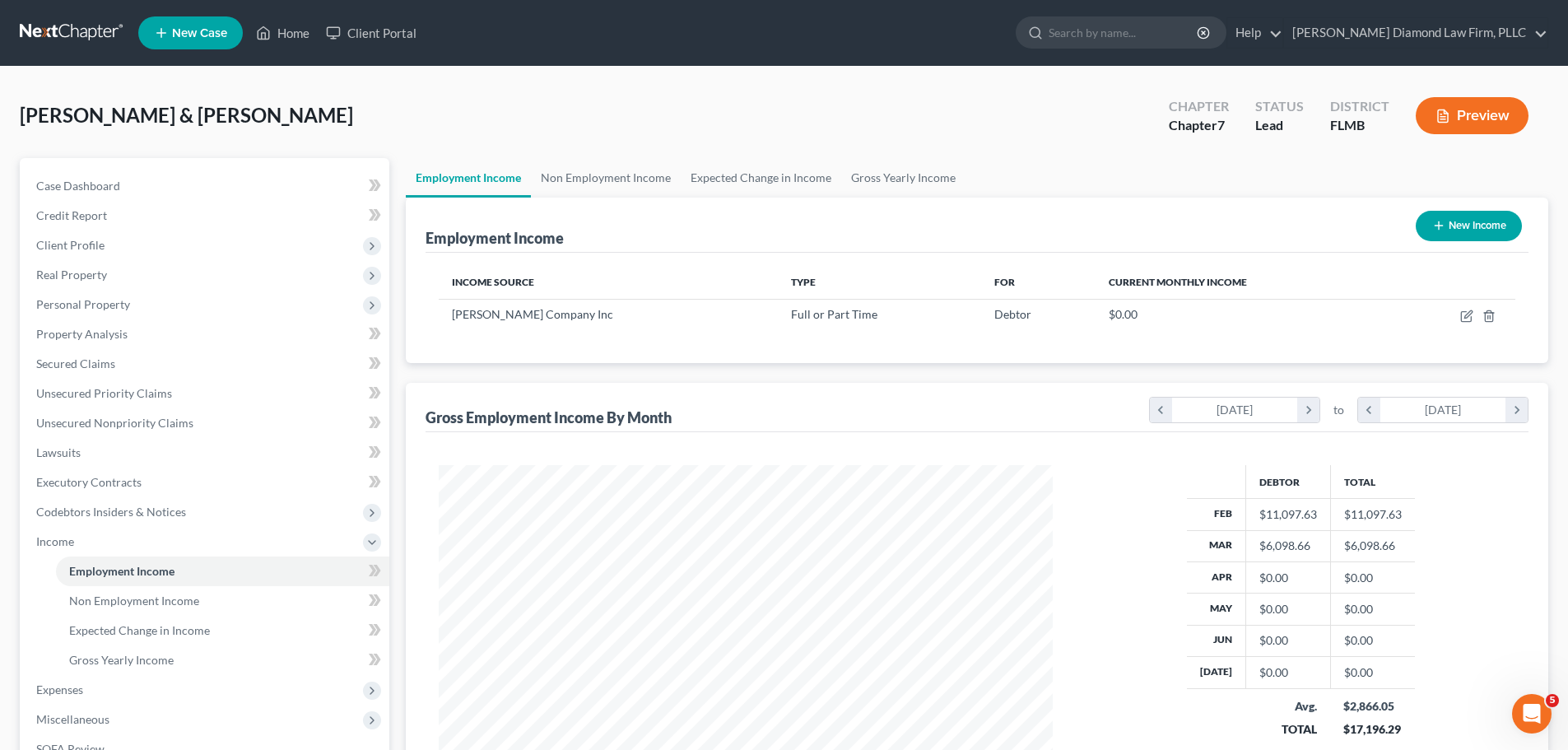
scroll to position [307, 647]
click at [597, 176] on link "Non Employment Income" at bounding box center [606, 177] width 150 height 39
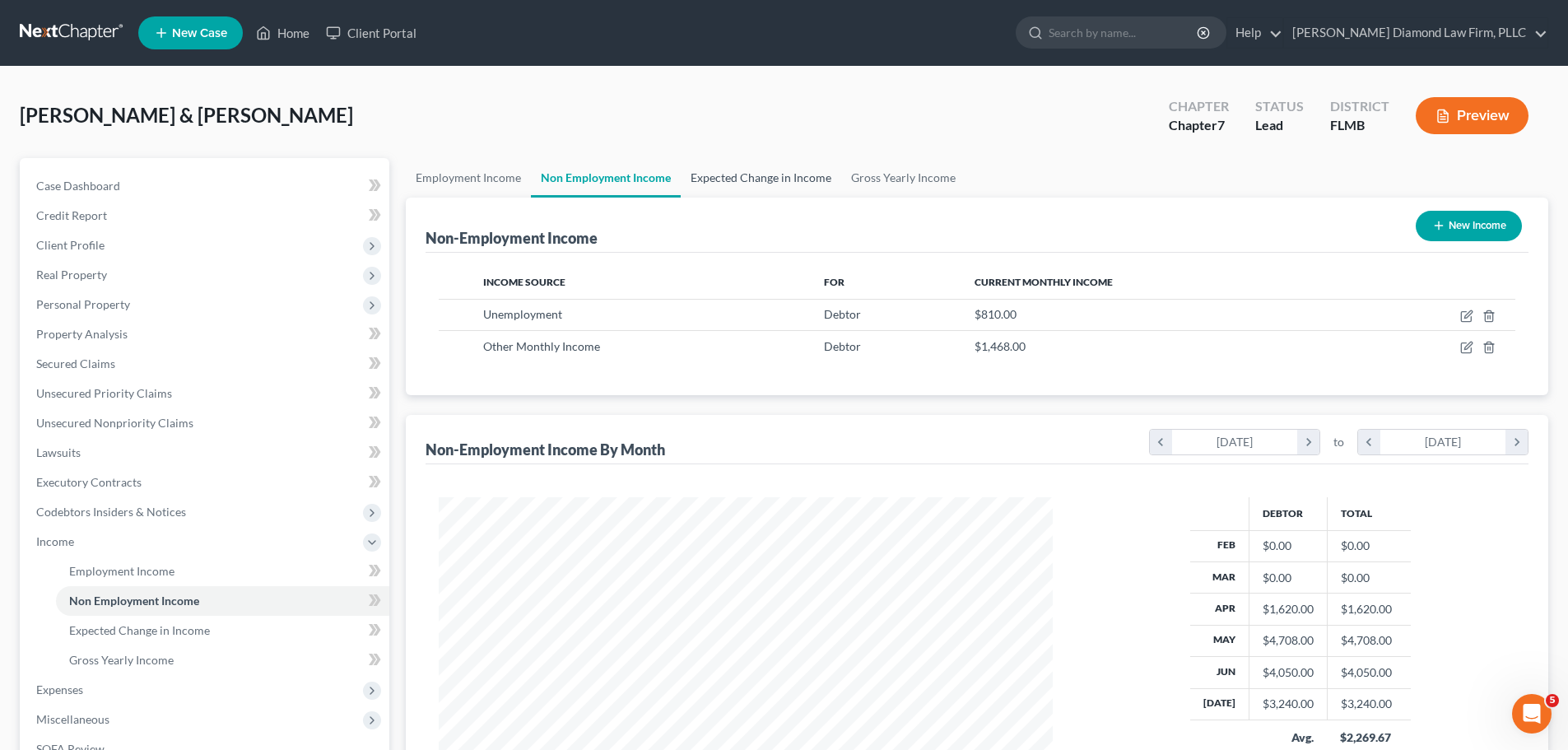
scroll to position [307, 647]
click at [733, 175] on link "Expected Change in Income" at bounding box center [761, 177] width 161 height 39
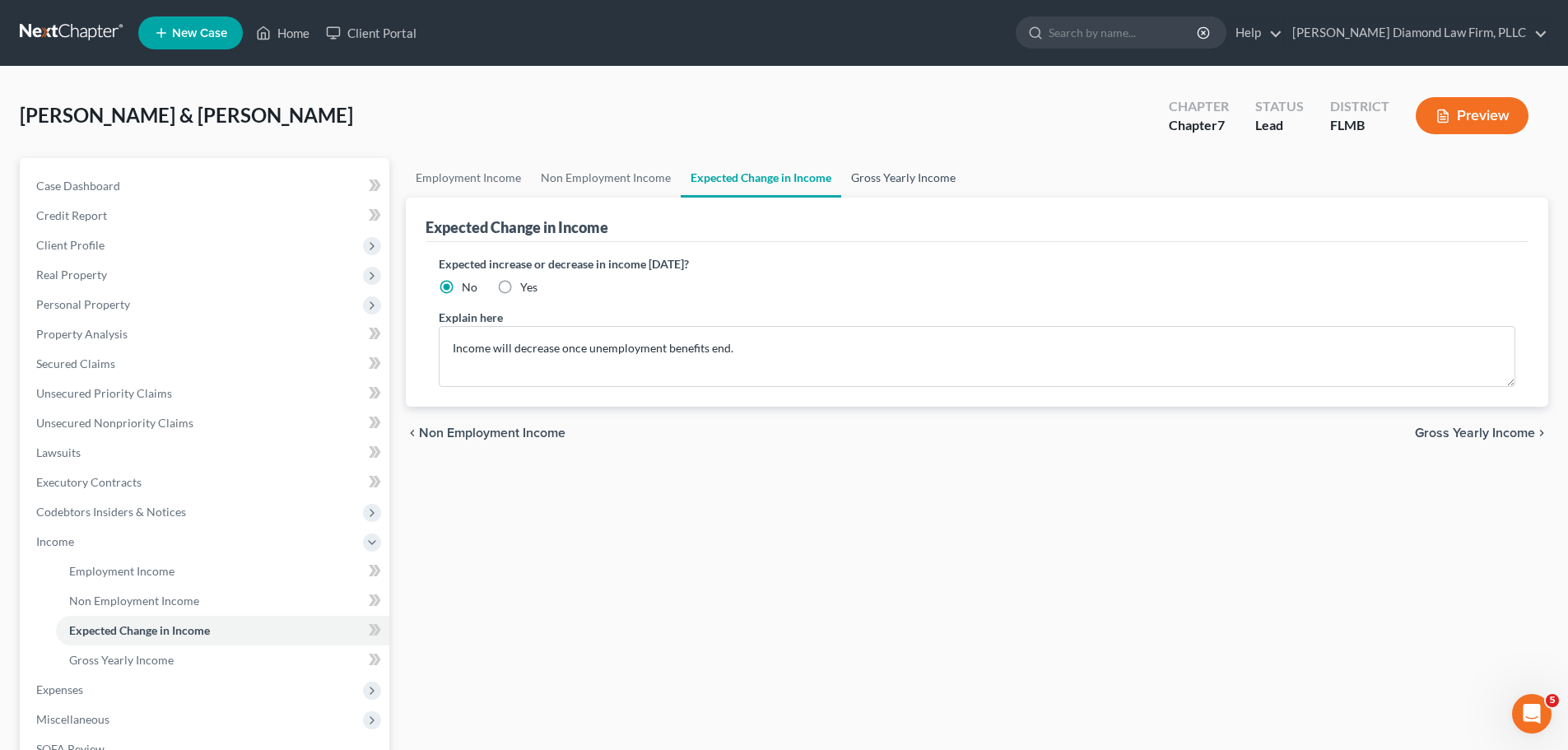
click at [908, 177] on link "Gross Yearly Income" at bounding box center [903, 177] width 125 height 39
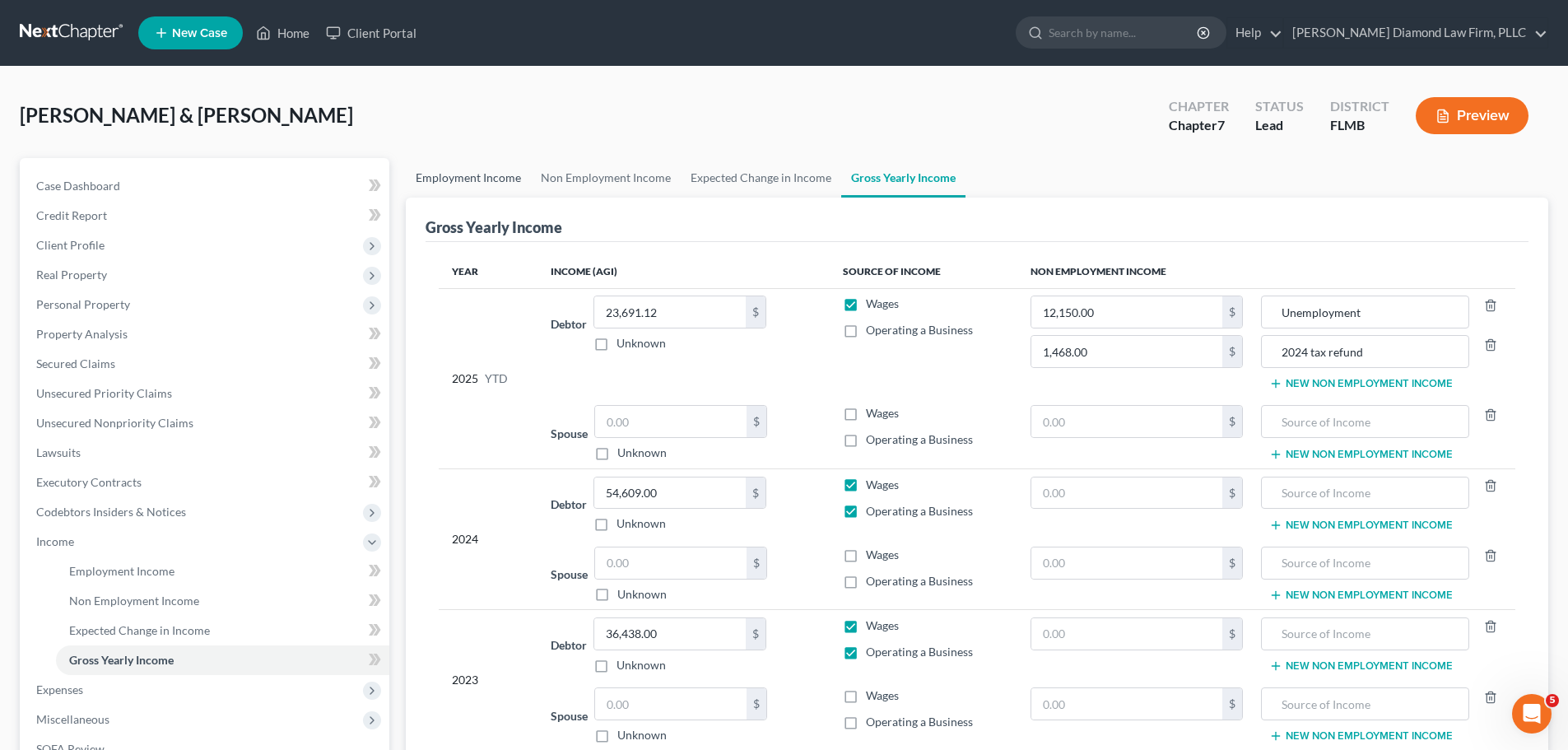
click at [468, 180] on link "Employment Income" at bounding box center [468, 177] width 126 height 39
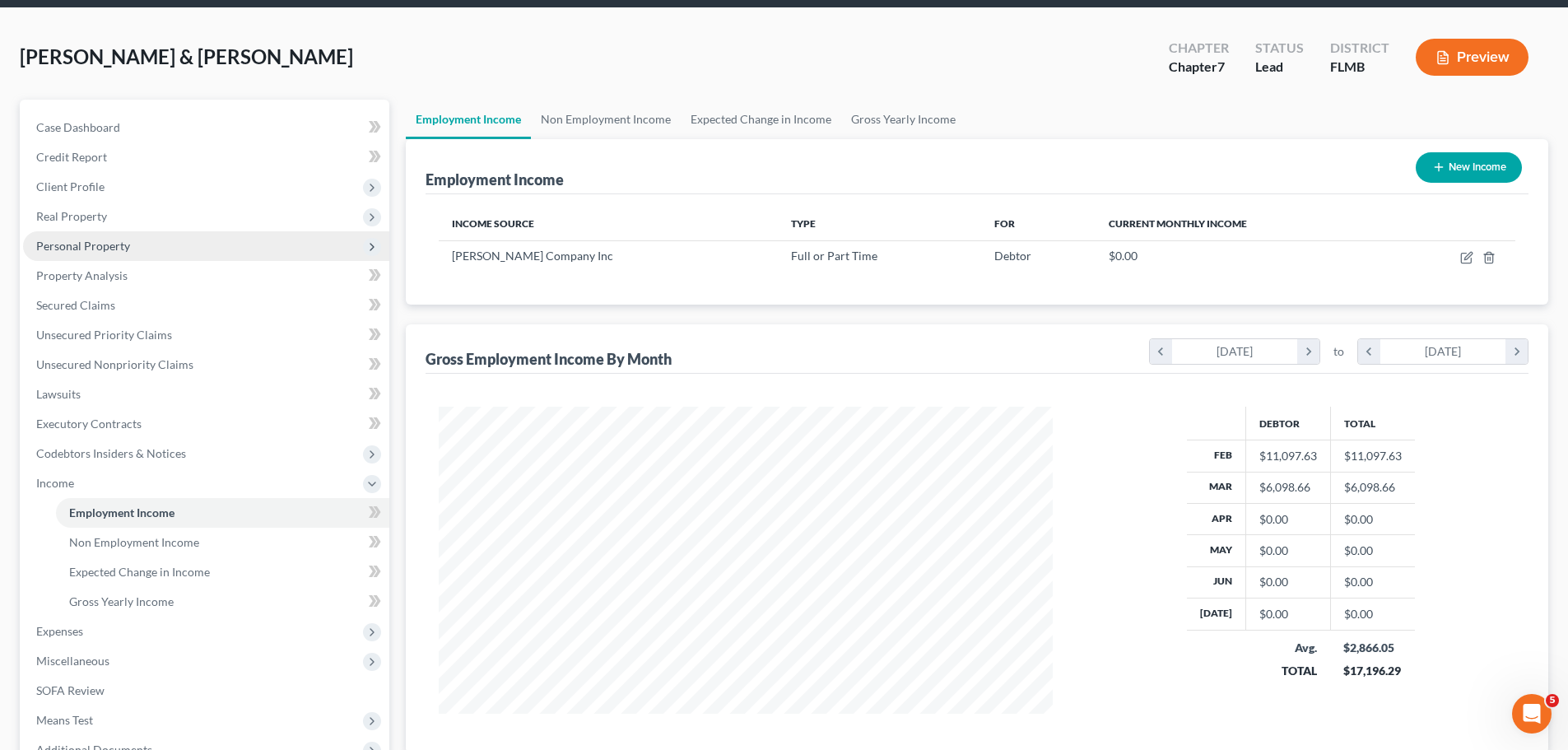
scroll to position [244, 0]
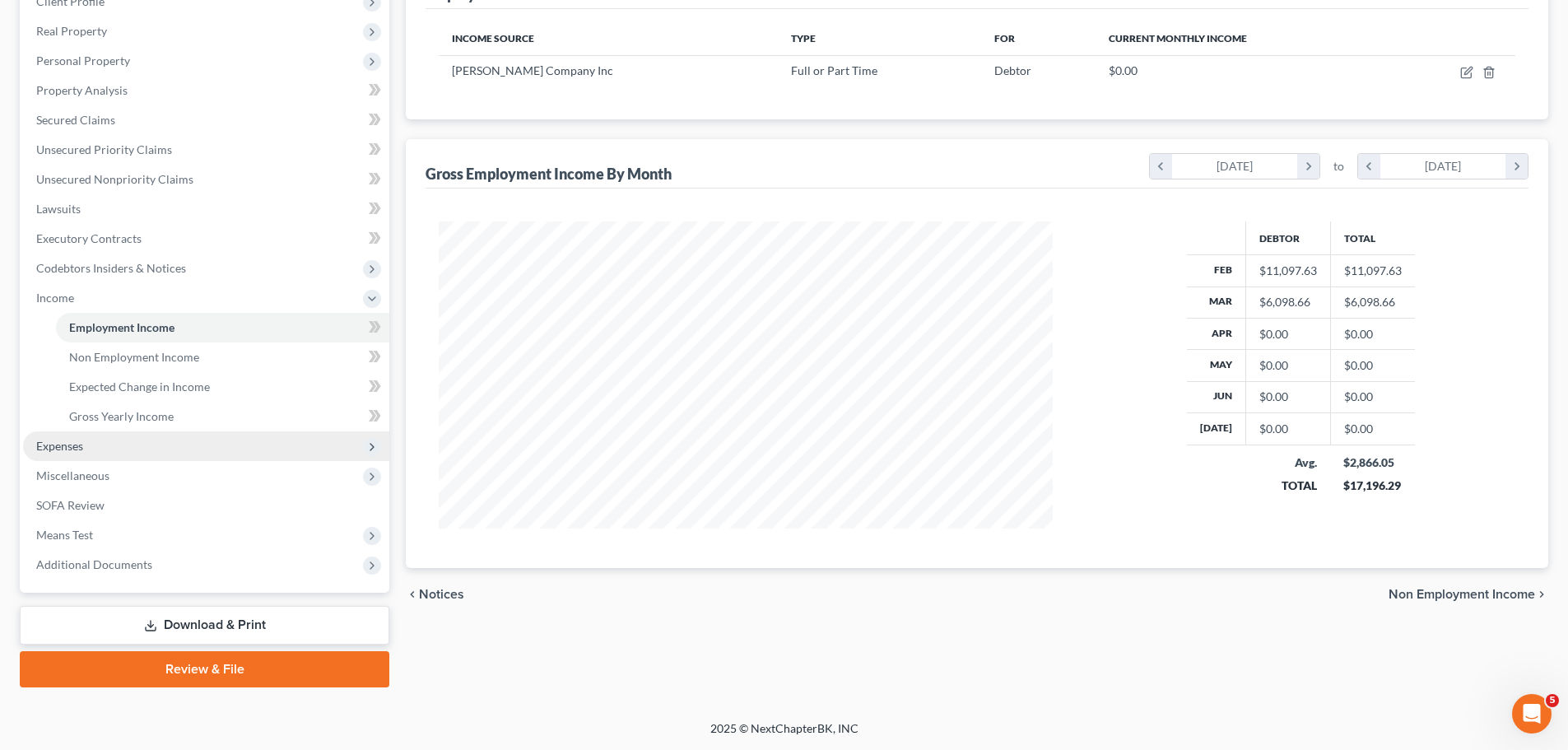
click at [139, 433] on span "Expenses" at bounding box center [206, 445] width 367 height 30
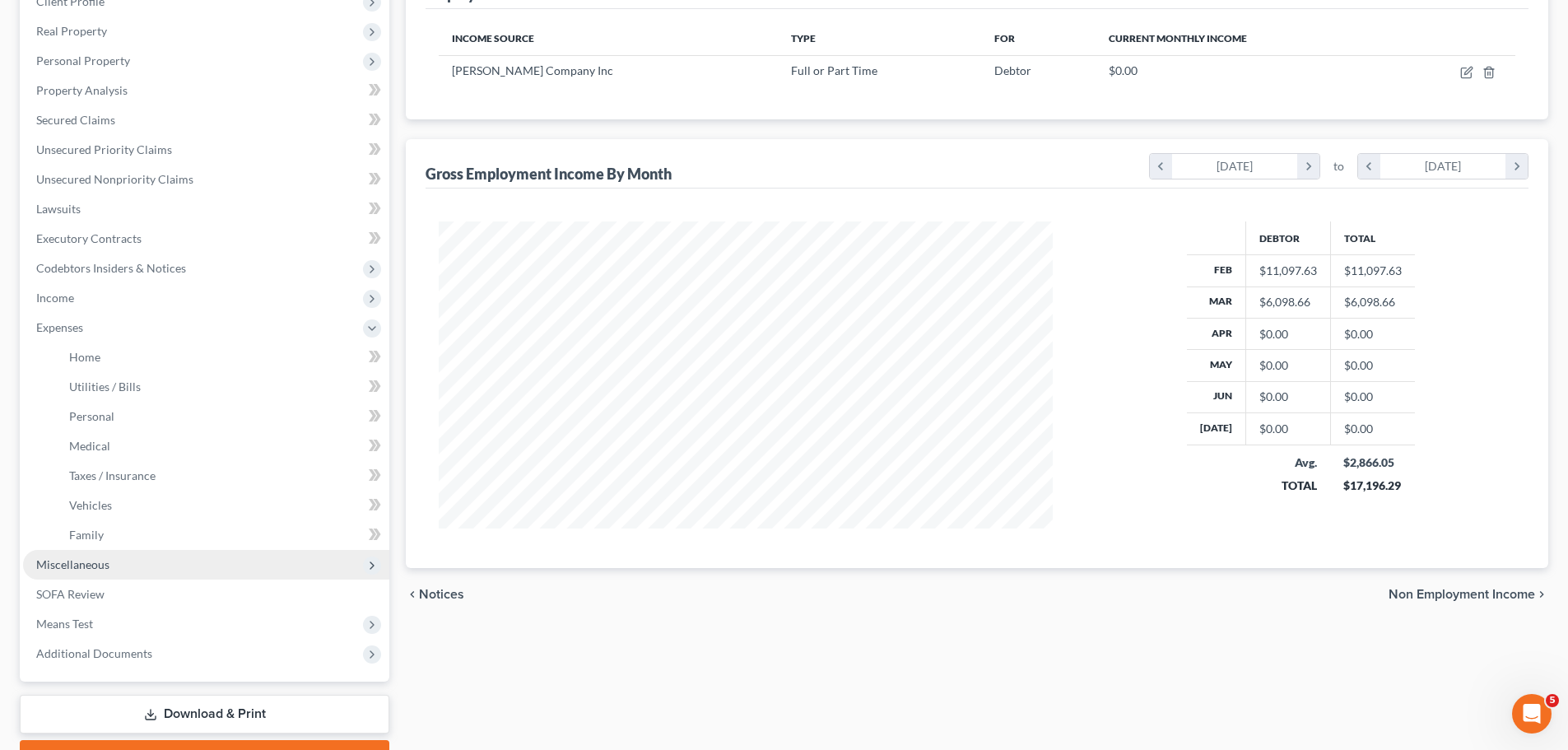
click at [92, 575] on span "Miscellaneous" at bounding box center [206, 565] width 367 height 30
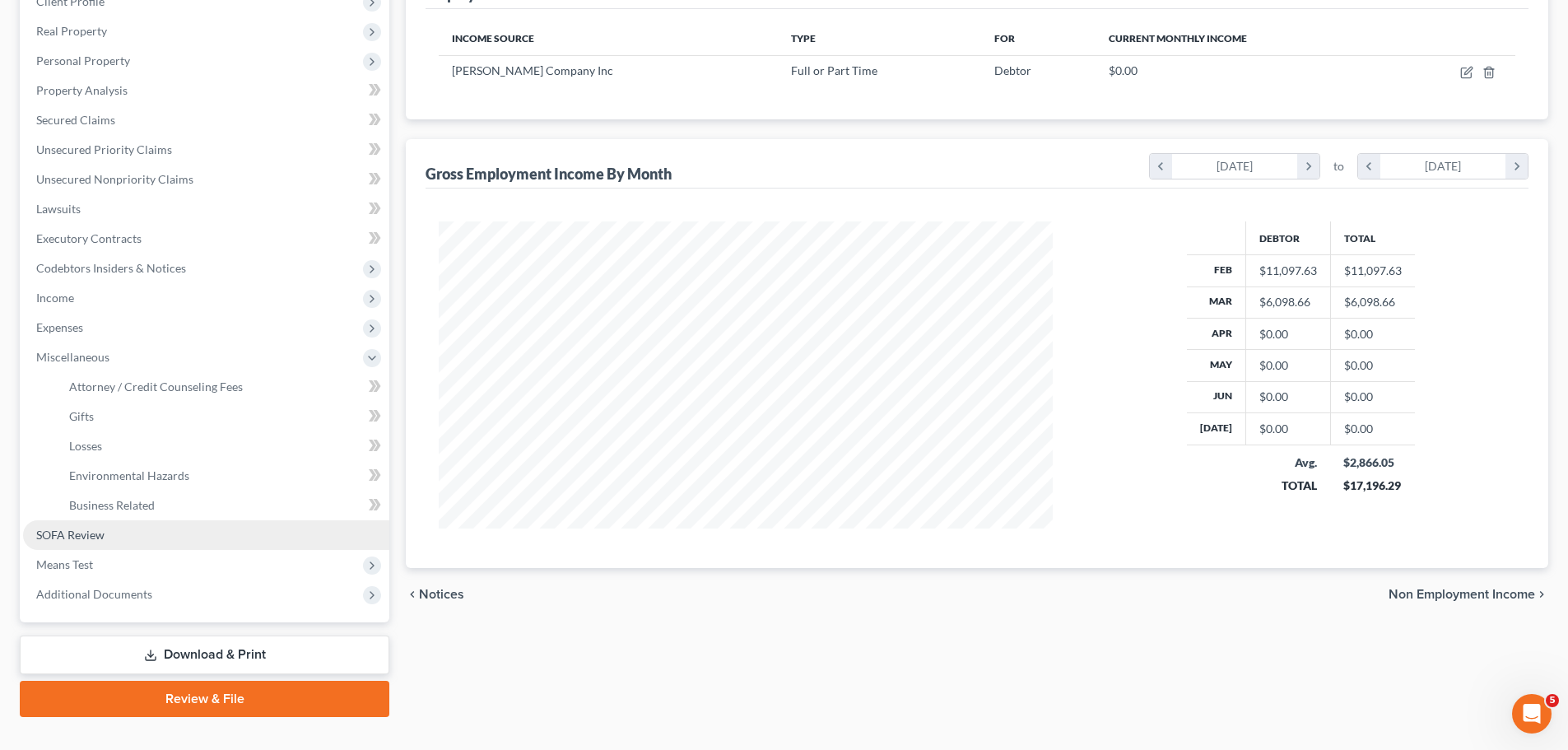
click at [99, 546] on link "SOFA Review" at bounding box center [206, 535] width 367 height 30
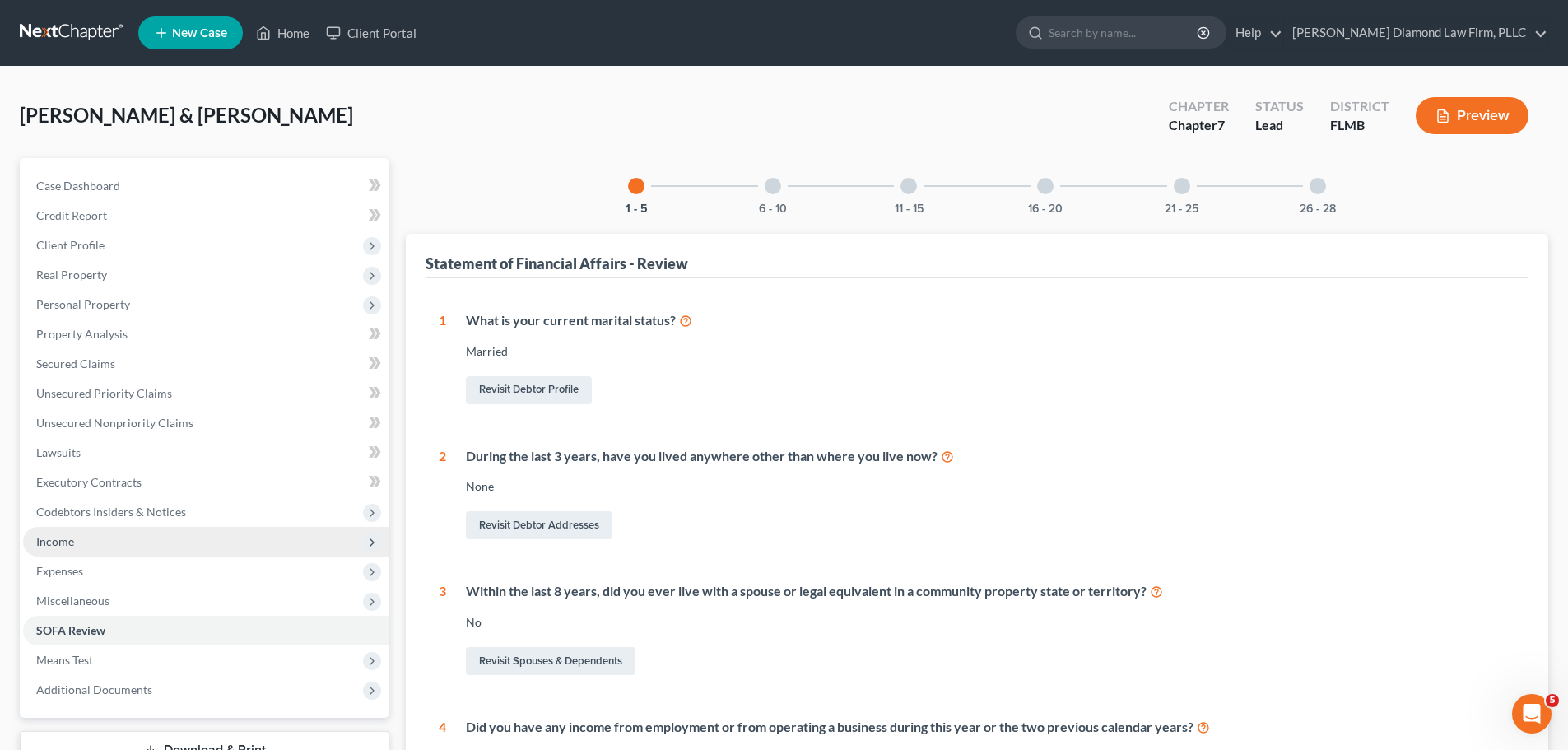
click at [142, 553] on span "Income" at bounding box center [206, 541] width 367 height 30
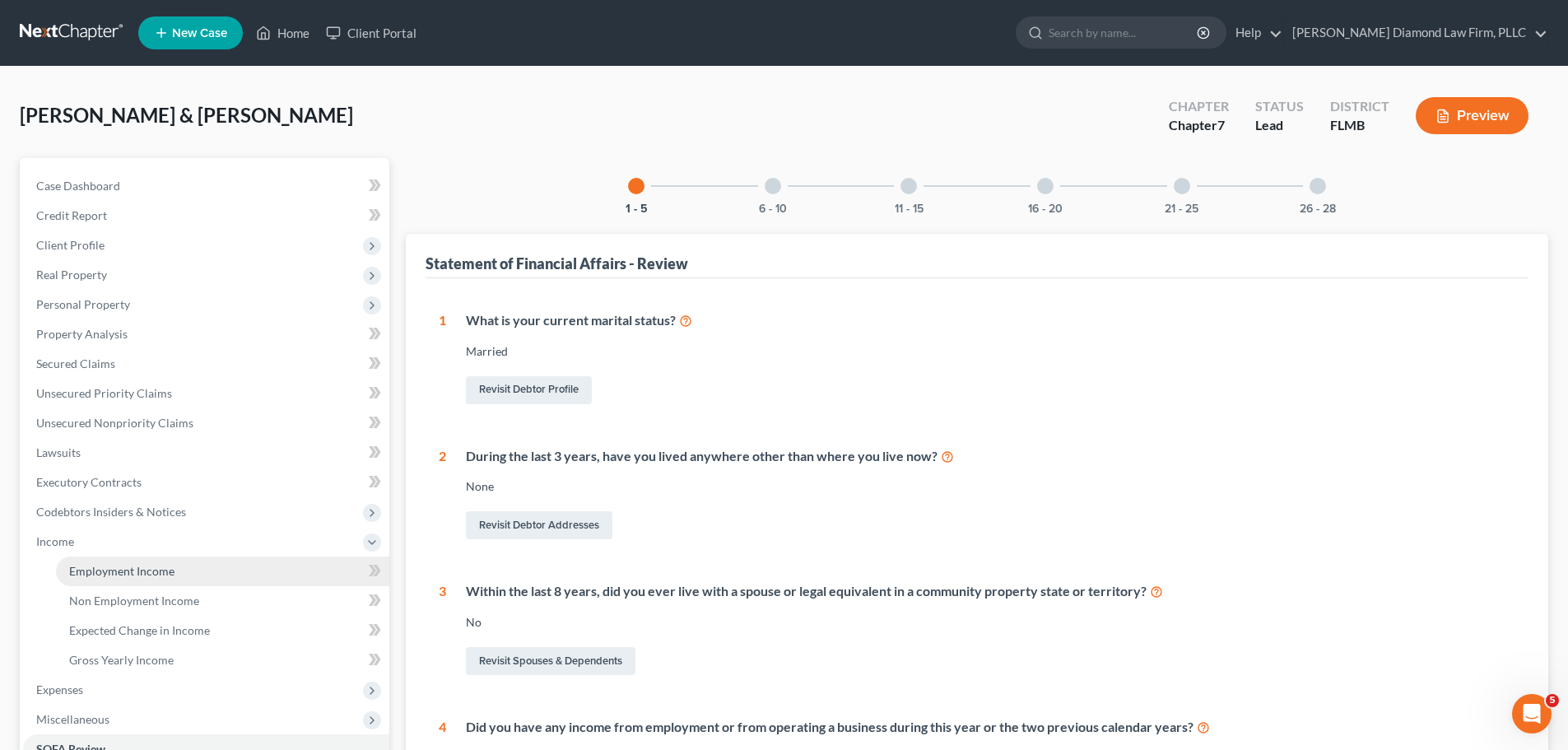
click at [137, 573] on span "Employment Income" at bounding box center [122, 570] width 106 height 14
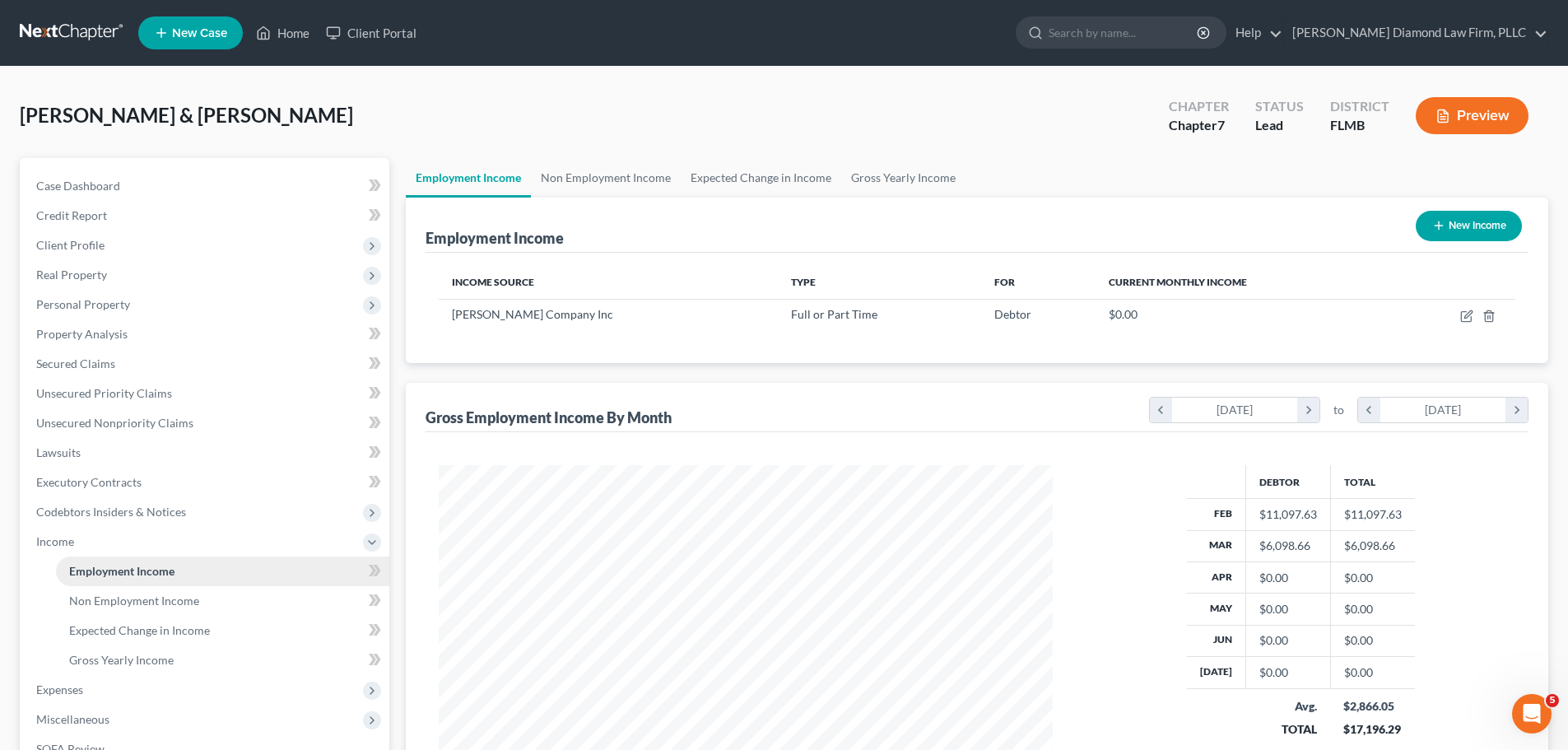
scroll to position [307, 647]
click at [605, 169] on link "Non Employment Income" at bounding box center [606, 177] width 150 height 39
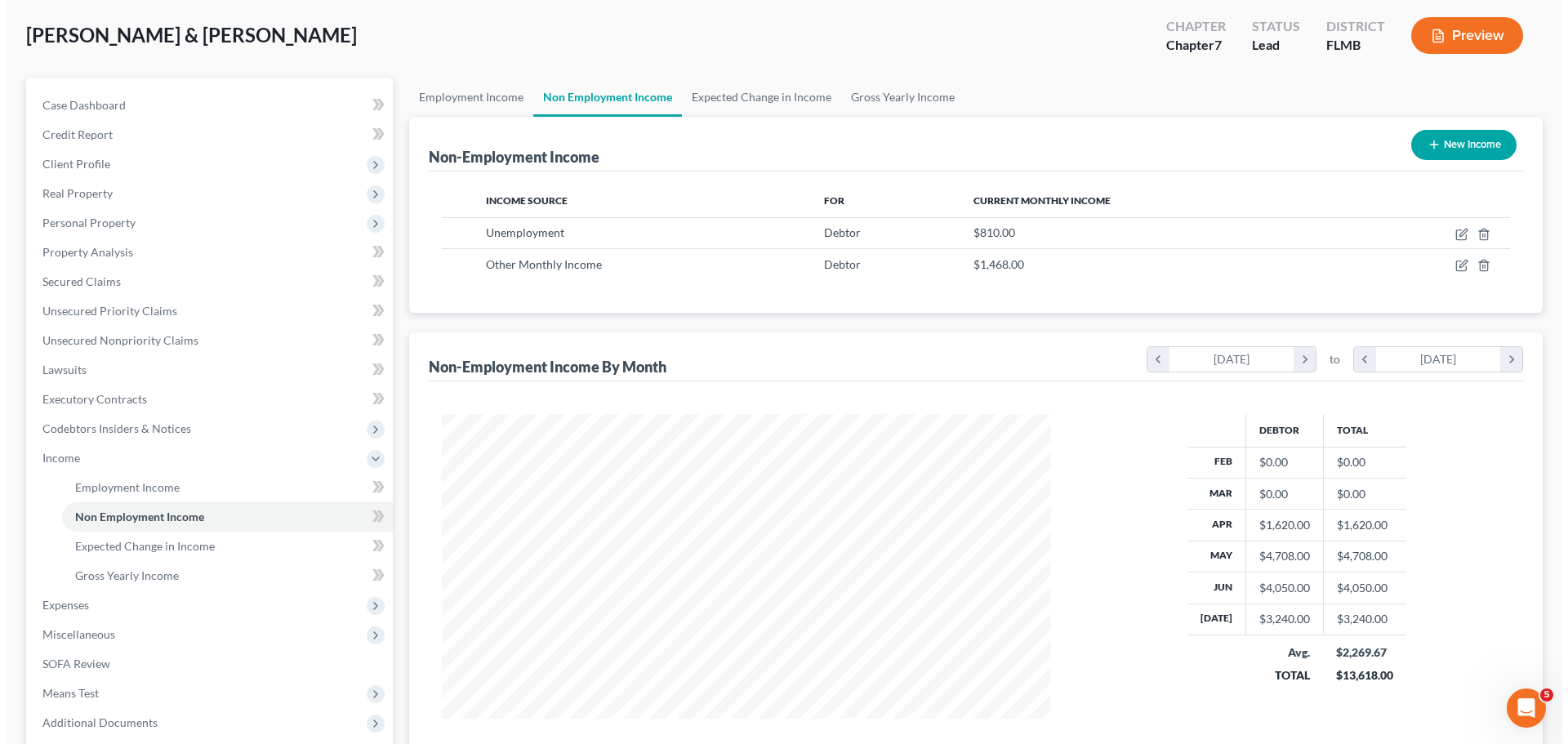
scroll to position [82, 0]
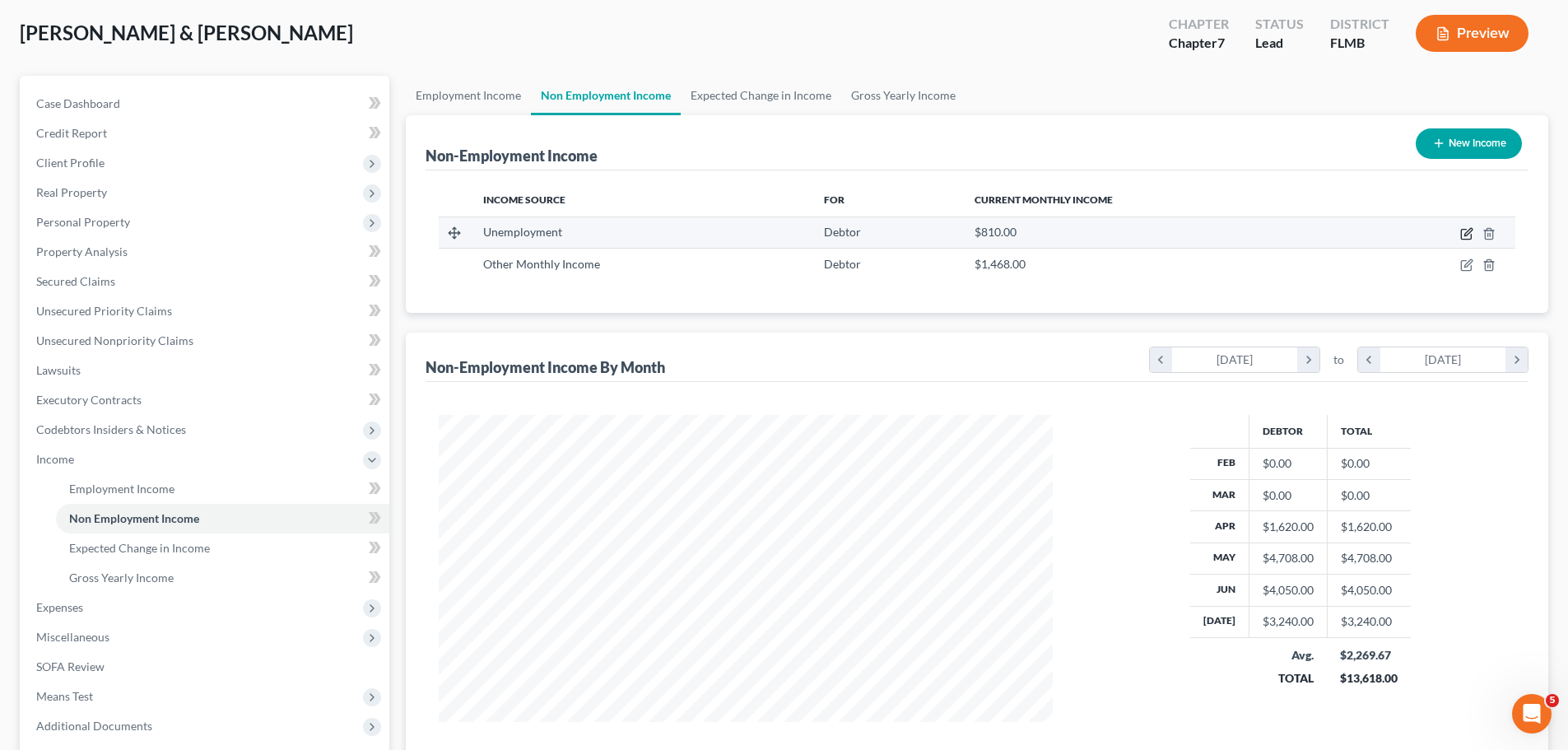
click at [1461, 236] on icon "button" at bounding box center [1467, 234] width 13 height 13
select select "0"
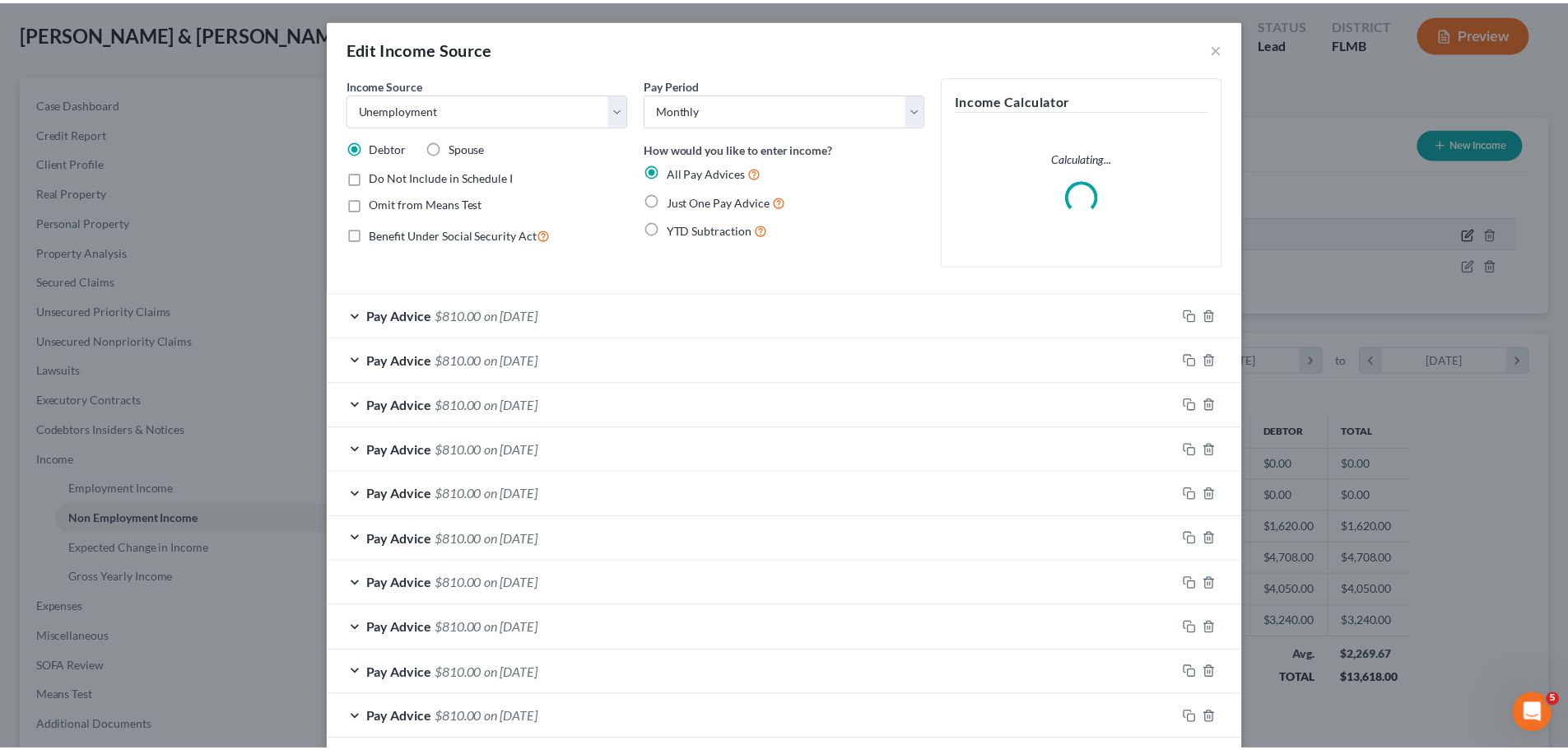
scroll to position [309, 653]
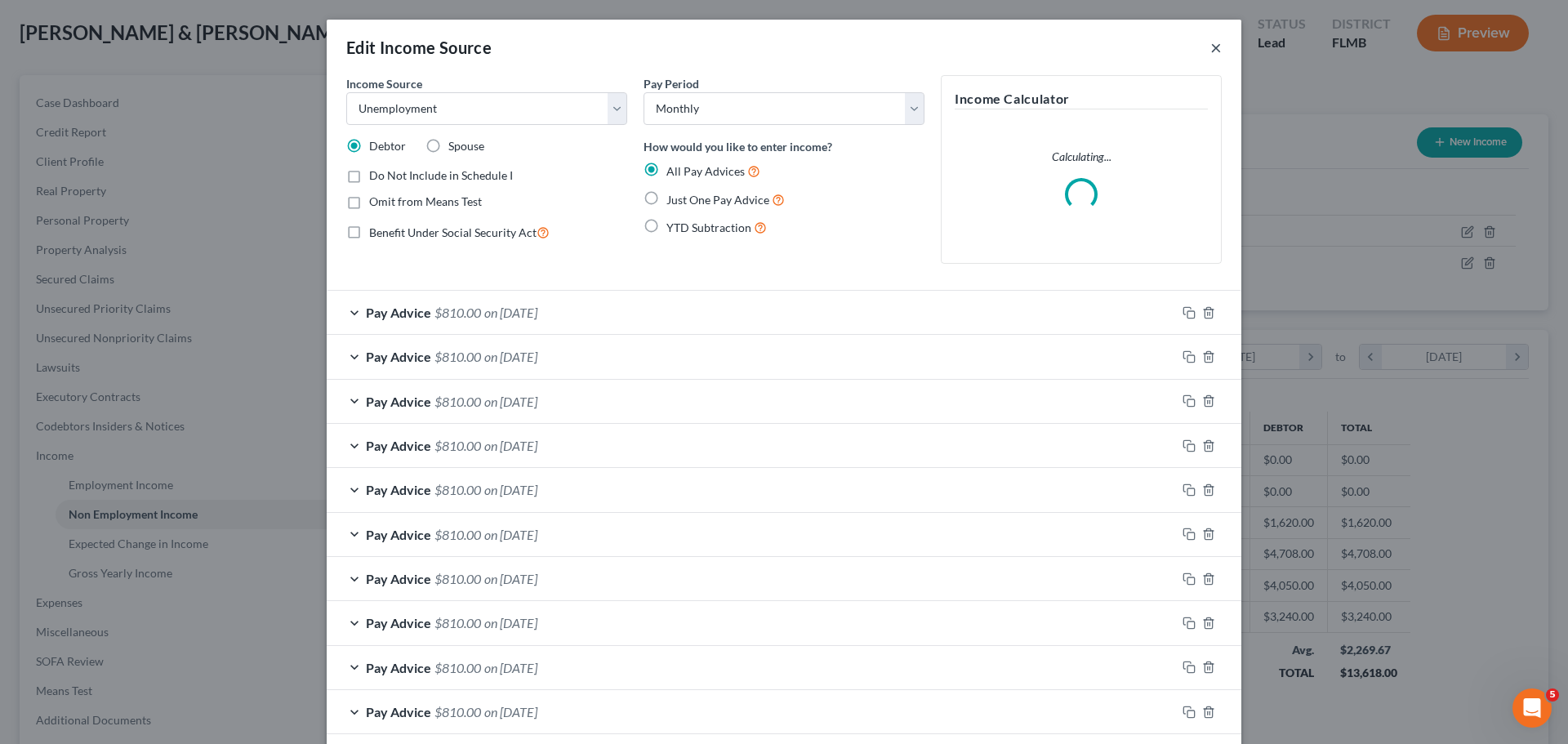
click at [1213, 49] on button "×" at bounding box center [1215, 48] width 12 height 20
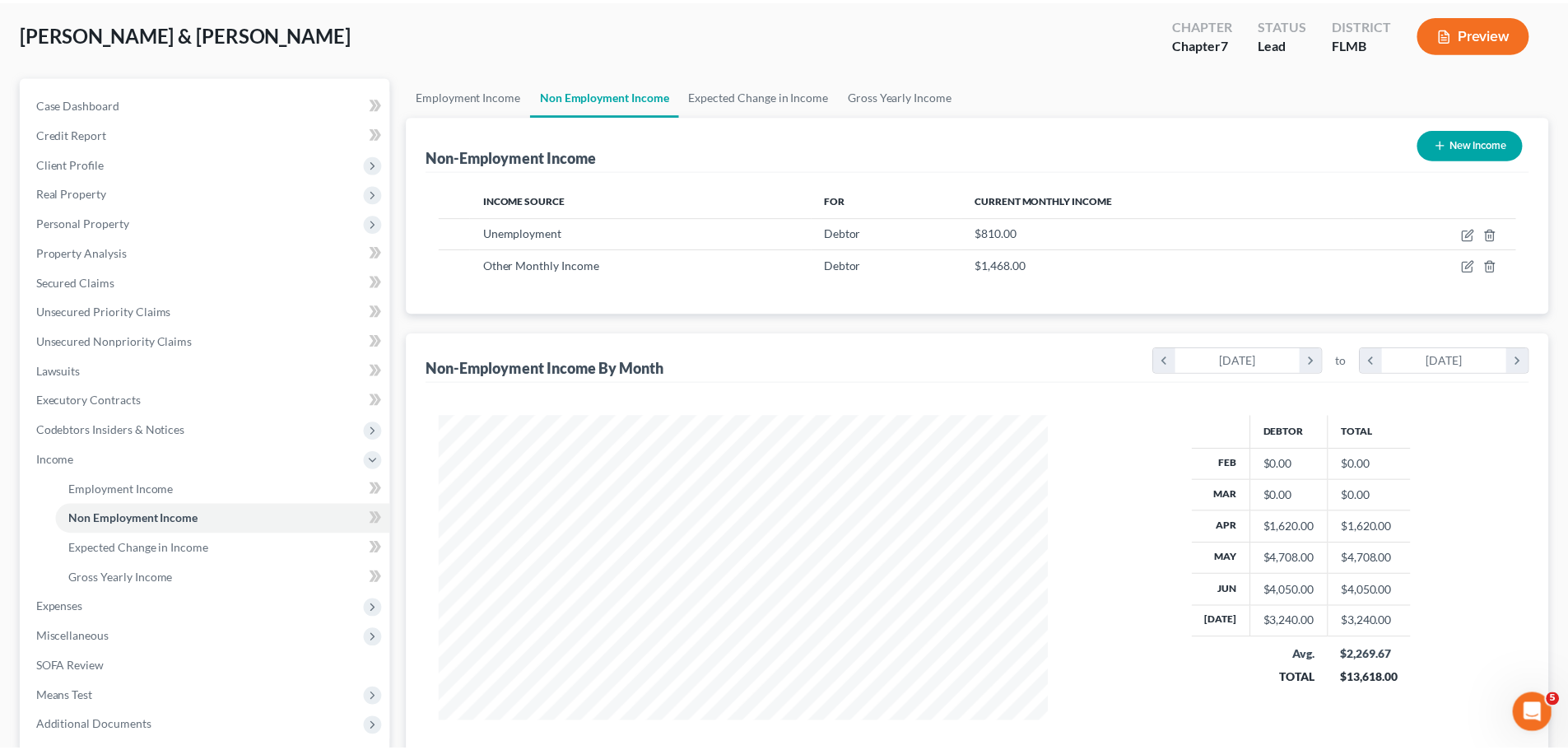
scroll to position [822570, 822612]
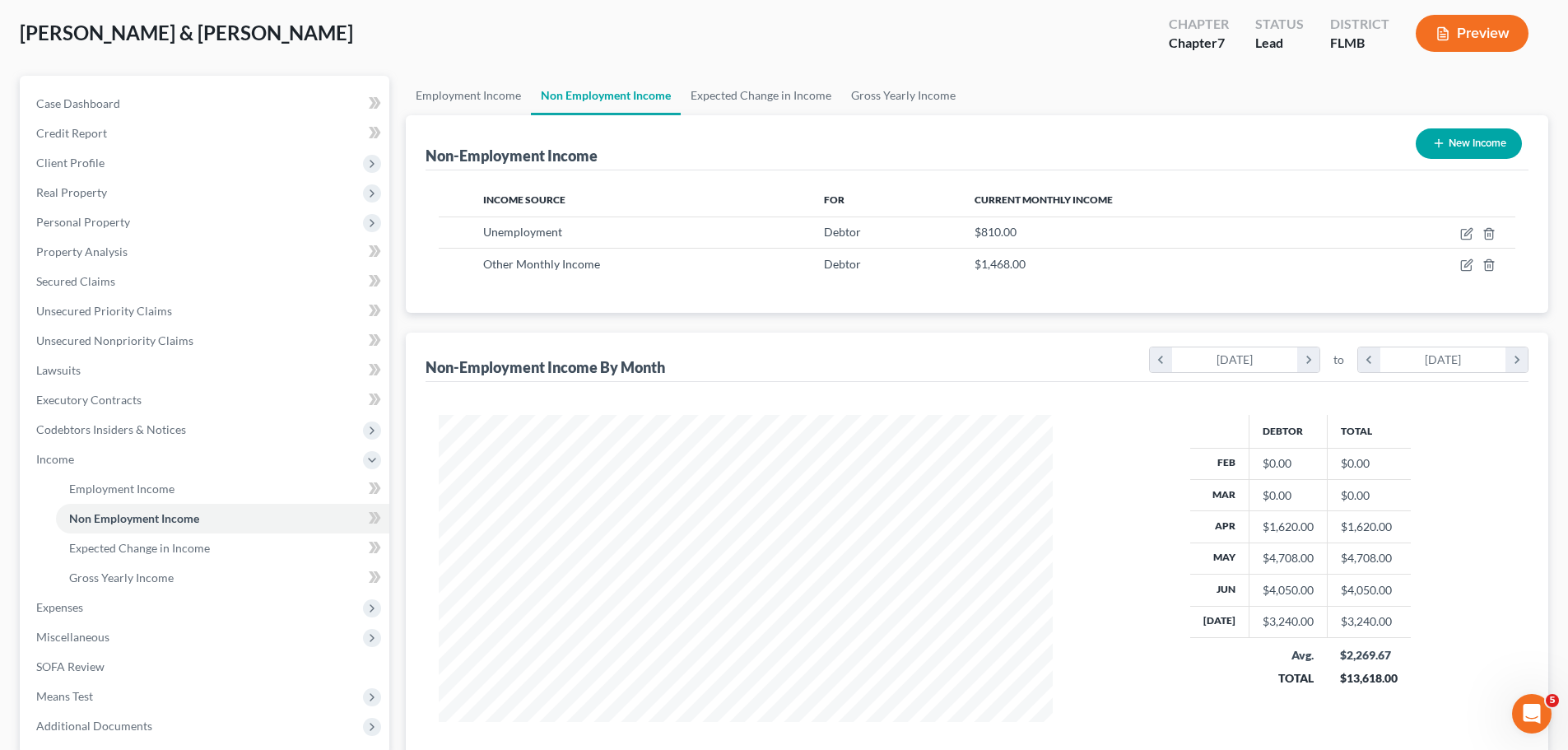
click at [1044, 81] on ul "Employment Income Non Employment Income Expected Change in Income Gross Yearly …" at bounding box center [977, 95] width 1142 height 39
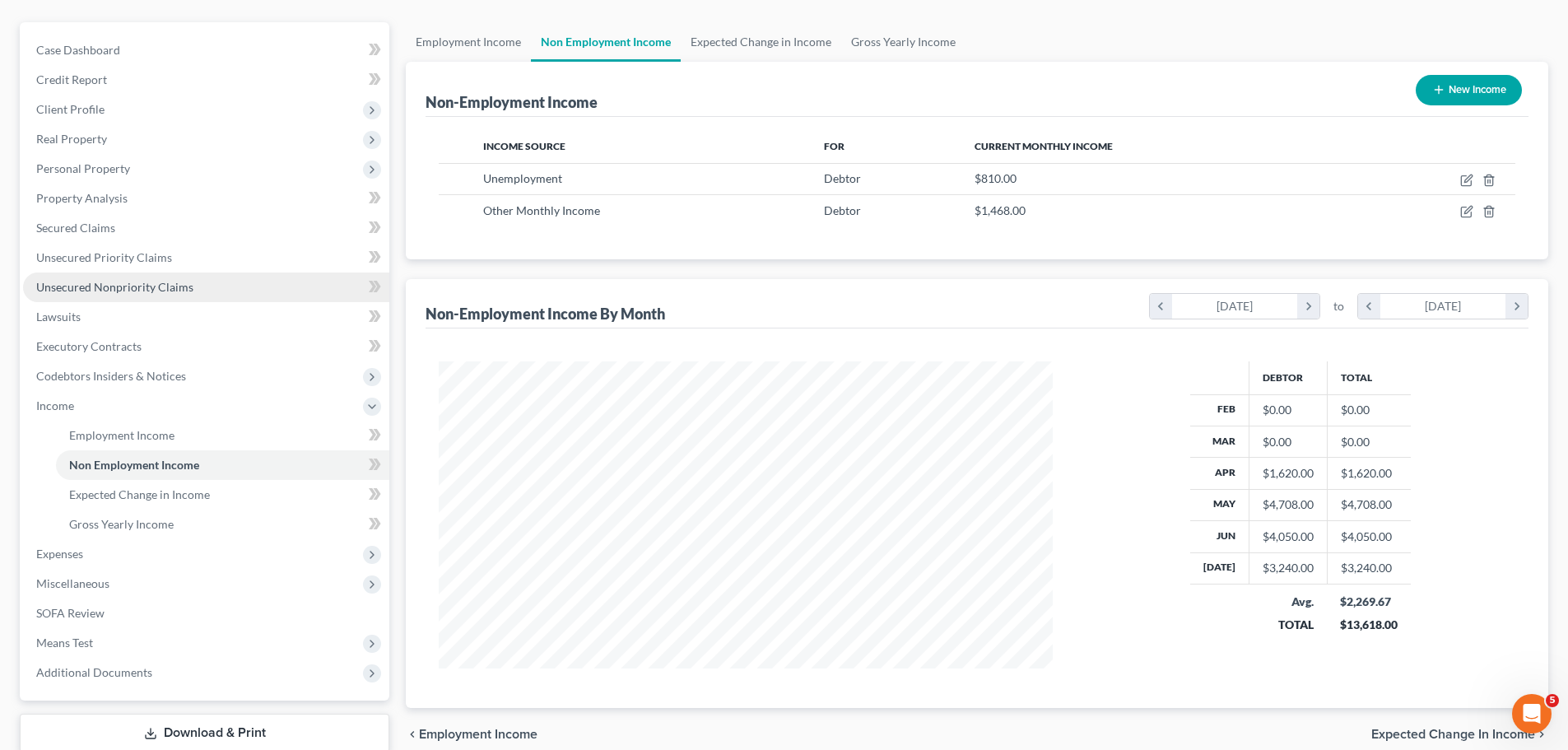
scroll to position [165, 0]
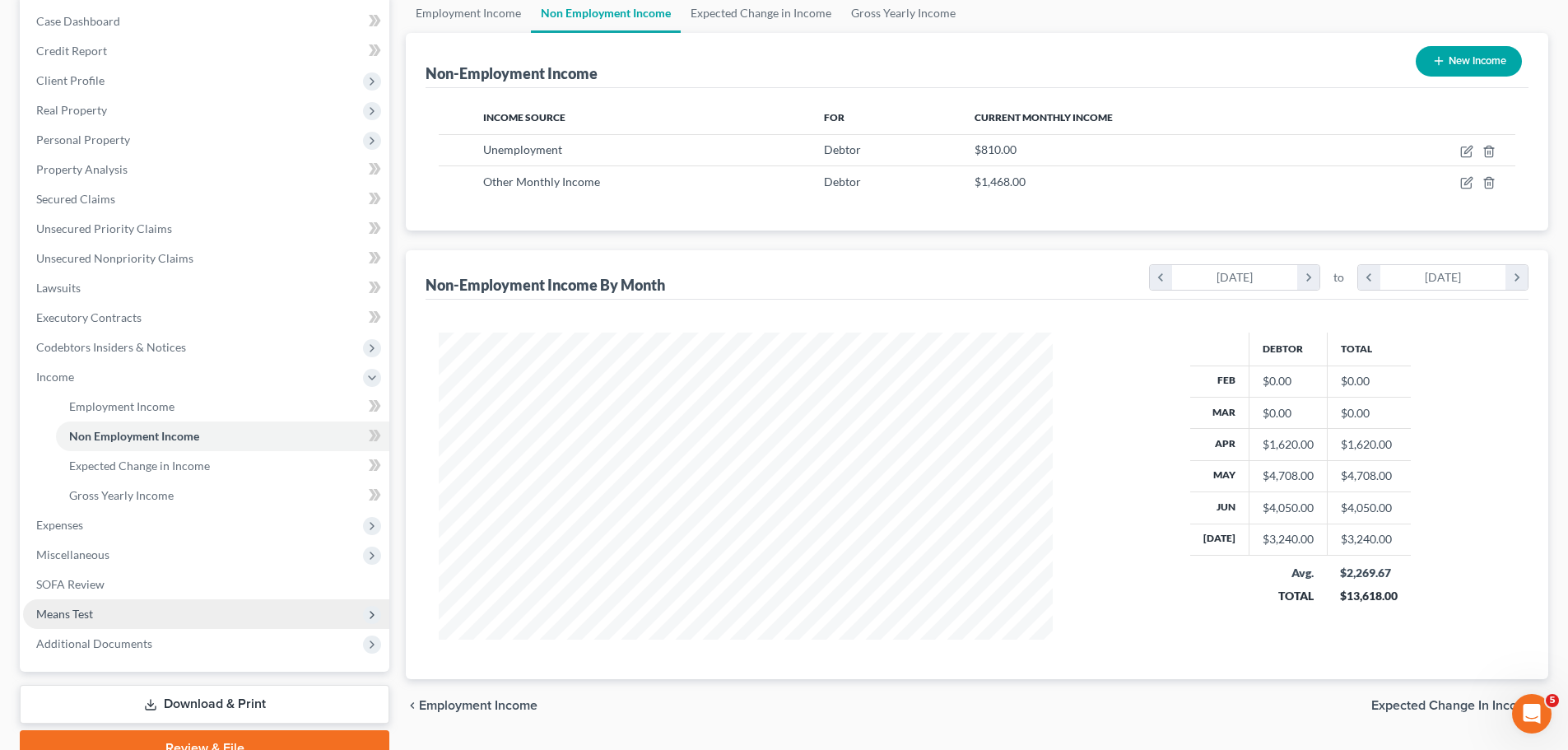
click at [158, 611] on span "Means Test" at bounding box center [206, 614] width 367 height 30
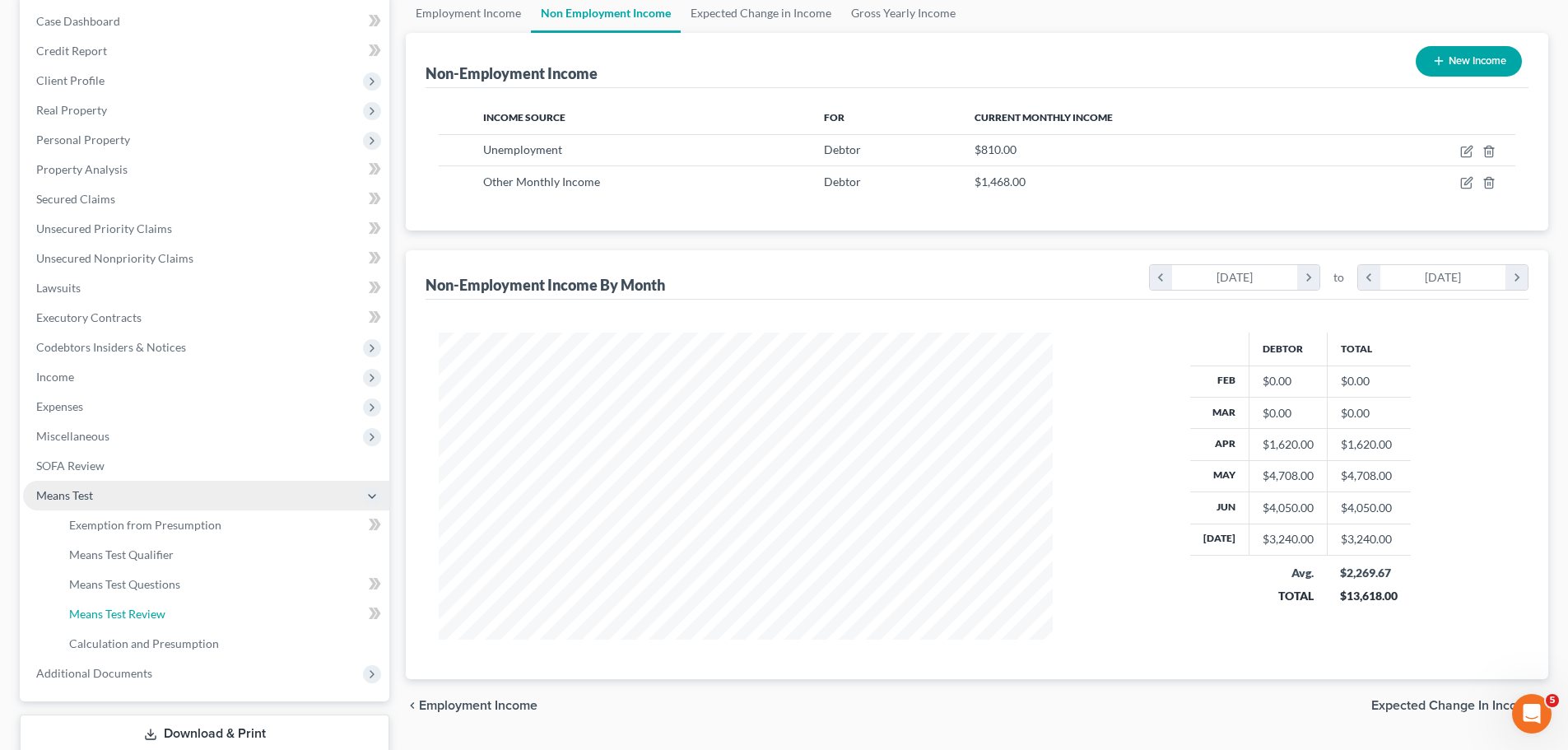
click at [158, 611] on span "Means Test Review" at bounding box center [117, 613] width 96 height 14
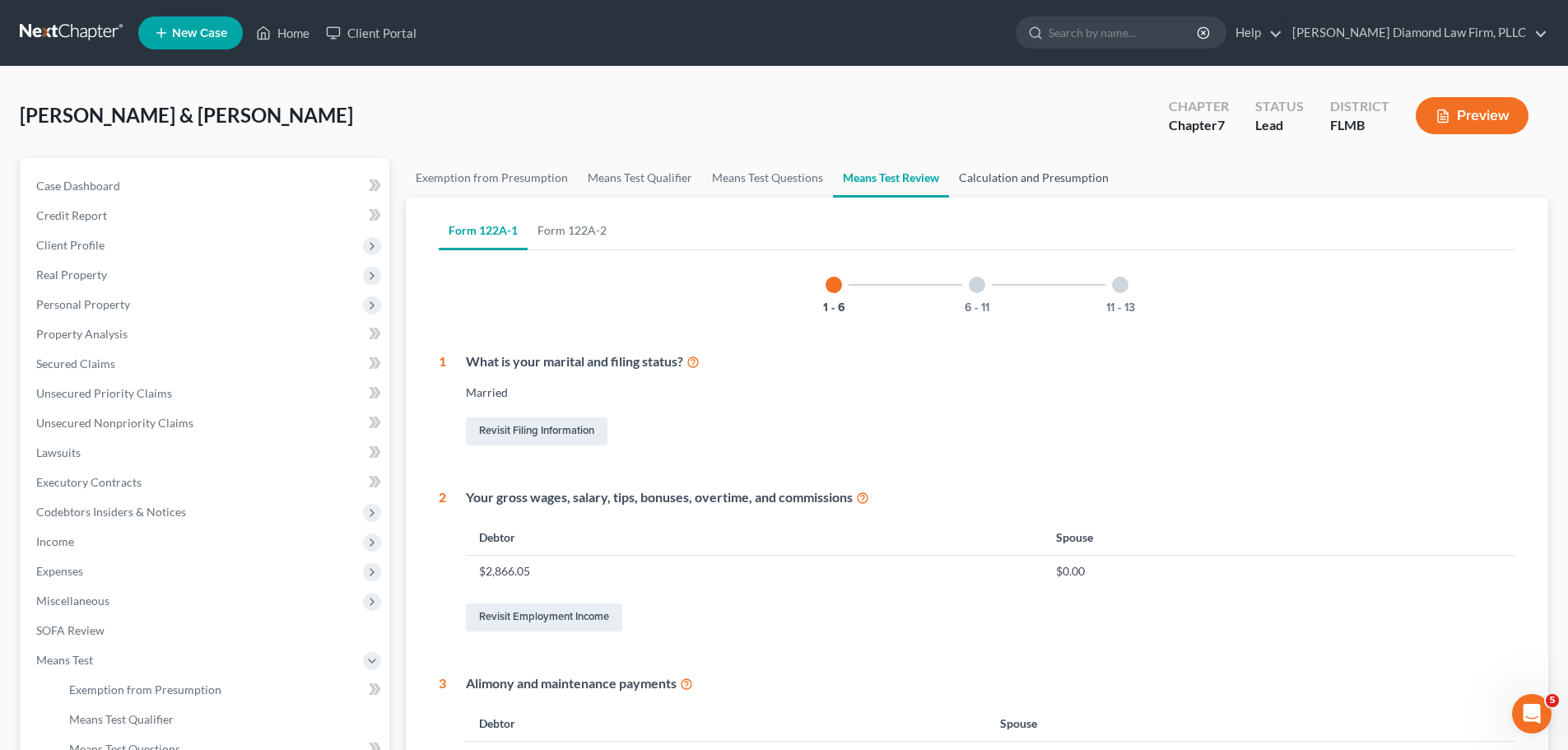
drag, startPoint x: 970, startPoint y: 200, endPoint x: 989, endPoint y: 195, distance: 19.6
click at [970, 200] on div "Form 122A-1 Form 122A-2 1 - 6 6 - 11 11 - 13 1 What is your marital and filing …" at bounding box center [977, 740] width 1103 height 1086
click at [1025, 184] on link "Calculation and Presumption" at bounding box center [1034, 177] width 169 height 39
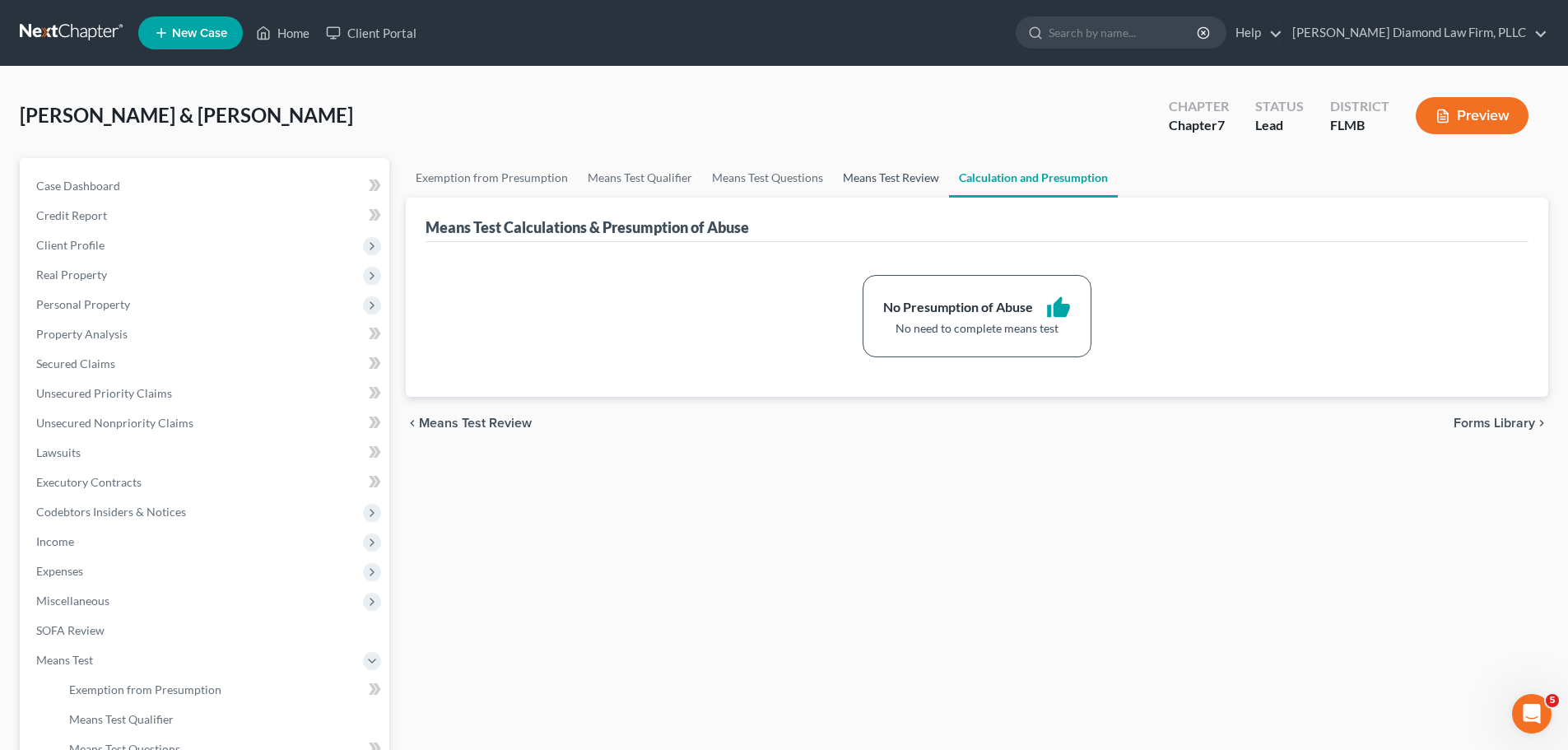
click at [902, 186] on link "Means Test Review" at bounding box center [891, 177] width 116 height 39
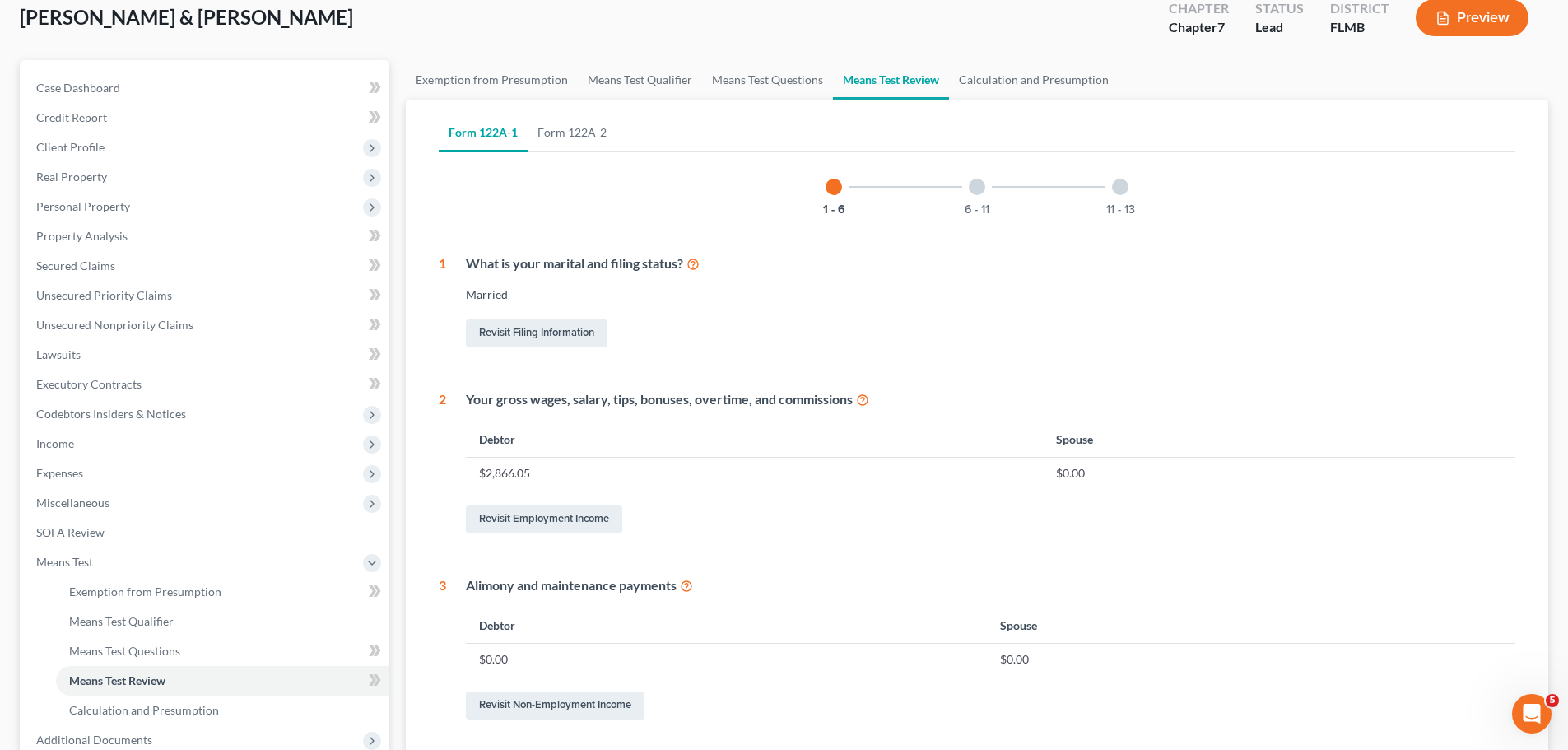
scroll to position [83, 0]
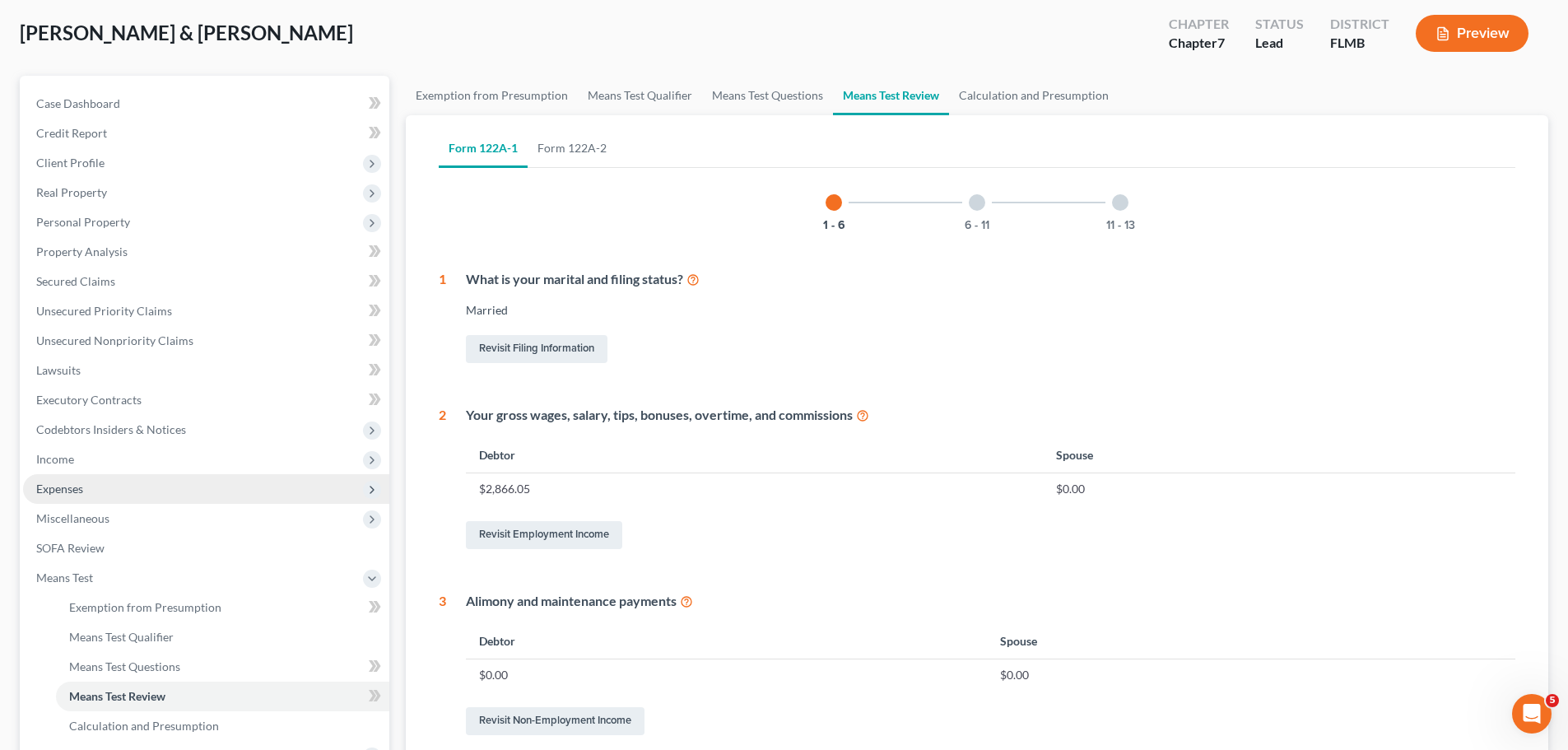
click at [95, 490] on span "Expenses" at bounding box center [206, 488] width 367 height 30
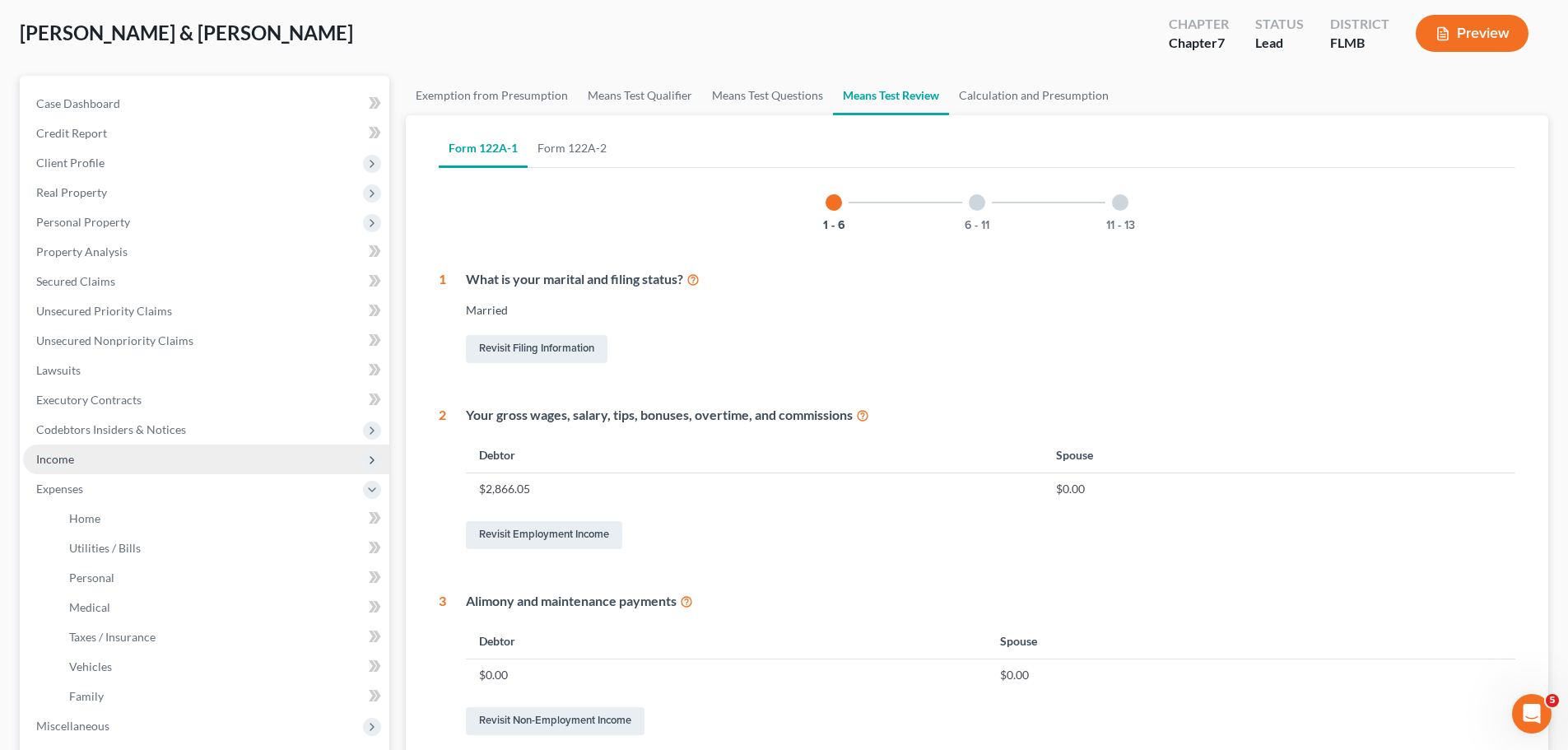
click at [92, 465] on span "Income" at bounding box center [206, 459] width 367 height 30
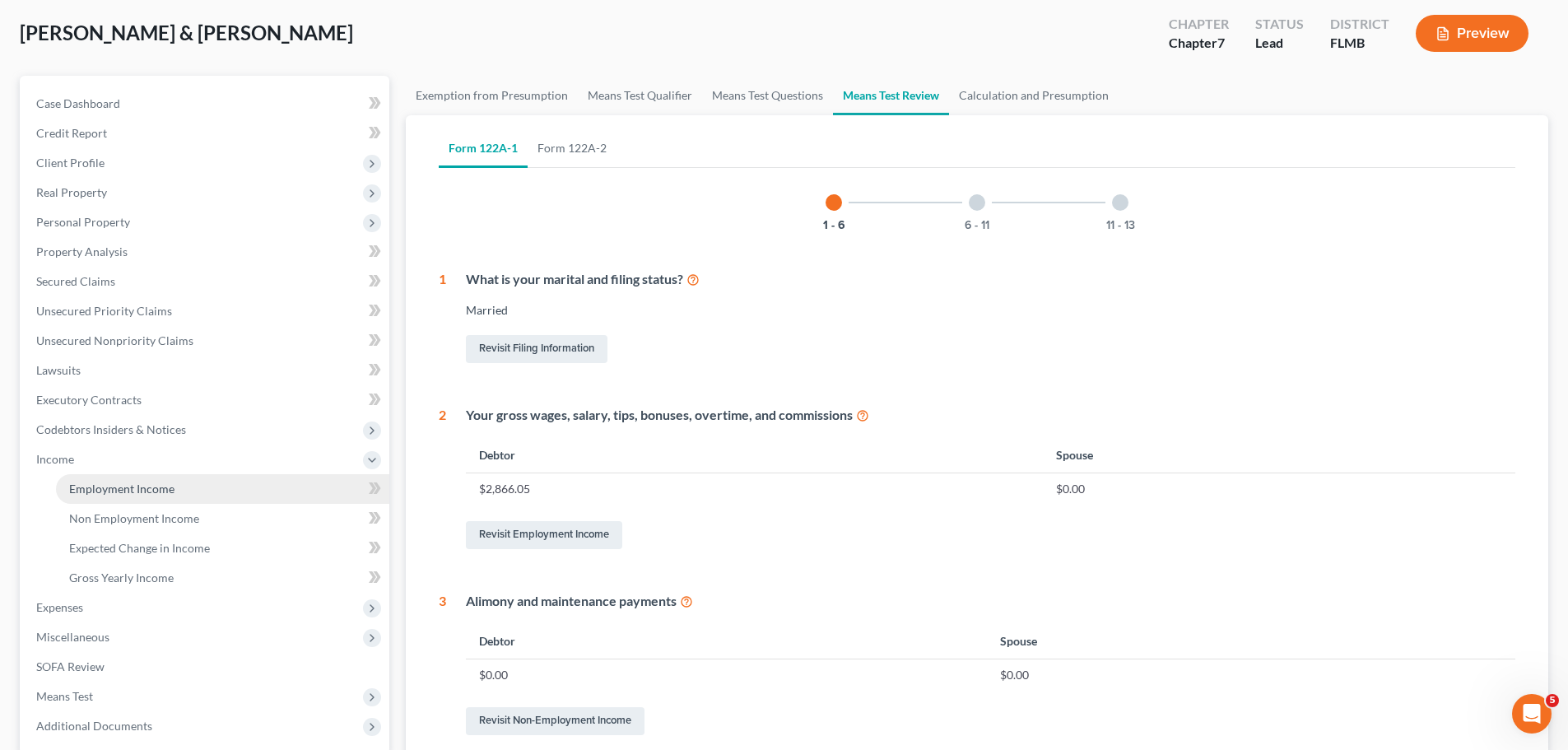
click at [75, 497] on link "Employment Income" at bounding box center [223, 488] width 334 height 30
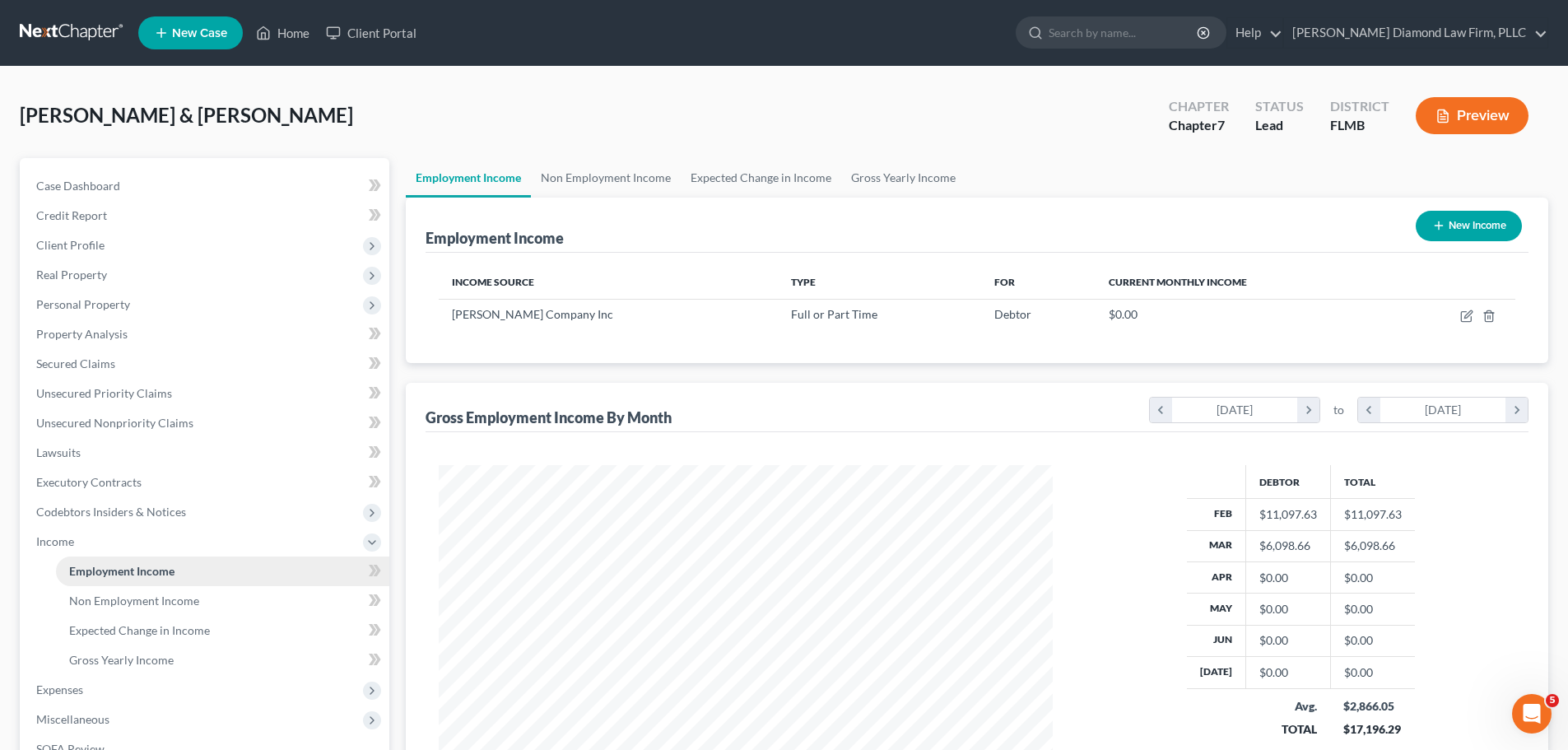
scroll to position [307, 647]
click at [575, 114] on div "[PERSON_NAME] & [PERSON_NAME] Upgraded Chapter Chapter 7 Status Lead District […" at bounding box center [784, 122] width 1529 height 72
click at [65, 35] on link at bounding box center [73, 33] width 106 height 30
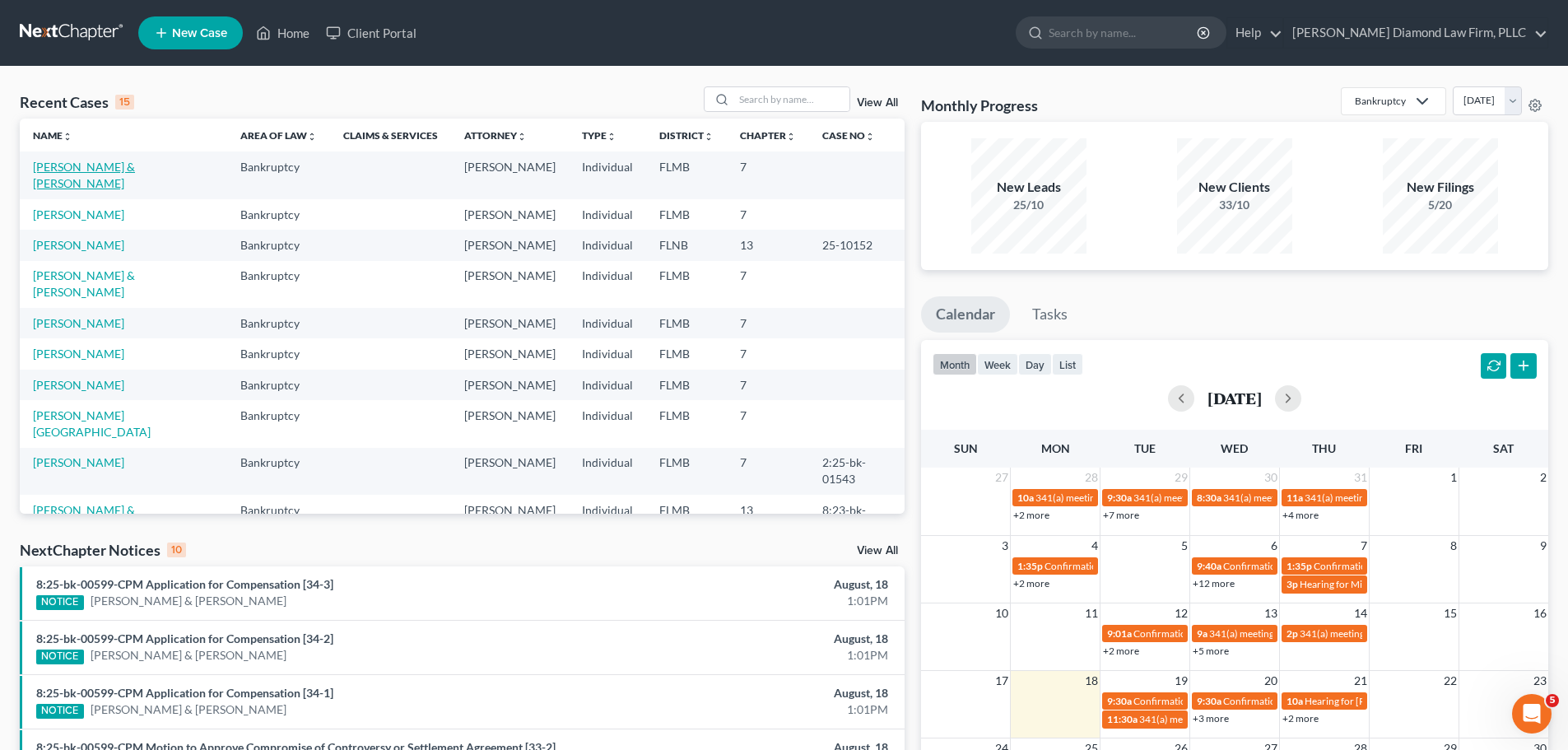
click at [135, 163] on link "[PERSON_NAME] & [PERSON_NAME]" at bounding box center [84, 175] width 102 height 30
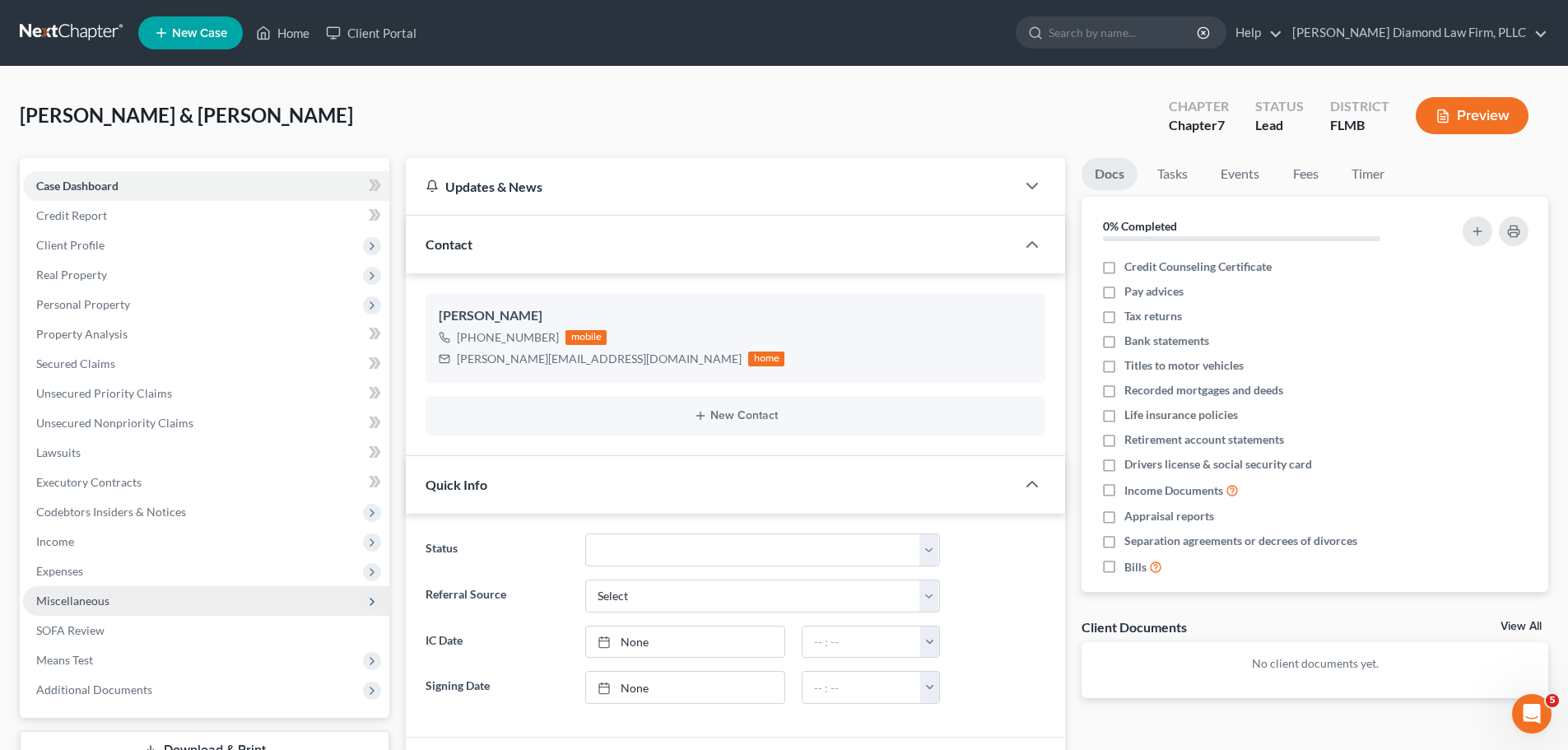
click at [104, 605] on span "Miscellaneous" at bounding box center [73, 600] width 74 height 14
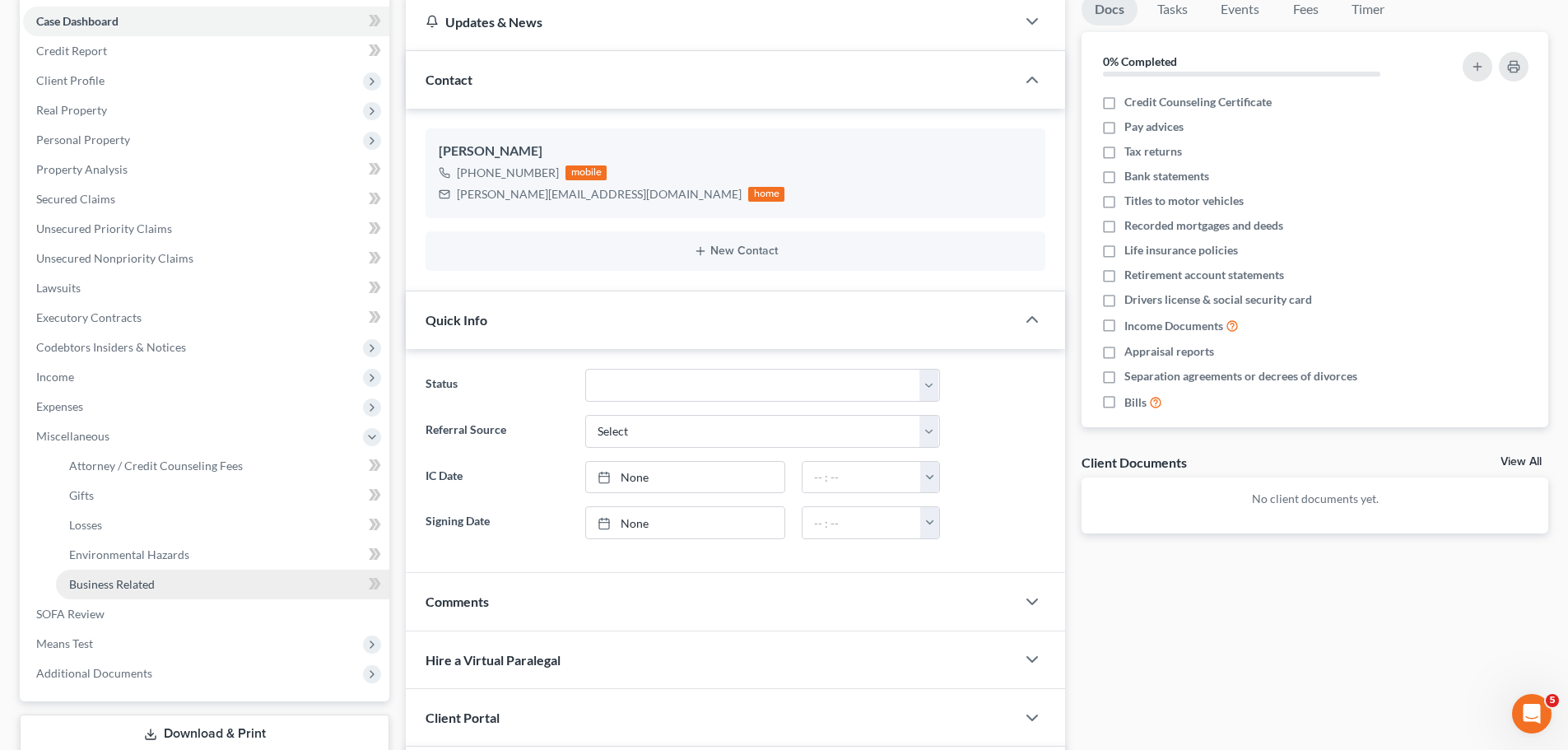
click at [192, 588] on link "Business Related" at bounding box center [223, 584] width 334 height 30
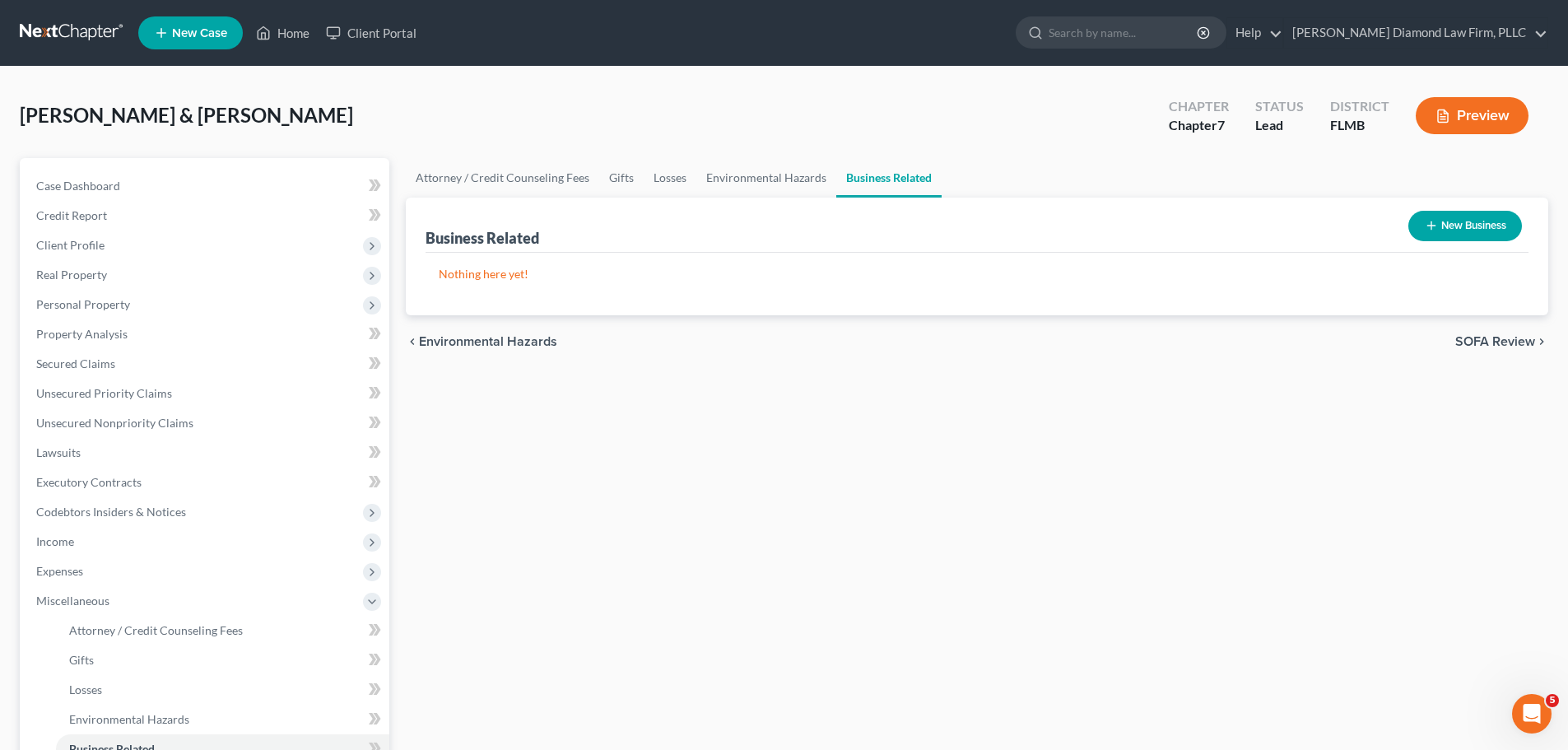
click at [1436, 223] on button "New Business" at bounding box center [1465, 225] width 114 height 30
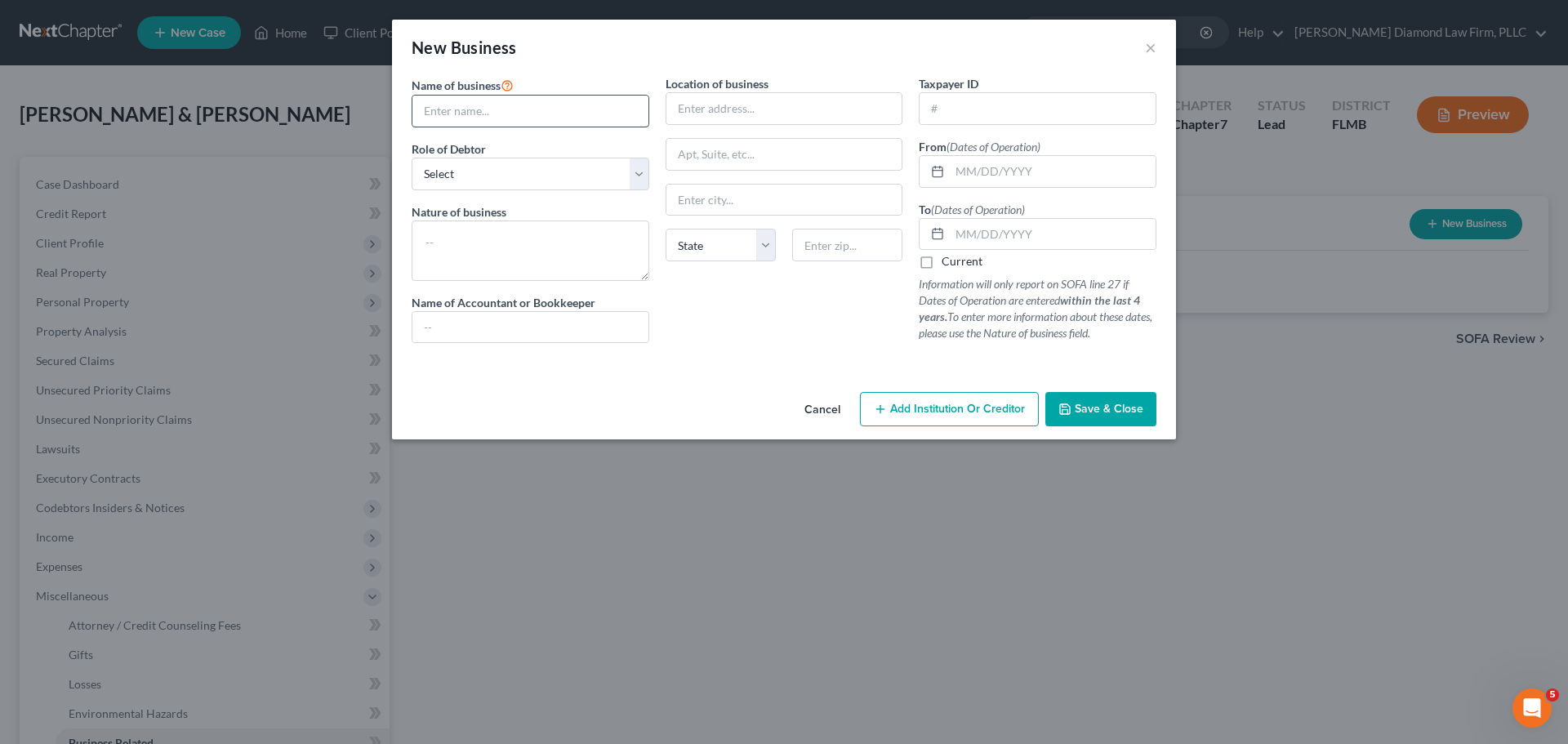
click at [512, 107] on input "text" at bounding box center [530, 111] width 236 height 31
type input "McFamily Enterprises, LLC"
click at [575, 169] on select "Select A member of a limited liability company (LLC) or limited liability partn…" at bounding box center [530, 174] width 237 height 32
select select "sole_proprietor"
click at [411, 158] on select "Select A member of a limited liability company (LLC) or limited liability partn…" at bounding box center [530, 174] width 237 height 32
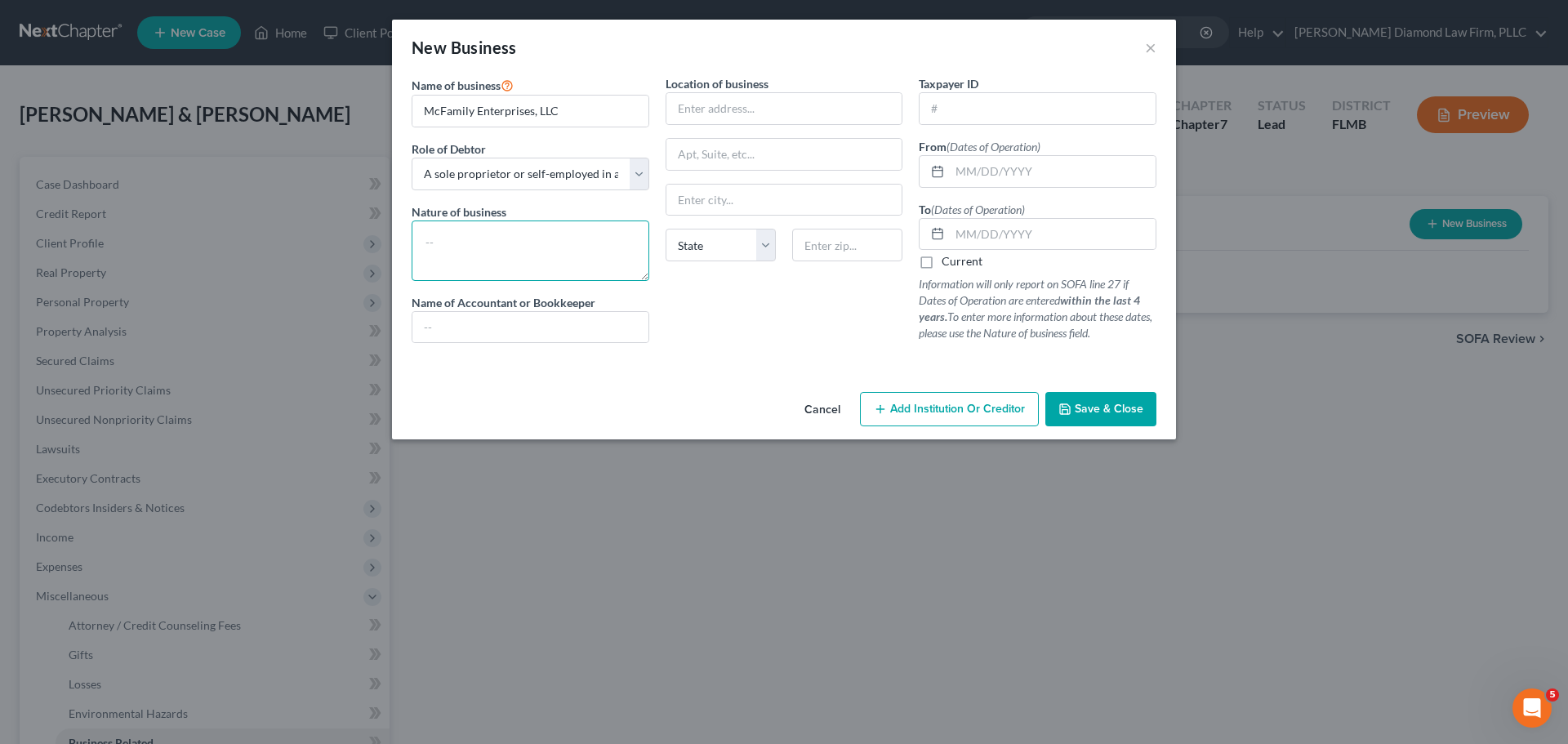
click at [520, 249] on textarea at bounding box center [530, 250] width 237 height 60
type textarea "Plumbing"
drag, startPoint x: 1545, startPoint y: 179, endPoint x: 869, endPoint y: 550, distance: 771.1
click at [872, 550] on div "New Business × Name of business * McFamily Enterprises, LLC Role of Debtor * Se…" at bounding box center [784, 372] width 1568 height 744
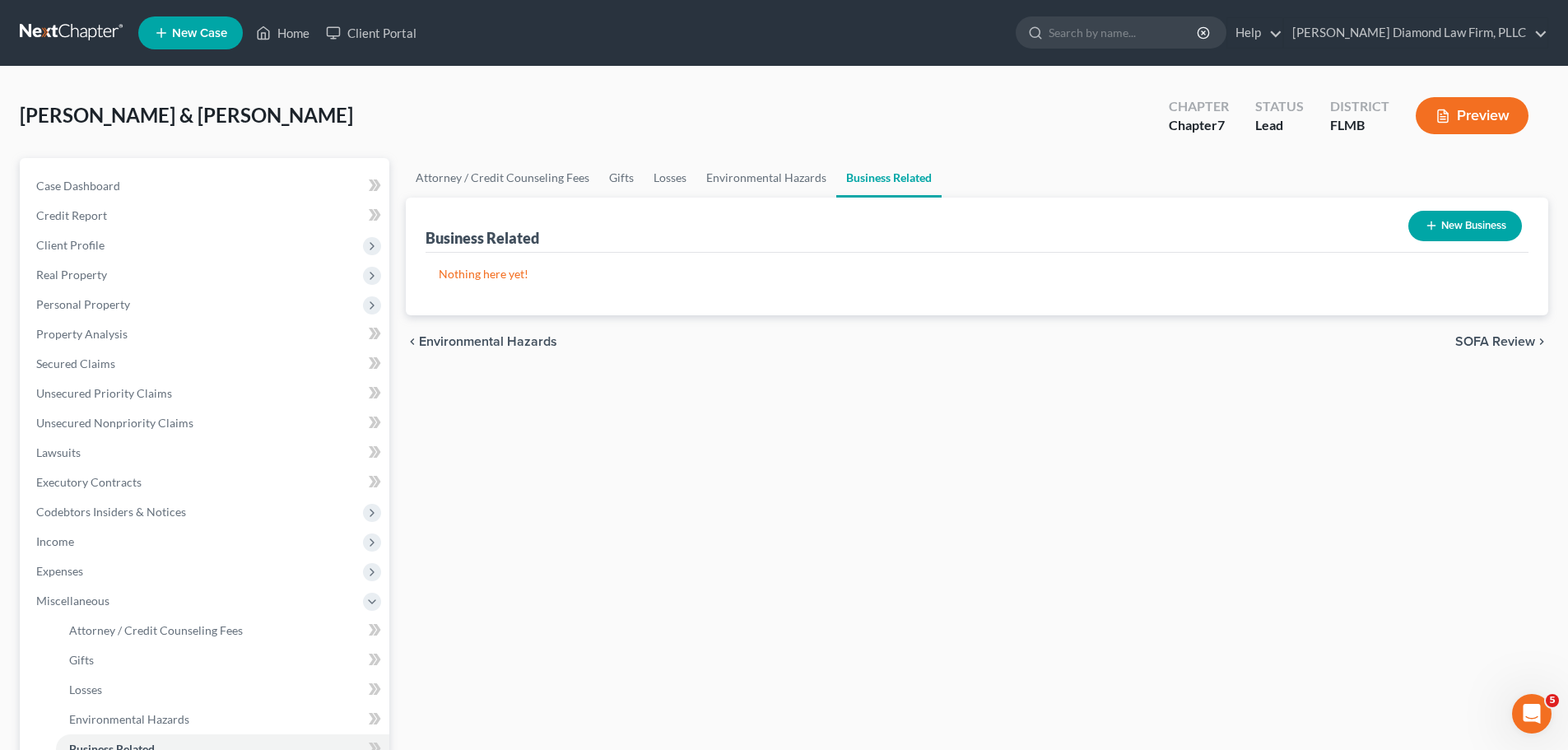
click at [1461, 230] on button "New Business" at bounding box center [1465, 225] width 114 height 30
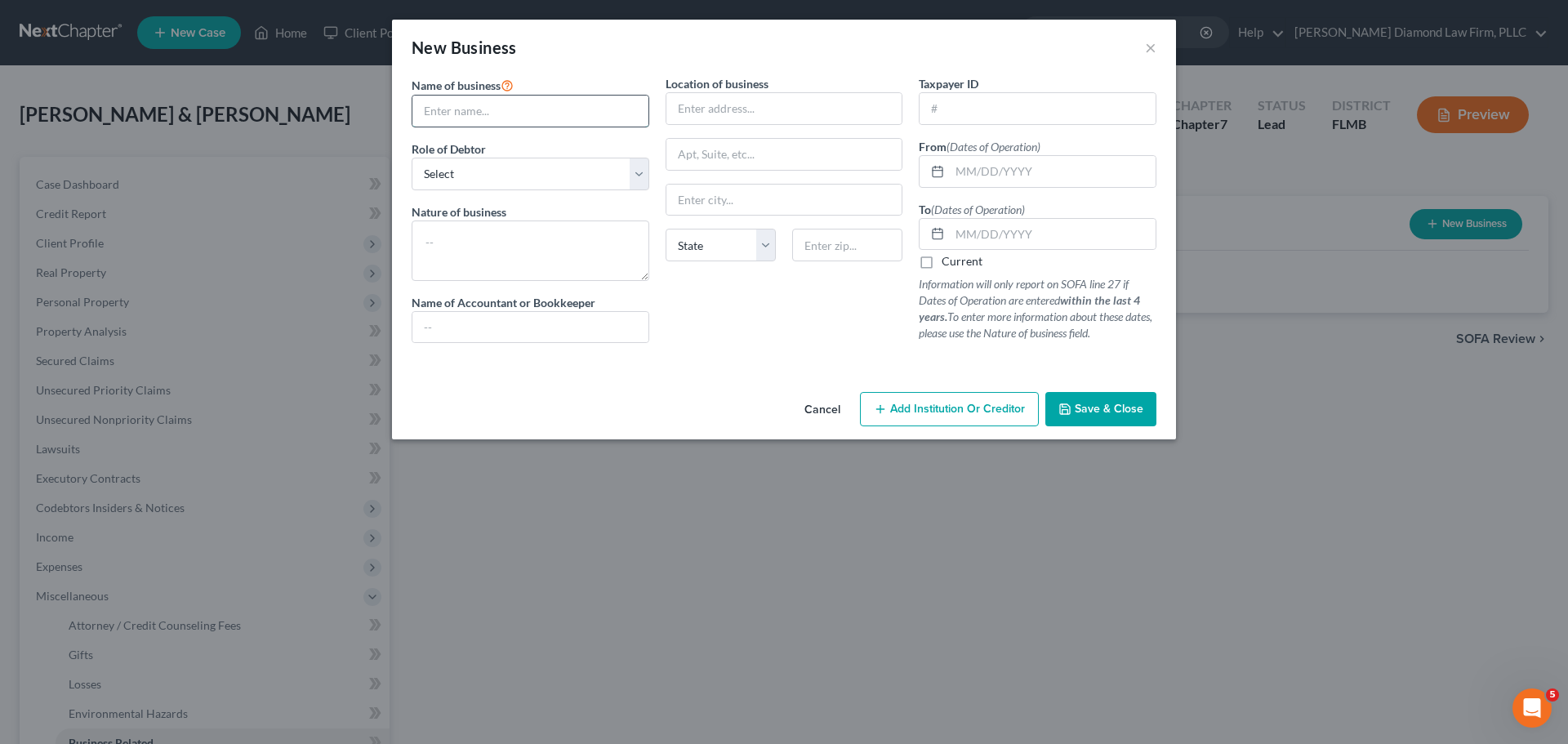
click at [497, 123] on input "text" at bounding box center [530, 111] width 236 height 31
type input "McFamily Enterprises LLC"
click at [494, 198] on div "Name of business * McFamily Enterprises LLC Role of Debtor * Select A member of…" at bounding box center [530, 215] width 254 height 280
click at [501, 185] on select "Select A member of a limited liability company (LLC) or limited liability partn…" at bounding box center [530, 174] width 237 height 32
select select "sole_proprietor"
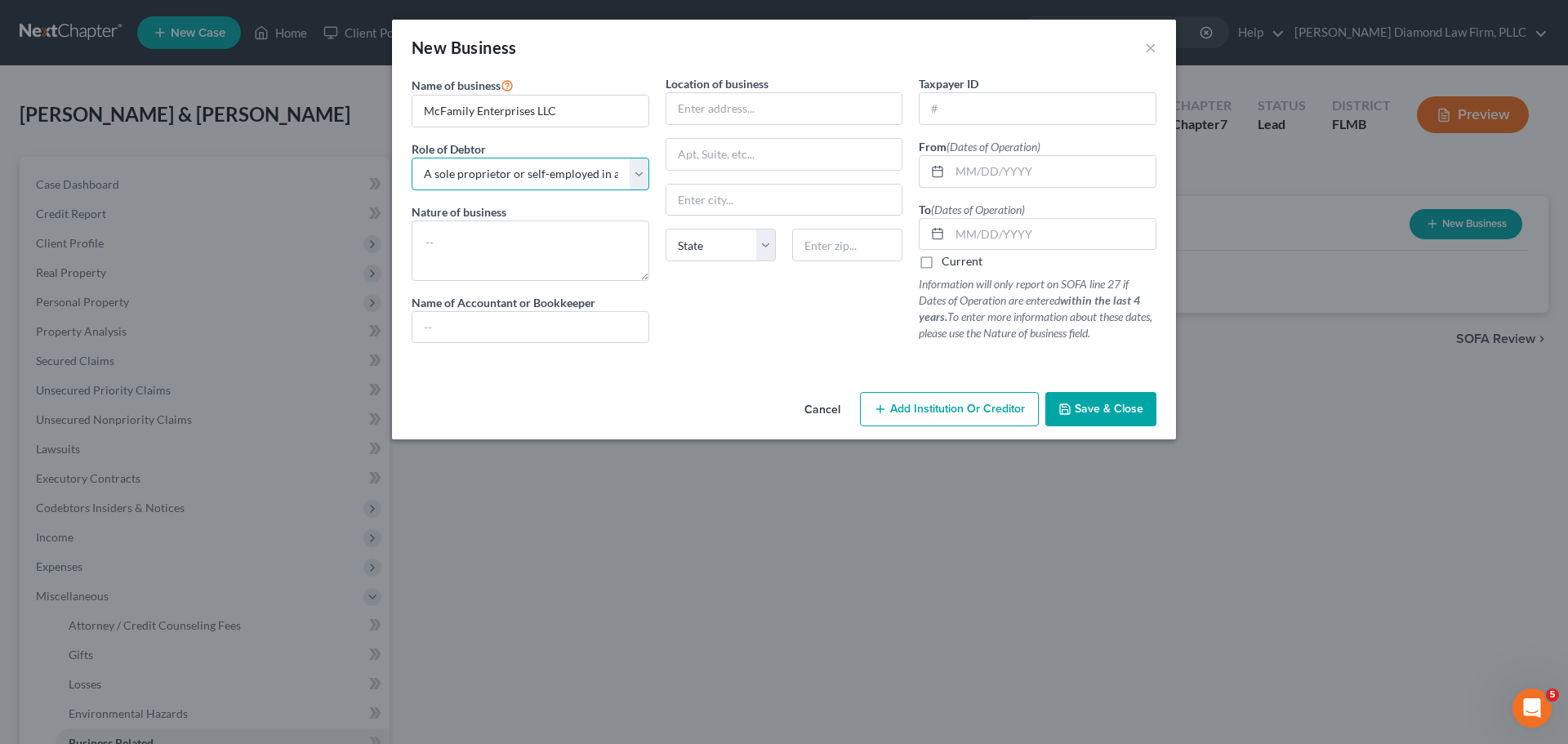
click at [411, 158] on select "Select A member of a limited liability company (LLC) or limited liability partn…" at bounding box center [530, 174] width 237 height 32
click at [503, 244] on textarea at bounding box center [530, 250] width 237 height 60
type textarea "Plumbing"
type input "7511 Little Rd"
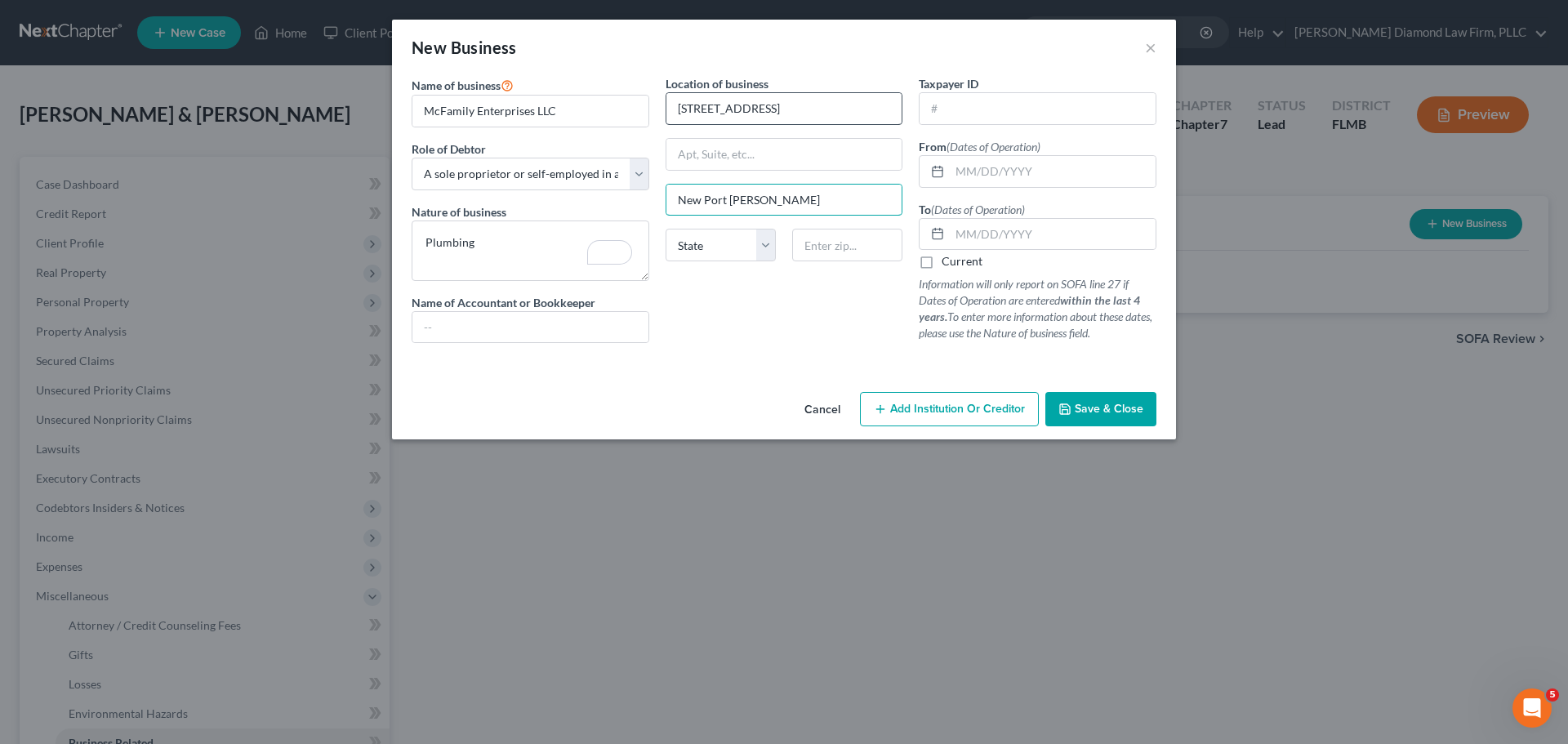
type input "New Port Richey"
select select "9"
paste input "34654"
type input "34654"
click at [993, 124] on input "text" at bounding box center [1038, 108] width 236 height 31
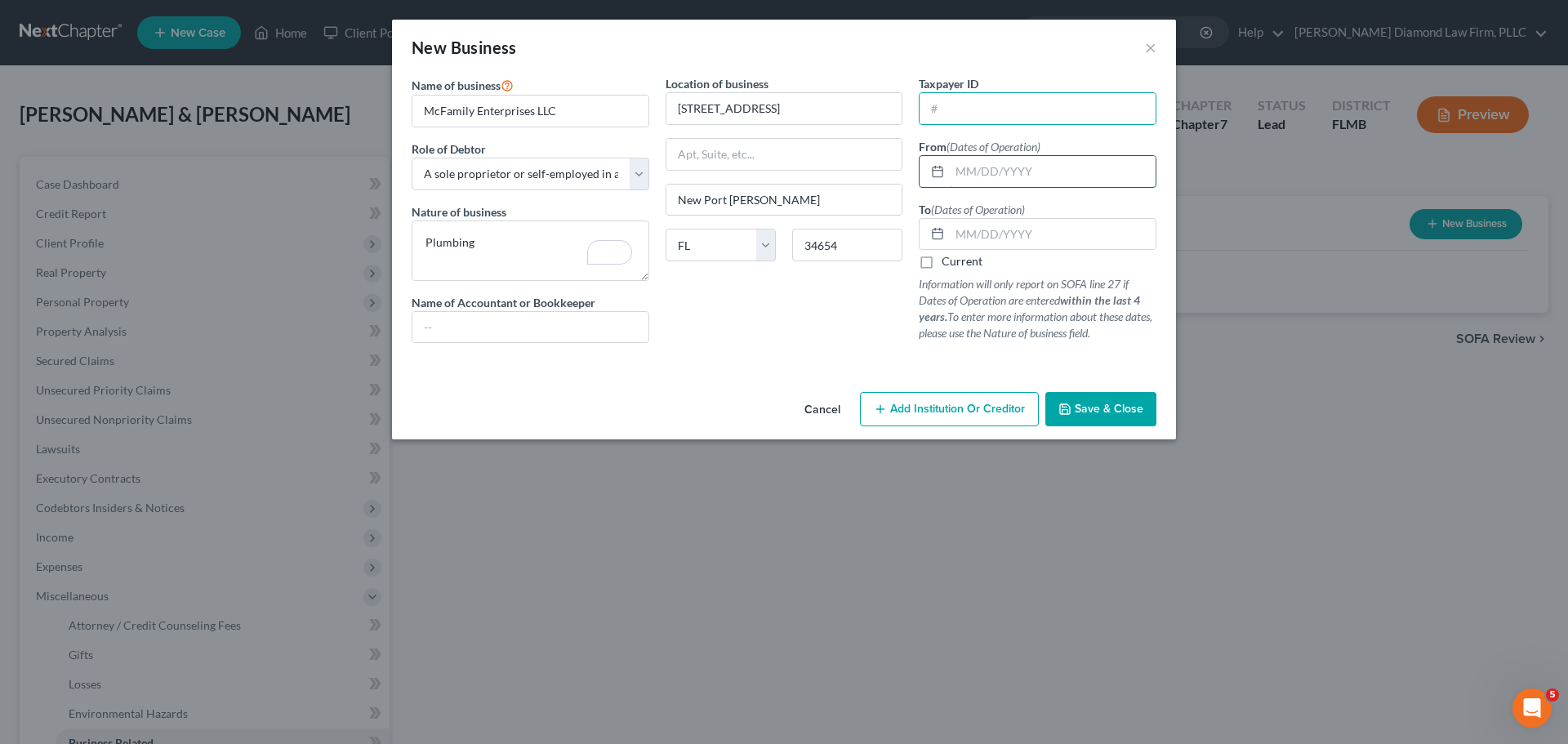
click at [989, 183] on input "text" at bounding box center [1053, 171] width 206 height 31
type input "09/01/2024"
type input "12/31/2024"
click at [1101, 400] on button "Save & Close" at bounding box center [1101, 409] width 111 height 34
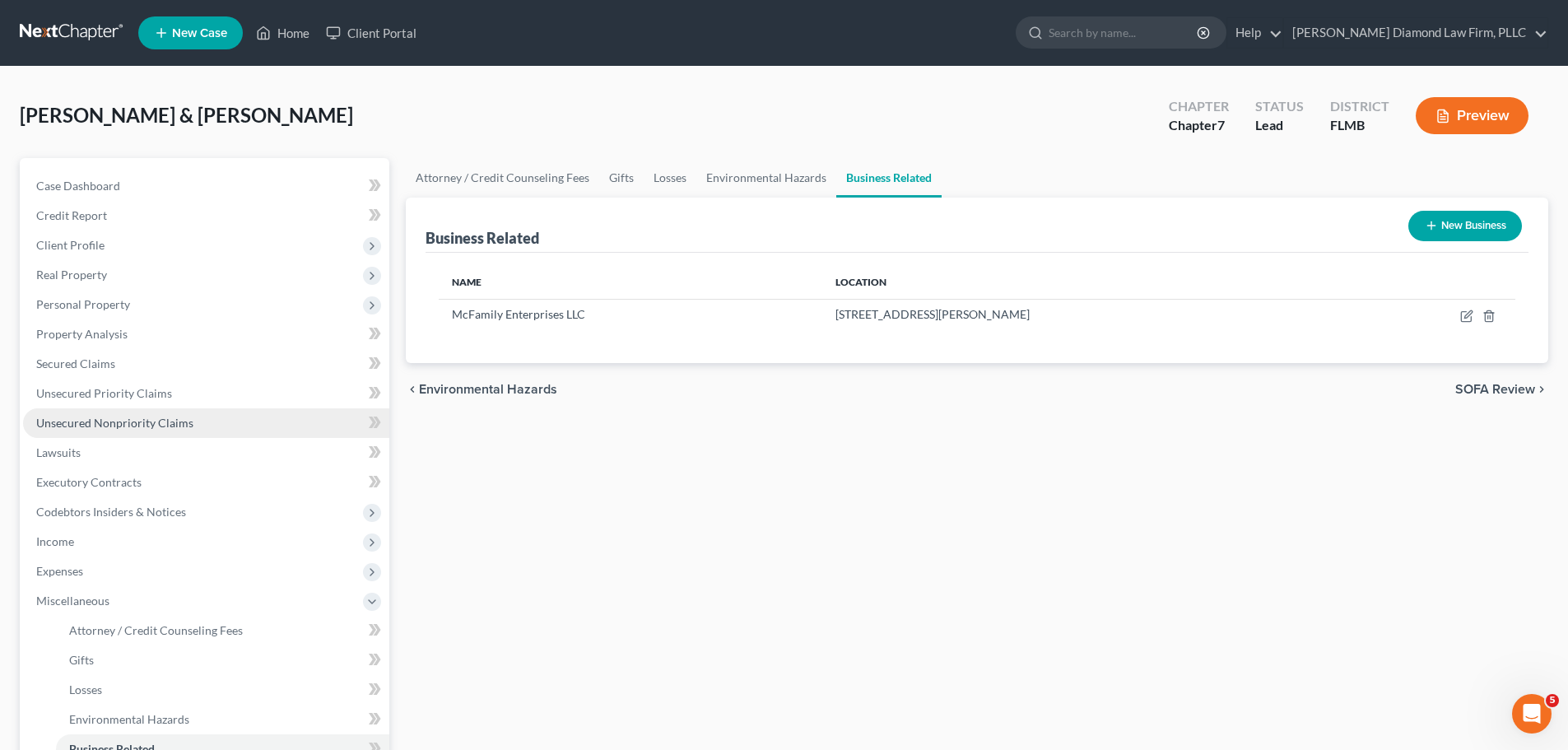
click at [136, 432] on link "Unsecured Nonpriority Claims" at bounding box center [206, 423] width 367 height 30
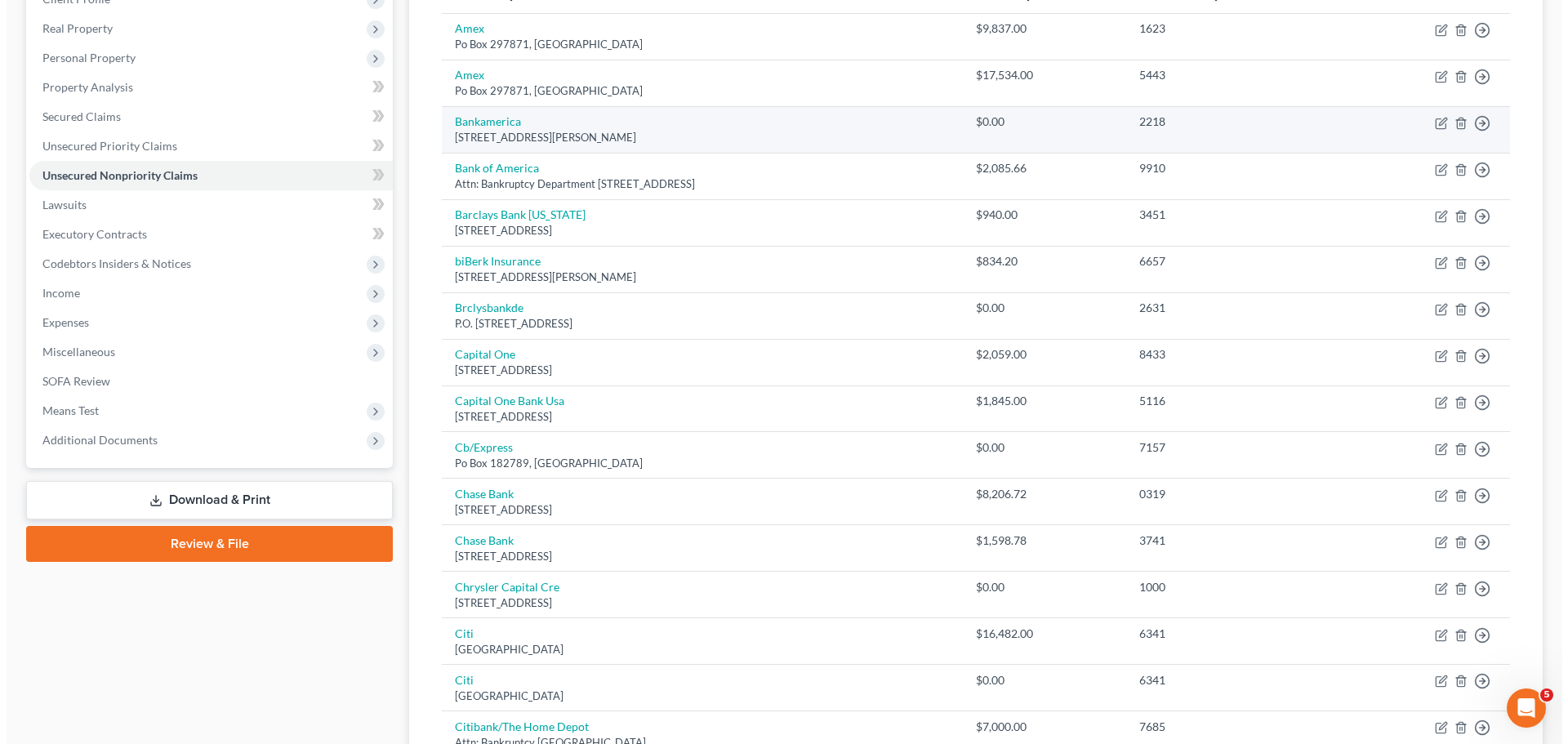
scroll to position [245, 0]
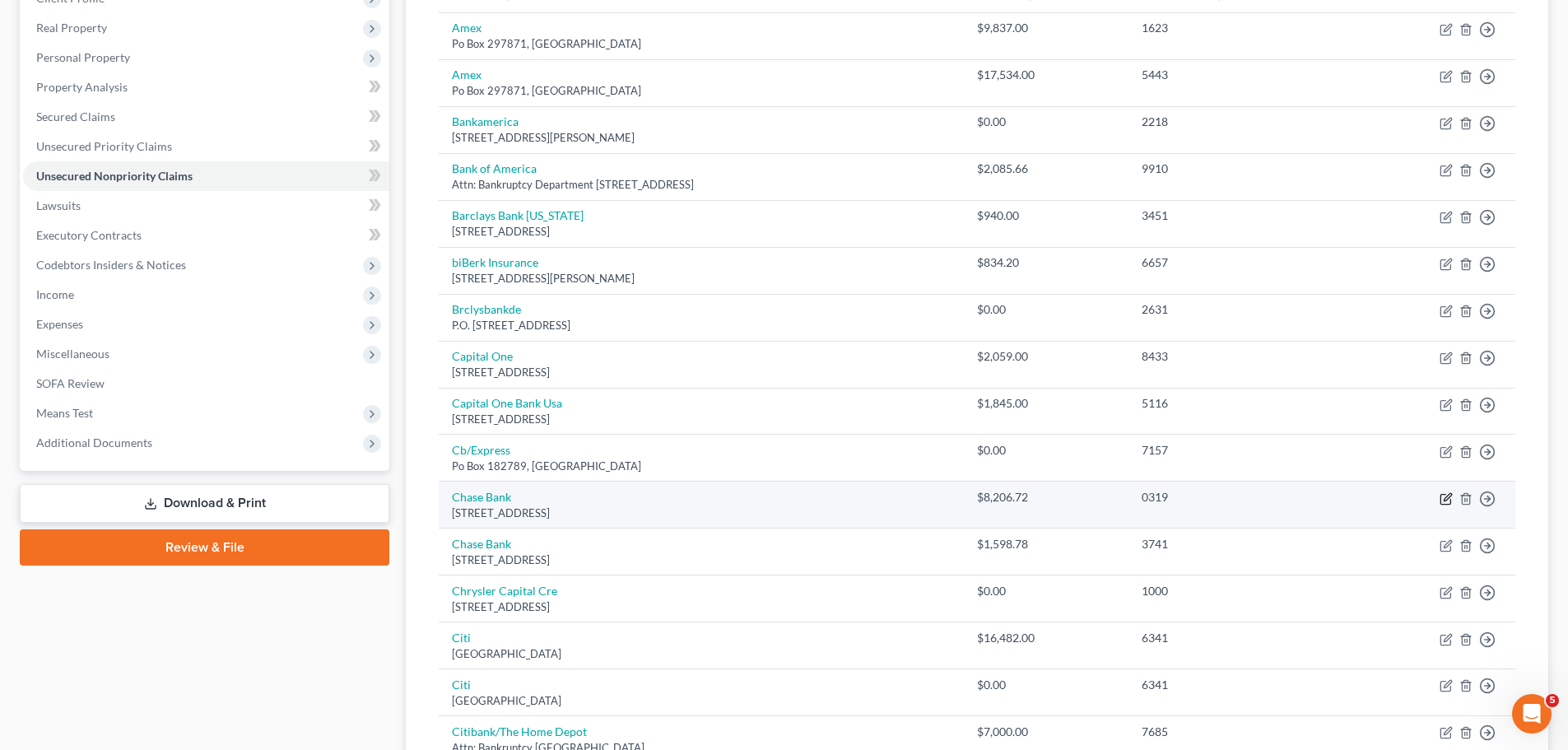
click at [1445, 501] on icon "button" at bounding box center [1446, 498] width 13 height 13
select select "7"
select select "2"
select select "1"
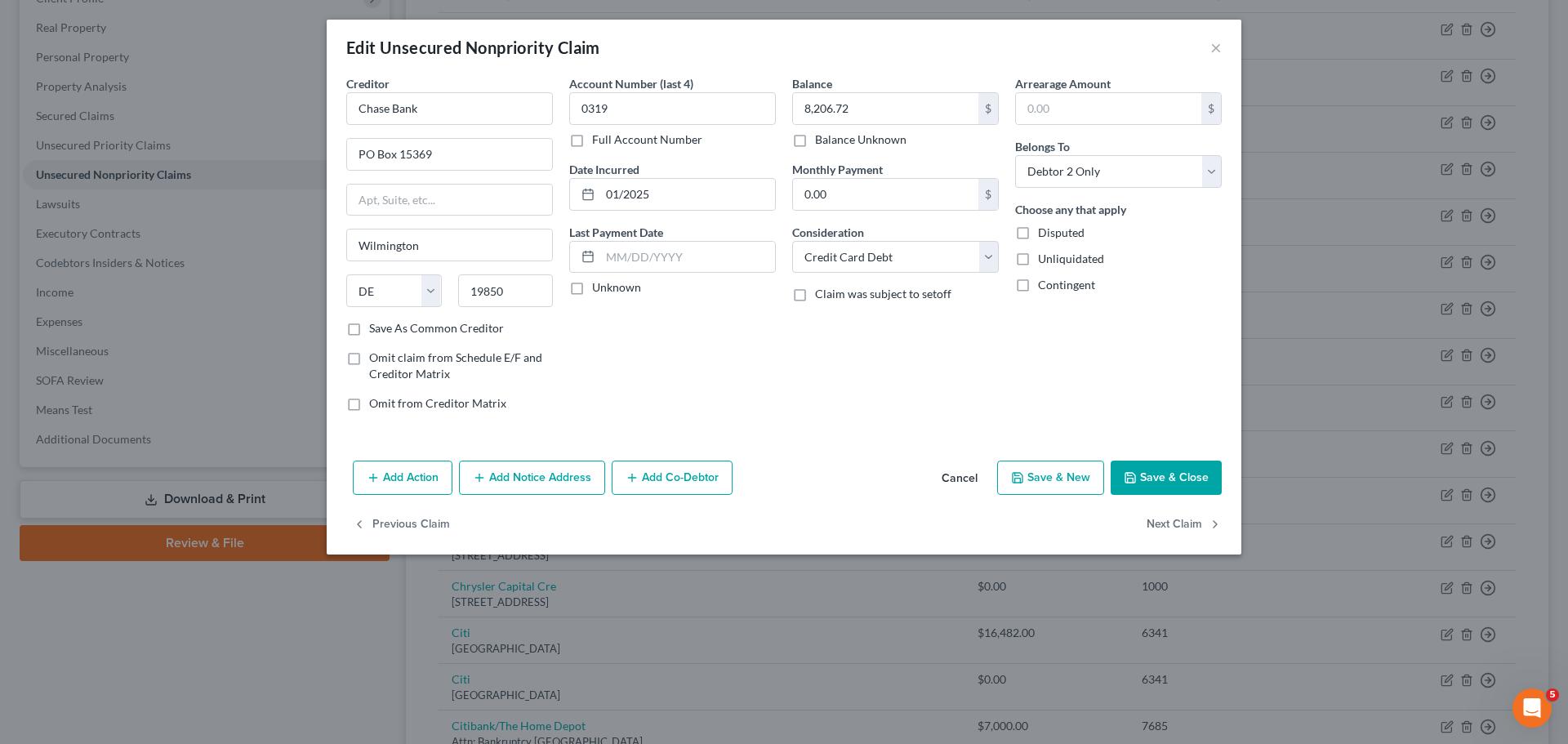
click at [677, 477] on button "Add Co-Debtor" at bounding box center [672, 478] width 121 height 34
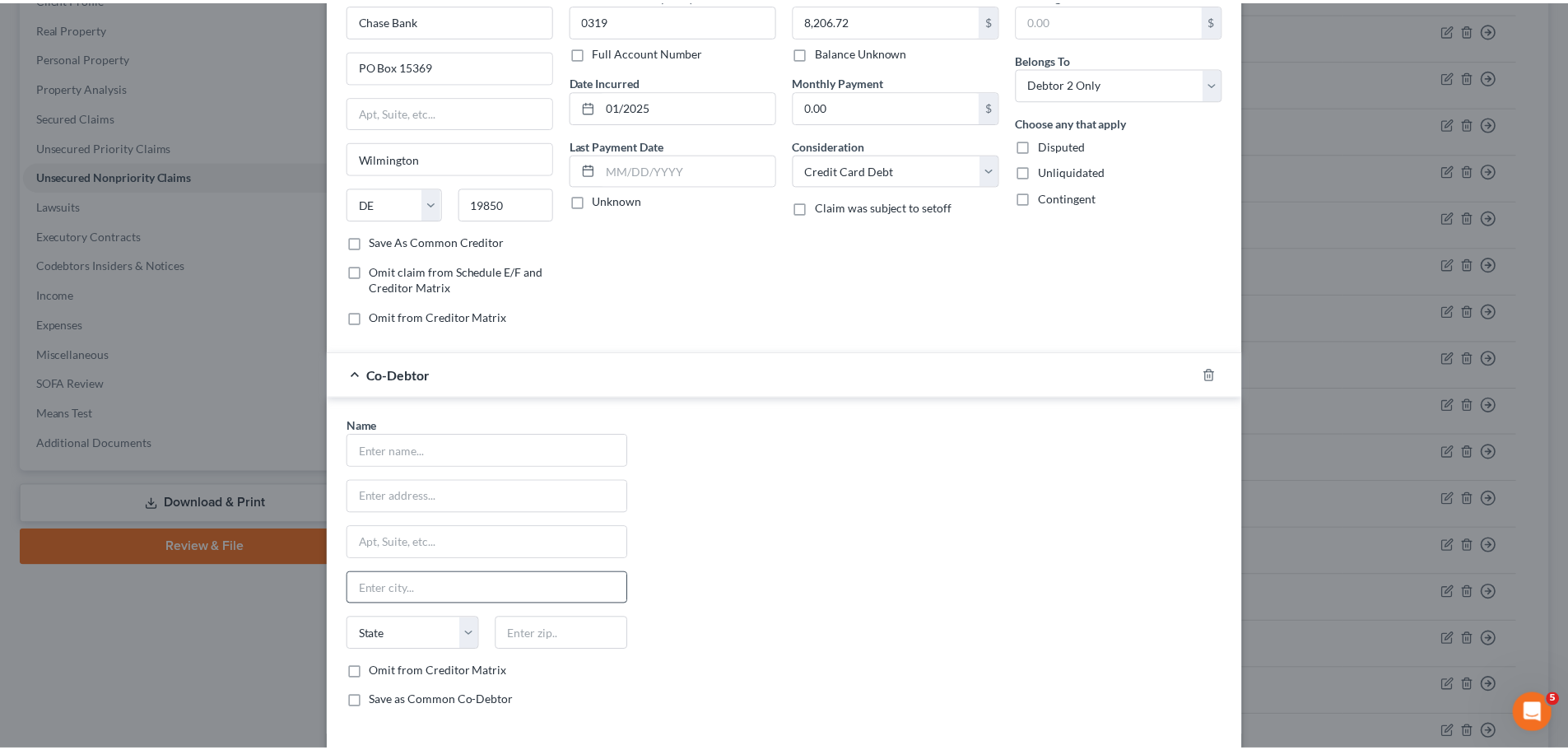
scroll to position [213, 0]
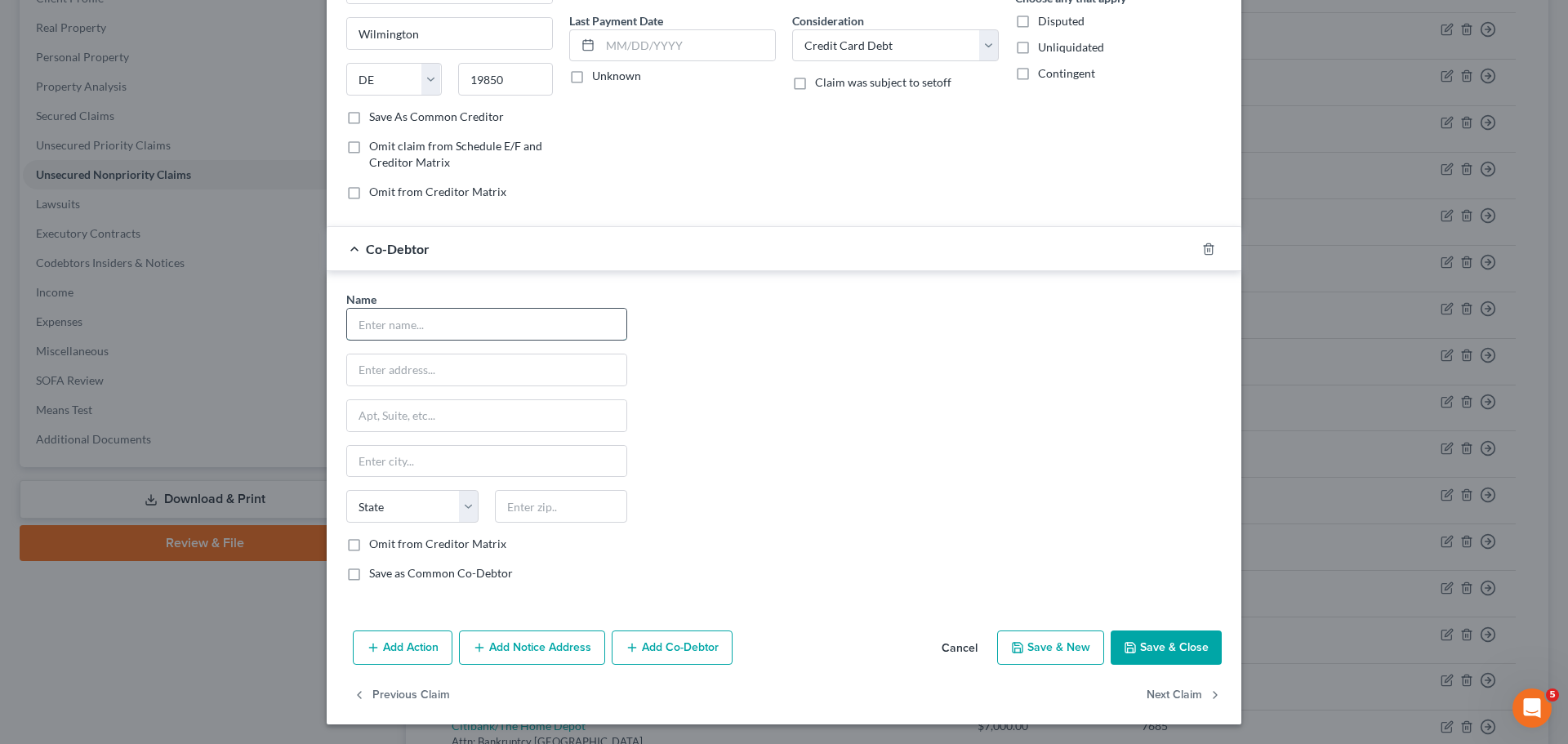
click at [444, 318] on input "text" at bounding box center [487, 324] width 280 height 31
type input "McFamily Enterprises"
click at [401, 374] on input "text" at bounding box center [487, 370] width 280 height 31
type input "7511 Little Rd"
type input "New Port Richey"
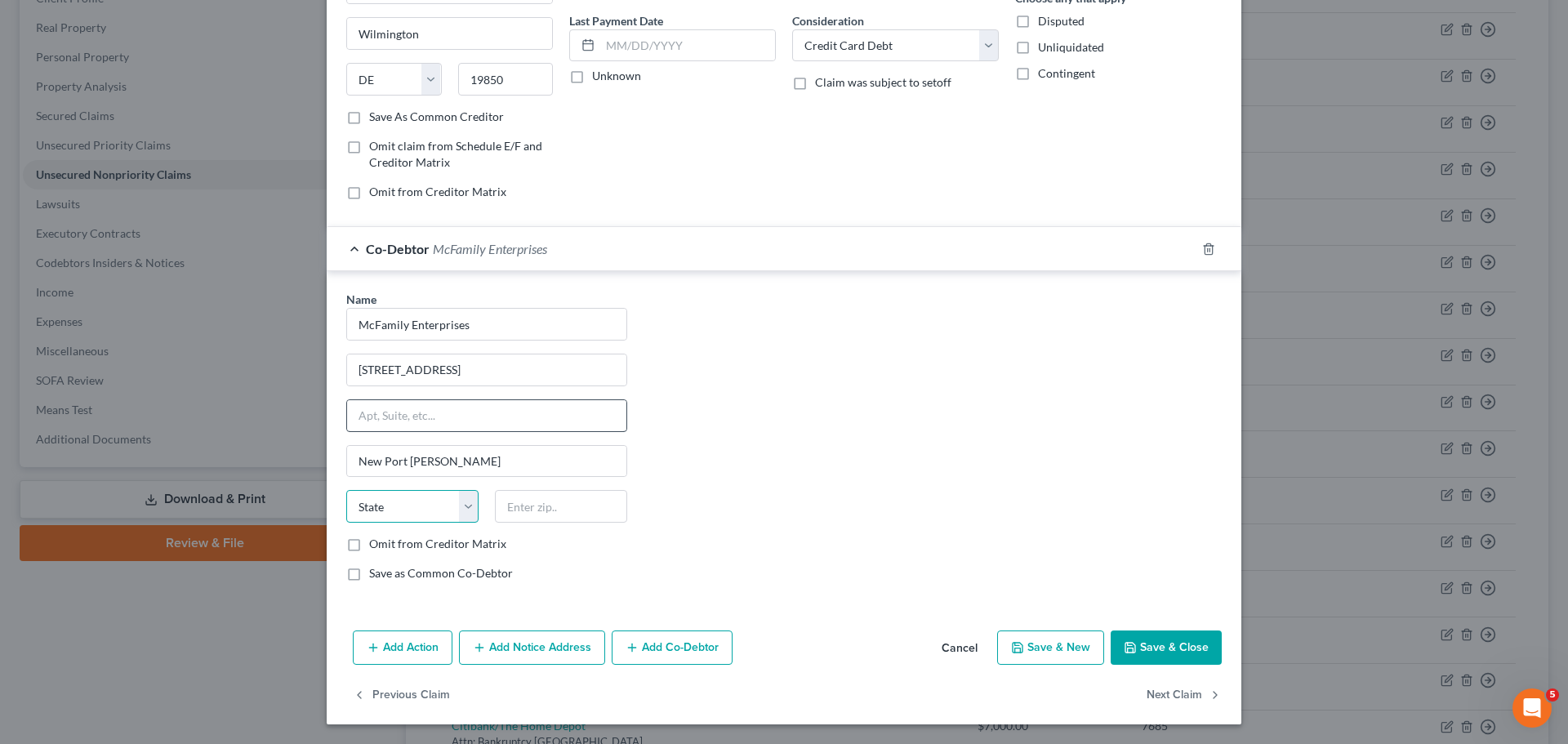
select select "9"
click at [526, 514] on input "text" at bounding box center [561, 506] width 133 height 32
paste input "34654"
type input "34654"
click at [411, 572] on label "Save as Common Co-Debtor" at bounding box center [440, 573] width 143 height 16
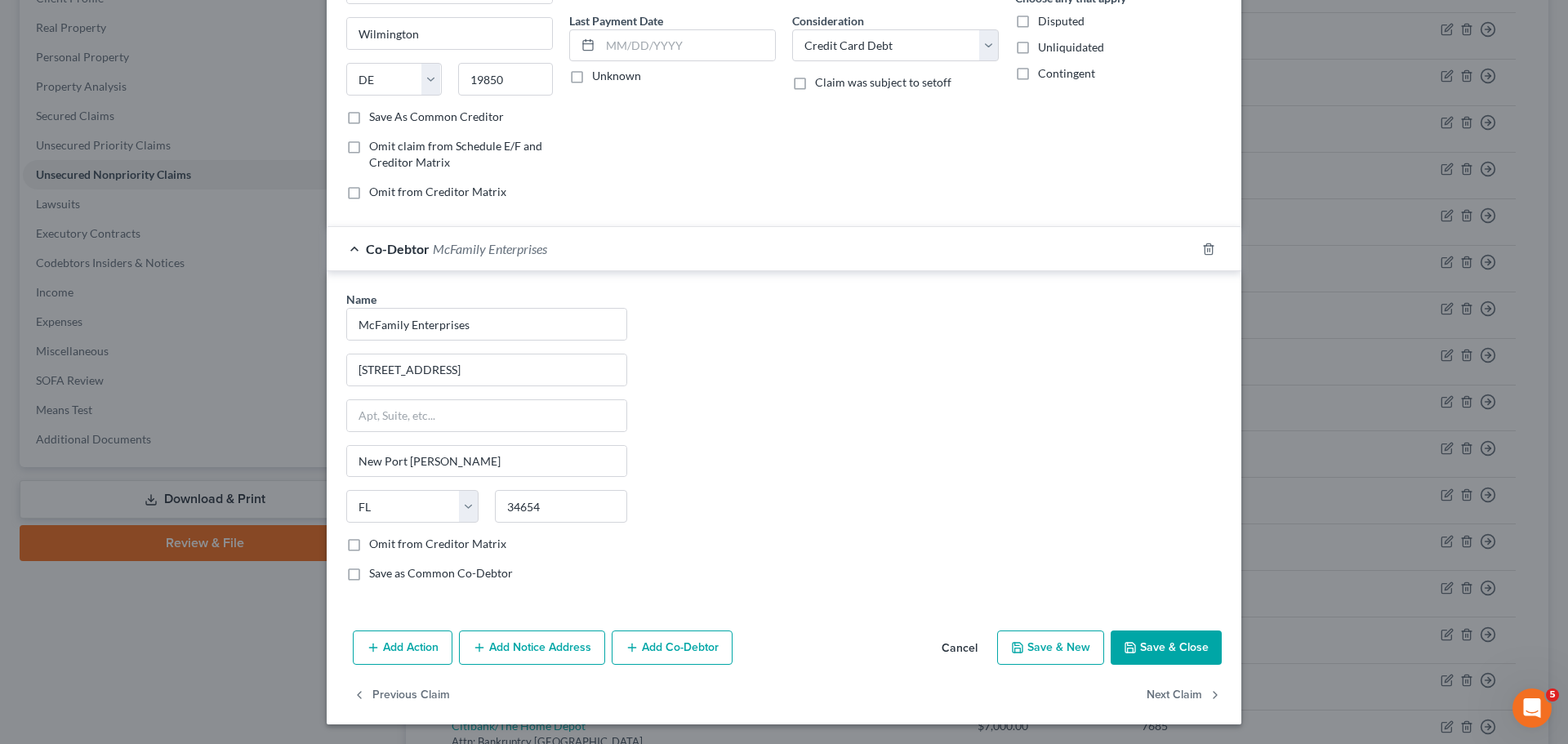
click at [386, 572] on input "Save as Common Co-Debtor" at bounding box center [381, 570] width 11 height 11
checkbox input "true"
click at [1129, 656] on button "Save & Close" at bounding box center [1166, 648] width 111 height 34
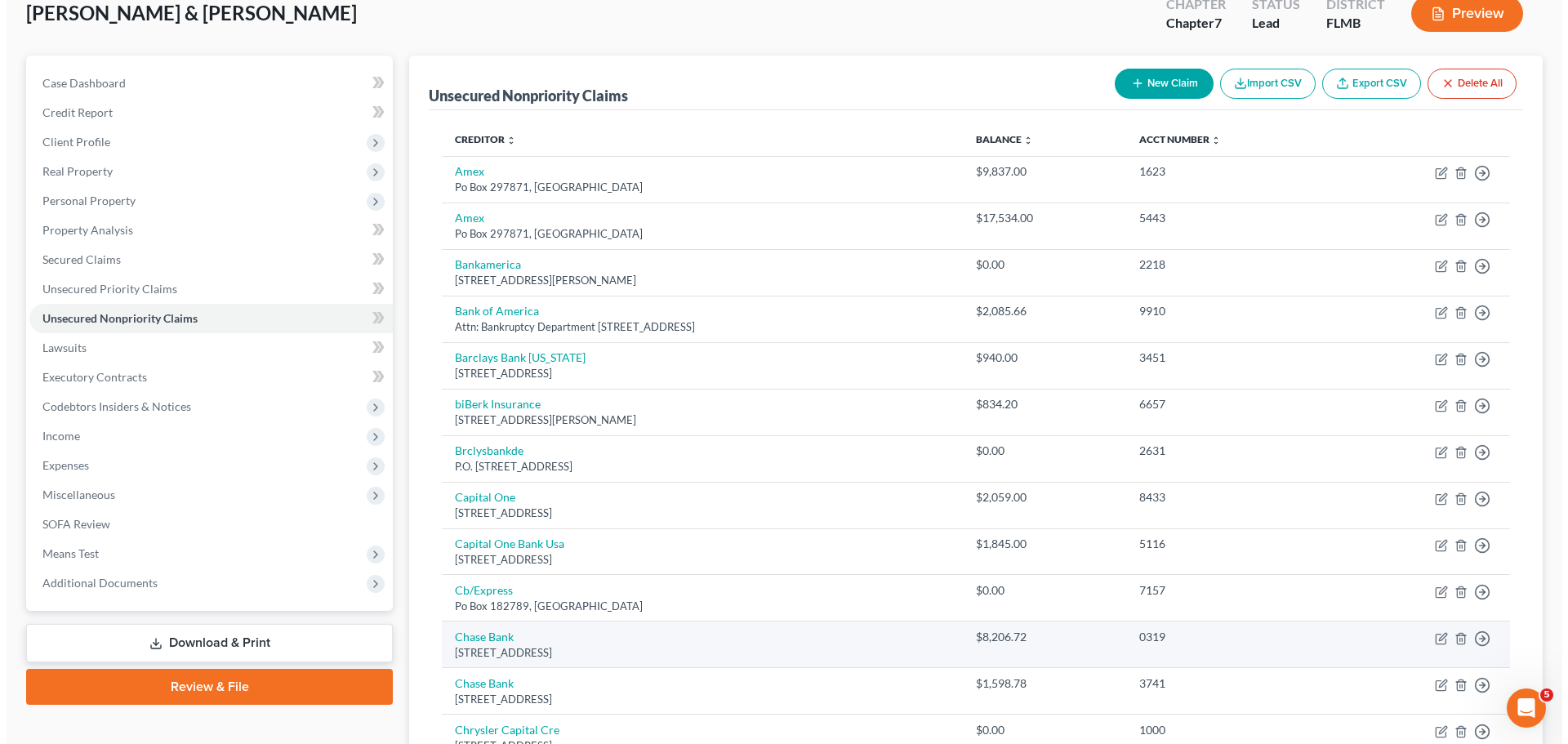
scroll to position [0, 0]
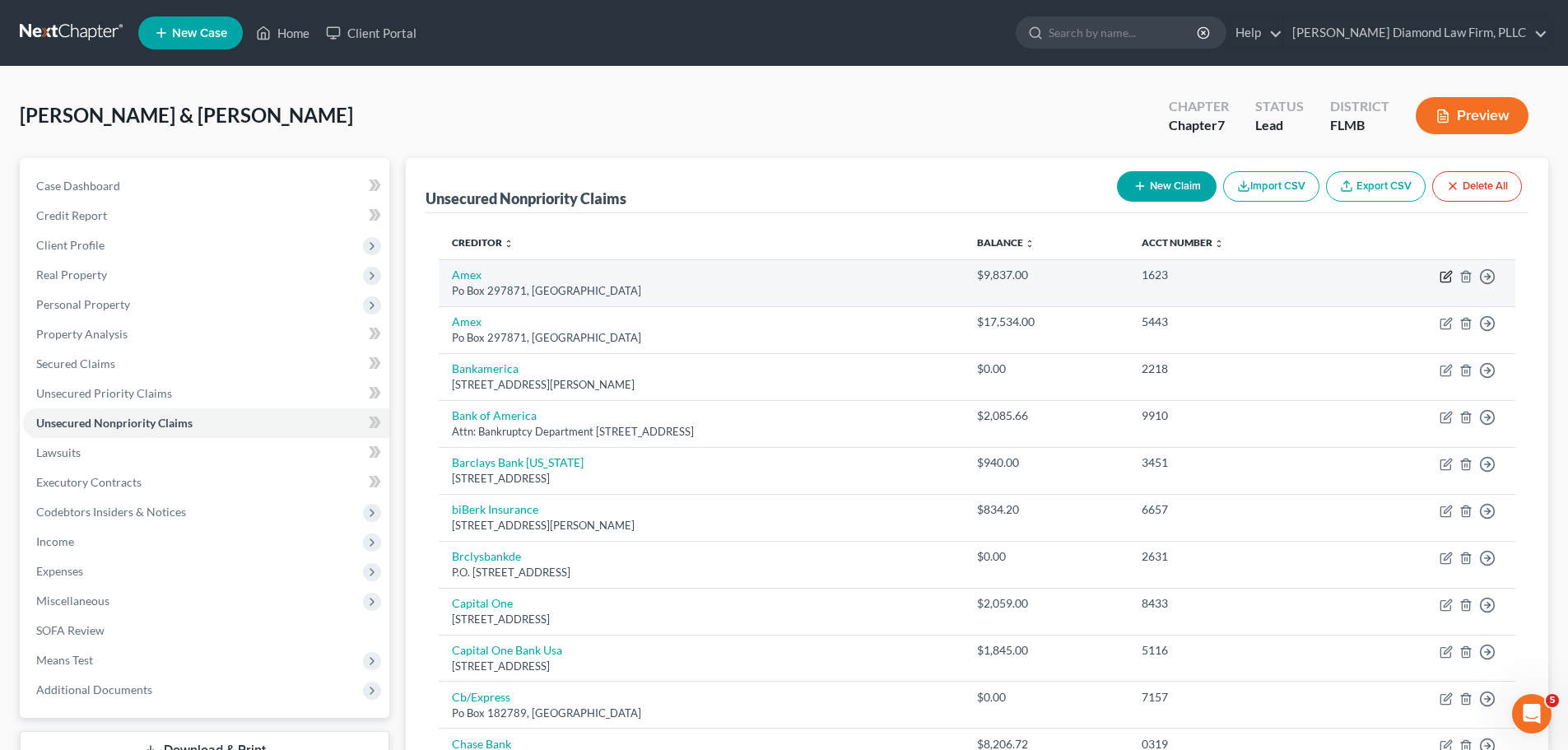
click at [1451, 277] on icon "button" at bounding box center [1445, 277] width 10 height 10
select select "9"
select select "0"
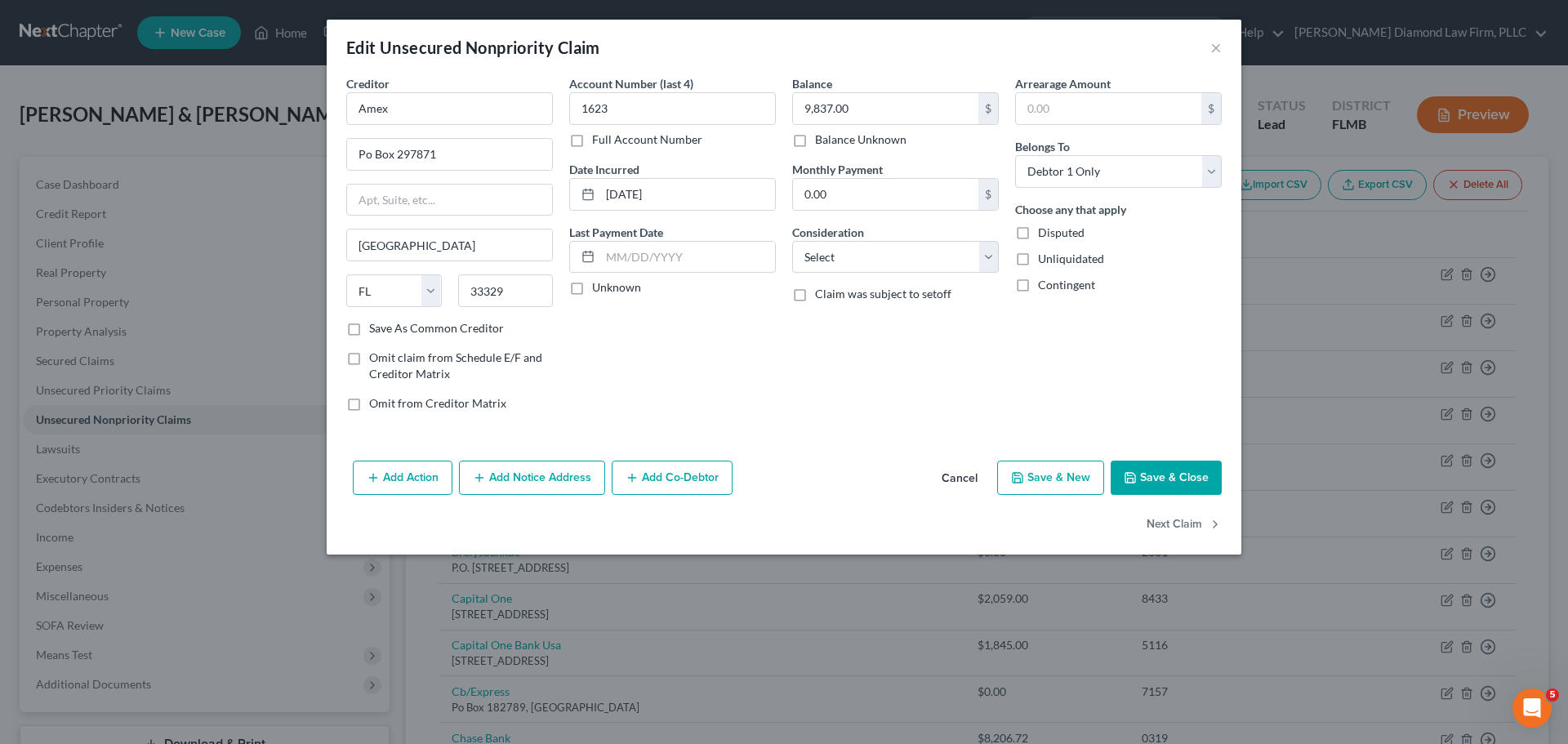
click at [647, 480] on button "Add Co-Debtor" at bounding box center [672, 478] width 121 height 34
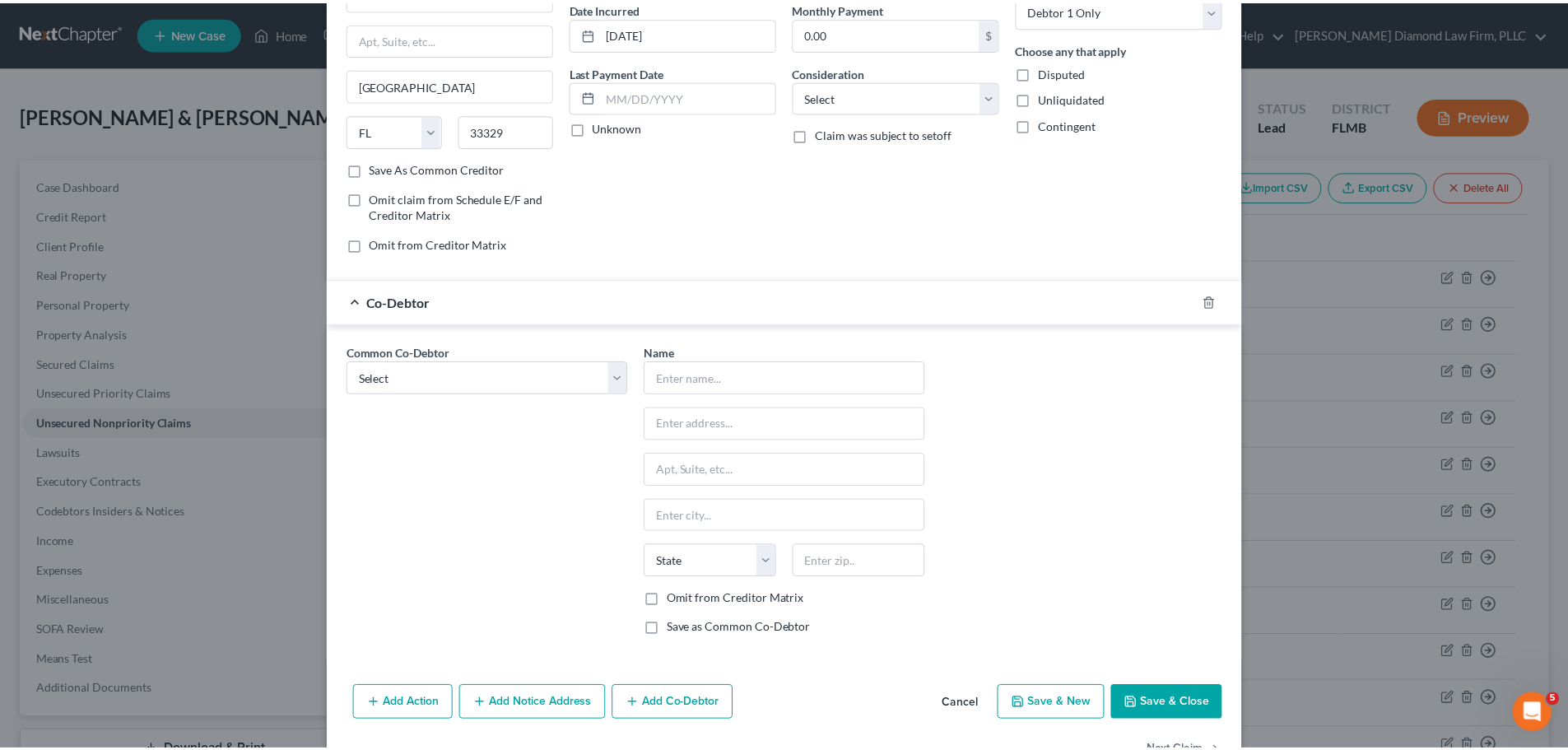
scroll to position [165, 0]
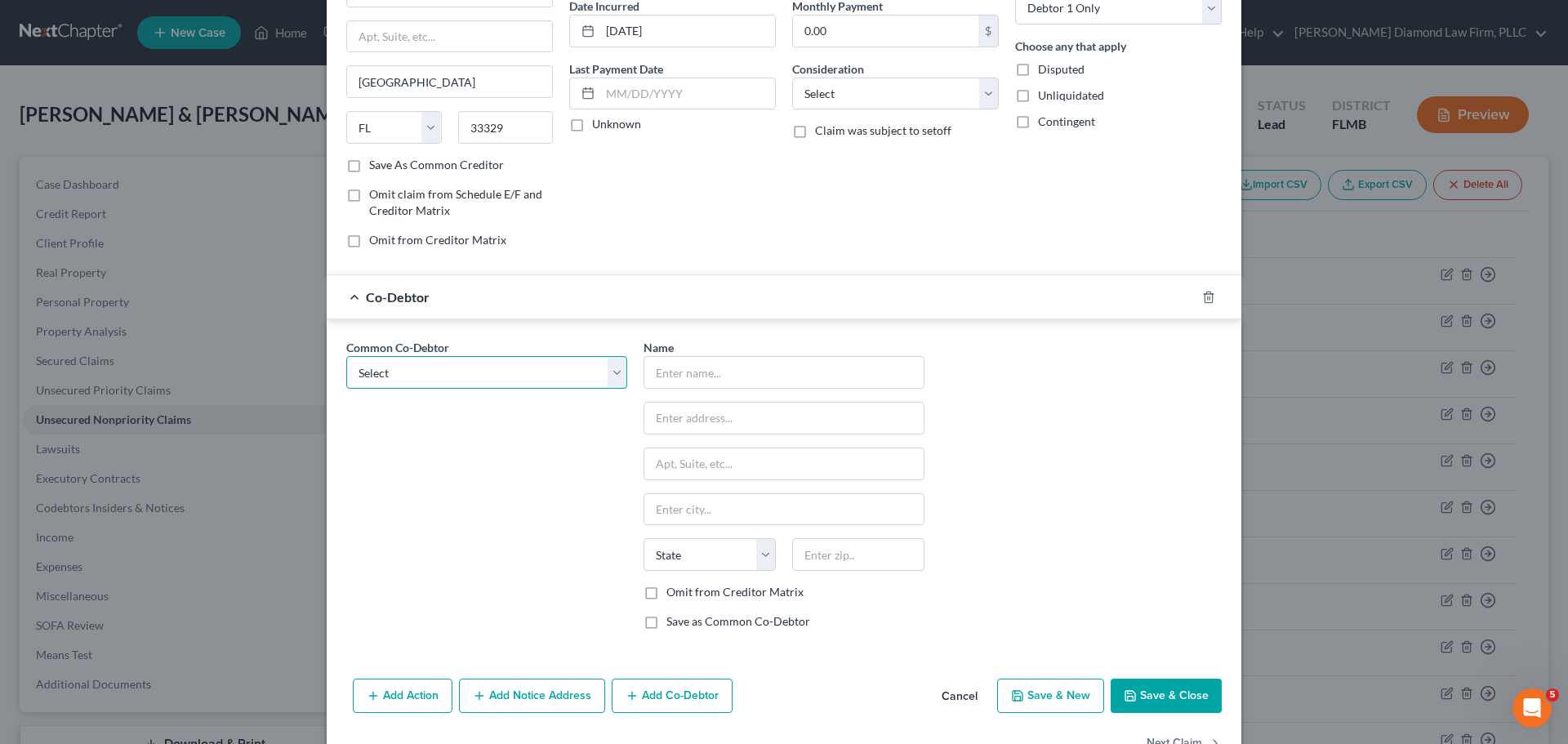
click at [479, 372] on select "Select McFamily Enterprises" at bounding box center [486, 372] width 281 height 32
select select "0"
click at [346, 356] on select "Select McFamily Enterprises" at bounding box center [486, 372] width 281 height 32
type input "McFamily Enterprises"
type input "7511 Little Rd"
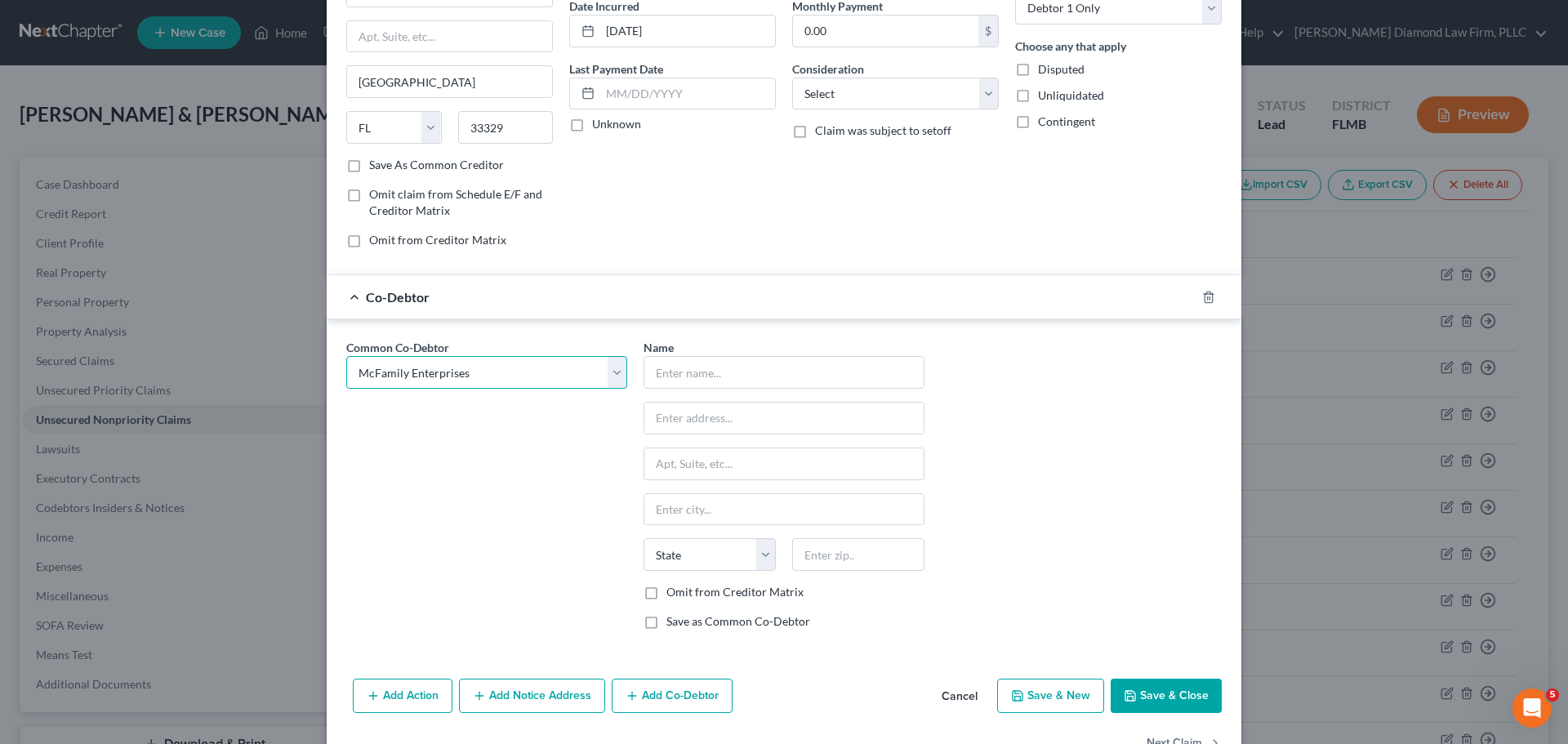
type input "New Port Richey"
select select "9"
type input "34654"
click at [1158, 699] on button "Save & Close" at bounding box center [1166, 695] width 111 height 34
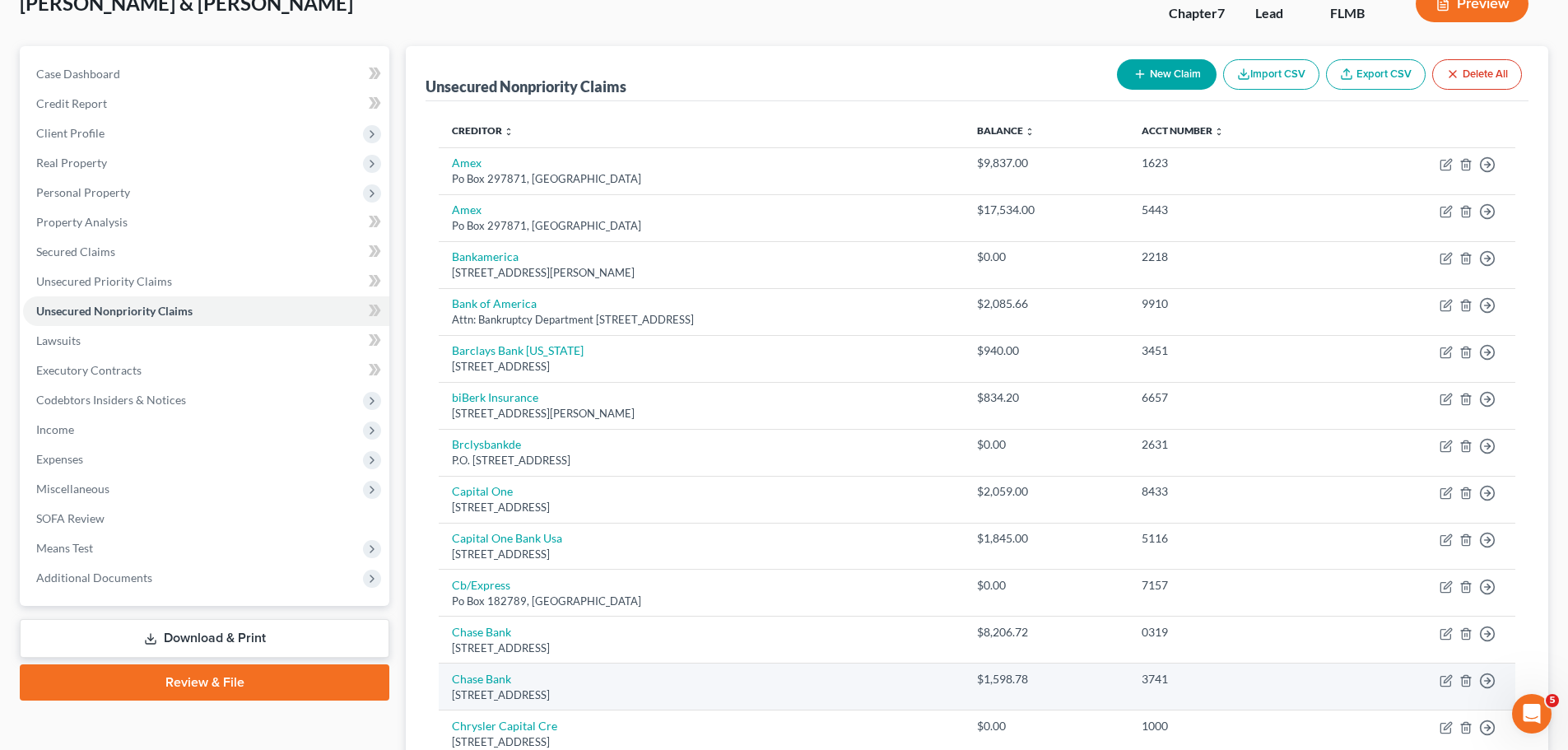
scroll to position [0, 0]
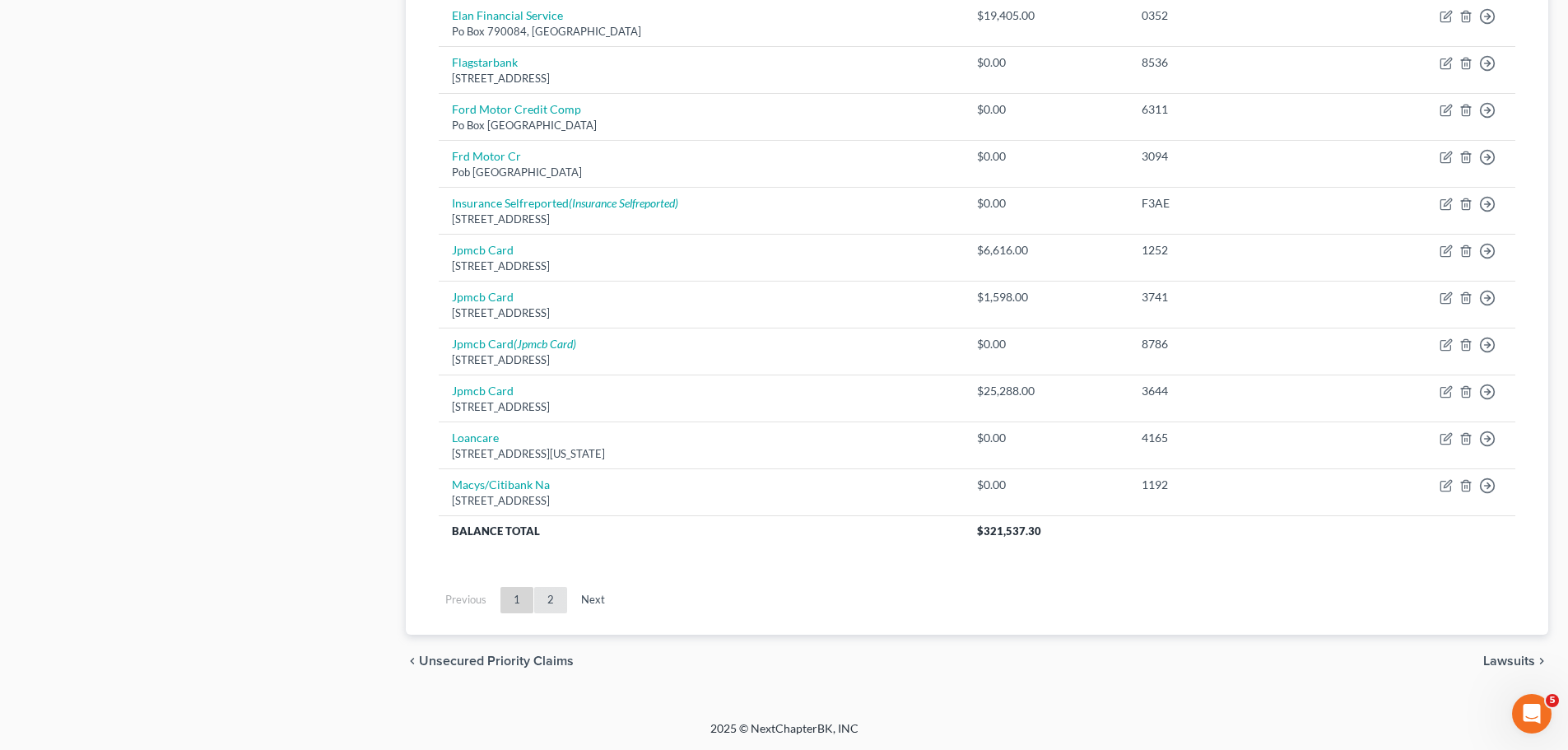
click at [562, 603] on link "2" at bounding box center [550, 599] width 33 height 26
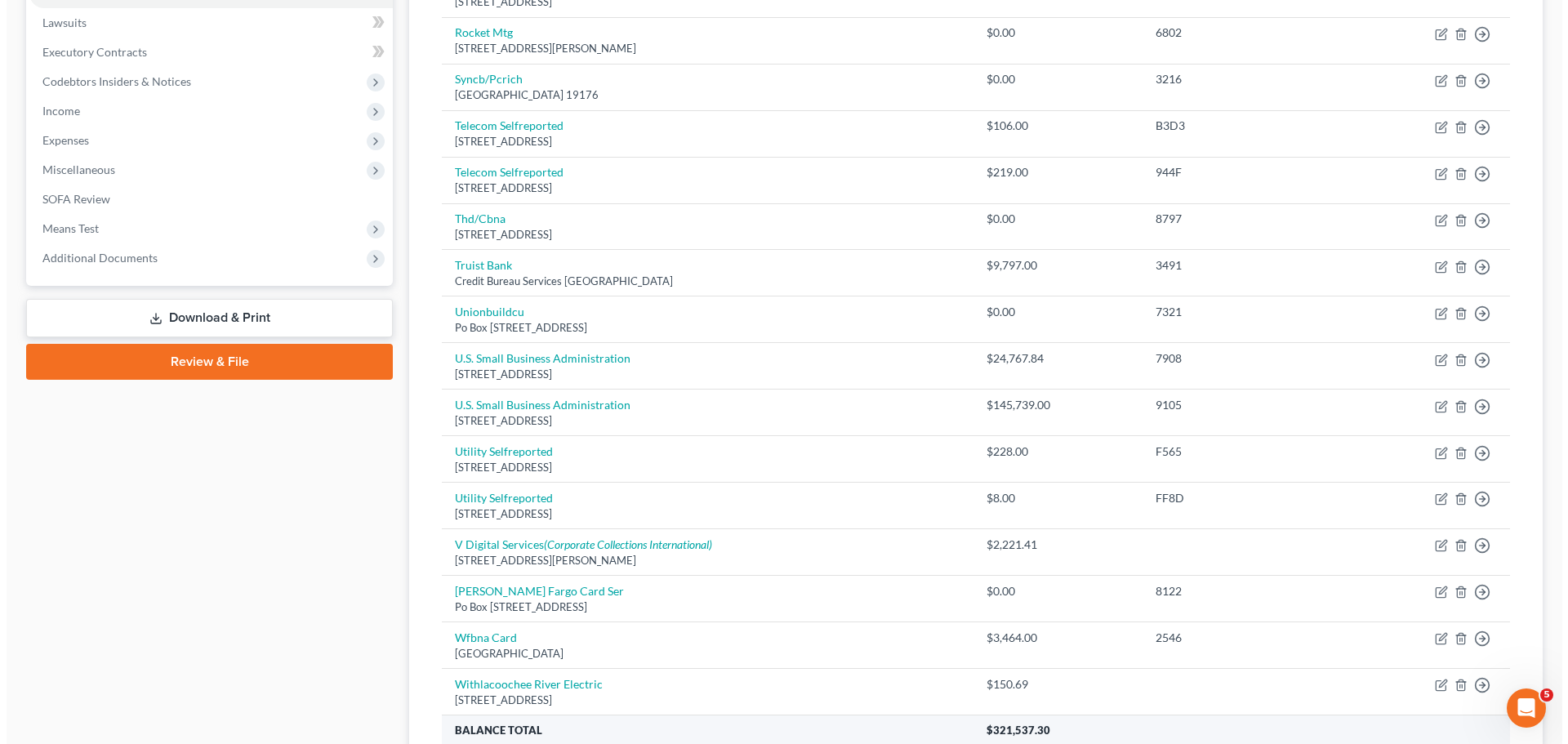
scroll to position [466, 0]
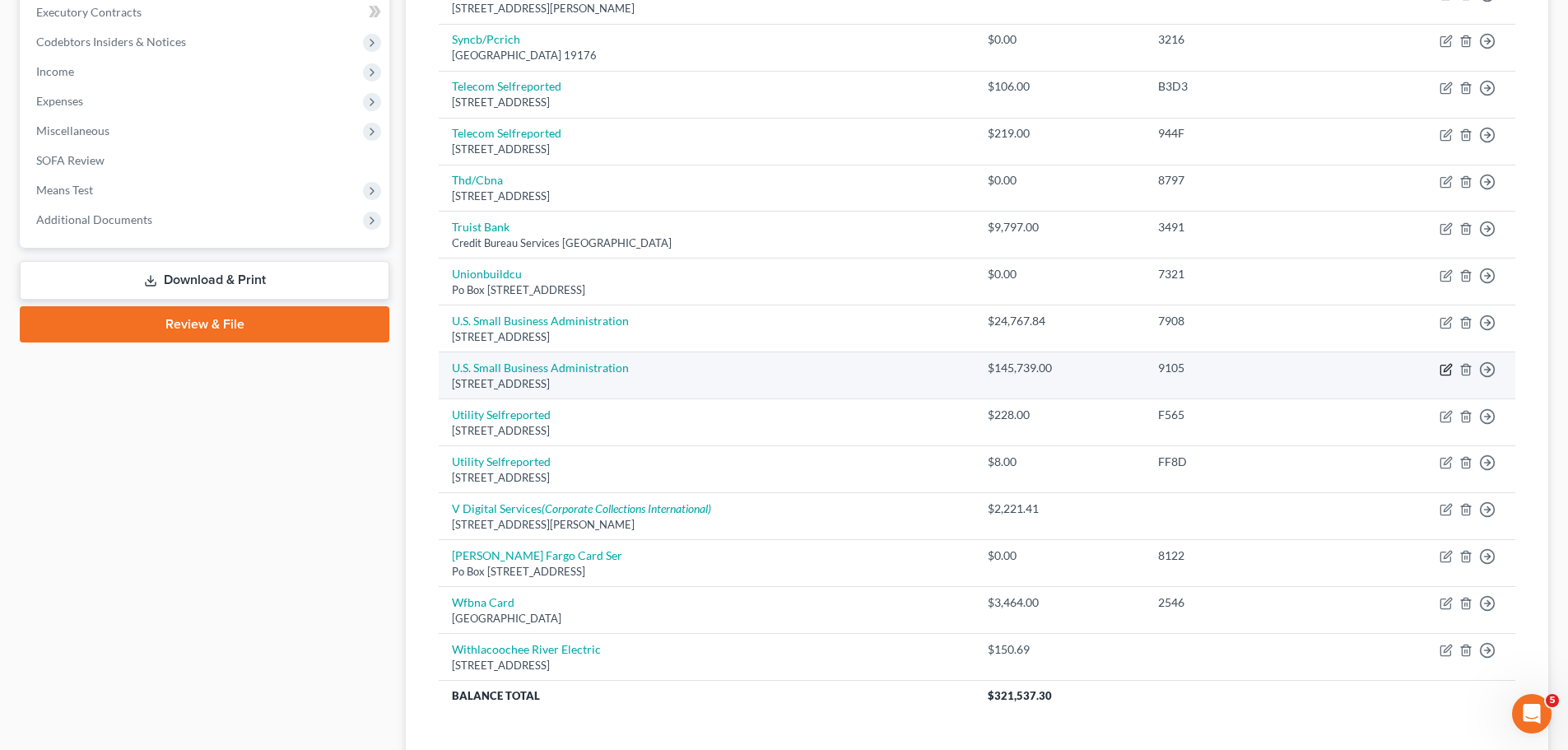
click at [1447, 373] on icon "button" at bounding box center [1446, 369] width 13 height 13
select select "9"
select select "2"
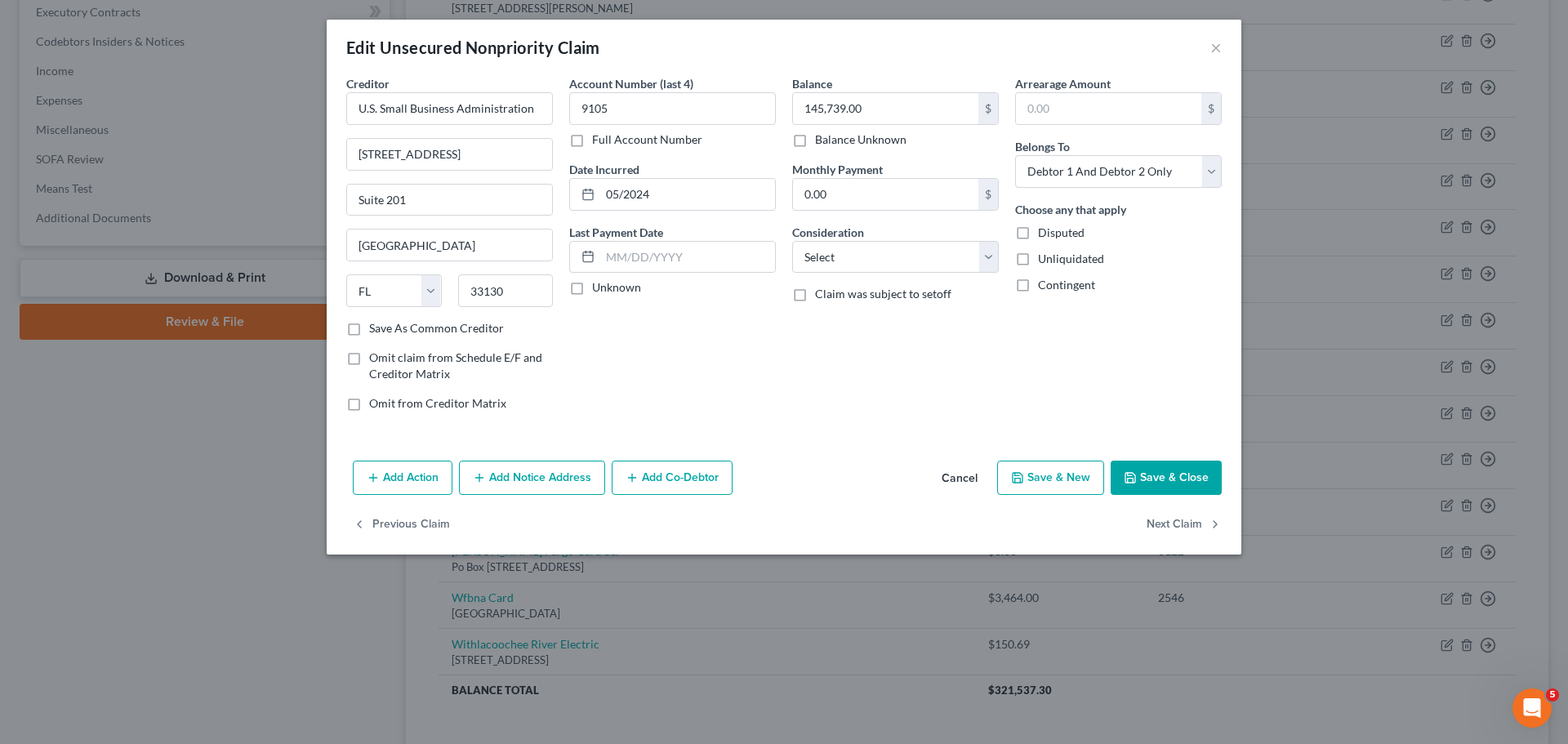
click at [664, 479] on button "Add Co-Debtor" at bounding box center [672, 478] width 121 height 34
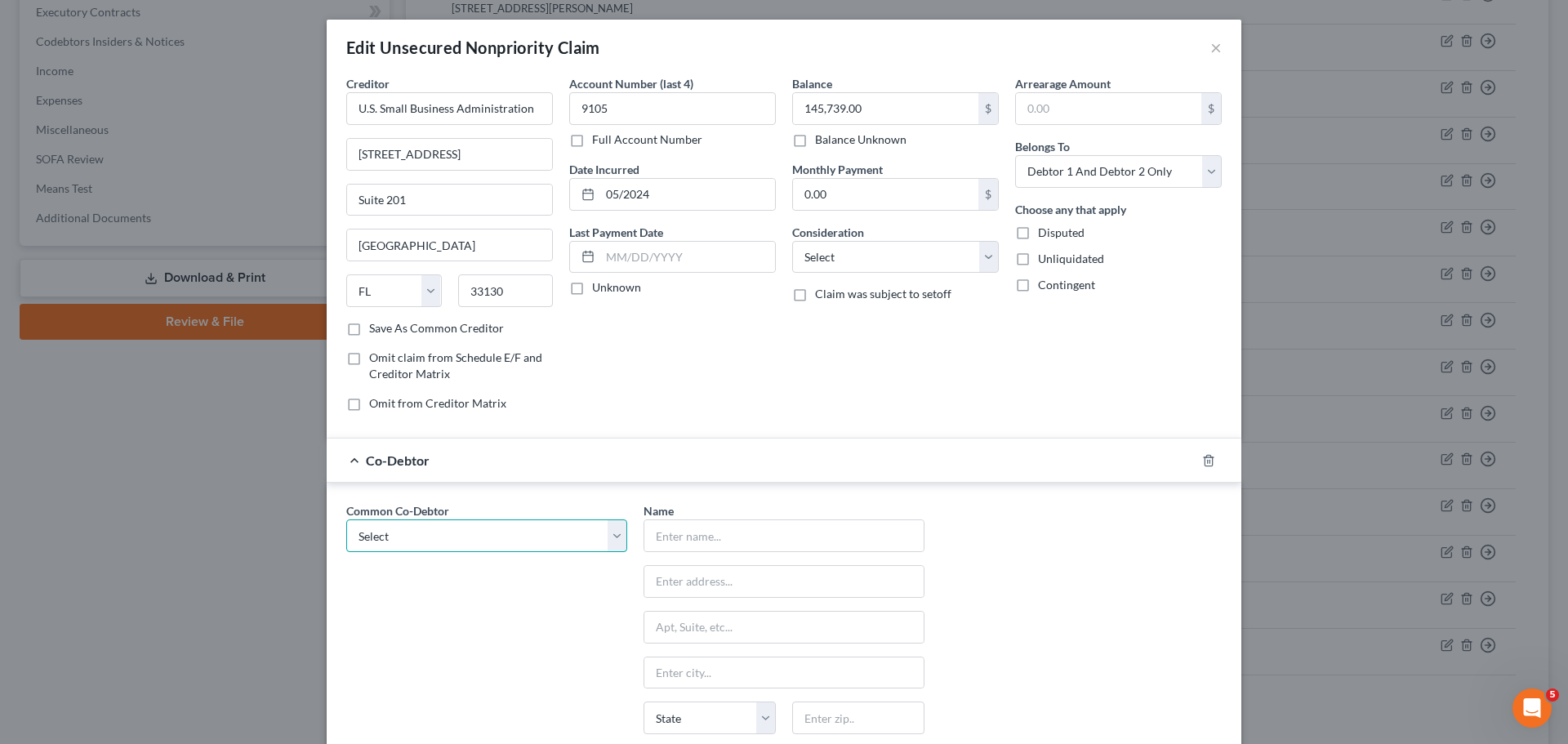
click at [411, 537] on select "Select McFamily Enterprises" at bounding box center [486, 536] width 281 height 32
select select "0"
click at [346, 519] on select "Select McFamily Enterprises" at bounding box center [486, 536] width 281 height 32
type input "McFamily Enterprises"
type input "7511 Little Rd"
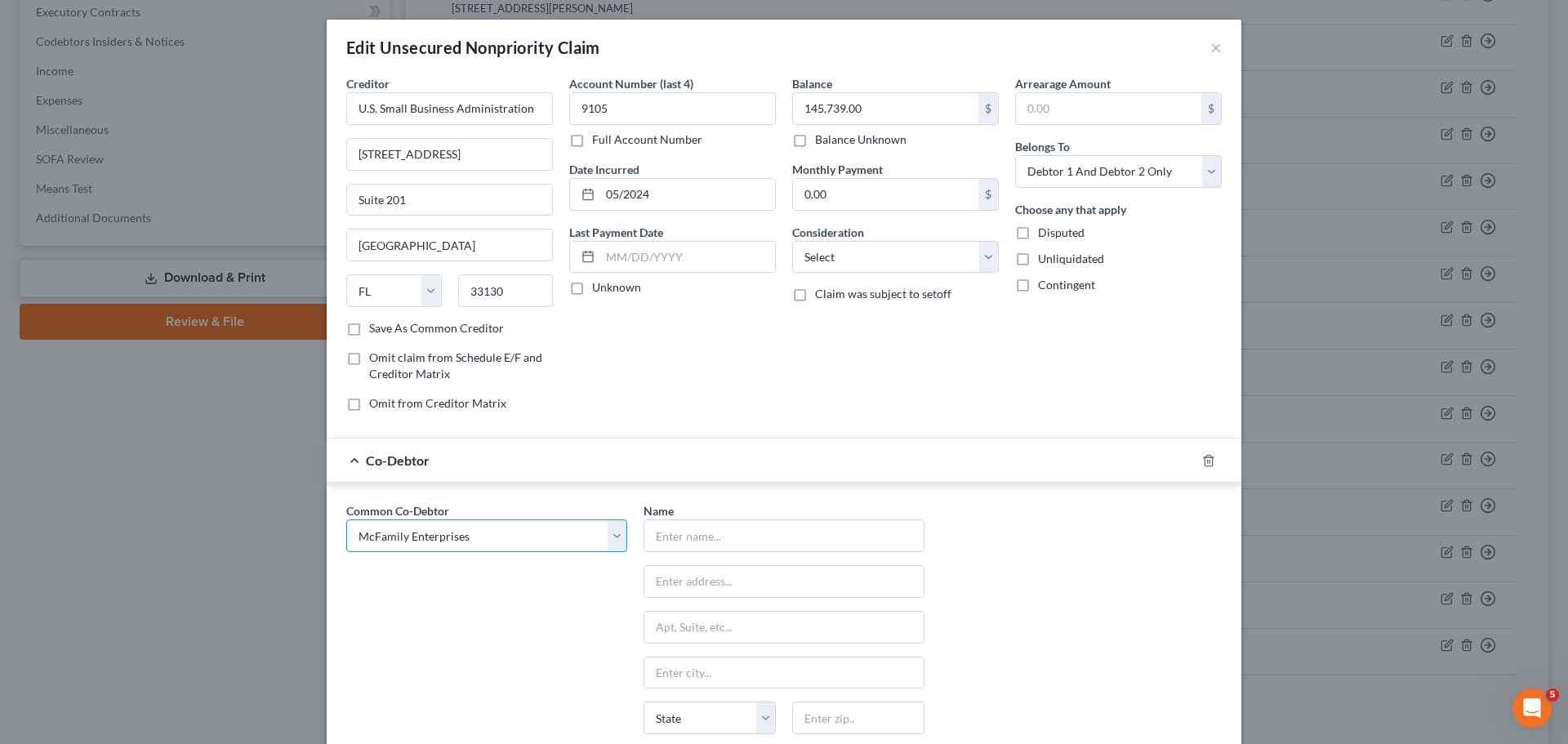
type input "New Port Richey"
select select "9"
type input "34654"
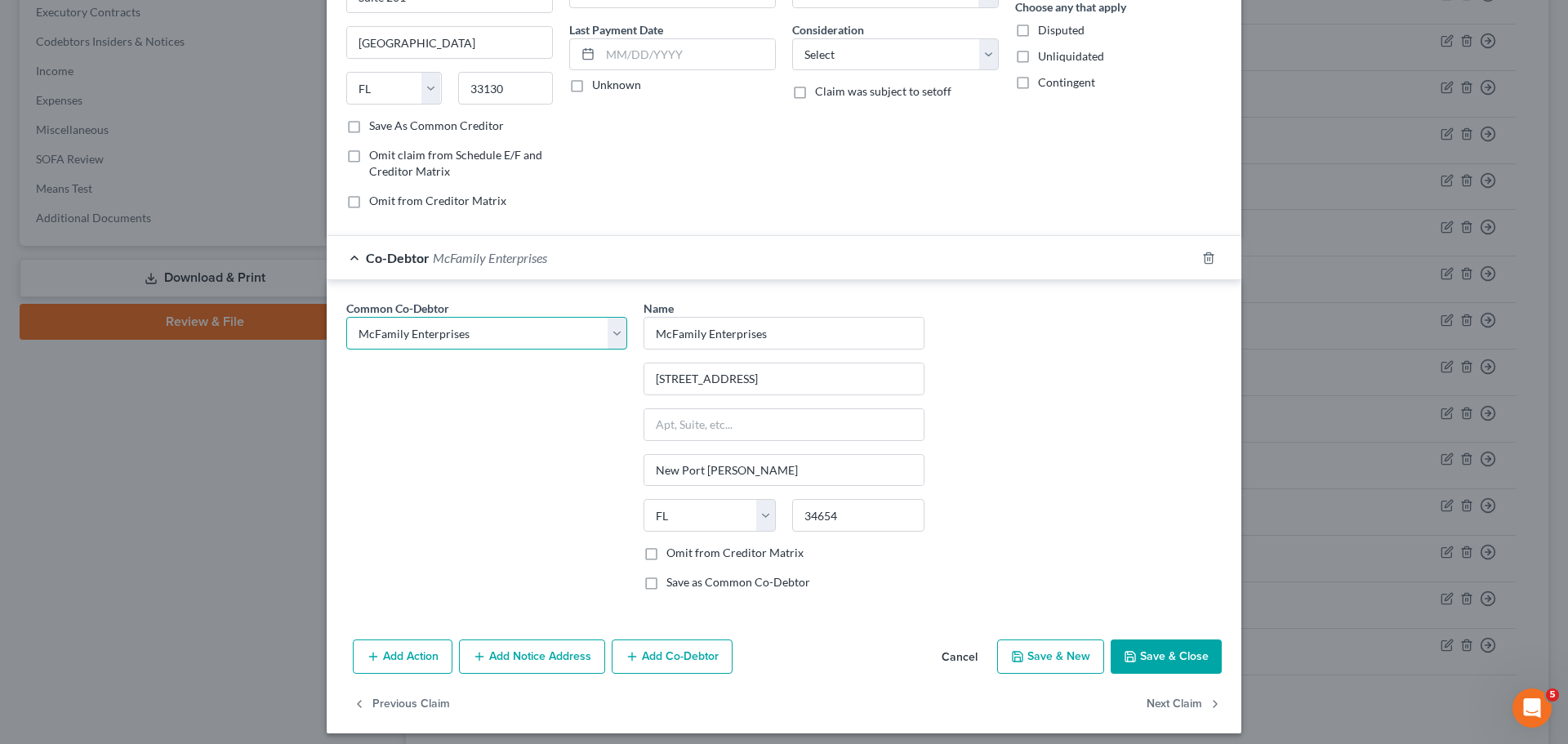
scroll to position [211, 0]
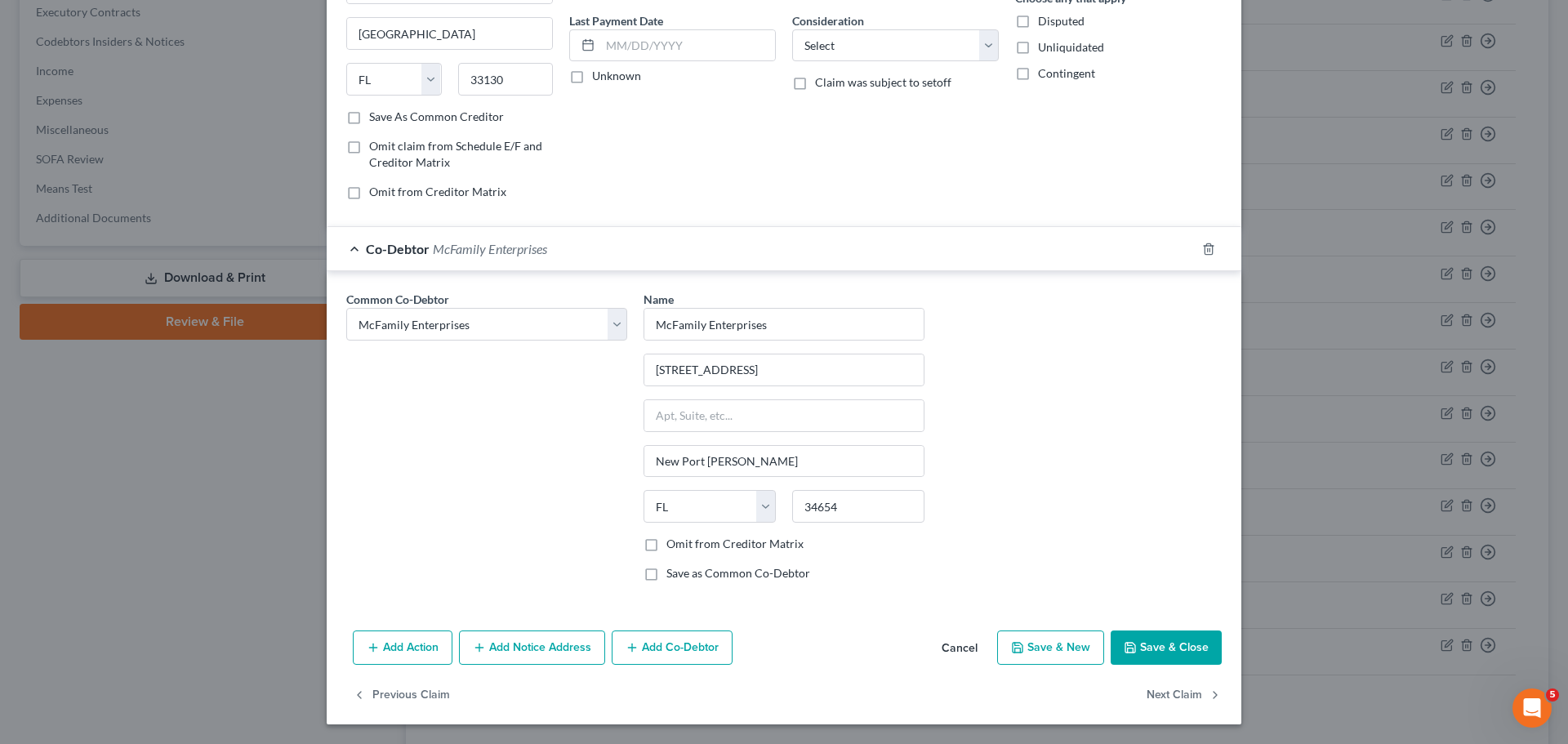
click at [1127, 641] on icon "button" at bounding box center [1130, 648] width 13 height 13
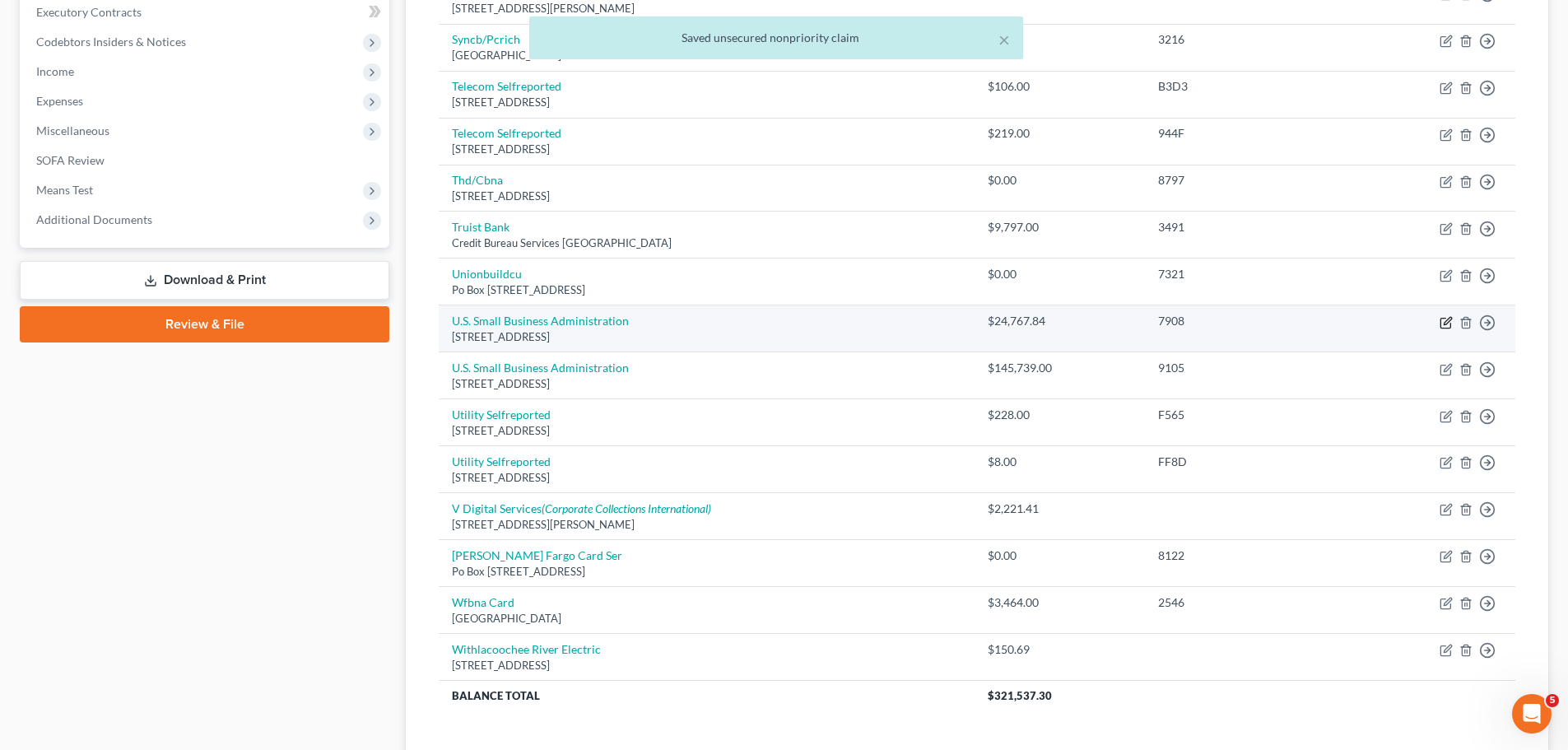
click at [1445, 325] on icon "button" at bounding box center [1446, 323] width 13 height 13
select select "9"
select select "0"
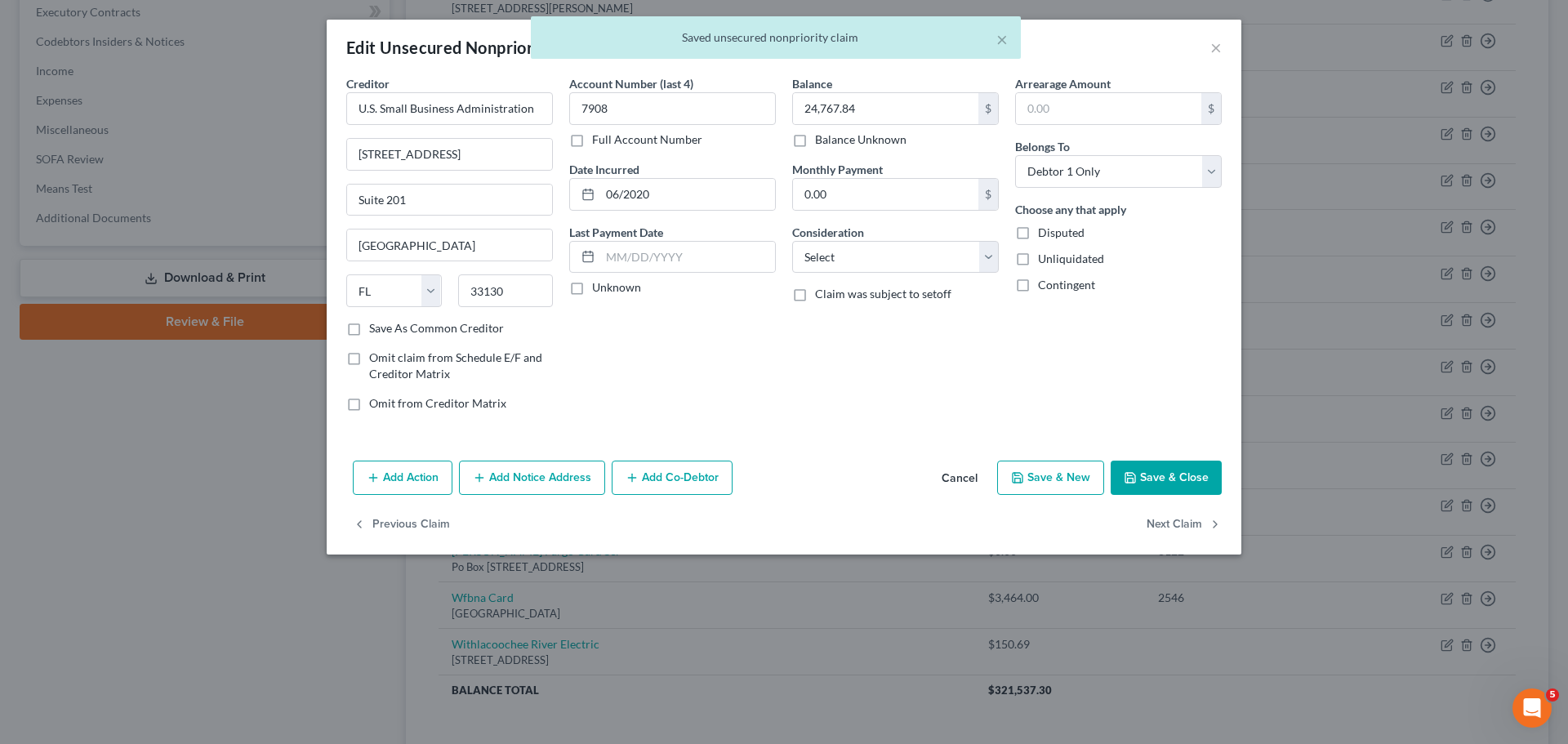
click at [685, 484] on button "Add Co-Debtor" at bounding box center [672, 478] width 121 height 34
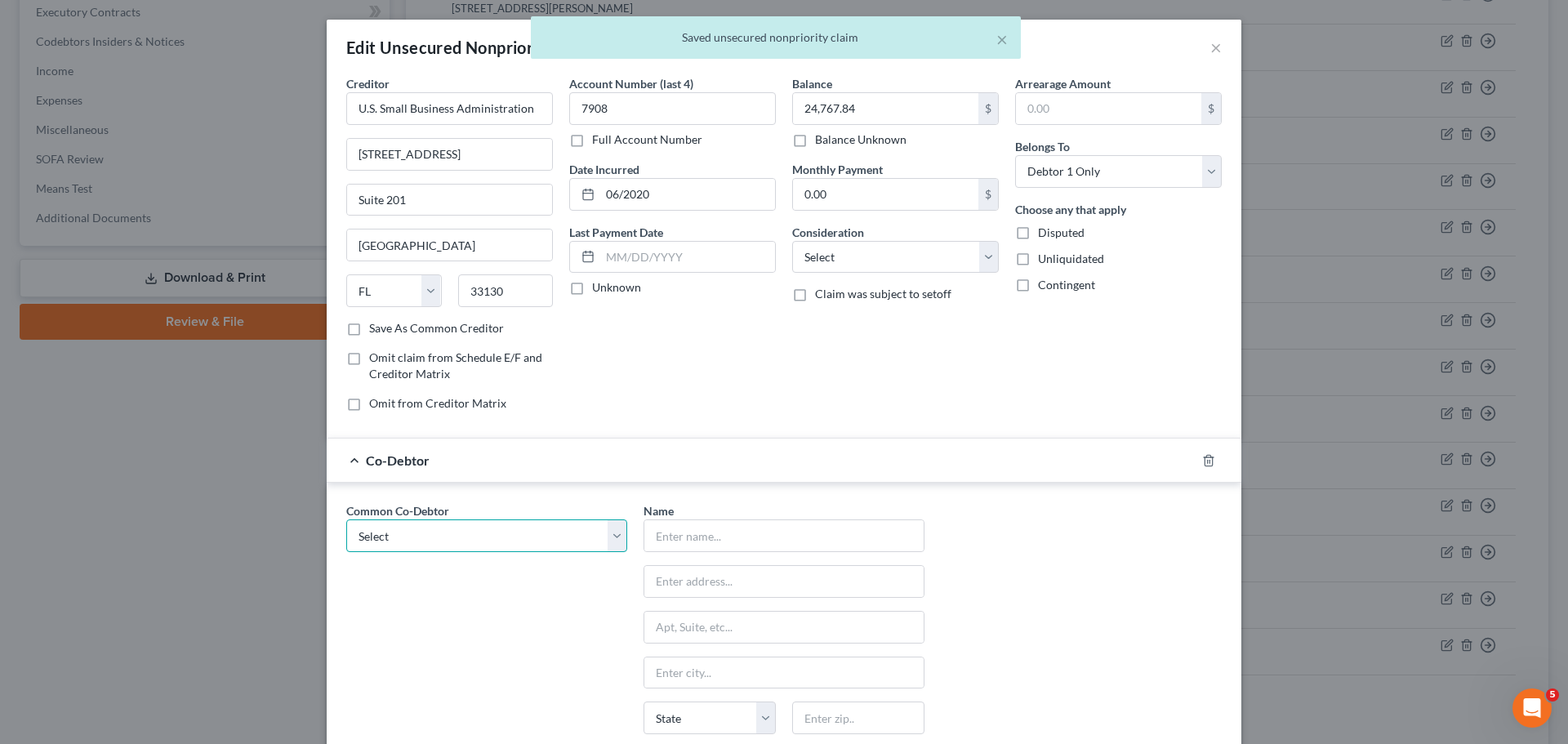
click at [435, 540] on select "Select McFamily Enterprises" at bounding box center [486, 536] width 281 height 32
select select "0"
click at [346, 519] on select "Select McFamily Enterprises" at bounding box center [486, 536] width 281 height 32
type input "McFamily Enterprises"
type input "7511 Little Rd"
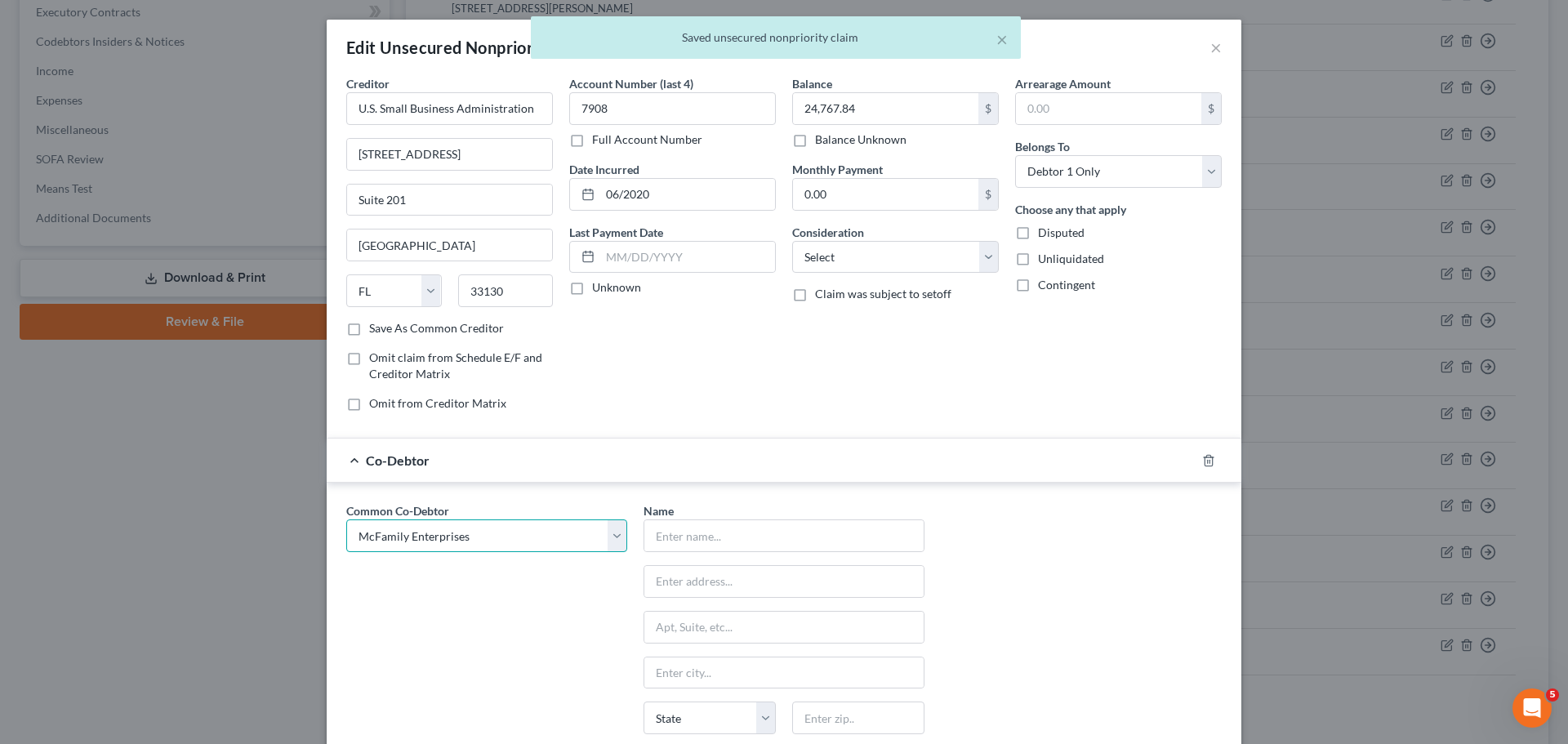
type input "New Port Richey"
select select "9"
type input "34654"
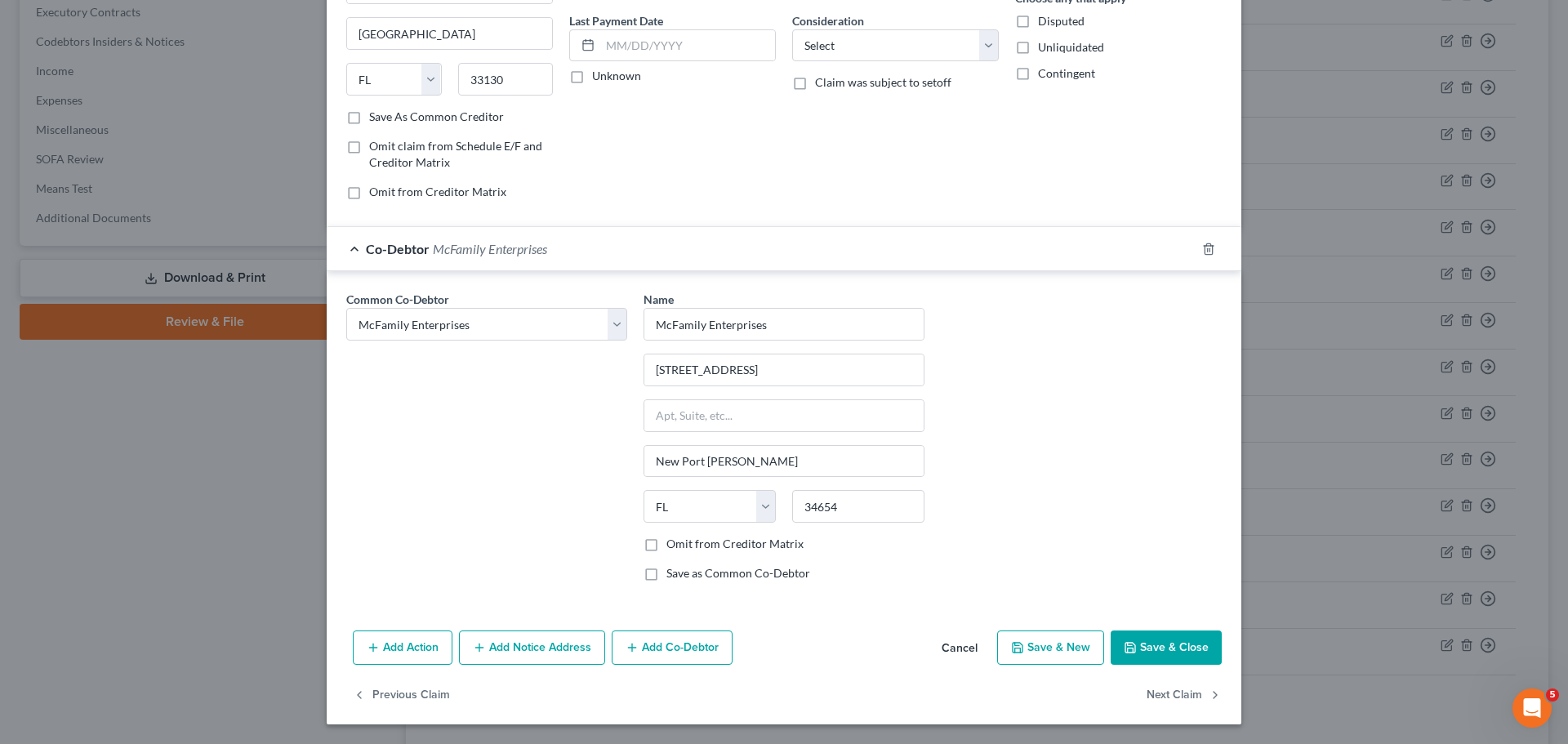
click at [1159, 648] on button "Save & Close" at bounding box center [1166, 648] width 111 height 34
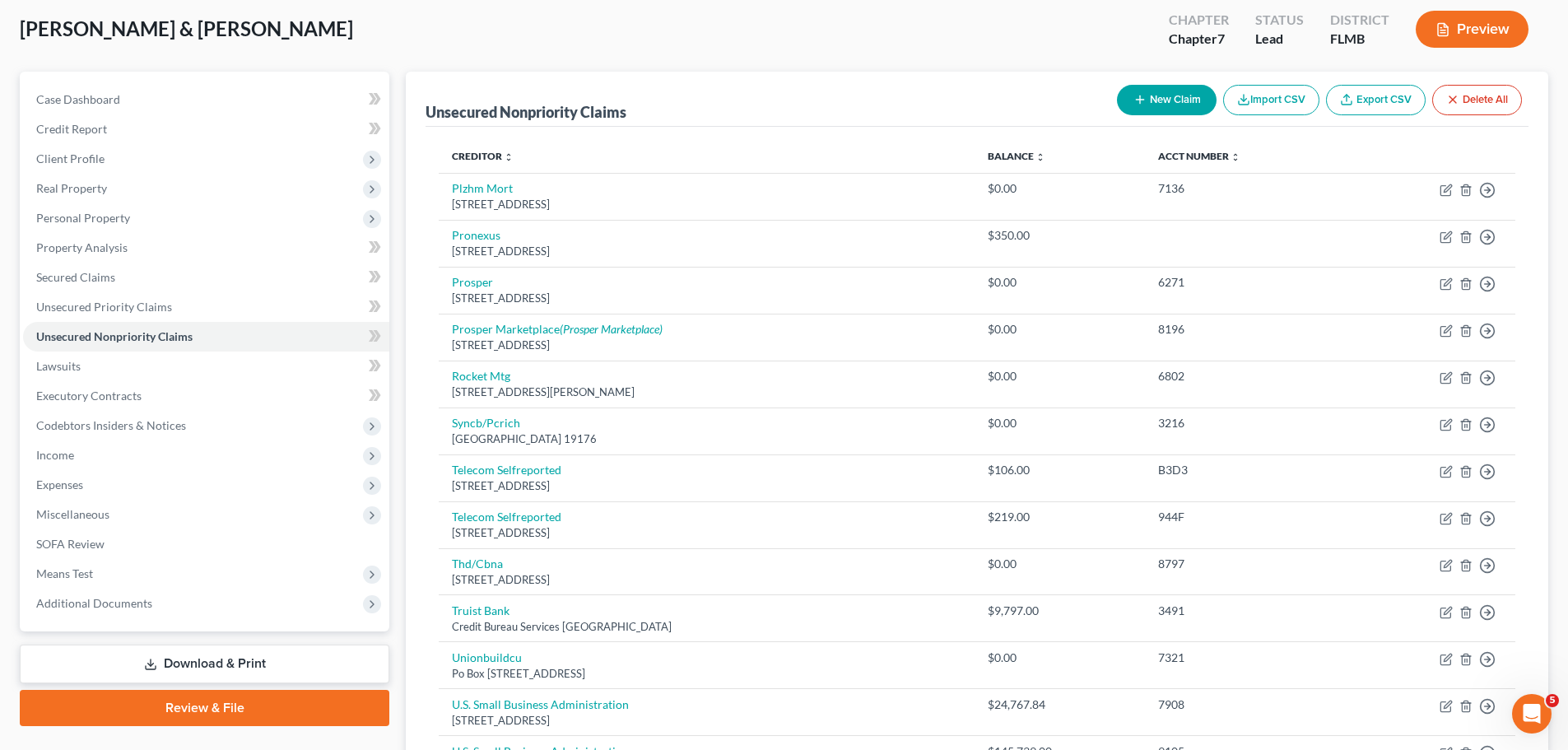
scroll to position [58, 0]
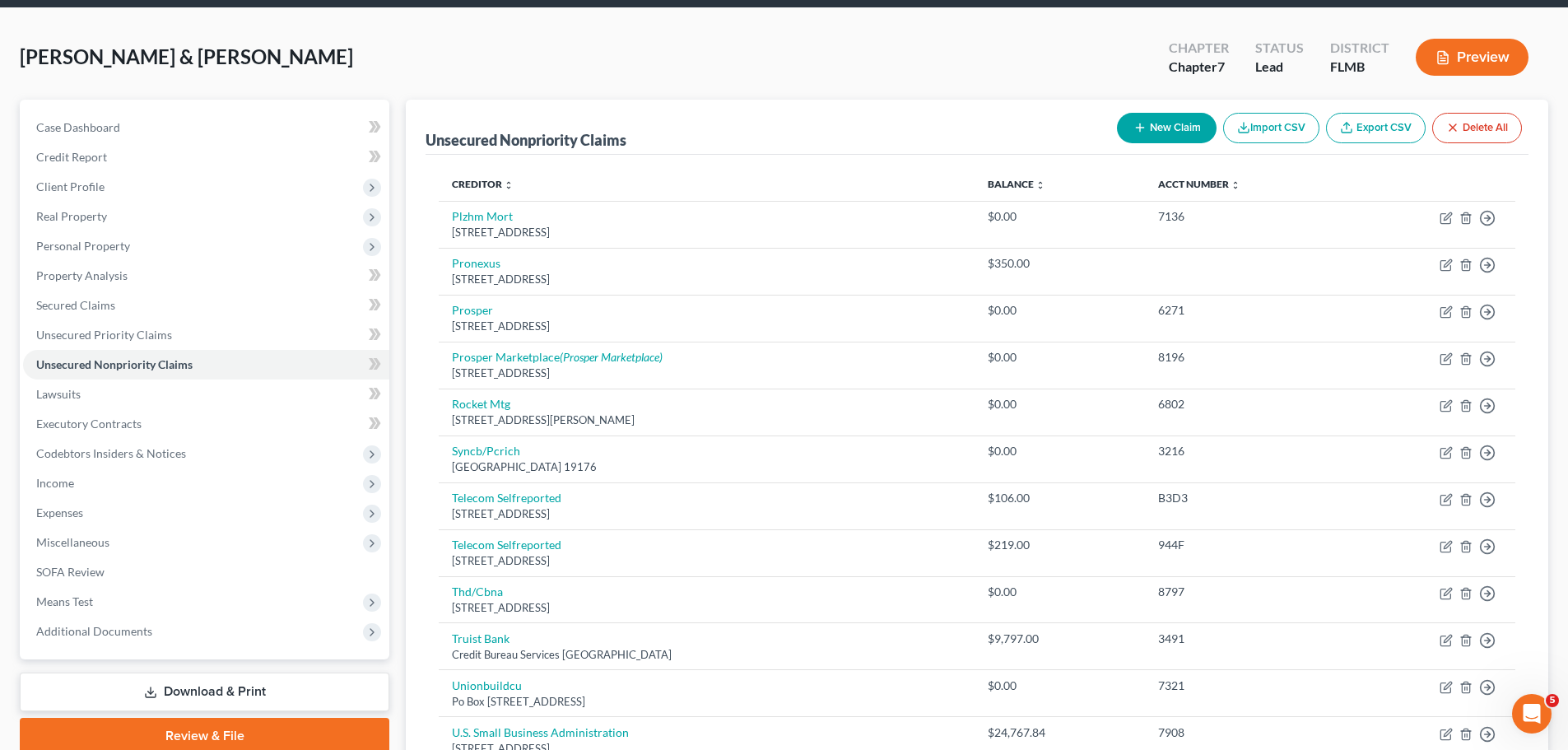
click at [1189, 137] on button "New Claim" at bounding box center [1167, 127] width 100 height 30
select select "2"
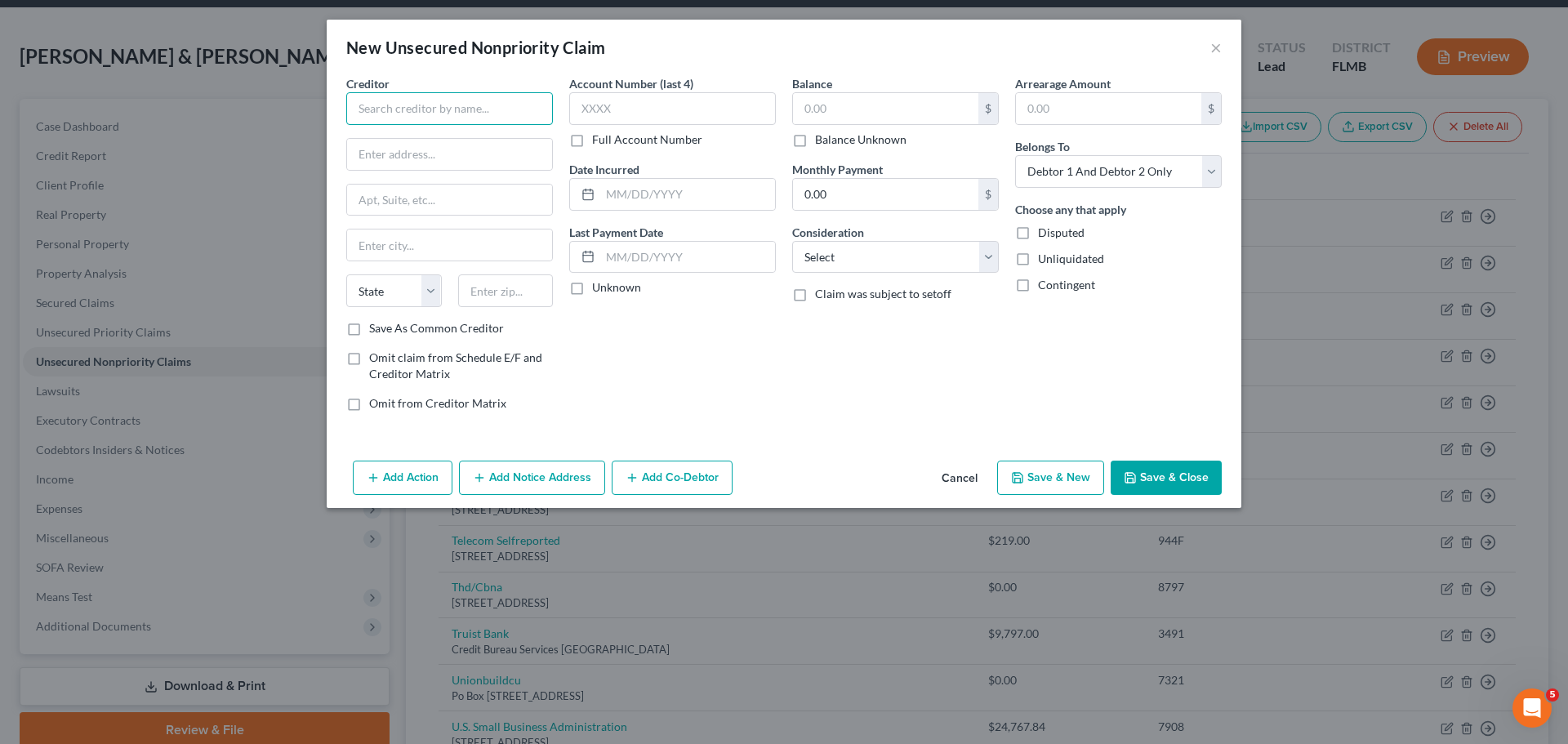
click at [457, 124] on input "text" at bounding box center [449, 108] width 207 height 32
type input "Umpqua Bank"
click at [409, 161] on input "text" at bounding box center [449, 154] width 205 height 31
paste input "1 SW Columbia St"
type input "1 SW Columbia St"
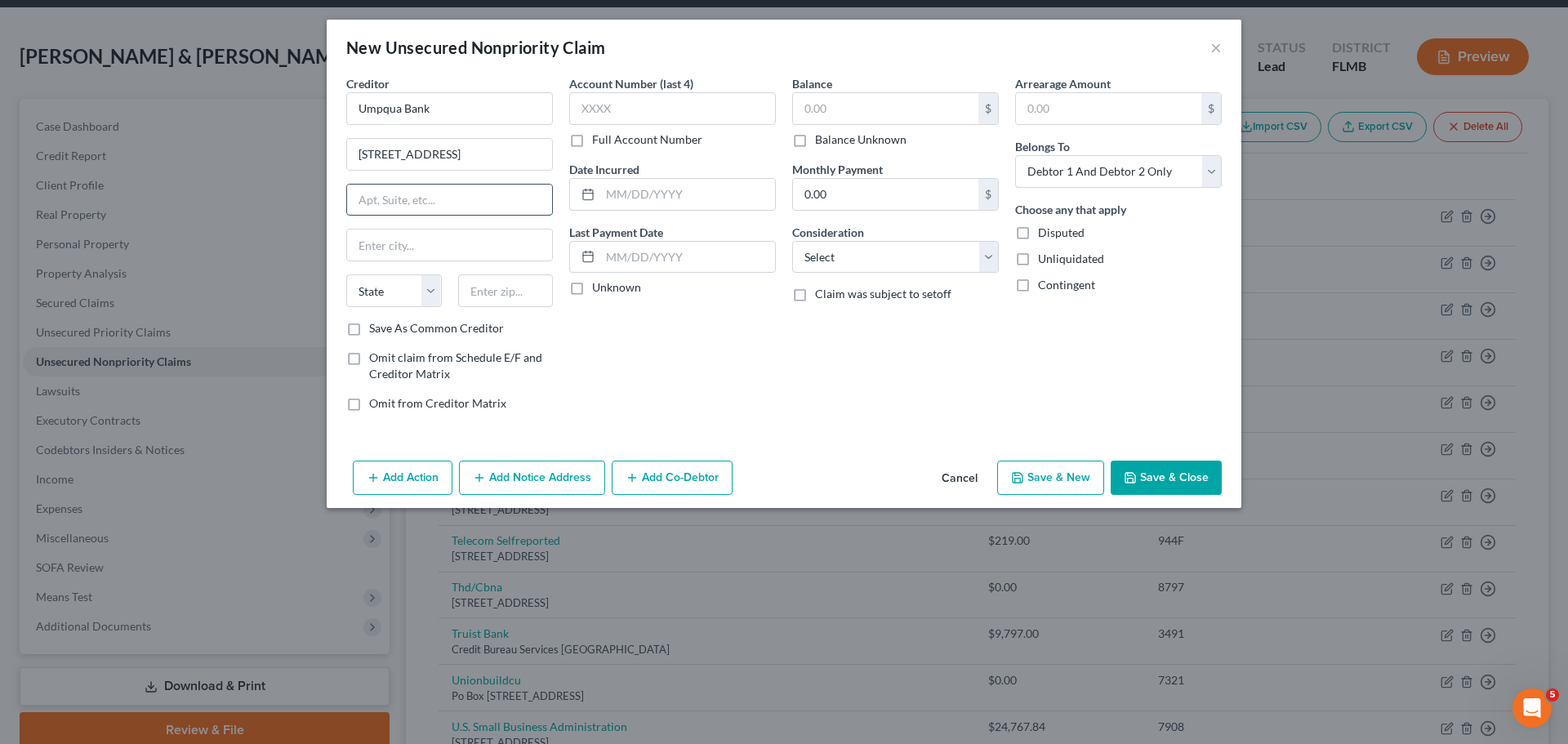
click at [431, 205] on input "text" at bounding box center [449, 200] width 205 height 31
paste input "Portland"
type input "Portland"
drag, startPoint x: 409, startPoint y: 209, endPoint x: 338, endPoint y: 206, distance: 71.1
click at [338, 206] on div "Creditor * Umpqua Bank 1 SW Columbia St Portland State AL AK AR AZ CA CO CT DE …" at bounding box center [449, 249] width 223 height 349
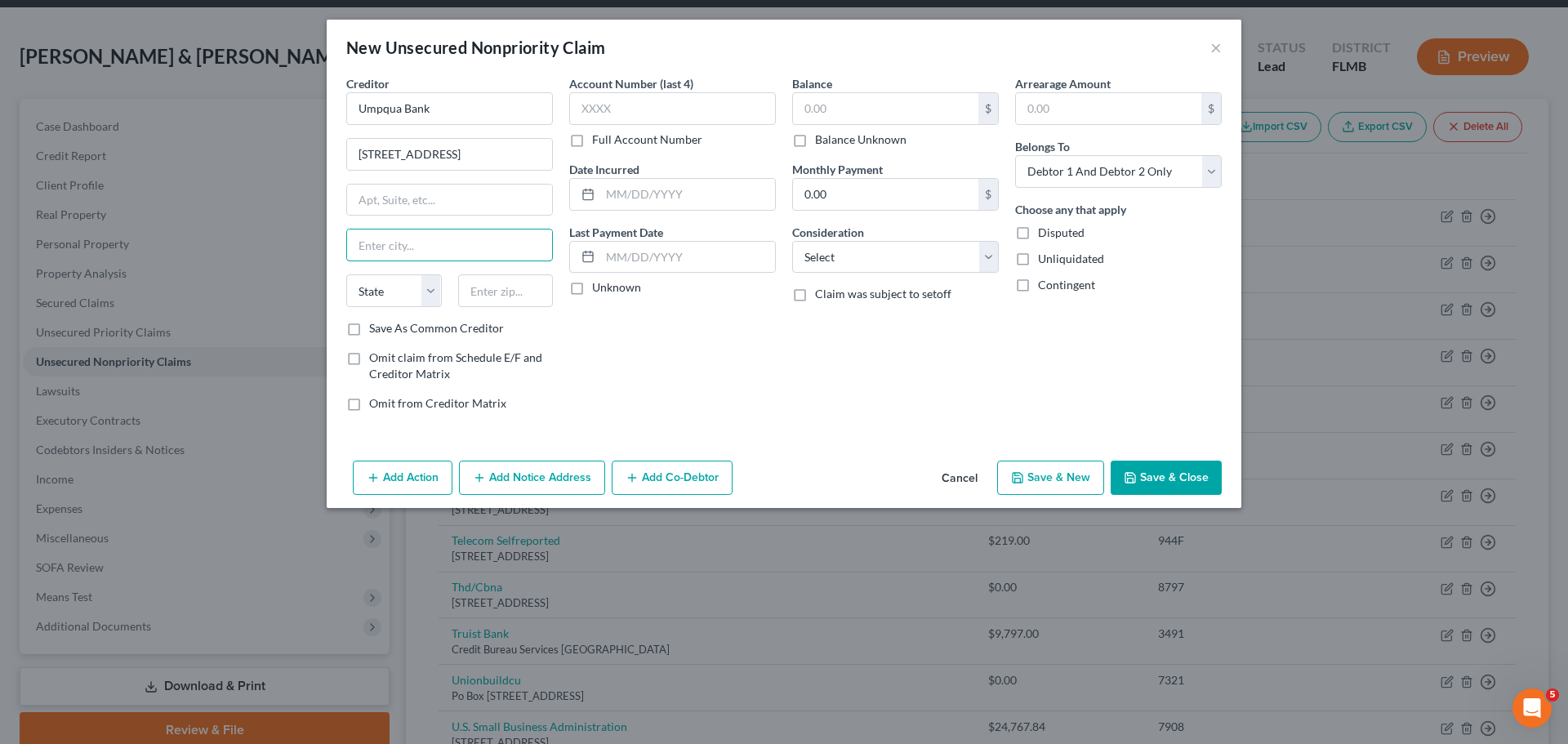
paste input "Portland"
type input "Portland"
select select "38"
paste input "97204"
type input "97204"
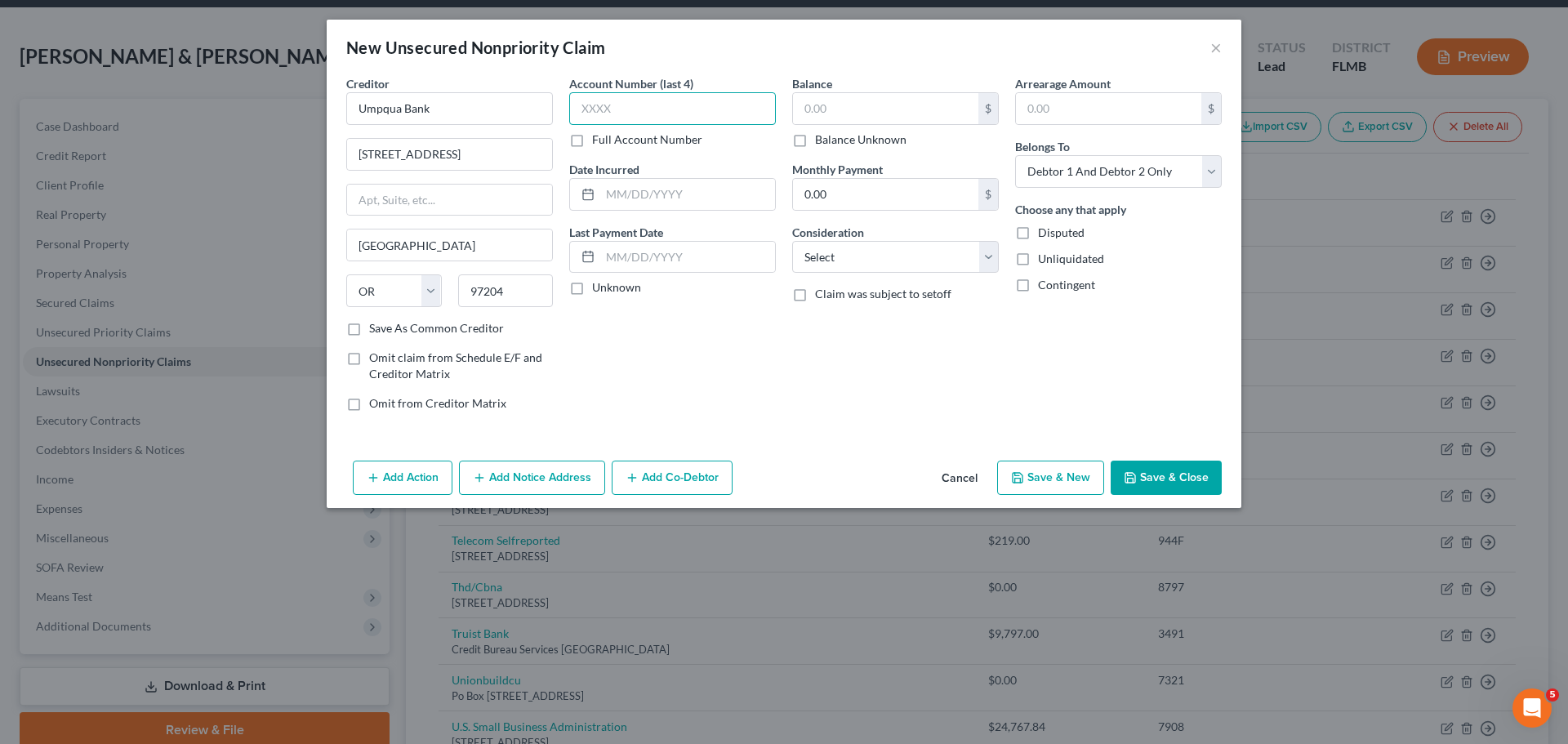
click at [700, 107] on input "text" at bounding box center [672, 108] width 207 height 32
type input "2523"
click at [837, 146] on label "Balance Unknown" at bounding box center [860, 140] width 91 height 16
click at [832, 142] on input "Balance Unknown" at bounding box center [827, 137] width 11 height 11
checkbox input "true"
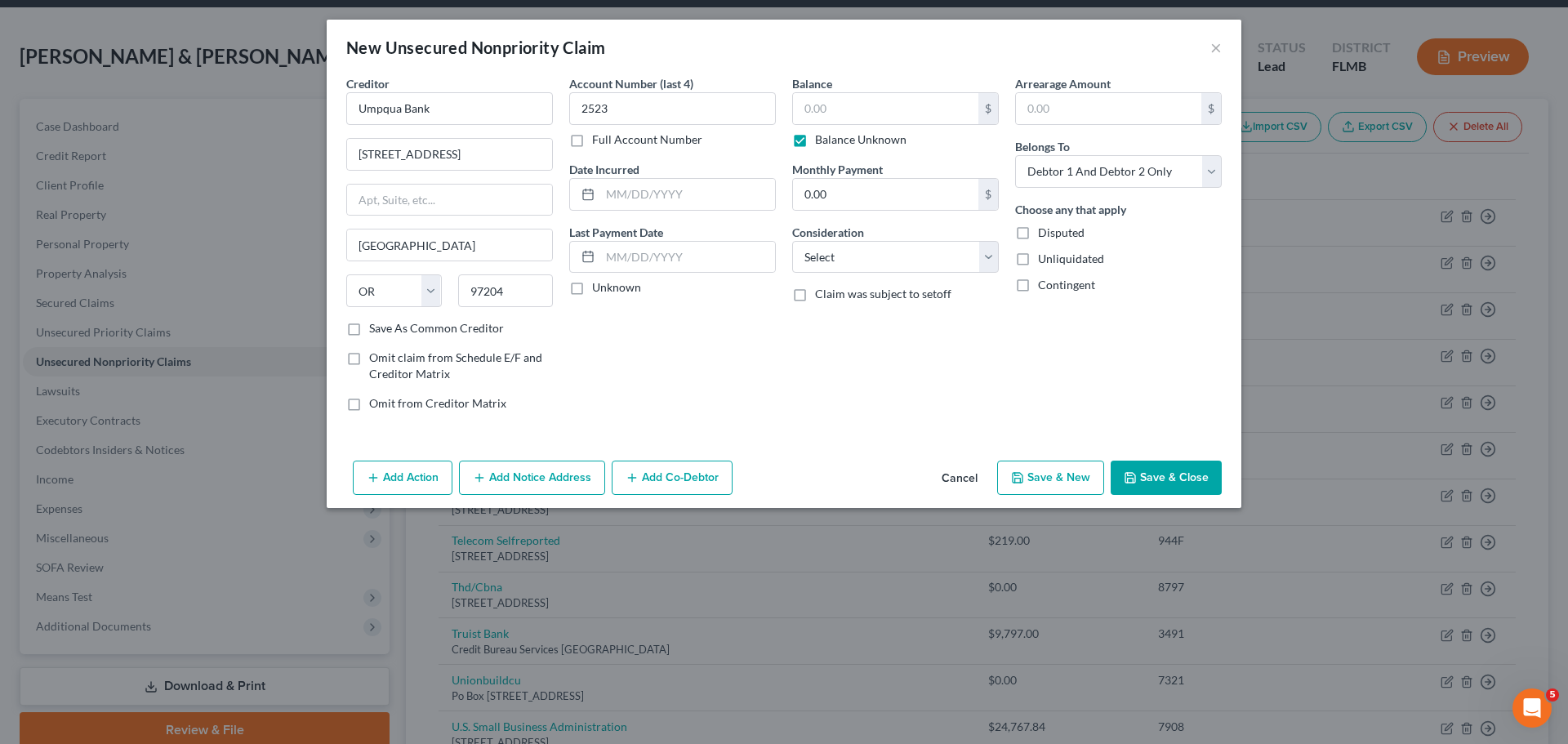
type input "0.00"
click at [1165, 475] on button "Save & Close" at bounding box center [1166, 478] width 111 height 34
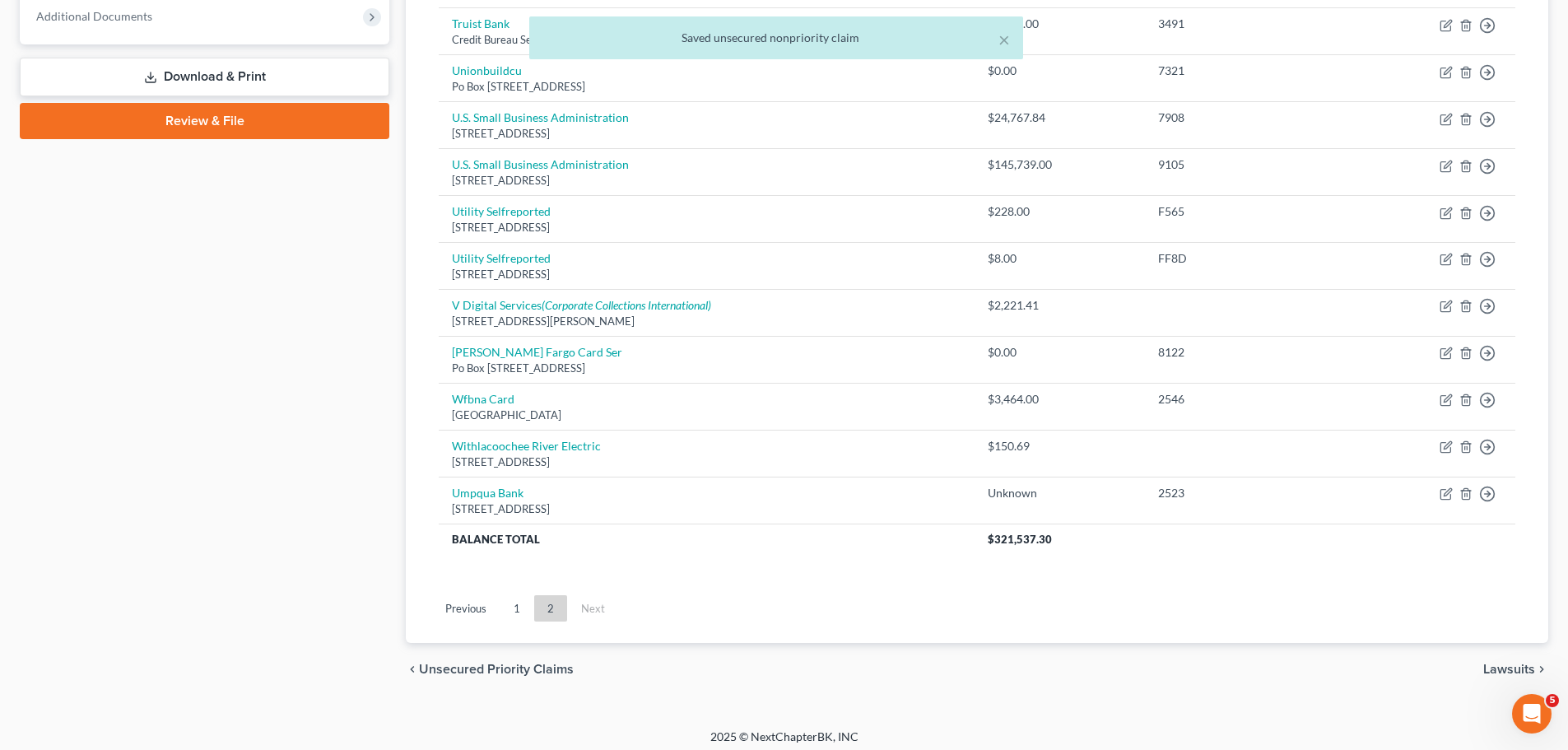
scroll to position [681, 0]
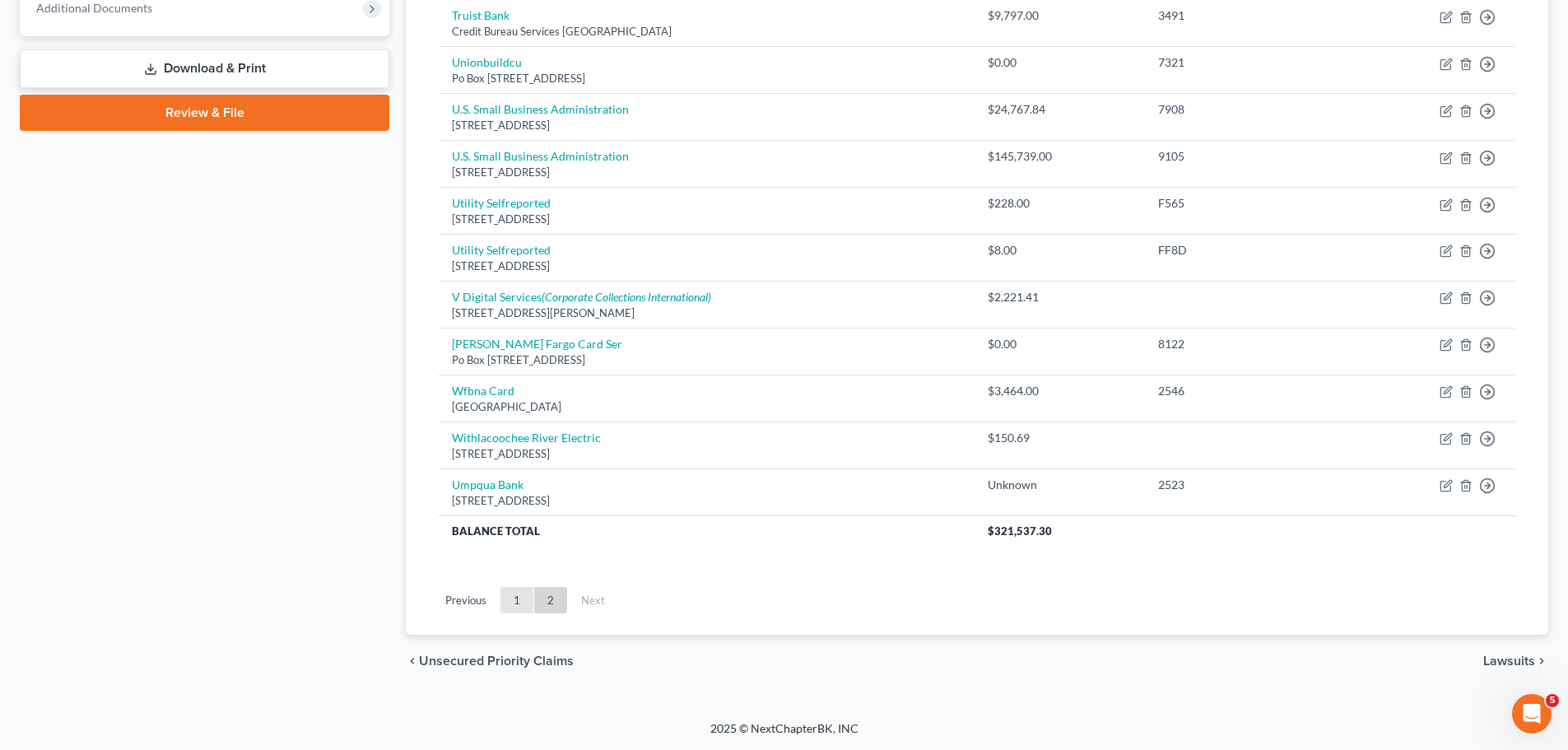
click at [508, 608] on link "1" at bounding box center [517, 599] width 33 height 26
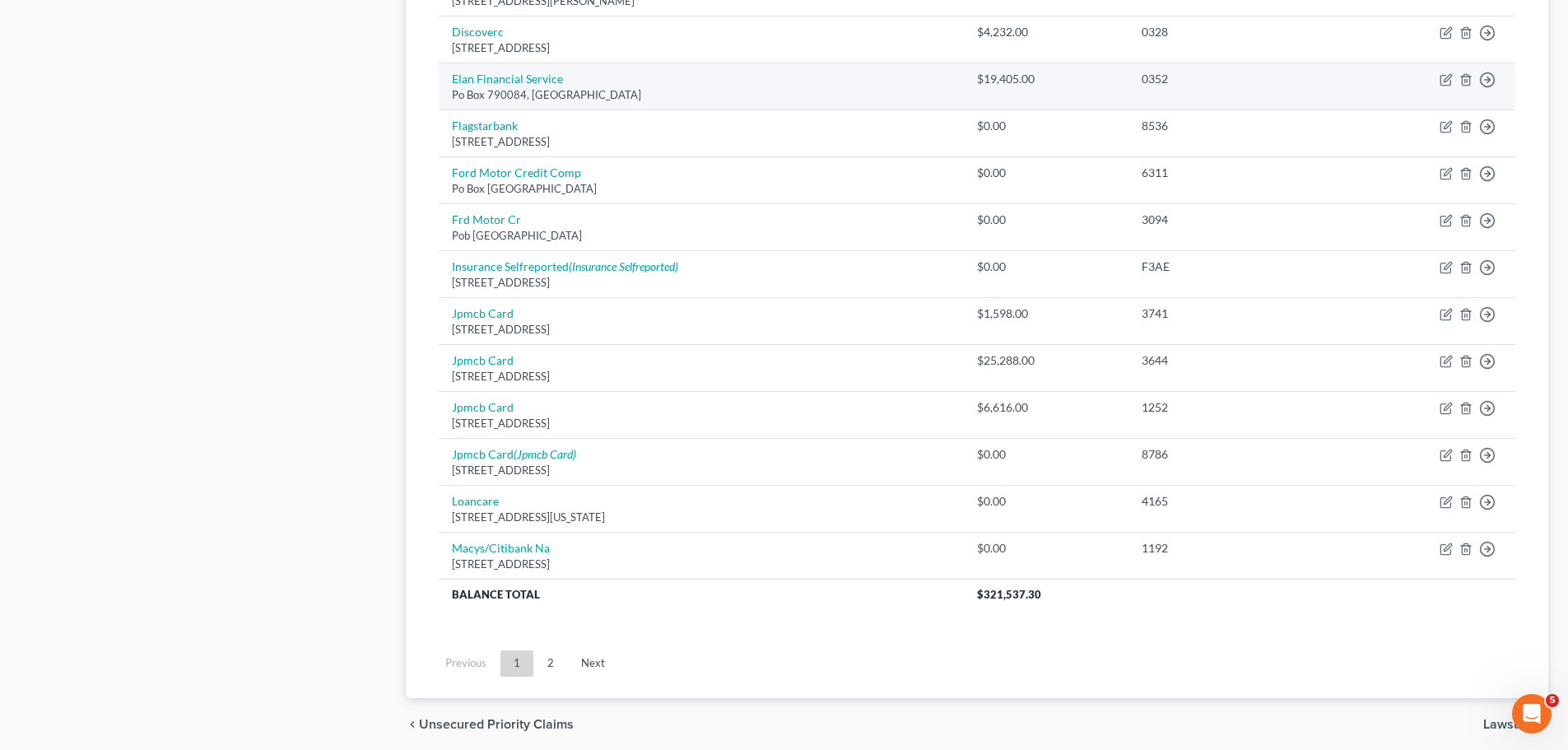
scroll to position [1093, 0]
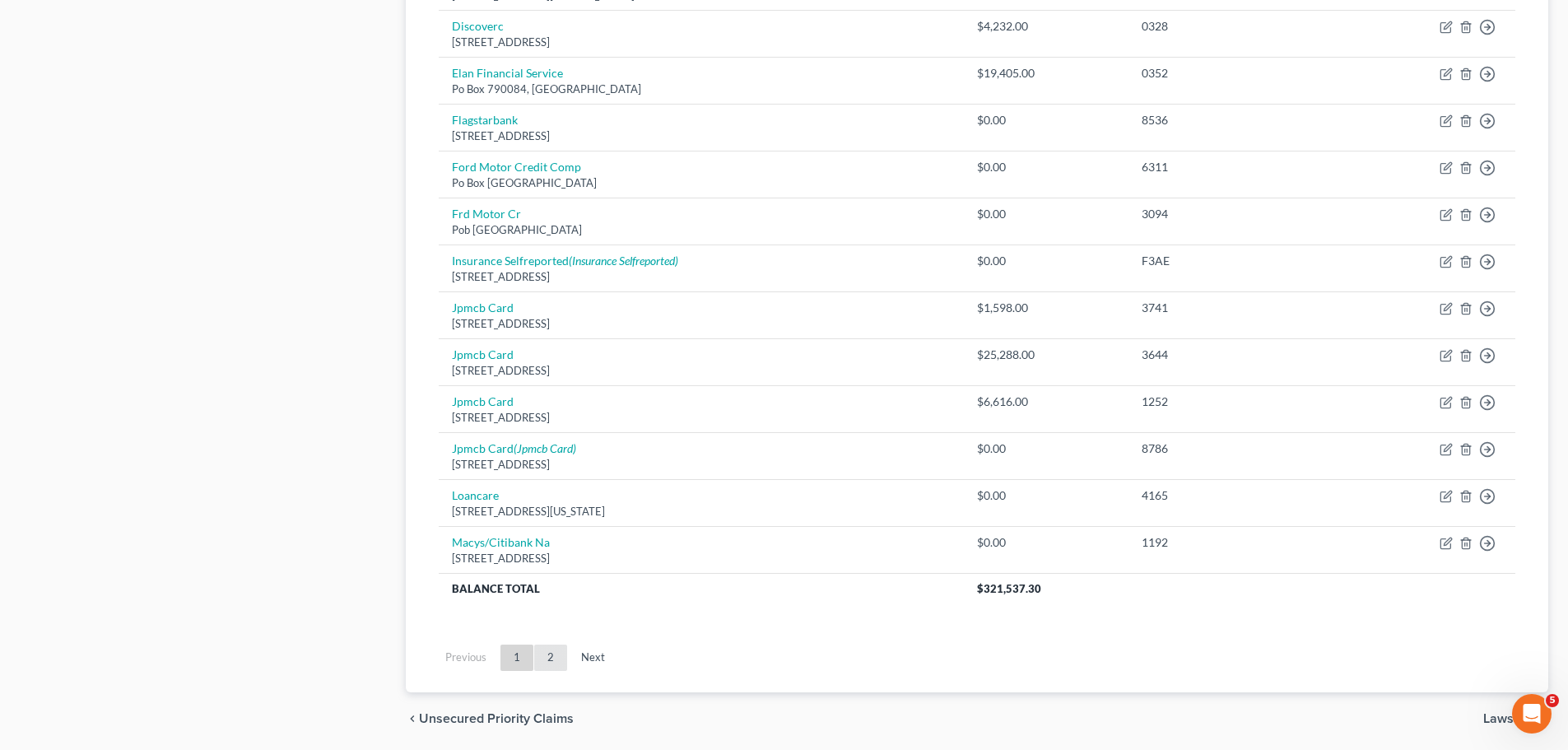
click at [553, 655] on link "2" at bounding box center [550, 657] width 33 height 26
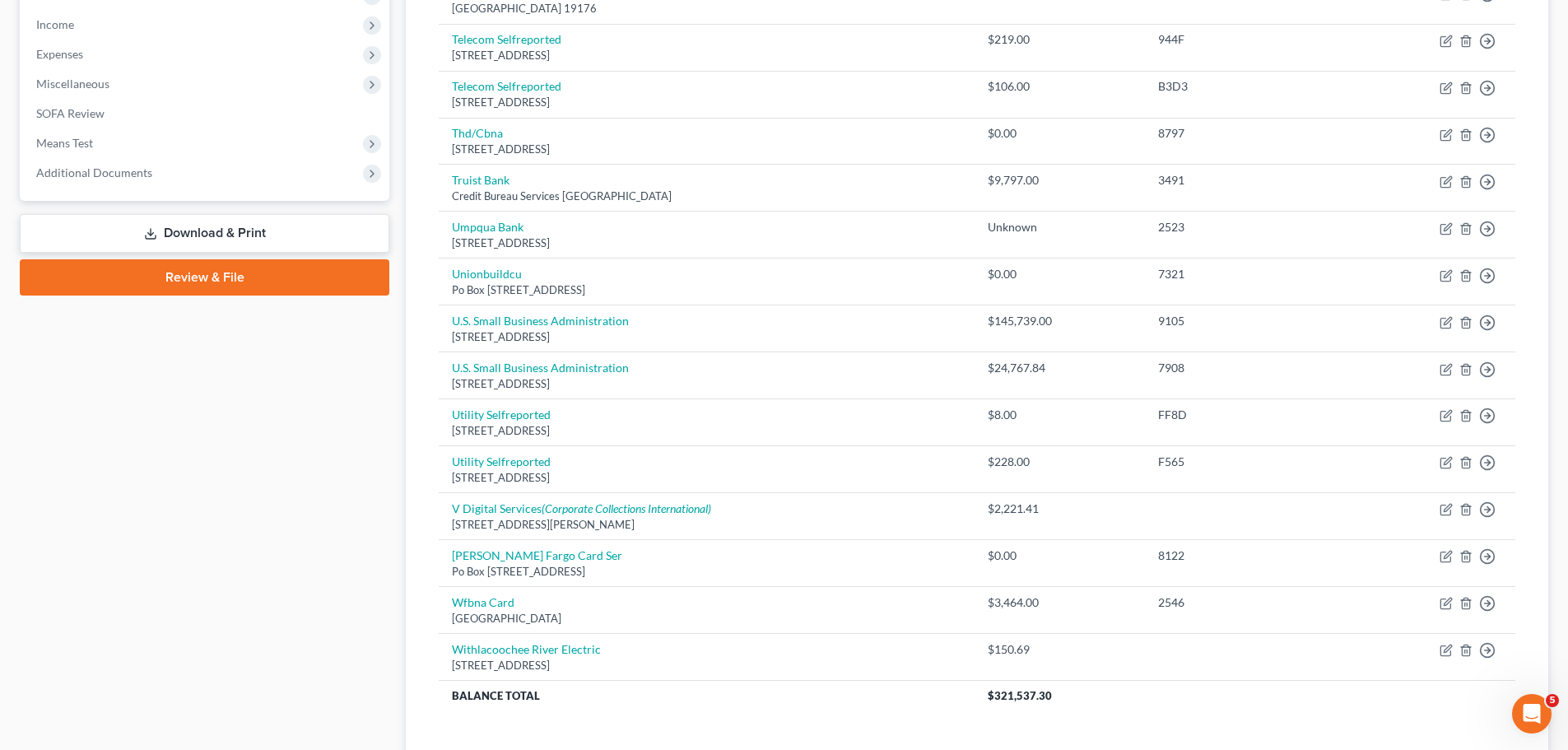
scroll to position [599, 0]
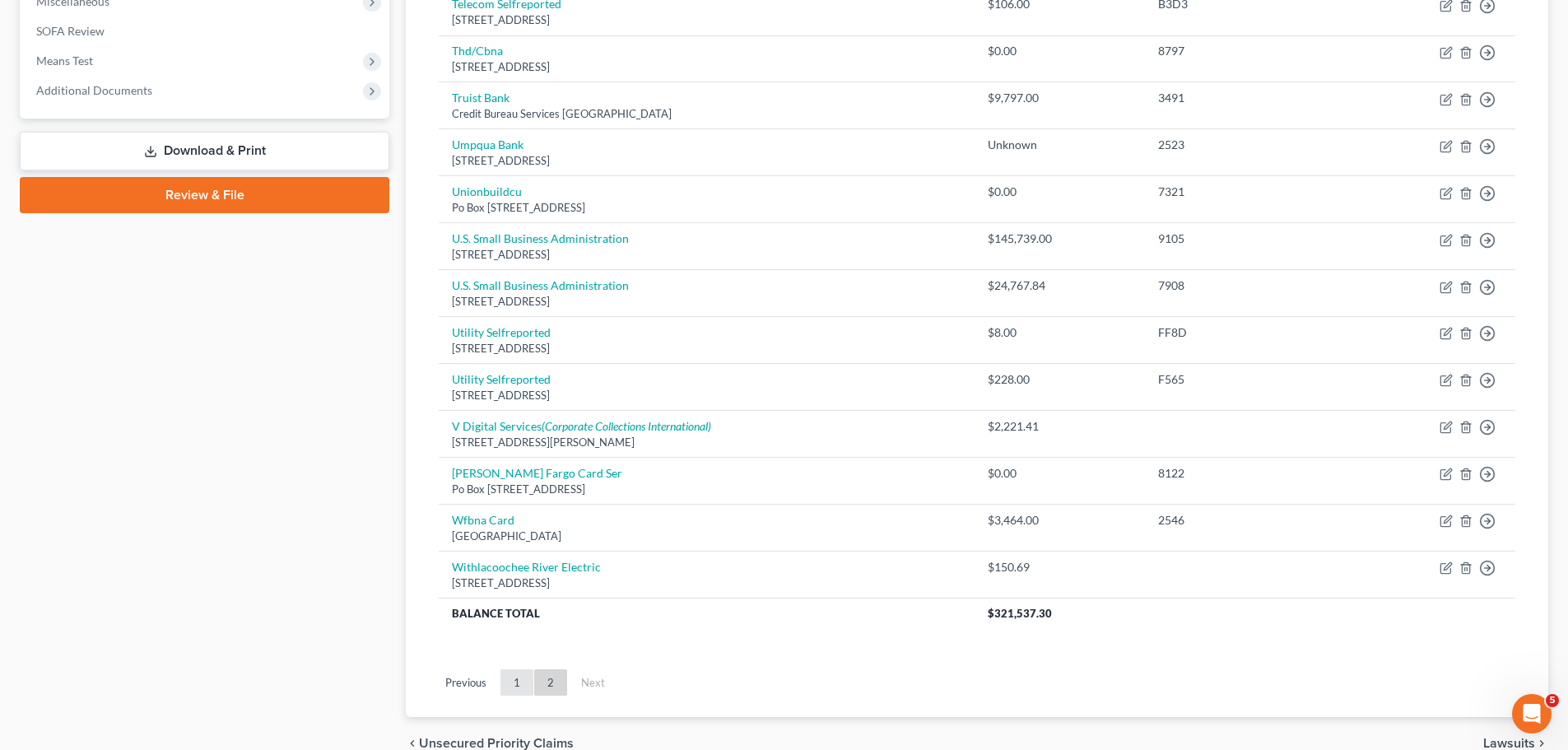
click at [517, 685] on link "1" at bounding box center [517, 682] width 33 height 26
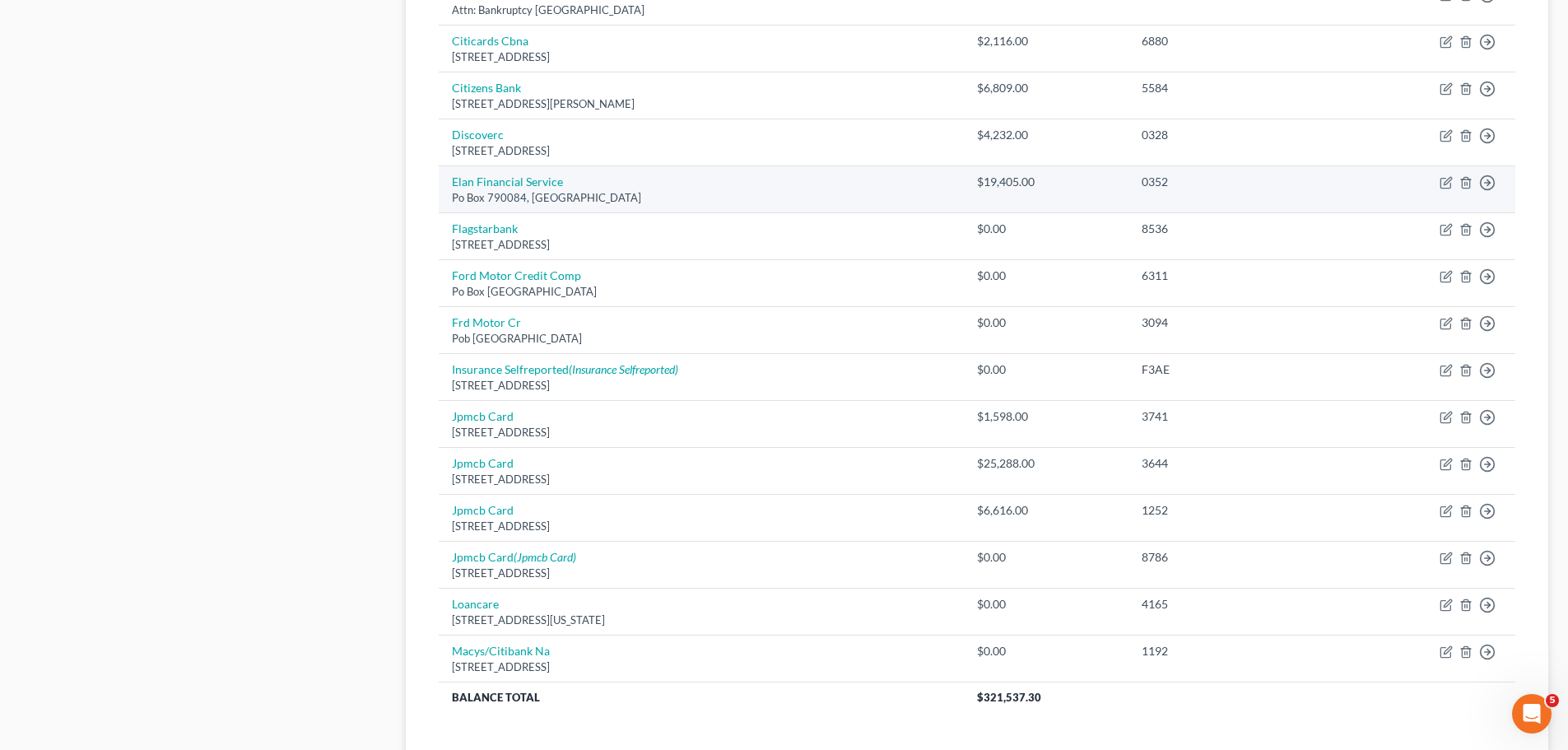
scroll to position [1011, 0]
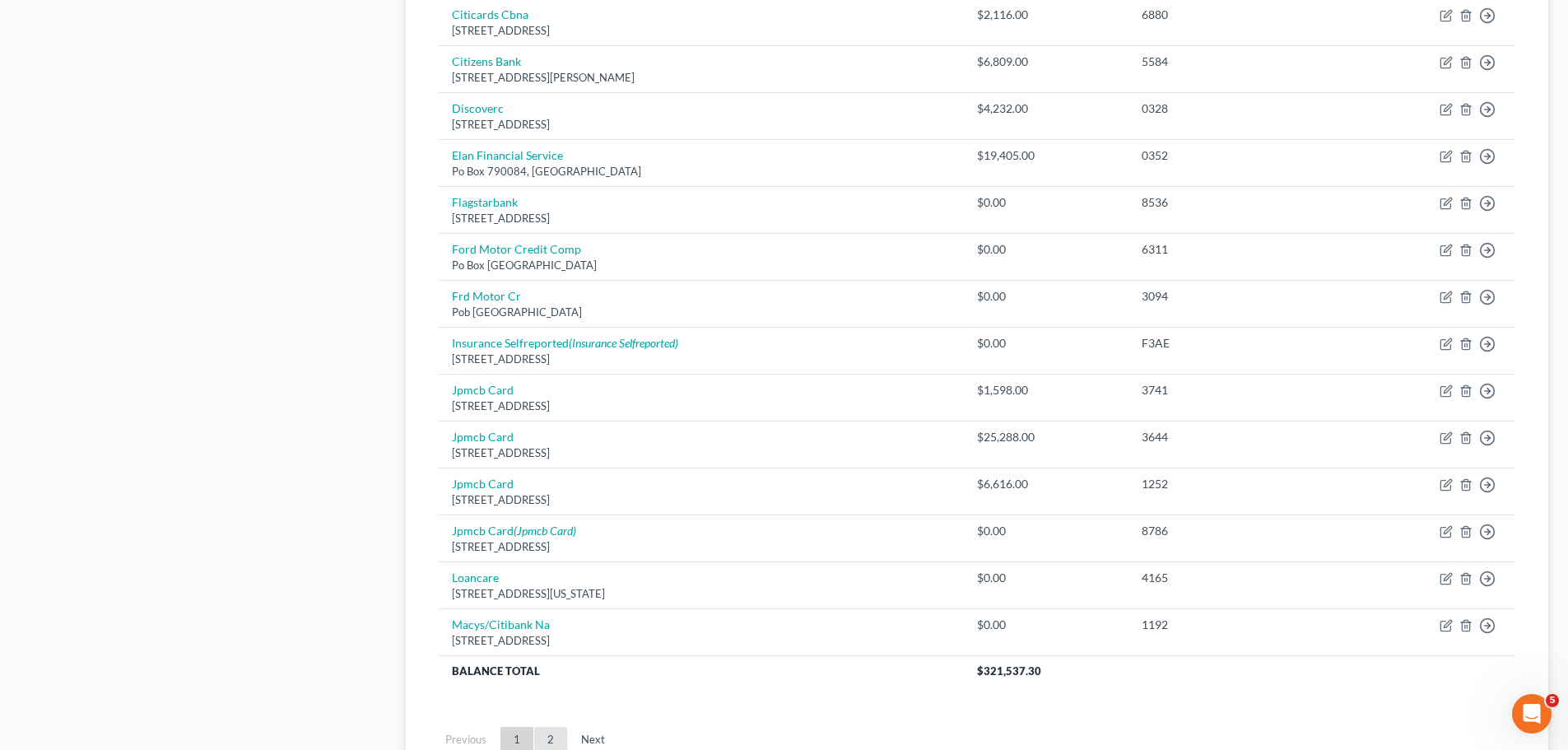
click at [552, 729] on link "2" at bounding box center [550, 739] width 33 height 26
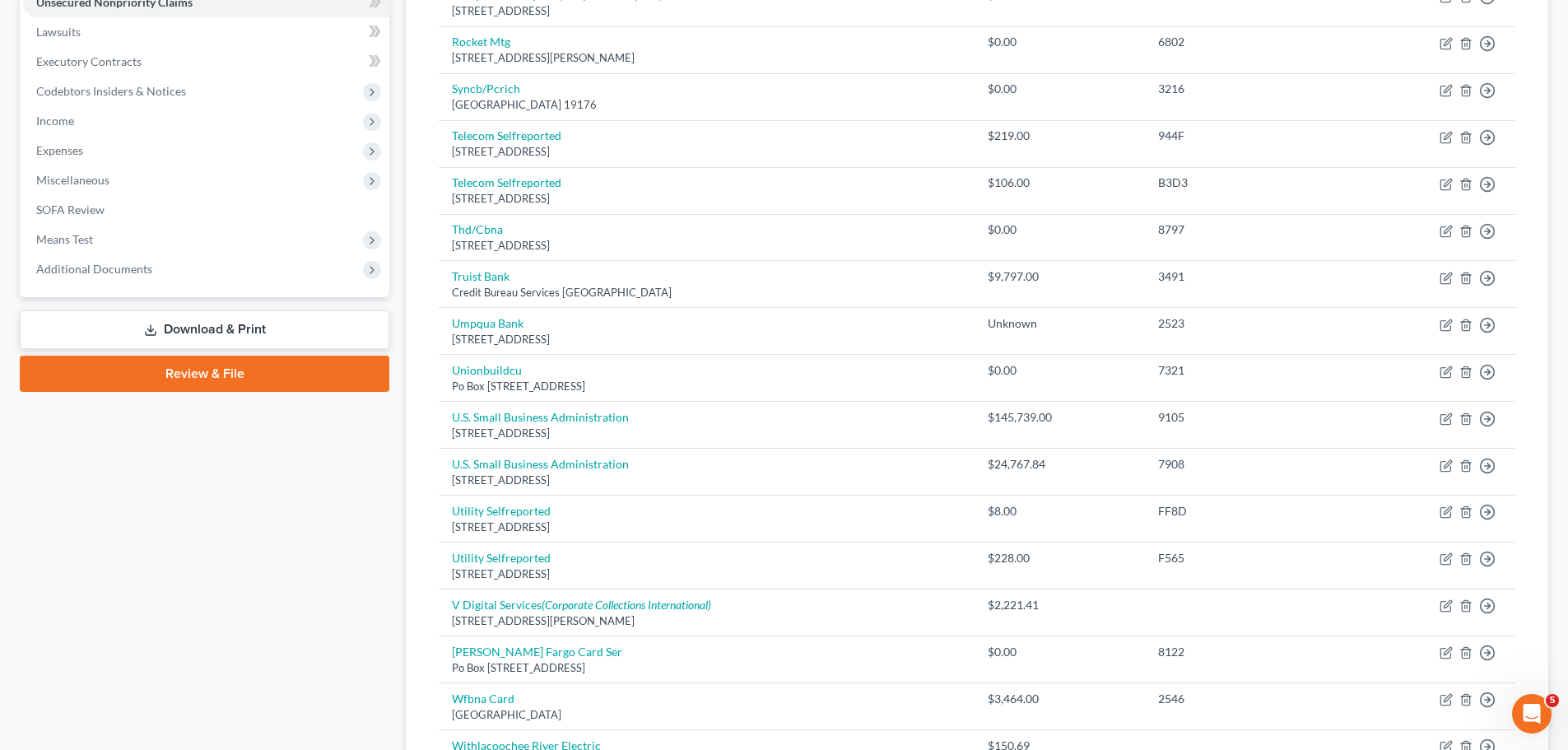
scroll to position [681, 0]
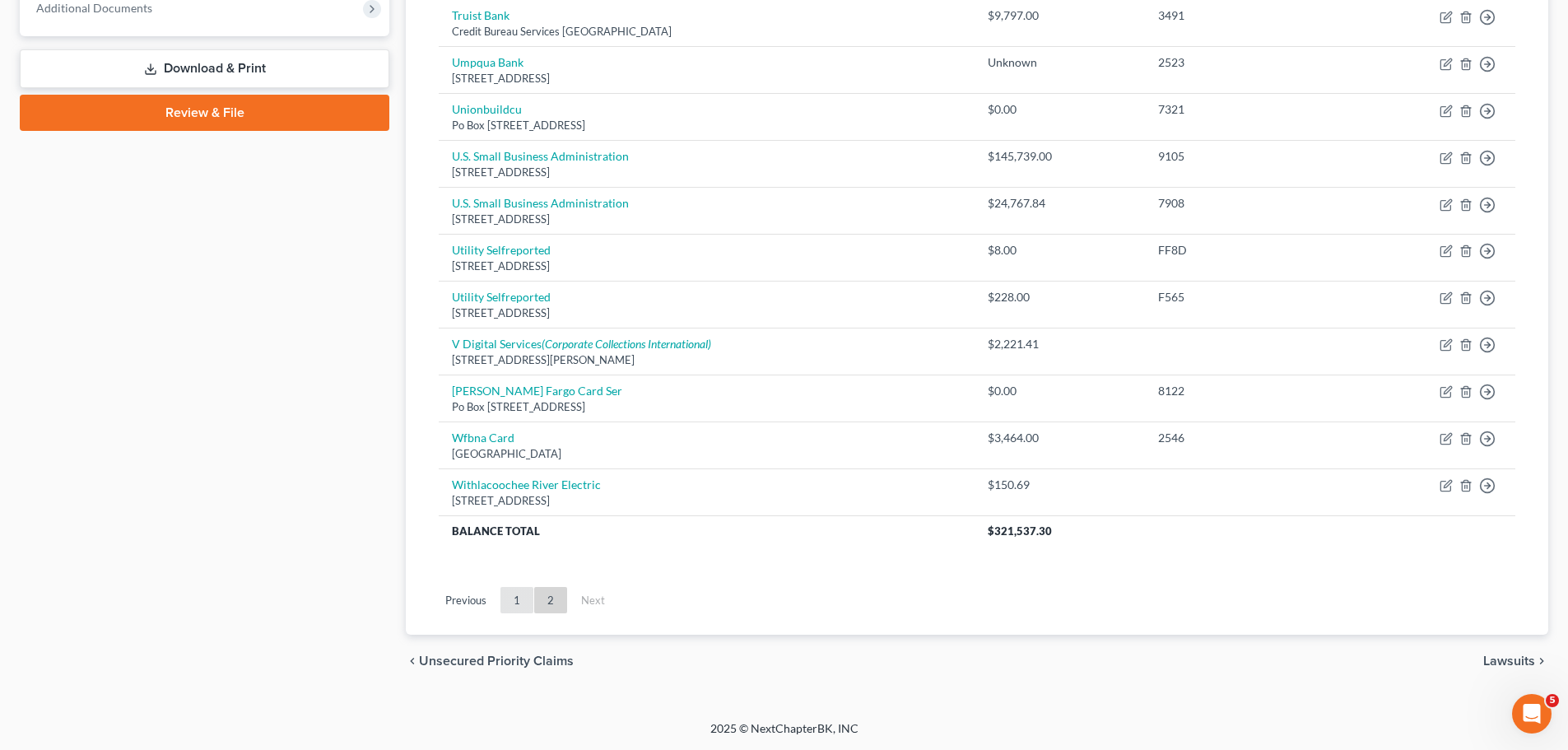
click at [525, 604] on link "1" at bounding box center [517, 599] width 33 height 26
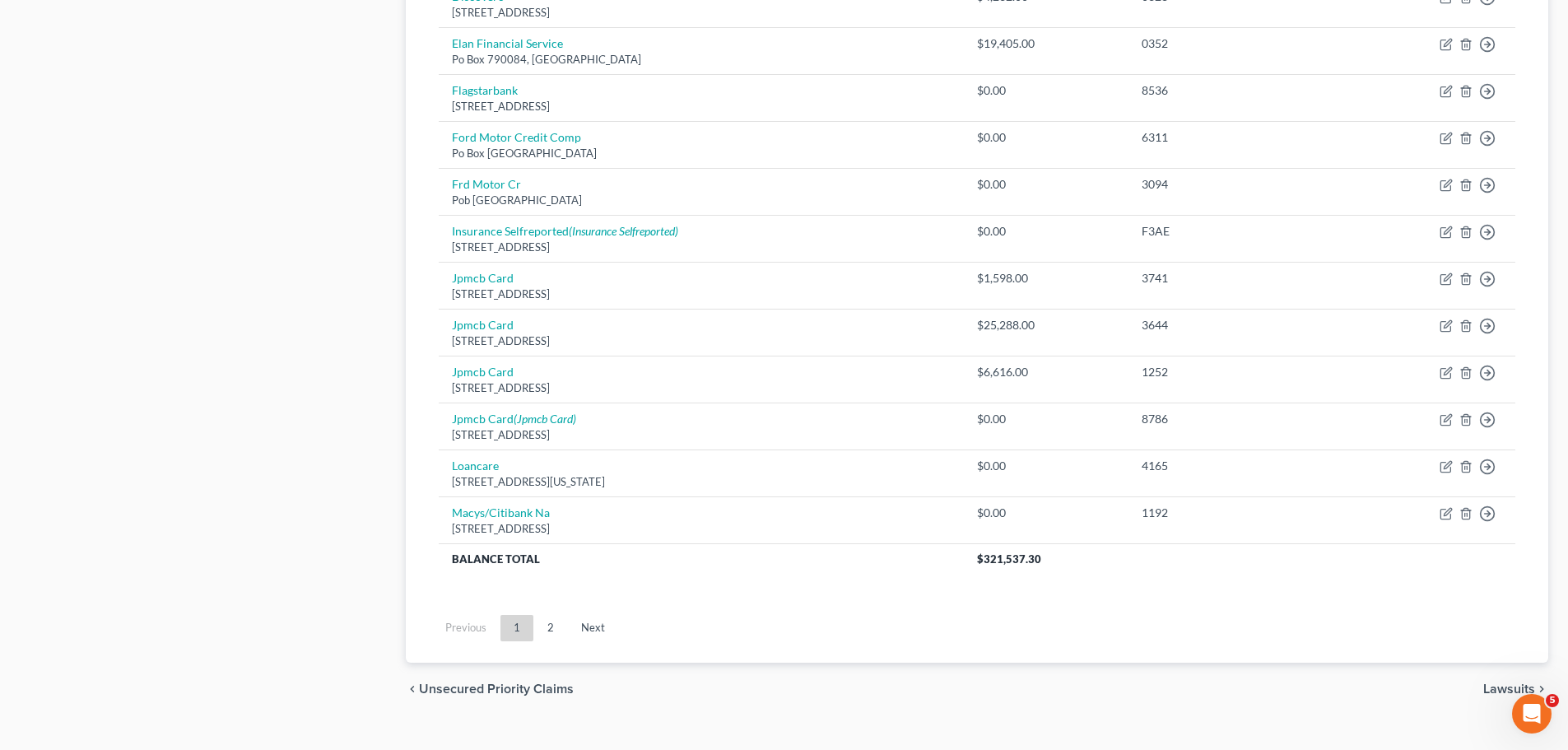
scroll to position [1150, 0]
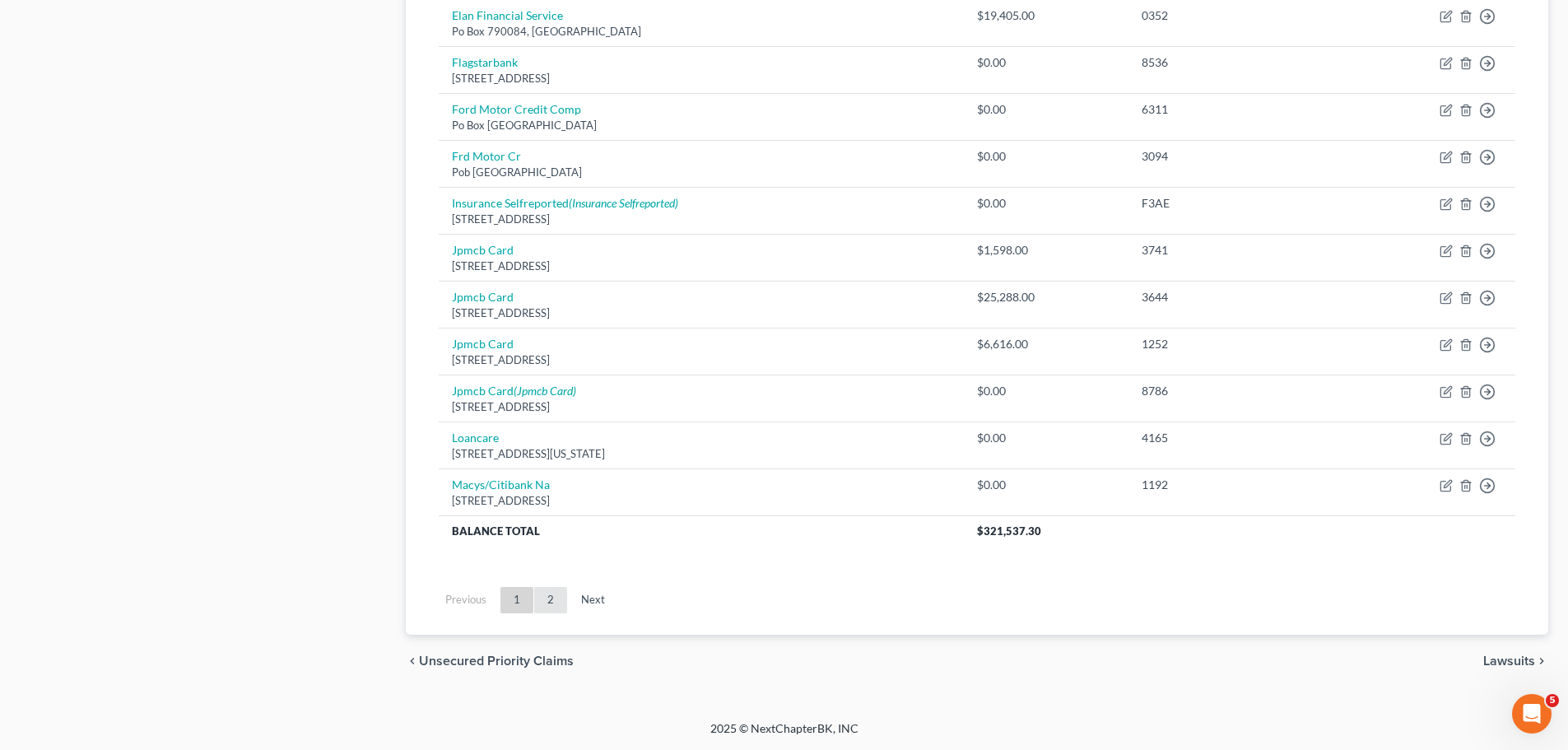
click at [550, 606] on link "2" at bounding box center [550, 599] width 33 height 26
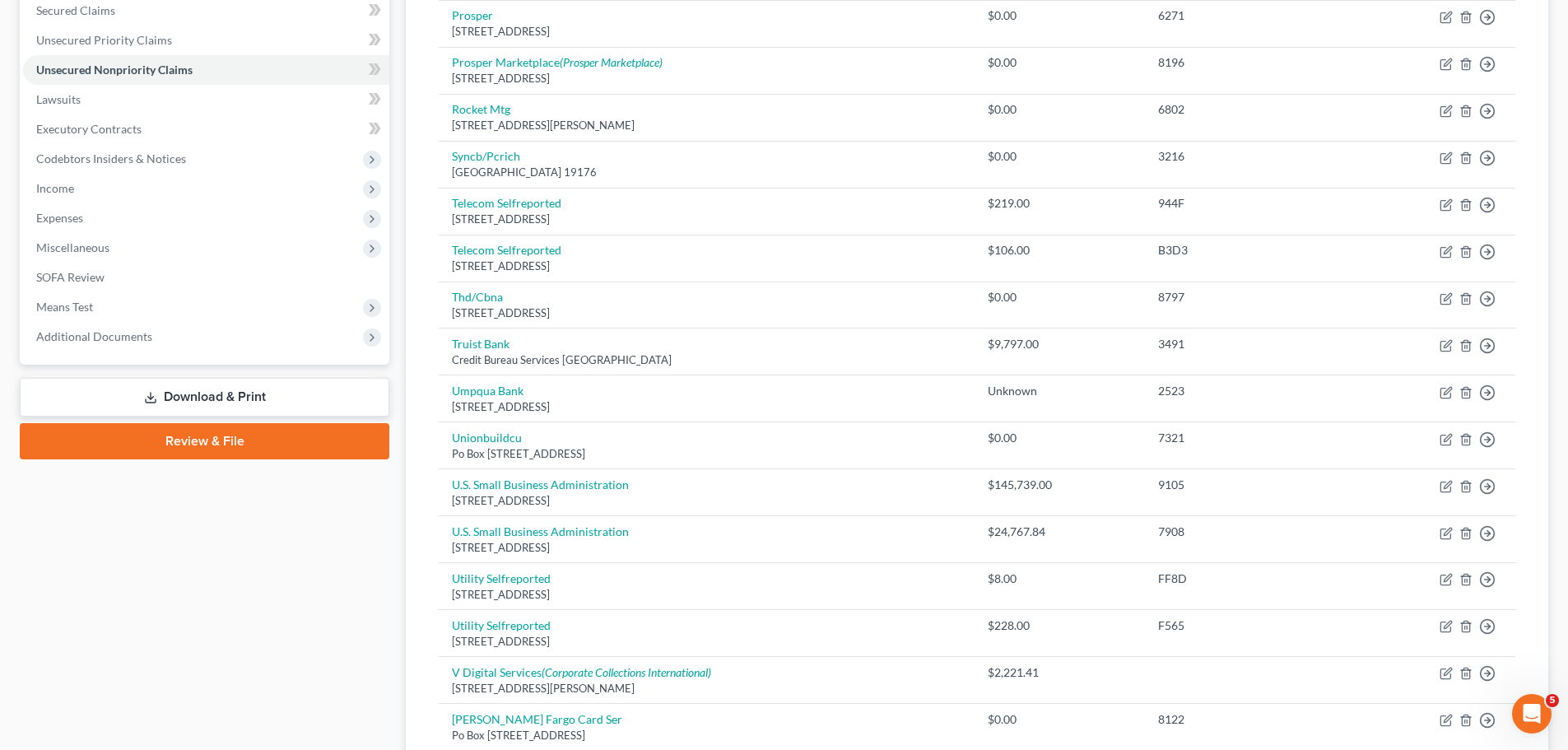
scroll to position [352, 0]
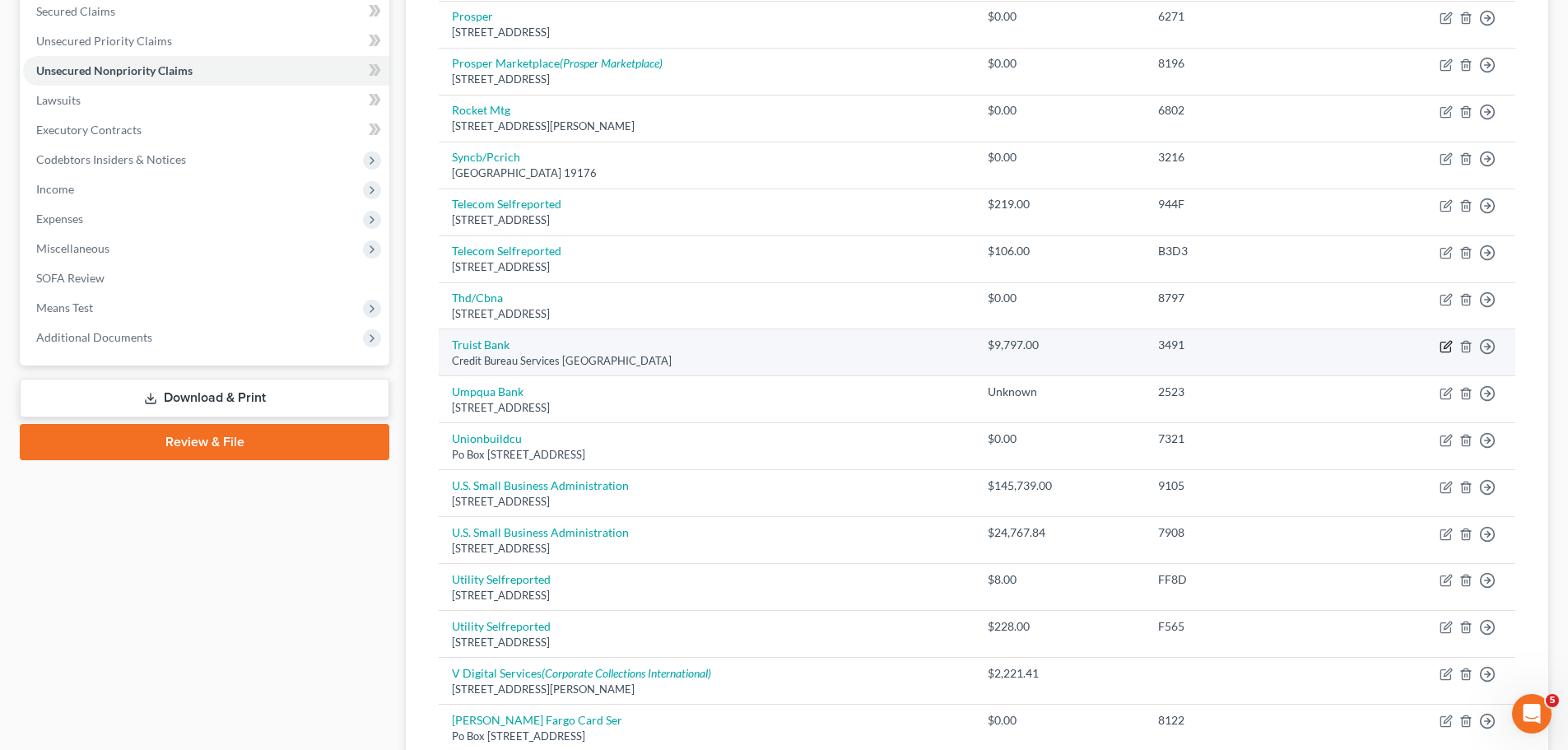
click at [1442, 344] on icon "button" at bounding box center [1446, 346] width 13 height 13
select select "28"
select select "1"
select select "0"
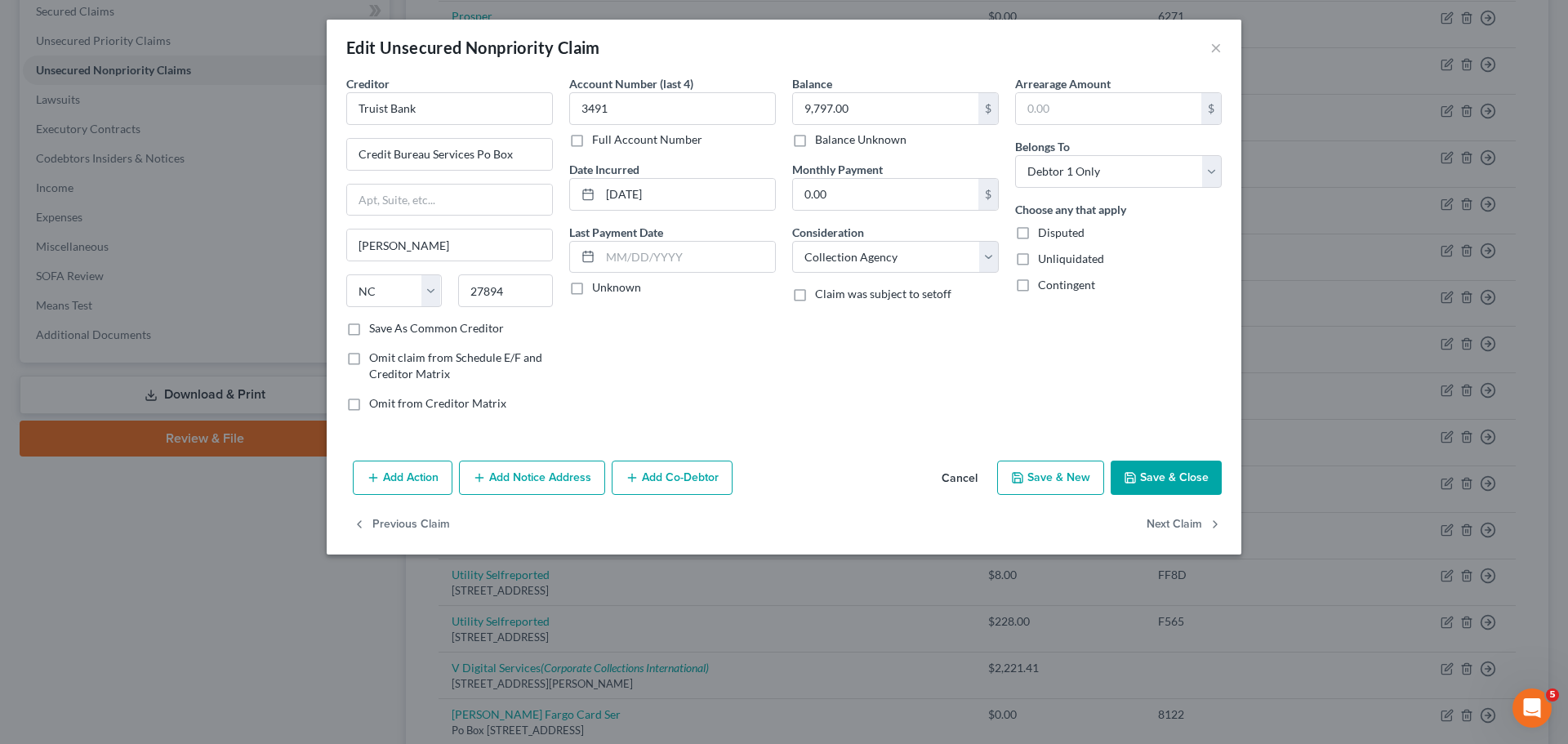
click at [963, 486] on button "Cancel" at bounding box center [959, 478] width 62 height 32
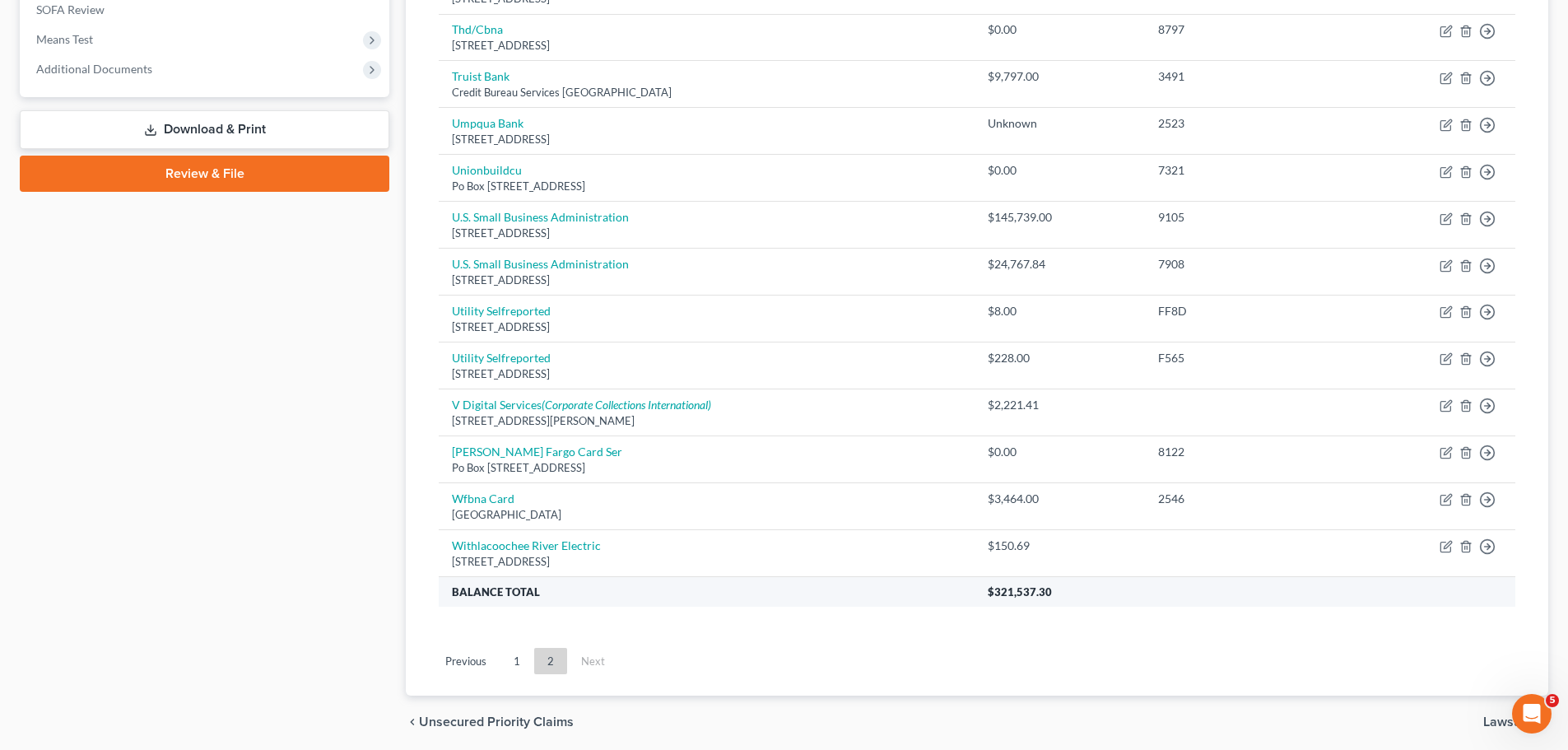
scroll to position [681, 0]
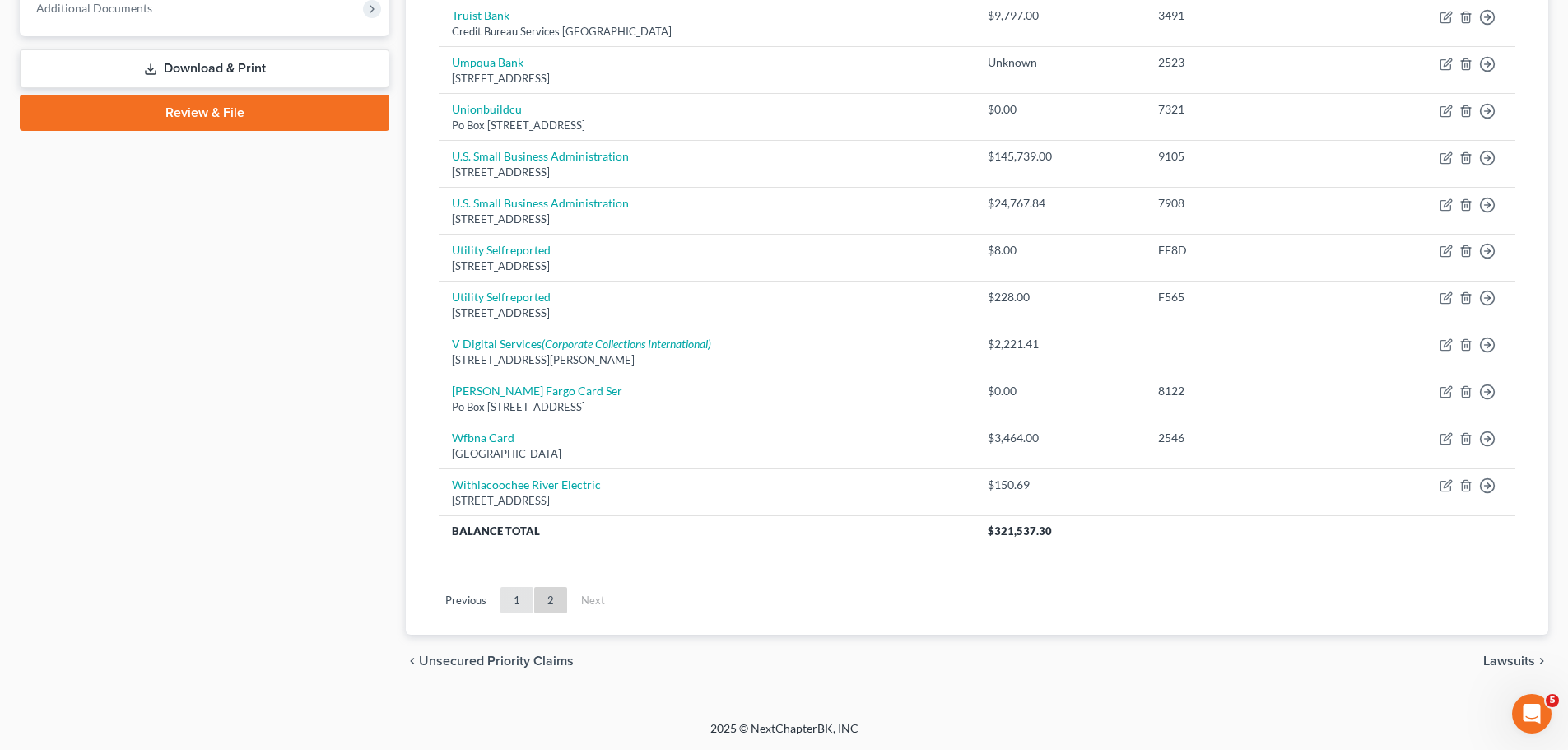
click at [526, 597] on link "1" at bounding box center [517, 599] width 33 height 26
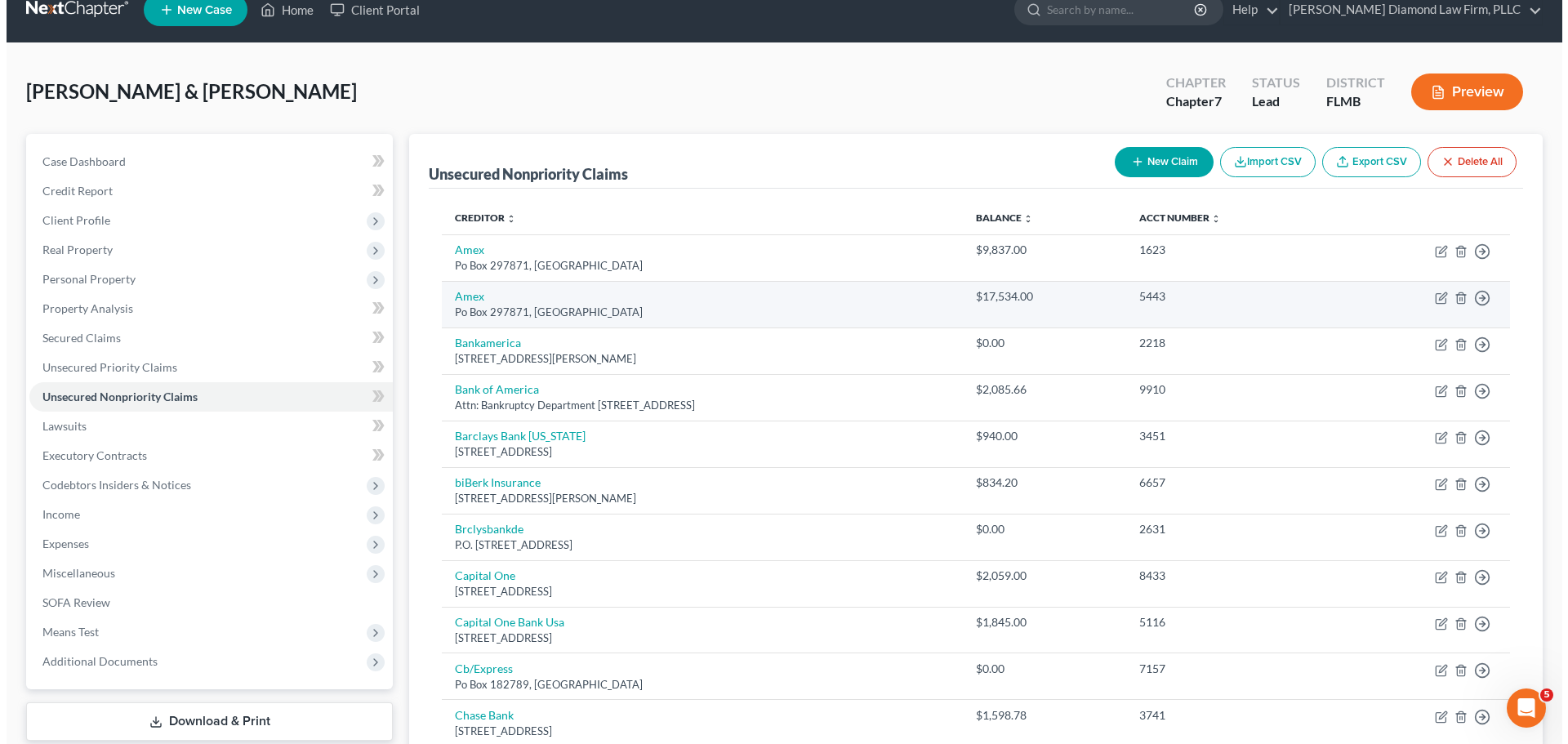
scroll to position [105, 0]
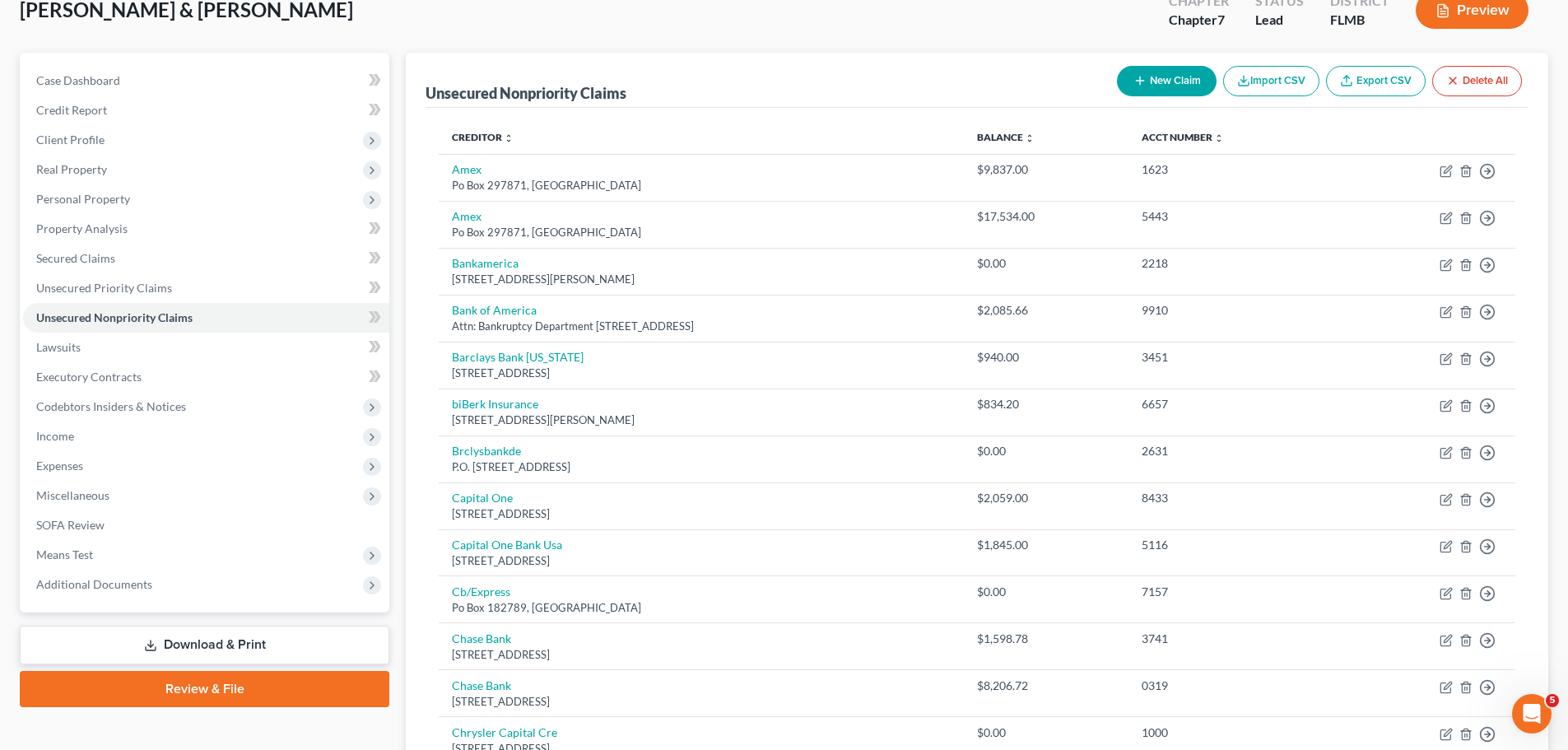
click at [1165, 47] on div "McAlarney, Matthew & Christine Upgraded Chapter Chapter 7 Status Lead District …" at bounding box center [784, 16] width 1529 height 72
click at [1154, 75] on button "New Claim" at bounding box center [1167, 80] width 100 height 30
select select "2"
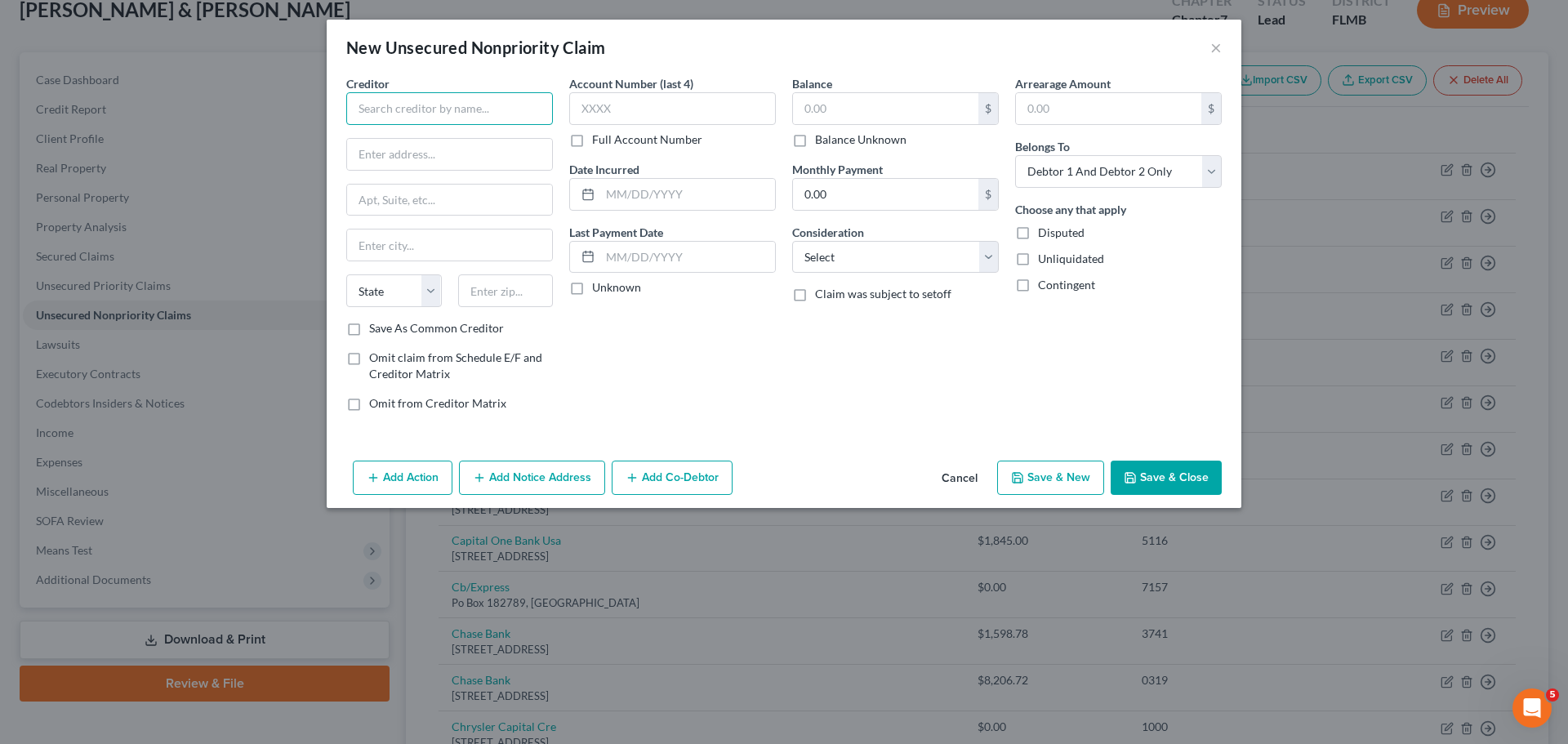
click at [406, 114] on input "text" at bounding box center [449, 108] width 207 height 32
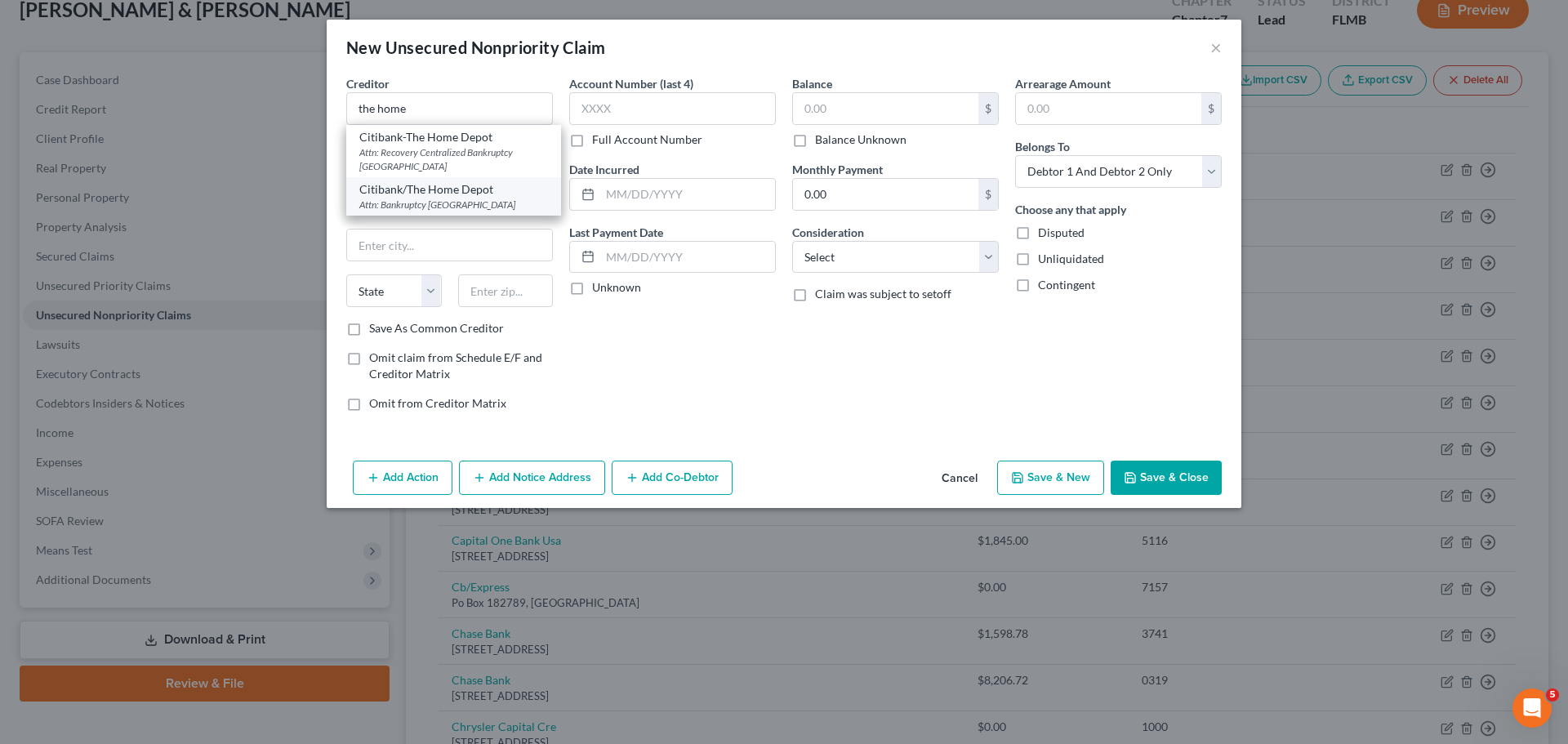
click at [420, 194] on div "Citibank/The Home Depot" at bounding box center [453, 189] width 189 height 16
type input "Citibank/The Home Depot"
type input "Attn: Bankruptcy"
type input "PO Box 790040"
type input "Saint Louis"
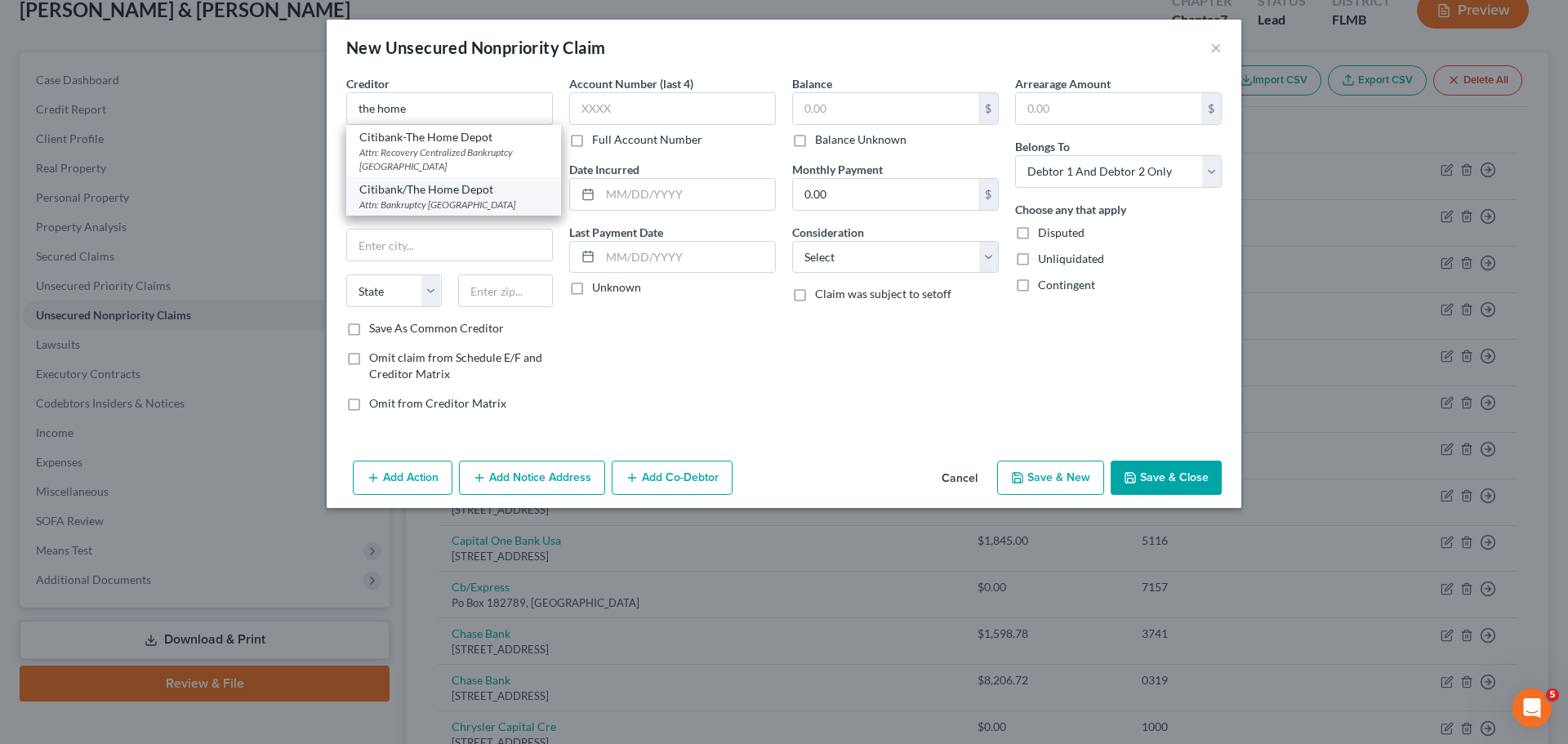
select select "26"
type input "63129"
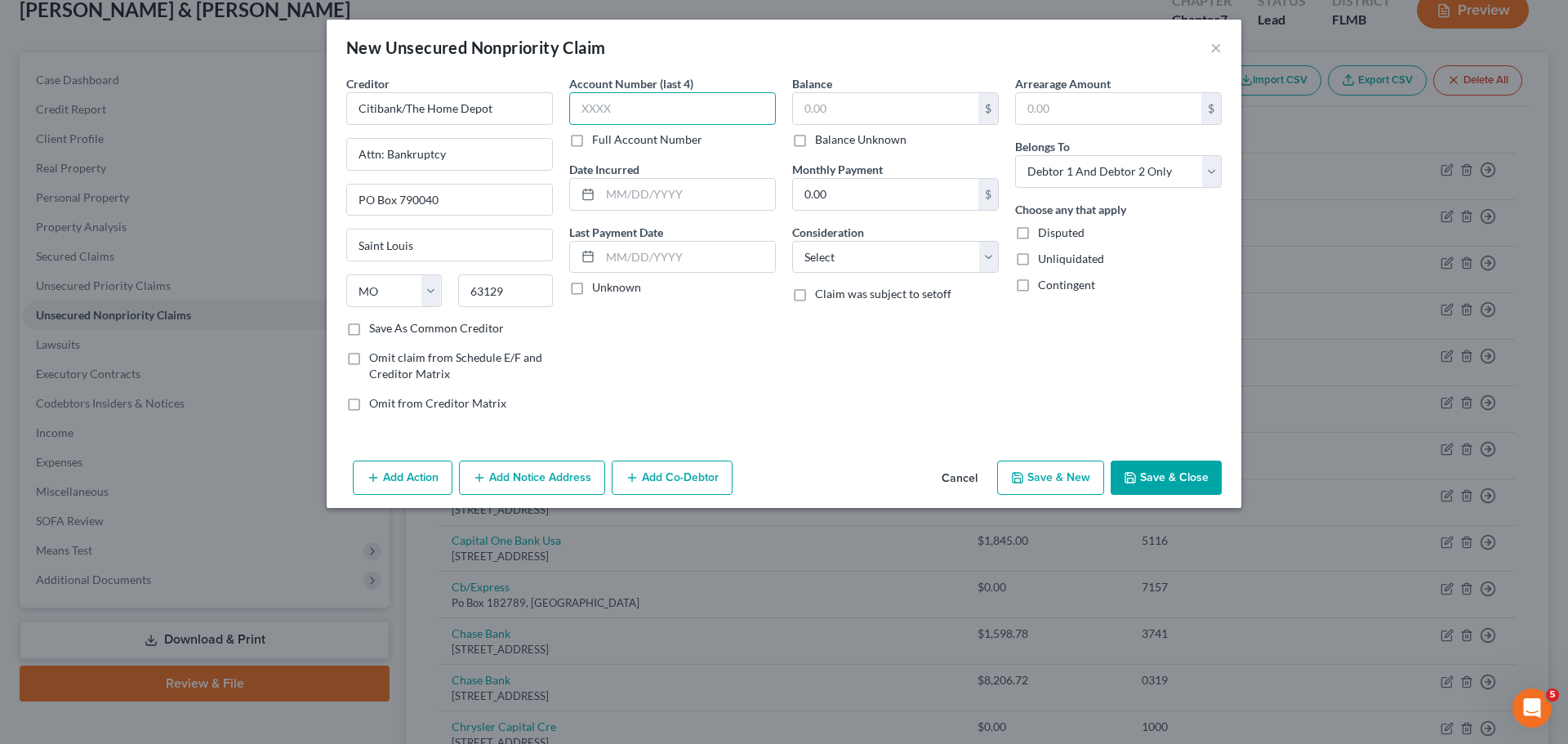
click at [638, 111] on input "text" at bounding box center [672, 108] width 207 height 32
drag, startPoint x: 936, startPoint y: 464, endPoint x: 955, endPoint y: 470, distance: 19.9
click at [942, 467] on button "Cancel" at bounding box center [959, 478] width 62 height 32
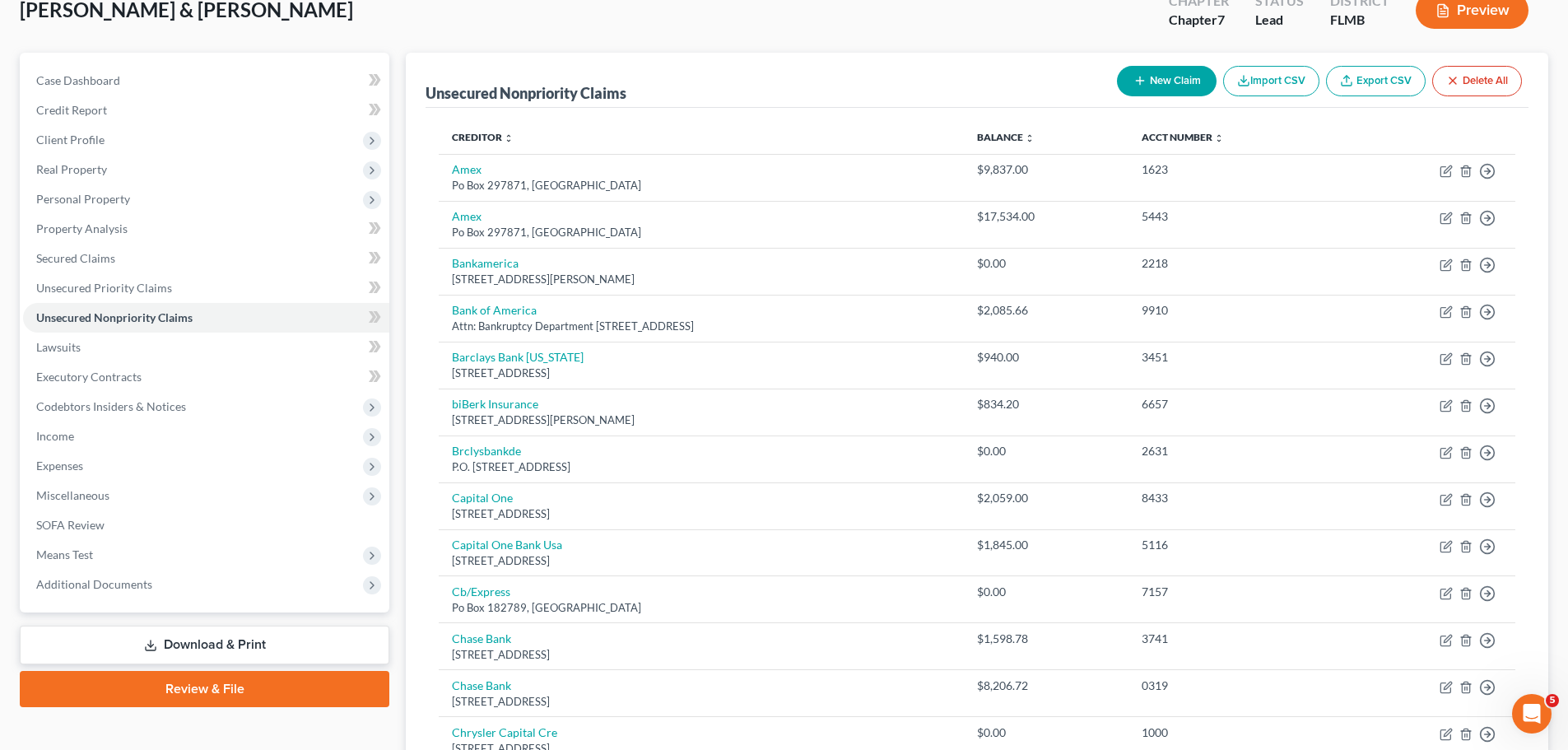
click at [1134, 82] on icon "button" at bounding box center [1140, 80] width 13 height 13
select select "2"
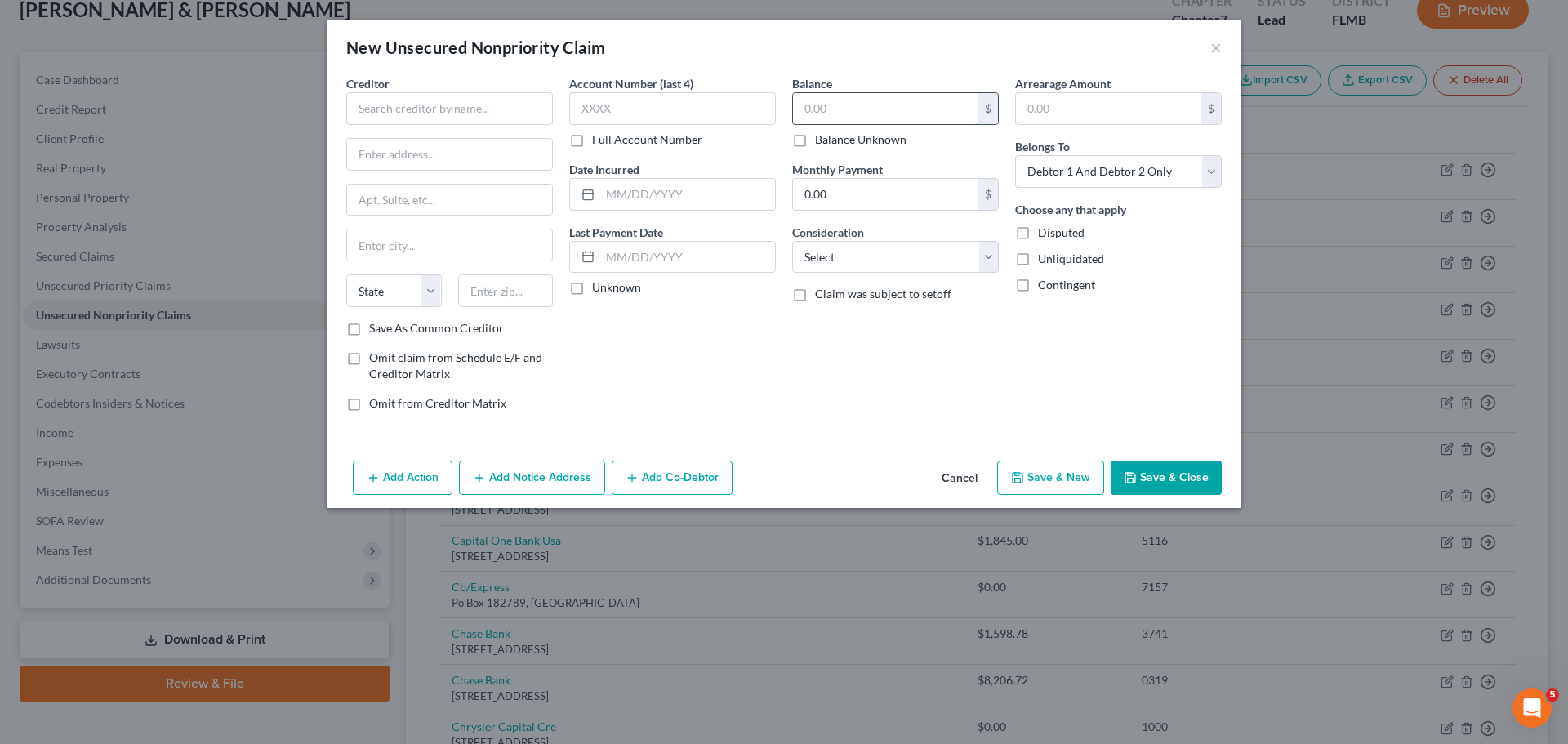
click at [874, 123] on input "text" at bounding box center [885, 108] width 185 height 31
click at [661, 112] on input "text" at bounding box center [672, 108] width 207 height 32
type input "7685"
click at [837, 120] on input "text" at bounding box center [885, 108] width 185 height 31
type input "7,000"
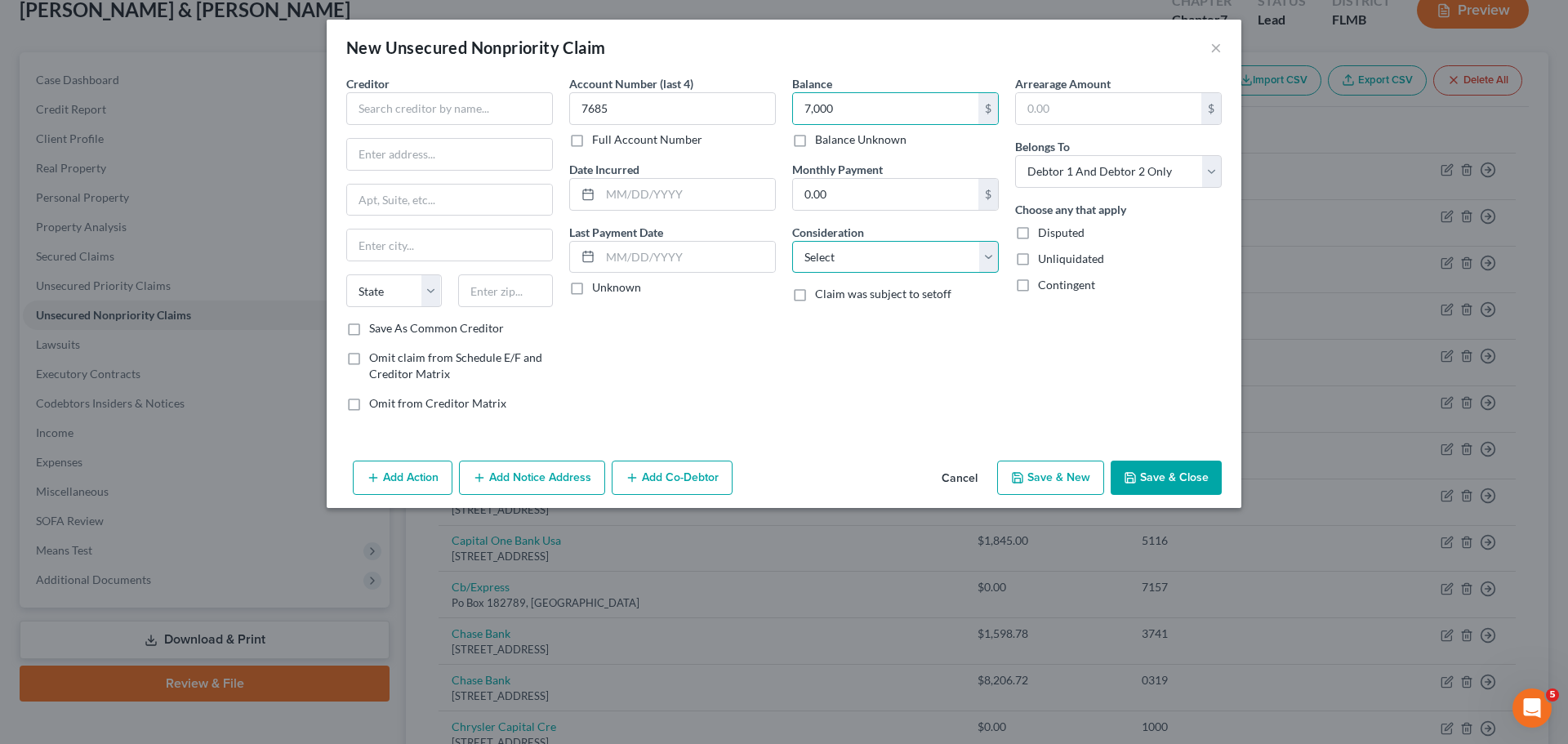
click at [850, 251] on select "Select Cable / Satellite Services Collection Agency Credit Card Debt Debt Couns…" at bounding box center [895, 257] width 207 height 32
click at [856, 247] on select "Select Cable / Satellite Services Collection Agency Credit Card Debt Debt Couns…" at bounding box center [895, 257] width 207 height 32
click at [1116, 170] on select "Select Debtor 1 Only Debtor 2 Only Debtor 1 And Debtor 2 Only At Least One Of T…" at bounding box center [1118, 171] width 207 height 32
select select "1"
click at [1015, 155] on select "Select Debtor 1 Only Debtor 2 Only Debtor 1 And Debtor 2 Only At Least One Of T…" at bounding box center [1118, 171] width 207 height 32
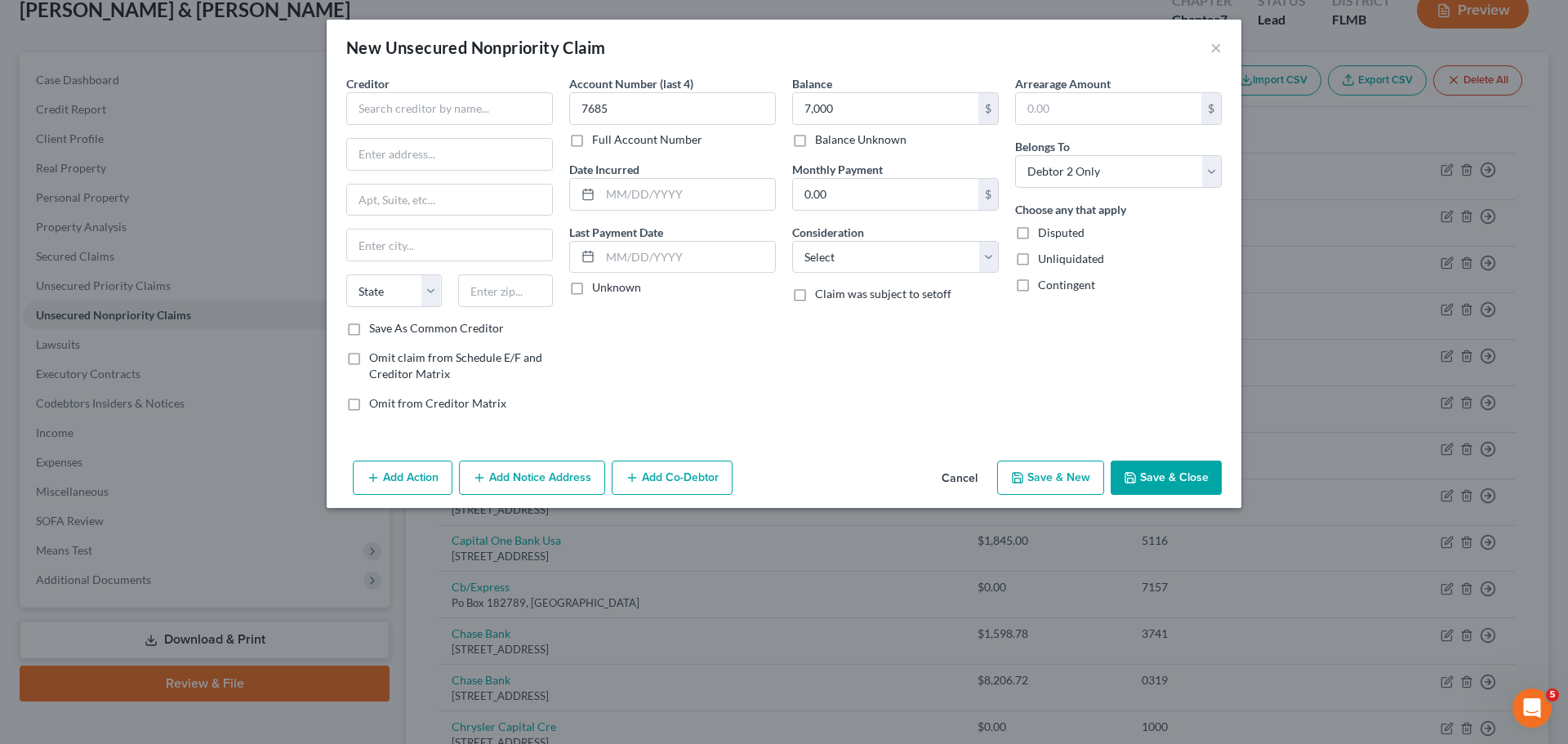
click at [664, 469] on button "Add Co-Debtor" at bounding box center [672, 478] width 121 height 34
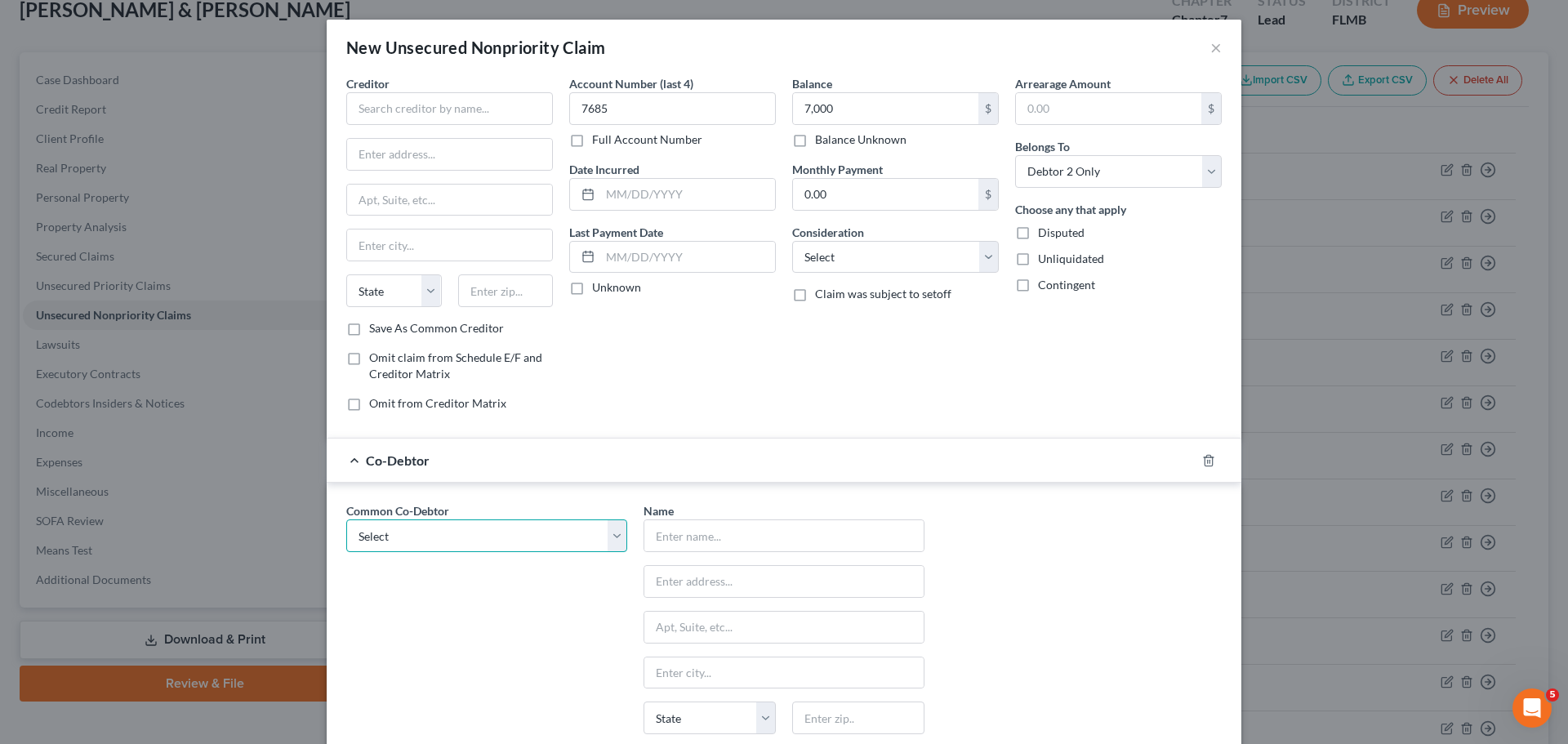
click at [401, 539] on select "Select McFamily Enterprises" at bounding box center [486, 536] width 281 height 32
select select "0"
click at [346, 519] on select "Select McFamily Enterprises" at bounding box center [486, 536] width 281 height 32
type input "McFamily Enterprises"
type input "7511 Little Rd"
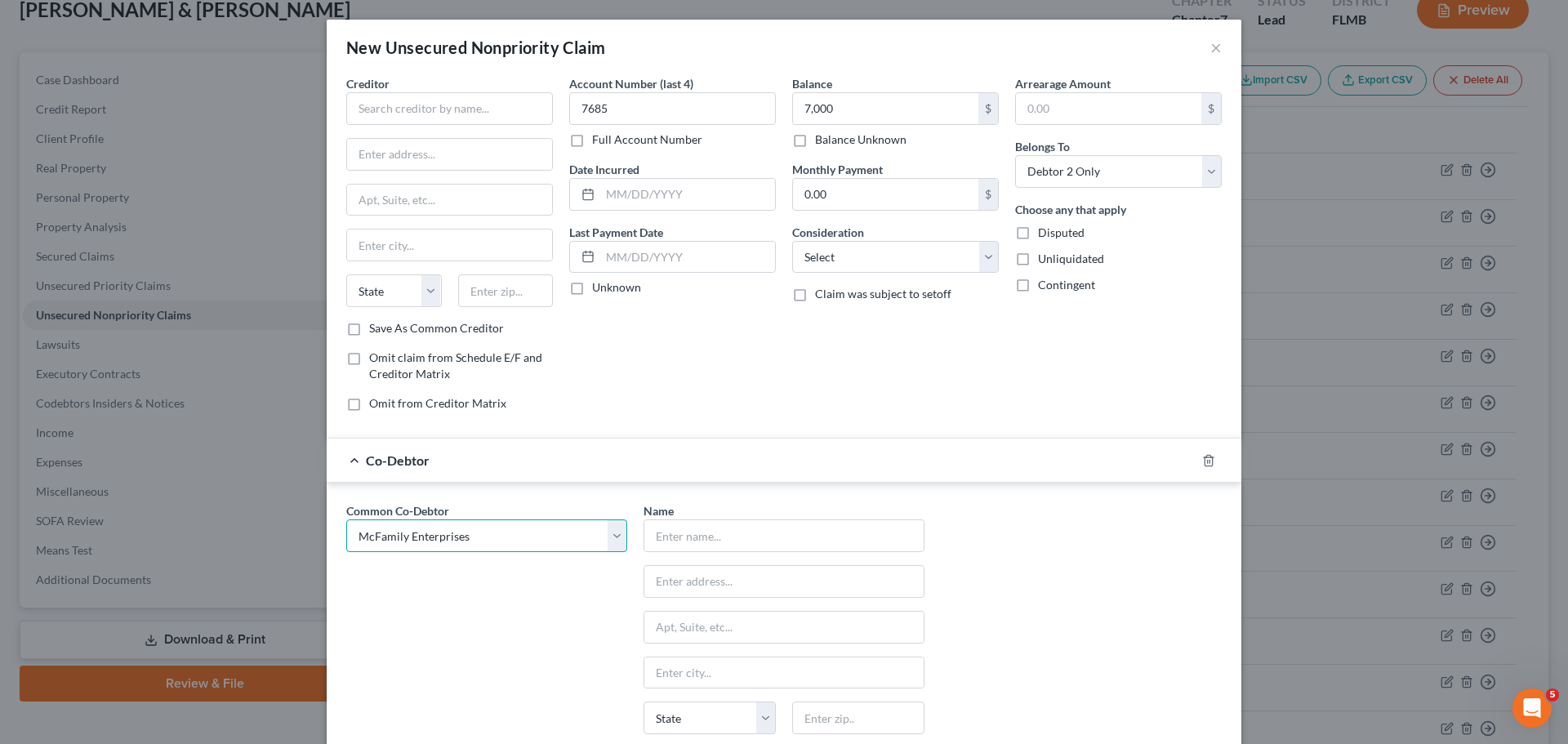
type input "New Port Richey"
select select "9"
type input "34654"
click at [430, 120] on input "text" at bounding box center [449, 108] width 207 height 32
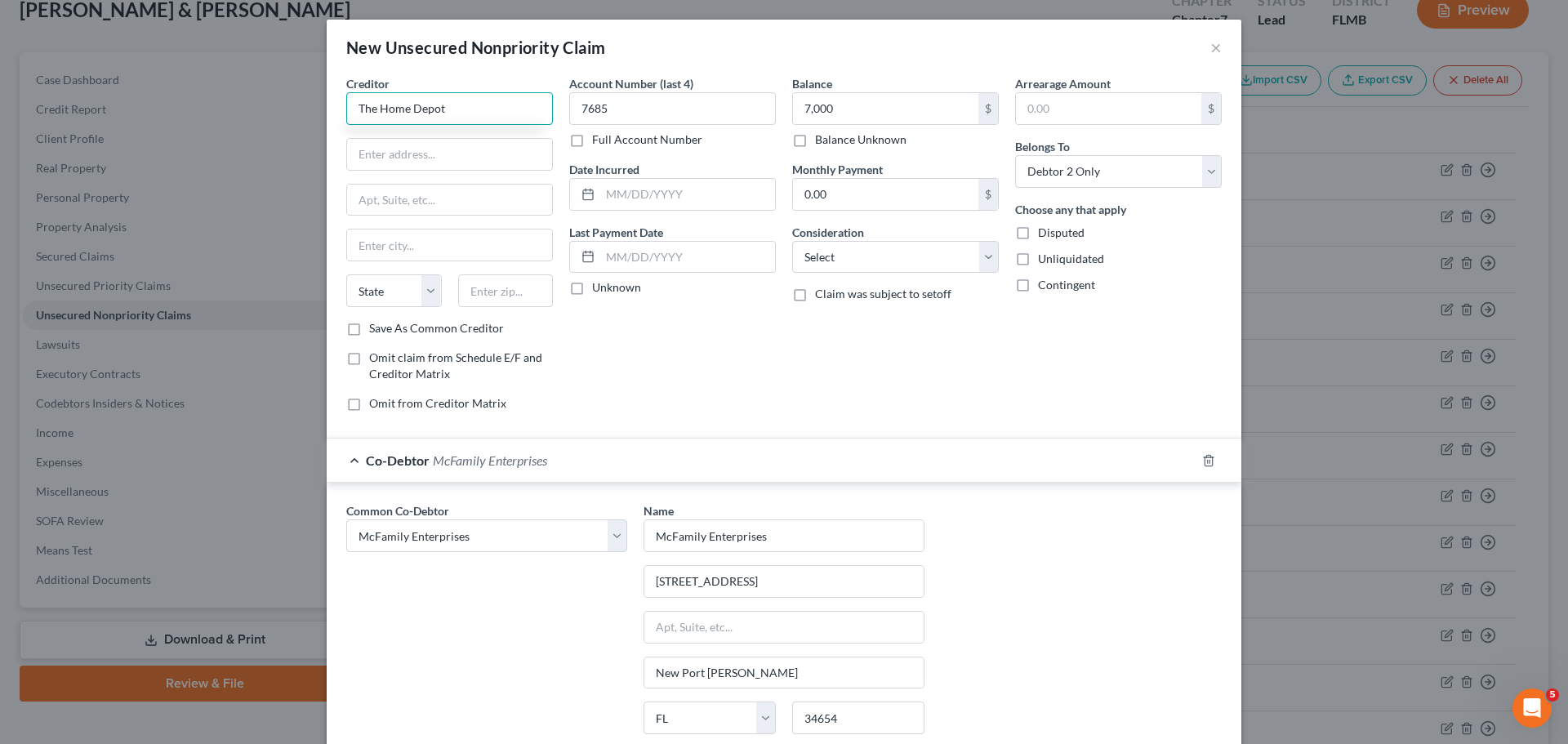
type input "The Home Depot"
click at [368, 151] on input "text" at bounding box center [449, 154] width 205 height 31
paste input "8445 Little Rd"
type input "8445 Little Rd"
click at [416, 246] on input "text" at bounding box center [449, 244] width 205 height 31
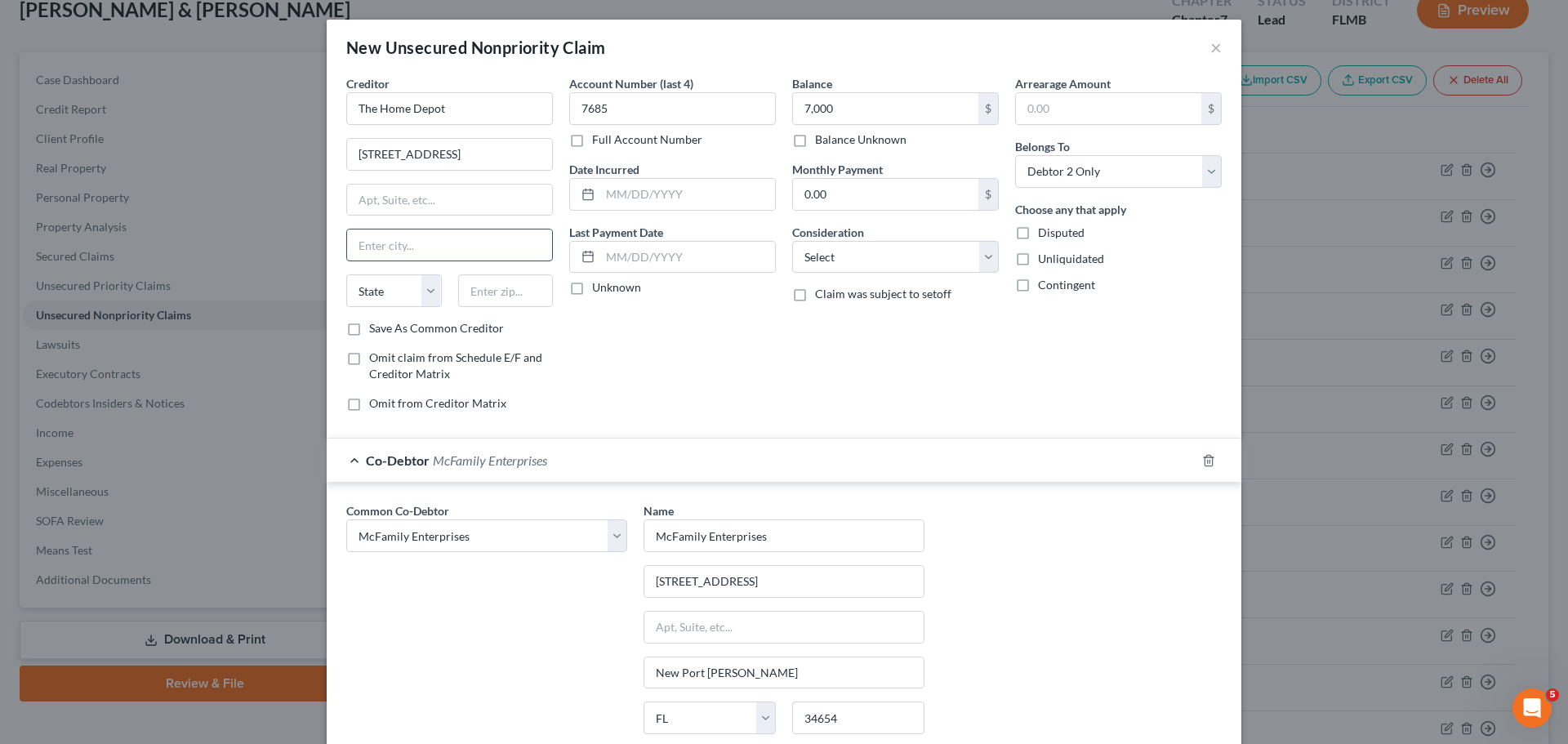
paste input "New Port Richey"
type input "New Port Richey"
click at [383, 299] on select "State AL AK AR AZ CA CO CT DE DC FL GA GU HI ID IL IN IA KS KY LA ME MD MA MI M…" at bounding box center [394, 290] width 96 height 32
select select "9"
click at [346, 274] on select "State AL AK AR AZ CA CO CT DE DC FL GA GU HI ID IL IN IA KS KY LA ME MD MA MI M…" at bounding box center [394, 290] width 96 height 32
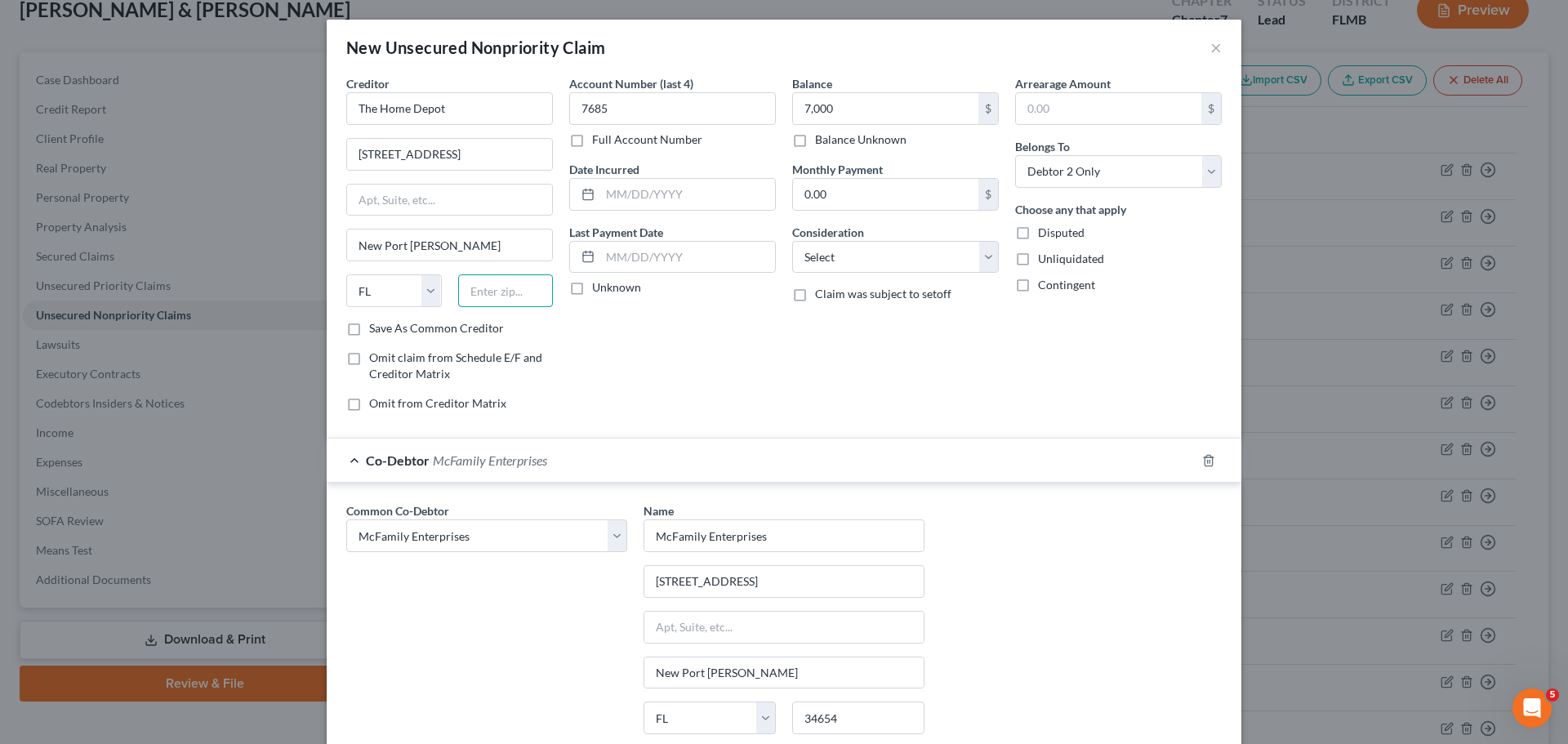
click at [523, 302] on input "text" at bounding box center [506, 290] width 96 height 32
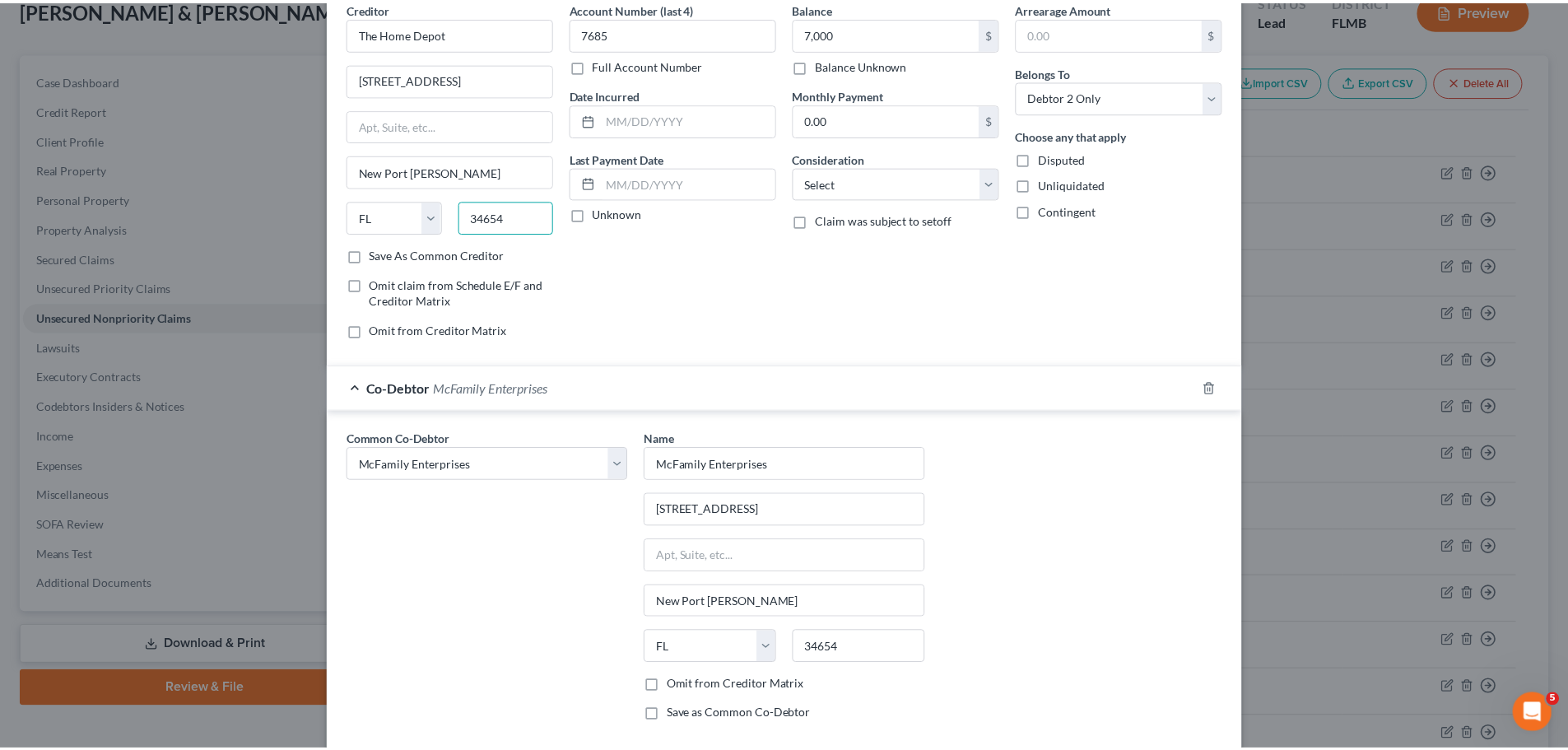
scroll to position [166, 0]
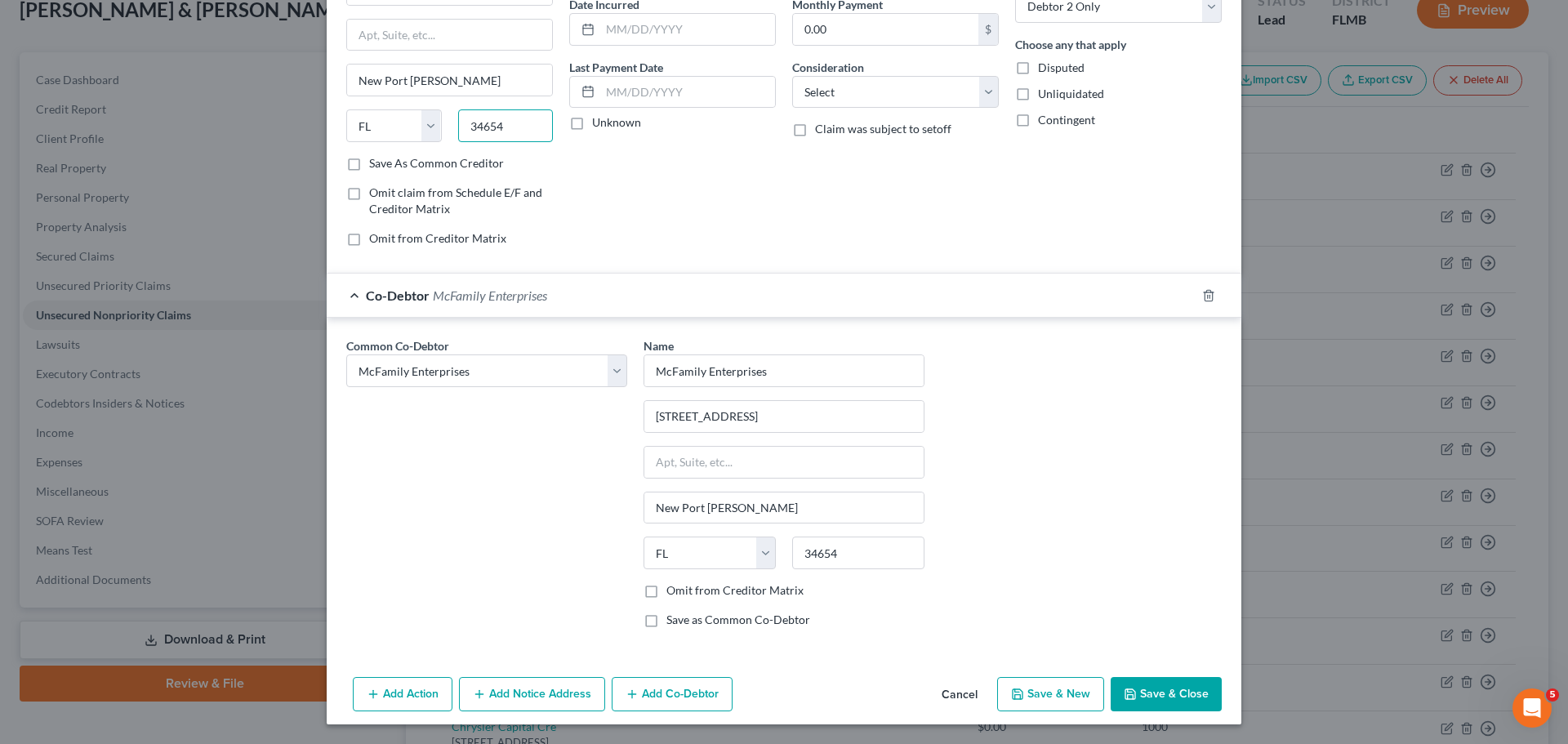
type input "34654"
click at [1186, 703] on button "Save & Close" at bounding box center [1166, 693] width 111 height 34
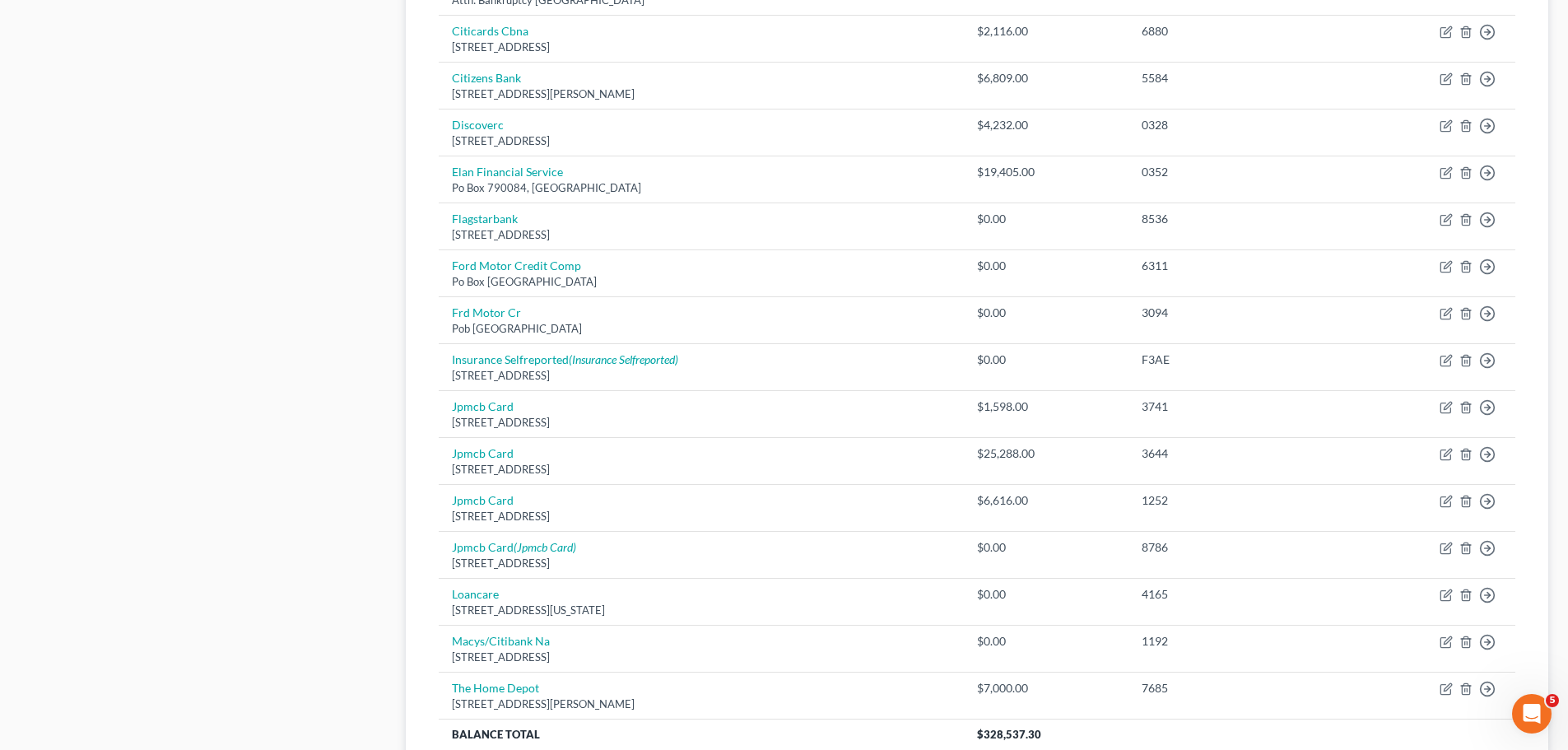
scroll to position [1011, 0]
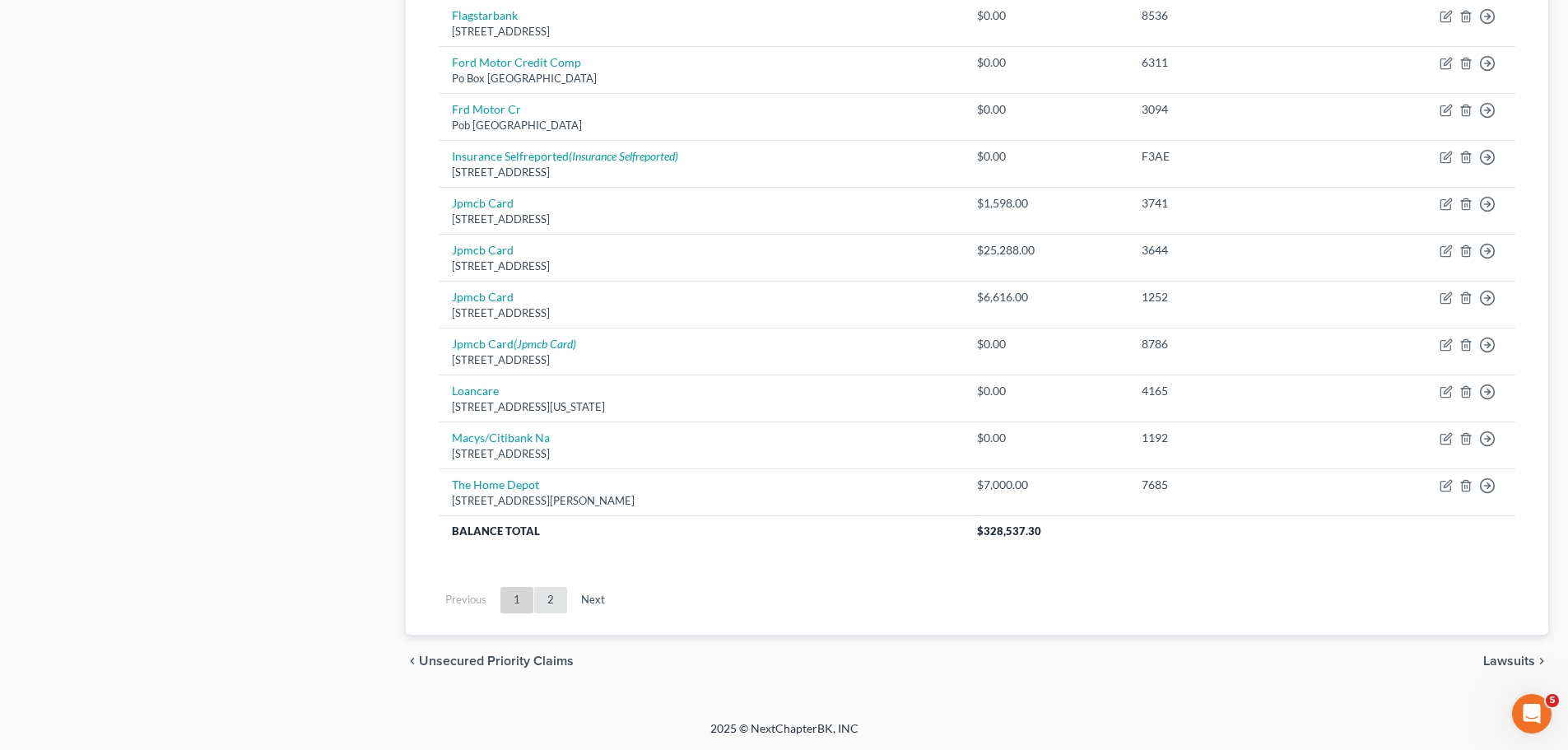
click at [542, 605] on link "2" at bounding box center [550, 599] width 33 height 26
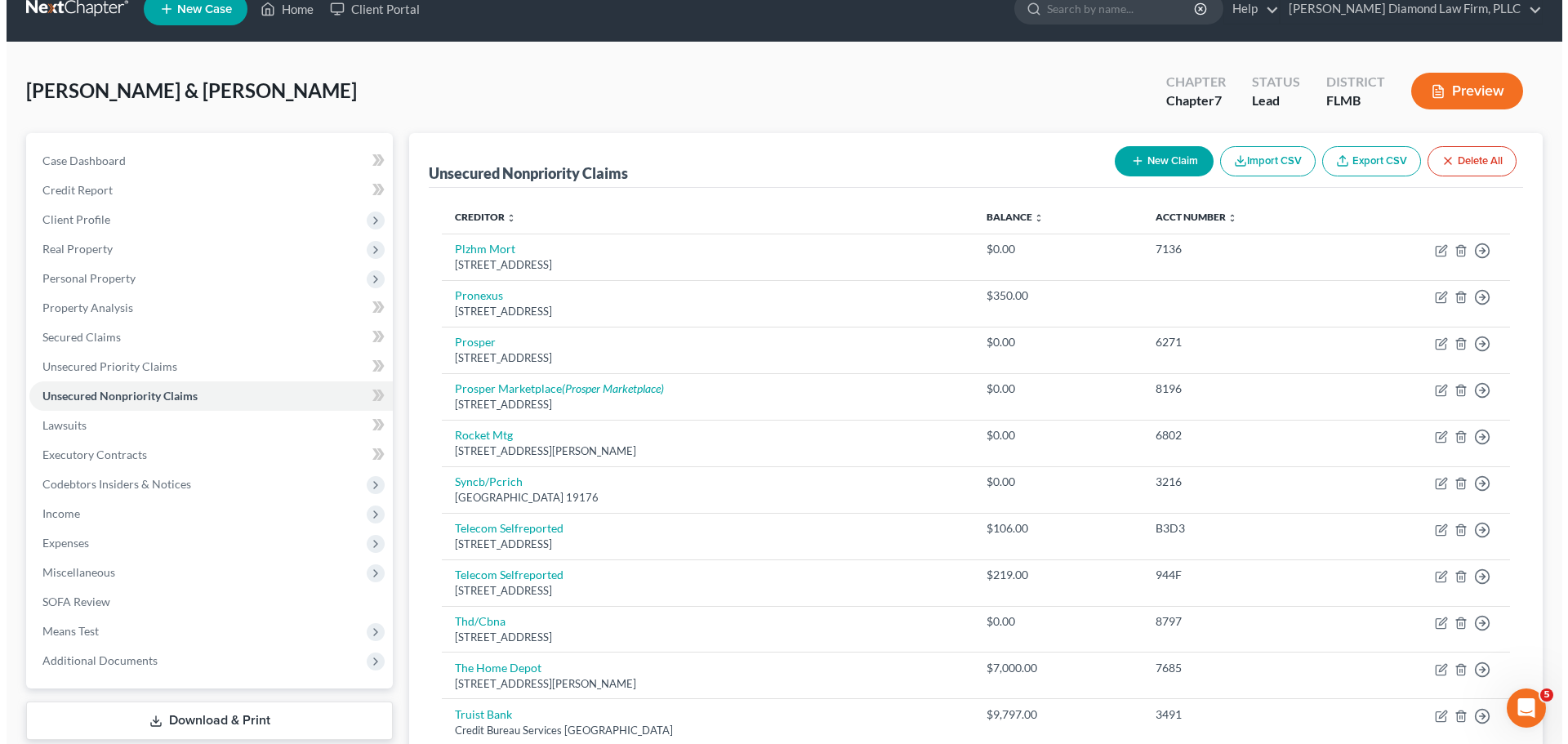
scroll to position [0, 0]
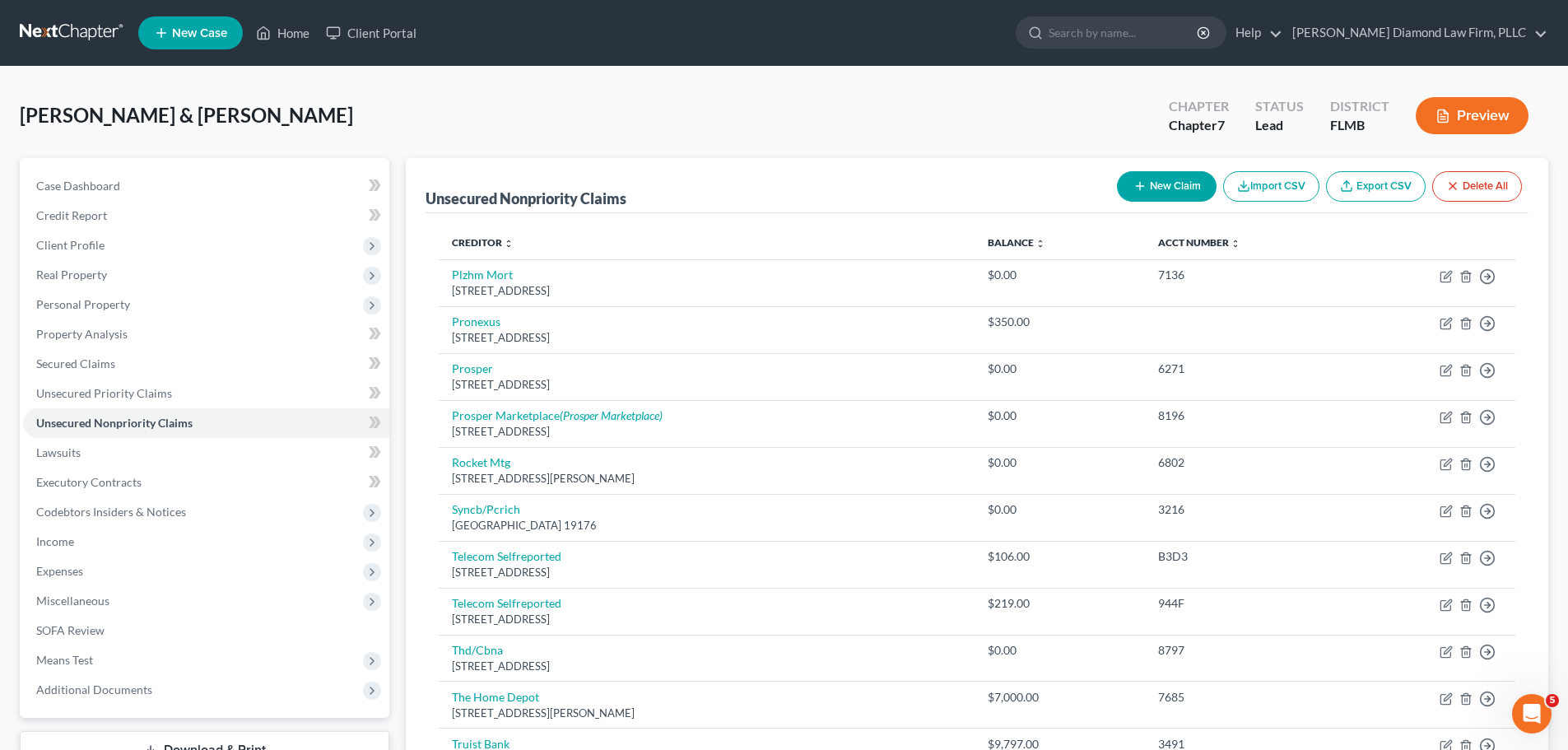
click at [1156, 189] on button "New Claim" at bounding box center [1167, 185] width 100 height 30
select select "2"
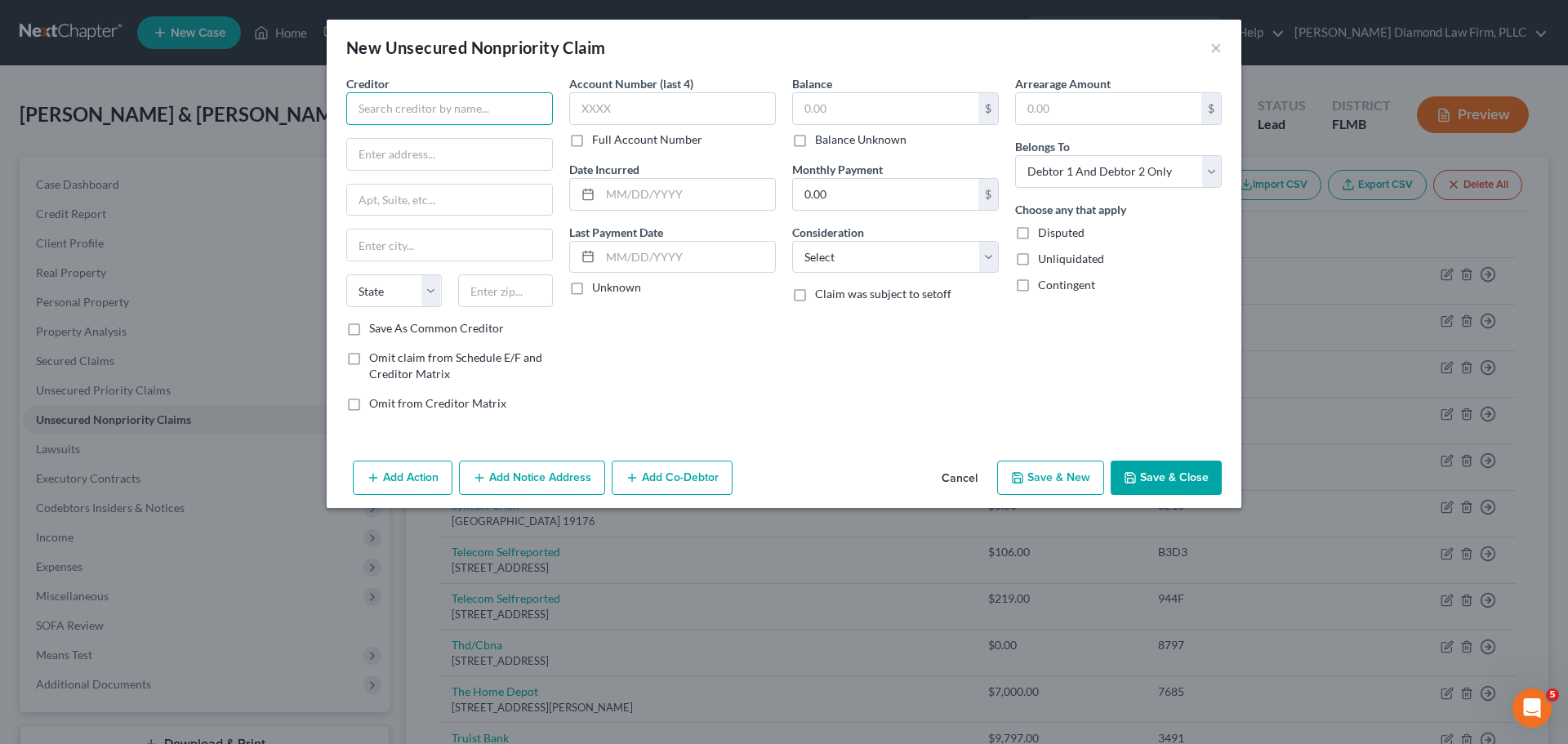
click at [446, 106] on input "text" at bounding box center [449, 108] width 207 height 32
click at [428, 149] on div "C/o Marcadis Singer, P.A. 5104 South Westshore Blvd, Tampa, FL 33611" at bounding box center [447, 152] width 178 height 14
type input "Truist Bank"
type input "C/o Marcadis Singer, P.A."
type input "5104 South Westshore Blvd"
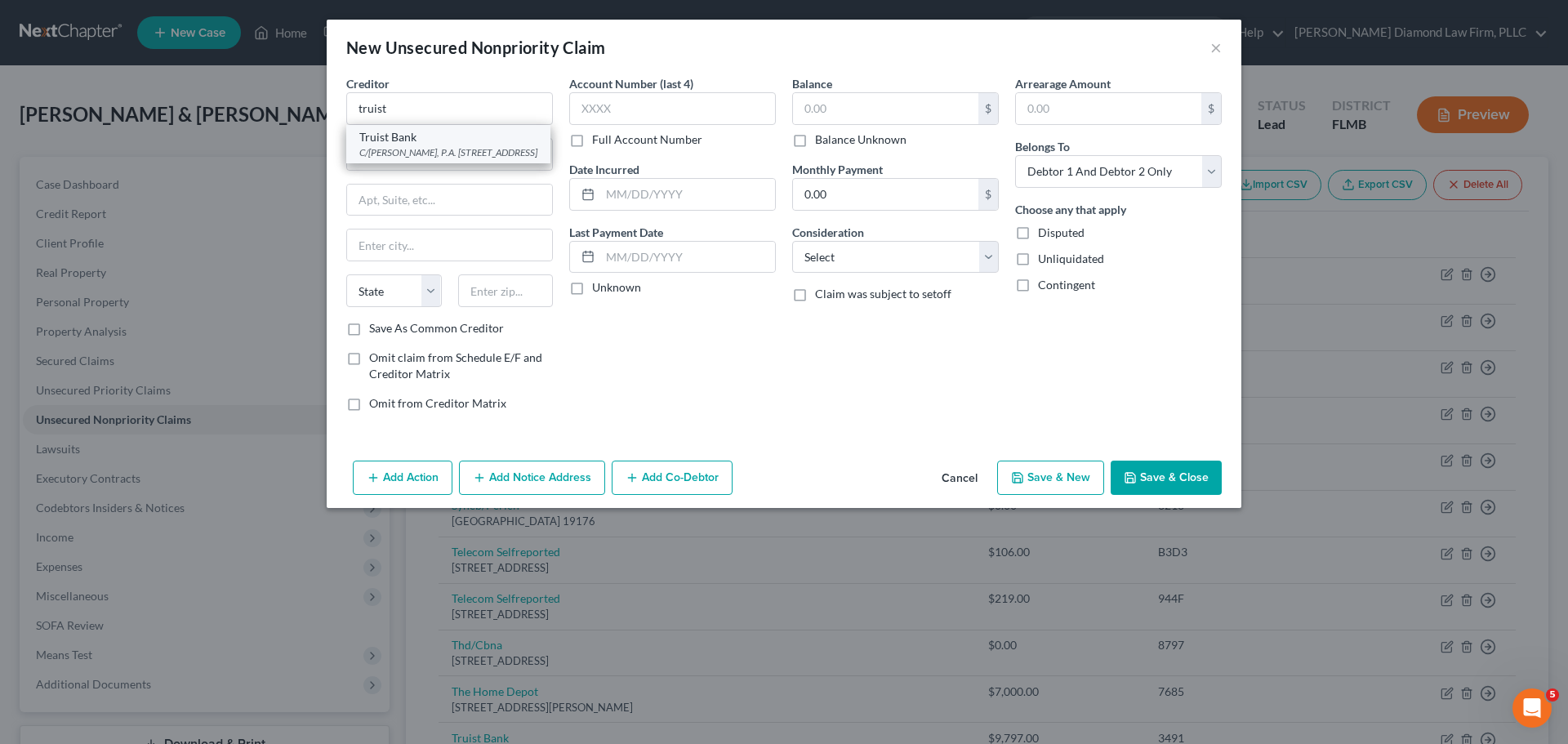
type input "Tampa"
select select "9"
type input "33611"
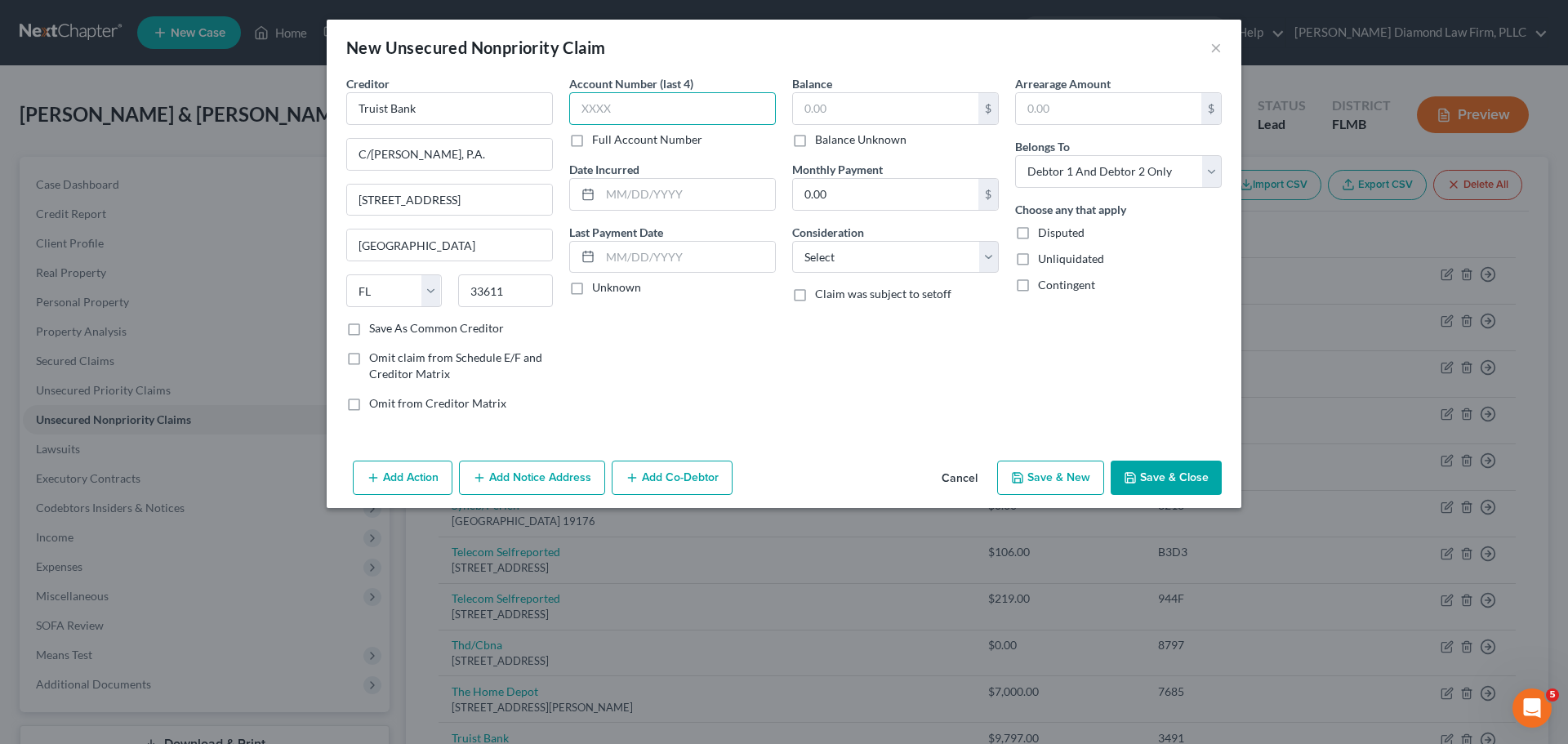
click at [627, 111] on input "text" at bounding box center [672, 108] width 207 height 32
drag, startPoint x: 390, startPoint y: 152, endPoint x: 345, endPoint y: 152, distance: 45.0
click at [345, 152] on div "Creditor * Truist Bank C/o Marcadis Singer, P.A. 5104 South Westshore Blvd Tamp…" at bounding box center [449, 249] width 223 height 349
click at [682, 99] on input "text" at bounding box center [672, 108] width 207 height 32
click at [844, 115] on input "text" at bounding box center [885, 108] width 185 height 31
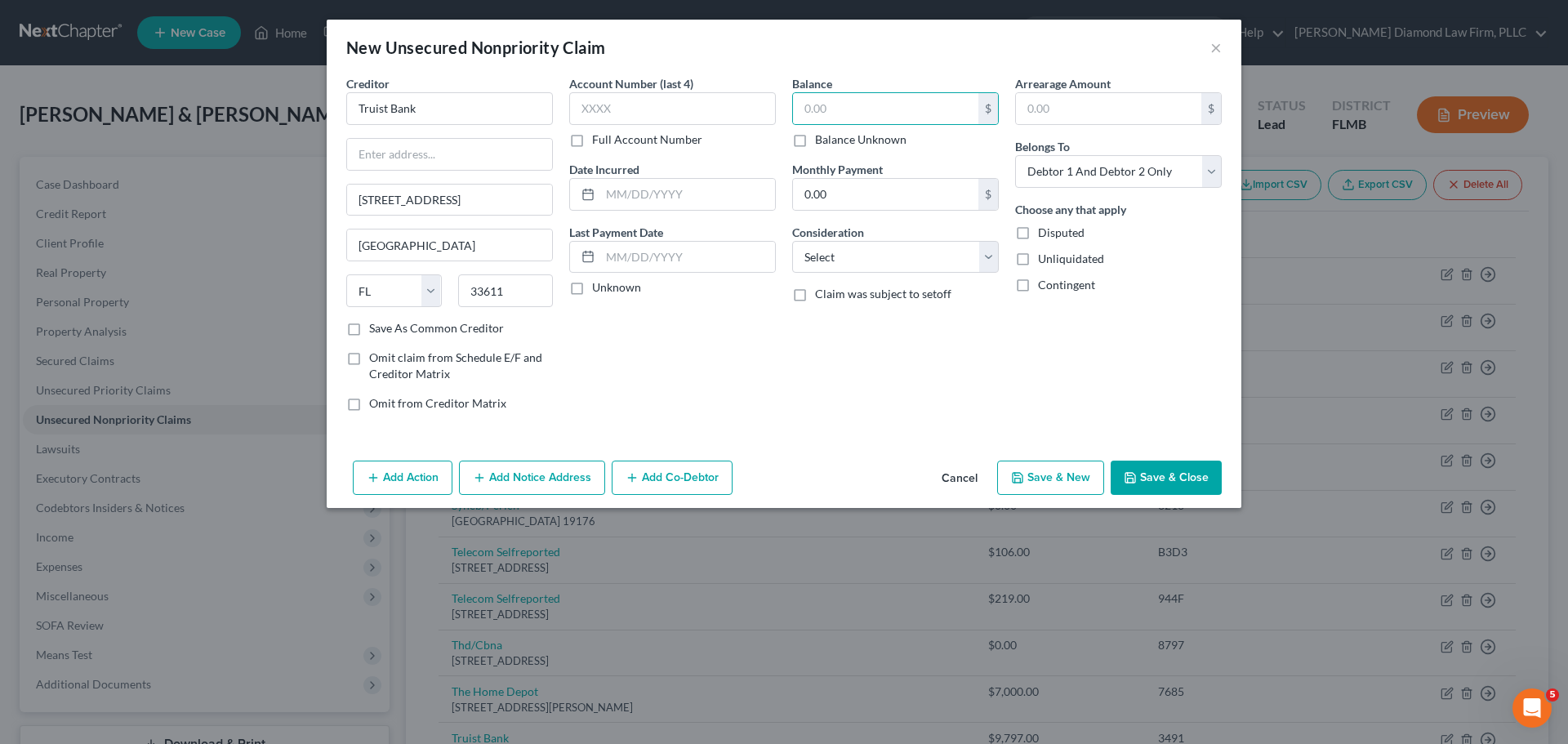
click at [835, 141] on label "Balance Unknown" at bounding box center [860, 140] width 91 height 16
click at [832, 141] on input "Balance Unknown" at bounding box center [827, 137] width 11 height 11
checkbox input "true"
type input "0.00"
click at [656, 461] on button "Add Co-Debtor" at bounding box center [672, 478] width 121 height 34
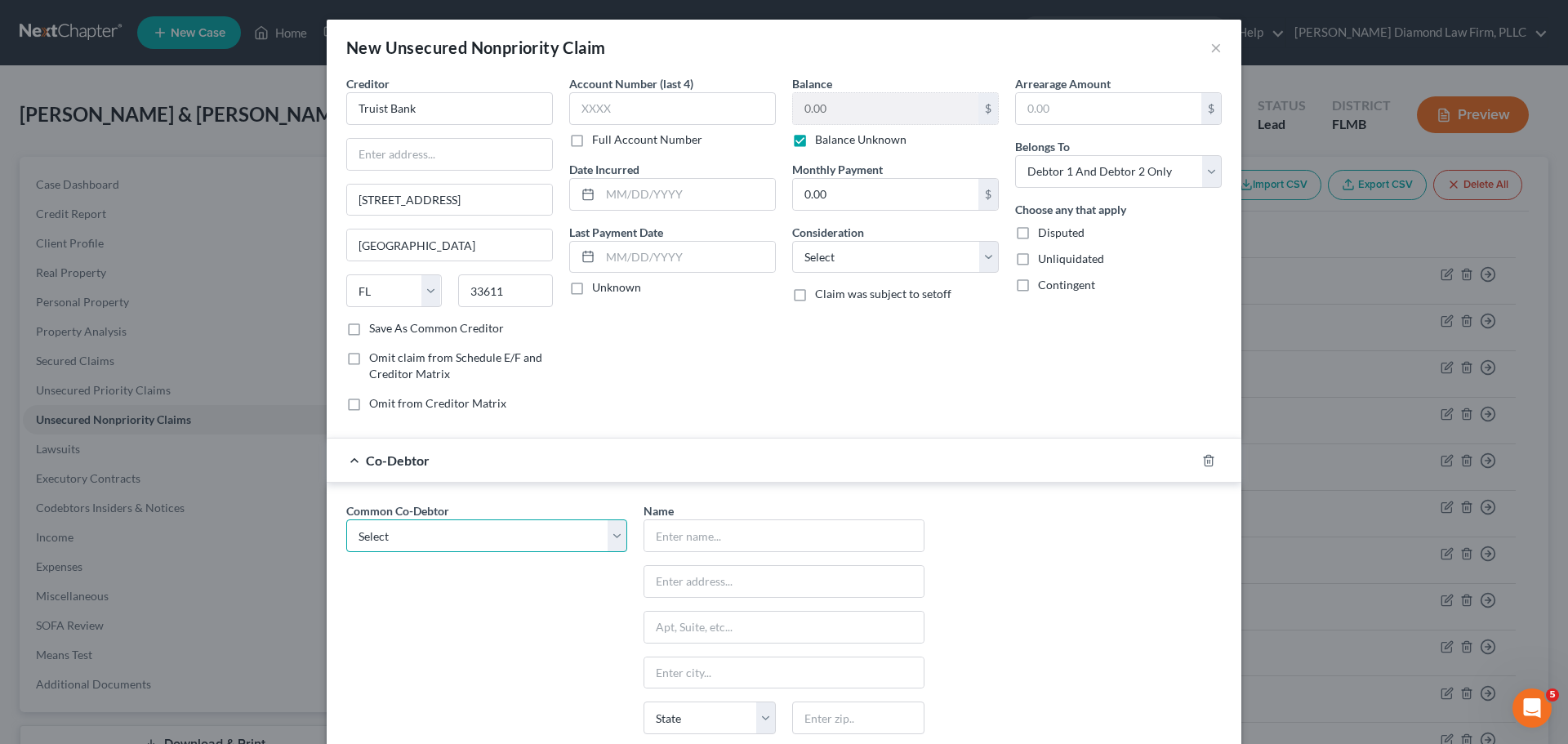
click at [466, 535] on select "Select McFamily Enterprises" at bounding box center [486, 536] width 281 height 32
select select "0"
click at [346, 519] on select "Select McFamily Enterprises" at bounding box center [486, 536] width 281 height 32
type input "McFamily Enterprises"
type input "7511 Little Rd"
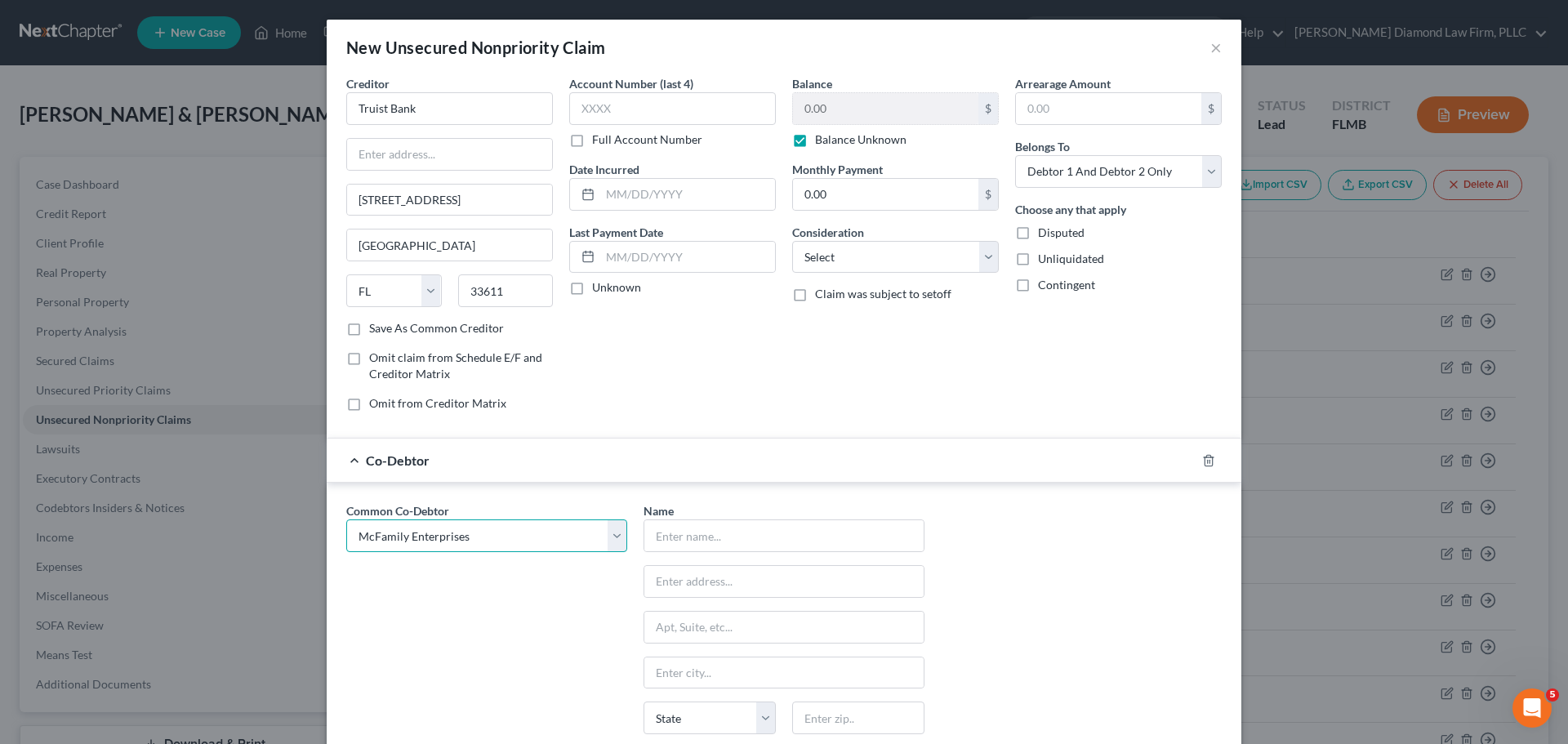
type input "New Port Richey"
select select "9"
type input "34654"
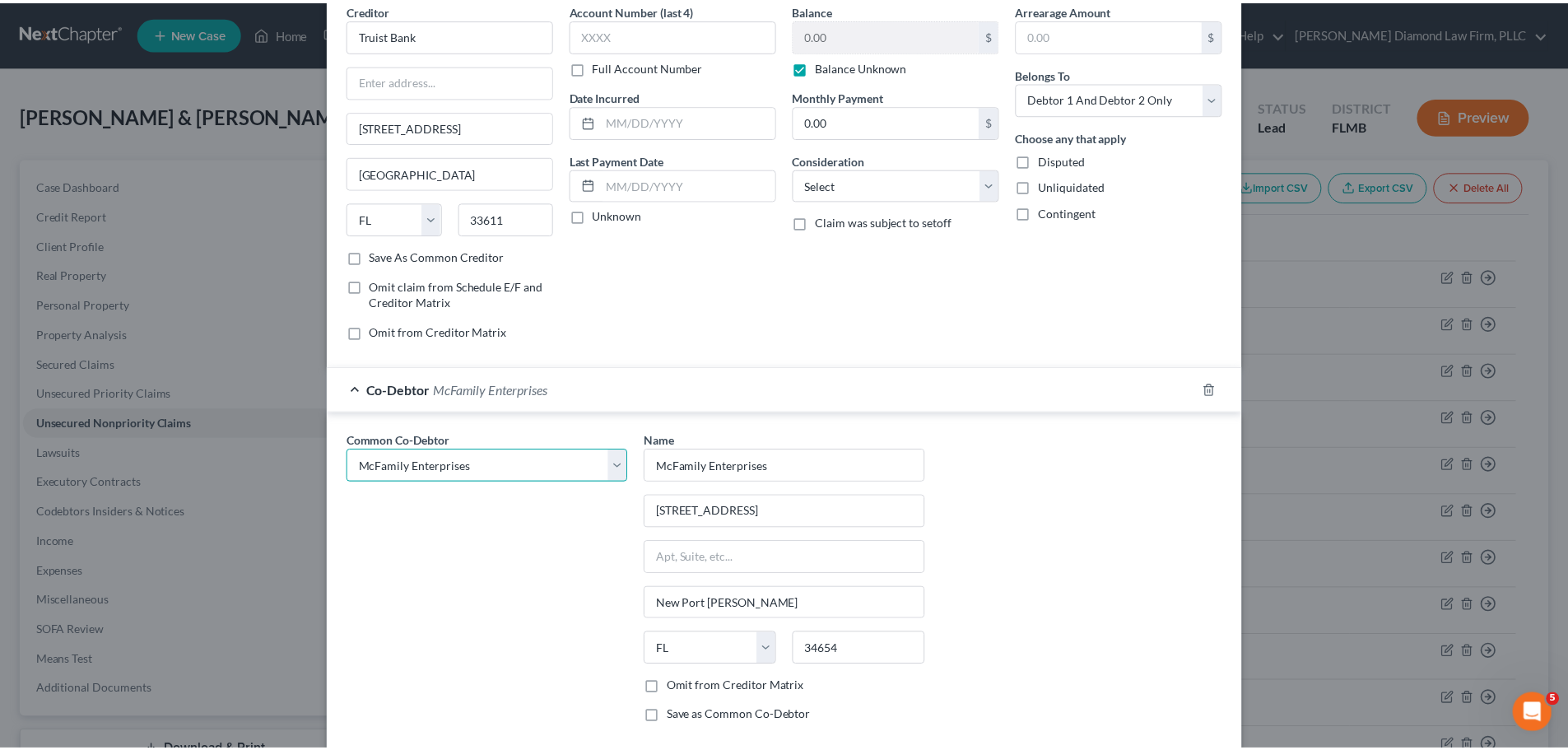
scroll to position [166, 0]
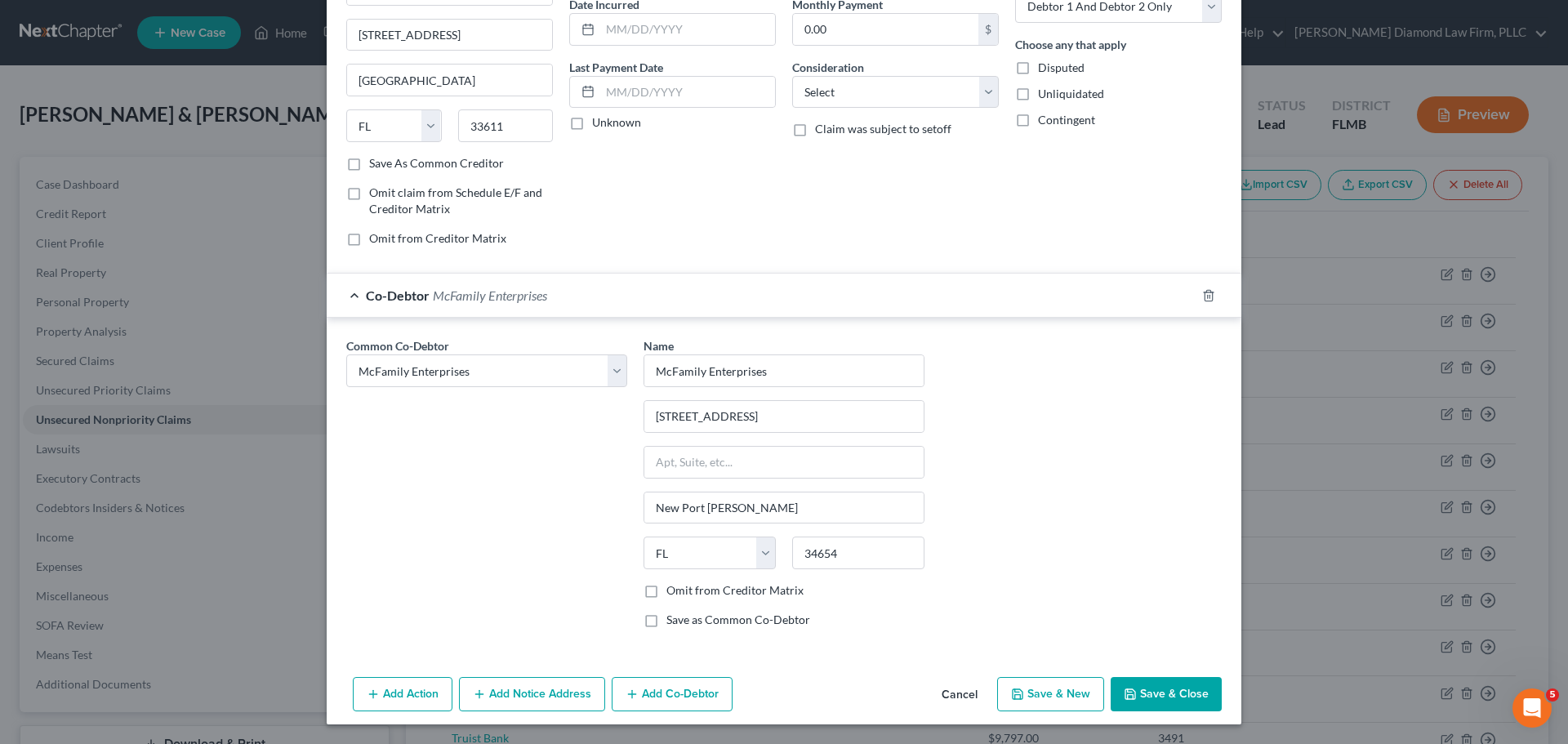
click at [1158, 707] on button "Save & Close" at bounding box center [1166, 693] width 111 height 34
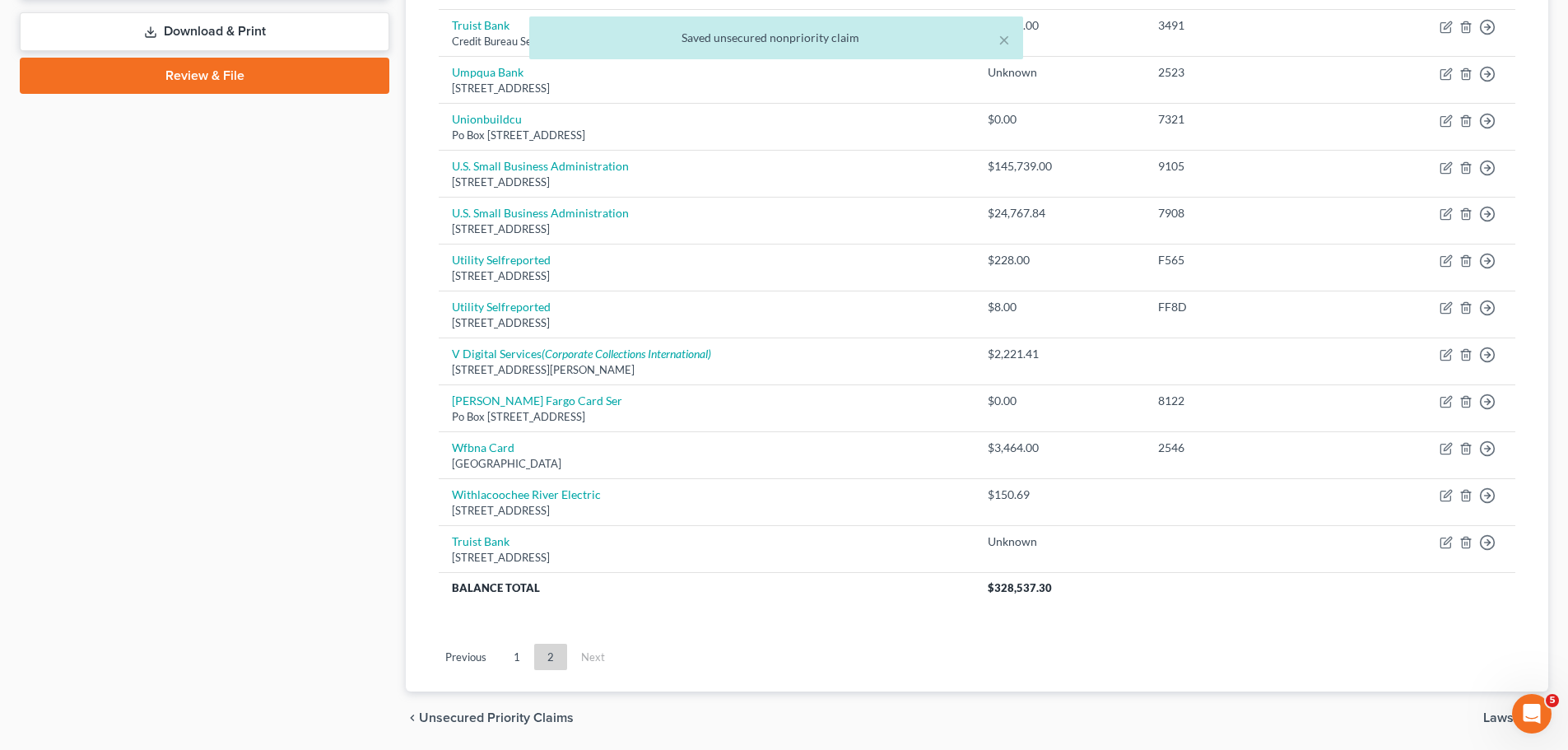
scroll to position [775, 0]
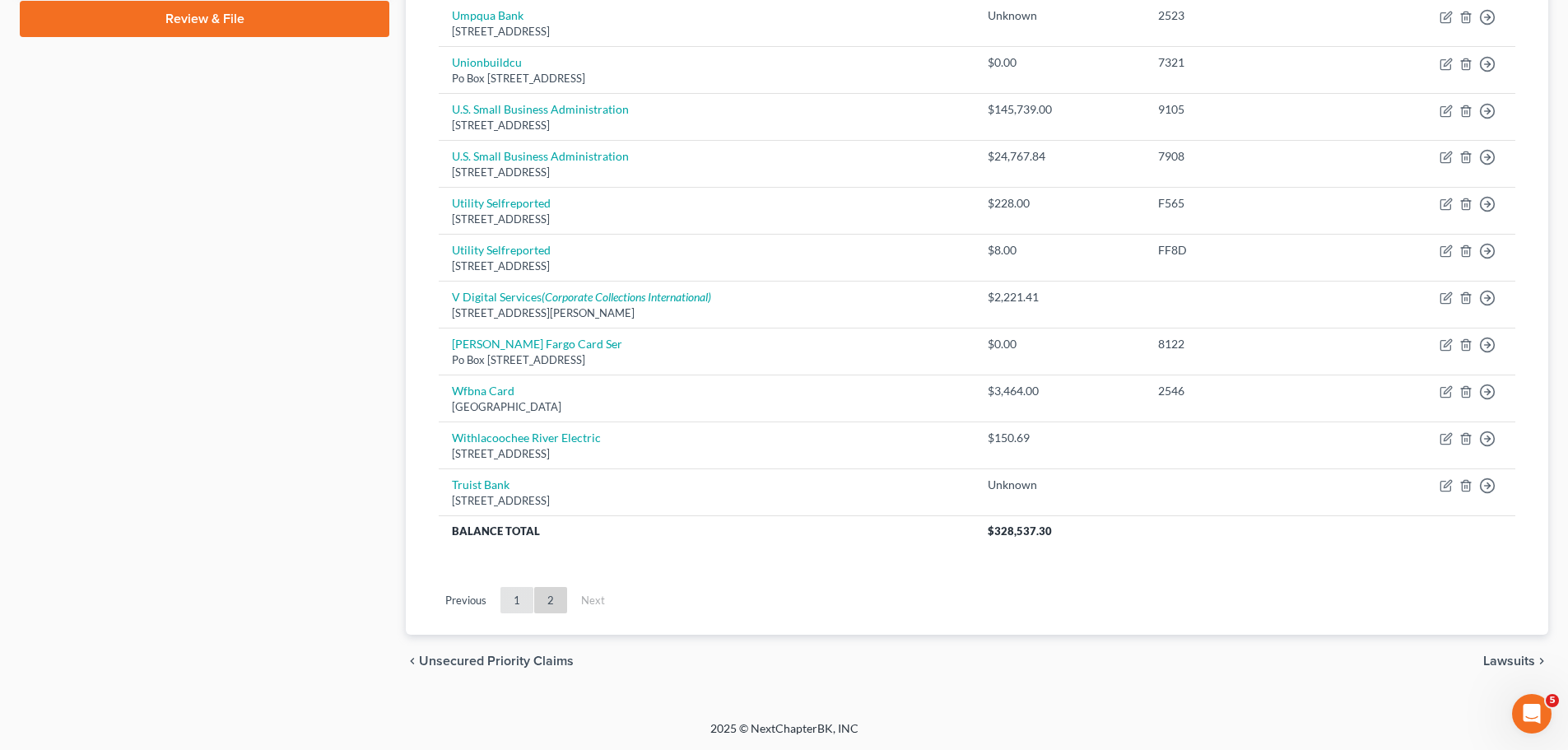
click at [508, 597] on link "1" at bounding box center [517, 599] width 33 height 26
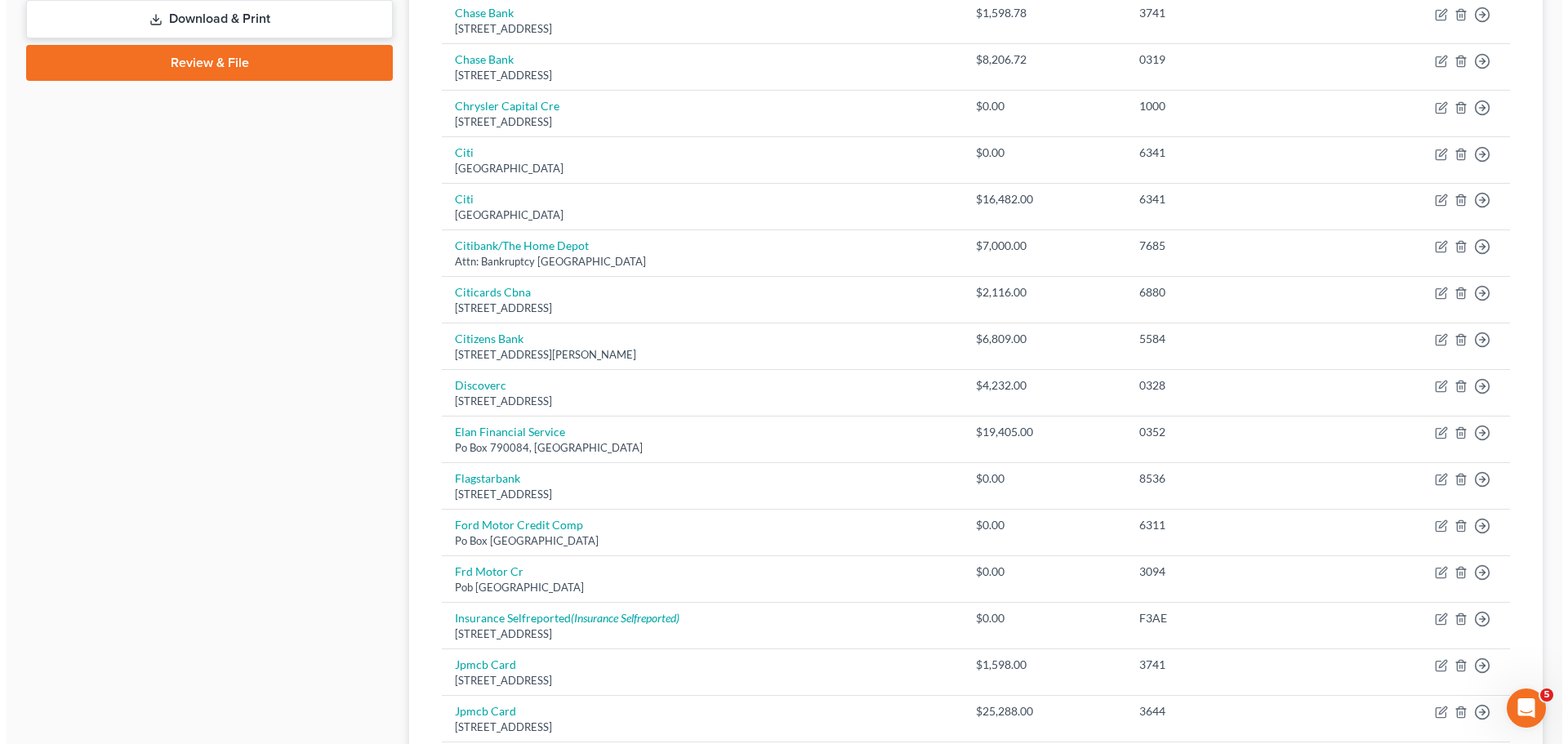
scroll to position [687, 0]
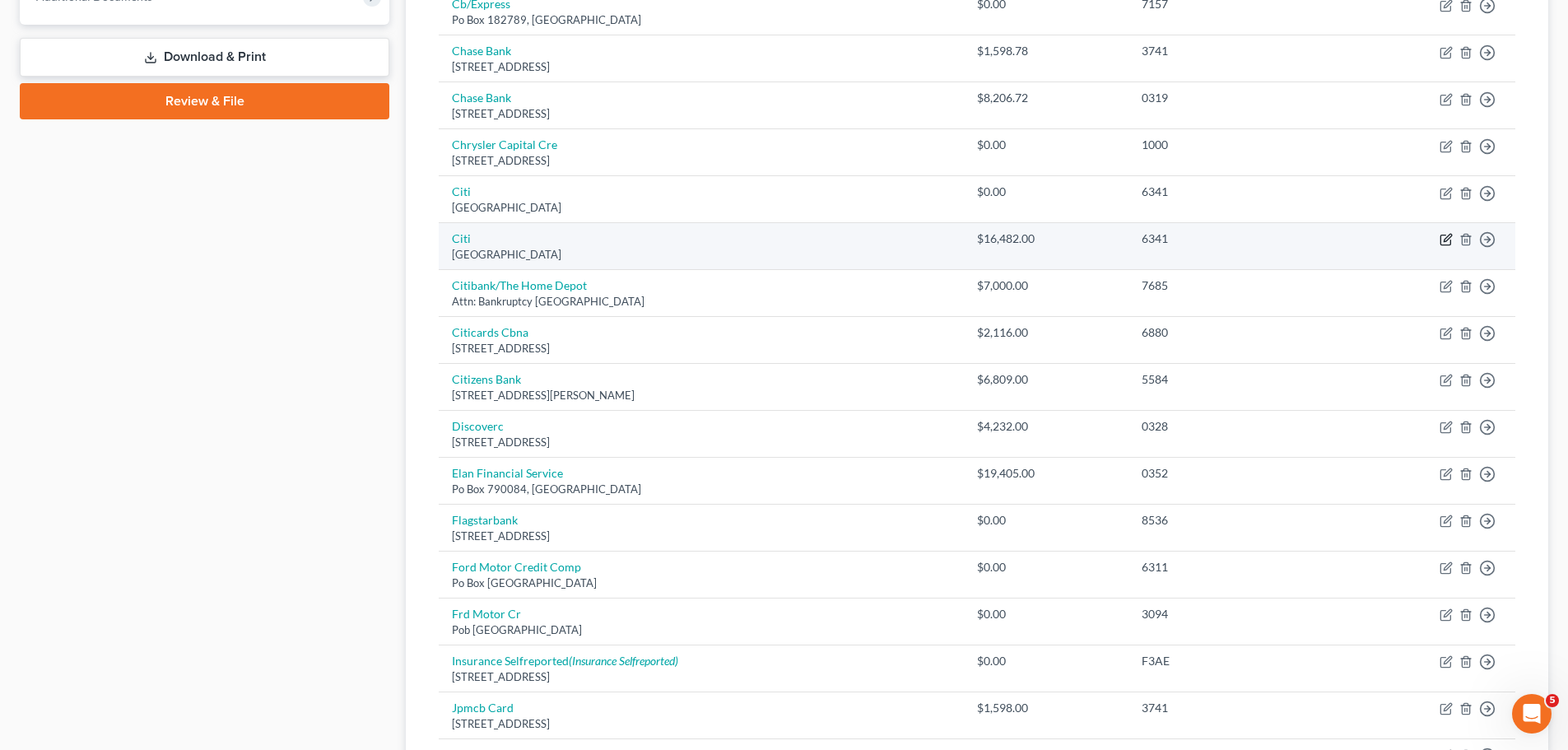
click at [1443, 239] on icon "button" at bounding box center [1446, 239] width 13 height 13
select select "43"
select select "1"
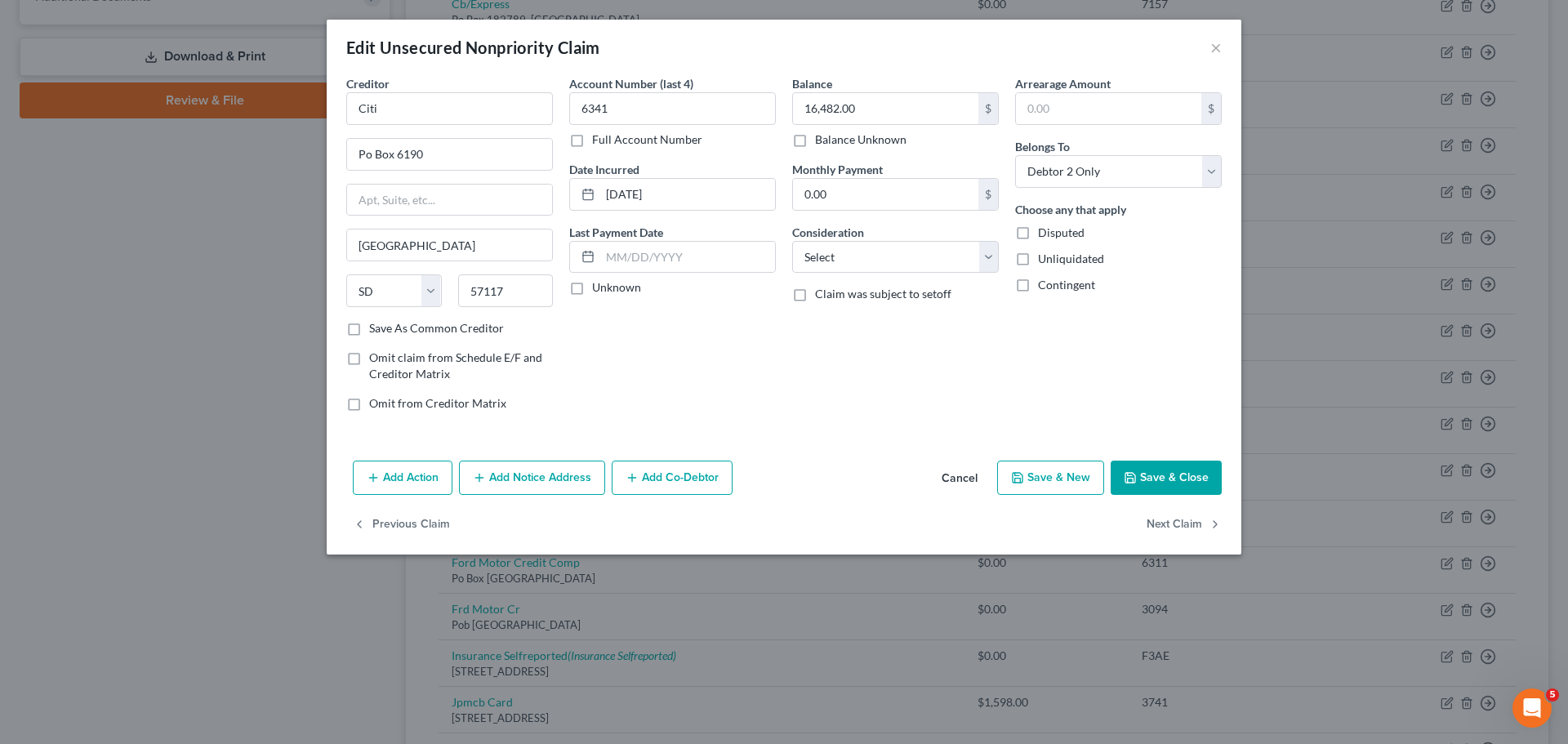
click at [695, 486] on button "Add Co-Debtor" at bounding box center [672, 478] width 121 height 34
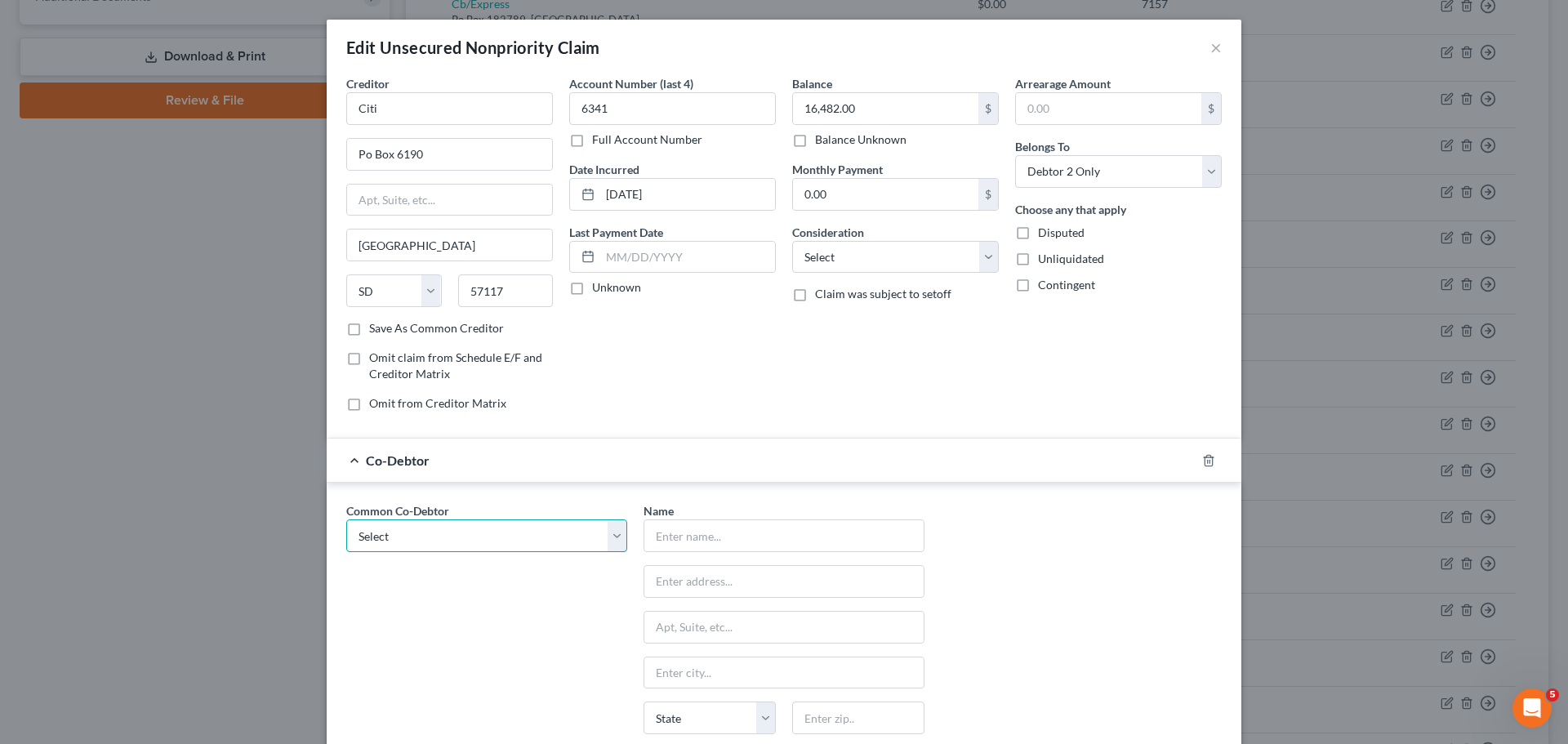
drag, startPoint x: 512, startPoint y: 536, endPoint x: 498, endPoint y: 547, distance: 17.8
click at [512, 536] on select "Select McFamily Enterprises" at bounding box center [486, 536] width 281 height 32
select select "0"
click at [346, 519] on select "Select McFamily Enterprises" at bounding box center [486, 536] width 281 height 32
type input "McFamily Enterprises"
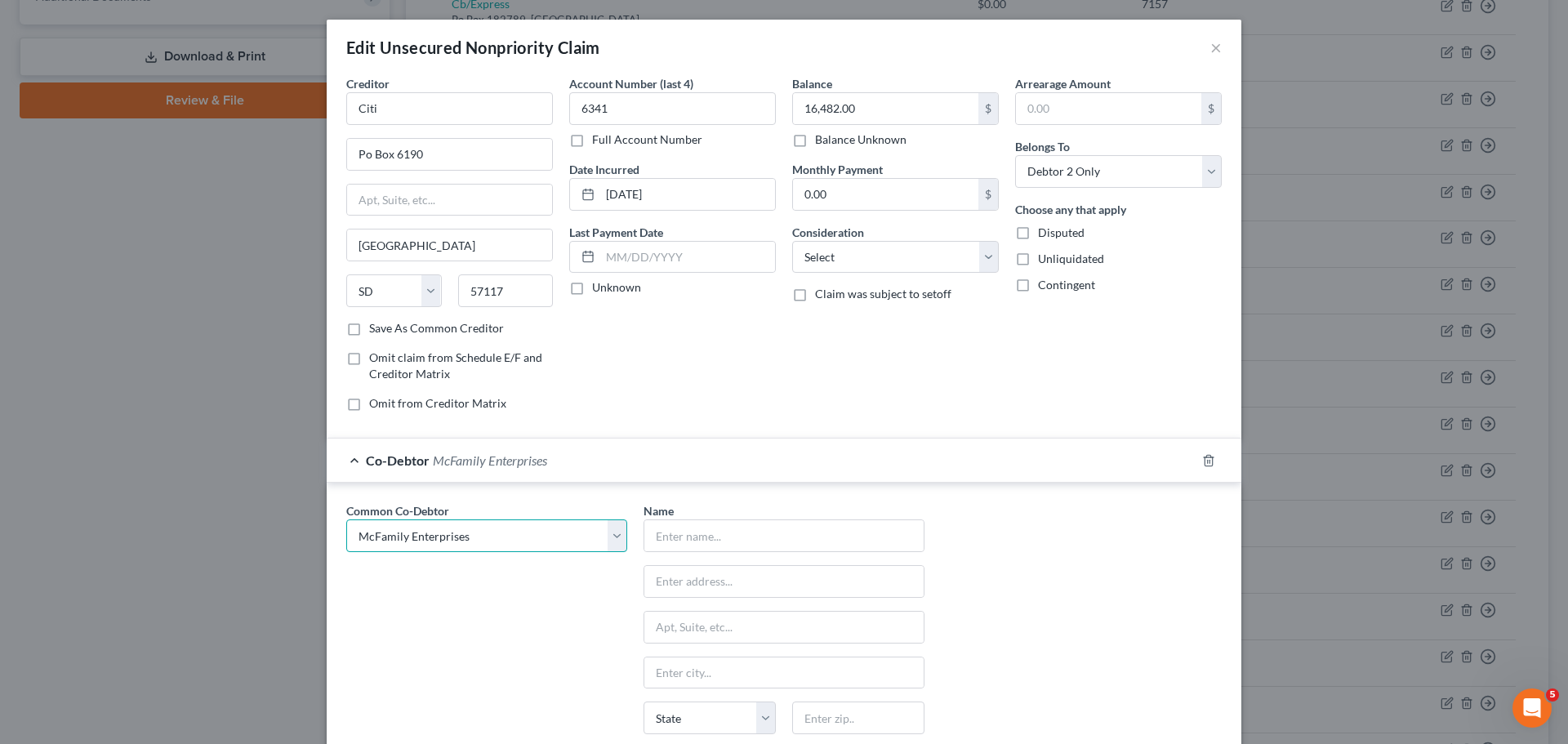
type input "7511 Little Rd"
type input "New Port Richey"
select select "9"
type input "34654"
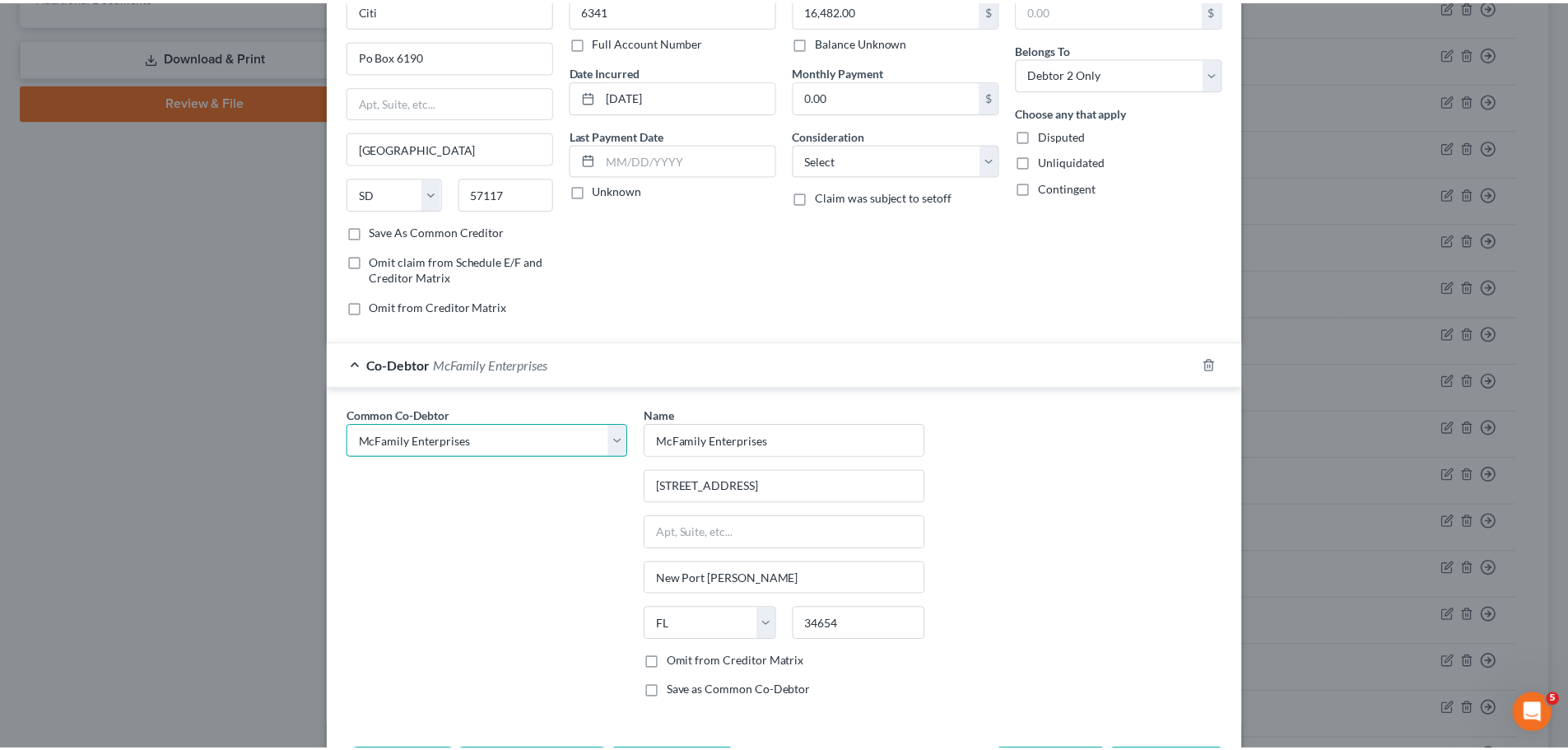
scroll to position [213, 0]
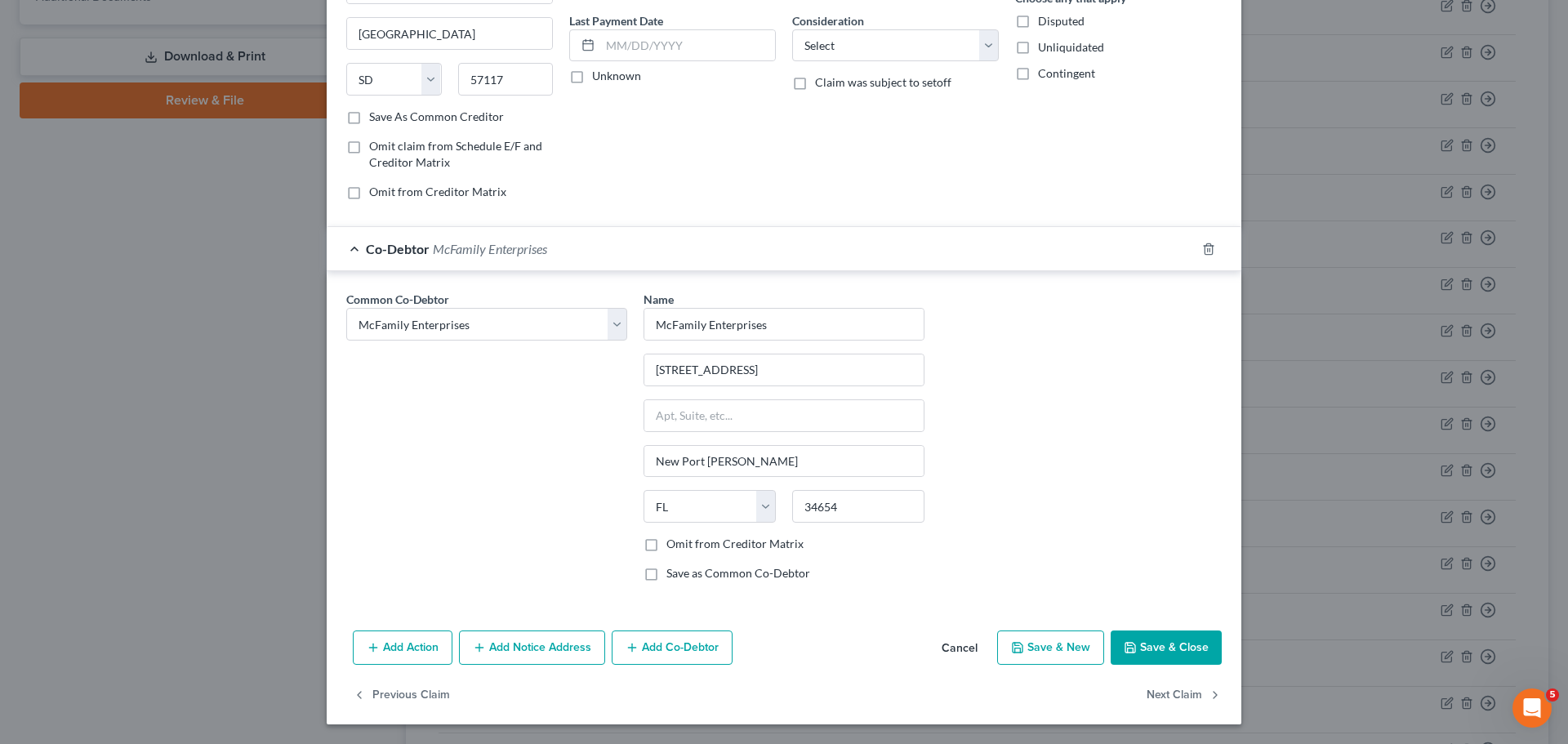
click at [1153, 653] on button "Save & Close" at bounding box center [1166, 648] width 111 height 34
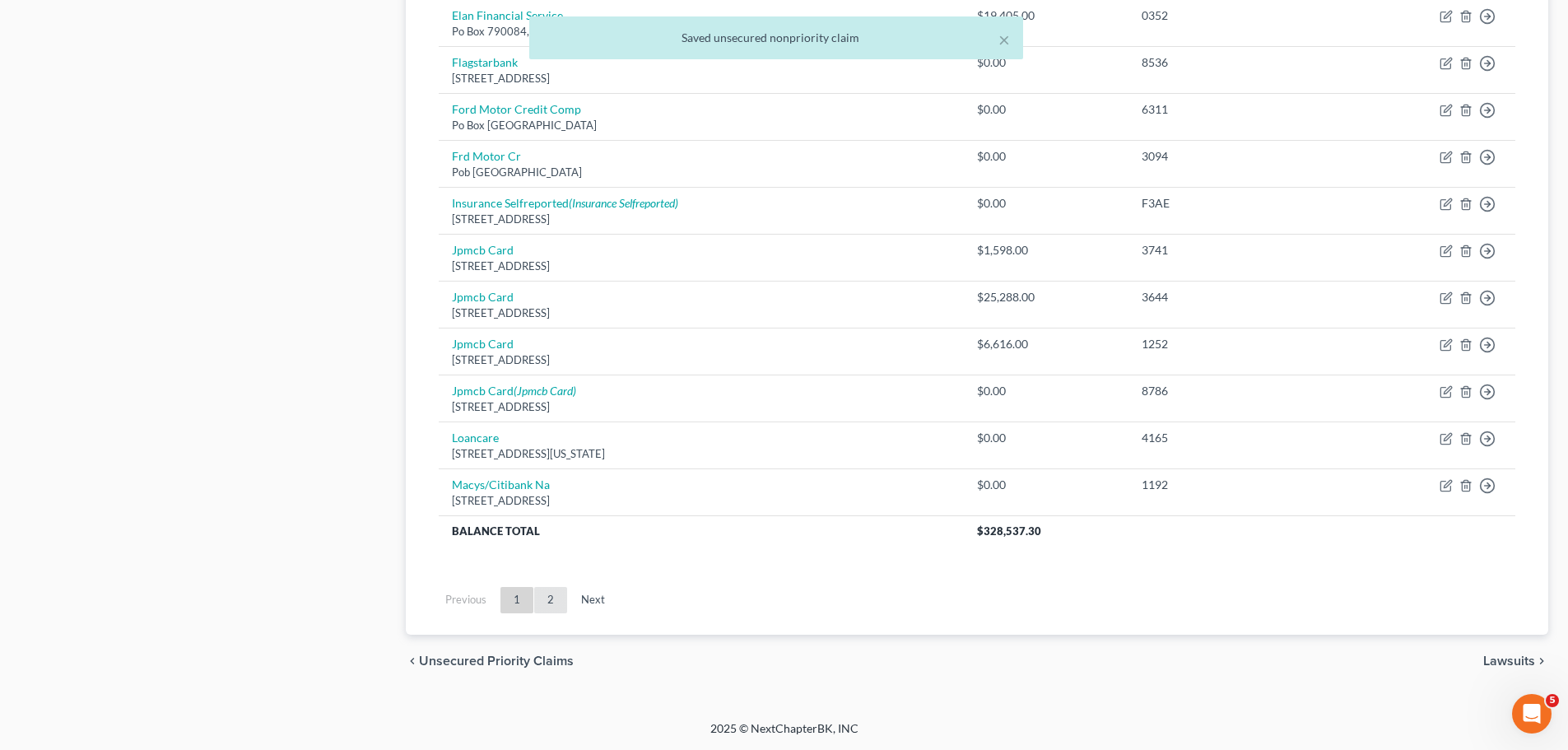
click at [538, 601] on link "2" at bounding box center [550, 599] width 33 height 26
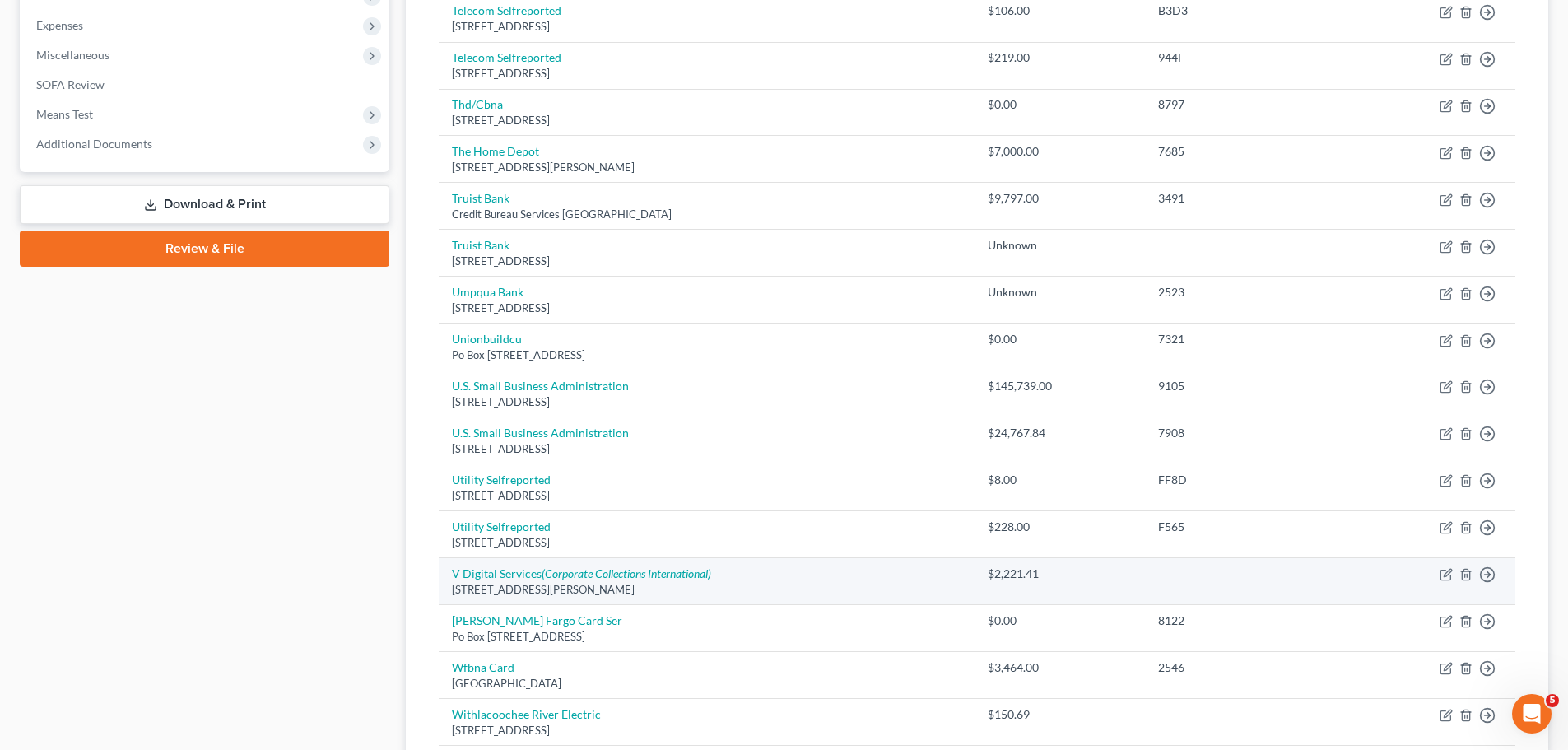
scroll to position [528, 0]
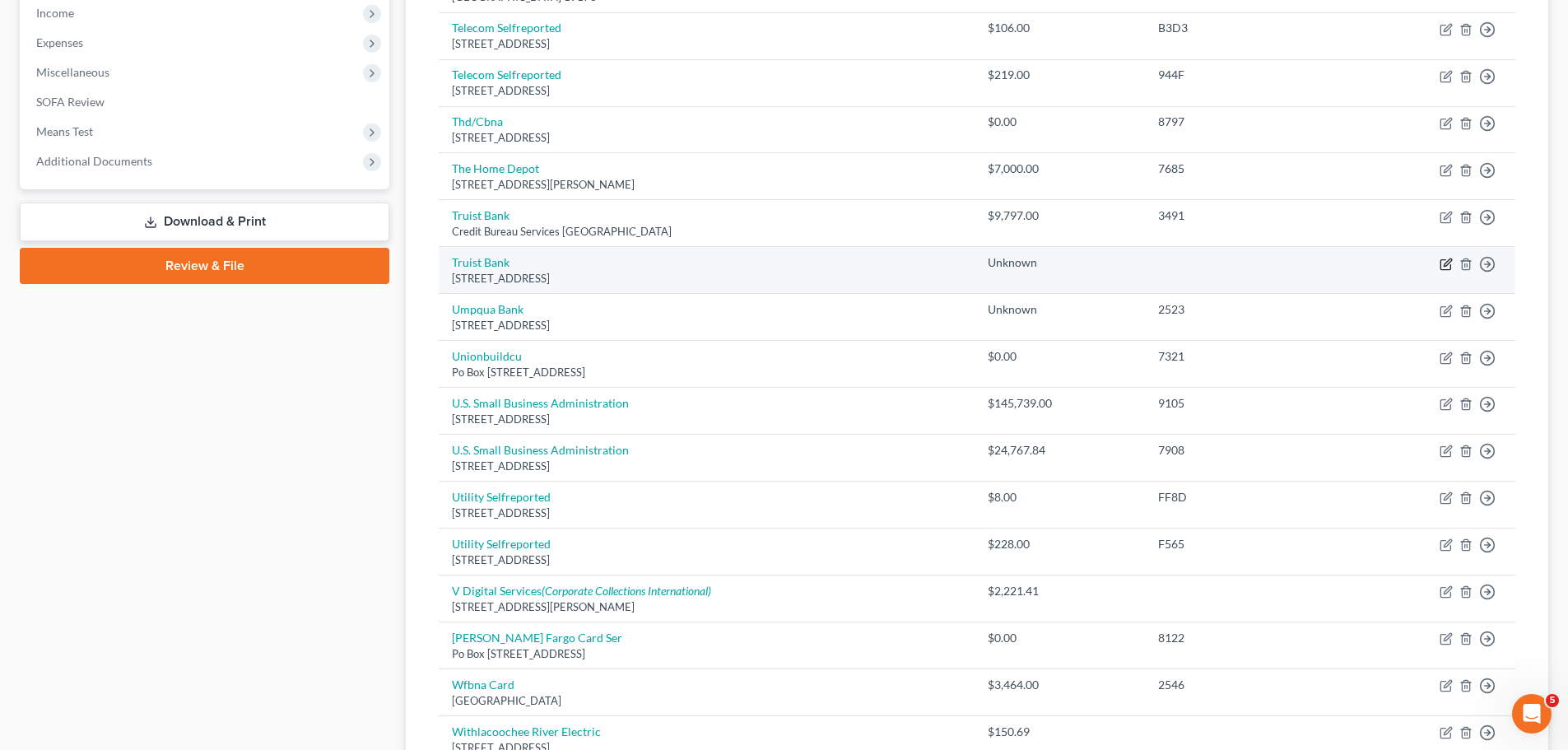
click at [1440, 260] on icon "button" at bounding box center [1446, 264] width 13 height 13
select select "9"
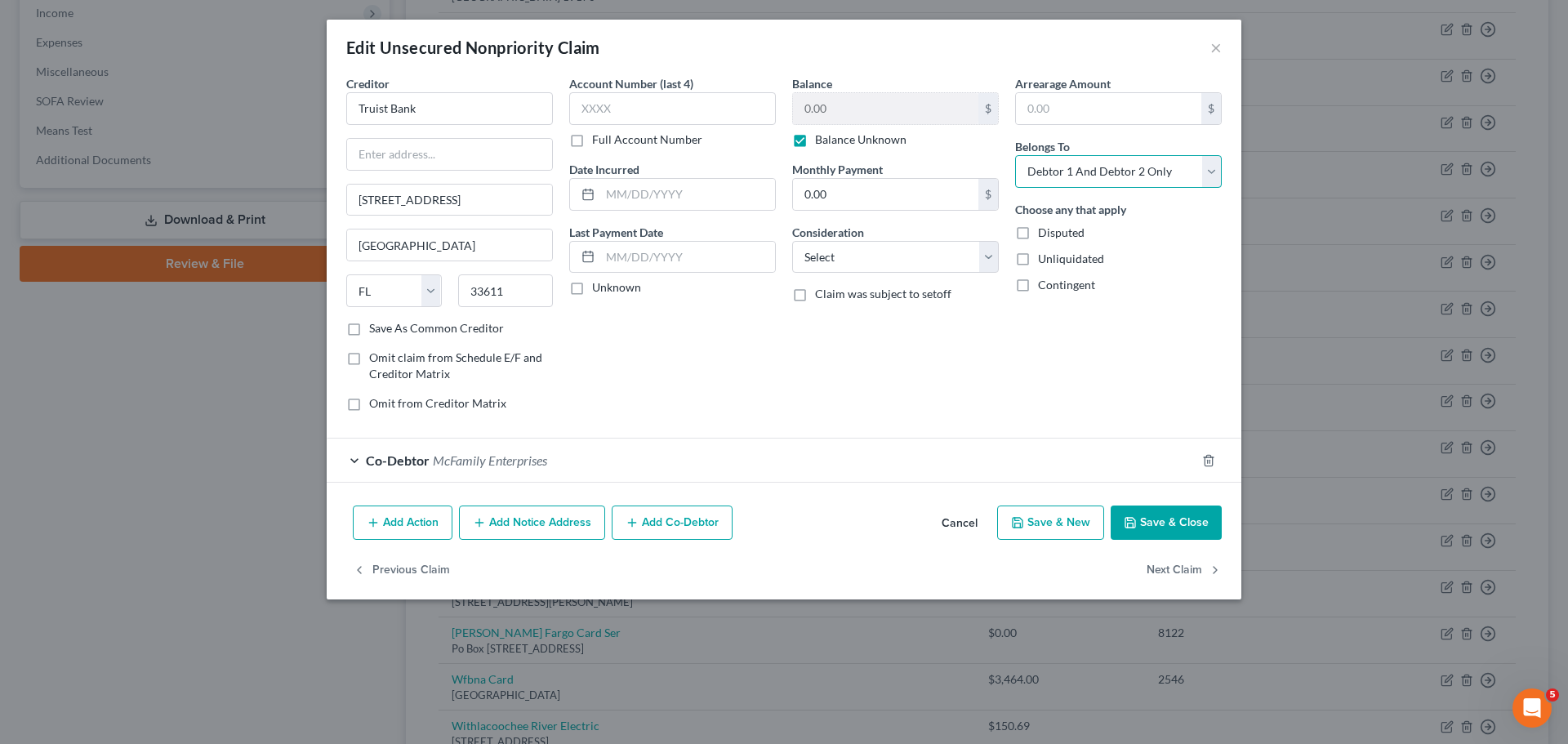
click at [1176, 175] on select "Select Debtor 1 Only Debtor 2 Only Debtor 1 And Debtor 2 Only At Least One Of T…" at bounding box center [1118, 171] width 207 height 32
select select "1"
click at [1015, 155] on select "Select Debtor 1 Only Debtor 2 Only Debtor 1 And Debtor 2 Only At Least One Of T…" at bounding box center [1118, 171] width 207 height 32
click at [1137, 528] on icon "button" at bounding box center [1130, 522] width 13 height 13
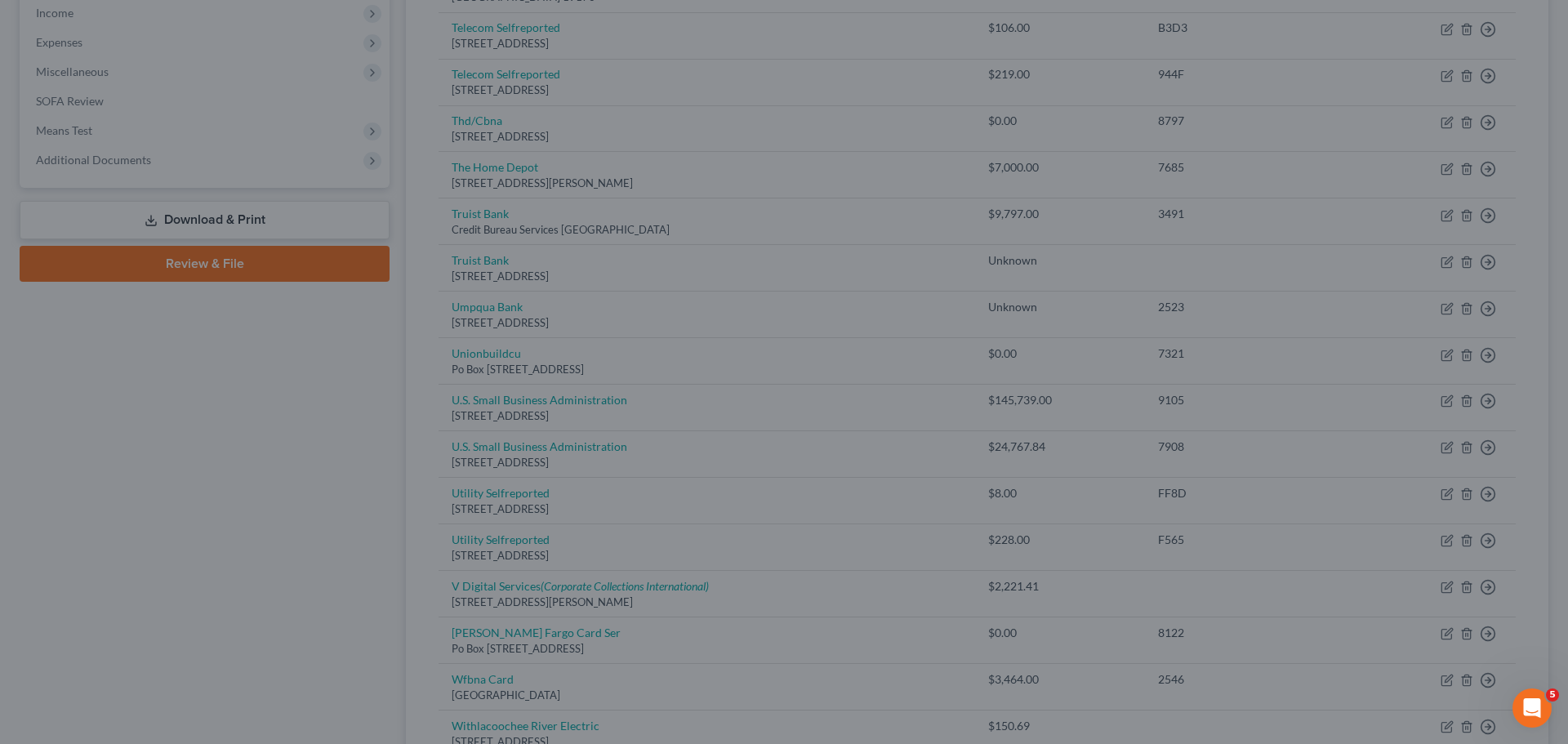
type input "0"
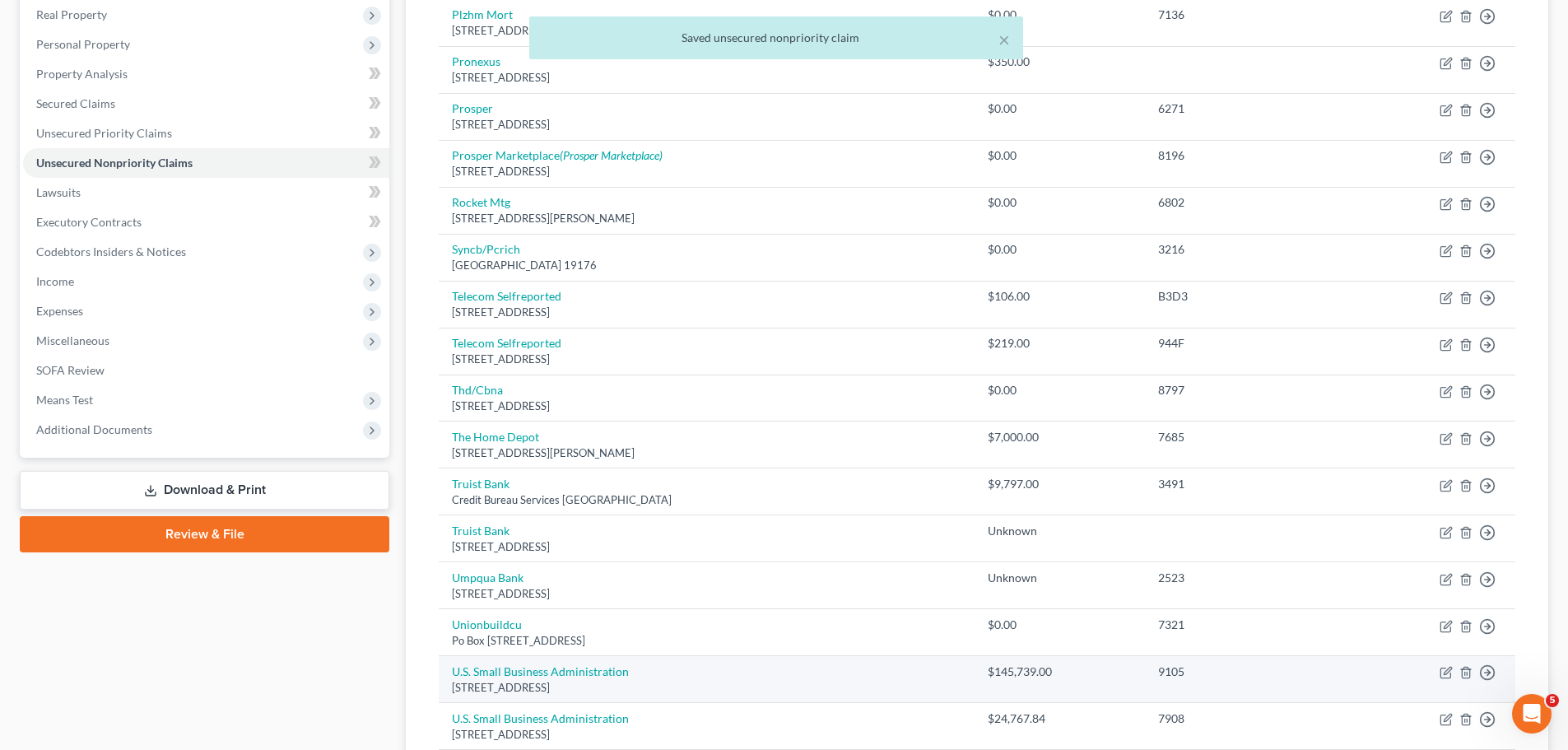
scroll to position [0, 0]
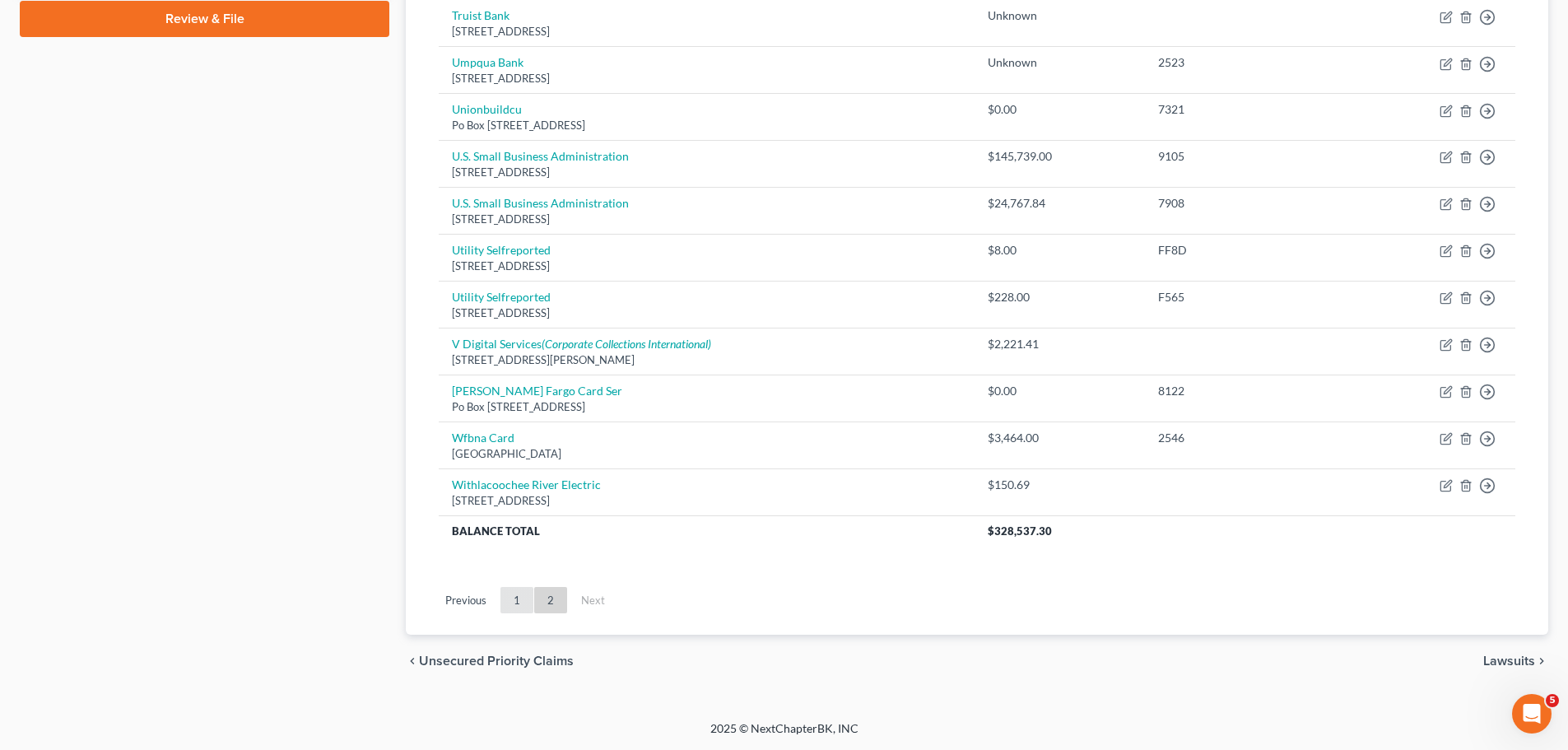
click at [516, 595] on link "1" at bounding box center [517, 599] width 33 height 26
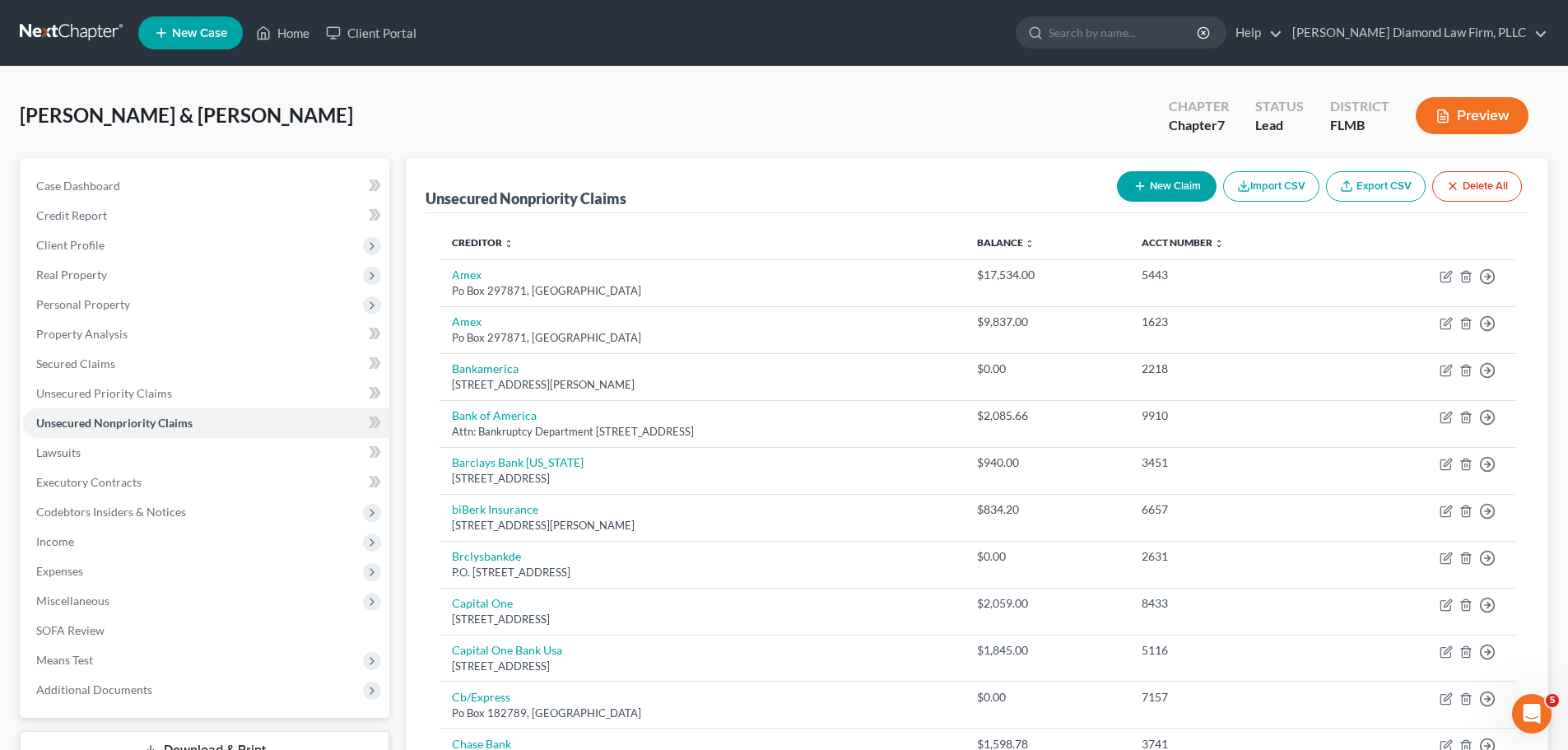
click at [1193, 179] on button "New Claim" at bounding box center [1167, 185] width 100 height 30
select select "2"
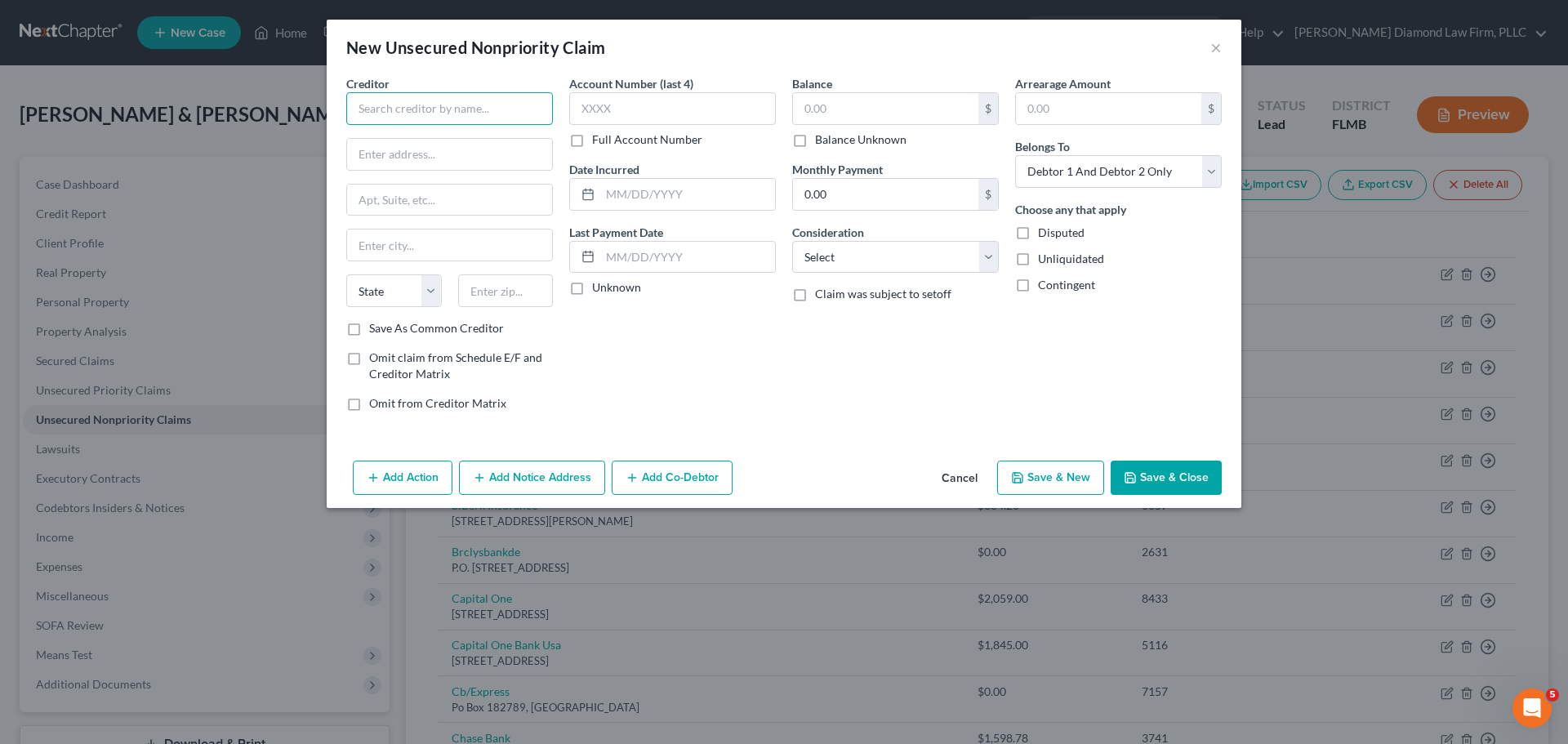
click at [460, 120] on input "text" at bounding box center [449, 108] width 207 height 32
click at [396, 108] on input "Angi Leds" at bounding box center [449, 108] width 207 height 32
type input "Angi Leads"
click at [453, 145] on input "text" at bounding box center [449, 154] width 205 height 31
drag, startPoint x: 420, startPoint y: 144, endPoint x: 418, endPoint y: 159, distance: 15.1
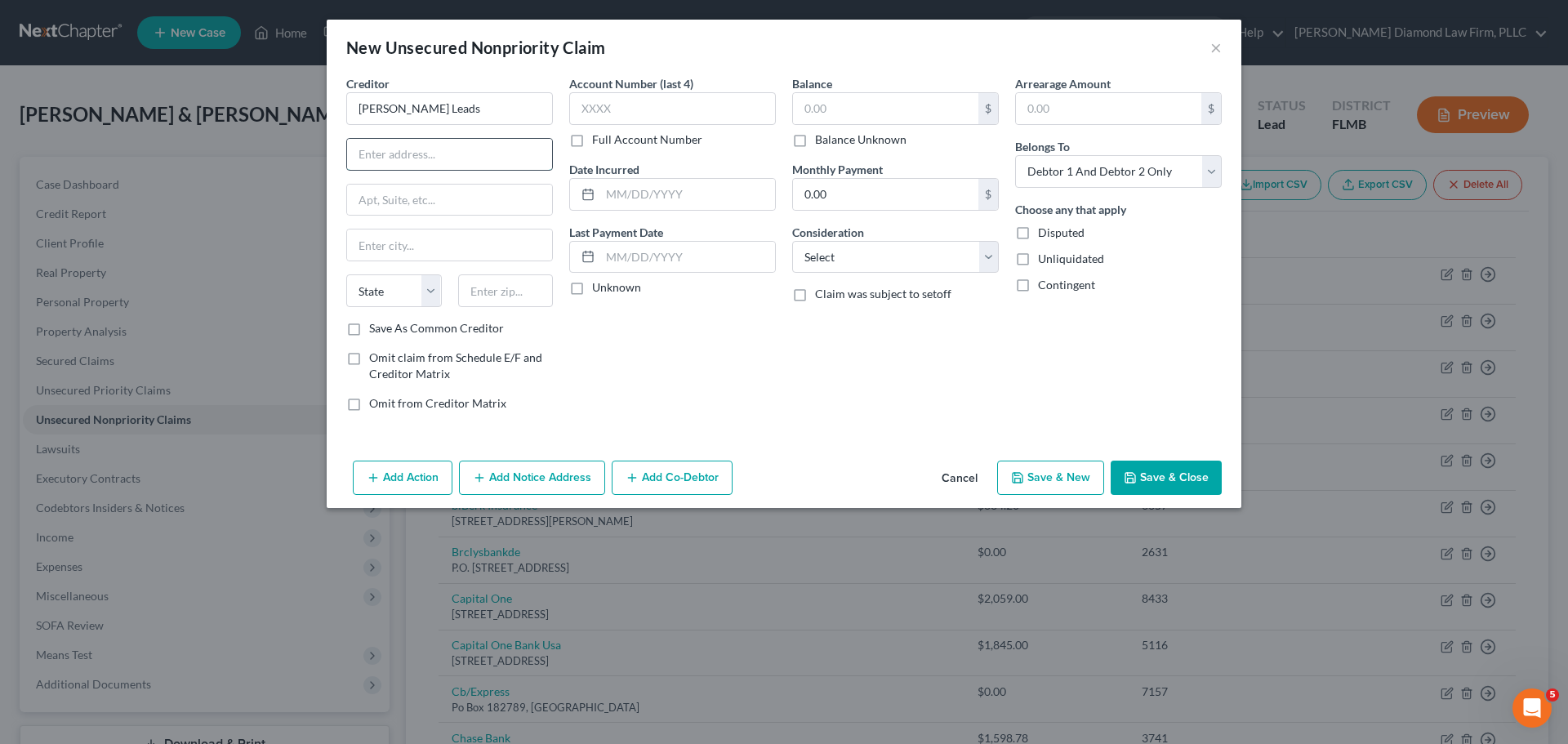
click at [420, 151] on input "text" at bounding box center [449, 154] width 205 height 31
paste input "3601 Walnut Street"
type input "3601 Walnut Street"
click at [387, 207] on input "text" at bounding box center [449, 200] width 205 height 31
click at [386, 234] on input "text" at bounding box center [449, 244] width 205 height 31
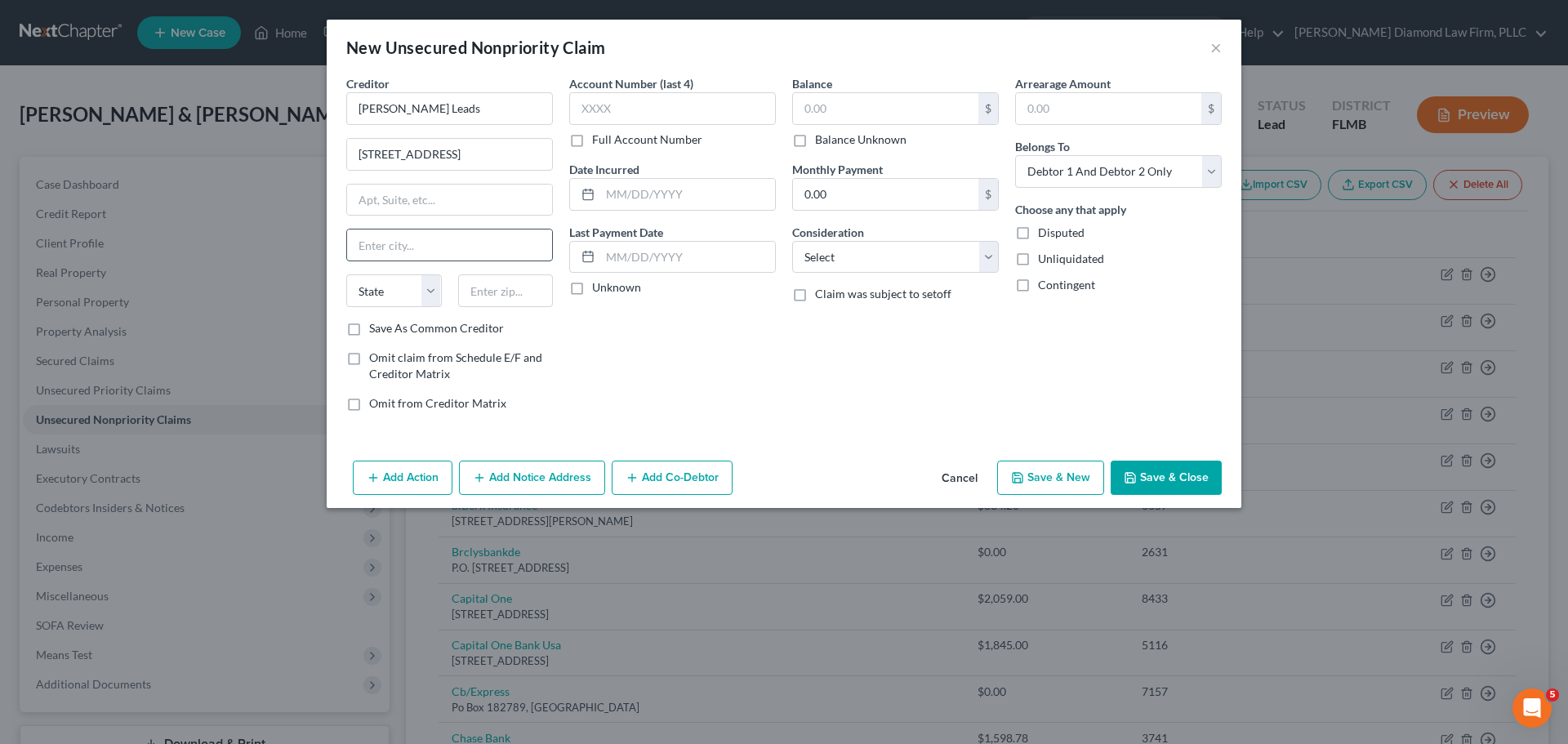
paste input "Suite 700"
type input "Suite 700"
click at [385, 205] on input "text" at bounding box center [449, 200] width 205 height 31
paste input "Suite 700"
type input "Suite 700"
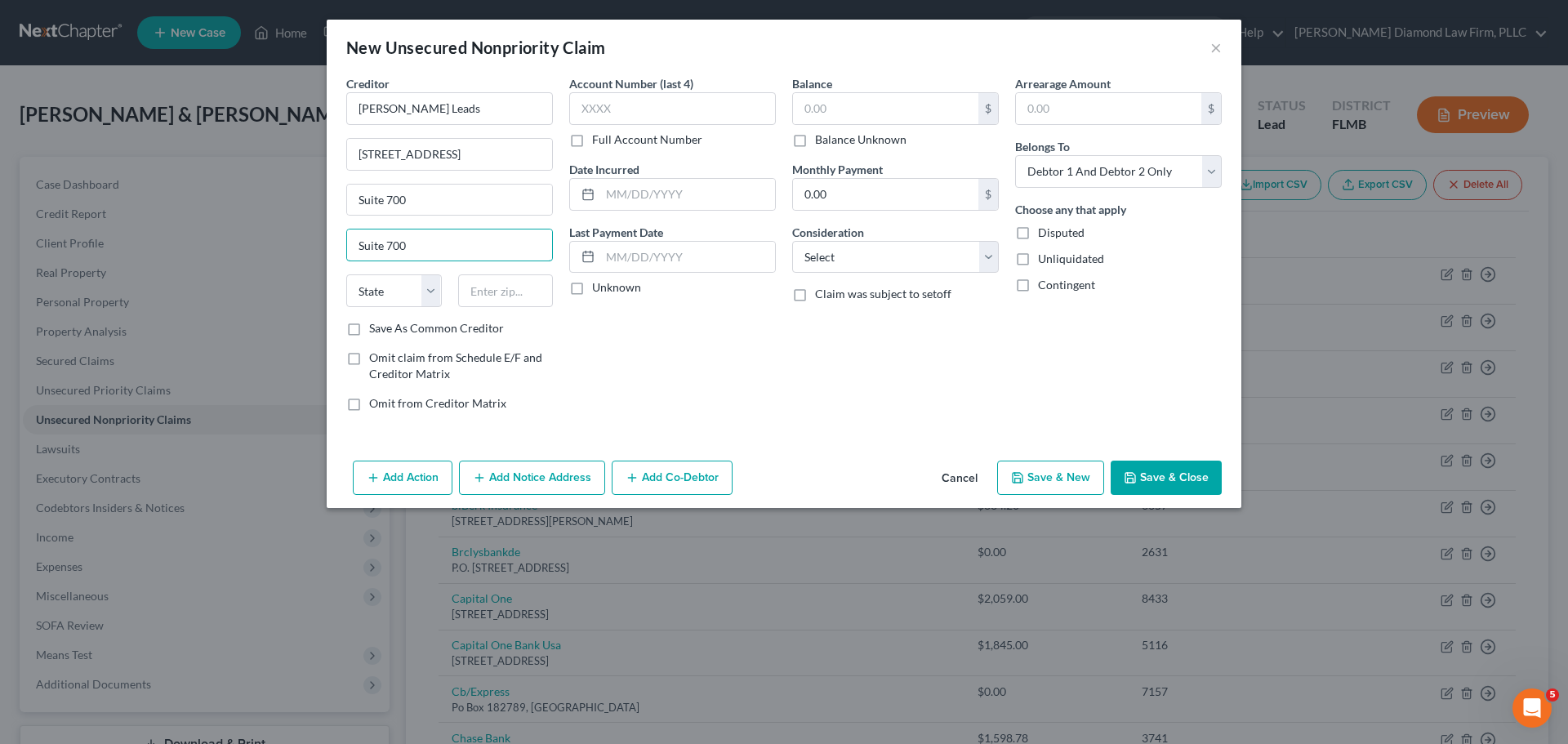
drag, startPoint x: 400, startPoint y: 254, endPoint x: 333, endPoint y: 255, distance: 67.0
click at [333, 255] on div "Creditor * Angi Leads 3601 Walnut Street Suite 700 Suite 700 State AL AK AR AZ …" at bounding box center [784, 264] width 915 height 379
drag, startPoint x: 428, startPoint y: 249, endPoint x: 319, endPoint y: 238, distance: 109.6
click at [319, 238] on div "New Unsecured Nonpriority Claim × Creditor * Angi Leads 3601 Walnut Street Suit…" at bounding box center [784, 372] width 1568 height 744
type input "Denver"
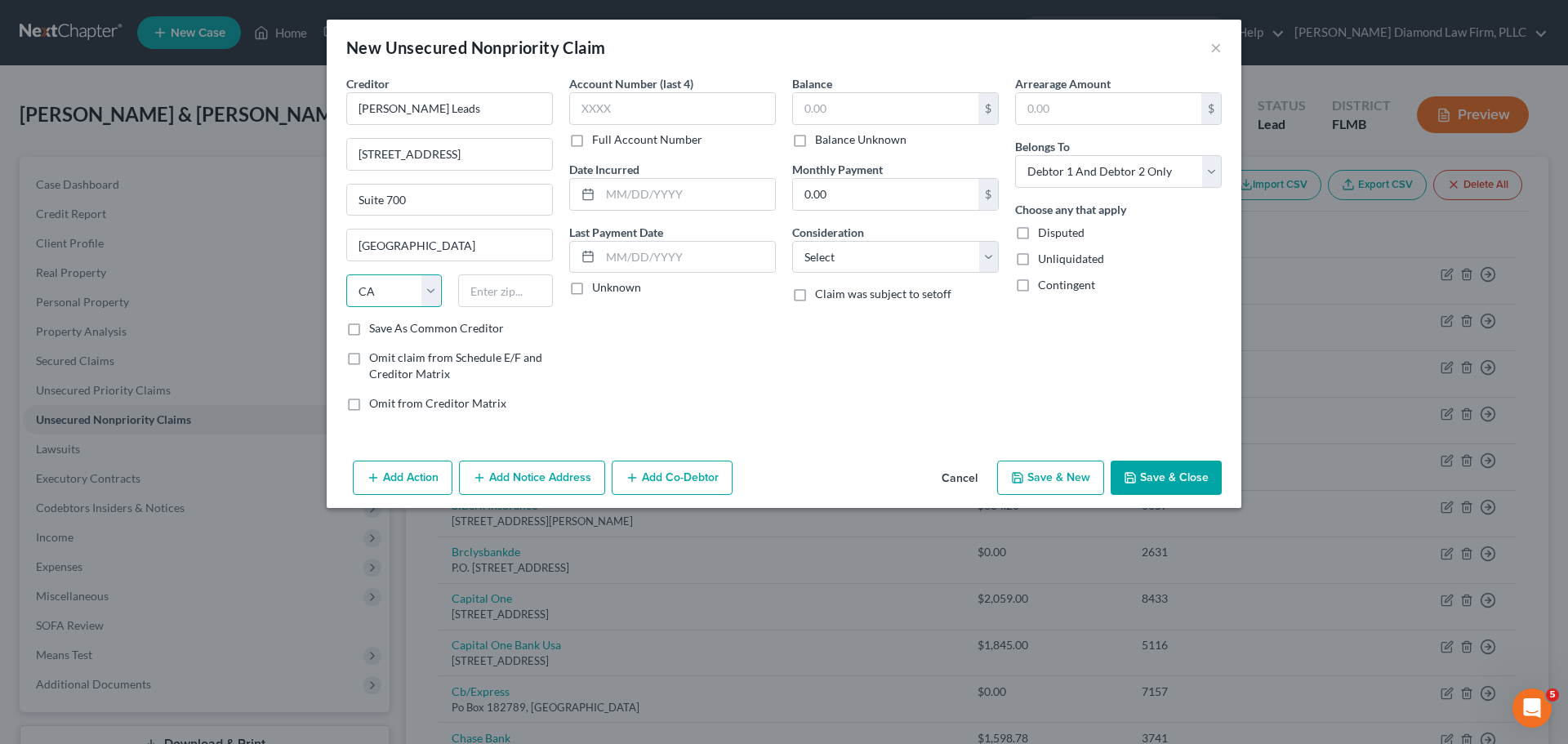
select select "5"
type input "80205"
click at [870, 140] on label "Balance Unknown" at bounding box center [860, 140] width 91 height 16
click at [832, 140] on input "Balance Unknown" at bounding box center [827, 137] width 11 height 11
checkbox input "true"
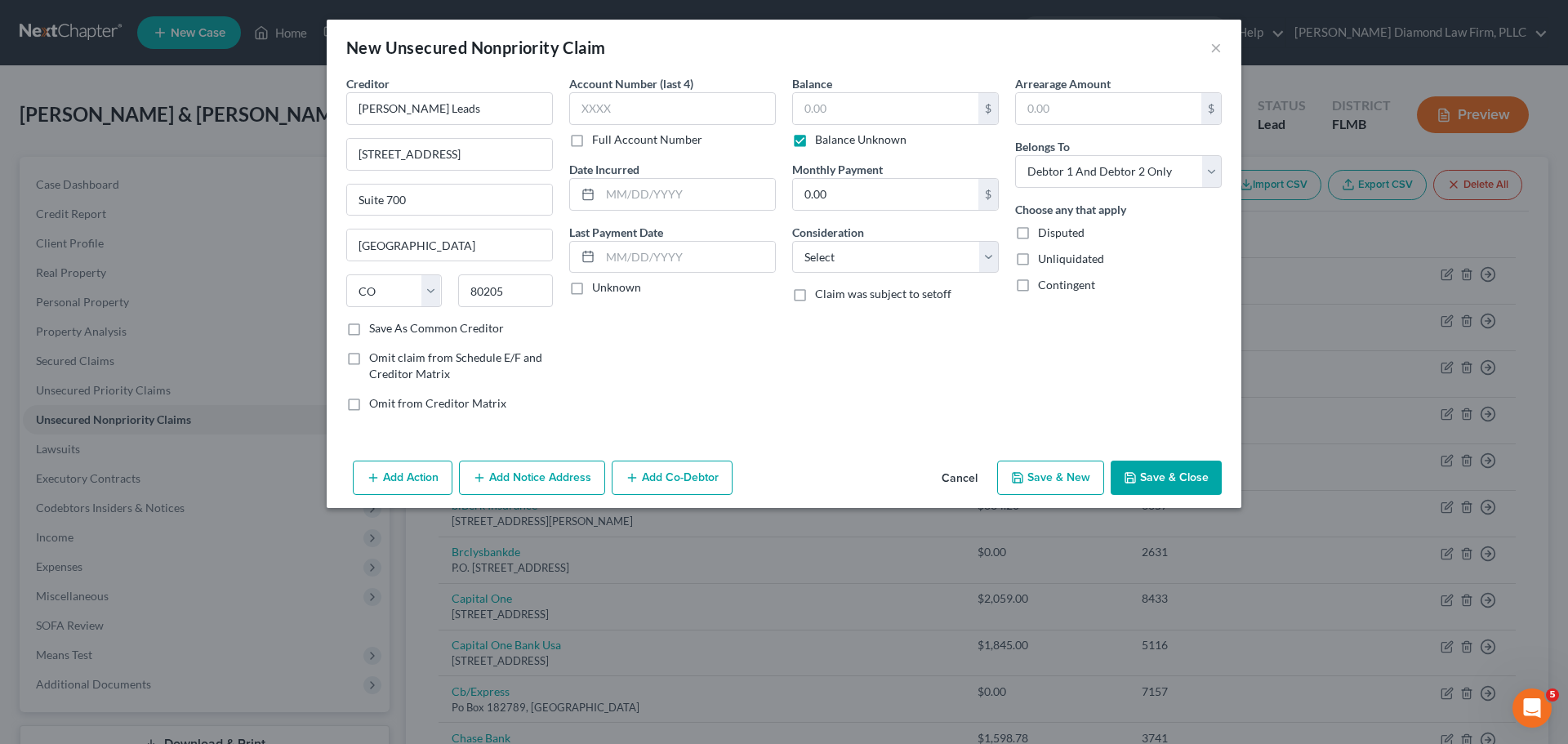
type input "0.00"
click at [1078, 160] on select "Select Debtor 1 Only Debtor 2 Only Debtor 1 And Debtor 2 Only At Least One Of T…" at bounding box center [1118, 171] width 207 height 32
select select "1"
click at [1015, 155] on select "Select Debtor 1 Only Debtor 2 Only Debtor 1 And Debtor 2 Only At Least One Of T…" at bounding box center [1118, 171] width 207 height 32
click at [671, 479] on button "Add Co-Debtor" at bounding box center [672, 478] width 121 height 34
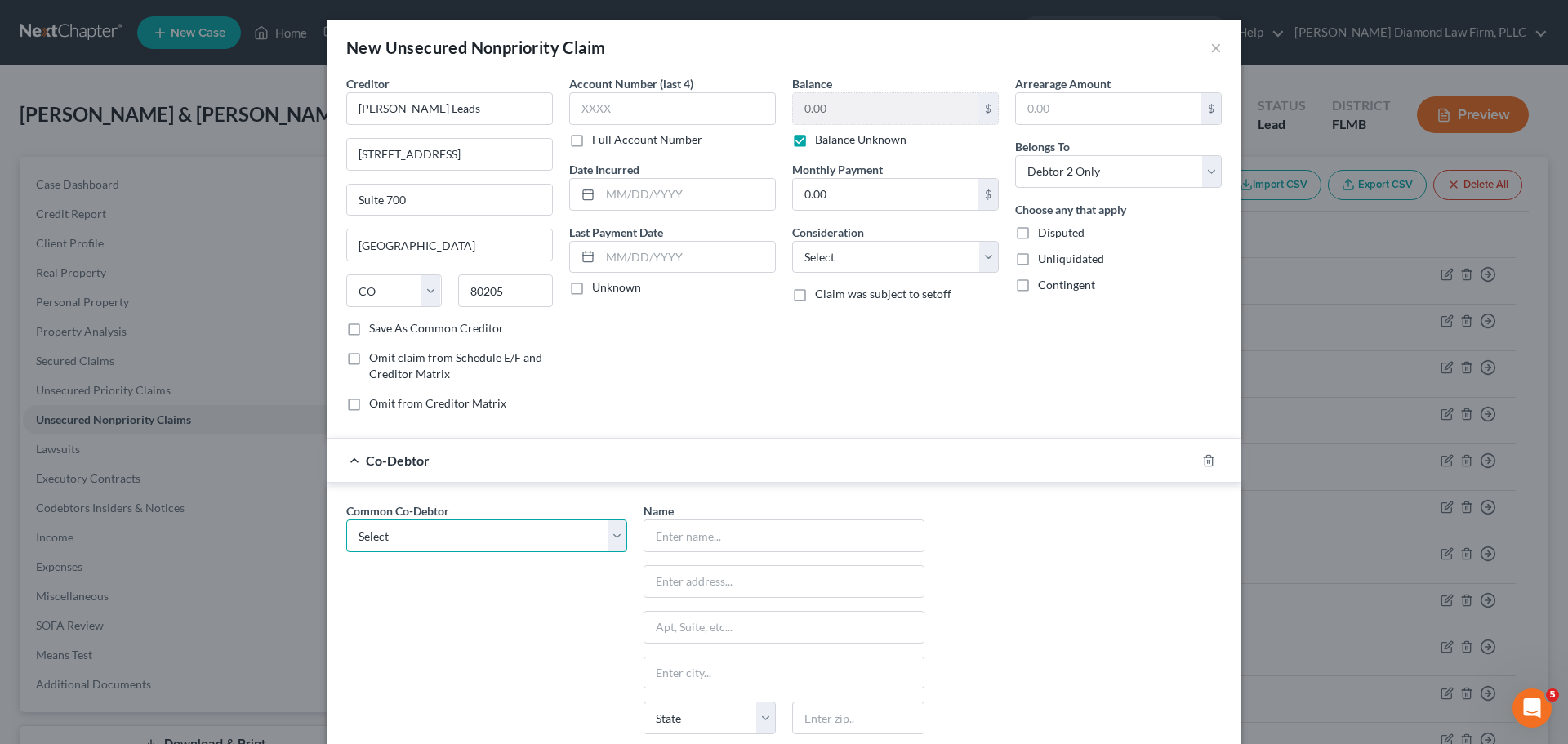
click at [410, 545] on select "Select McFamily Enterprises" at bounding box center [486, 536] width 281 height 32
select select "0"
click at [346, 519] on select "Select McFamily Enterprises" at bounding box center [486, 536] width 281 height 32
type input "McFamily Enterprises"
type input "7511 Little Rd"
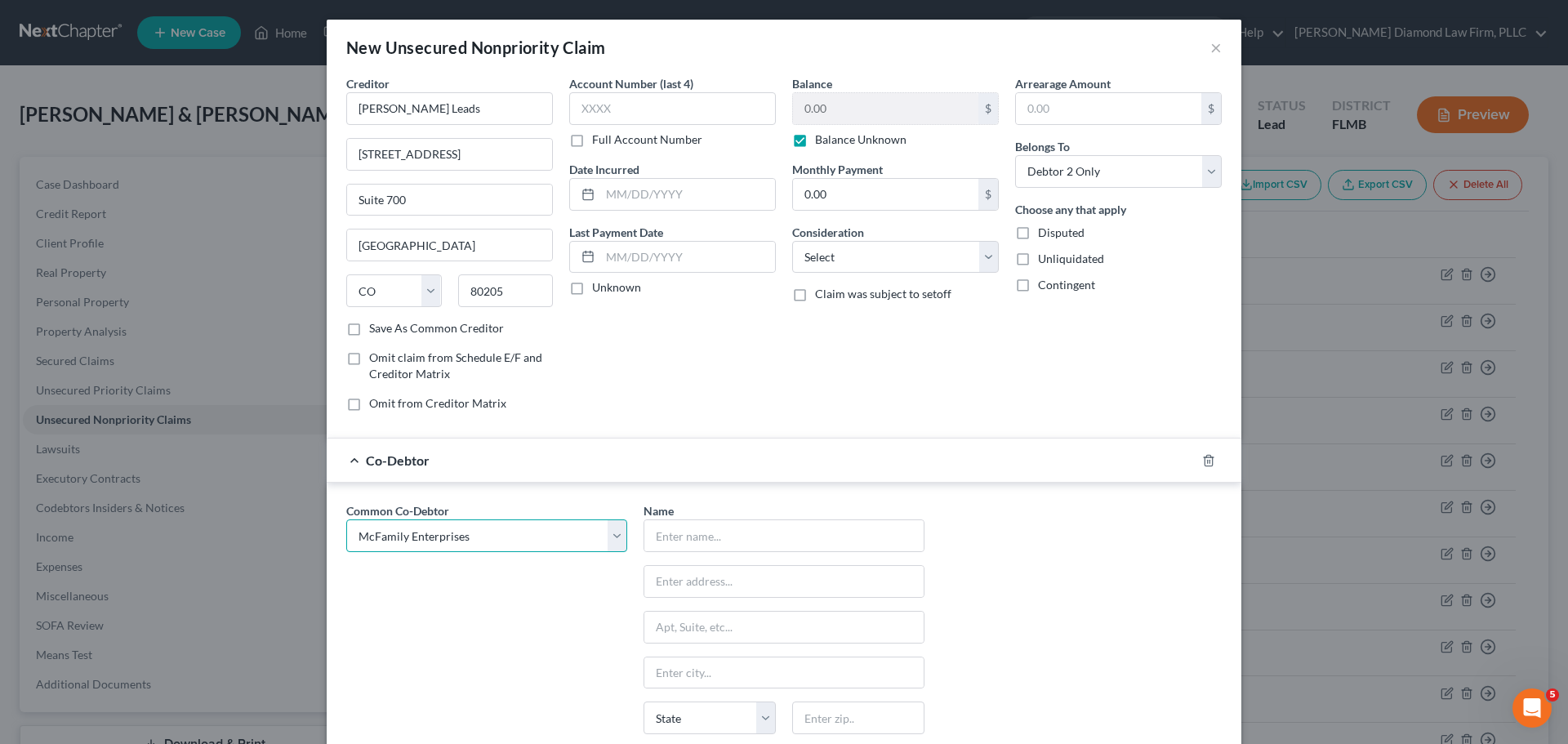
type input "New Port Richey"
select select "9"
type input "34654"
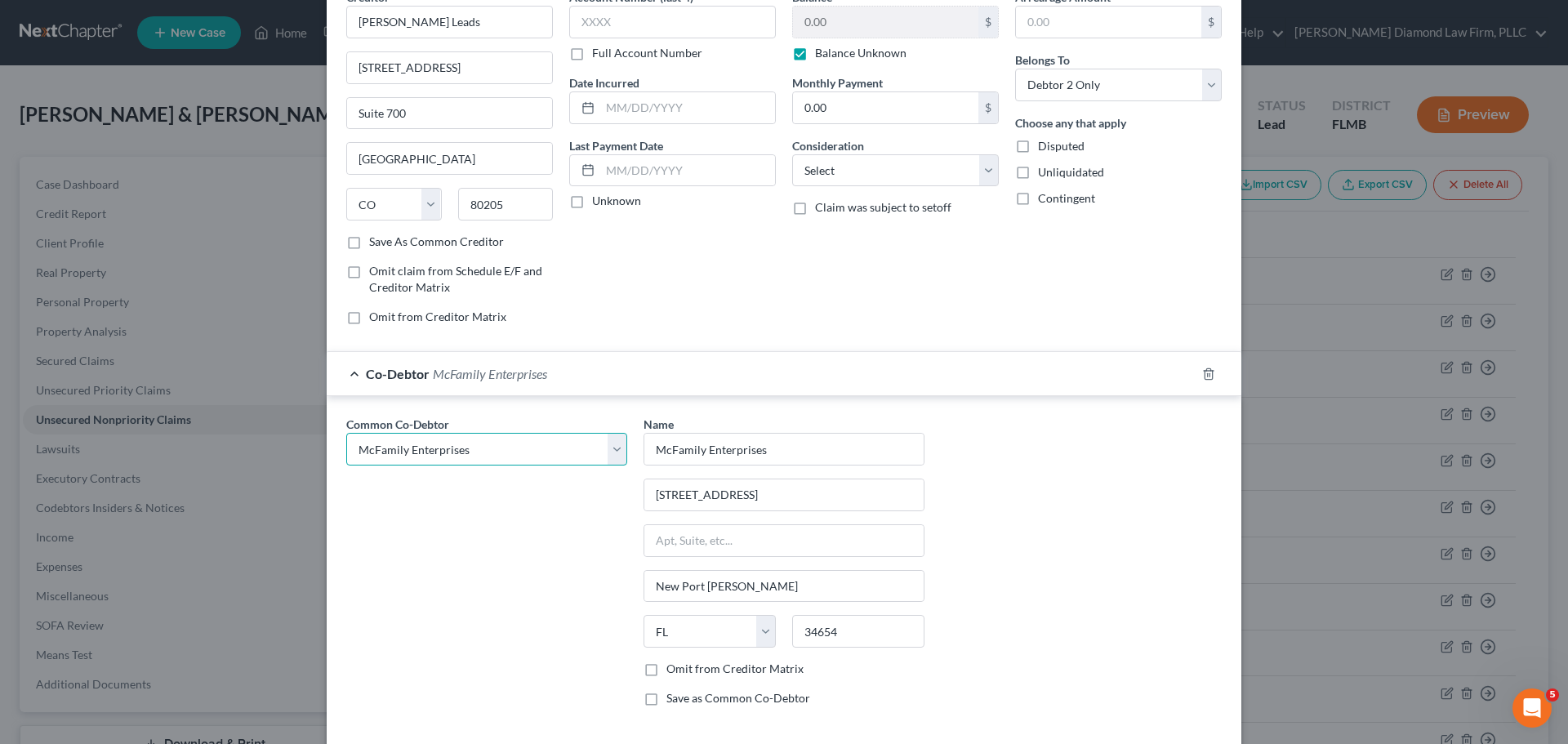
scroll to position [165, 0]
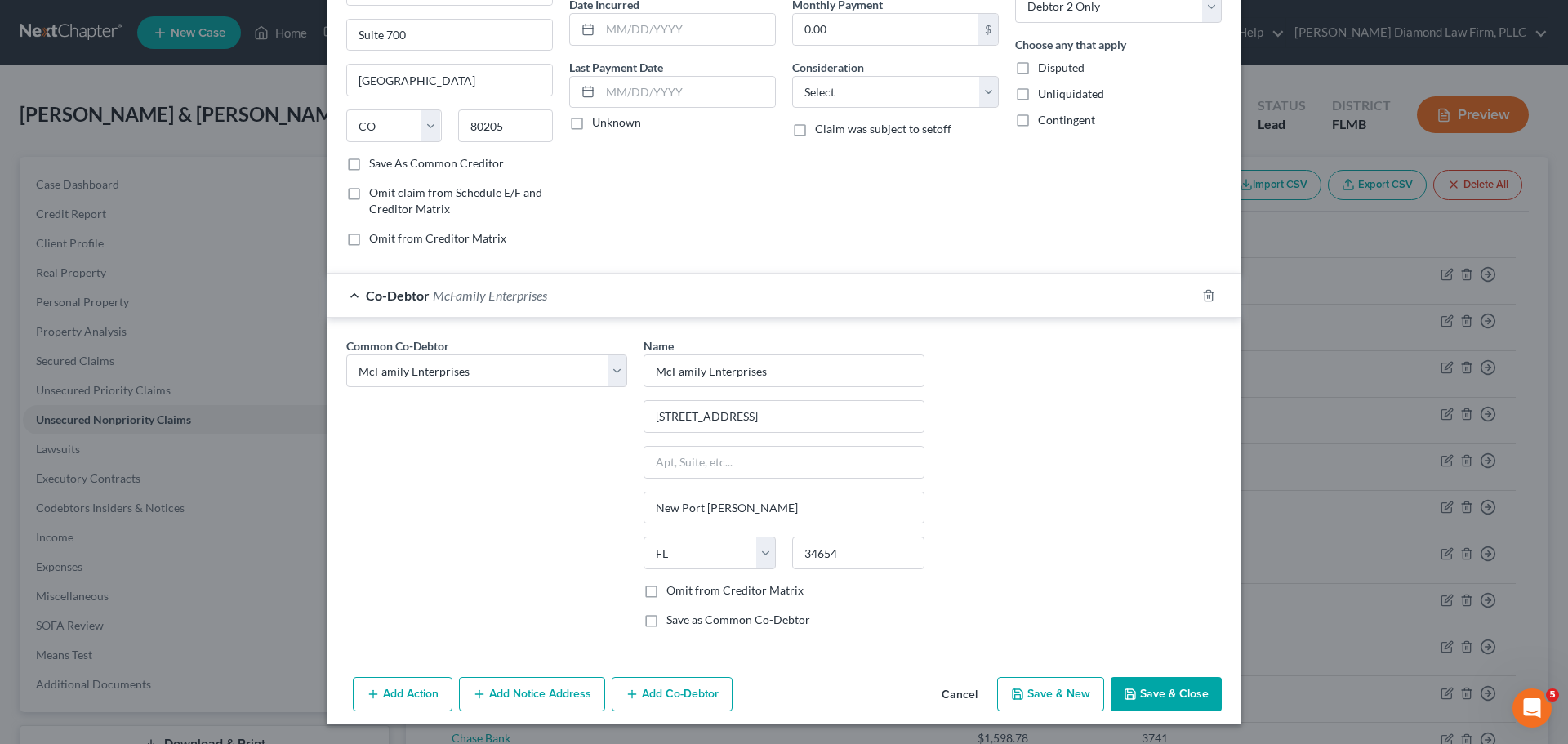
click at [1136, 692] on button "Save & Close" at bounding box center [1166, 693] width 111 height 34
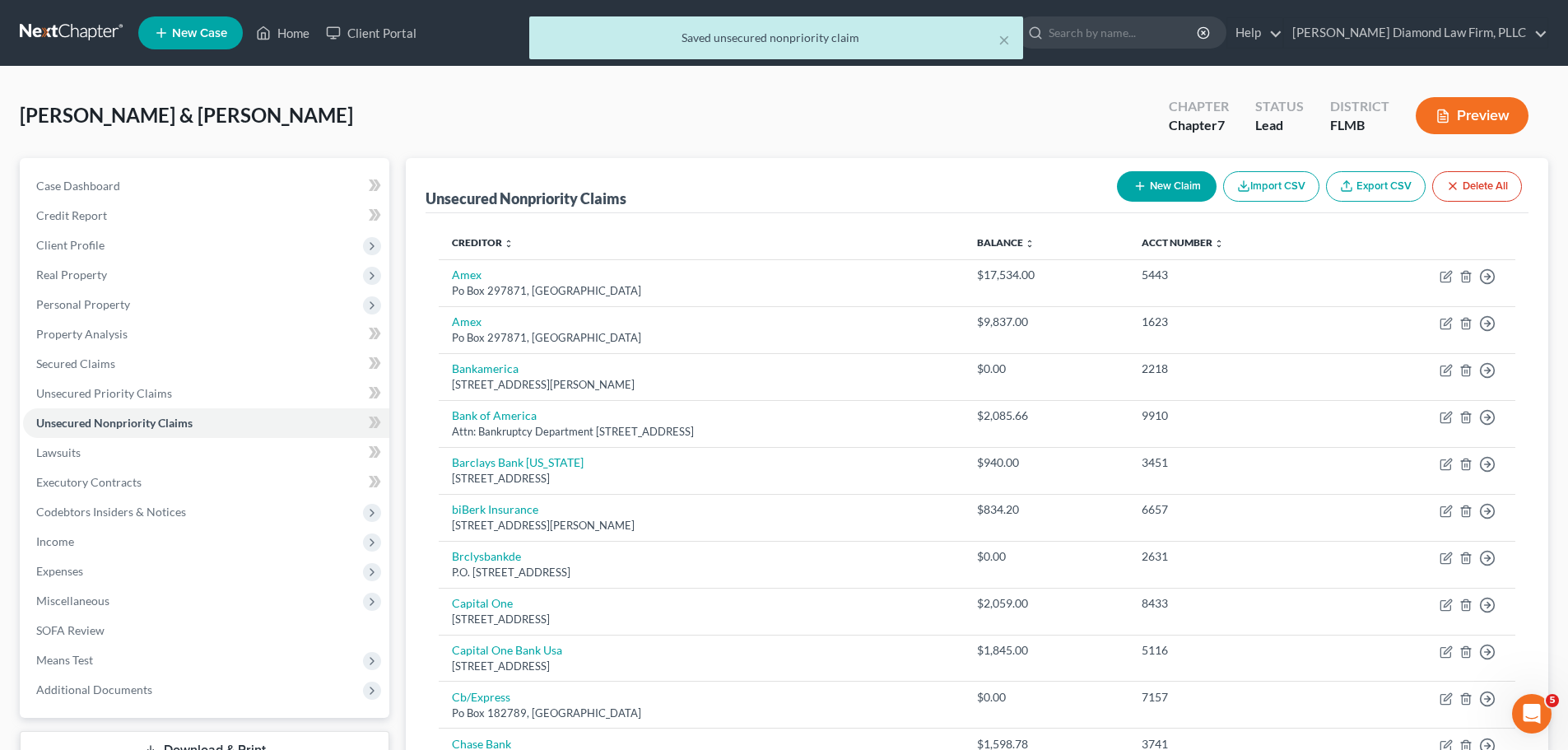
click at [1167, 187] on button "New Claim" at bounding box center [1167, 185] width 100 height 30
select select "2"
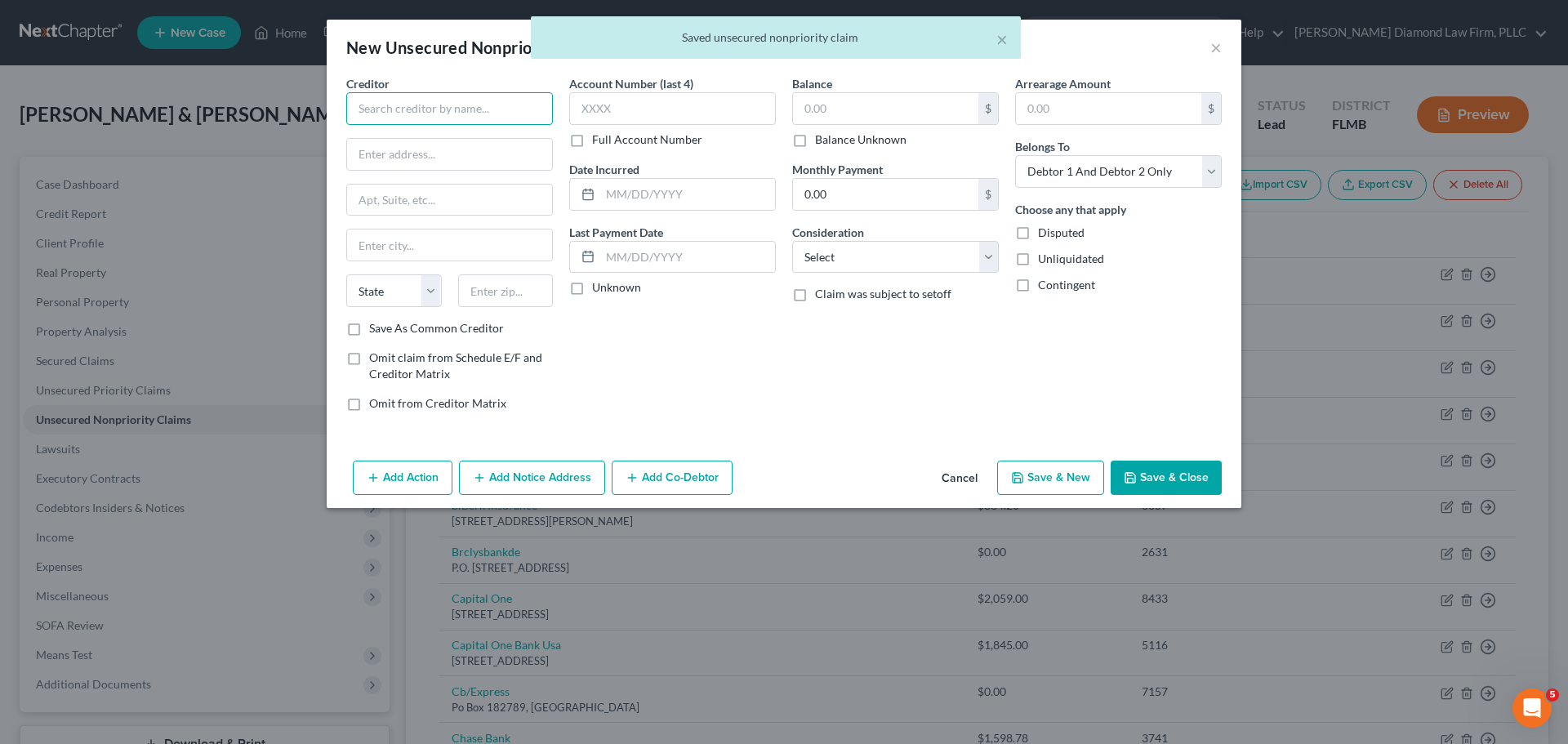
click at [477, 113] on input "text" at bounding box center [449, 108] width 207 height 32
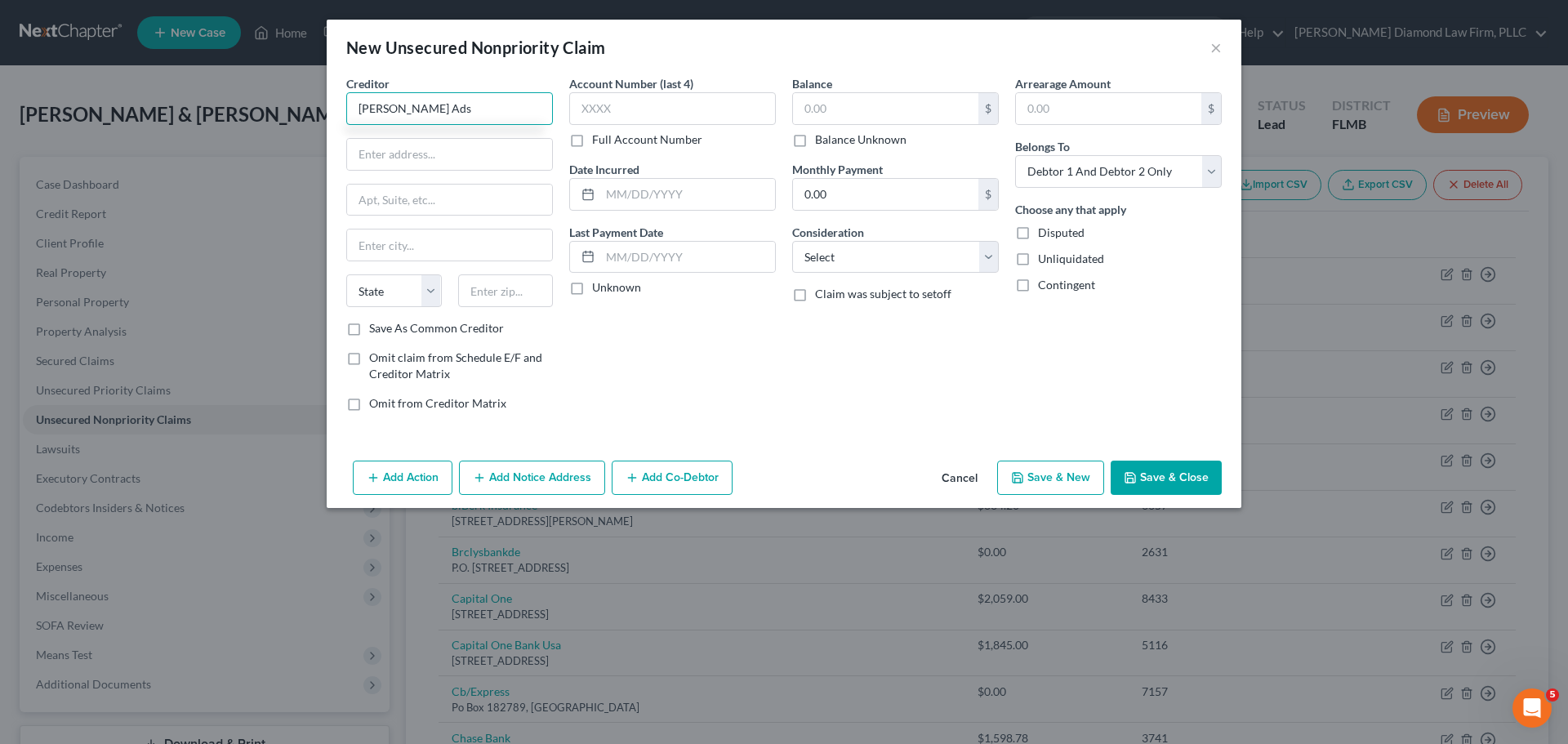
type input "Angi Ads"
click at [449, 178] on div "Creditor * Angi Ads State AL AK AR AZ CA CO CT DE DC FL GA GU HI ID IL IN IA KS…" at bounding box center [449, 197] width 207 height 245
click at [447, 164] on input "text" at bounding box center [449, 154] width 205 height 31
paste input "3601 Walnut Street"
type input "3601 Walnut Street"
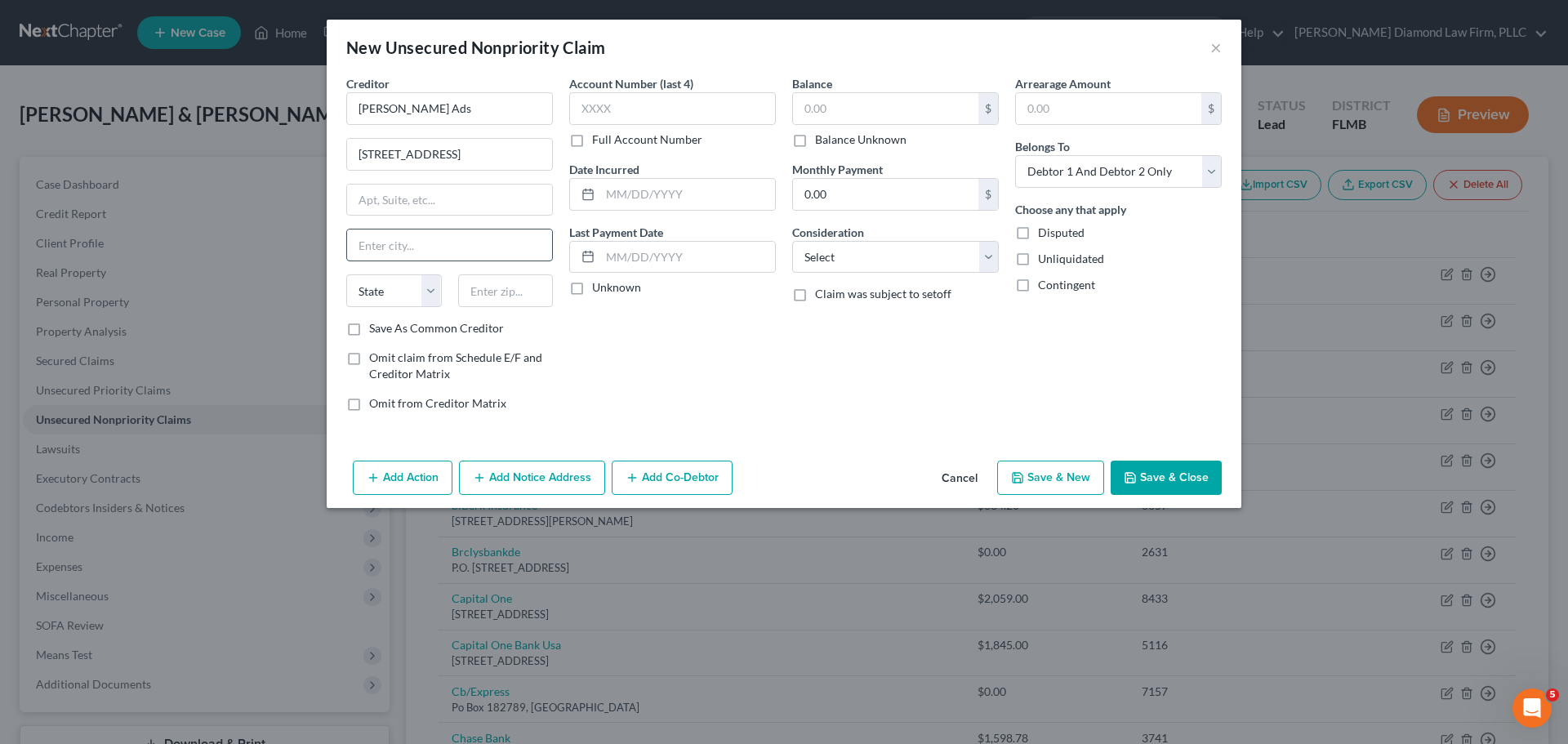
click at [422, 247] on input "text" at bounding box center [449, 244] width 205 height 31
paste input "Suite 700"
type input "Suite 700"
click at [413, 215] on input "text" at bounding box center [449, 200] width 205 height 31
paste input "Suite 700"
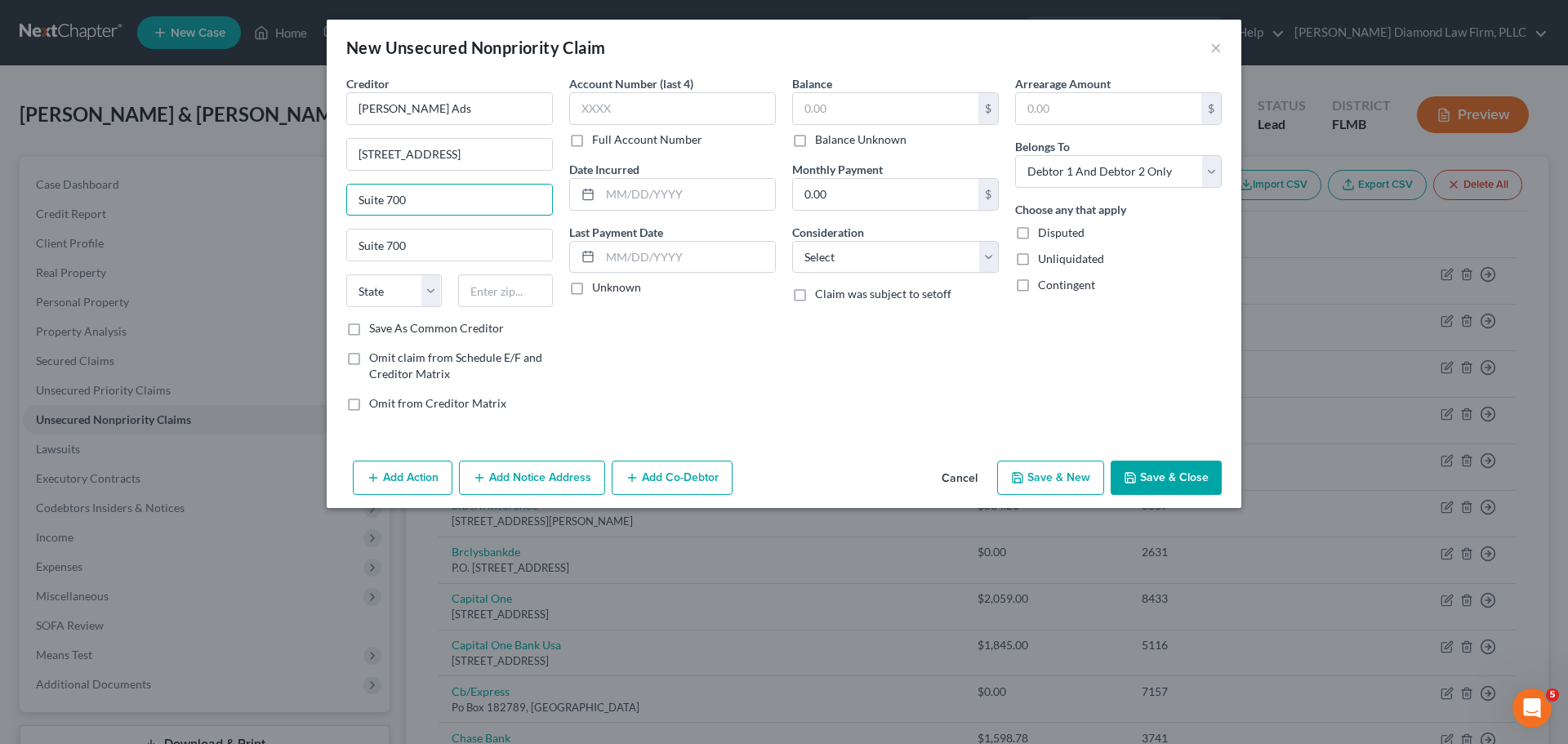
type input "Suite 700"
drag, startPoint x: 341, startPoint y: 249, endPoint x: 327, endPoint y: 250, distance: 14.0
click at [327, 250] on div "Creditor * Angi Ads 3601 Walnut Street Suite 700 Suite 700 State AL AK AR AZ CA…" at bounding box center [784, 264] width 915 height 379
type input "Denver"
select select "5"
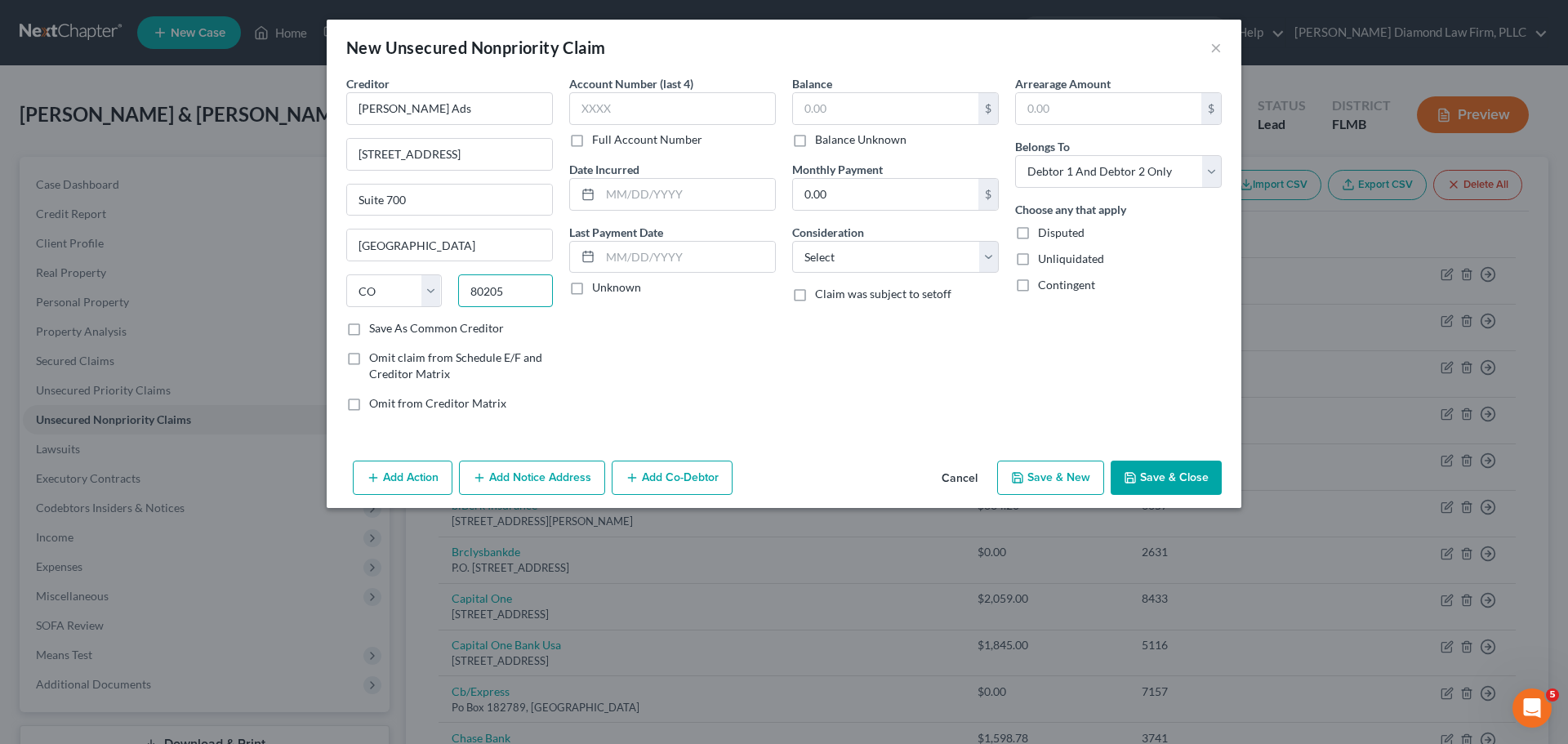
type input "80205"
click at [870, 134] on label "Balance Unknown" at bounding box center [860, 140] width 91 height 16
click at [832, 134] on input "Balance Unknown" at bounding box center [827, 137] width 11 height 11
checkbox input "true"
type input "0.00"
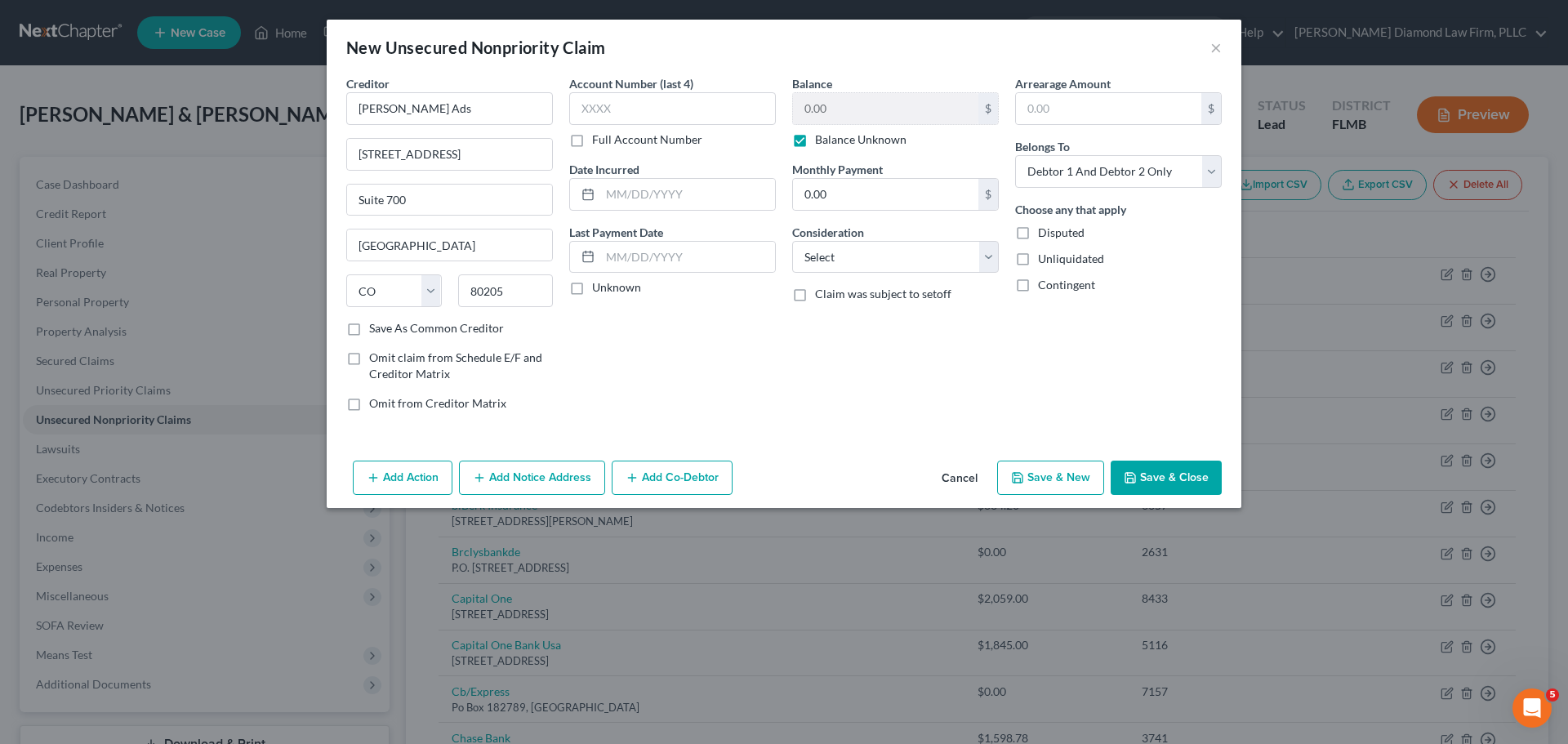
click at [666, 474] on button "Add Co-Debtor" at bounding box center [672, 478] width 121 height 34
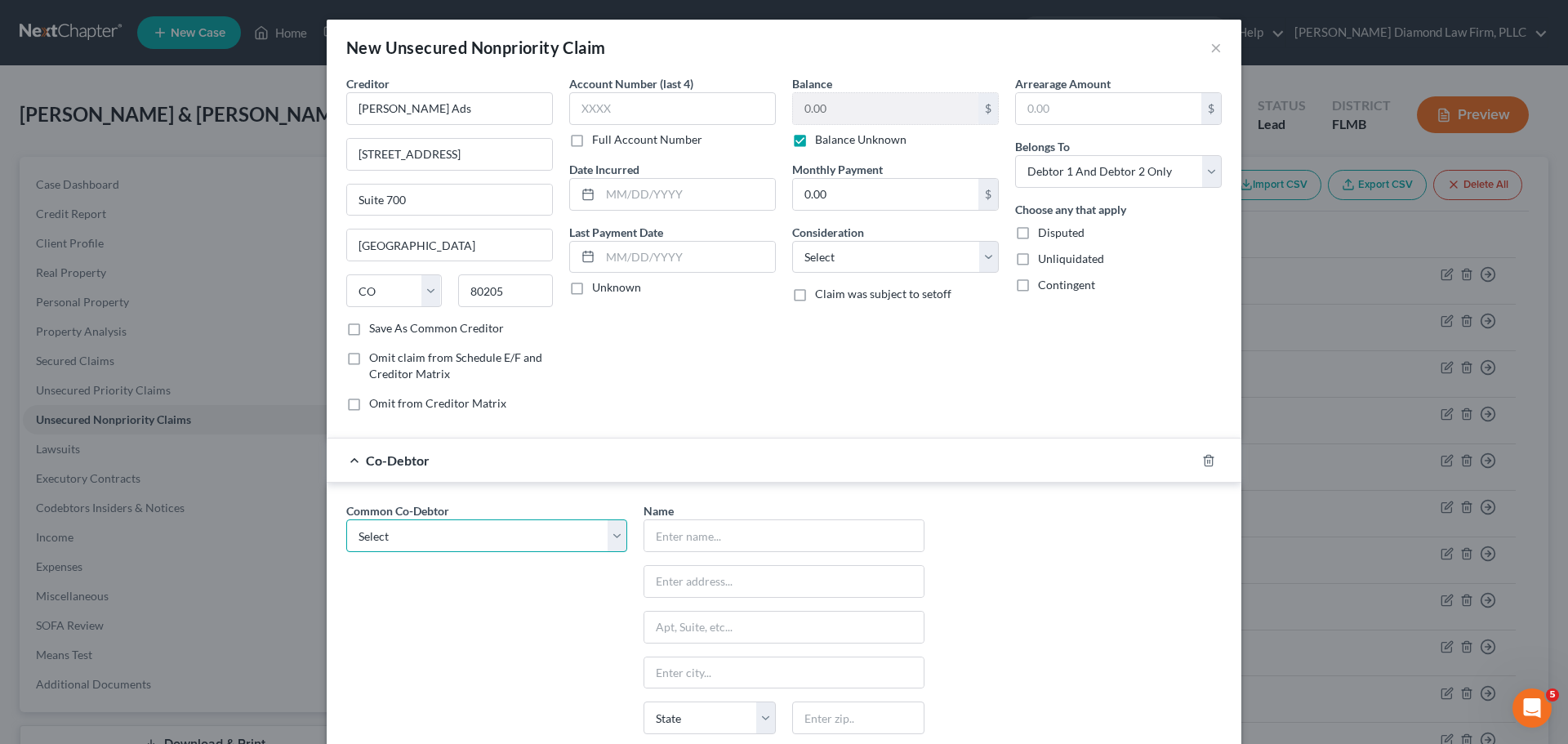
drag, startPoint x: 455, startPoint y: 540, endPoint x: 457, endPoint y: 551, distance: 11.2
click at [455, 541] on select "Select McFamily Enterprises" at bounding box center [486, 536] width 281 height 32
select select "0"
click at [346, 519] on select "Select McFamily Enterprises" at bounding box center [486, 536] width 281 height 32
type input "McFamily Enterprises"
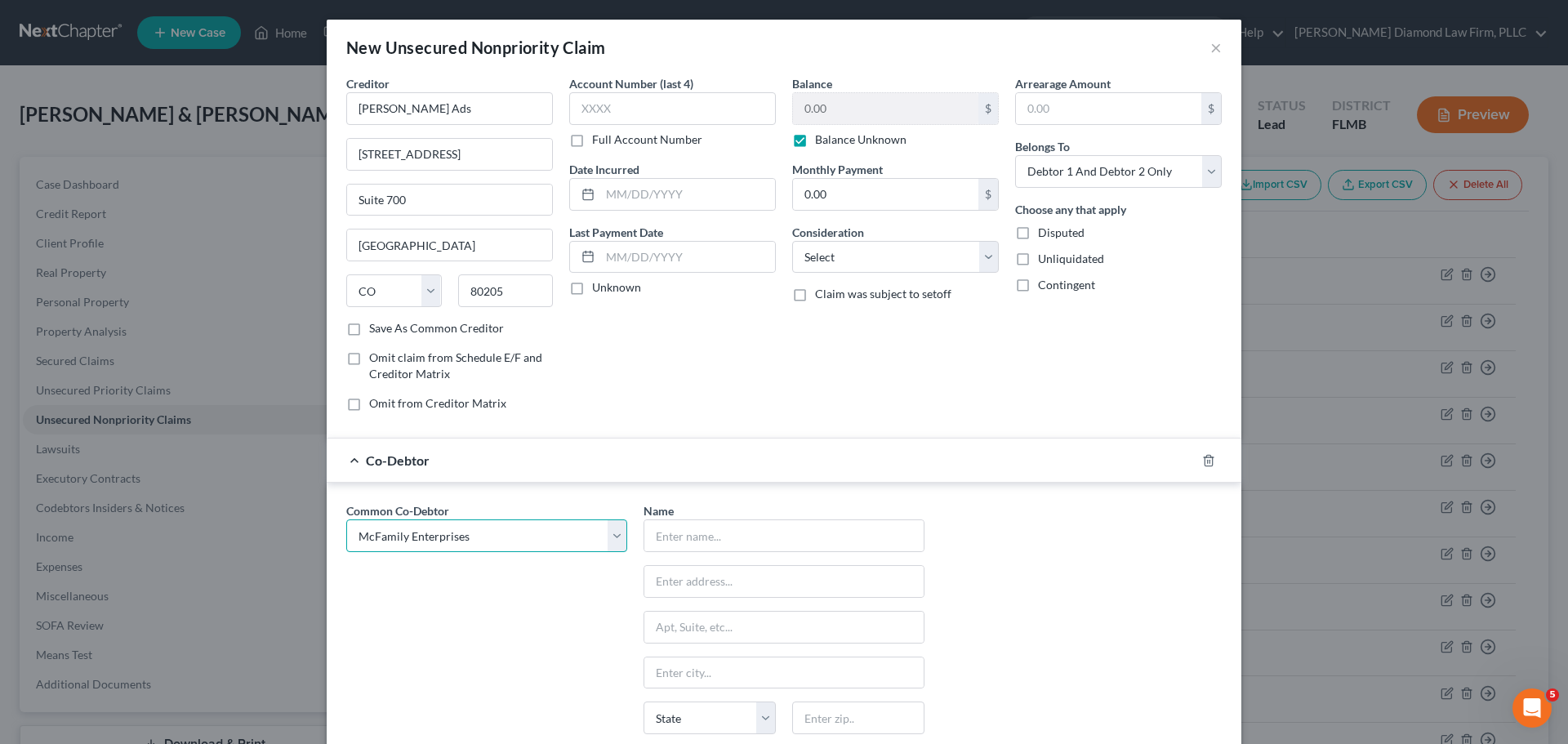
type input "7511 Little Rd"
type input "New Port Richey"
select select "9"
type input "34654"
click at [1077, 177] on select "Select Debtor 1 Only Debtor 2 Only Debtor 1 And Debtor 2 Only At Least One Of T…" at bounding box center [1118, 171] width 207 height 32
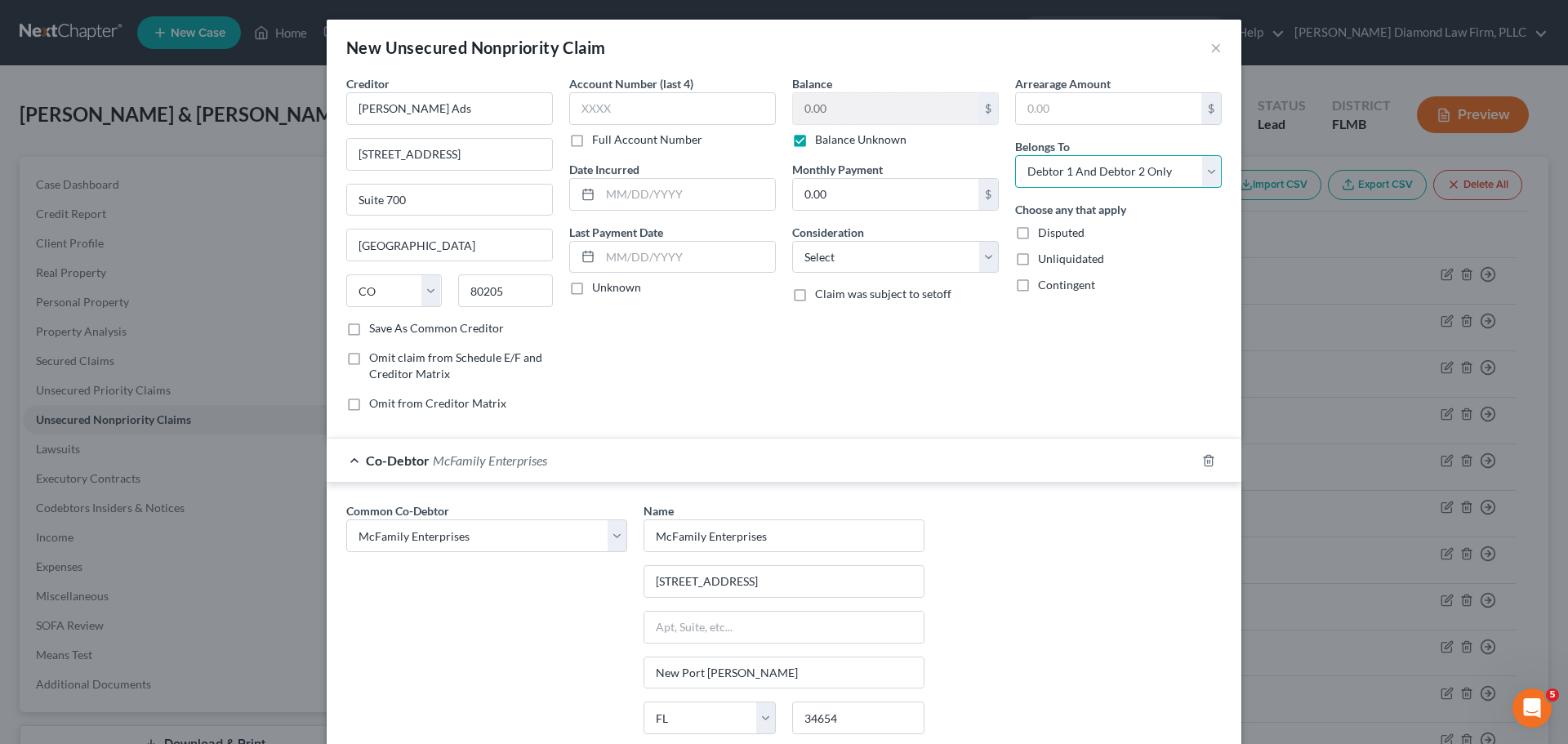
select select "1"
click at [1015, 155] on select "Select Debtor 1 Only Debtor 2 Only Debtor 1 And Debtor 2 Only At Least One Of T…" at bounding box center [1118, 171] width 207 height 32
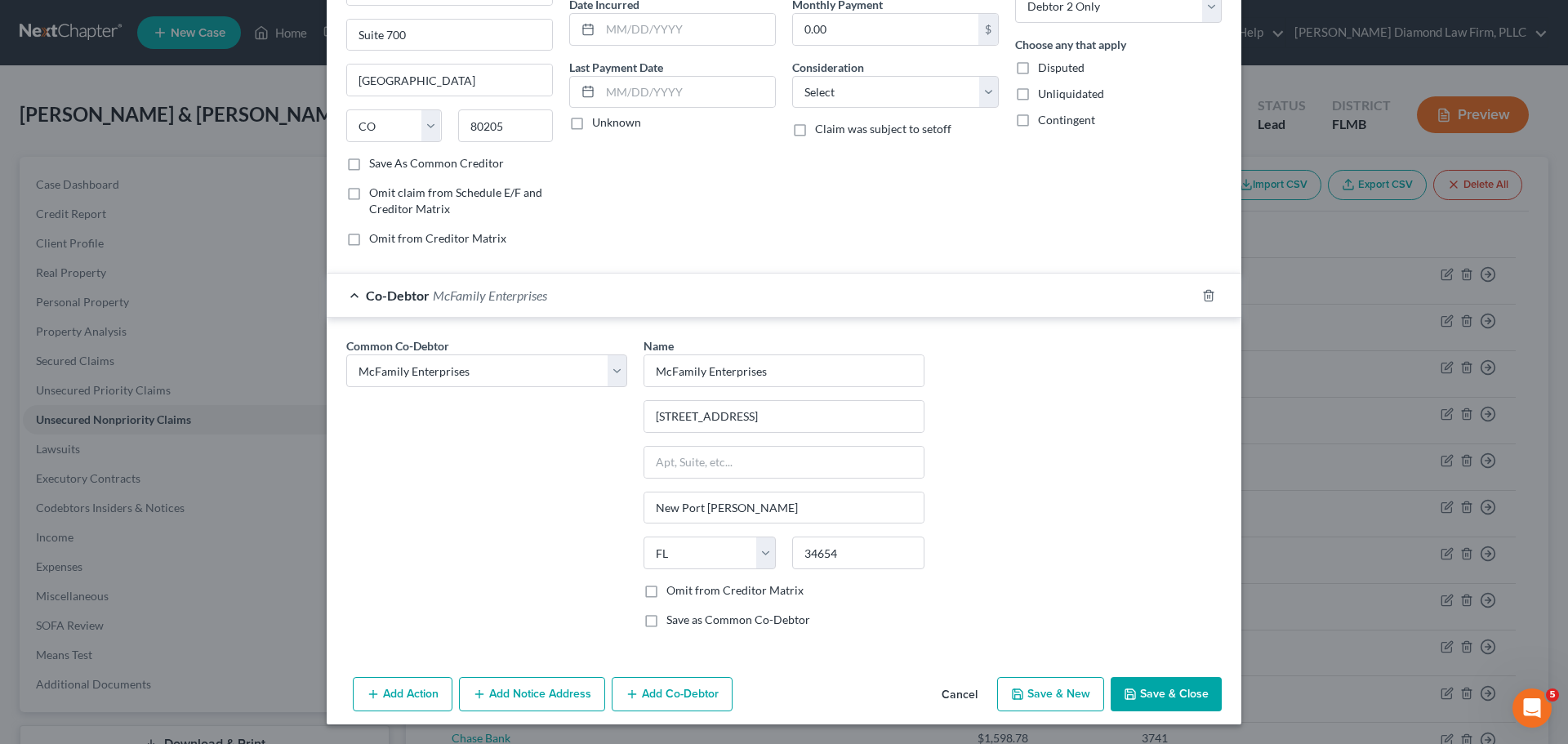
click at [1124, 682] on button "Save & Close" at bounding box center [1166, 693] width 111 height 34
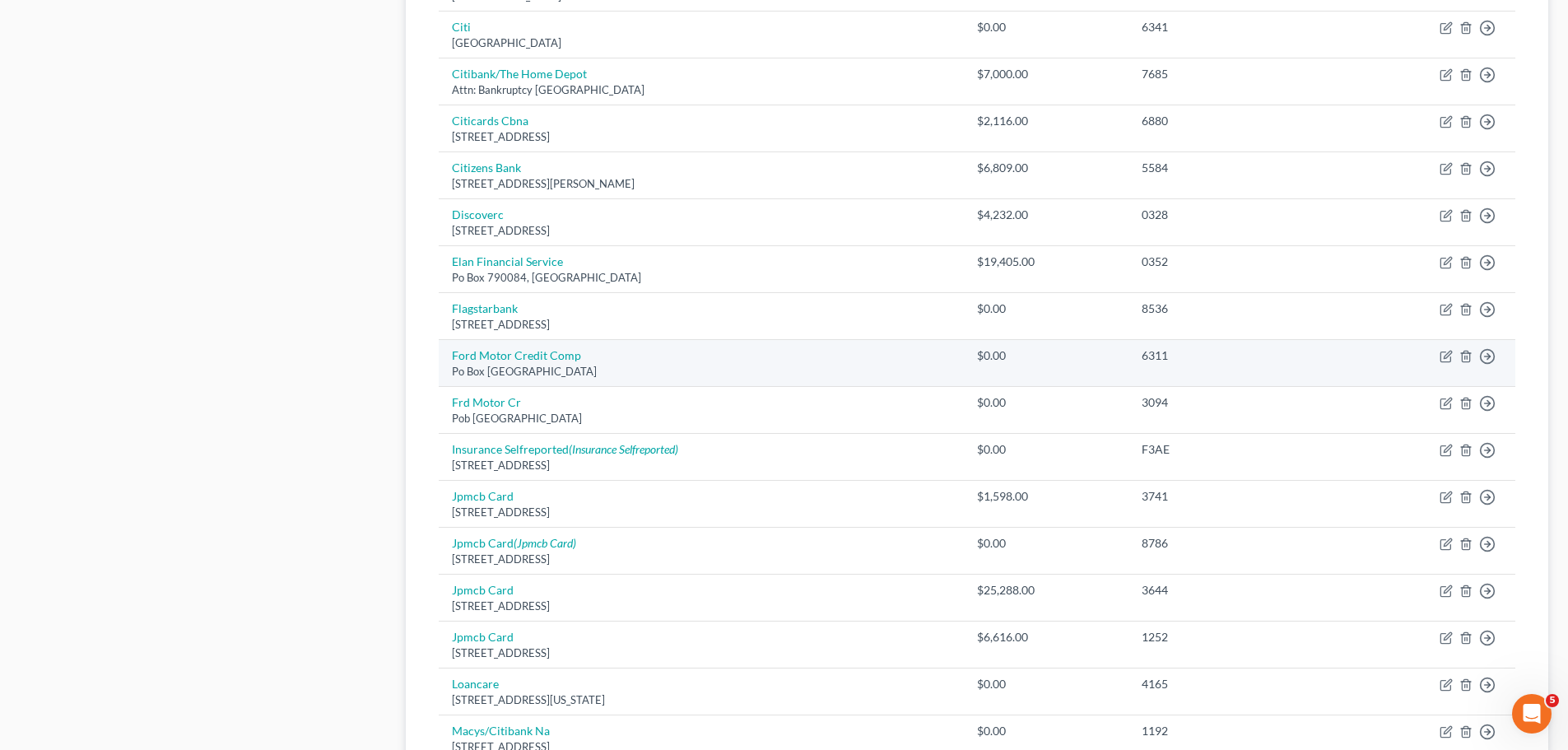
scroll to position [905, 0]
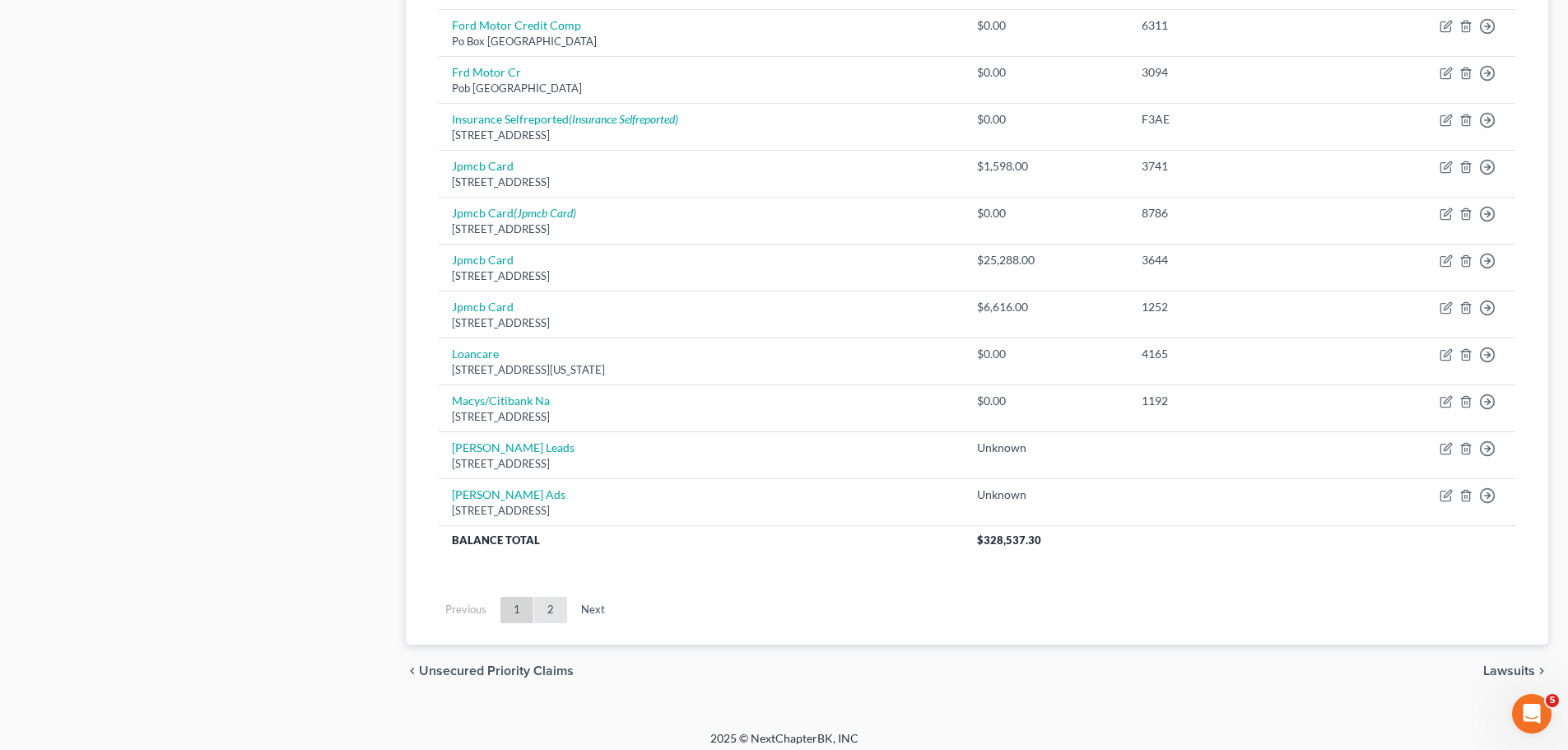
click at [549, 615] on link "2" at bounding box center [550, 609] width 33 height 26
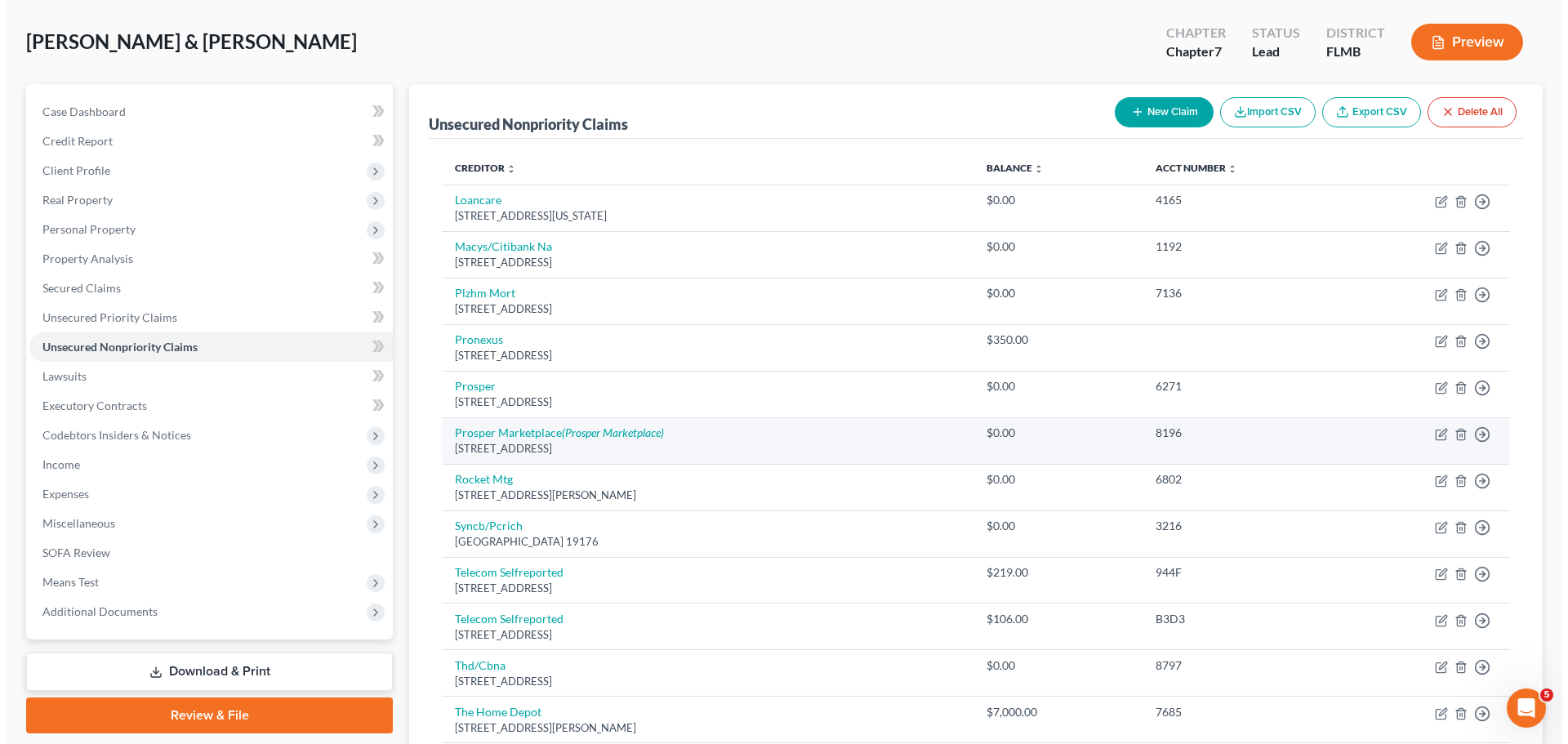
scroll to position [0, 0]
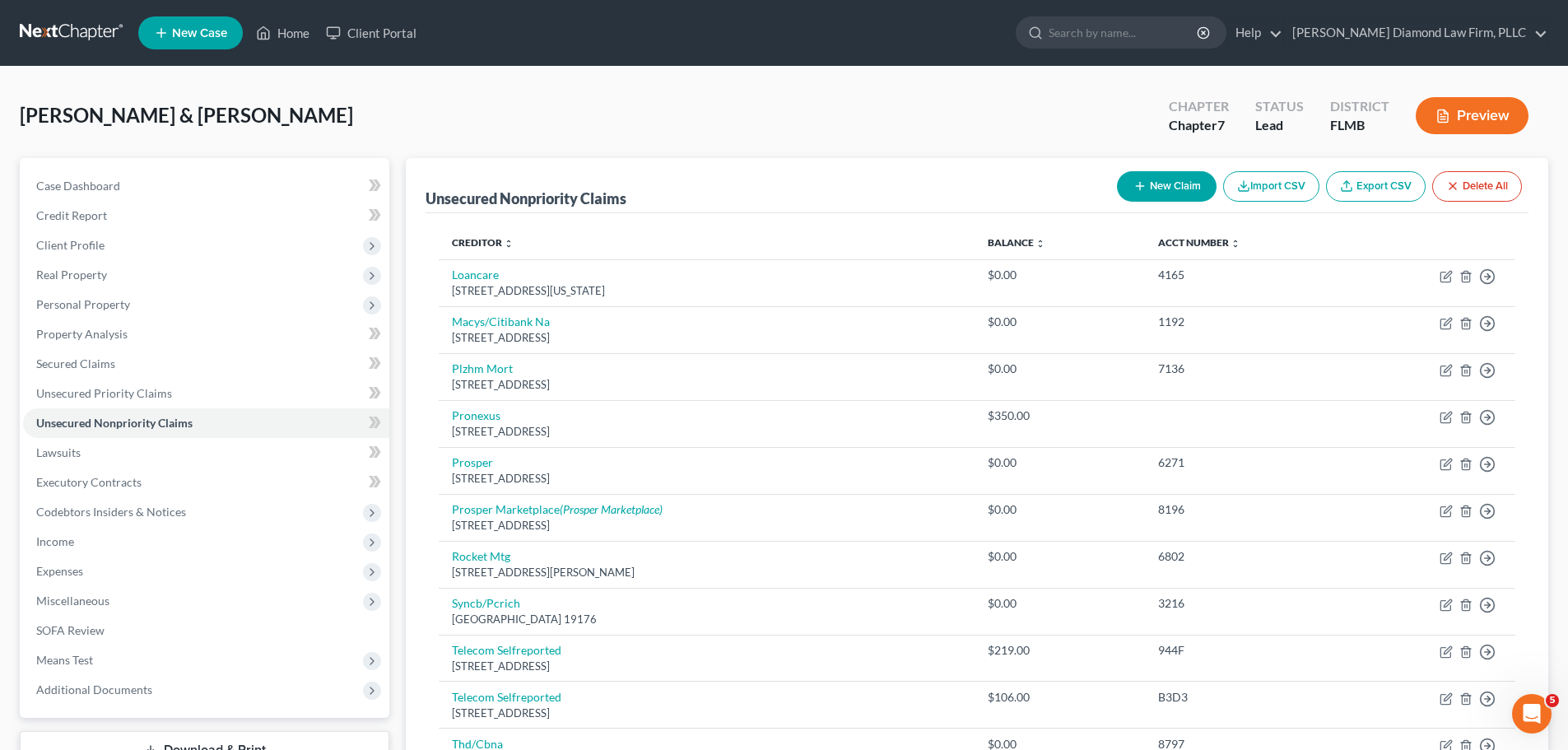
click at [1165, 171] on div "New Claim Import CSV Export CSV Delete All" at bounding box center [1320, 186] width 418 height 44
click at [1159, 180] on button "New Claim" at bounding box center [1167, 185] width 100 height 30
select select "2"
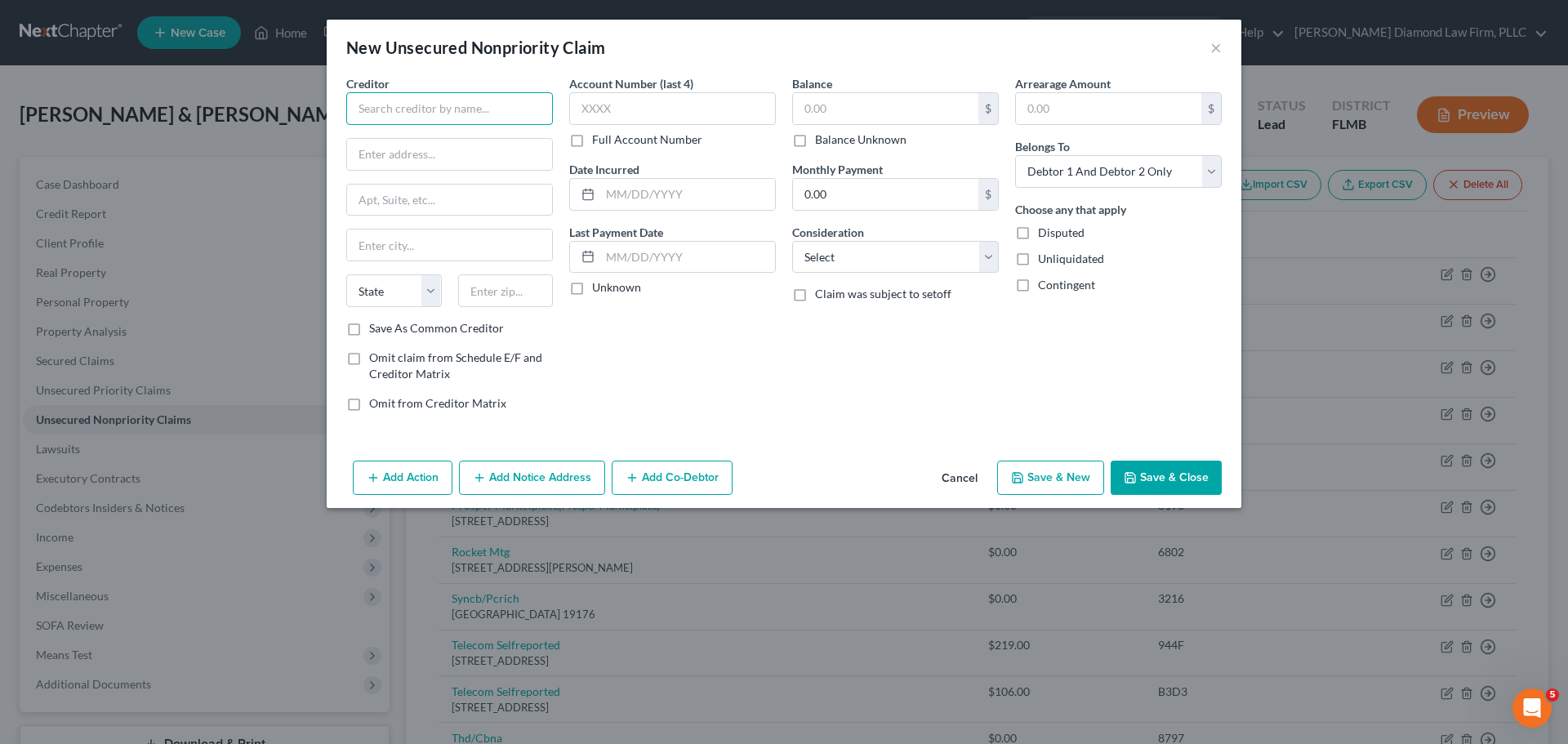
click at [403, 112] on input "text" at bounding box center [449, 108] width 207 height 32
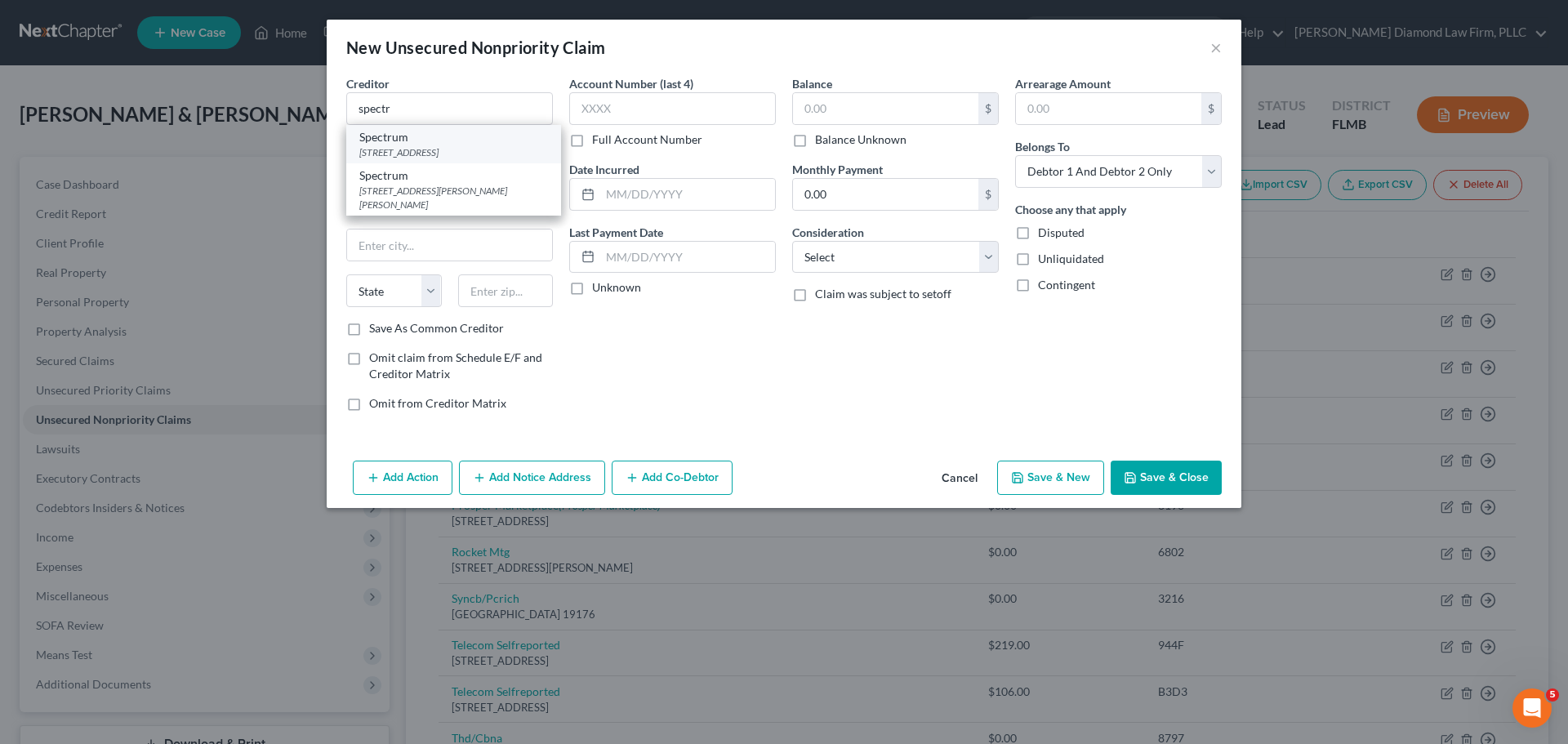
click at [435, 139] on div "Spectrum" at bounding box center [453, 137] width 189 height 16
type input "Spectrum"
type input "12405 Powercoat Dr"
type input "Saint Louis"
select select "26"
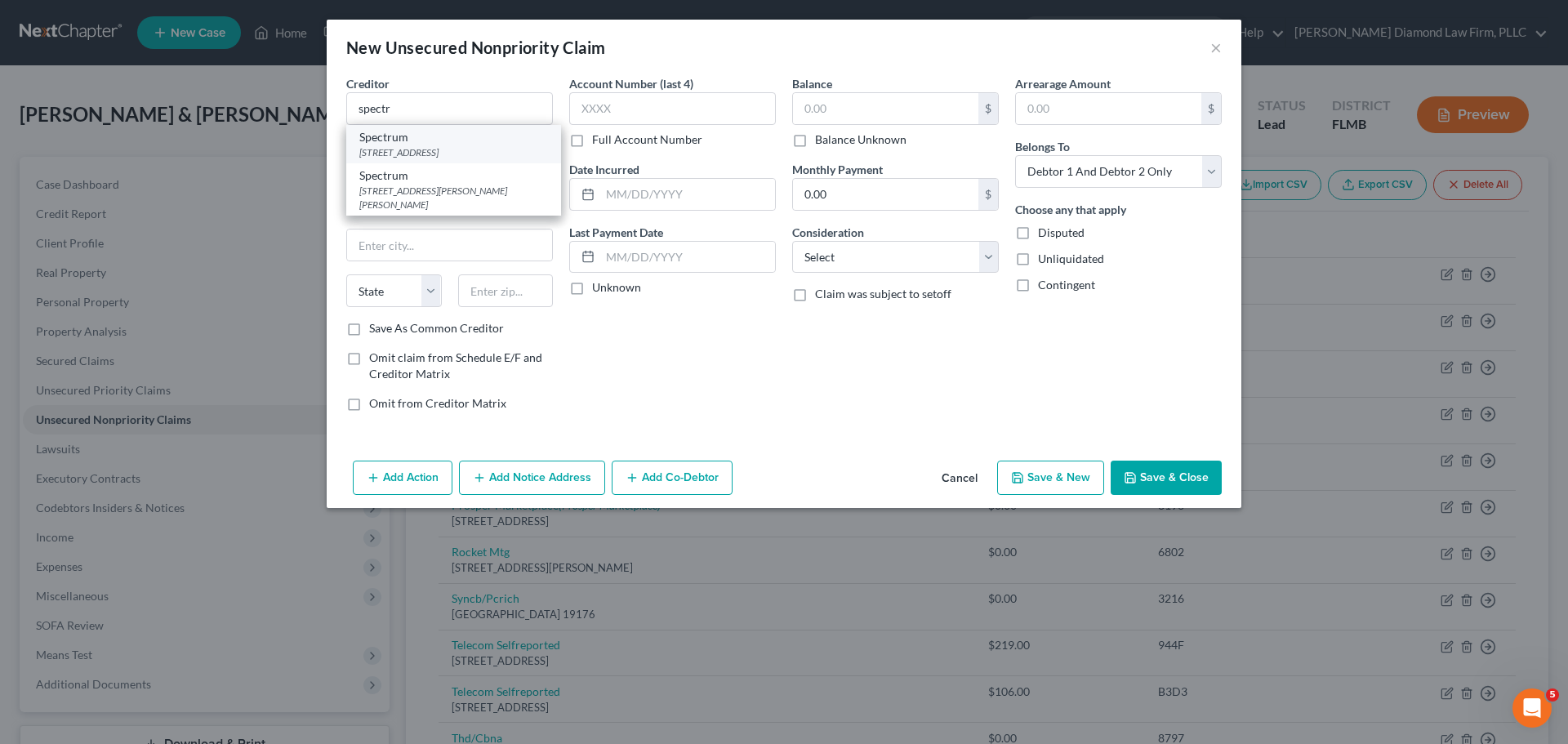
type input "63131"
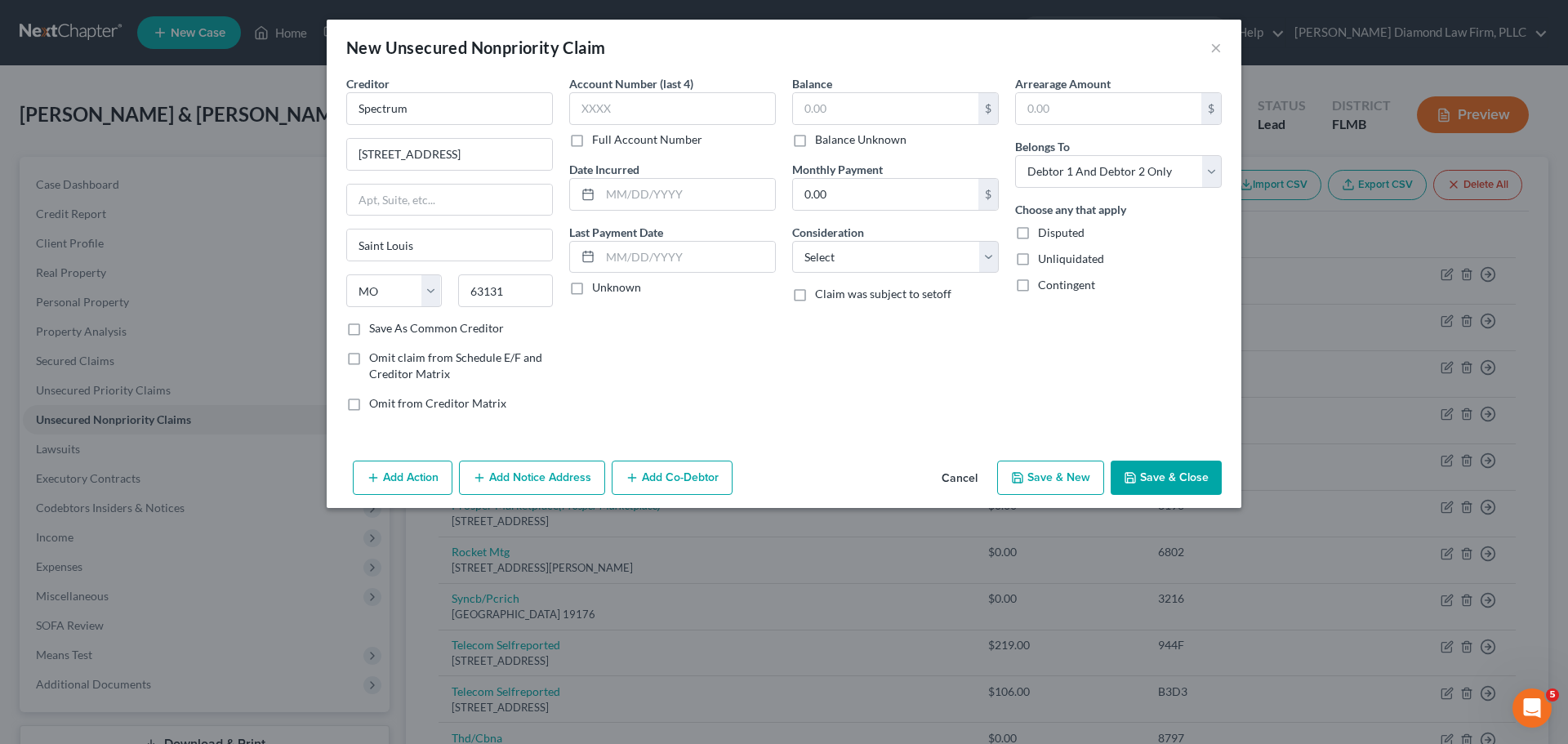
click at [674, 126] on div "Account Number (last 4) Full Account Number" at bounding box center [672, 111] width 207 height 73
click at [674, 117] on input "text" at bounding box center [672, 108] width 207 height 32
click at [853, 142] on label "Balance Unknown" at bounding box center [860, 140] width 91 height 16
click at [832, 142] on input "Balance Unknown" at bounding box center [827, 137] width 11 height 11
checkbox input "true"
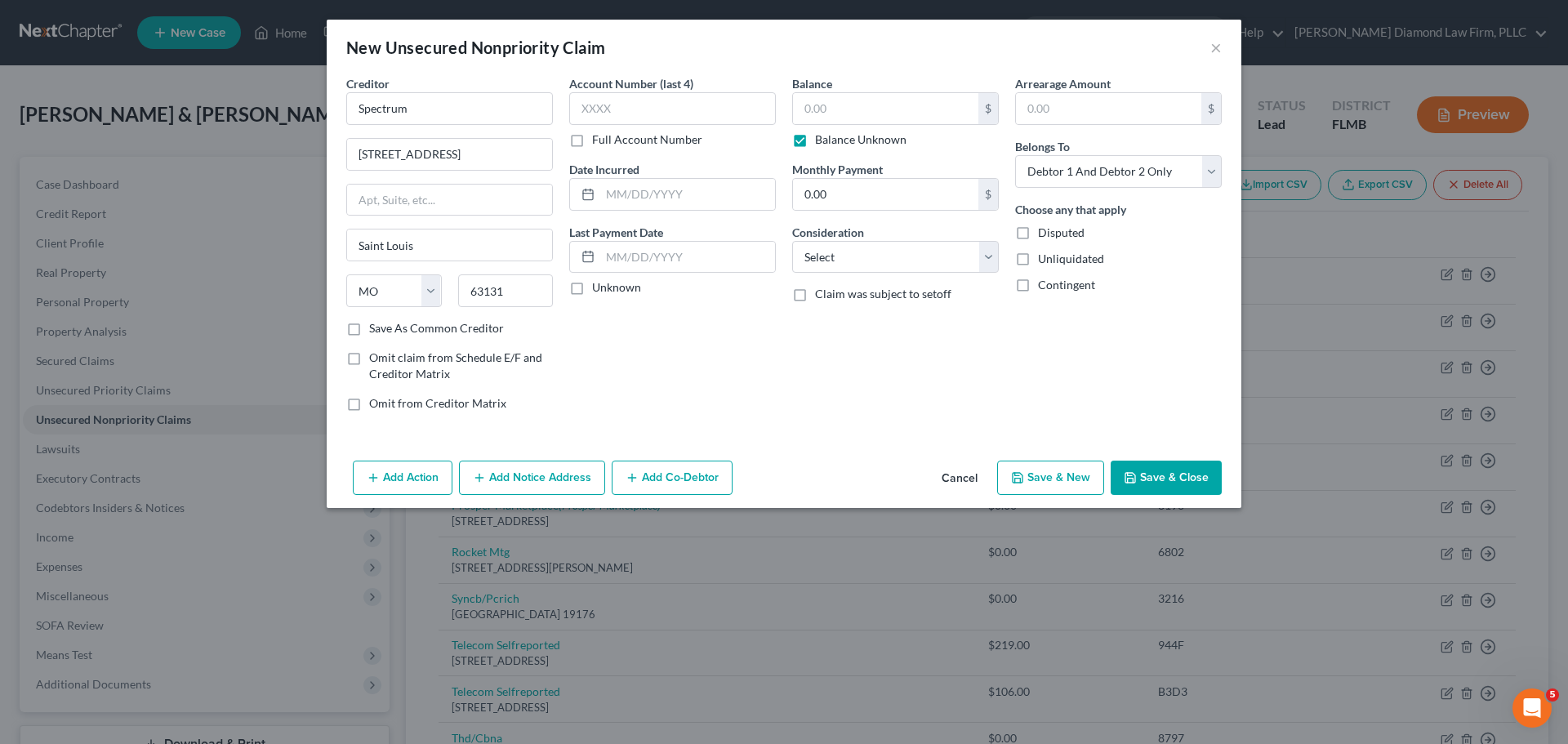
type input "0.00"
click at [676, 481] on button "Add Co-Debtor" at bounding box center [672, 478] width 121 height 34
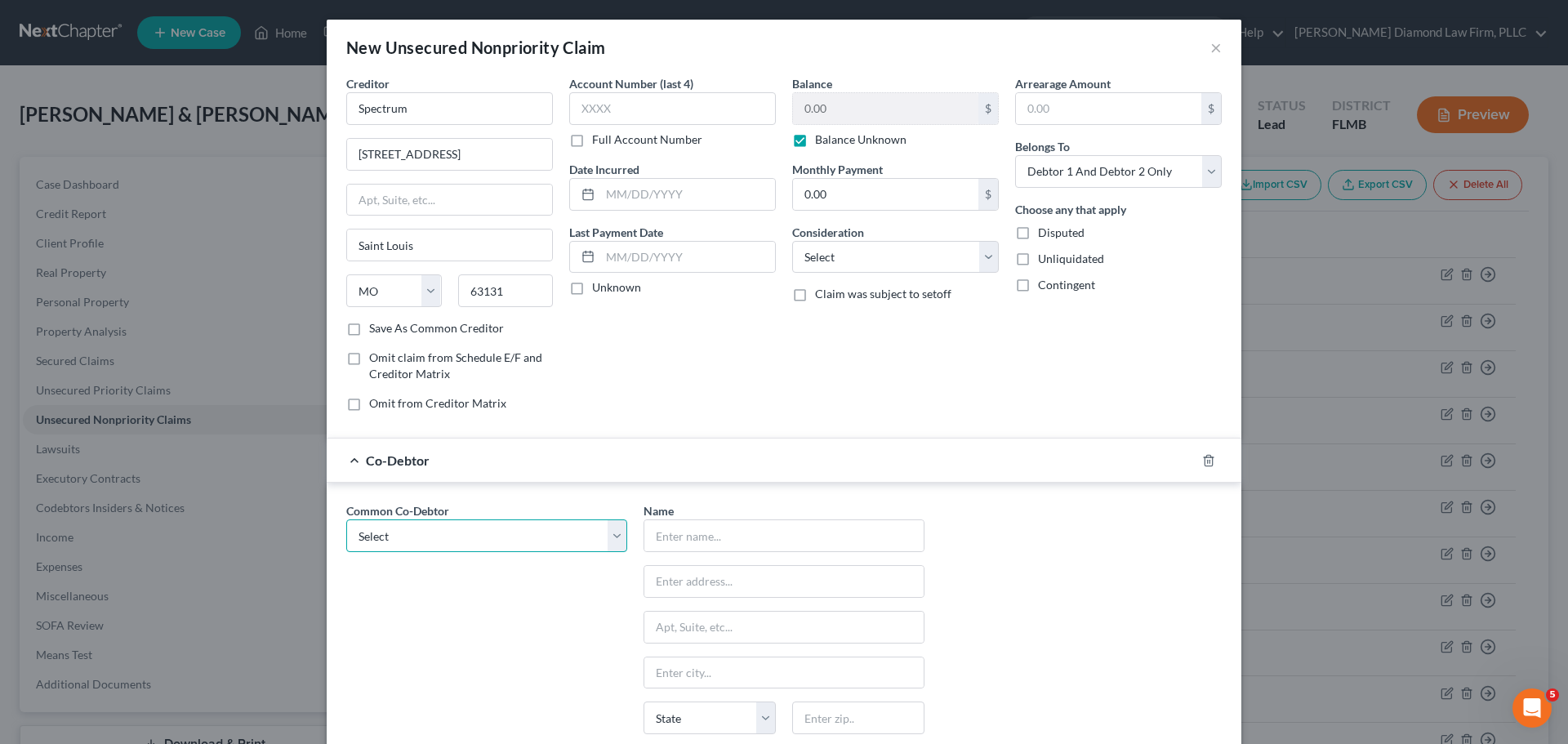
click at [444, 533] on select "Select McFamily Enterprises" at bounding box center [486, 536] width 281 height 32
select select "0"
click at [346, 519] on select "Select McFamily Enterprises" at bounding box center [486, 536] width 281 height 32
type input "McFamily Enterprises"
type input "7511 Little Rd"
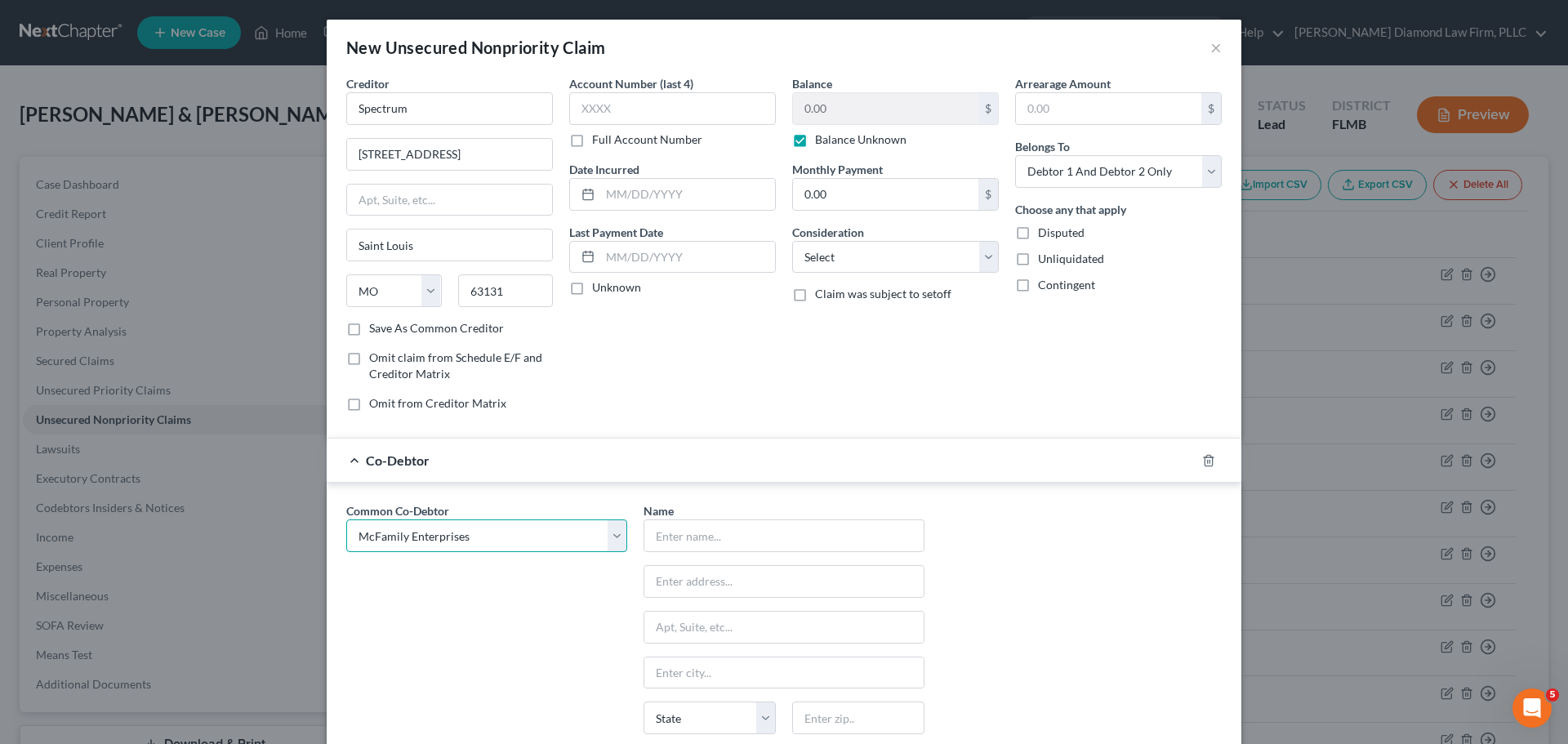
type input "New Port Richey"
select select "9"
type input "34654"
click at [1146, 170] on select "Select Debtor 1 Only Debtor 2 Only Debtor 1 And Debtor 2 Only At Least One Of T…" at bounding box center [1118, 171] width 207 height 32
click at [1015, 155] on select "Select Debtor 1 Only Debtor 2 Only Debtor 1 And Debtor 2 Only At Least One Of T…" at bounding box center [1118, 171] width 207 height 32
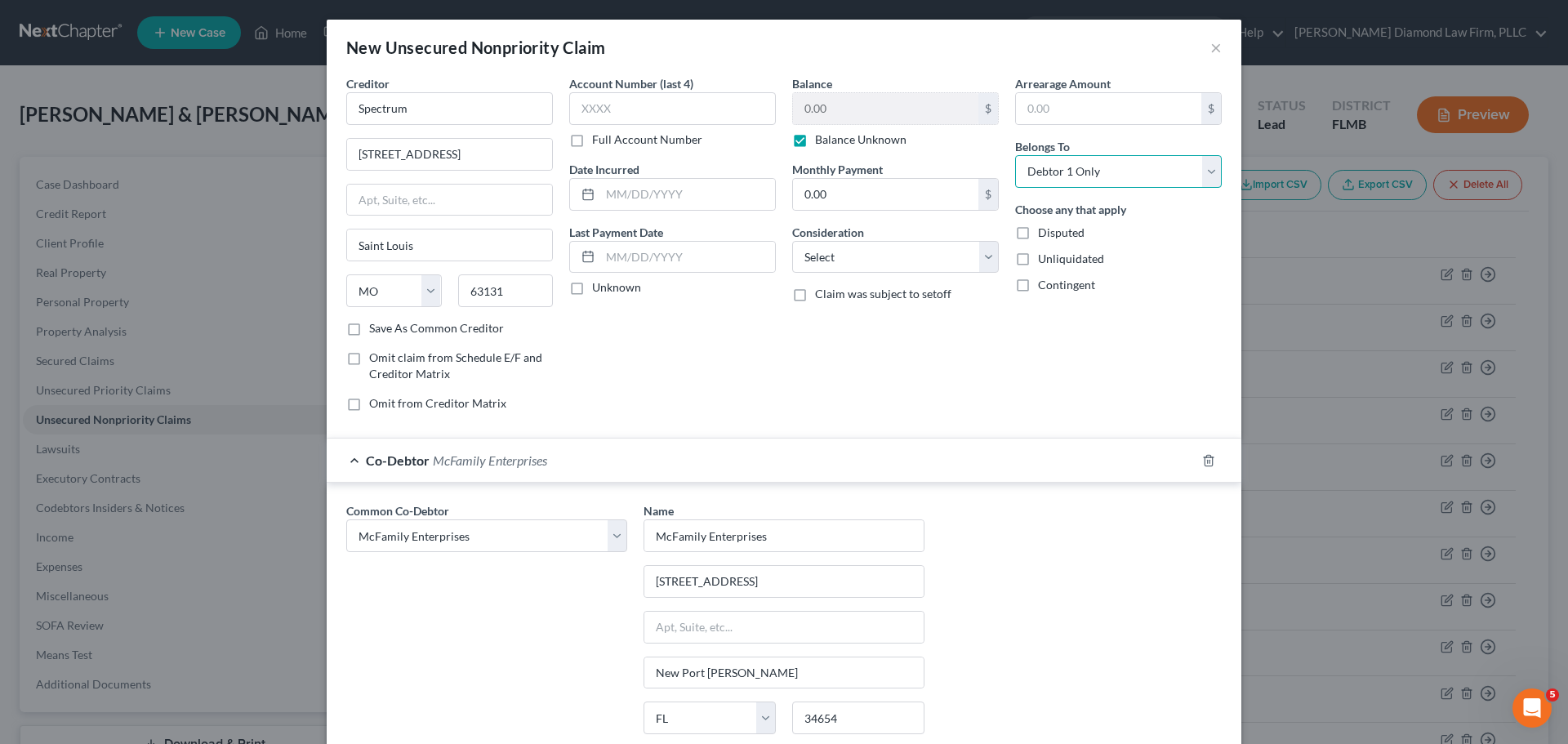
click at [1106, 167] on select "Select Debtor 1 Only Debtor 2 Only Debtor 1 And Debtor 2 Only At Least One Of T…" at bounding box center [1118, 171] width 207 height 32
select select "1"
click at [1015, 155] on select "Select Debtor 1 Only Debtor 2 Only Debtor 1 And Debtor 2 Only At Least One Of T…" at bounding box center [1118, 171] width 207 height 32
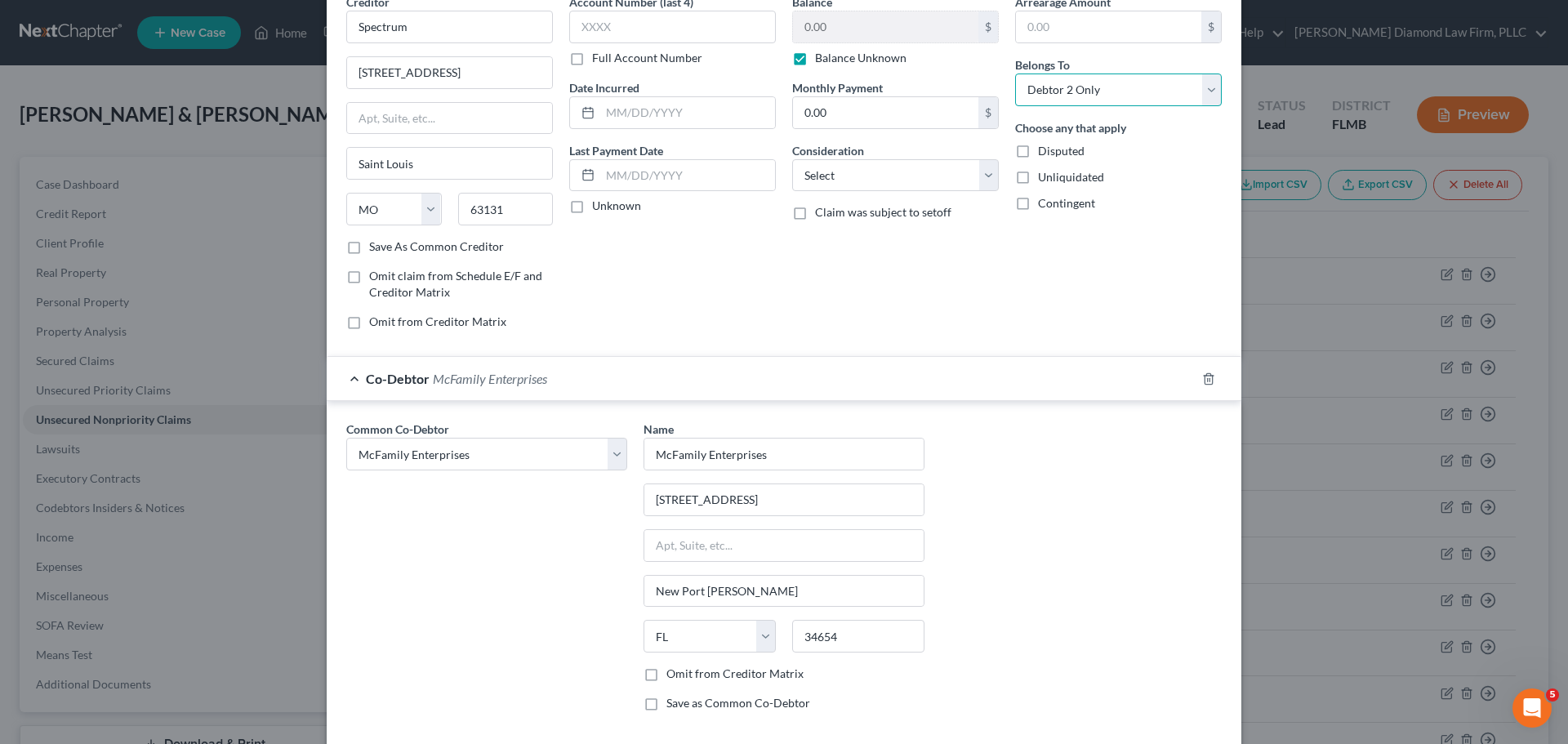
scroll to position [165, 0]
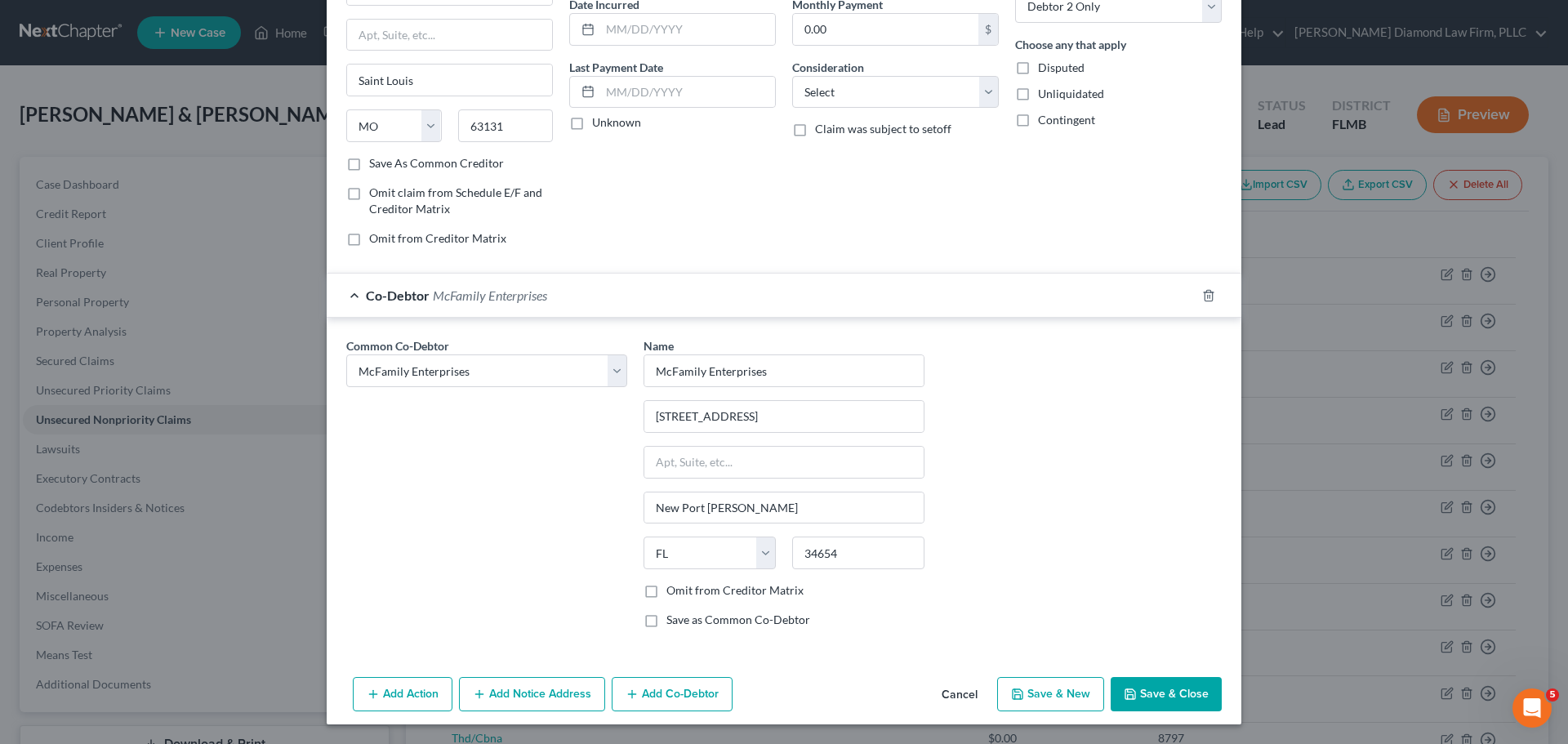
click at [1190, 698] on button "Save & Close" at bounding box center [1166, 693] width 111 height 34
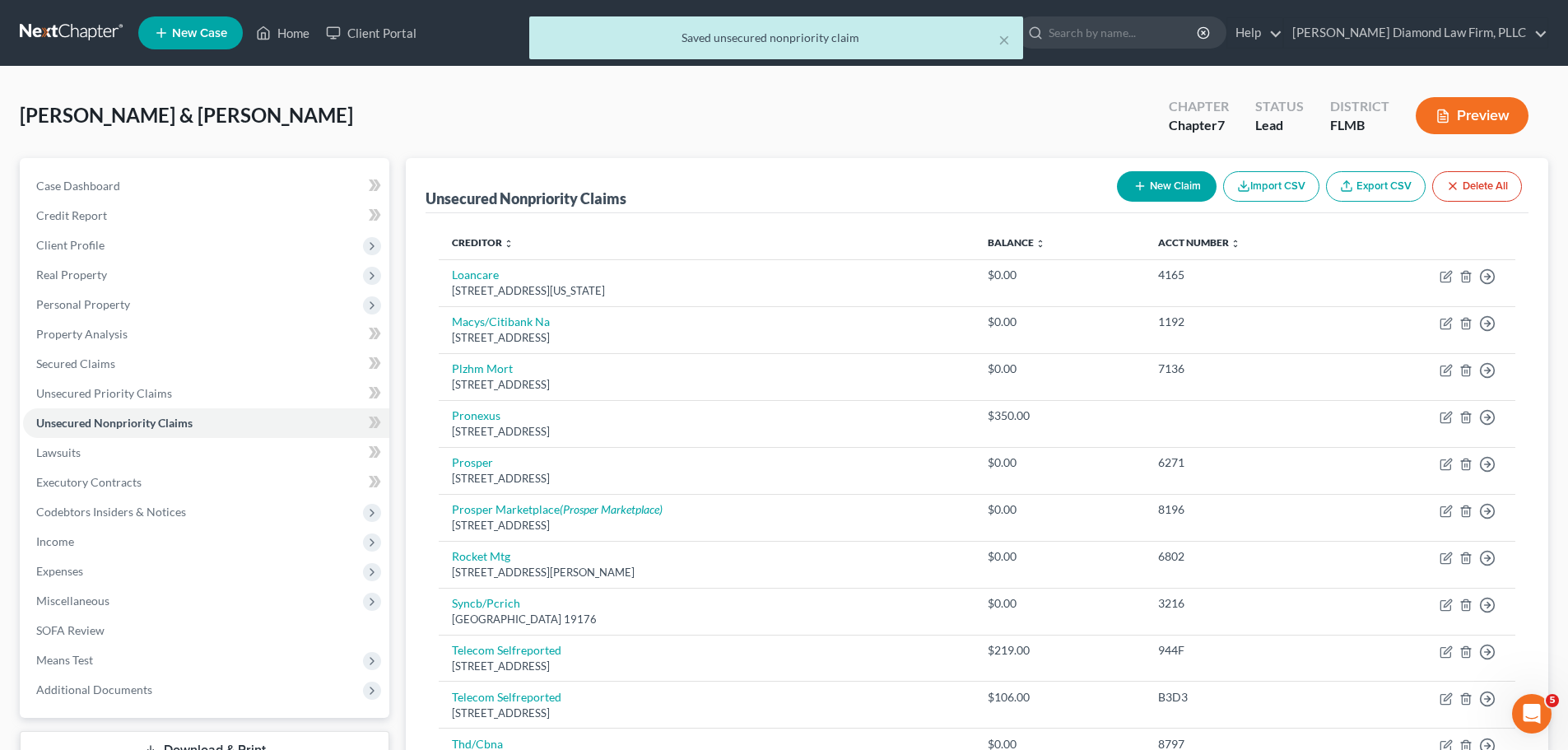
click at [1135, 178] on button "New Claim" at bounding box center [1167, 185] width 100 height 30
select select "2"
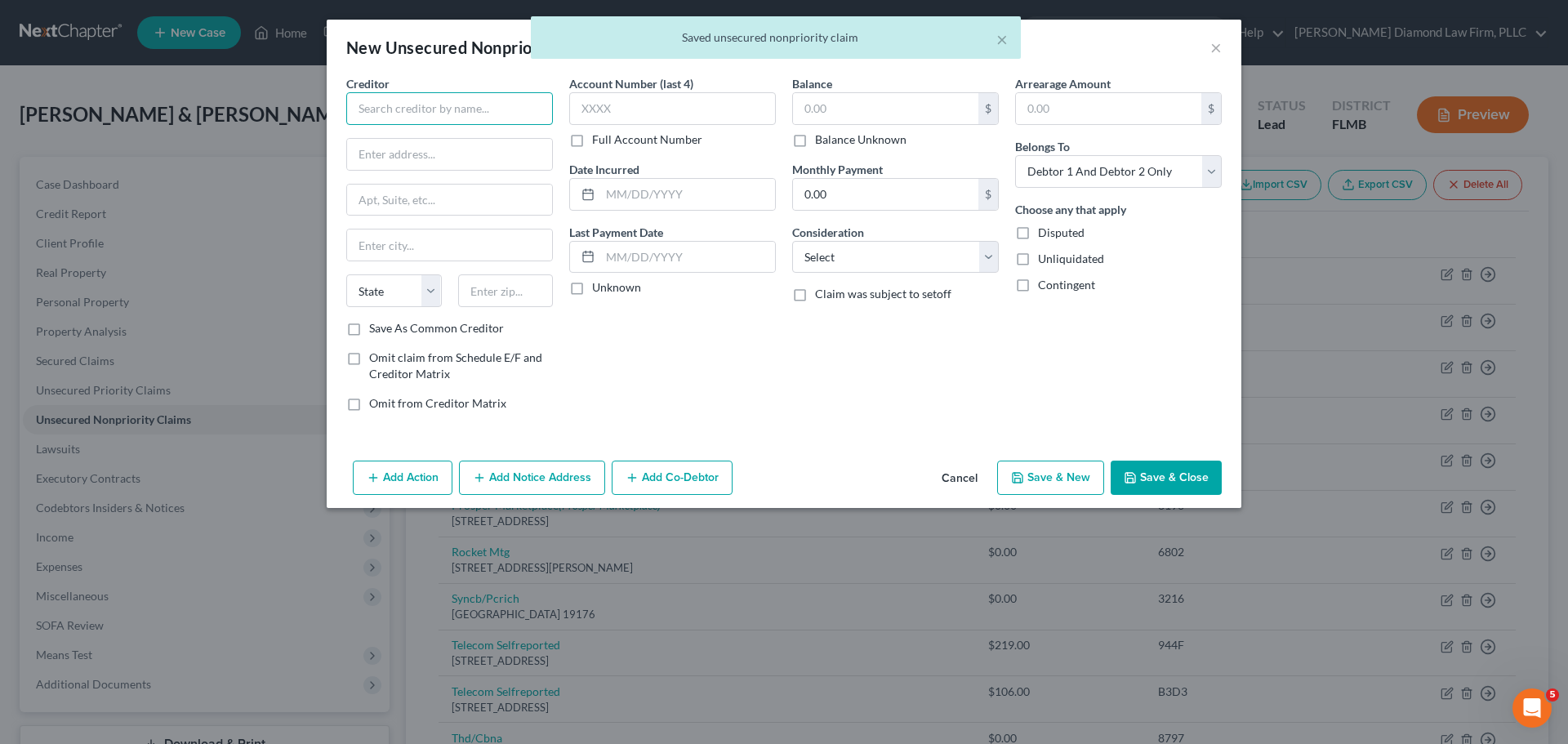
click at [464, 113] on input "text" at bounding box center [449, 108] width 207 height 32
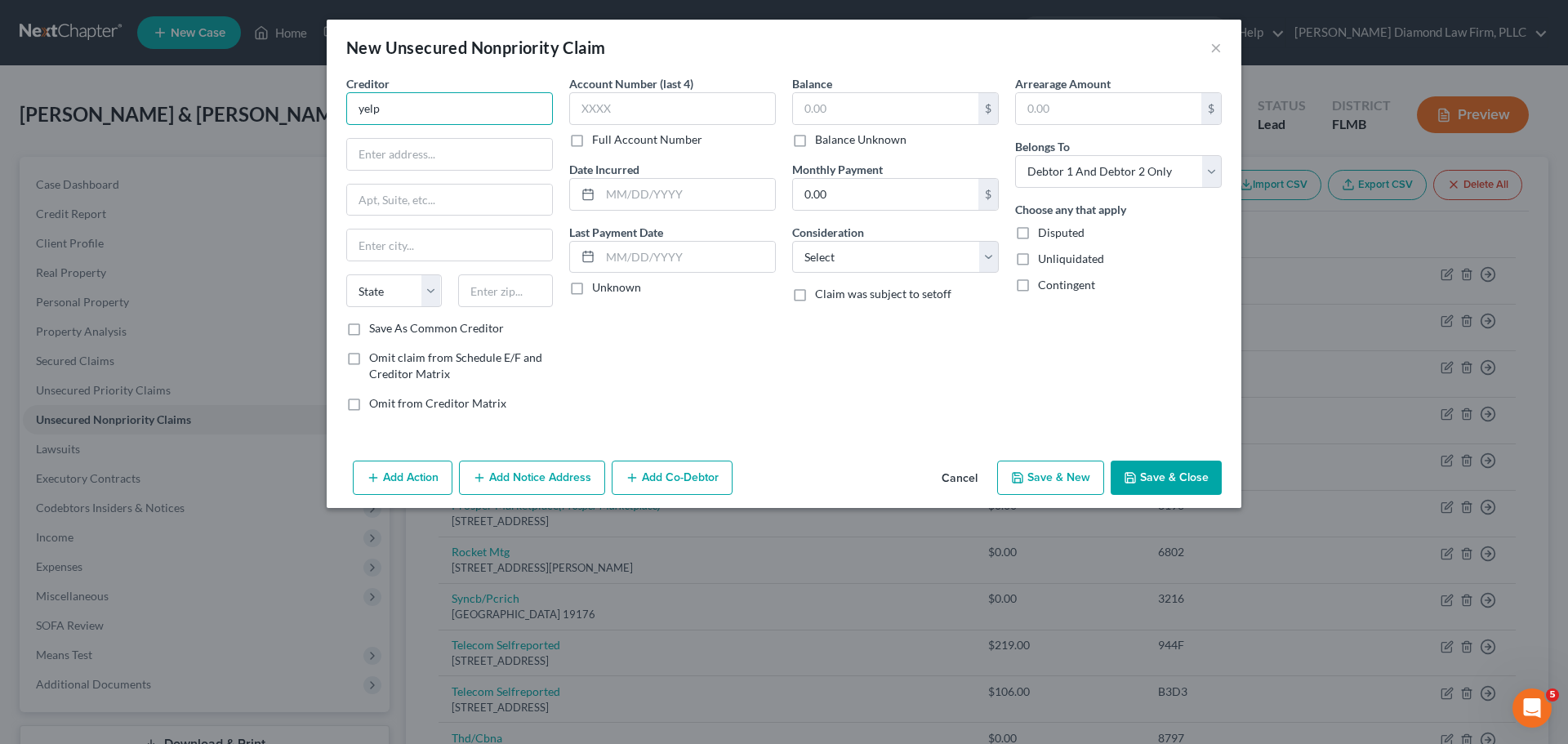
click at [459, 111] on input "yelp" at bounding box center [449, 108] width 207 height 32
type input "y"
type input "Yelp"
type input "140 New Montgomery St"
type input "9th Floor"
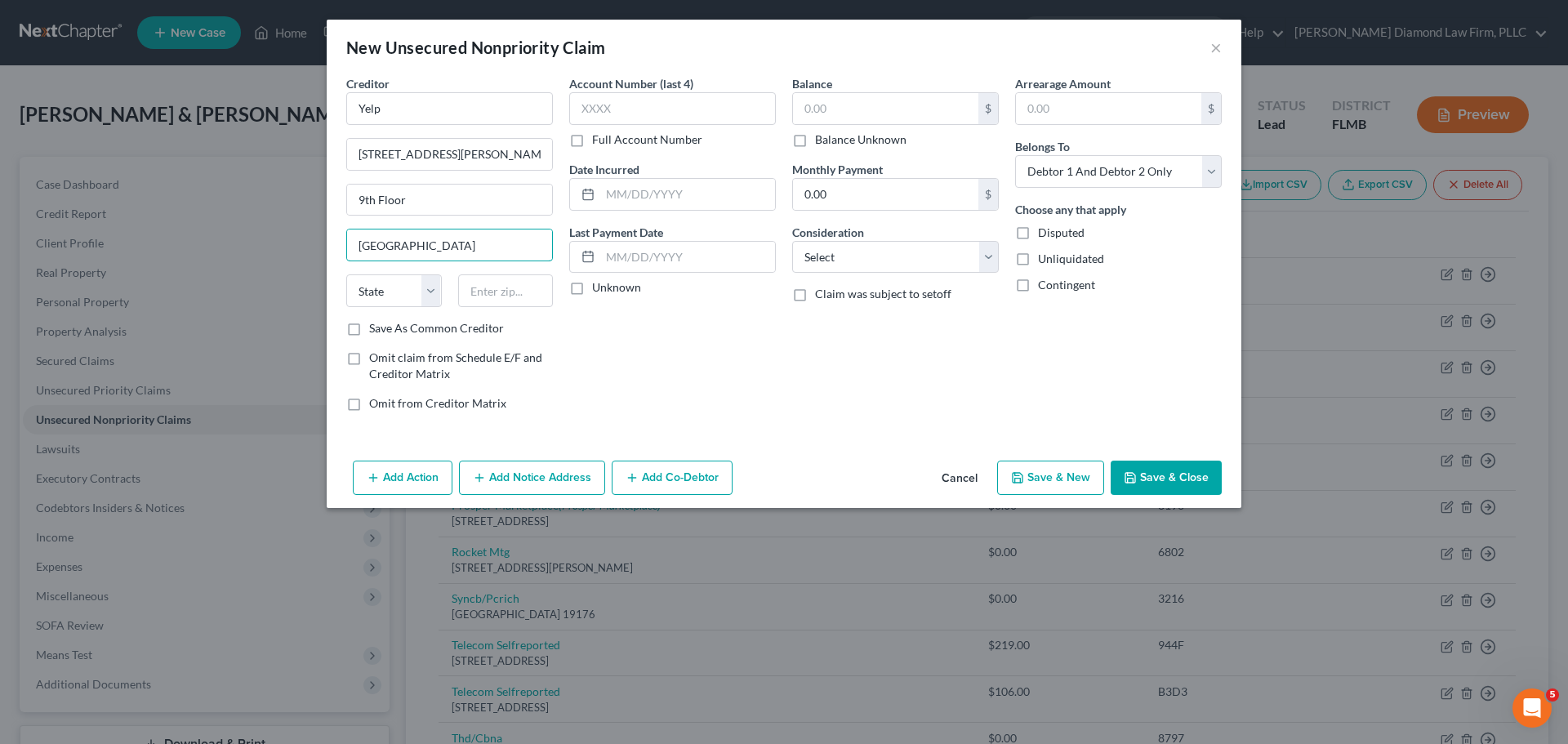
type input "San Francisco"
select select "4"
type input "94105"
click at [861, 146] on label "Balance Unknown" at bounding box center [860, 140] width 91 height 16
click at [832, 142] on input "Balance Unknown" at bounding box center [827, 137] width 11 height 11
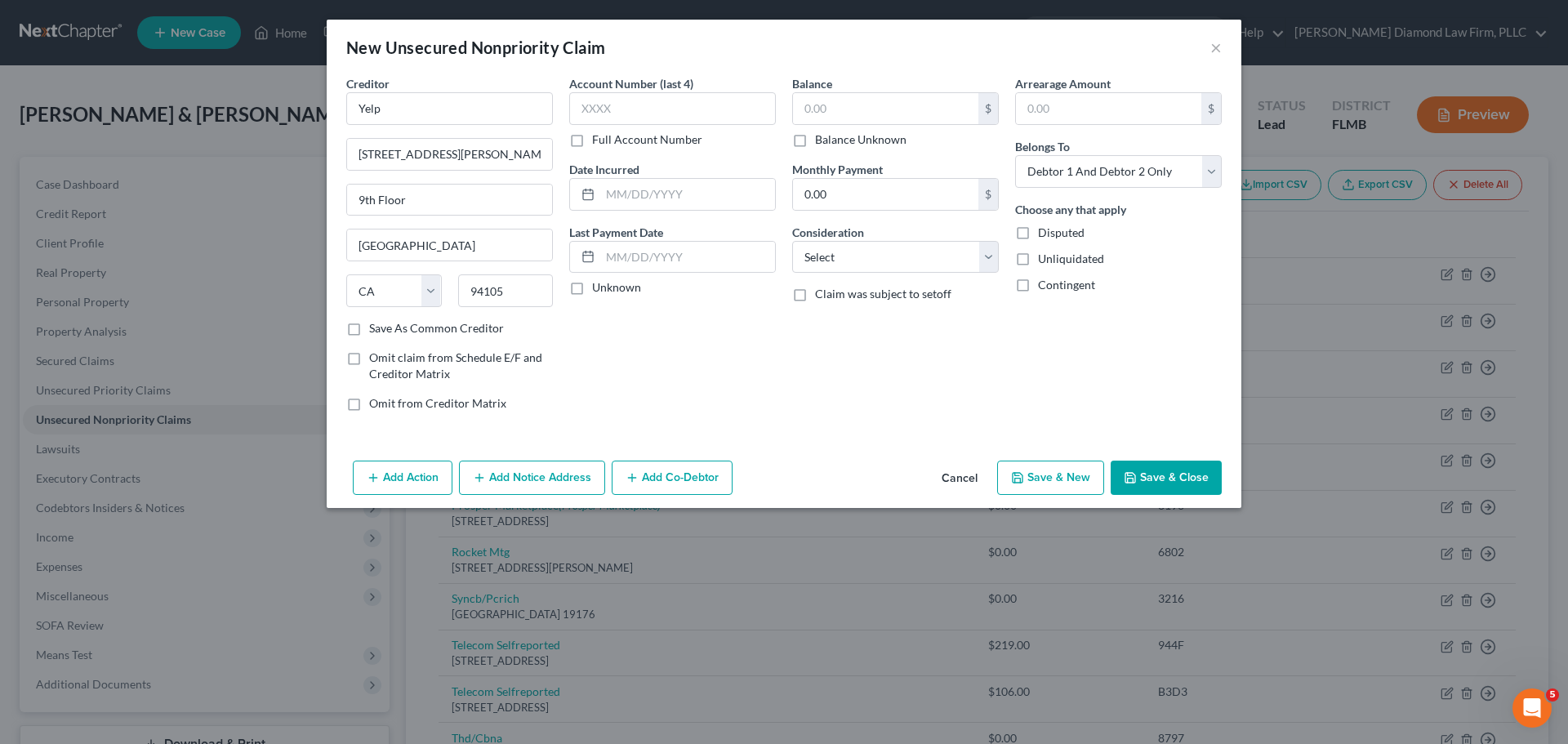
checkbox input "true"
type input "0.00"
click at [1054, 179] on select "Select Debtor 1 Only Debtor 2 Only Debtor 1 And Debtor 2 Only At Least One Of T…" at bounding box center [1118, 171] width 207 height 32
select select "1"
click at [1015, 155] on select "Select Debtor 1 Only Debtor 2 Only Debtor 1 And Debtor 2 Only At Least One Of T…" at bounding box center [1118, 171] width 207 height 32
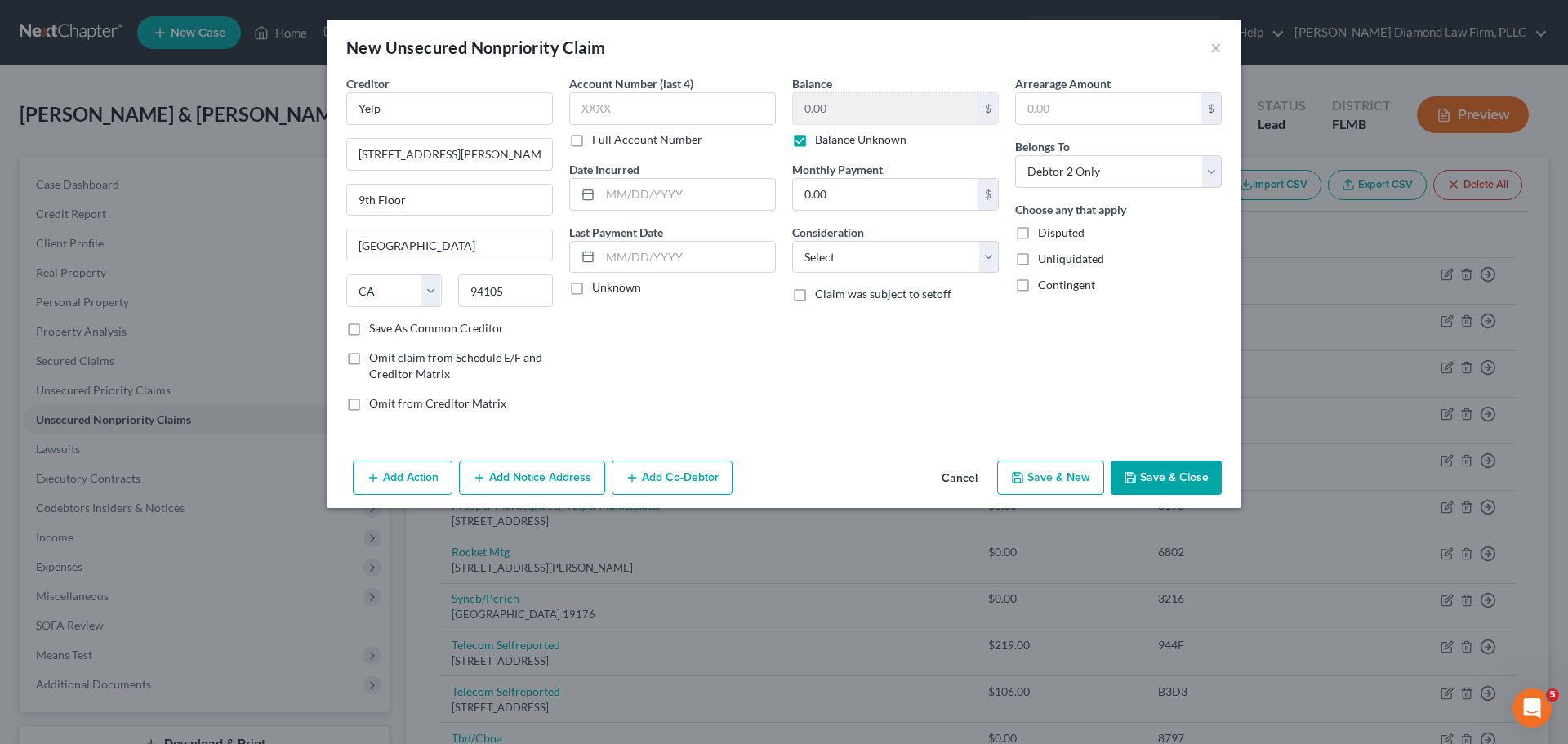
drag, startPoint x: 688, startPoint y: 500, endPoint x: 686, endPoint y: 488, distance: 12.2
click at [688, 498] on div "Add Action Add Notice Address Add Co-Debtor Cancel Save & New Save & Close" at bounding box center [784, 481] width 915 height 54
click at [686, 488] on button "Add Co-Debtor" at bounding box center [672, 478] width 121 height 34
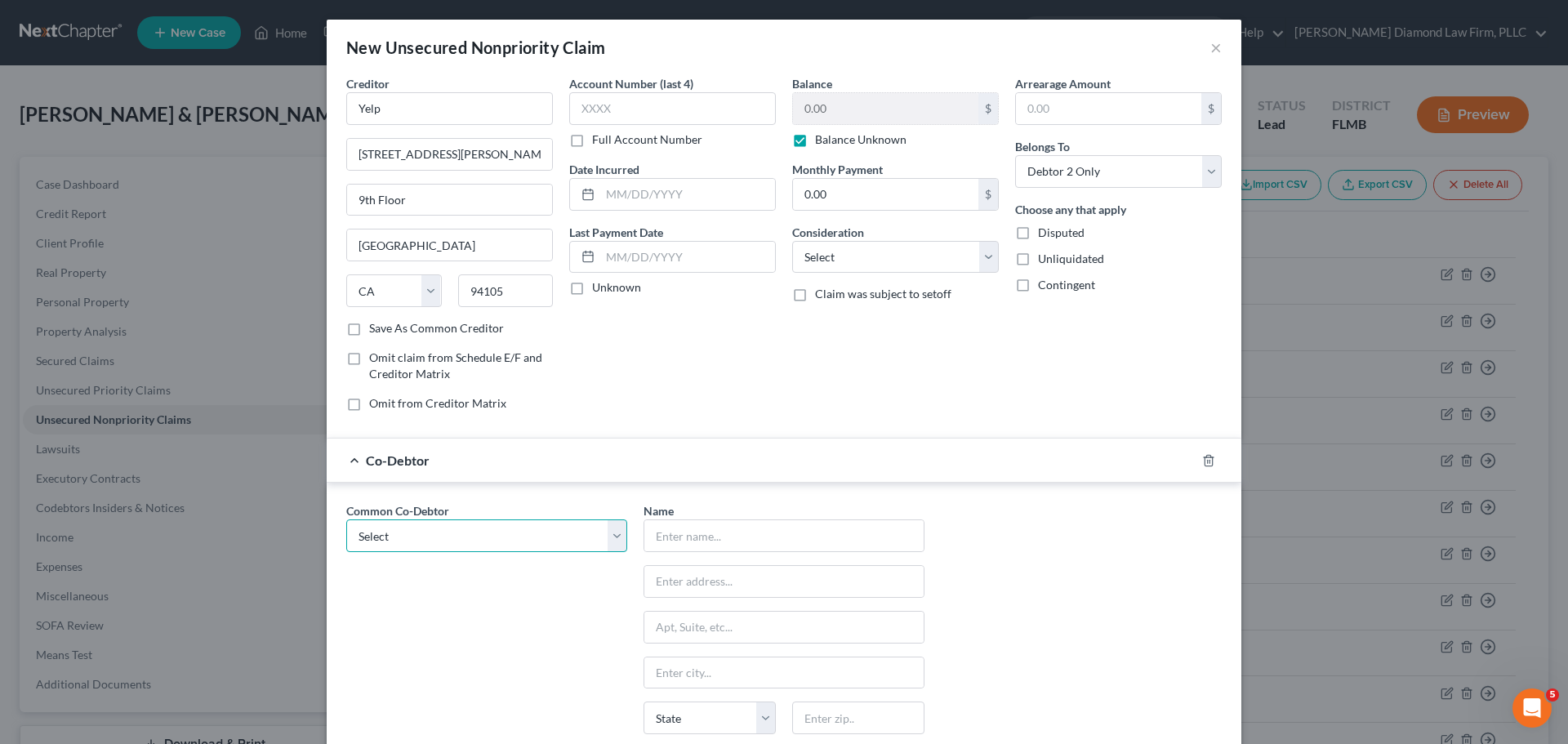
drag, startPoint x: 408, startPoint y: 528, endPoint x: 403, endPoint y: 550, distance: 22.6
click at [406, 529] on select "Select McFamily Enterprises" at bounding box center [486, 536] width 281 height 32
select select "0"
click at [346, 519] on select "Select McFamily Enterprises" at bounding box center [486, 536] width 281 height 32
type input "McFamily Enterprises"
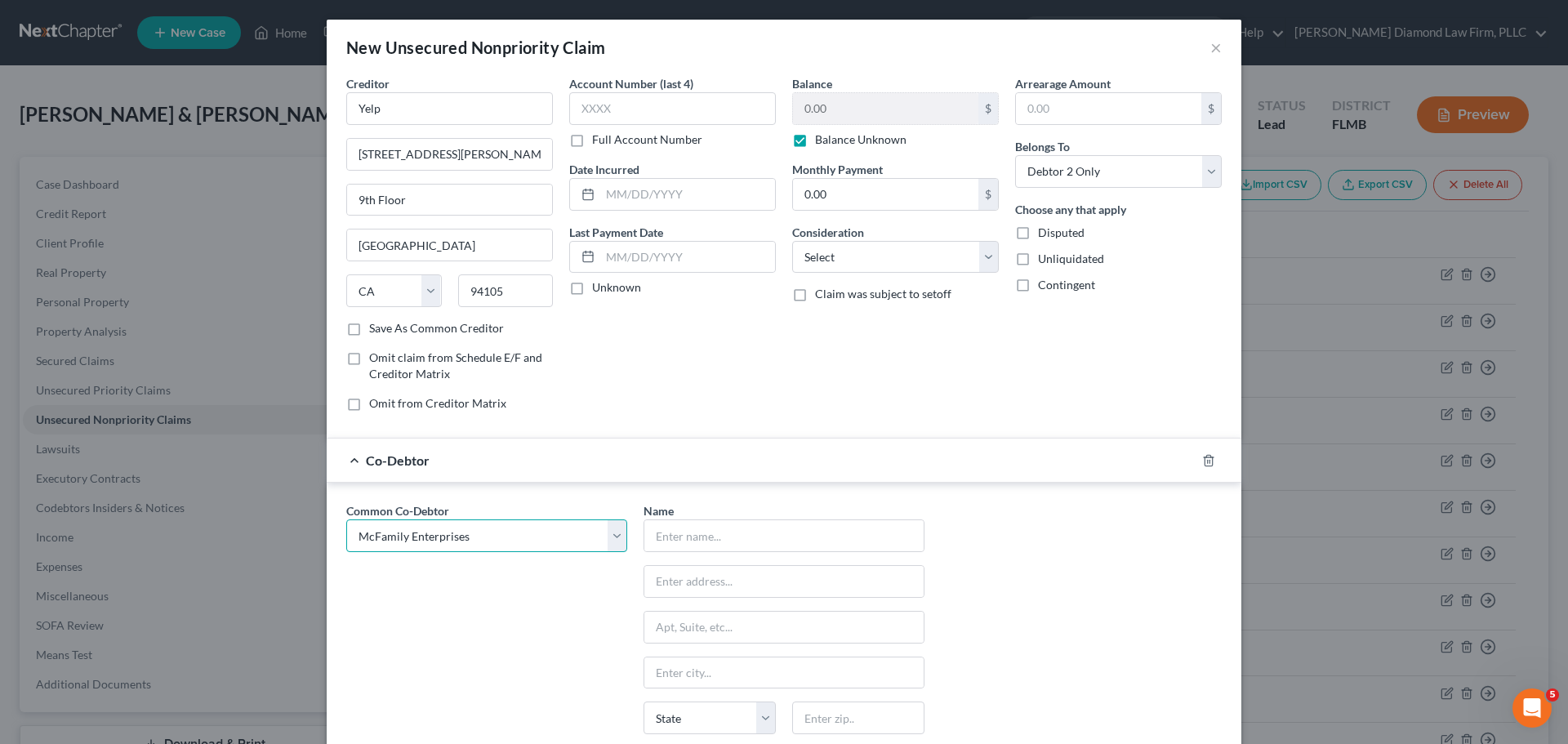
type input "7511 Little Rd"
type input "New Port Richey"
select select "9"
type input "34654"
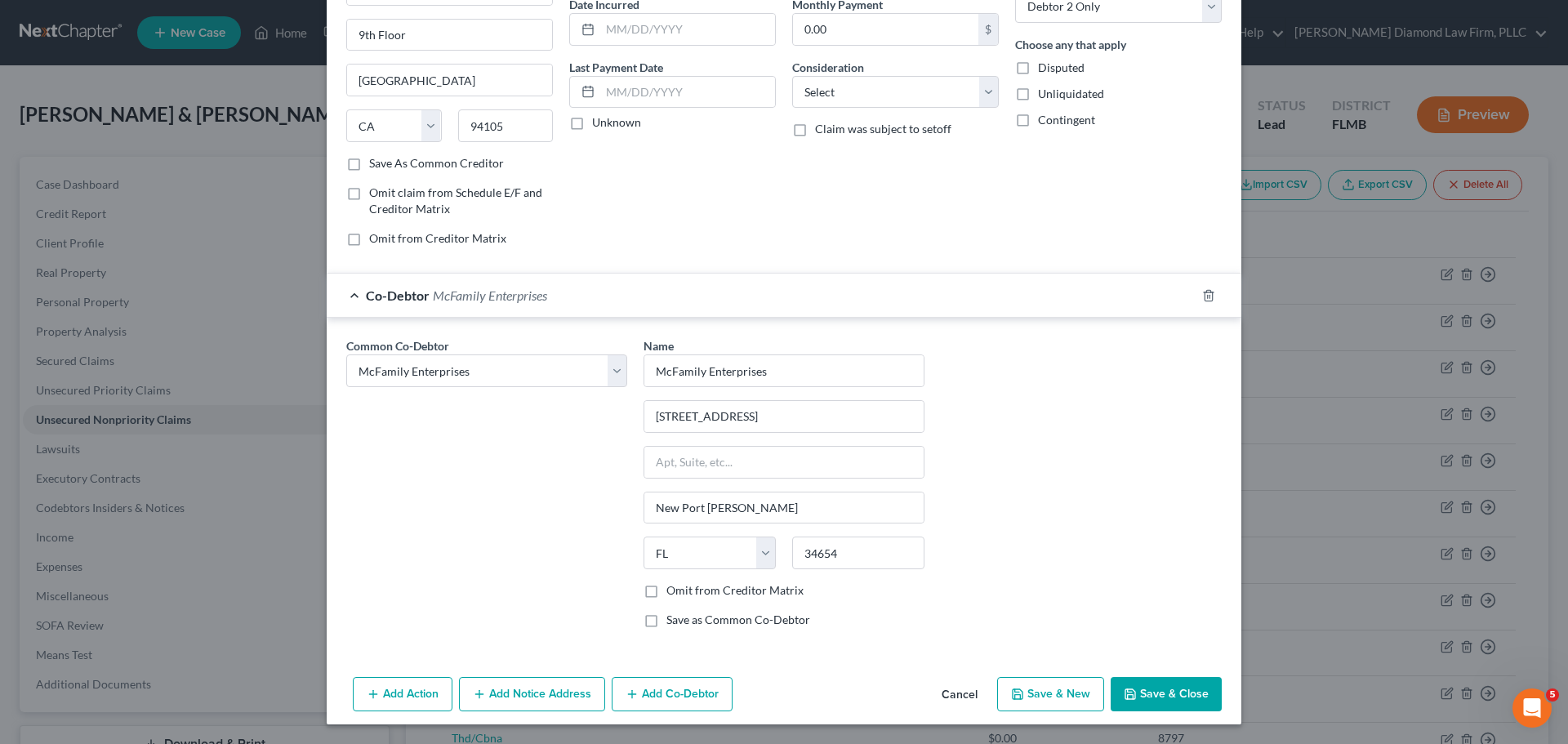
click at [1183, 700] on button "Save & Close" at bounding box center [1166, 693] width 111 height 34
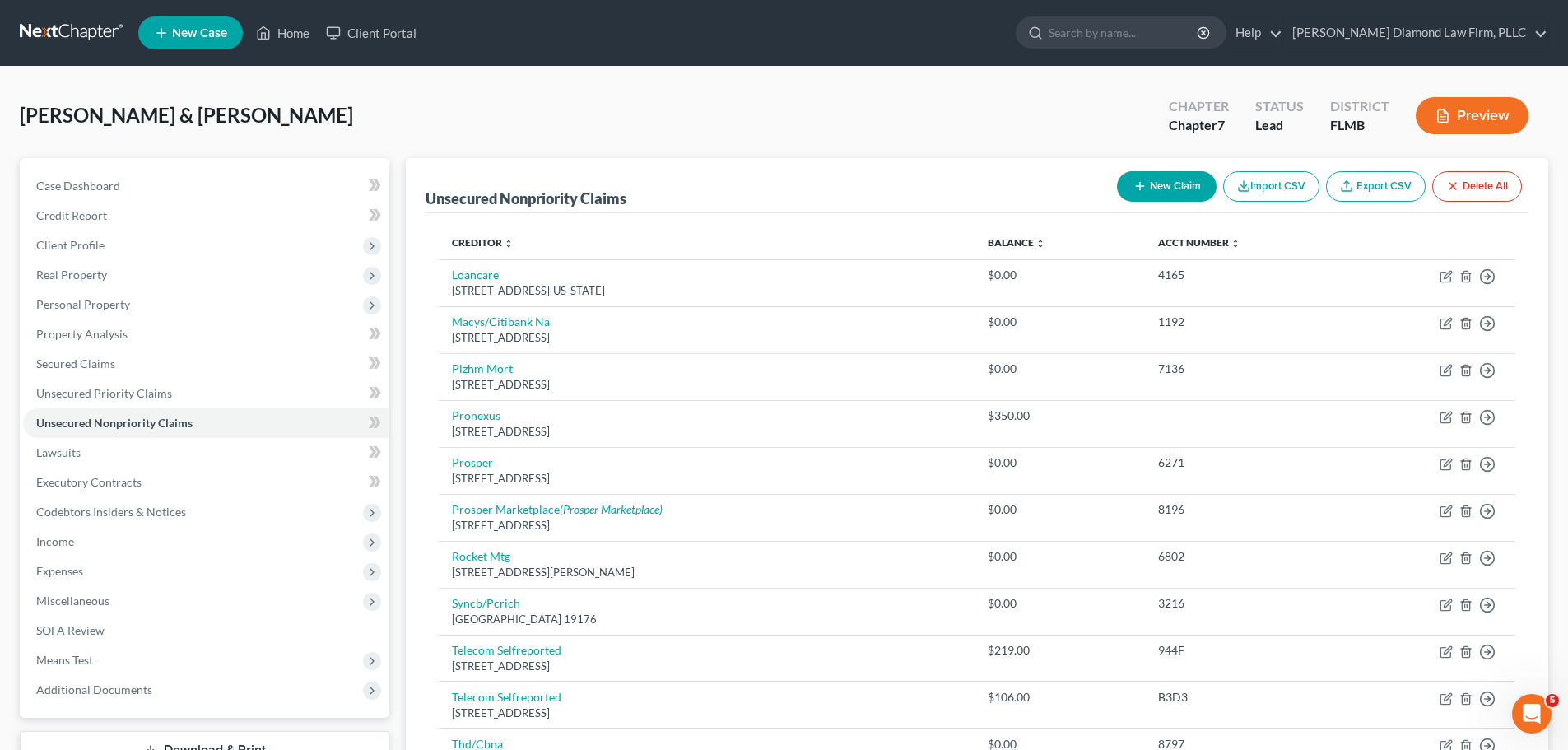
click at [1141, 185] on icon "button" at bounding box center [1140, 185] width 13 height 13
select select "2"
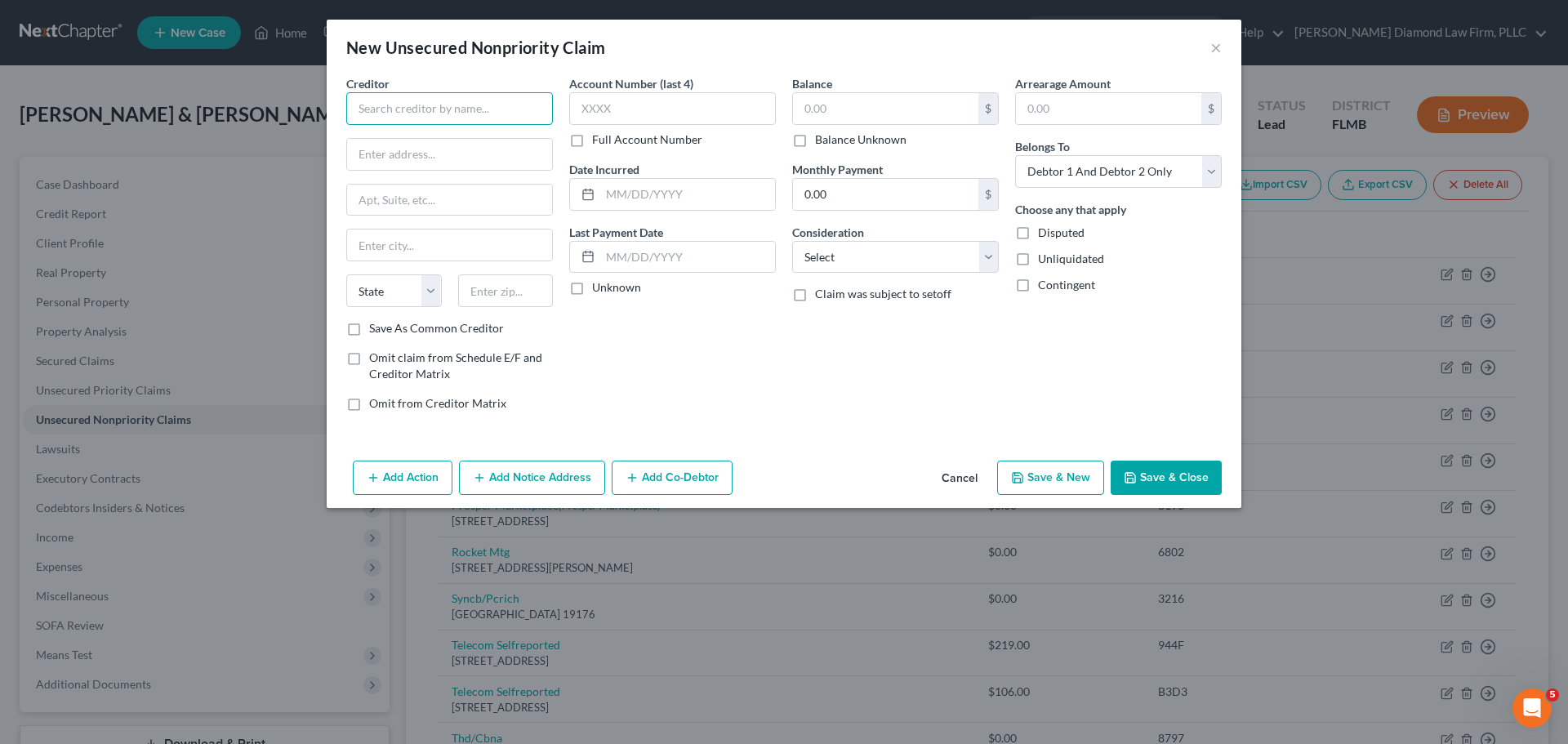
click at [488, 115] on input "text" at bounding box center [449, 108] width 207 height 32
type input "Thumbtack"
click at [358, 155] on input "text" at bounding box center [449, 154] width 205 height 31
paste input "415 Natoma Street"
type input "415 Natoma Street"
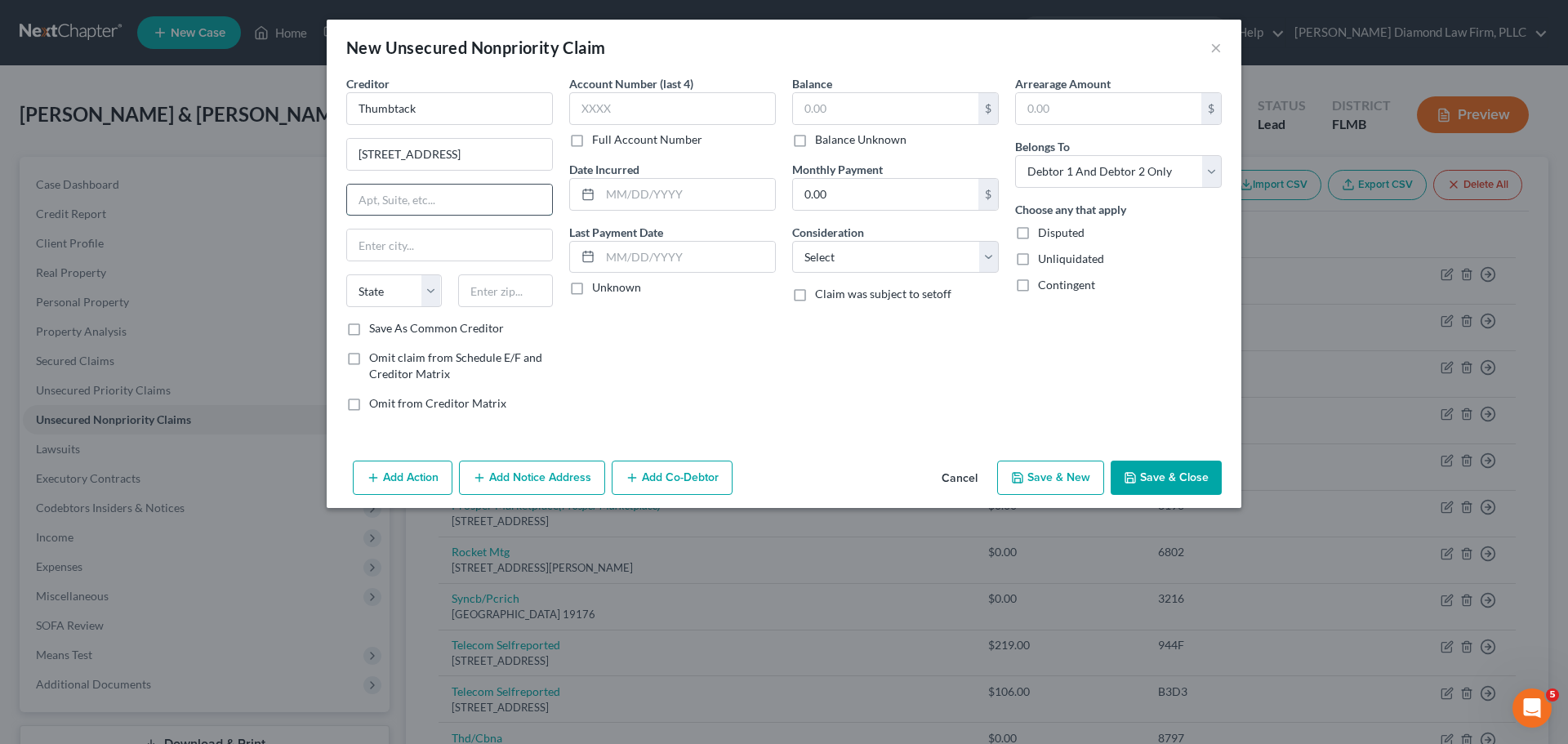
click at [413, 210] on input "text" at bounding box center [449, 200] width 205 height 31
paste input "Suite 1300"
type input "Suite 1300"
click at [471, 249] on input "text" at bounding box center [449, 244] width 205 height 31
paste input "San Francisco"
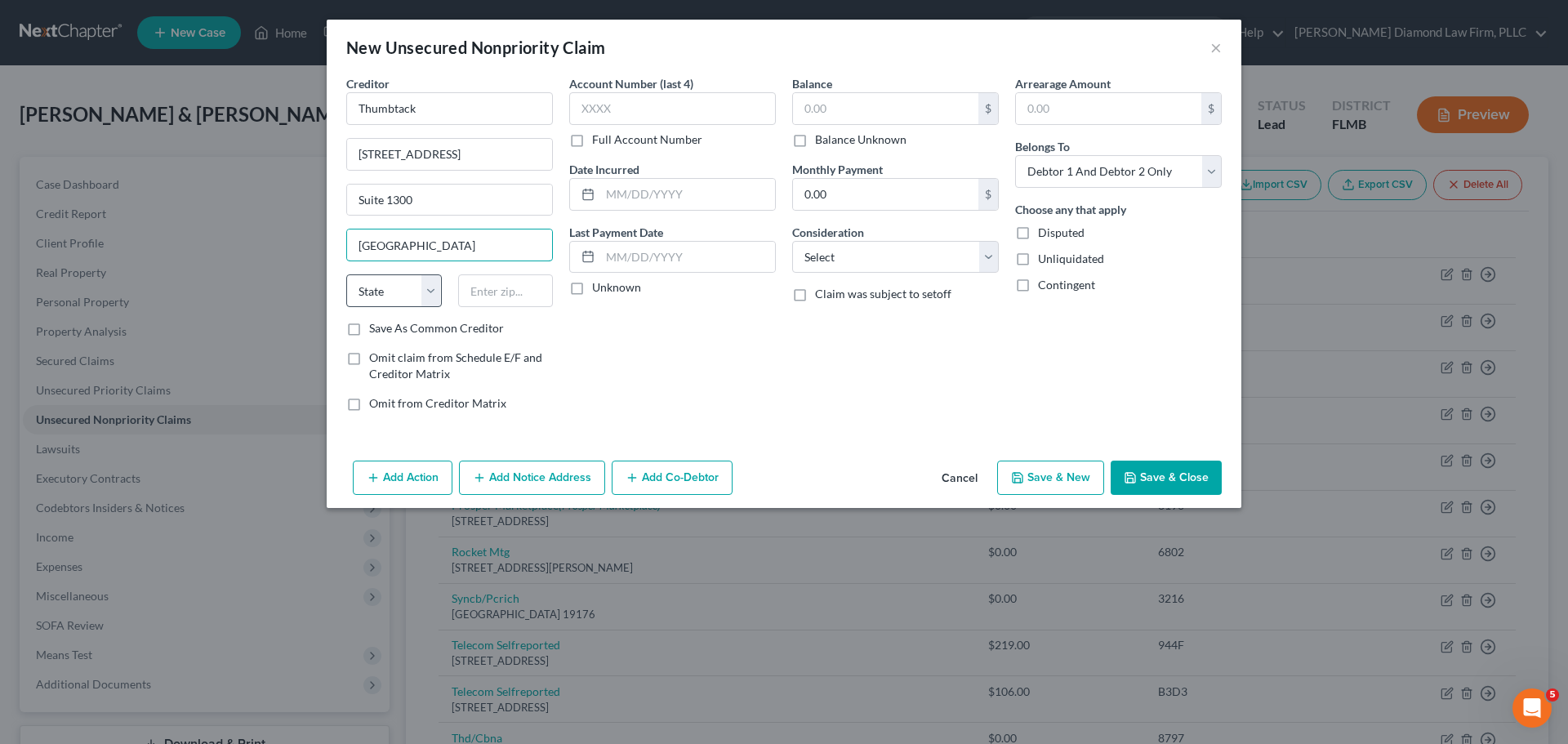
type input "San Francisco"
click at [397, 294] on select "State AL AK AR AZ CA CO CT DE DC FL GA GU HI ID IL IN IA KS KY LA ME MD MA MI M…" at bounding box center [394, 290] width 96 height 32
select select "4"
click at [346, 274] on select "State AL AK AR AZ CA CO CT DE DC FL GA GU HI ID IL IN IA KS KY LA ME MD MA MI M…" at bounding box center [394, 290] width 96 height 32
click at [503, 292] on input "text" at bounding box center [506, 290] width 96 height 32
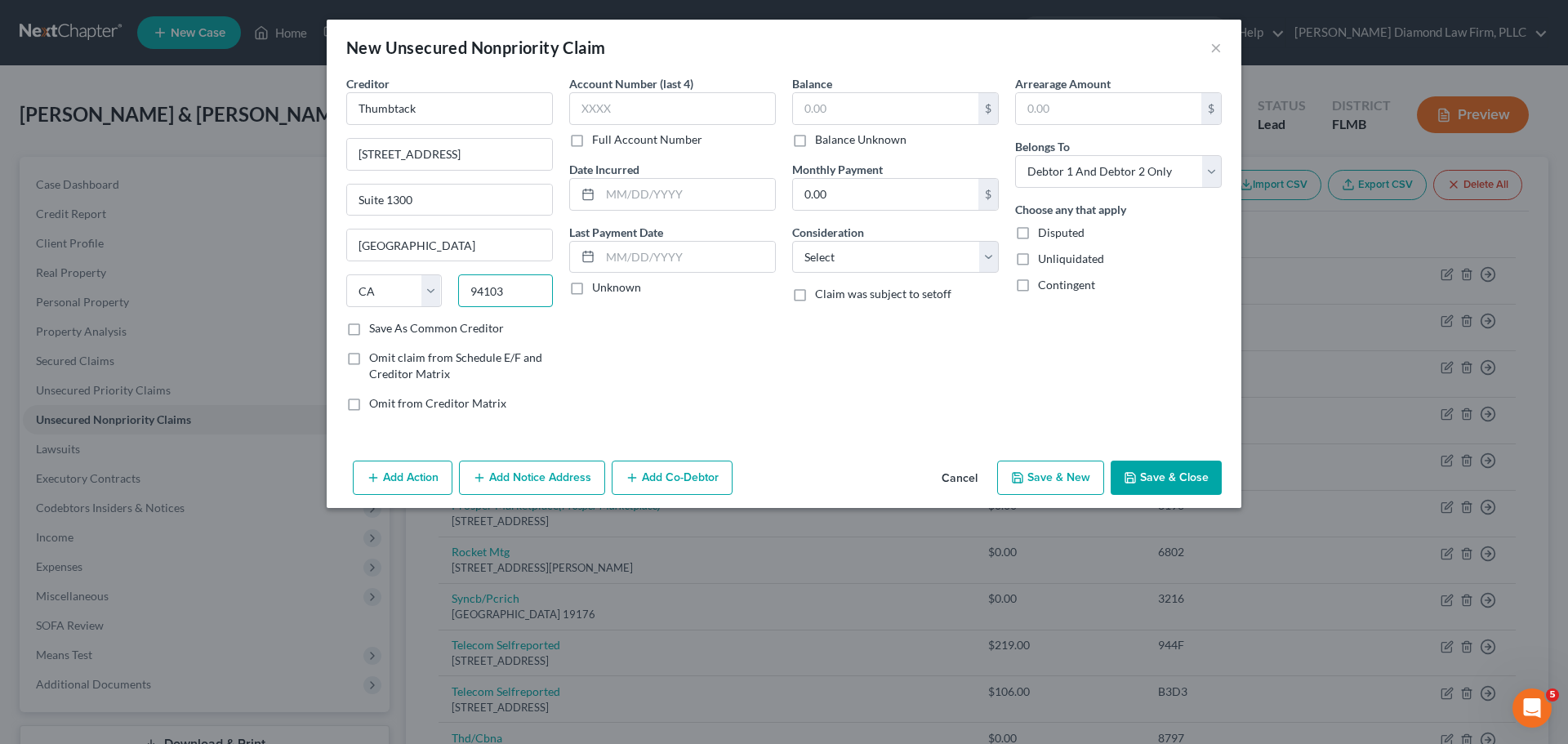
type input "94103"
click at [819, 142] on label "Balance Unknown" at bounding box center [860, 140] width 91 height 16
click at [822, 142] on input "Balance Unknown" at bounding box center [827, 137] width 11 height 11
checkbox input "true"
type input "0.00"
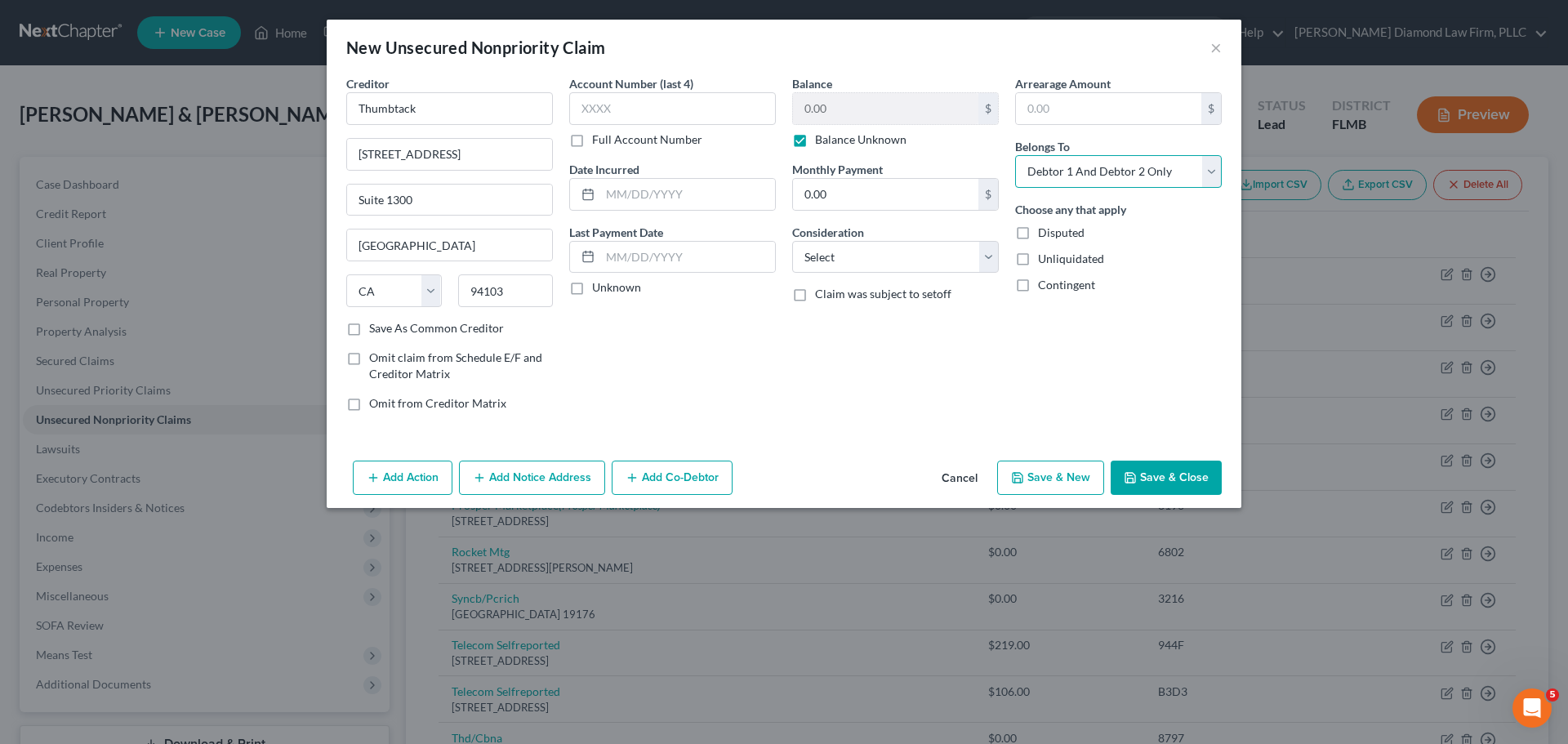
click at [1047, 183] on select "Select Debtor 1 Only Debtor 2 Only Debtor 1 And Debtor 2 Only At Least One Of T…" at bounding box center [1118, 171] width 207 height 32
select select "1"
click at [1015, 155] on select "Select Debtor 1 Only Debtor 2 Only Debtor 1 And Debtor 2 Only At Least One Of T…" at bounding box center [1118, 171] width 207 height 32
click at [661, 485] on button "Add Co-Debtor" at bounding box center [672, 478] width 121 height 34
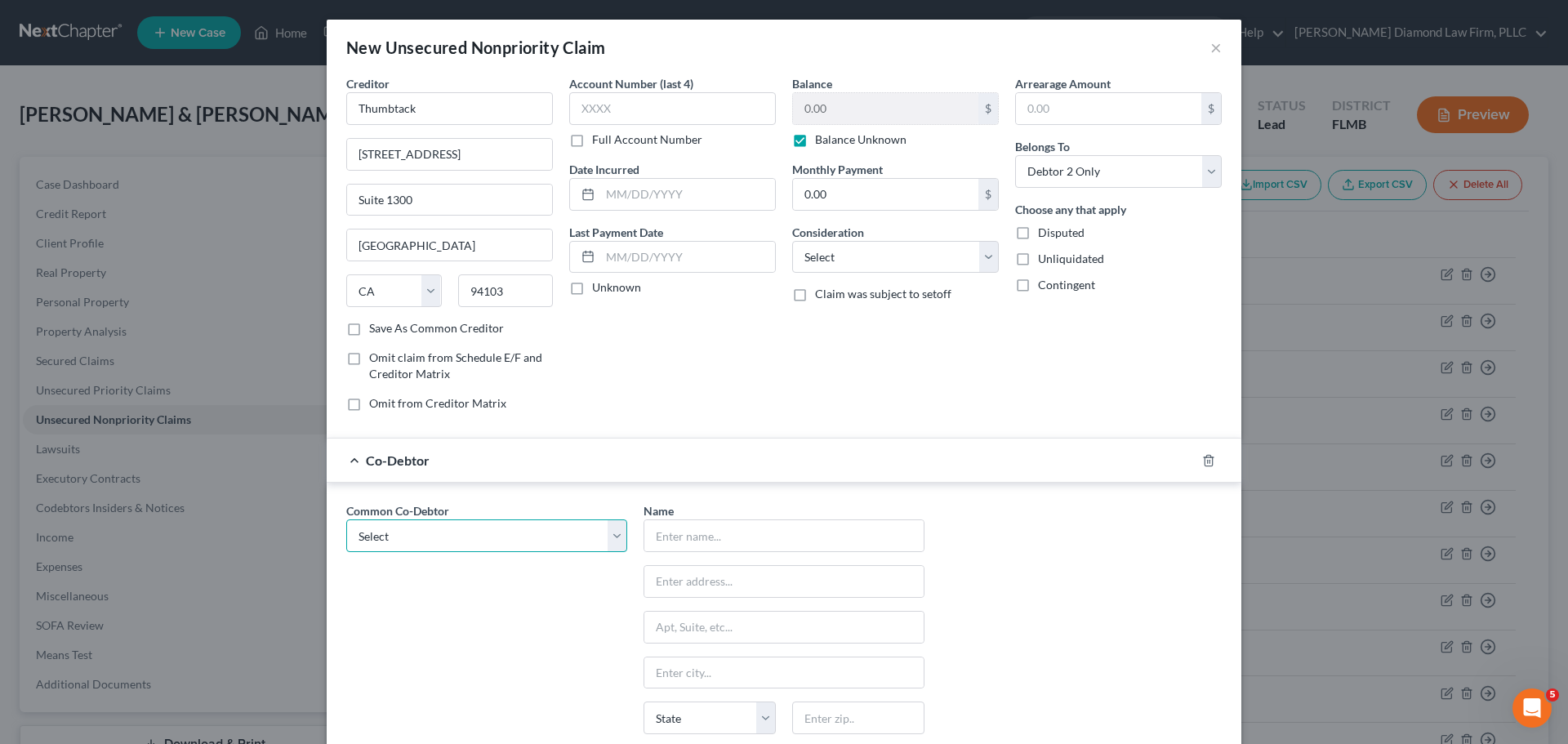
click at [433, 546] on select "Select McFamily Enterprises" at bounding box center [486, 536] width 281 height 32
select select "0"
click at [346, 519] on select "Select McFamily Enterprises" at bounding box center [486, 536] width 281 height 32
type input "McFamily Enterprises"
type input "7511 Little Rd"
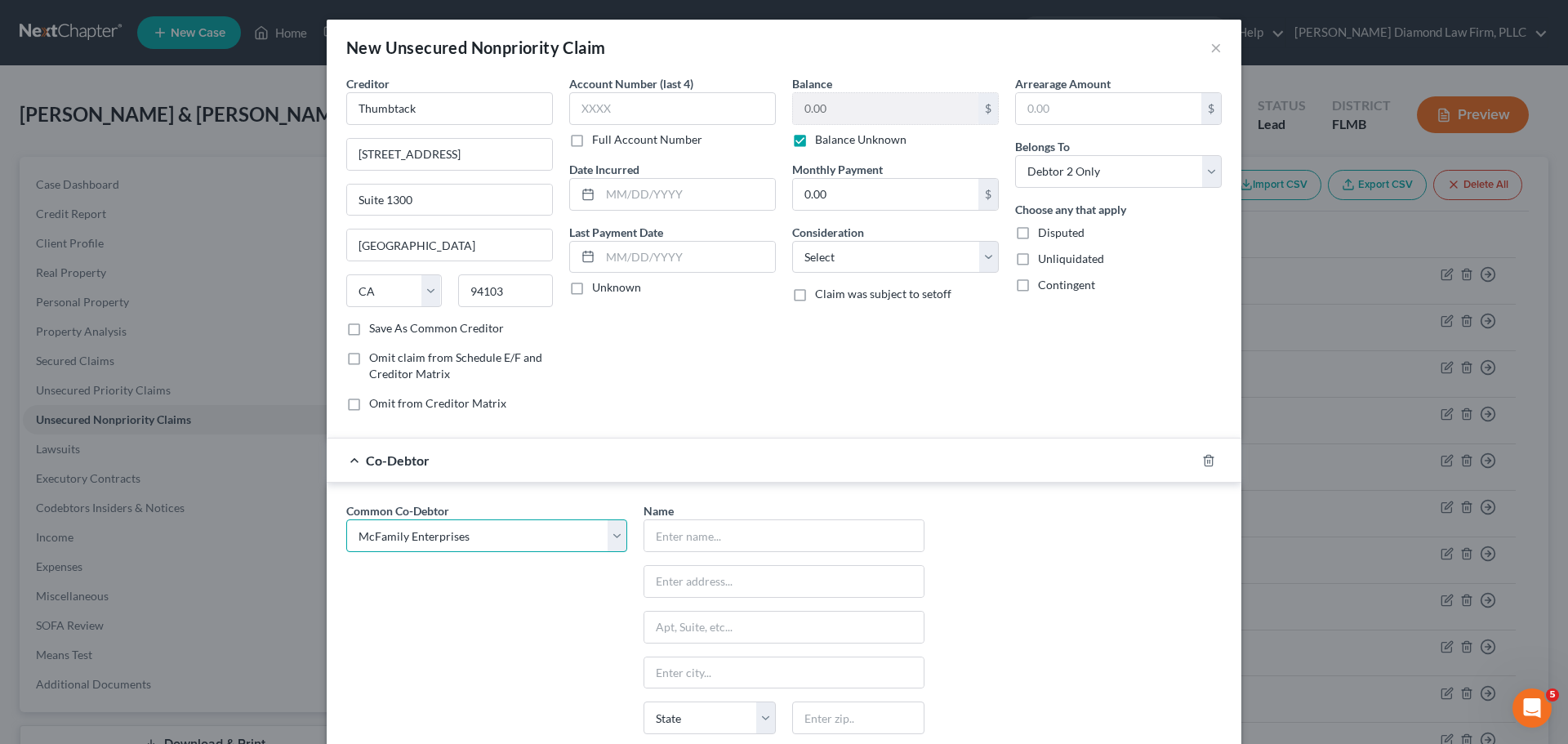
type input "New Port Richey"
select select "9"
type input "34654"
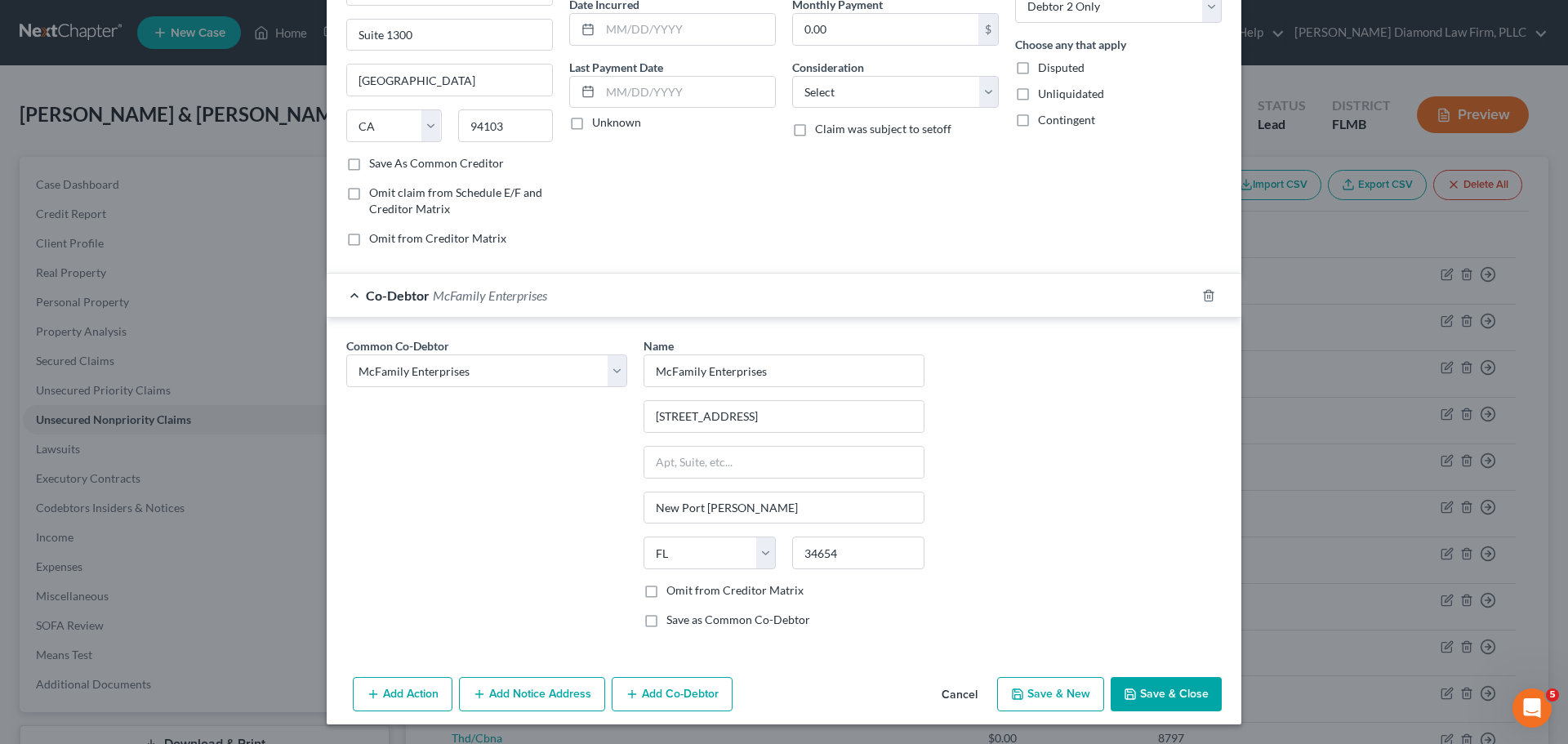
click at [1148, 693] on button "Save & Close" at bounding box center [1166, 693] width 111 height 34
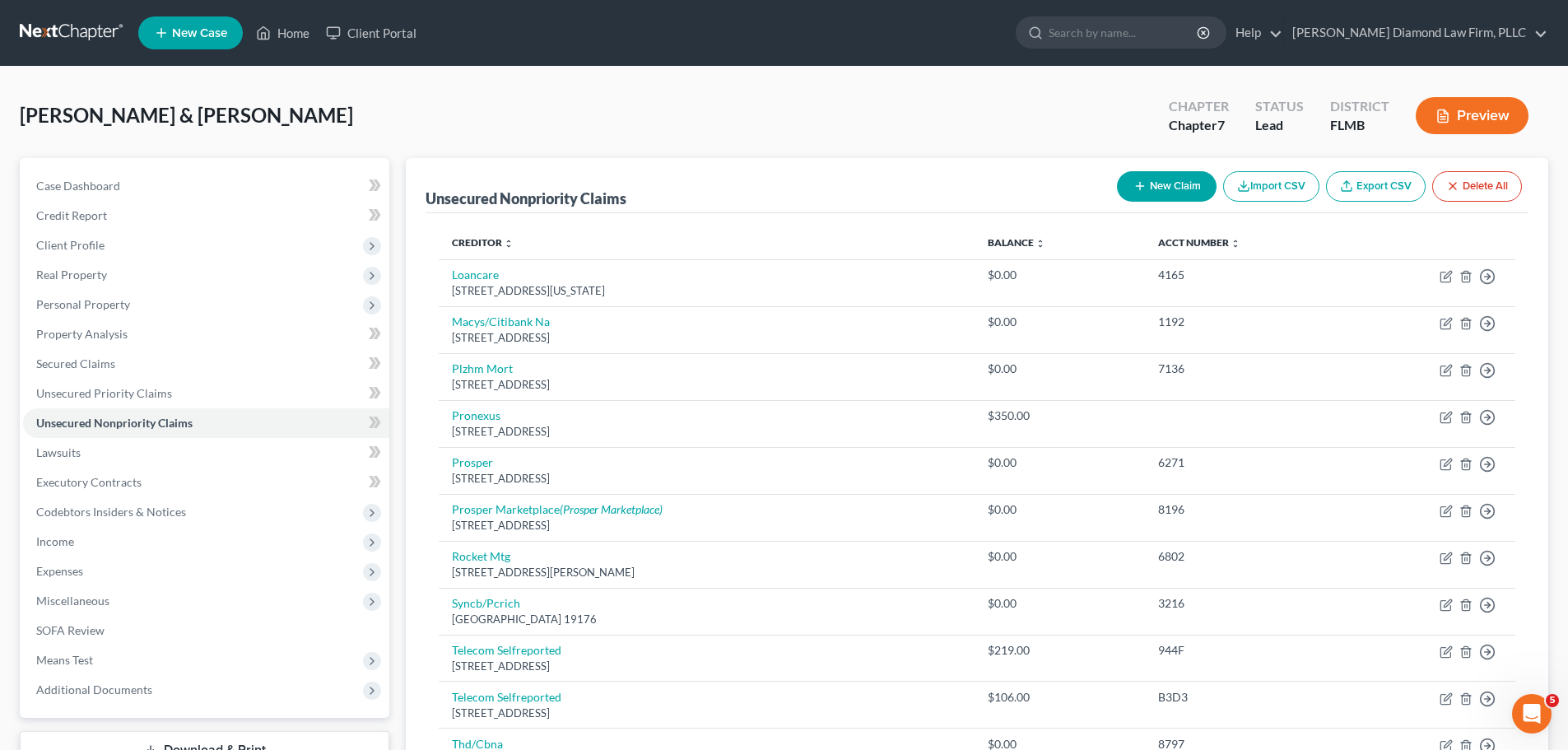
click at [1133, 165] on div "New Claim Import CSV Export CSV Delete All" at bounding box center [1320, 186] width 418 height 44
click at [1138, 188] on icon "button" at bounding box center [1140, 185] width 13 height 13
select select "2"
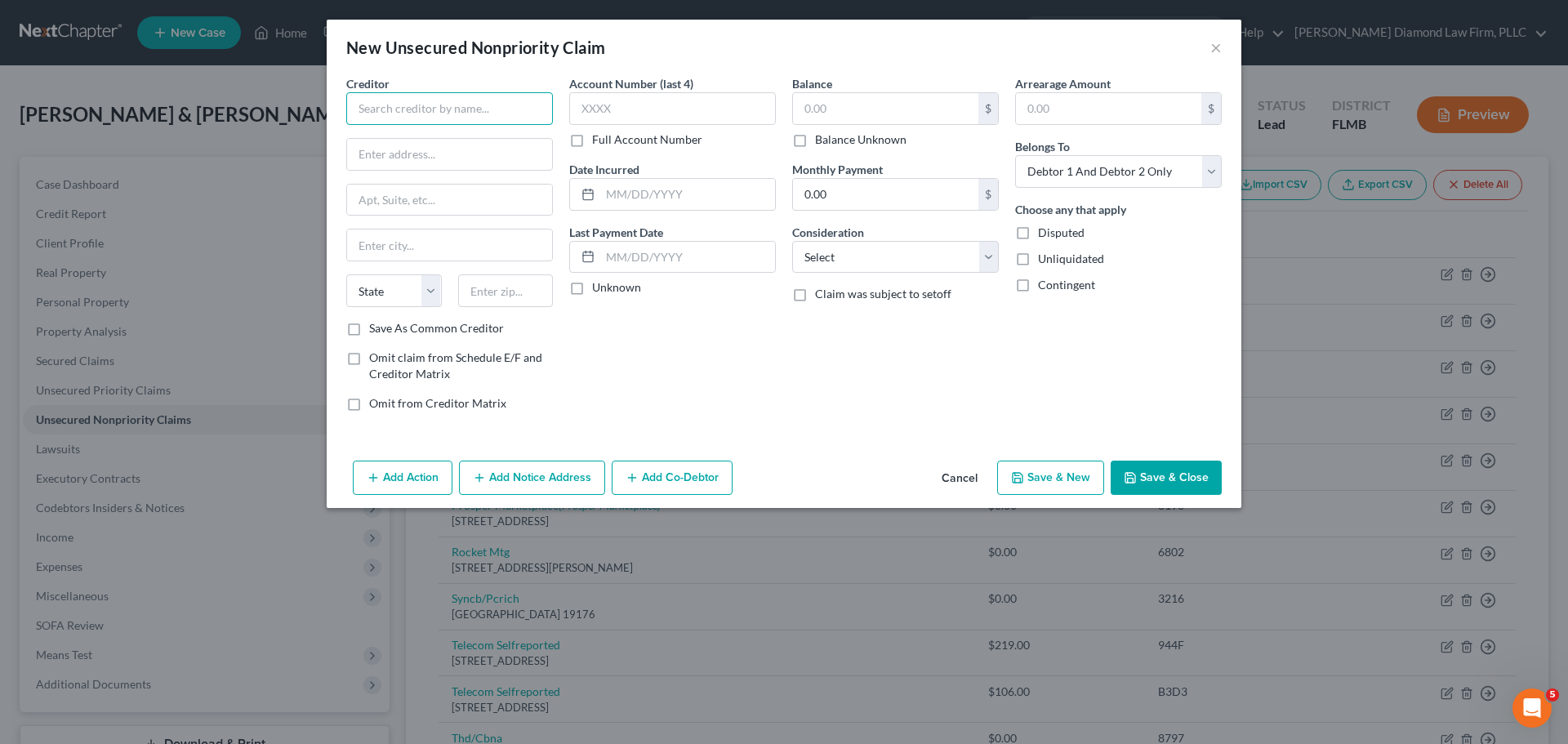
click at [436, 107] on input "text" at bounding box center [449, 108] width 207 height 32
type input "Service Titan"
click at [413, 155] on input "text" at bounding box center [449, 154] width 205 height 31
paste input "800 N Brand Blvd"
type input "800 N Brand Blvd"
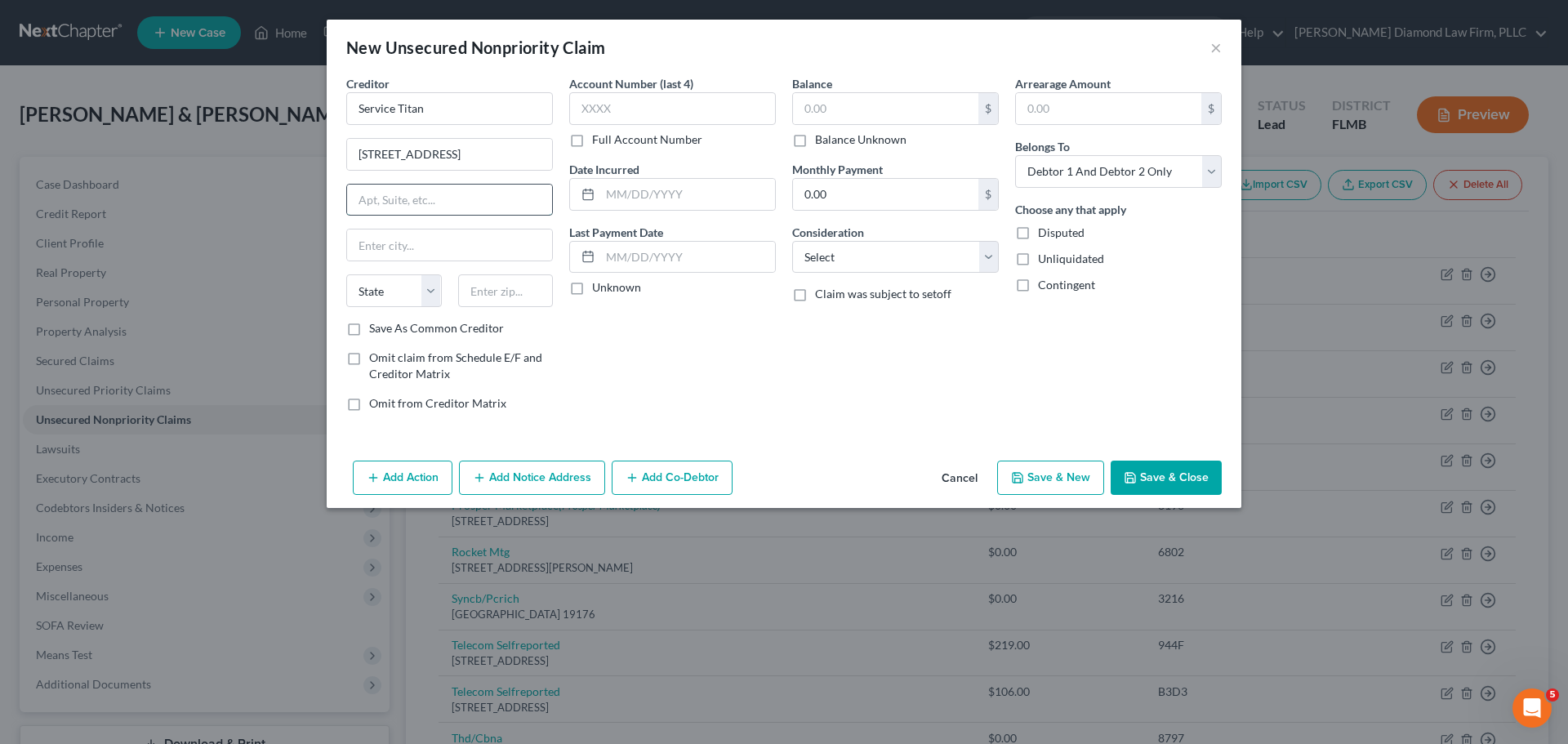
drag, startPoint x: 478, startPoint y: 200, endPoint x: 532, endPoint y: 217, distance: 56.6
click at [478, 200] on input "text" at bounding box center [449, 200] width 205 height 31
paste input "Suite 100"
type input "Suite 100"
click at [447, 234] on input "text" at bounding box center [449, 244] width 205 height 31
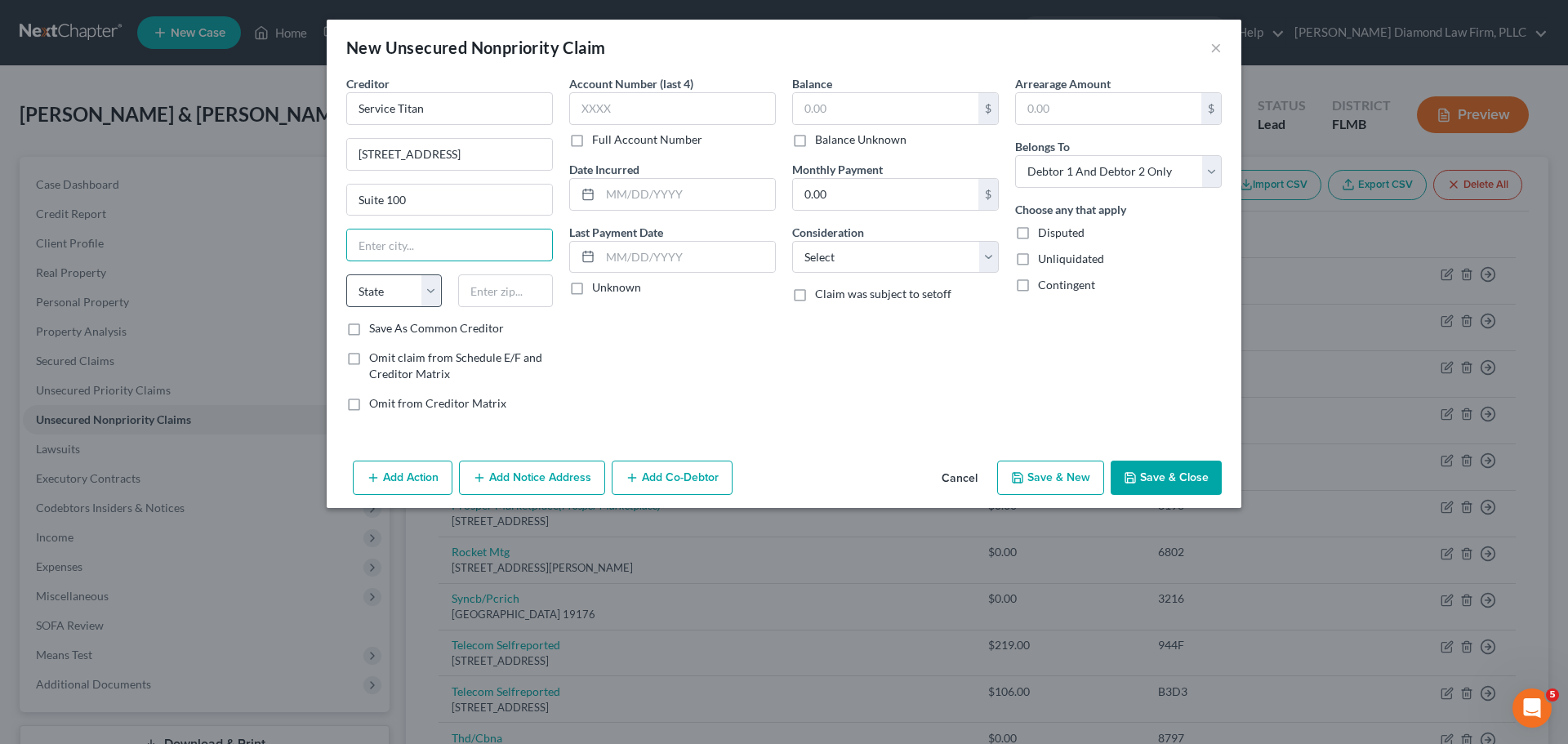
paste input "Glendale"
type input "Glendale"
click at [403, 306] on select "State AL AK AR AZ CA CO CT DE DC FL GA GU HI ID IL IN IA KS KY LA ME MD MA MI M…" at bounding box center [394, 290] width 96 height 32
select select "4"
click at [346, 274] on select "State AL AK AR AZ CA CO CT DE DC FL GA GU HI ID IL IN IA KS KY LA ME MD MA MI M…" at bounding box center [394, 290] width 96 height 32
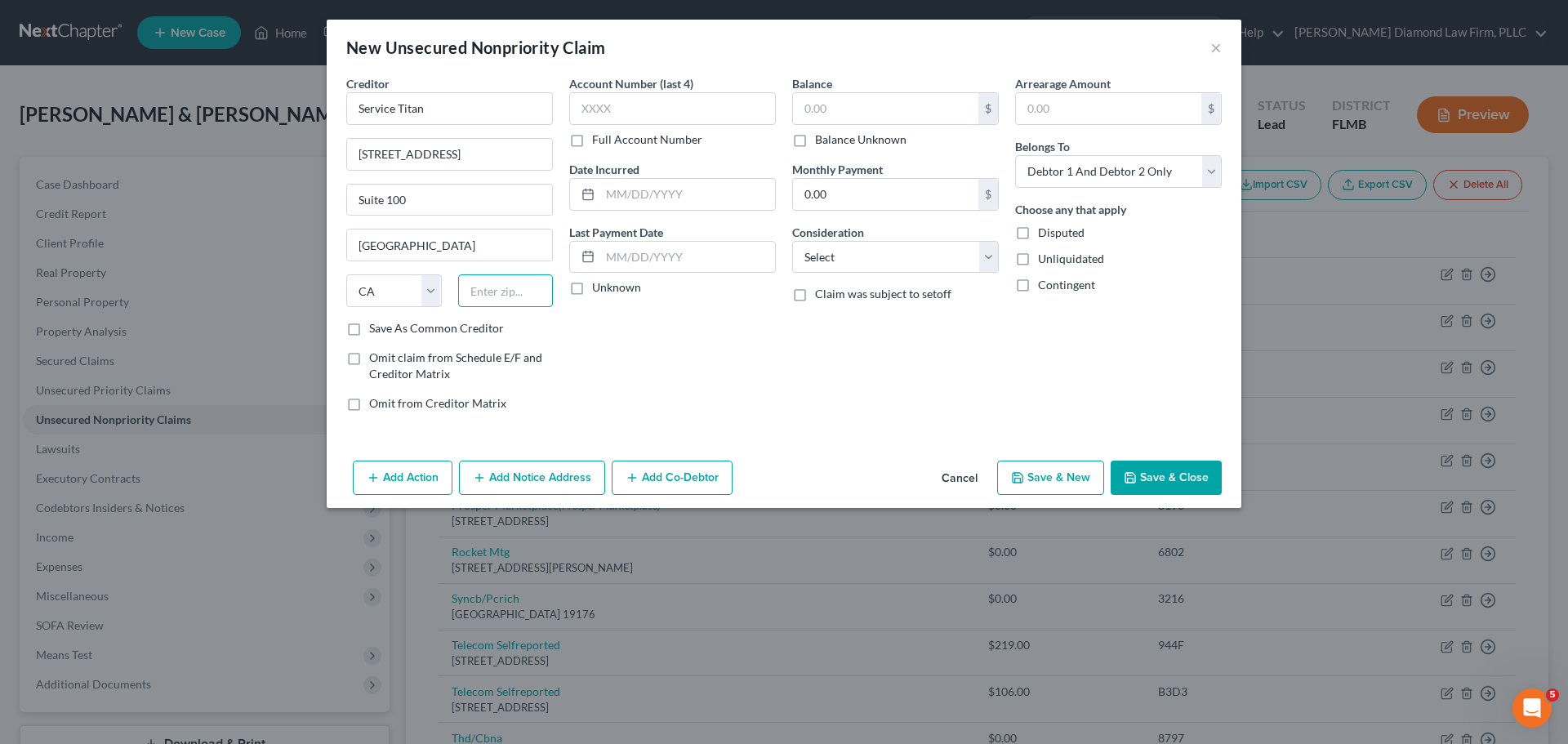
click at [526, 292] on input "text" at bounding box center [506, 290] width 96 height 32
type input "91203"
click at [397, 110] on input "Service Titan" at bounding box center [449, 108] width 207 height 32
type input "ServiceTitan"
click at [814, 144] on div "Balance Unknown" at bounding box center [895, 140] width 207 height 16
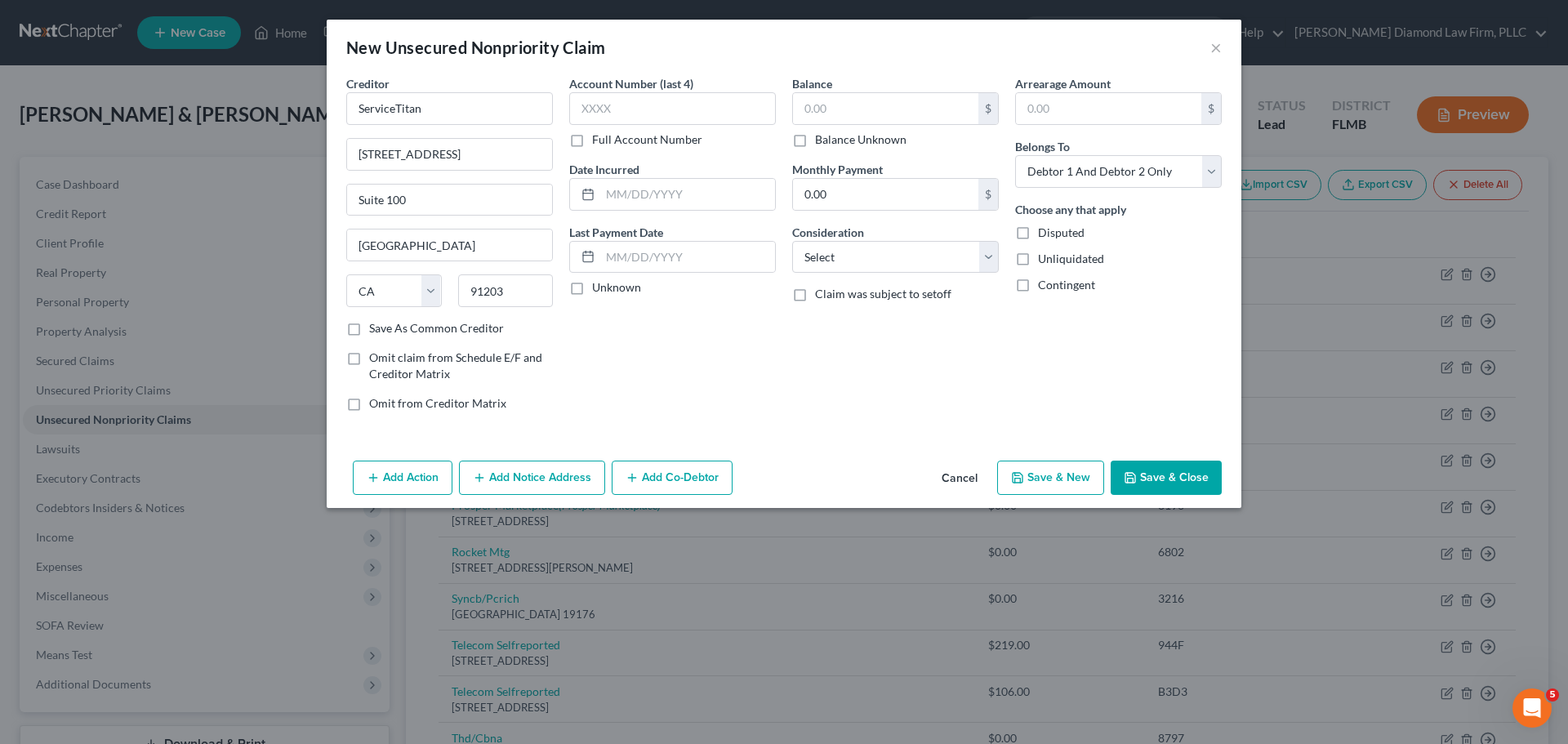
click at [883, 145] on label "Balance Unknown" at bounding box center [860, 140] width 91 height 16
click at [832, 142] on input "Balance Unknown" at bounding box center [827, 137] width 11 height 11
checkbox input "true"
type input "0.00"
click at [1064, 174] on select "Select Debtor 1 Only Debtor 2 Only Debtor 1 And Debtor 2 Only At Least One Of T…" at bounding box center [1118, 171] width 207 height 32
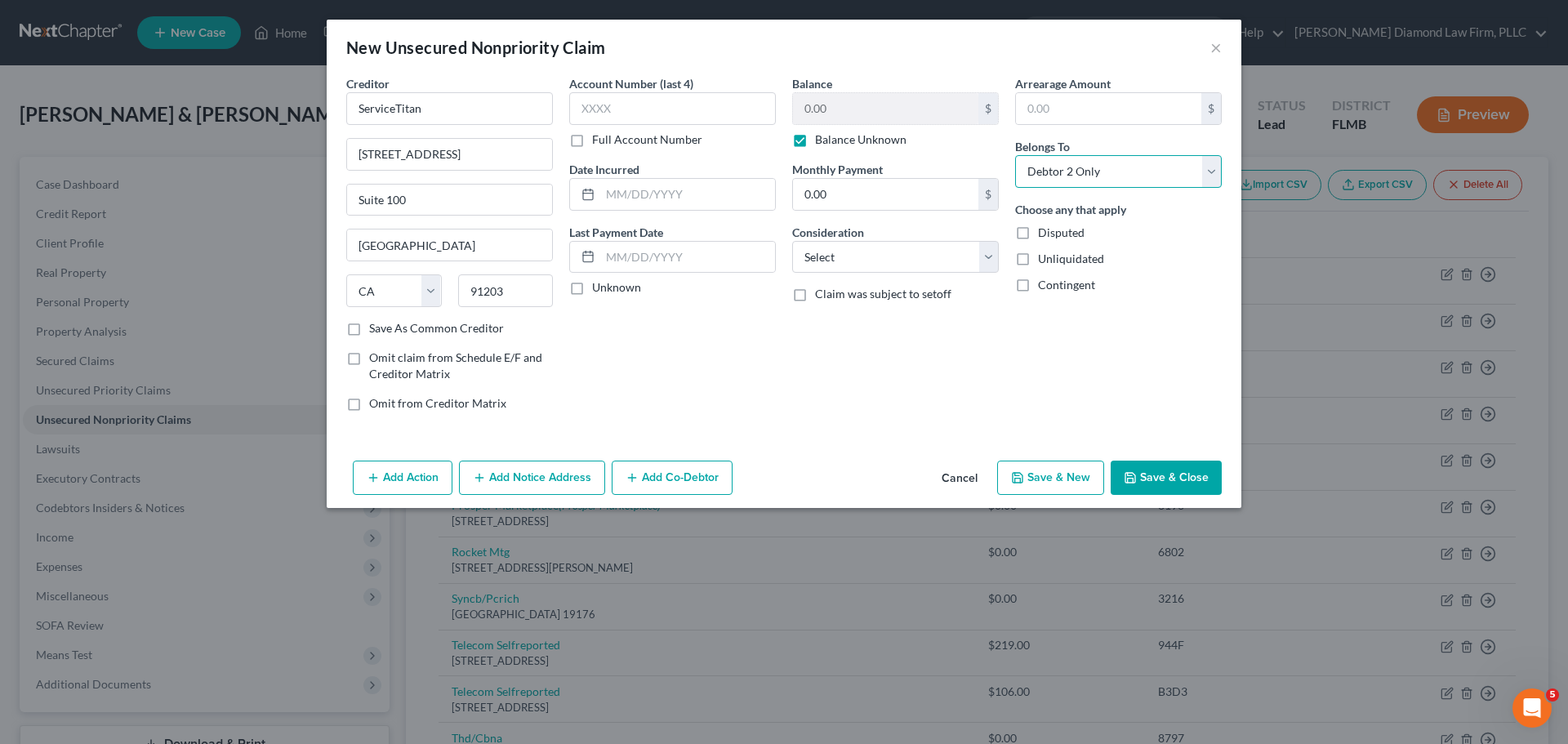
click at [1015, 155] on select "Select Debtor 1 Only Debtor 2 Only Debtor 1 And Debtor 2 Only At Least One Of T…" at bounding box center [1118, 171] width 207 height 32
click at [672, 478] on button "Add Co-Debtor" at bounding box center [672, 478] width 121 height 34
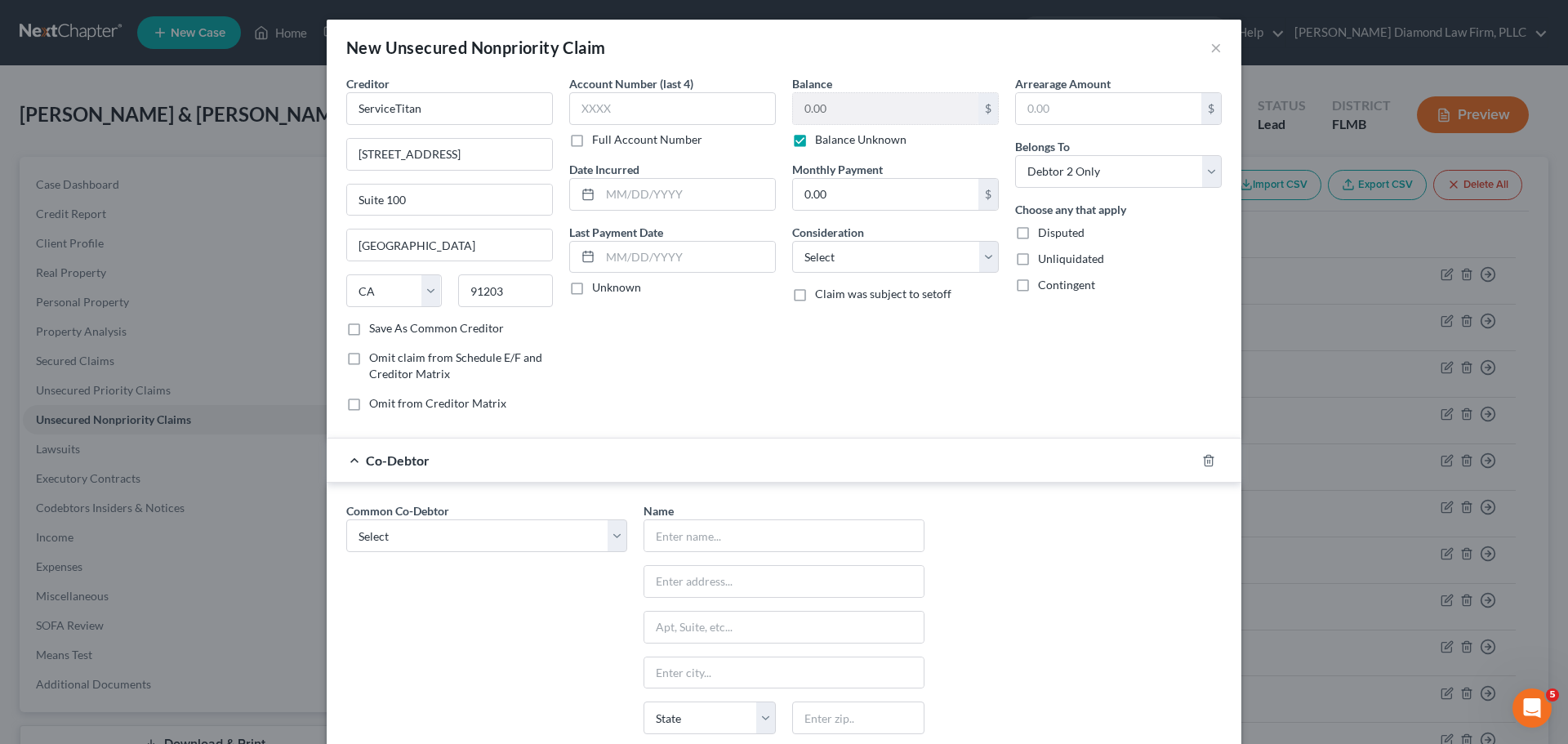
click at [431, 560] on div "Common Co-Debtor Select McFamily Enterprises" at bounding box center [486, 654] width 297 height 304
click at [428, 547] on select "Select McFamily Enterprises" at bounding box center [486, 536] width 281 height 32
click at [346, 519] on select "Select McFamily Enterprises" at bounding box center [486, 536] width 281 height 32
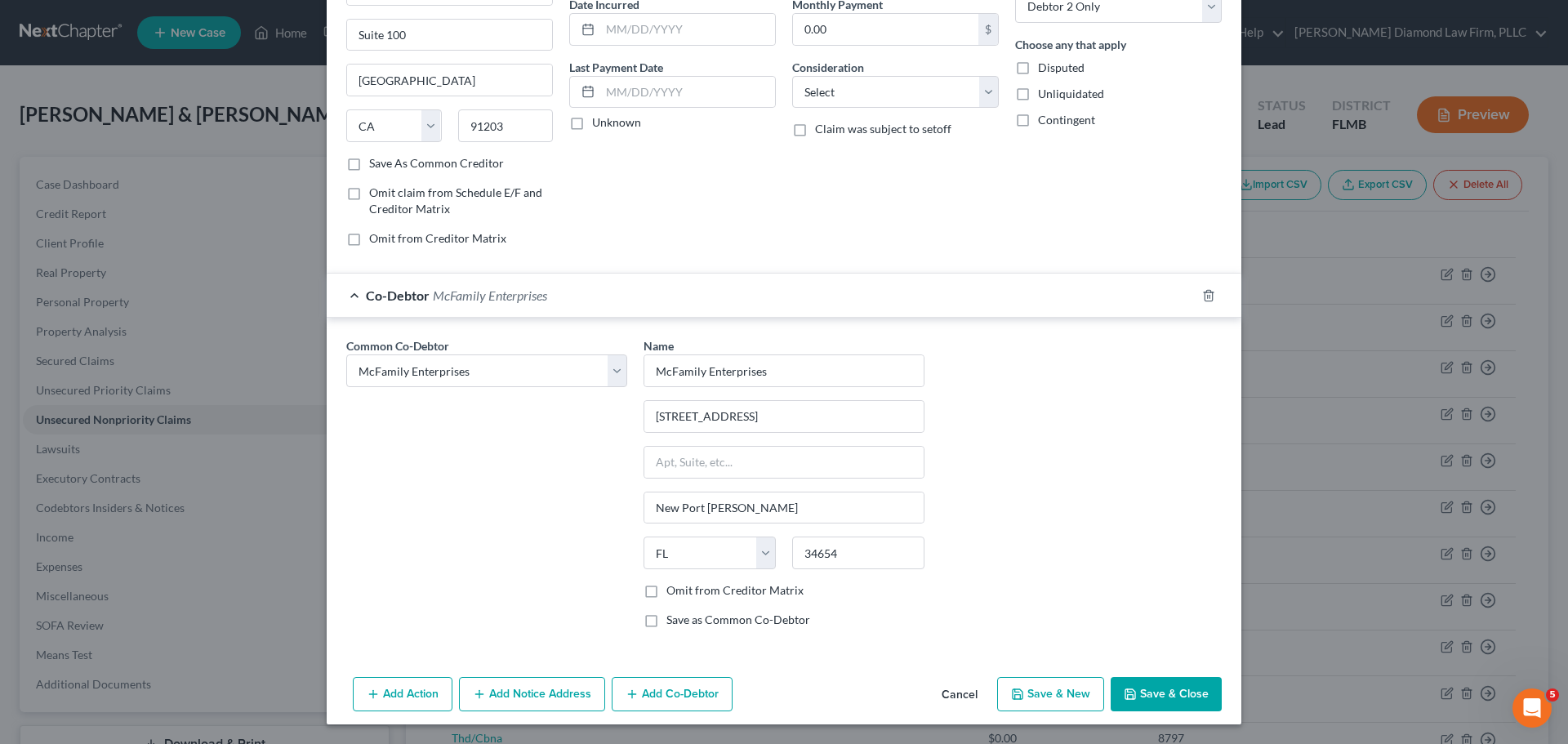
click at [1187, 689] on button "Save & Close" at bounding box center [1166, 693] width 111 height 34
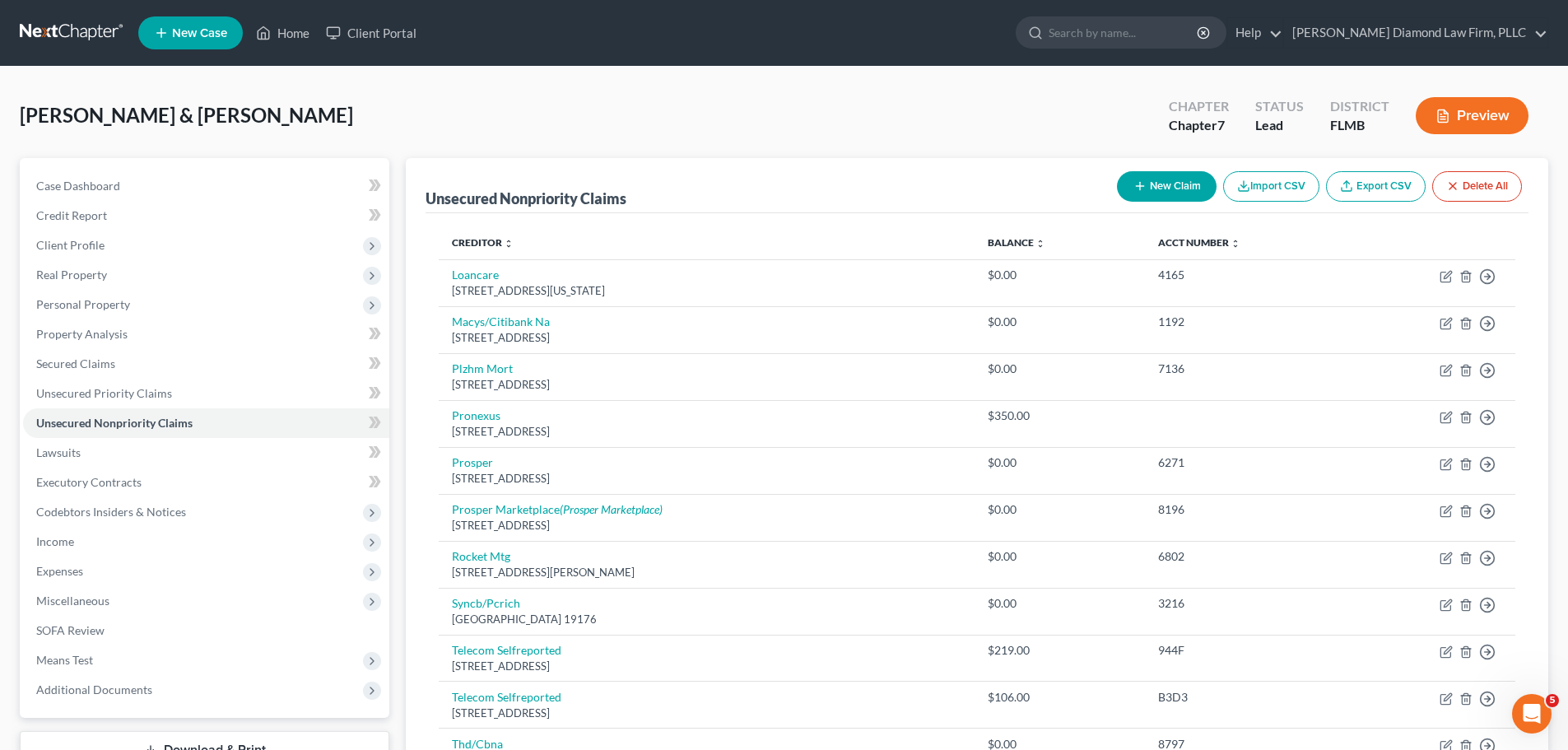
click at [1159, 178] on button "New Claim" at bounding box center [1167, 185] width 100 height 30
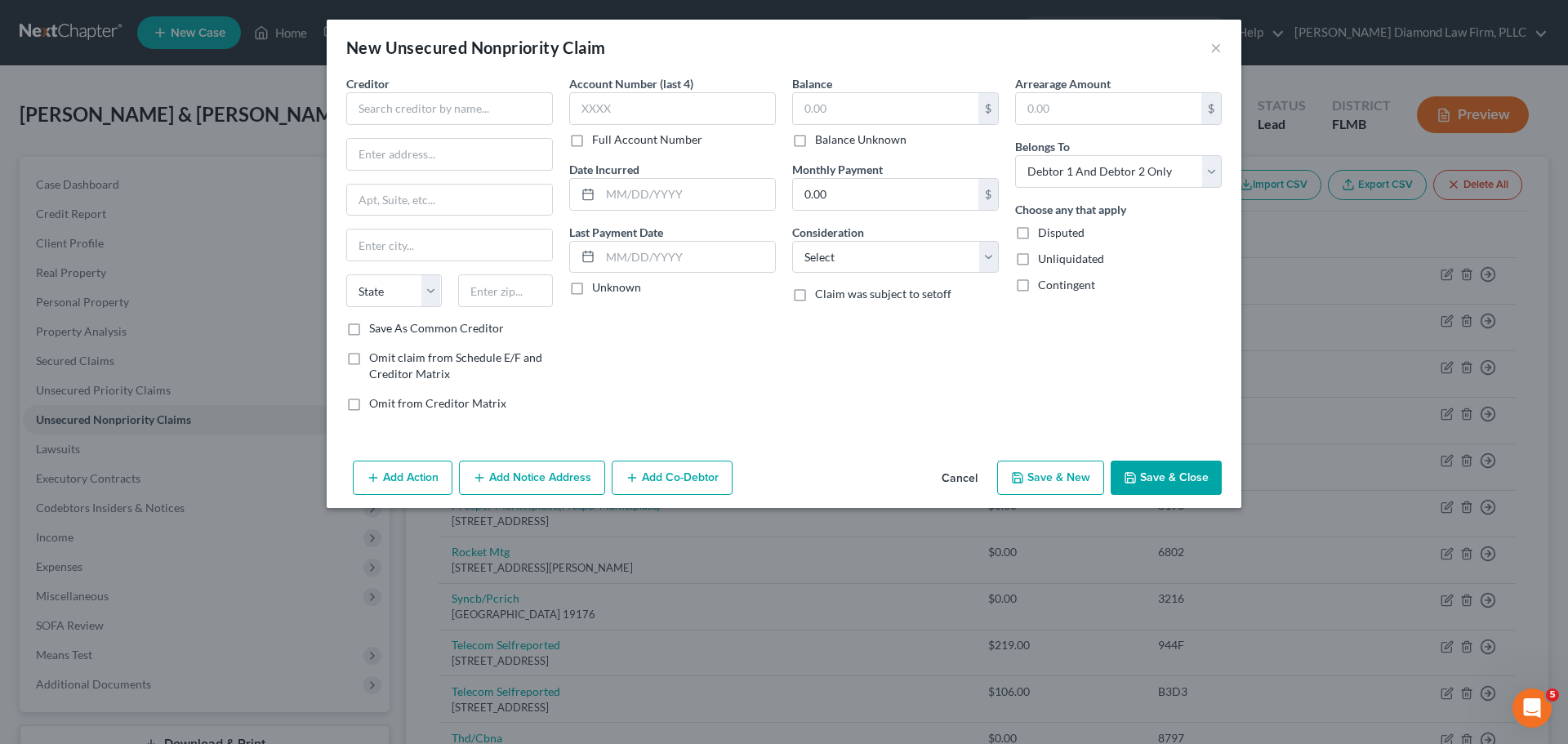
click at [969, 487] on button "Cancel" at bounding box center [959, 478] width 62 height 32
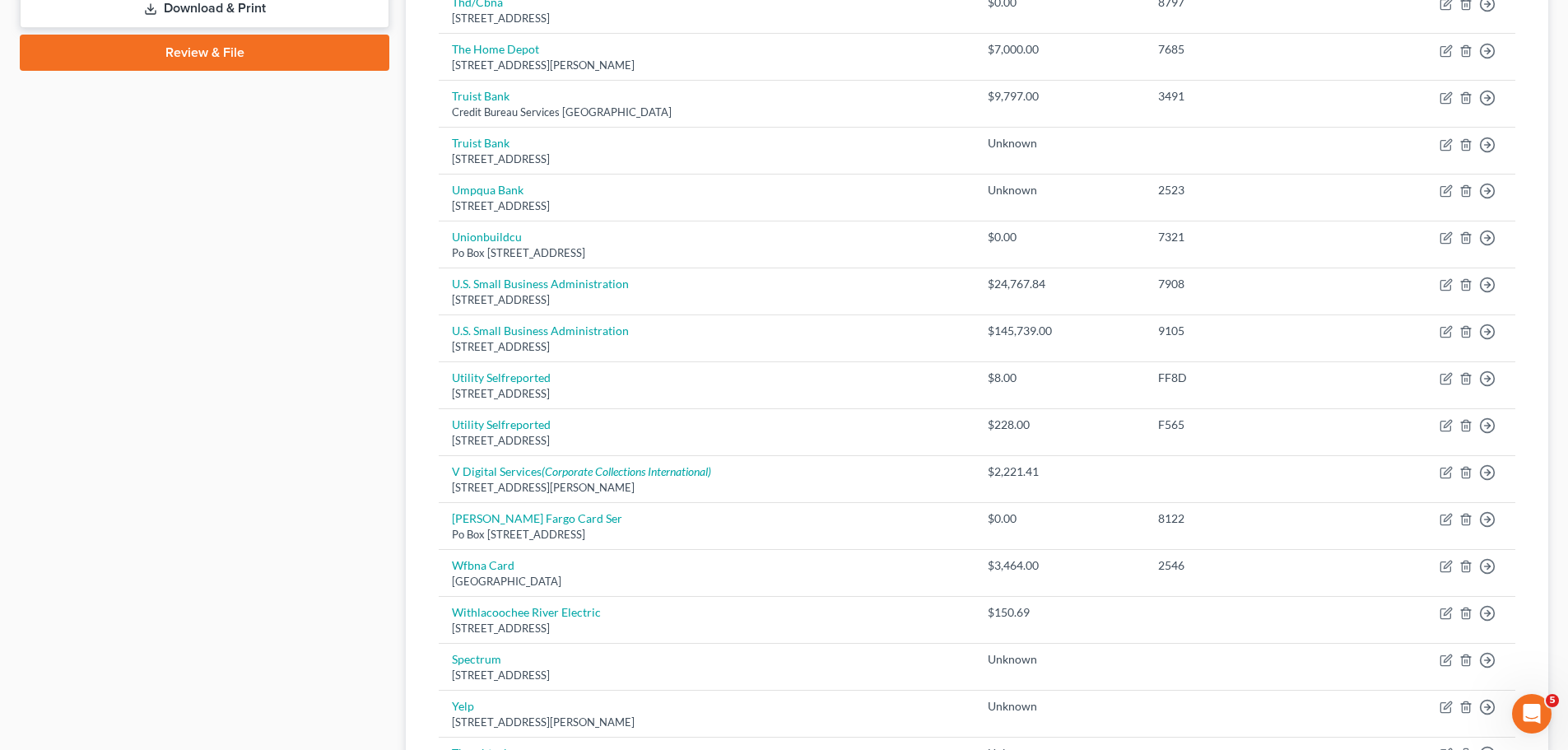
scroll to position [1056, 0]
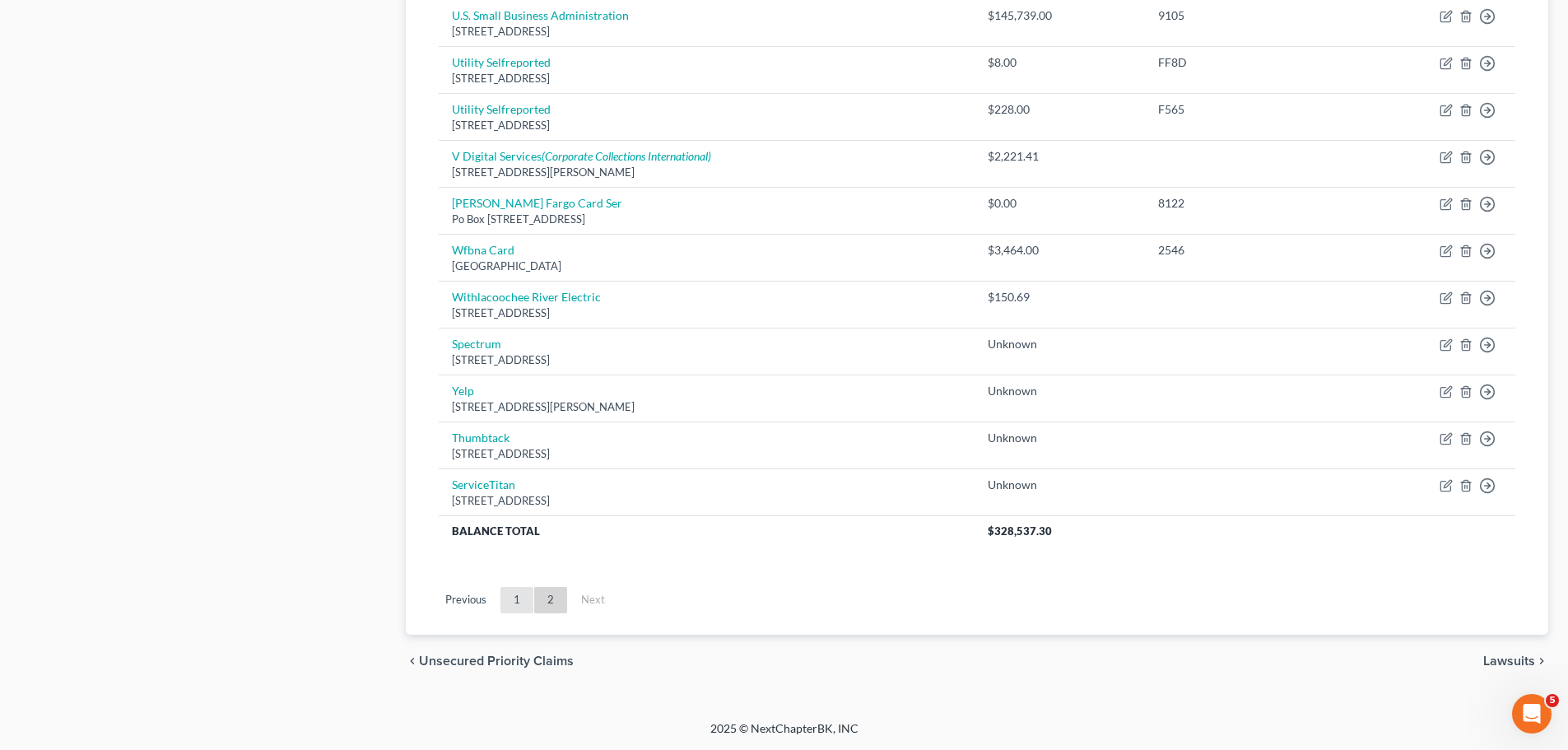
click at [520, 602] on link "1" at bounding box center [517, 599] width 33 height 26
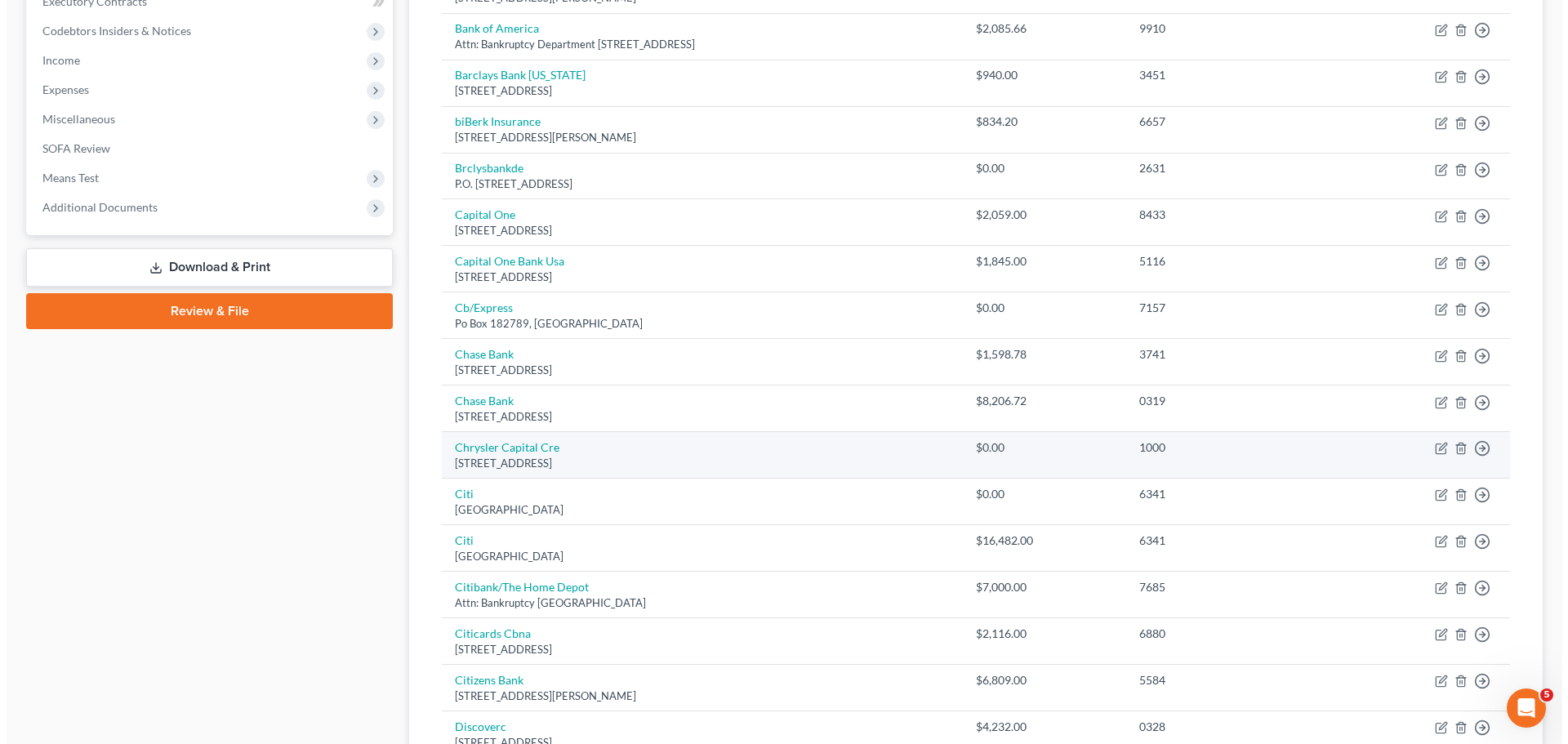
scroll to position [69, 0]
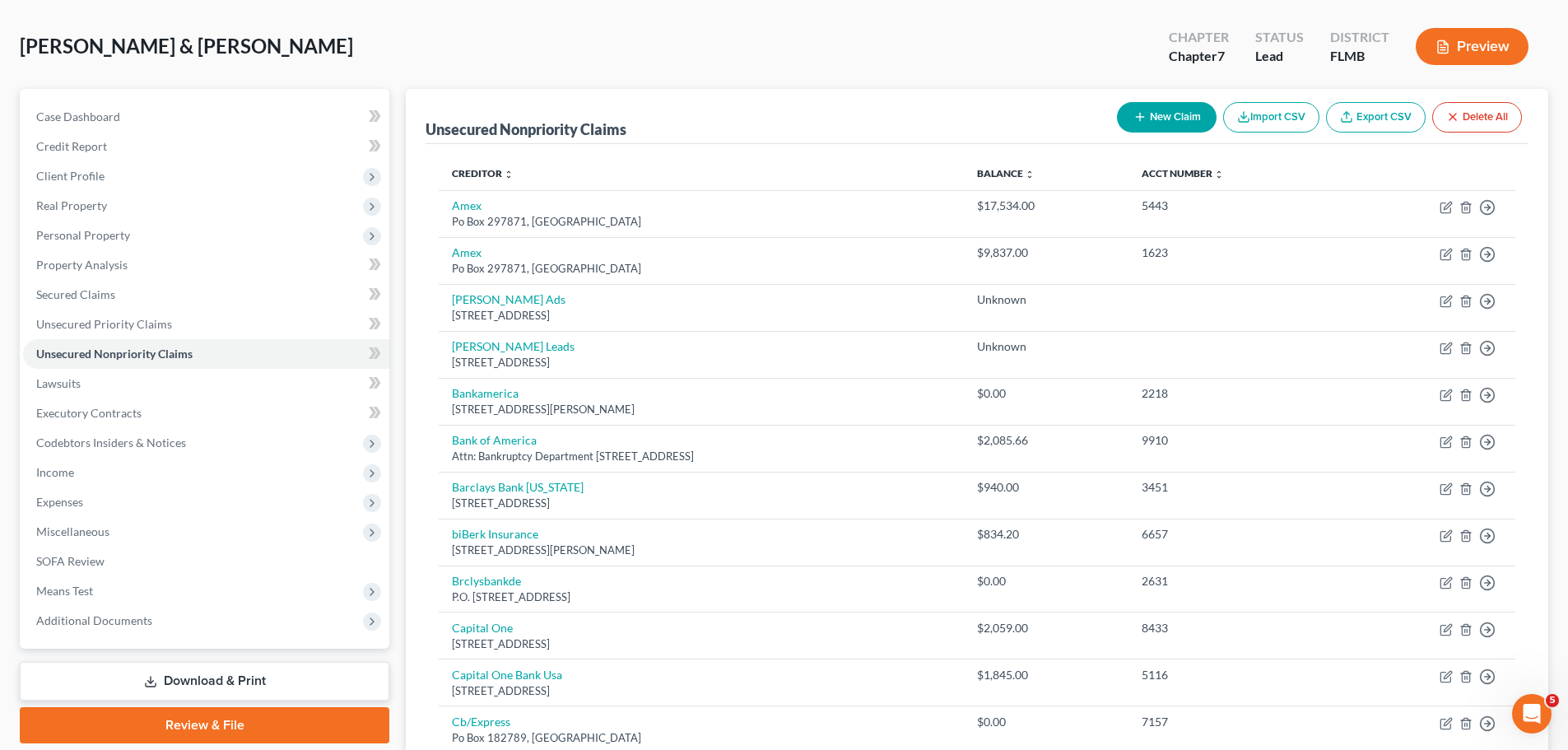
click at [1164, 122] on button "New Claim" at bounding box center [1167, 116] width 100 height 30
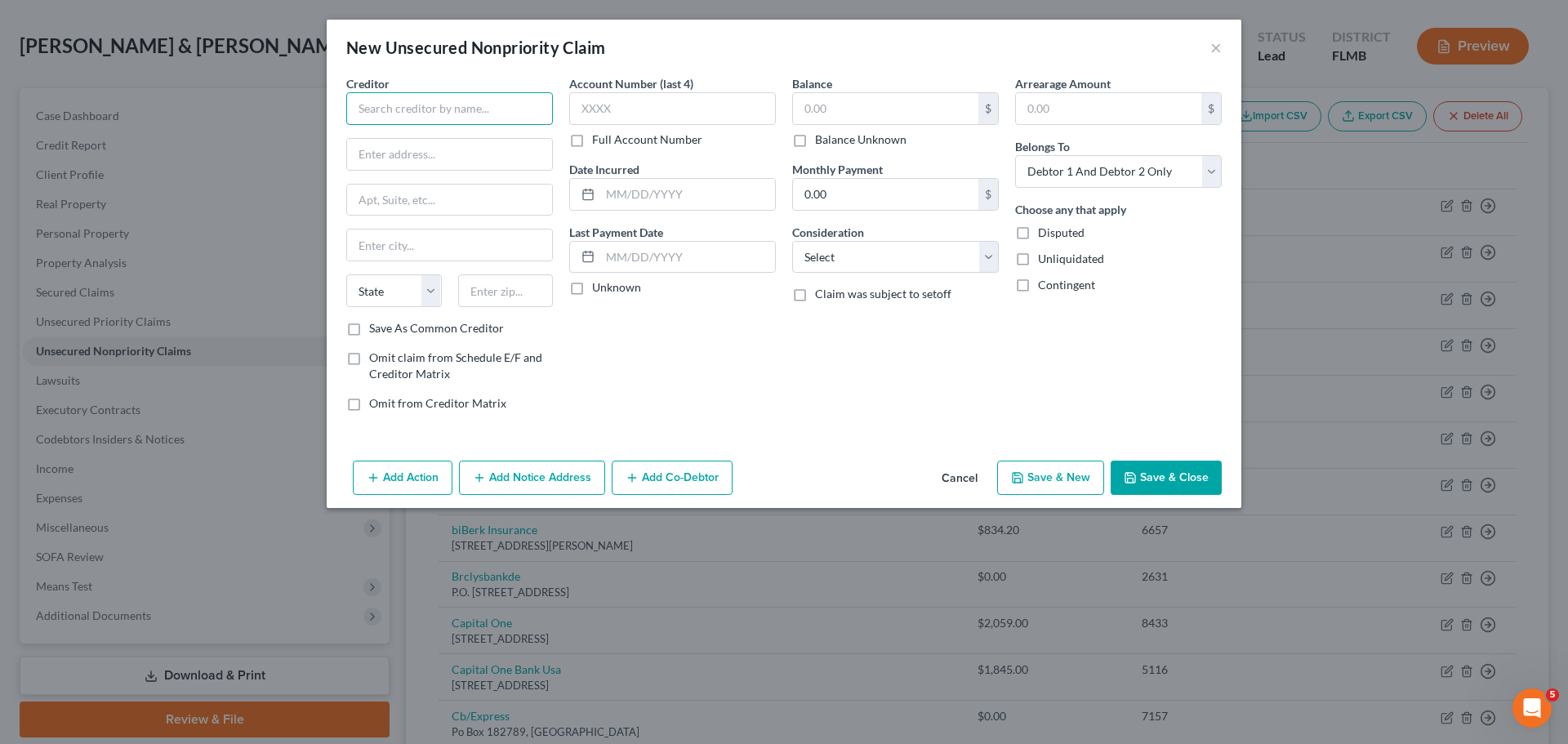
click at [406, 115] on input "text" at bounding box center [449, 108] width 207 height 32
click at [365, 160] on input "text" at bounding box center [449, 154] width 205 height 31
paste input "200 West 6th Street"
click at [478, 198] on input "text" at bounding box center [449, 200] width 205 height 31
paste input "Floor 36"
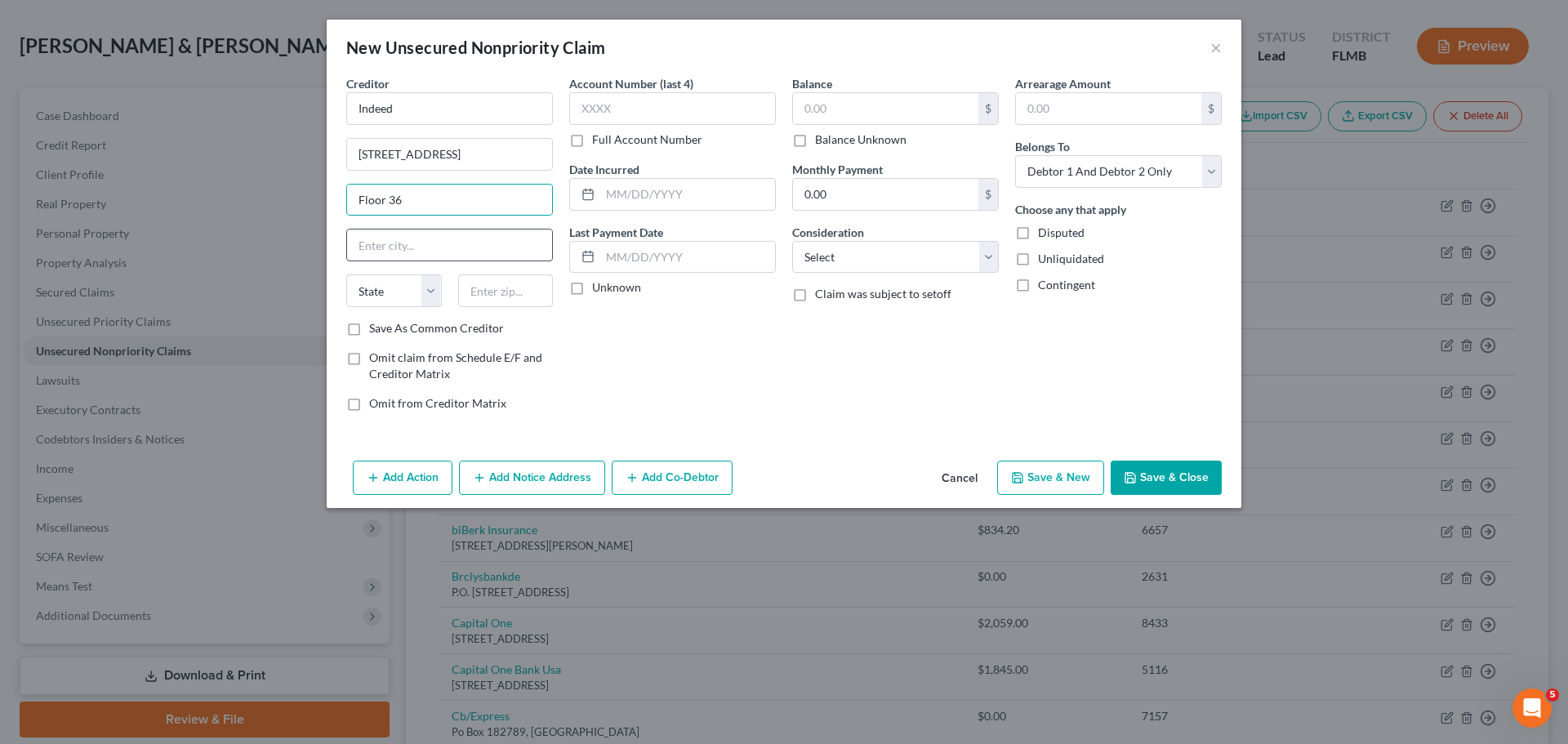
click at [445, 243] on input "text" at bounding box center [449, 244] width 205 height 31
click at [848, 138] on label "Balance Unknown" at bounding box center [860, 140] width 91 height 16
click at [832, 138] on input "Balance Unknown" at bounding box center [827, 137] width 11 height 11
drag, startPoint x: 673, startPoint y: 467, endPoint x: 534, endPoint y: 547, distance: 160.4
click at [673, 467] on button "Add Co-Debtor" at bounding box center [672, 478] width 121 height 34
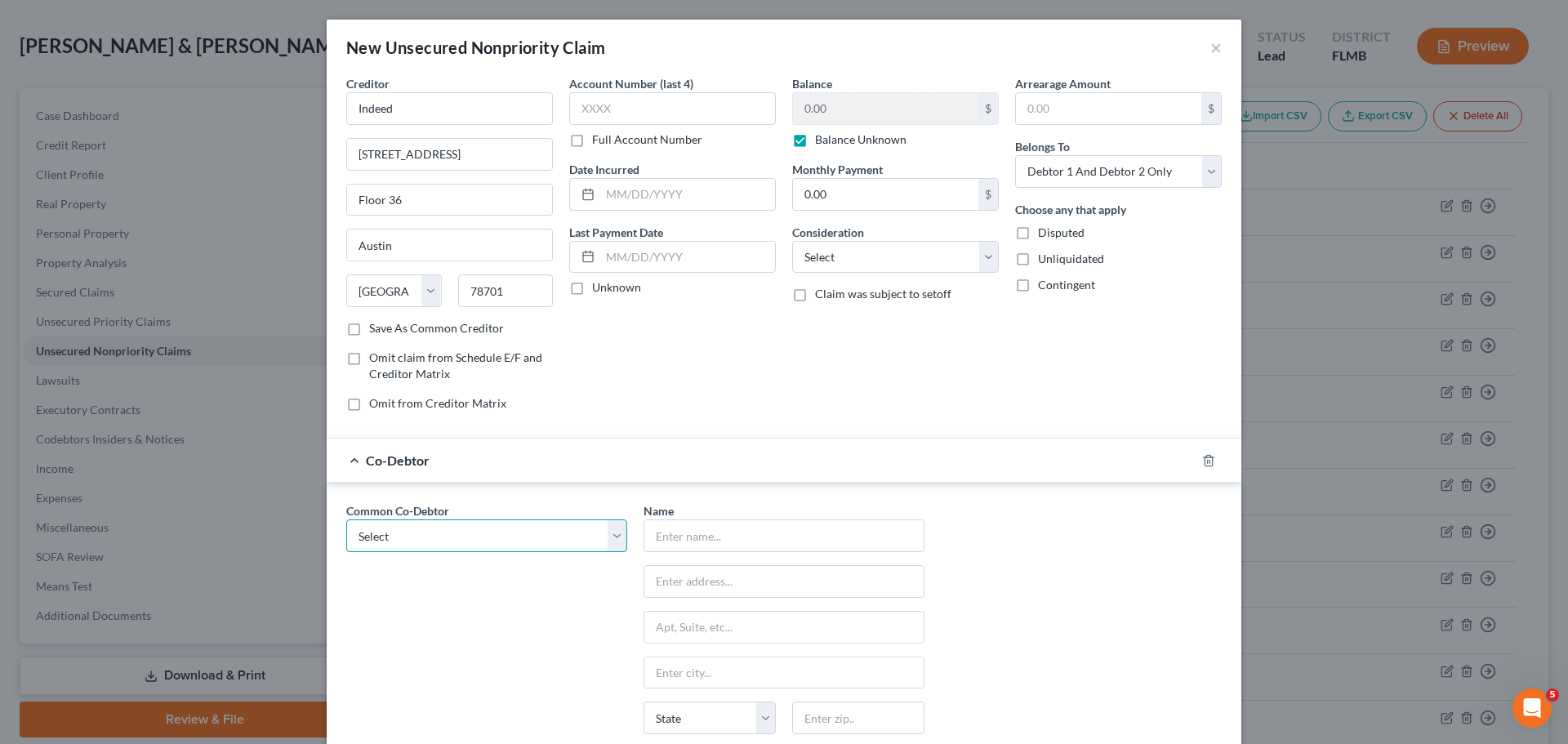
click at [435, 542] on select "Select McFamily Enterprises" at bounding box center [486, 536] width 281 height 32
click at [346, 519] on select "Select McFamily Enterprises" at bounding box center [486, 536] width 281 height 32
drag, startPoint x: 1115, startPoint y: 171, endPoint x: 1111, endPoint y: 187, distance: 16.5
click at [1115, 171] on select "Select Debtor 1 Only Debtor 2 Only Debtor 1 And Debtor 2 Only At Least One Of T…" at bounding box center [1118, 171] width 207 height 32
click at [1015, 155] on select "Select Debtor 1 Only Debtor 2 Only Debtor 1 And Debtor 2 Only At Least One Of T…" at bounding box center [1118, 171] width 207 height 32
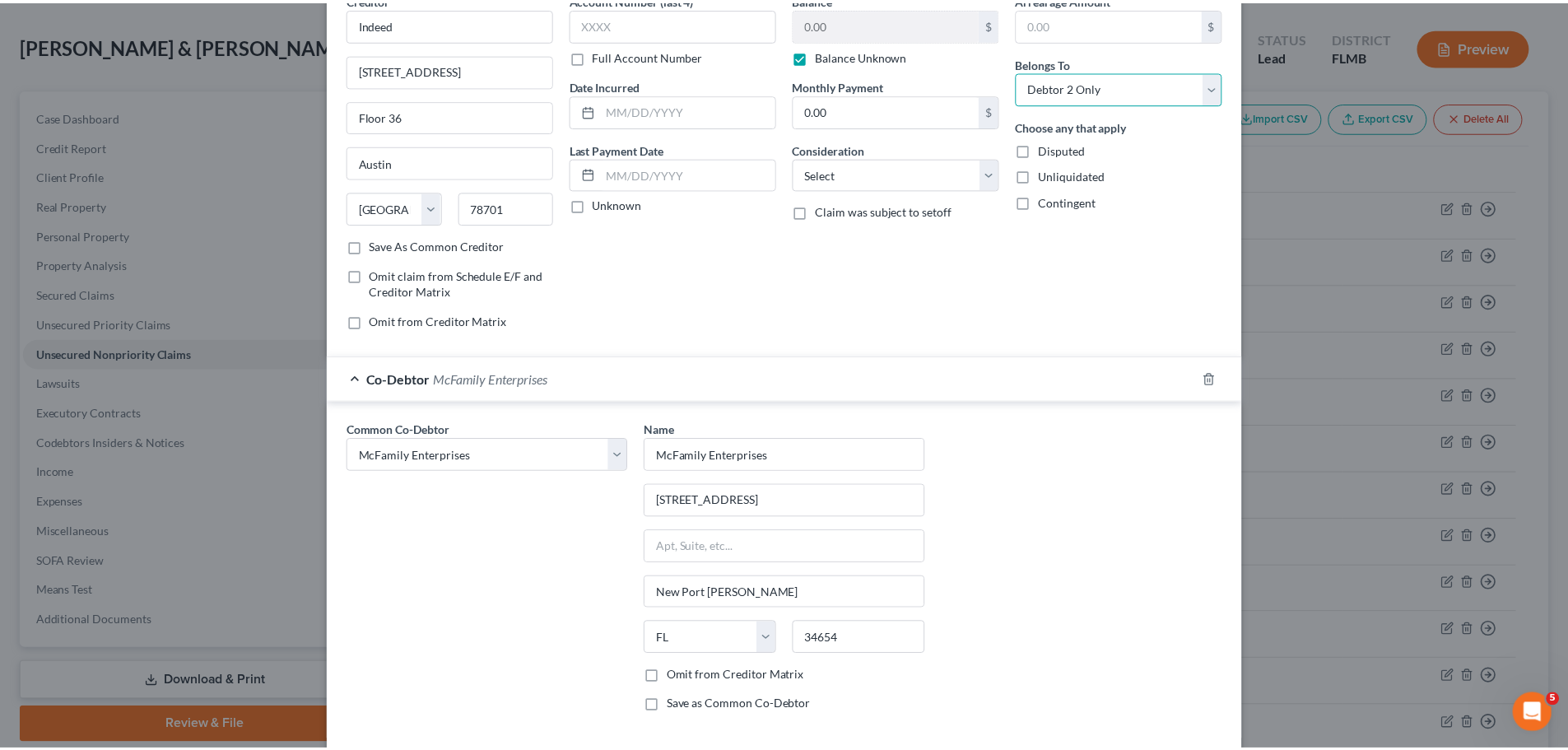
scroll to position [166, 0]
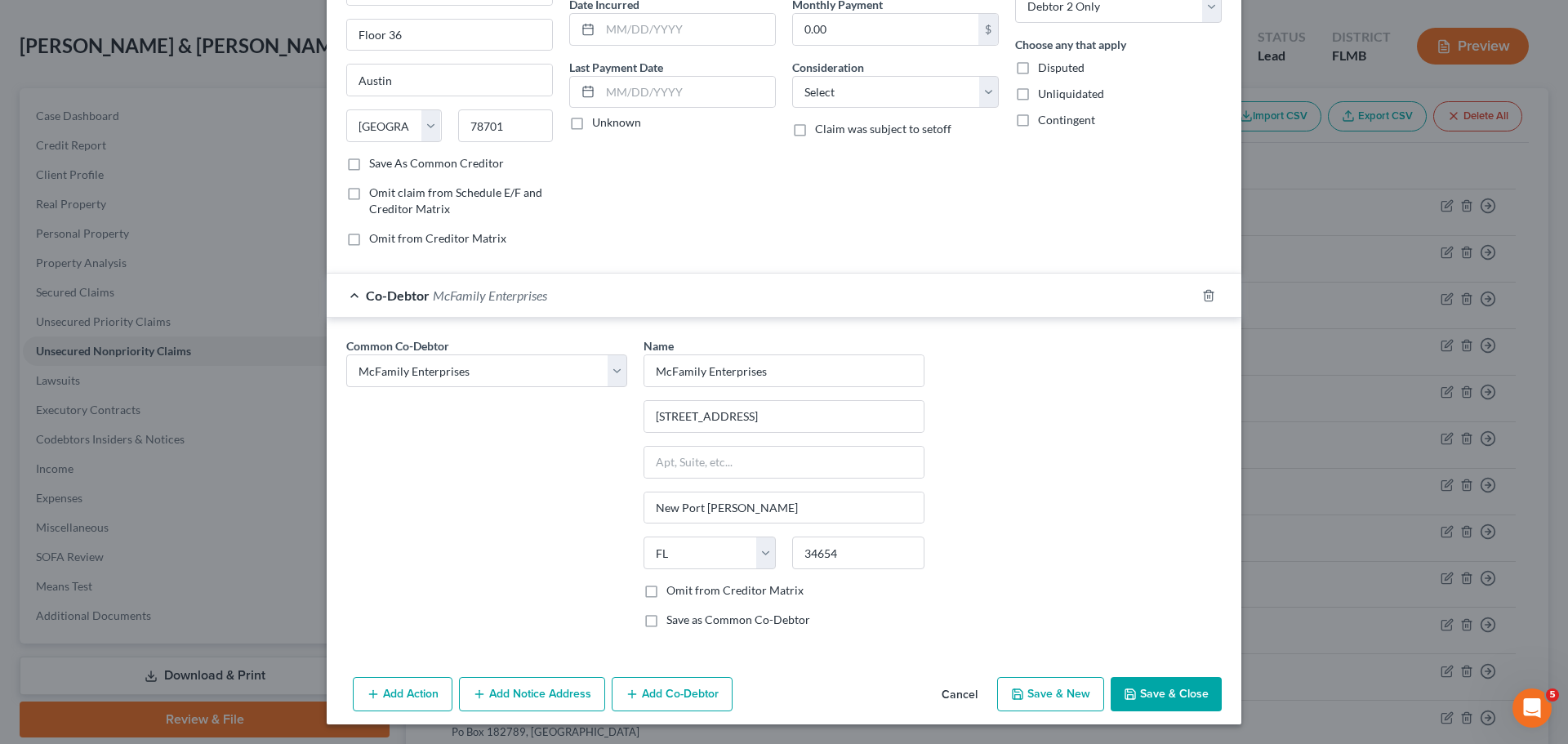
click at [1157, 701] on button "Save & Close" at bounding box center [1166, 693] width 111 height 34
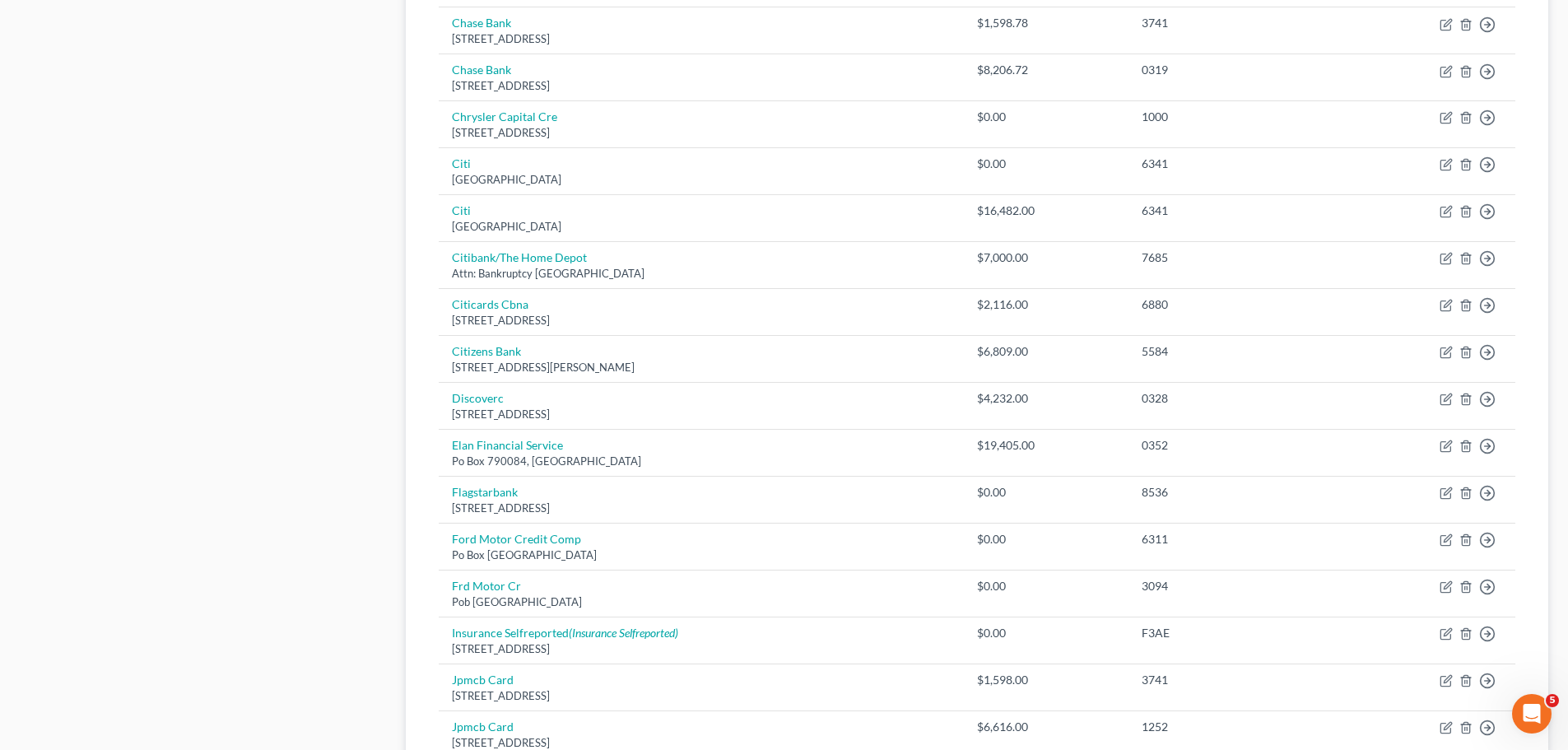
scroll to position [1197, 0]
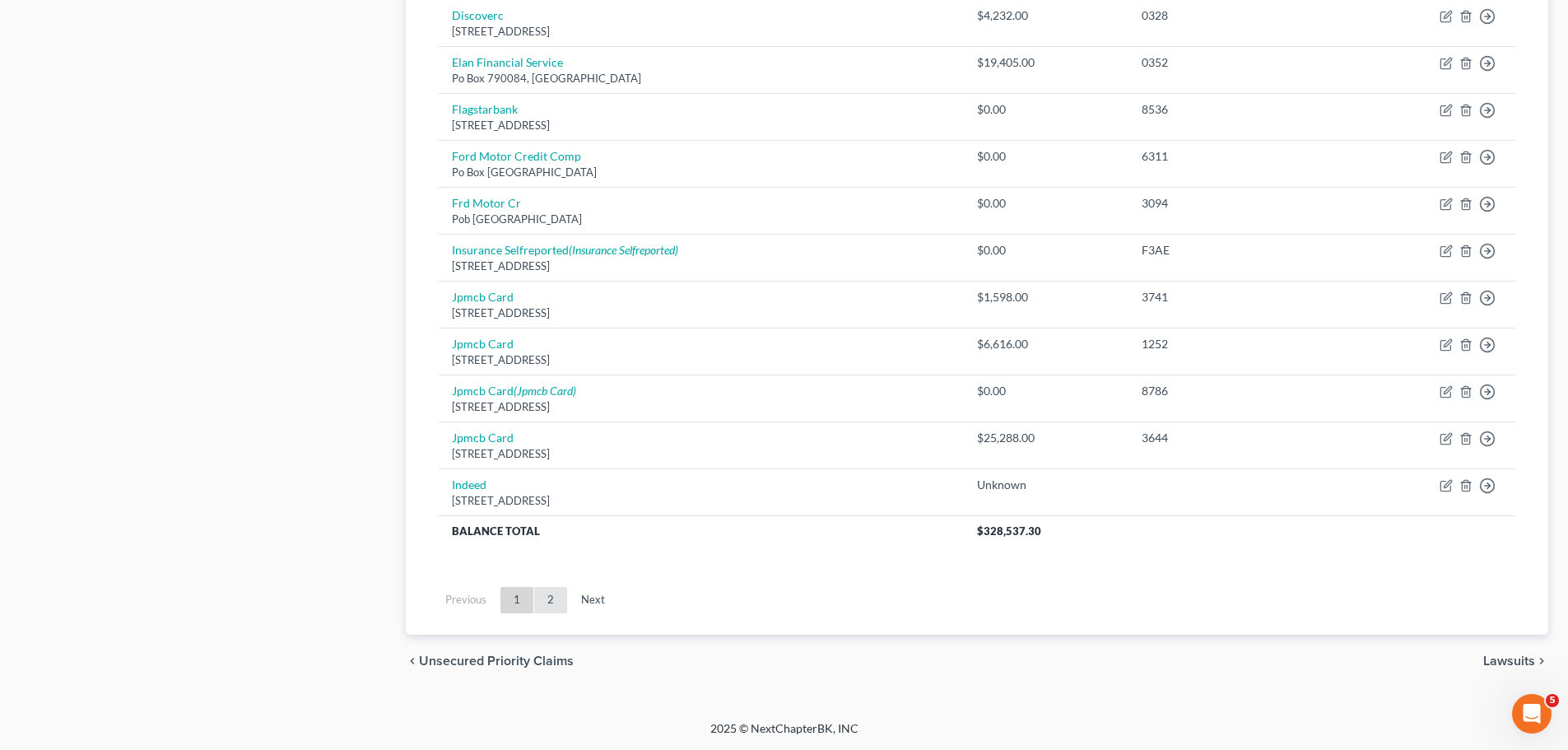
click at [550, 586] on link "2" at bounding box center [550, 599] width 33 height 26
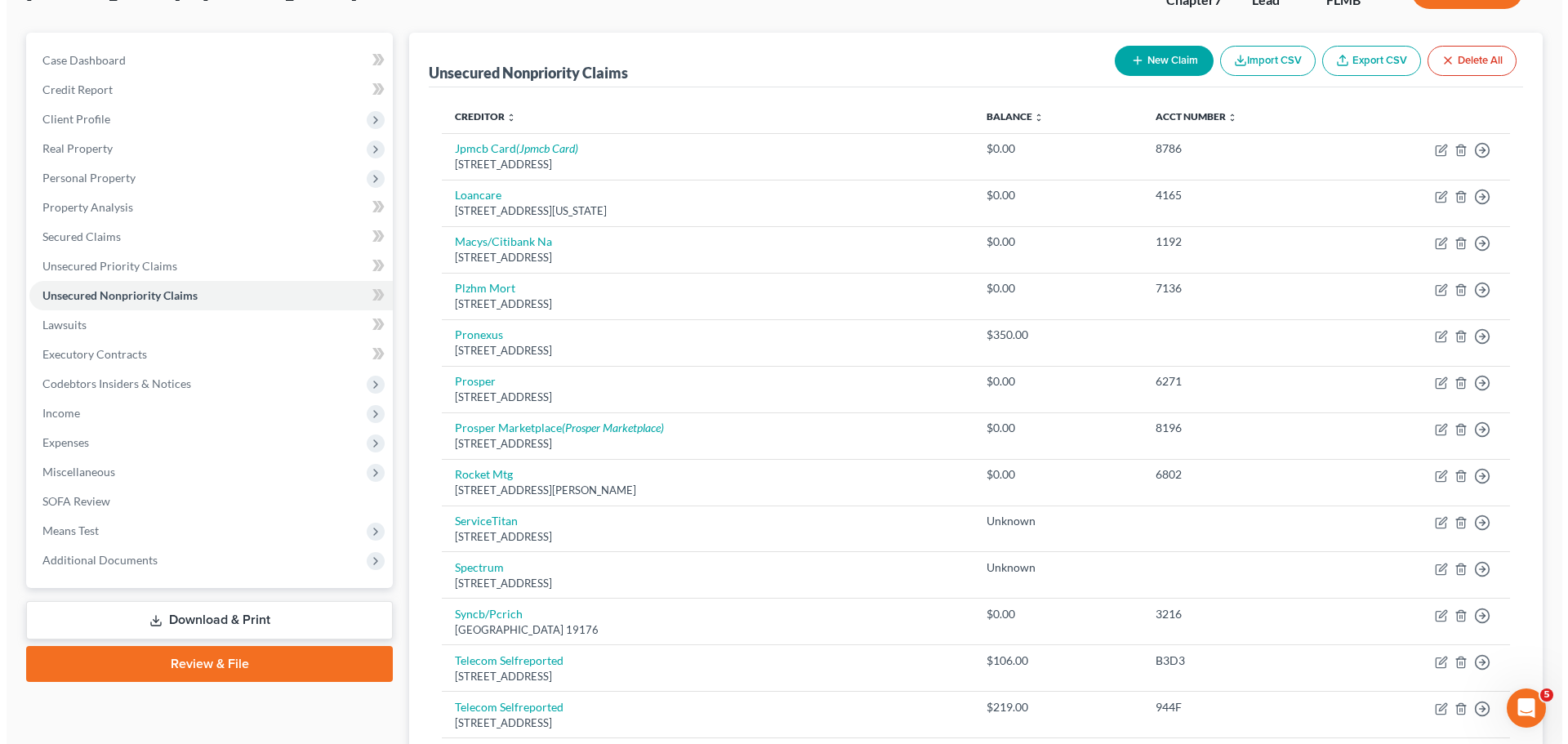
scroll to position [1095, 0]
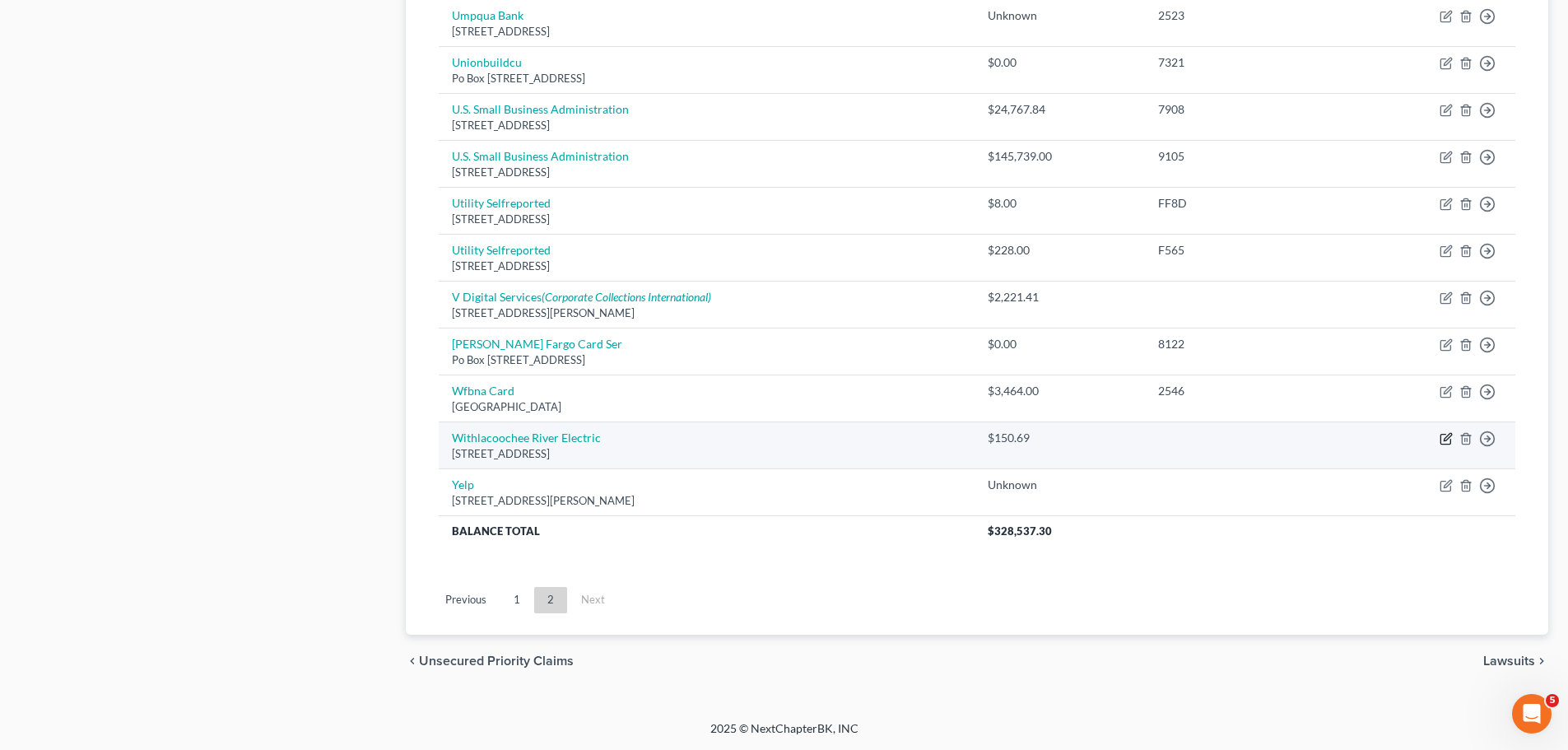
click at [1446, 440] on icon "button" at bounding box center [1448, 436] width 7 height 7
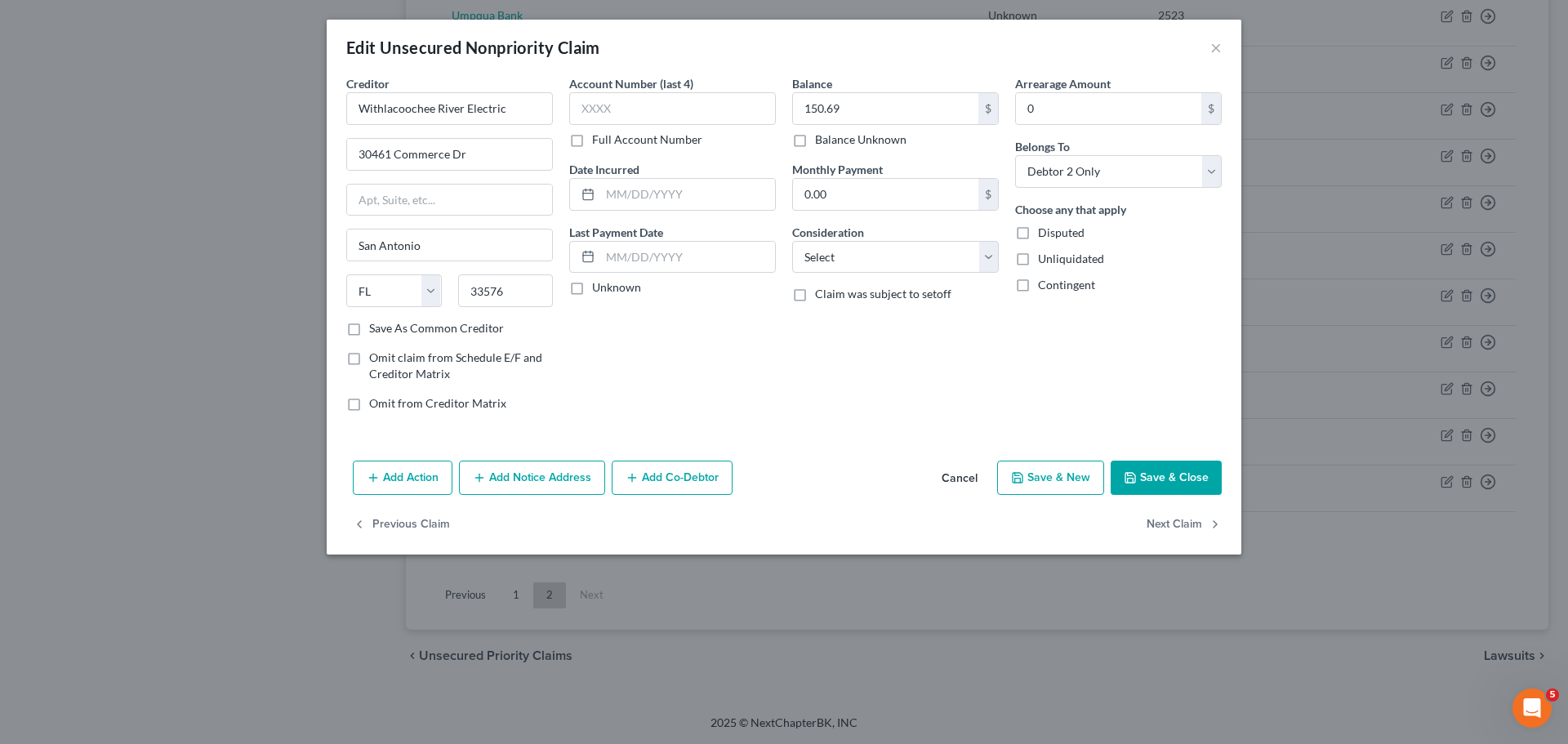
click at [627, 476] on icon "button" at bounding box center [632, 477] width 13 height 13
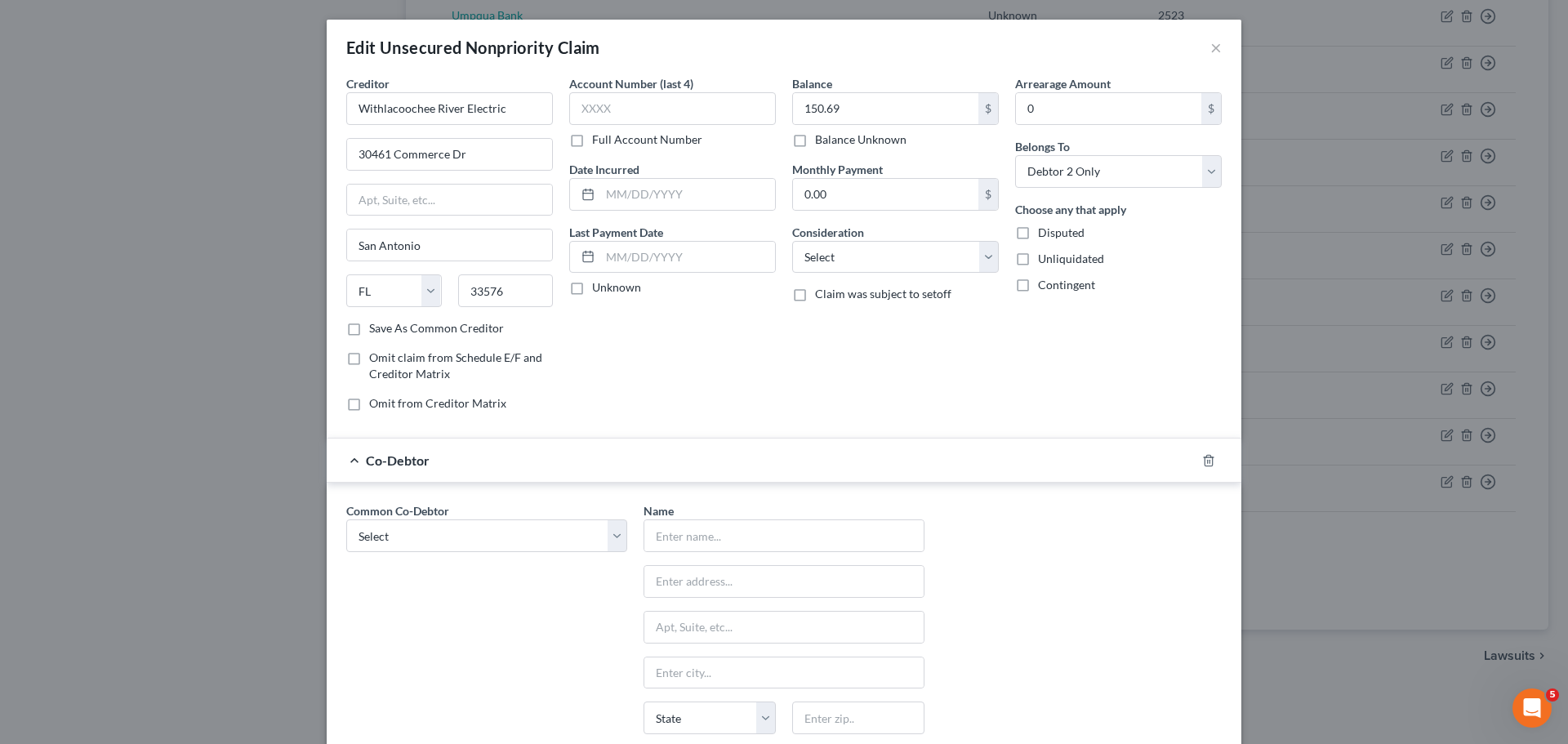
click at [423, 556] on div "Common Co-Debtor Select McFamily Enterprises" at bounding box center [486, 654] width 297 height 304
click at [421, 546] on select "Select McFamily Enterprises" at bounding box center [486, 536] width 281 height 32
click at [346, 519] on select "Select McFamily Enterprises" at bounding box center [486, 536] width 281 height 32
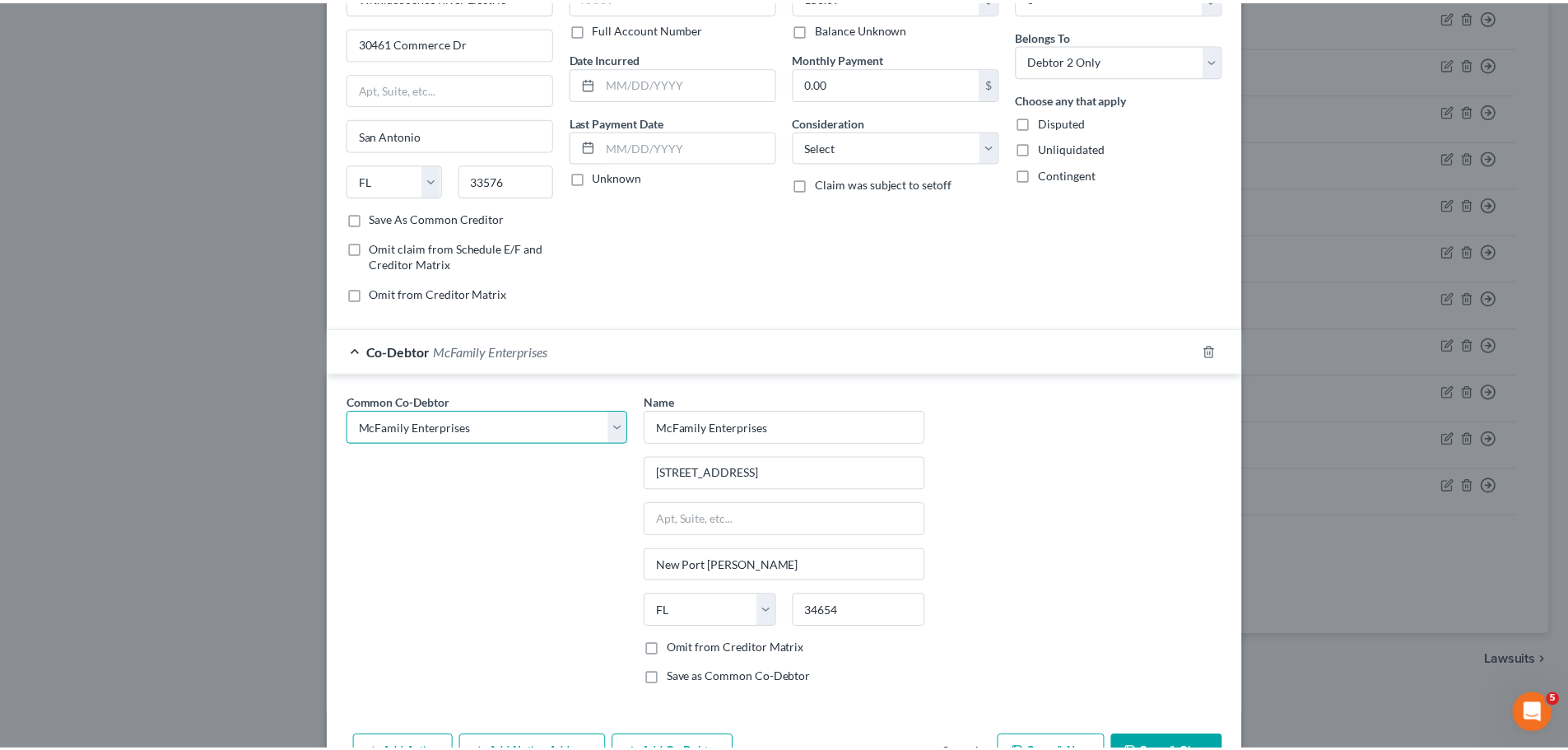
scroll to position [213, 0]
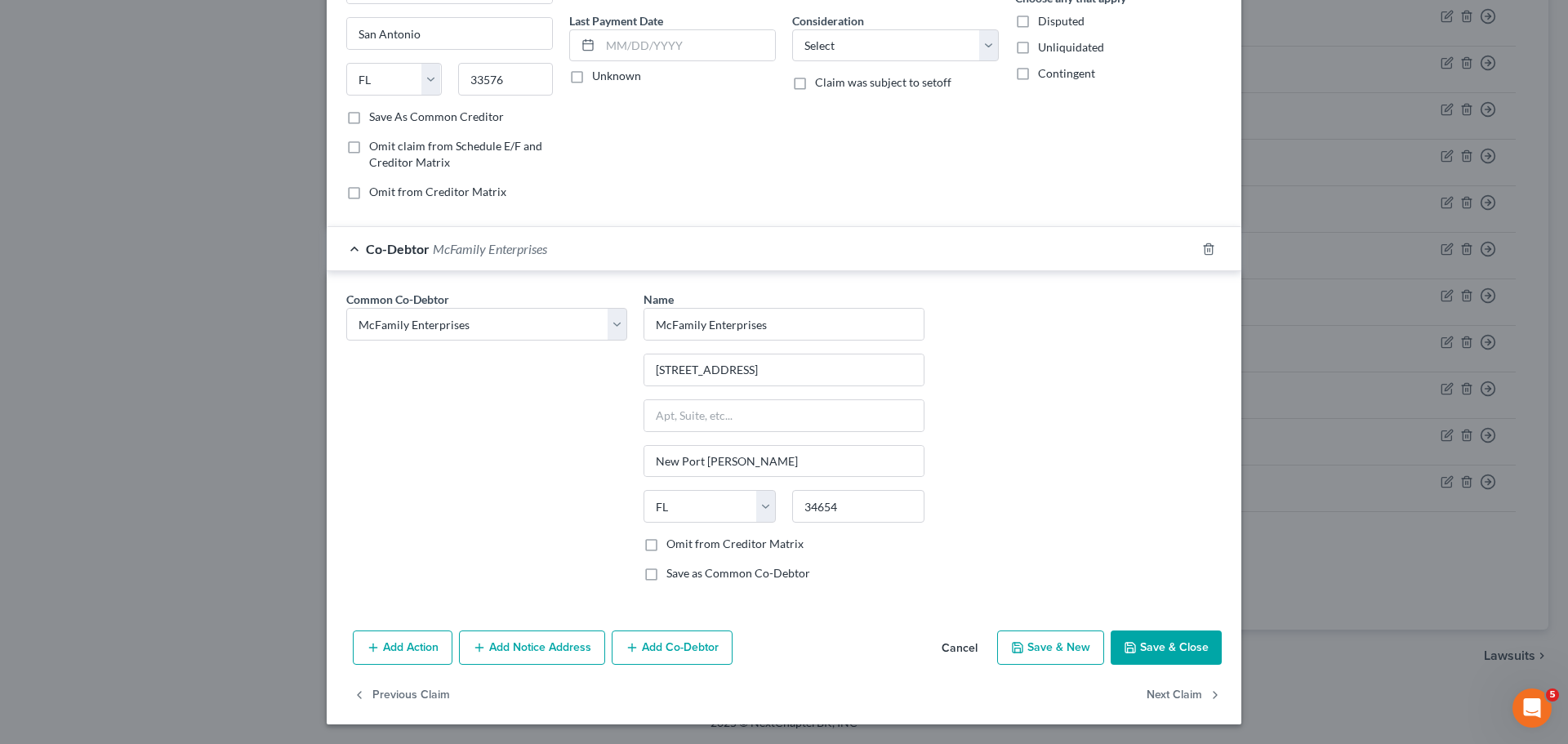
click at [1135, 649] on button "Save & Close" at bounding box center [1166, 648] width 111 height 34
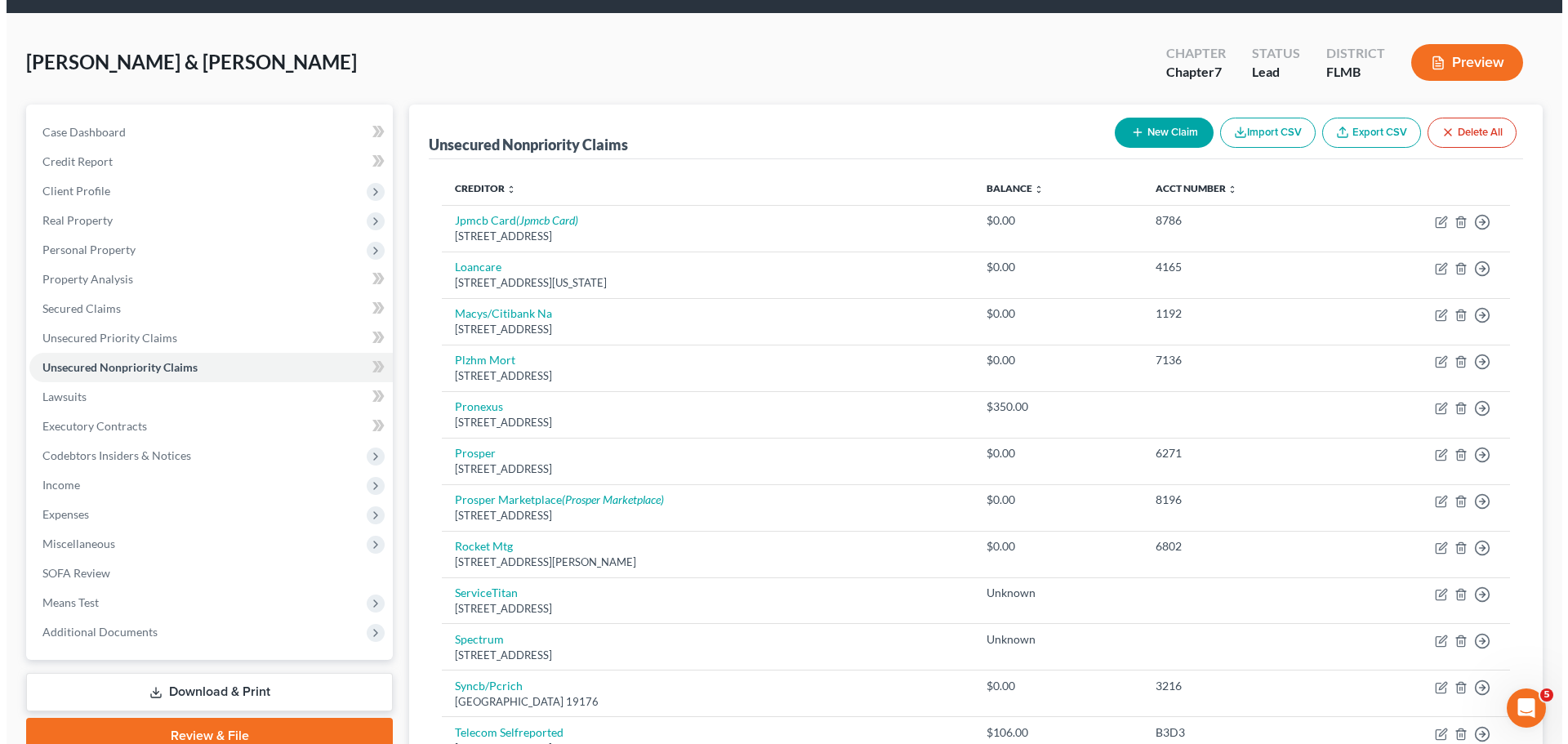
scroll to position [0, 0]
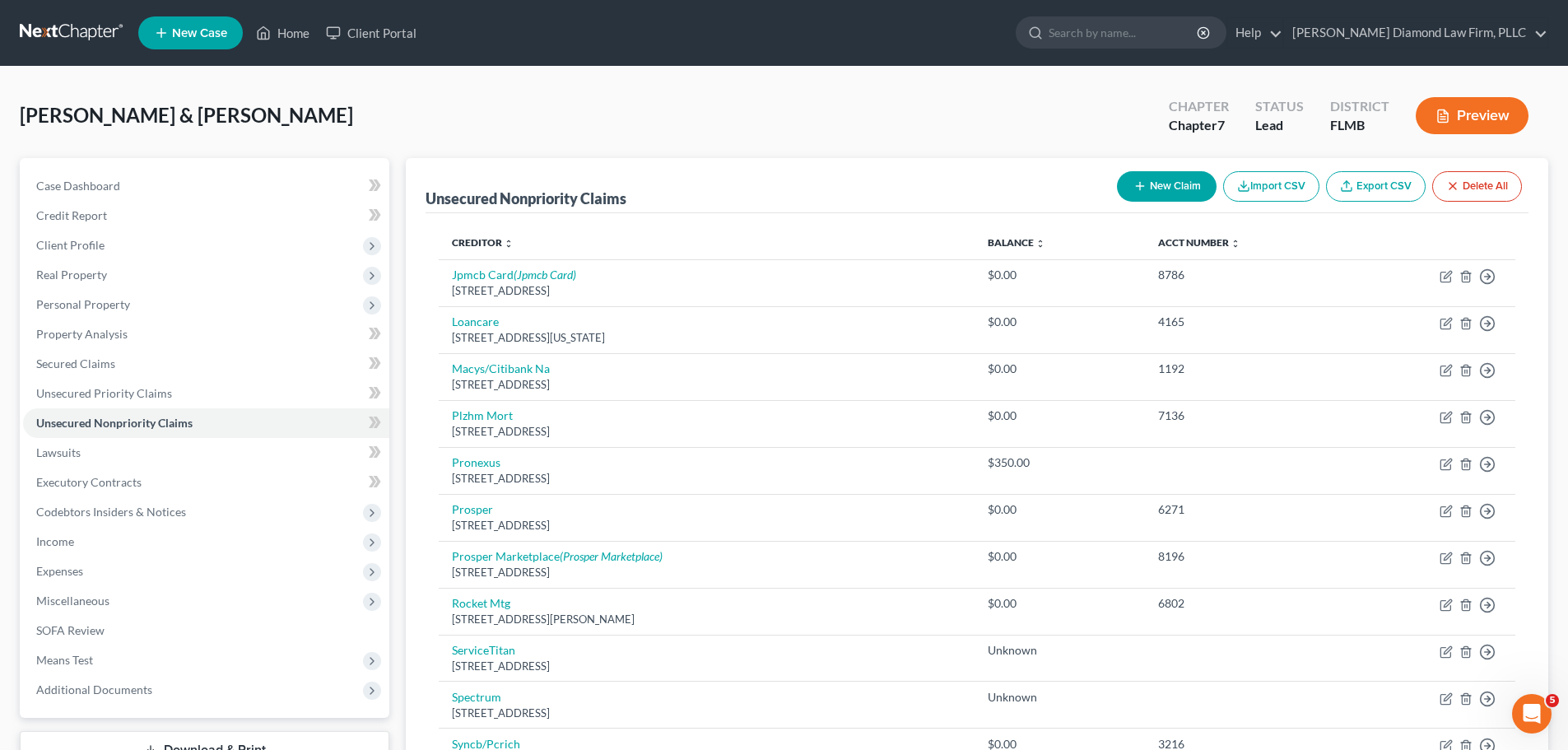
click at [1151, 186] on button "New Claim" at bounding box center [1167, 185] width 100 height 30
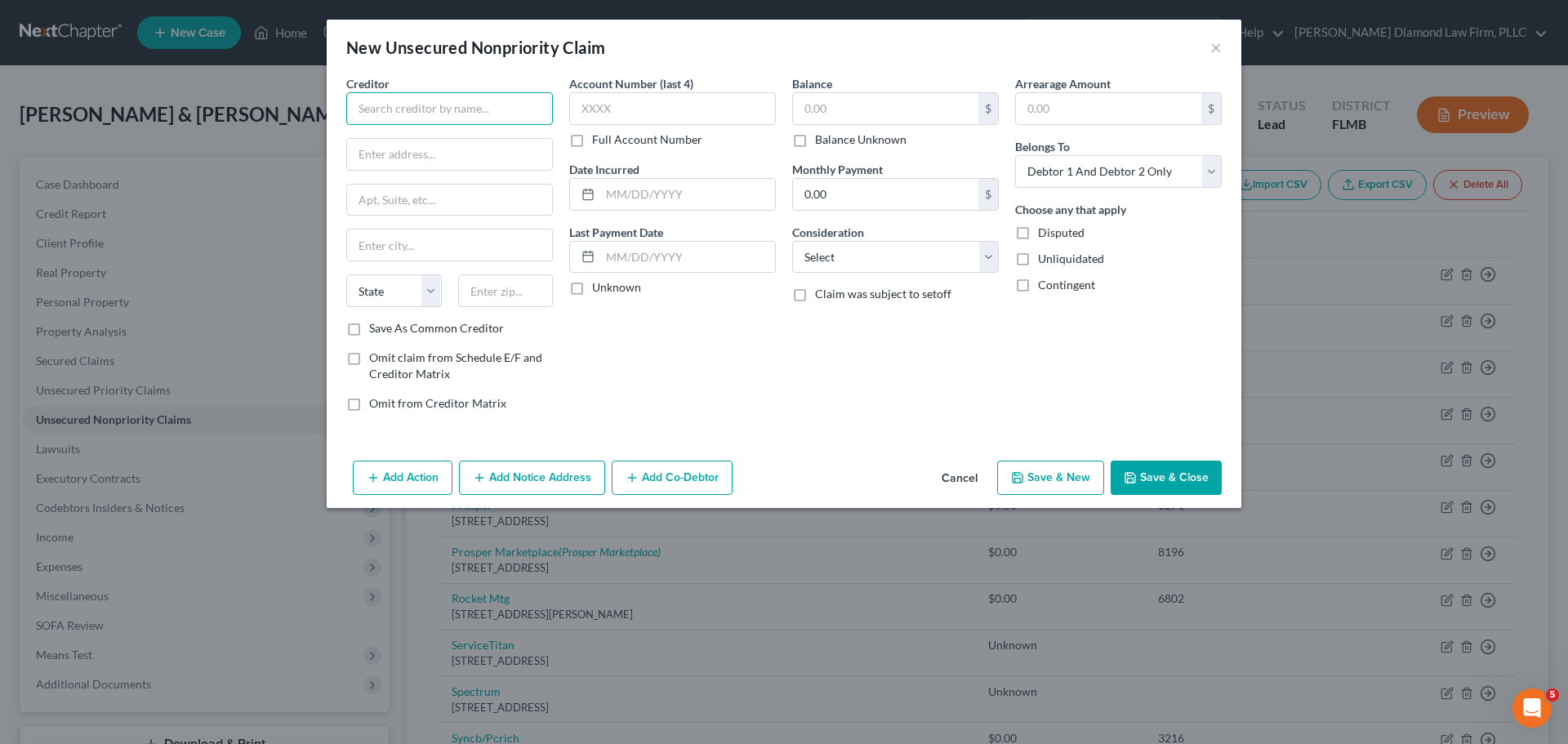
click at [307, 102] on div "New Unsecured Nonpriority Claim × Creditor * State AL AK AR AZ CA CO CT DE DC F…" at bounding box center [784, 372] width 1568 height 744
click at [438, 106] on input "text" at bounding box center [449, 108] width 207 height 32
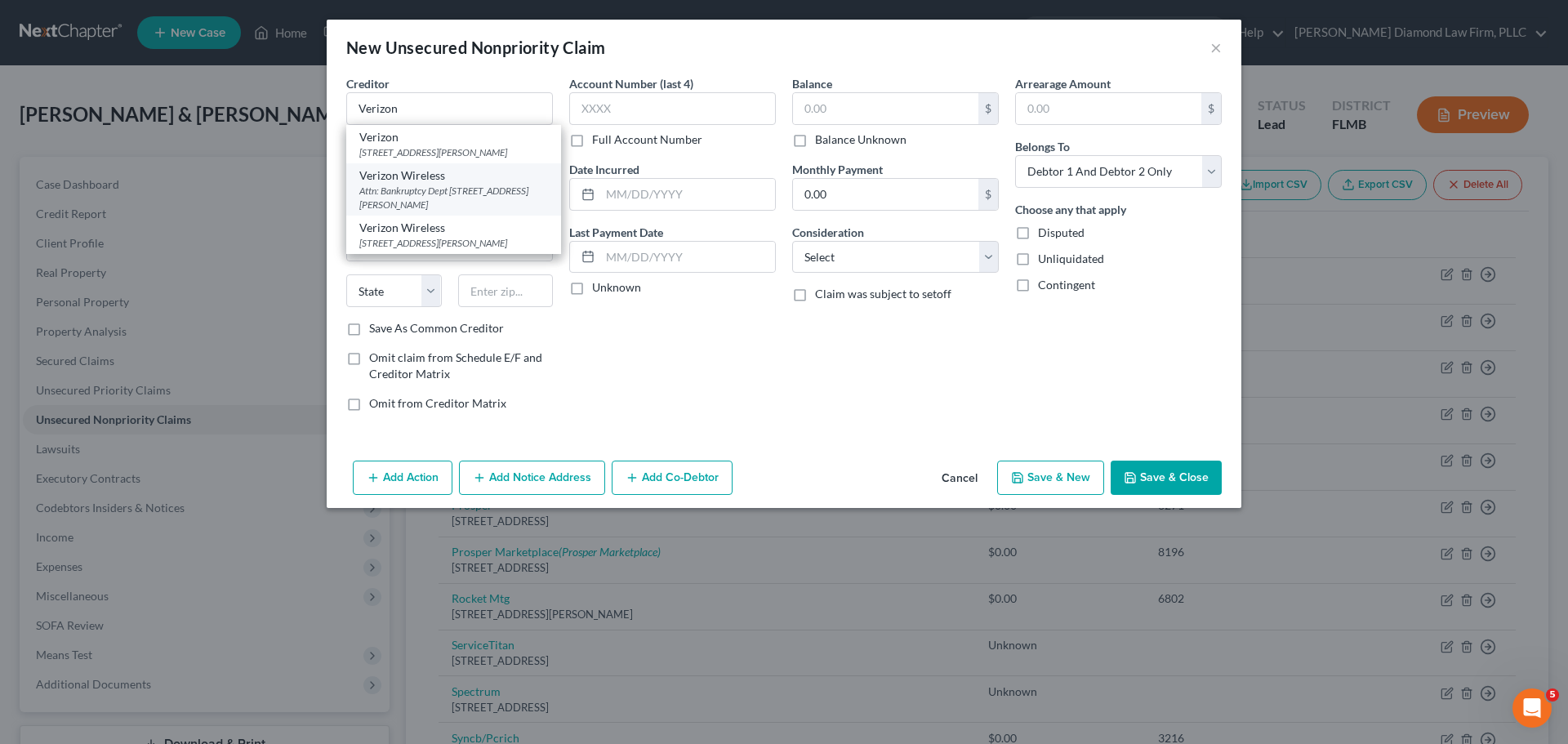
click at [438, 184] on div "Verizon Wireless" at bounding box center [453, 176] width 189 height 16
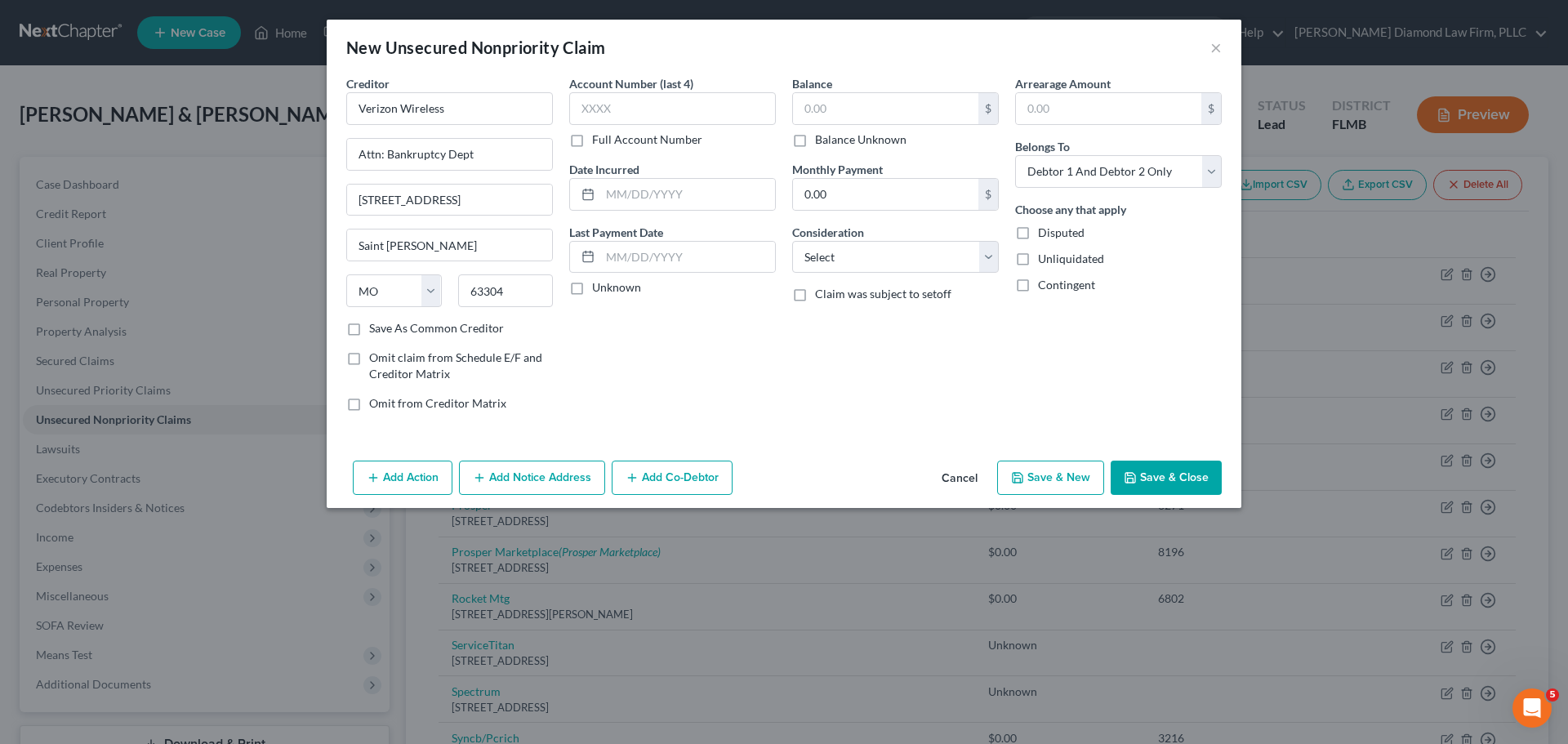
click at [814, 145] on div "Balance Unknown" at bounding box center [895, 140] width 207 height 16
click at [824, 134] on label "Balance Unknown" at bounding box center [860, 140] width 91 height 16
click at [824, 134] on input "Balance Unknown" at bounding box center [827, 137] width 11 height 11
click at [1022, 160] on select "Select Debtor 1 Only Debtor 2 Only Debtor 1 And Debtor 2 Only At Least One Of T…" at bounding box center [1118, 171] width 207 height 32
click at [1015, 155] on select "Select Debtor 1 Only Debtor 2 Only Debtor 1 And Debtor 2 Only At Least One Of T…" at bounding box center [1118, 171] width 207 height 32
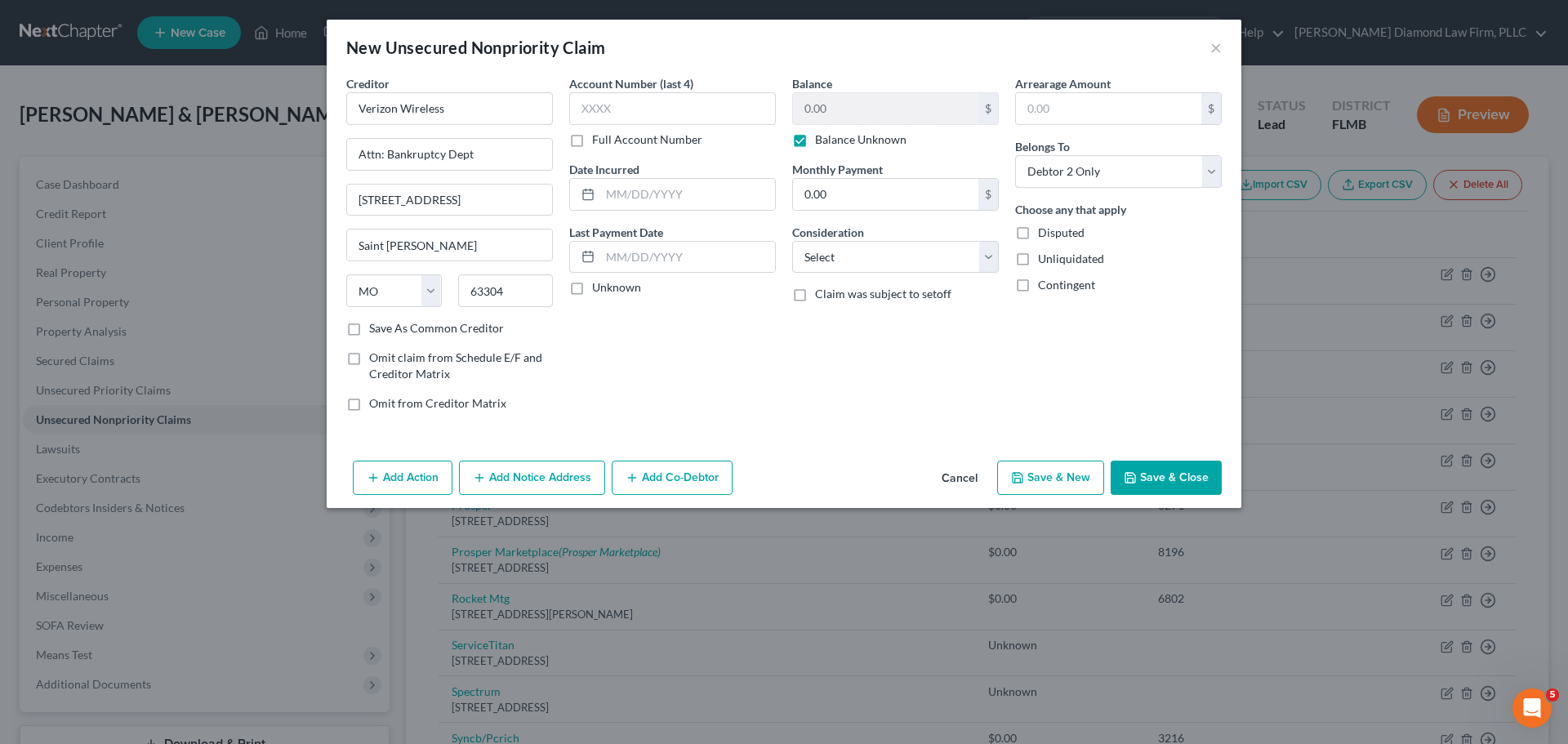
click at [653, 475] on button "Add Co-Debtor" at bounding box center [672, 478] width 121 height 34
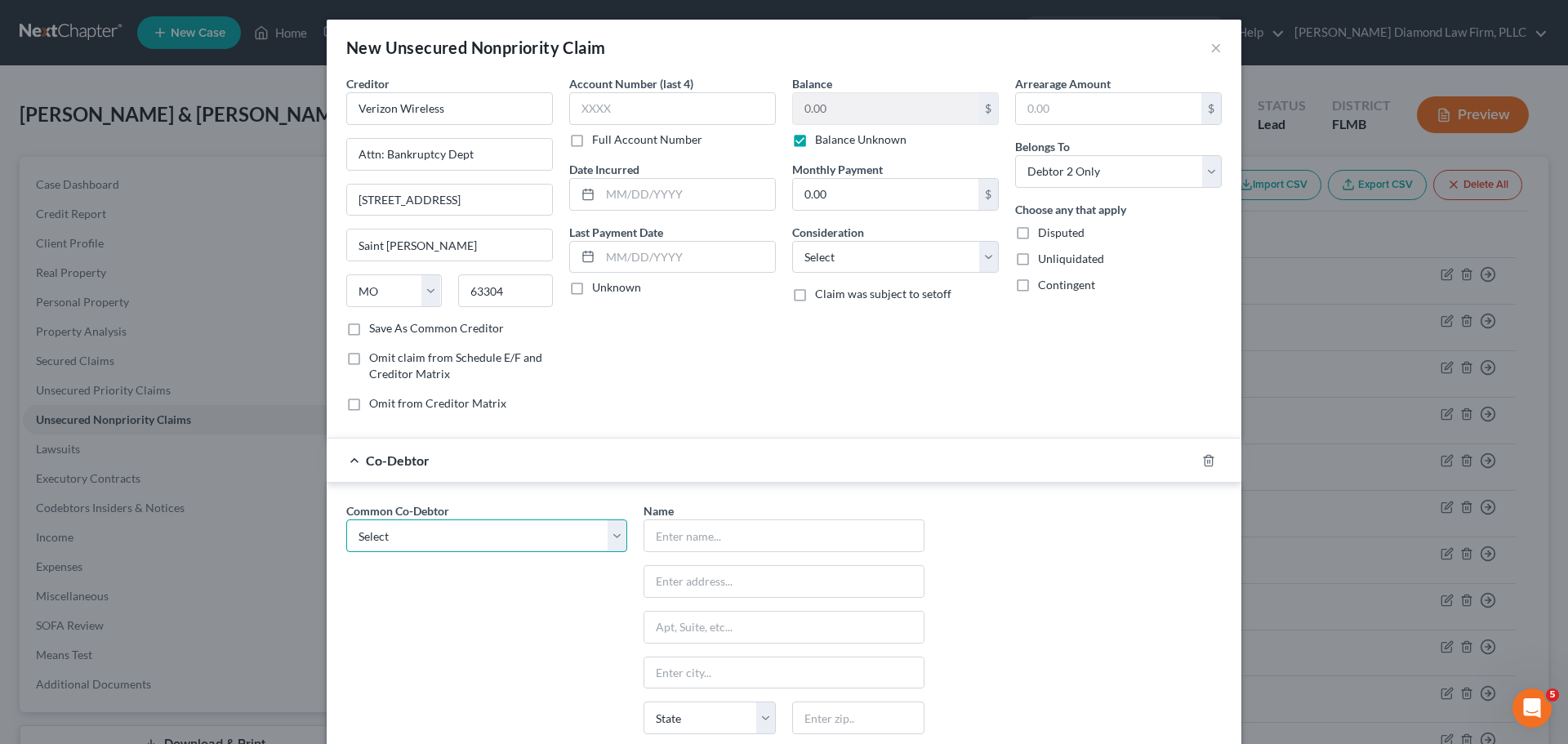
drag, startPoint x: 456, startPoint y: 525, endPoint x: 444, endPoint y: 551, distance: 28.6
click at [456, 525] on select "Select McFamily Enterprises" at bounding box center [486, 536] width 281 height 32
click at [346, 519] on select "Select McFamily Enterprises" at bounding box center [486, 536] width 281 height 32
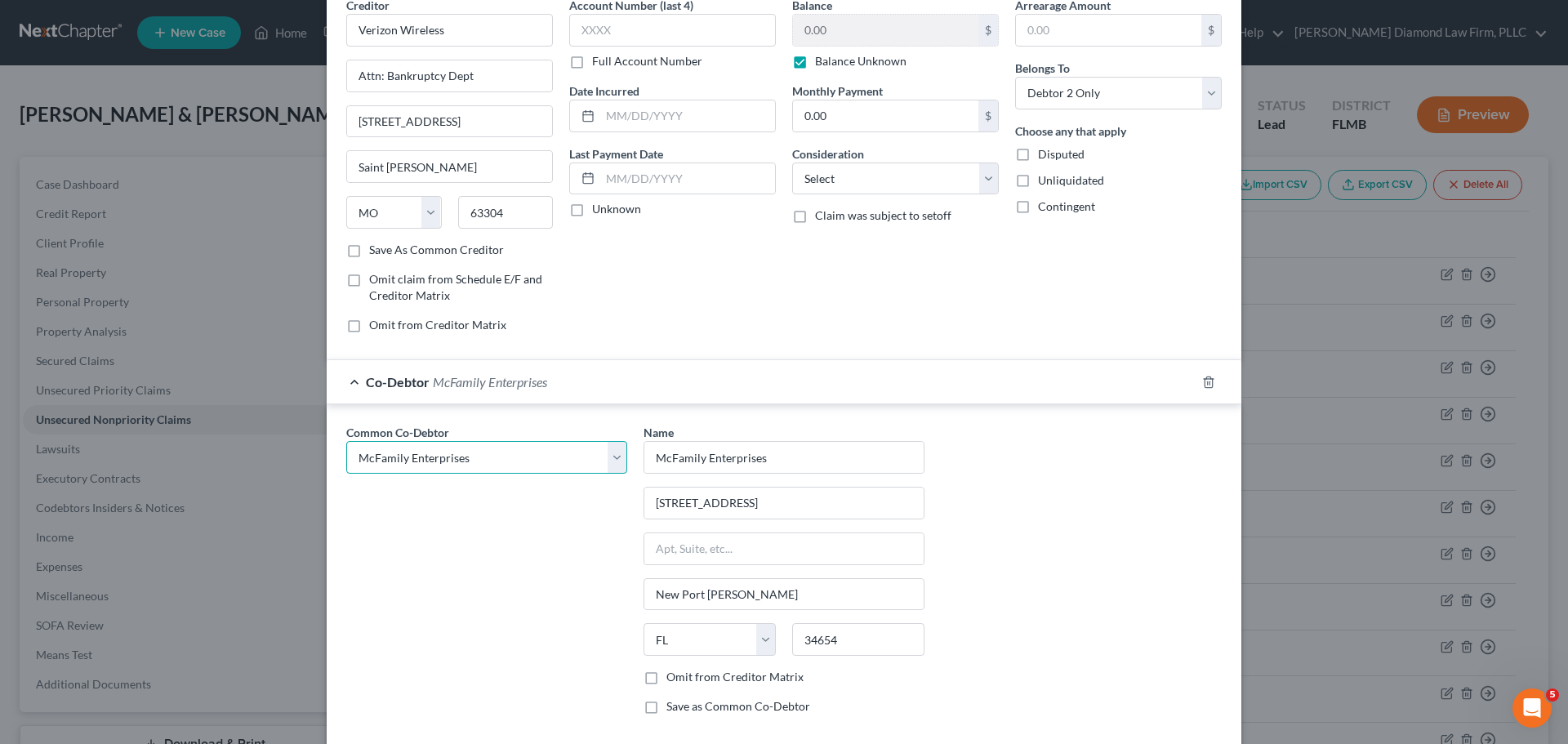
scroll to position [165, 0]
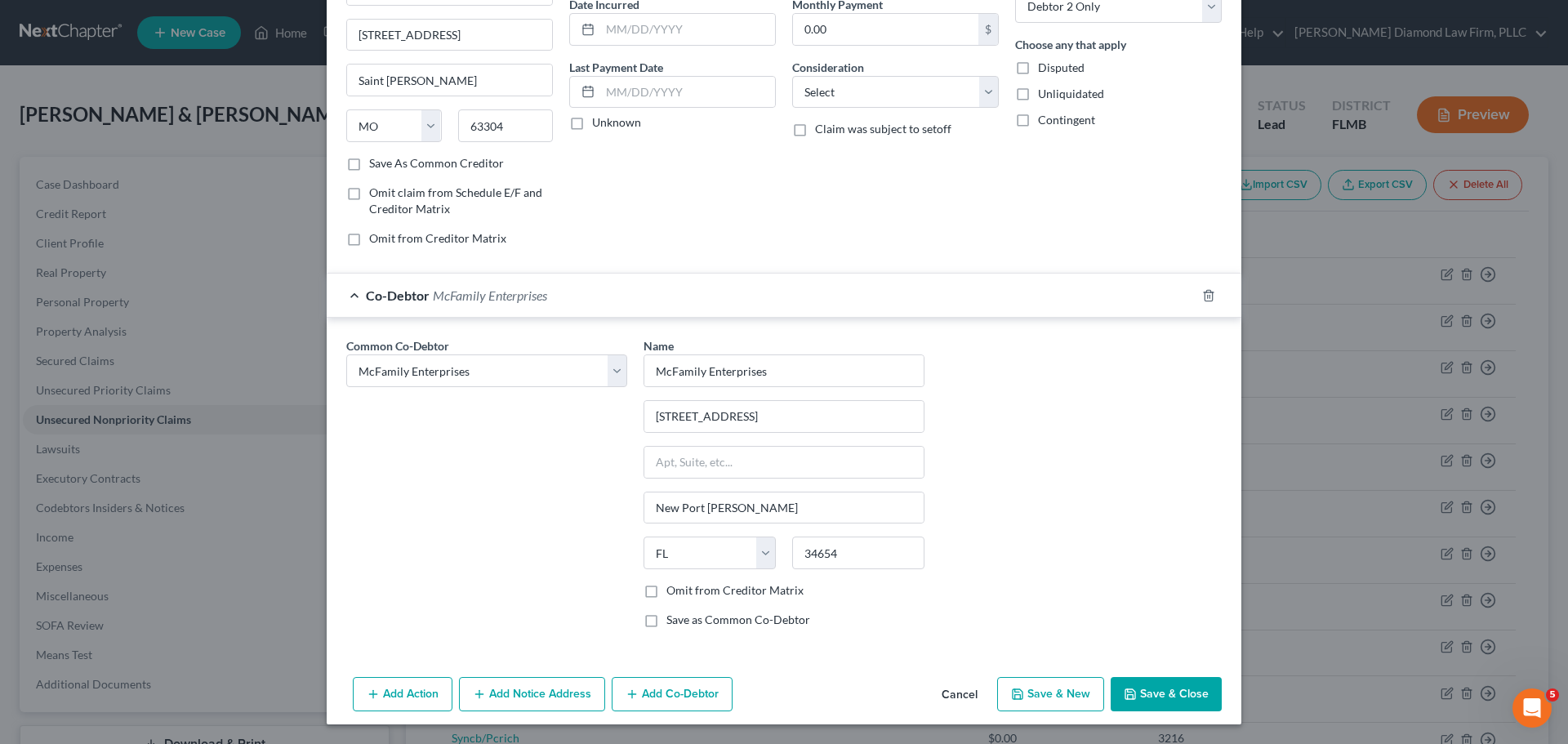
click at [1138, 679] on button "Save & Close" at bounding box center [1166, 693] width 111 height 34
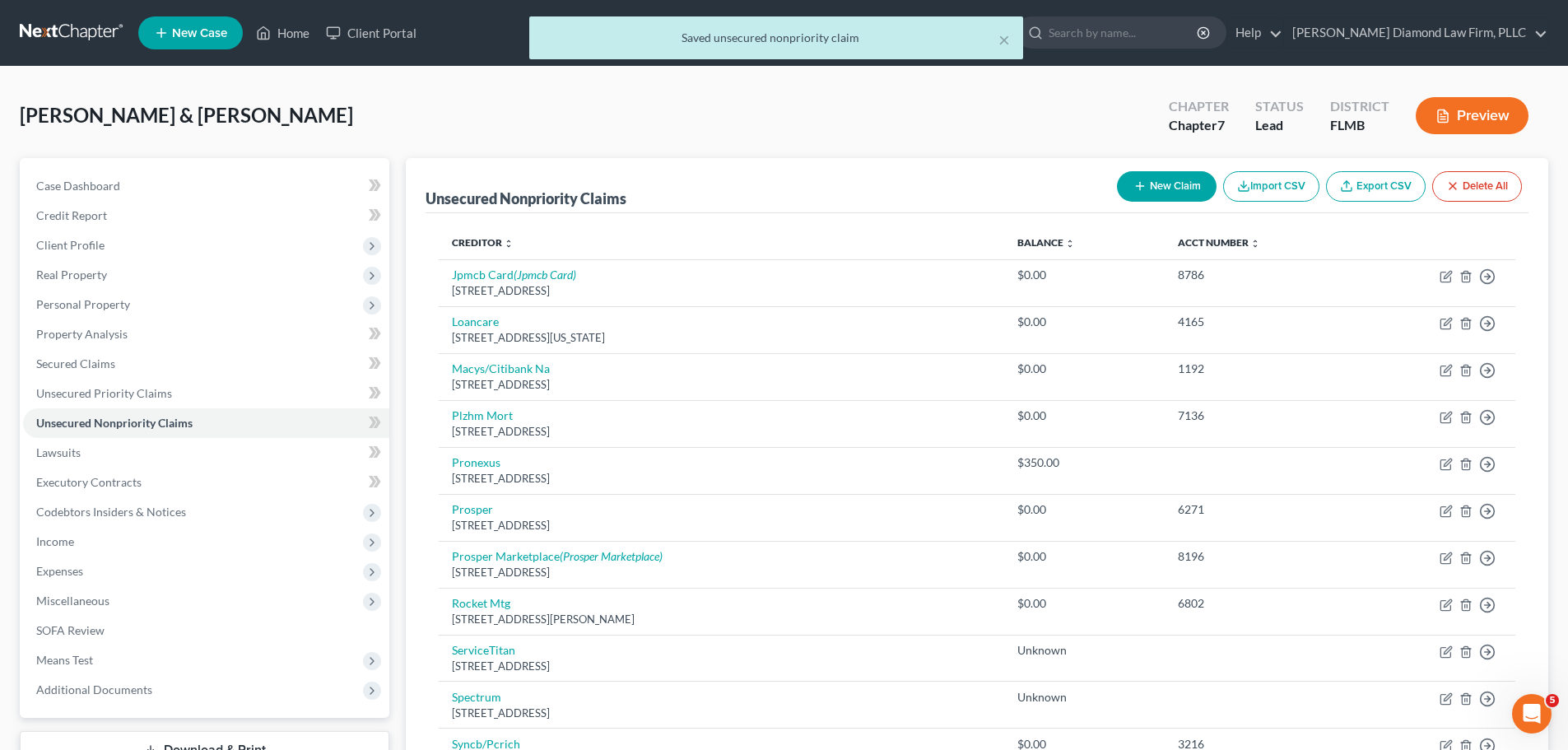
click at [1171, 185] on button "New Claim" at bounding box center [1167, 185] width 100 height 30
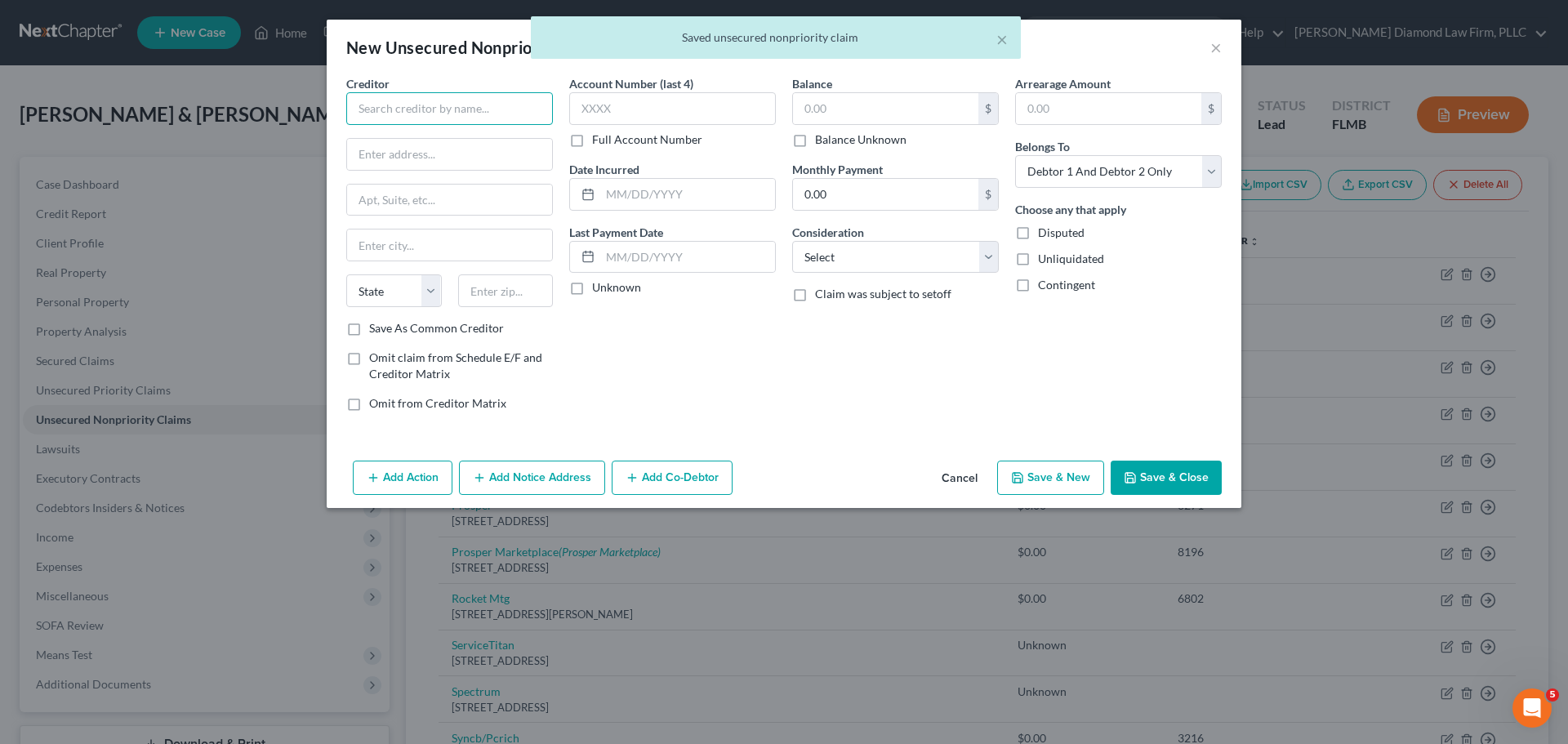
click at [411, 104] on input "text" at bounding box center [449, 108] width 207 height 32
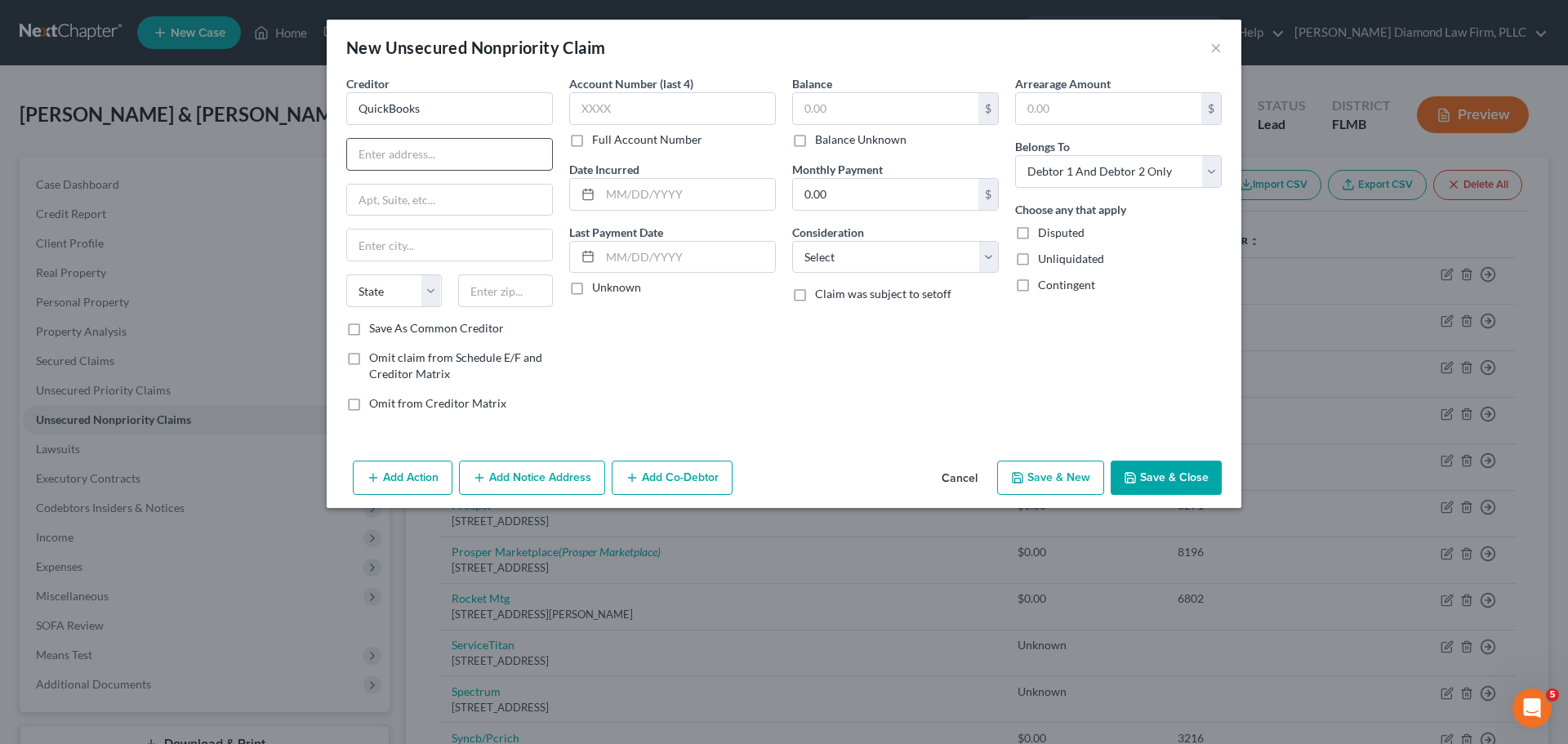
click at [401, 152] on input "text" at bounding box center [449, 154] width 205 height 31
paste input "2700 Coast Avenue"
click at [403, 243] on input "text" at bounding box center [449, 244] width 205 height 31
paste input "Mountain View"
click at [422, 296] on select "State AL AK AR AZ CA CO CT DE DC FL GA GU HI ID IL IN IA KS KY LA ME MD MA MI M…" at bounding box center [394, 290] width 96 height 32
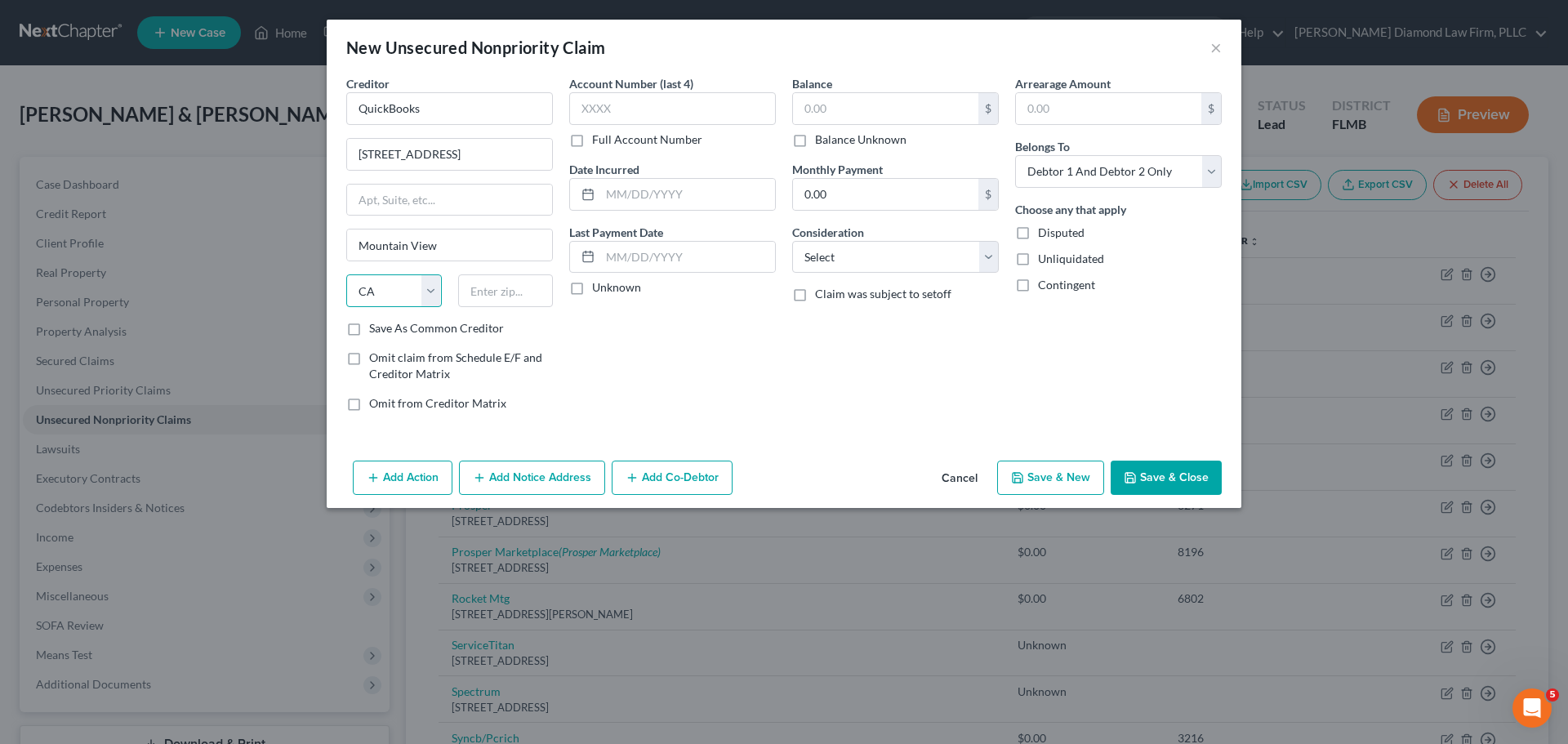
click at [346, 274] on select "State AL AK AR AZ CA CO CT DE DC FL GA GU HI ID IL IN IA KS KY LA ME MD MA MI M…" at bounding box center [394, 290] width 96 height 32
click at [517, 290] on input "text" at bounding box center [506, 290] width 96 height 32
click at [819, 138] on label "Balance Unknown" at bounding box center [860, 140] width 91 height 16
click at [822, 138] on input "Balance Unknown" at bounding box center [827, 137] width 11 height 11
click at [1069, 160] on select "Select Debtor 1 Only Debtor 2 Only Debtor 1 And Debtor 2 Only At Least One Of T…" at bounding box center [1118, 171] width 207 height 32
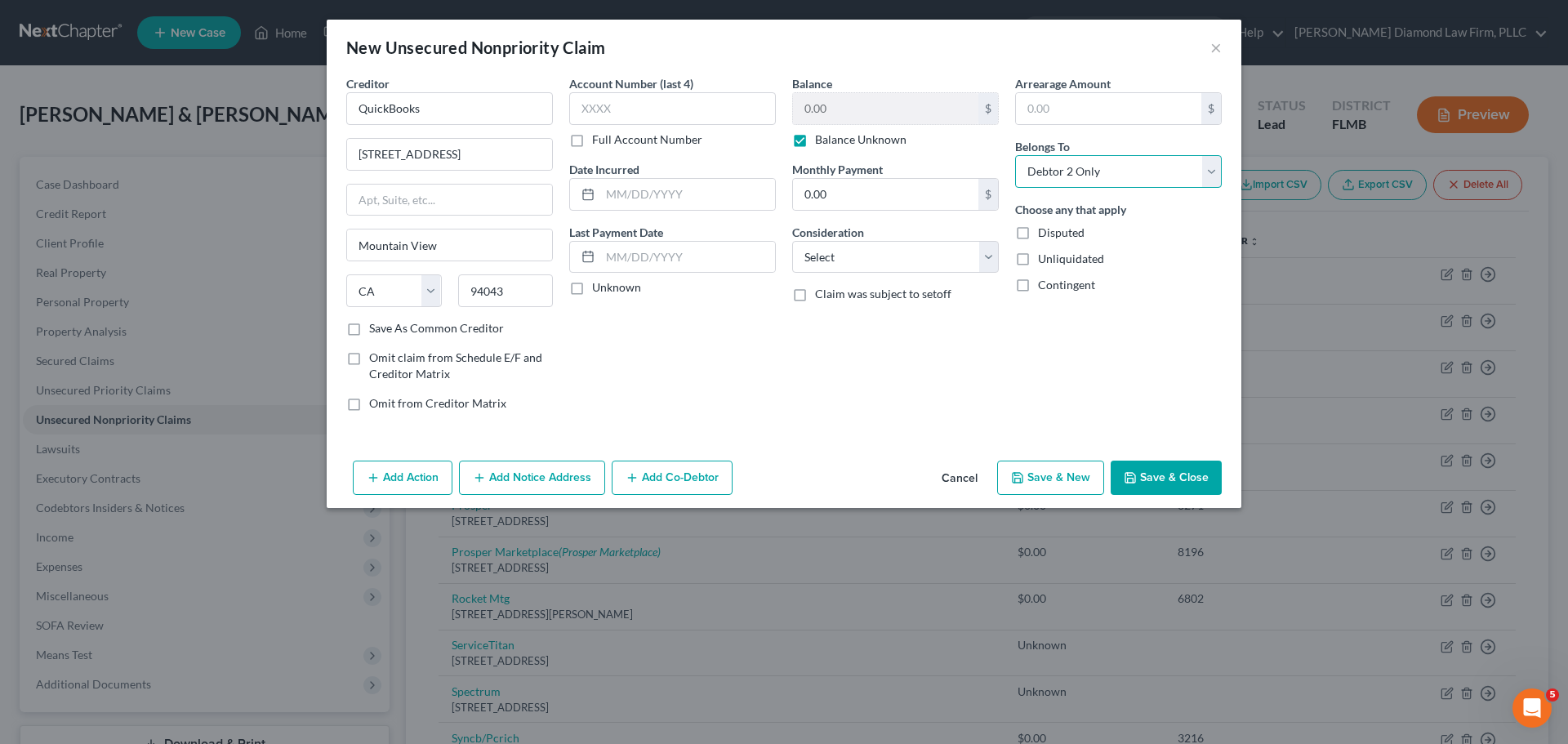
click at [1015, 155] on select "Select Debtor 1 Only Debtor 2 Only Debtor 1 And Debtor 2 Only At Least One Of T…" at bounding box center [1118, 171] width 207 height 32
click at [668, 472] on button "Add Co-Debtor" at bounding box center [672, 478] width 121 height 34
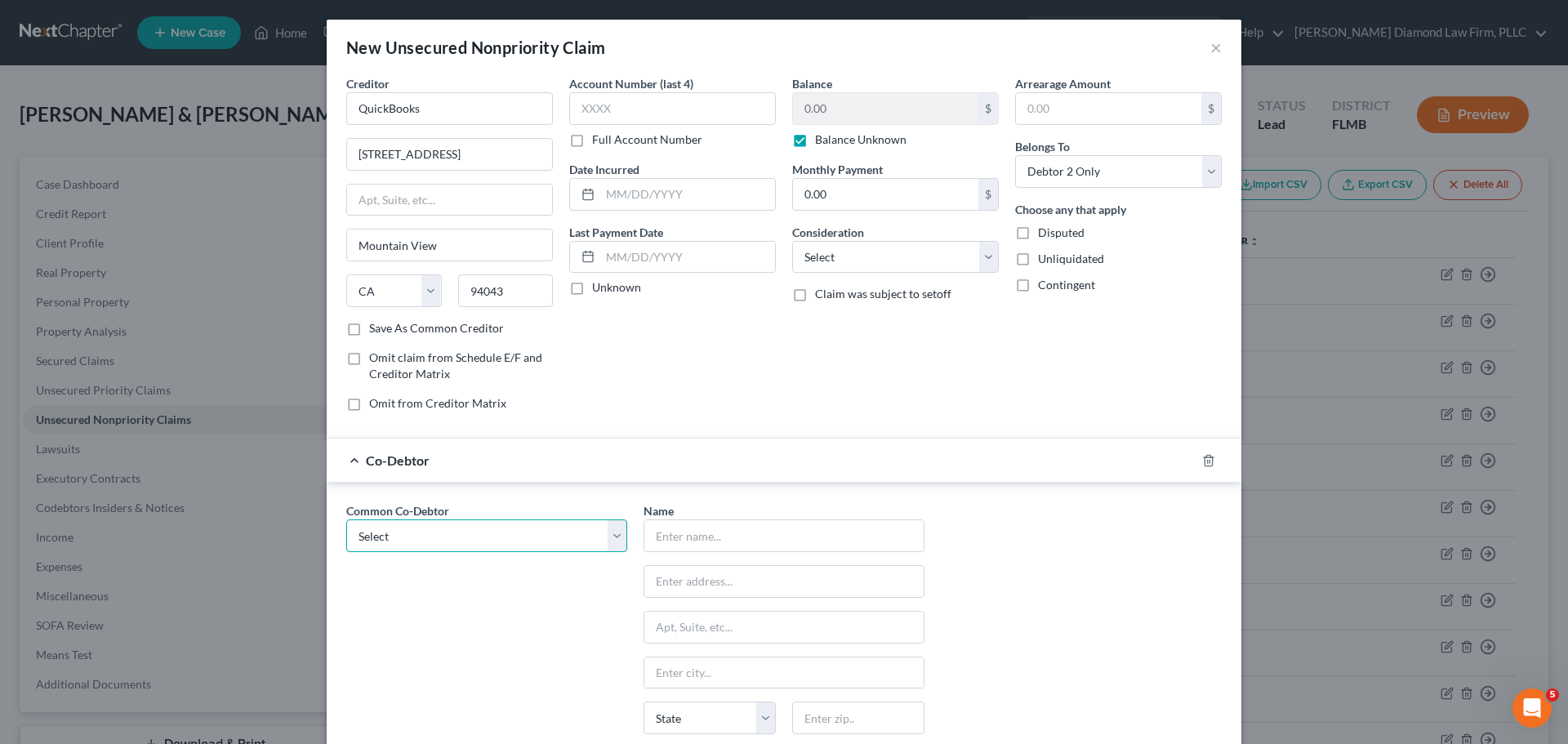
click at [493, 529] on select "Select McFamily Enterprises" at bounding box center [486, 536] width 281 height 32
click at [346, 519] on select "Select McFamily Enterprises" at bounding box center [486, 536] width 281 height 32
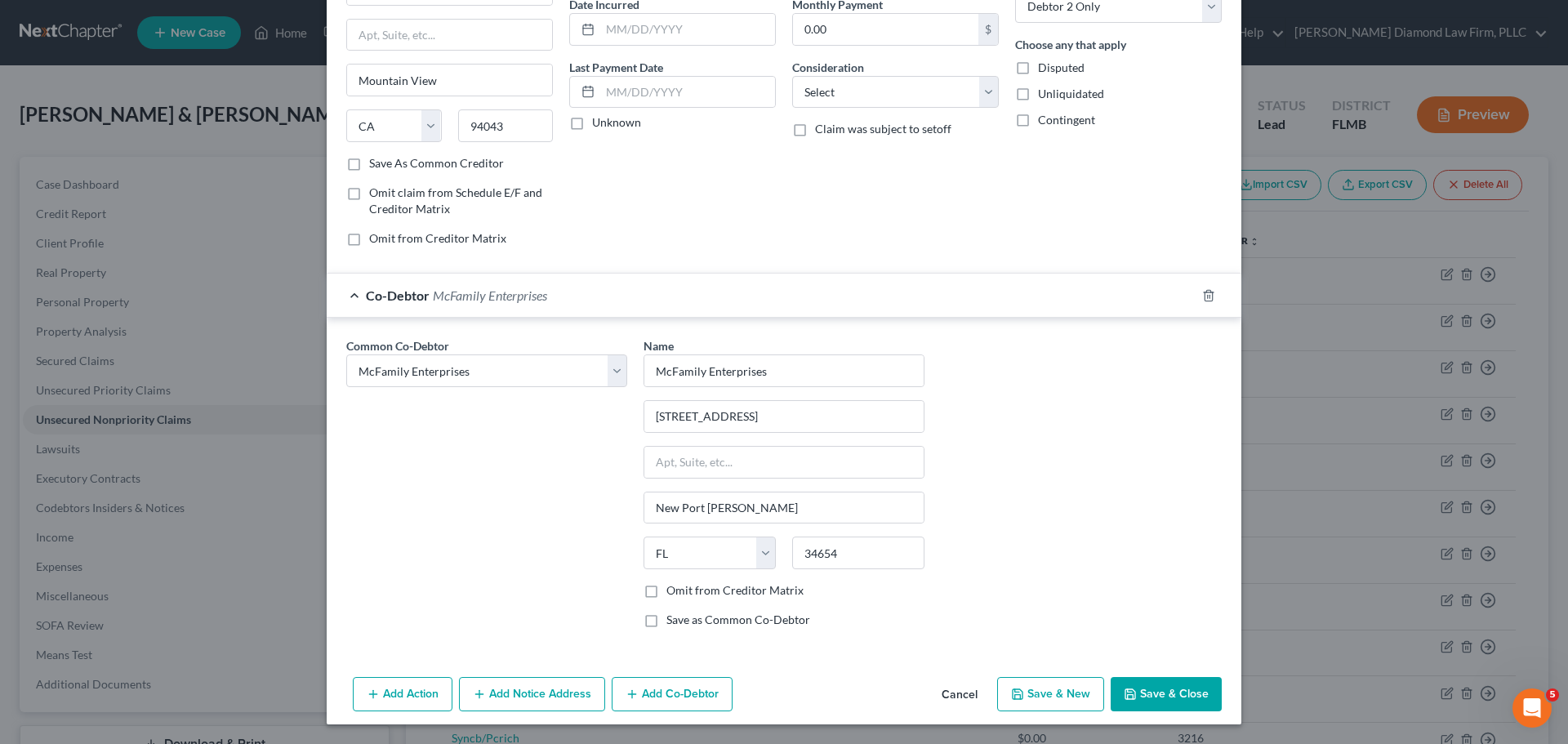
click at [1151, 692] on button "Save & Close" at bounding box center [1166, 693] width 111 height 34
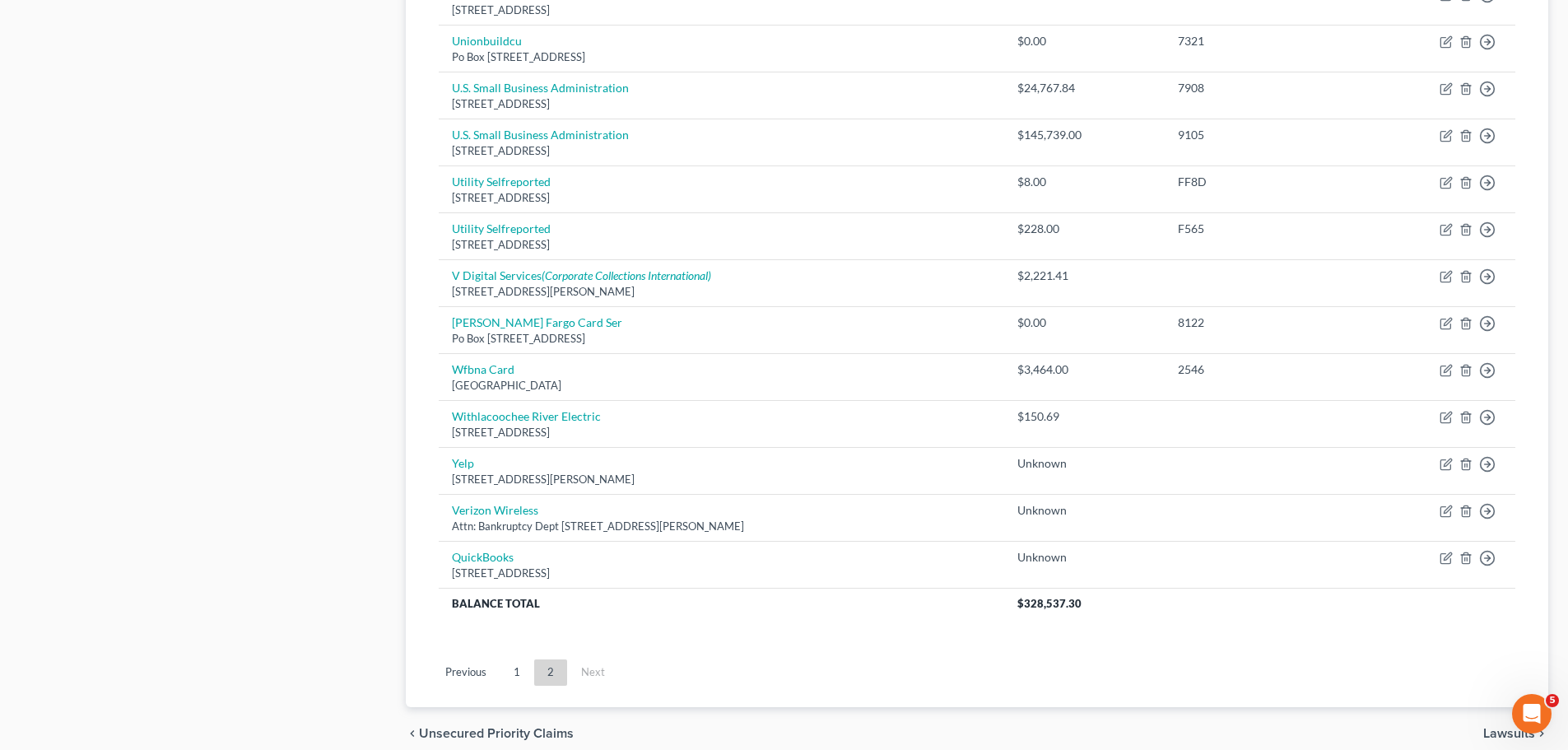
scroll to position [1152, 0]
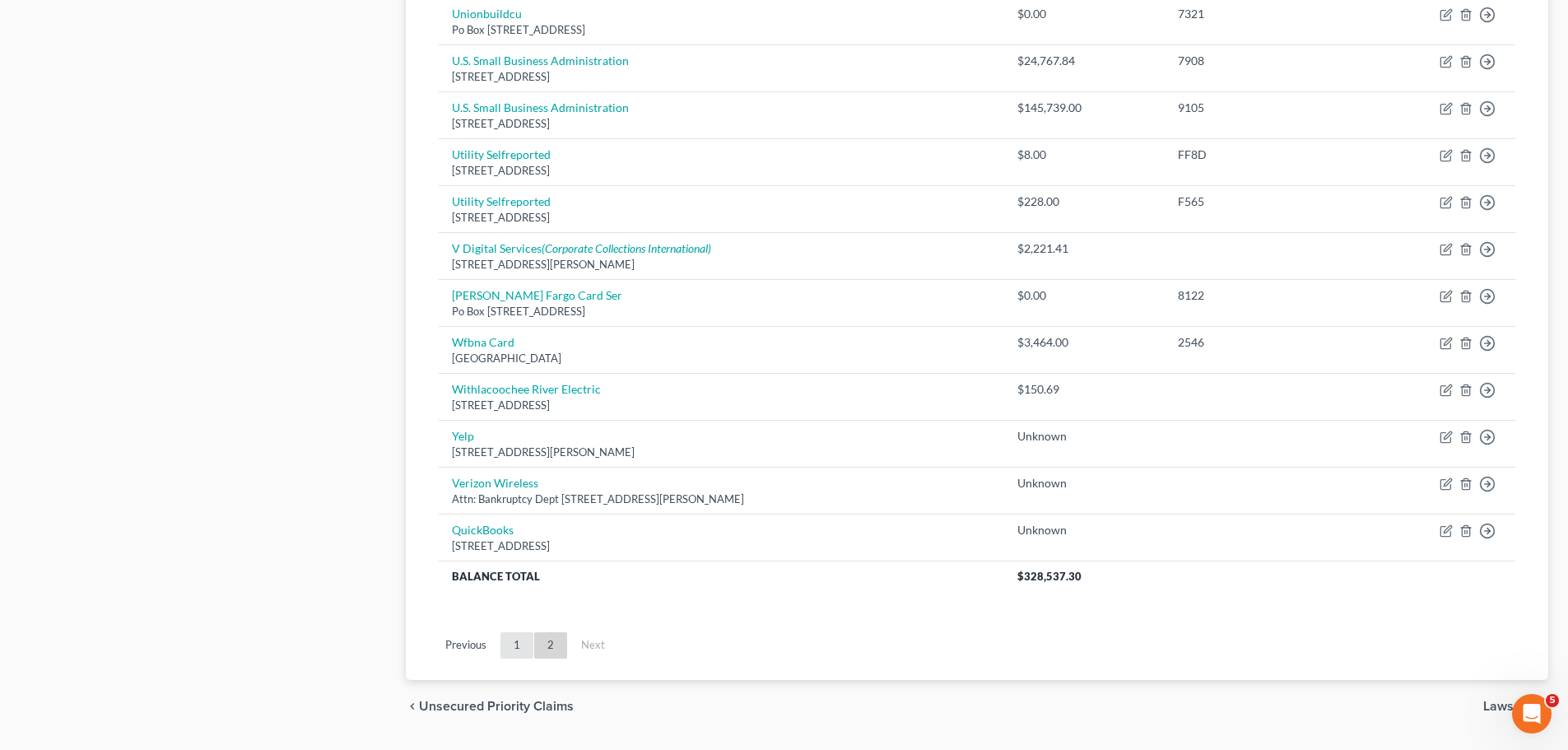
click at [516, 654] on link "1" at bounding box center [517, 645] width 33 height 26
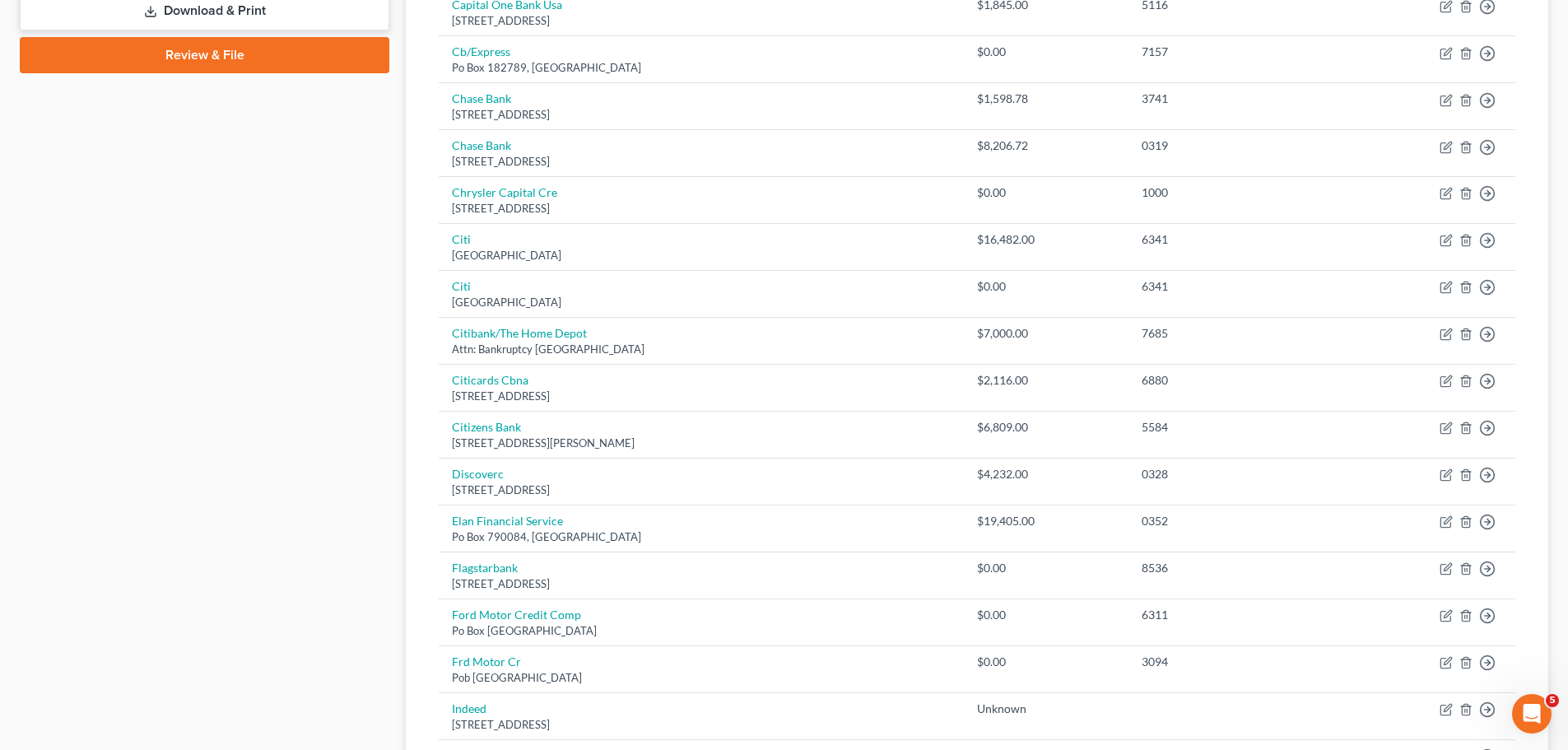
scroll to position [1150, 0]
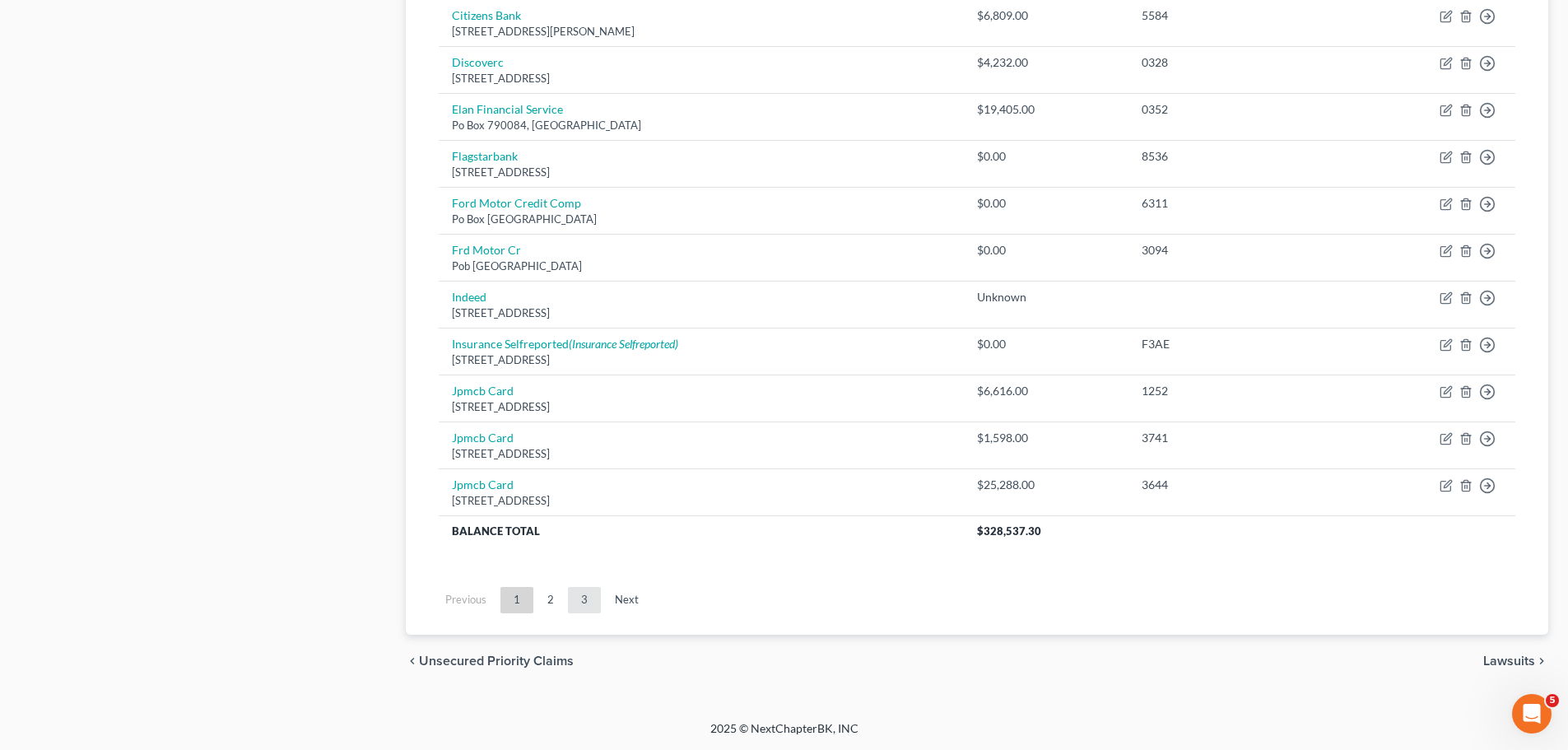
click at [581, 595] on link "3" at bounding box center [585, 599] width 33 height 26
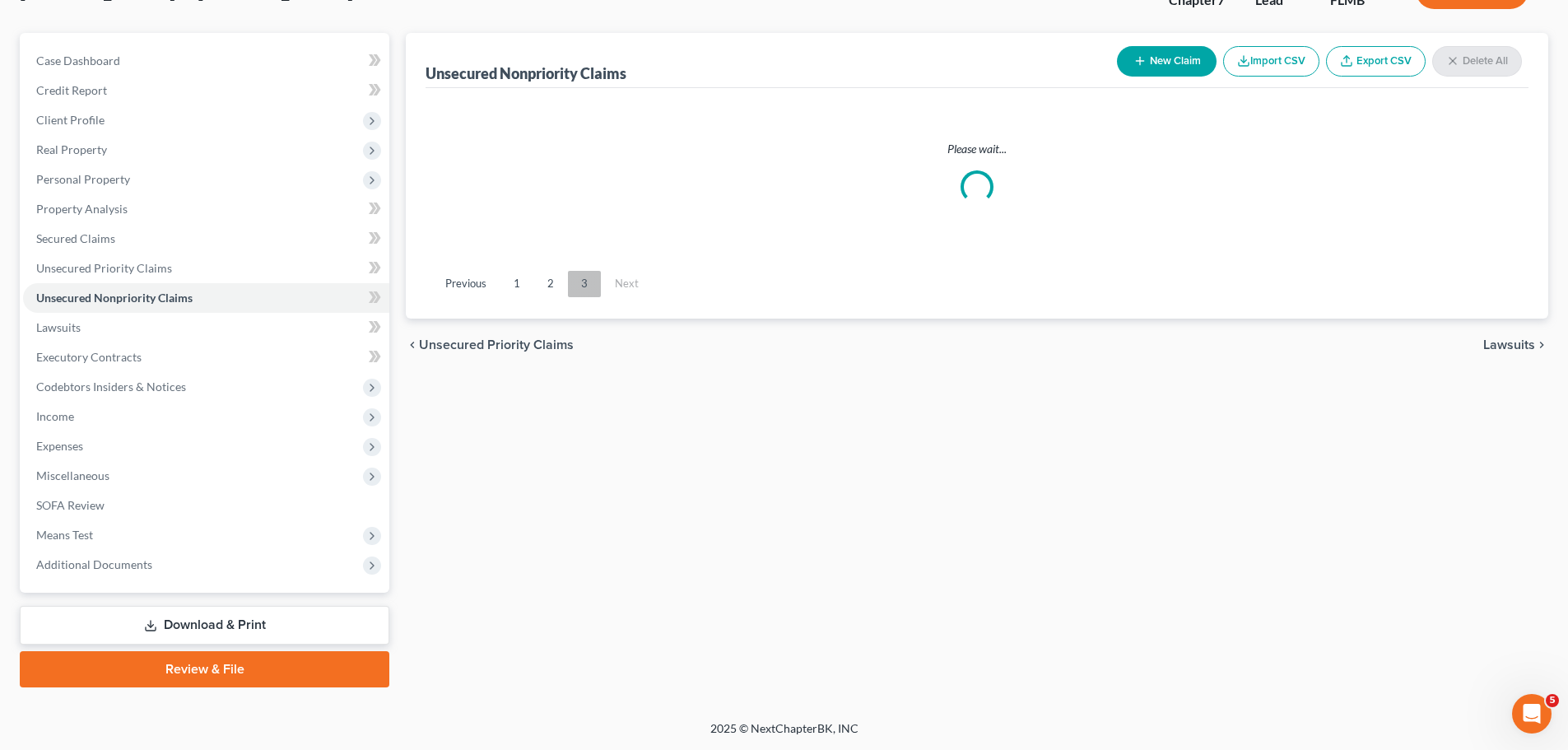
scroll to position [125, 0]
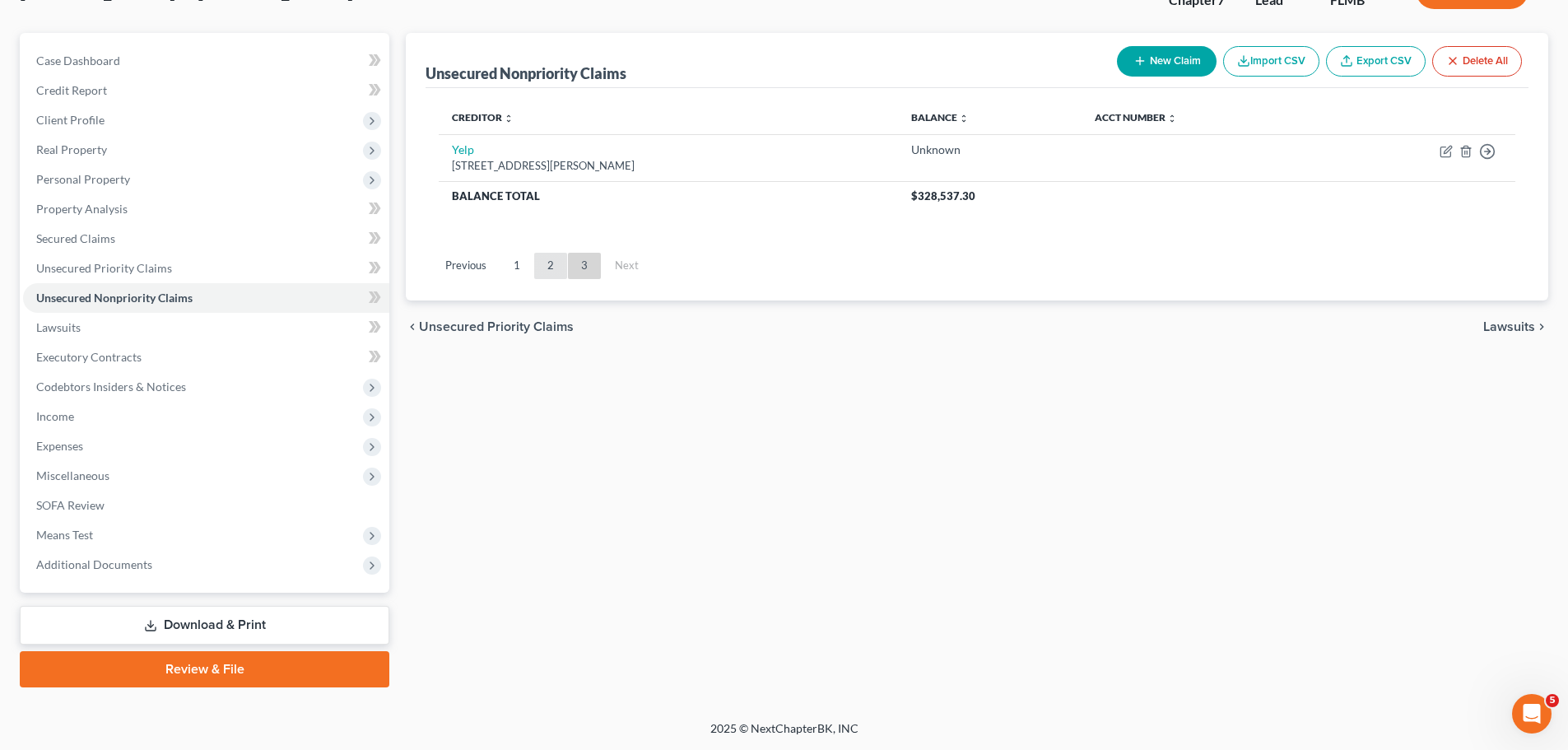
click at [554, 270] on link "2" at bounding box center [550, 265] width 33 height 26
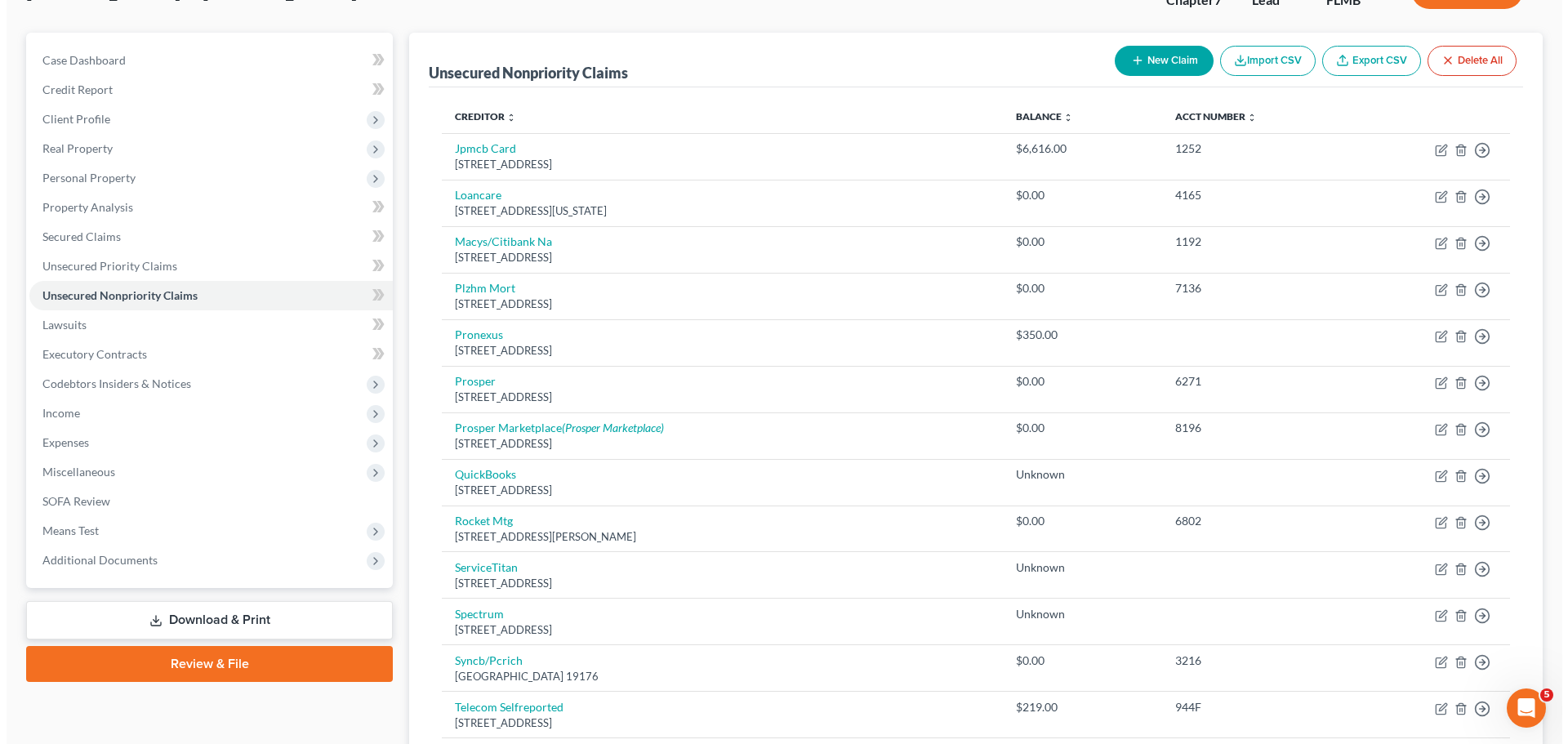
scroll to position [206, 0]
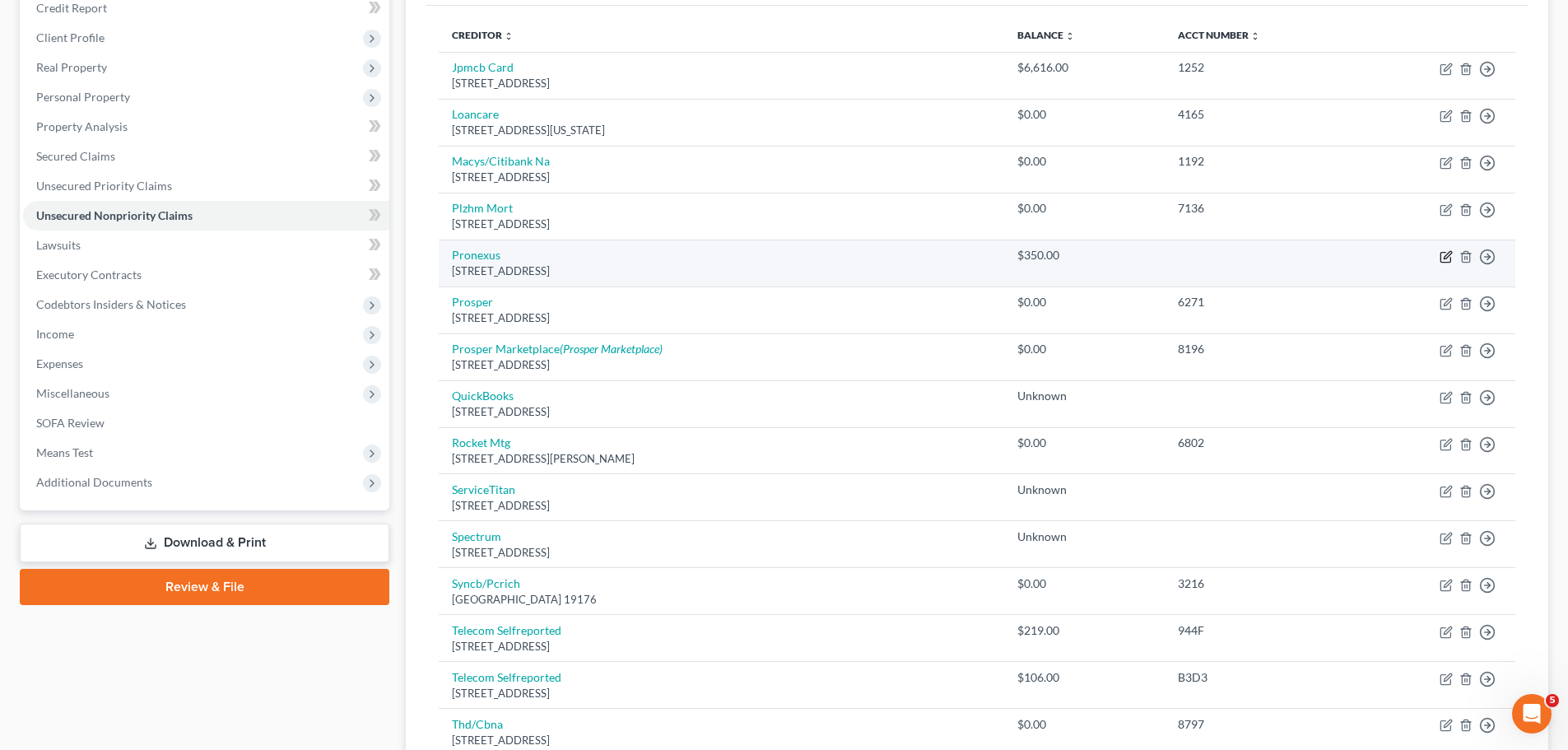
click at [1444, 261] on icon "button" at bounding box center [1446, 256] width 13 height 13
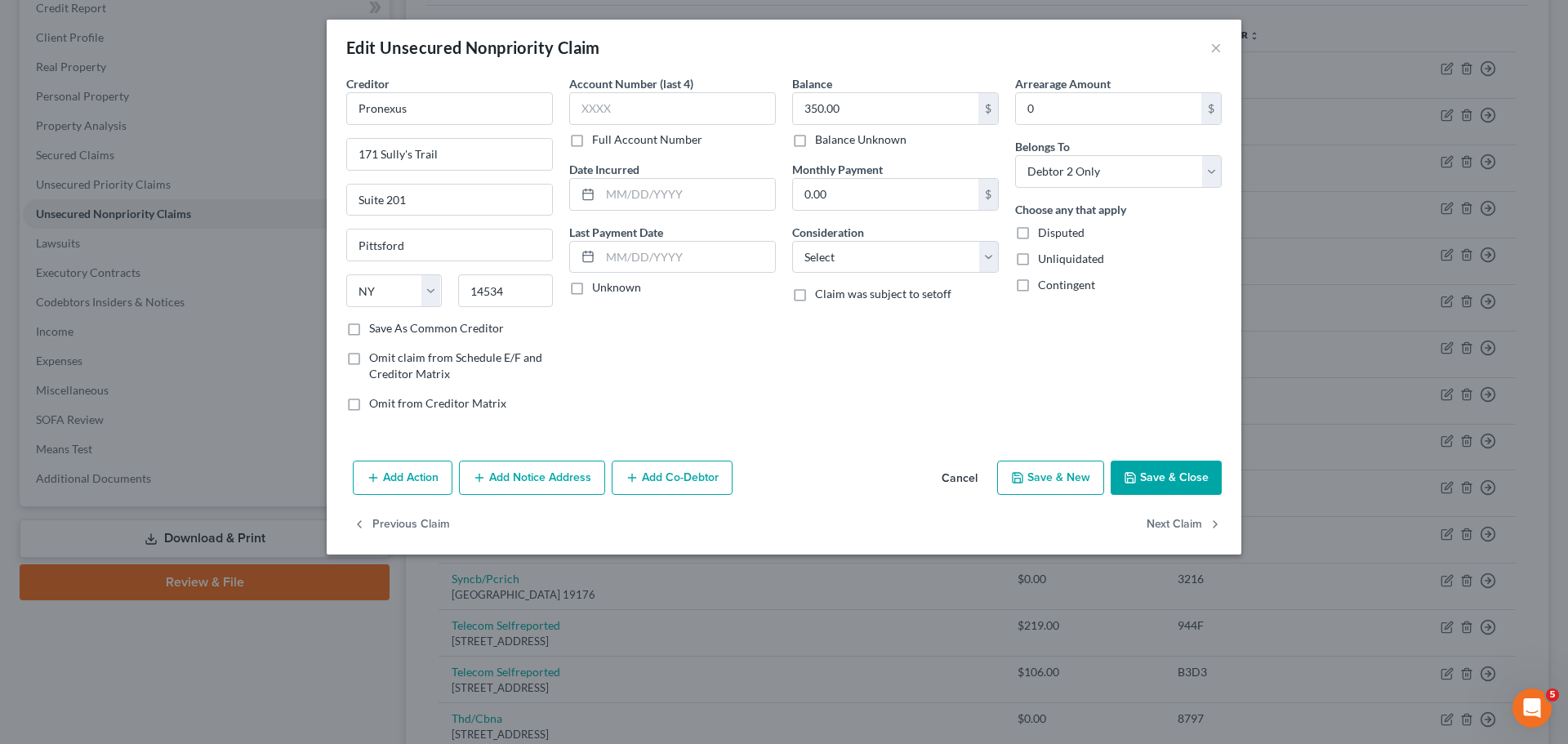
click at [669, 478] on button "Add Co-Debtor" at bounding box center [672, 478] width 121 height 34
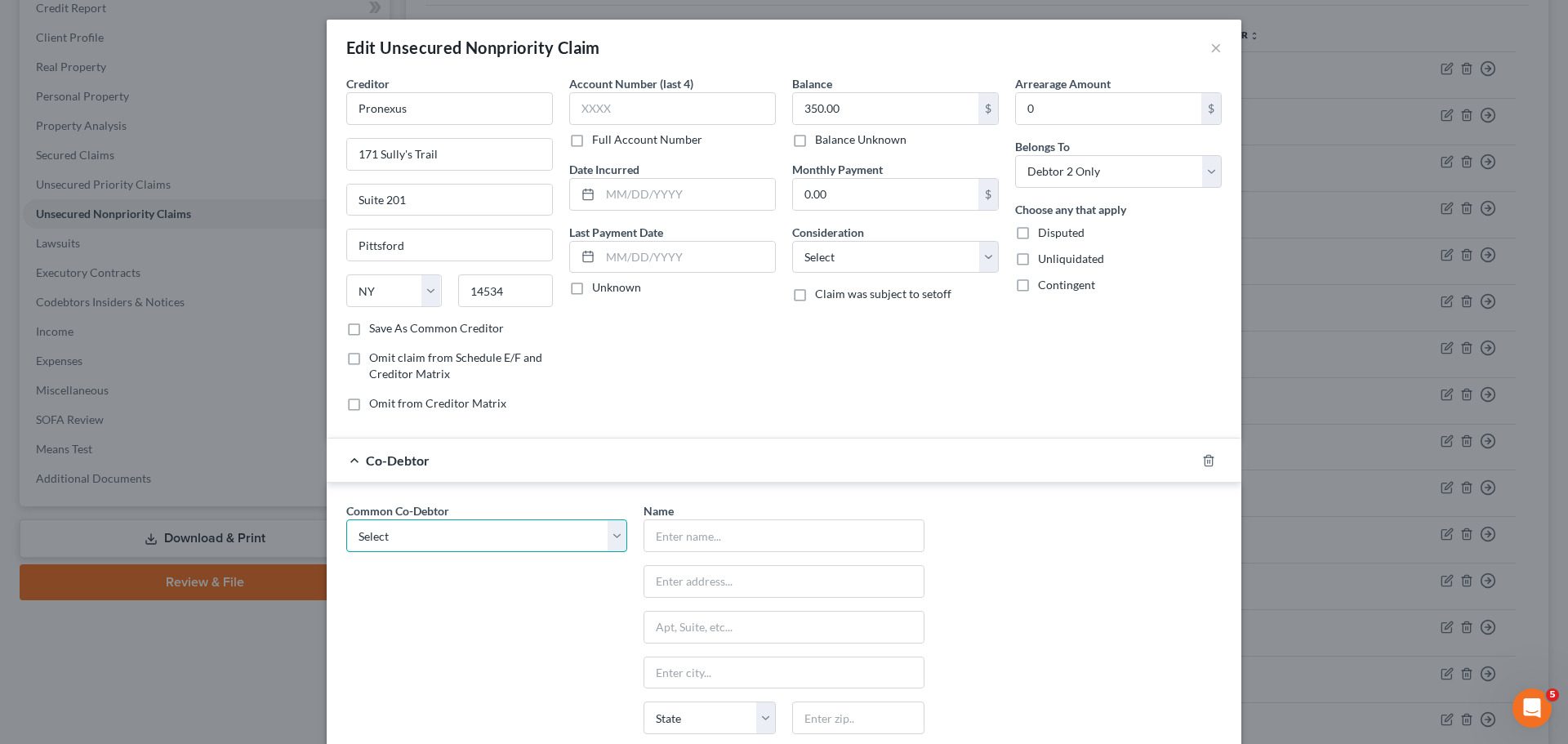
click at [418, 548] on select "Select McFamily Enterprises" at bounding box center [486, 536] width 281 height 32
click at [346, 519] on select "Select McFamily Enterprises" at bounding box center [486, 536] width 281 height 32
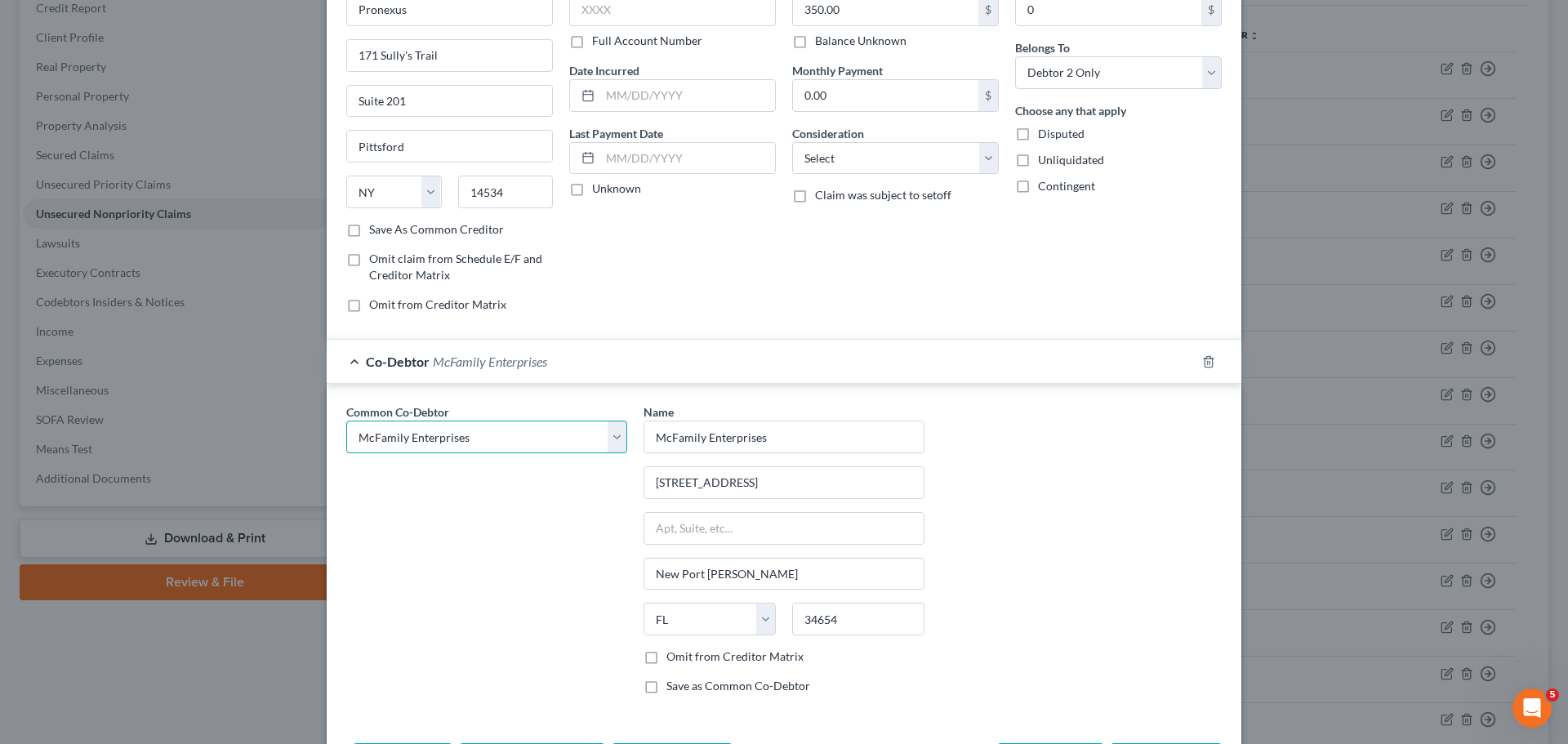
scroll to position [211, 0]
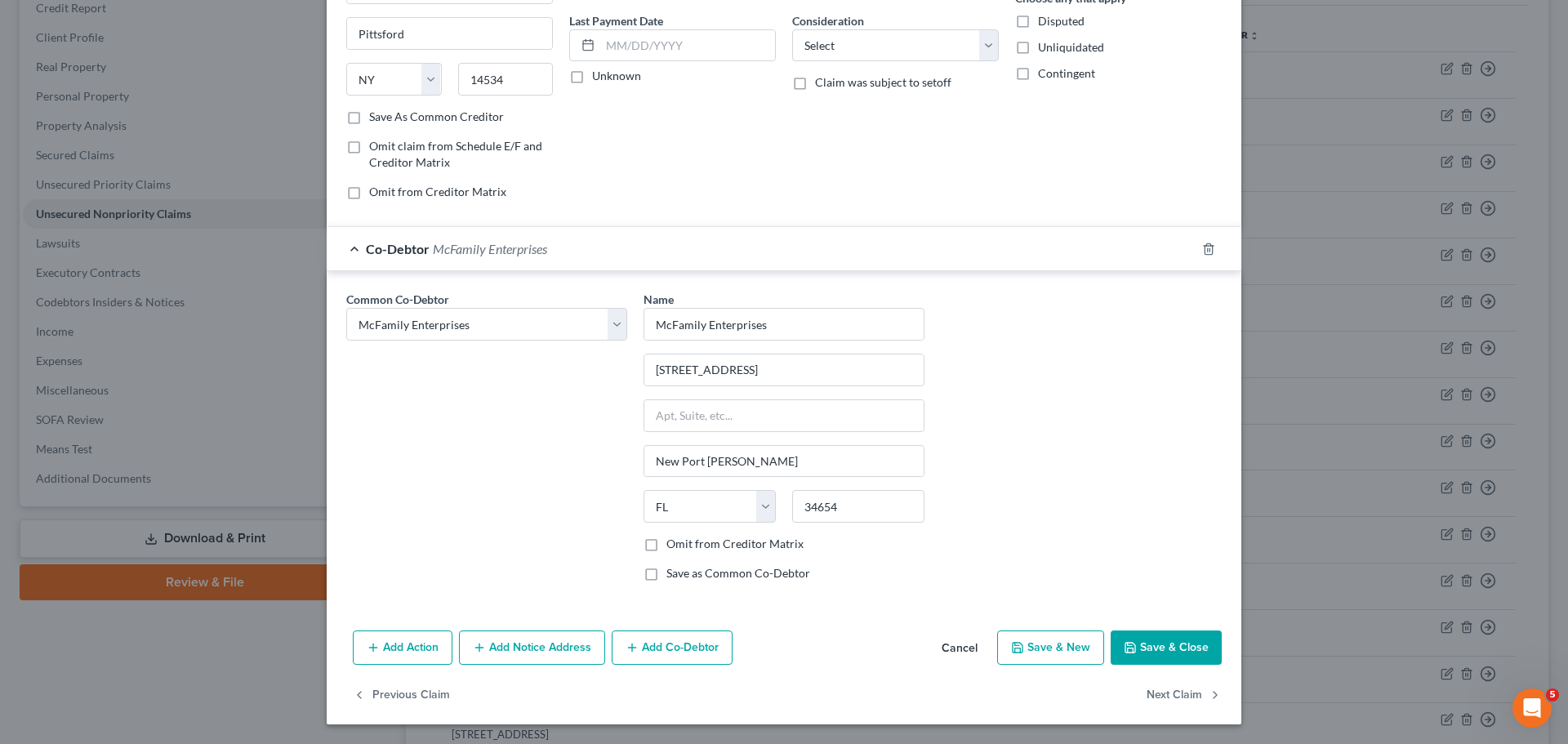
click at [1172, 658] on button "Save & Close" at bounding box center [1166, 648] width 111 height 34
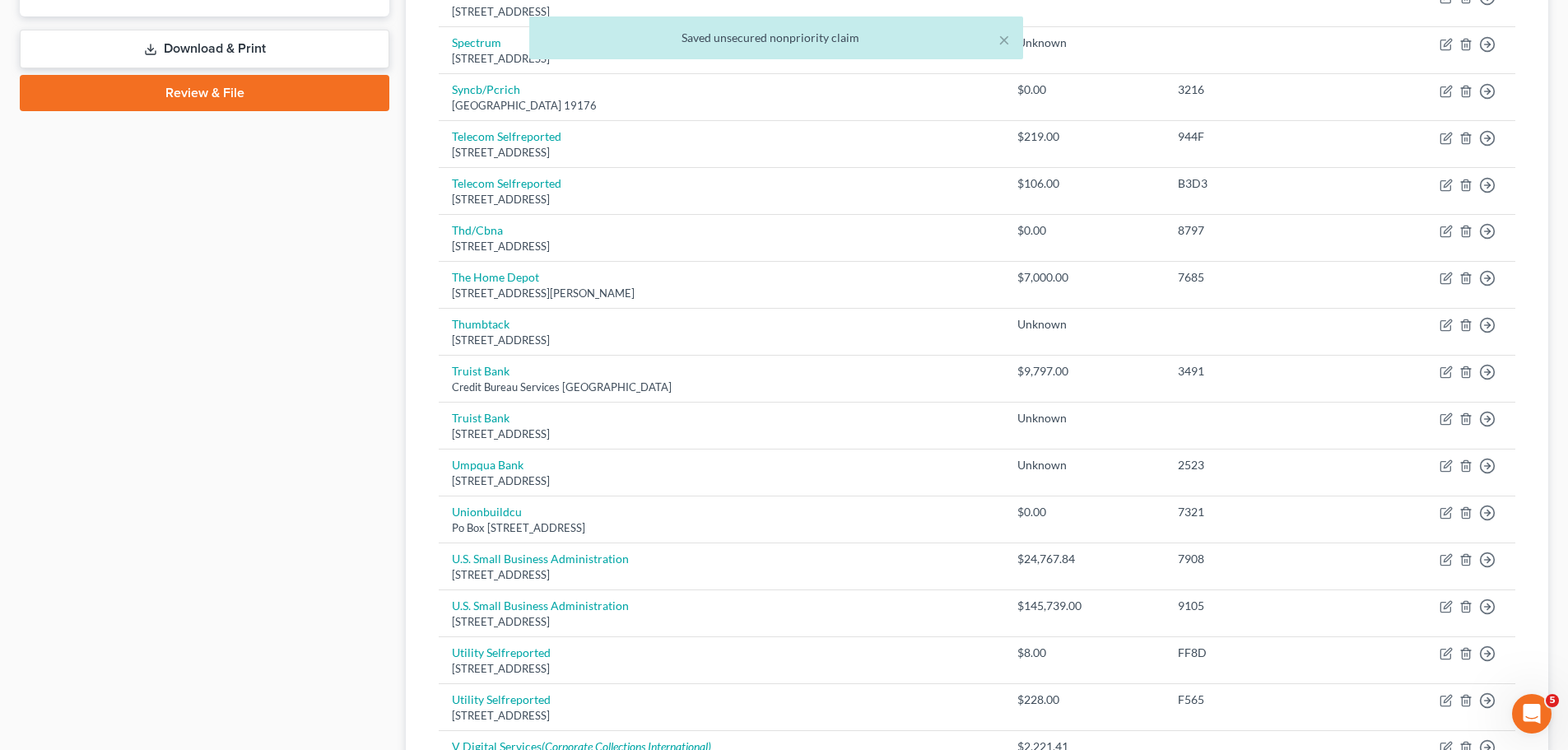
scroll to position [1150, 0]
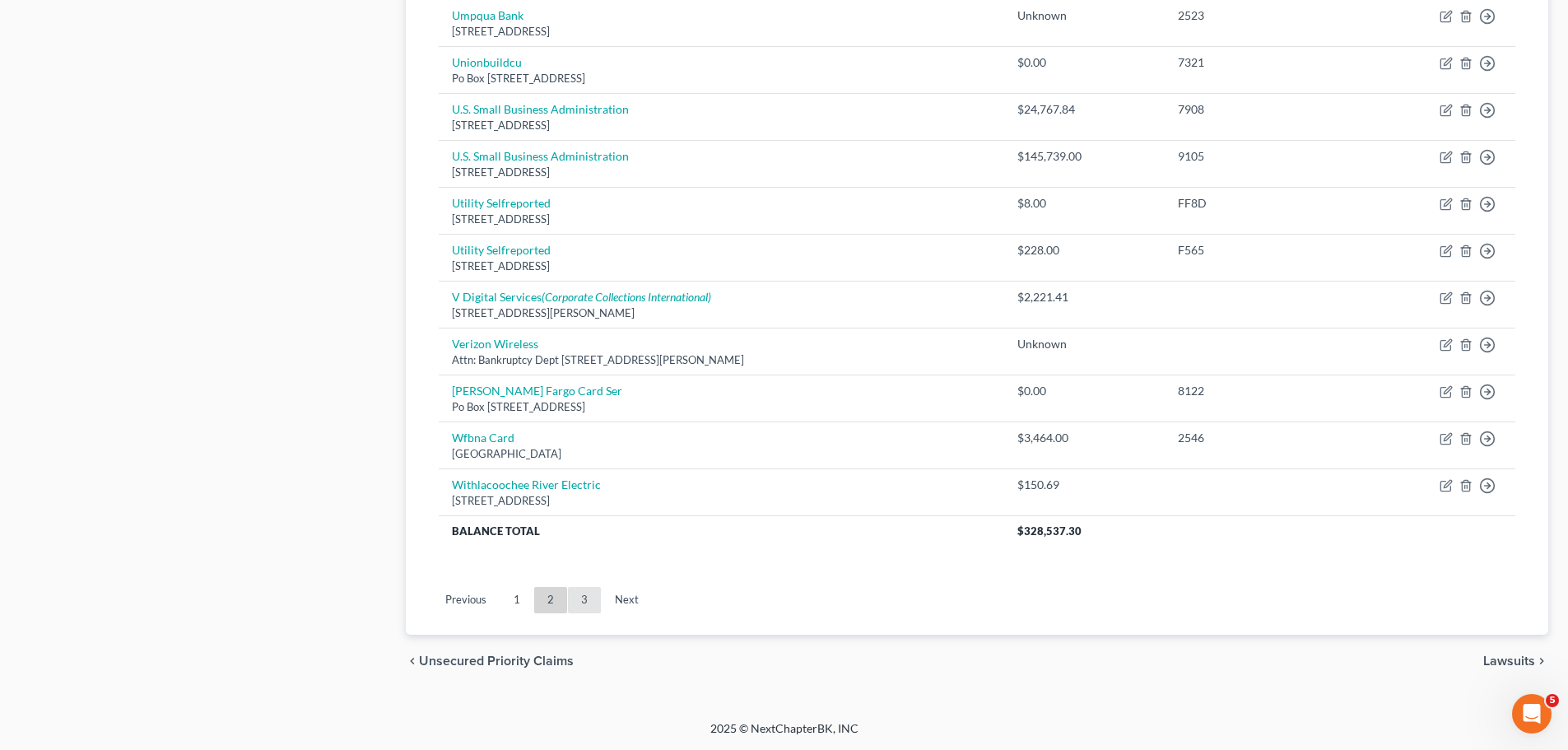
click at [570, 605] on link "3" at bounding box center [585, 599] width 33 height 26
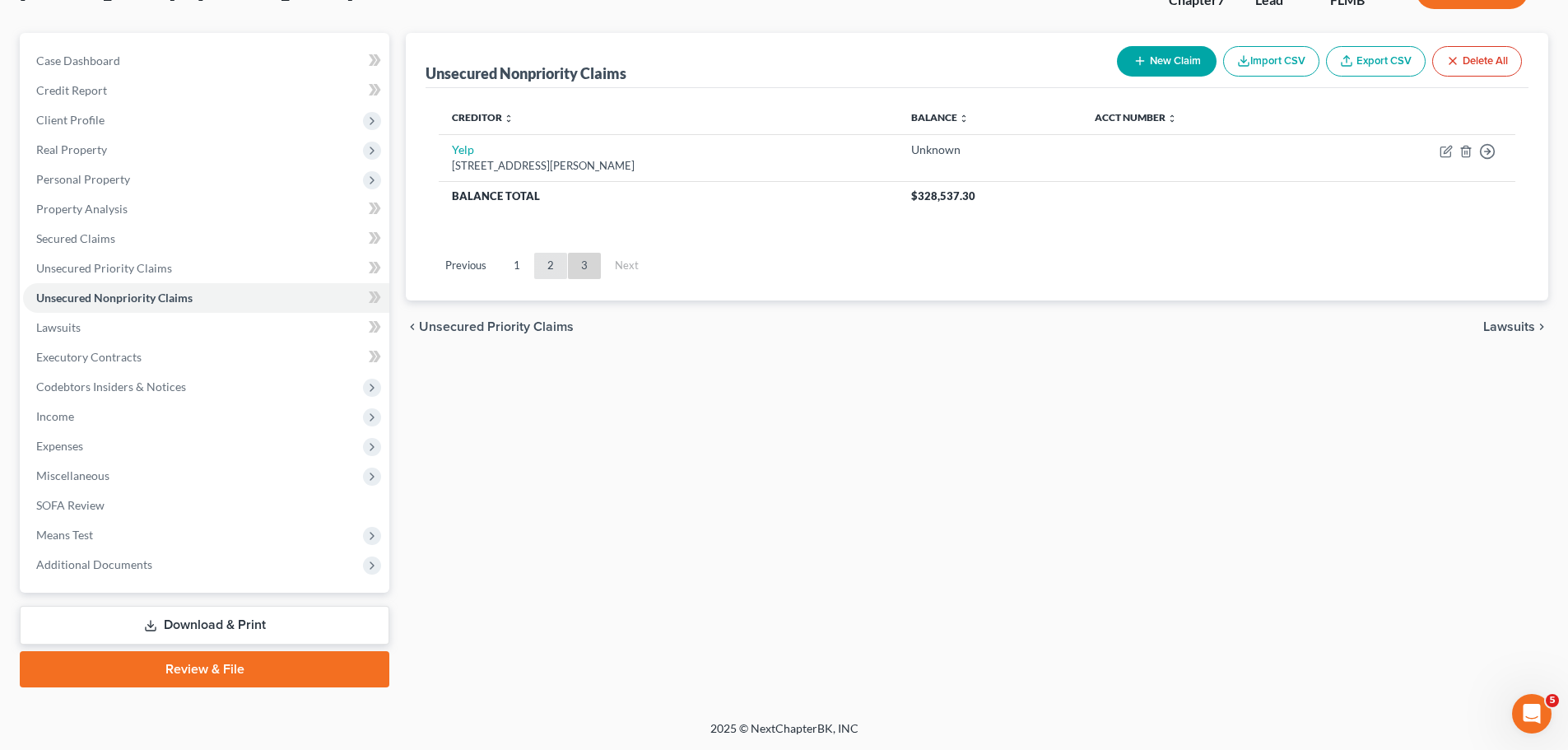
click at [543, 262] on link "2" at bounding box center [550, 265] width 33 height 26
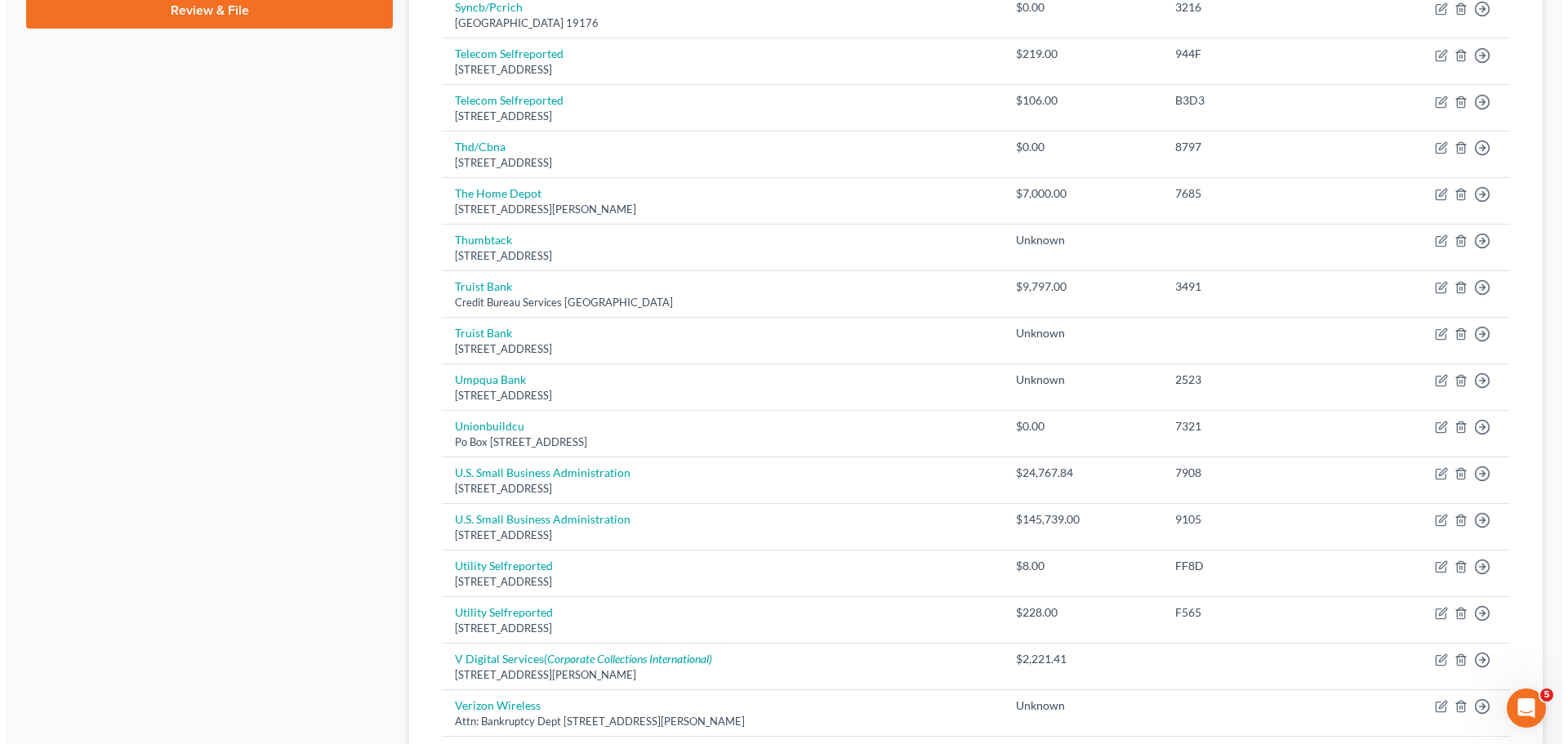
scroll to position [1141, 0]
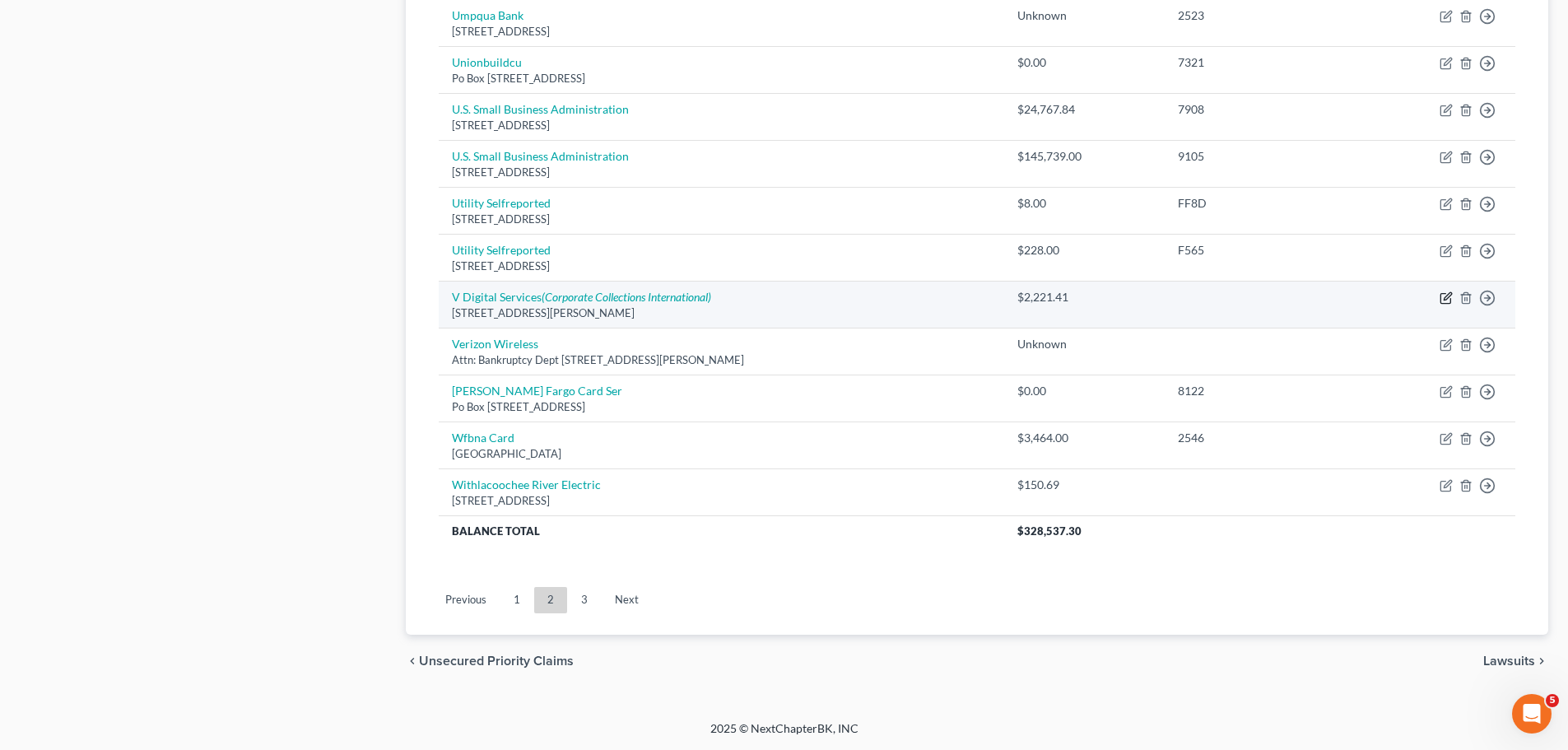
click at [1447, 300] on icon "button" at bounding box center [1446, 297] width 13 height 13
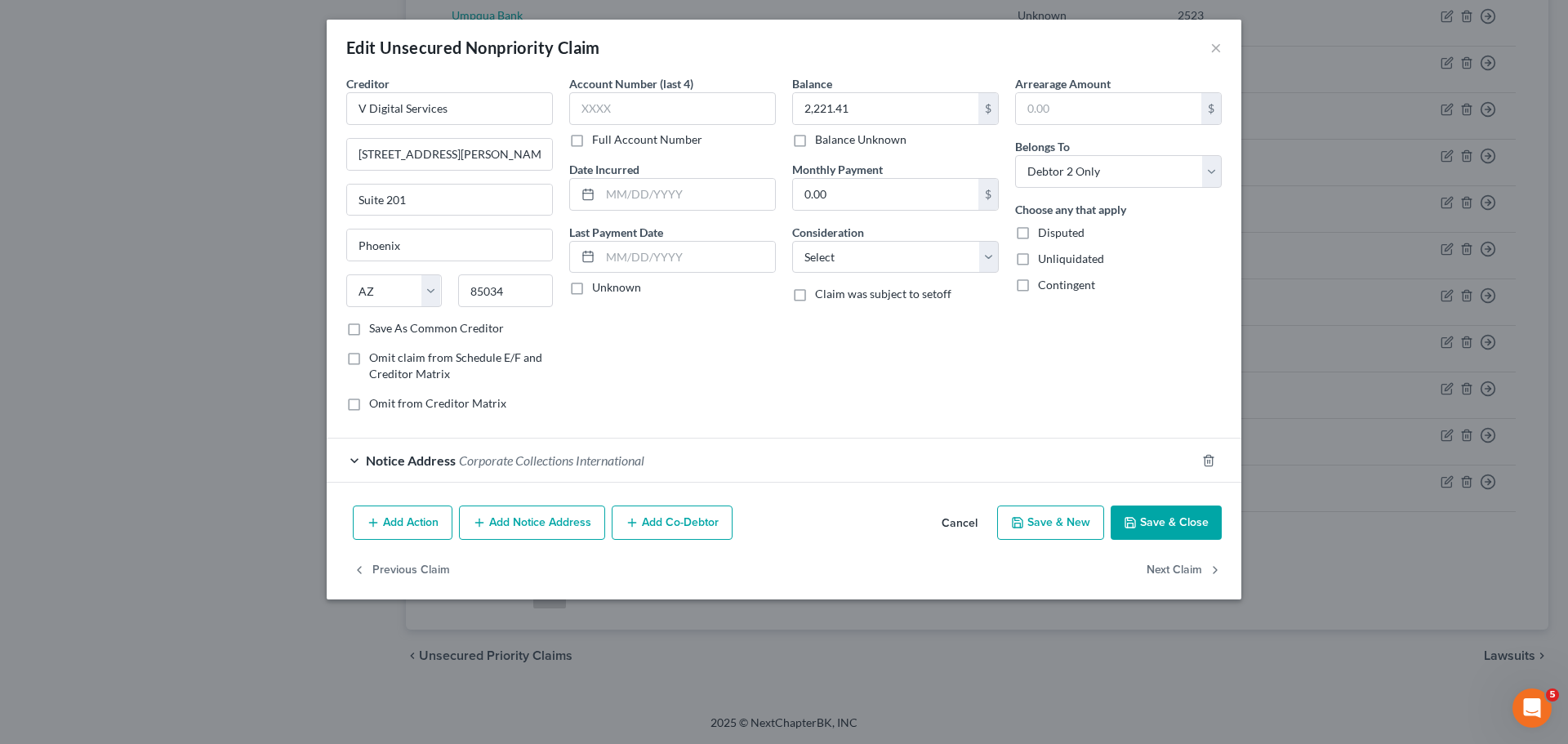
click at [655, 524] on button "Add Co-Debtor" at bounding box center [672, 522] width 121 height 34
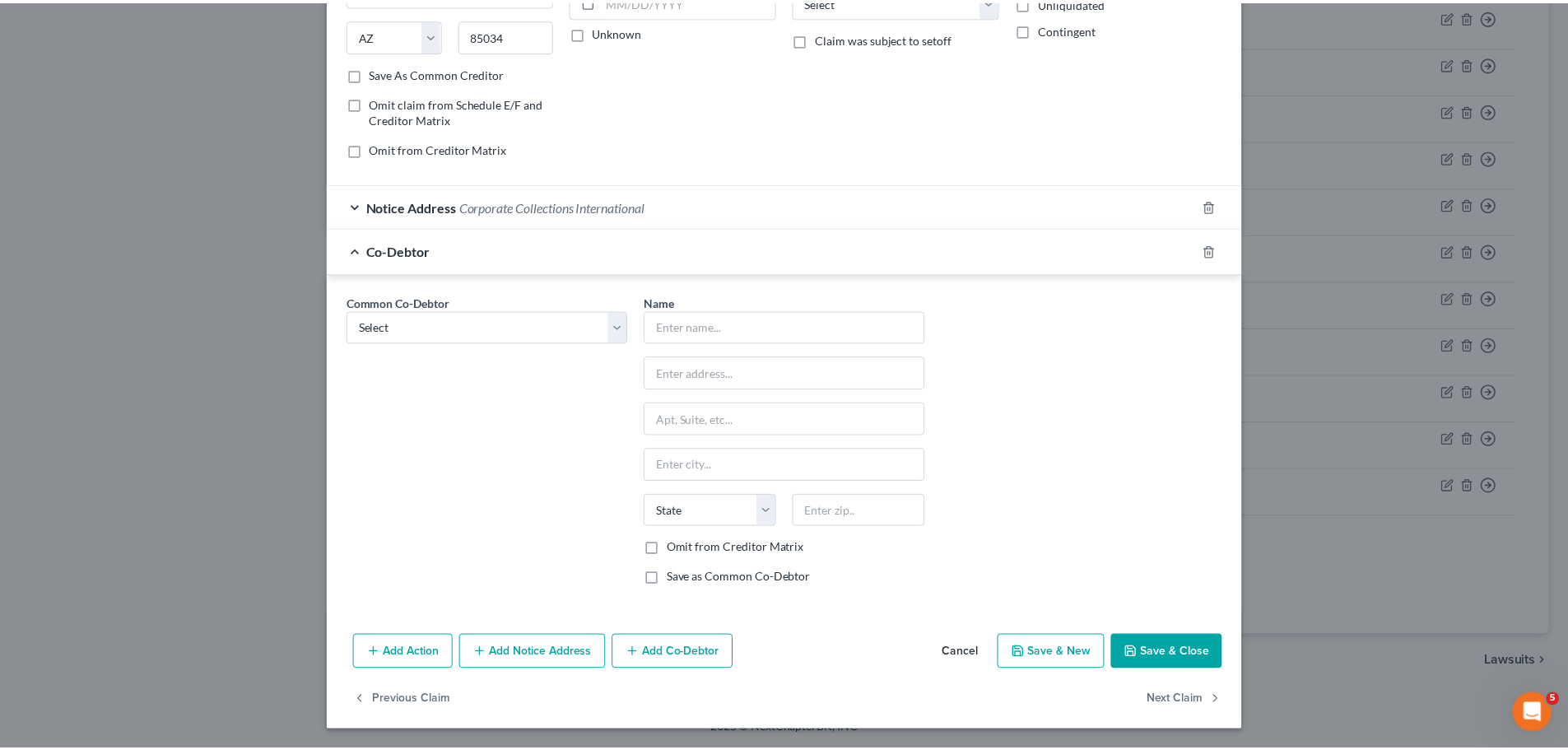
scroll to position [258, 0]
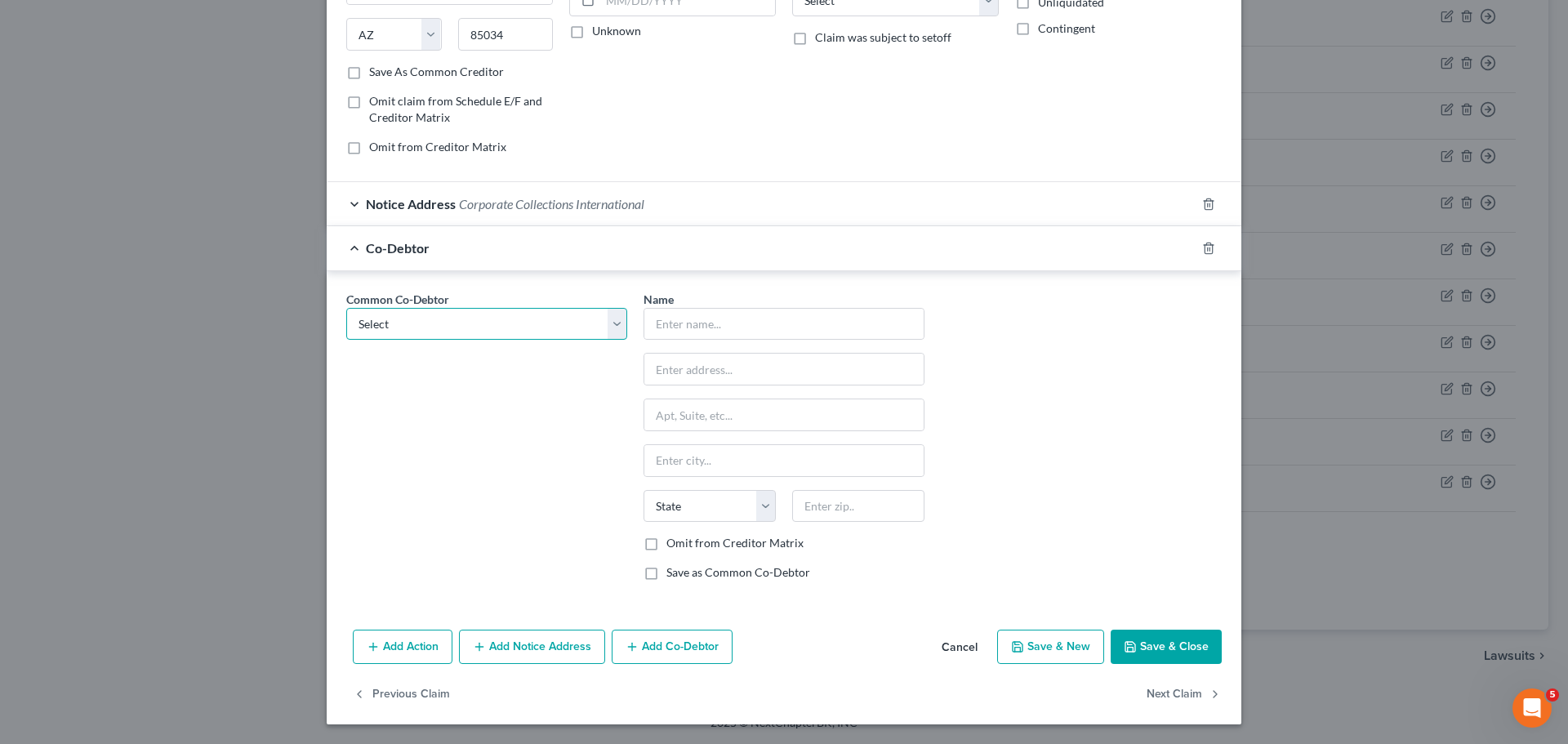
click at [471, 330] on select "Select McFamily Enterprises" at bounding box center [486, 324] width 281 height 32
click at [467, 335] on select "Select McFamily Enterprises" at bounding box center [486, 324] width 281 height 32
click at [346, 308] on select "Select McFamily Enterprises" at bounding box center [486, 324] width 281 height 32
click at [1163, 648] on button "Save & Close" at bounding box center [1166, 647] width 111 height 34
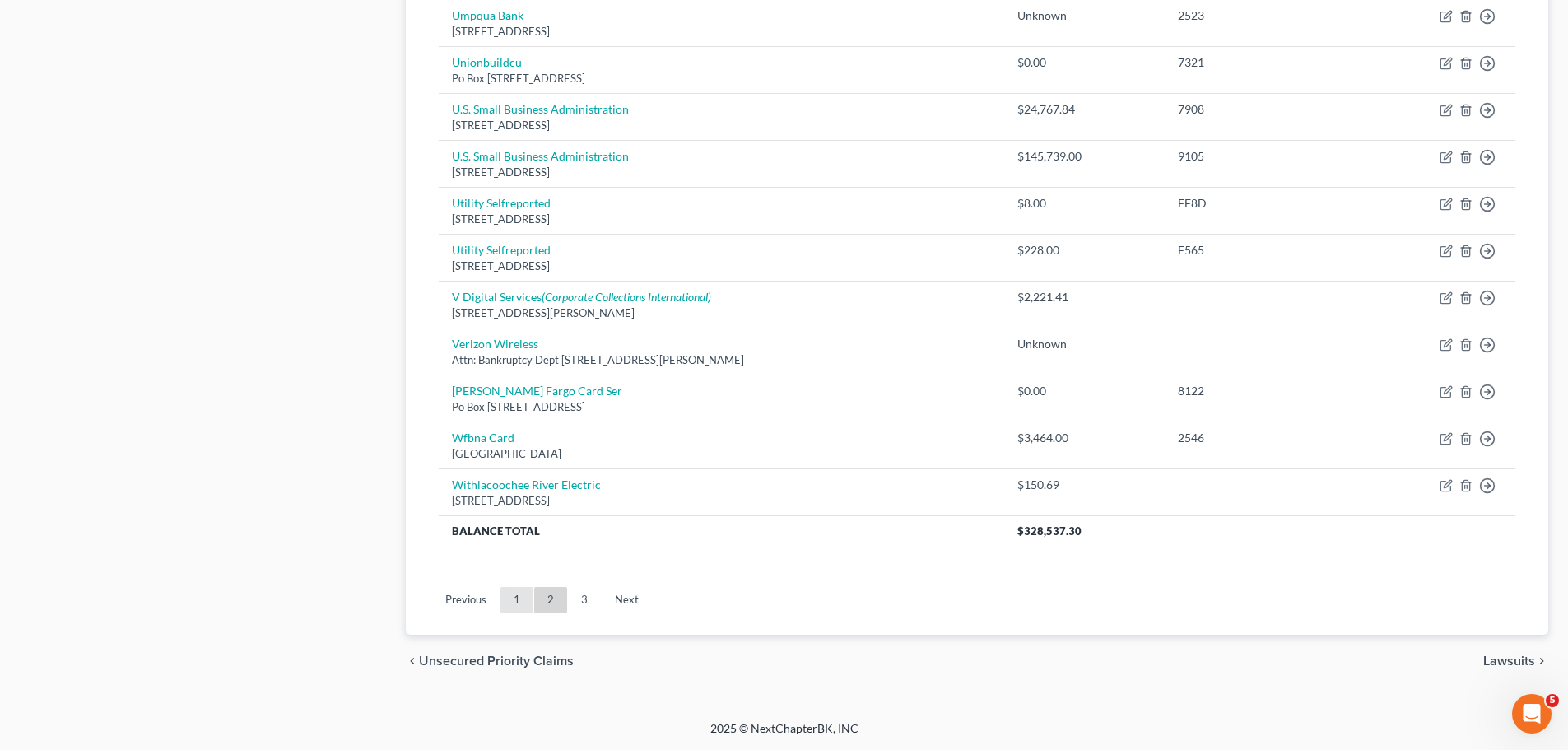
click at [511, 602] on link "1" at bounding box center [517, 599] width 33 height 26
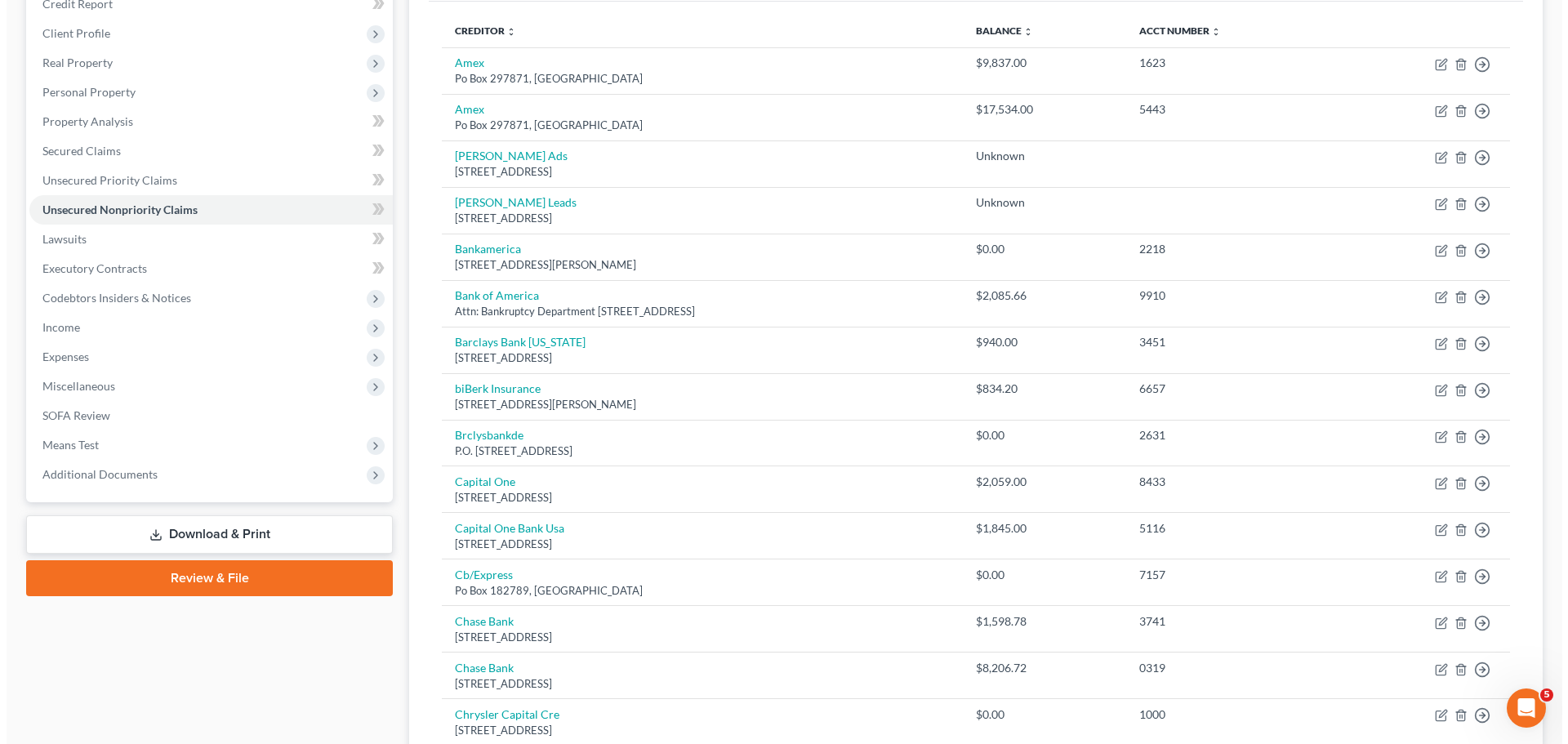
scroll to position [161, 0]
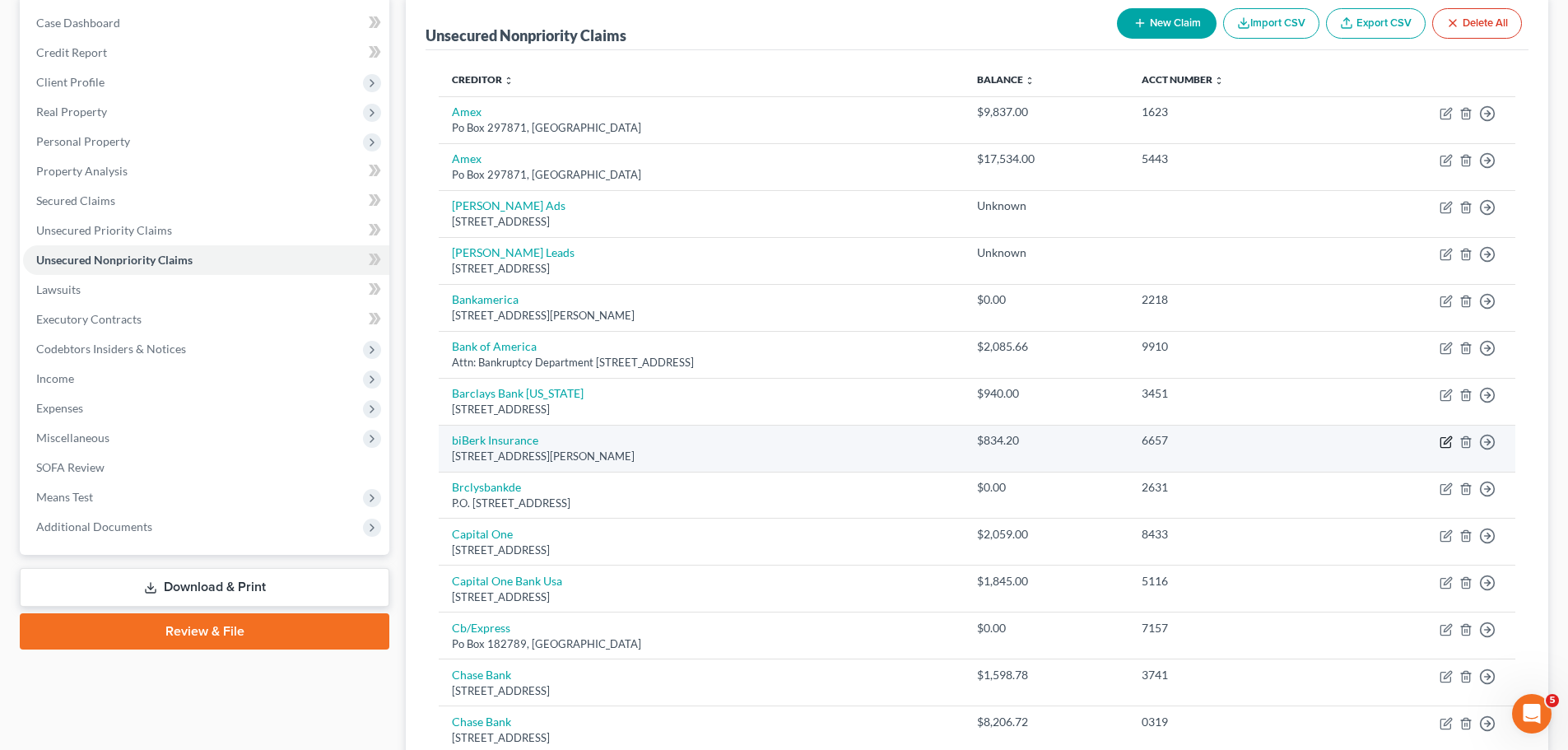
click at [1445, 444] on icon "button" at bounding box center [1448, 440] width 7 height 7
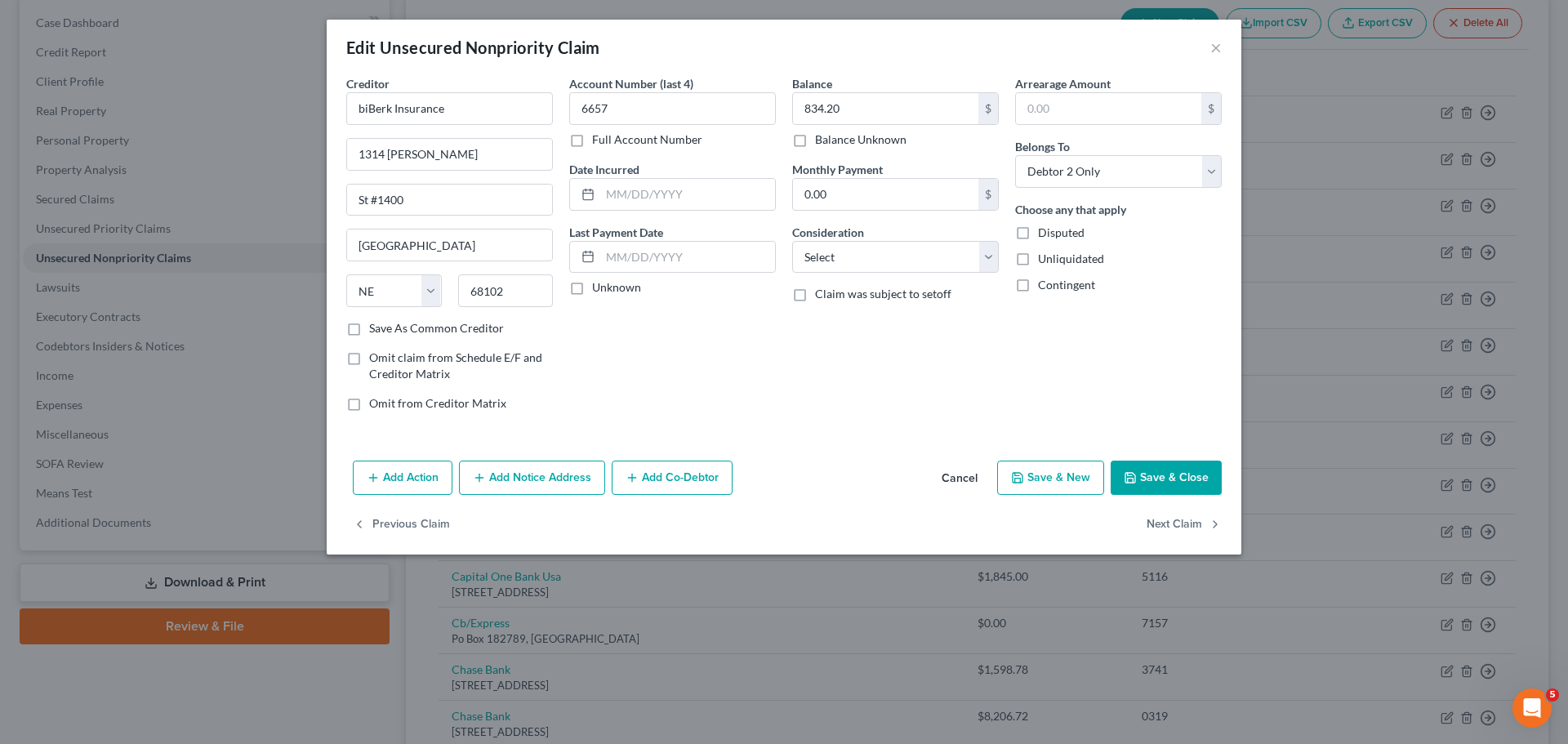
click at [687, 476] on button "Add Co-Debtor" at bounding box center [672, 478] width 121 height 34
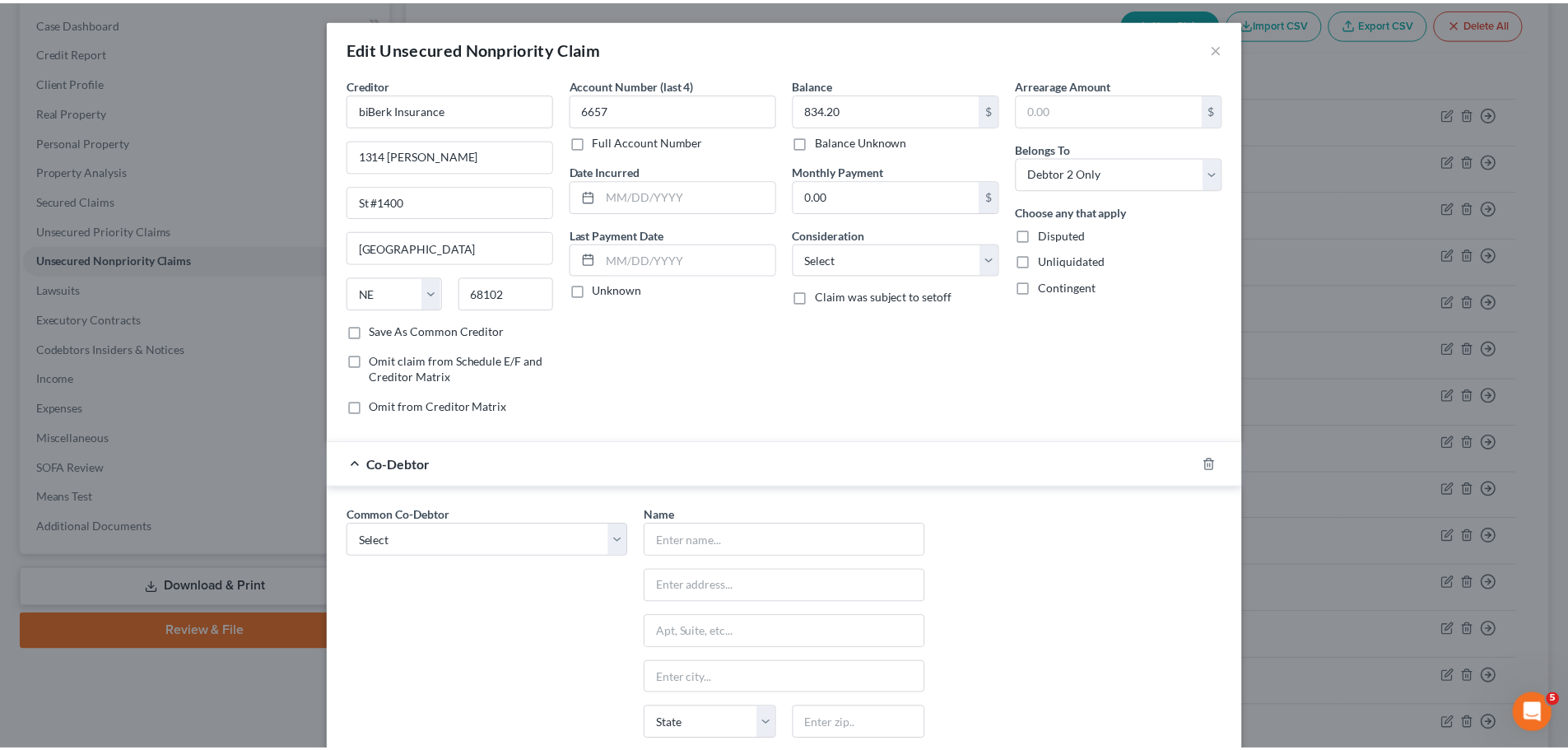
scroll to position [213, 0]
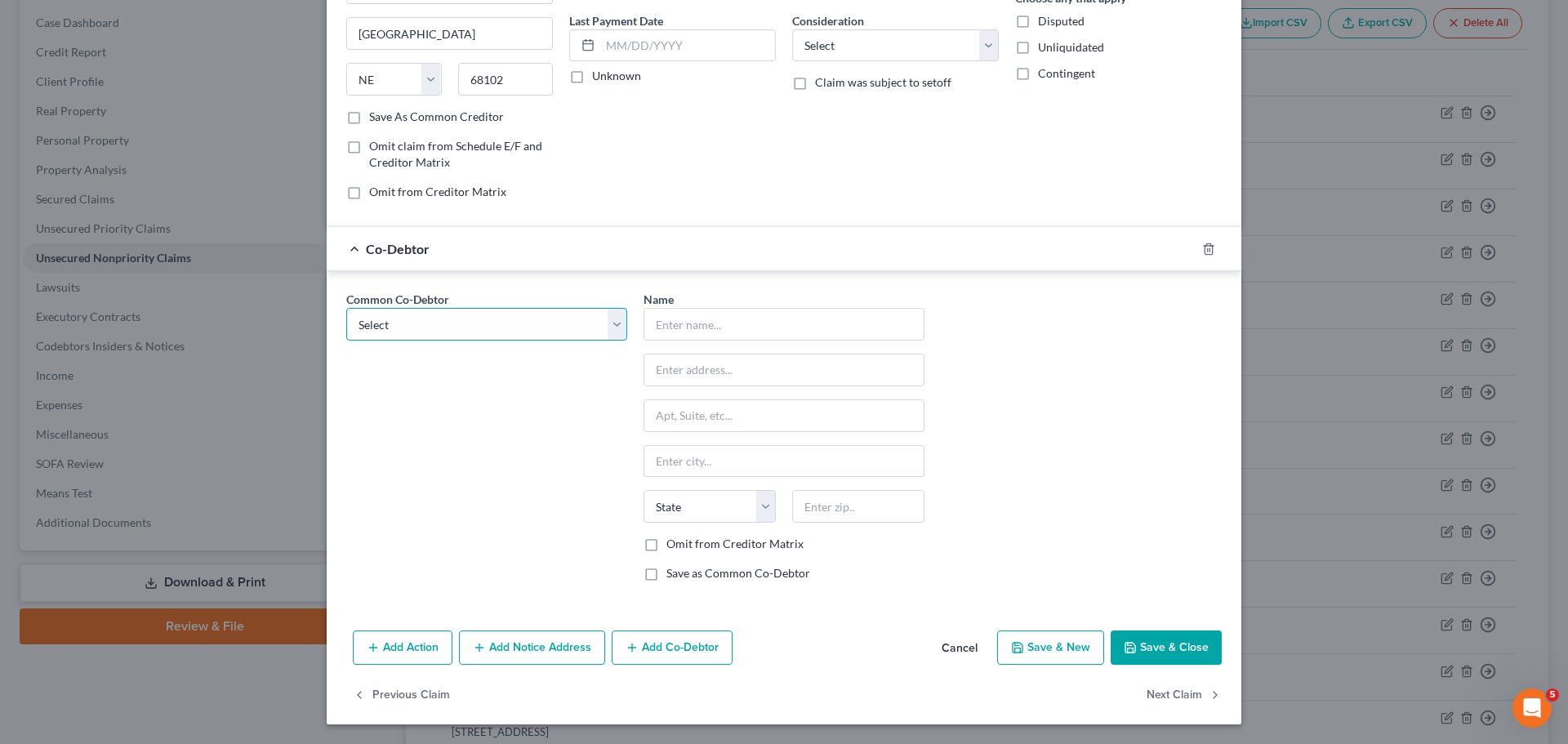
click at [503, 320] on select "Select McFamily Enterprises" at bounding box center [486, 324] width 281 height 32
click at [478, 335] on select "Select McFamily Enterprises" at bounding box center [486, 324] width 281 height 32
click at [346, 308] on select "Select McFamily Enterprises" at bounding box center [486, 324] width 281 height 32
click at [1184, 638] on button "Save & Close" at bounding box center [1166, 648] width 111 height 34
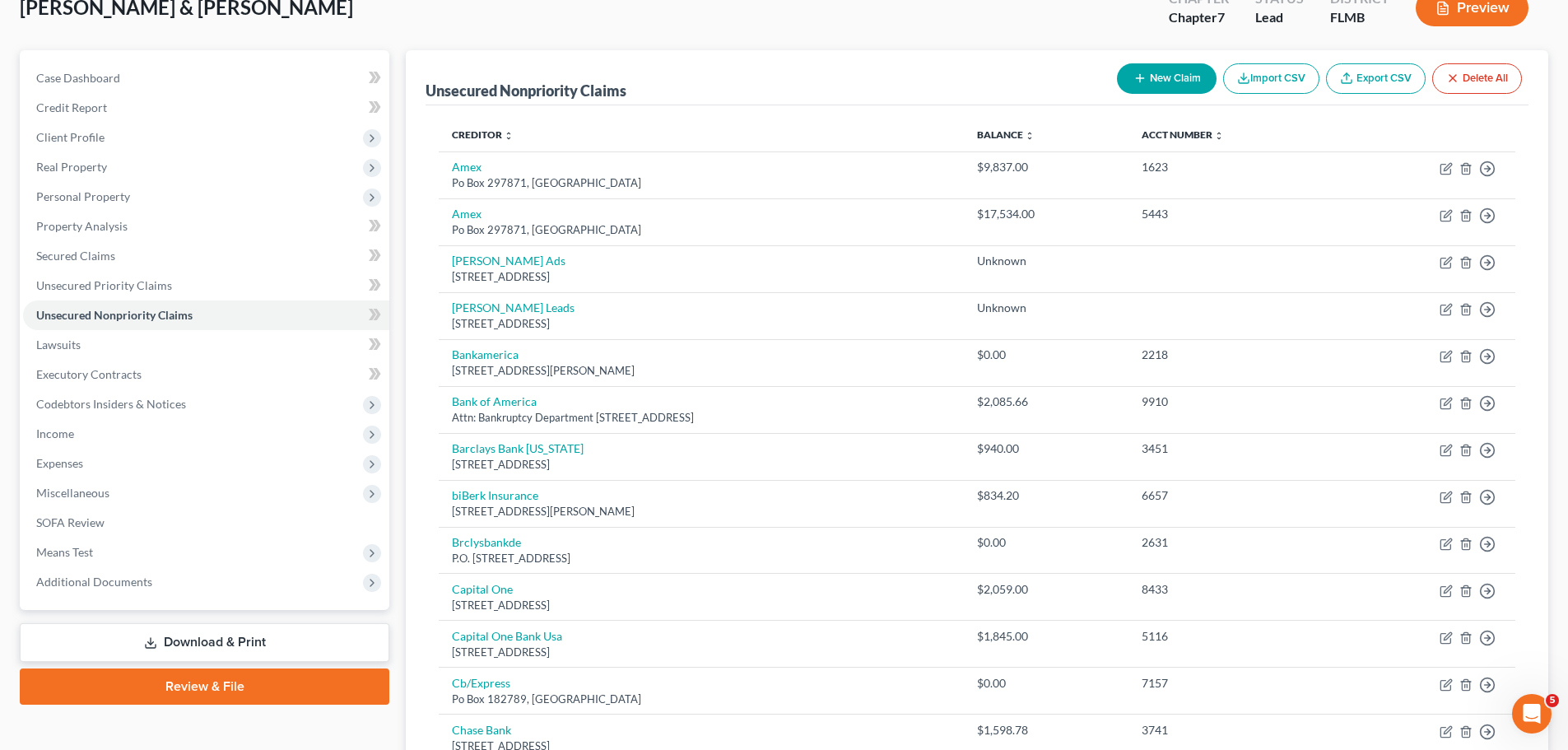
scroll to position [247, 0]
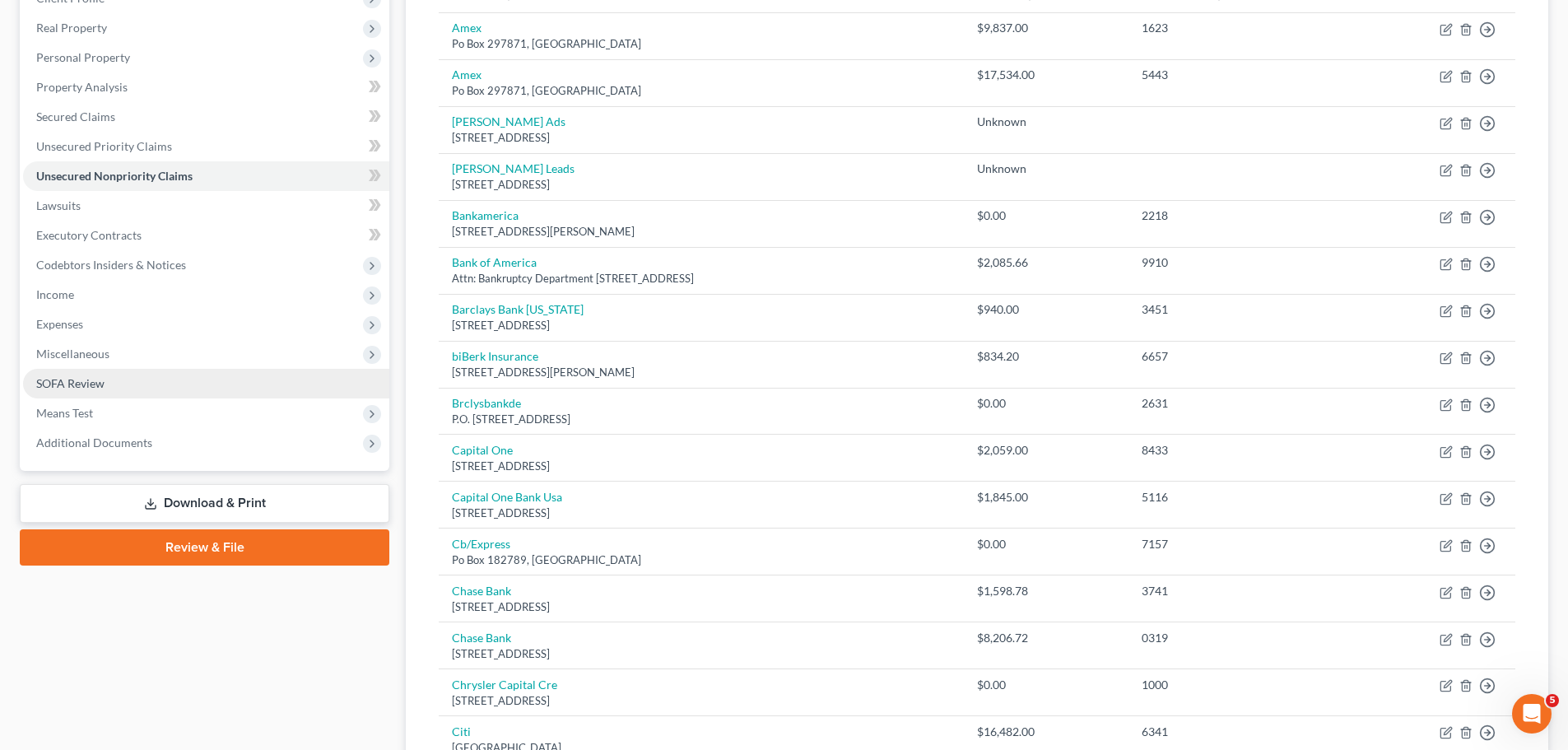
click at [107, 389] on link "SOFA Review" at bounding box center [206, 384] width 367 height 30
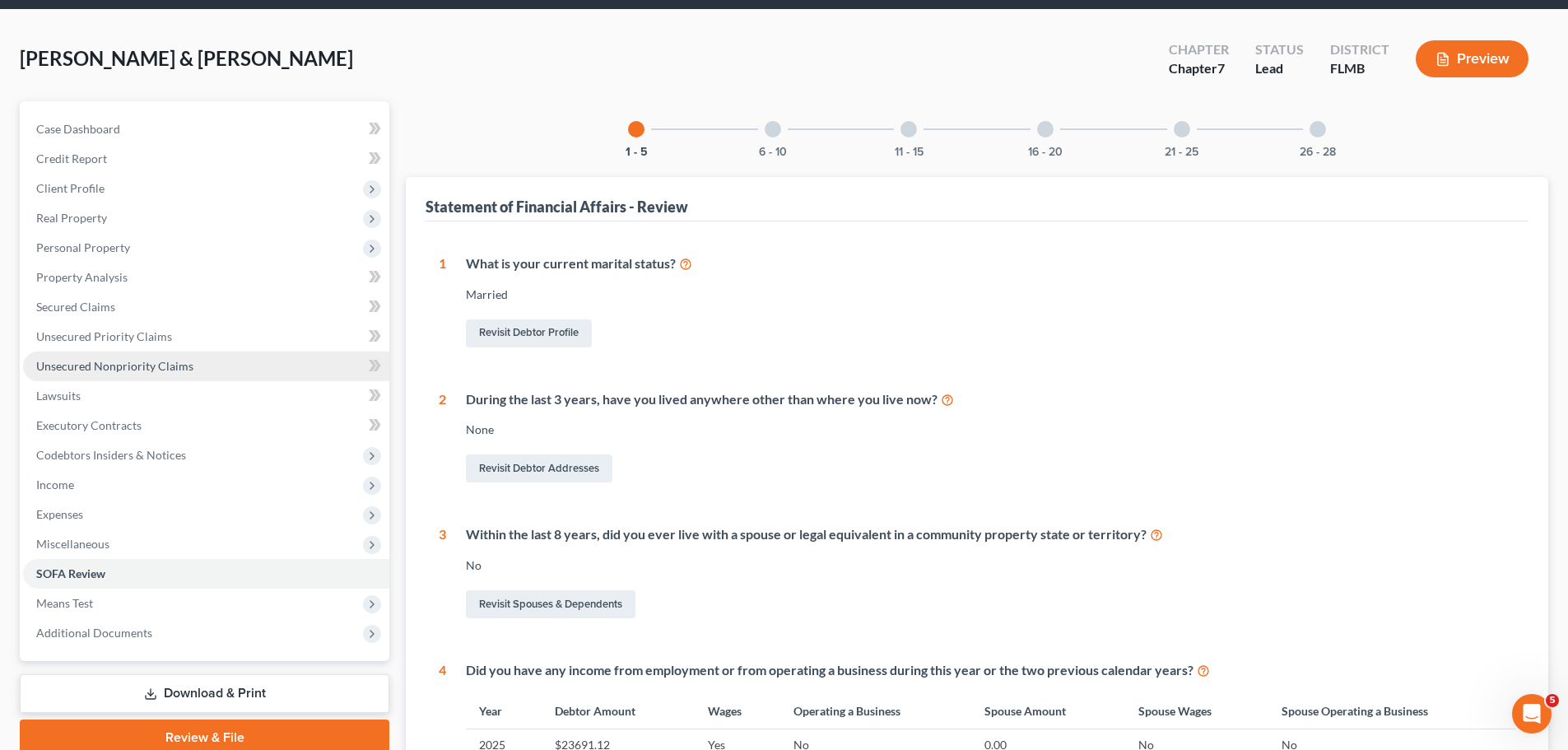
scroll to position [165, 0]
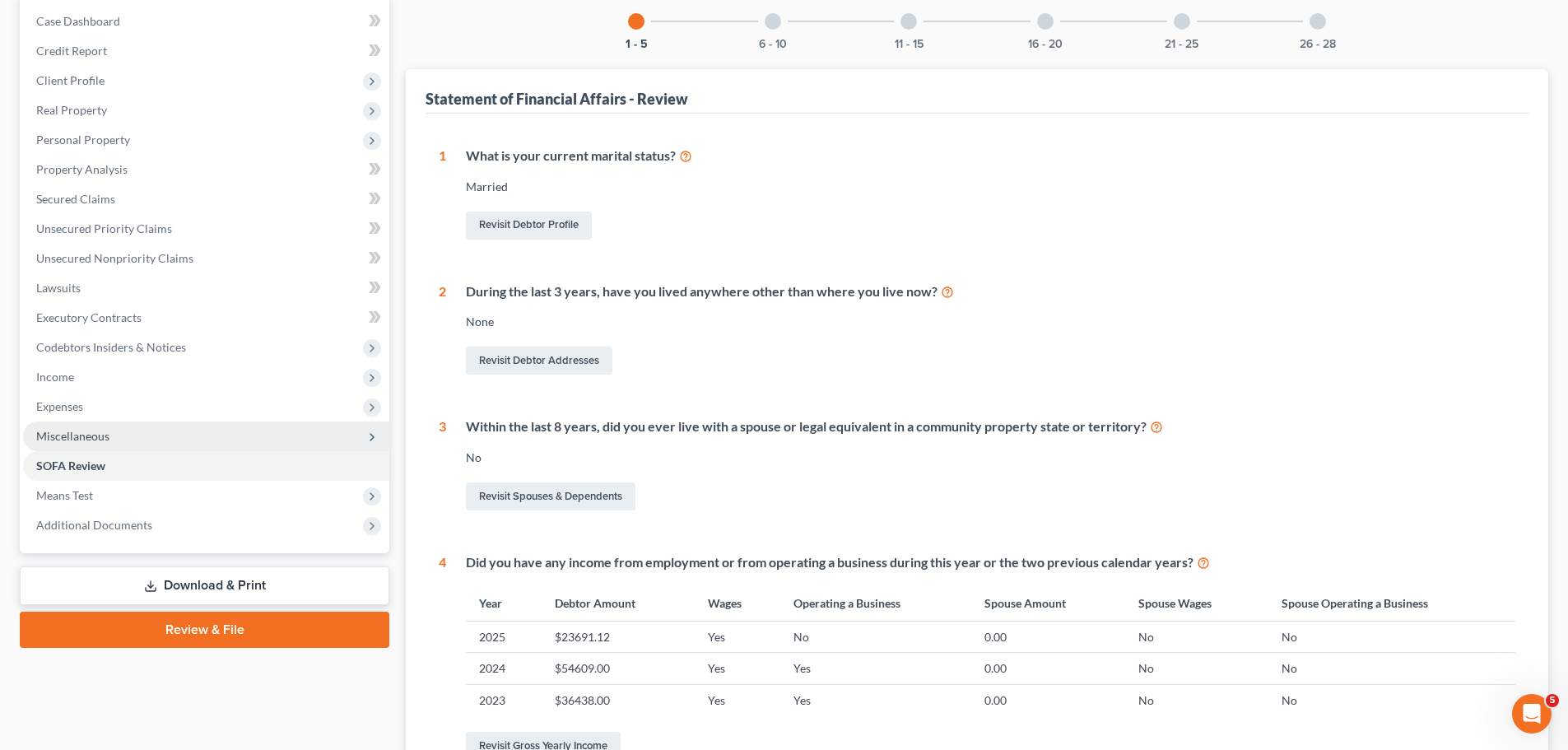
click at [100, 432] on span "Miscellaneous" at bounding box center [73, 435] width 74 height 14
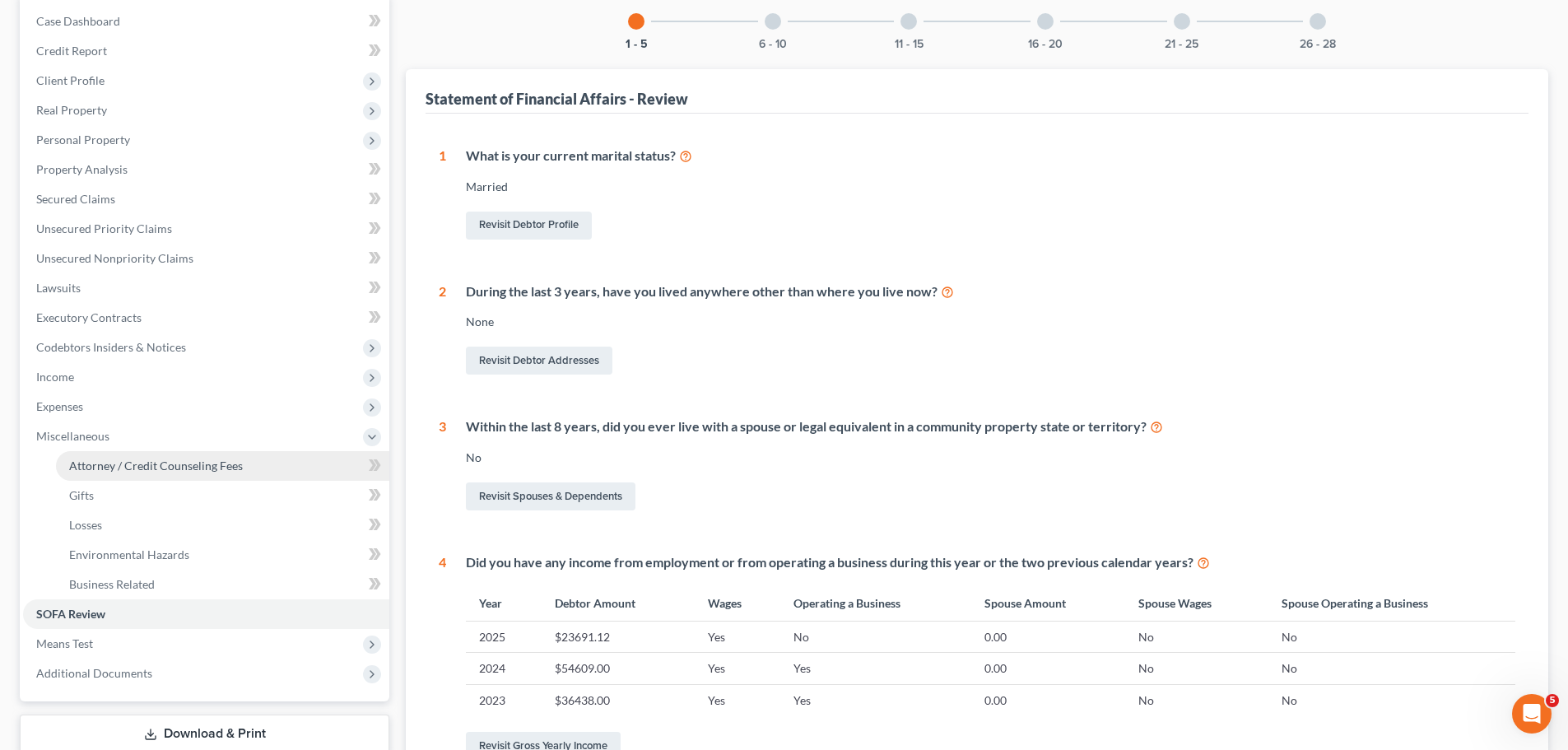
click at [100, 474] on link "Attorney / Credit Counseling Fees" at bounding box center [223, 465] width 334 height 30
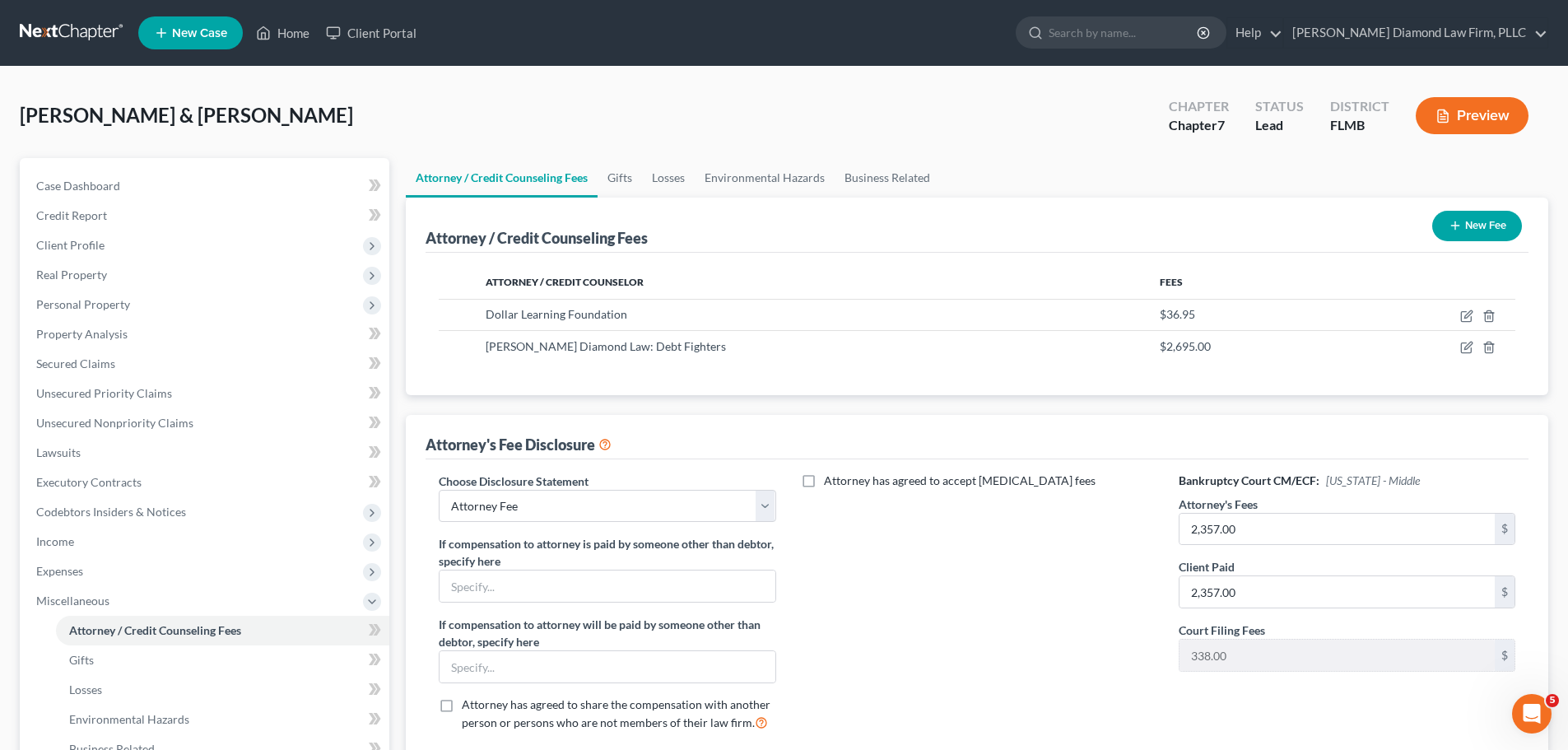
click at [1444, 218] on button "New Fee" at bounding box center [1477, 225] width 90 height 30
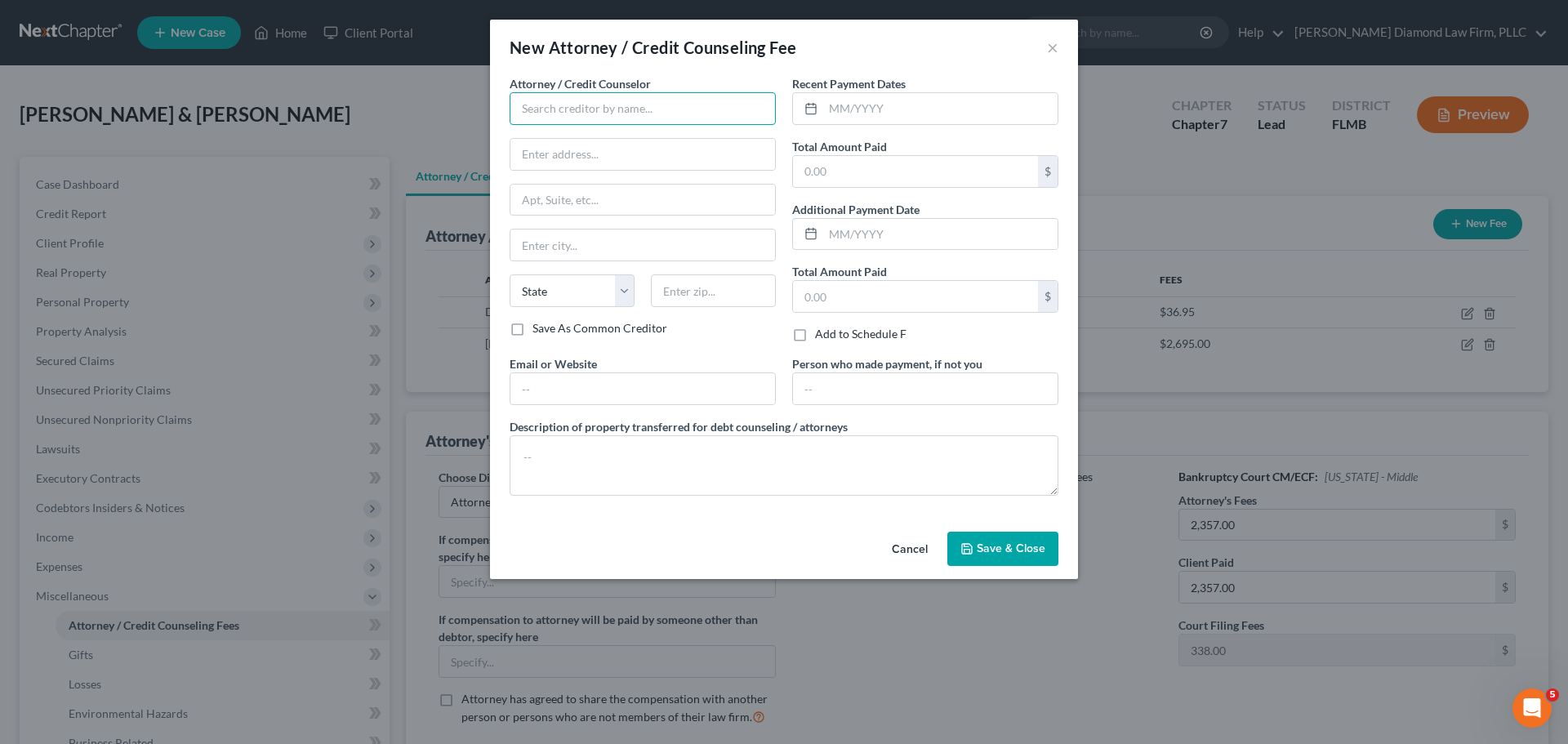
click at [564, 121] on input "text" at bounding box center [642, 108] width 266 height 32
click at [860, 175] on input "text" at bounding box center [916, 171] width 245 height 31
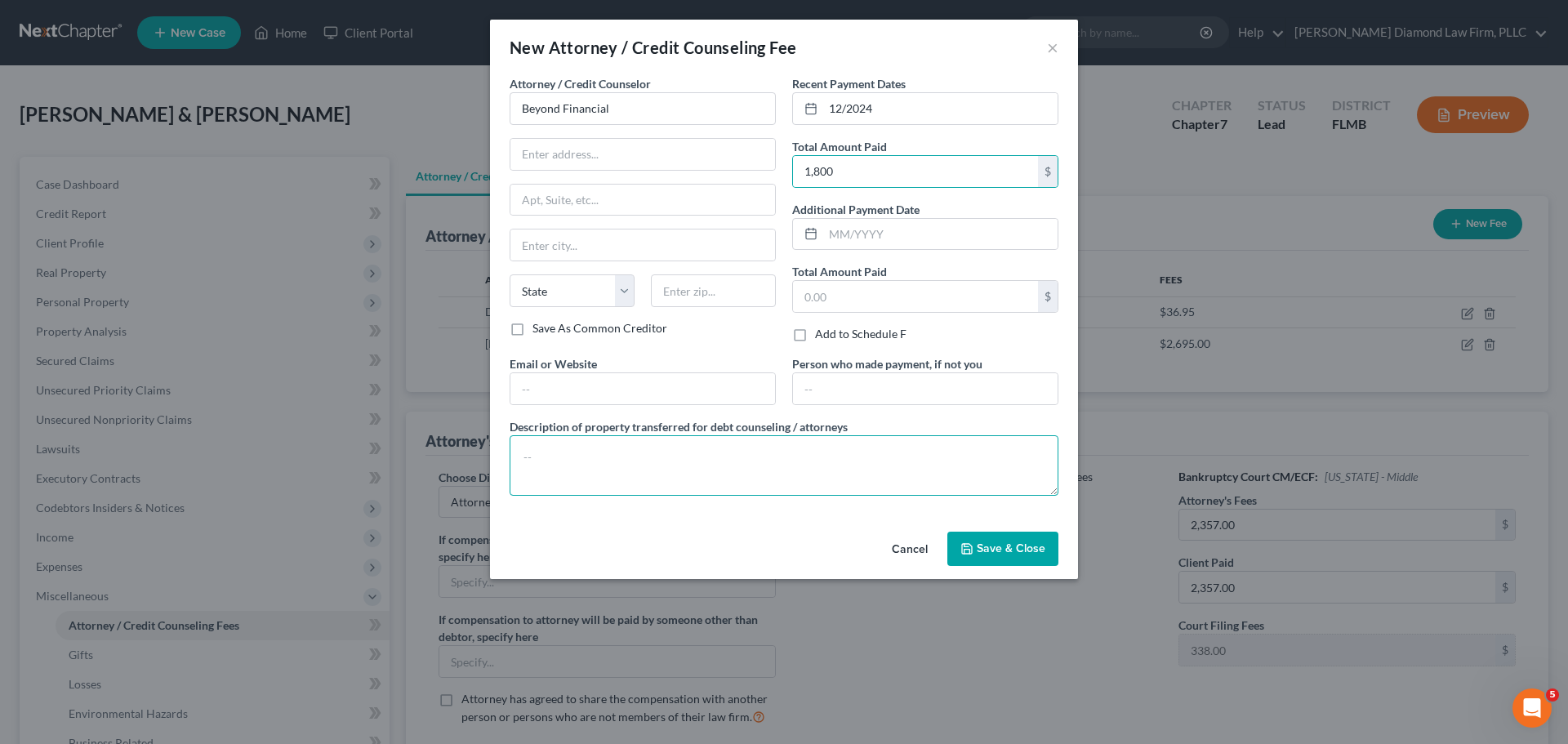
click at [592, 470] on textarea at bounding box center [784, 464] width 549 height 60
click at [626, 159] on input "text" at bounding box center [642, 154] width 264 height 31
paste input "222 N LaSalle St"
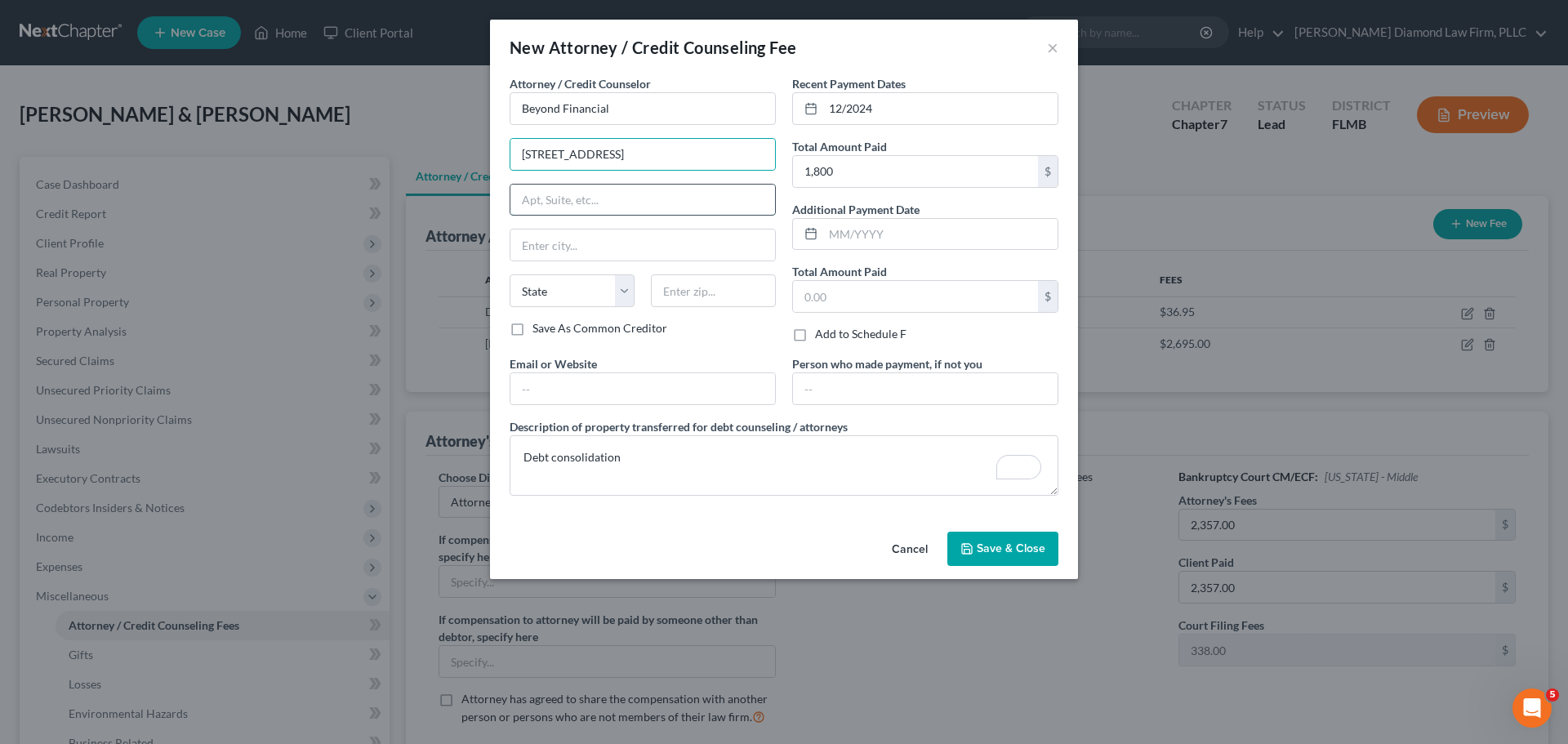
click at [626, 213] on input "text" at bounding box center [642, 200] width 264 height 31
click at [999, 538] on button "Save & Close" at bounding box center [1002, 548] width 111 height 34
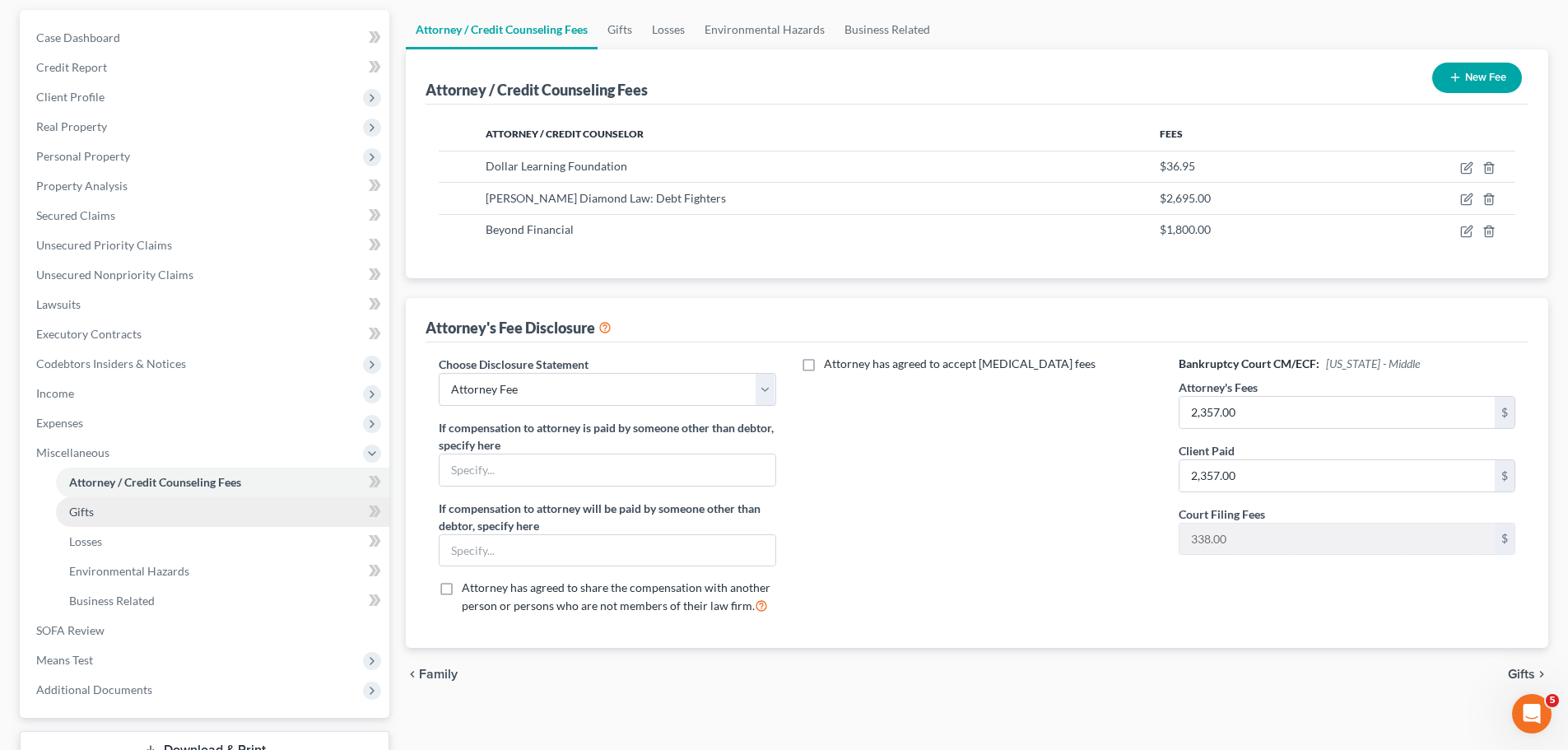
scroll to position [108, 0]
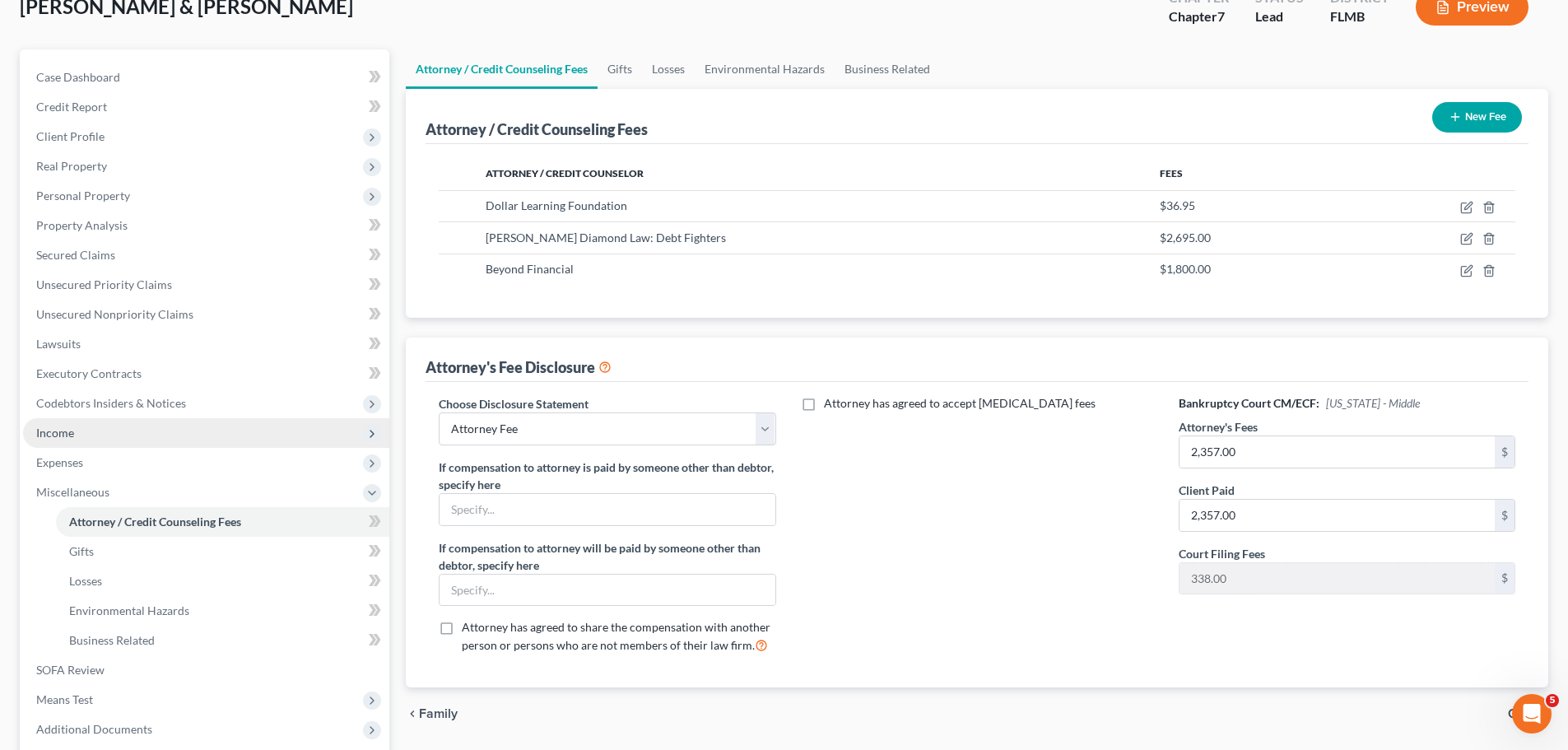
click at [136, 422] on span "Income" at bounding box center [206, 433] width 367 height 30
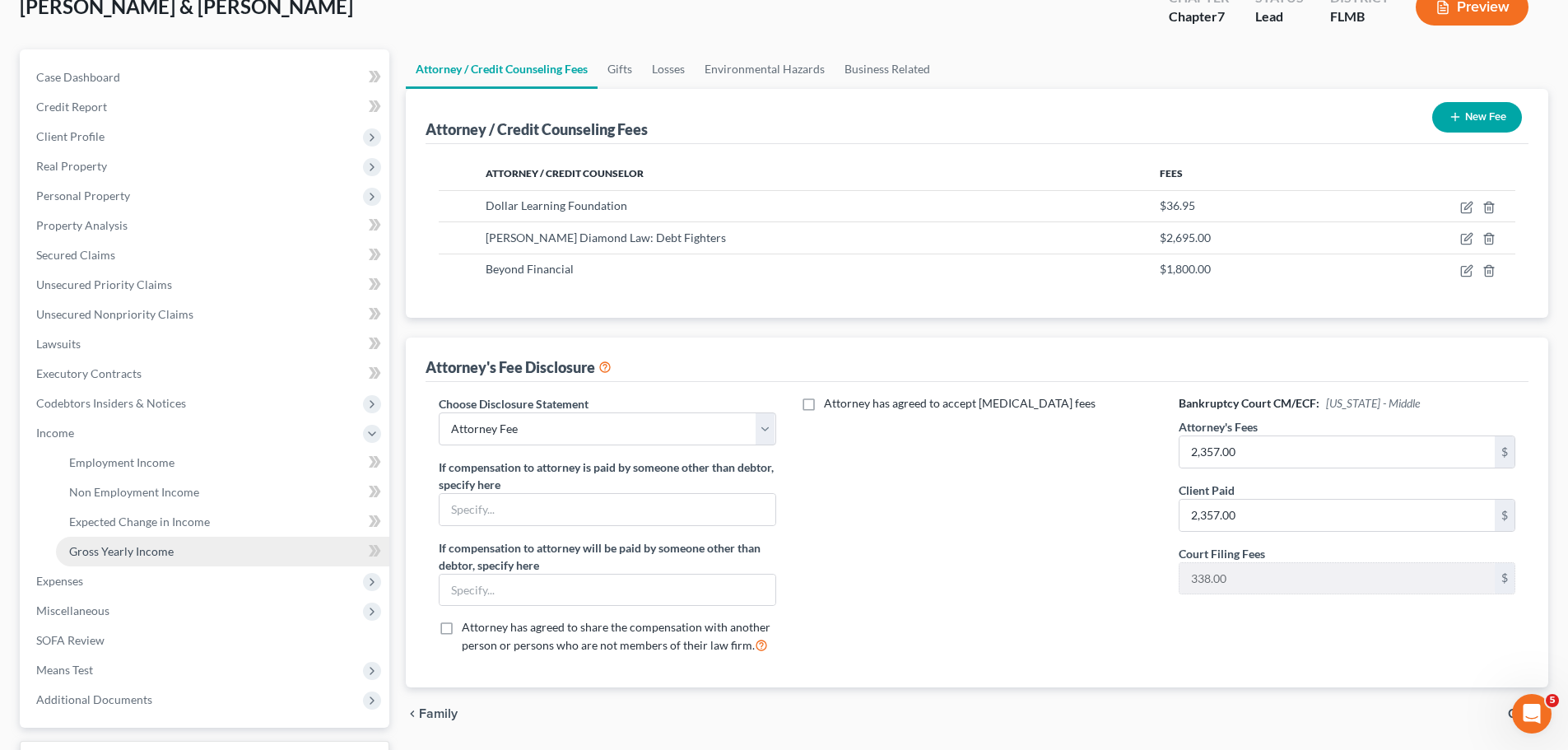
click at [136, 556] on span "Gross Yearly Income" at bounding box center [121, 550] width 105 height 14
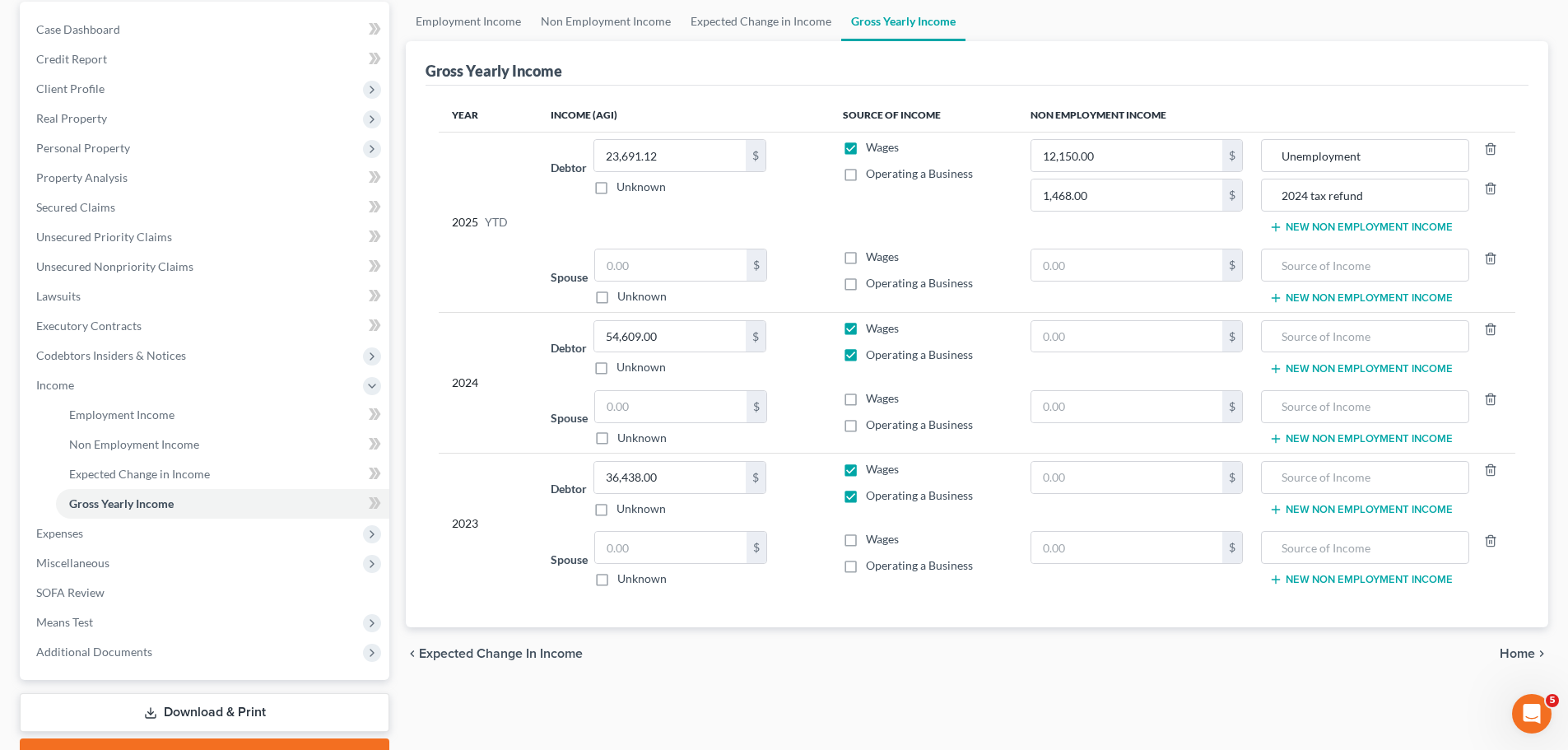
scroll to position [244, 0]
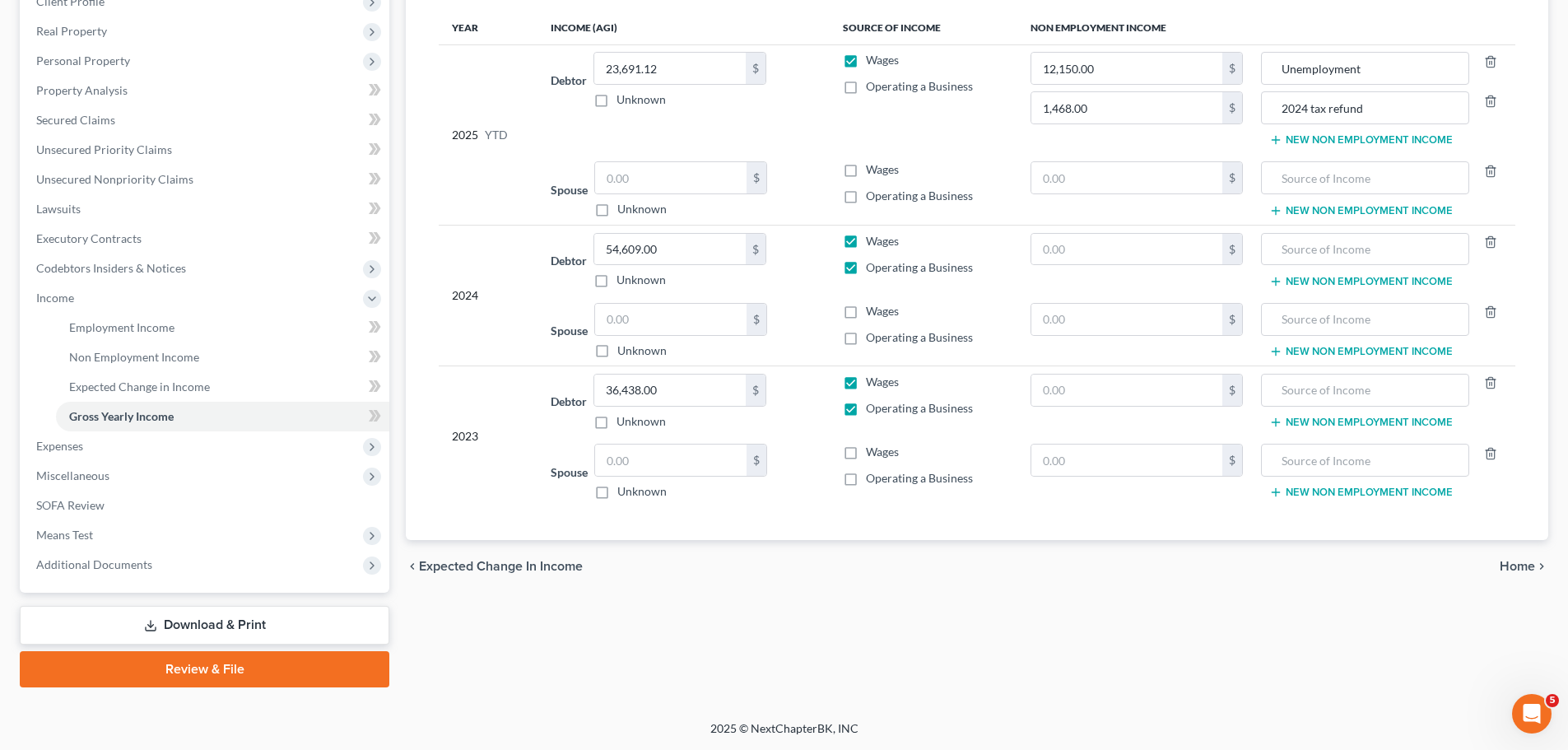
click at [797, 581] on div "chevron_left Expected Change in Income Home chevron_right" at bounding box center [977, 566] width 1142 height 53
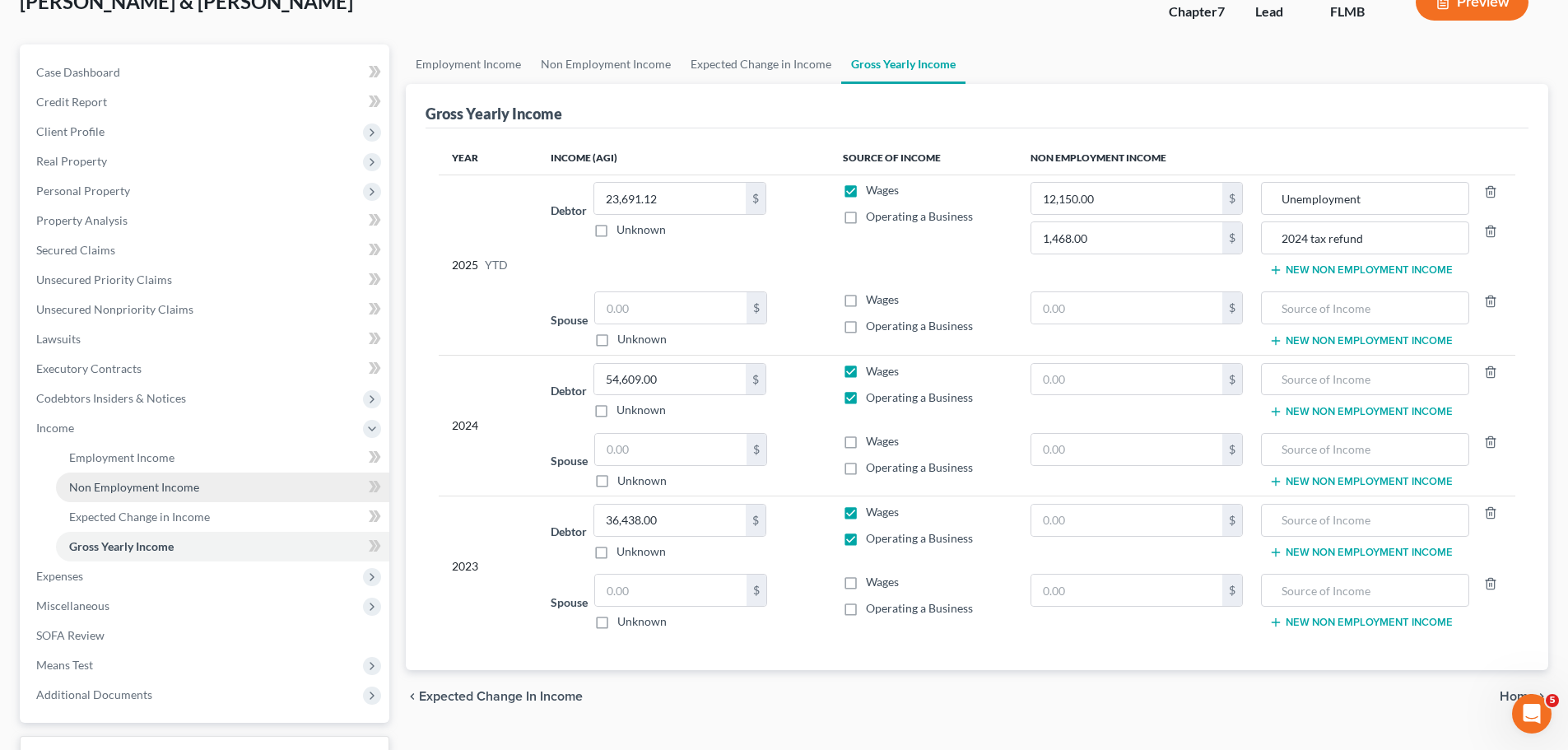
scroll to position [0, 0]
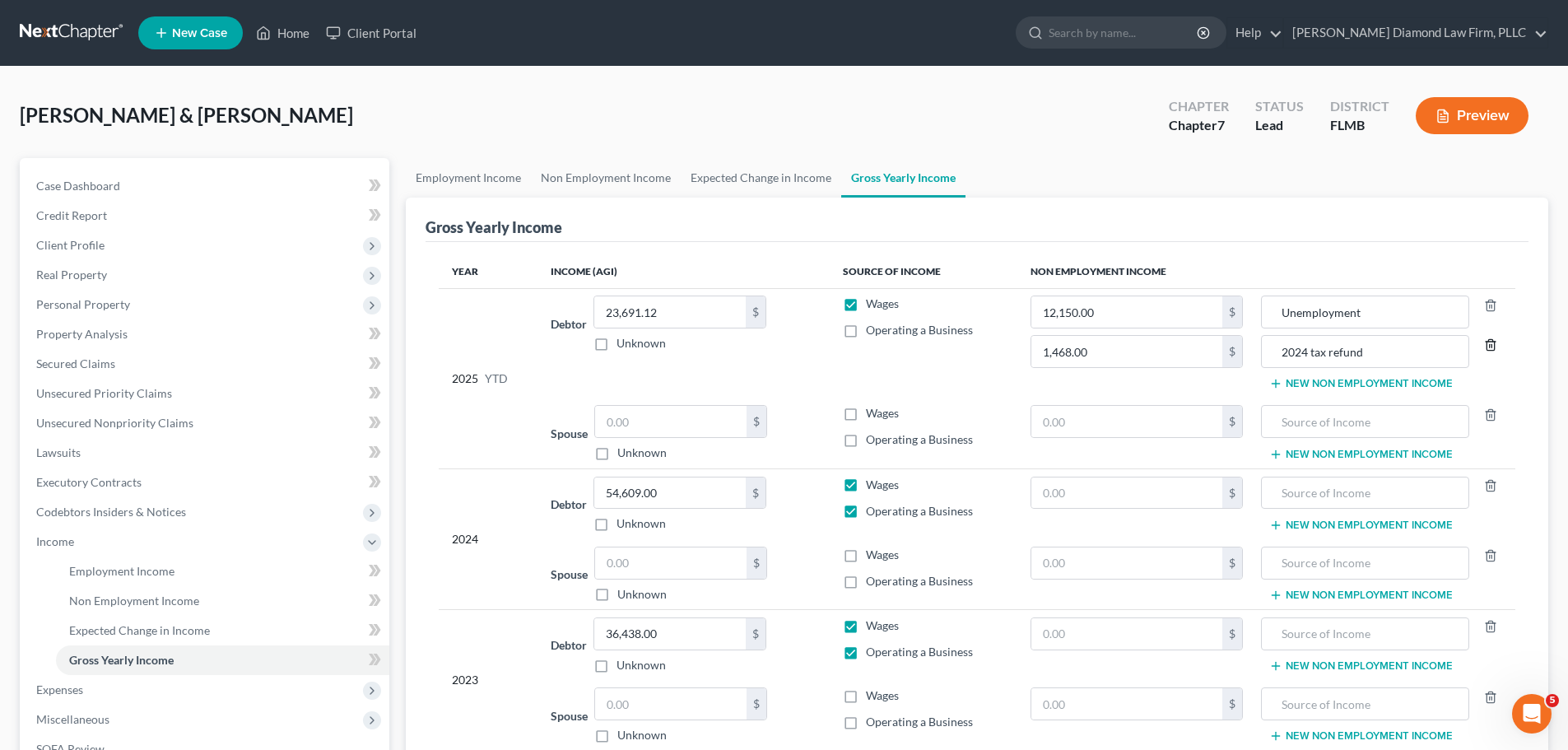
click at [1491, 345] on icon "button" at bounding box center [1491, 345] width 13 height 13
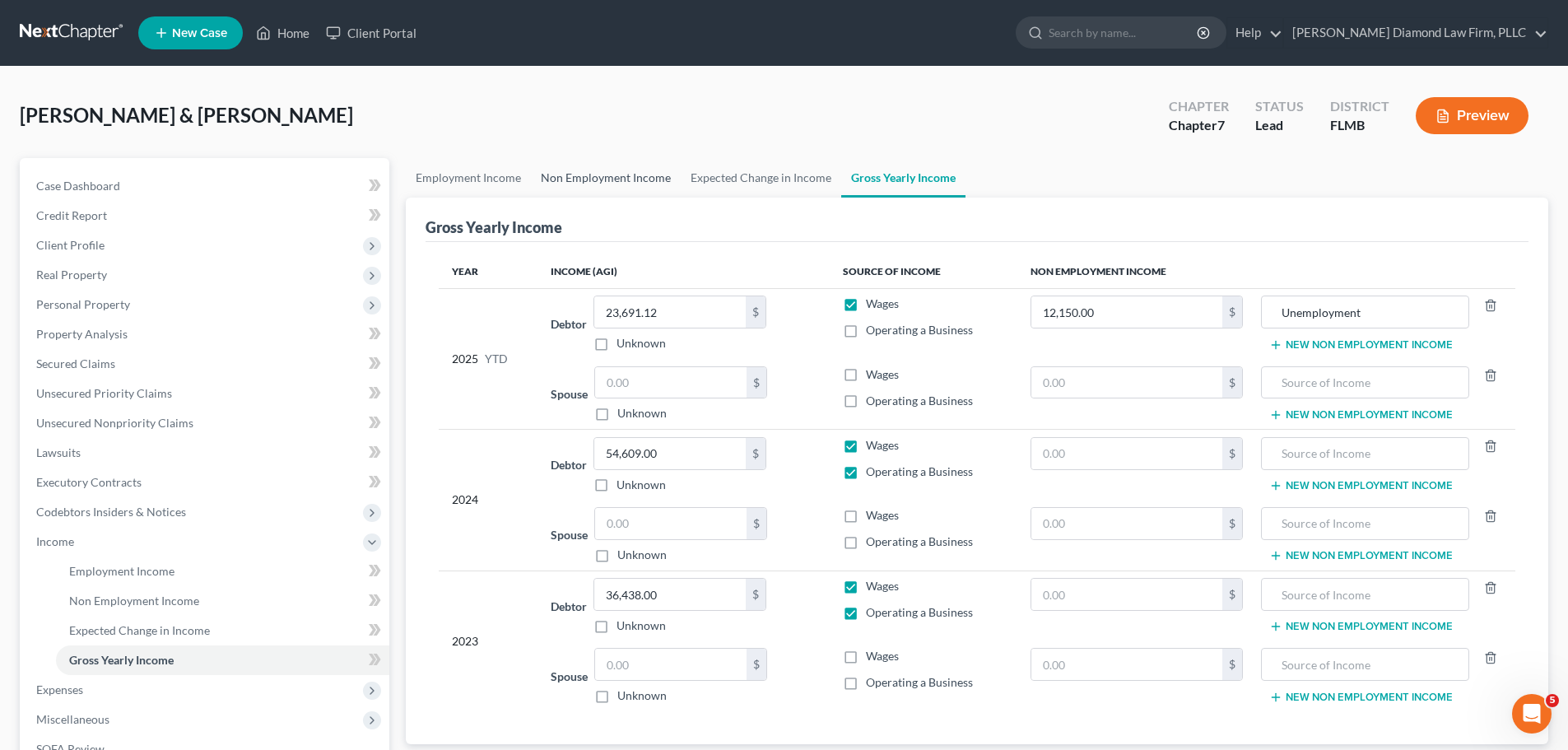
click at [597, 183] on link "Non Employment Income" at bounding box center [606, 177] width 150 height 39
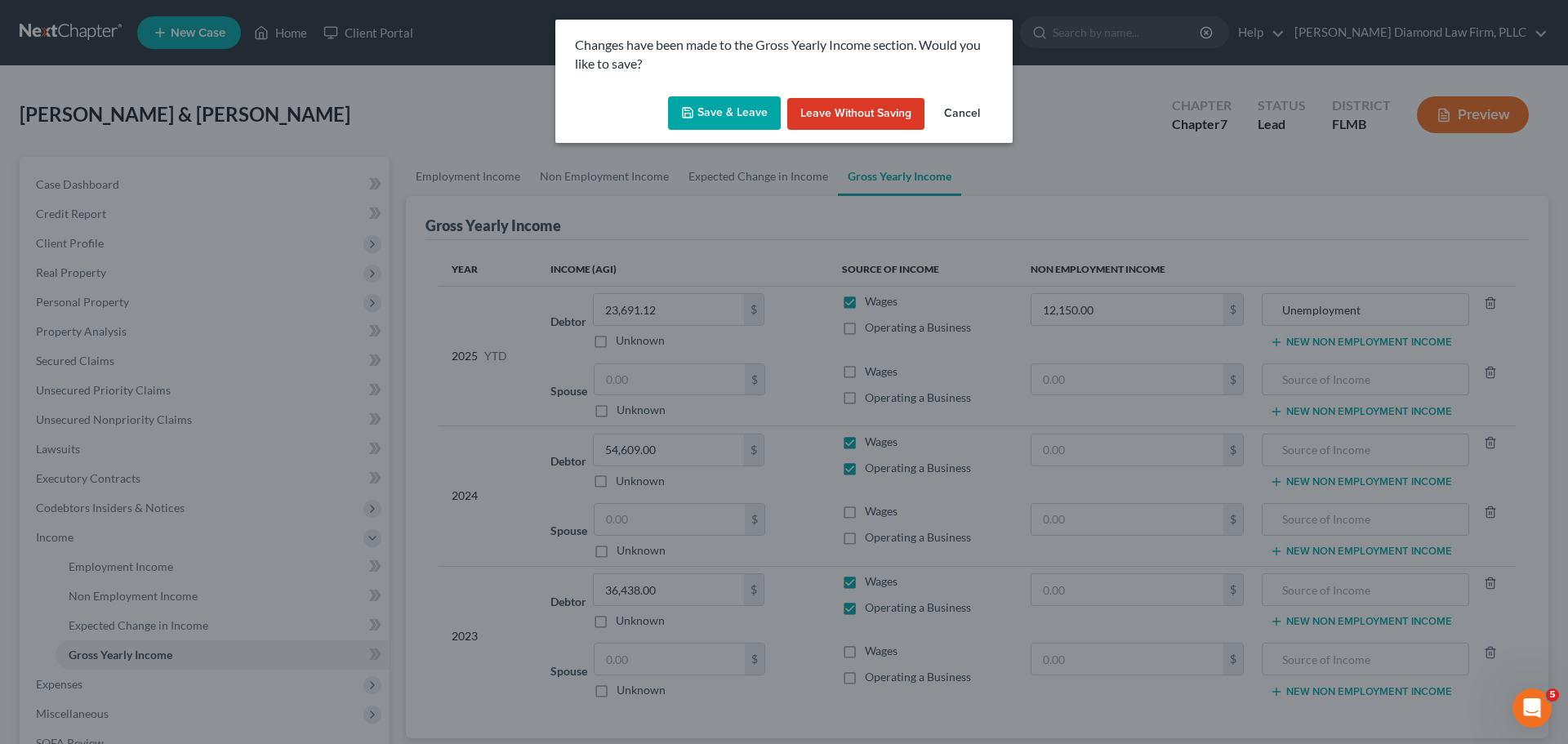
click at [681, 110] on button "Save & Leave" at bounding box center [724, 114] width 113 height 34
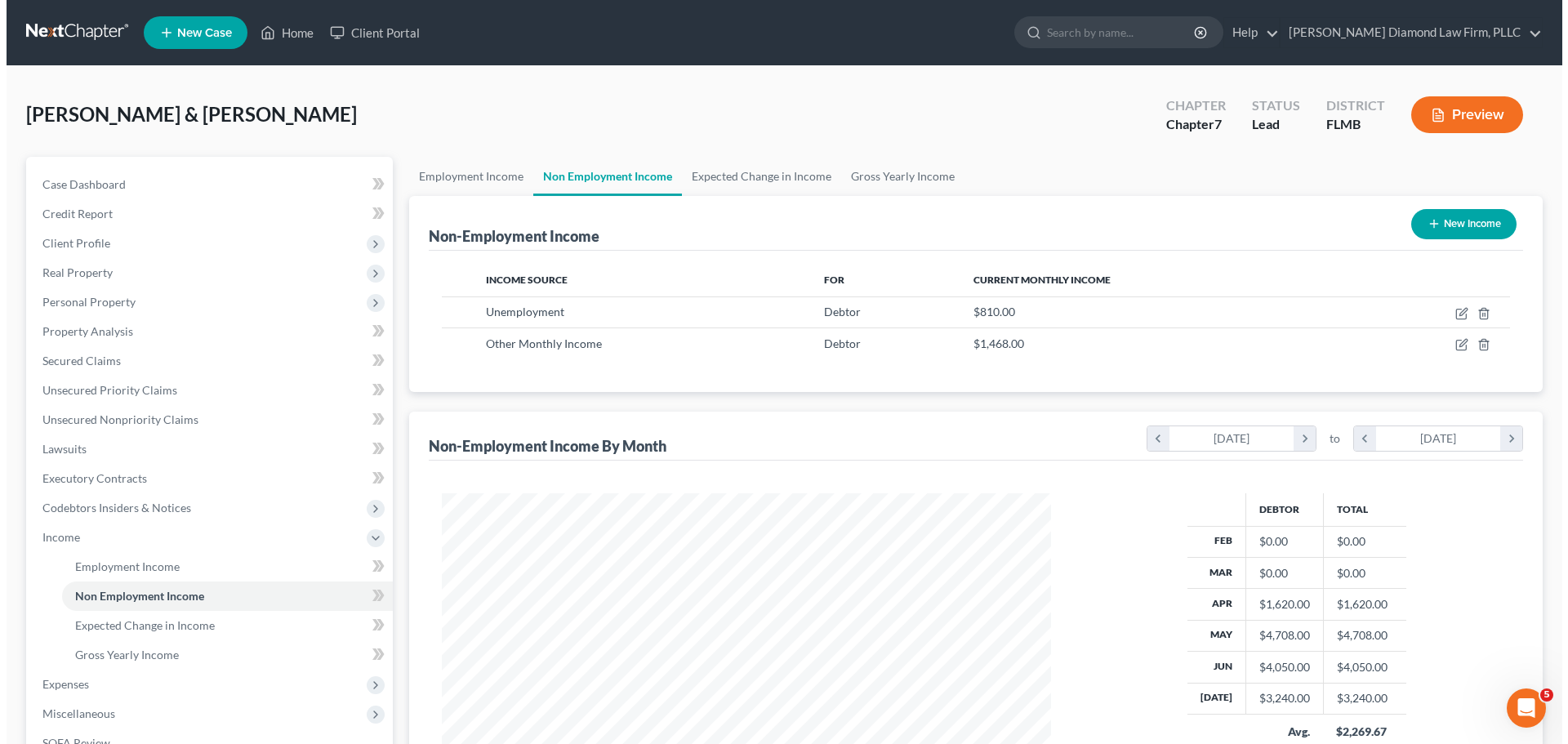
scroll to position [305, 641]
click at [1431, 222] on icon "button" at bounding box center [1427, 224] width 13 height 13
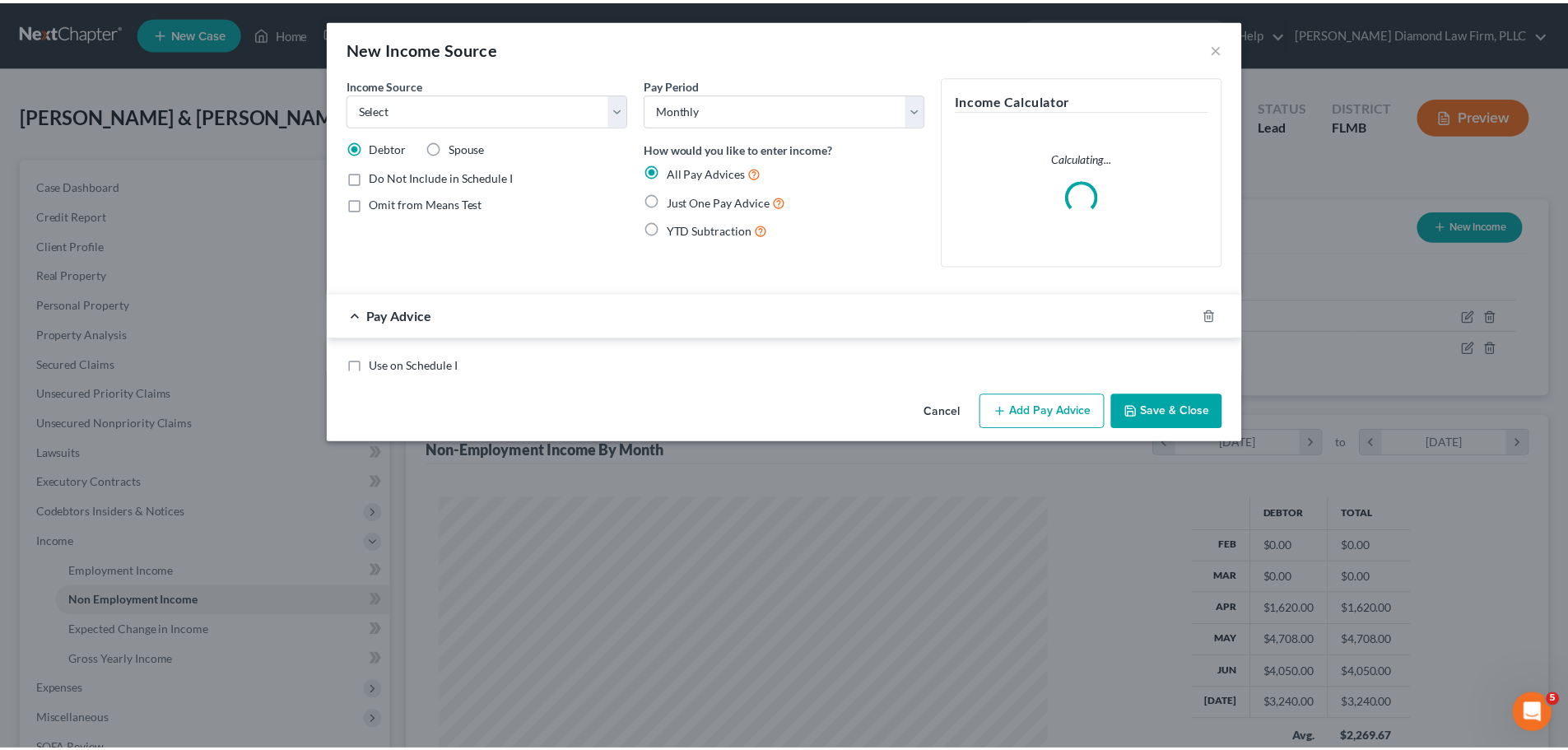
scroll to position [309, 653]
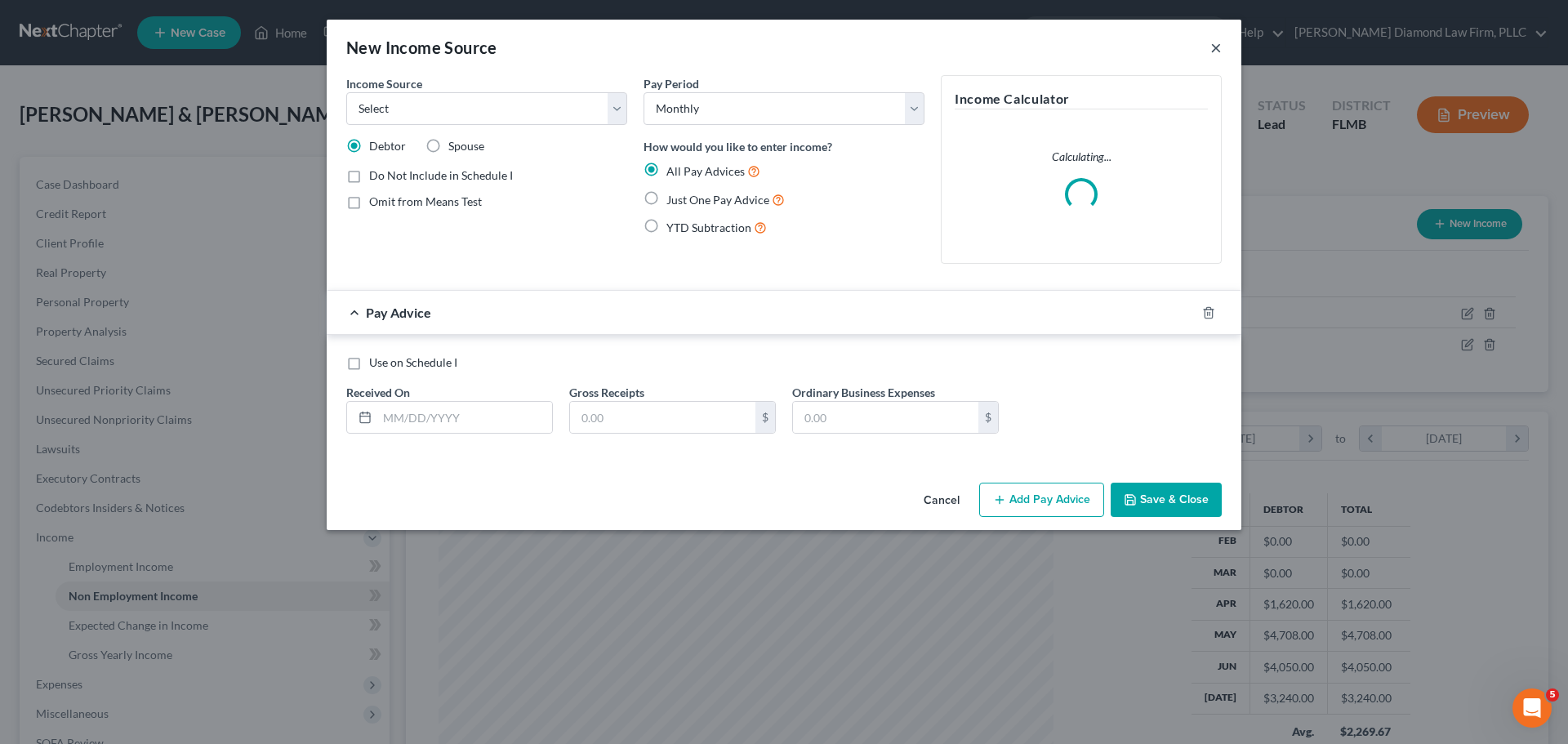
click at [1217, 55] on button "×" at bounding box center [1215, 48] width 12 height 20
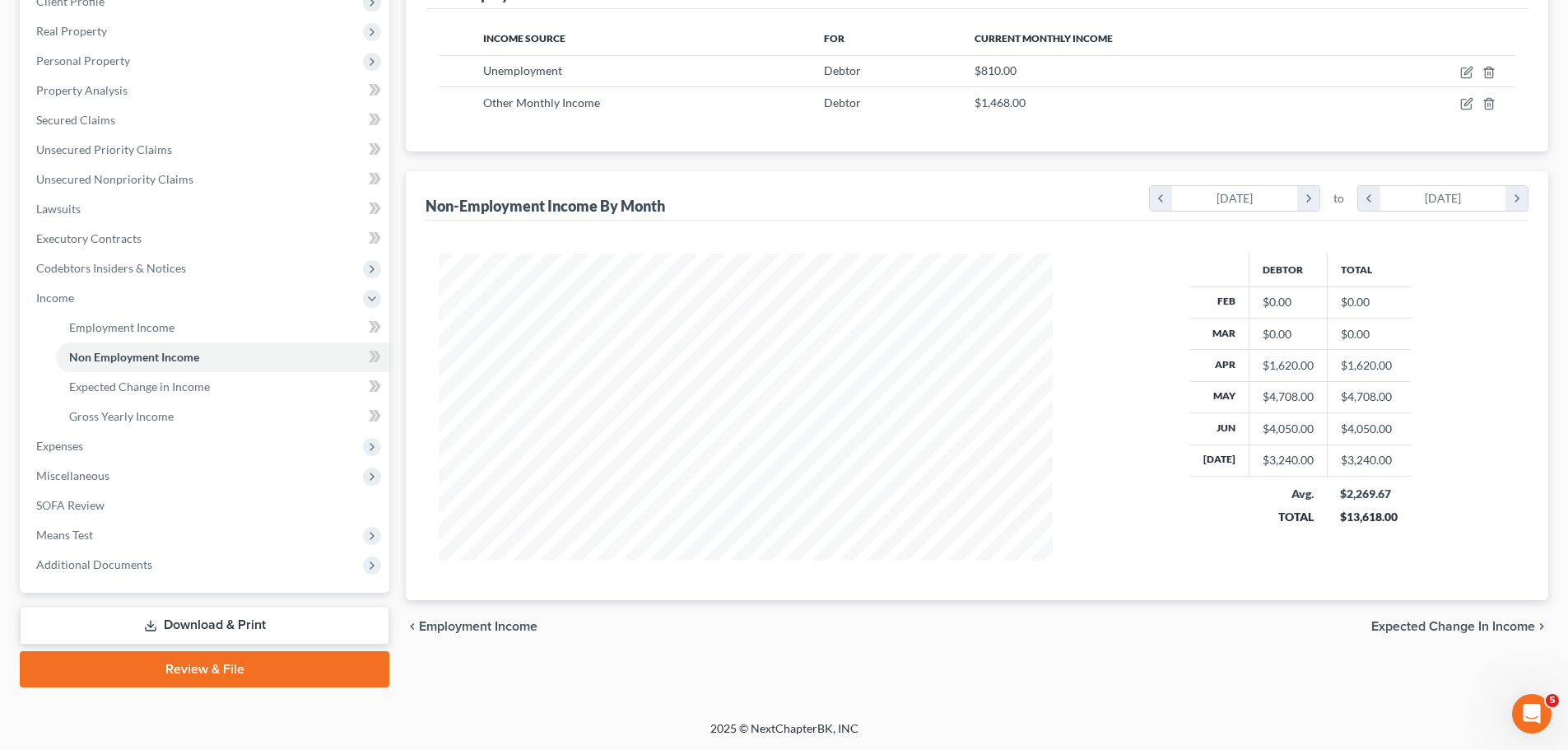
scroll to position [0, 0]
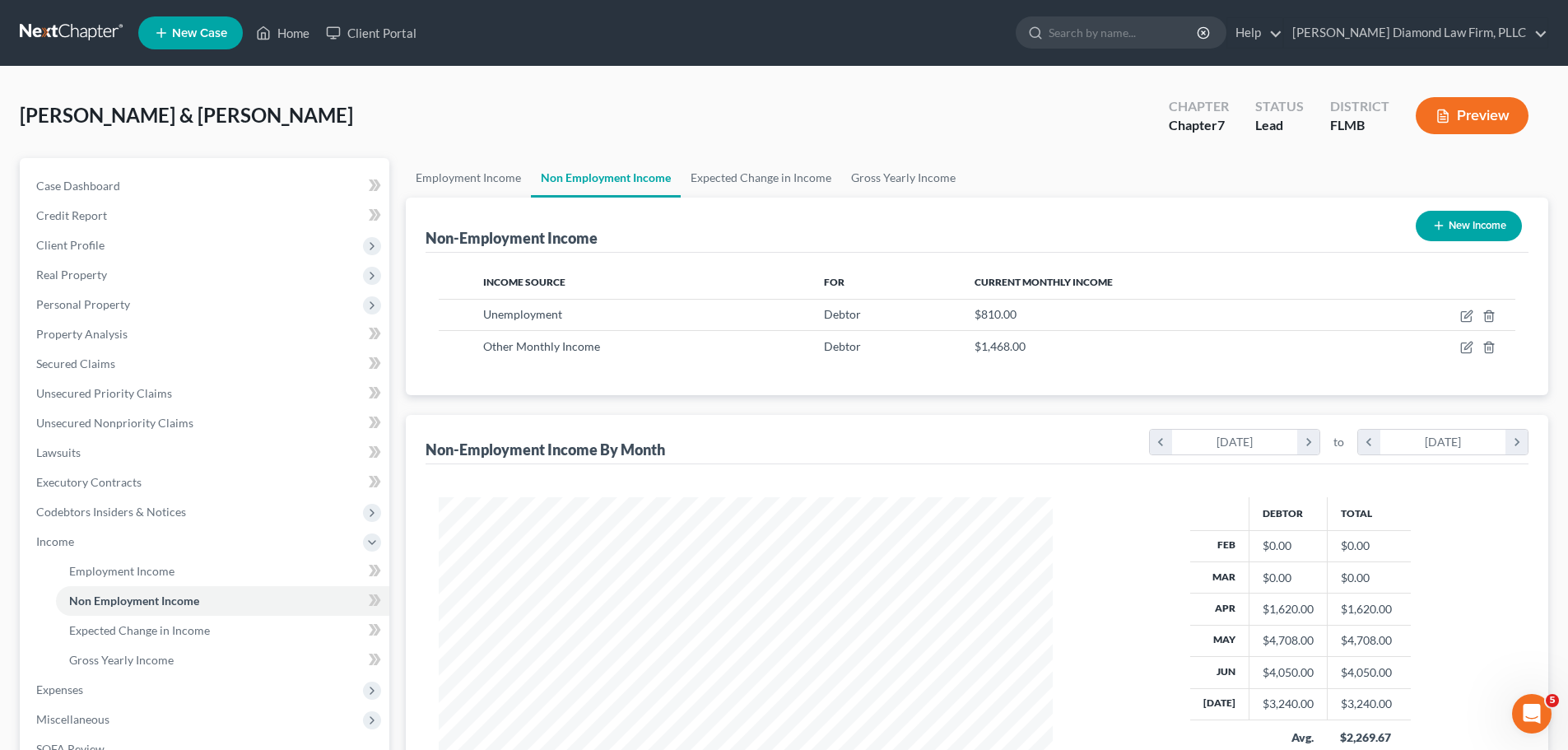
click at [757, 59] on nav "Home New Case Client Portal Ziegler Diamond Law Firm, PLLC elizabeth@attorneyde…" at bounding box center [784, 33] width 1568 height 65
click at [663, 404] on div "Non-Employment Income New Income Income Source For Current Monthly Income Unemp…" at bounding box center [977, 520] width 1142 height 646
click at [581, 92] on div "McAlarney, Matthew & Christine Upgraded Chapter Chapter 7 Status Lead District …" at bounding box center [784, 122] width 1529 height 72
click at [65, 45] on link at bounding box center [73, 33] width 106 height 30
